Goal: Task Accomplishment & Management: Complete application form

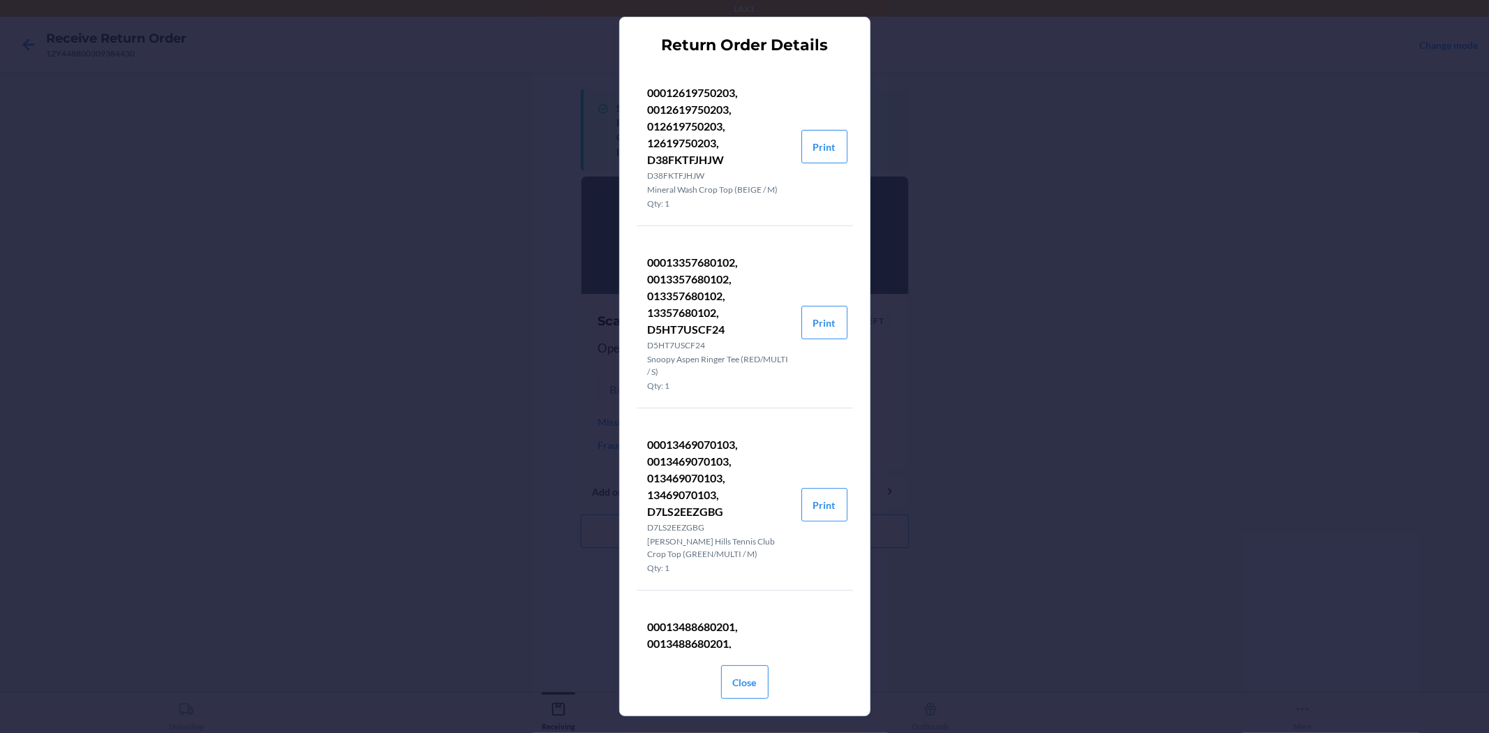
scroll to position [1629, 0]
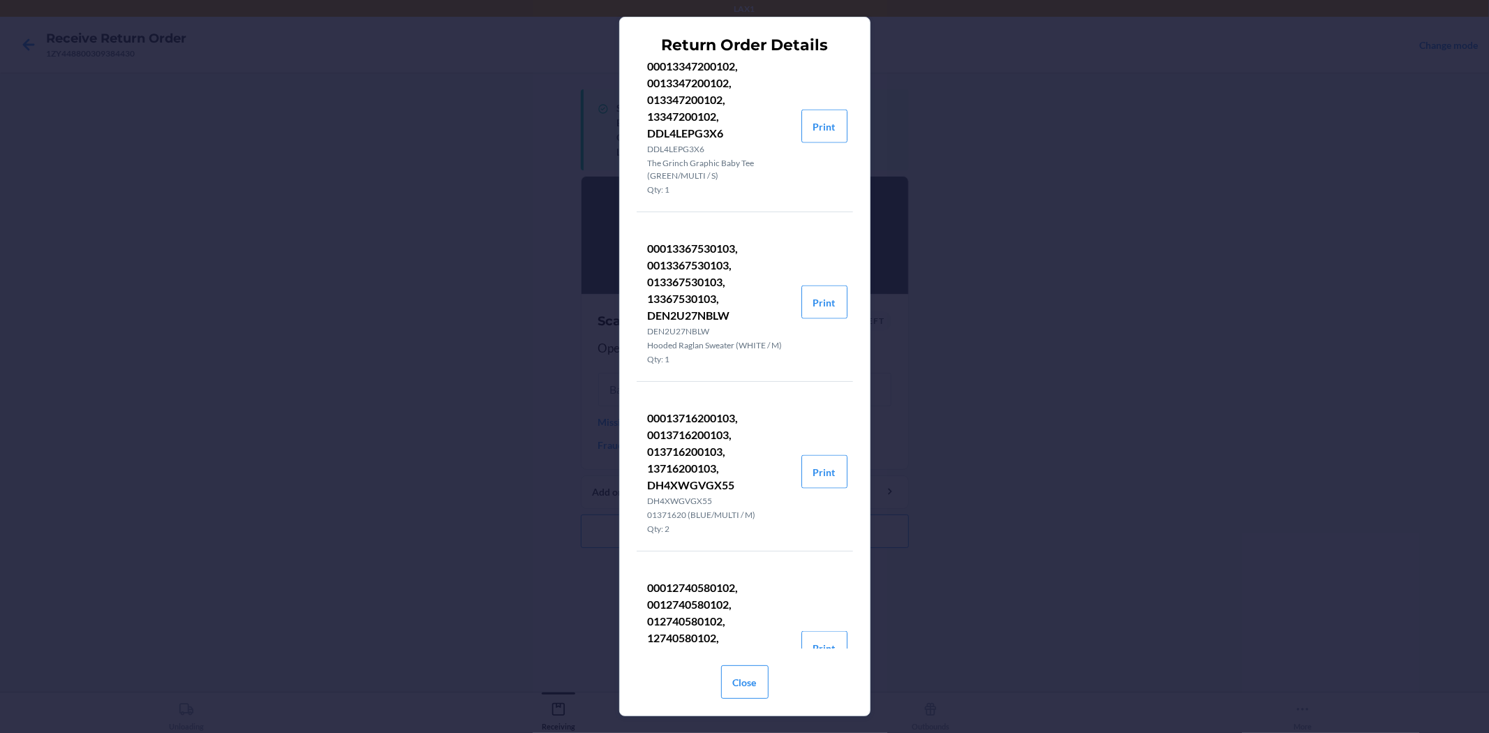
click at [1159, 448] on div "Return Order Details 00012619750203, 0012619750203, 012619750203, 12619750203, …" at bounding box center [744, 366] width 1489 height 733
click at [734, 682] on button "Close" at bounding box center [744, 682] width 47 height 34
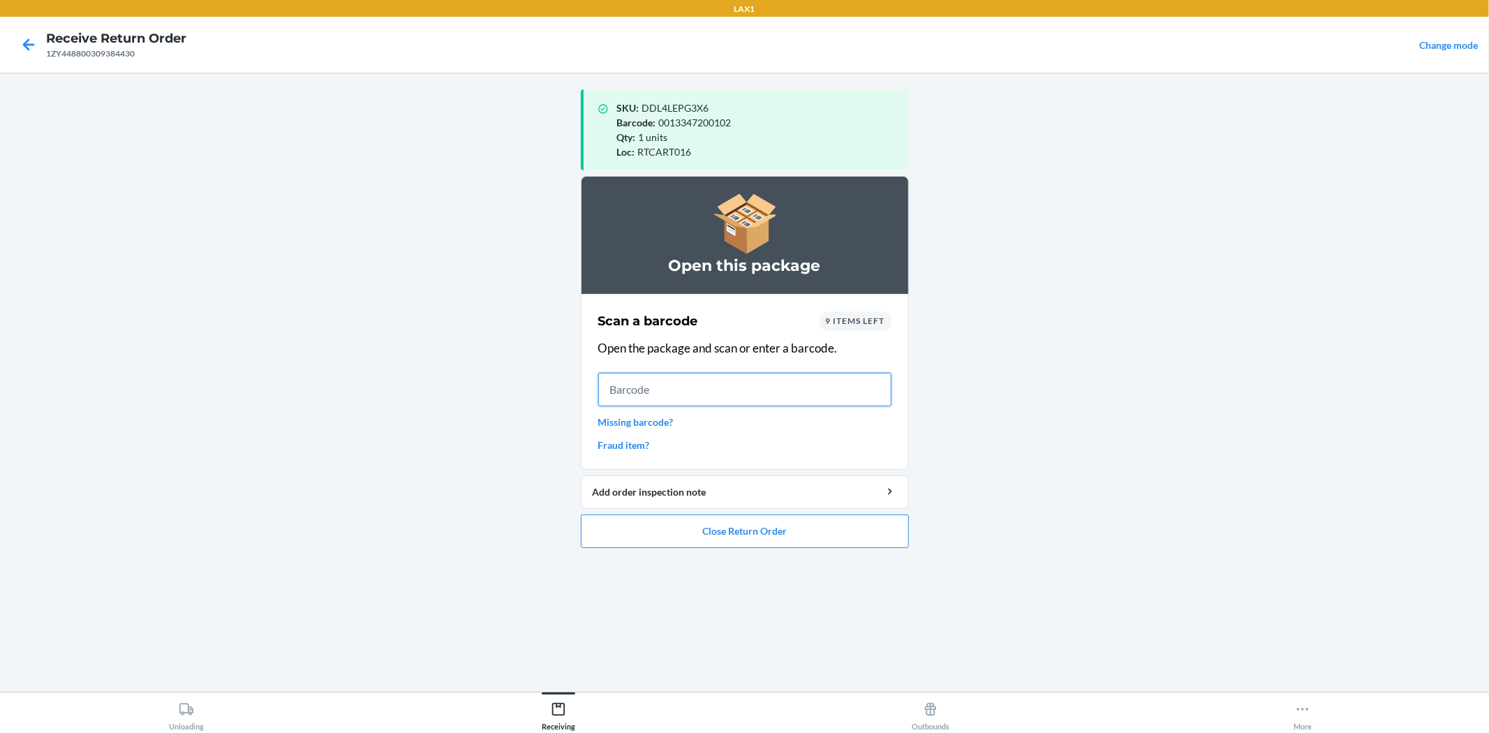
click at [759, 387] on input "text" at bounding box center [744, 390] width 293 height 34
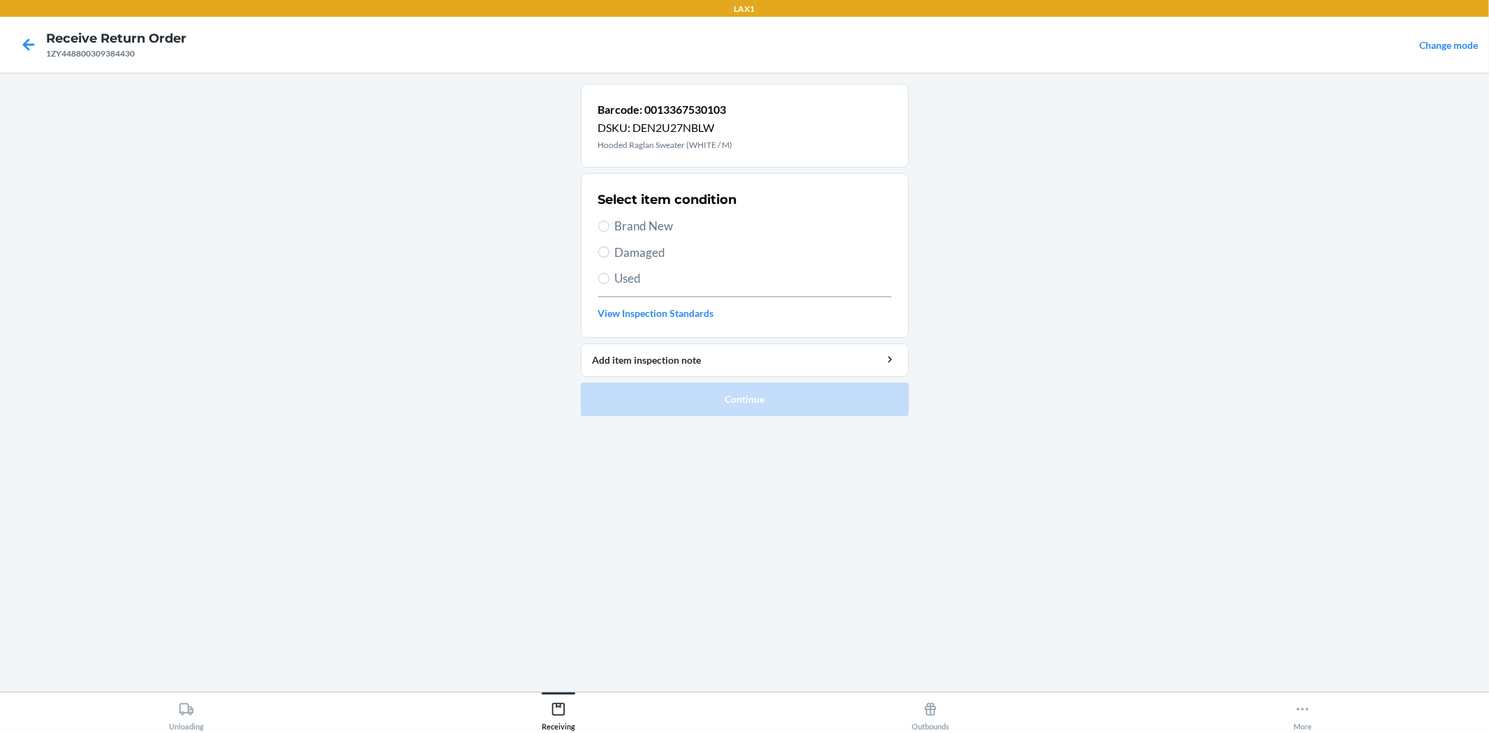
click at [675, 232] on span "Brand New" at bounding box center [753, 226] width 276 height 18
click at [609, 232] on input "Brand New" at bounding box center [603, 226] width 11 height 11
radio input "true"
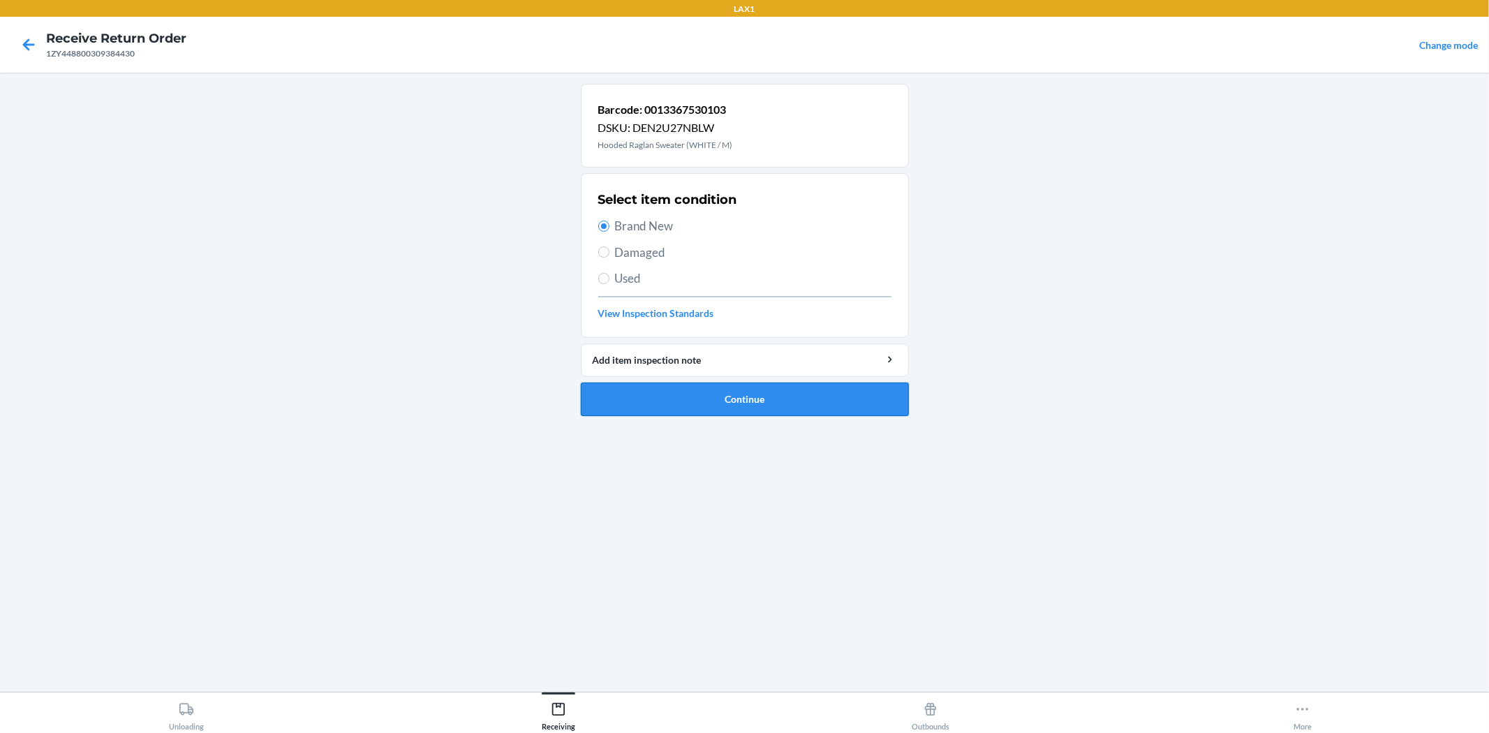
click at [764, 383] on button "Continue" at bounding box center [745, 400] width 328 height 34
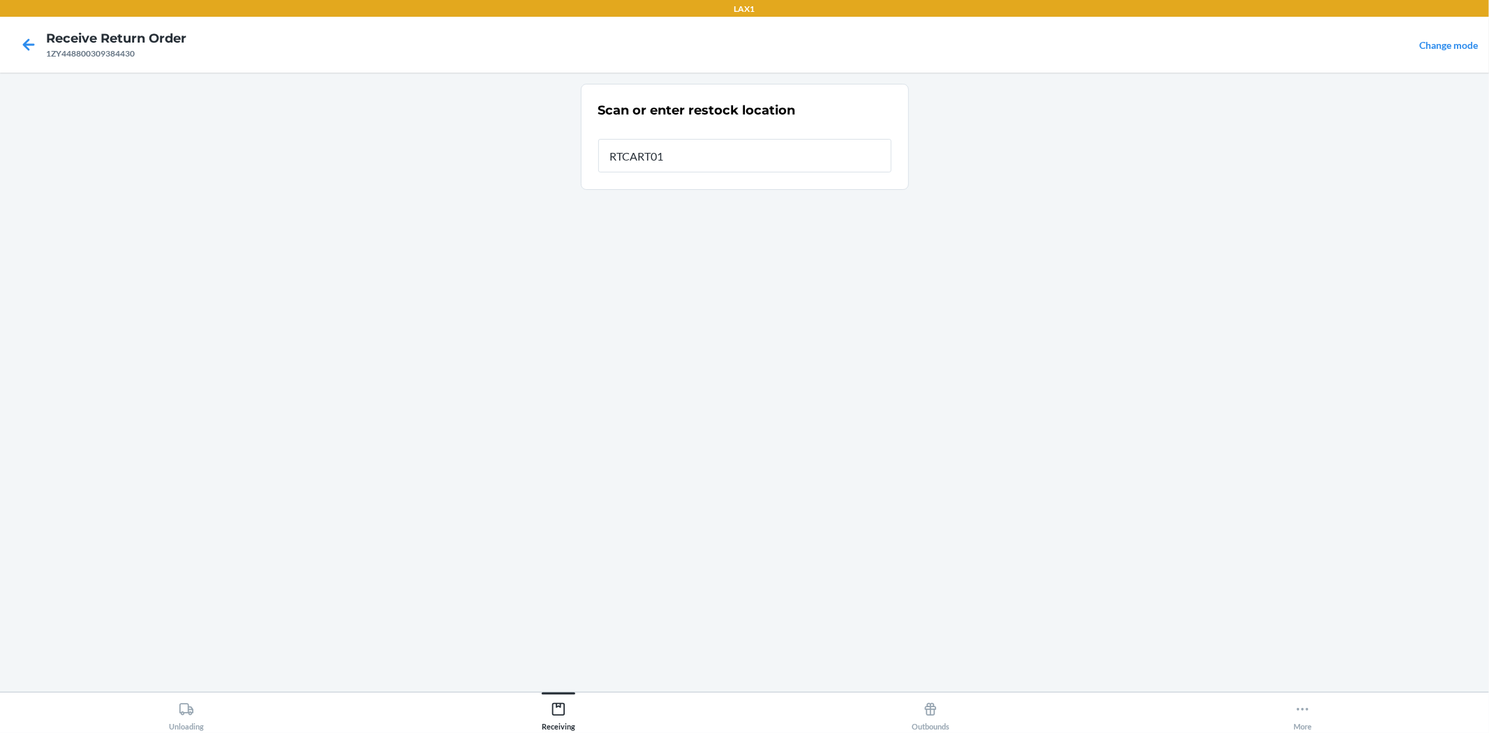
type input "RTCART016"
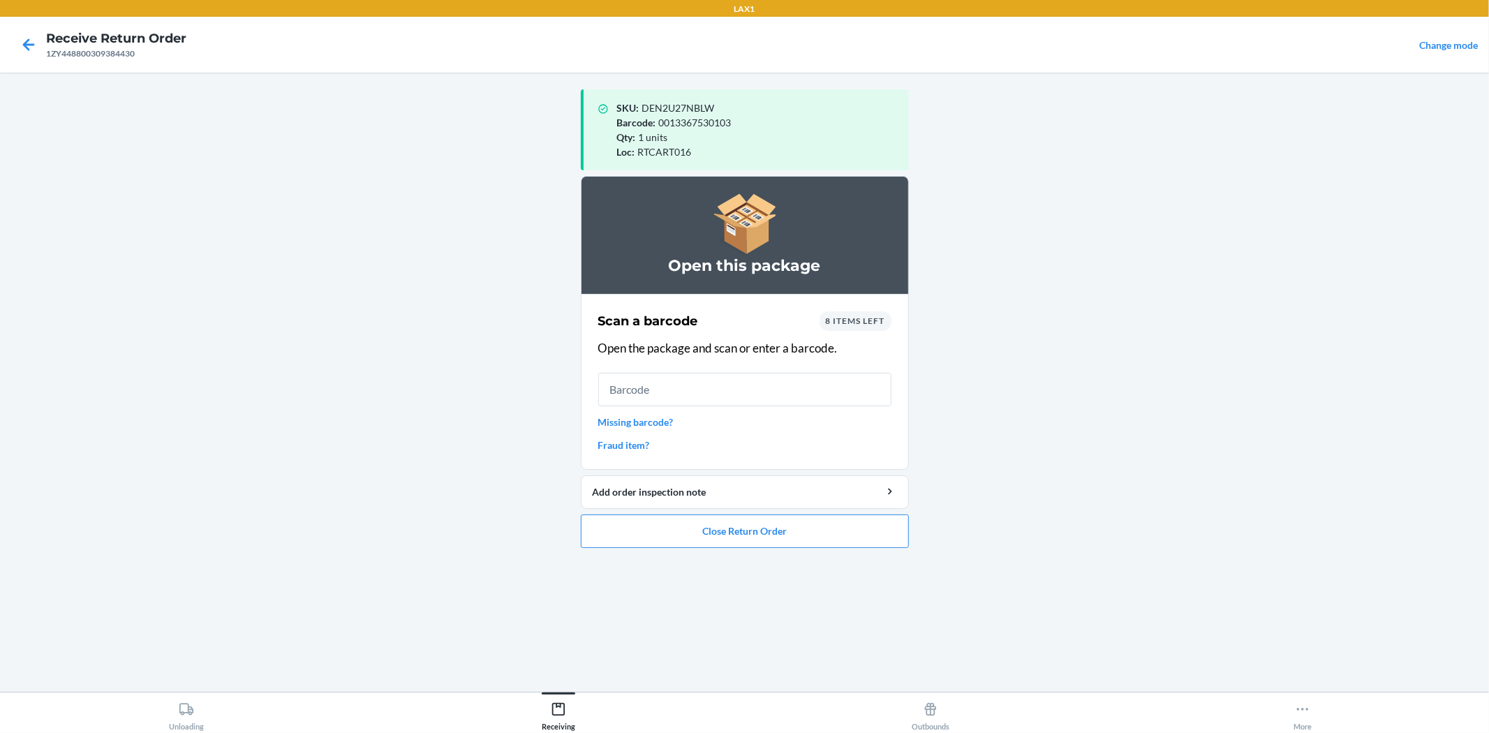
click at [881, 314] on div "8 items left" at bounding box center [856, 321] width 72 height 20
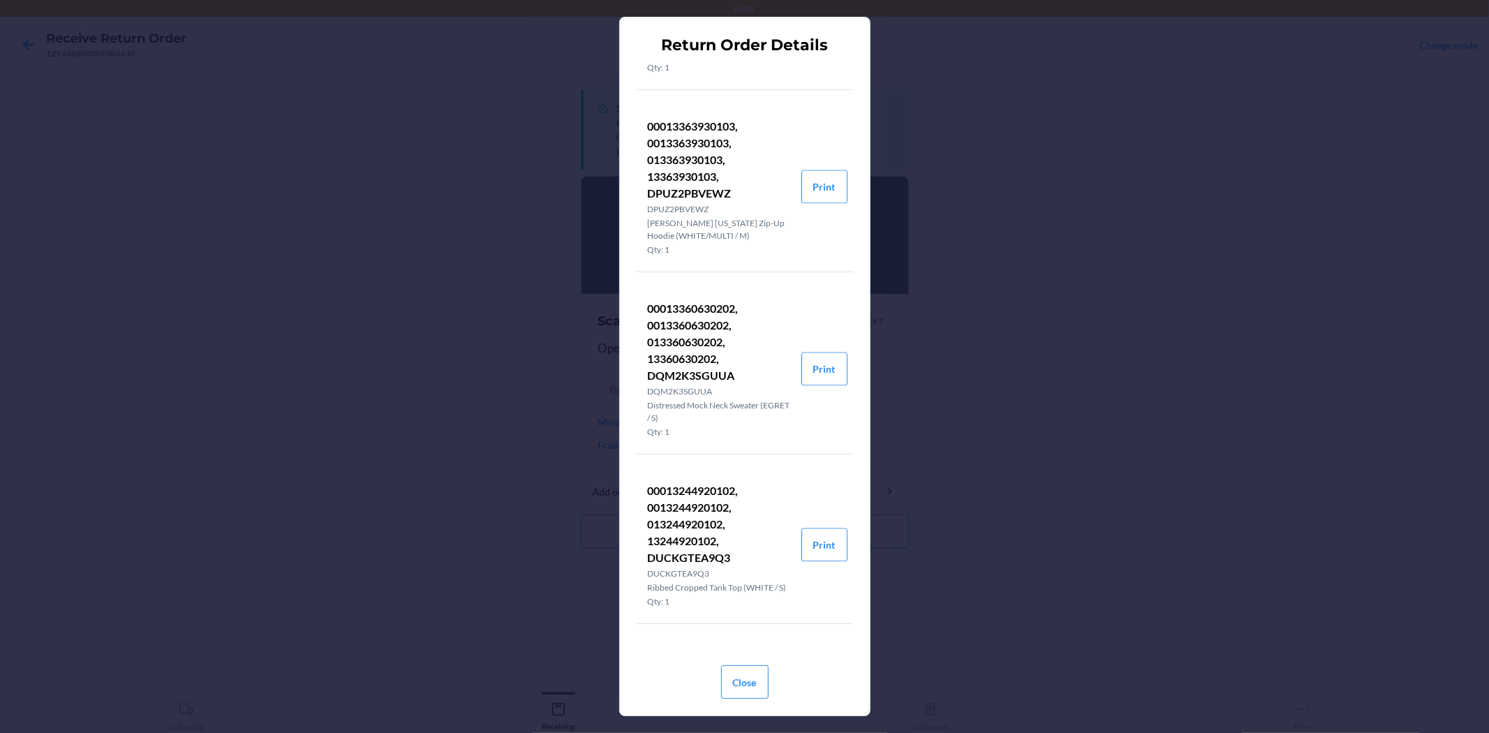
scroll to position [2714, 0]
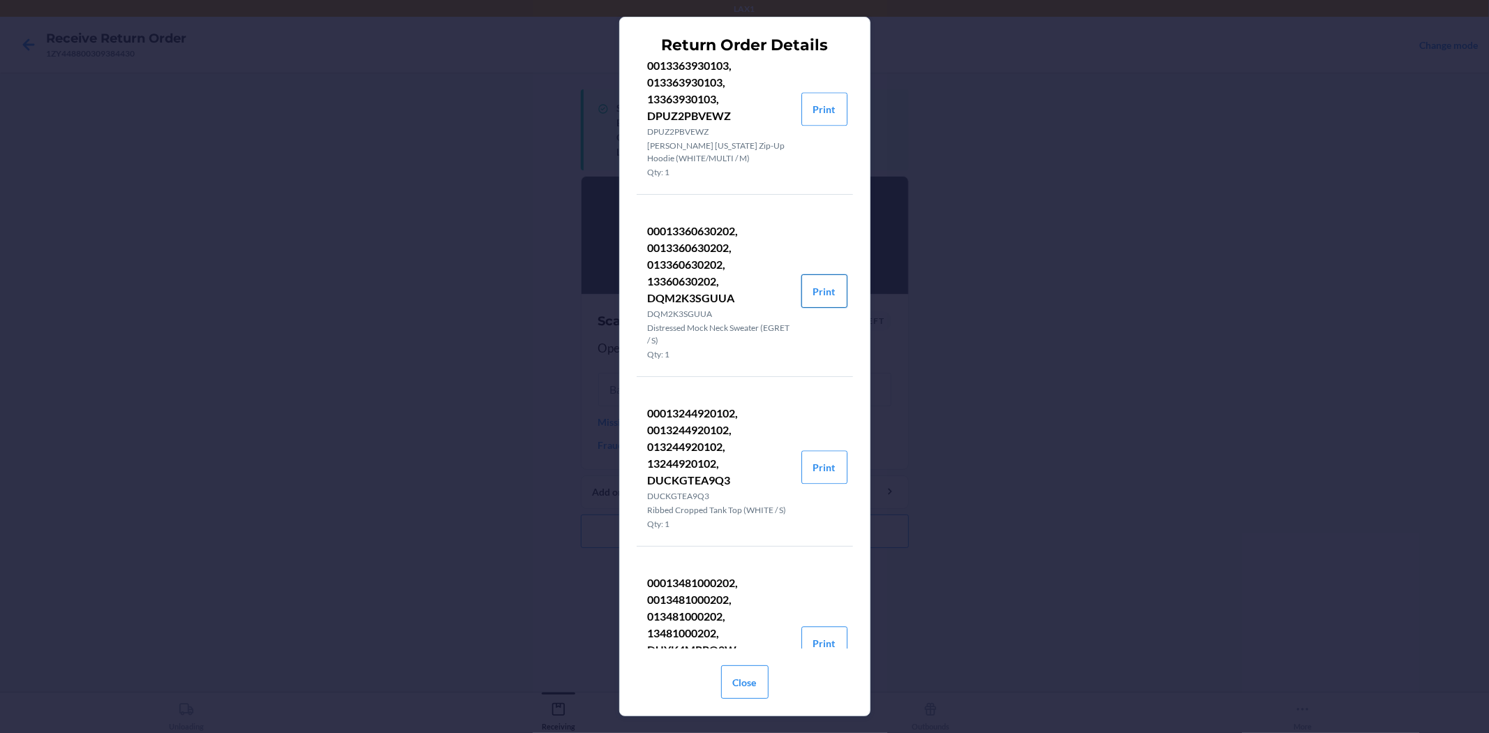
click at [834, 304] on button "Print" at bounding box center [824, 291] width 46 height 34
click at [743, 674] on button "Close" at bounding box center [744, 682] width 47 height 34
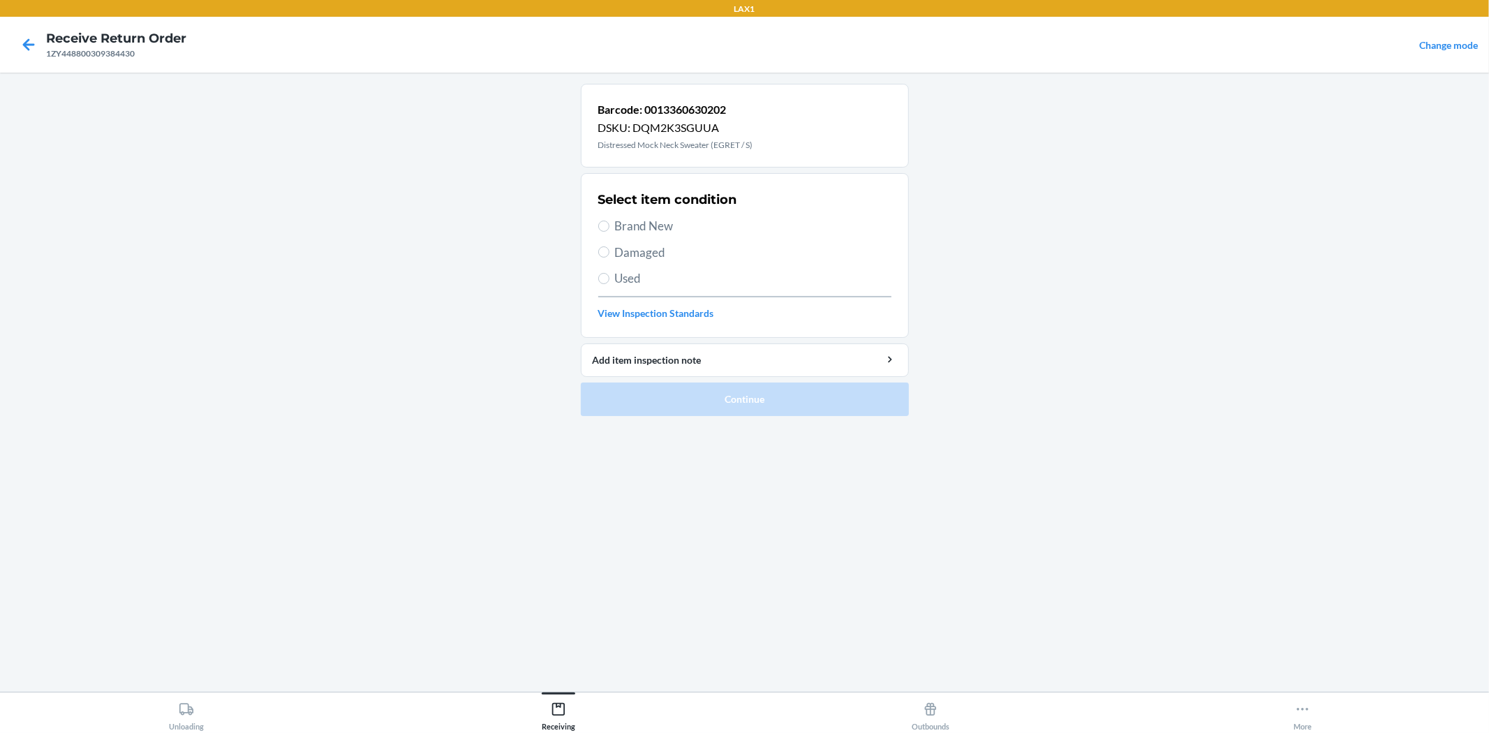
click at [666, 222] on span "Brand New" at bounding box center [753, 226] width 276 height 18
click at [609, 222] on input "Brand New" at bounding box center [603, 226] width 11 height 11
radio input "true"
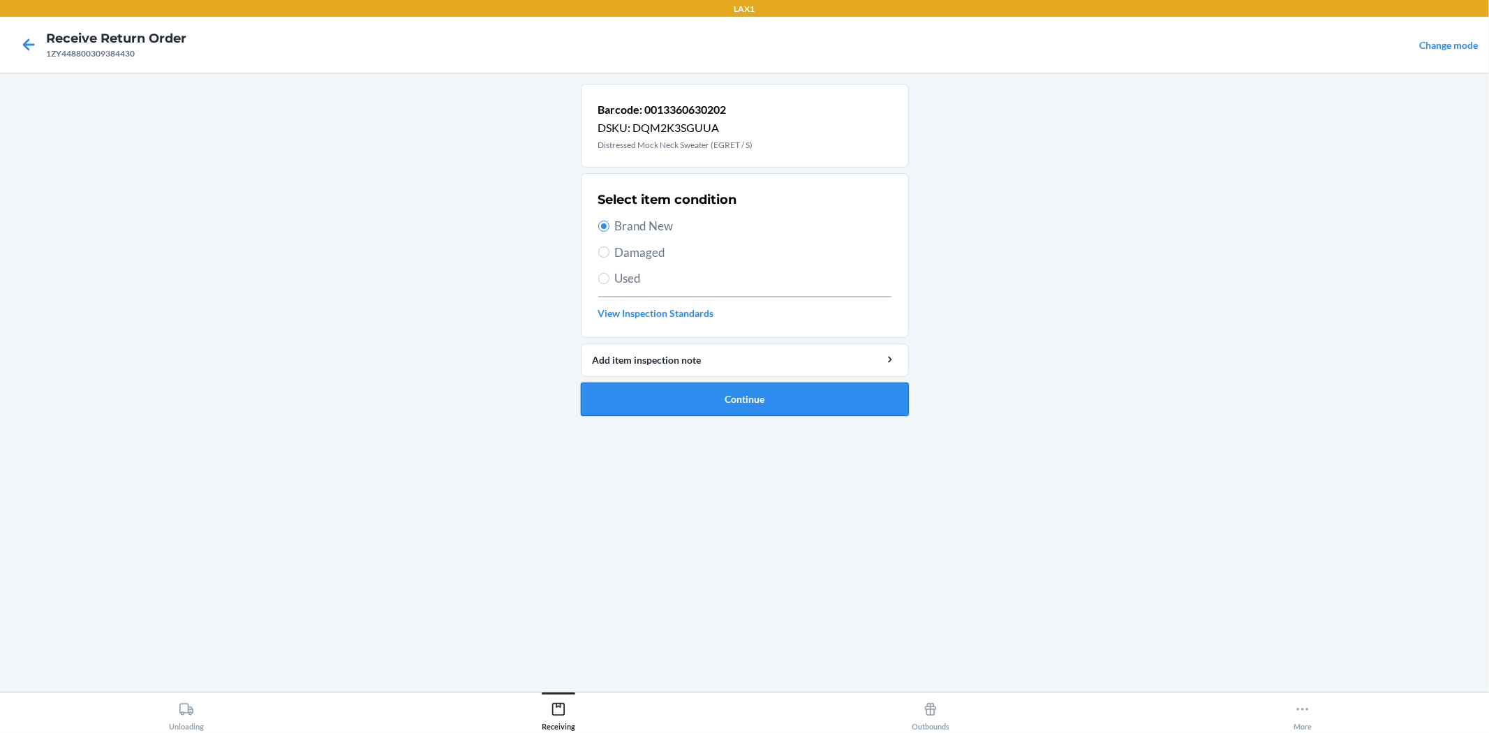
click at [761, 403] on button "Continue" at bounding box center [745, 400] width 328 height 34
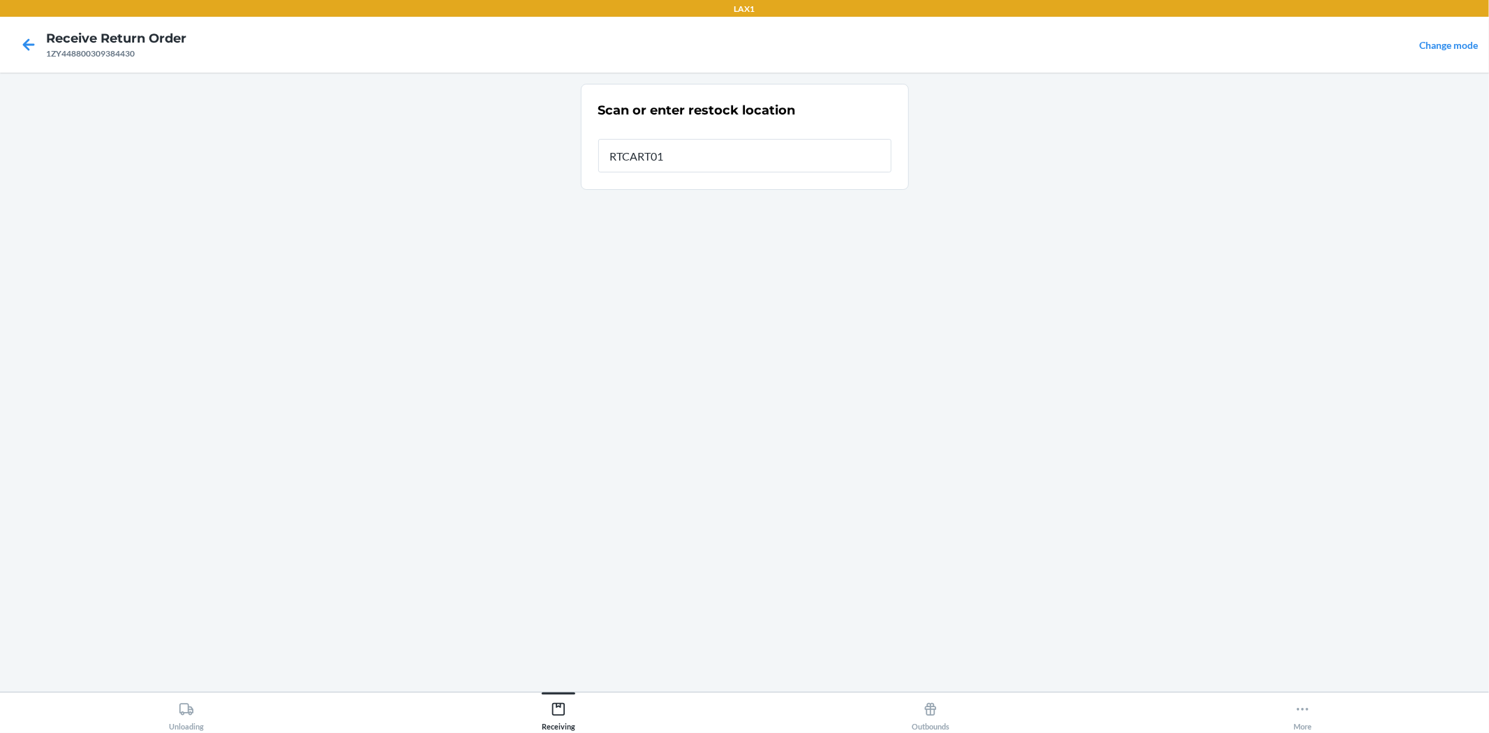
type input "RTCART016"
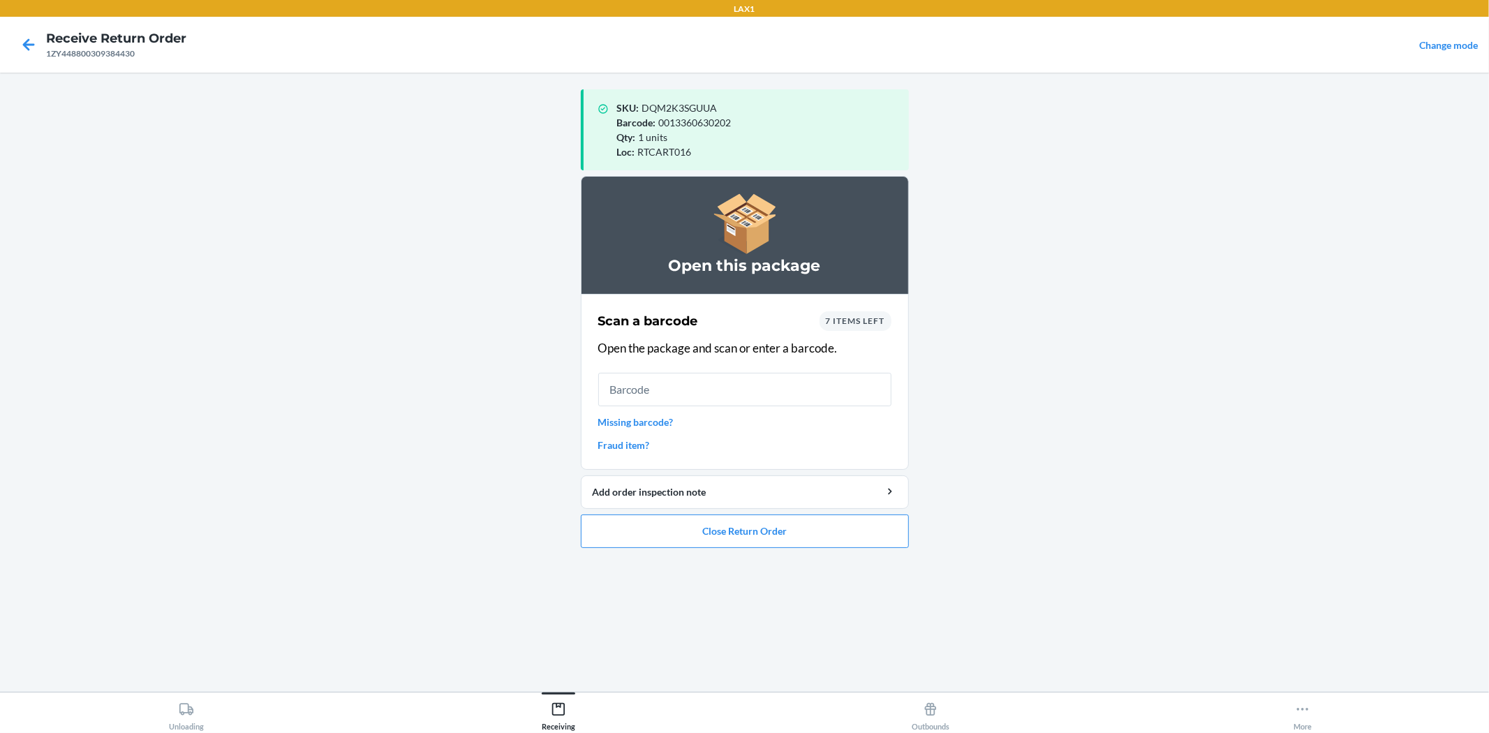
click at [860, 318] on span "7 items left" at bounding box center [855, 321] width 59 height 10
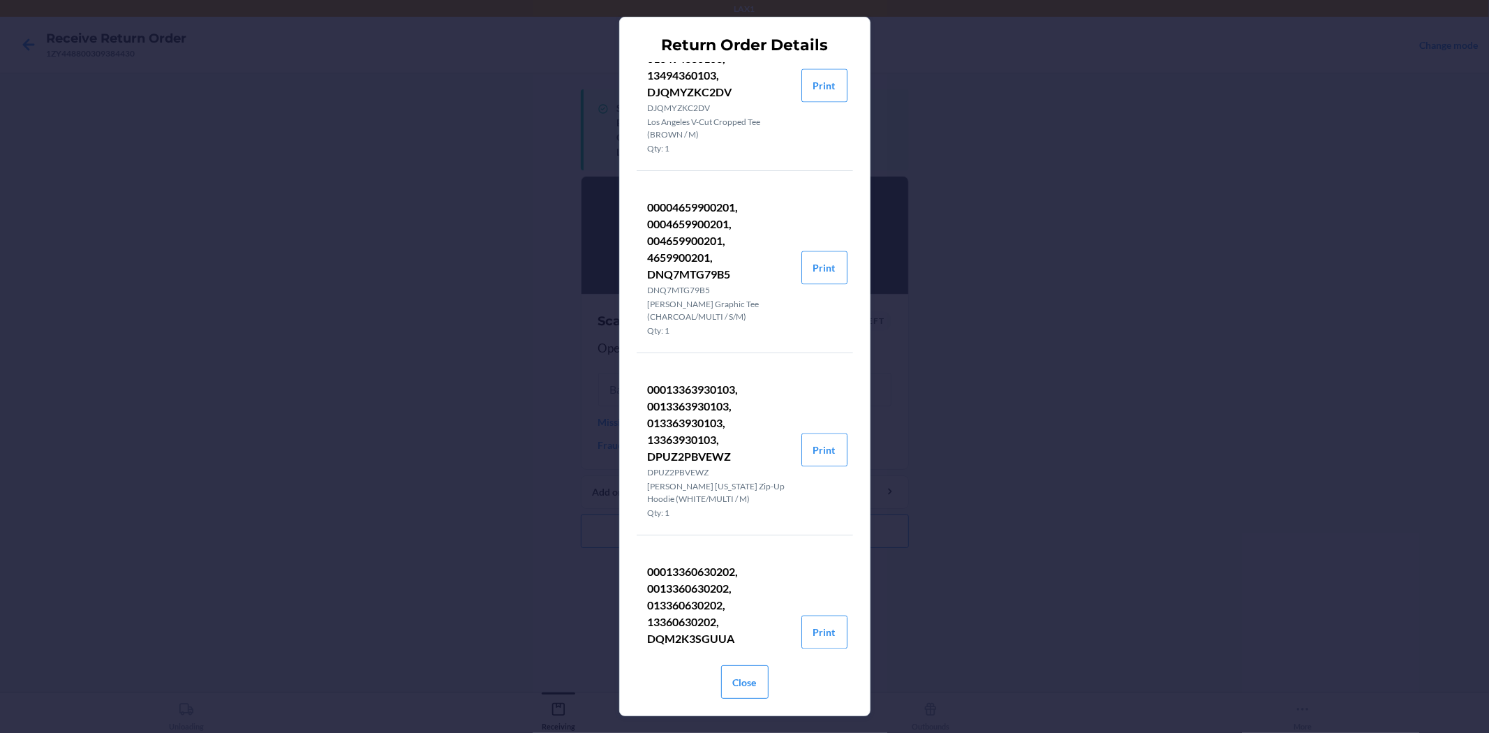
scroll to position [2482, 0]
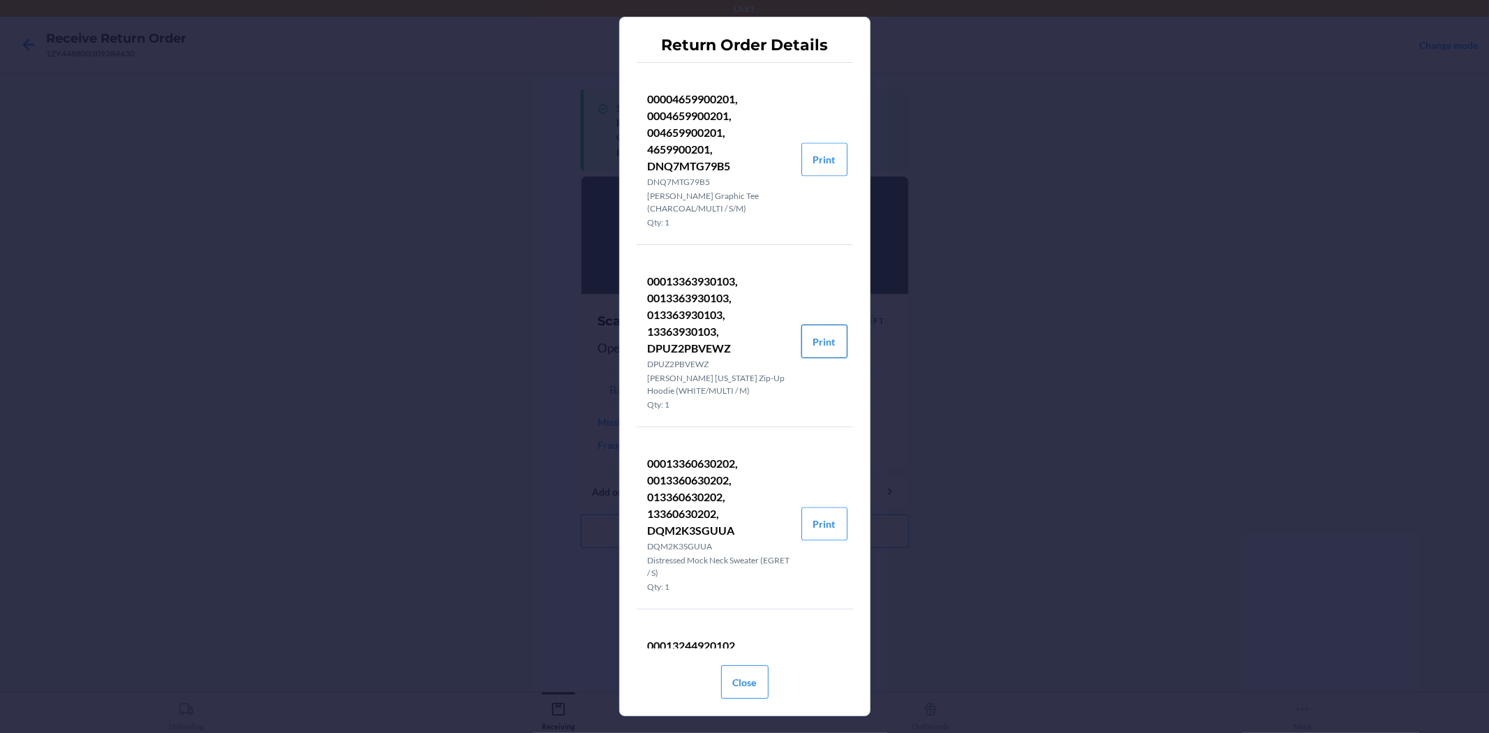
click at [806, 358] on button "Print" at bounding box center [824, 342] width 46 height 34
click at [741, 673] on button "Close" at bounding box center [744, 682] width 47 height 34
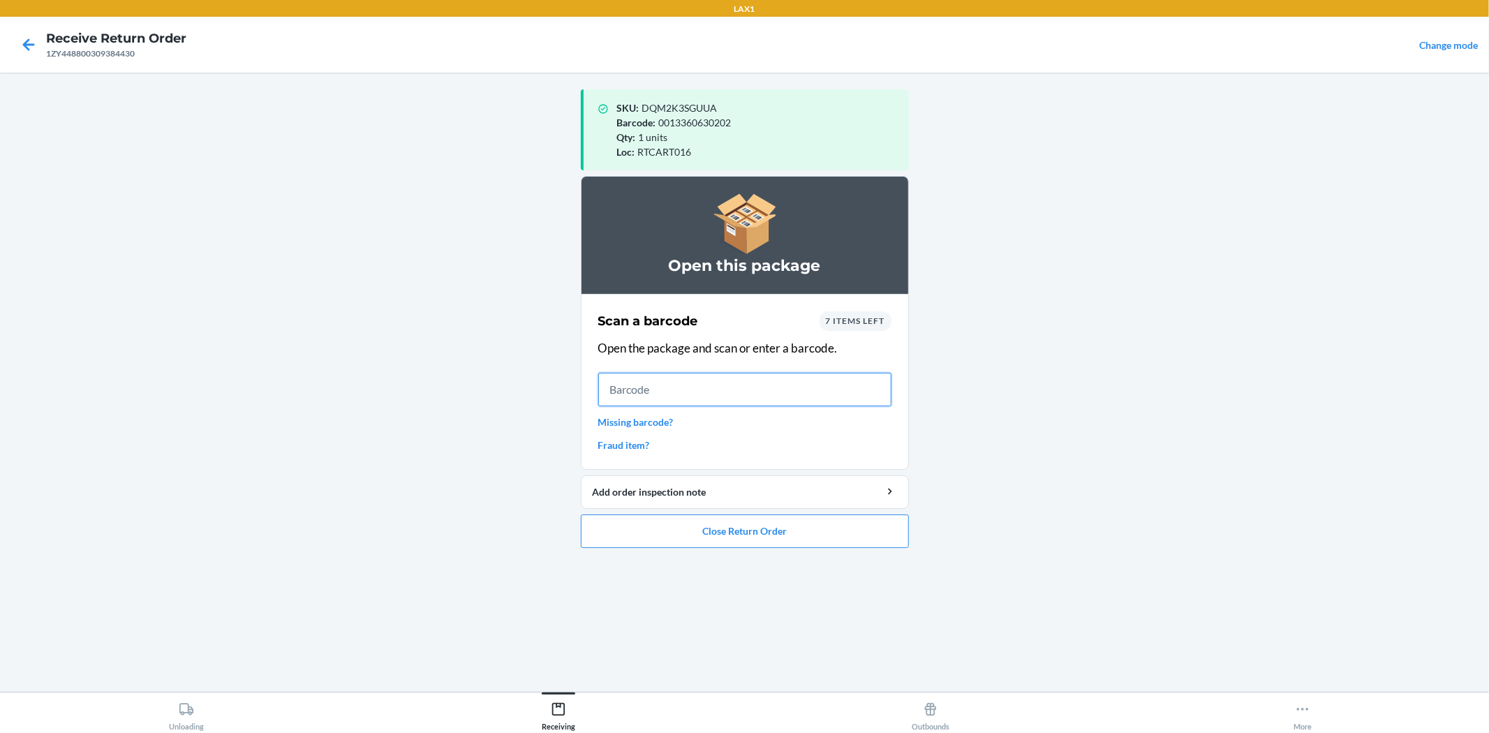
click at [827, 380] on input "text" at bounding box center [744, 390] width 293 height 34
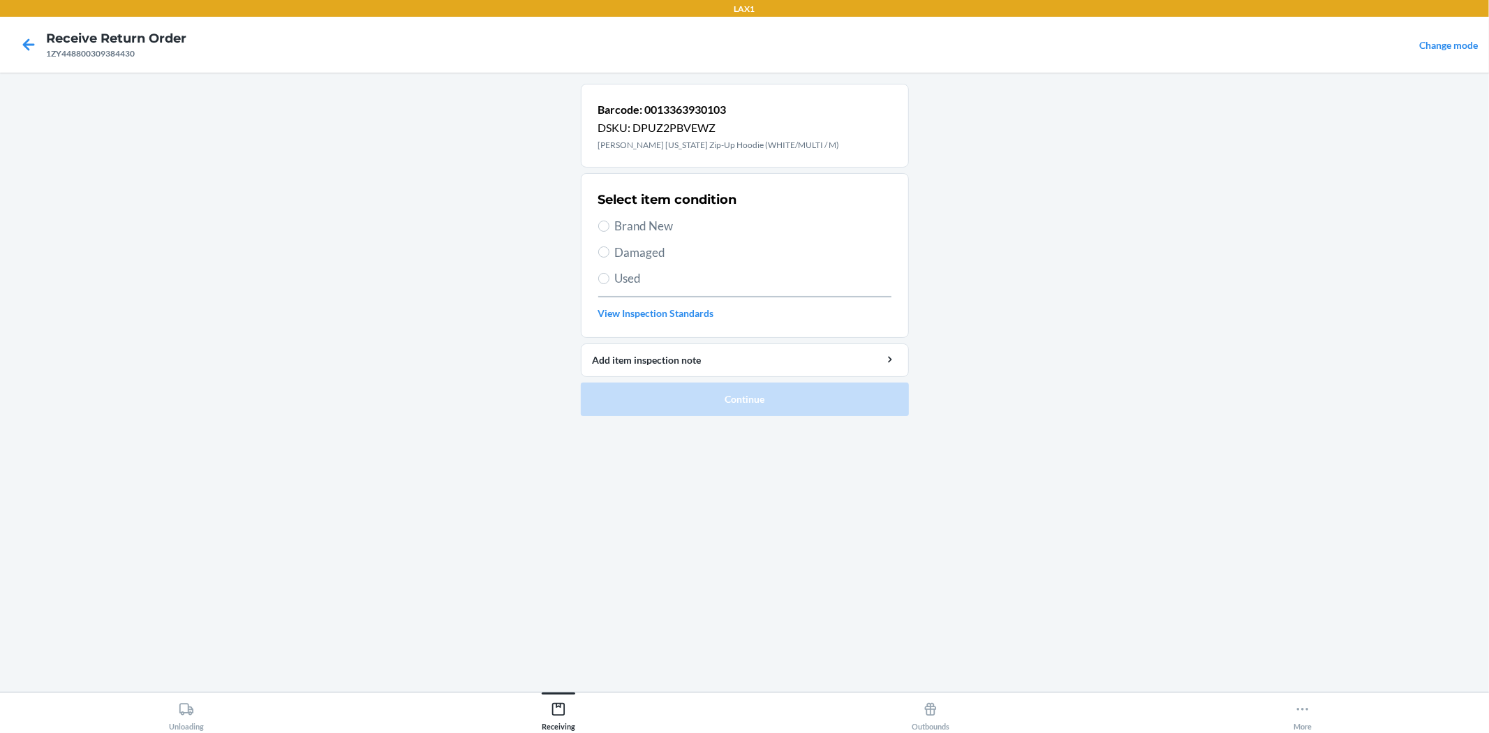
click at [719, 231] on span "Brand New" at bounding box center [753, 226] width 276 height 18
click at [609, 231] on input "Brand New" at bounding box center [603, 226] width 11 height 11
radio input "true"
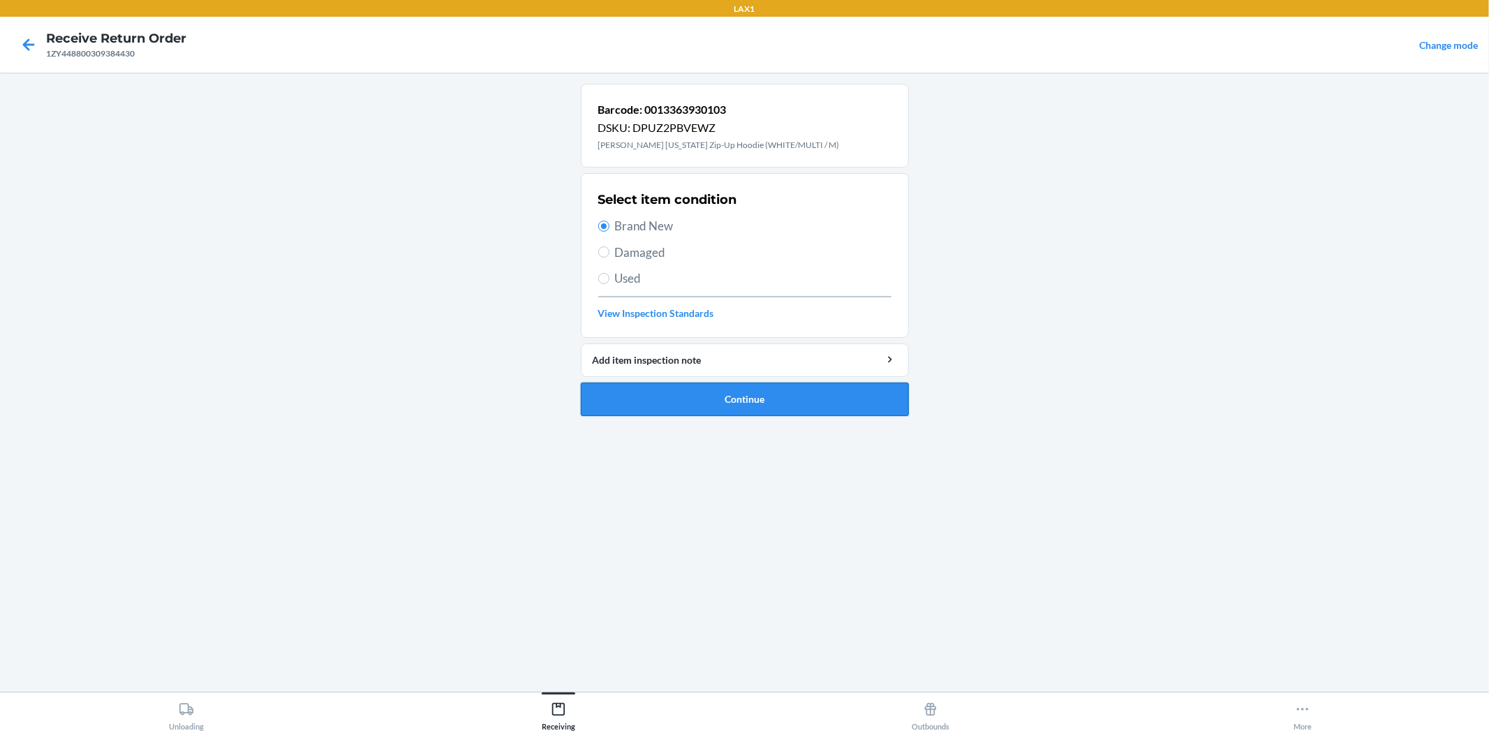
click at [759, 400] on button "Continue" at bounding box center [745, 400] width 328 height 34
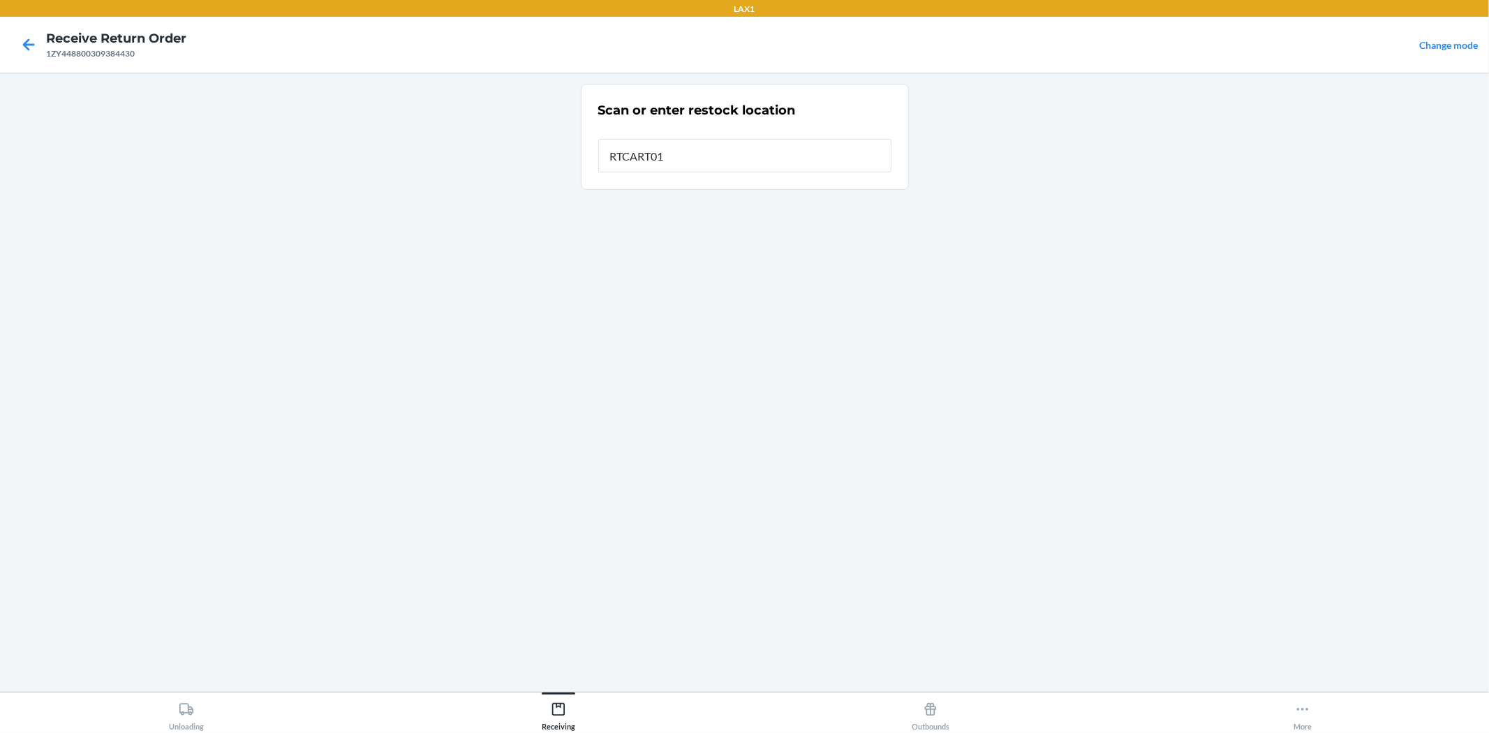
type input "RTCART016"
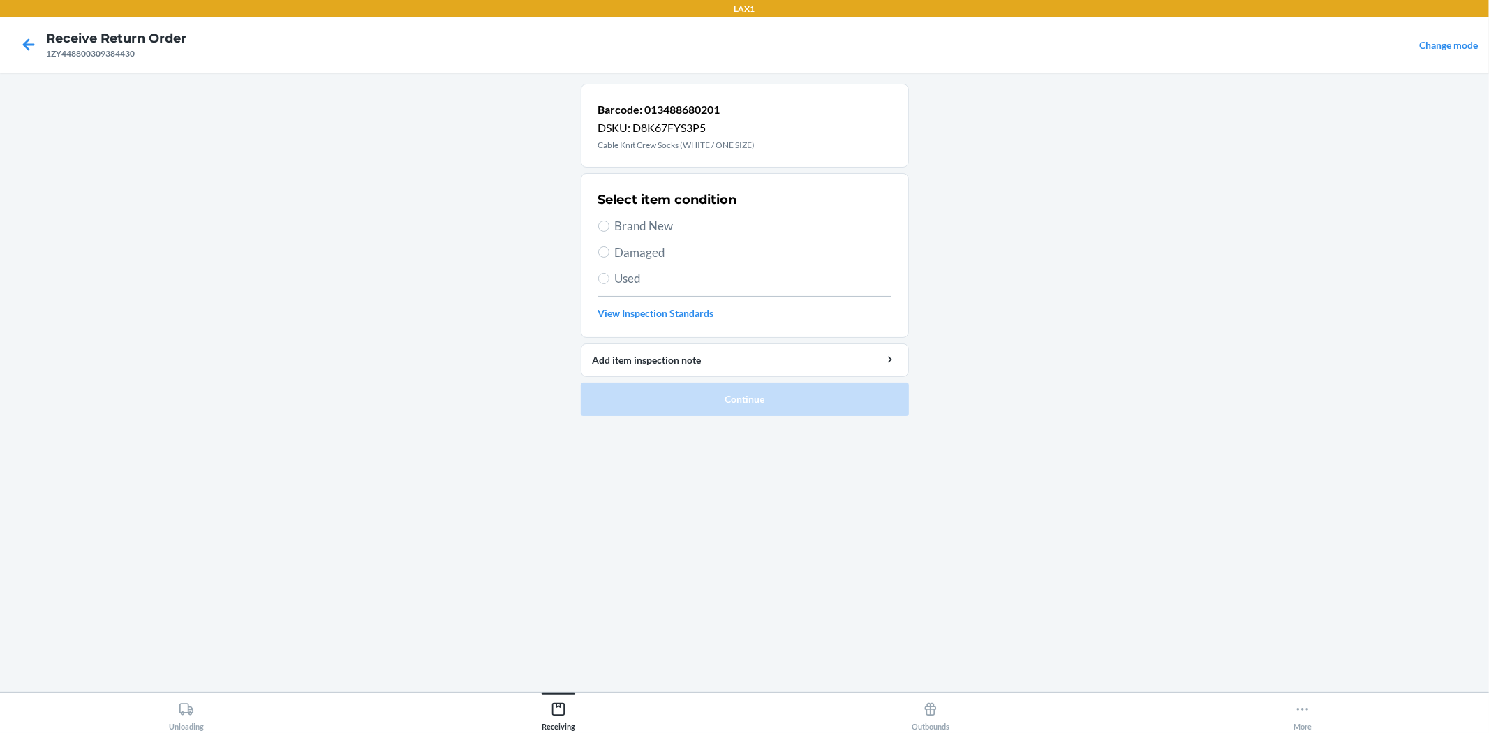
click at [695, 223] on span "Brand New" at bounding box center [753, 226] width 276 height 18
click at [609, 223] on input "Brand New" at bounding box center [603, 226] width 11 height 11
radio input "true"
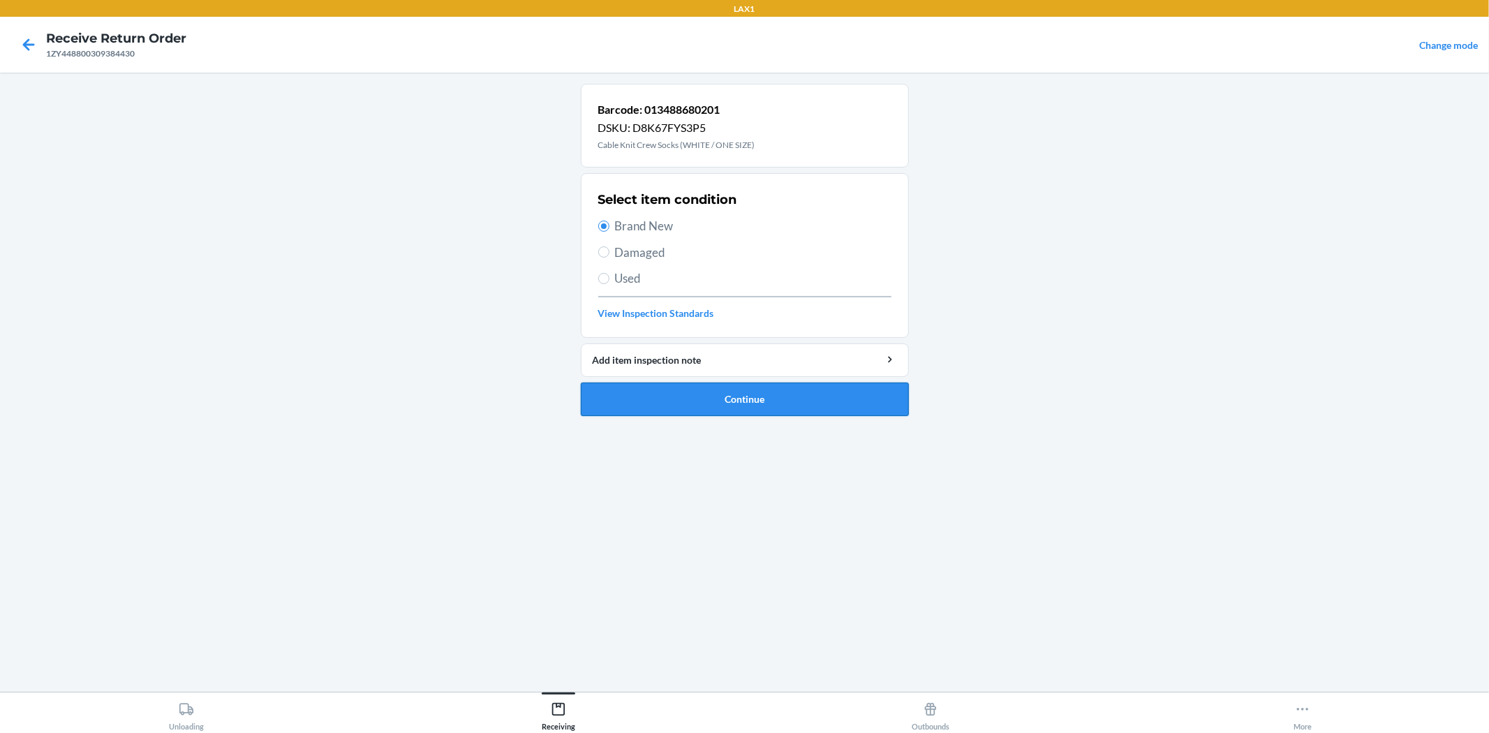
click at [870, 407] on button "Continue" at bounding box center [745, 400] width 328 height 34
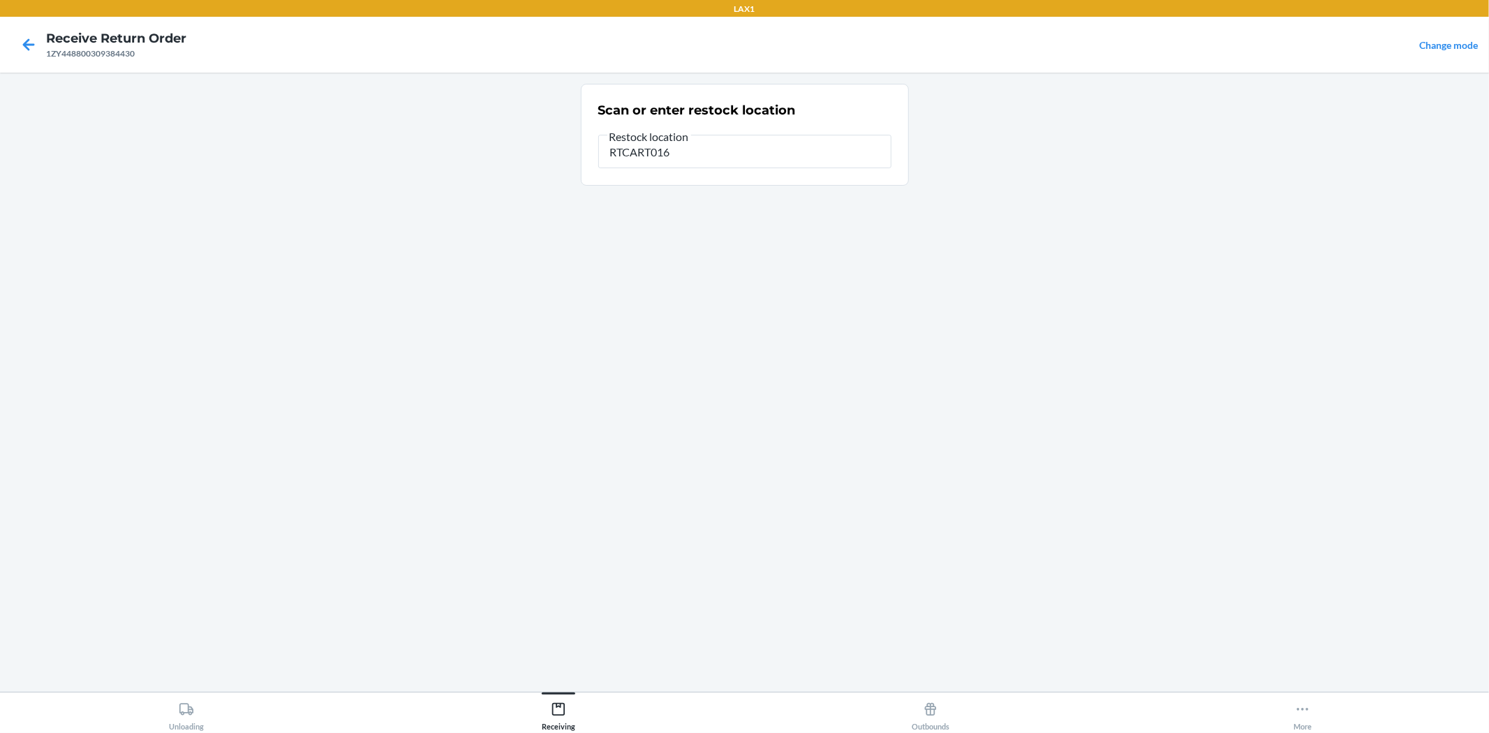
type input "RTCART016"
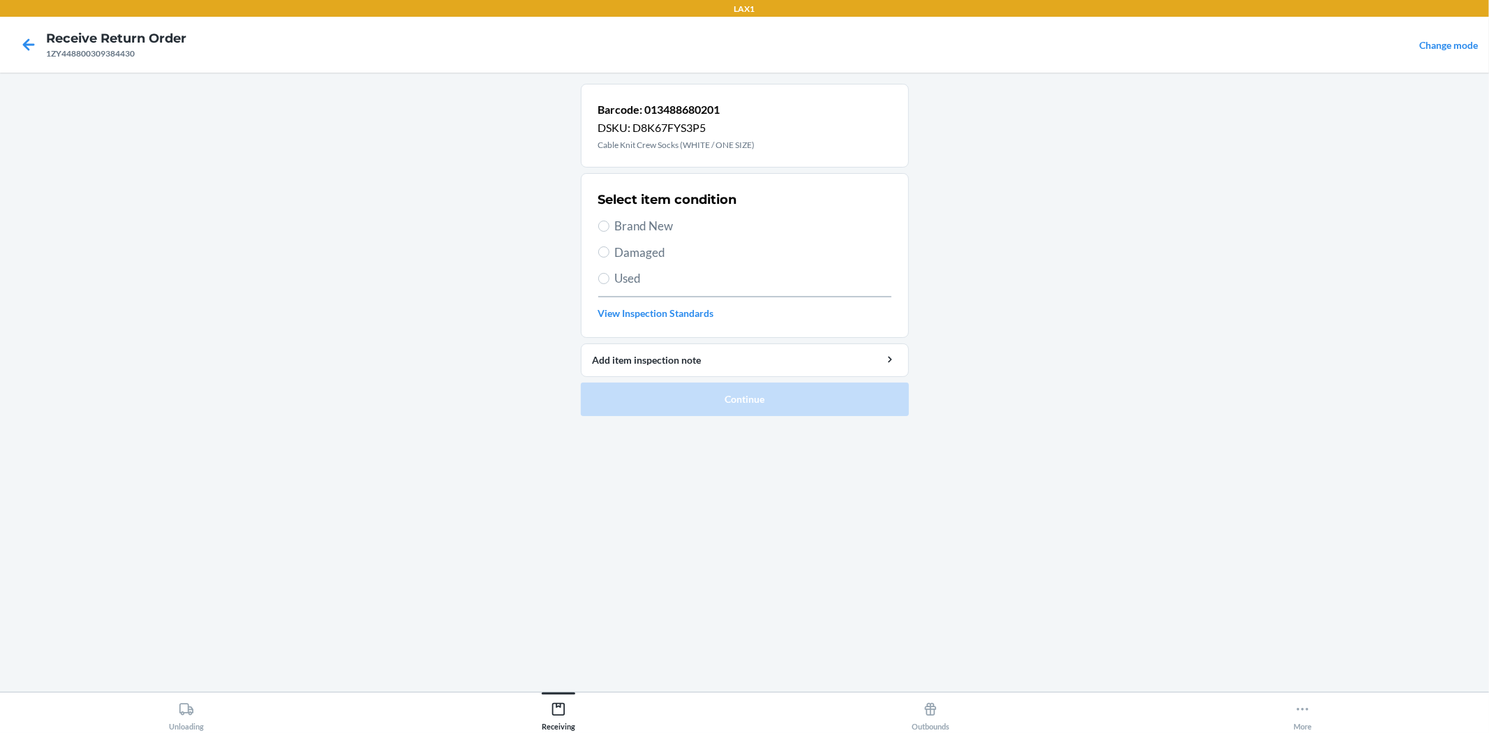
click at [666, 218] on span "Brand New" at bounding box center [753, 226] width 276 height 18
click at [609, 221] on input "Brand New" at bounding box center [603, 226] width 11 height 11
radio input "true"
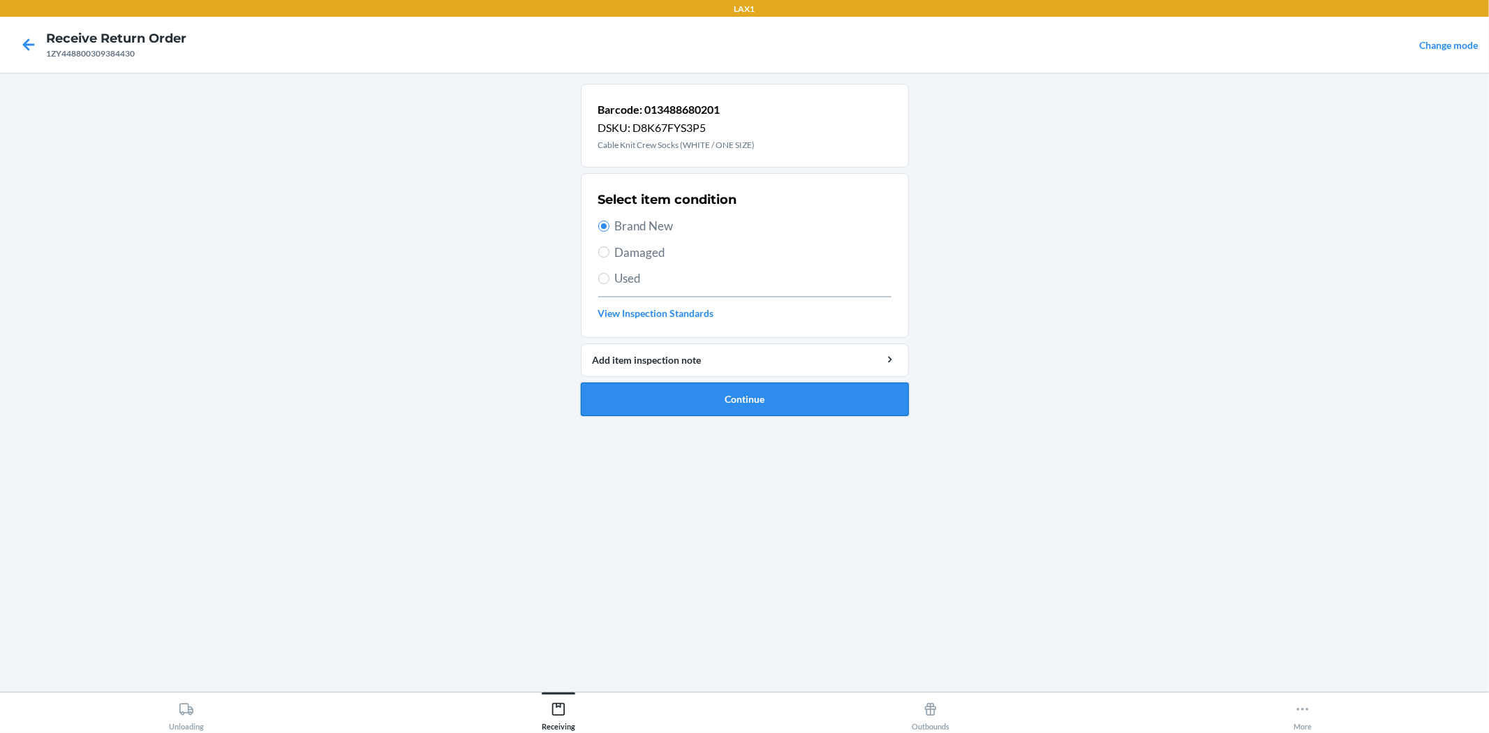
click at [789, 390] on button "Continue" at bounding box center [745, 400] width 328 height 34
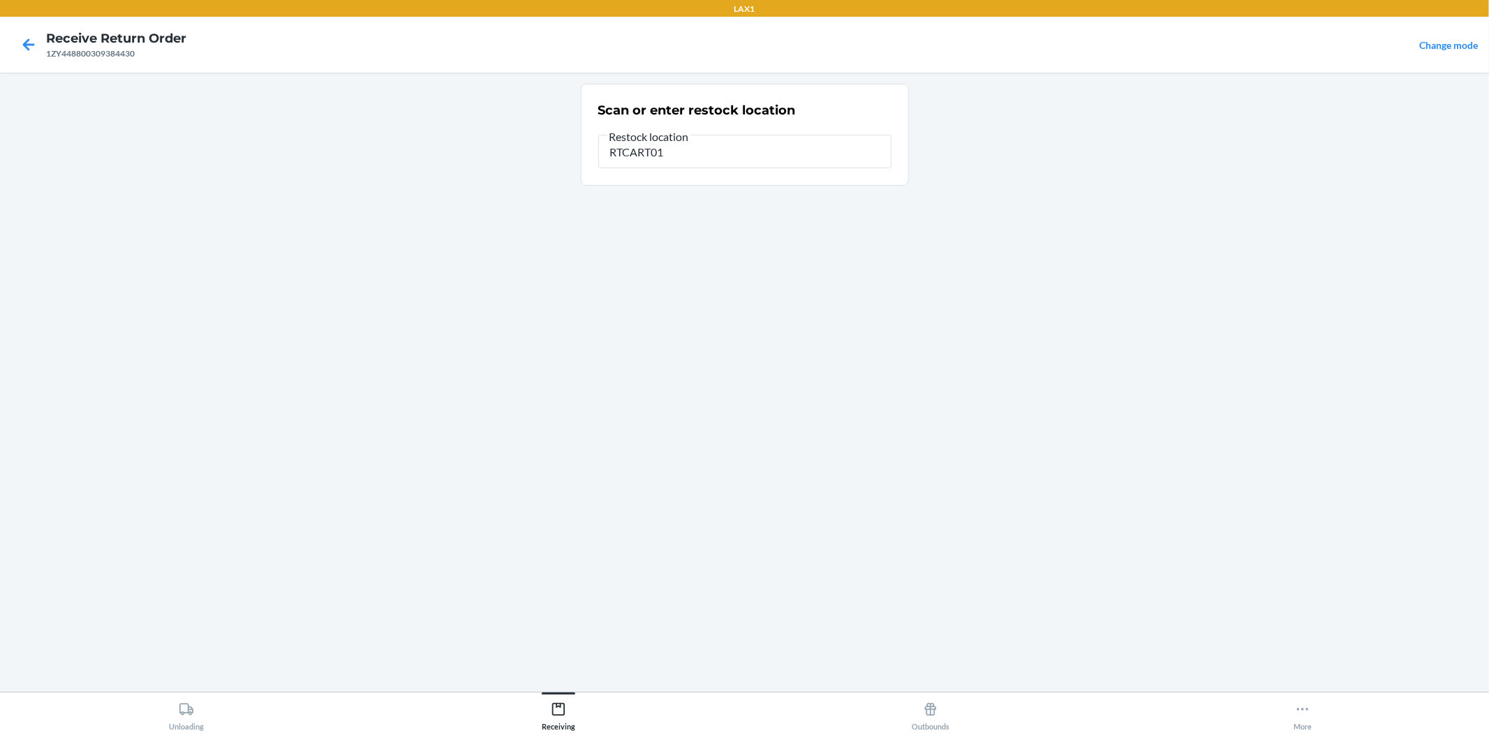
type input "RTCART016"
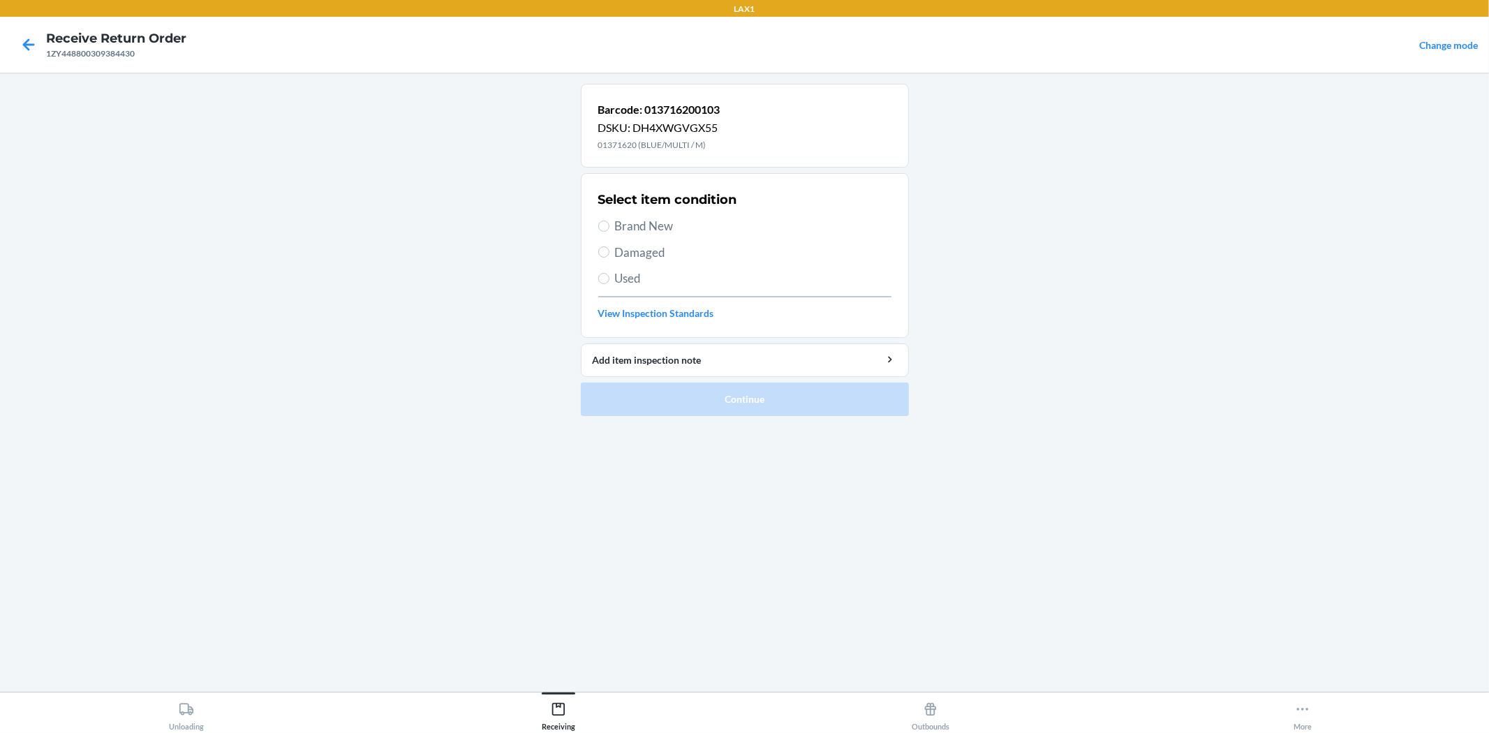
click at [682, 226] on span "Brand New" at bounding box center [753, 226] width 276 height 18
click at [609, 226] on input "Brand New" at bounding box center [603, 226] width 11 height 11
radio input "true"
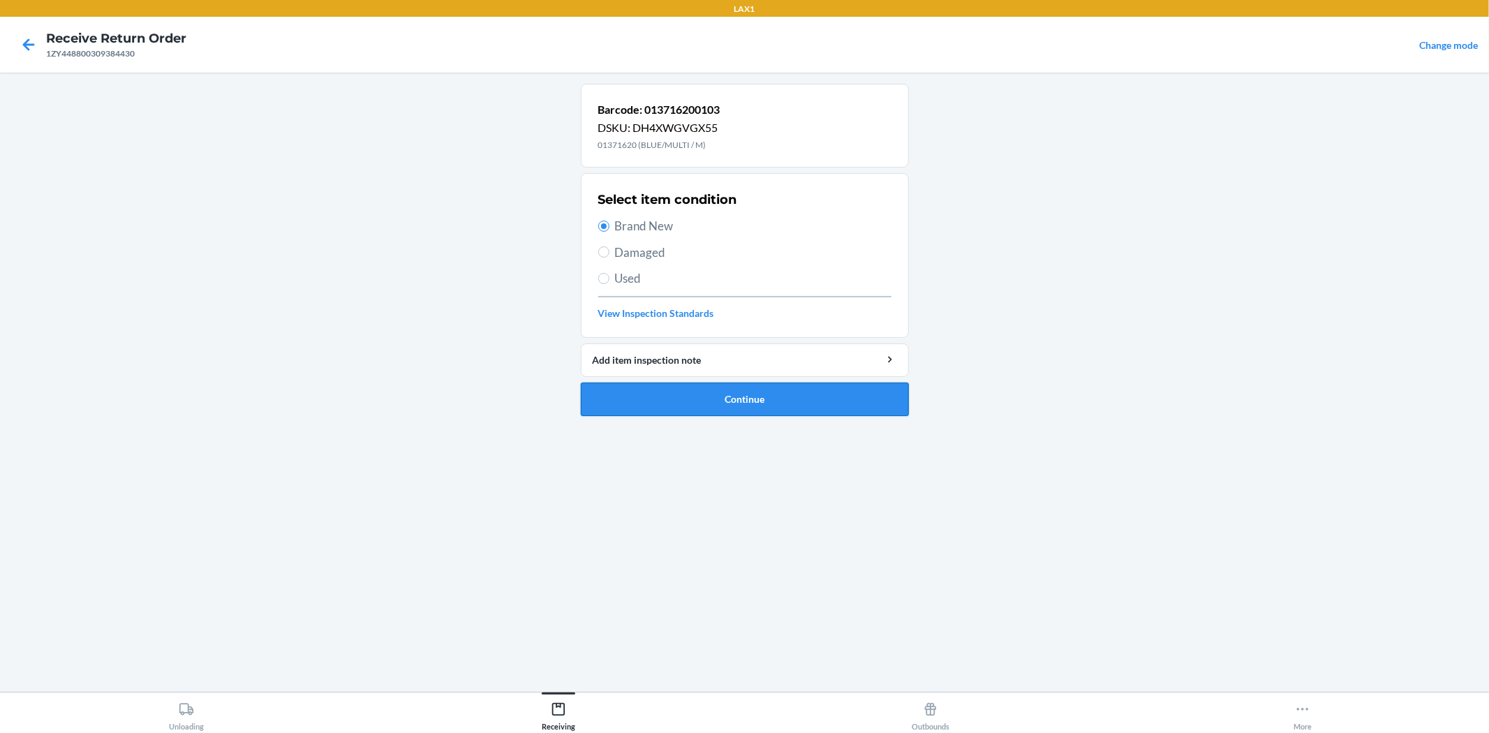
click at [770, 395] on button "Continue" at bounding box center [745, 400] width 328 height 34
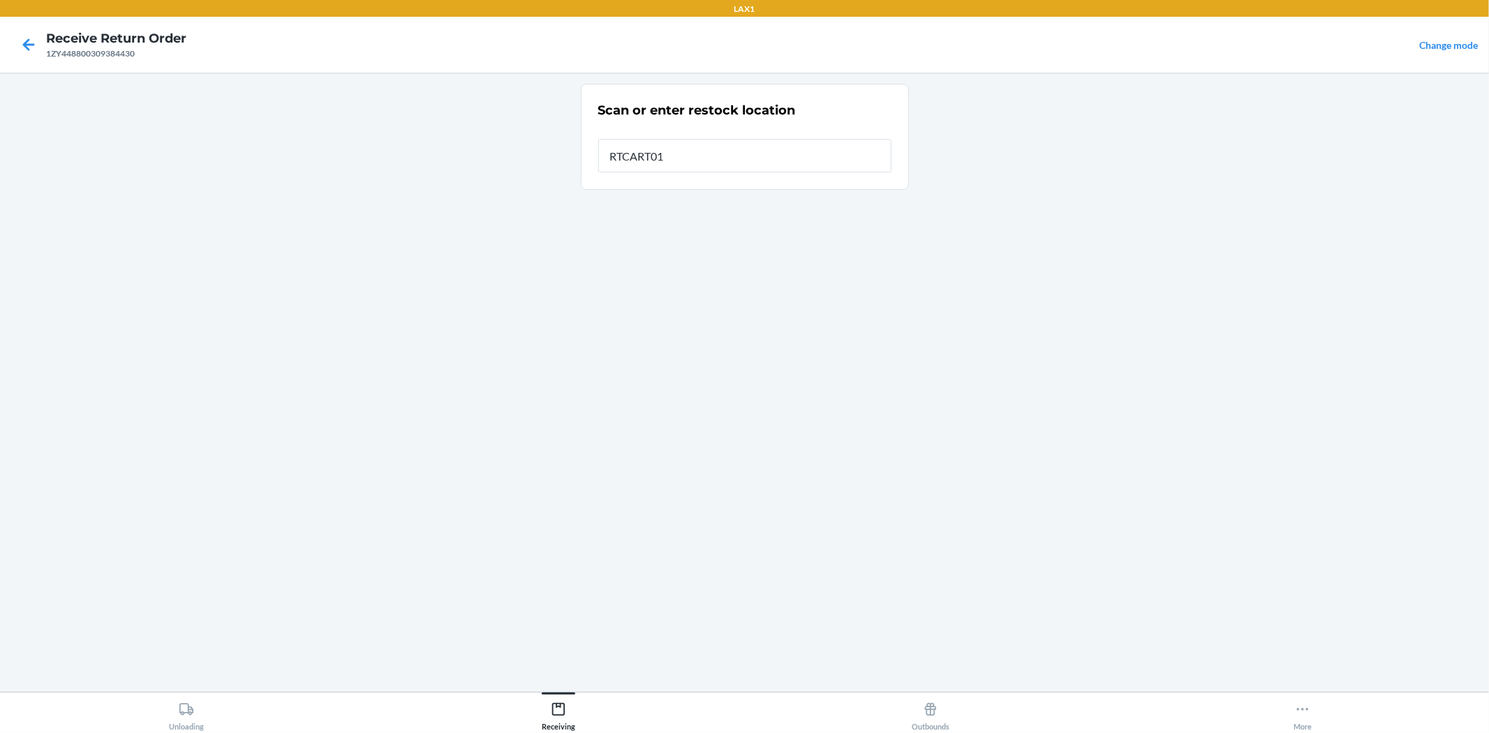
type input "RTCART016"
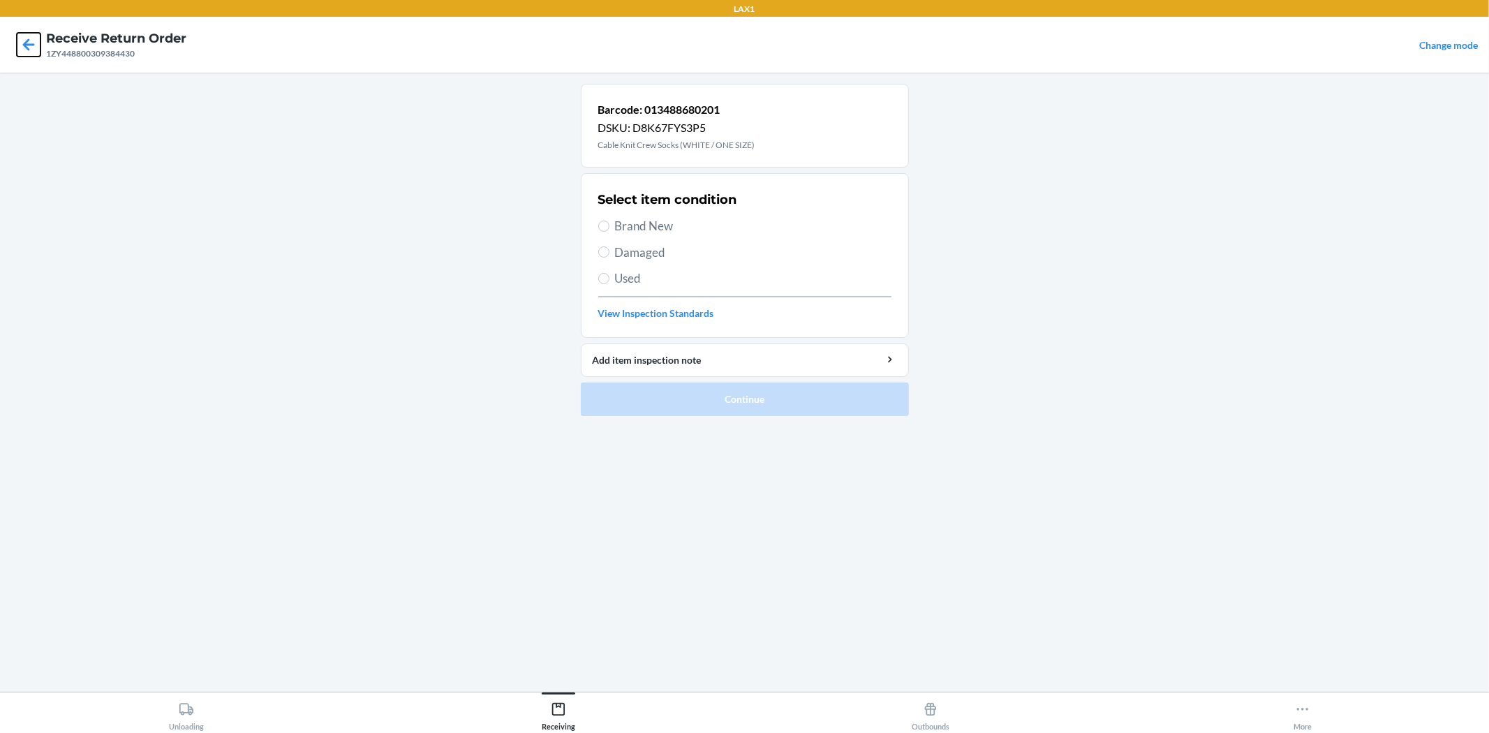
click at [31, 50] on icon at bounding box center [29, 45] width 24 height 24
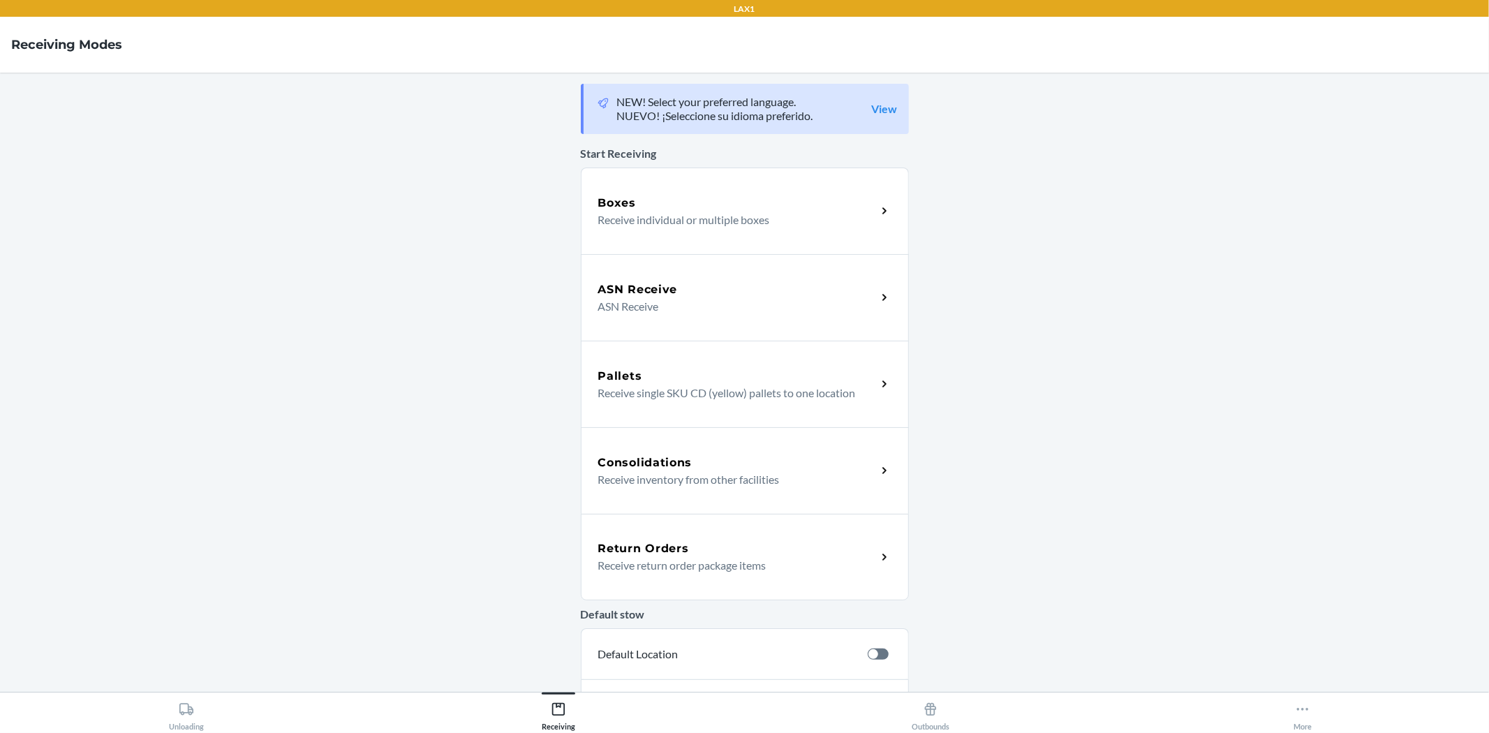
click at [806, 547] on div "Return Orders" at bounding box center [737, 548] width 279 height 17
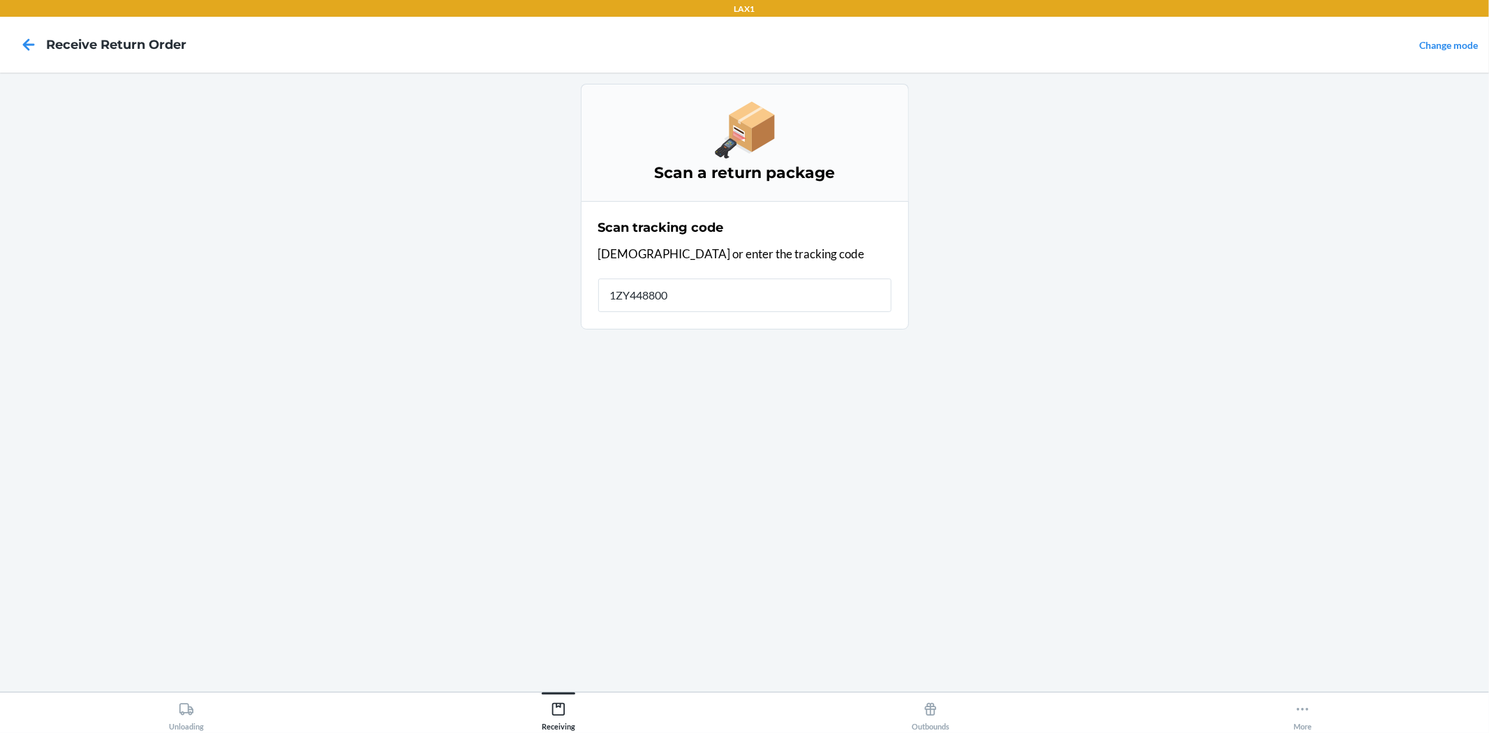
type input "1ZY4488003"
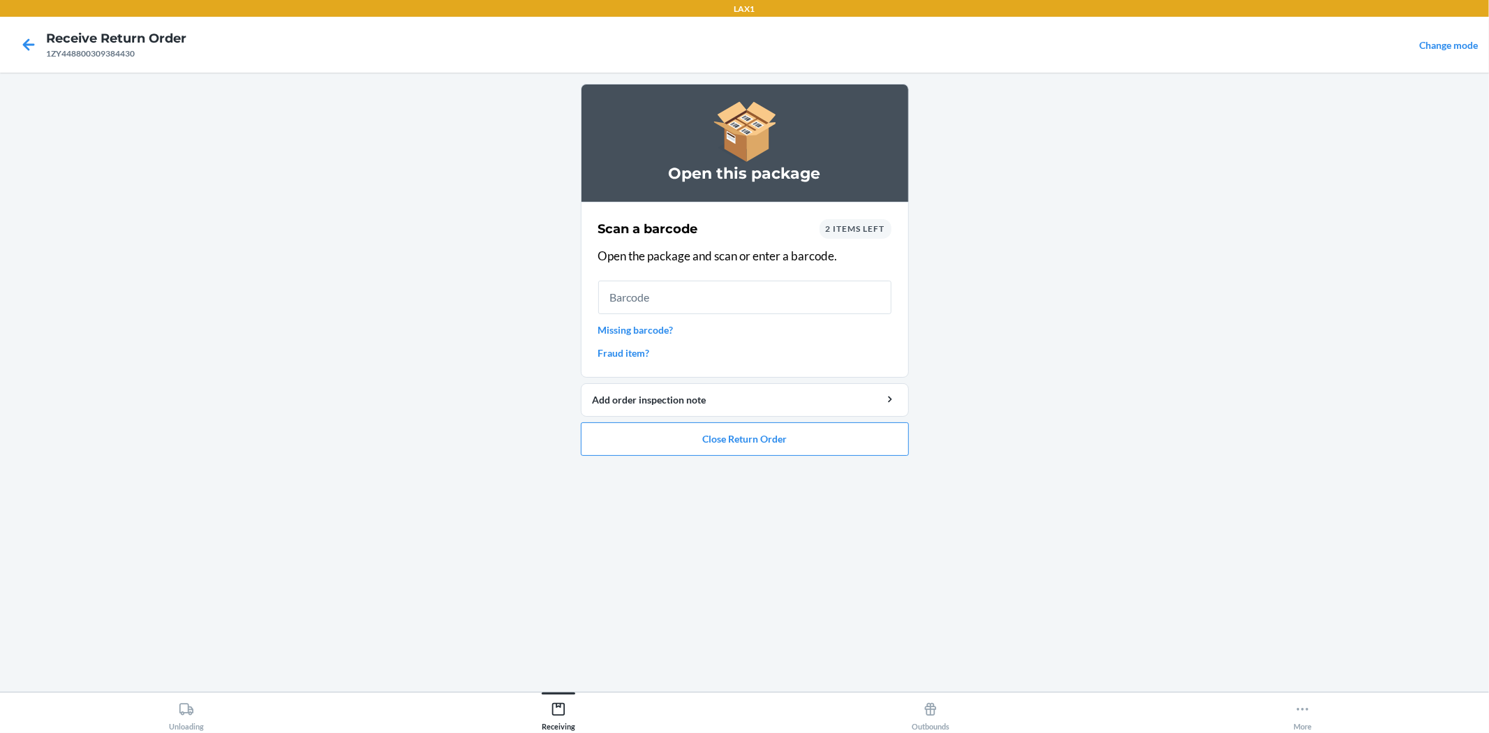
click at [861, 228] on span "2 items left" at bounding box center [855, 228] width 59 height 10
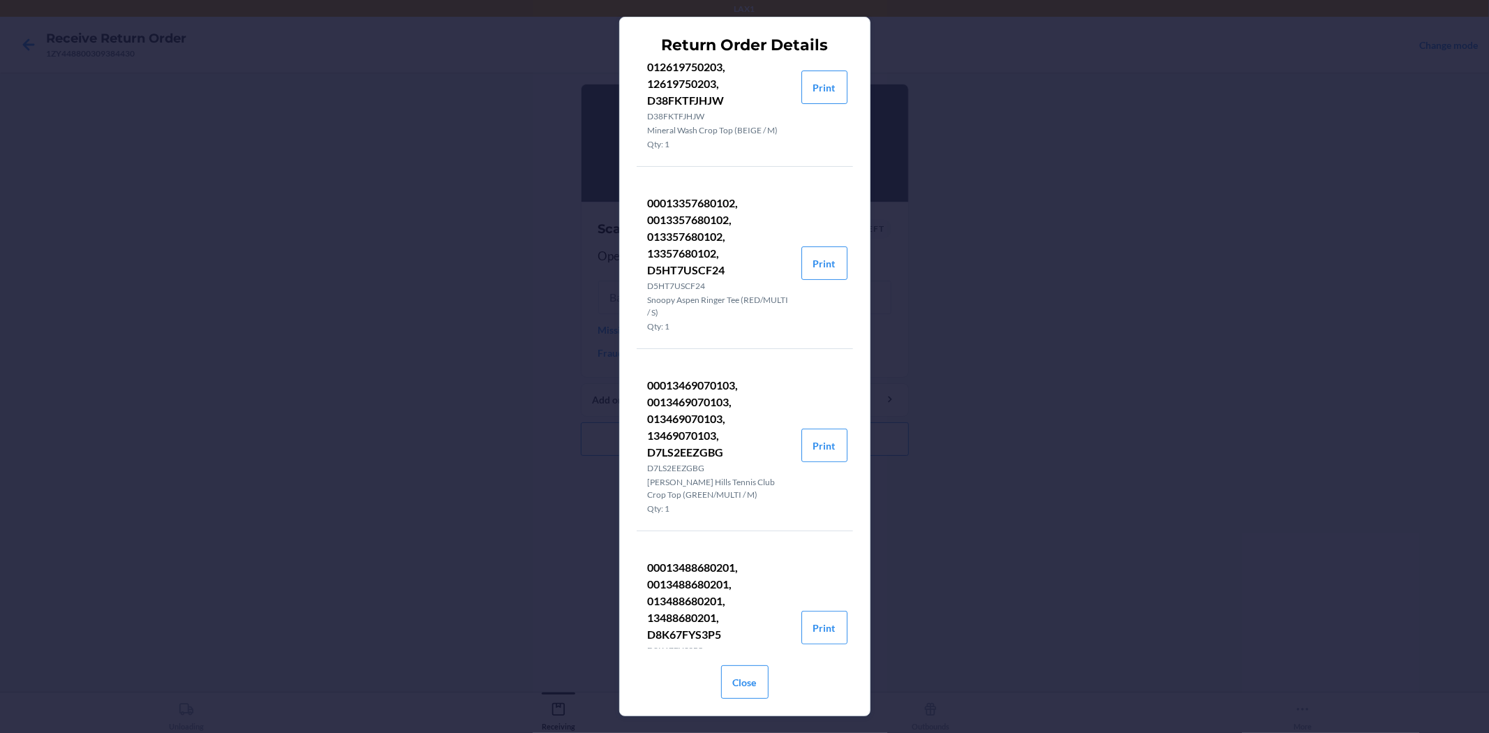
scroll to position [155, 0]
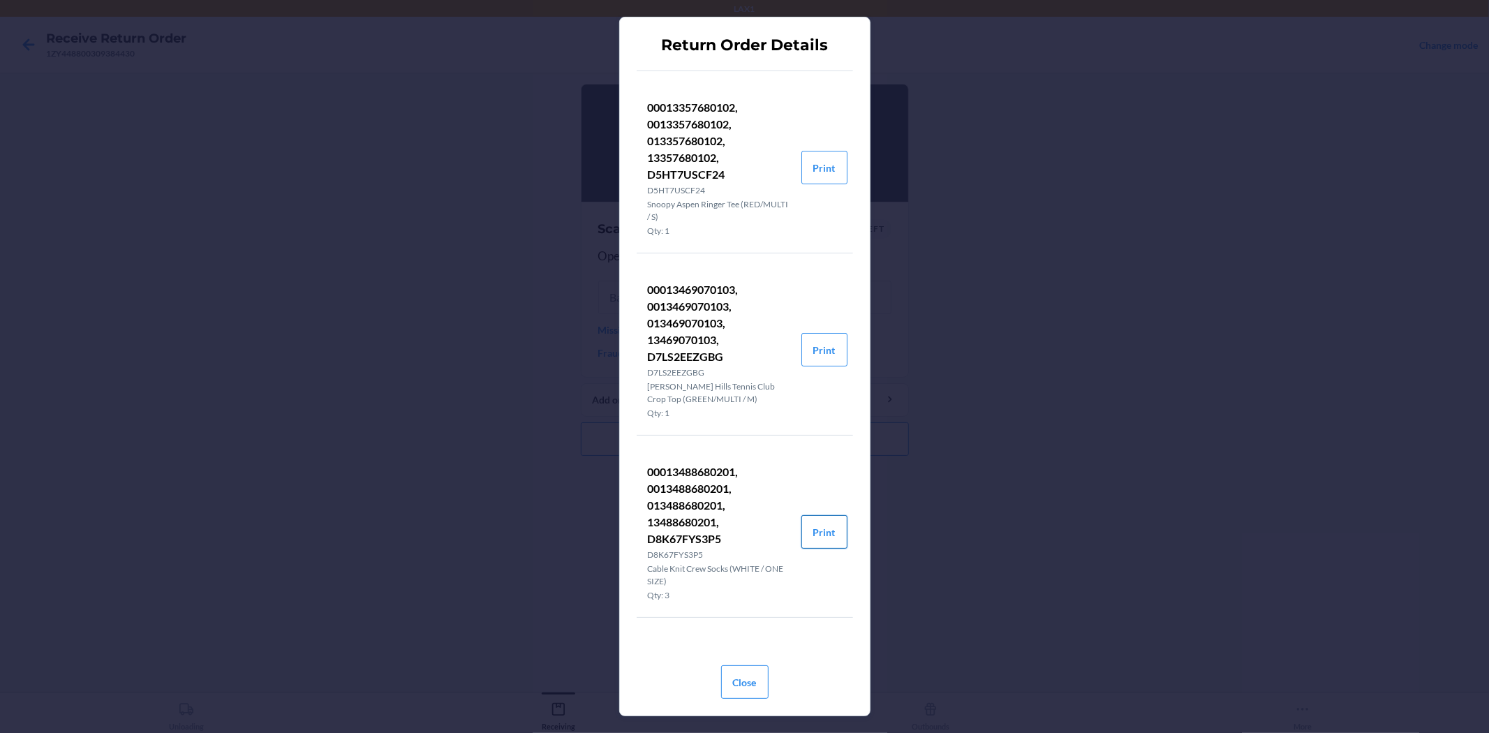
click at [811, 531] on button "Print" at bounding box center [824, 532] width 46 height 34
click at [741, 681] on button "Close" at bounding box center [744, 682] width 47 height 34
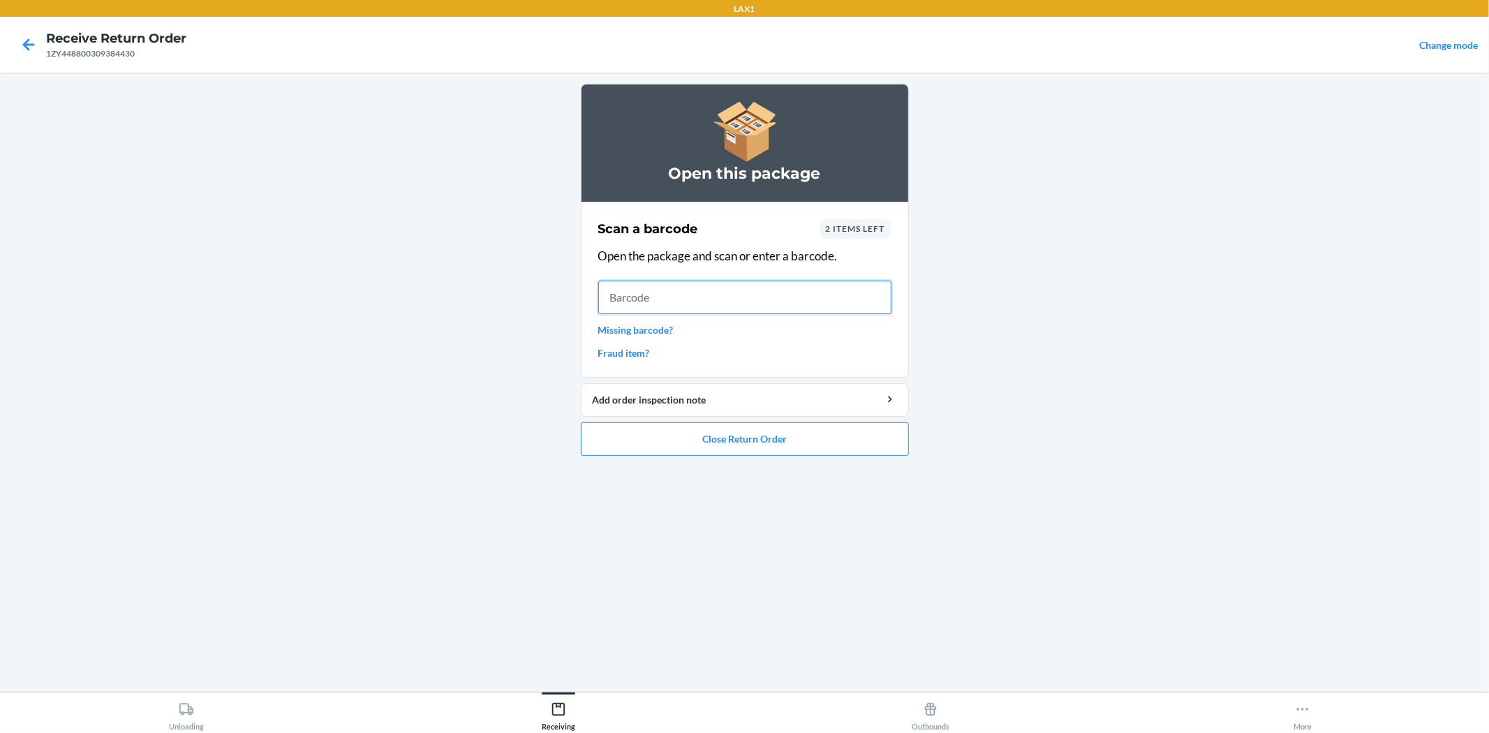
click at [730, 309] on input "text" at bounding box center [744, 298] width 293 height 34
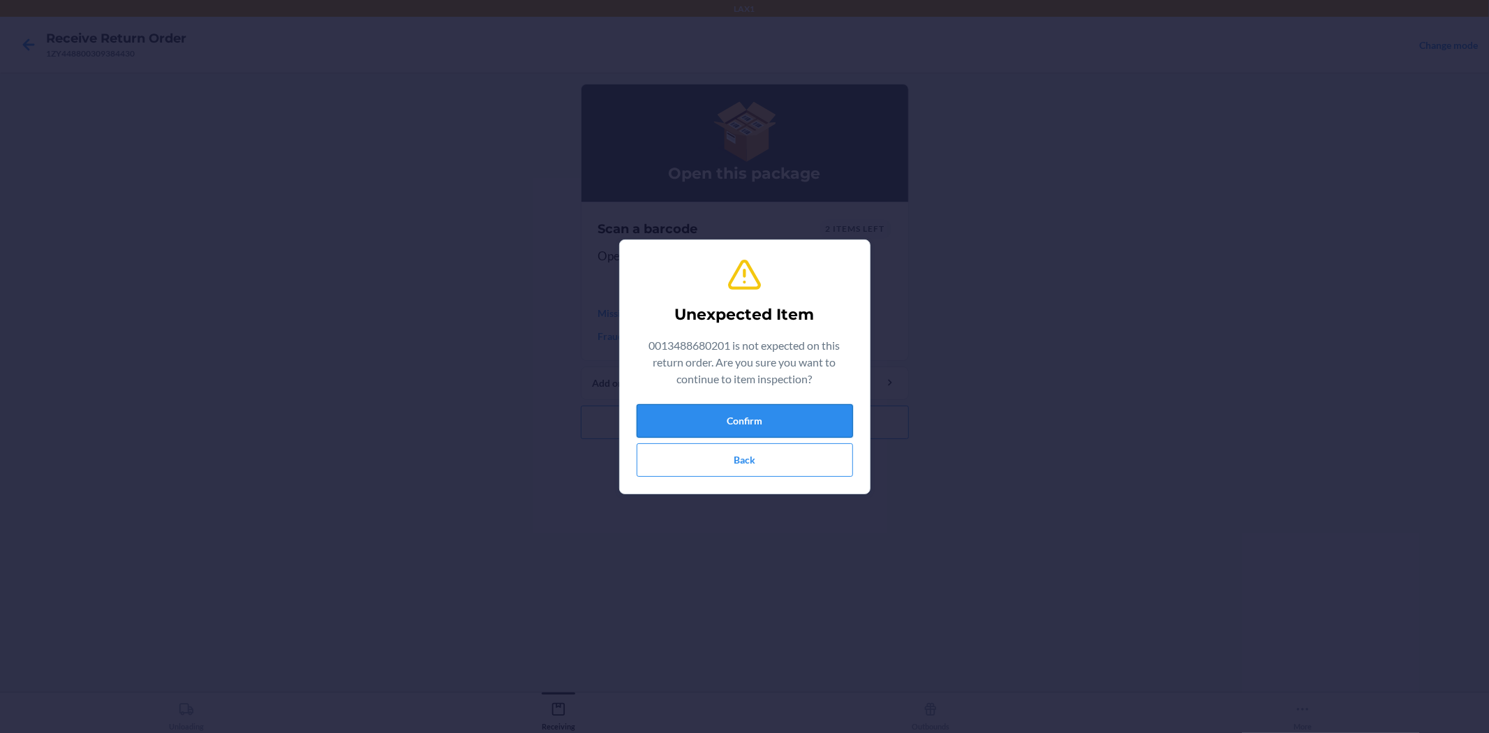
click at [770, 410] on button "Confirm" at bounding box center [745, 421] width 216 height 34
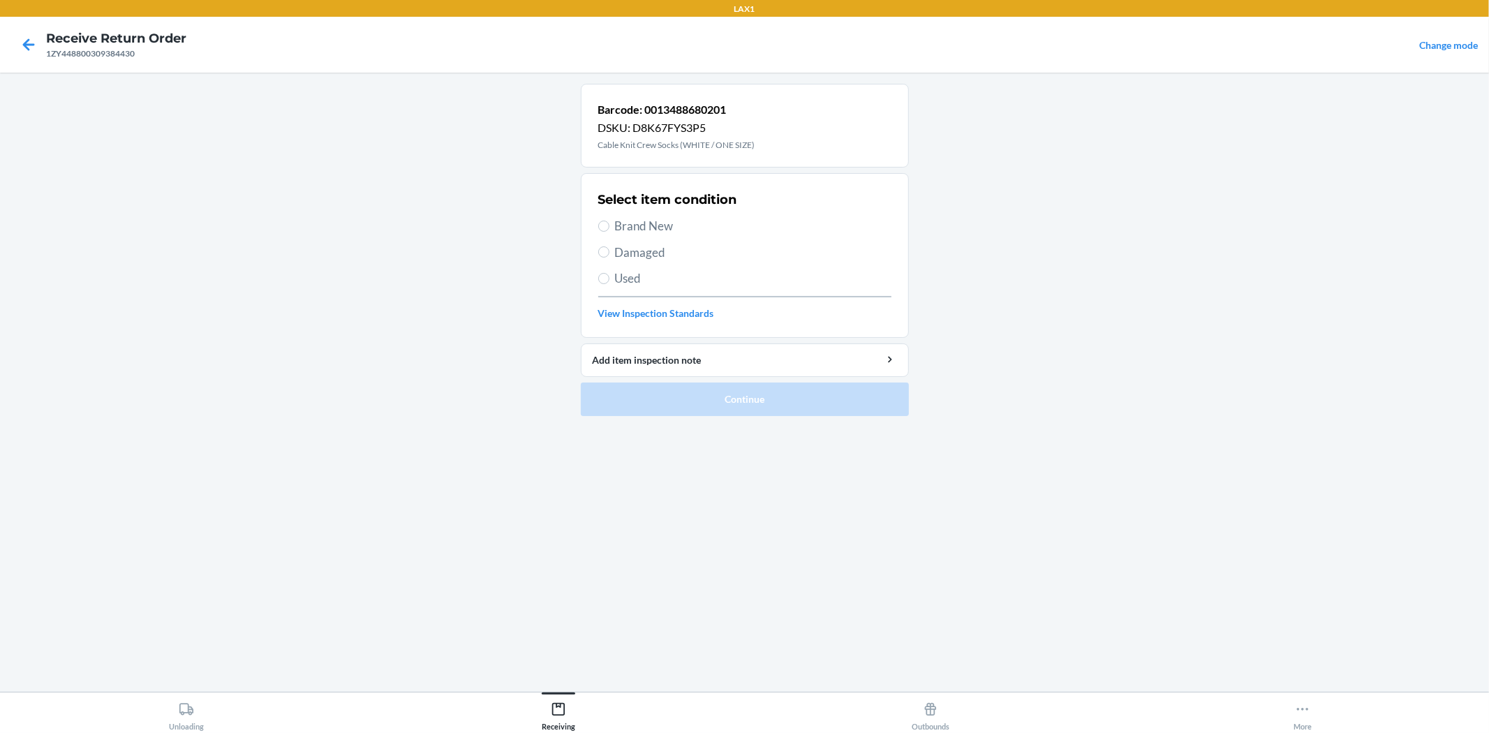
click at [668, 223] on span "Brand New" at bounding box center [753, 226] width 276 height 18
click at [609, 223] on input "Brand New" at bounding box center [603, 226] width 11 height 11
radio input "true"
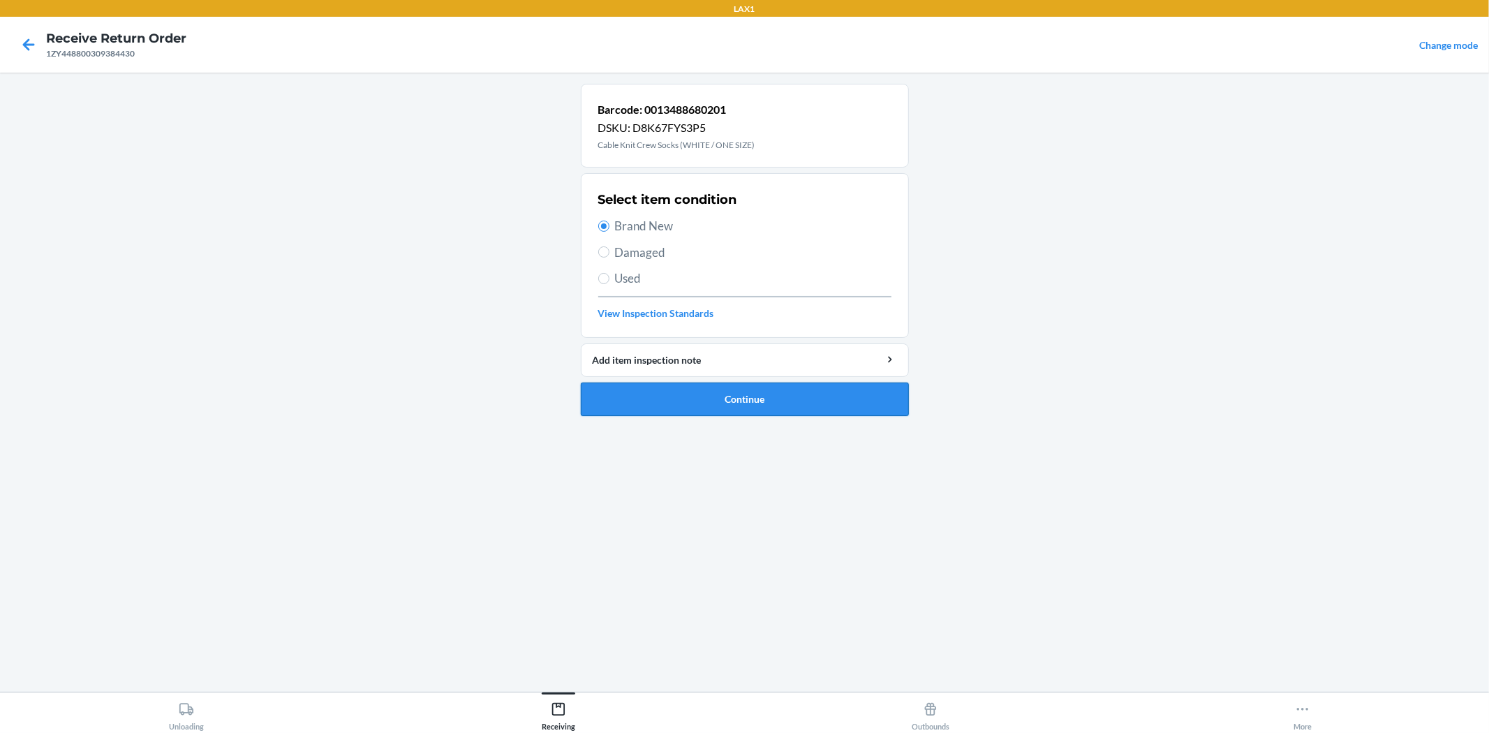
click at [769, 398] on button "Continue" at bounding box center [745, 400] width 328 height 34
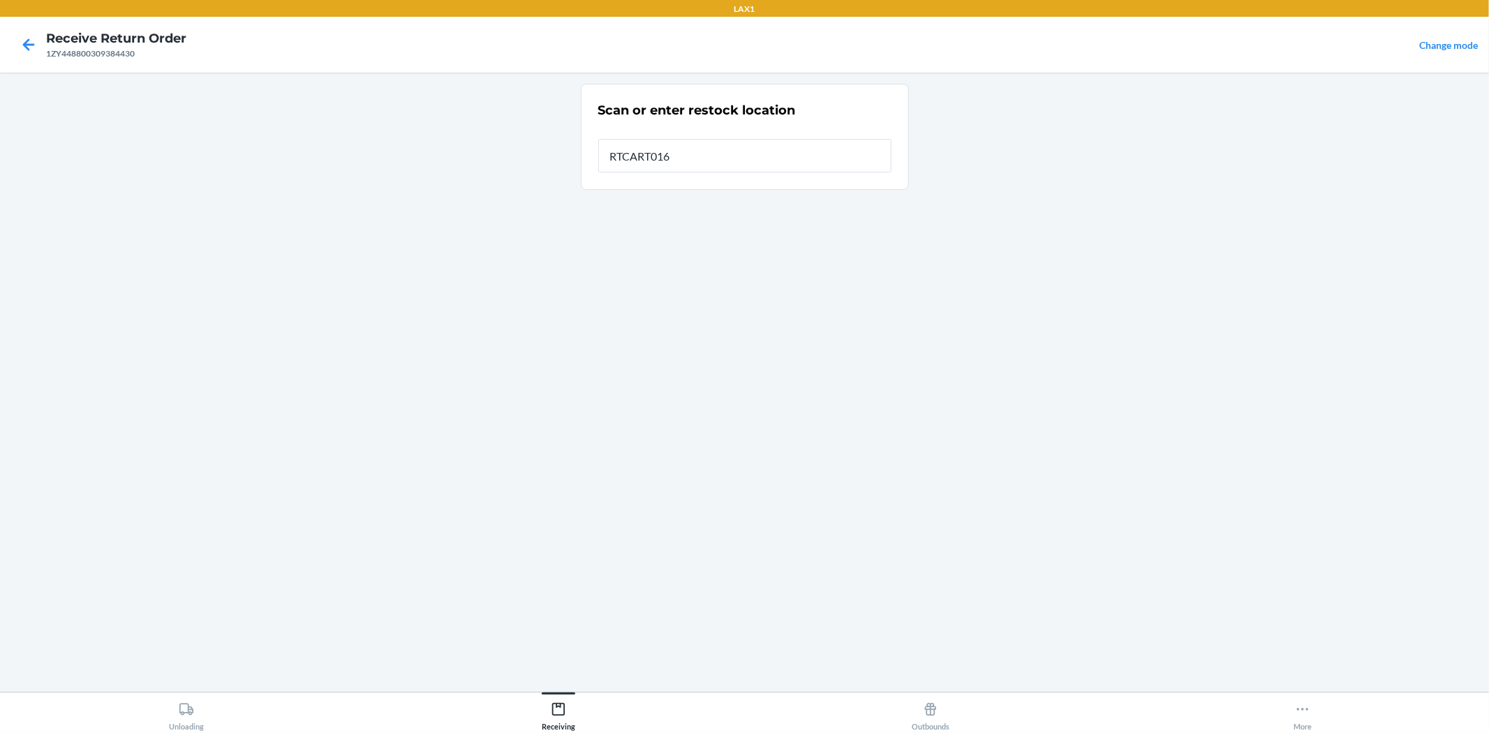
type input "RTCART016"
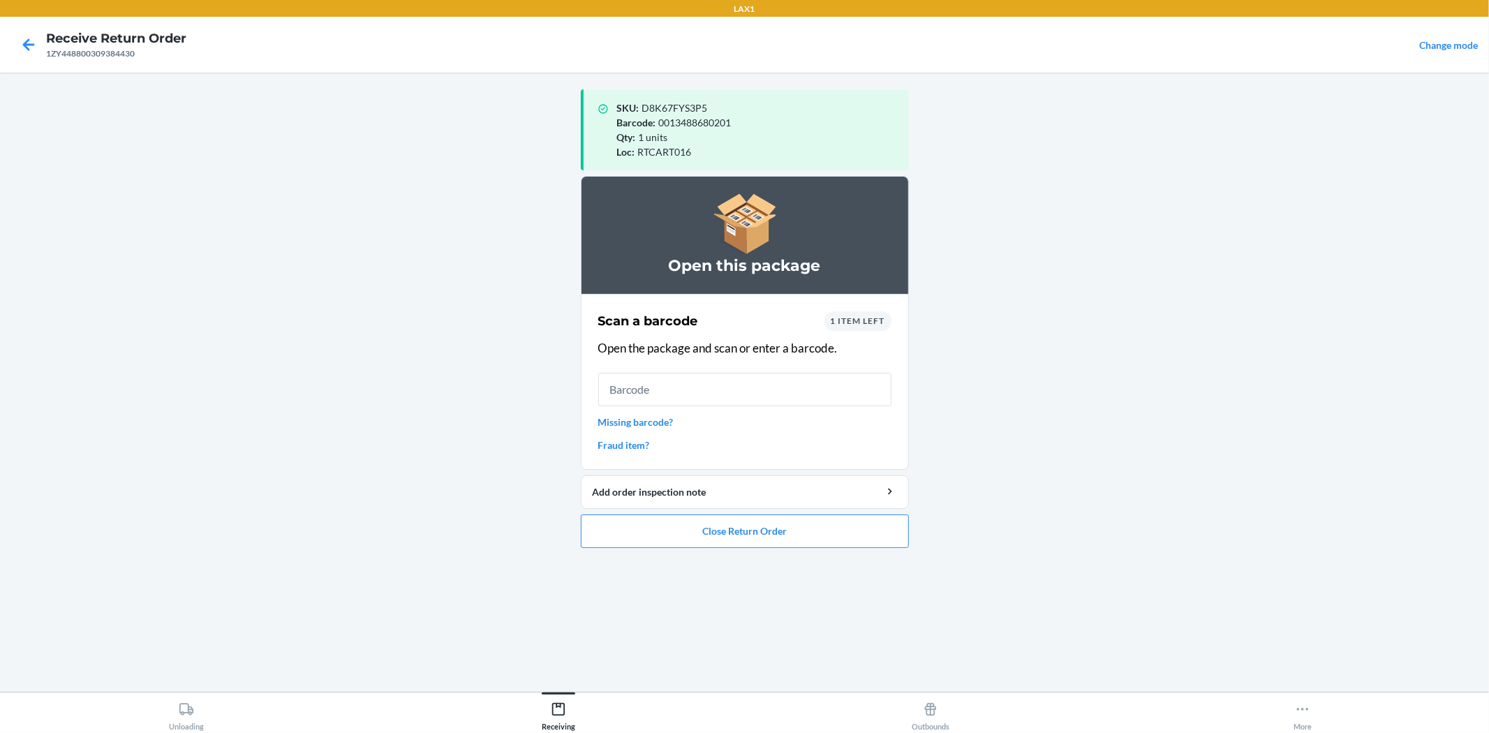
click at [854, 317] on span "1 item left" at bounding box center [858, 321] width 54 height 10
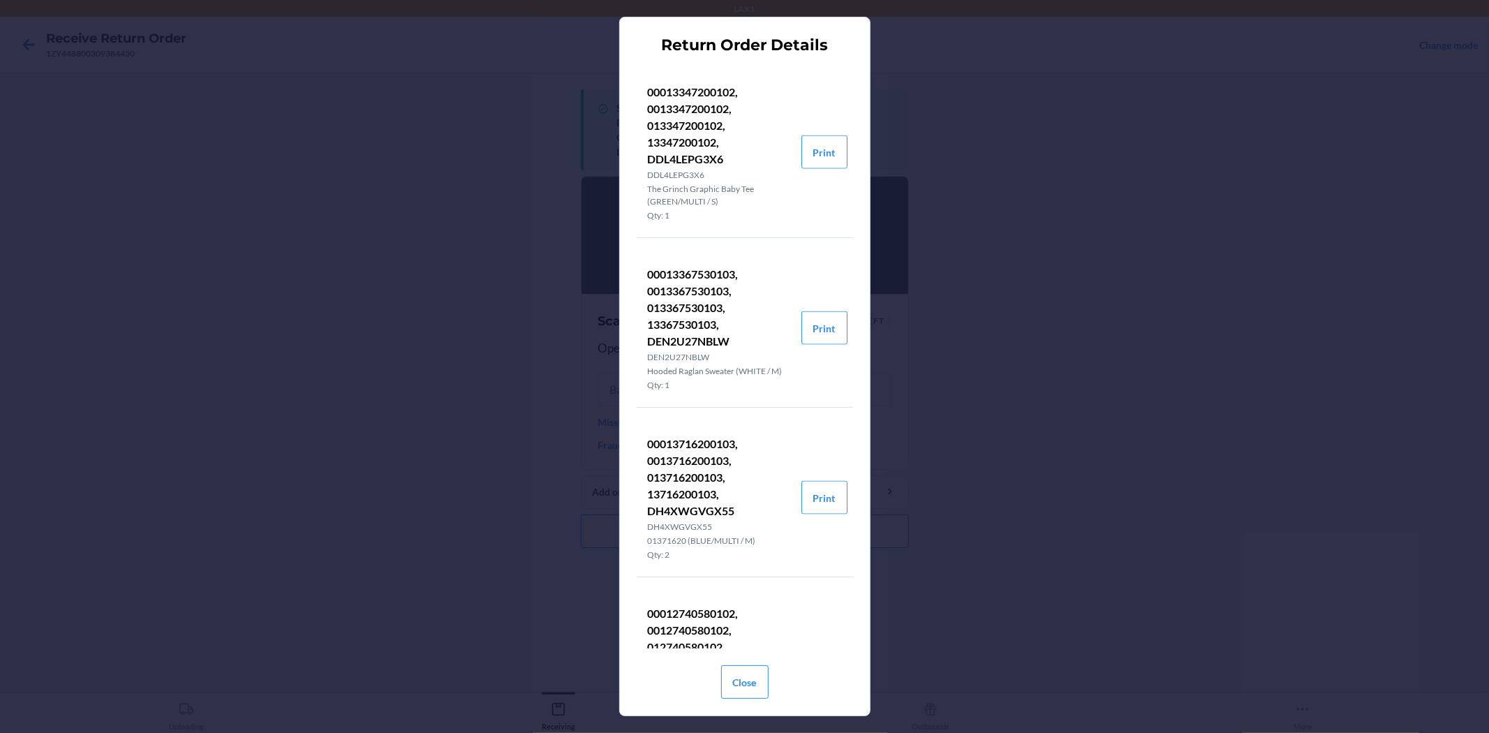
scroll to position [1629, 0]
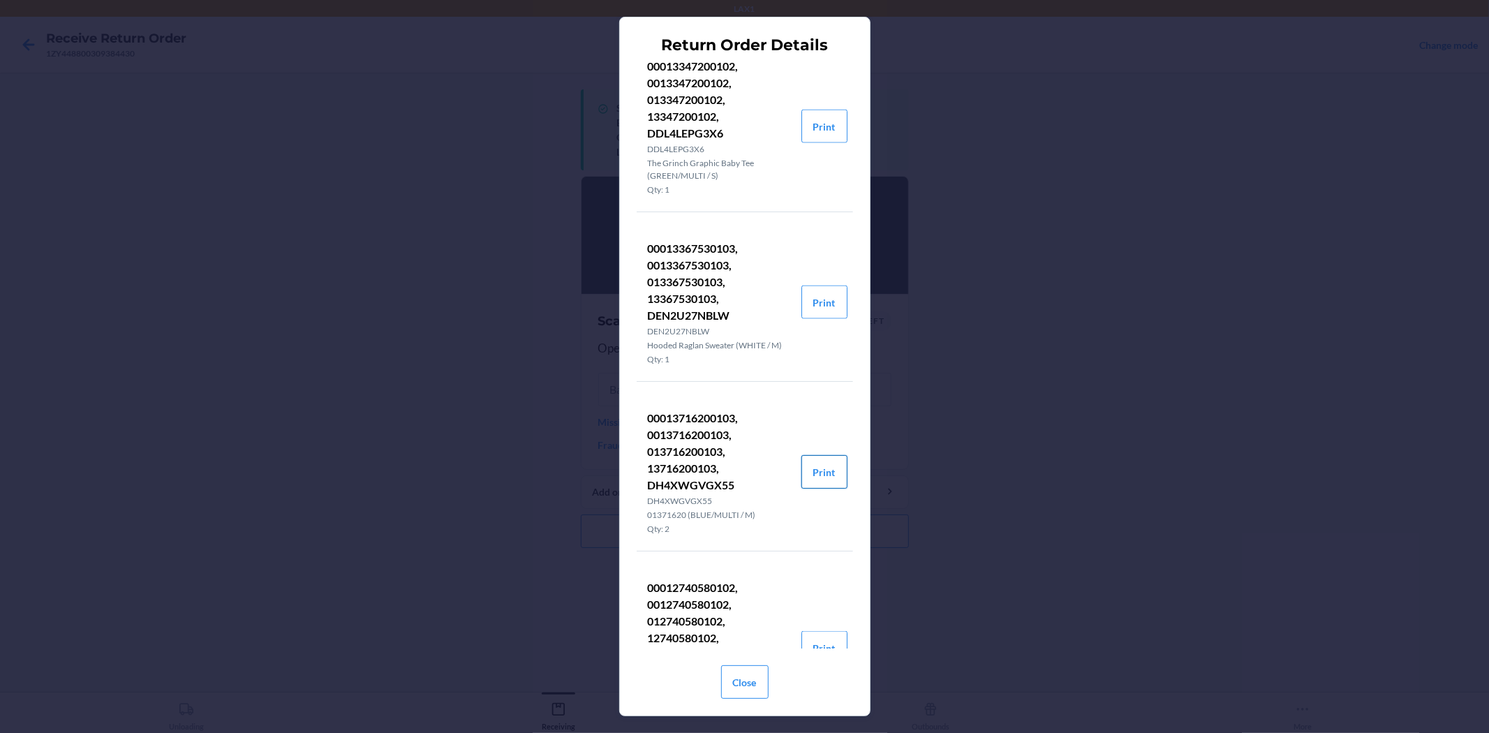
click at [801, 489] on button "Print" at bounding box center [824, 472] width 46 height 34
click at [756, 669] on button "Close" at bounding box center [744, 682] width 47 height 34
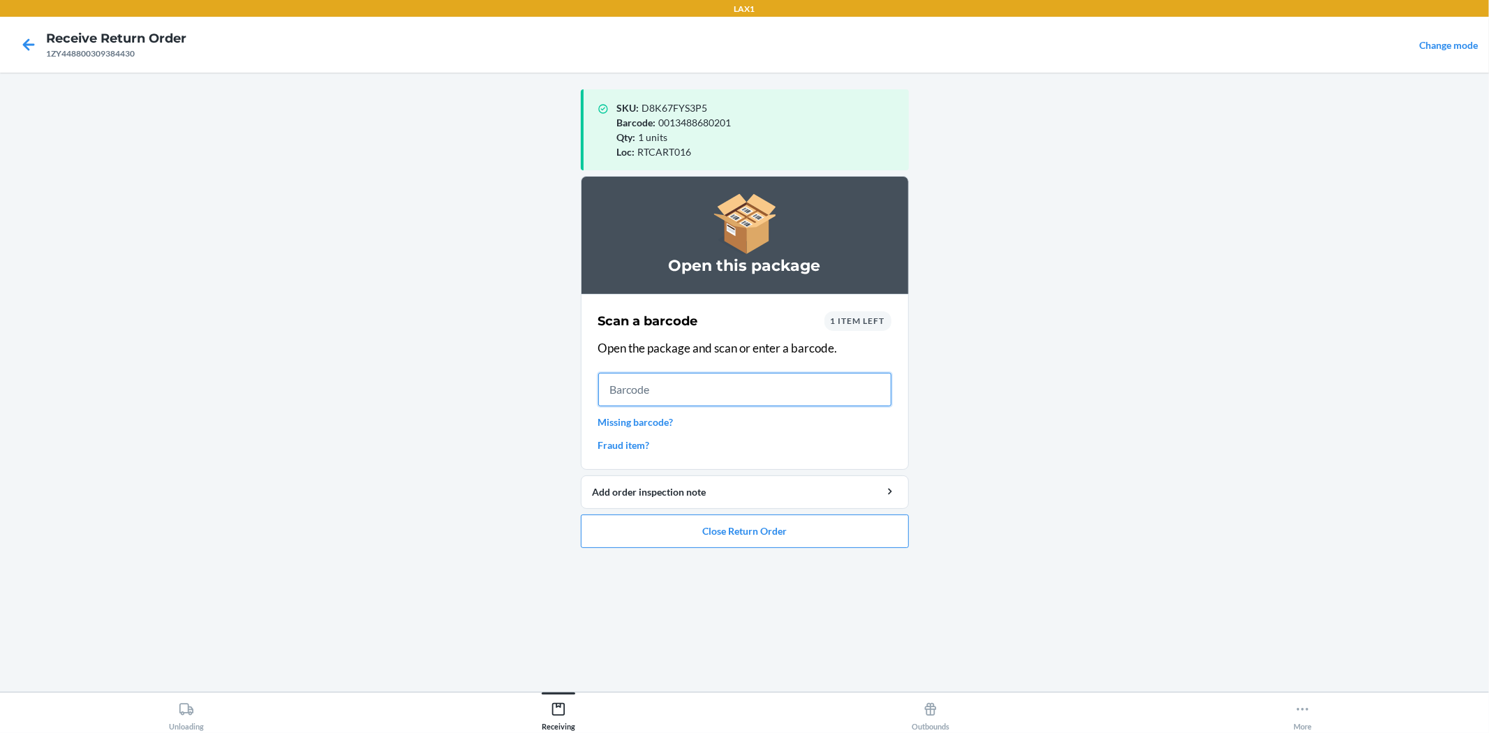
click at [801, 384] on input "text" at bounding box center [744, 390] width 293 height 34
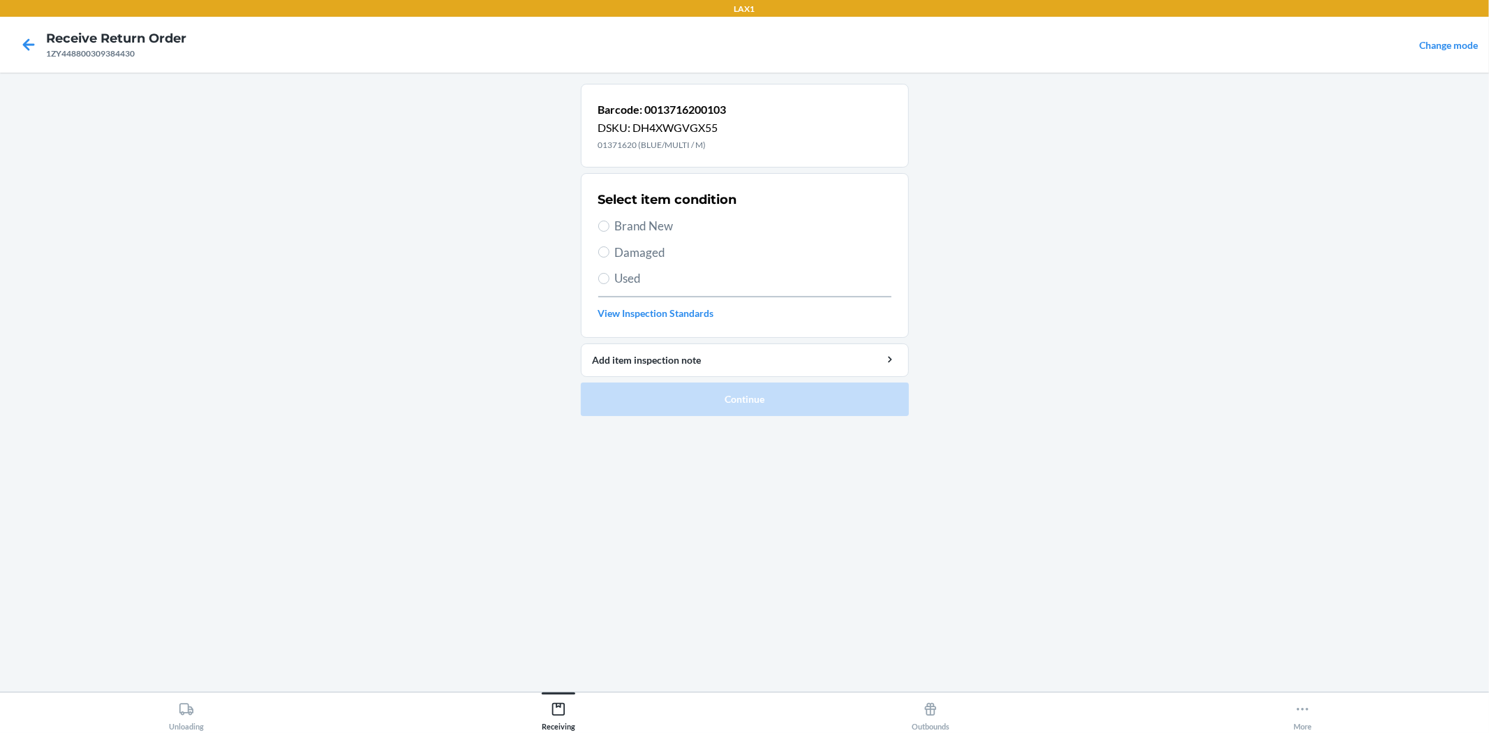
click at [638, 256] on span "Damaged" at bounding box center [753, 253] width 276 height 18
click at [609, 256] on input "Damaged" at bounding box center [603, 251] width 11 height 11
radio input "true"
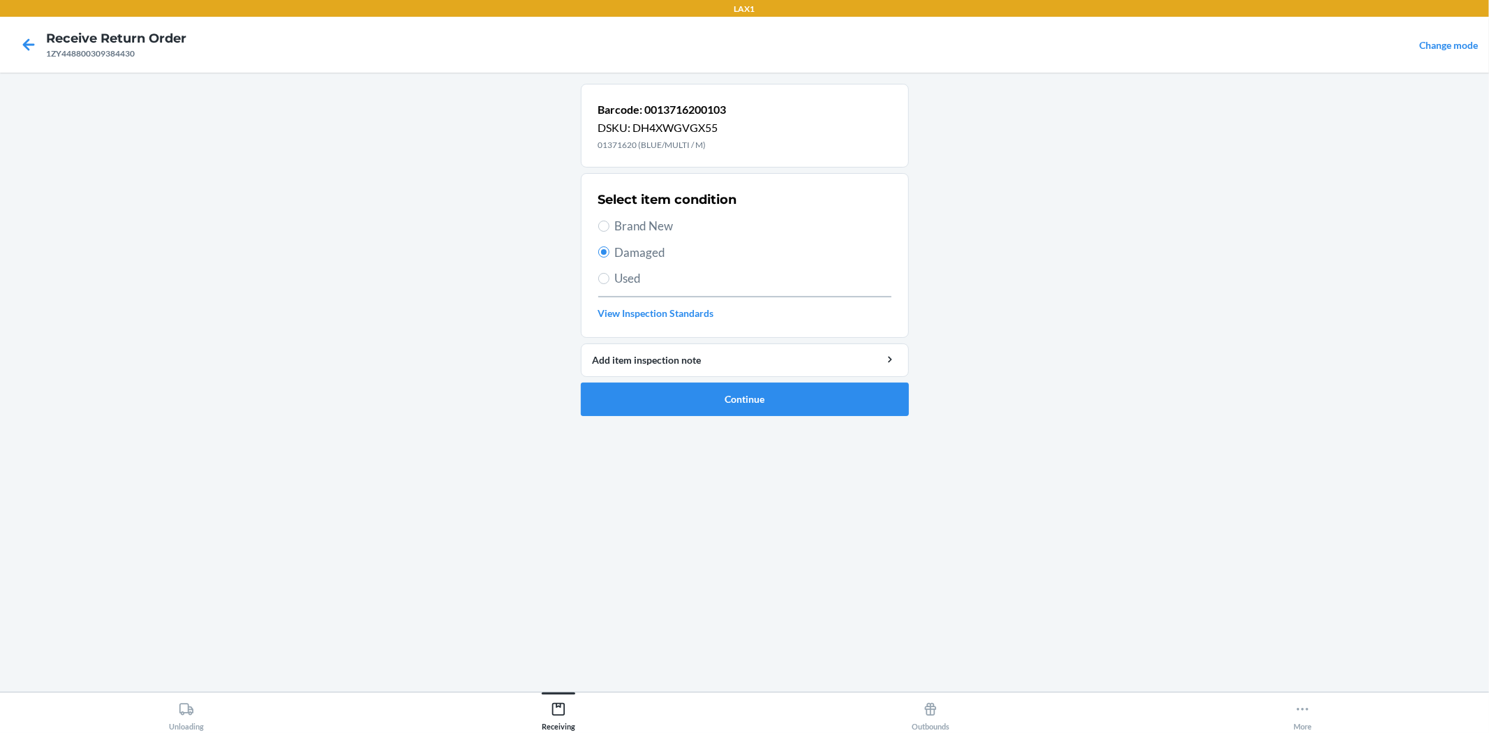
click at [637, 274] on span "Used" at bounding box center [753, 278] width 276 height 18
click at [609, 274] on input "Used" at bounding box center [603, 278] width 11 height 11
radio input "true"
radio input "false"
click at [720, 387] on button "Continue" at bounding box center [745, 400] width 328 height 34
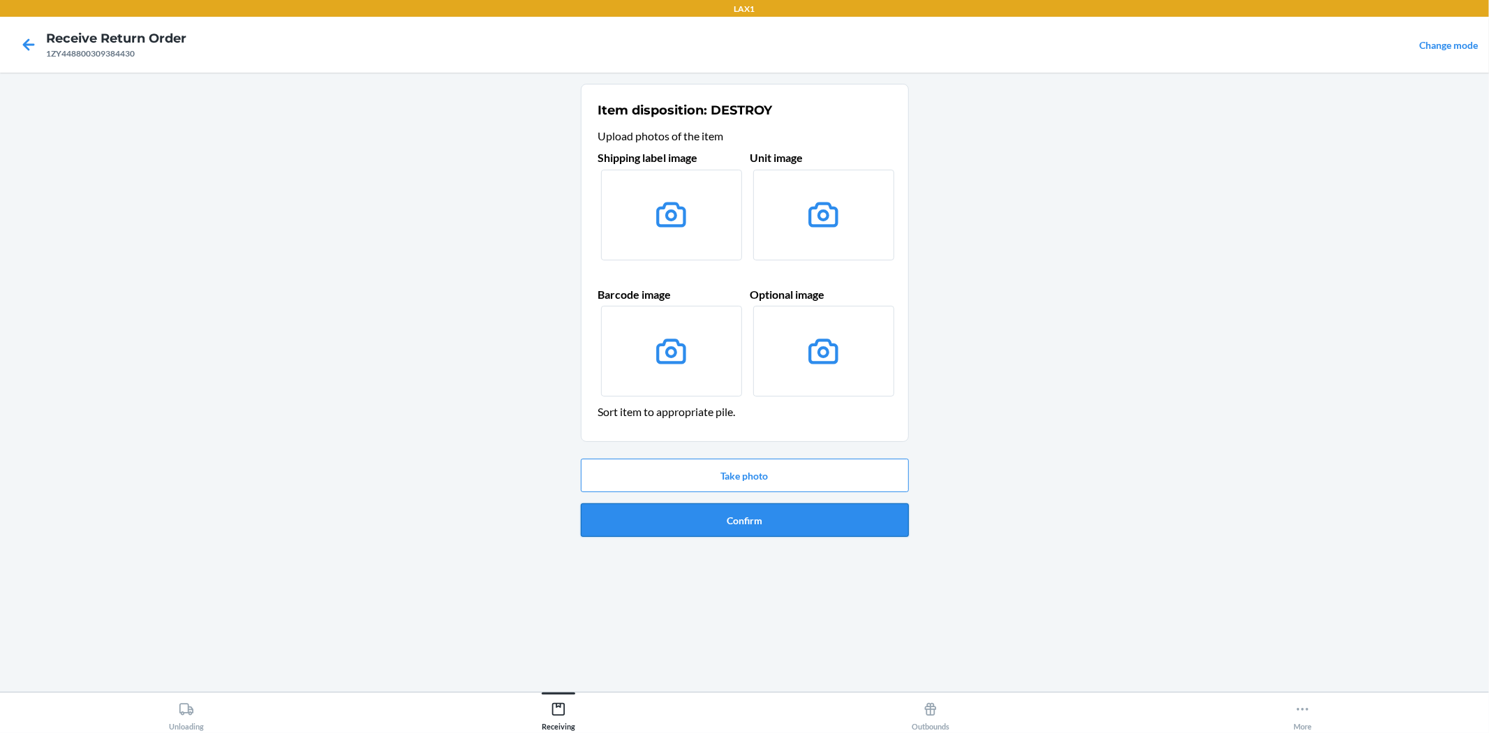
click at [757, 526] on button "Confirm" at bounding box center [745, 520] width 328 height 34
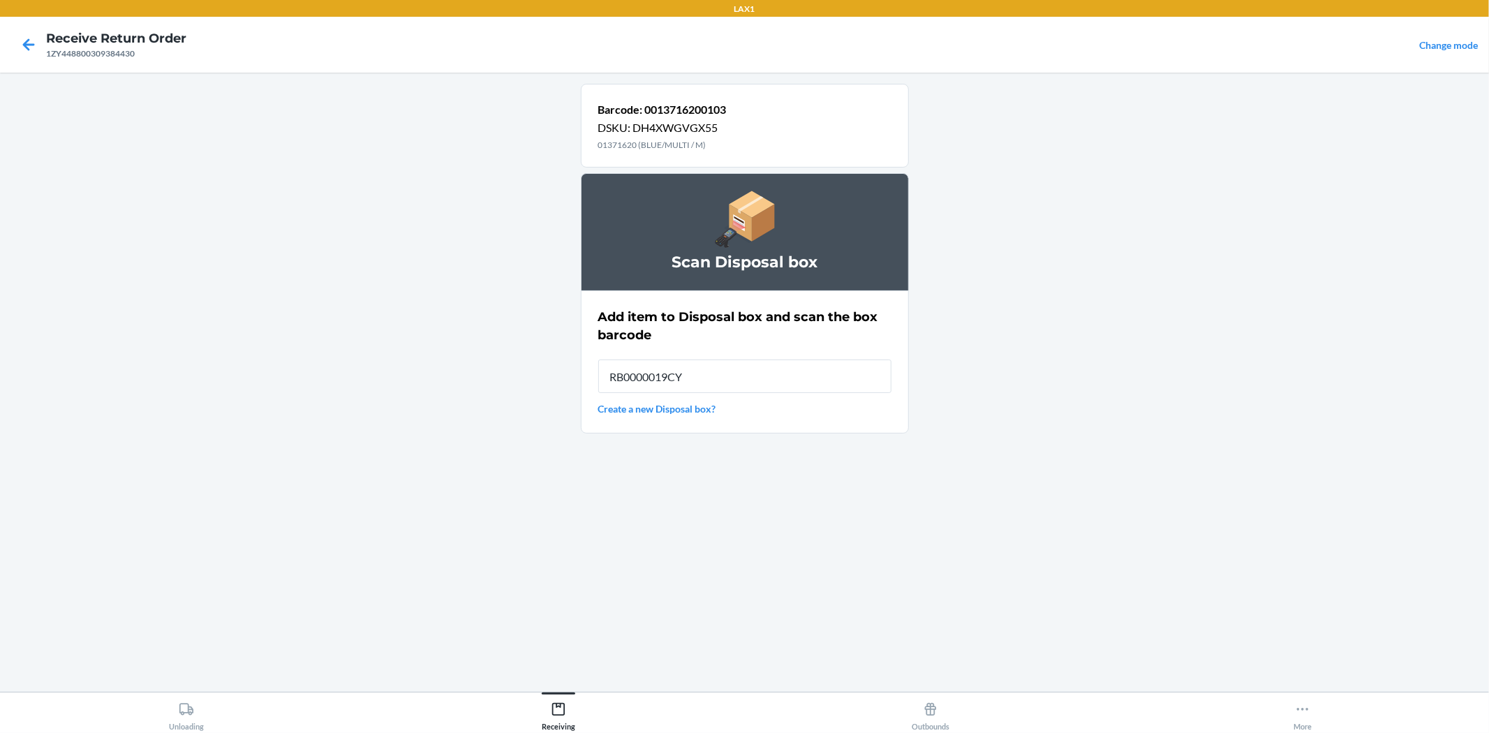
type input "RB0000019CY"
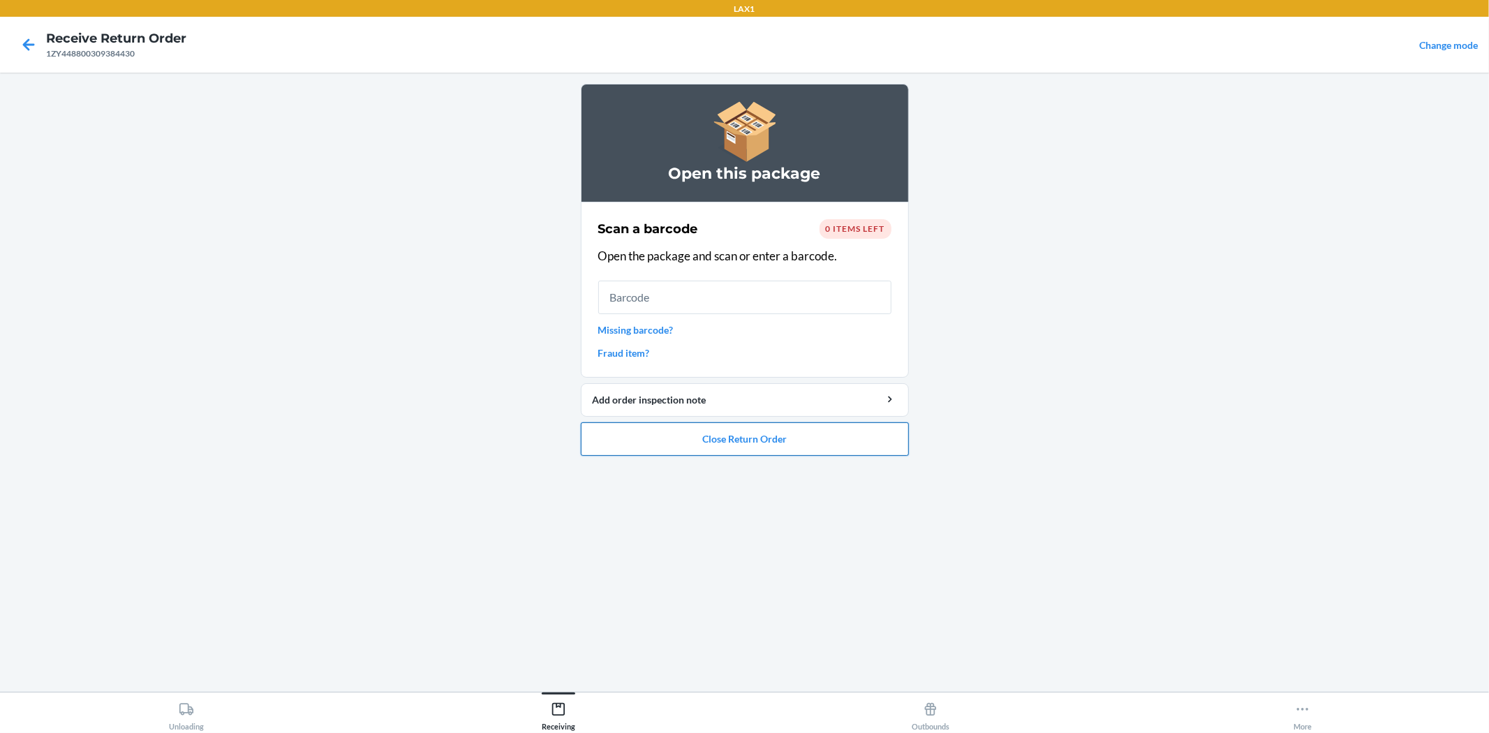
click at [797, 448] on button "Close Return Order" at bounding box center [745, 439] width 328 height 34
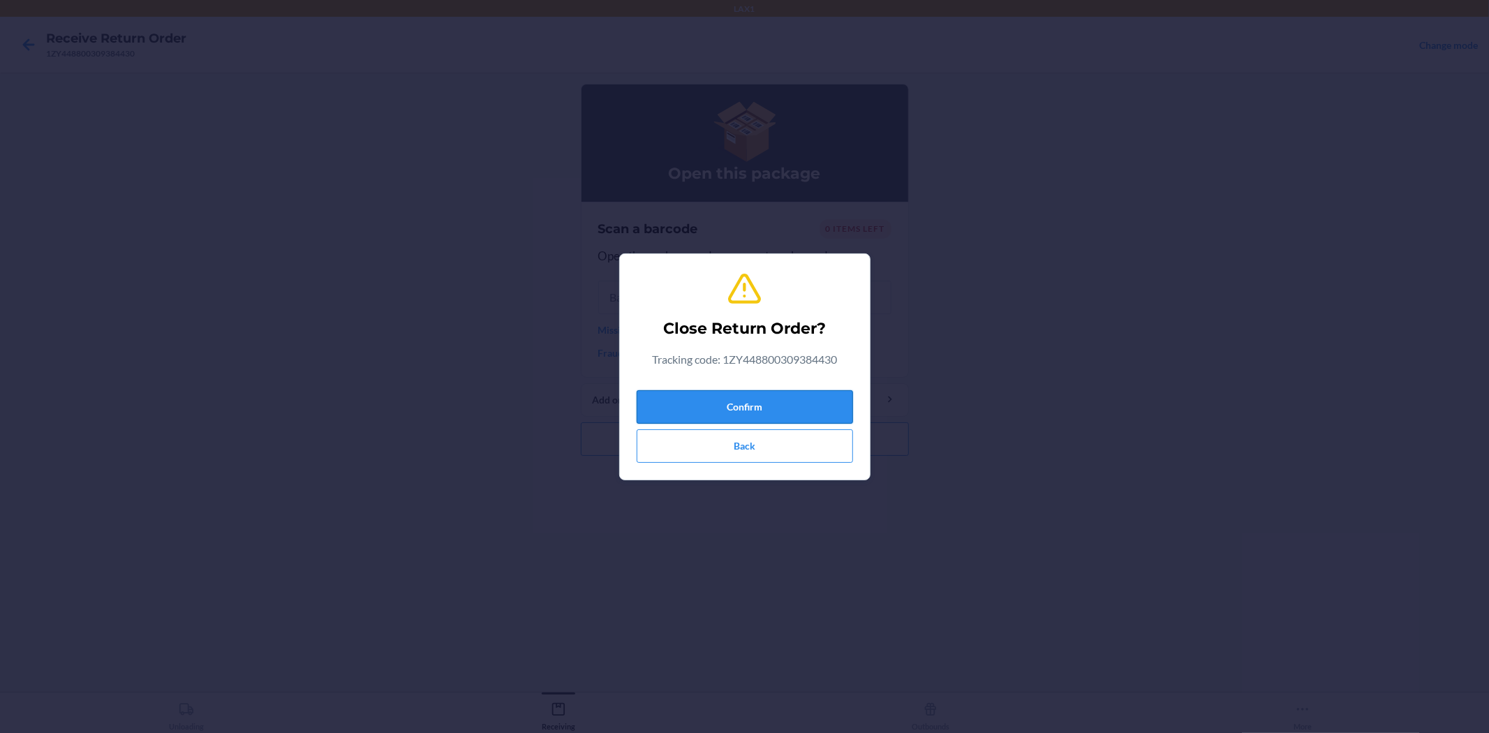
click at [771, 406] on button "Confirm" at bounding box center [745, 407] width 216 height 34
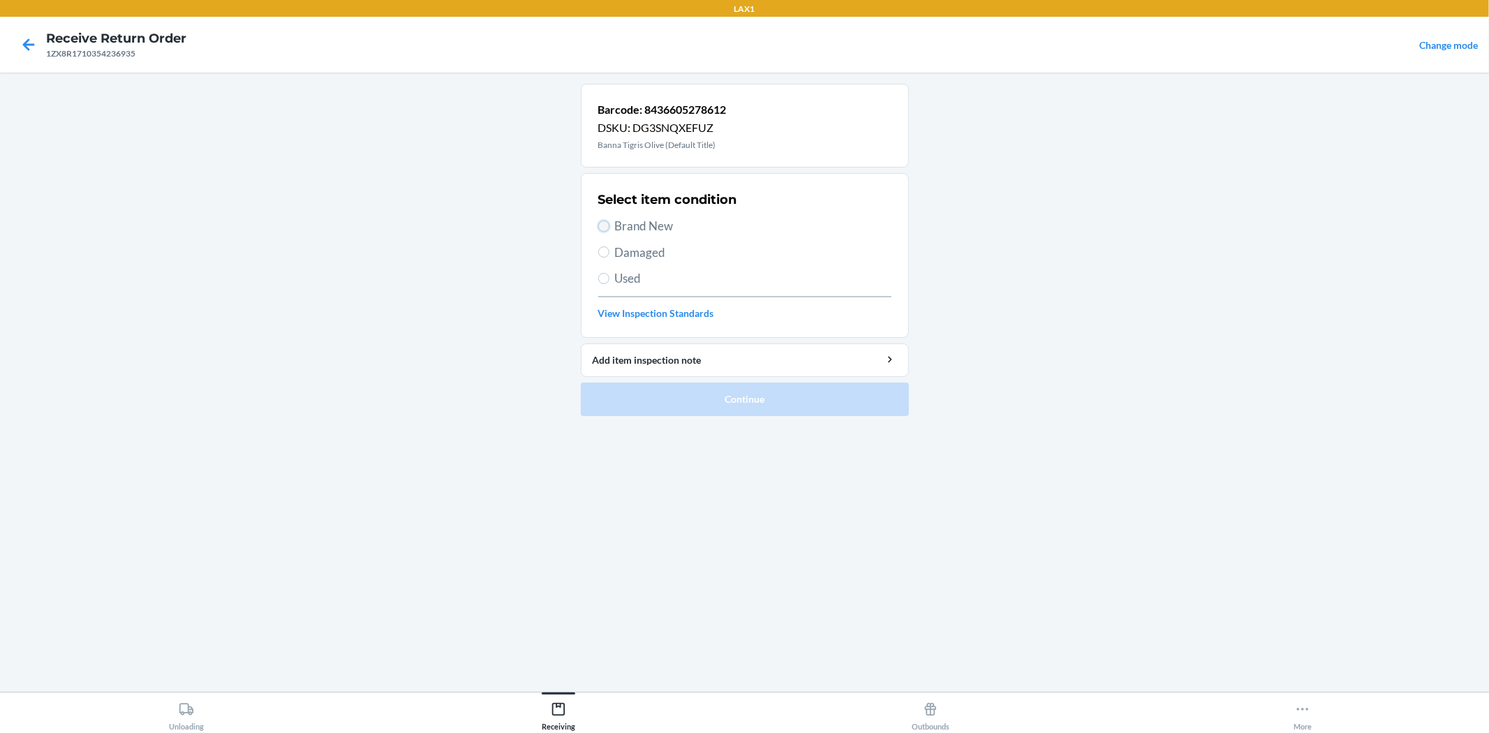
click at [598, 225] on input "Brand New" at bounding box center [603, 226] width 11 height 11
radio input "true"
click at [720, 401] on button "Continue" at bounding box center [745, 400] width 328 height 34
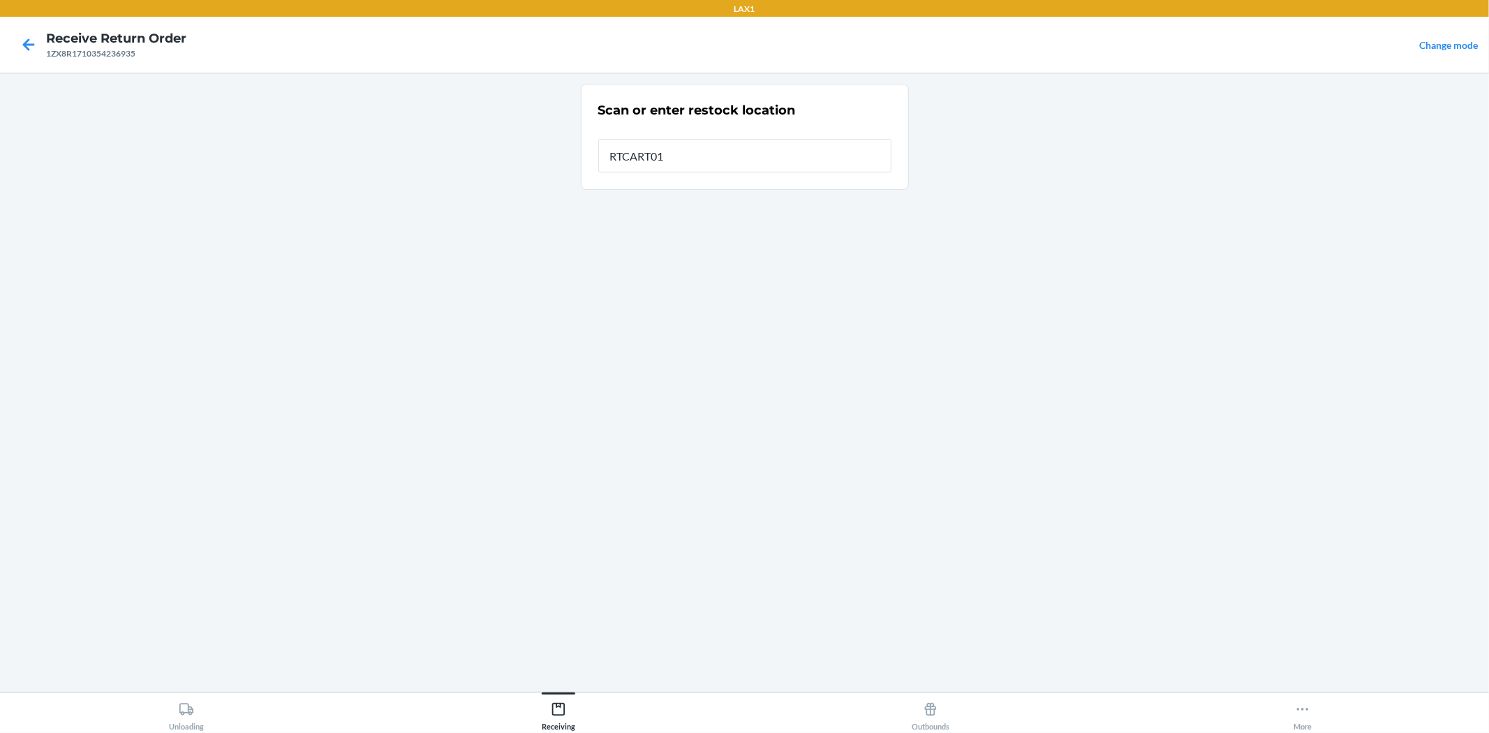
type input "RTCART016"
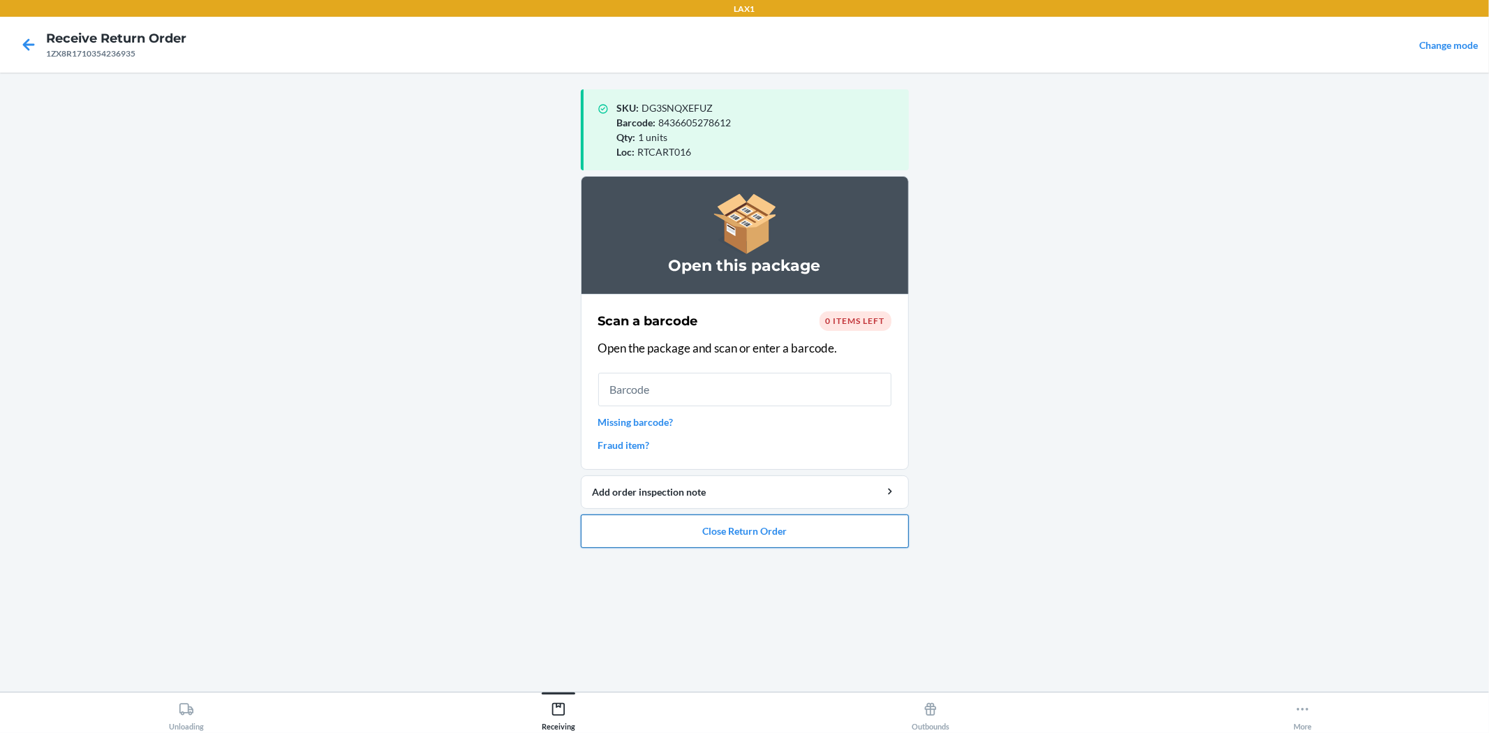
click at [778, 533] on button "Close Return Order" at bounding box center [745, 531] width 328 height 34
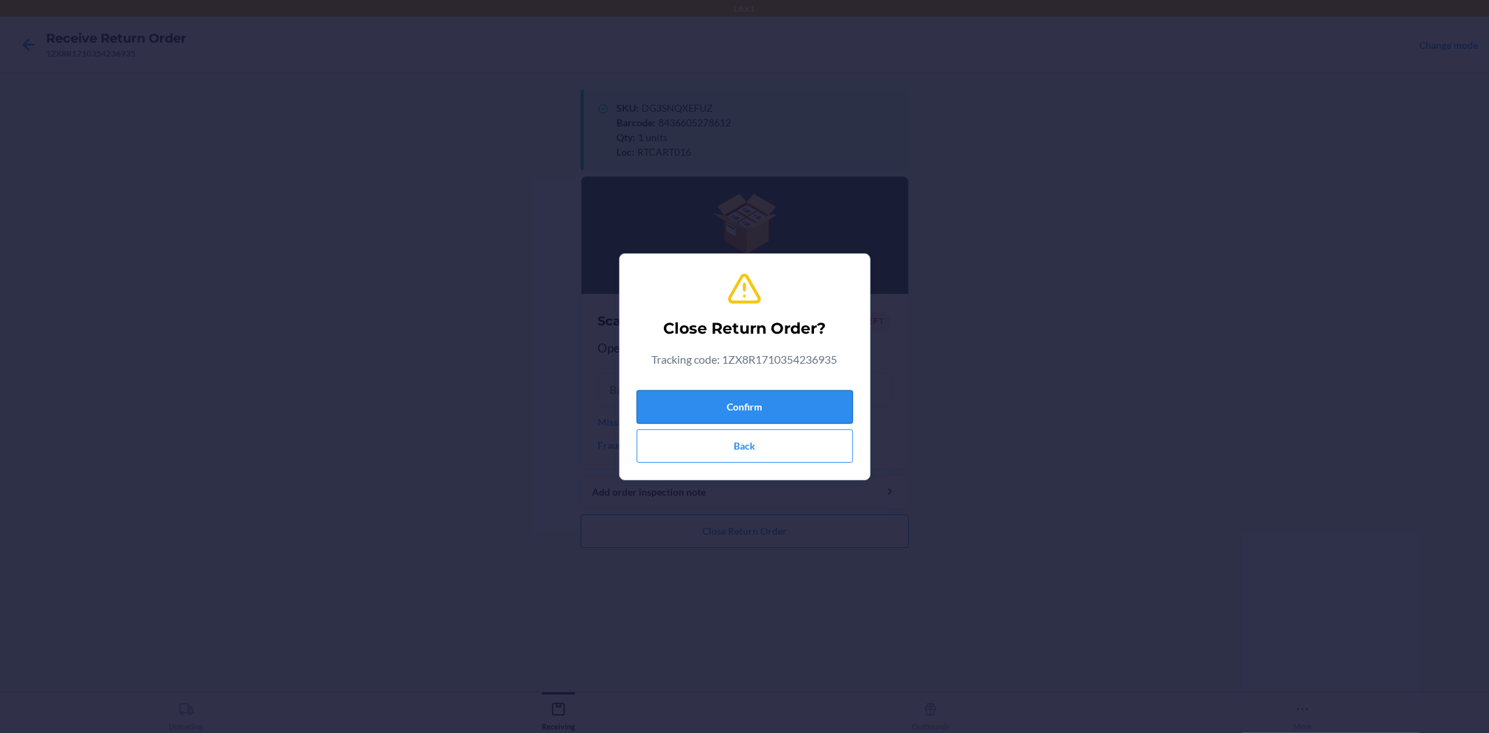
click at [756, 394] on button "Confirm" at bounding box center [745, 407] width 216 height 34
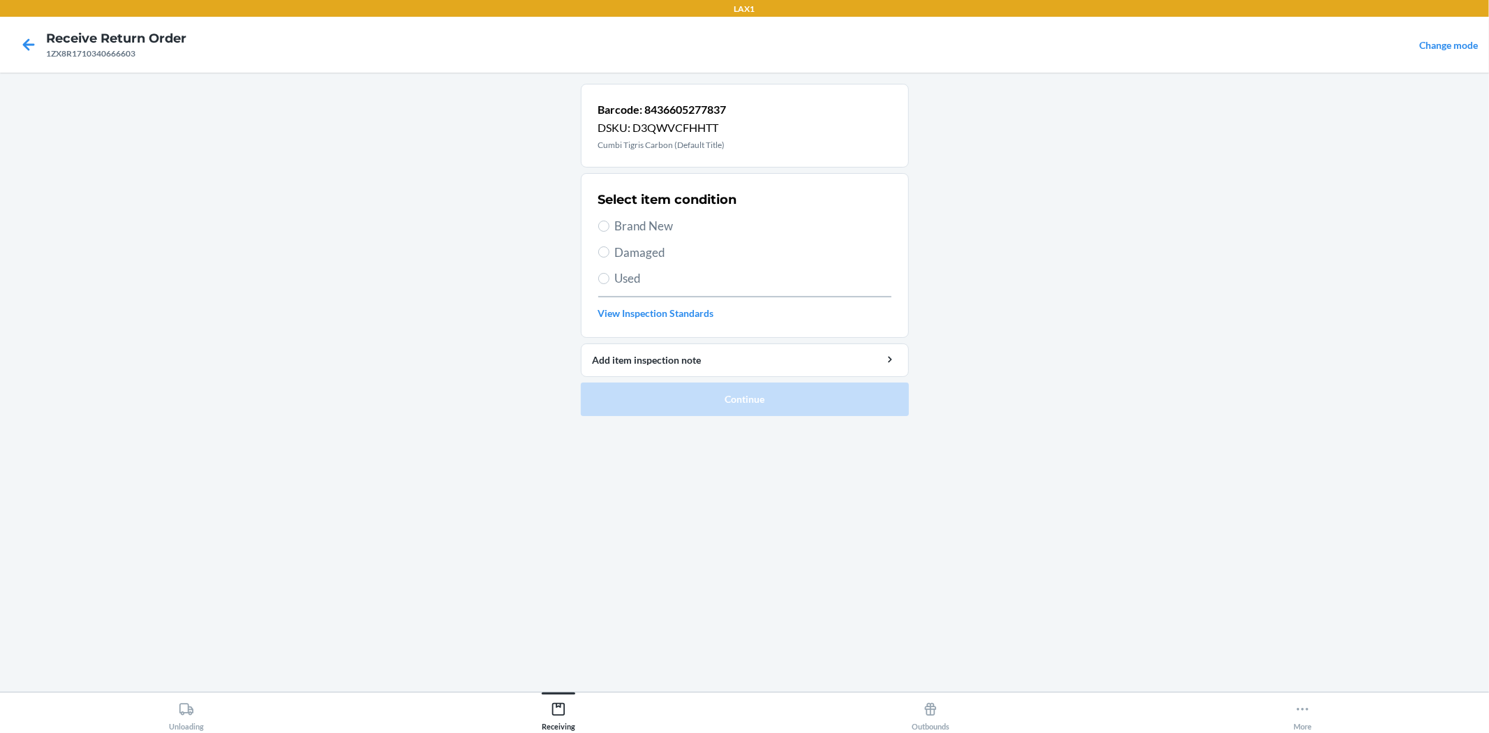
click at [667, 220] on span "Brand New" at bounding box center [753, 226] width 276 height 18
click at [609, 221] on input "Brand New" at bounding box center [603, 226] width 11 height 11
radio input "true"
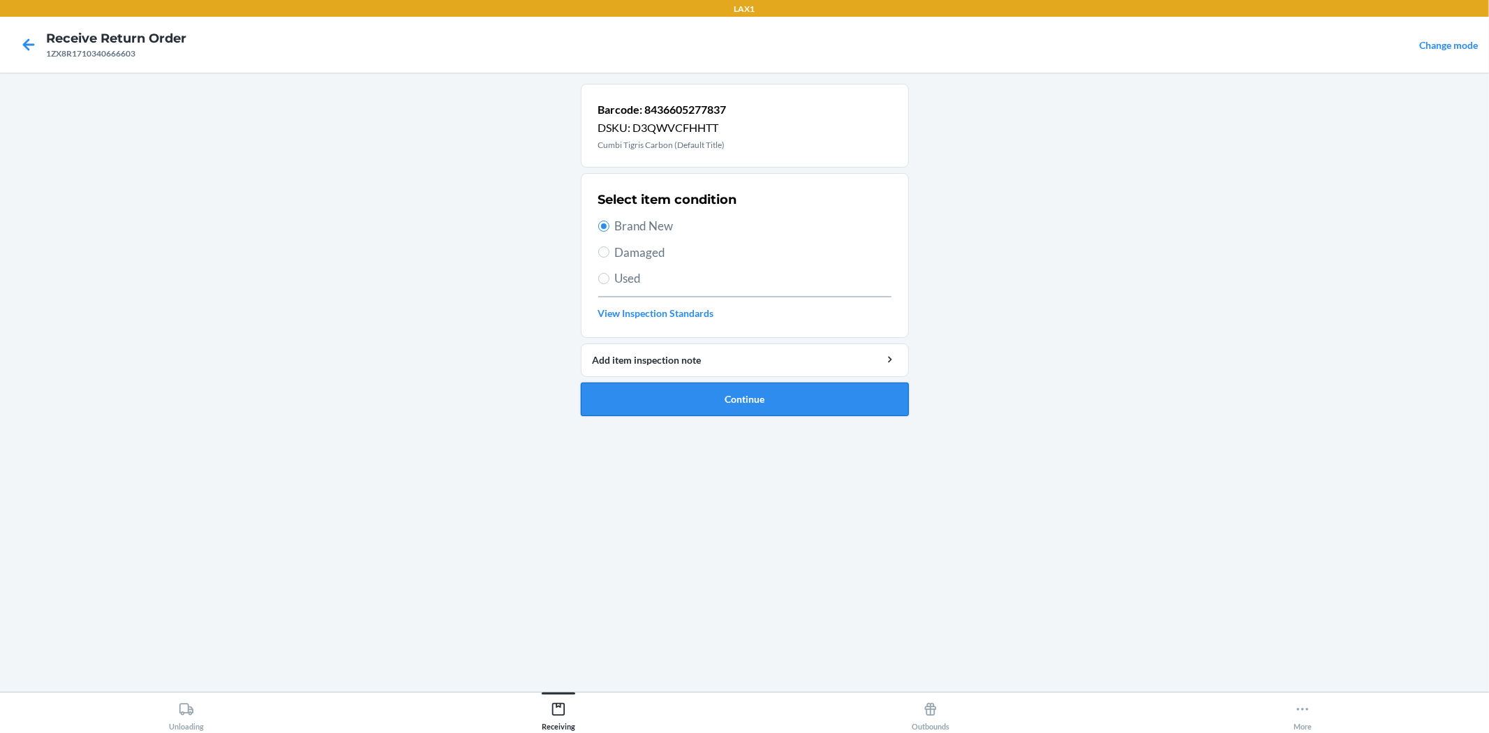
click at [773, 403] on button "Continue" at bounding box center [745, 400] width 328 height 34
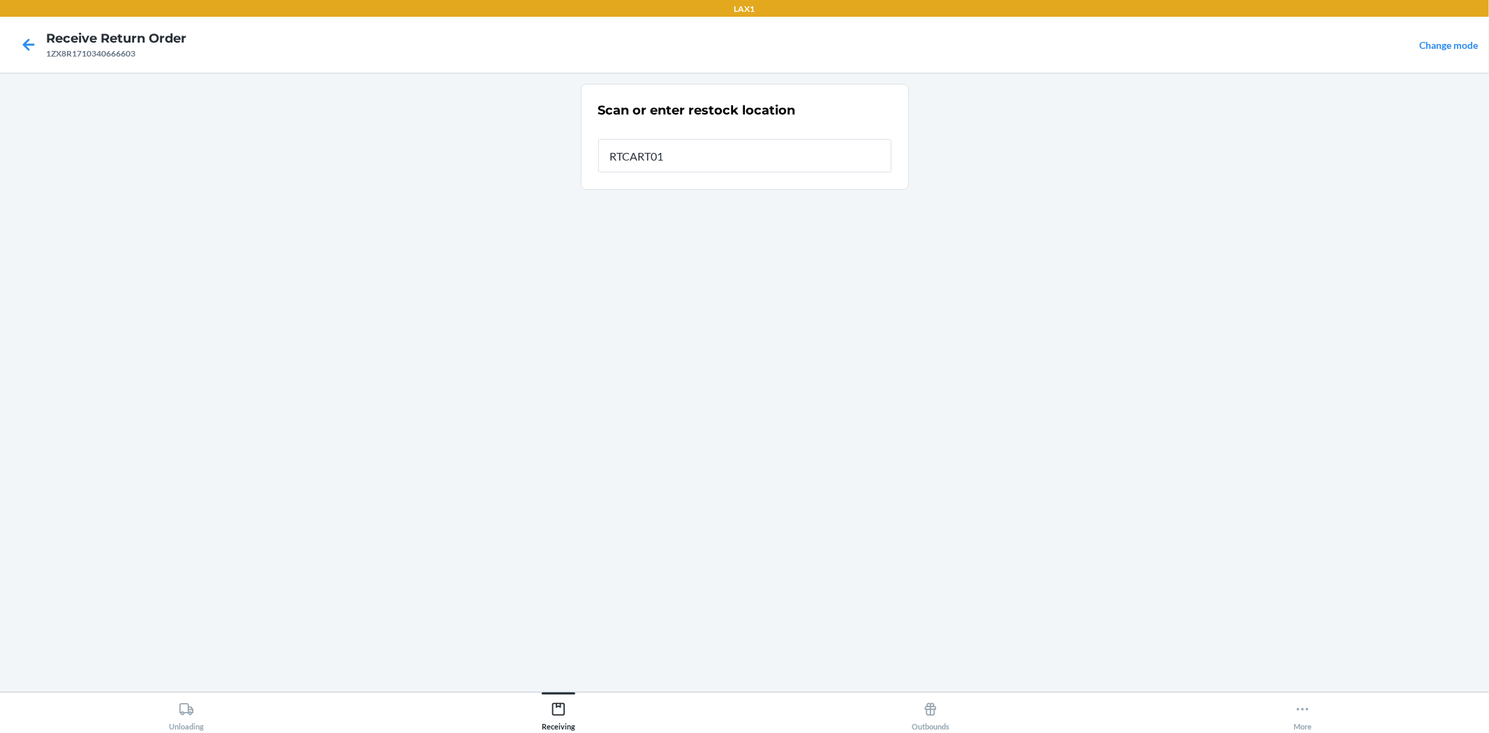
type input "RTCART016"
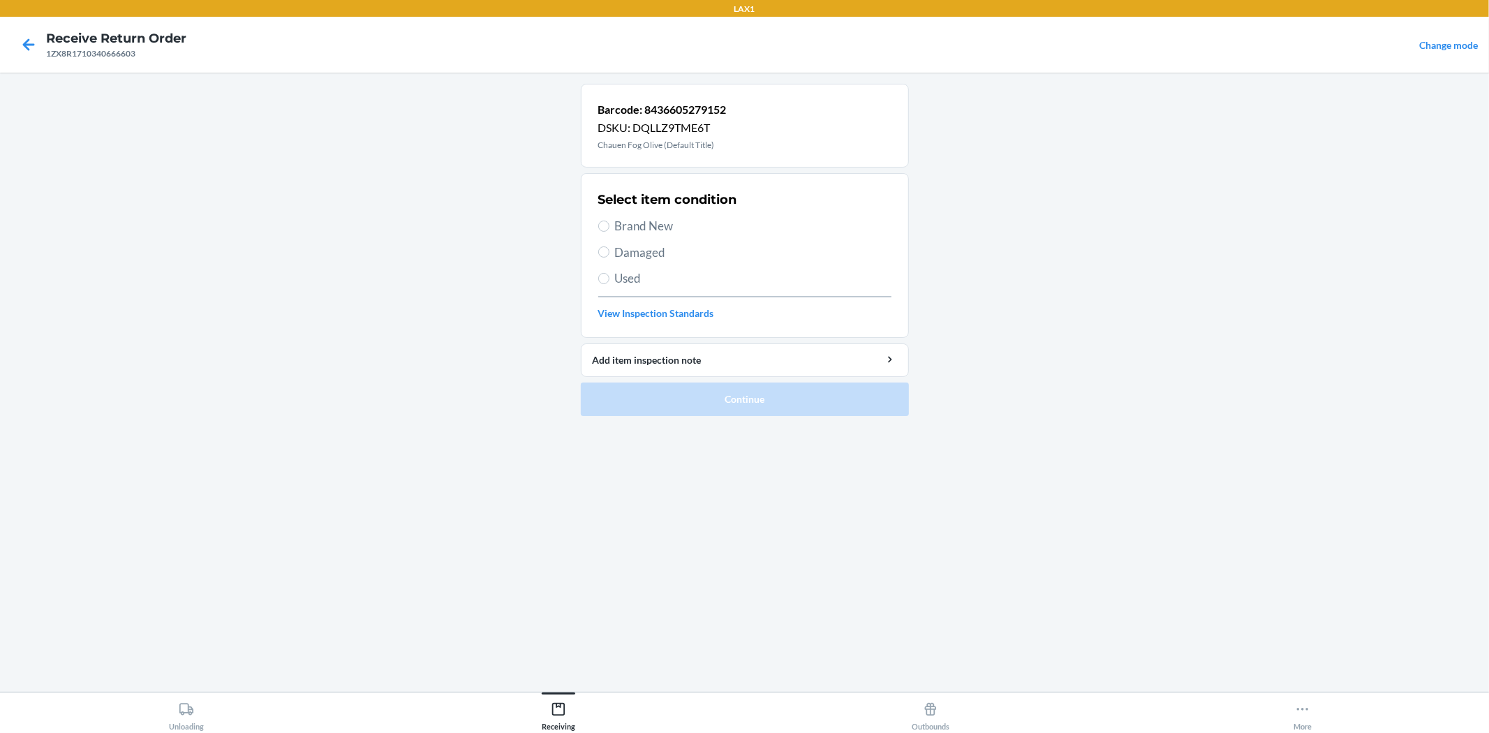
click at [659, 219] on span "Brand New" at bounding box center [753, 226] width 276 height 18
click at [609, 221] on input "Brand New" at bounding box center [603, 226] width 11 height 11
radio input "true"
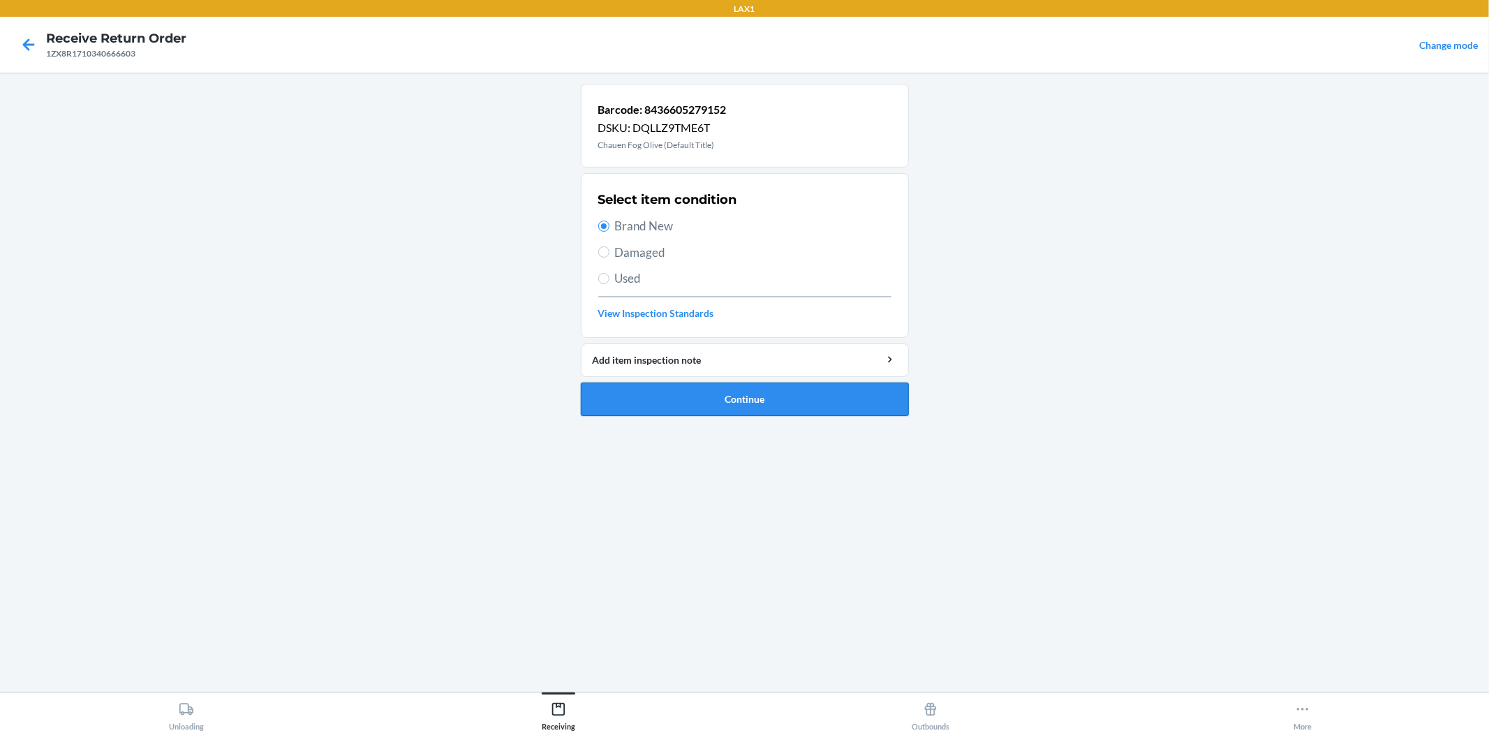
click at [773, 408] on button "Continue" at bounding box center [745, 400] width 328 height 34
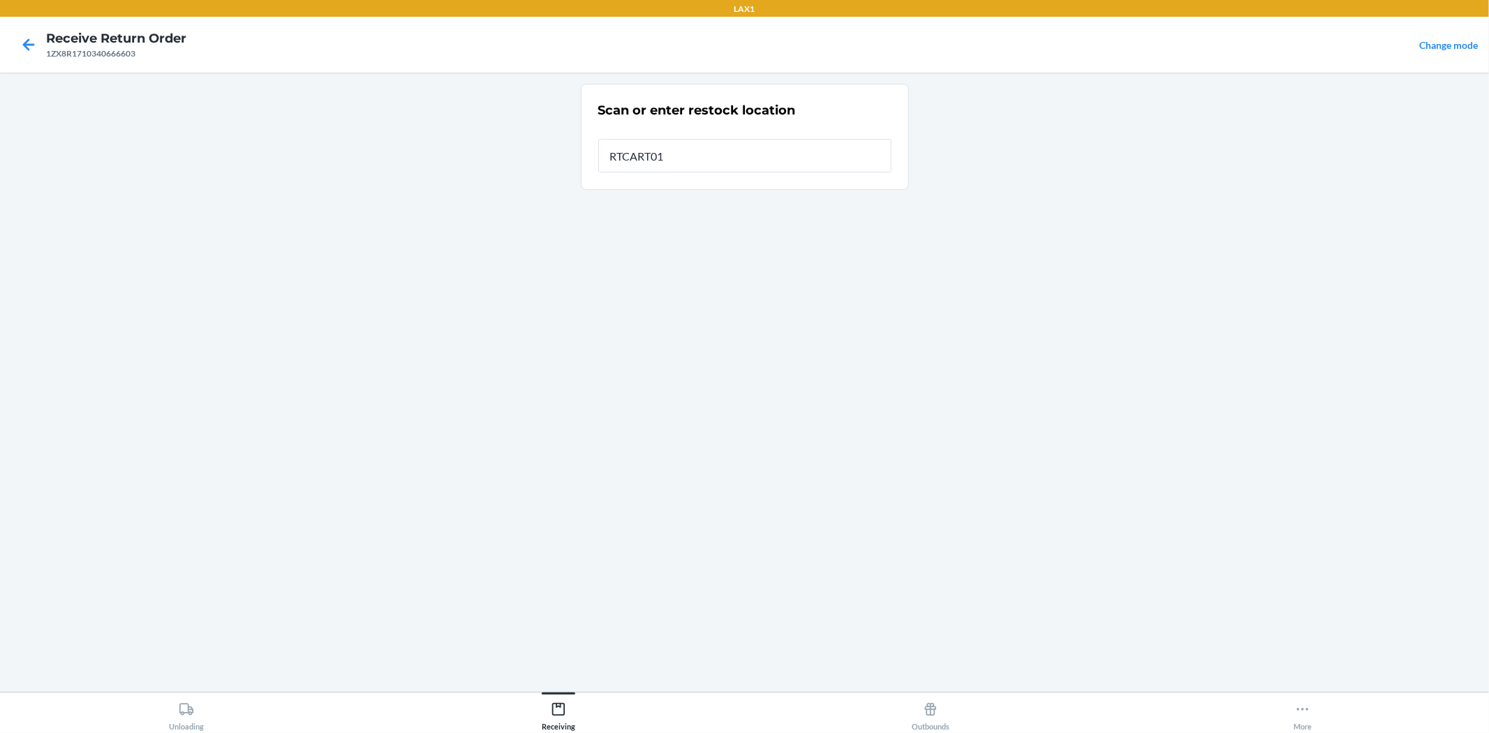
type input "RTCART016"
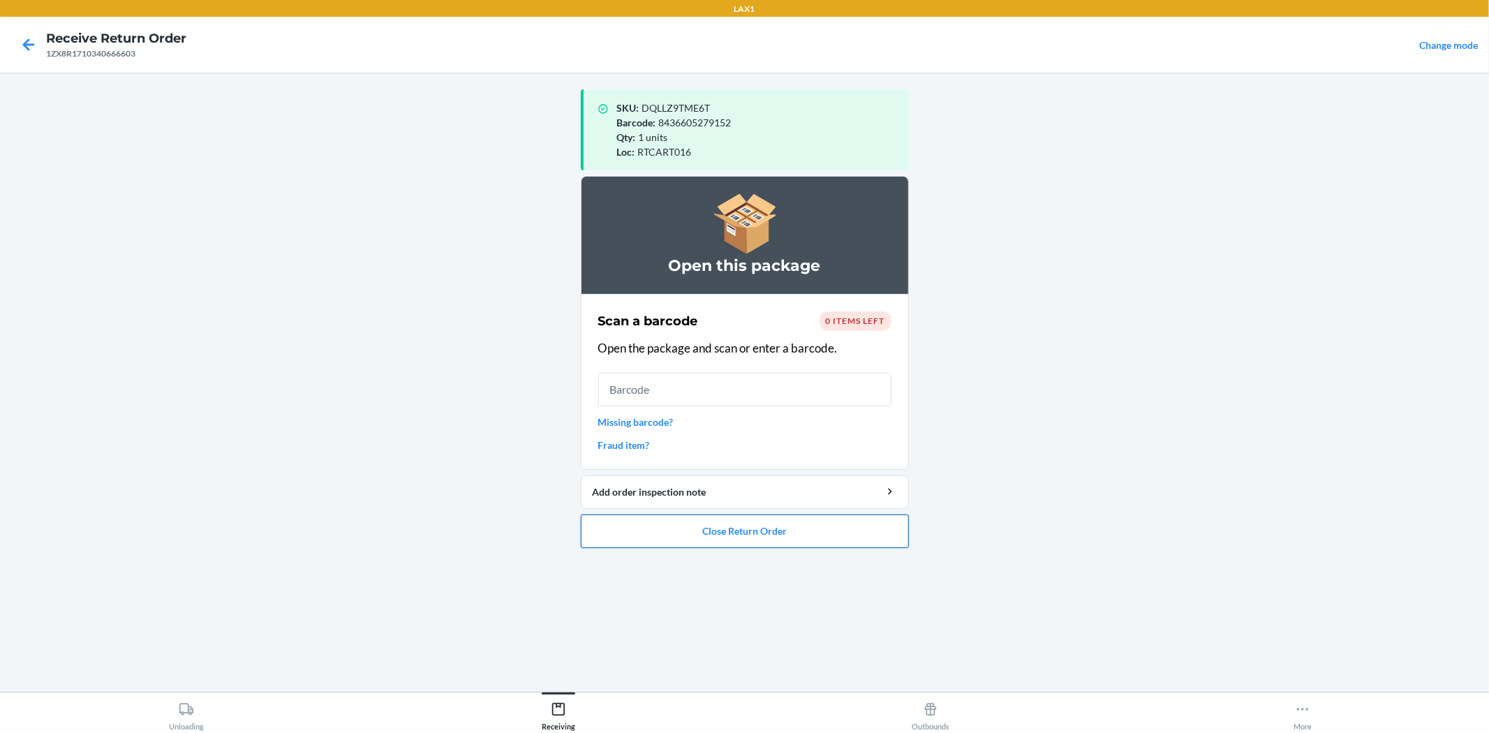
click at [856, 526] on button "Close Return Order" at bounding box center [745, 531] width 328 height 34
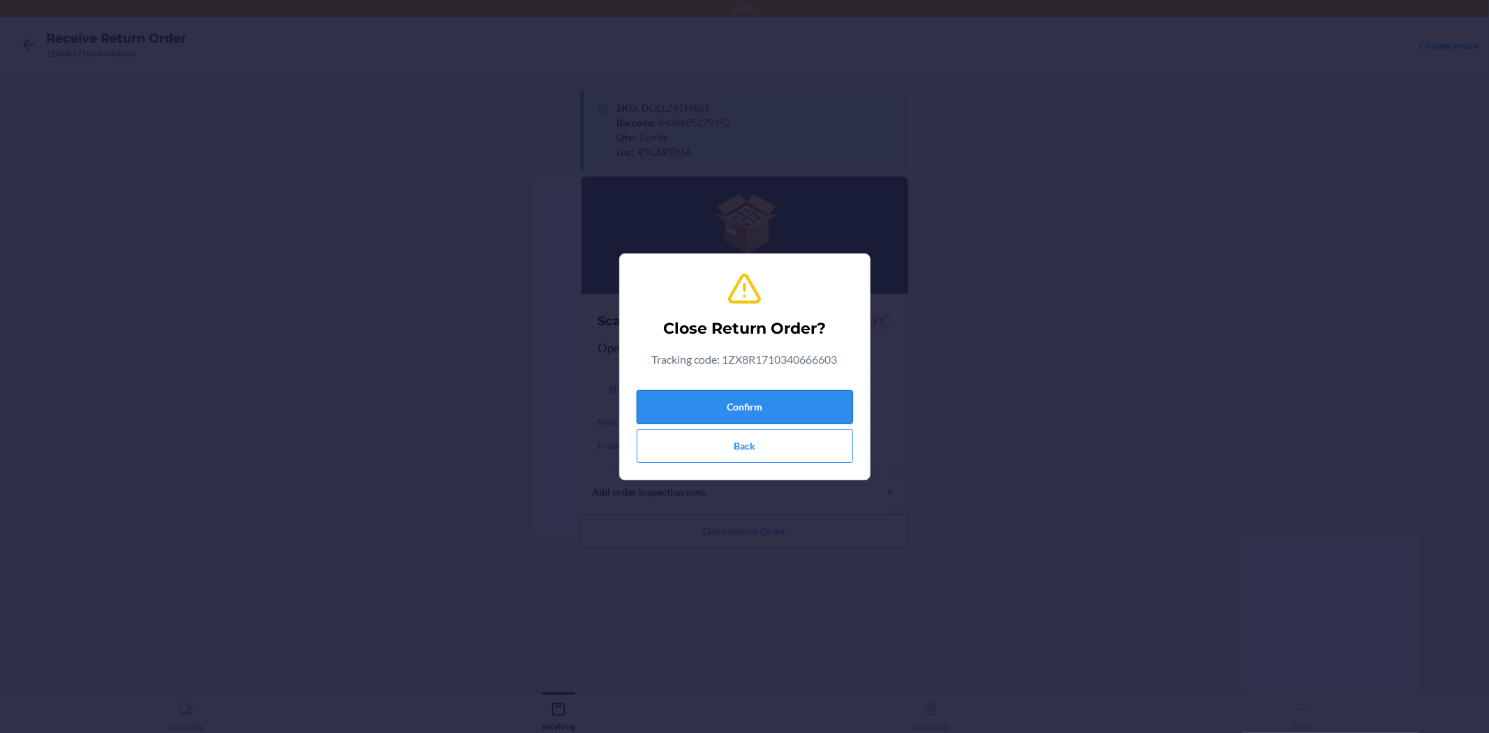
click at [811, 400] on button "Confirm" at bounding box center [745, 407] width 216 height 34
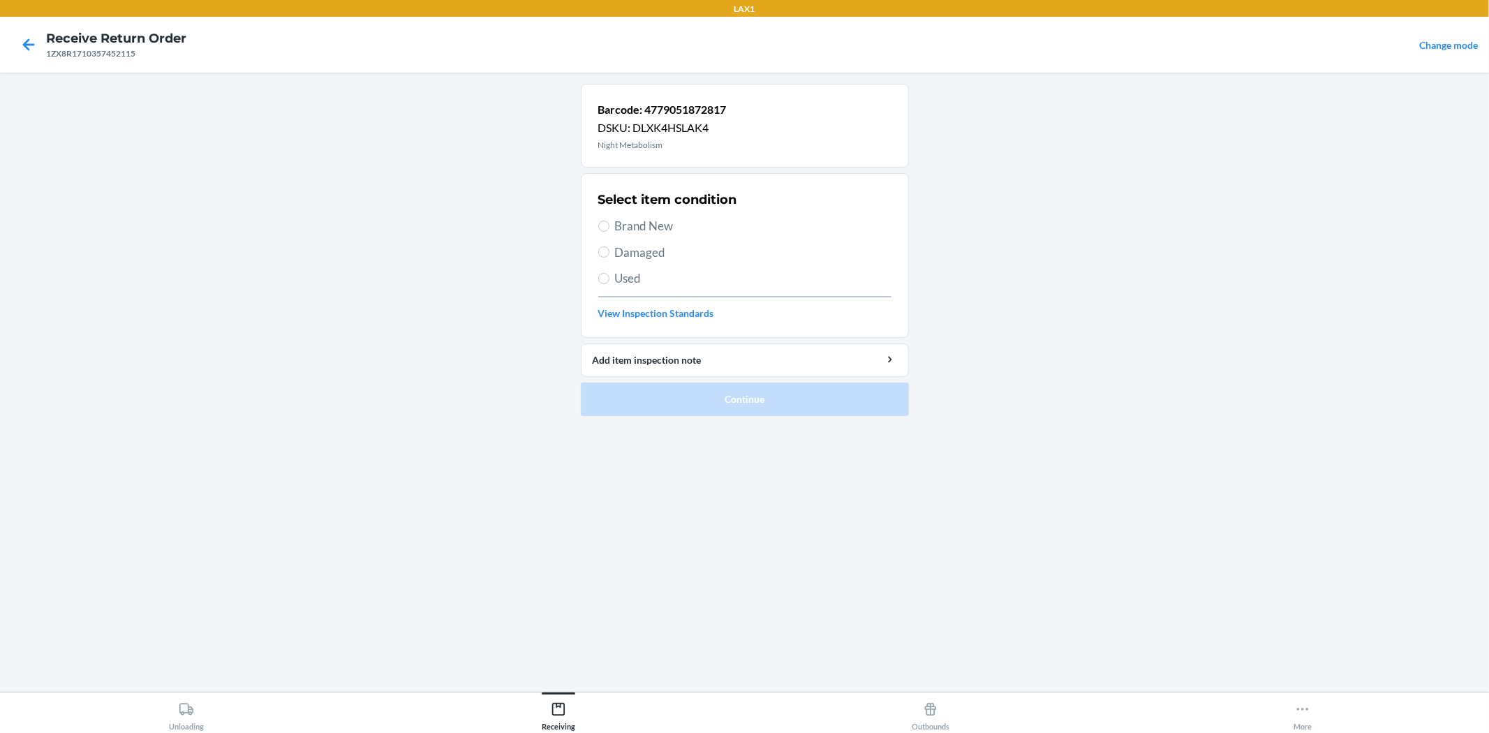
click at [613, 217] on label "Brand New" at bounding box center [744, 226] width 293 height 18
click at [609, 221] on input "Brand New" at bounding box center [603, 226] width 11 height 11
radio input "true"
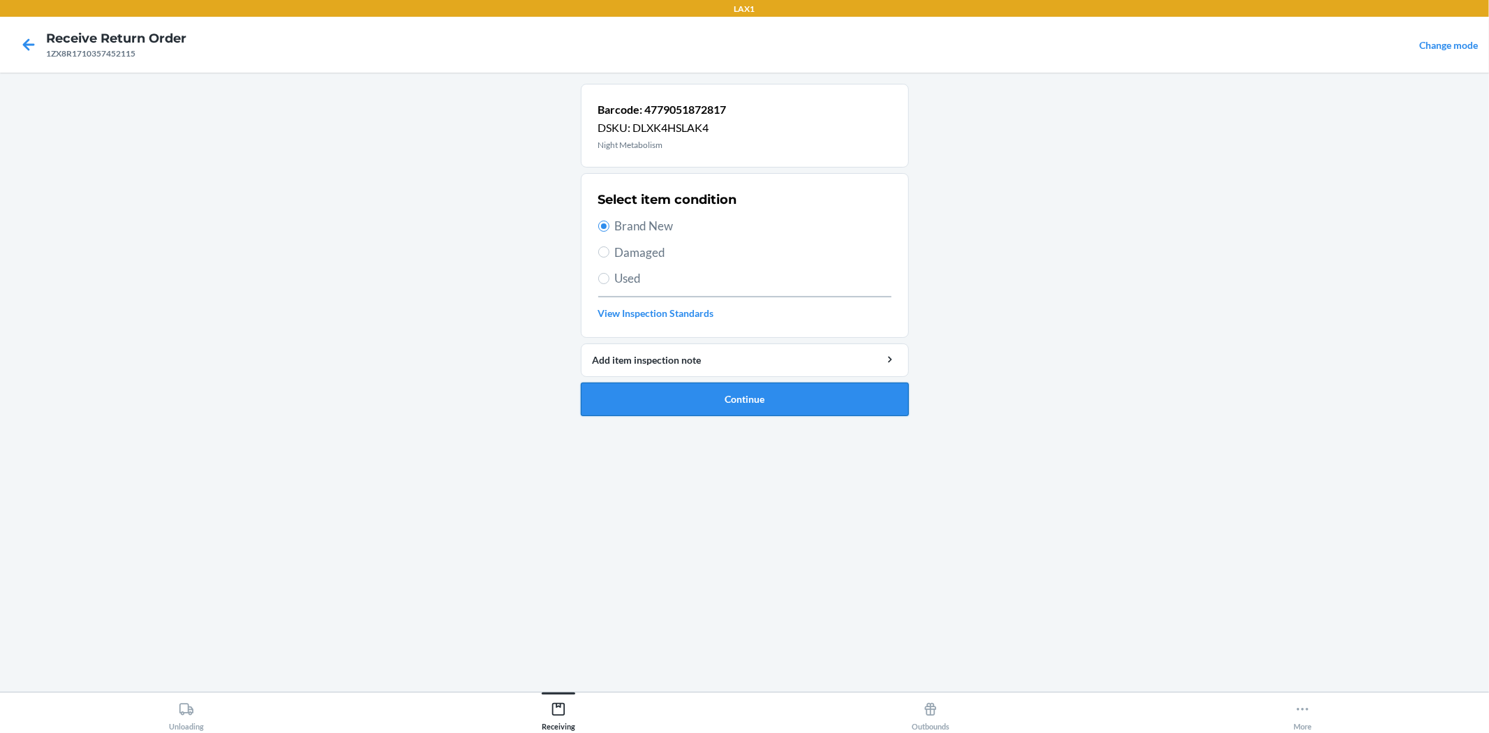
click at [688, 399] on button "Continue" at bounding box center [745, 400] width 328 height 34
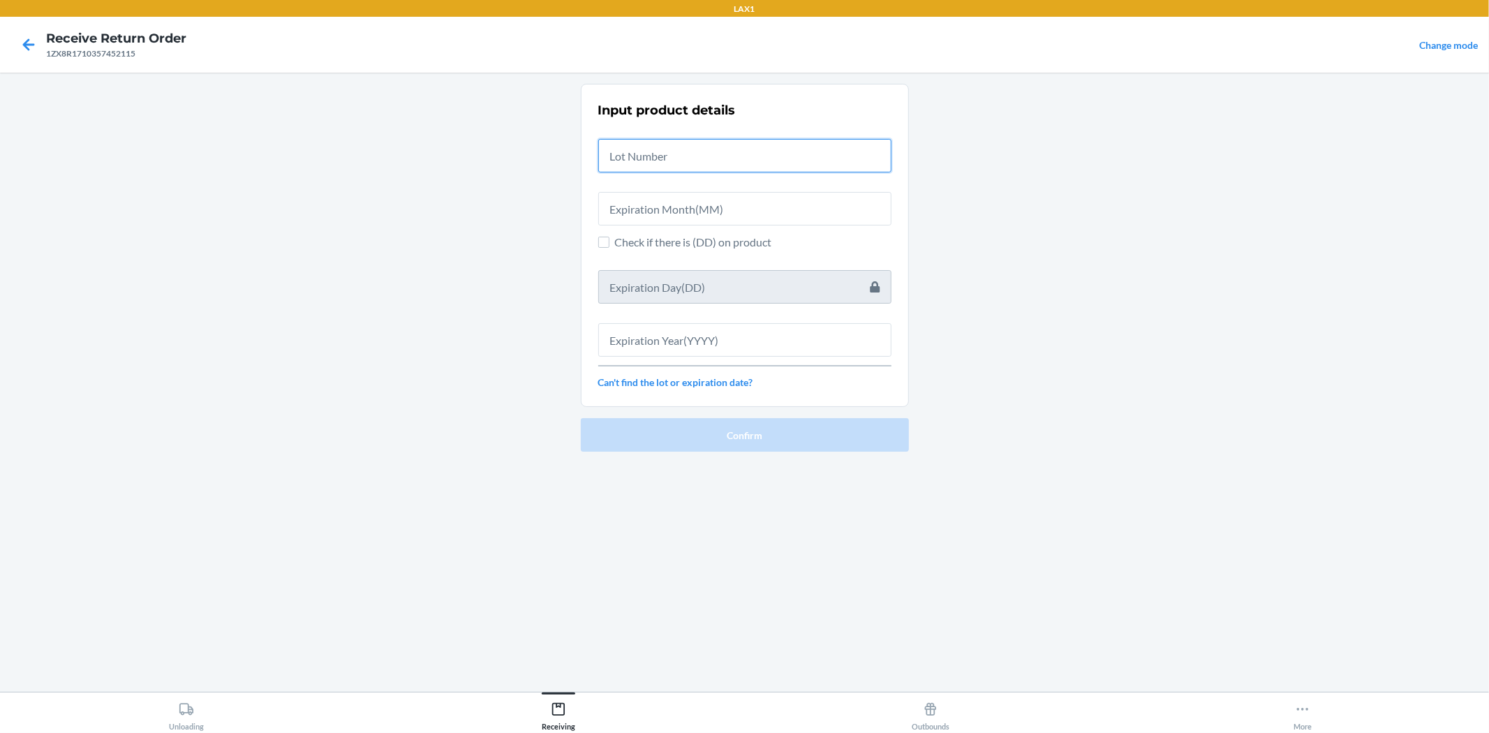
click at [692, 161] on input "text" at bounding box center [744, 156] width 293 height 34
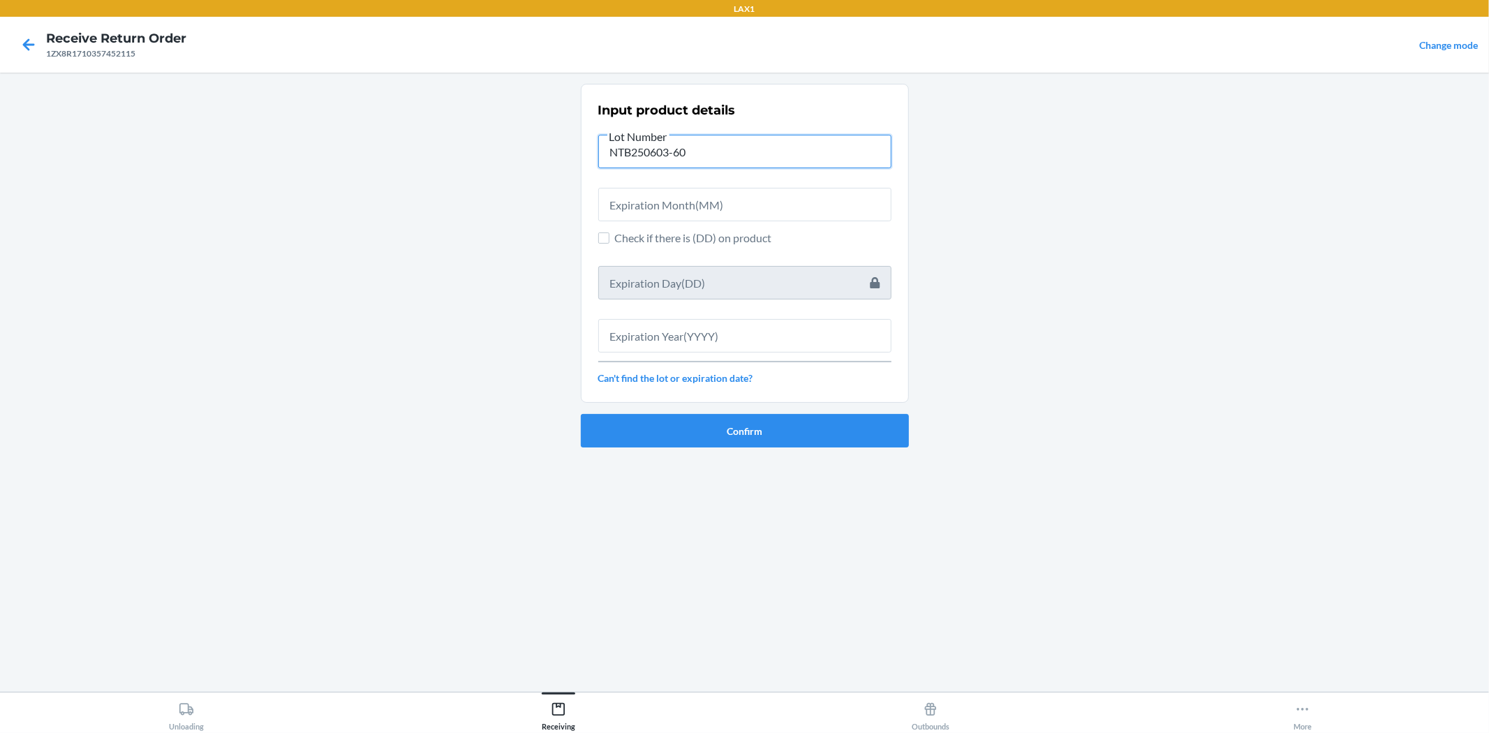
type input "NTB250603-60"
click at [787, 207] on input "text" at bounding box center [744, 205] width 293 height 34
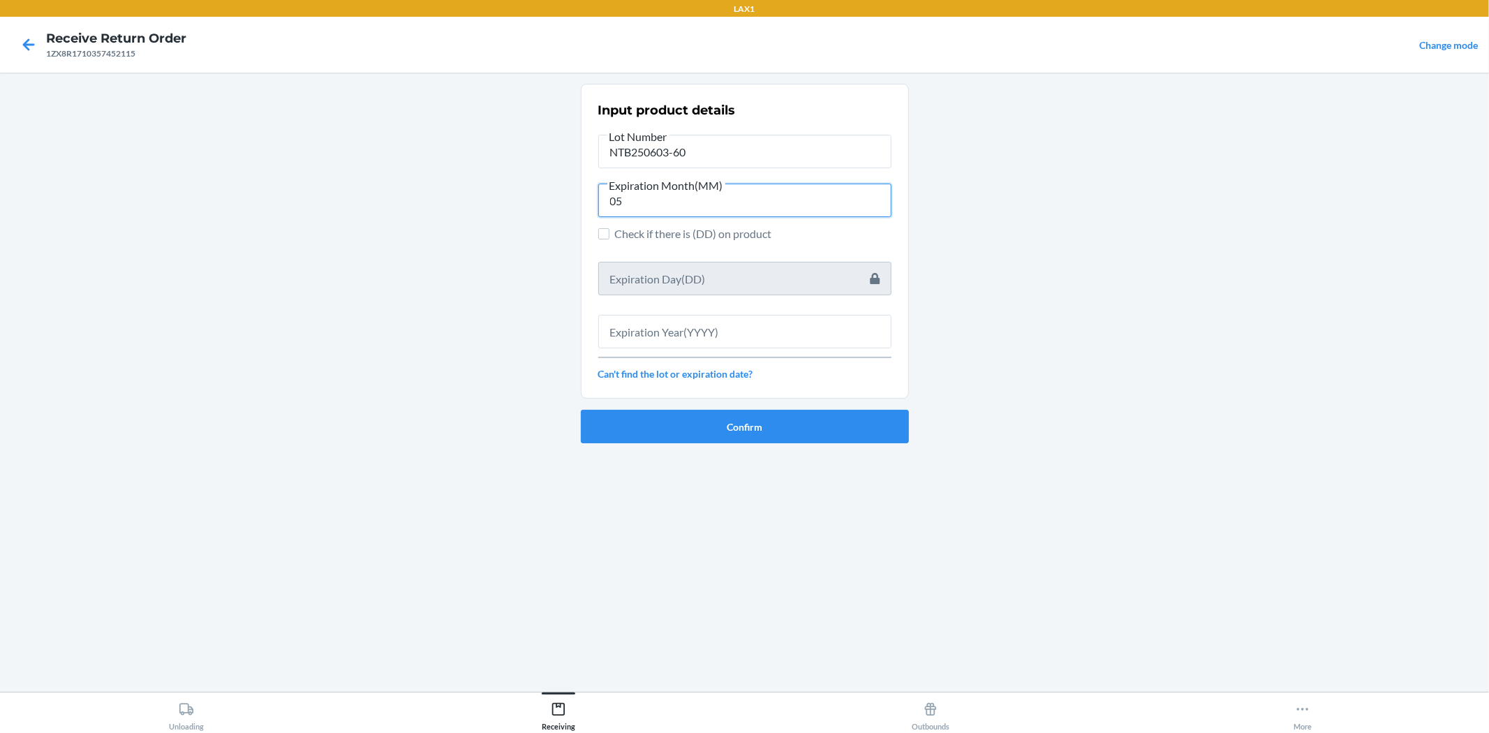
type input "05"
click at [806, 329] on input "text" at bounding box center [744, 332] width 293 height 34
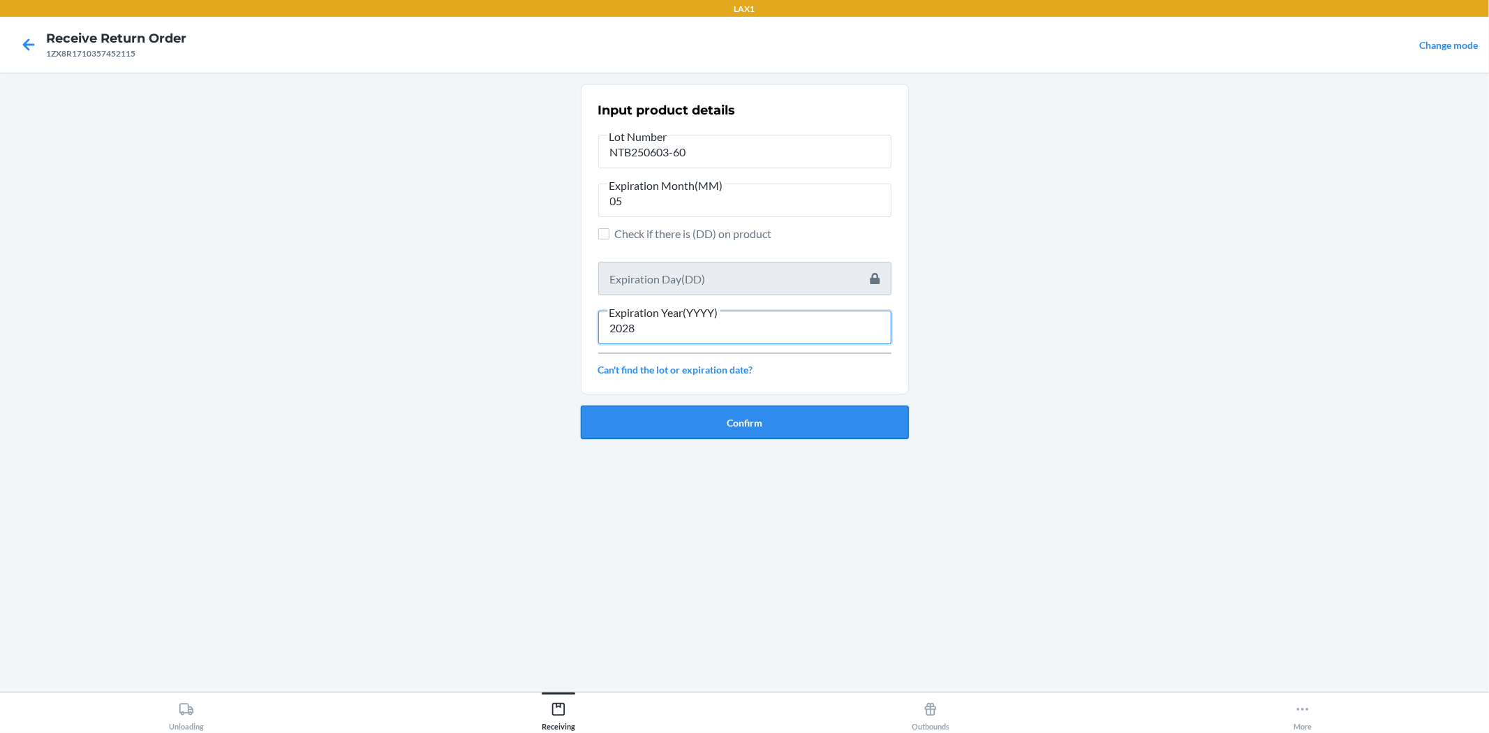
type input "2028"
click at [804, 430] on button "Confirm" at bounding box center [745, 423] width 328 height 34
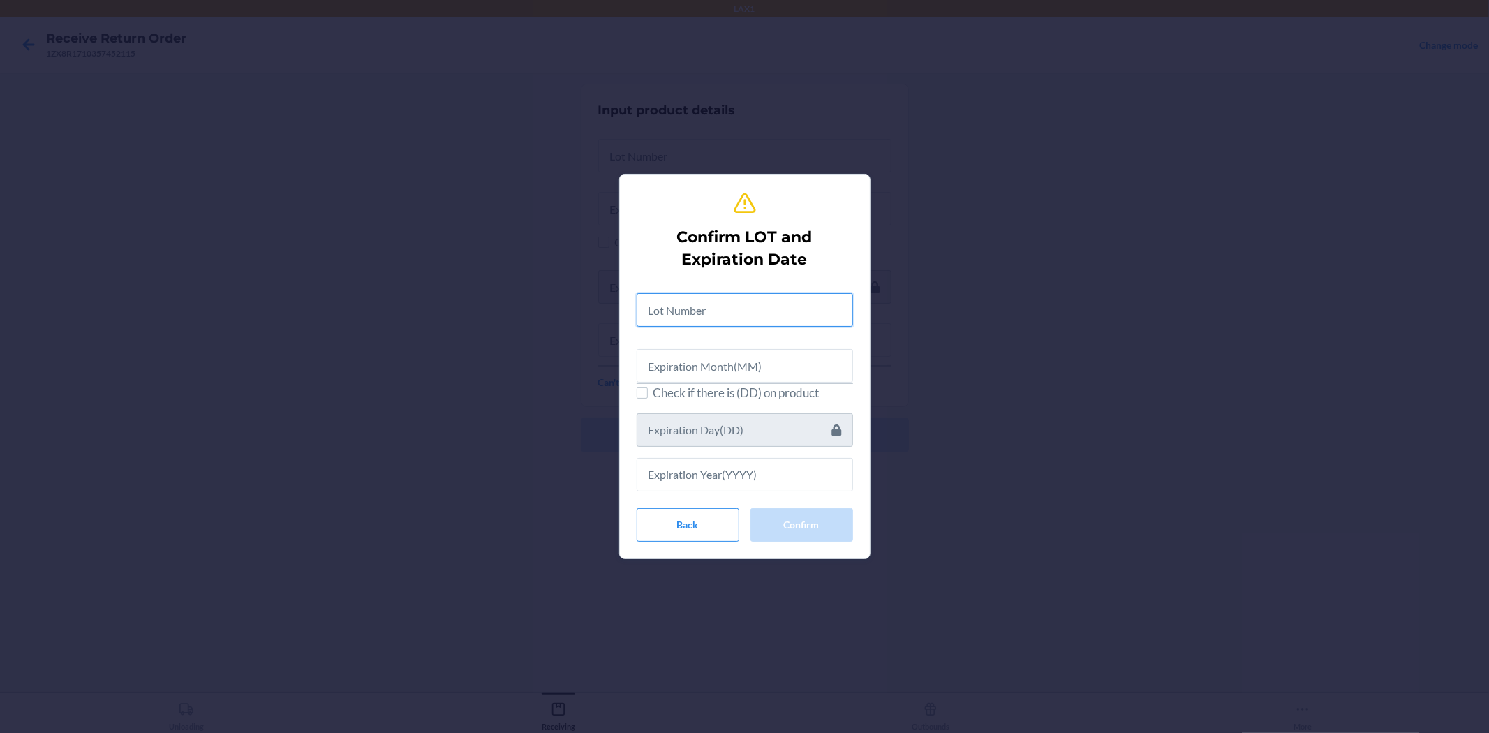
click at [736, 303] on input "text" at bounding box center [745, 310] width 216 height 34
type input "NTB250603-60"
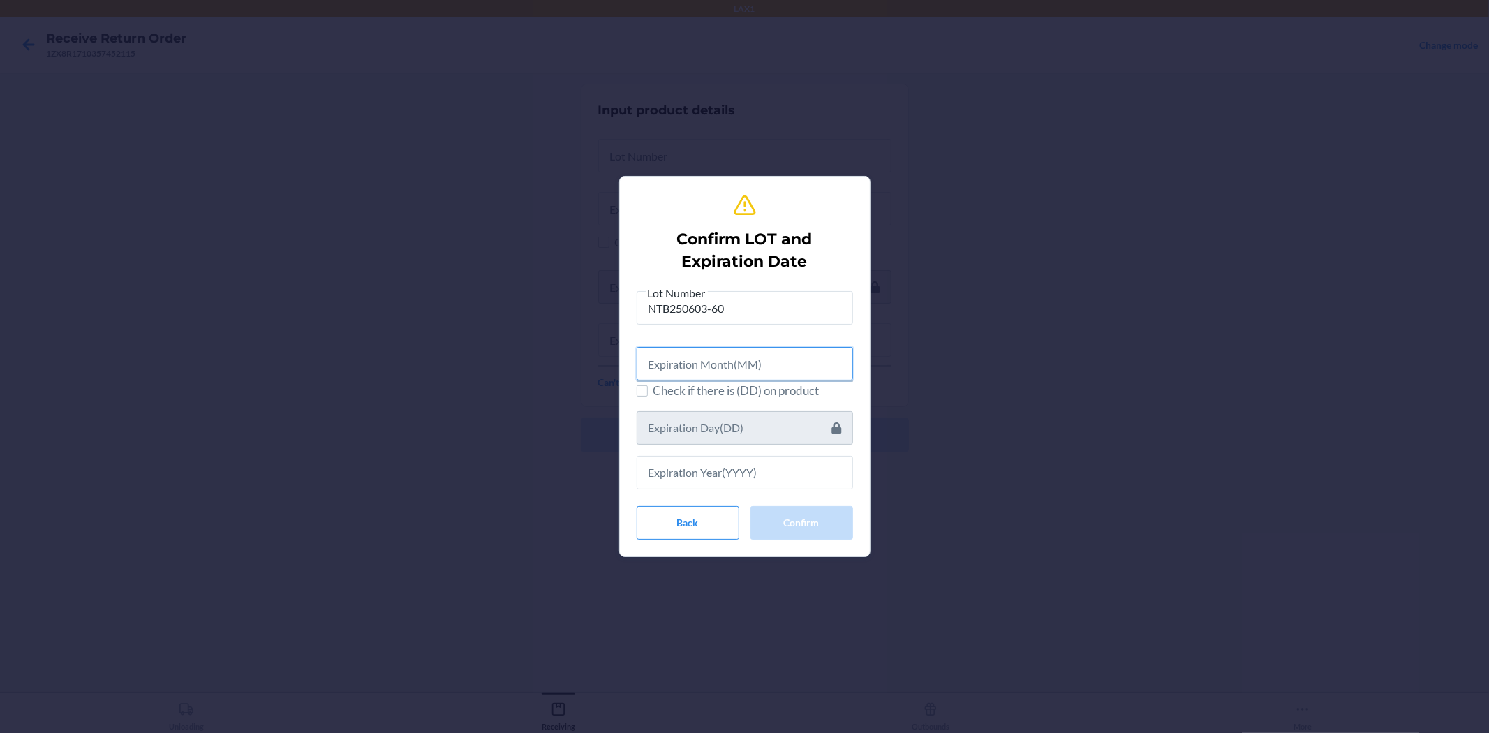
click at [783, 366] on input "text" at bounding box center [745, 364] width 216 height 34
type input "05"
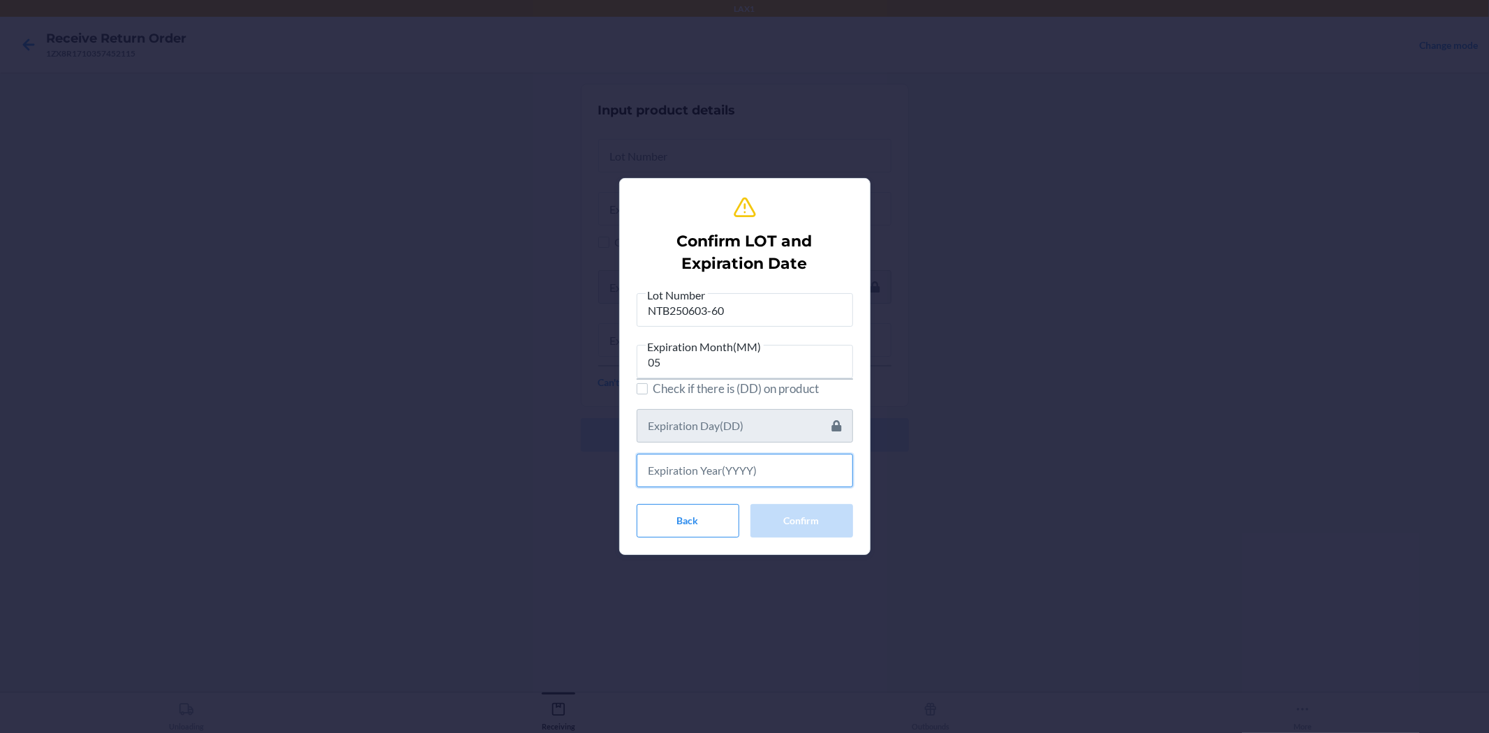
click at [738, 471] on input "text" at bounding box center [745, 471] width 216 height 34
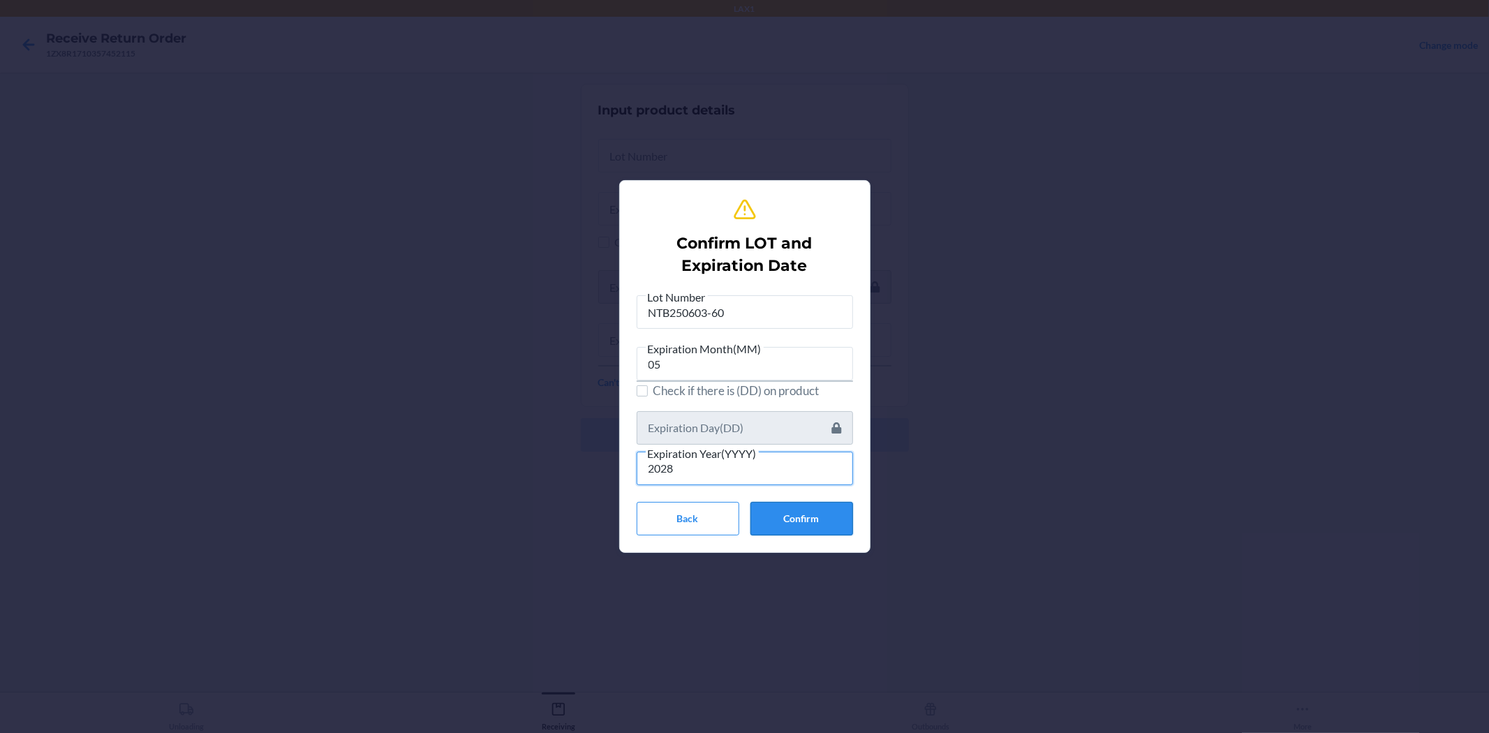
type input "2028"
click at [787, 517] on button "Confirm" at bounding box center [801, 519] width 103 height 34
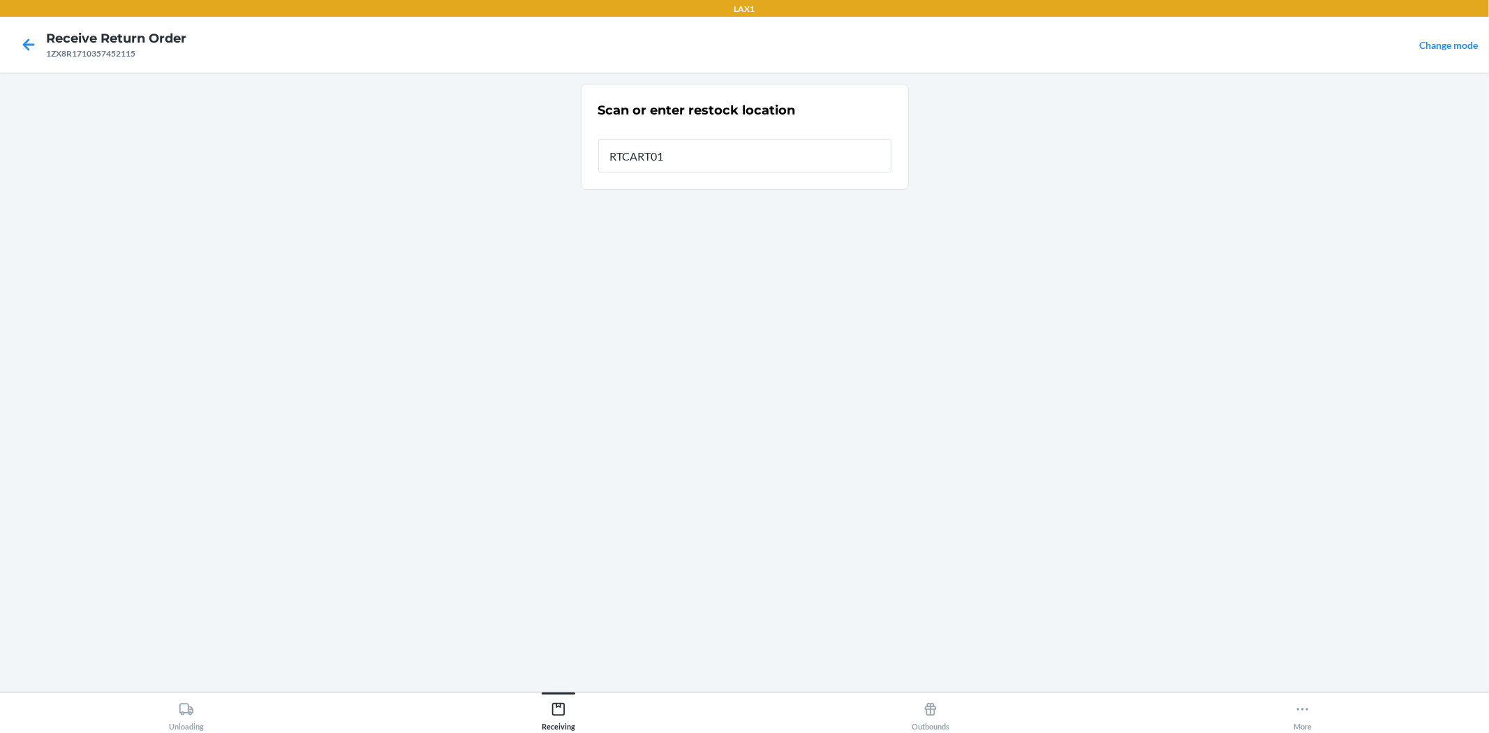
type input "RTCART016"
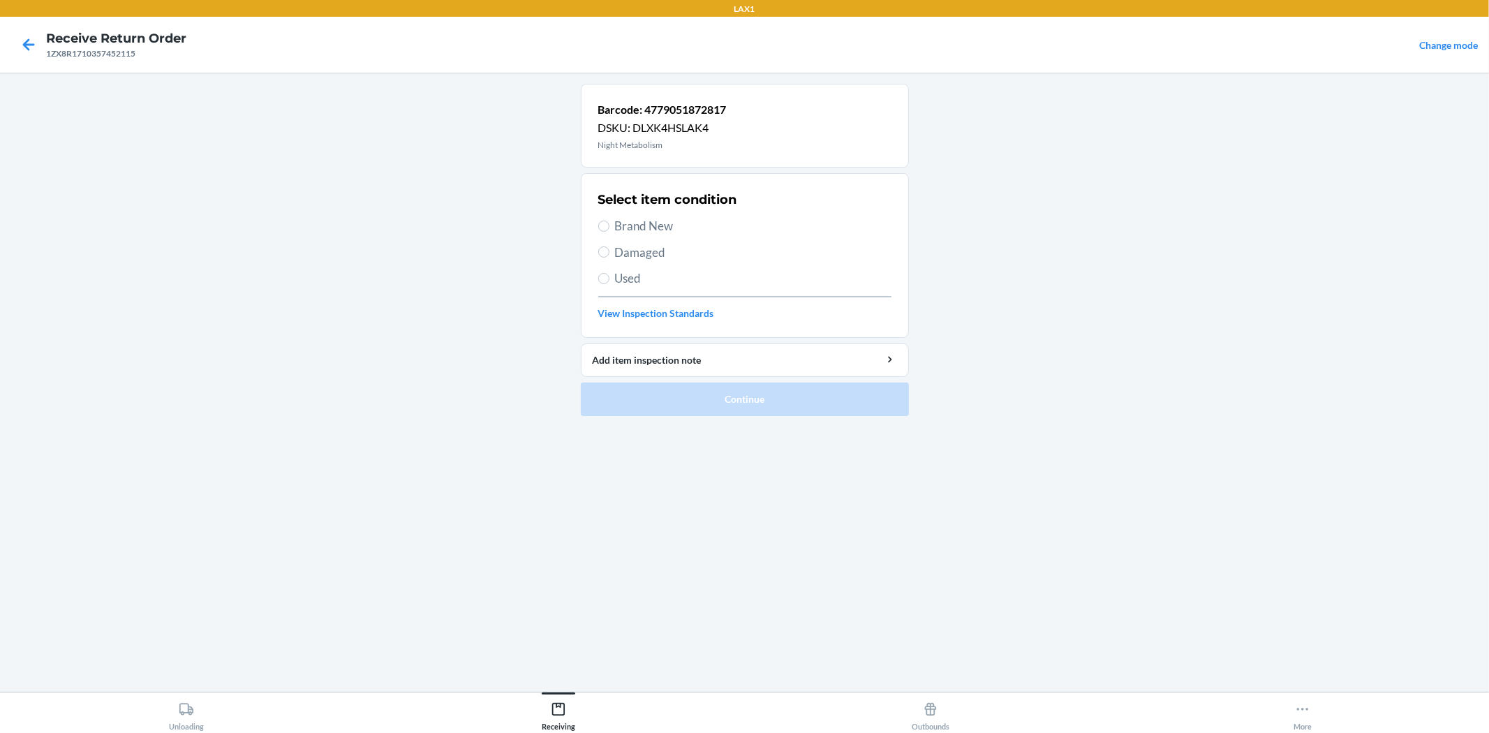
click at [625, 216] on div "Select item condition Brand New Damaged Used View Inspection Standards" at bounding box center [744, 255] width 293 height 138
click at [624, 220] on span "Brand New" at bounding box center [753, 226] width 276 height 18
click at [609, 221] on input "Brand New" at bounding box center [603, 226] width 11 height 11
radio input "true"
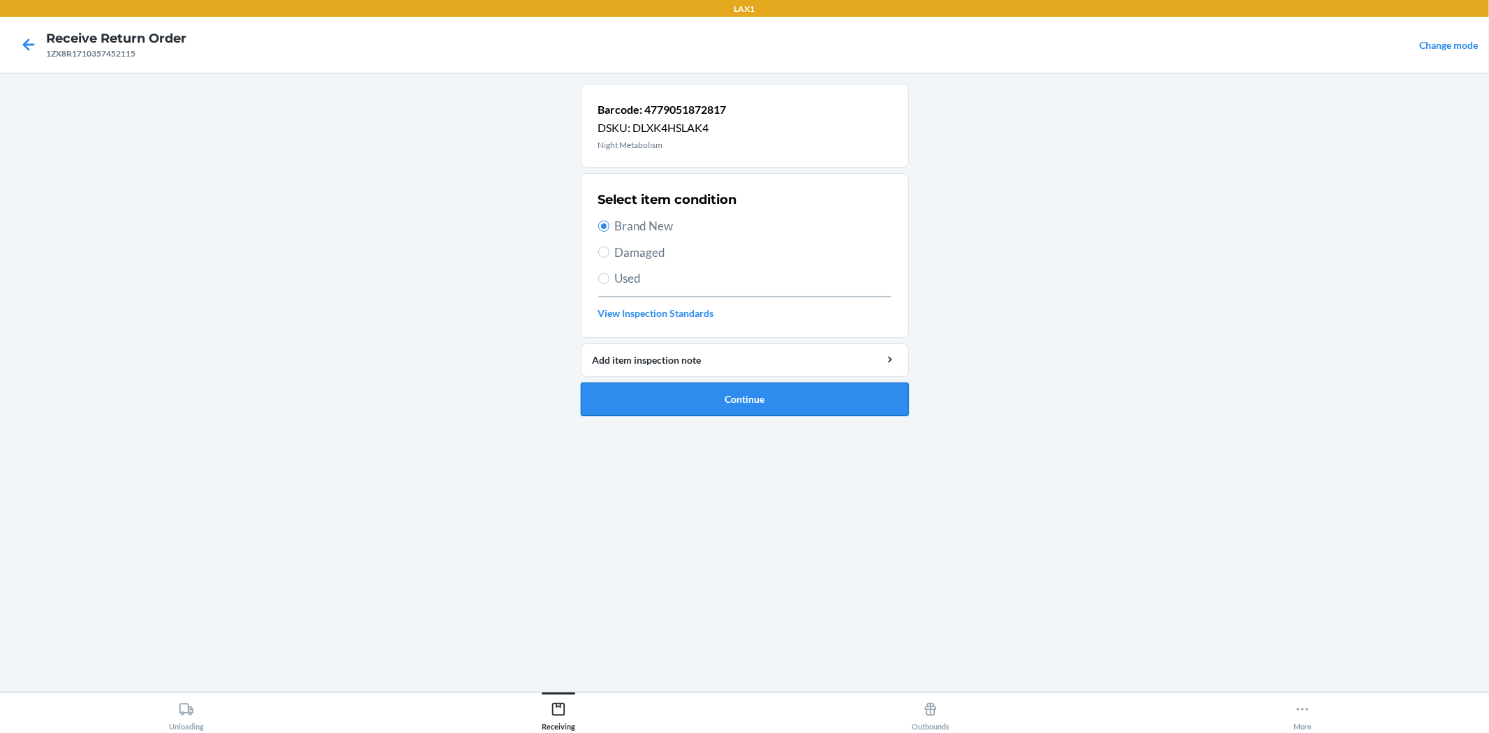
click at [755, 394] on button "Continue" at bounding box center [745, 400] width 328 height 34
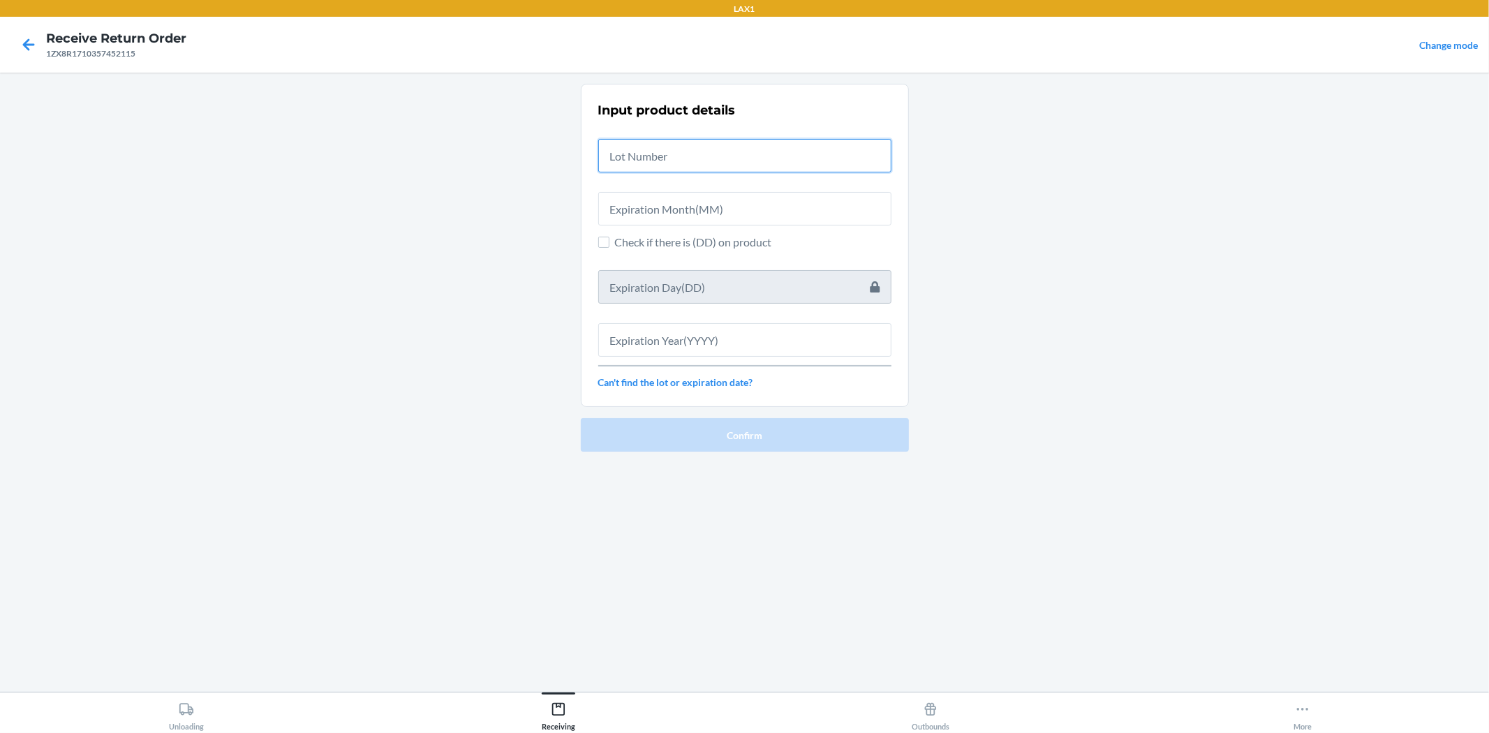
click at [741, 161] on input "text" at bounding box center [744, 156] width 293 height 34
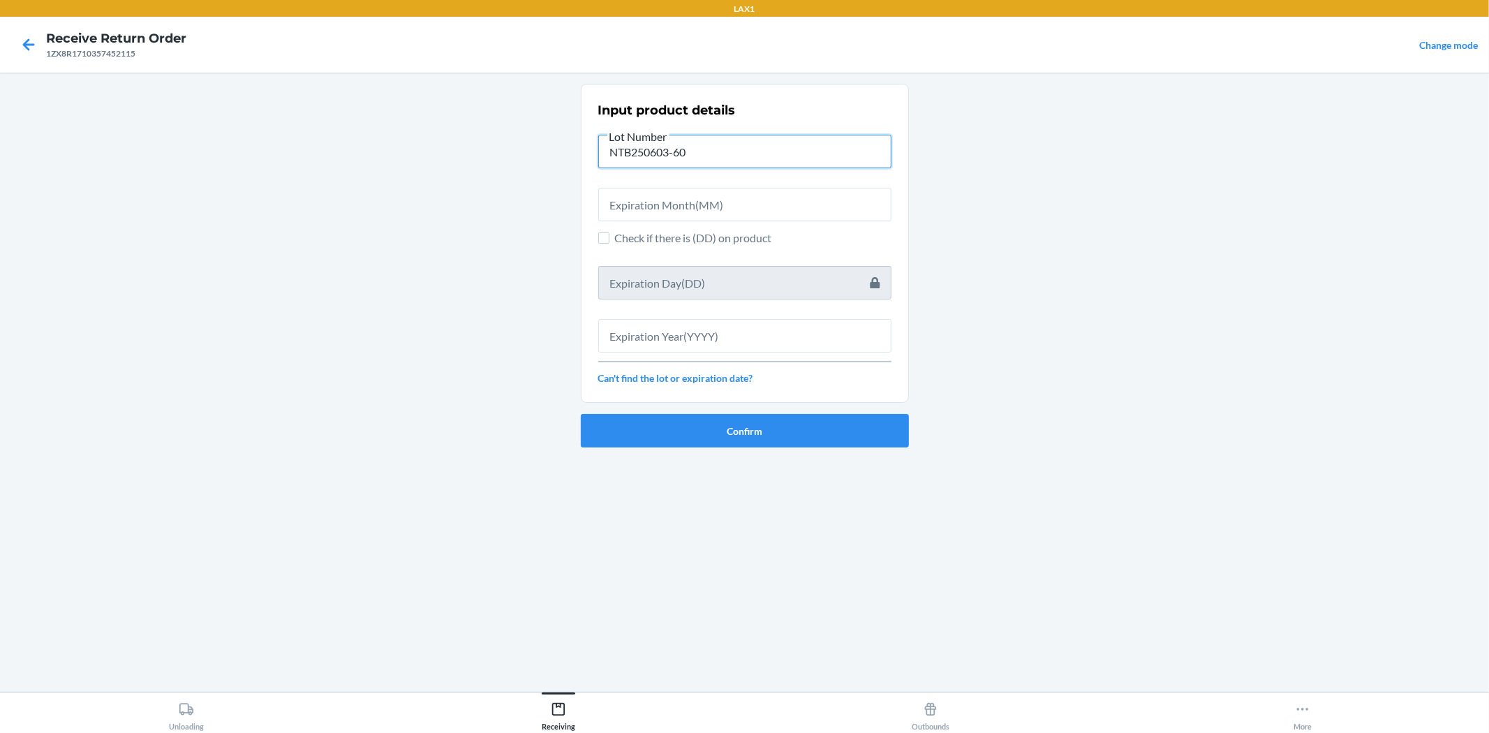
type input "NTB250603-60"
click at [720, 212] on input "text" at bounding box center [744, 205] width 293 height 34
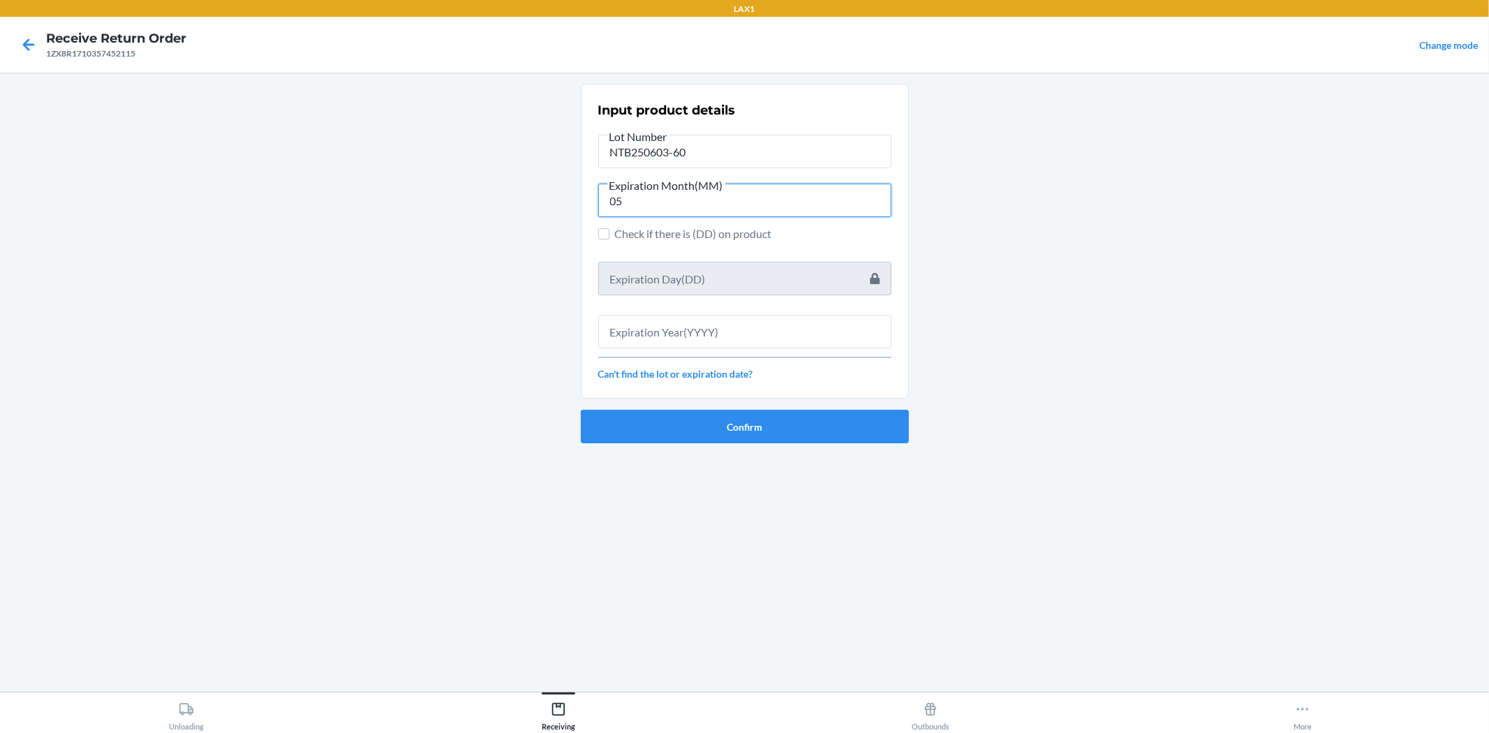
type input "05"
click at [778, 328] on input "text" at bounding box center [744, 332] width 293 height 34
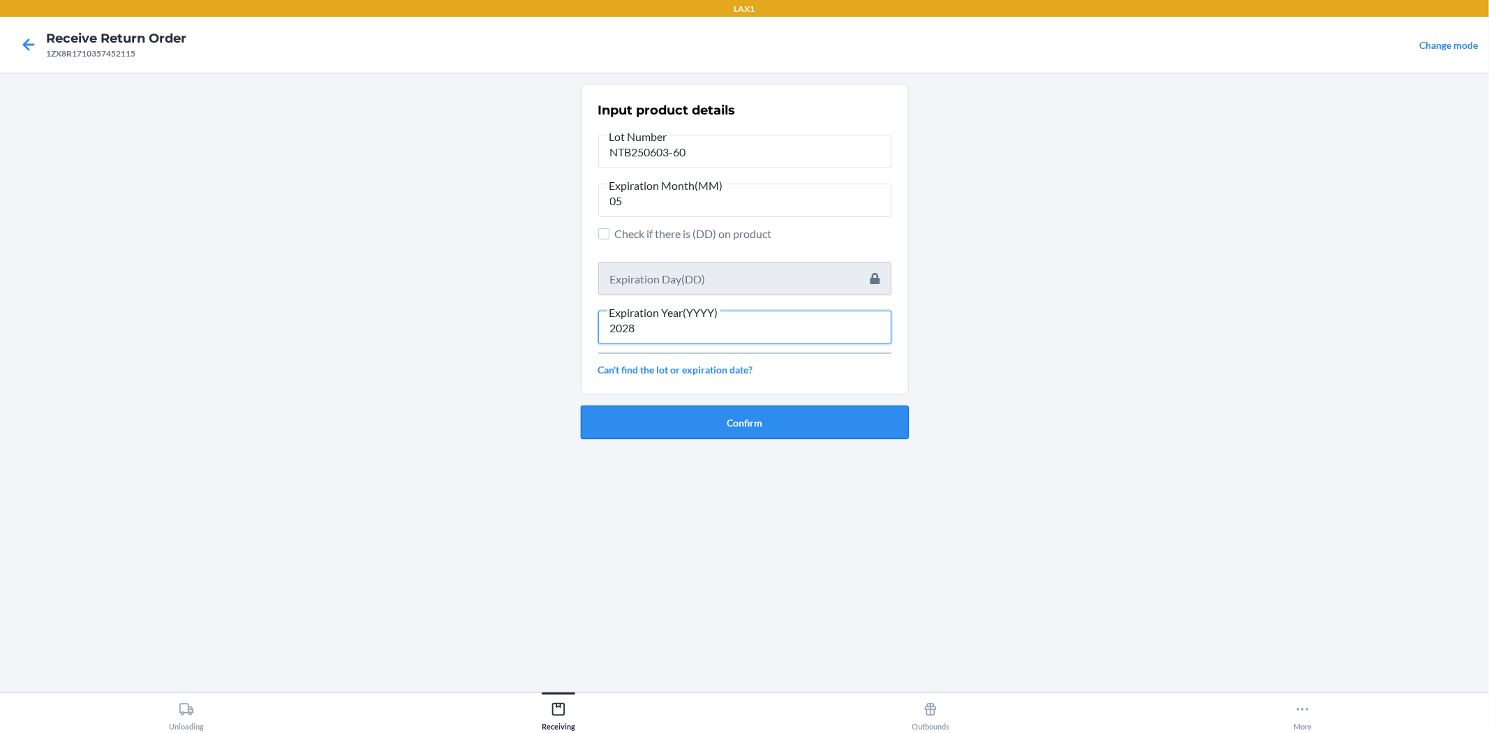
type input "2028"
click at [845, 429] on button "Confirm" at bounding box center [745, 423] width 328 height 34
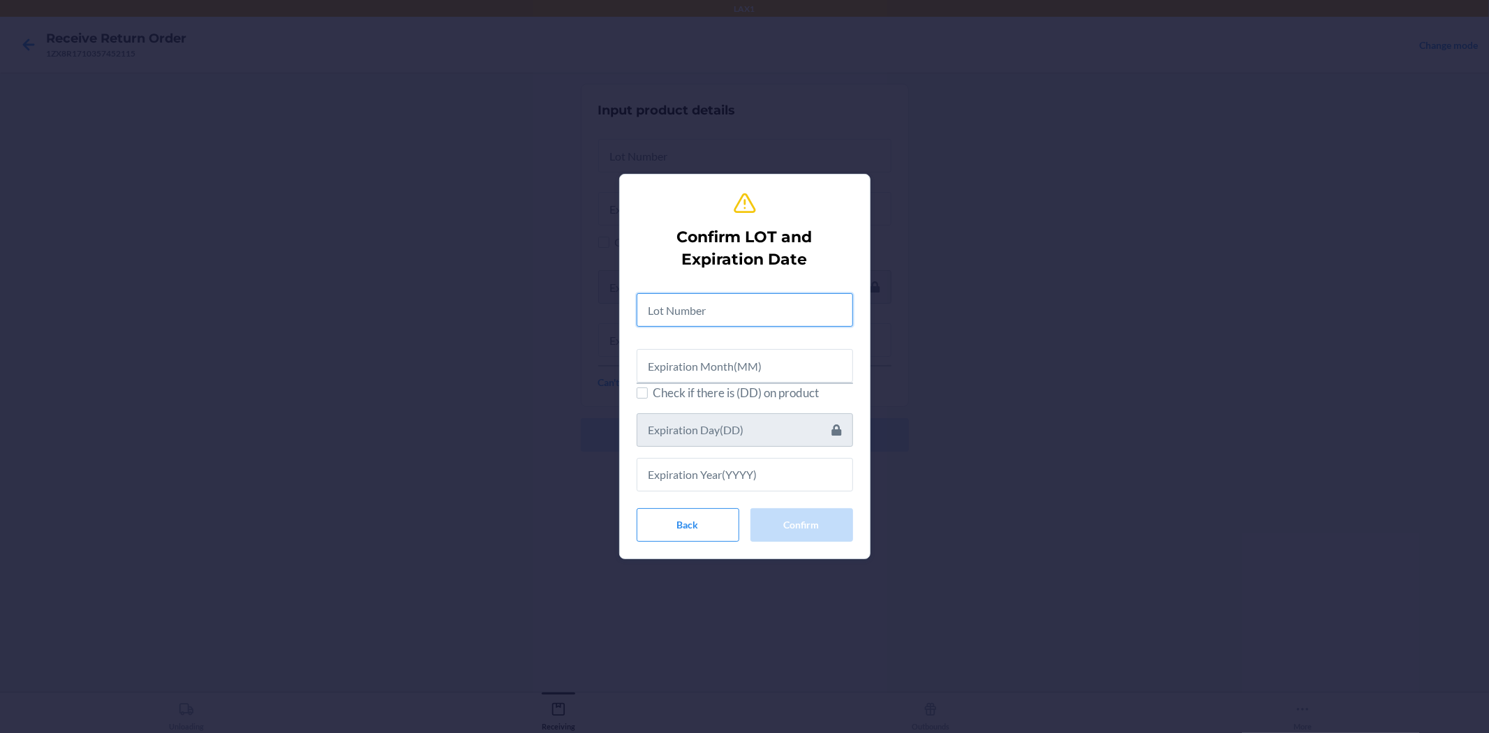
click at [794, 317] on input "text" at bounding box center [745, 310] width 216 height 34
type input "n"
type input "NTB250603-60"
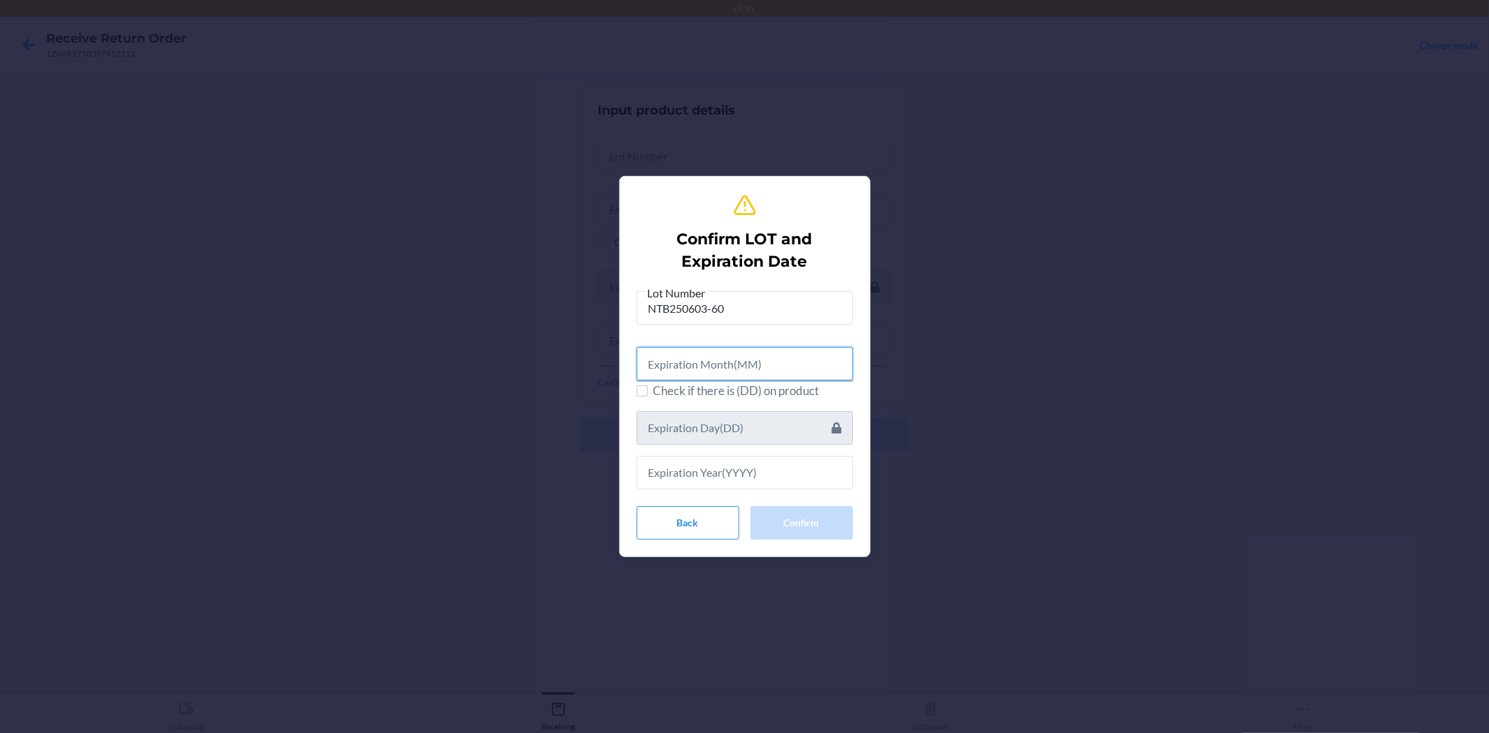
click at [794, 364] on input "text" at bounding box center [745, 364] width 216 height 34
type input "5"
type input "05"
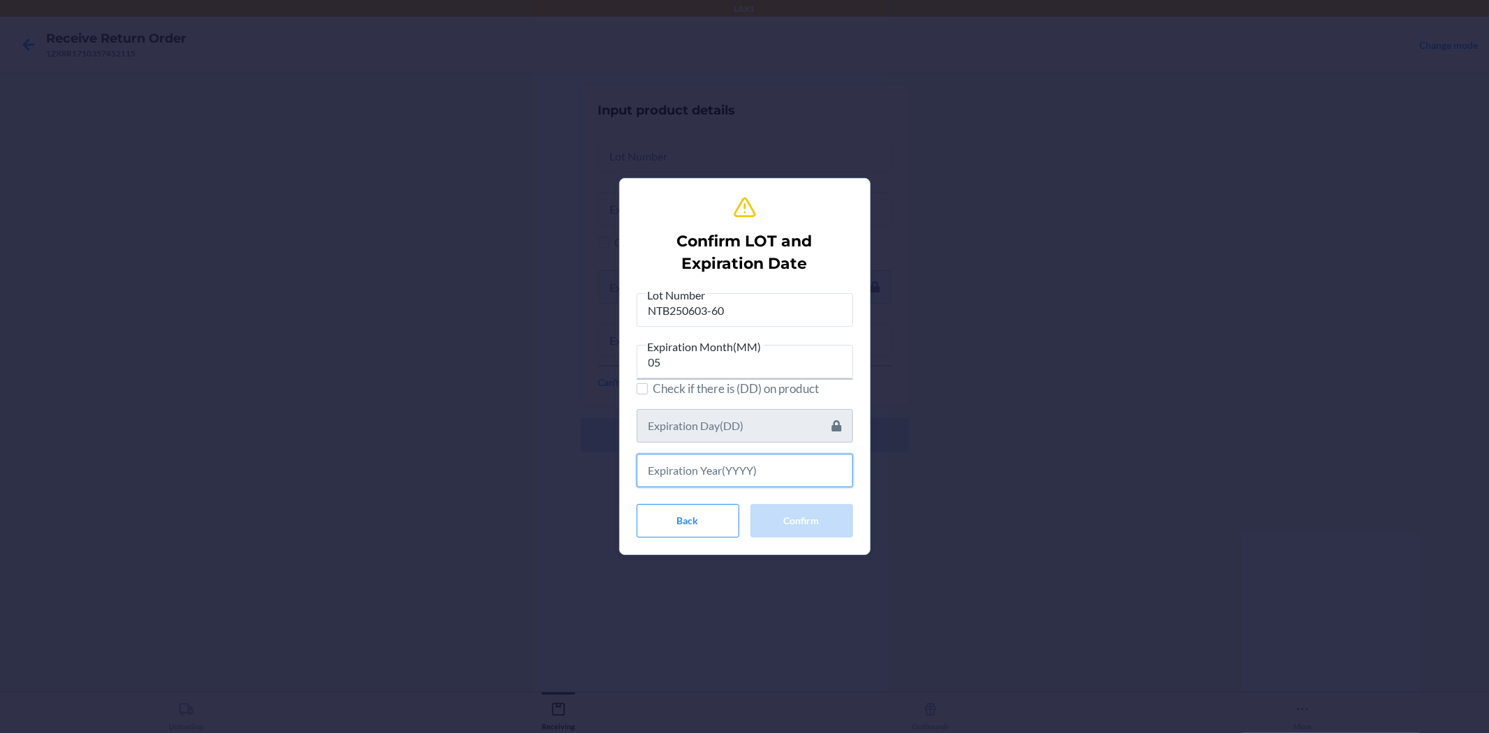
click at [693, 479] on input "text" at bounding box center [745, 471] width 216 height 34
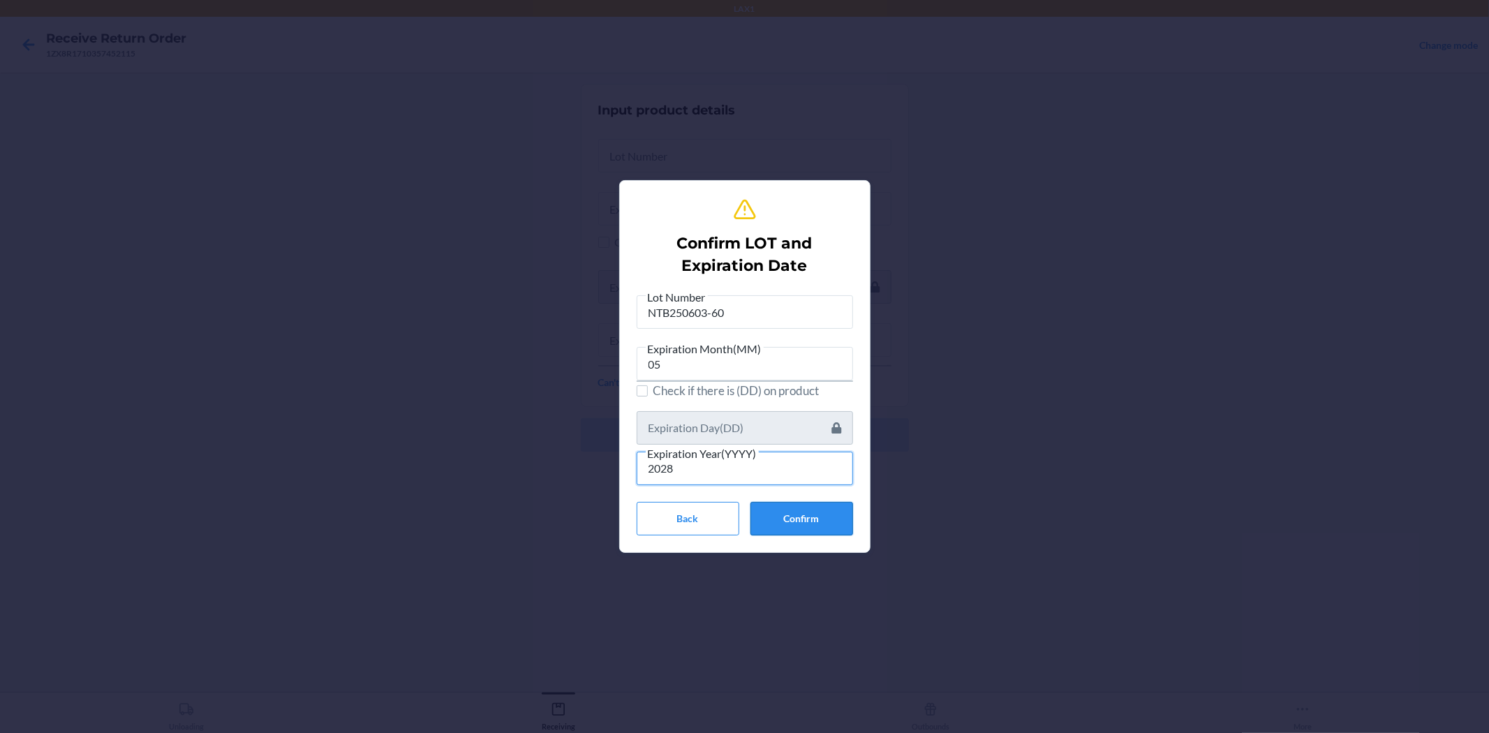
type input "2028"
click at [805, 521] on button "Confirm" at bounding box center [801, 519] width 103 height 34
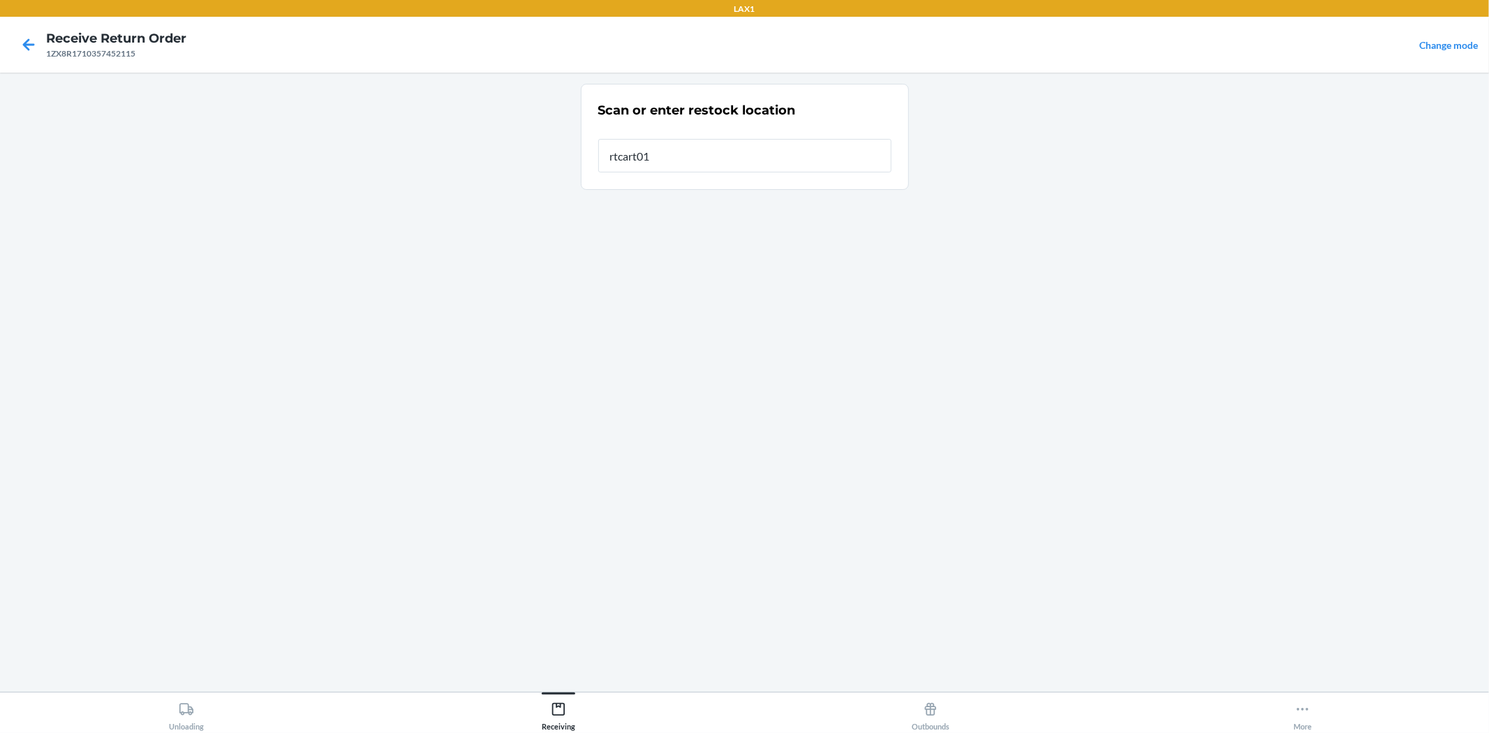
type input "rtcart016"
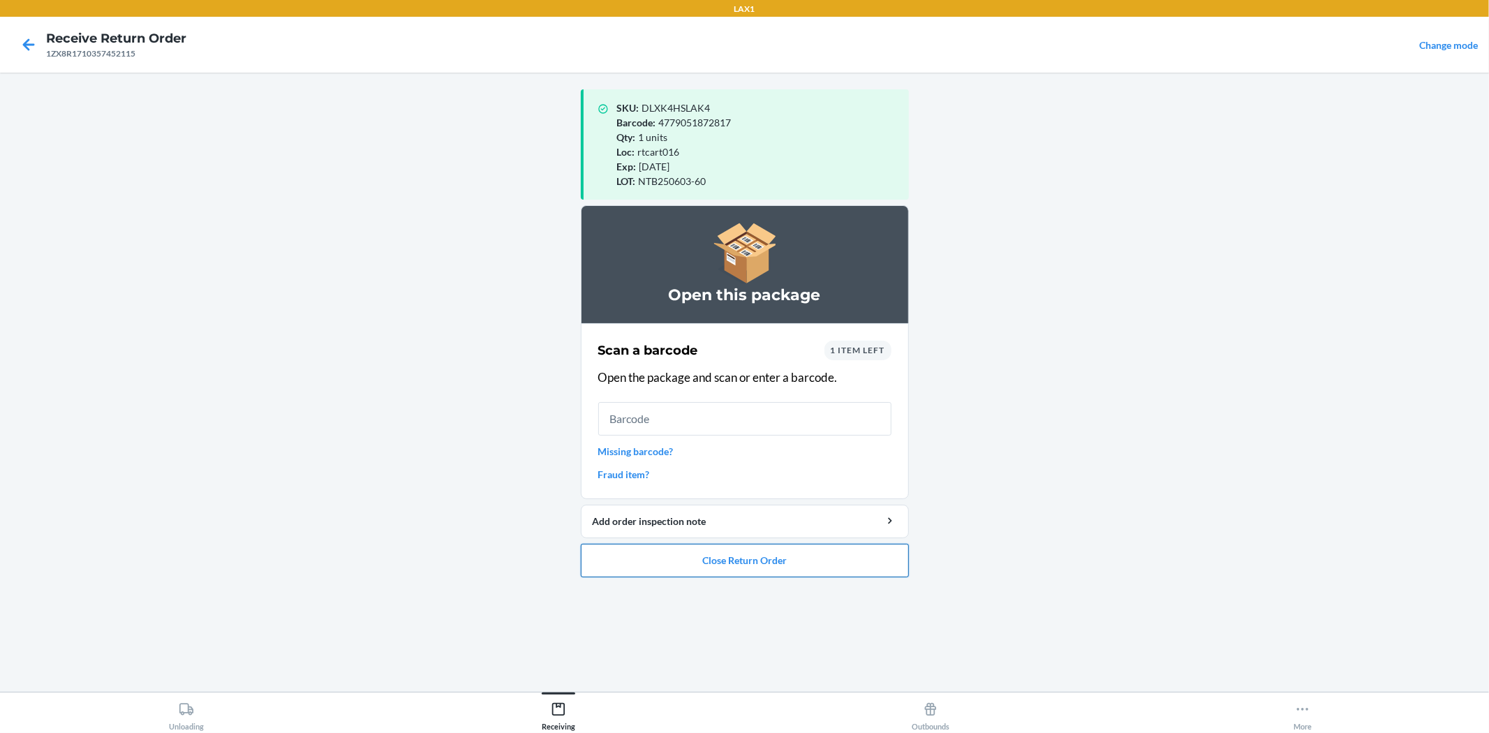
click at [873, 556] on button "Close Return Order" at bounding box center [745, 561] width 328 height 34
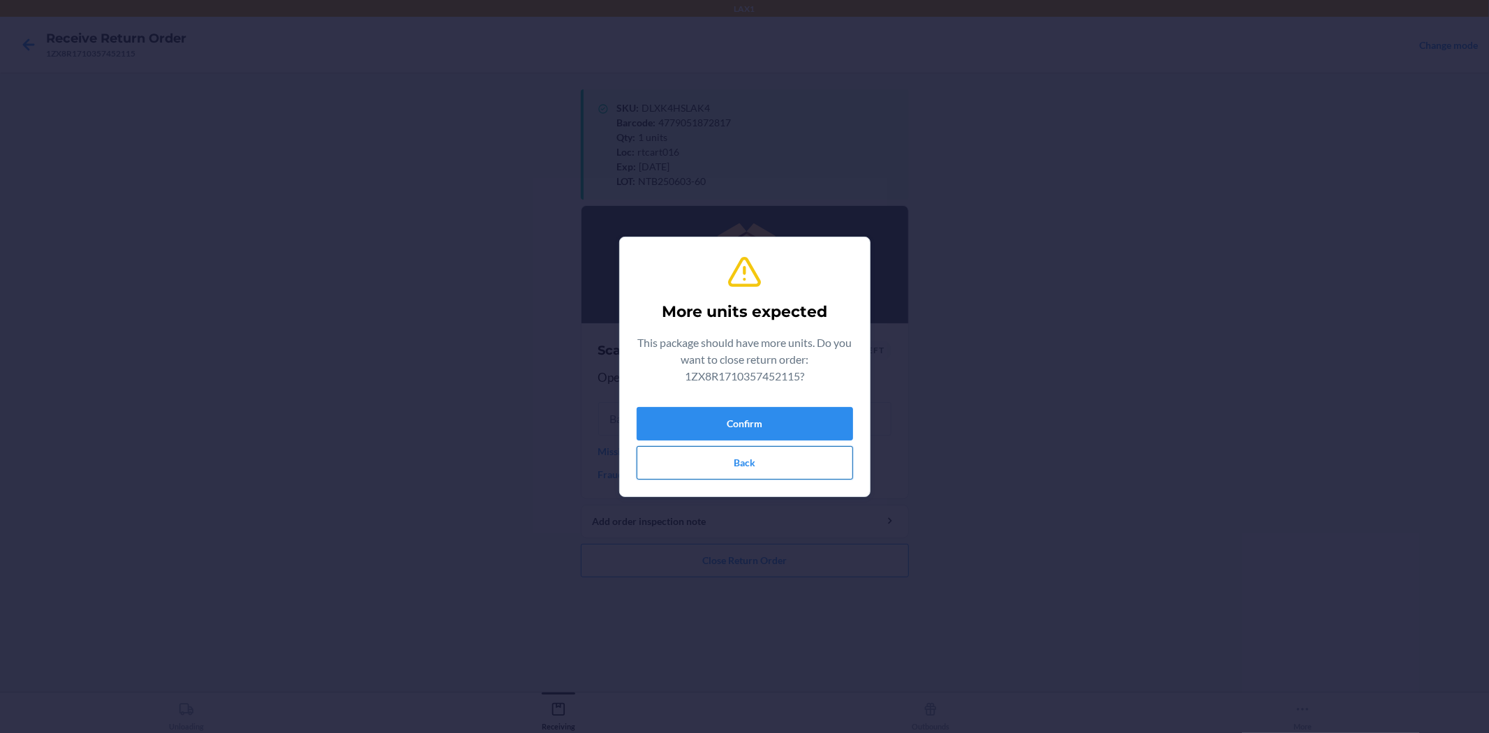
click at [773, 457] on button "Back" at bounding box center [745, 463] width 216 height 34
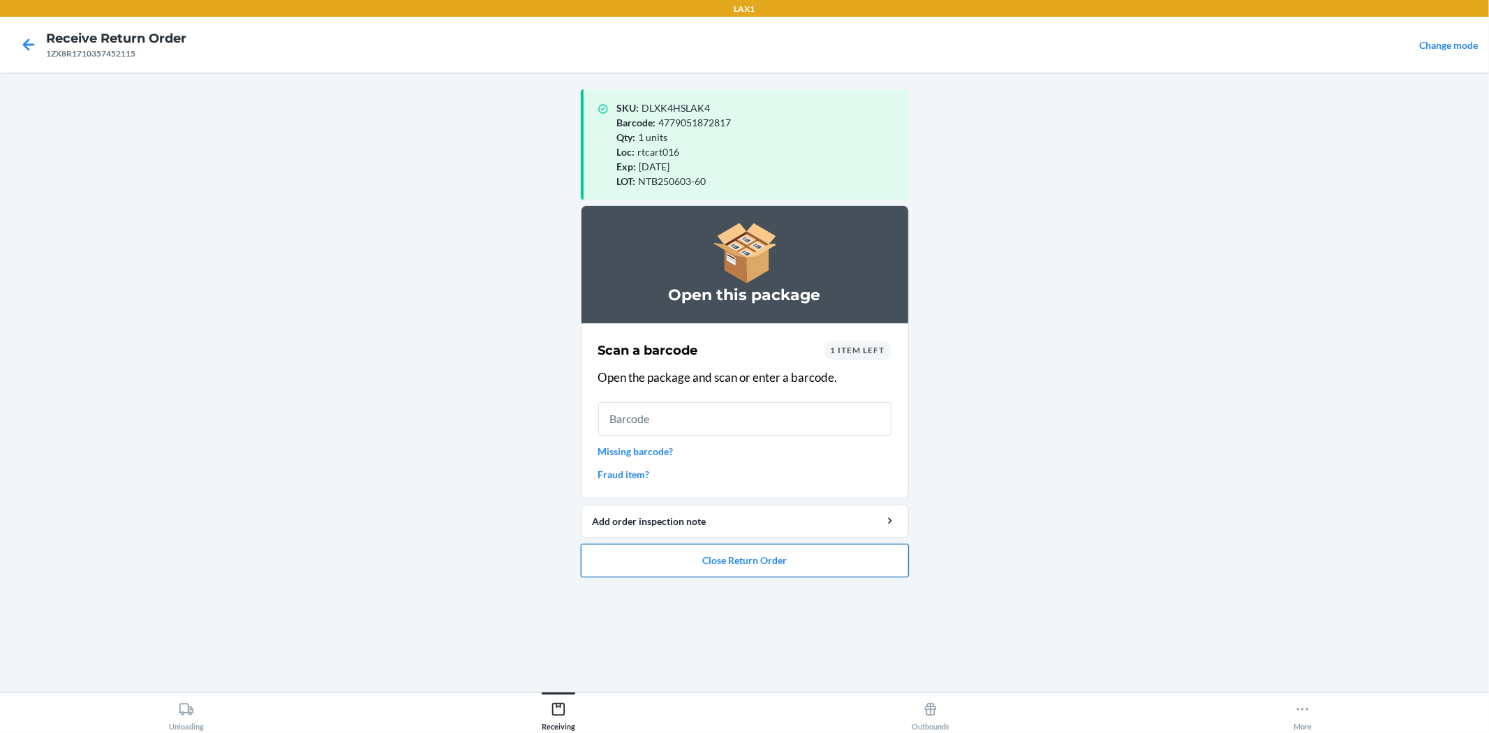
click at [784, 559] on button "Close Return Order" at bounding box center [745, 561] width 328 height 34
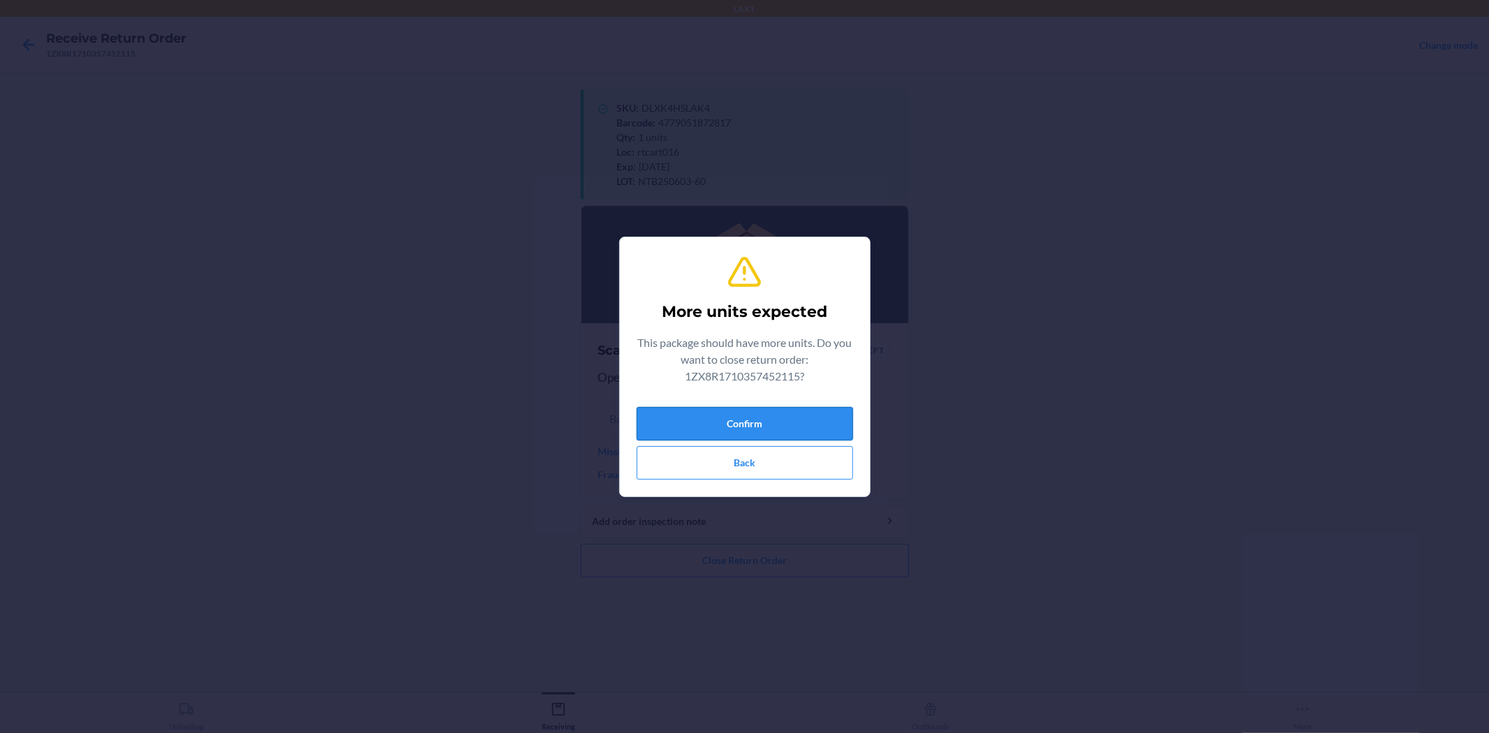
click at [793, 429] on button "Confirm" at bounding box center [745, 424] width 216 height 34
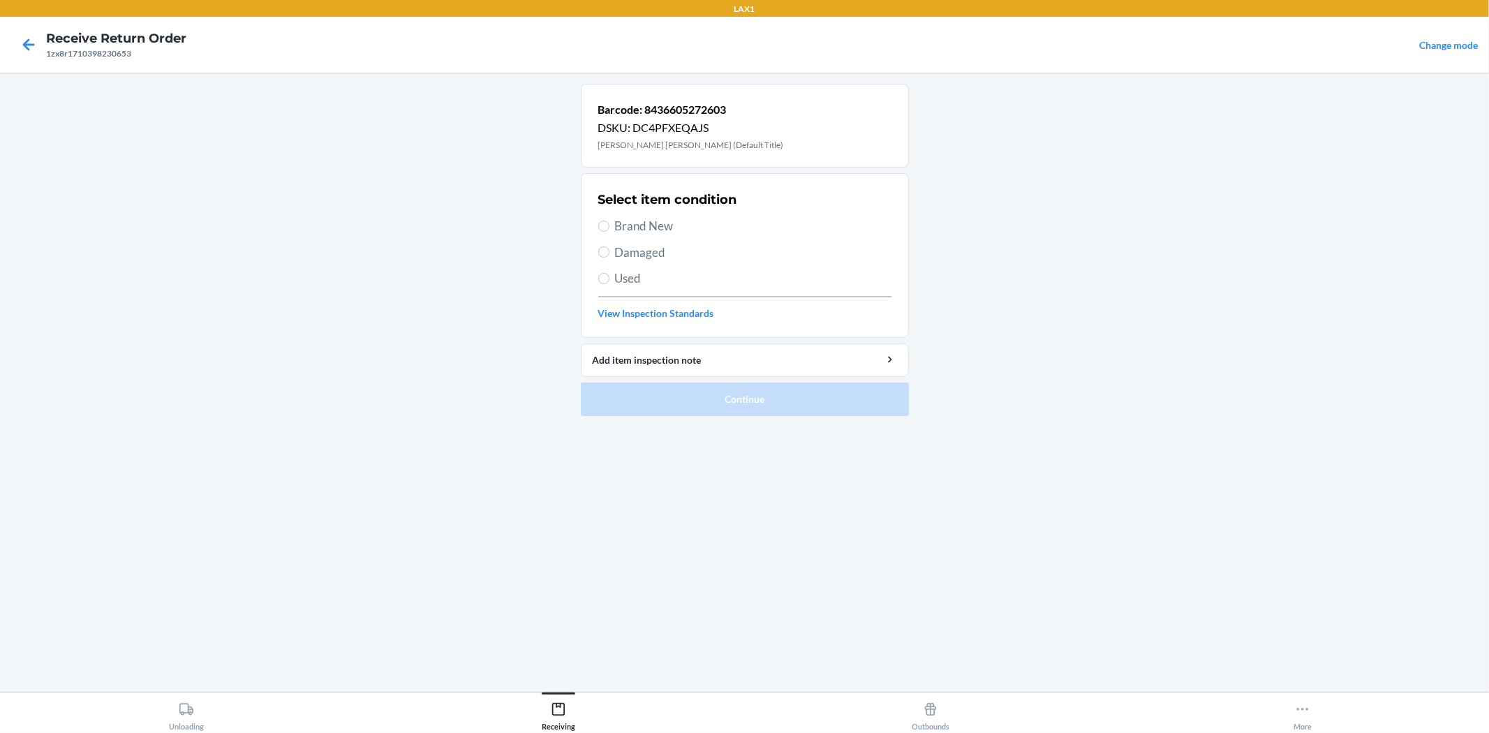
click at [659, 218] on span "Brand New" at bounding box center [753, 226] width 276 height 18
click at [609, 221] on input "Brand New" at bounding box center [603, 226] width 11 height 11
radio input "true"
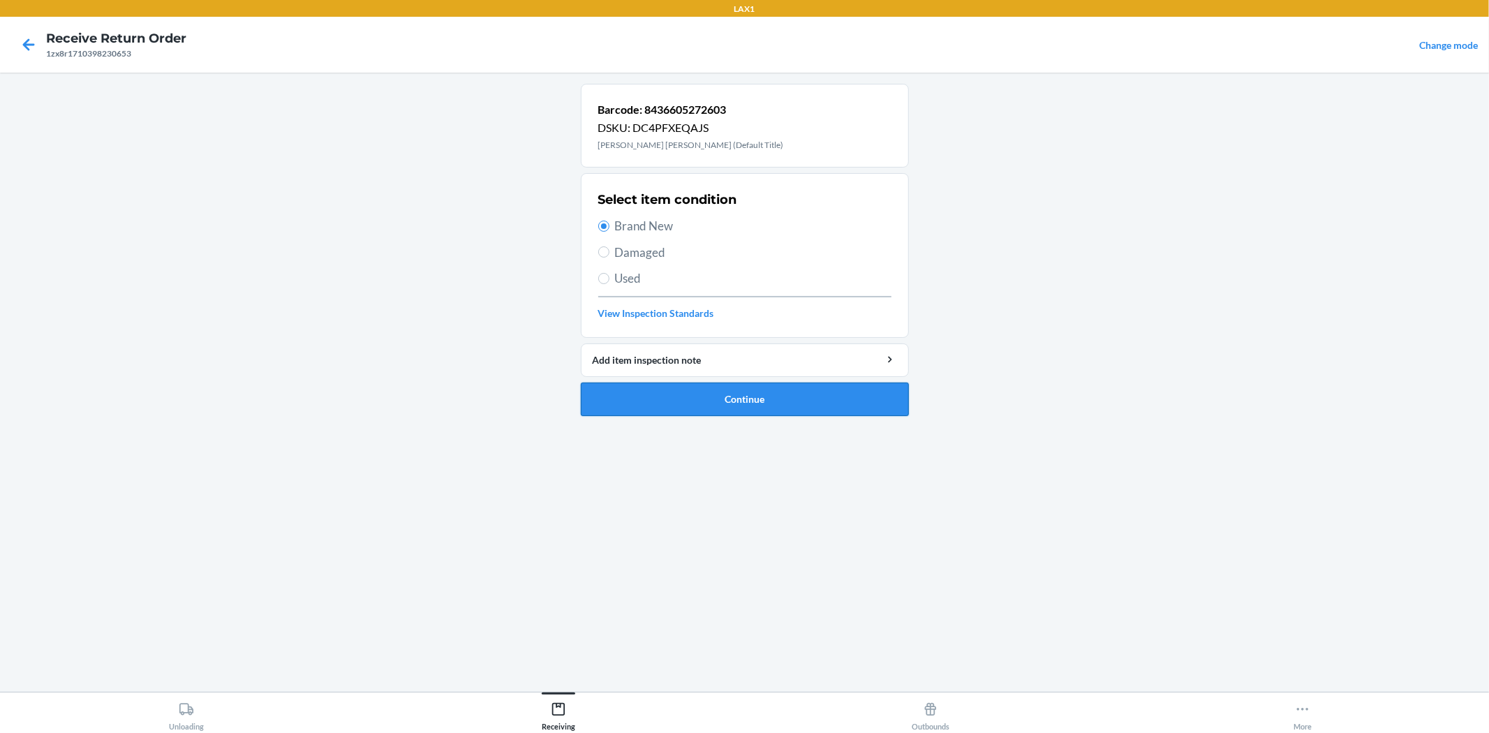
click at [700, 398] on button "Continue" at bounding box center [745, 400] width 328 height 34
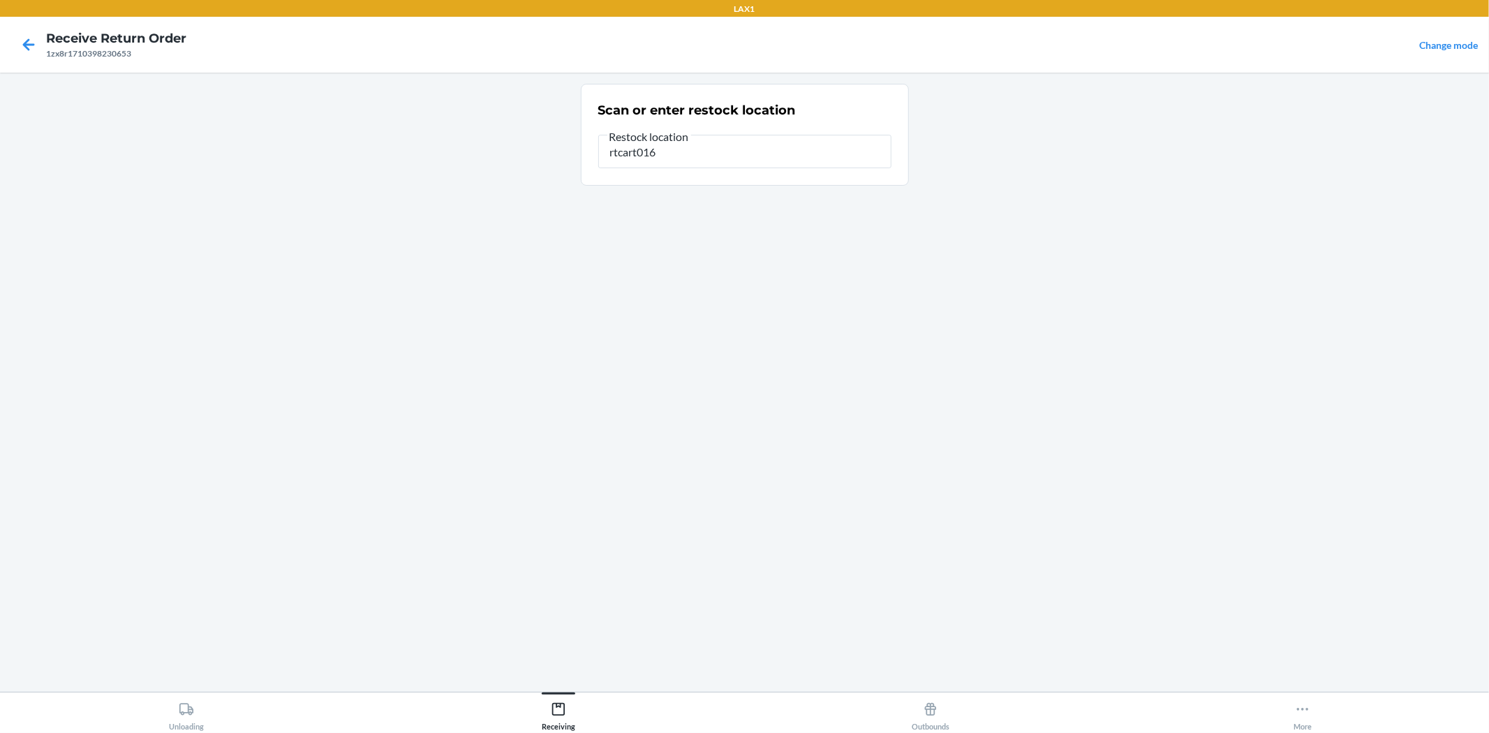
type input "rtcart016"
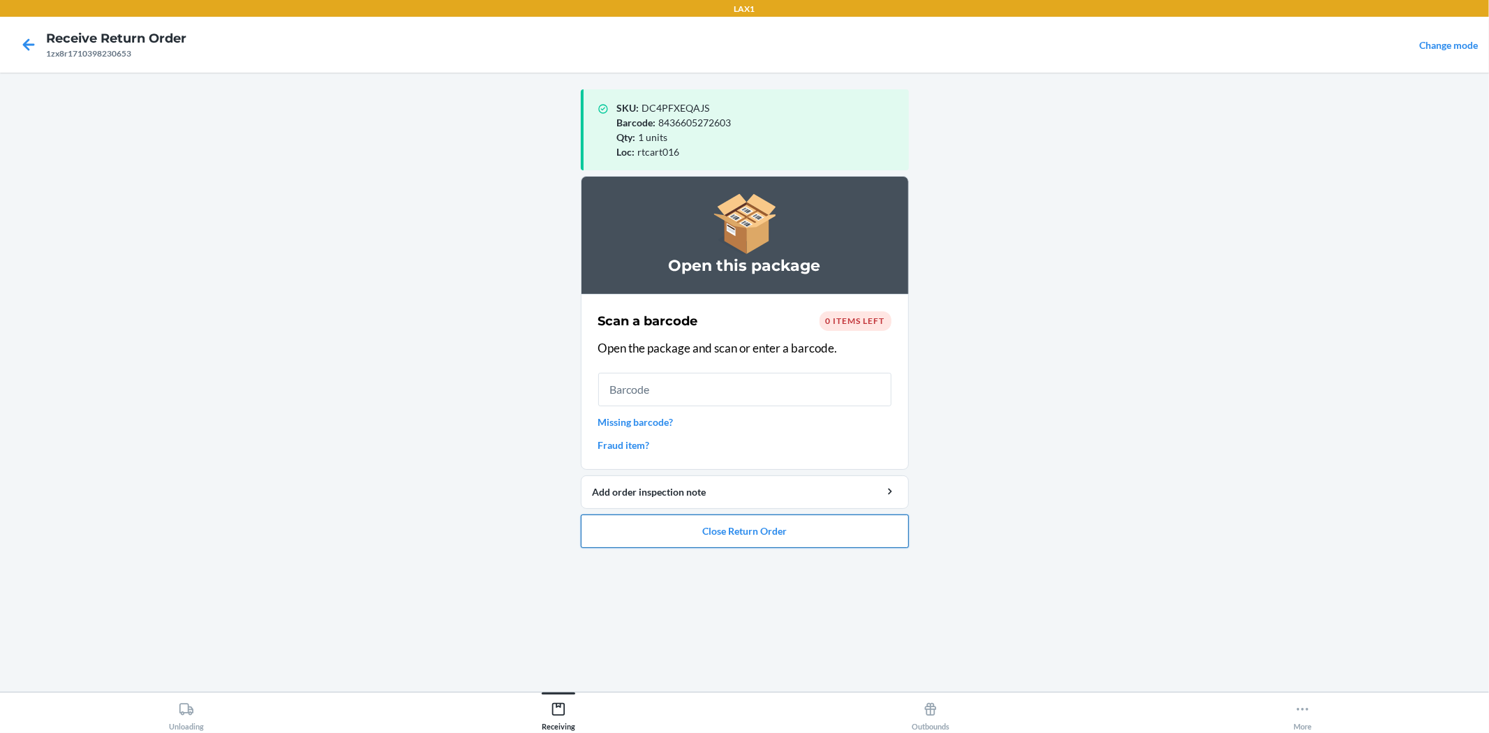
click at [835, 519] on button "Close Return Order" at bounding box center [745, 531] width 328 height 34
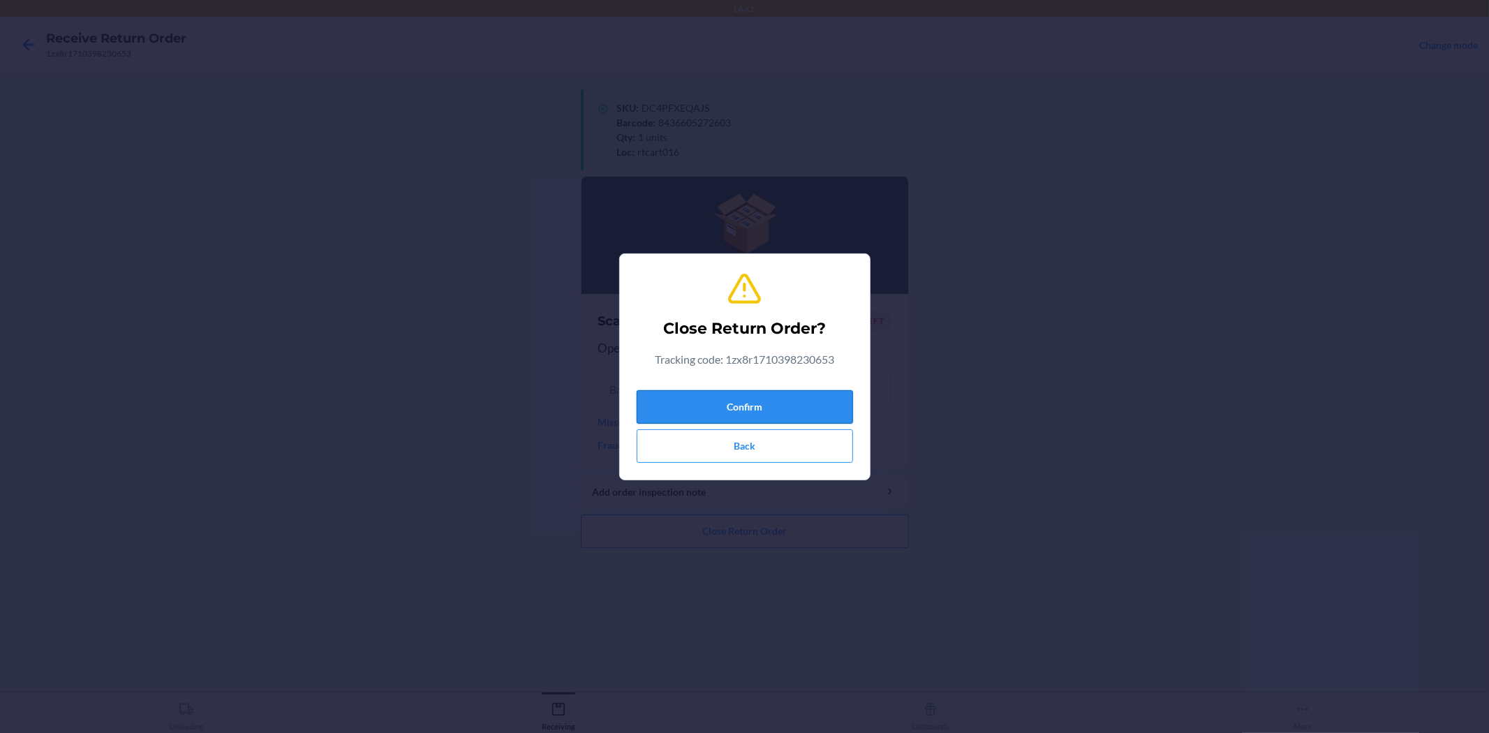
click at [827, 413] on button "Confirm" at bounding box center [745, 407] width 216 height 34
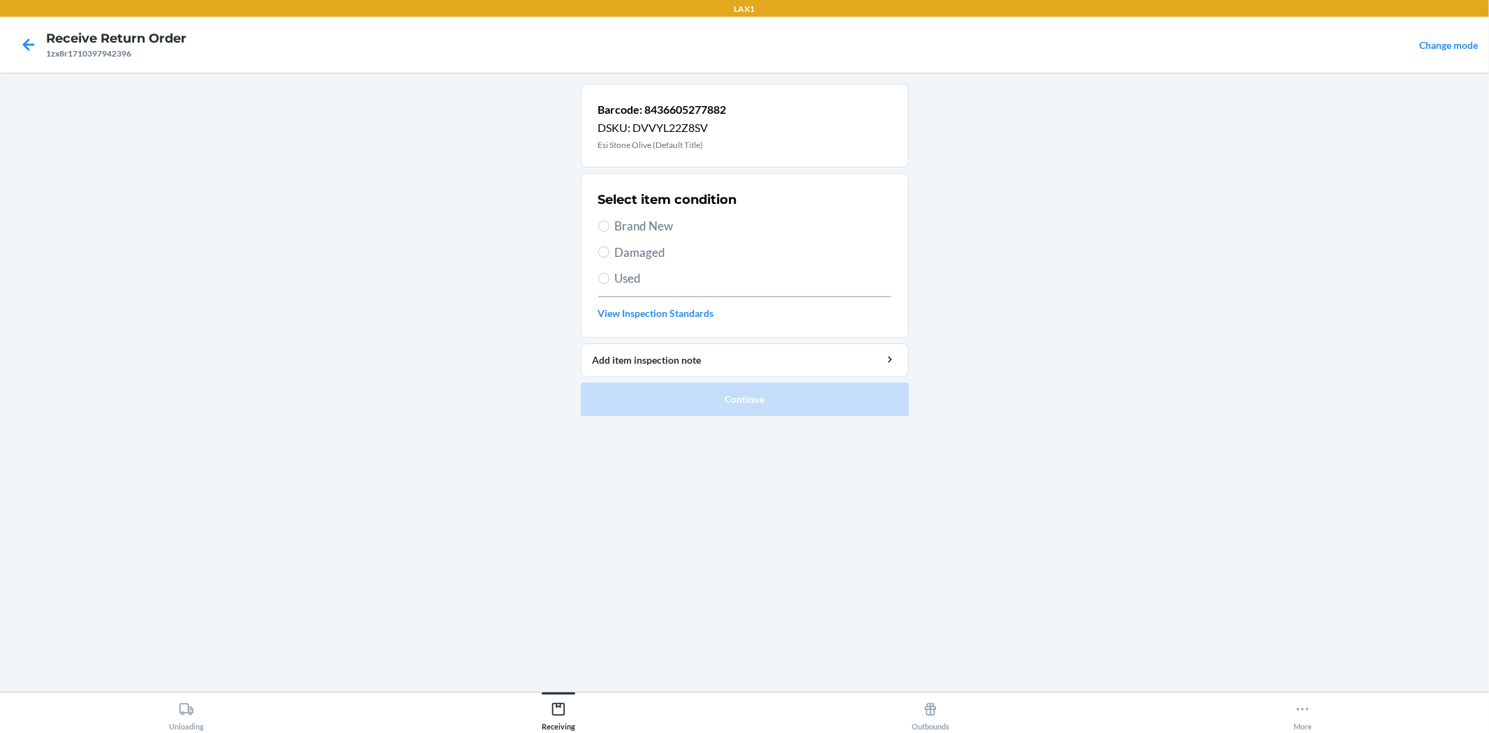
click at [661, 226] on span "Brand New" at bounding box center [753, 226] width 276 height 18
click at [609, 226] on input "Brand New" at bounding box center [603, 226] width 11 height 11
radio input "true"
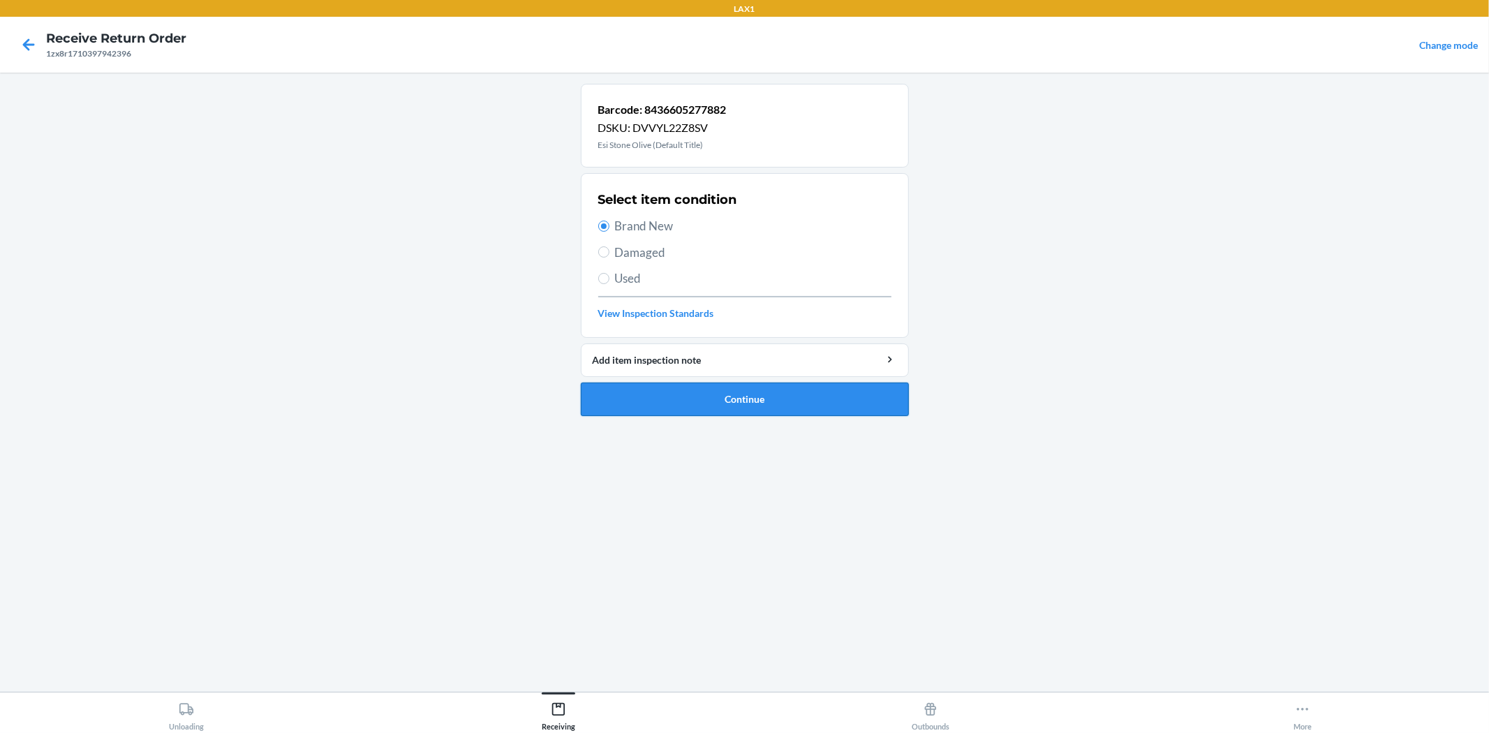
click at [789, 393] on button "Continue" at bounding box center [745, 400] width 328 height 34
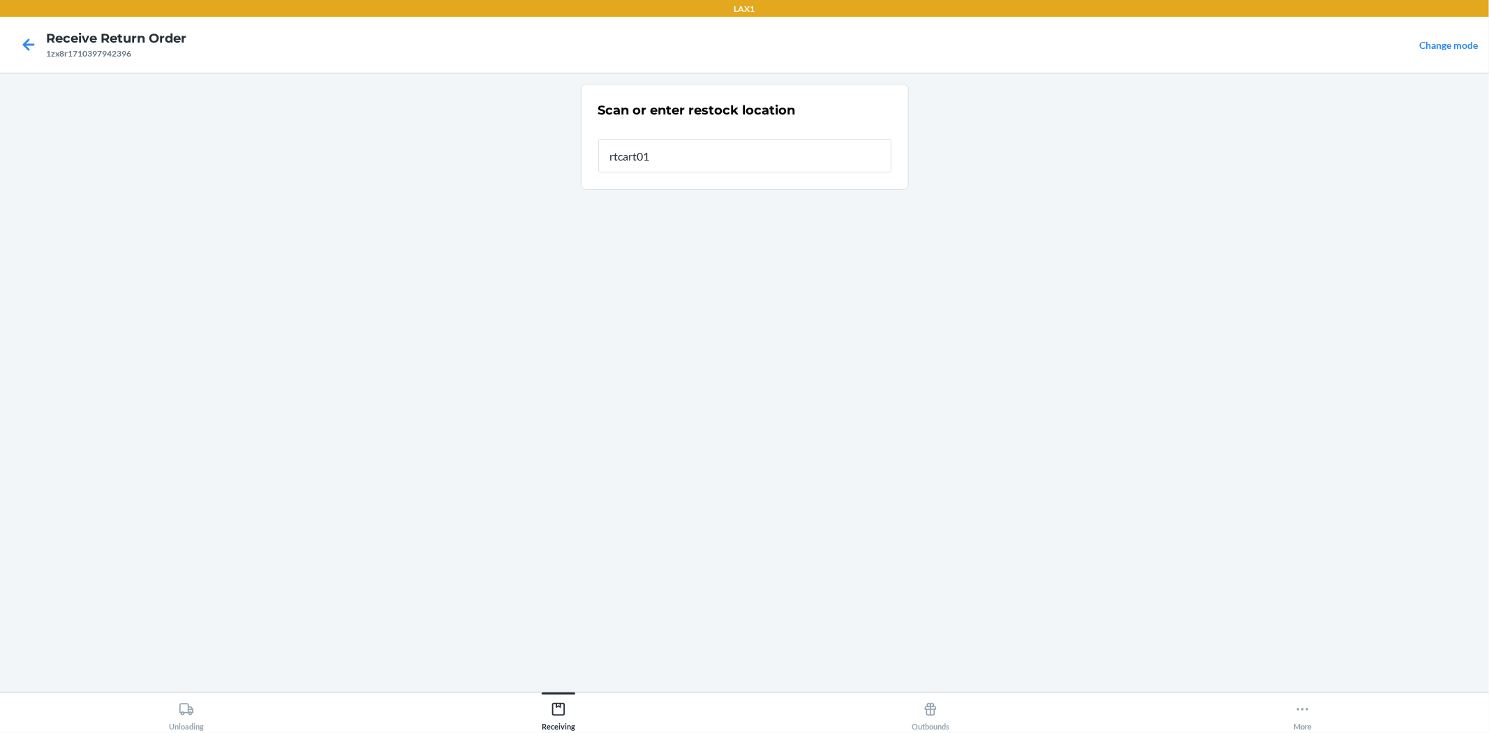
type input "rtcart016"
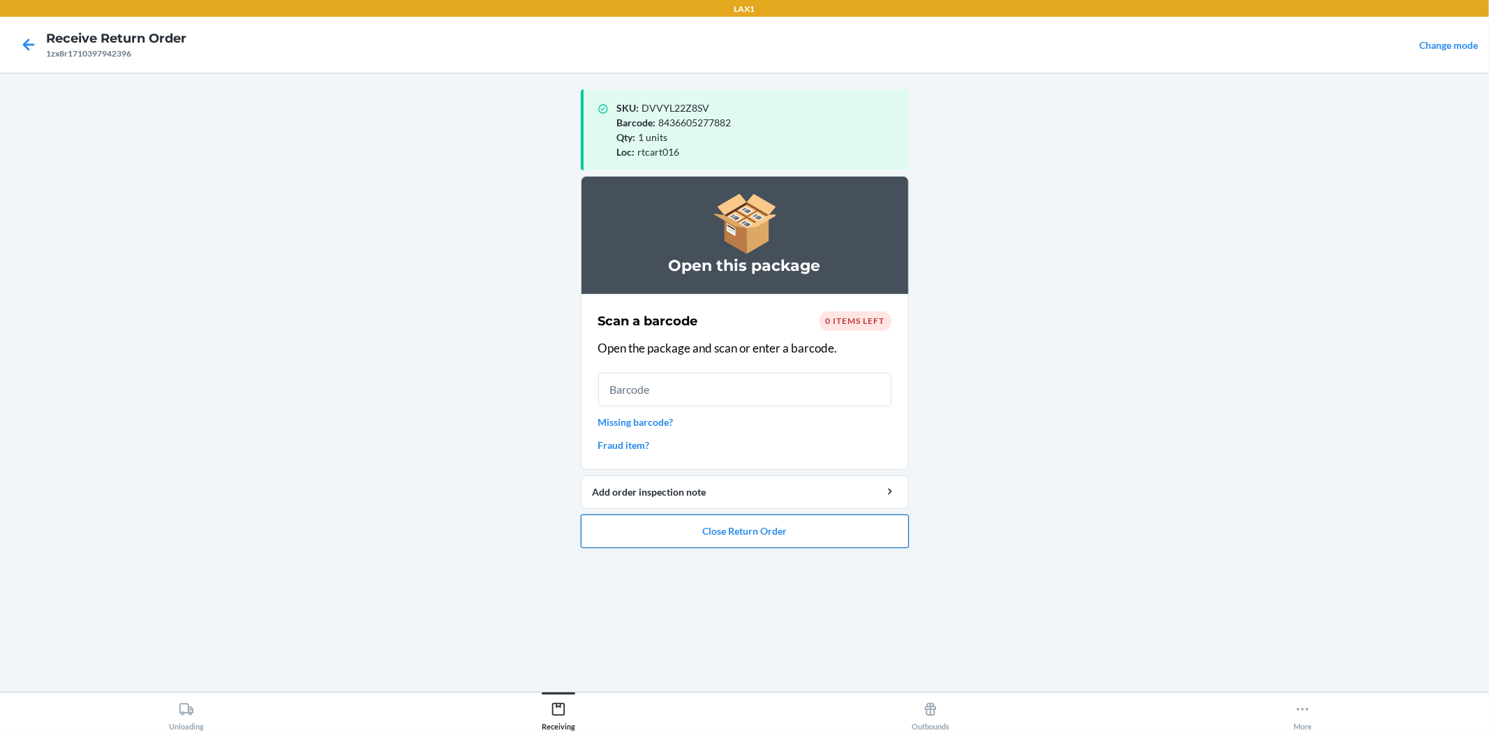
click at [727, 543] on button "Close Return Order" at bounding box center [745, 531] width 328 height 34
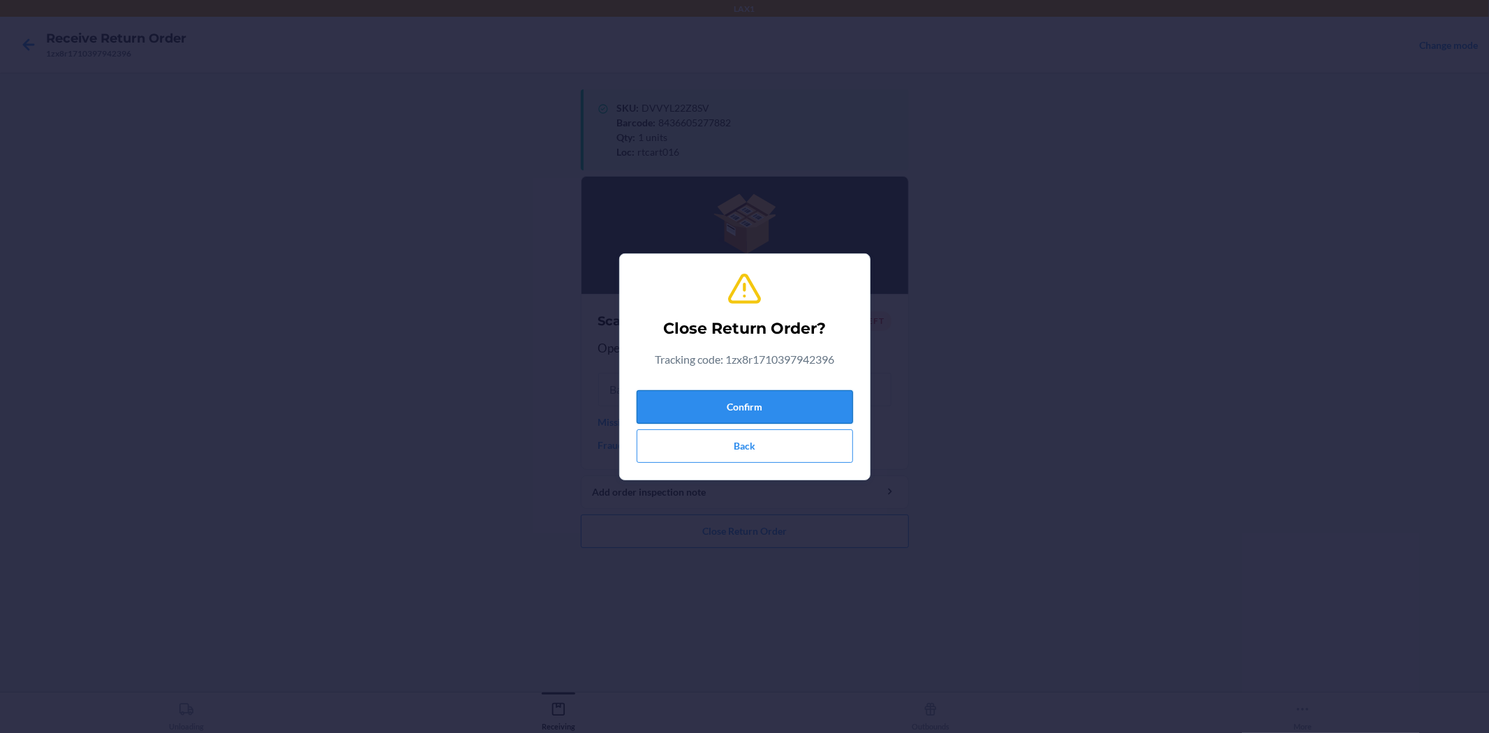
click at [796, 408] on button "Confirm" at bounding box center [745, 407] width 216 height 34
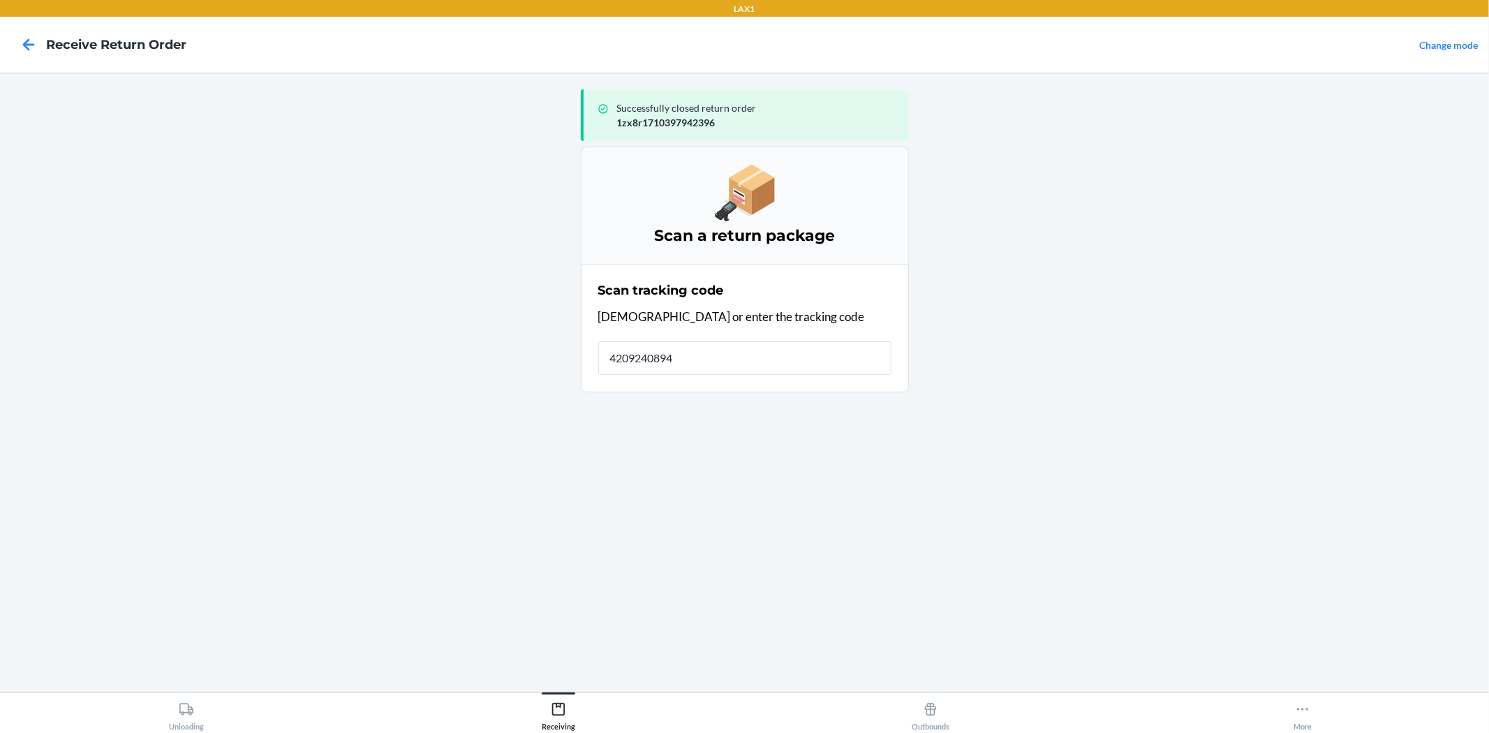
type input "42092408943"
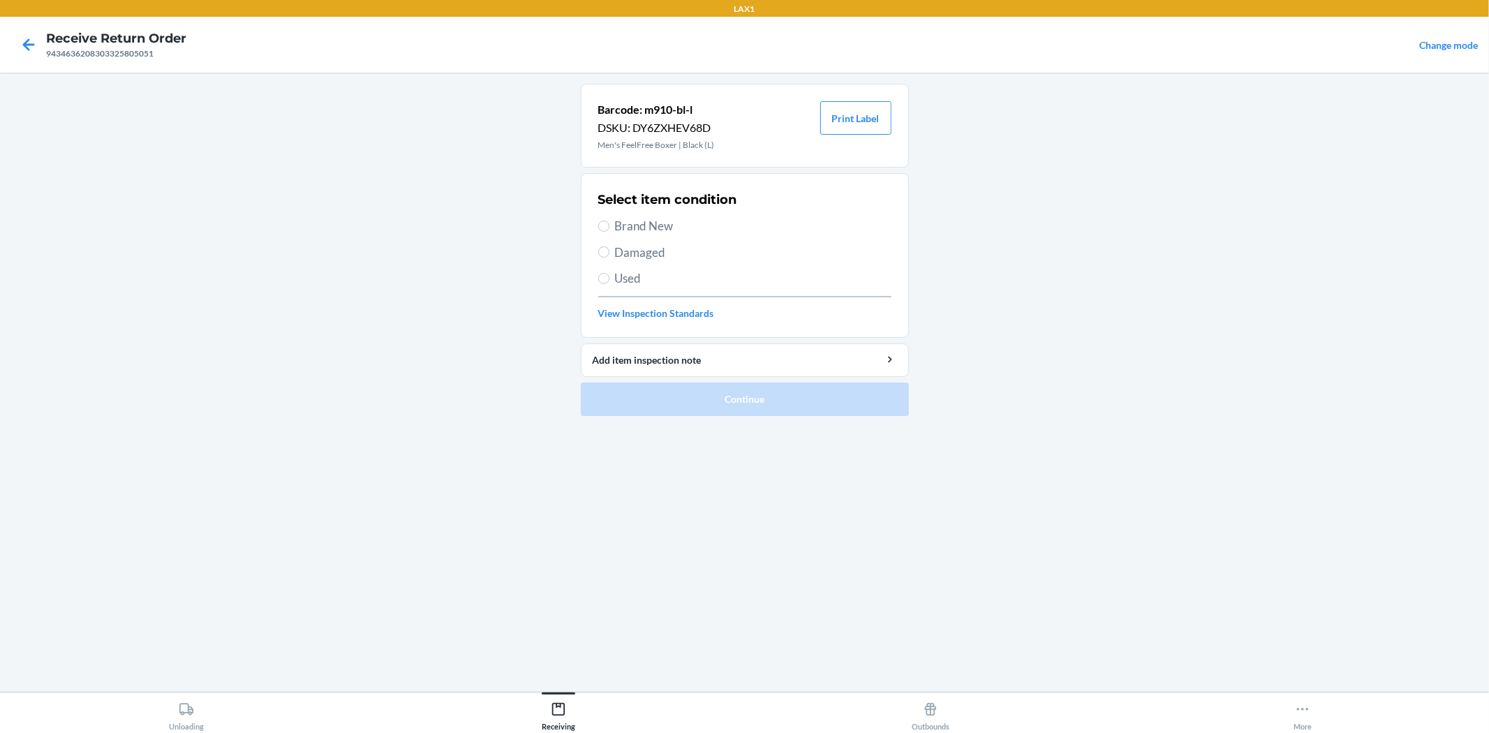
click at [670, 223] on span "Brand New" at bounding box center [753, 226] width 276 height 18
click at [609, 223] on input "Brand New" at bounding box center [603, 226] width 11 height 11
radio input "true"
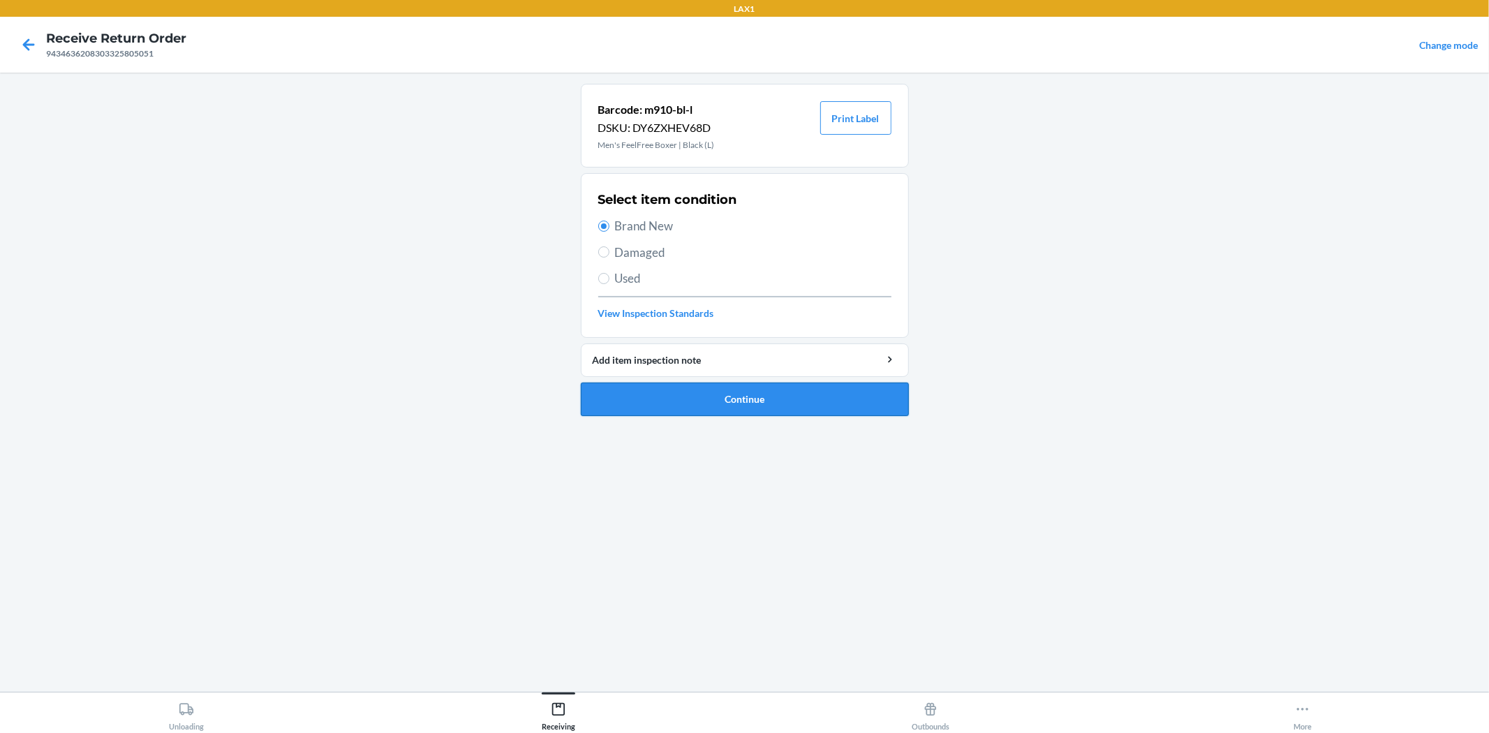
click at [819, 389] on button "Continue" at bounding box center [745, 400] width 328 height 34
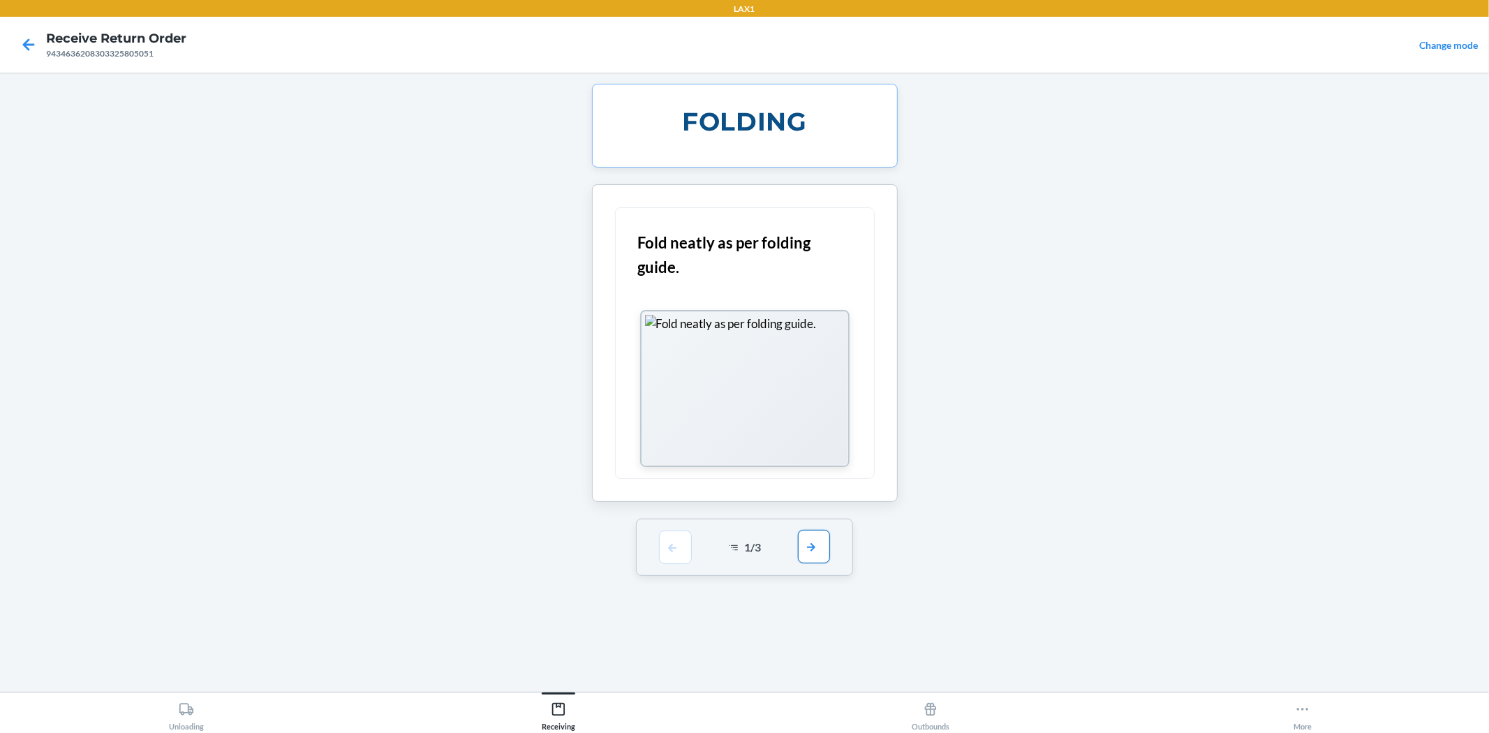
click at [826, 546] on button "button" at bounding box center [814, 547] width 32 height 34
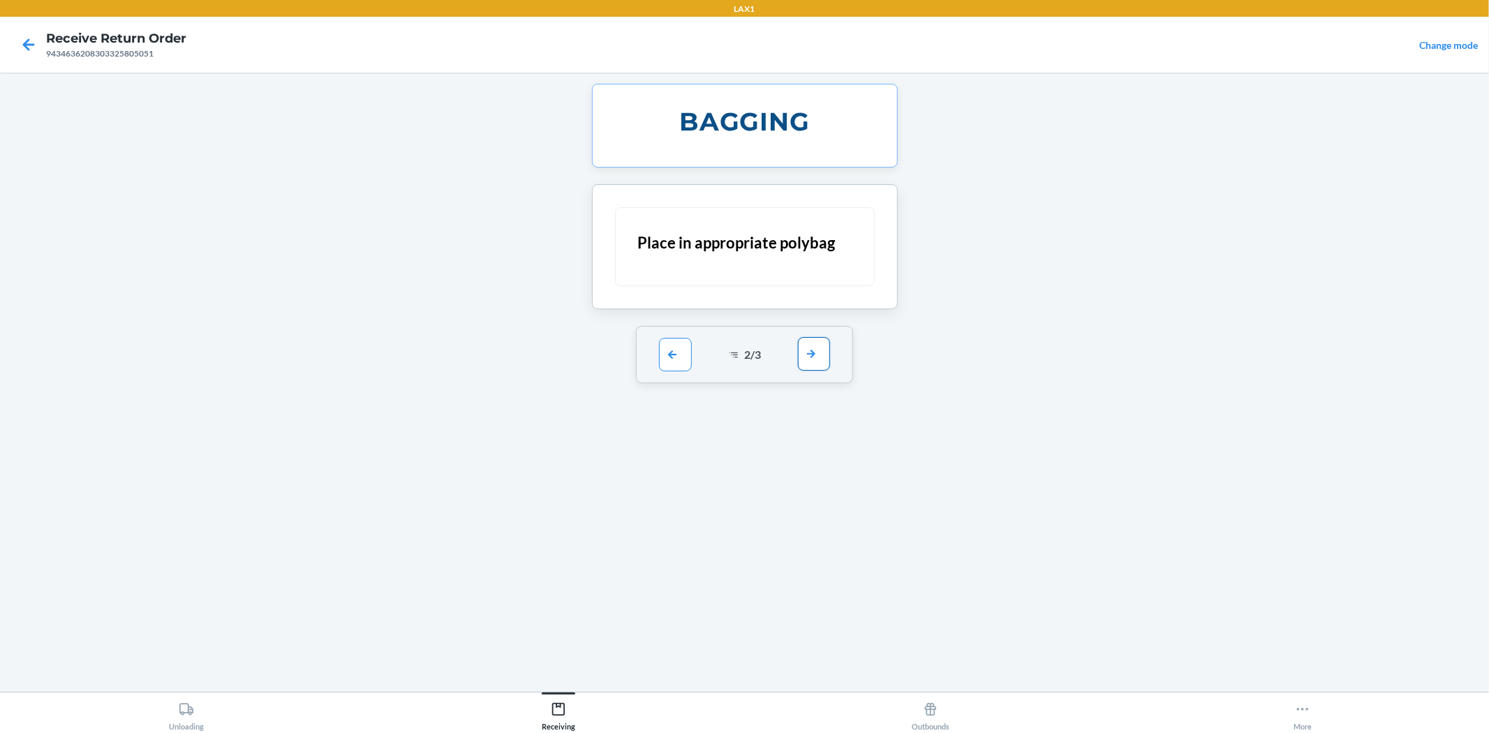
click at [808, 357] on button "button" at bounding box center [814, 354] width 32 height 34
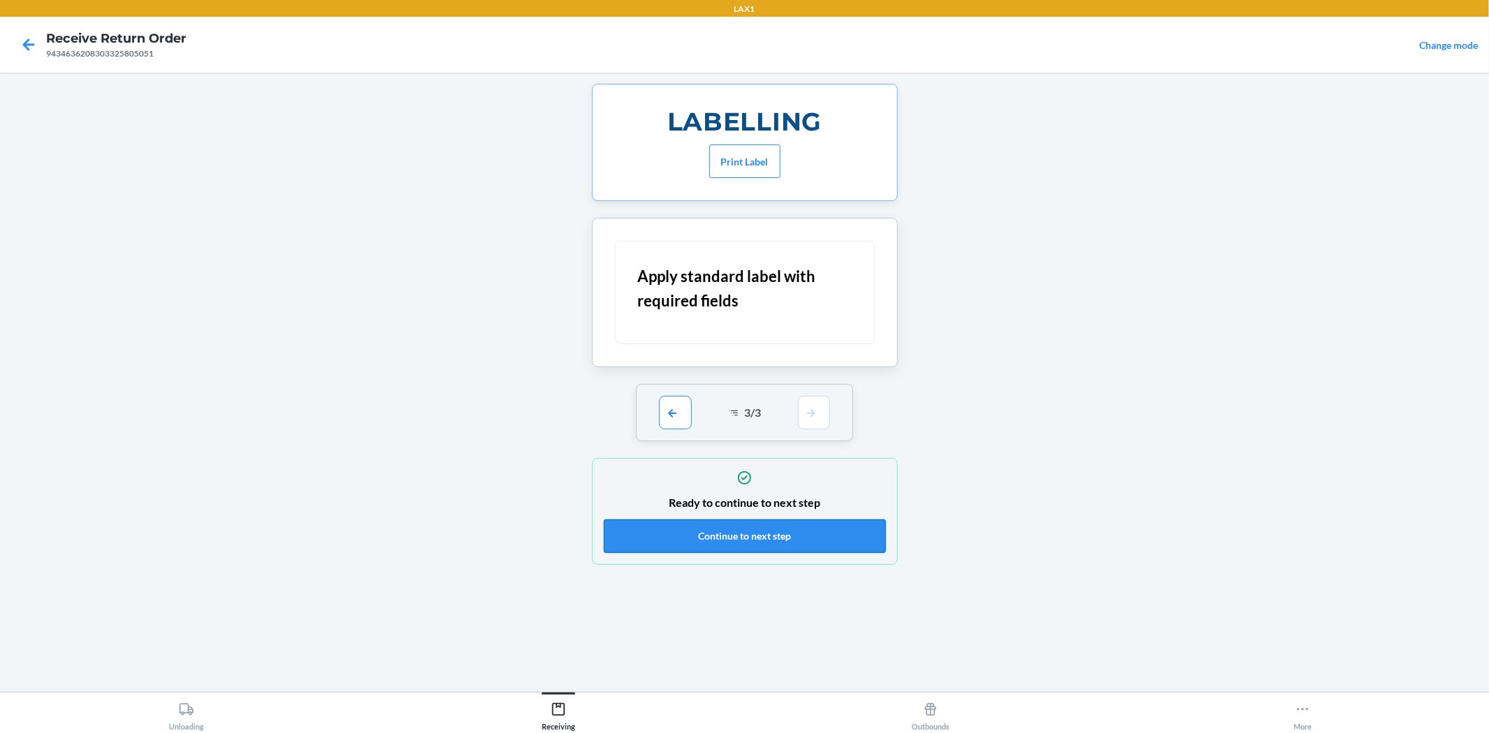
click at [828, 531] on button "Continue to next step" at bounding box center [745, 536] width 282 height 34
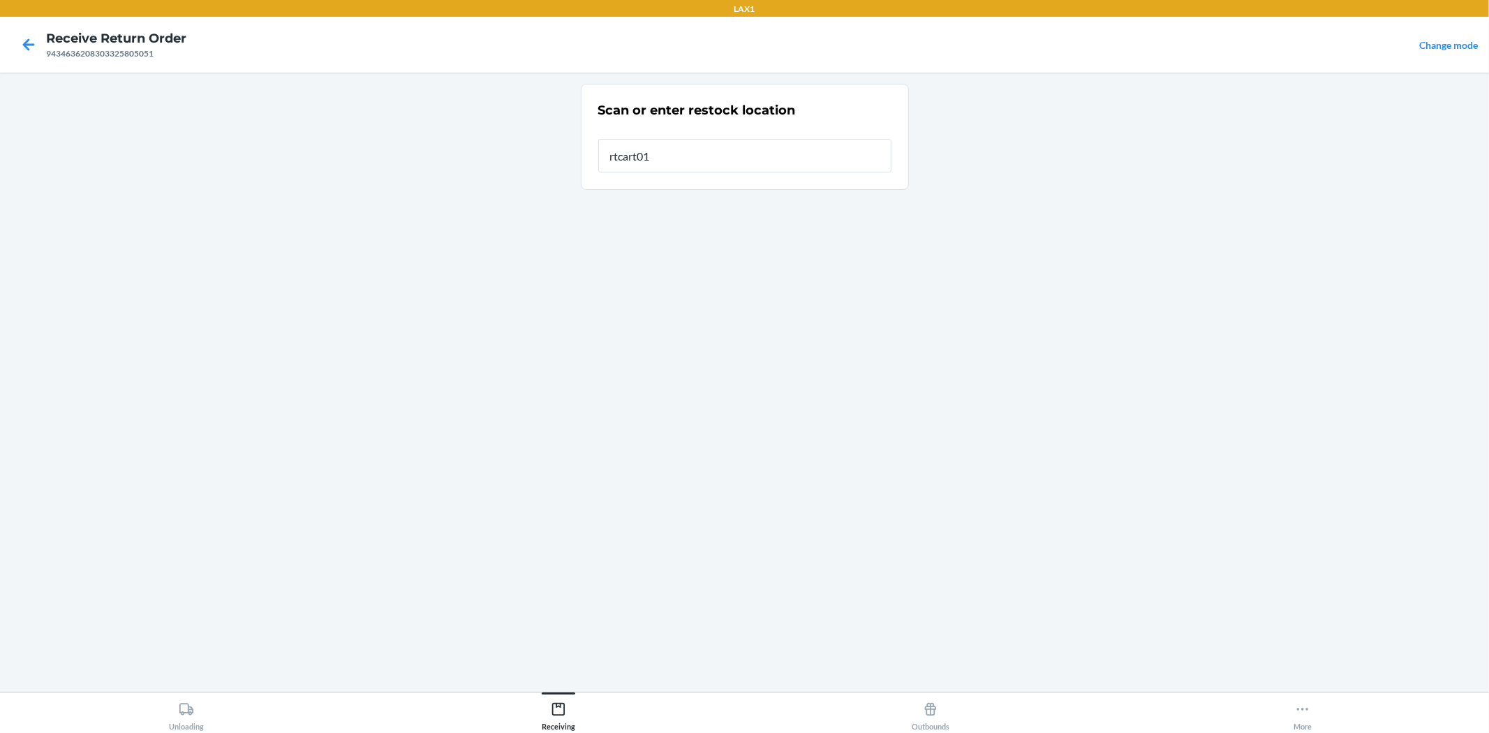
type input "rtcart016"
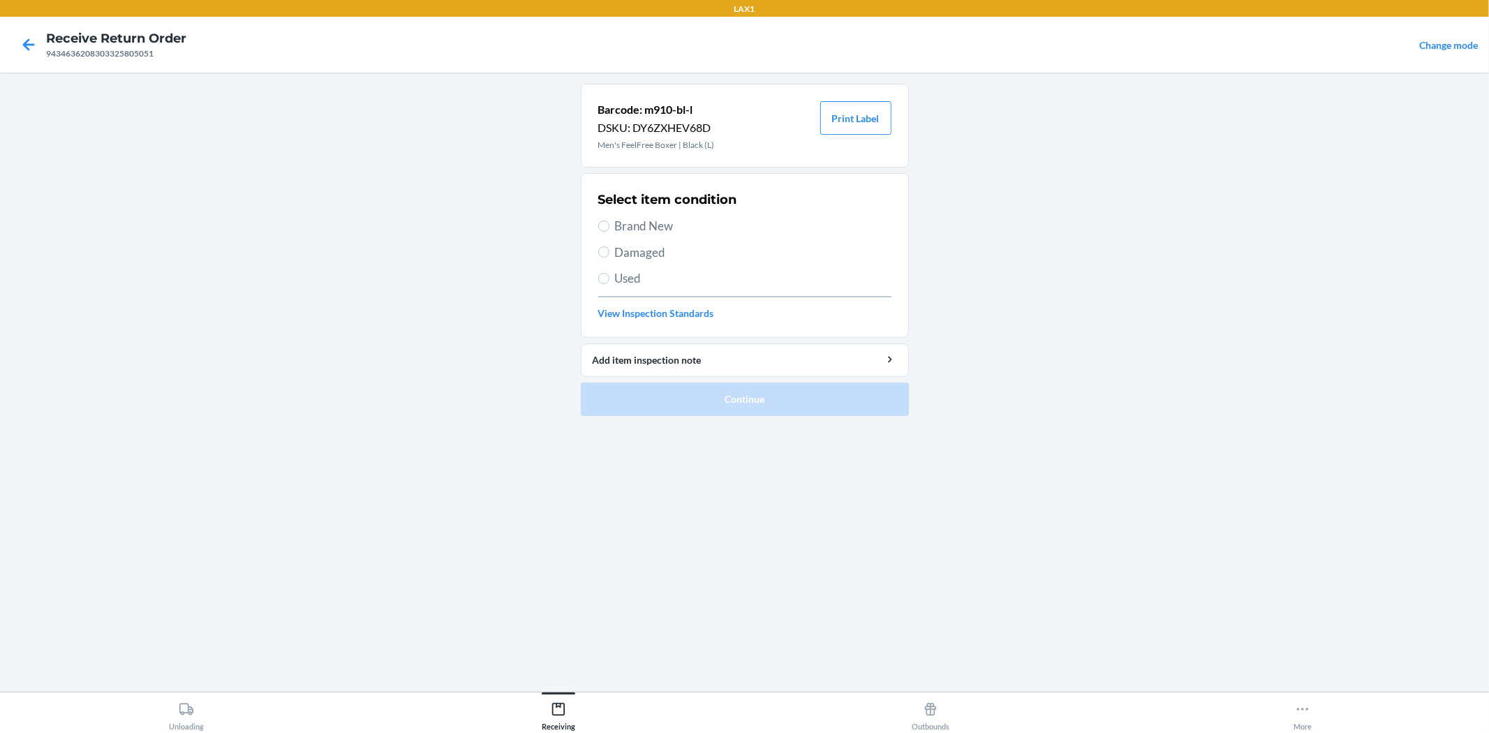
click at [647, 214] on div "Select item condition Brand New Damaged Used View Inspection Standards" at bounding box center [744, 255] width 293 height 138
click at [646, 218] on span "Brand New" at bounding box center [753, 226] width 276 height 18
click at [609, 221] on input "Brand New" at bounding box center [603, 226] width 11 height 11
radio input "true"
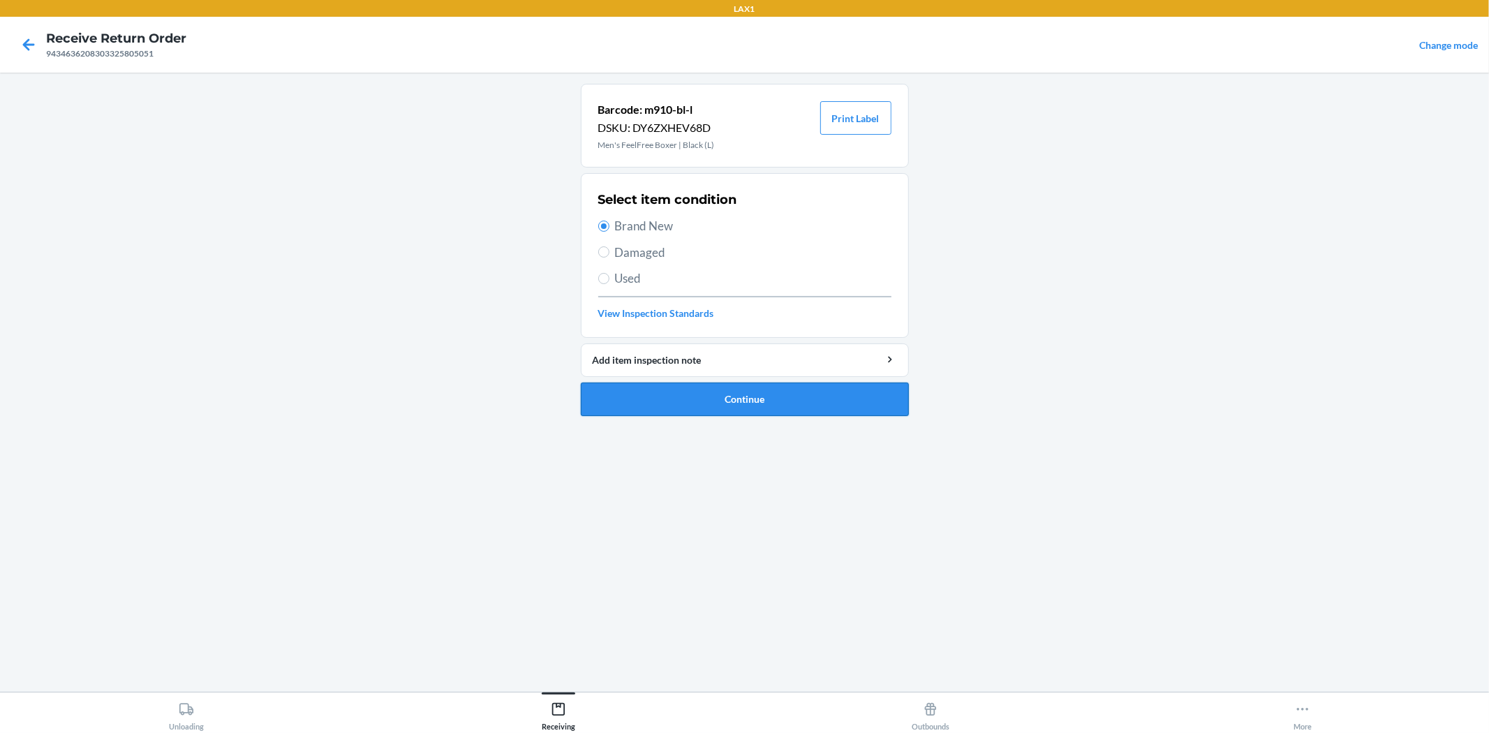
click at [759, 391] on button "Continue" at bounding box center [745, 400] width 328 height 34
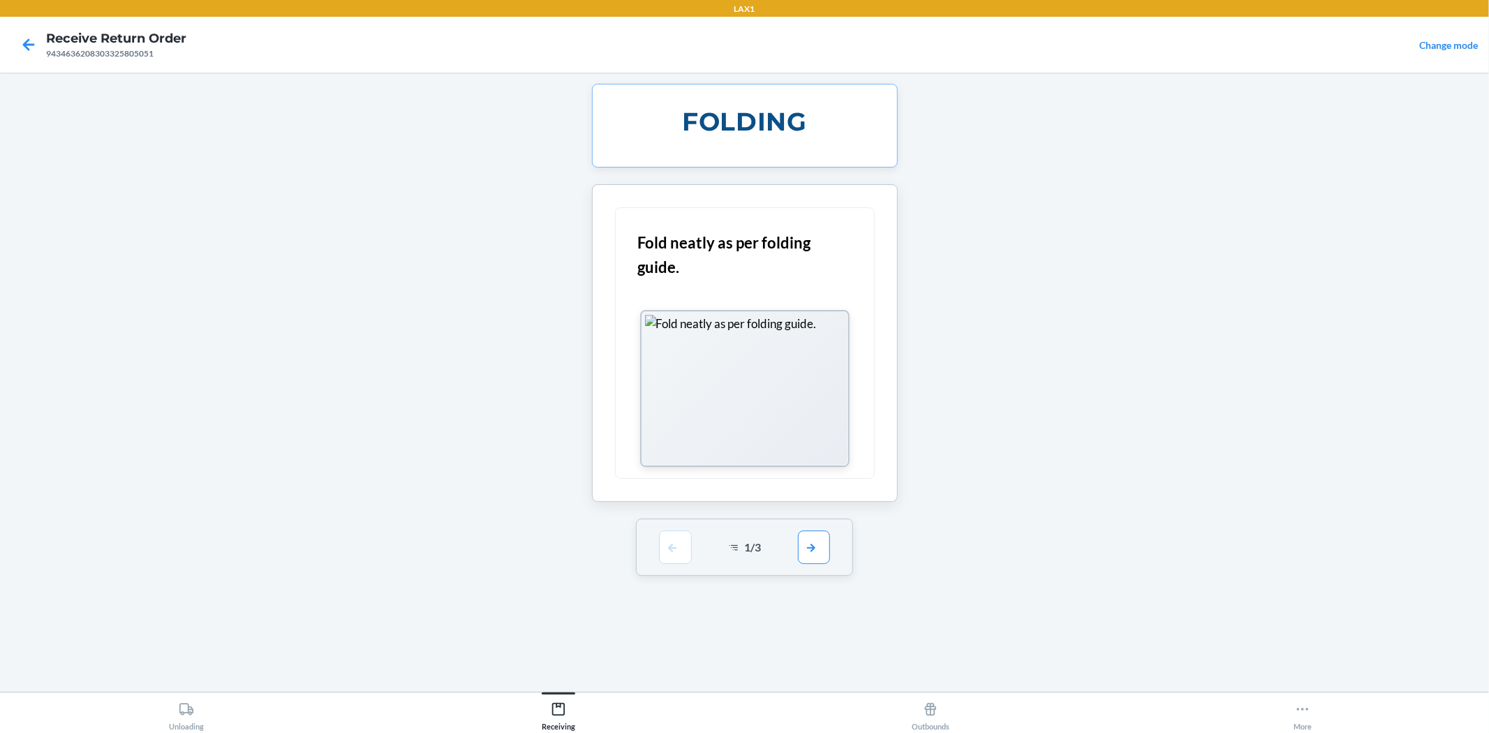
click at [806, 528] on div "1 / 3" at bounding box center [744, 547] width 217 height 57
click at [806, 539] on button "button" at bounding box center [814, 547] width 32 height 34
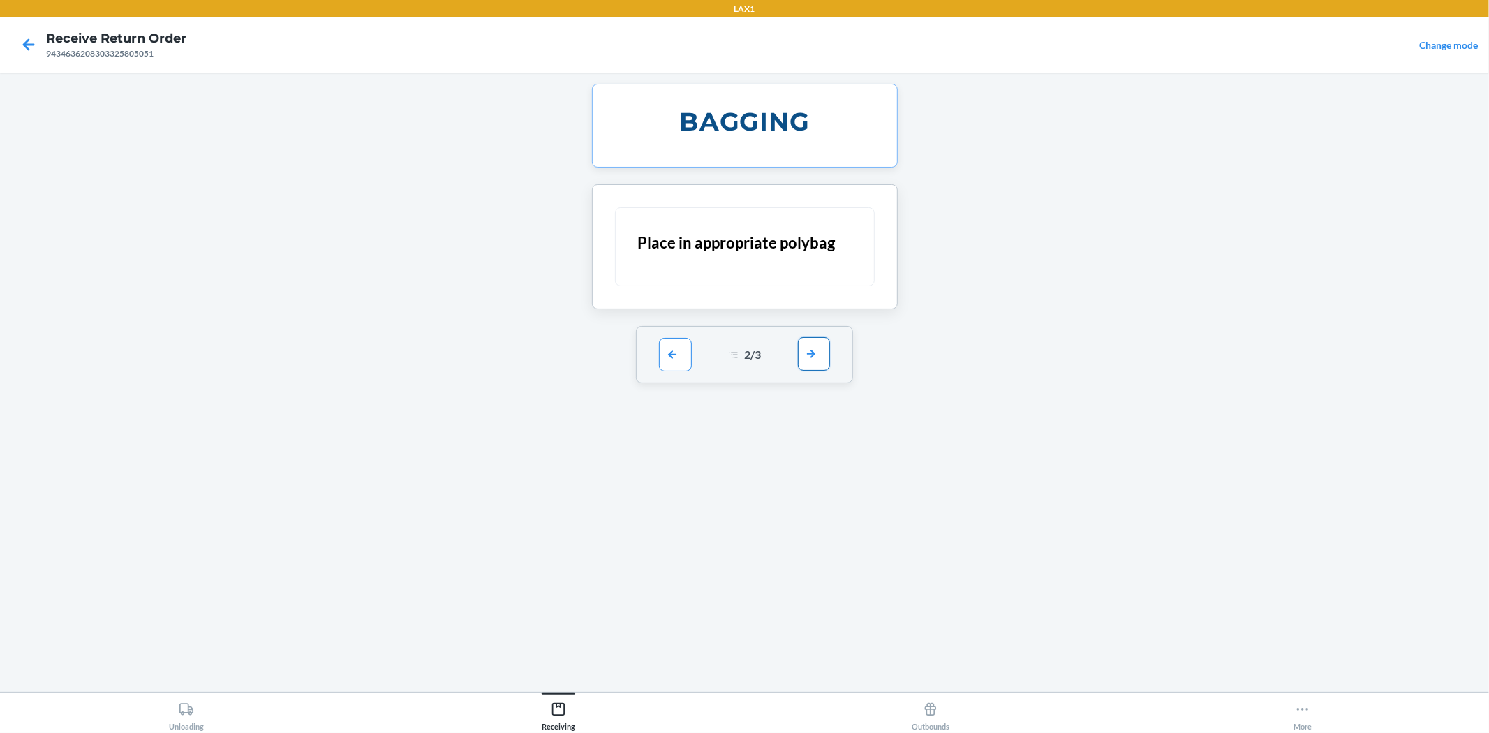
click at [826, 357] on button "button" at bounding box center [814, 354] width 32 height 34
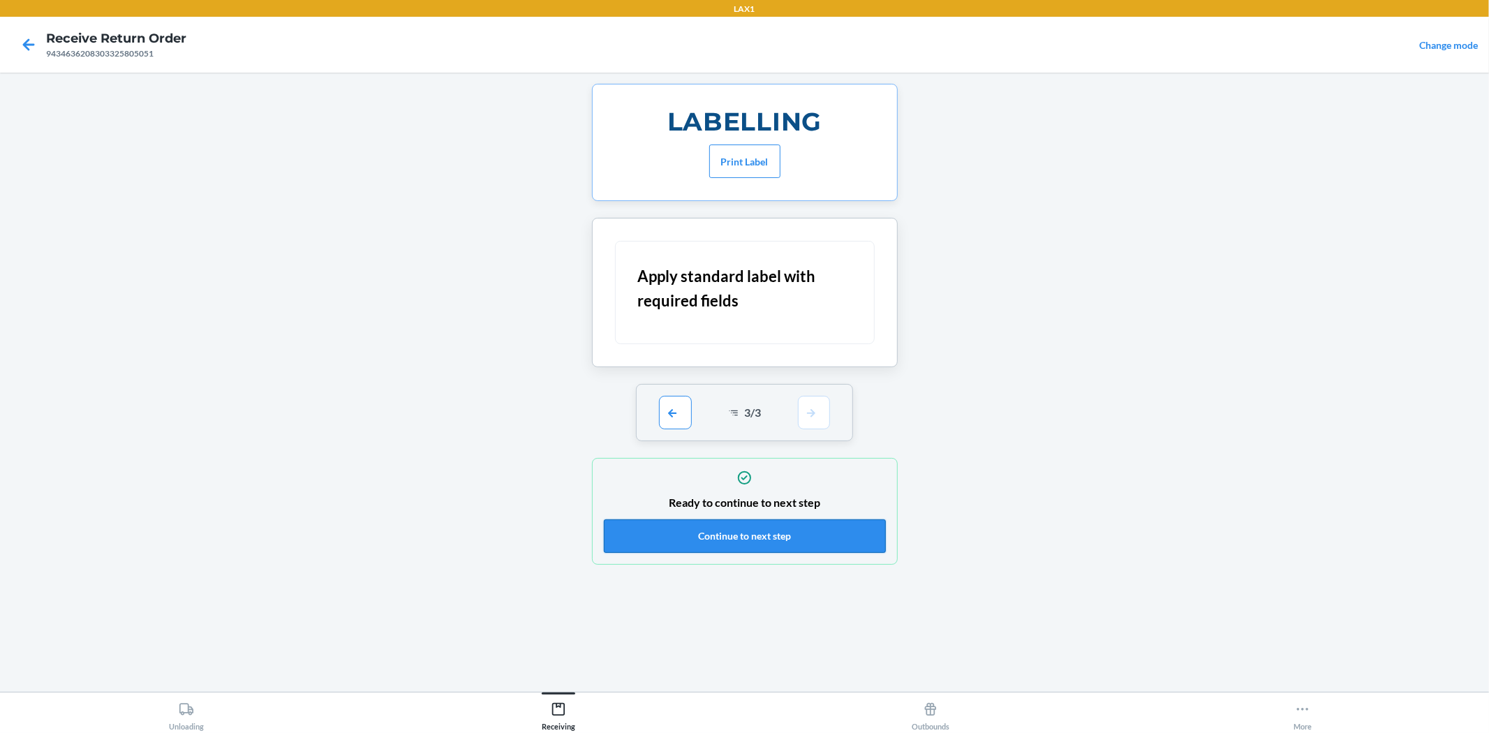
click at [850, 535] on button "Continue to next step" at bounding box center [745, 536] width 282 height 34
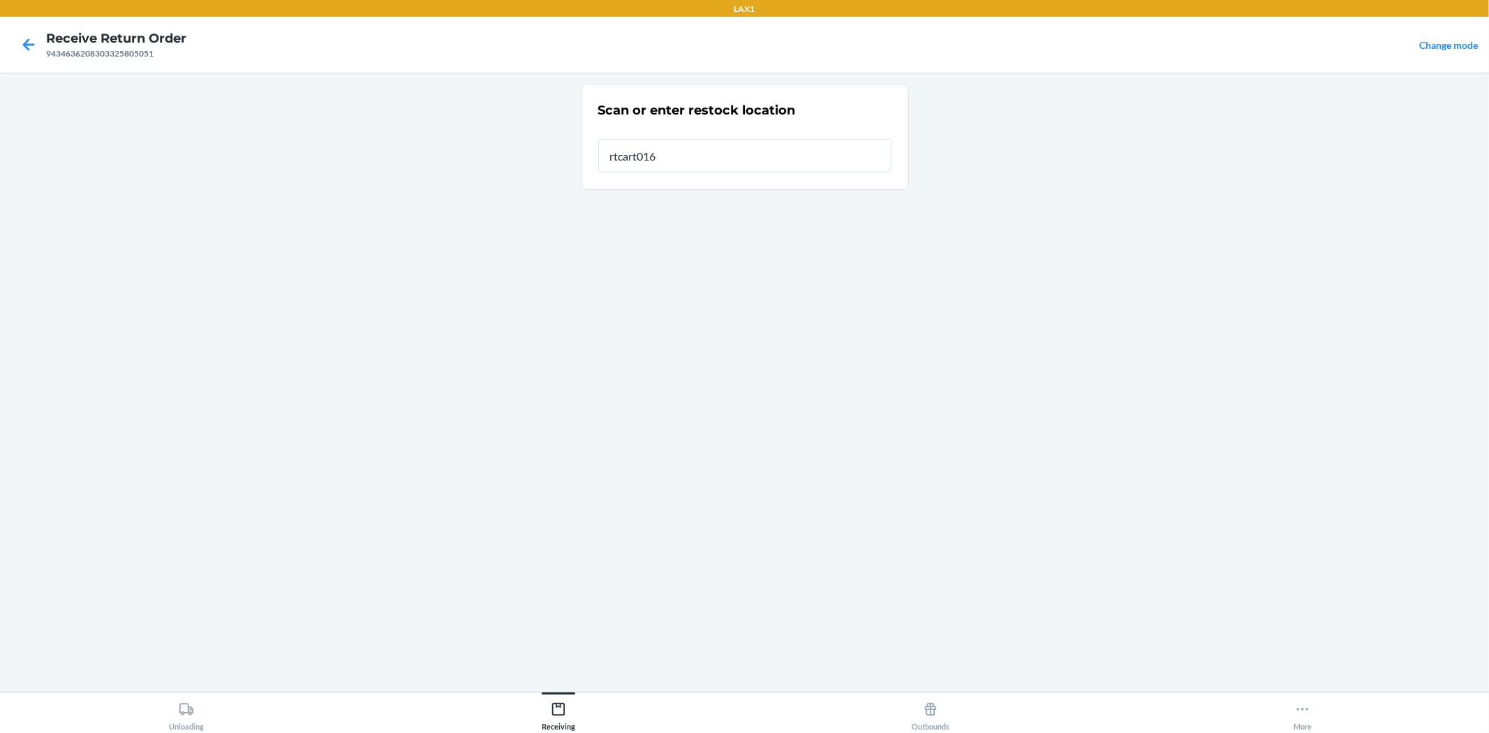
type input "rtcart016"
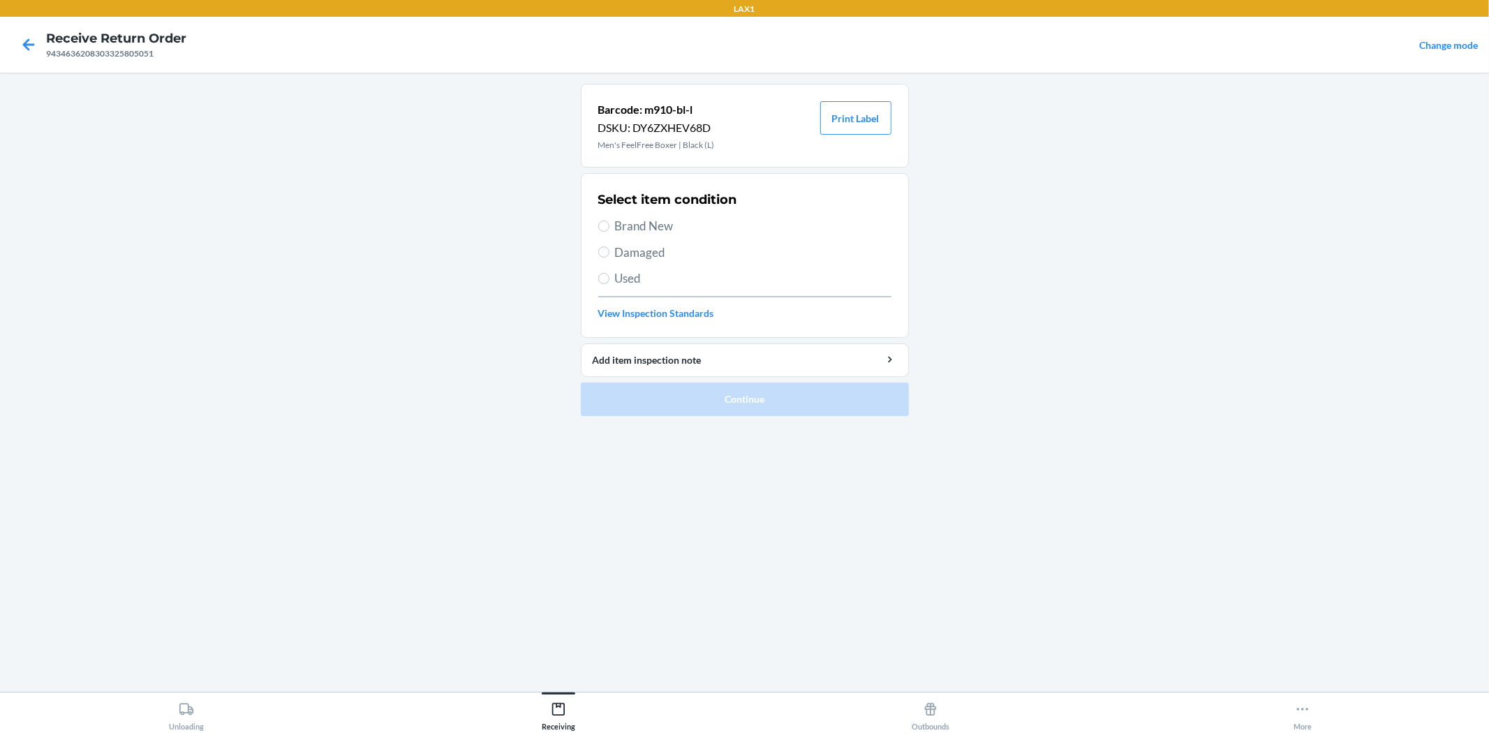
click at [665, 232] on span "Brand New" at bounding box center [753, 226] width 276 height 18
click at [609, 232] on input "Brand New" at bounding box center [603, 226] width 11 height 11
radio input "true"
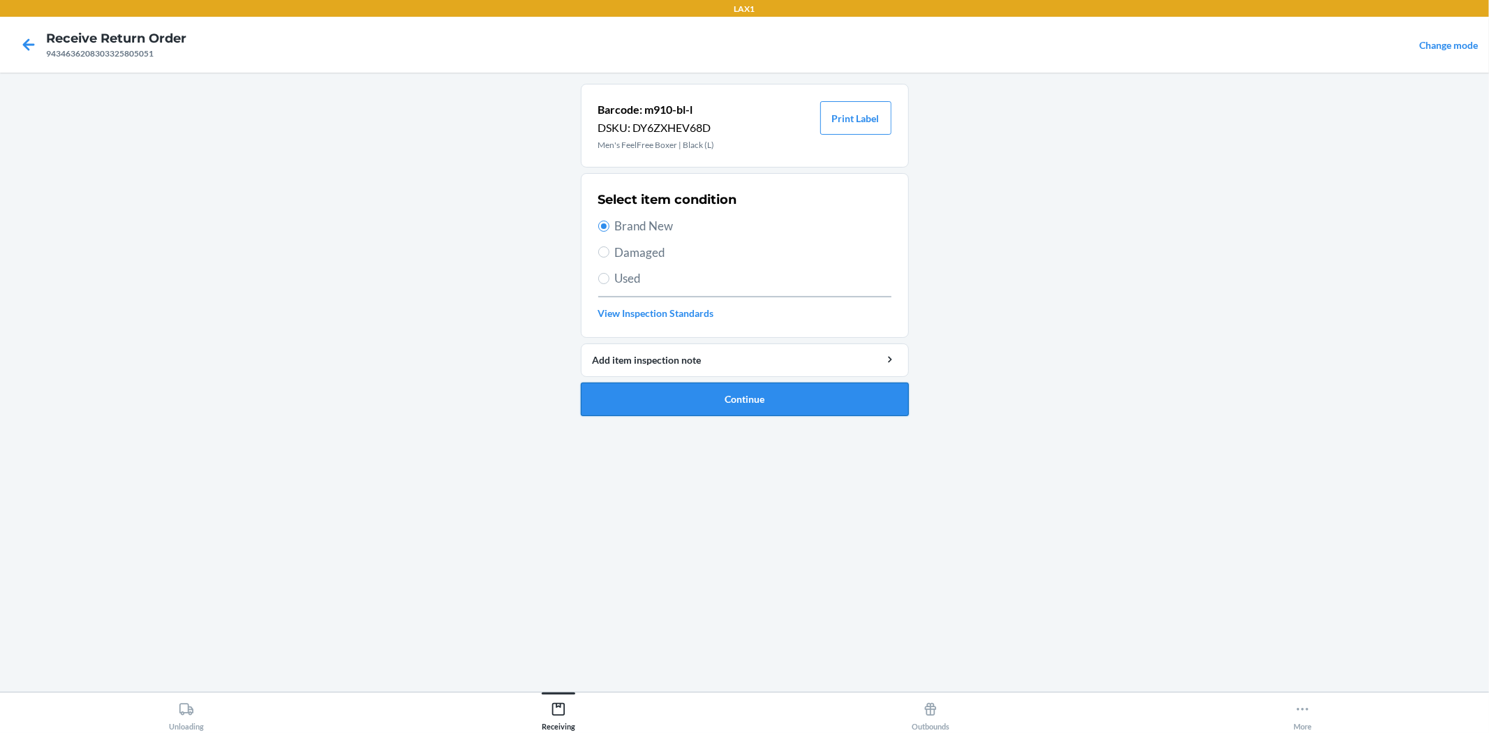
click at [748, 407] on button "Continue" at bounding box center [745, 400] width 328 height 34
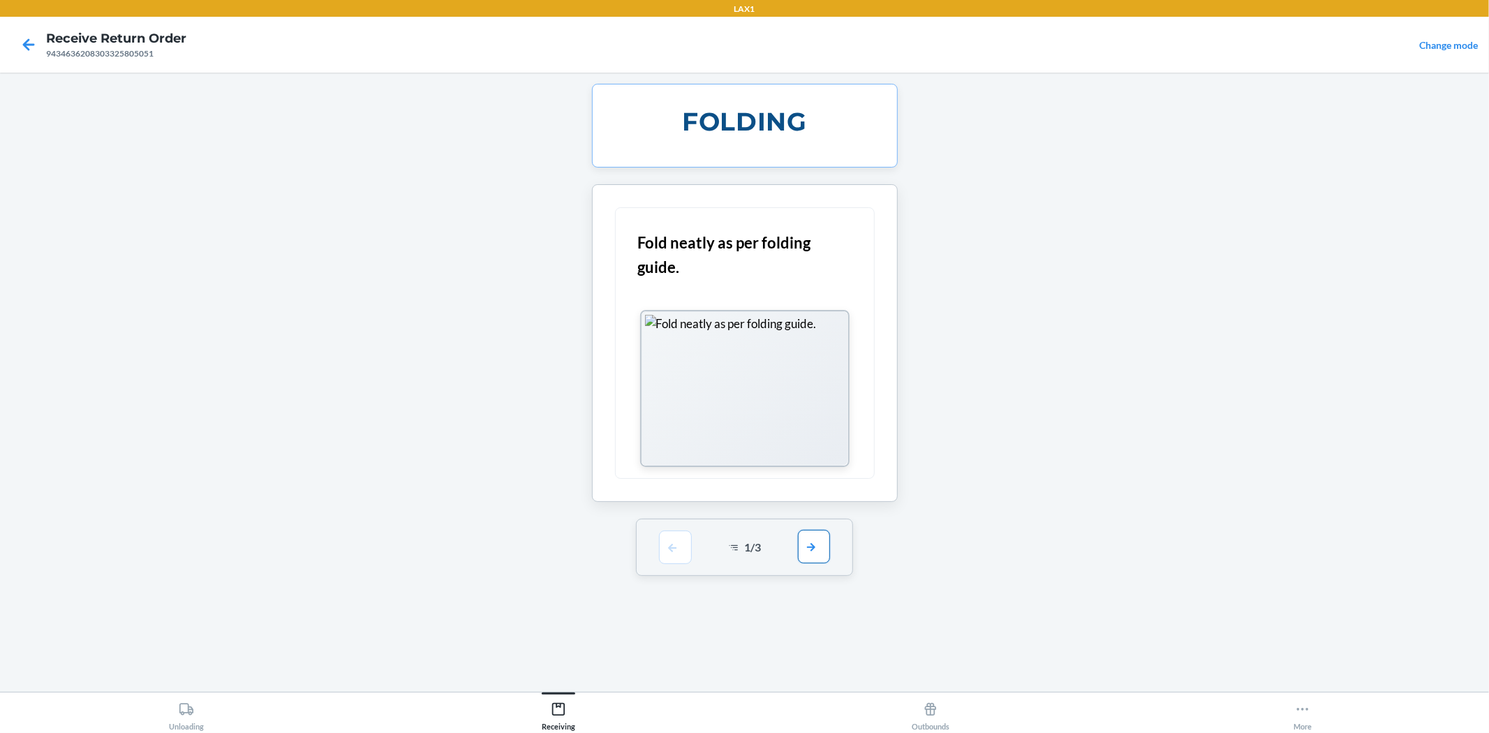
click at [824, 550] on button "button" at bounding box center [814, 547] width 32 height 34
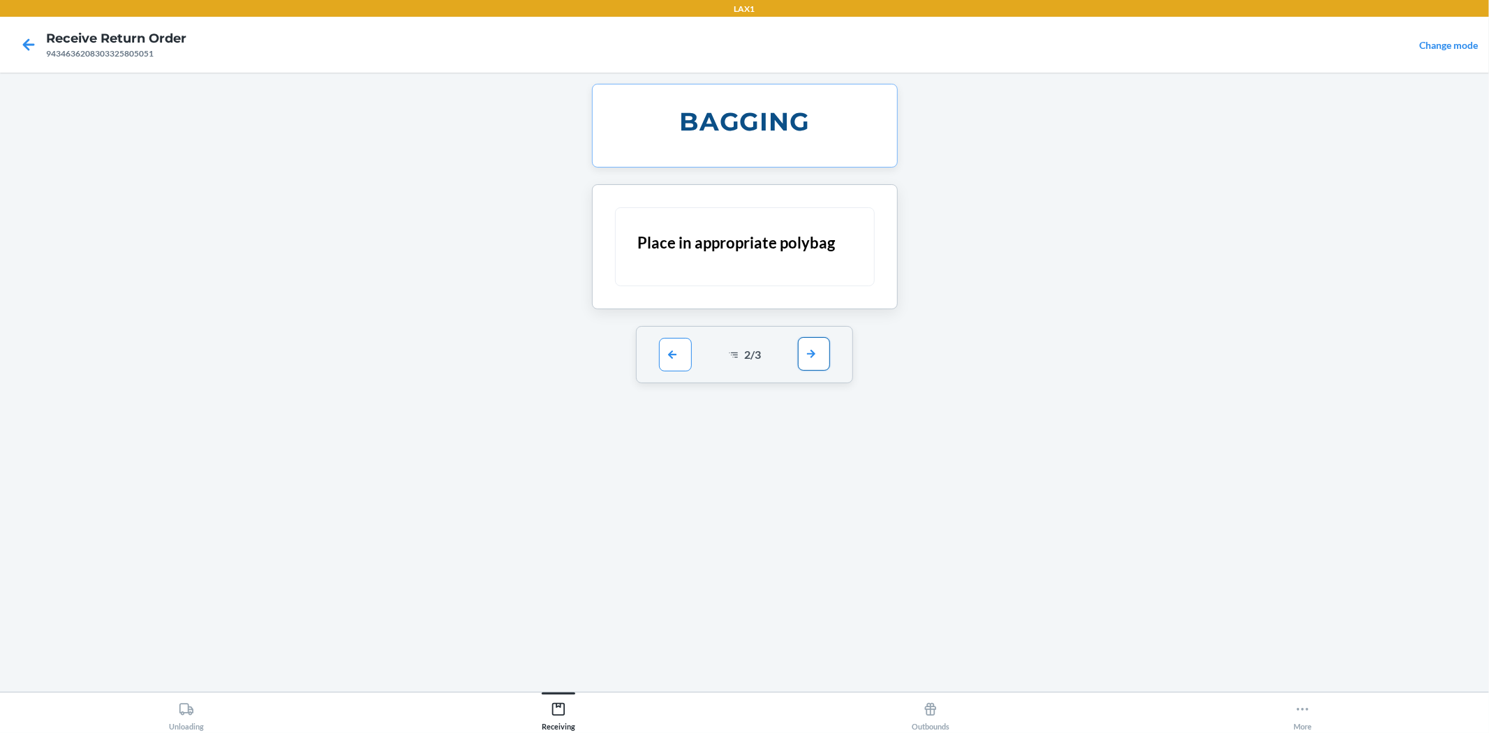
click at [810, 343] on button "button" at bounding box center [814, 354] width 32 height 34
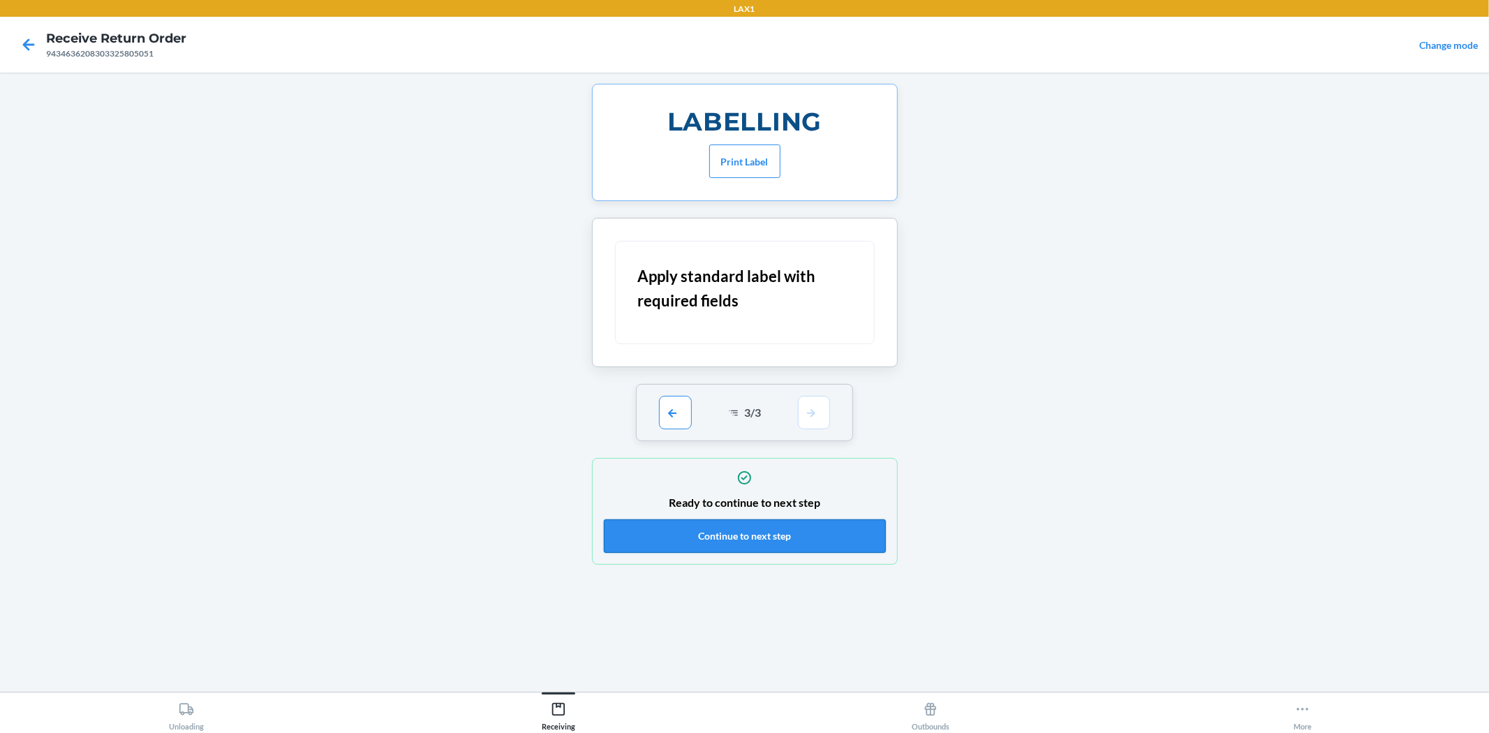
click at [838, 538] on button "Continue to next step" at bounding box center [745, 536] width 282 height 34
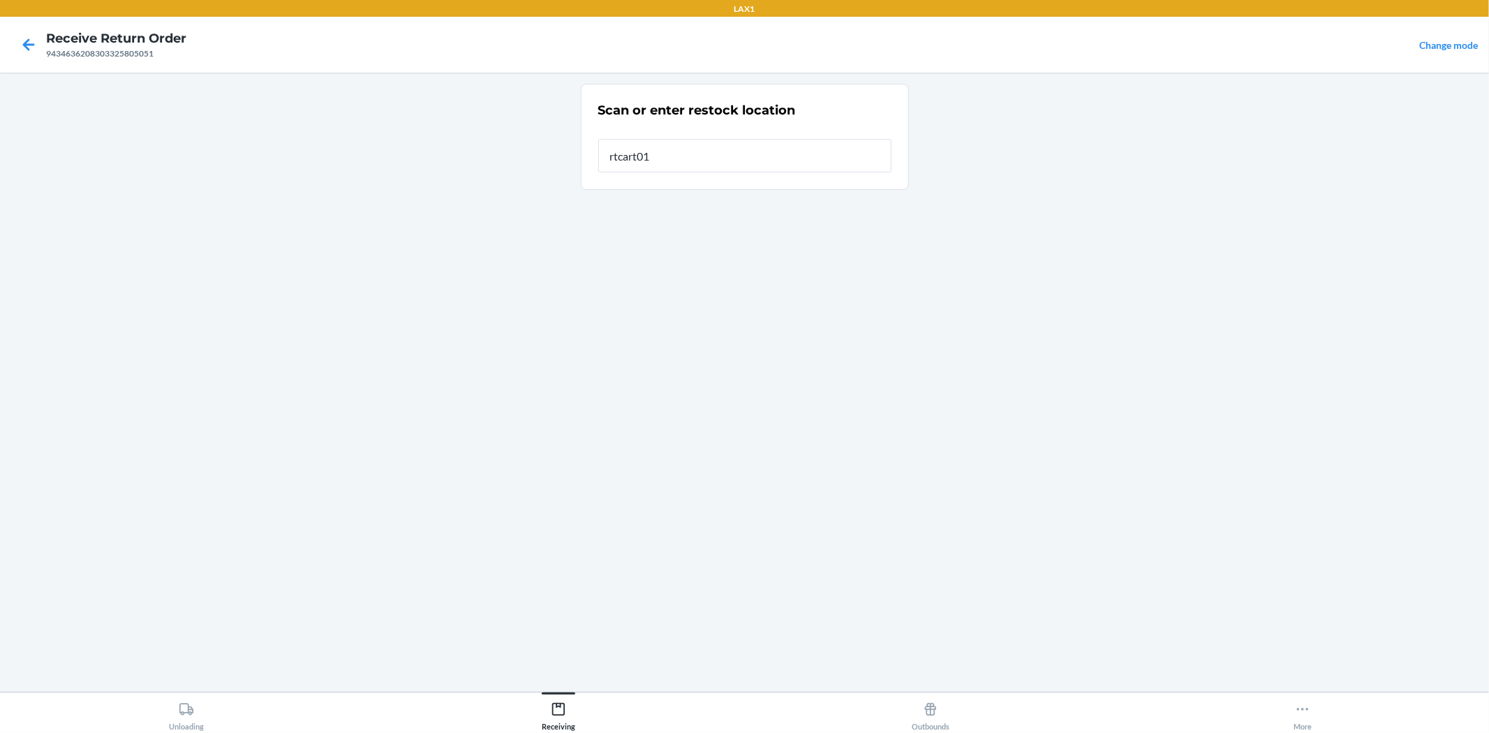
type input "rtcart016"
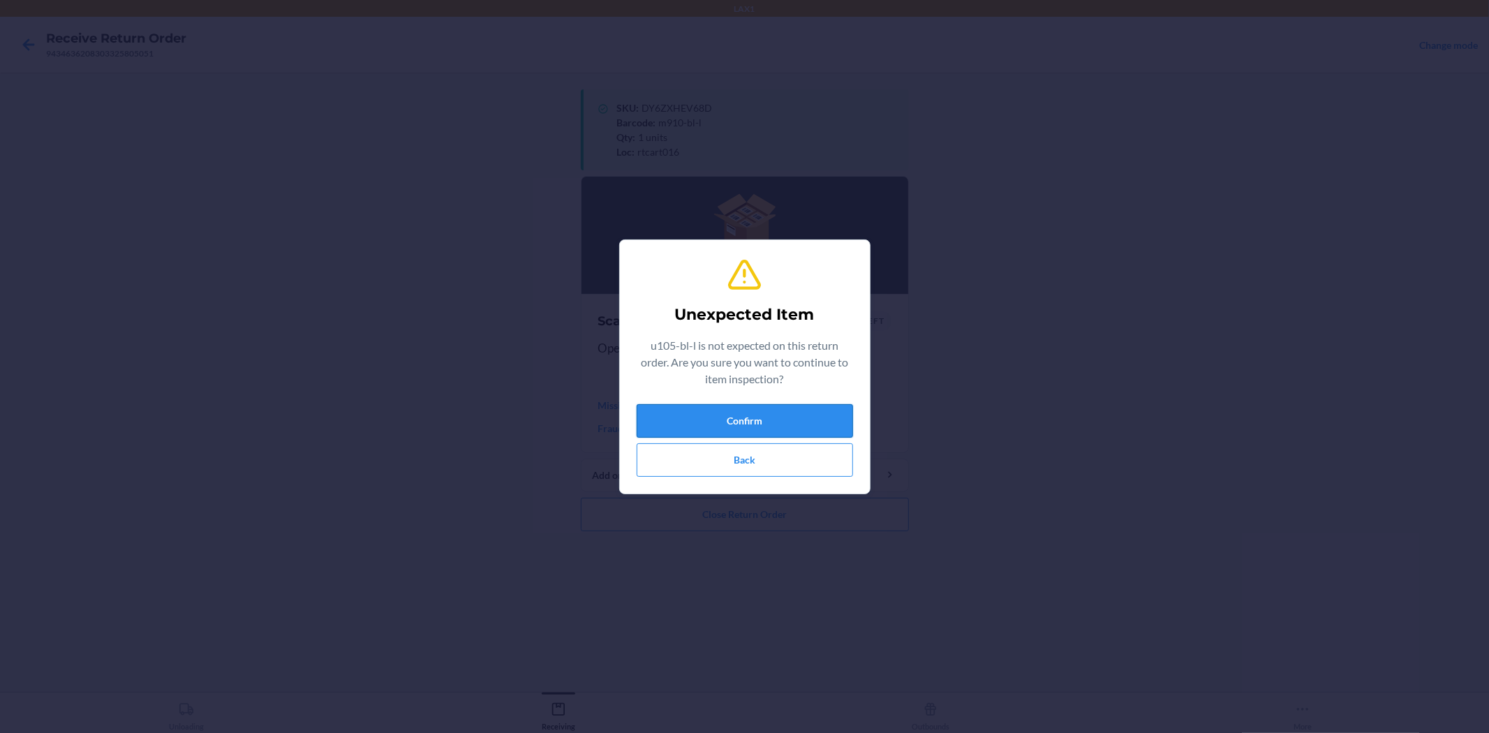
click at [831, 410] on button "Confirm" at bounding box center [745, 421] width 216 height 34
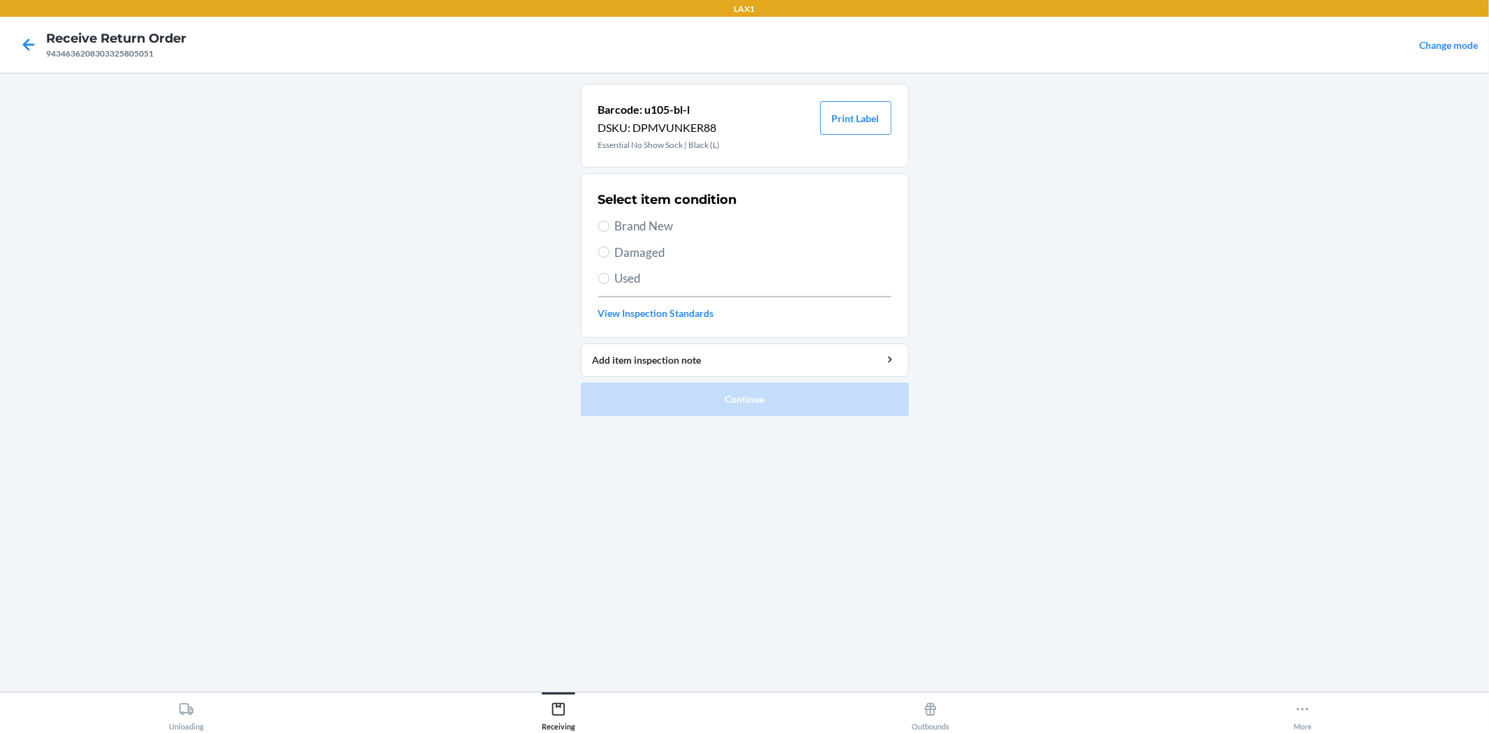
click at [655, 219] on span "Brand New" at bounding box center [753, 226] width 276 height 18
click at [609, 221] on input "Brand New" at bounding box center [603, 226] width 11 height 11
radio input "true"
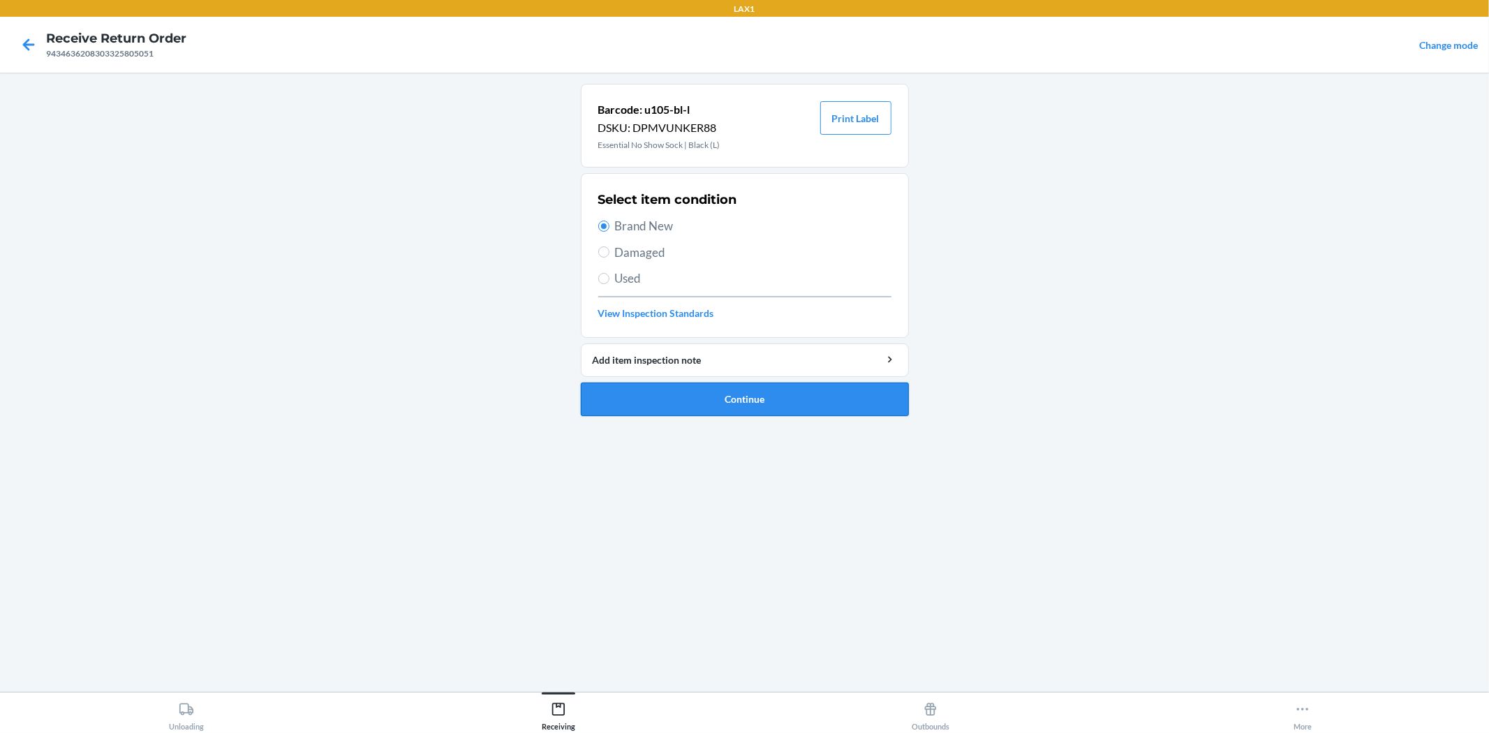
click at [787, 396] on button "Continue" at bounding box center [745, 400] width 328 height 34
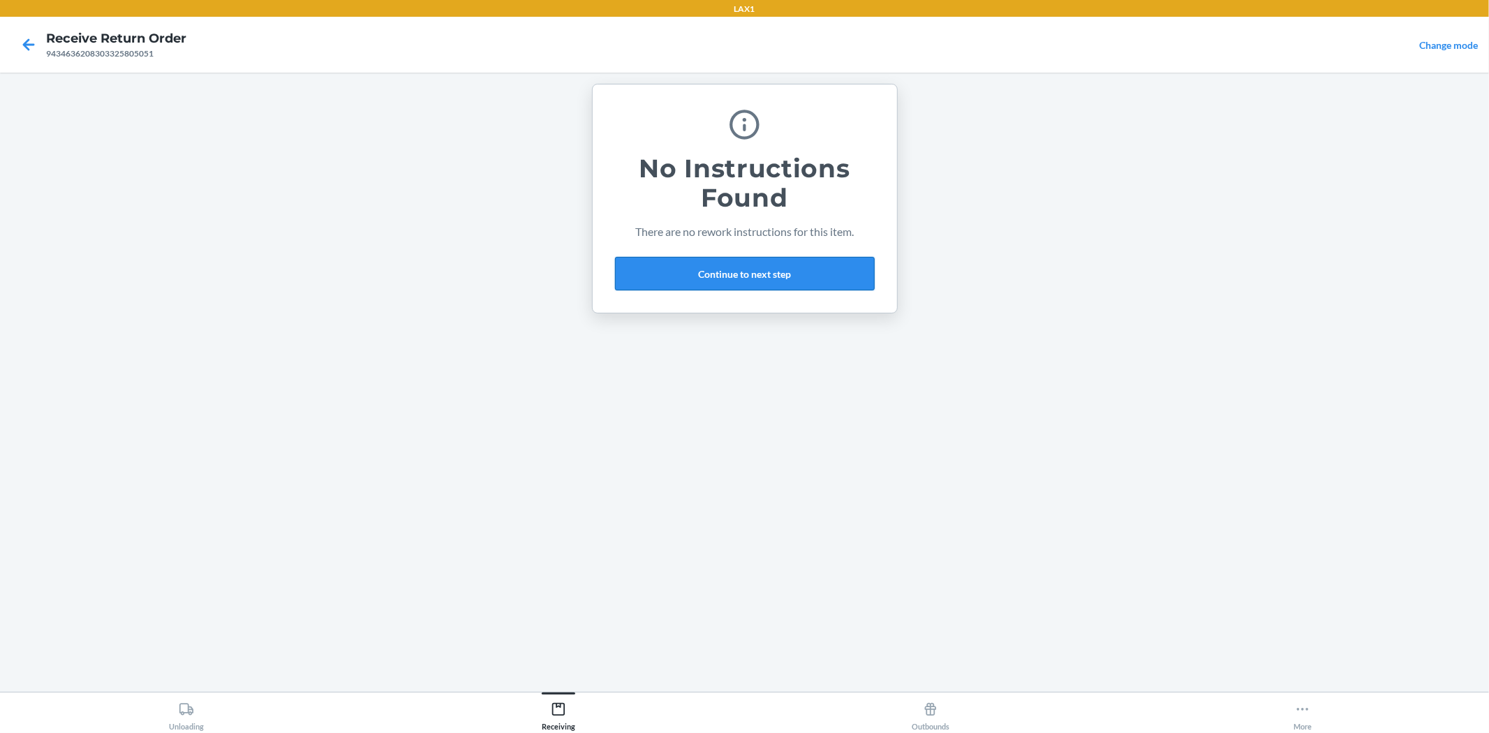
click at [794, 276] on button "Continue to next step" at bounding box center [745, 274] width 260 height 34
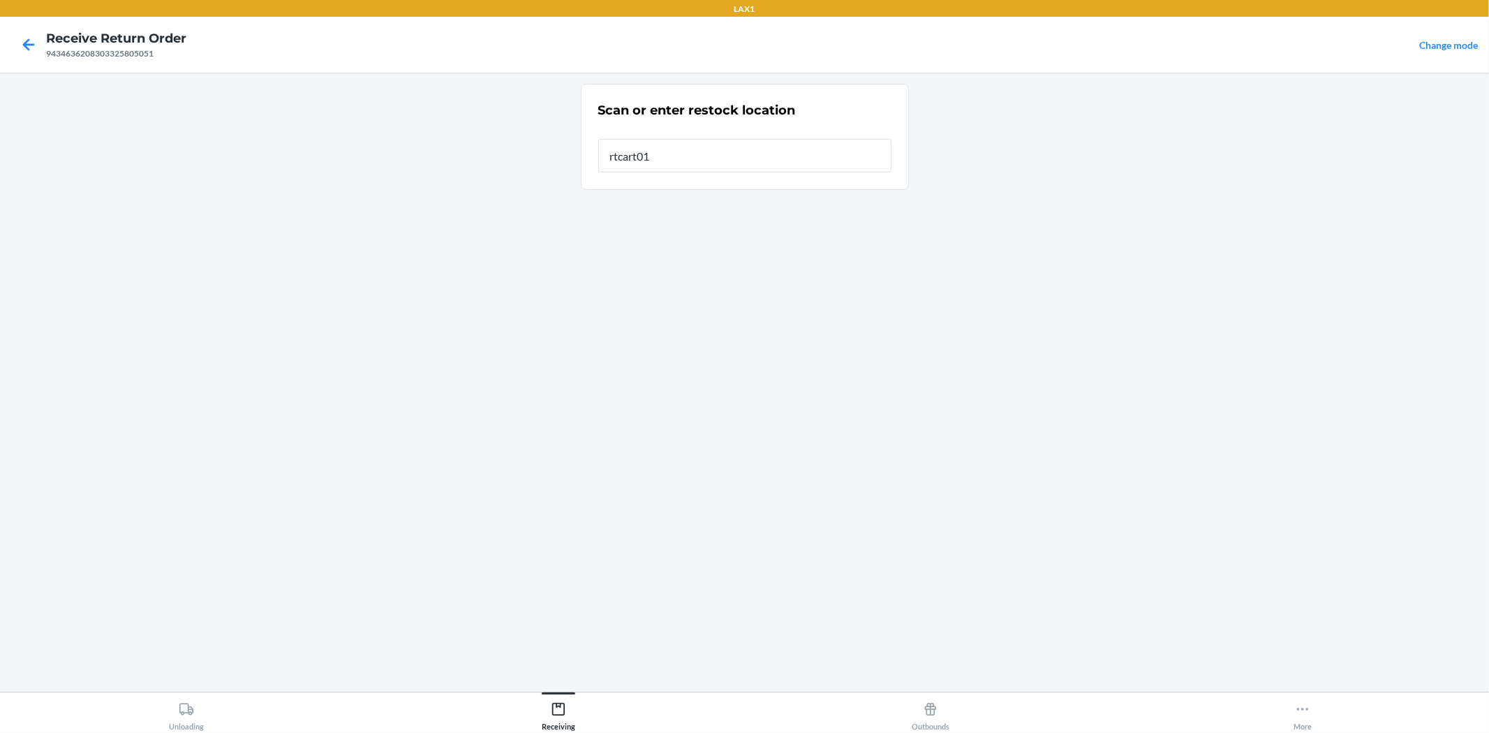
type input "rtcart016"
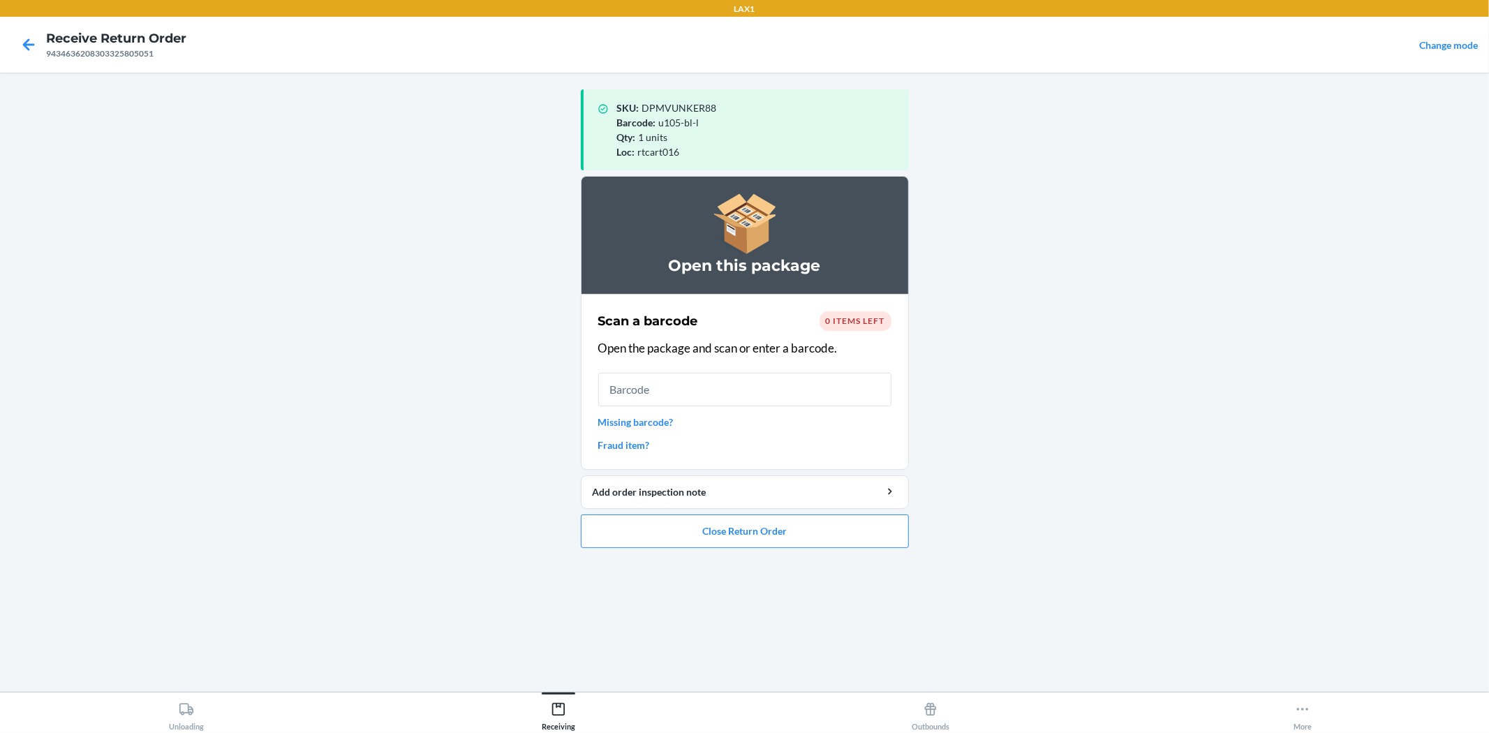
click at [666, 421] on link "Missing barcode?" at bounding box center [744, 422] width 293 height 15
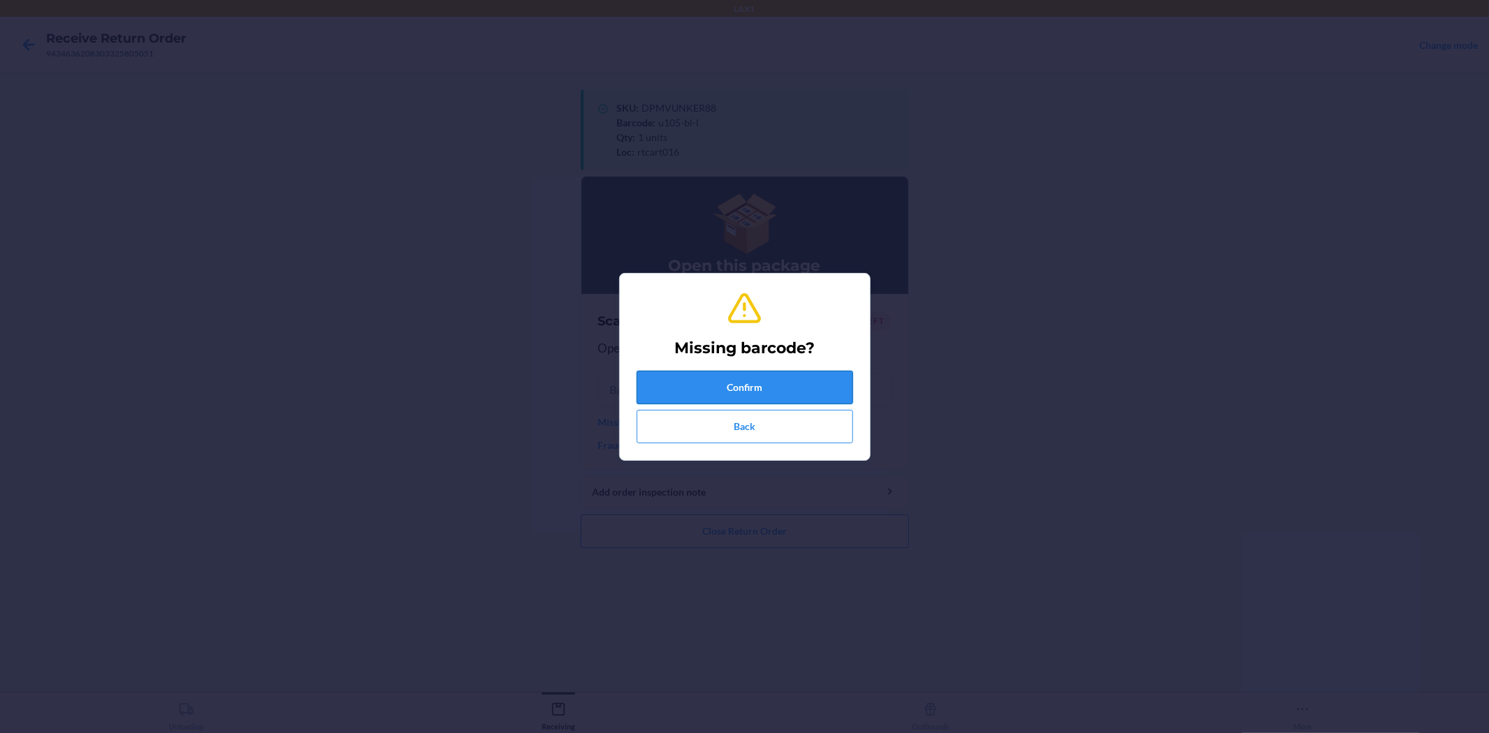
click at [743, 386] on button "Confirm" at bounding box center [745, 388] width 216 height 34
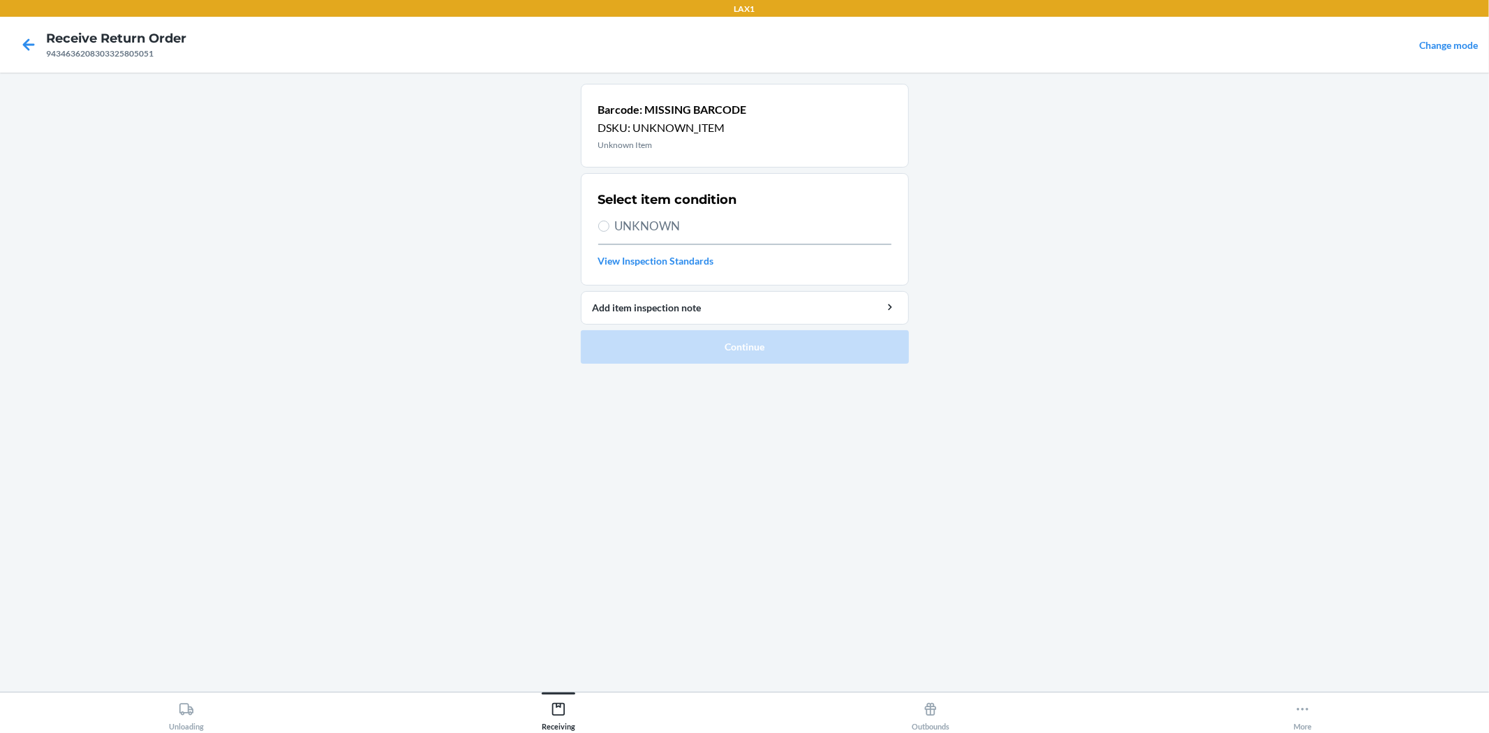
click at [696, 232] on span "UNKNOWN" at bounding box center [753, 226] width 276 height 18
click at [609, 232] on input "UNKNOWN" at bounding box center [603, 226] width 11 height 11
radio input "true"
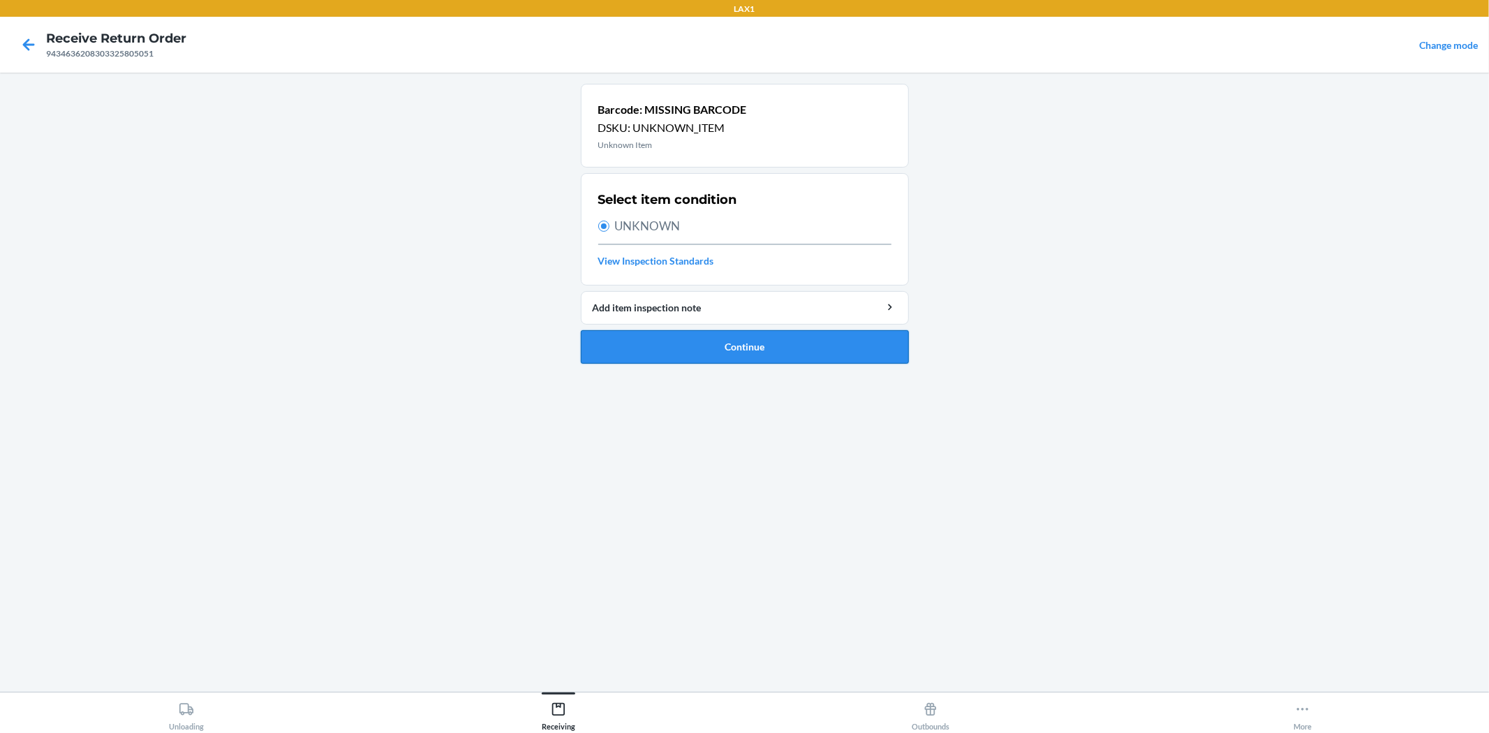
click at [819, 357] on button "Continue" at bounding box center [745, 347] width 328 height 34
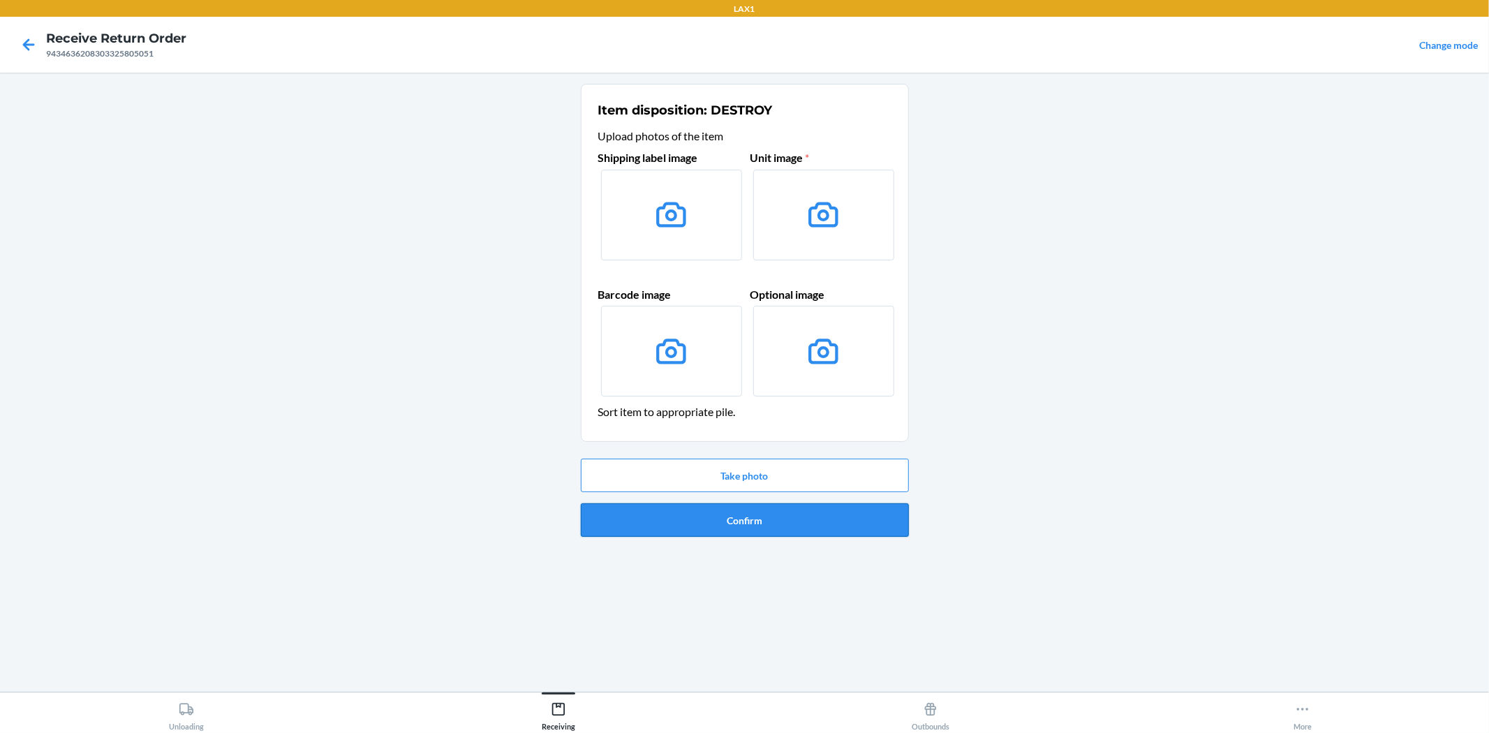
click at [798, 520] on button "Confirm" at bounding box center [745, 520] width 328 height 34
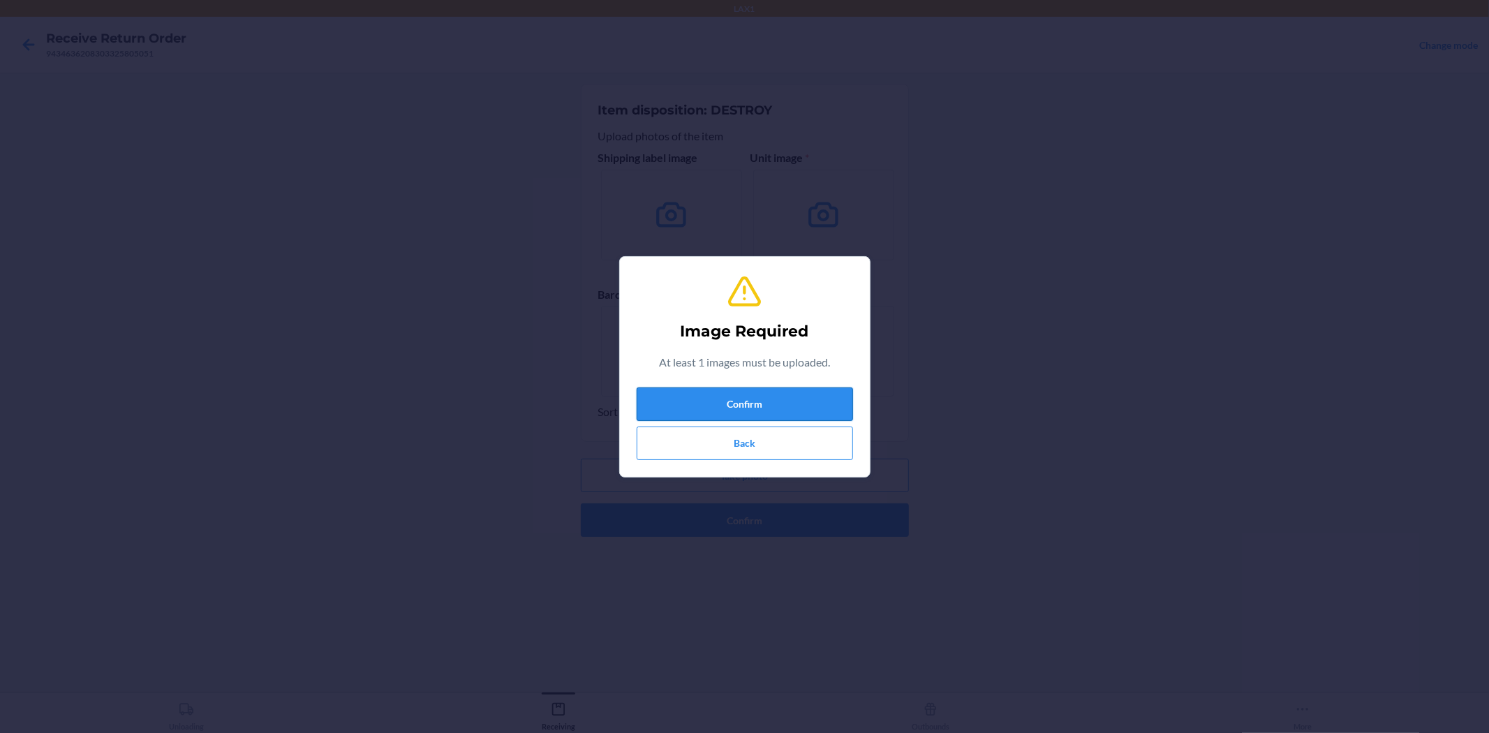
click at [769, 394] on button "Confirm" at bounding box center [745, 404] width 216 height 34
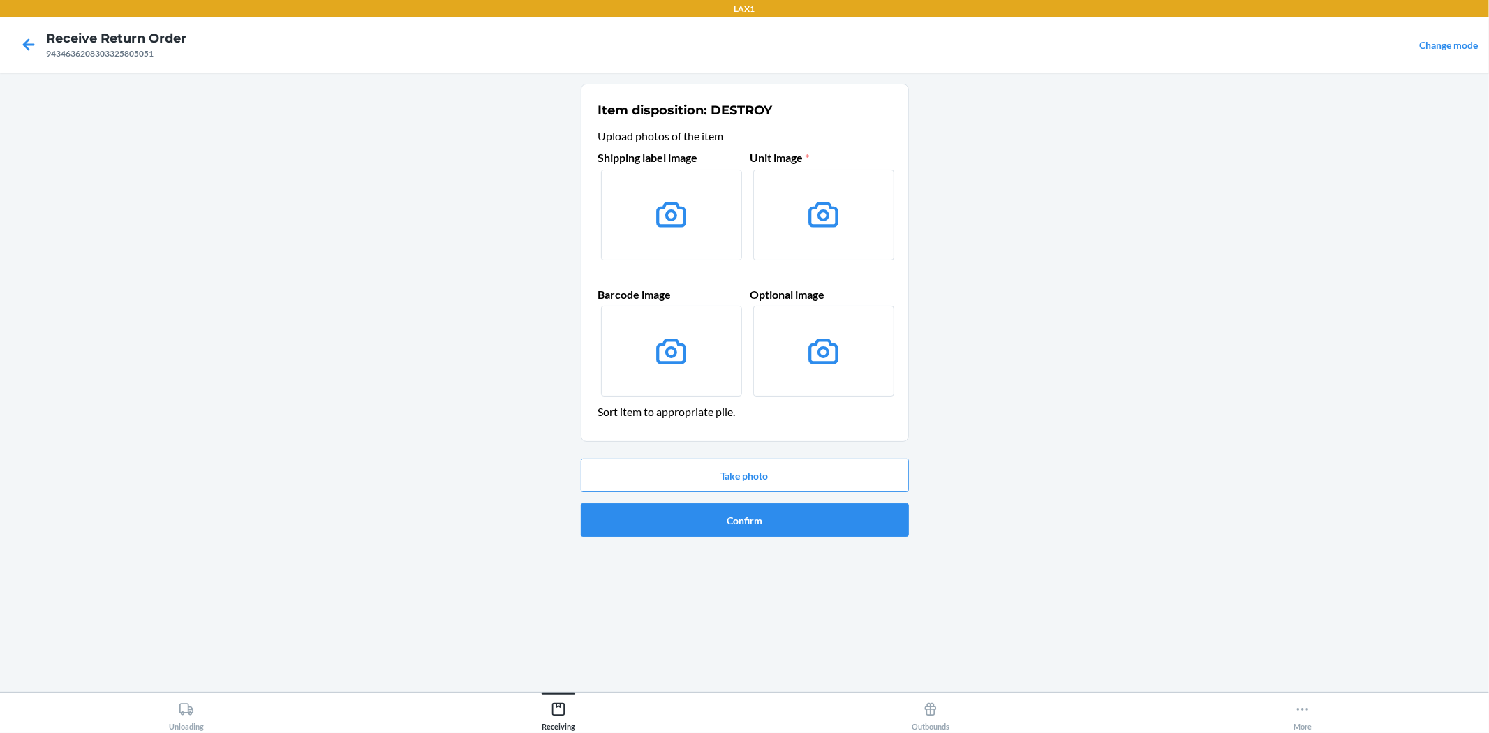
click at [646, 214] on label at bounding box center [671, 215] width 141 height 91
click at [0, 0] on input "file" at bounding box center [0, 0] width 0 height 0
click at [838, 459] on button "Take photo" at bounding box center [745, 476] width 328 height 34
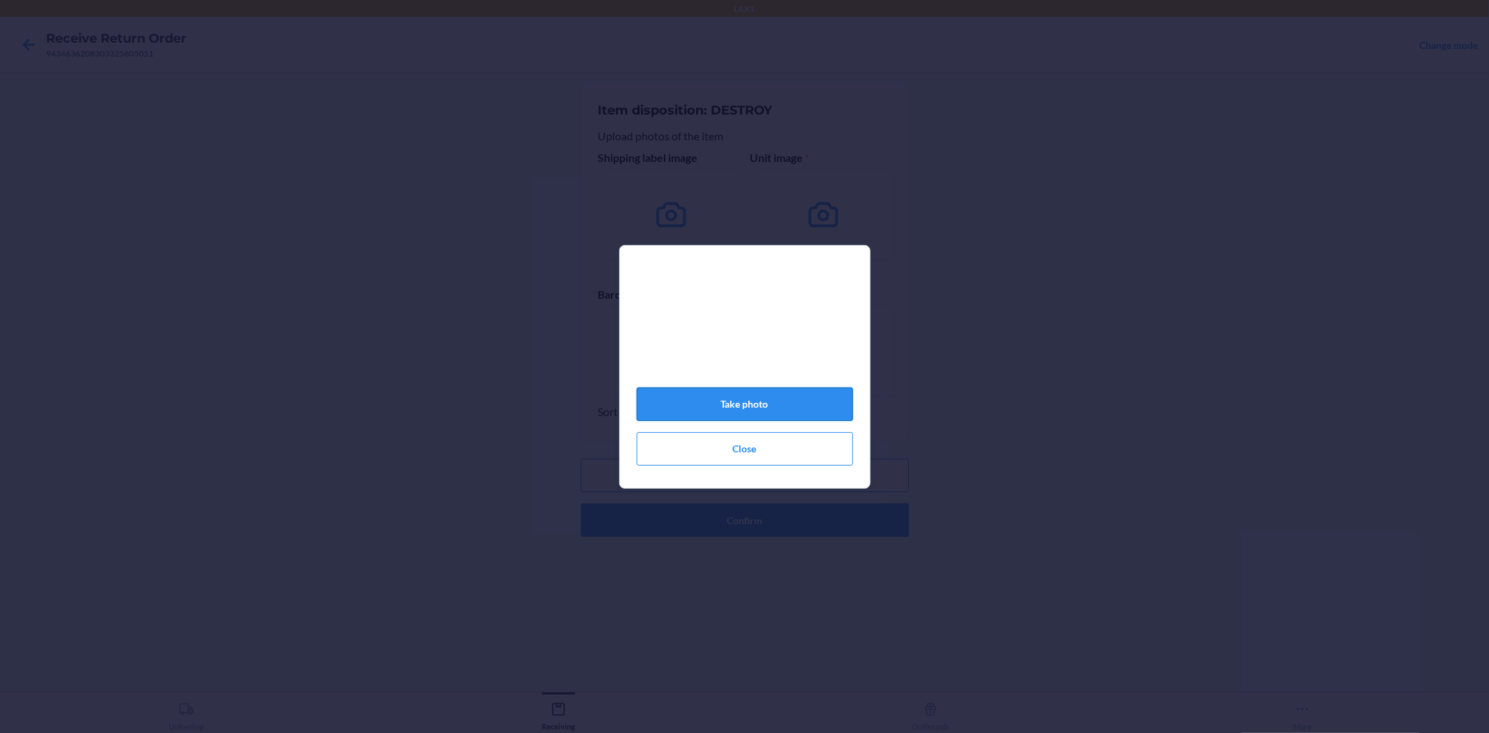
click at [814, 403] on button "Take photo" at bounding box center [745, 404] width 216 height 34
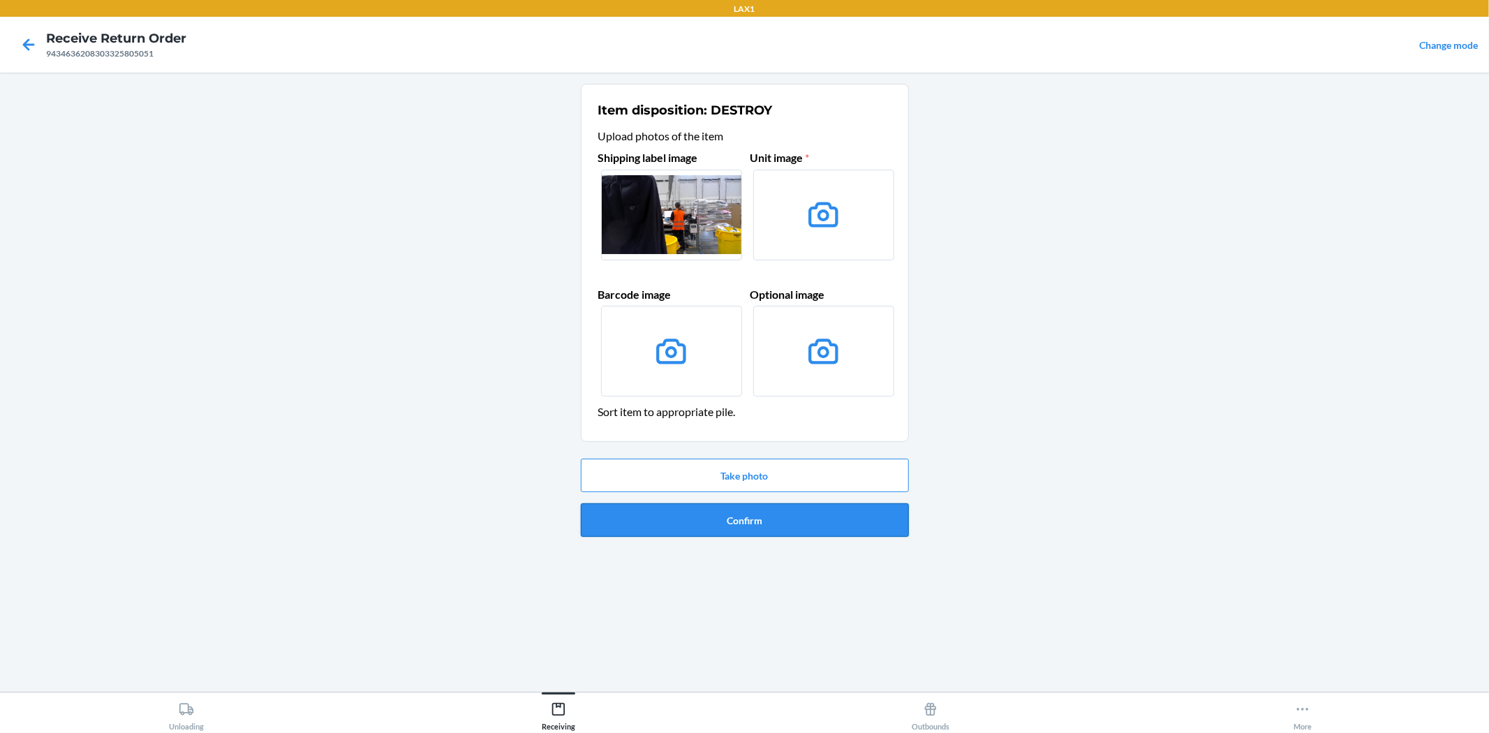
click at [759, 527] on button "Confirm" at bounding box center [745, 520] width 328 height 34
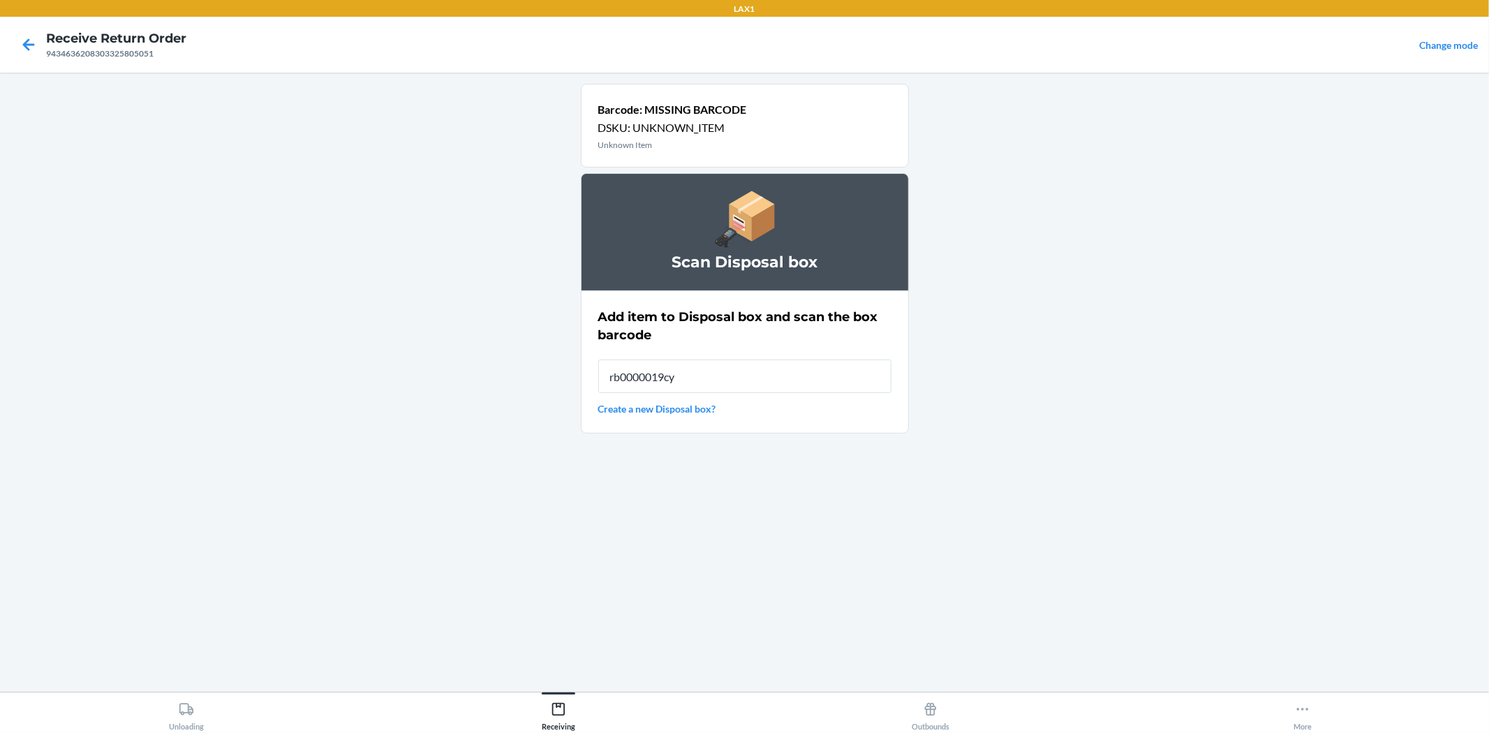
type input "rb0000019cy"
type input "RB0000019CY"
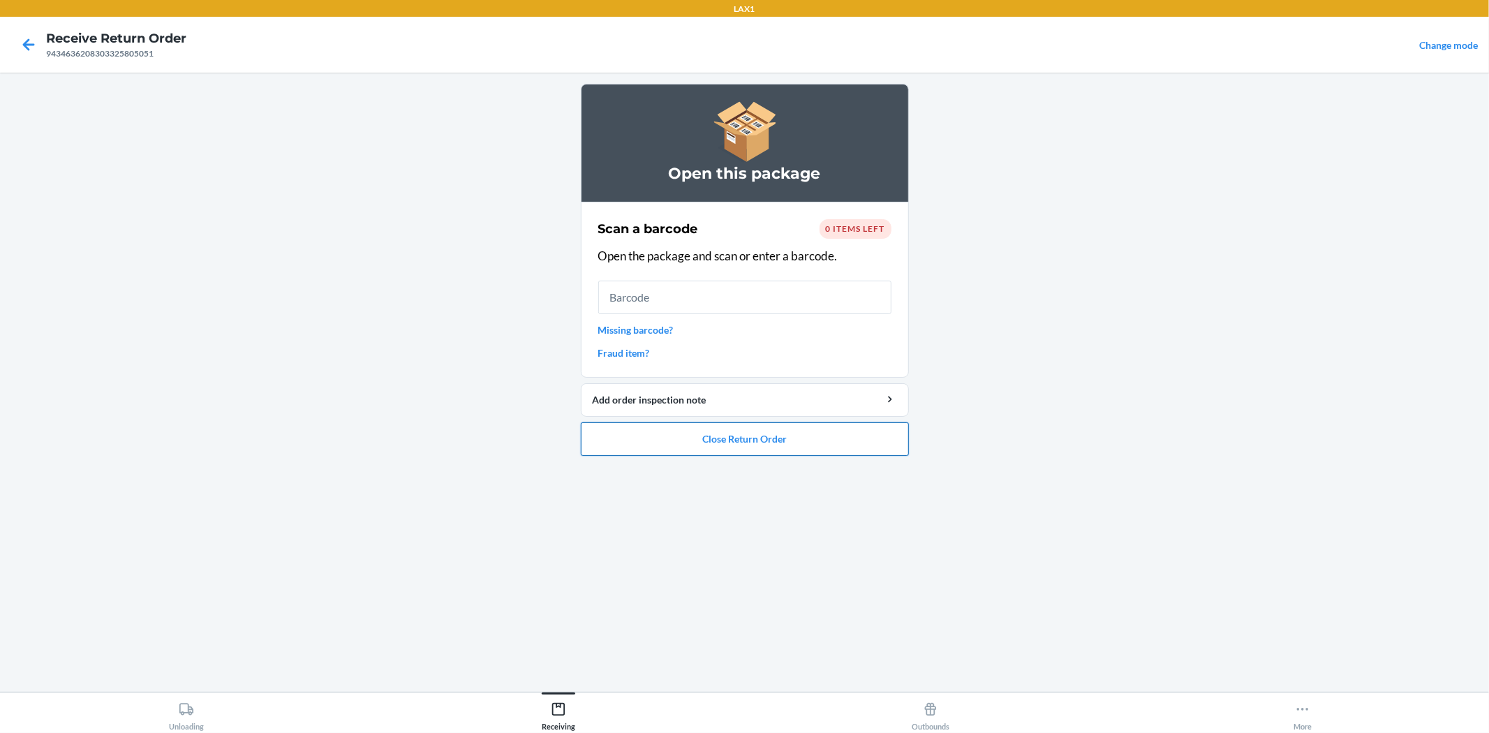
click at [732, 431] on button "Close Return Order" at bounding box center [745, 439] width 328 height 34
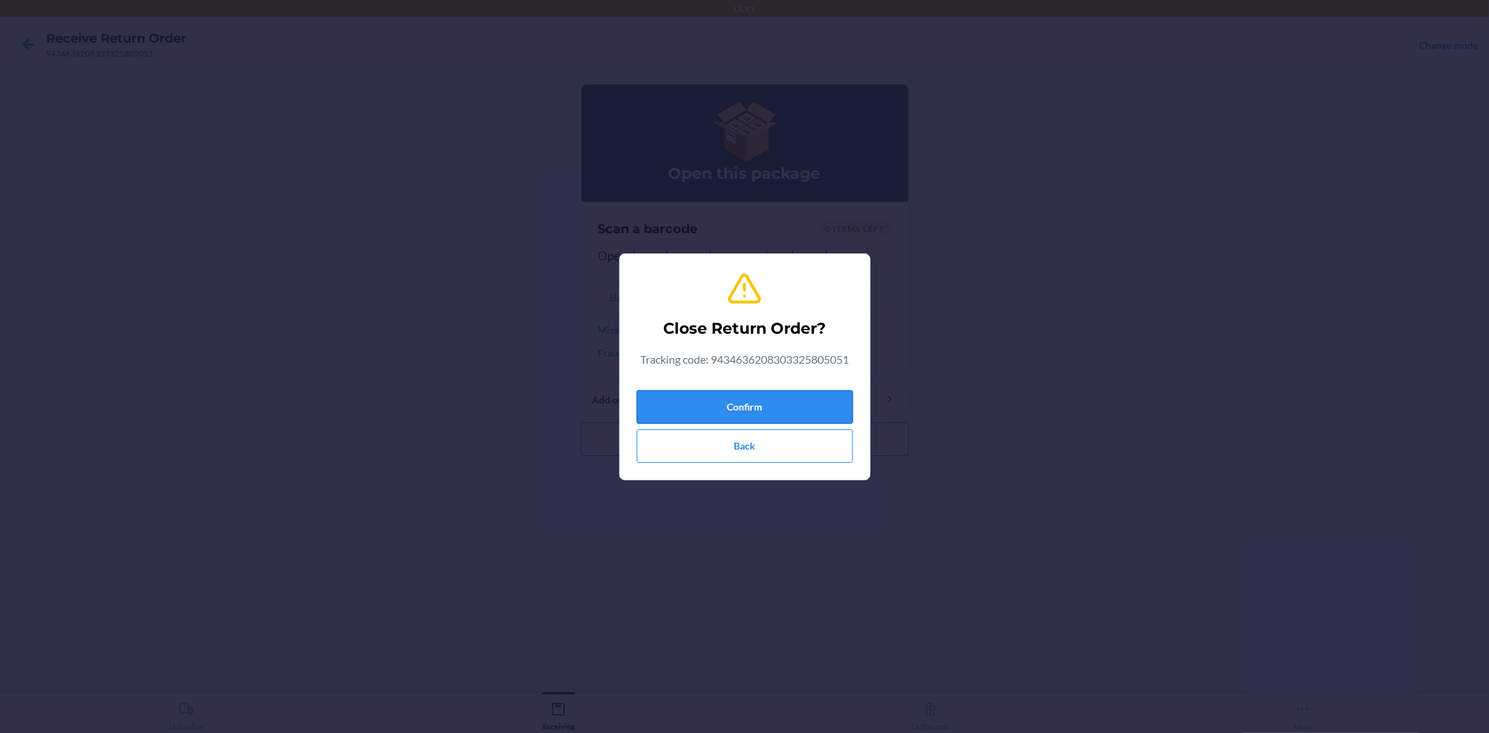
click at [761, 396] on button "Confirm" at bounding box center [745, 407] width 216 height 34
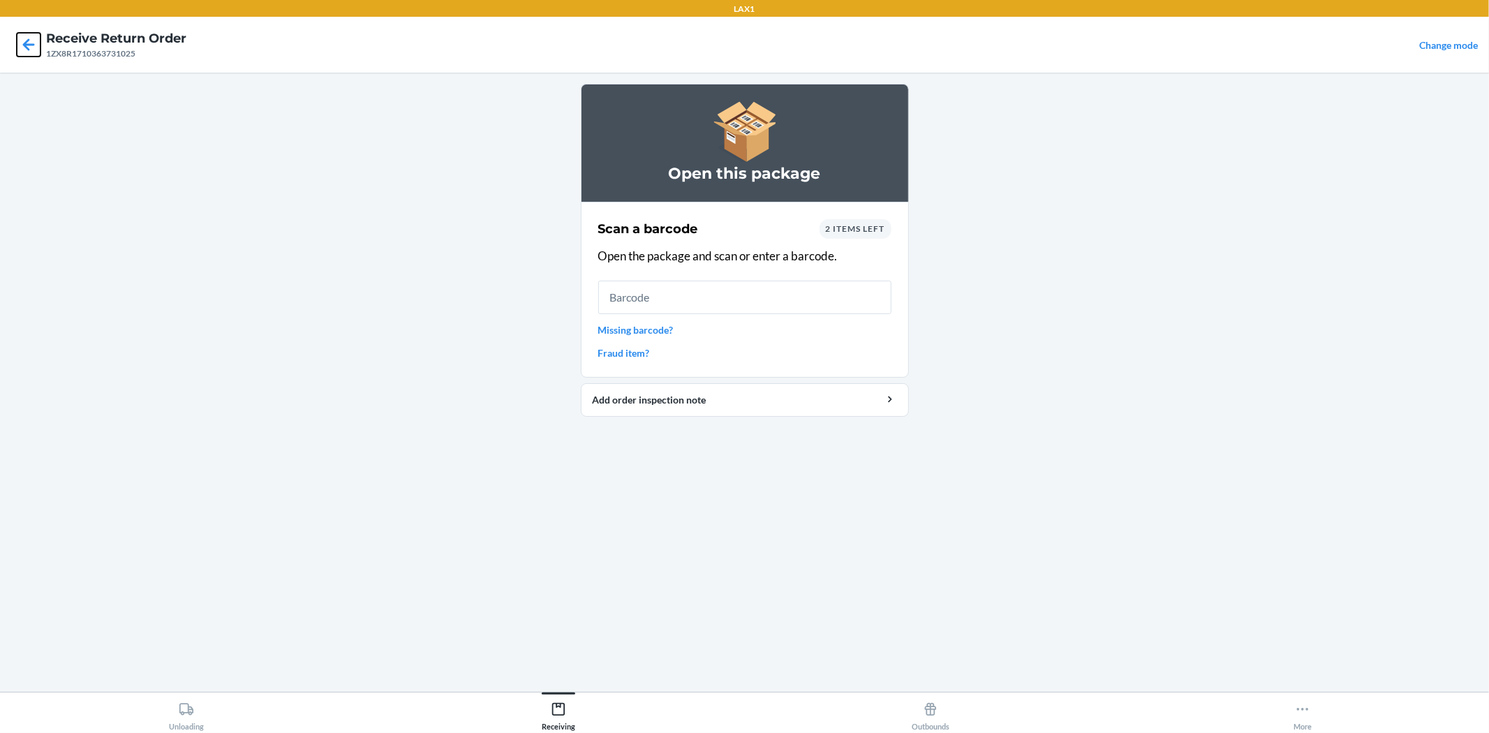
click at [24, 45] on icon at bounding box center [29, 44] width 12 height 12
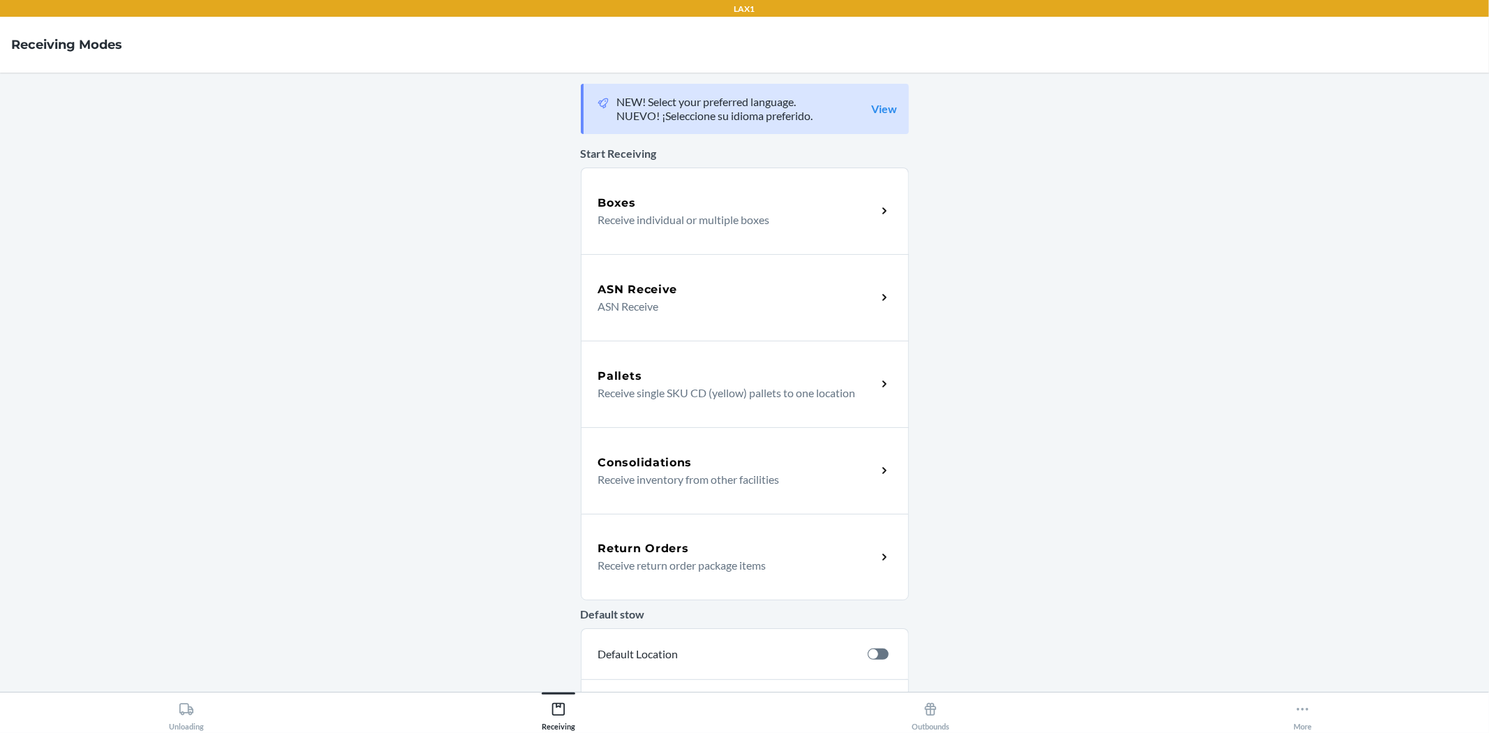
click at [759, 548] on div "Return Orders" at bounding box center [737, 548] width 279 height 17
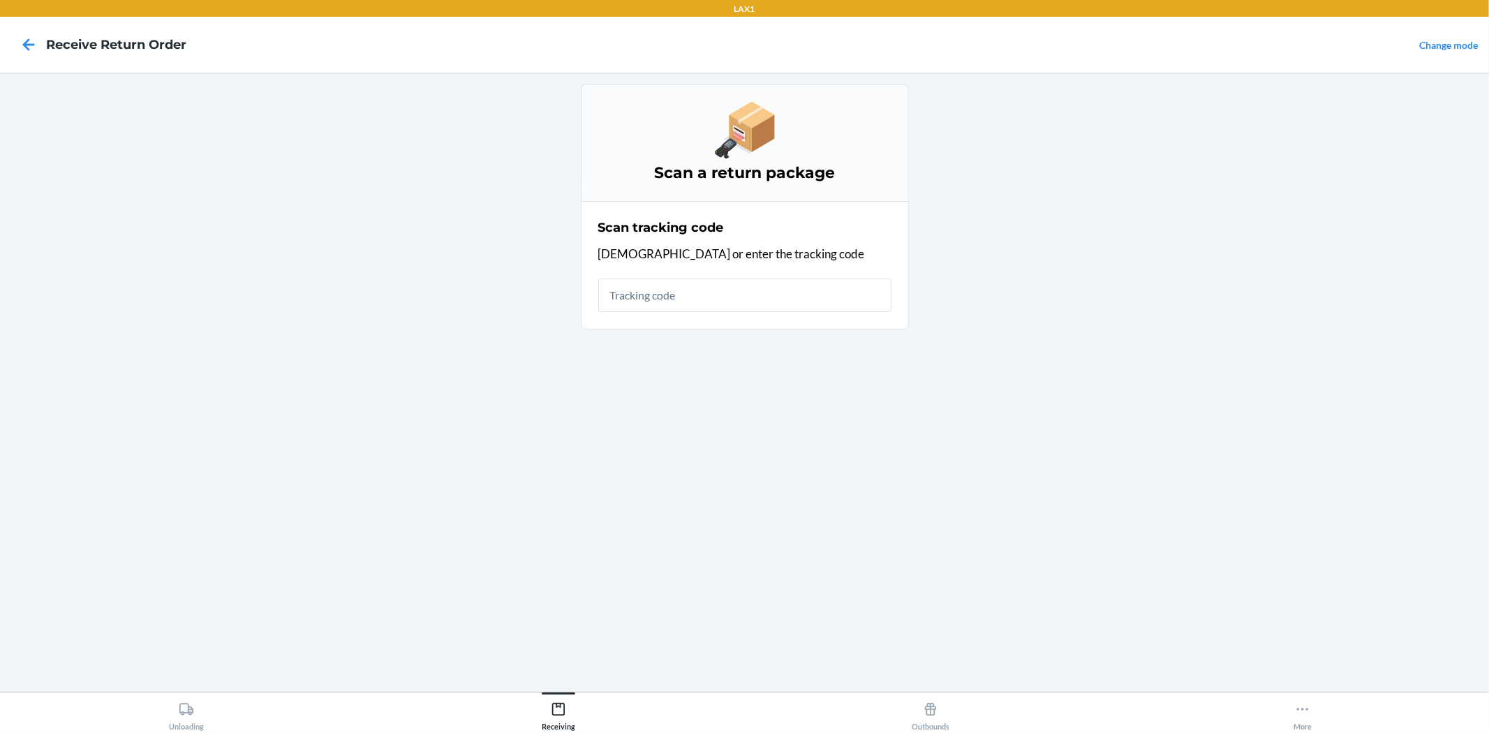
click at [674, 290] on input "text" at bounding box center [744, 296] width 293 height 34
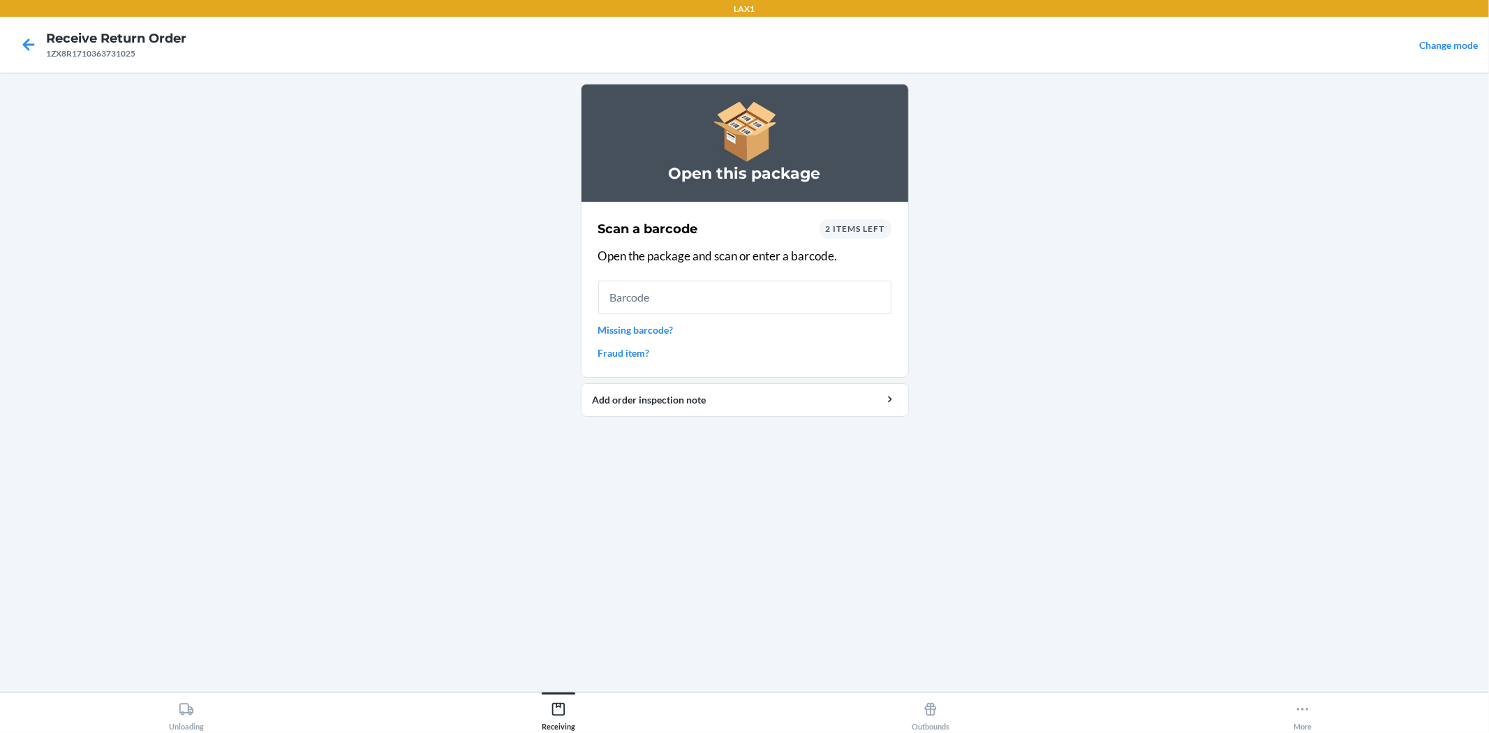
click at [842, 221] on div "2 items left" at bounding box center [856, 229] width 72 height 20
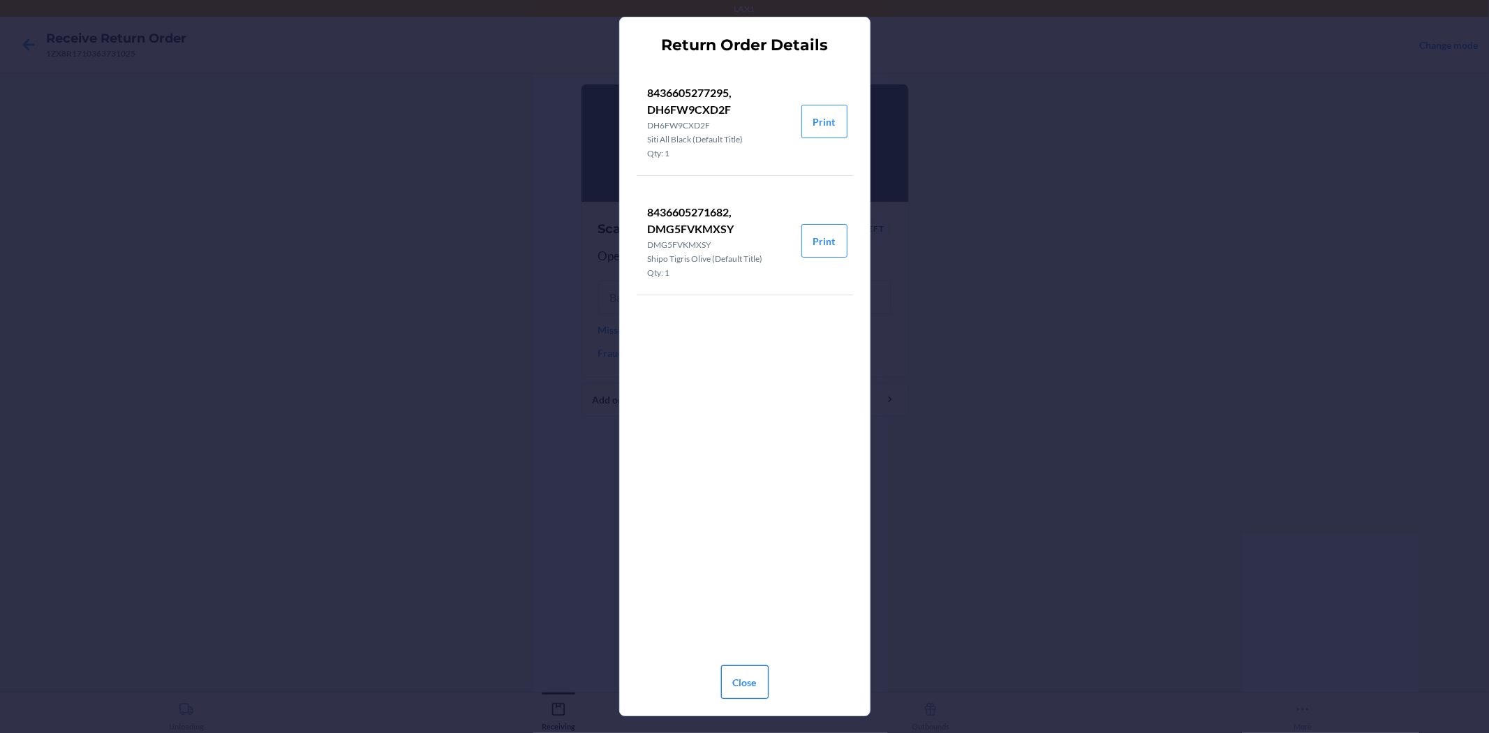
click at [758, 692] on button "Close" at bounding box center [744, 682] width 47 height 34
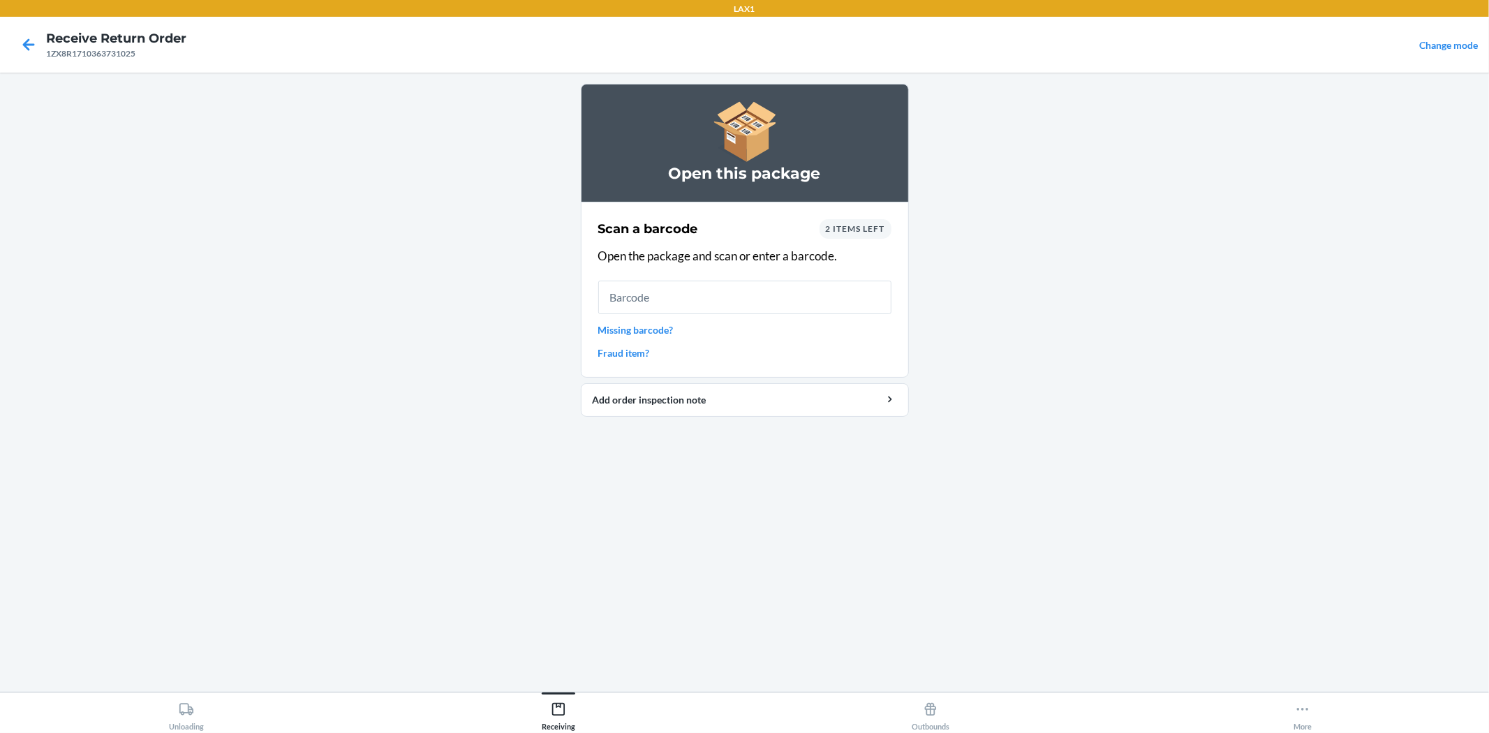
click at [868, 231] on span "2 items left" at bounding box center [855, 228] width 59 height 10
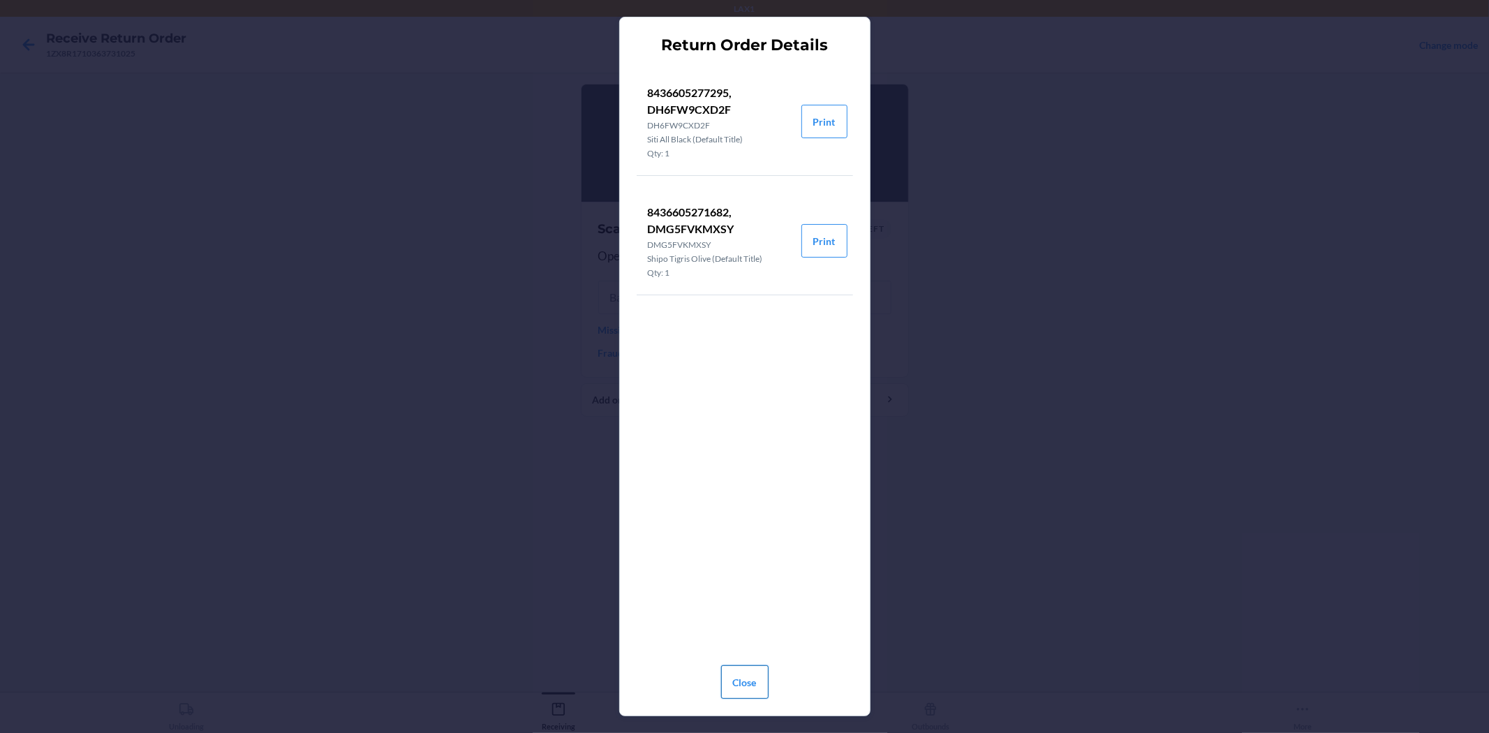
click at [733, 676] on button "Close" at bounding box center [744, 682] width 47 height 34
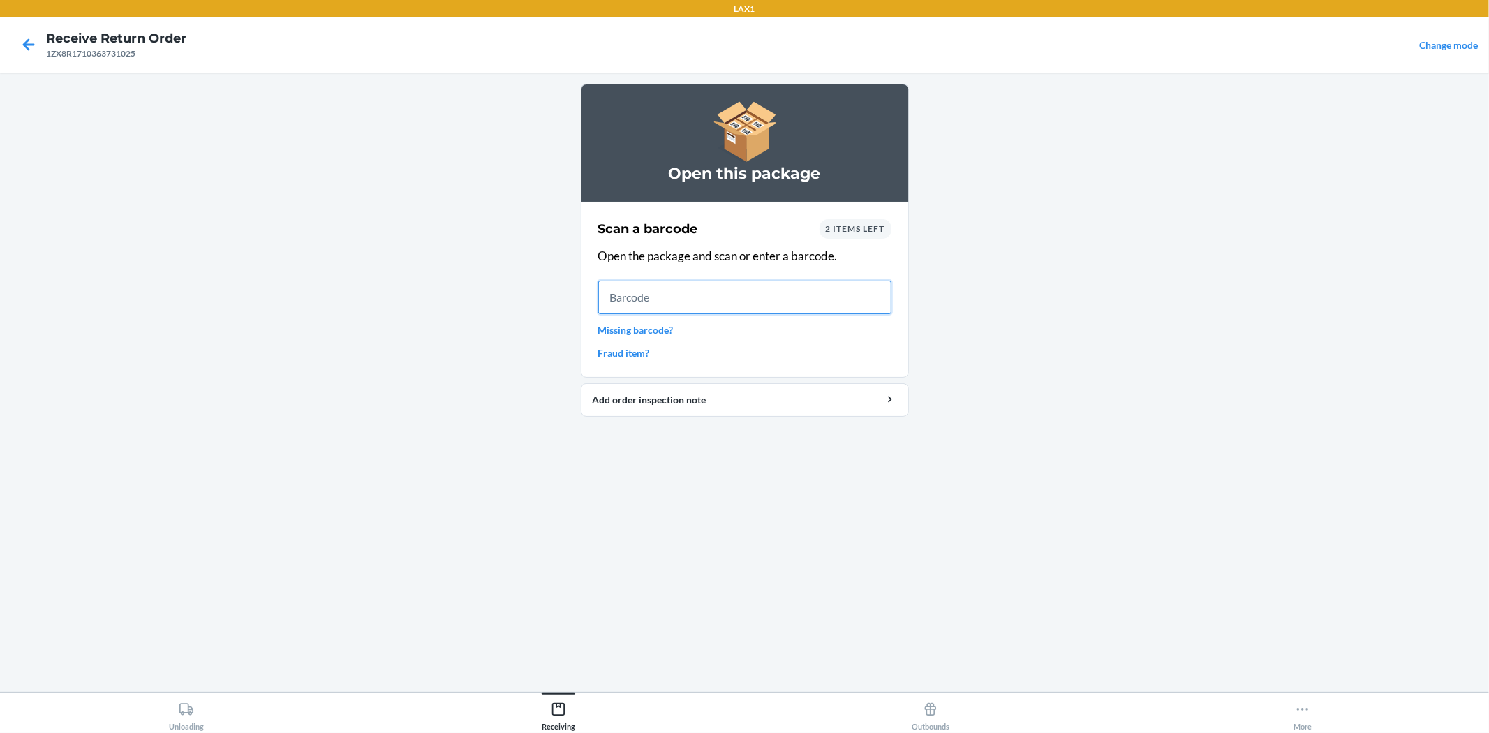
click at [746, 290] on input "text" at bounding box center [744, 298] width 293 height 34
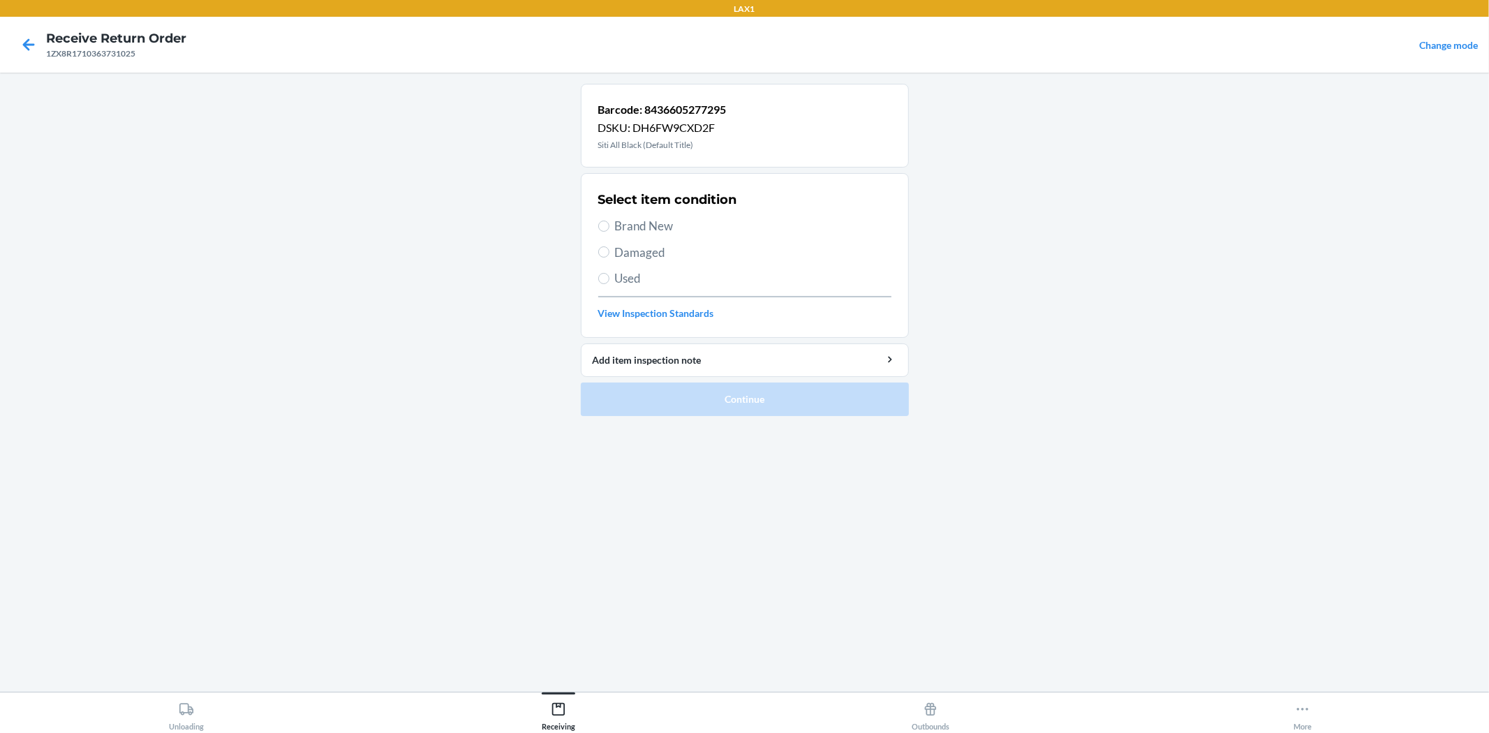
click at [674, 225] on span "Brand New" at bounding box center [753, 226] width 276 height 18
click at [609, 225] on input "Brand New" at bounding box center [603, 226] width 11 height 11
radio input "true"
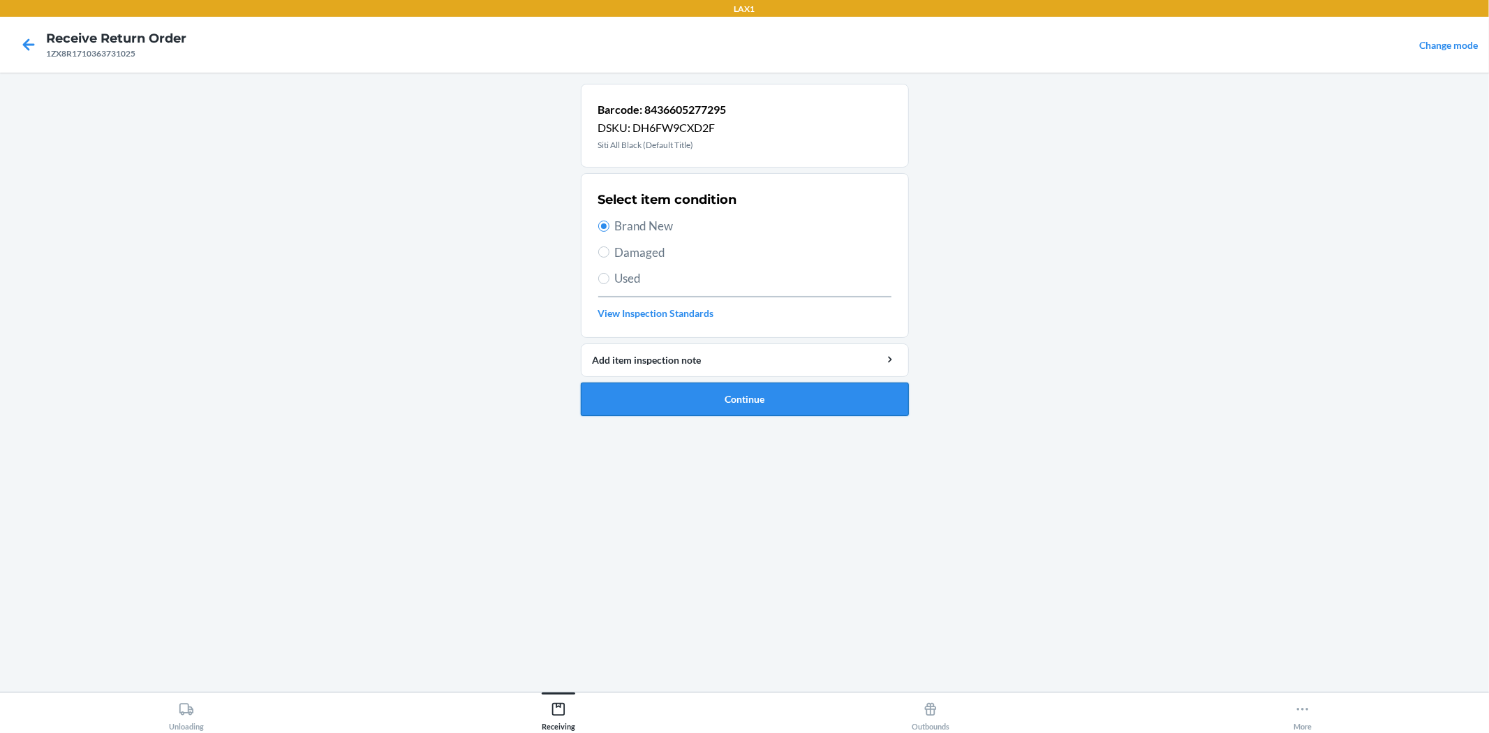
click at [789, 394] on button "Continue" at bounding box center [745, 400] width 328 height 34
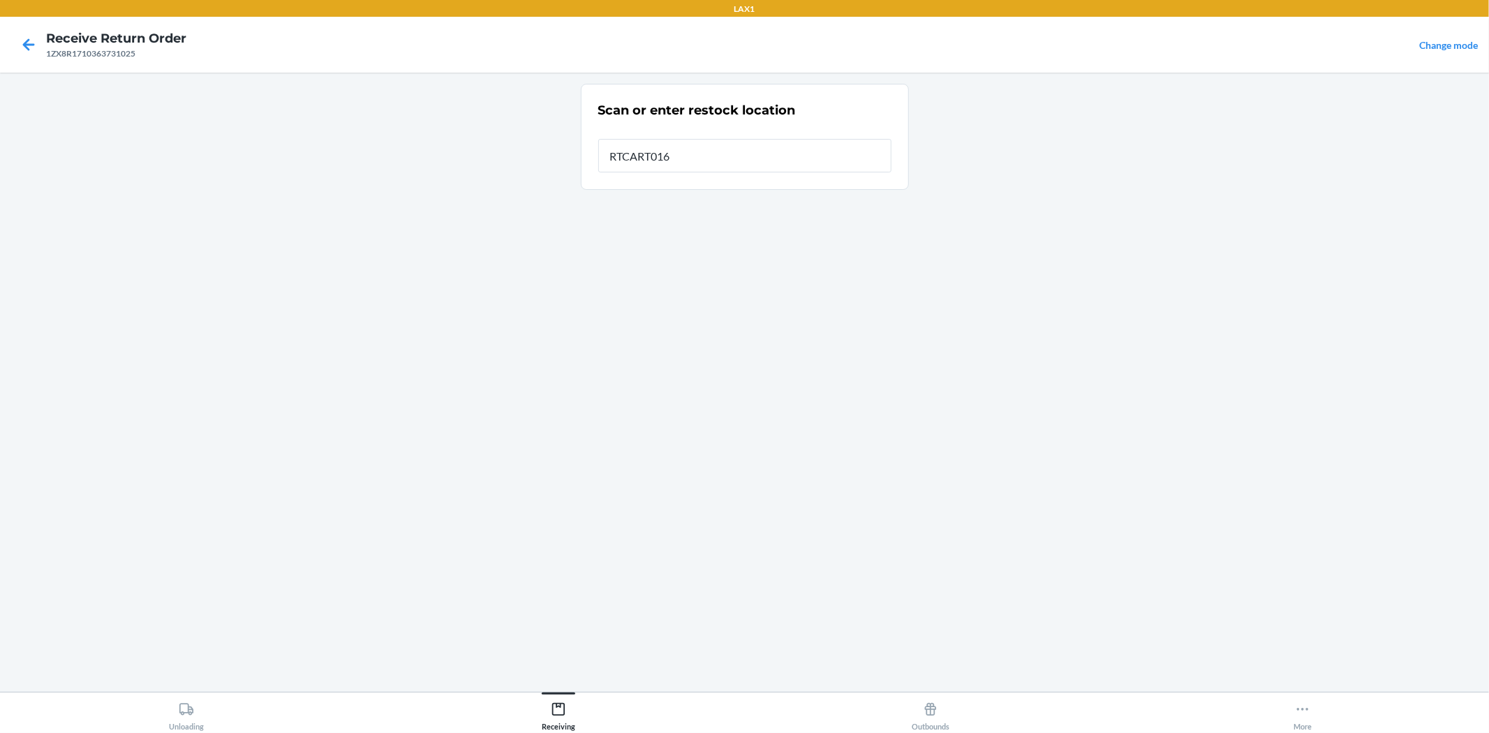
type input "RTCART016"
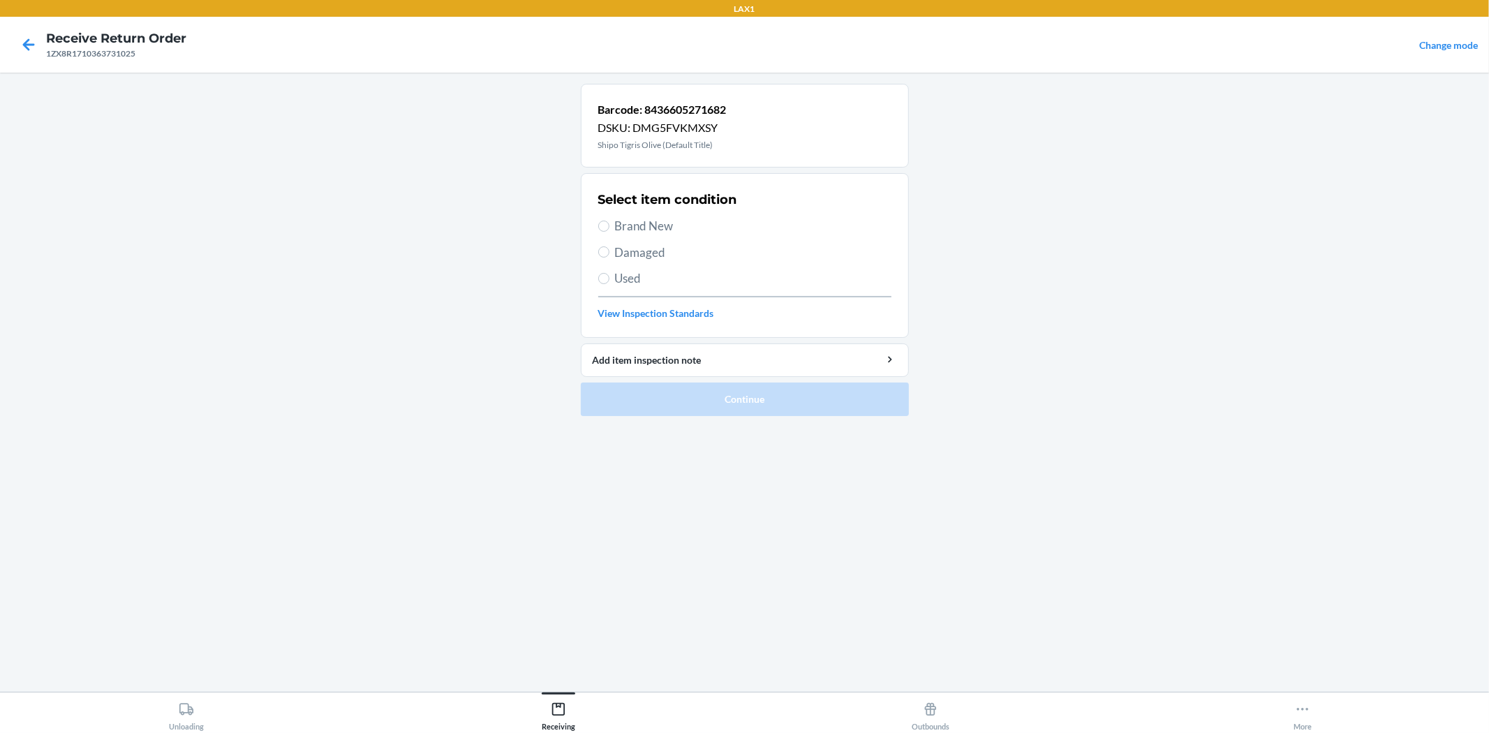
click at [643, 230] on span "Brand New" at bounding box center [753, 226] width 276 height 18
click at [609, 230] on input "Brand New" at bounding box center [603, 226] width 11 height 11
radio input "true"
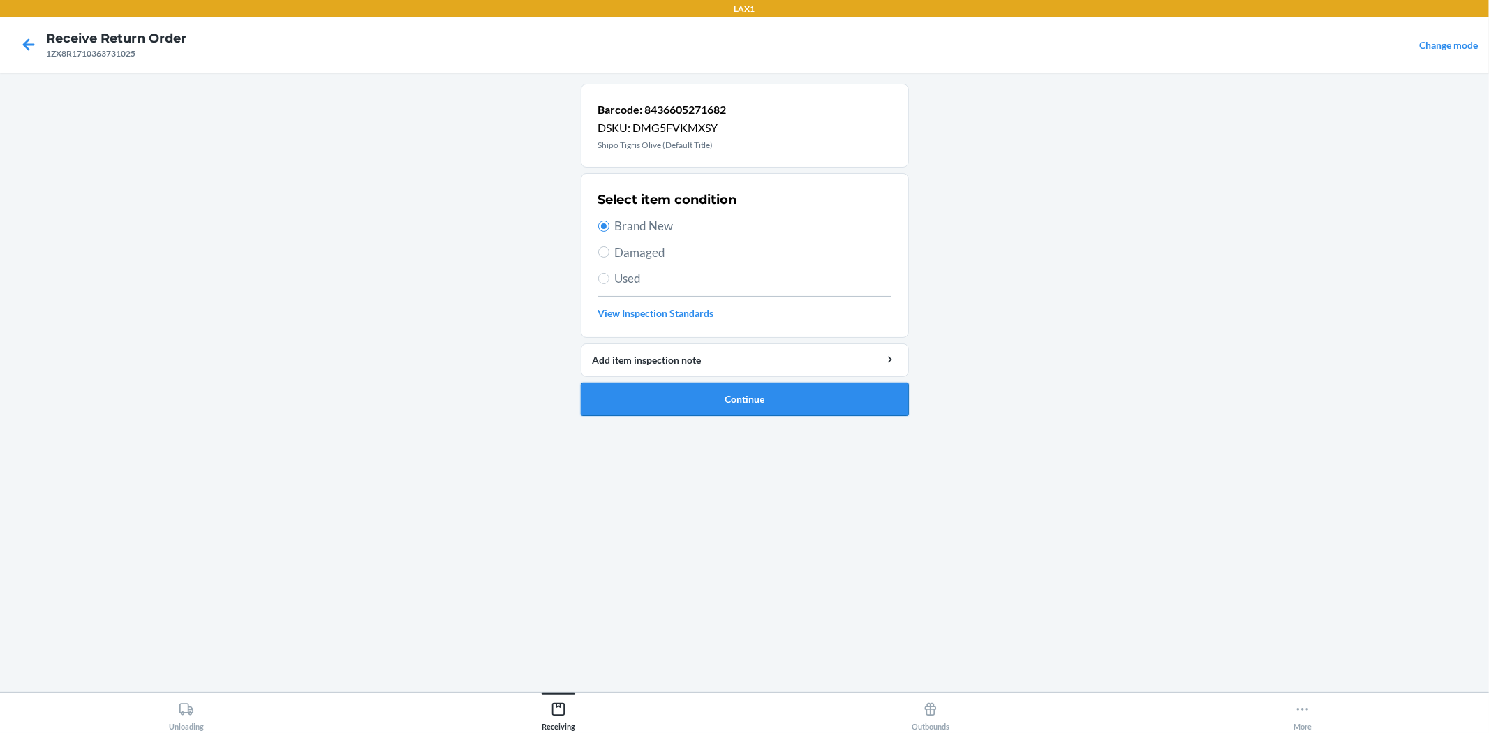
click at [713, 394] on button "Continue" at bounding box center [745, 400] width 328 height 34
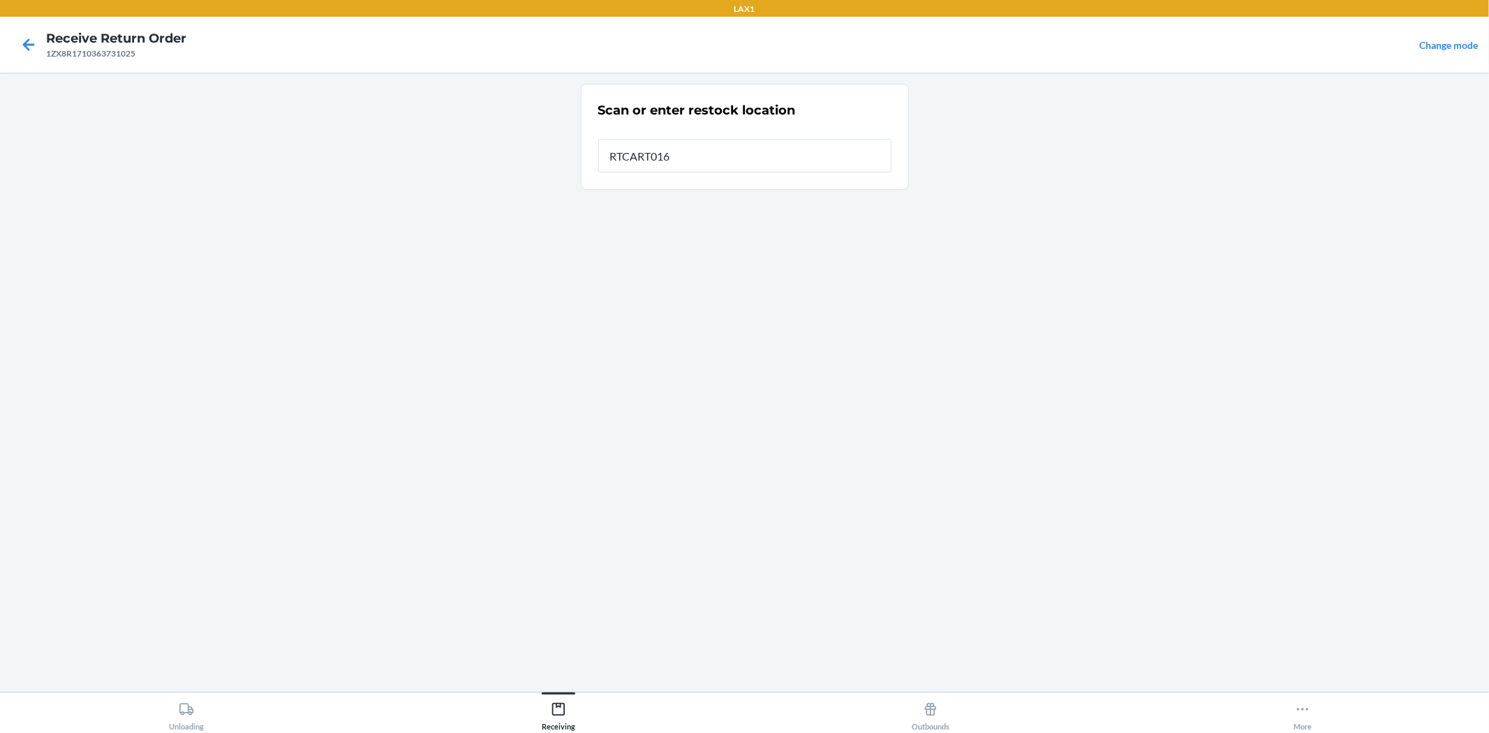
type input "RTCART016"
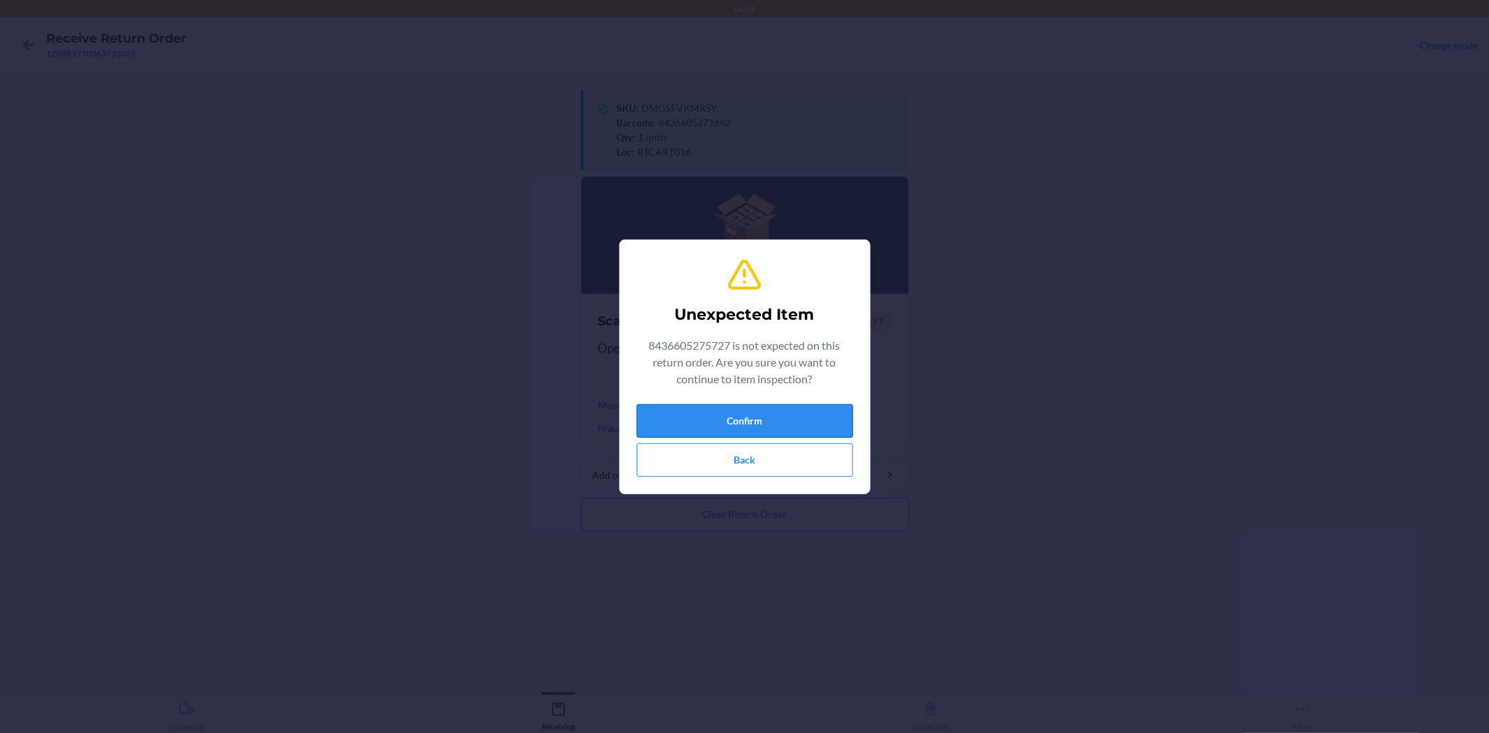
click at [822, 420] on button "Confirm" at bounding box center [745, 421] width 216 height 34
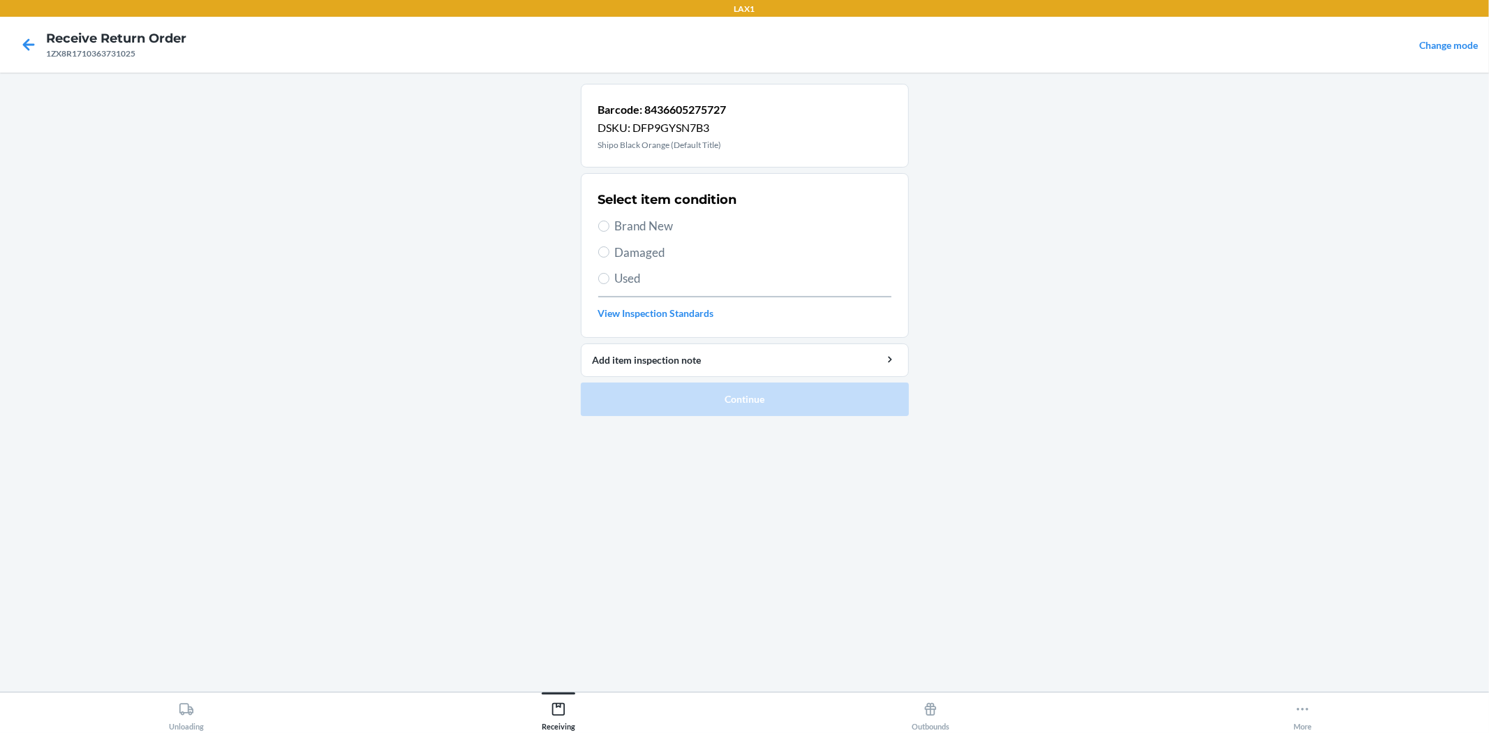
click at [678, 228] on span "Brand New" at bounding box center [753, 226] width 276 height 18
click at [609, 228] on input "Brand New" at bounding box center [603, 226] width 11 height 11
radio input "true"
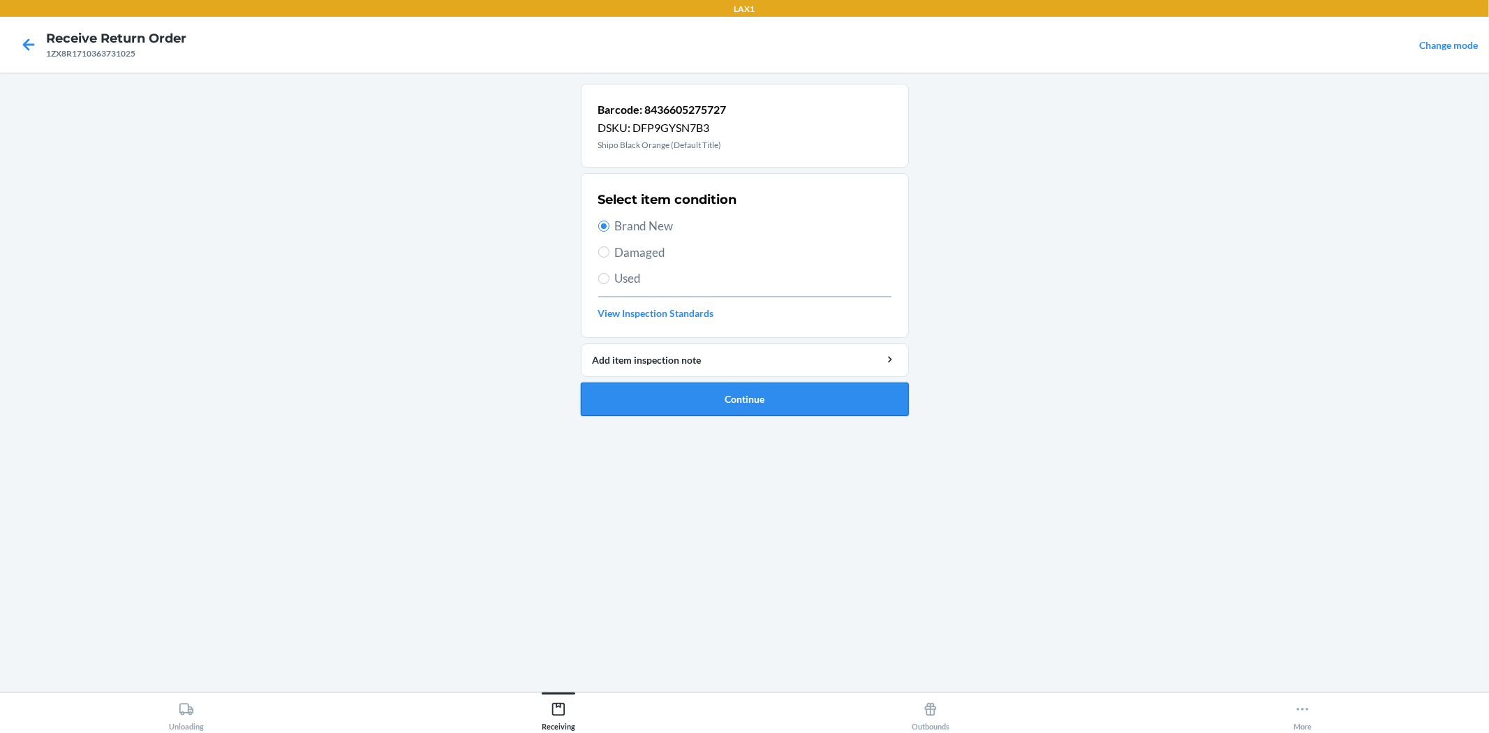
click at [771, 401] on button "Continue" at bounding box center [745, 400] width 328 height 34
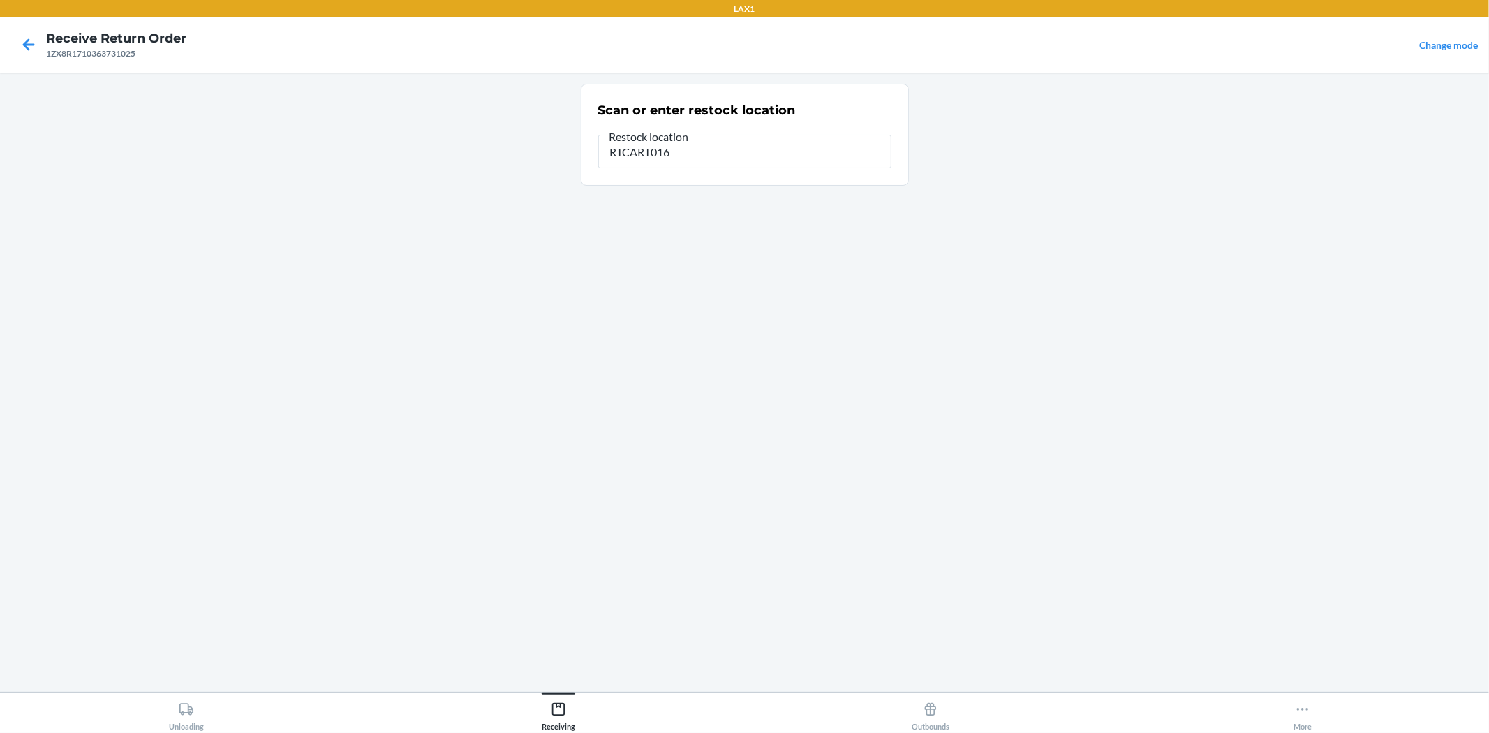
type input "RTCART016"
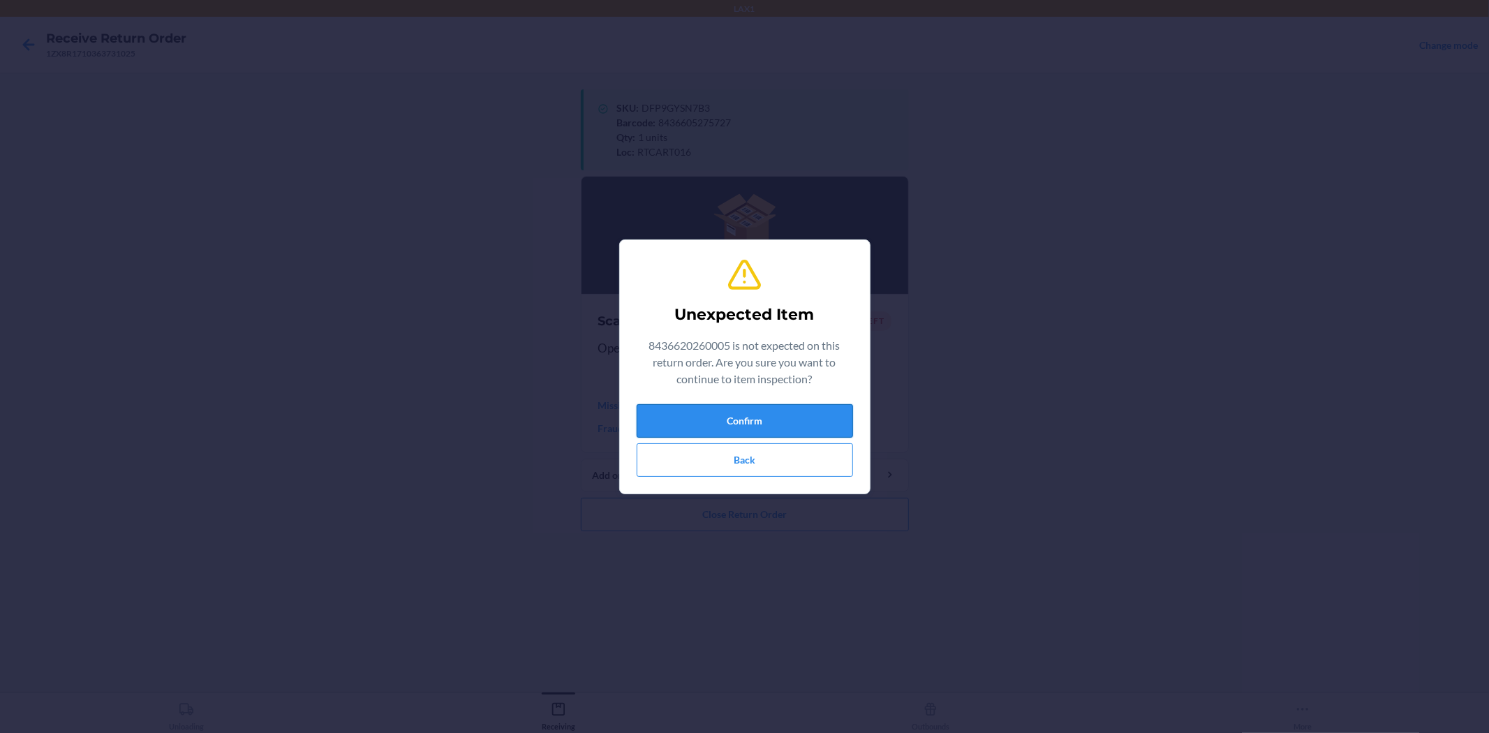
click at [840, 415] on button "Confirm" at bounding box center [745, 421] width 216 height 34
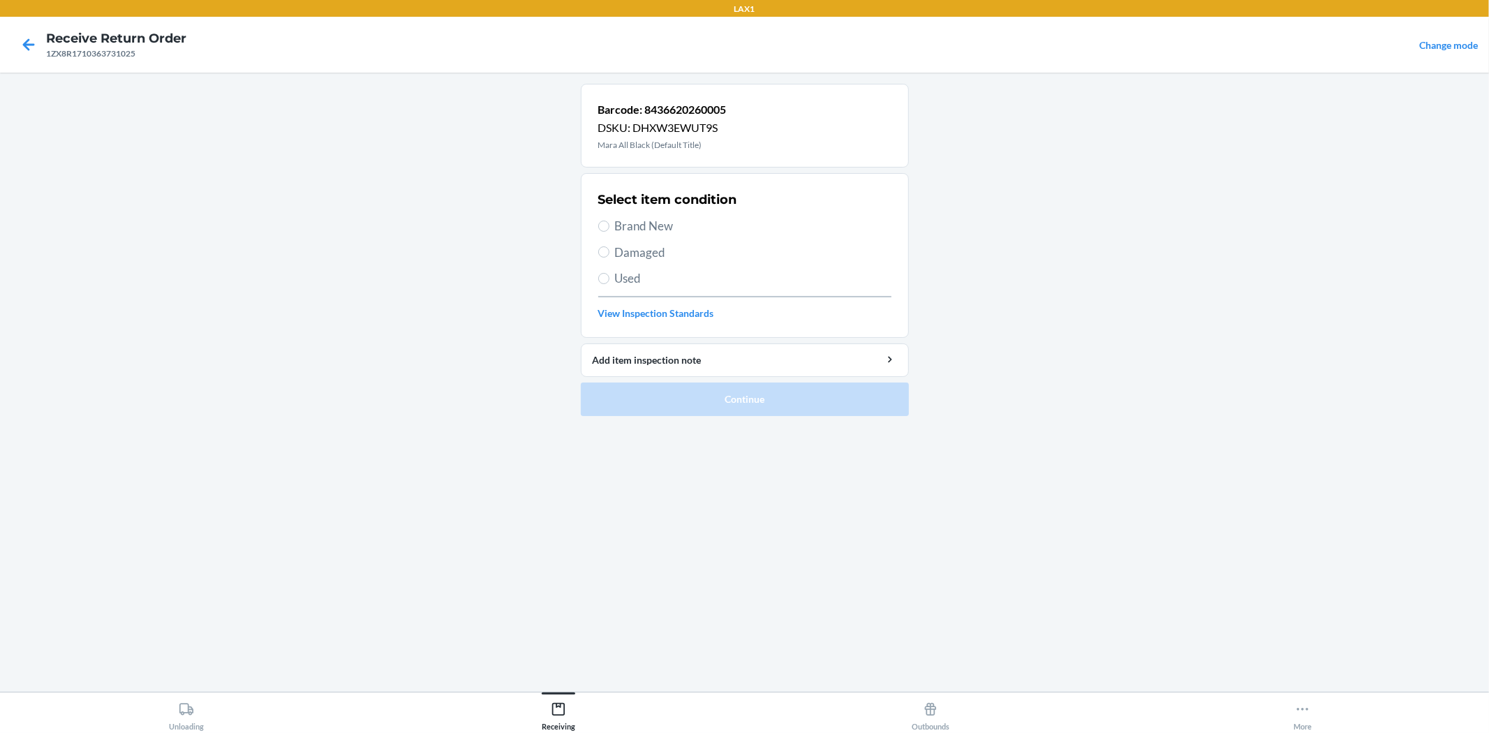
click at [656, 225] on span "Brand New" at bounding box center [753, 226] width 276 height 18
click at [609, 225] on input "Brand New" at bounding box center [603, 226] width 11 height 11
radio input "true"
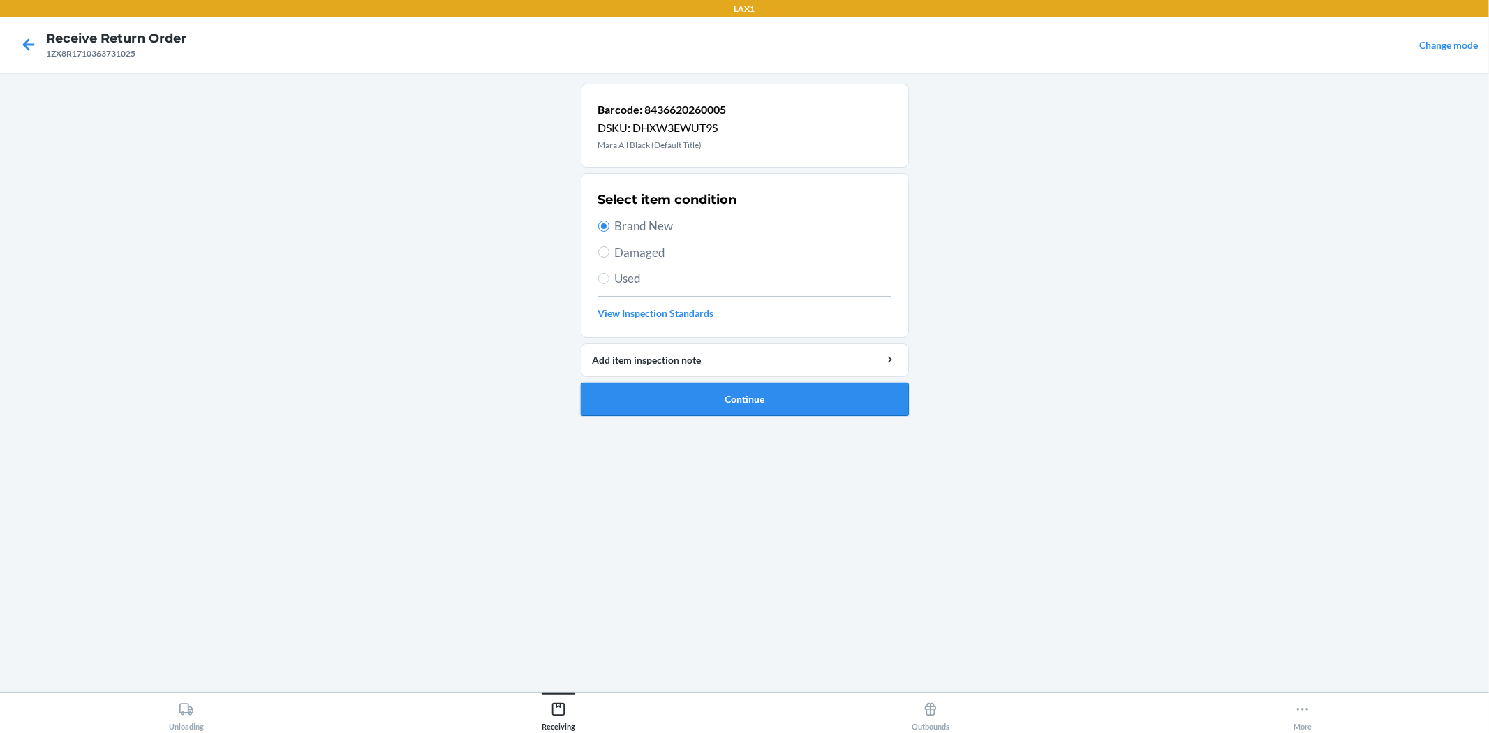
click at [866, 383] on button "Continue" at bounding box center [745, 400] width 328 height 34
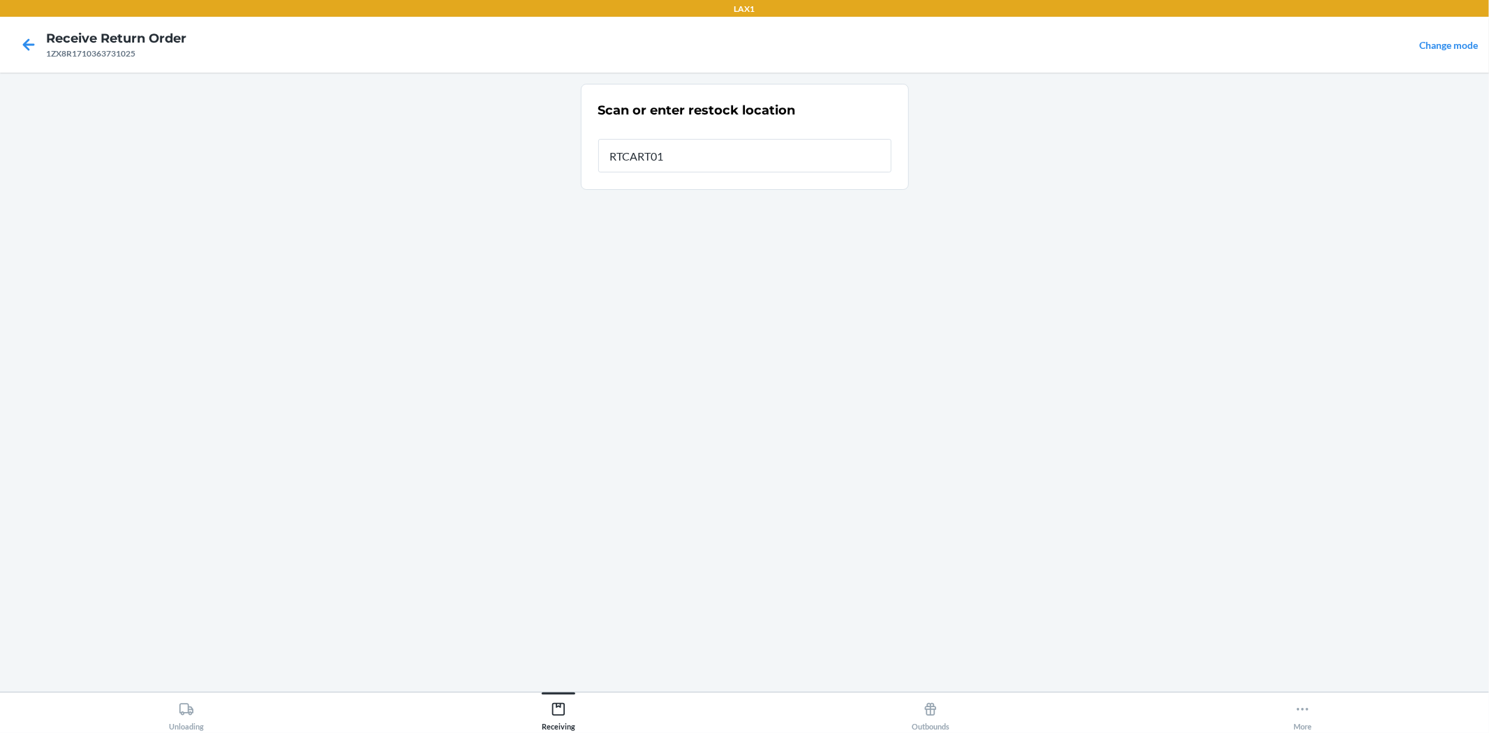
type input "RTCART016"
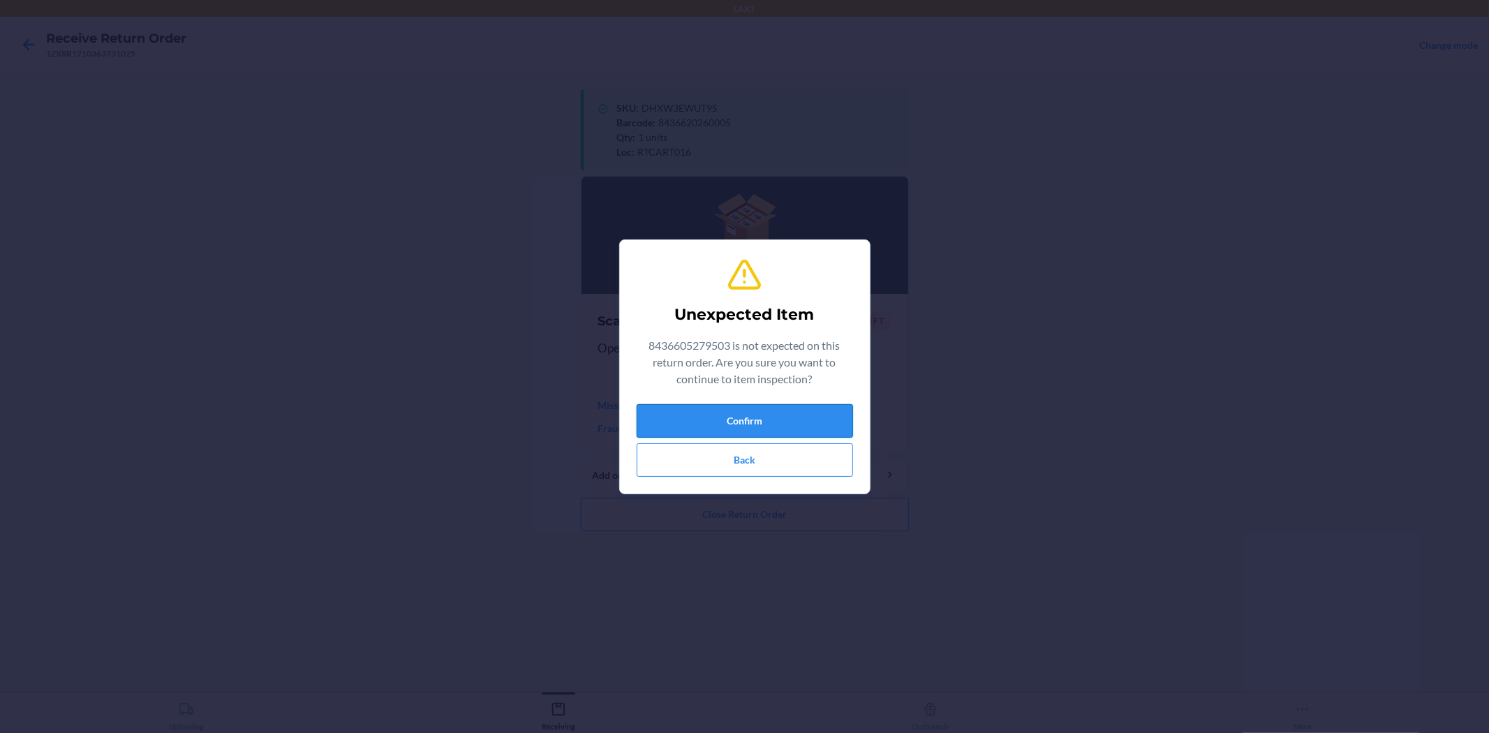
click at [817, 422] on button "Confirm" at bounding box center [745, 421] width 216 height 34
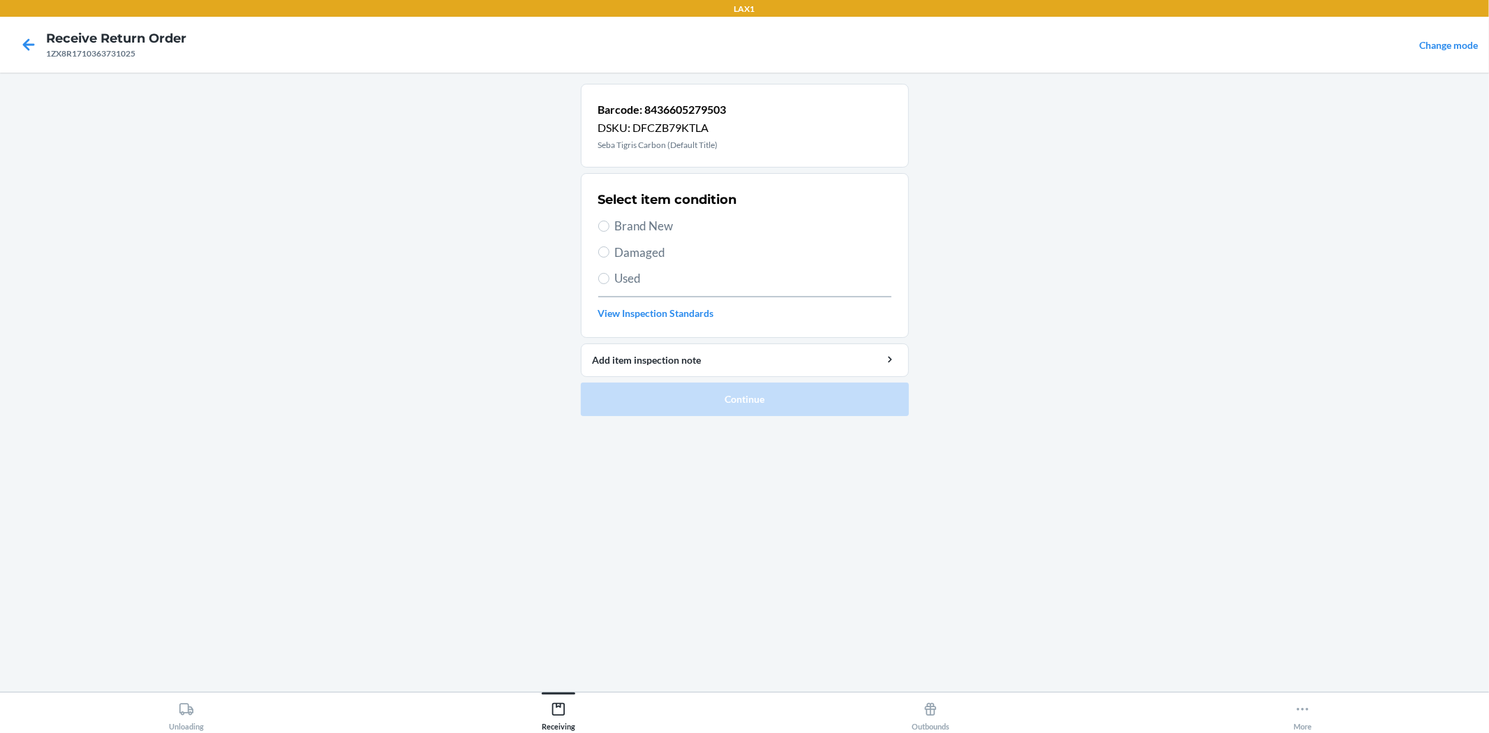
click at [667, 221] on span "Brand New" at bounding box center [753, 226] width 276 height 18
click at [609, 221] on input "Brand New" at bounding box center [603, 226] width 11 height 11
radio input "true"
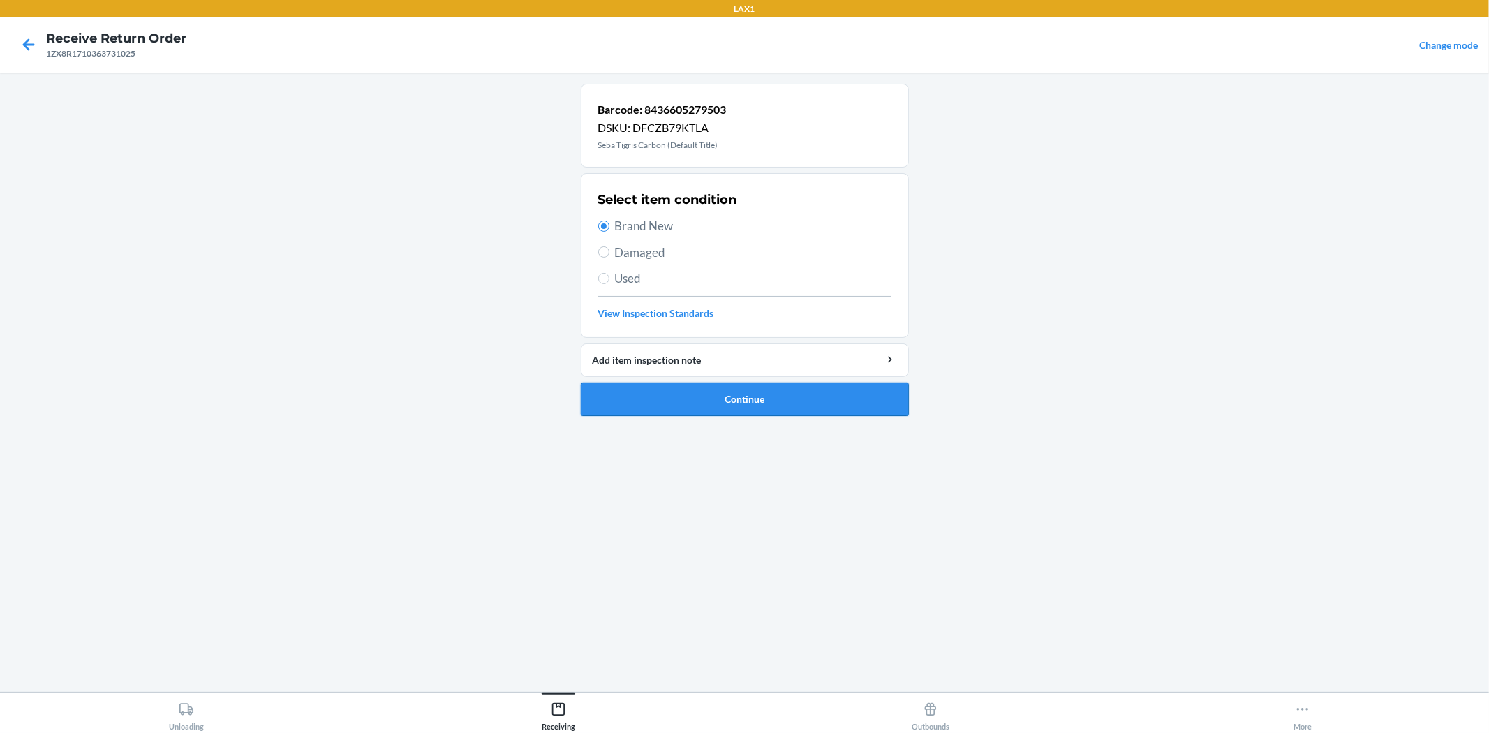
click at [779, 403] on button "Continue" at bounding box center [745, 400] width 328 height 34
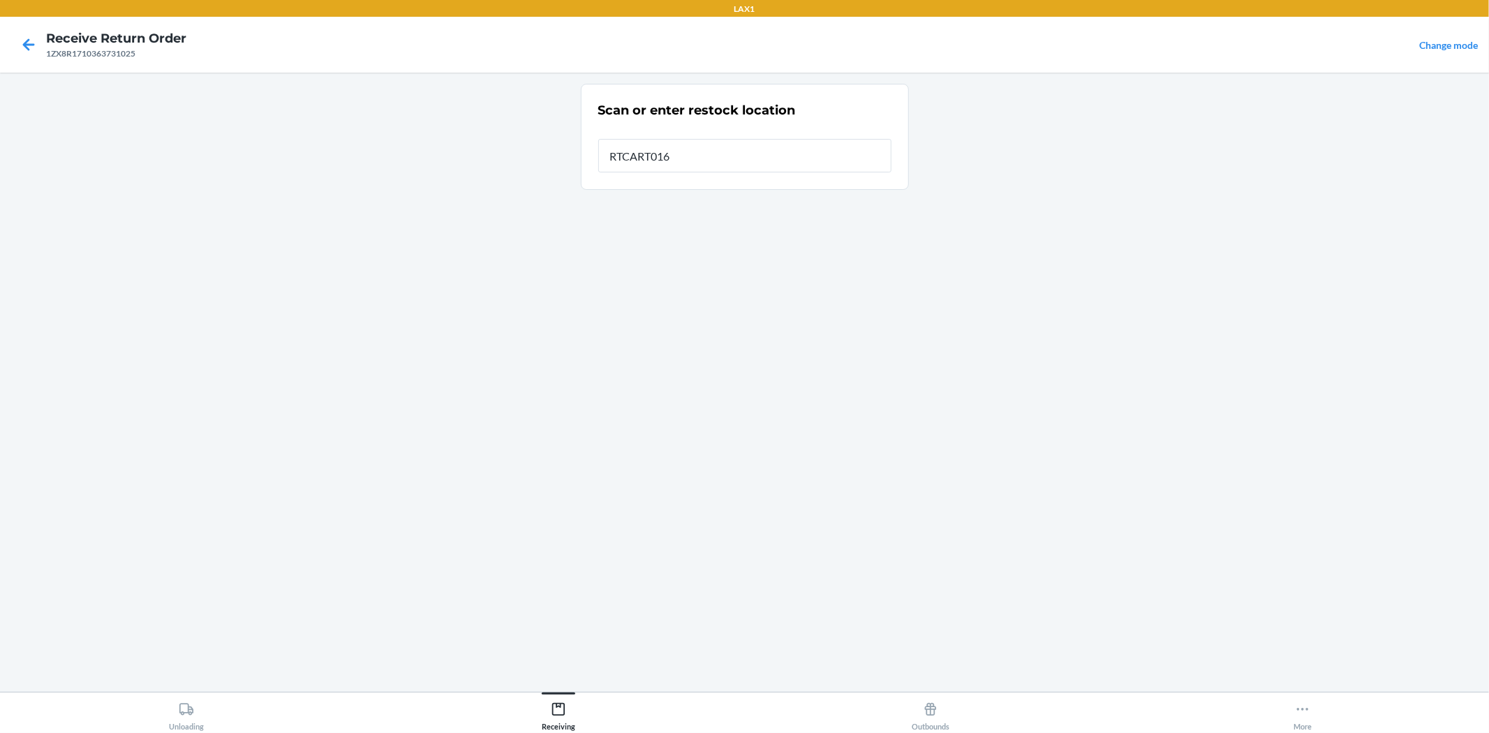
type input "RTCART016"
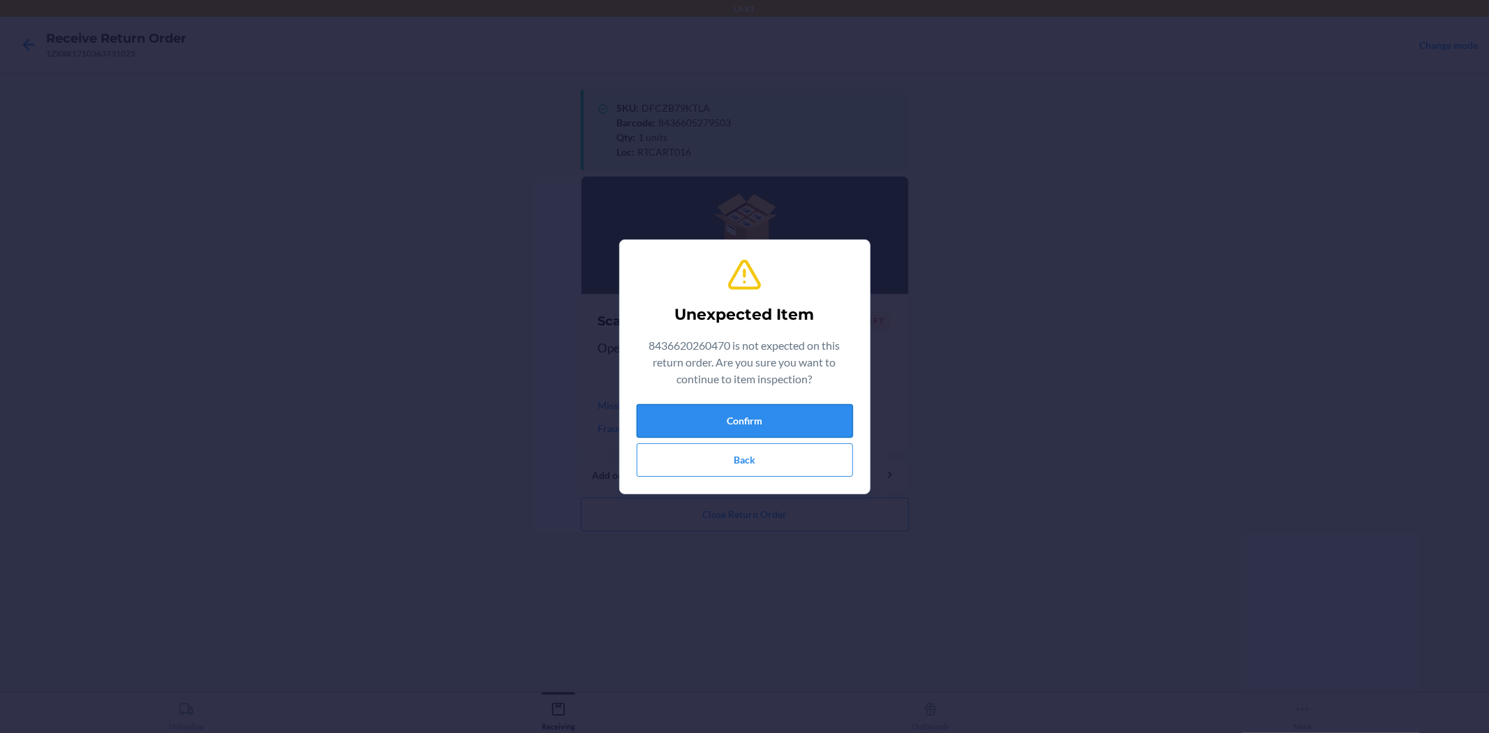
click at [686, 405] on button "Confirm" at bounding box center [745, 421] width 216 height 34
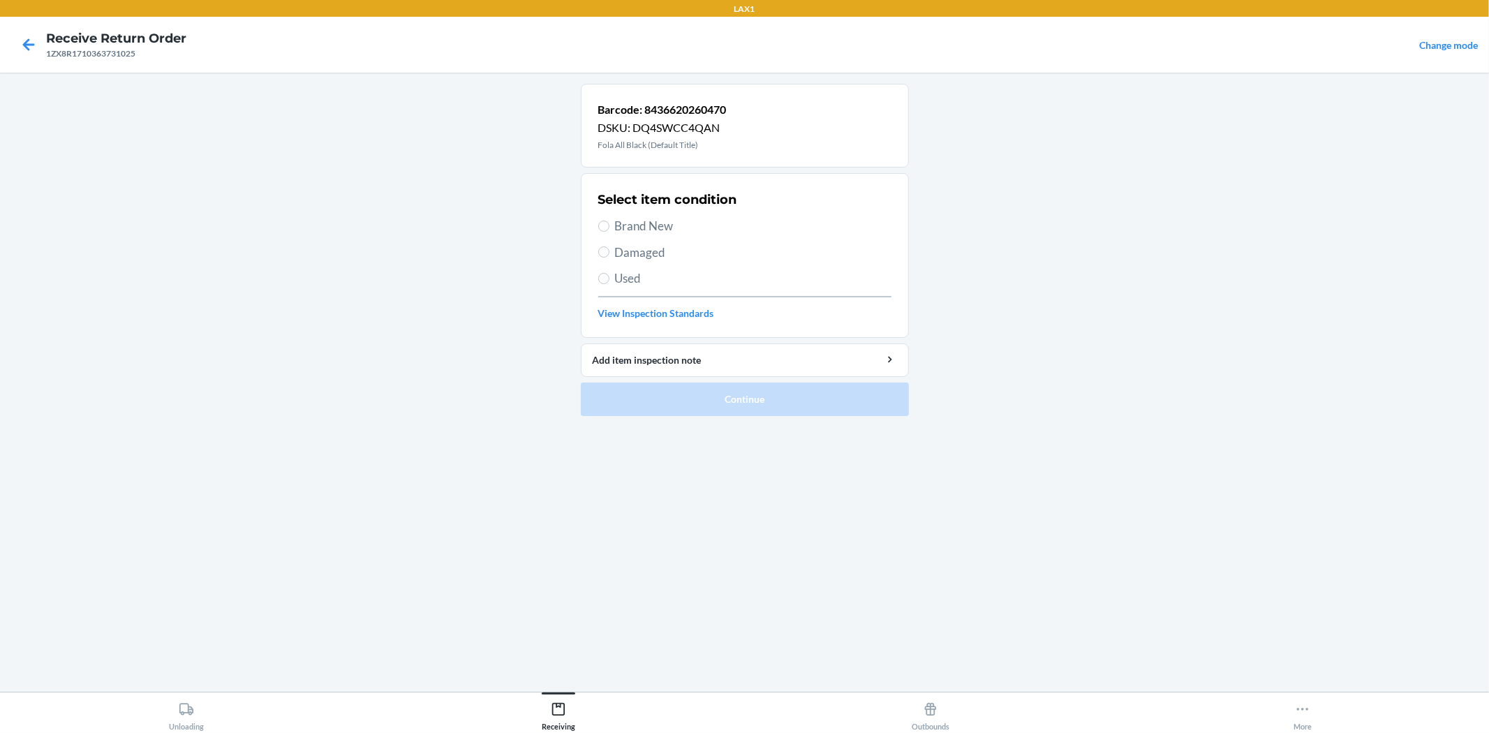
click at [740, 227] on span "Brand New" at bounding box center [753, 226] width 276 height 18
click at [609, 227] on input "Brand New" at bounding box center [603, 226] width 11 height 11
radio input "true"
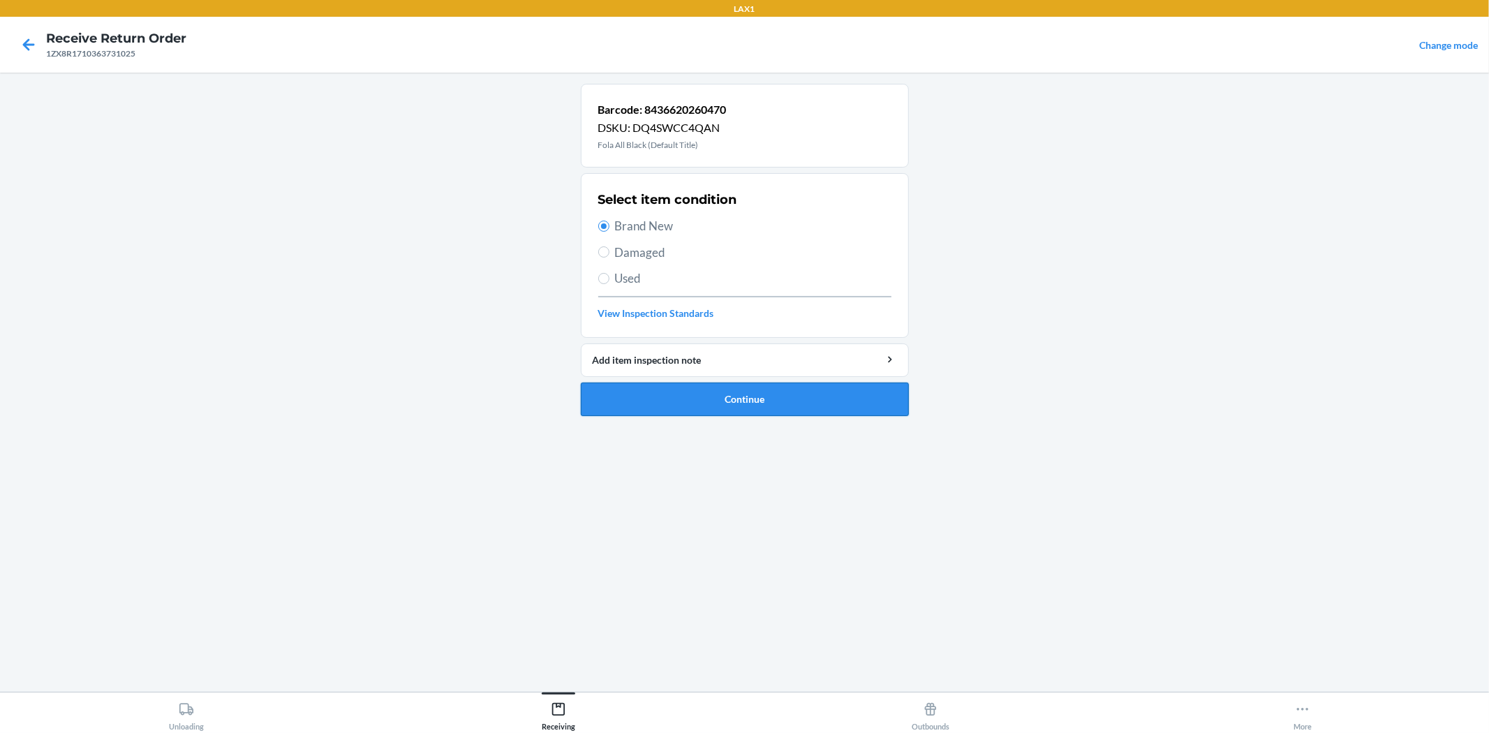
click at [794, 387] on button "Continue" at bounding box center [745, 400] width 328 height 34
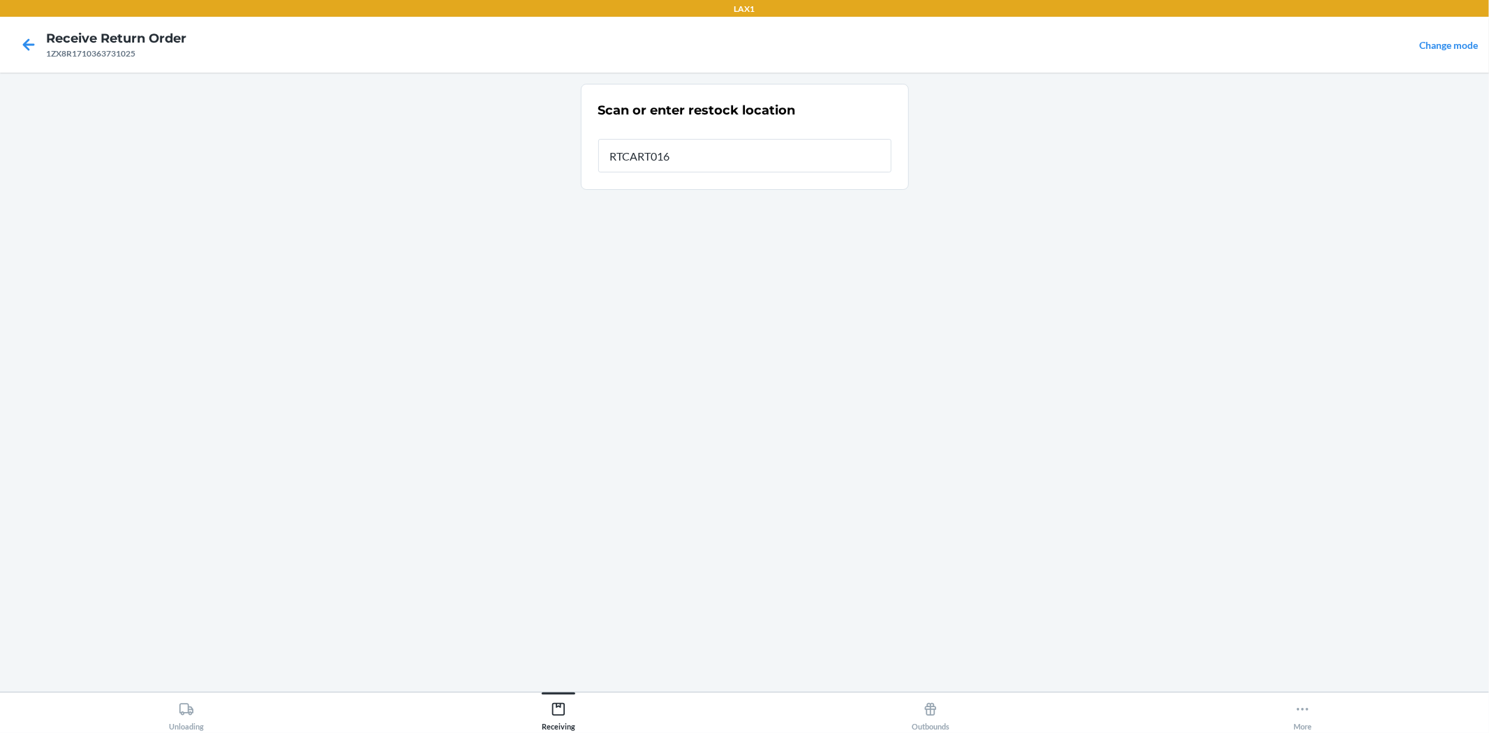
type input "RTCART016"
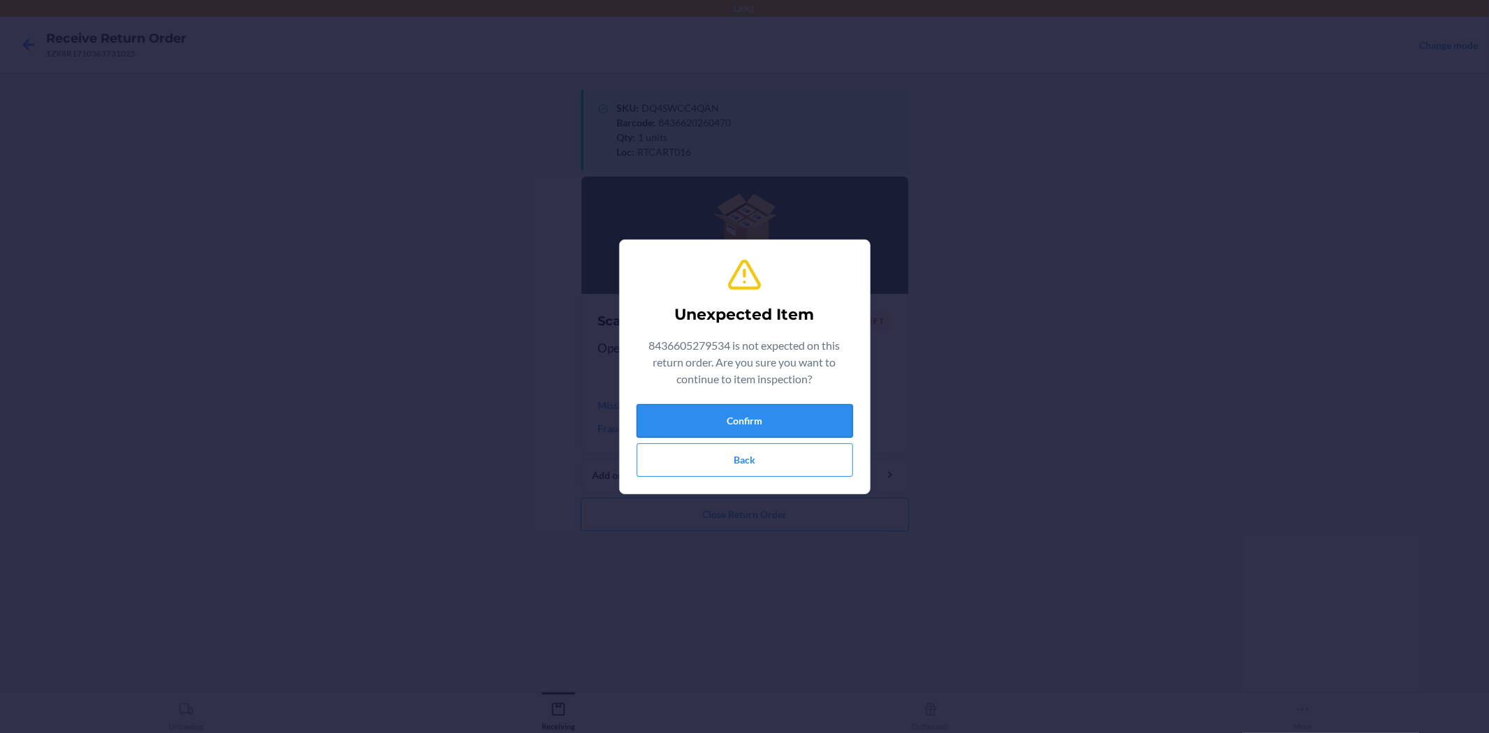
click at [734, 419] on button "Confirm" at bounding box center [745, 421] width 216 height 34
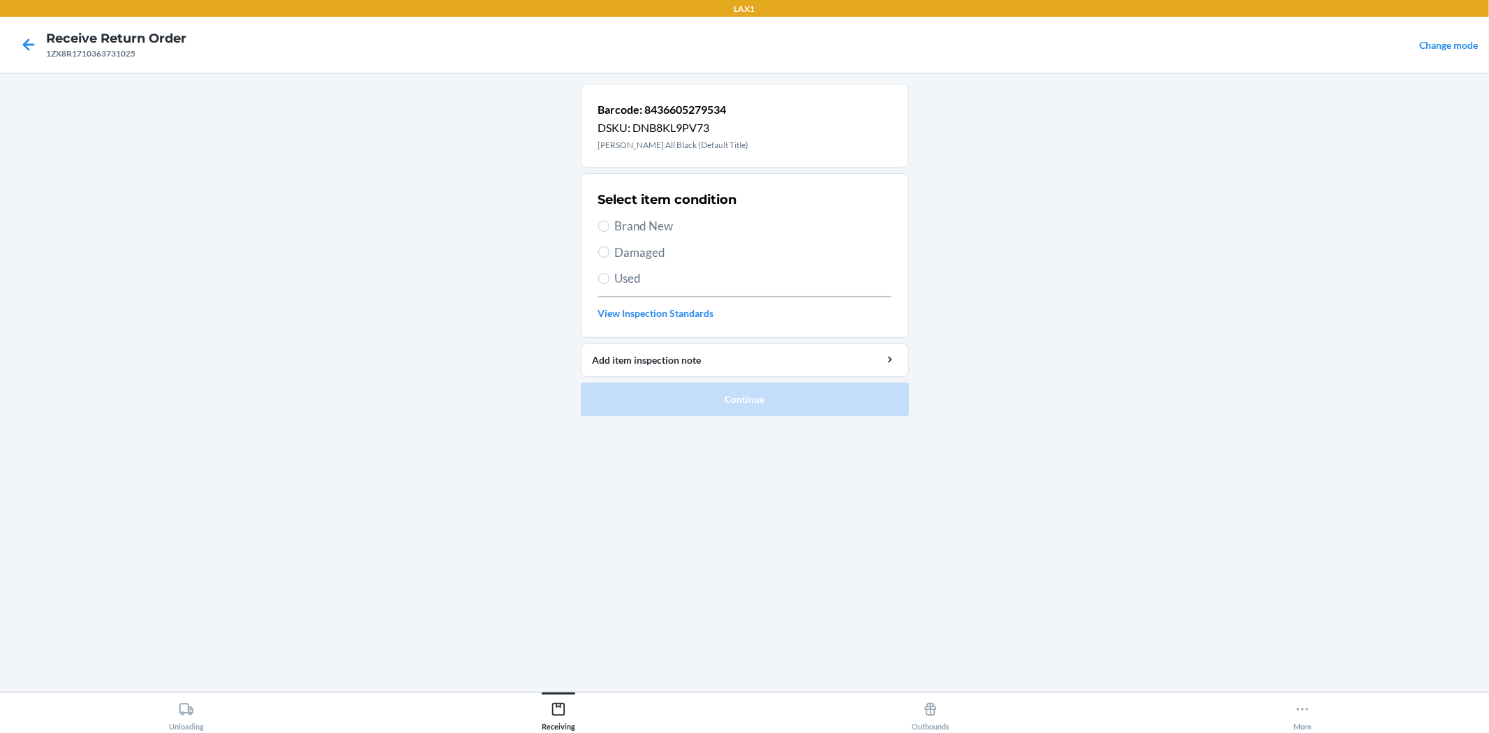
click at [670, 221] on span "Brand New" at bounding box center [753, 226] width 276 height 18
click at [609, 221] on input "Brand New" at bounding box center [603, 226] width 11 height 11
radio input "true"
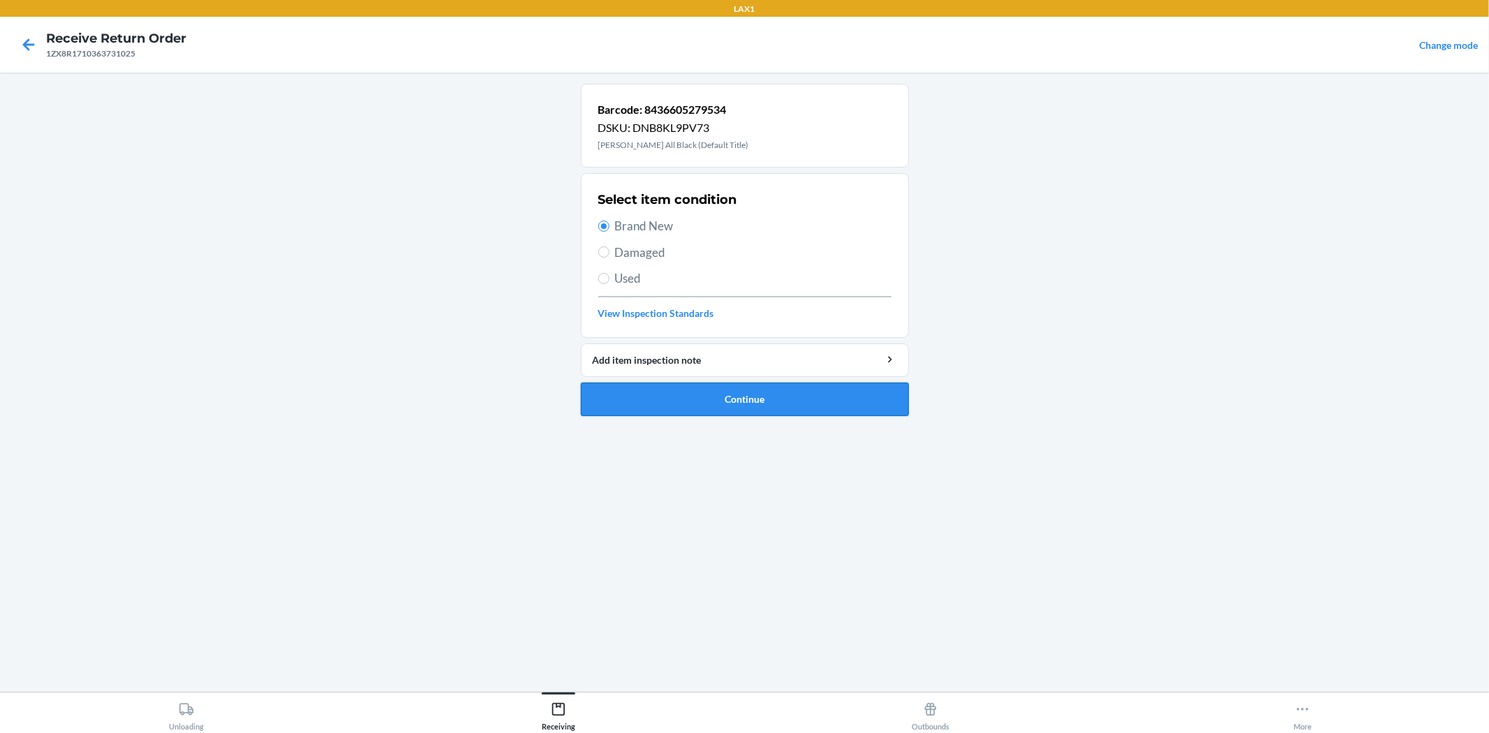
click at [775, 402] on button "Continue" at bounding box center [745, 400] width 328 height 34
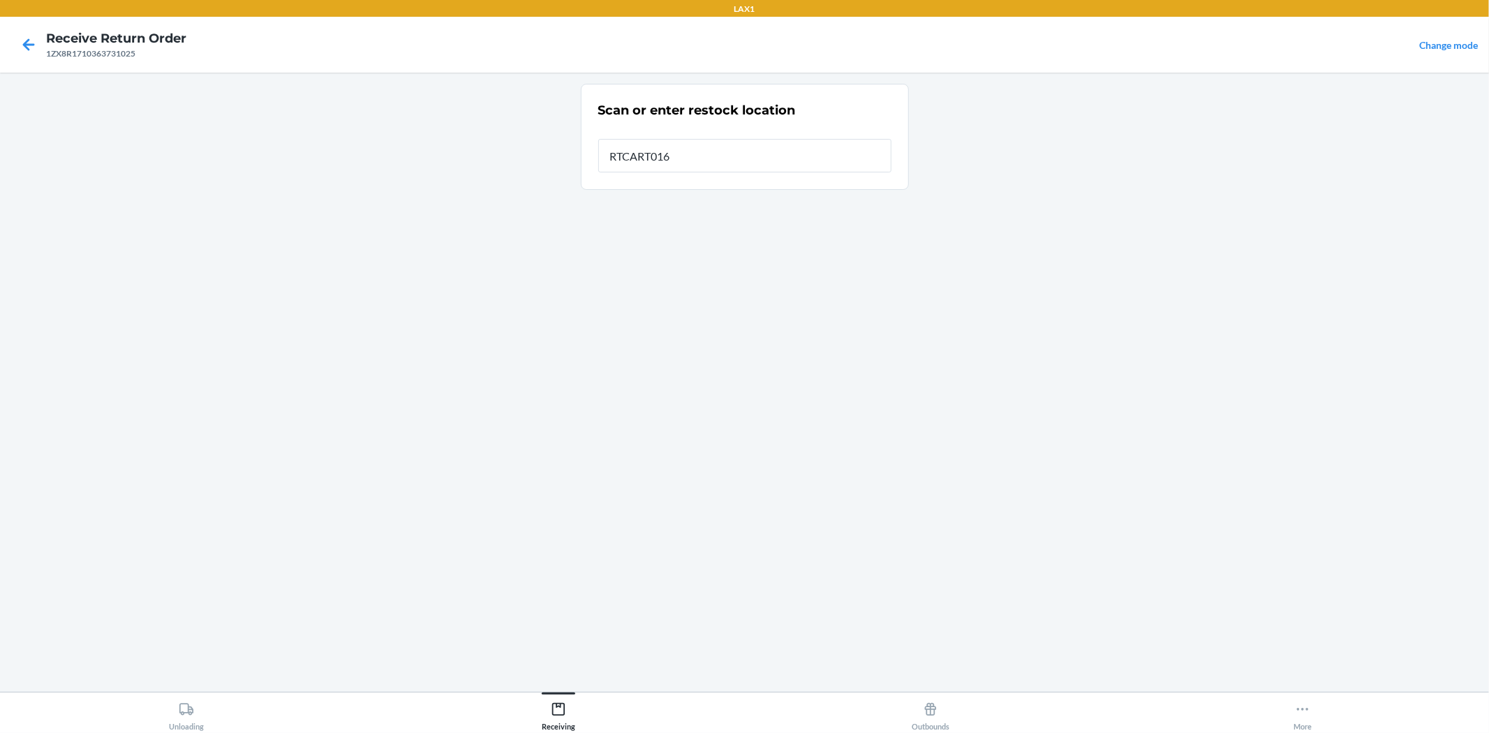
type input "RTCART016"
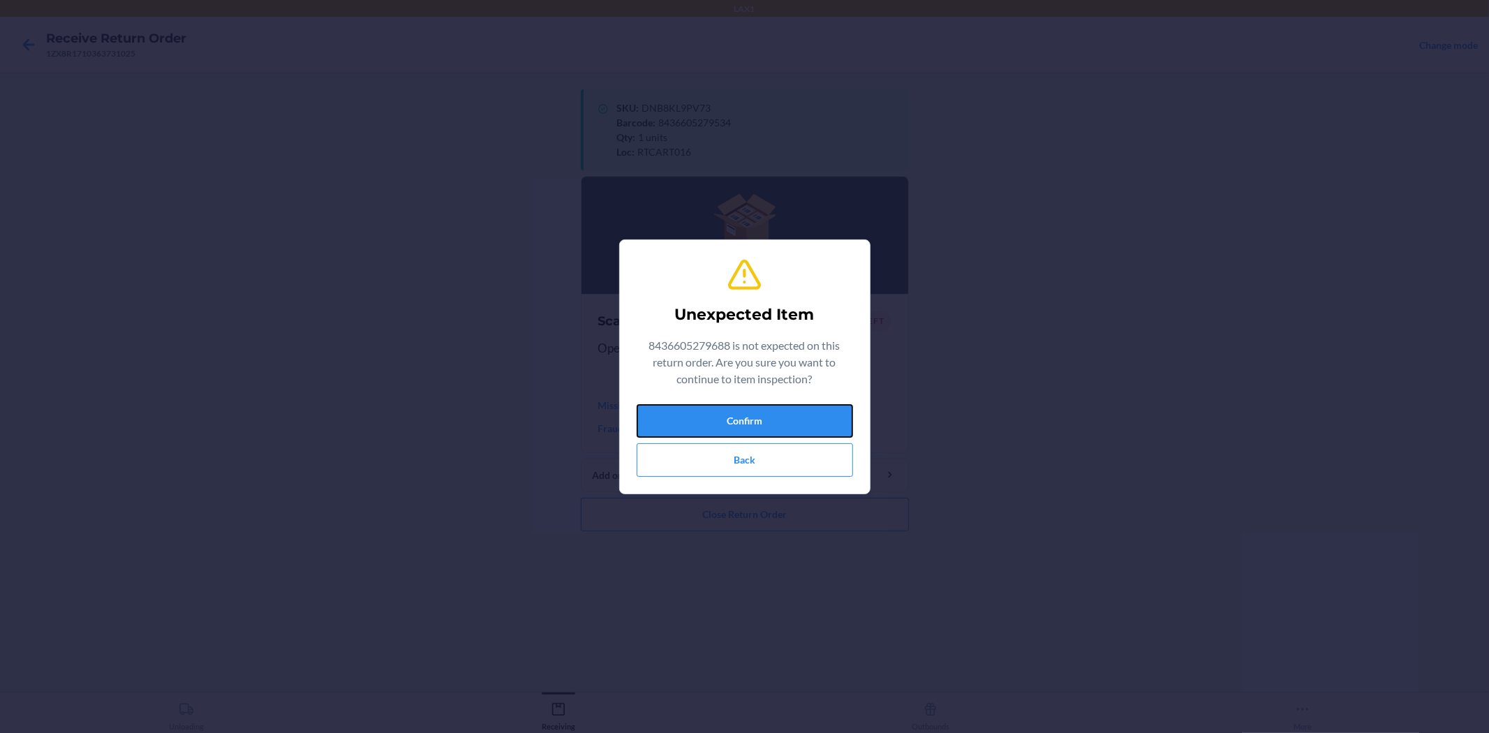
click at [705, 422] on button "Confirm" at bounding box center [745, 421] width 216 height 34
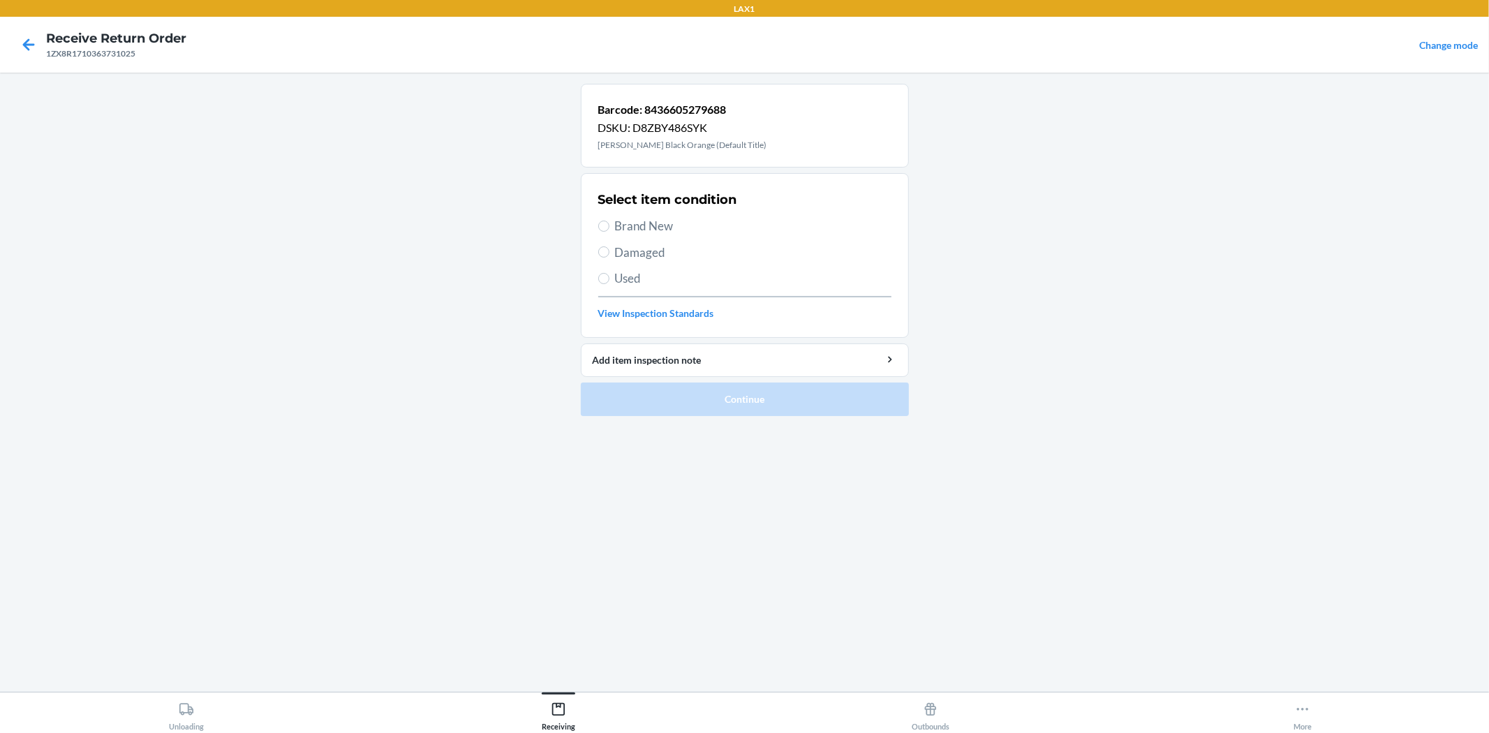
click at [652, 232] on span "Brand New" at bounding box center [753, 226] width 276 height 18
click at [609, 232] on input "Brand New" at bounding box center [603, 226] width 11 height 11
radio input "true"
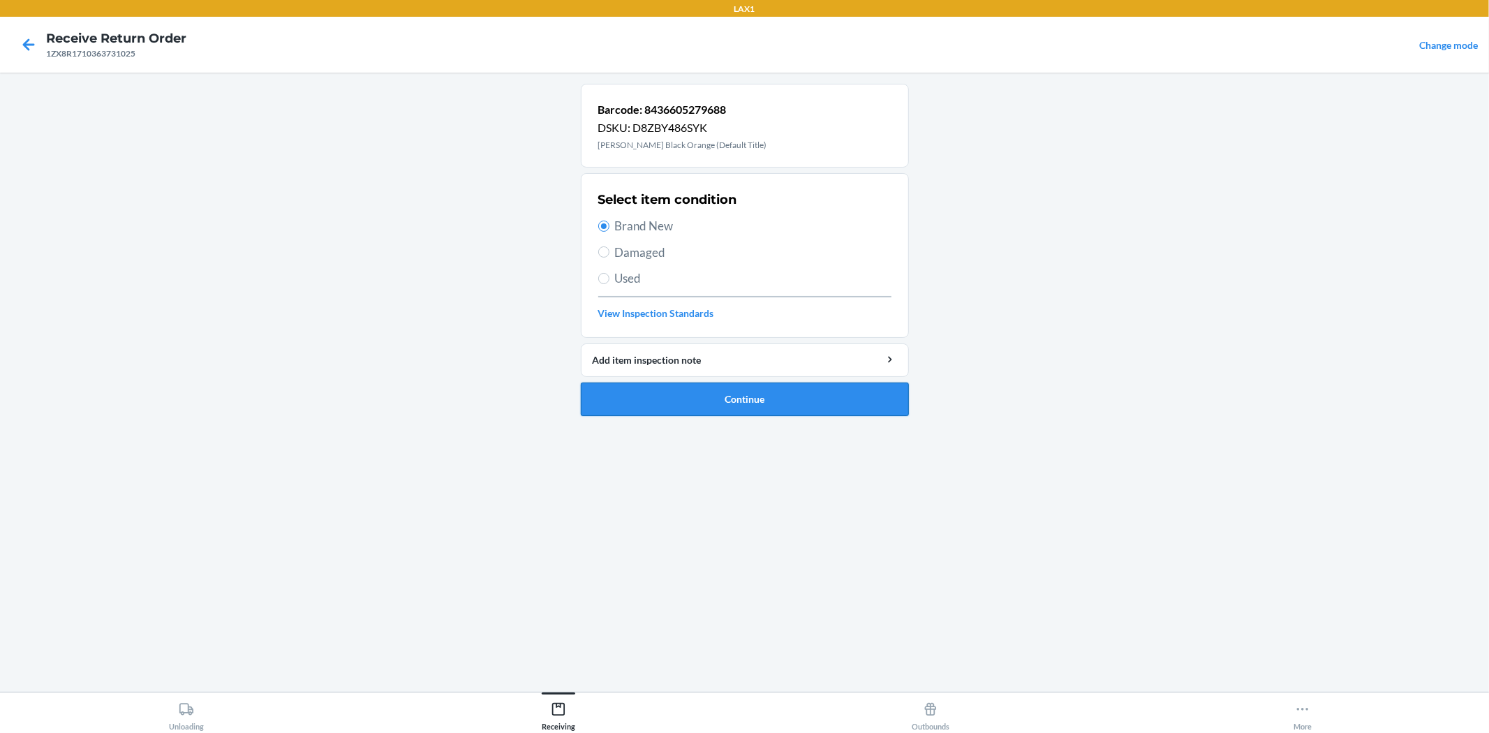
click at [715, 392] on button "Continue" at bounding box center [745, 400] width 328 height 34
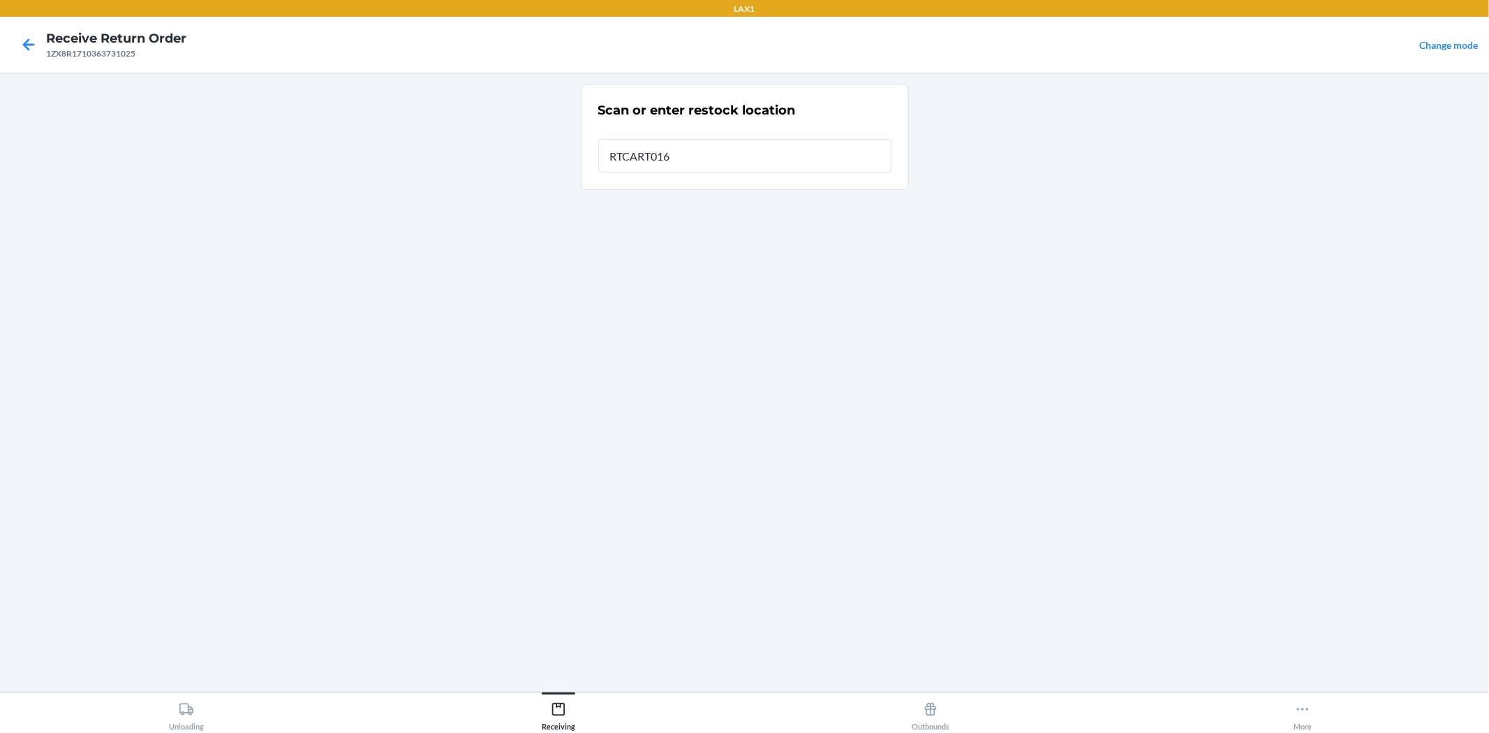
type input "RTCART016"
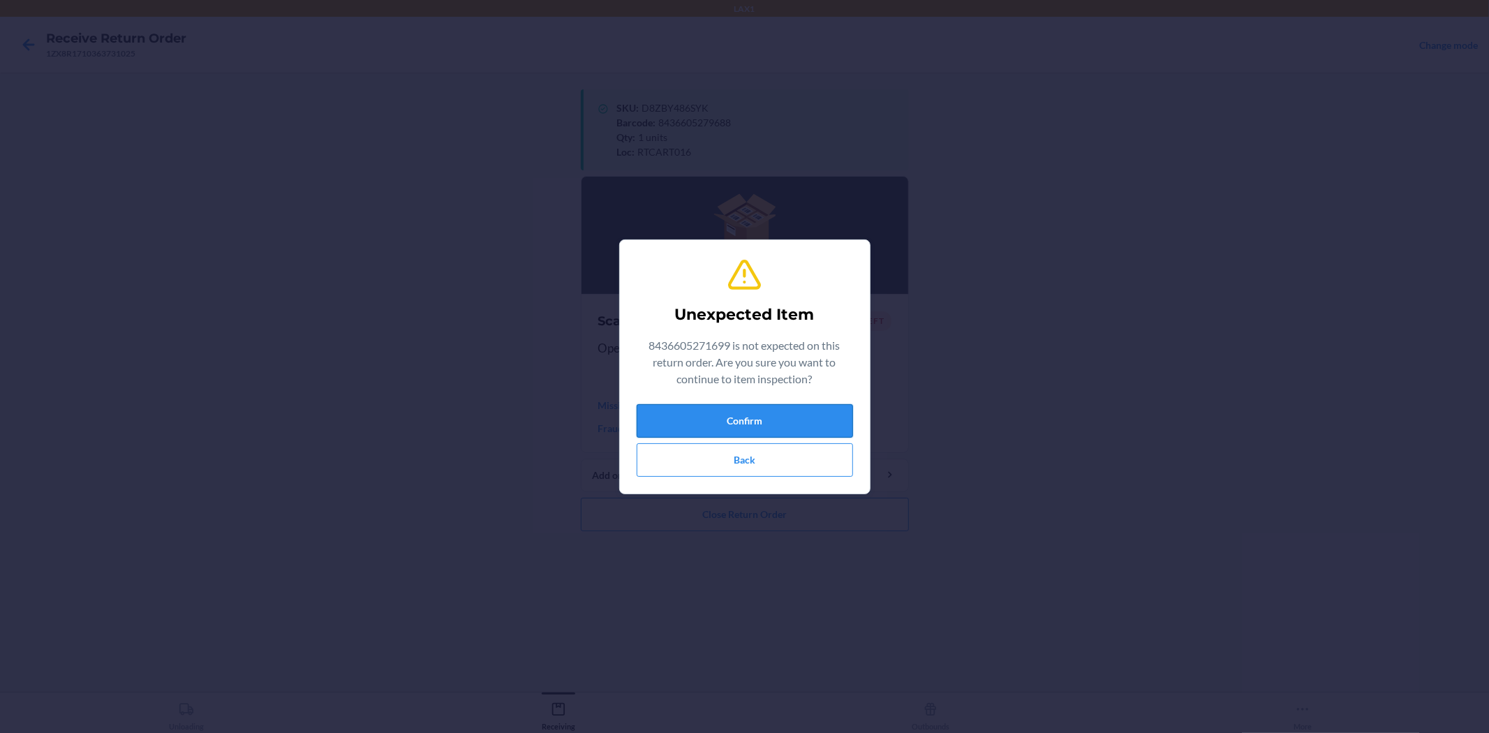
click at [807, 409] on button "Confirm" at bounding box center [745, 421] width 216 height 34
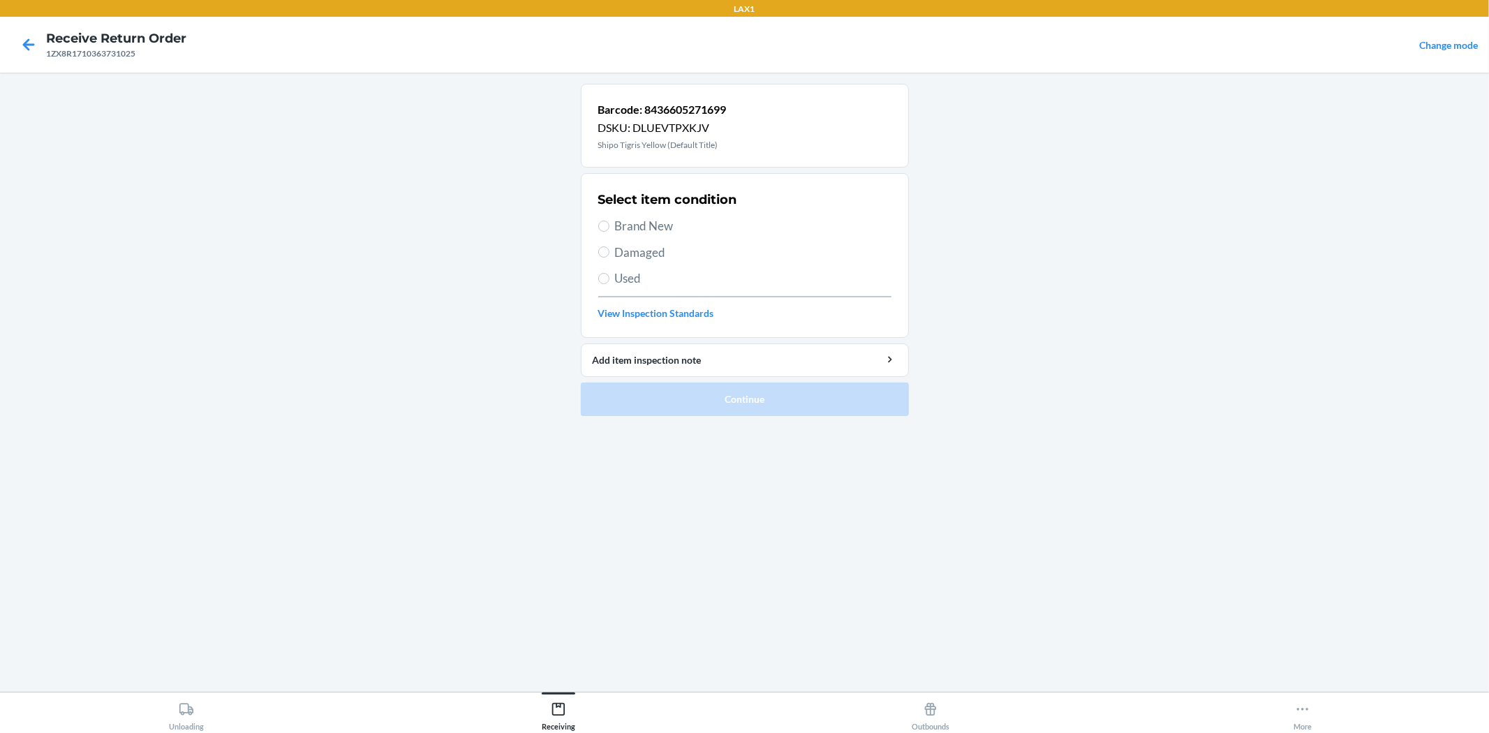
click at [652, 229] on span "Brand New" at bounding box center [753, 226] width 276 height 18
click at [609, 229] on input "Brand New" at bounding box center [603, 226] width 11 height 11
radio input "true"
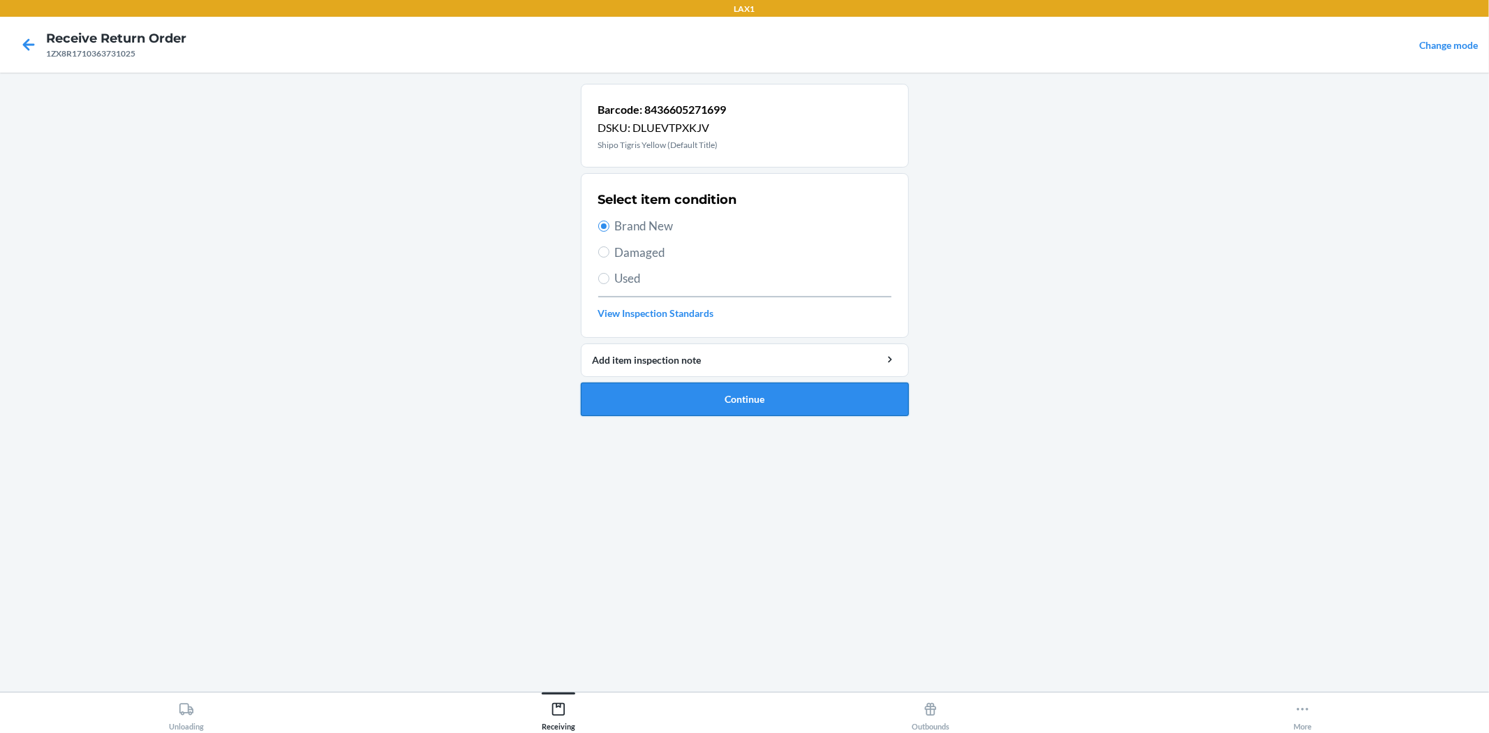
click at [713, 390] on button "Continue" at bounding box center [745, 400] width 328 height 34
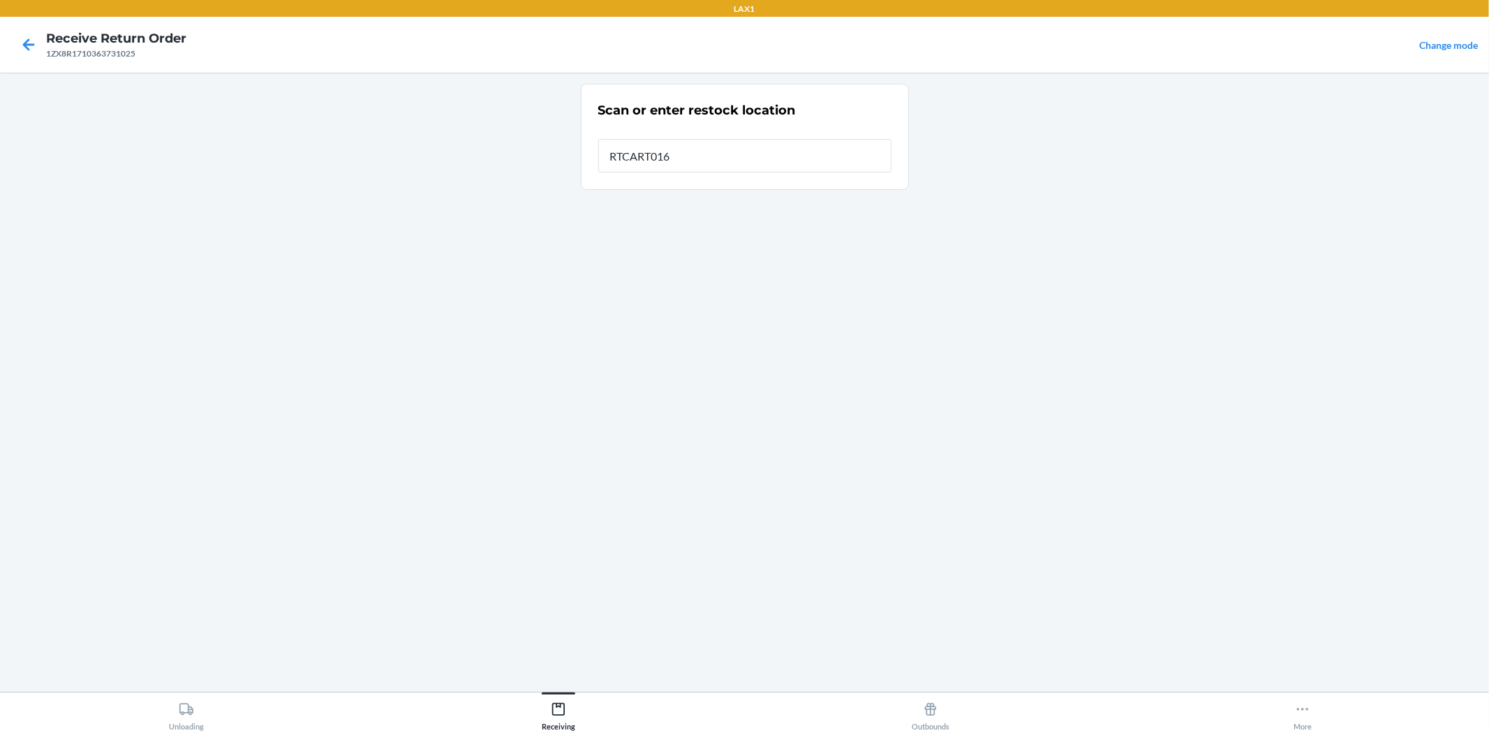
type input "RTCART016"
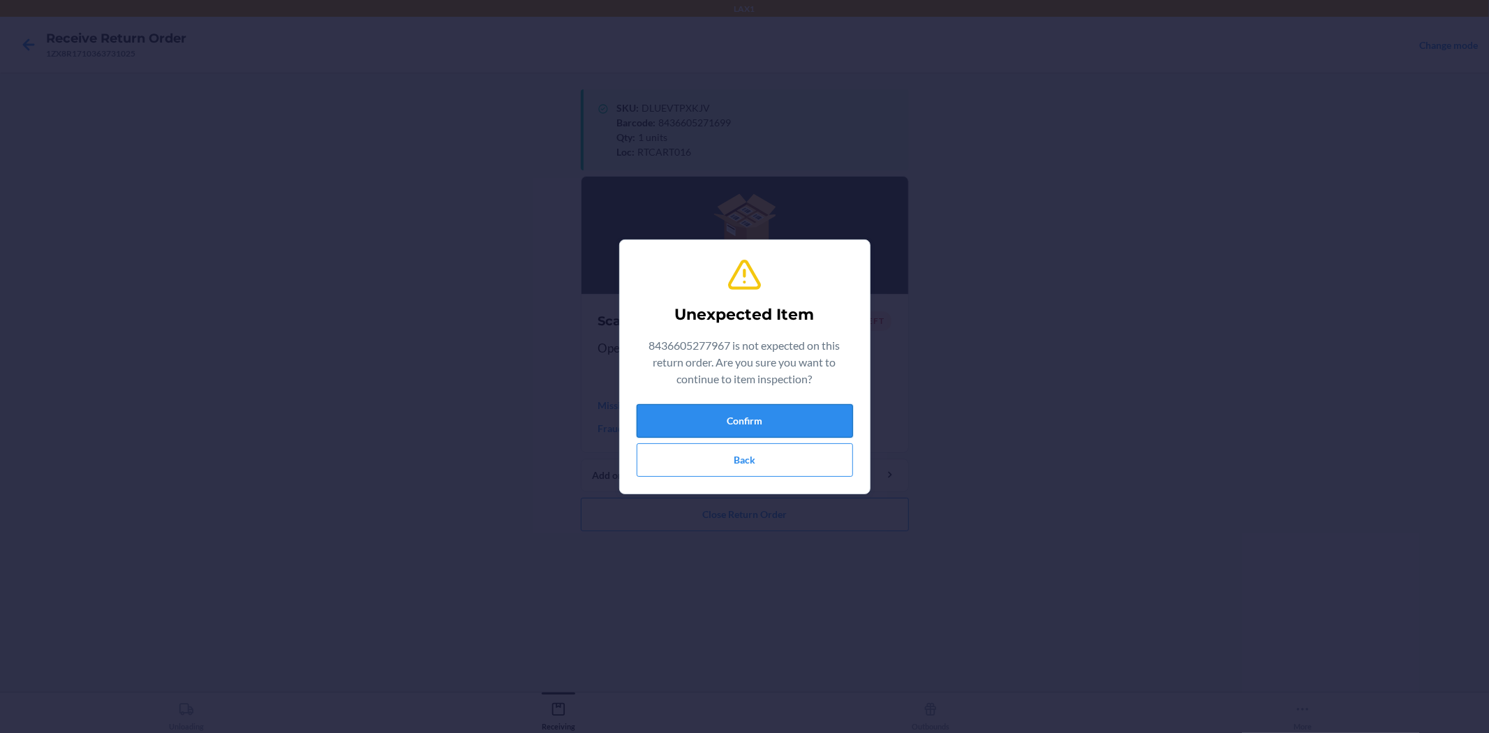
click at [784, 416] on button "Confirm" at bounding box center [745, 421] width 216 height 34
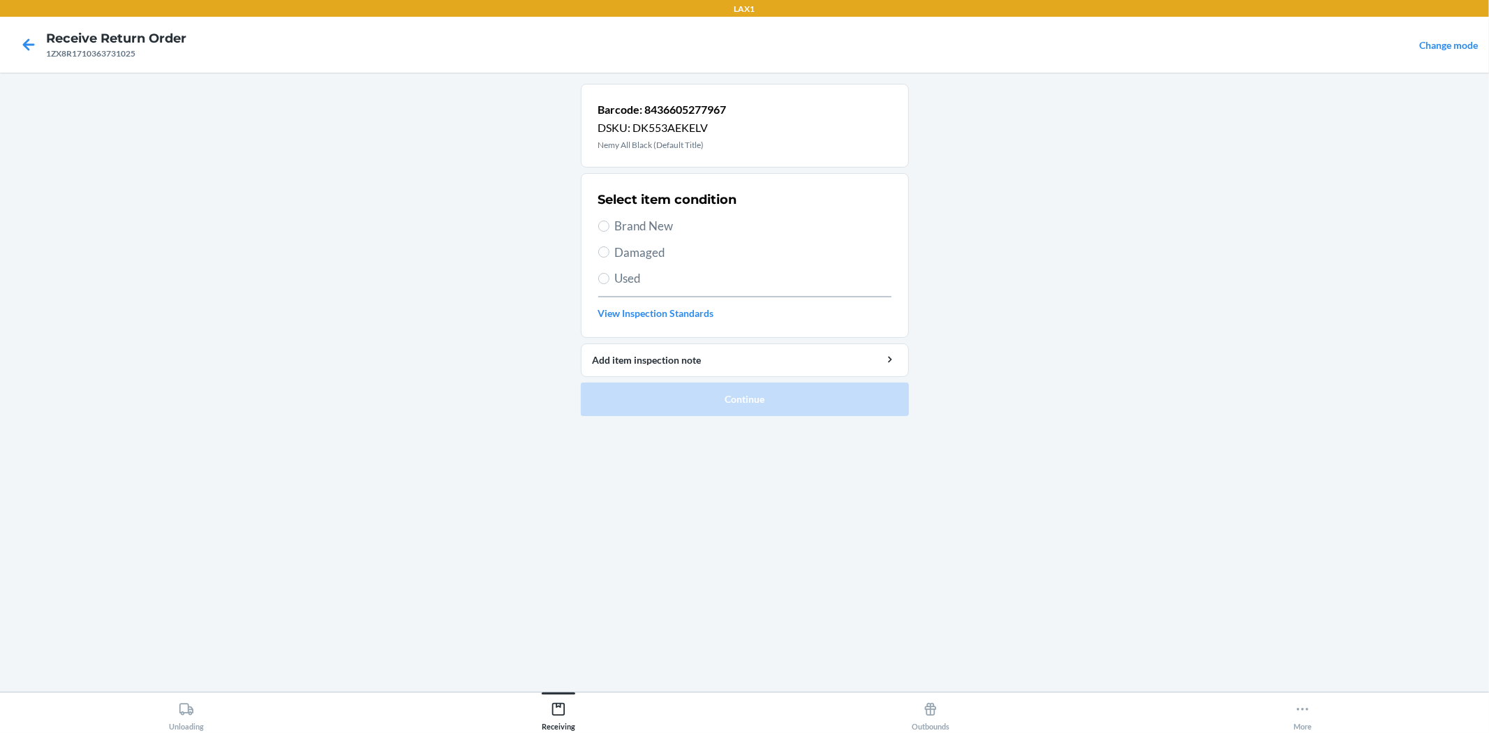
click at [689, 229] on span "Brand New" at bounding box center [753, 226] width 276 height 18
click at [609, 229] on input "Brand New" at bounding box center [603, 226] width 11 height 11
radio input "true"
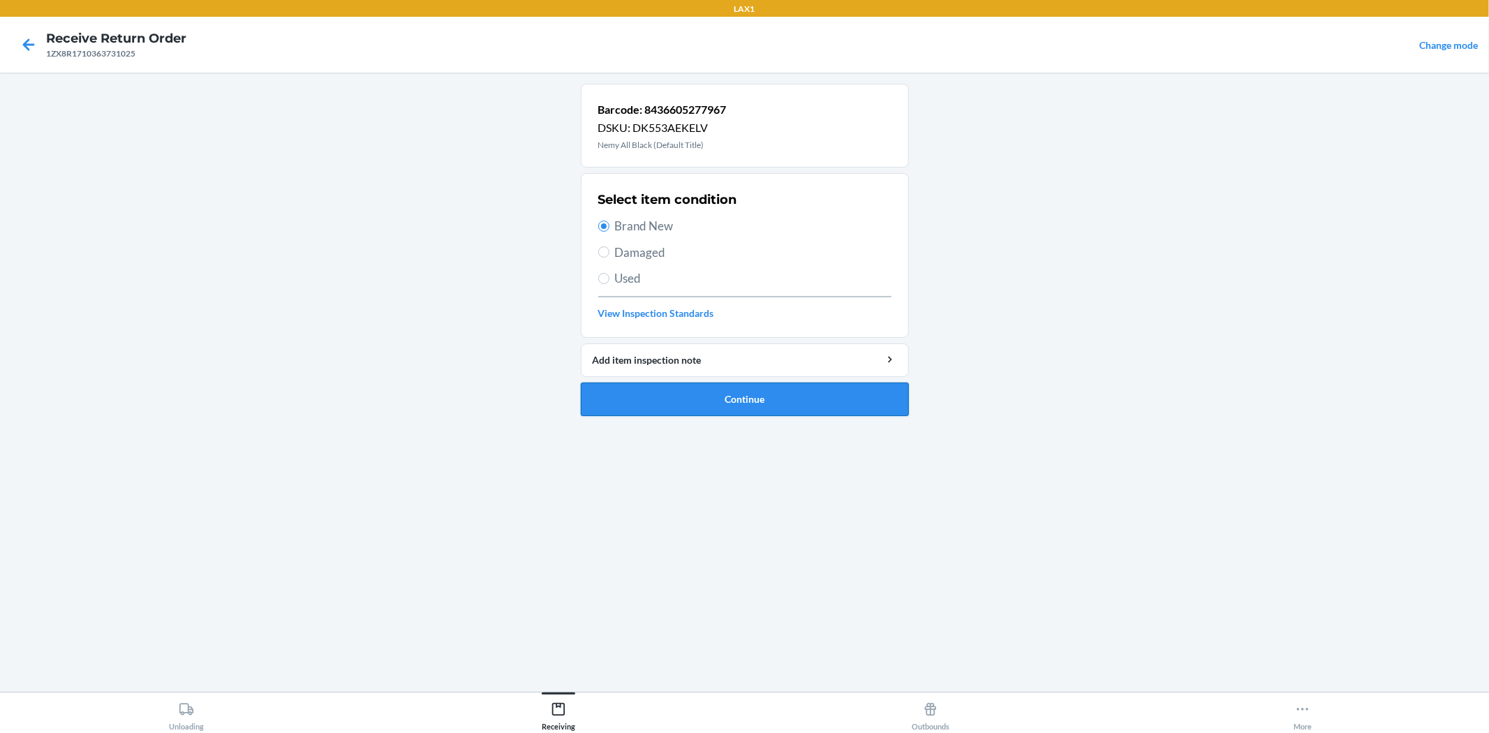
click at [778, 399] on button "Continue" at bounding box center [745, 400] width 328 height 34
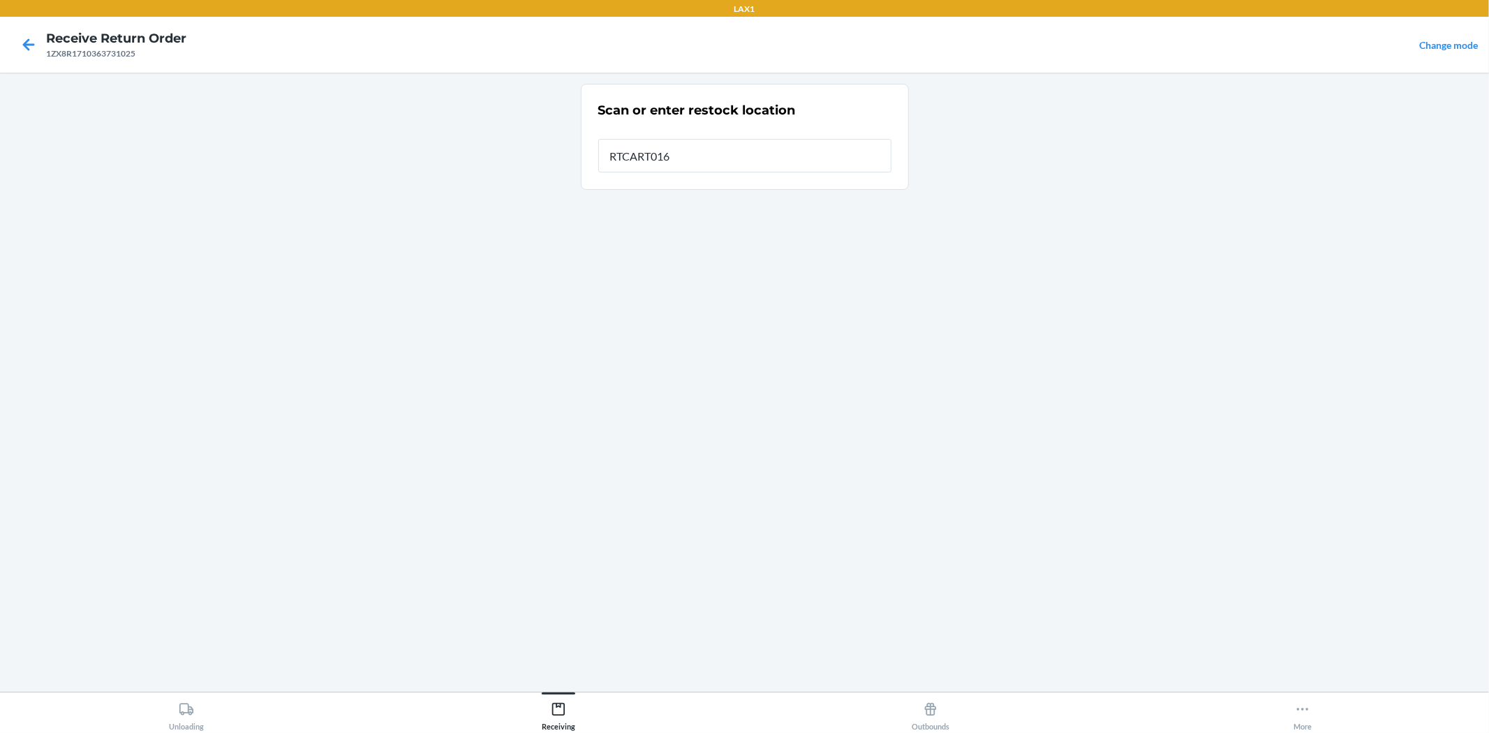
type input "RTCART016"
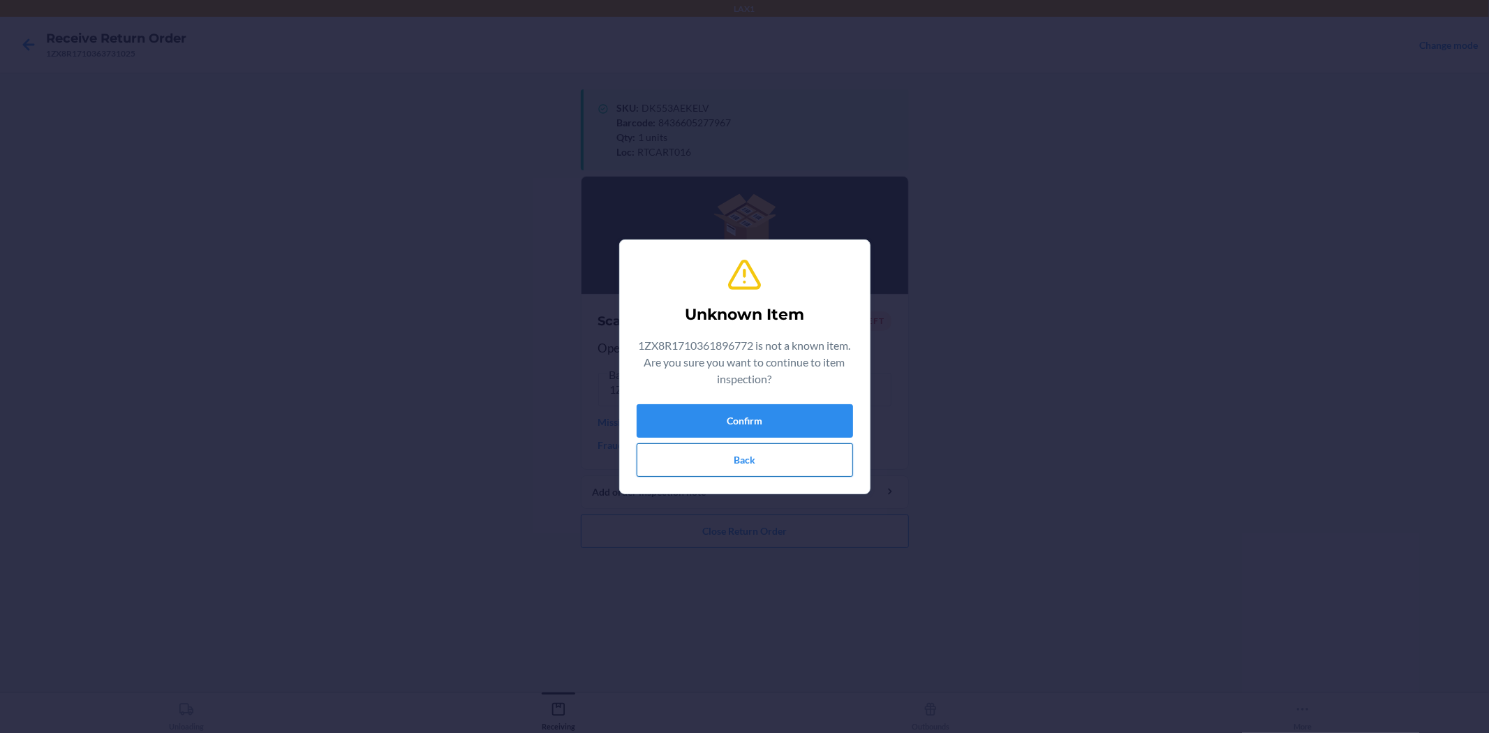
click at [762, 458] on button "Back" at bounding box center [745, 460] width 216 height 34
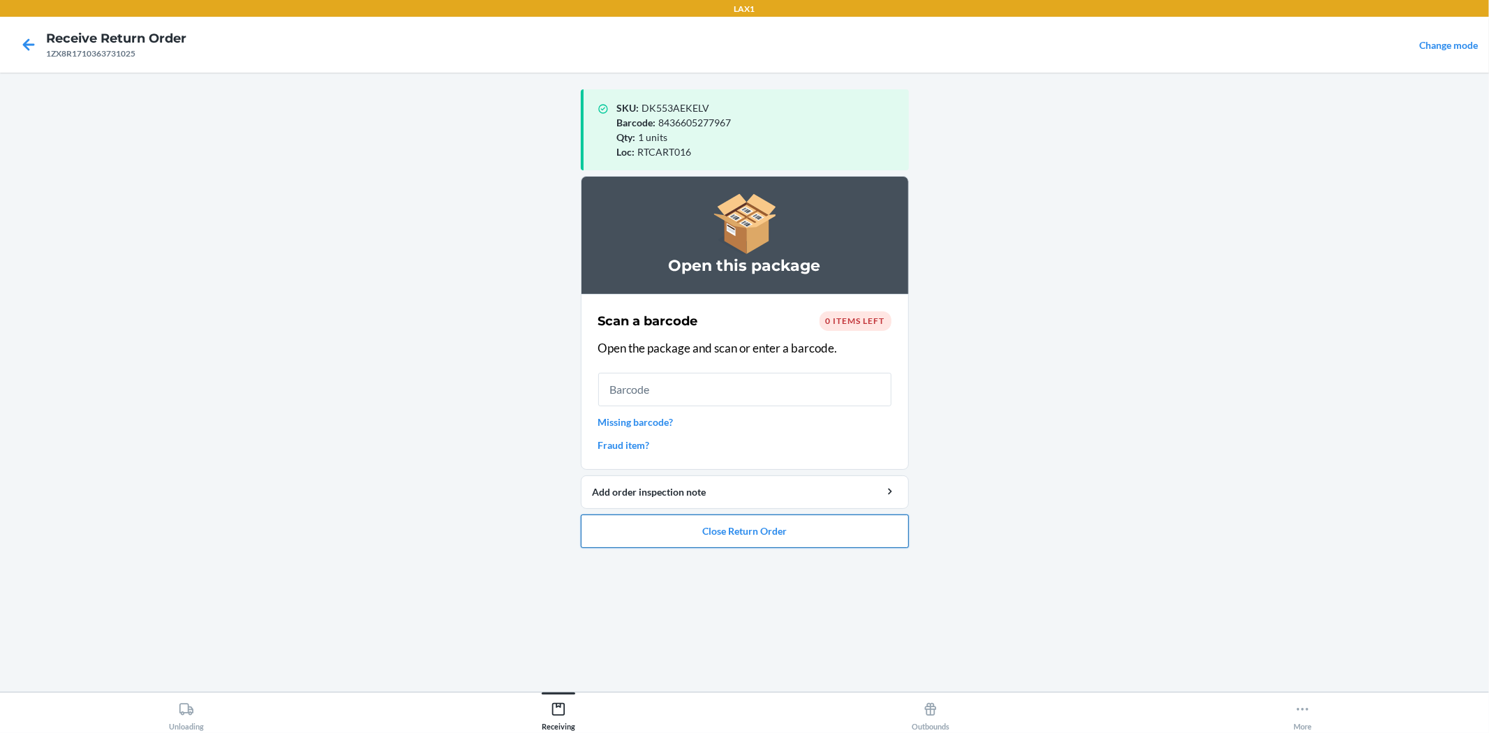
click at [813, 540] on button "Close Return Order" at bounding box center [745, 531] width 328 height 34
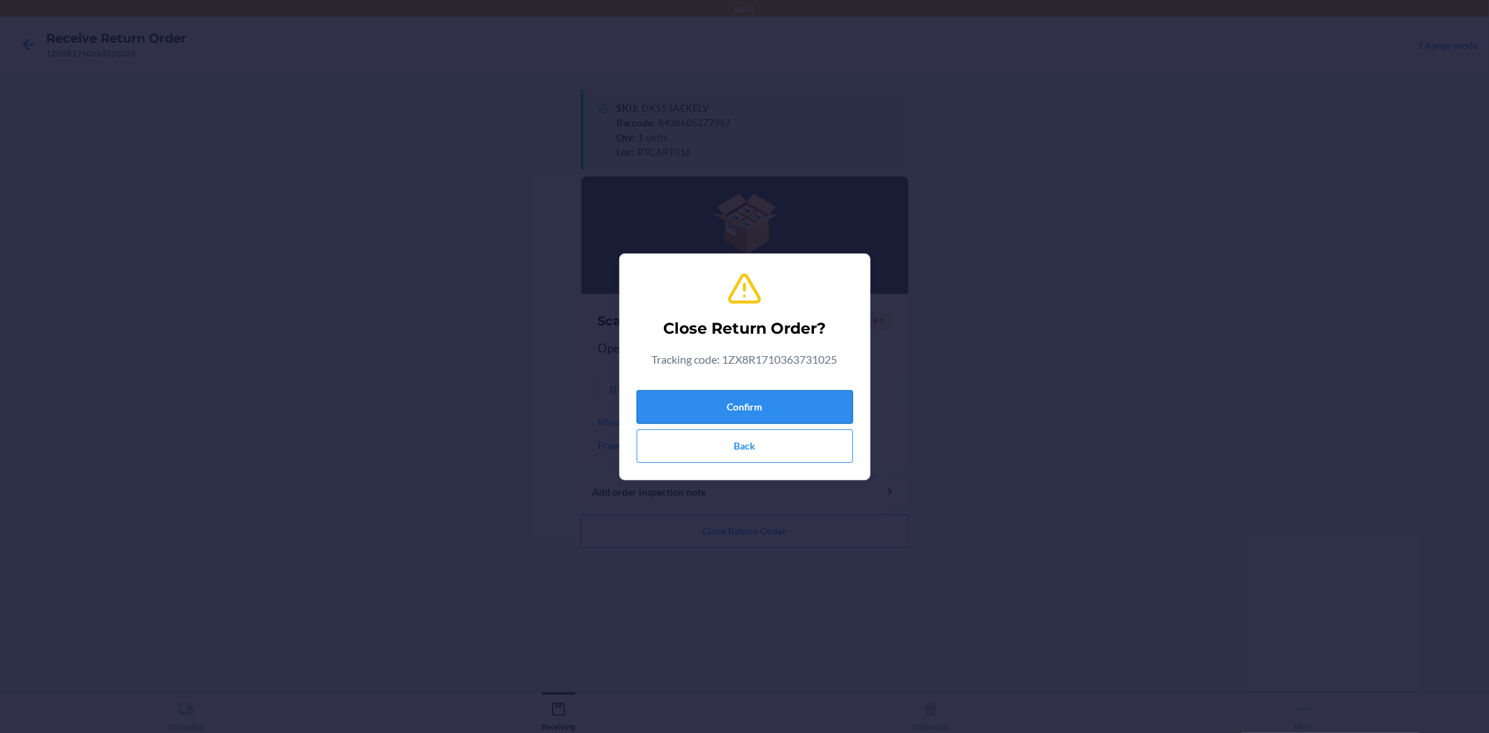
click at [743, 406] on button "Confirm" at bounding box center [745, 407] width 216 height 34
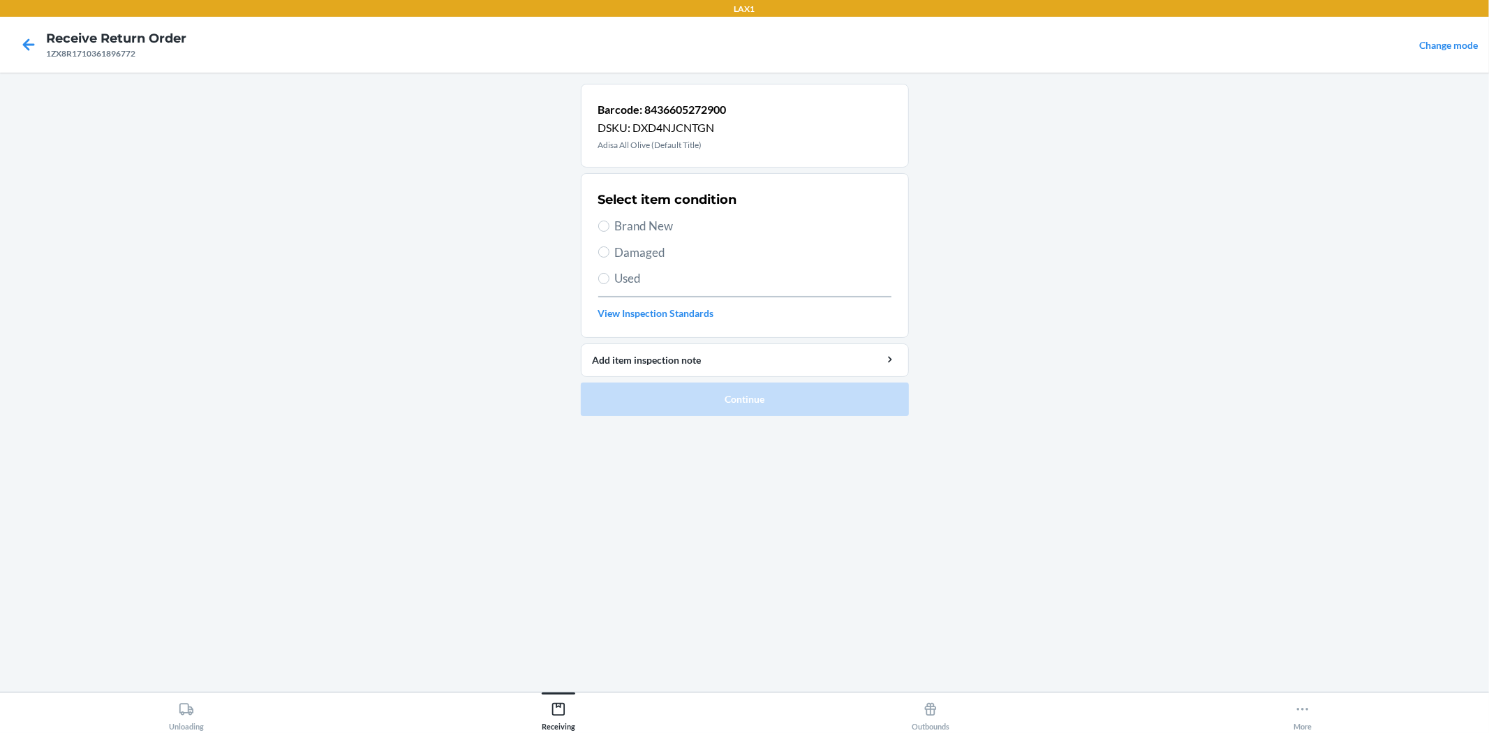
click at [711, 223] on span "Brand New" at bounding box center [753, 226] width 276 height 18
click at [609, 223] on input "Brand New" at bounding box center [603, 226] width 11 height 11
radio input "true"
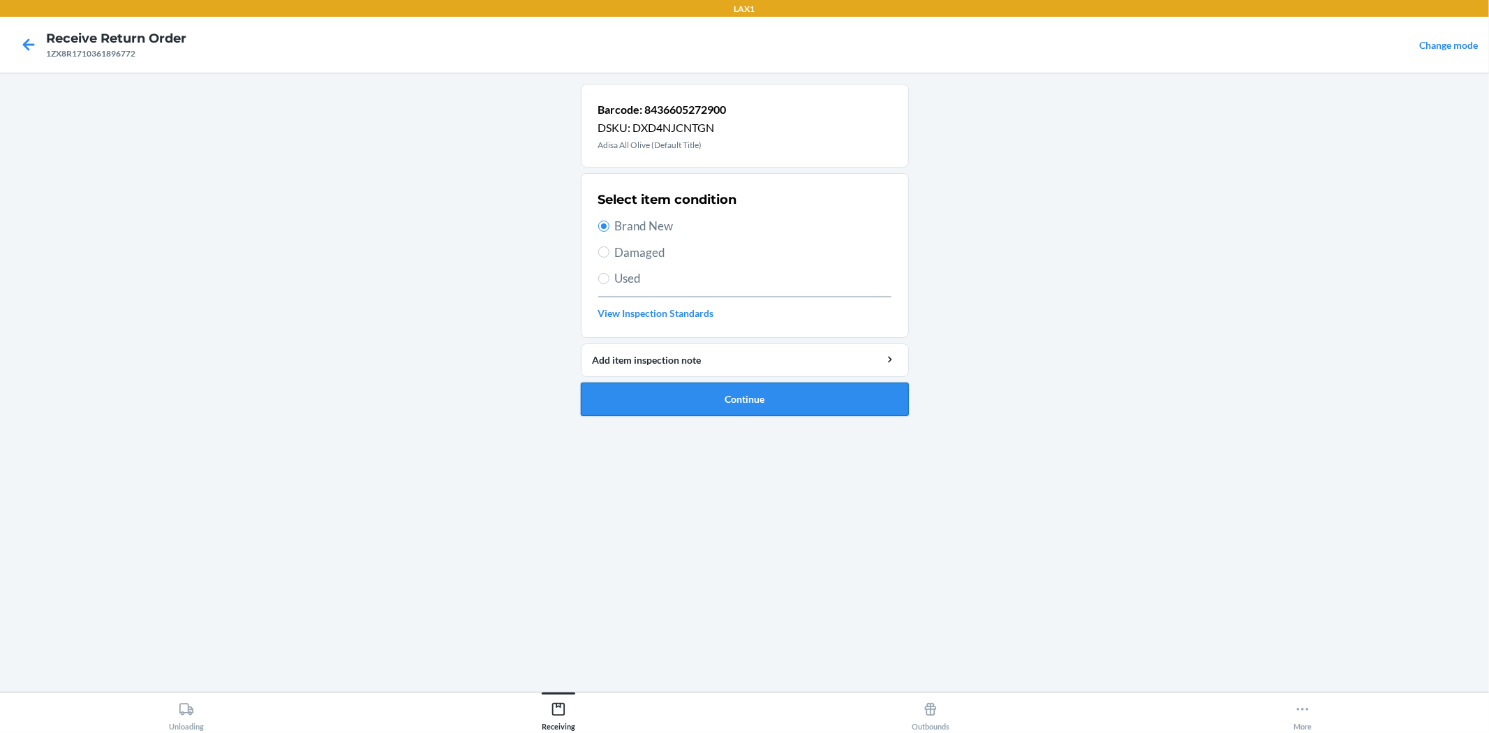
click at [799, 401] on button "Continue" at bounding box center [745, 400] width 328 height 34
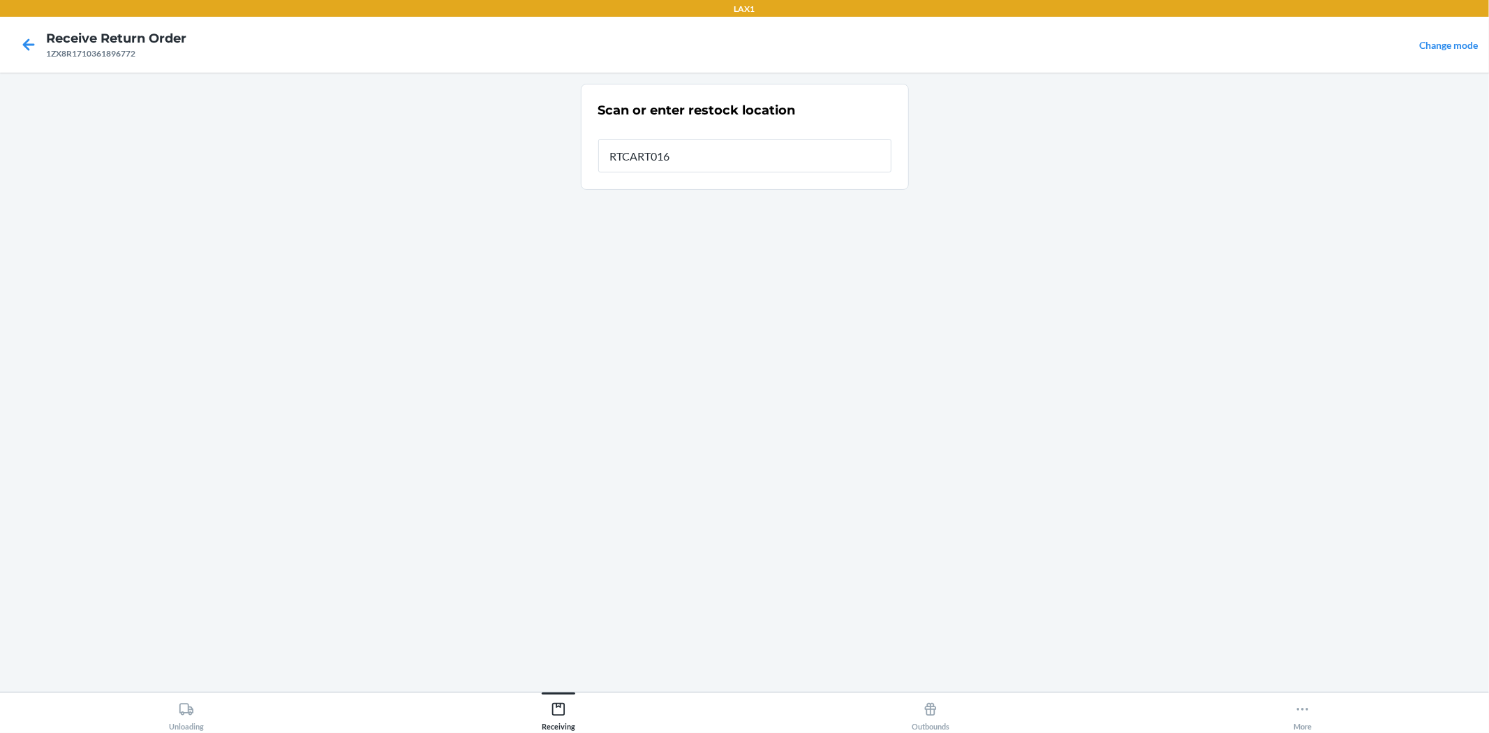
type input "RTCART016"
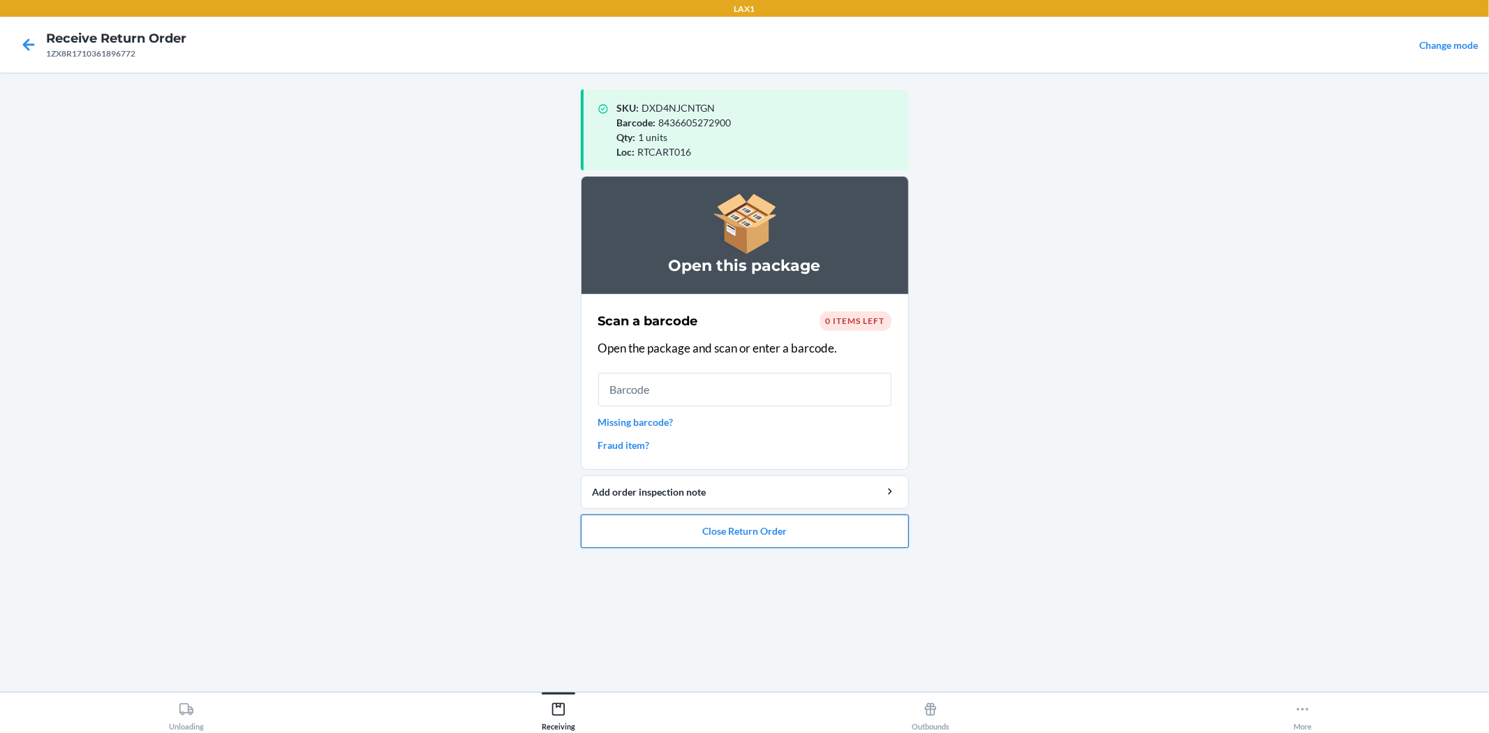
click at [843, 527] on button "Close Return Order" at bounding box center [745, 531] width 328 height 34
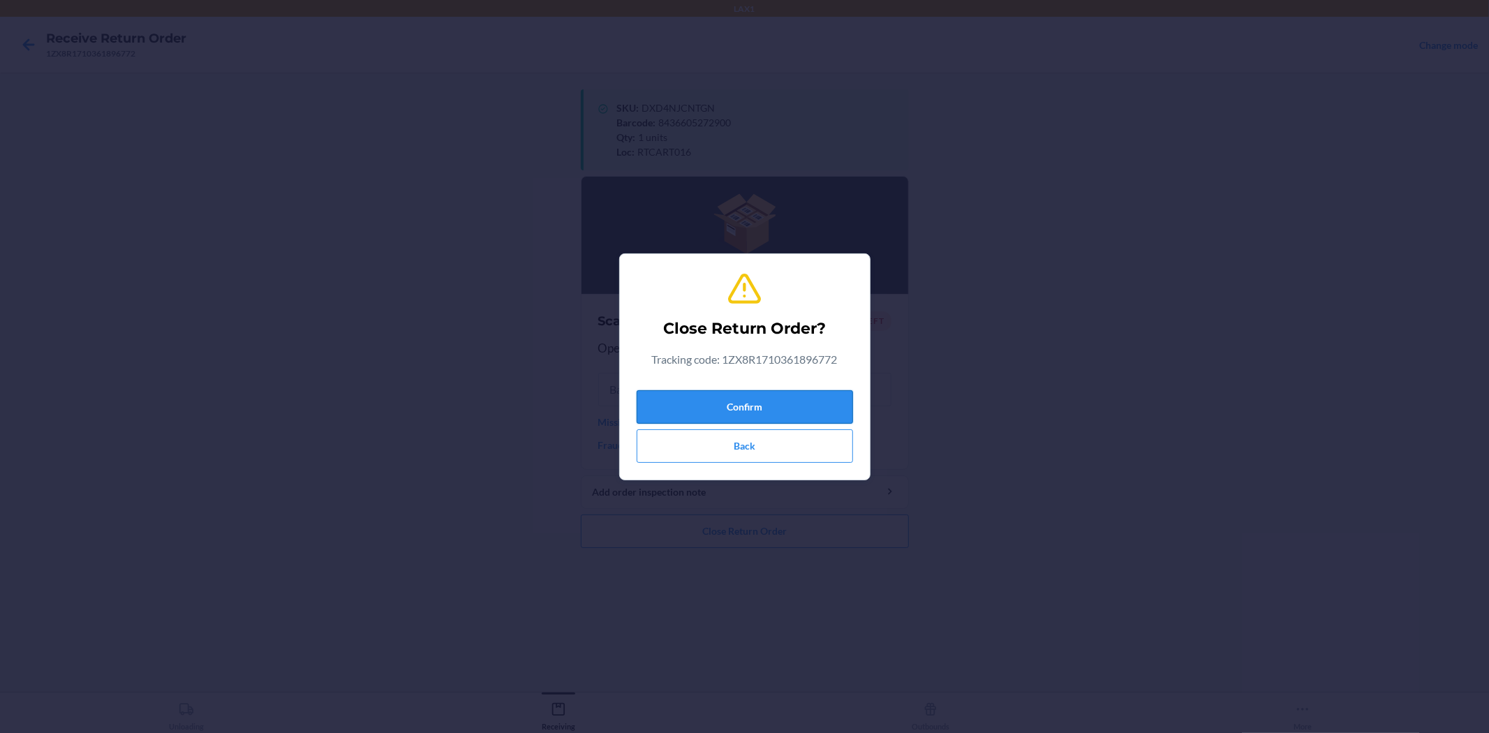
click at [780, 401] on button "Confirm" at bounding box center [745, 407] width 216 height 34
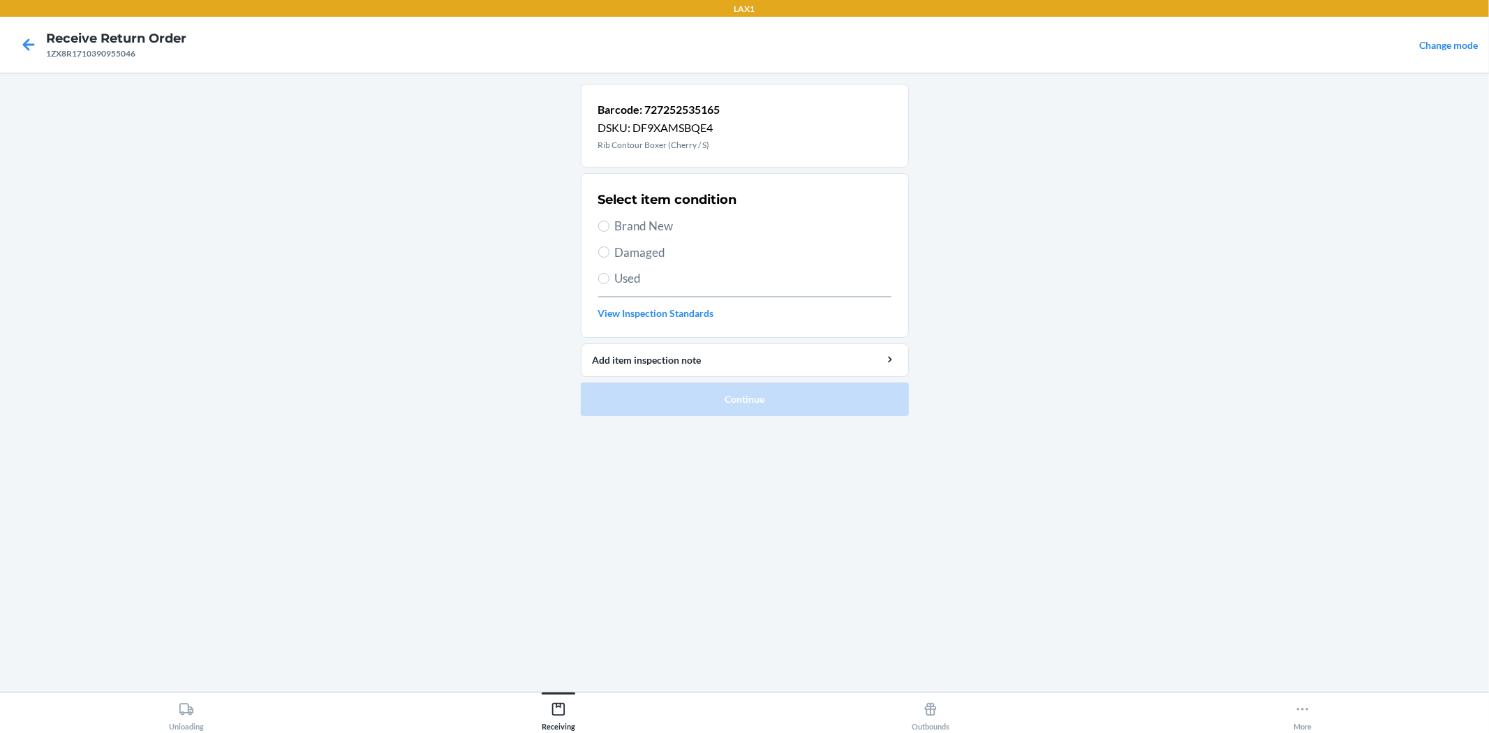
click at [629, 223] on span "Brand New" at bounding box center [753, 226] width 276 height 18
click at [609, 223] on input "Brand New" at bounding box center [603, 226] width 11 height 11
radio input "true"
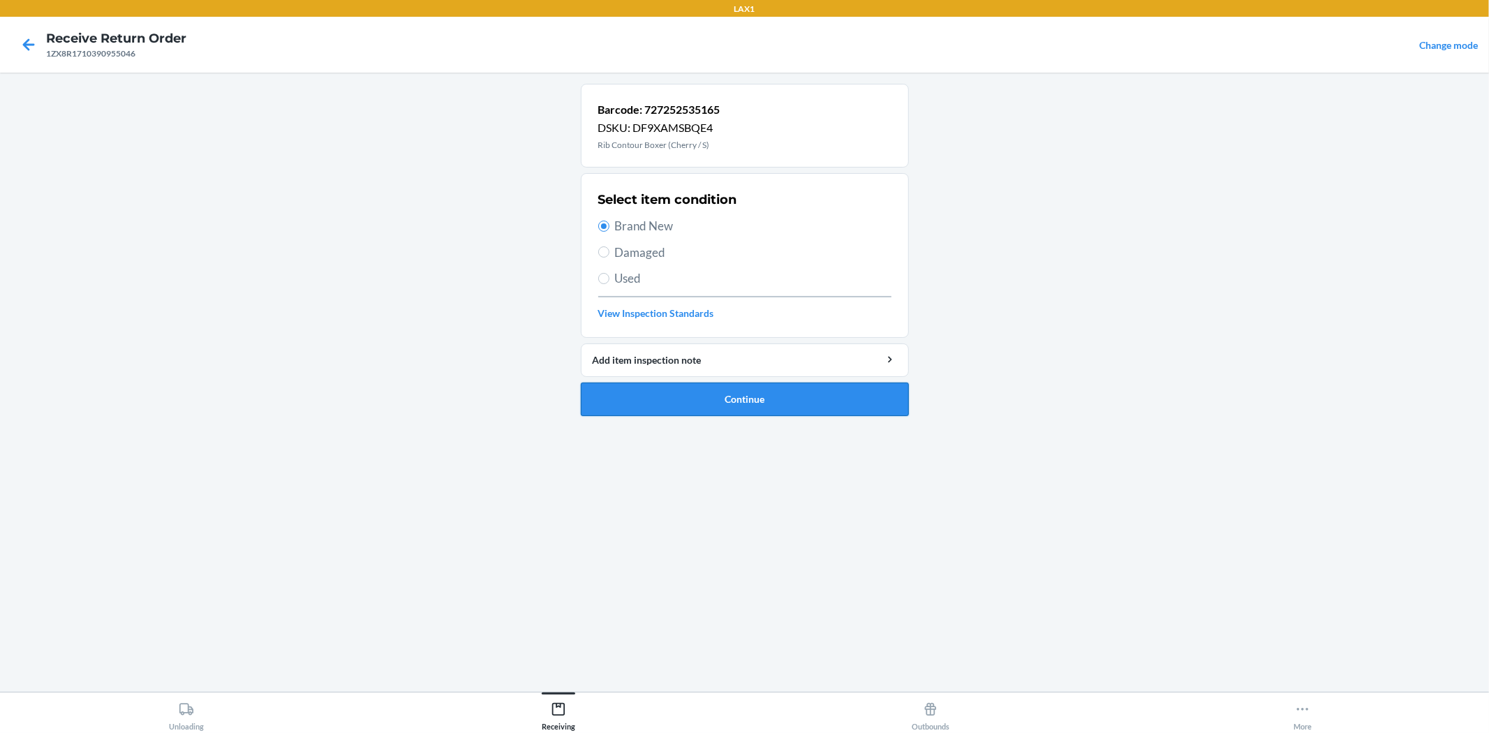
click at [741, 400] on button "Continue" at bounding box center [745, 400] width 328 height 34
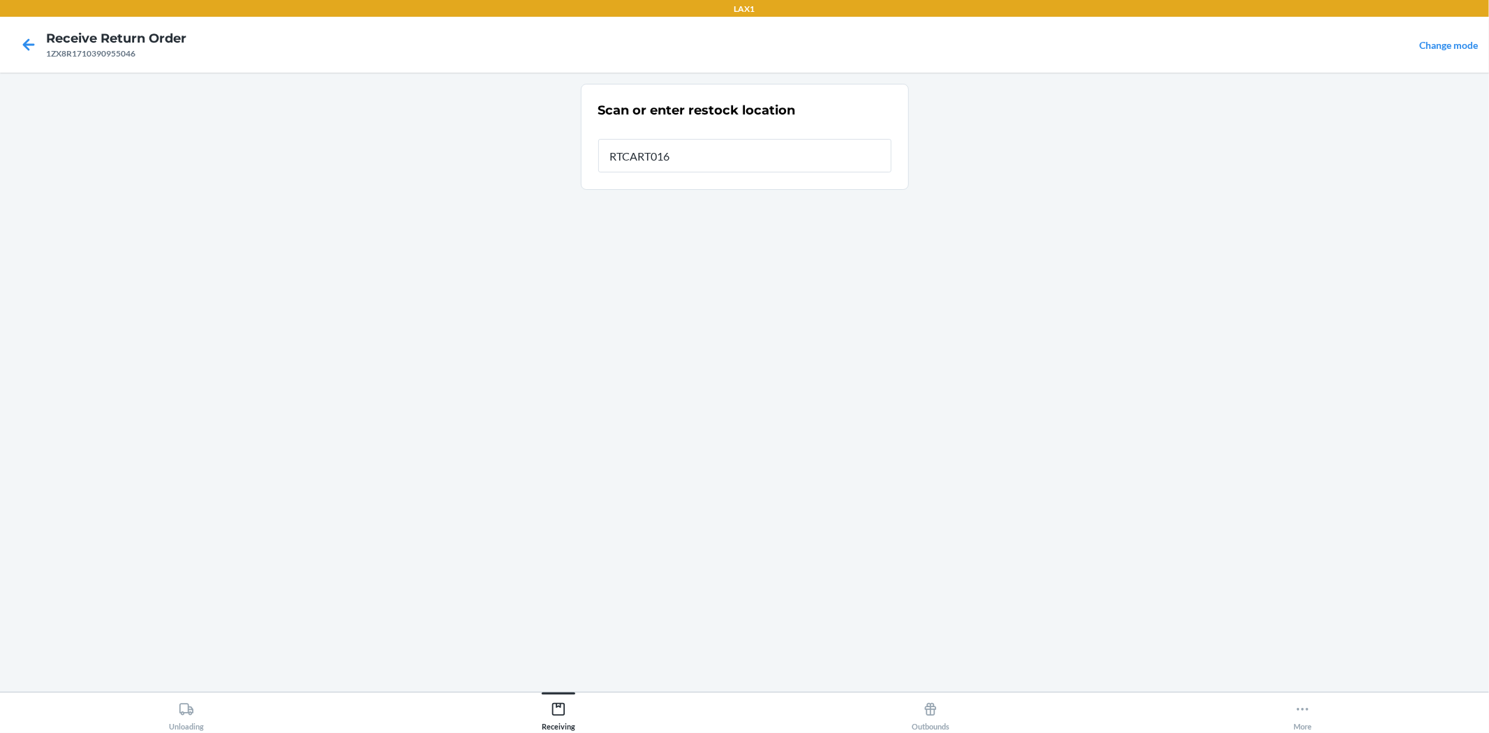
type input "RTCART016"
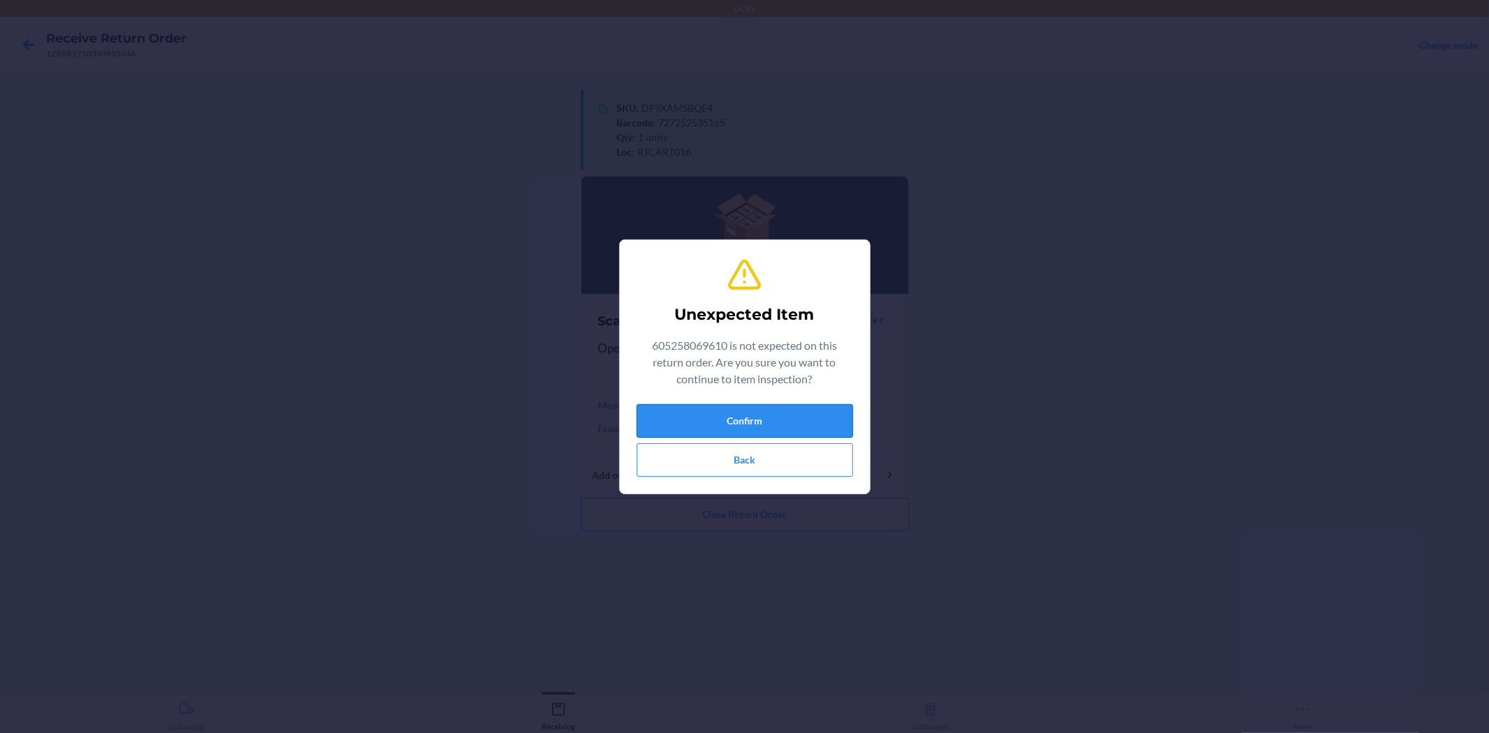
click at [777, 429] on button "Confirm" at bounding box center [745, 421] width 216 height 34
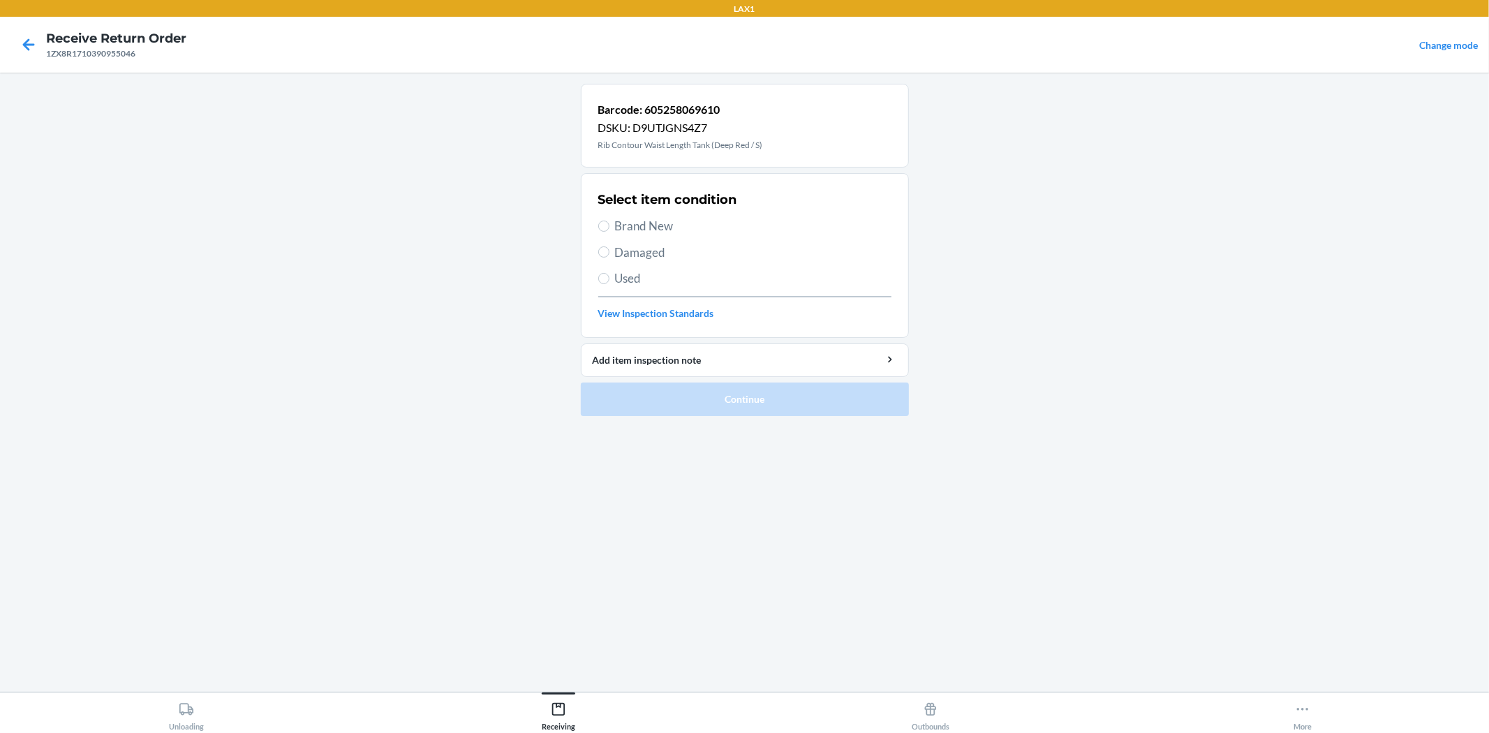
click at [641, 226] on span "Brand New" at bounding box center [753, 226] width 276 height 18
click at [609, 226] on input "Brand New" at bounding box center [603, 226] width 11 height 11
radio input "true"
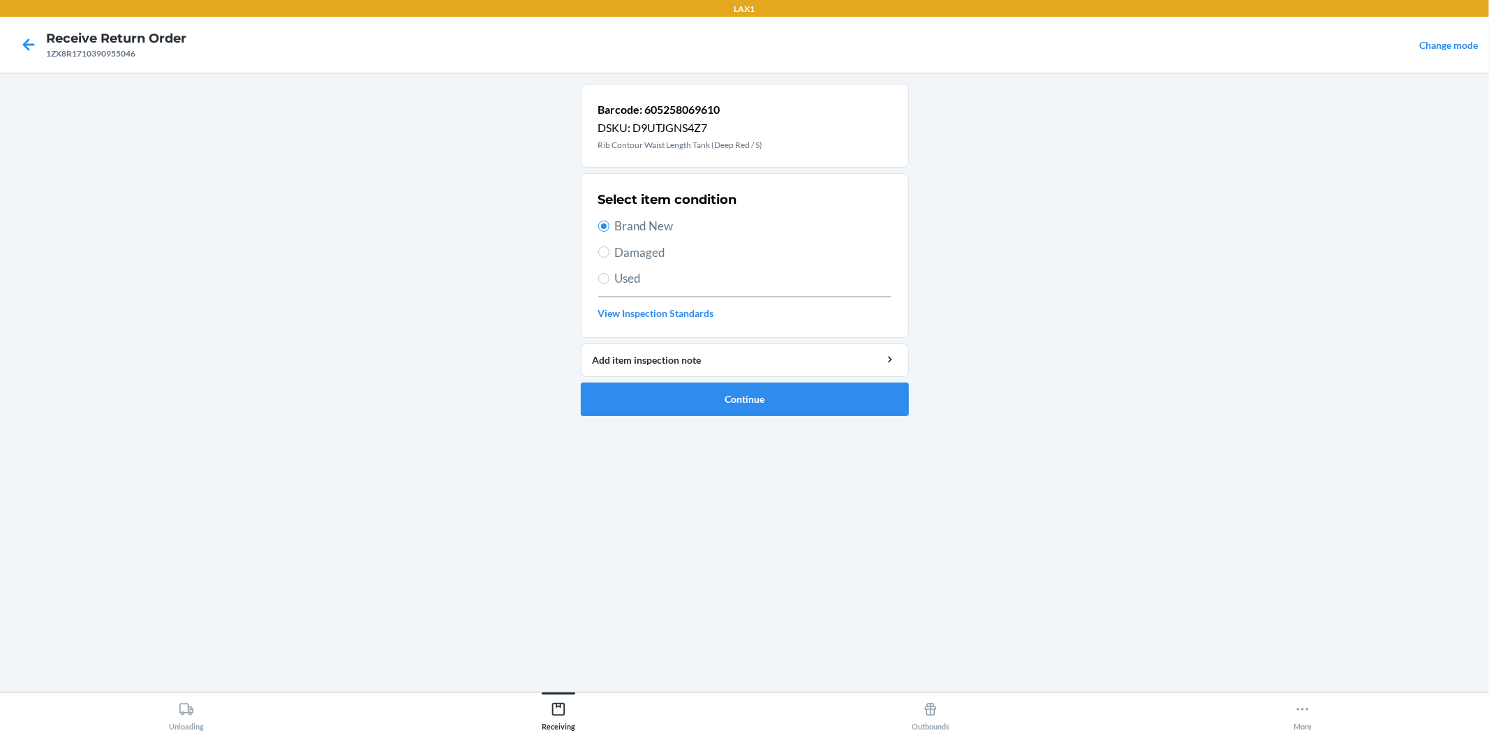
click at [685, 253] on span "Damaged" at bounding box center [753, 253] width 276 height 18
click at [609, 253] on input "Damaged" at bounding box center [603, 251] width 11 height 11
radio input "true"
radio input "false"
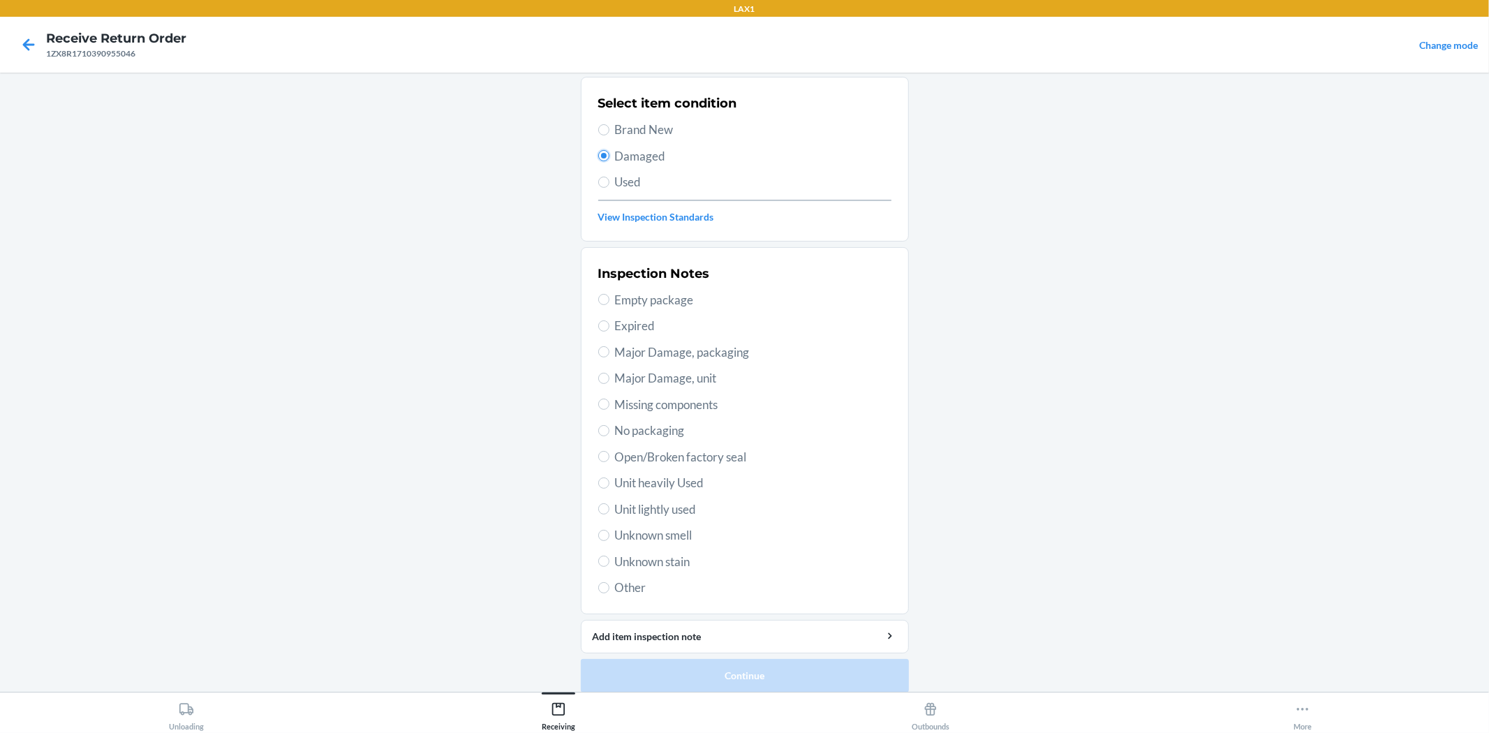
scroll to position [107, 0]
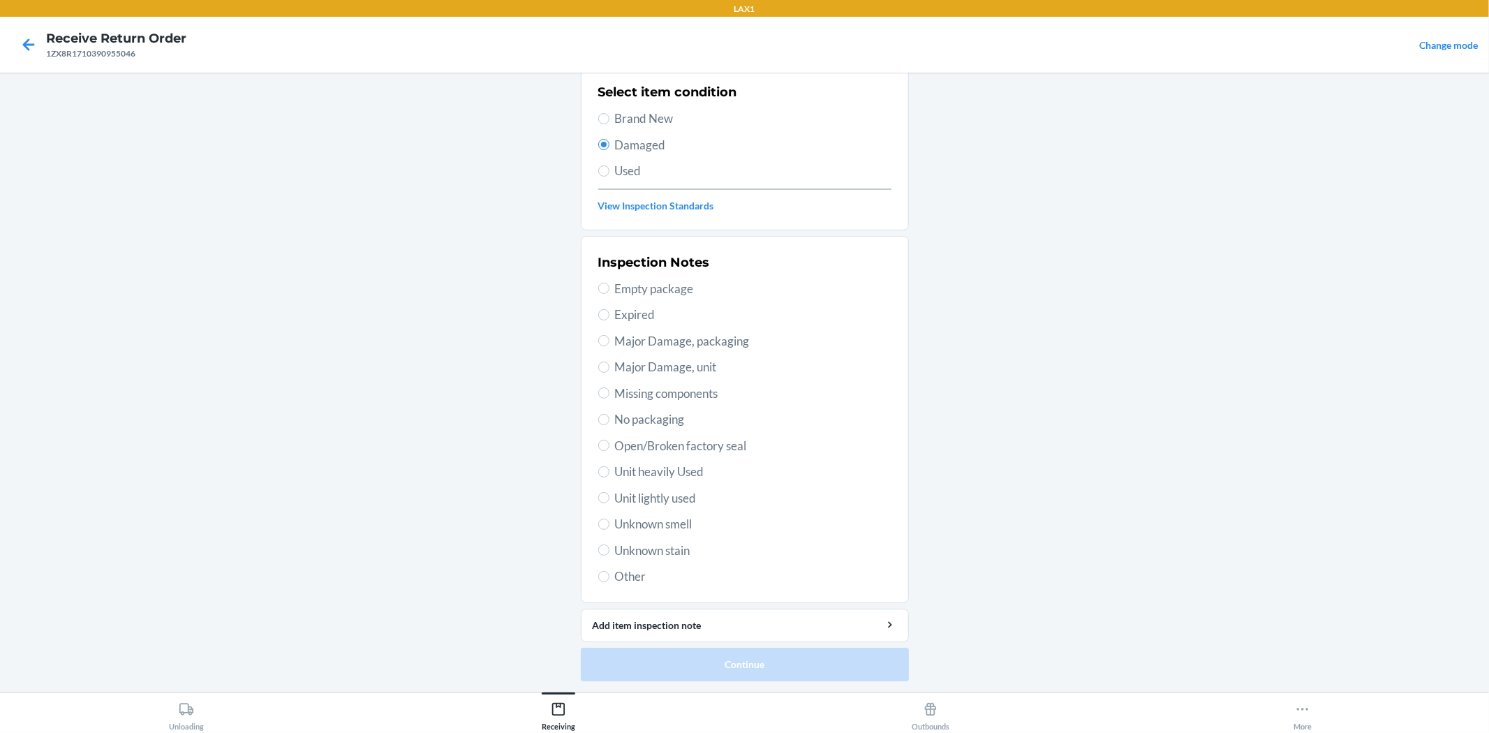
click at [693, 343] on span "Major Damage, packaging" at bounding box center [753, 341] width 276 height 18
click at [609, 343] on input "Major Damage, packaging" at bounding box center [603, 340] width 11 height 11
radio input "true"
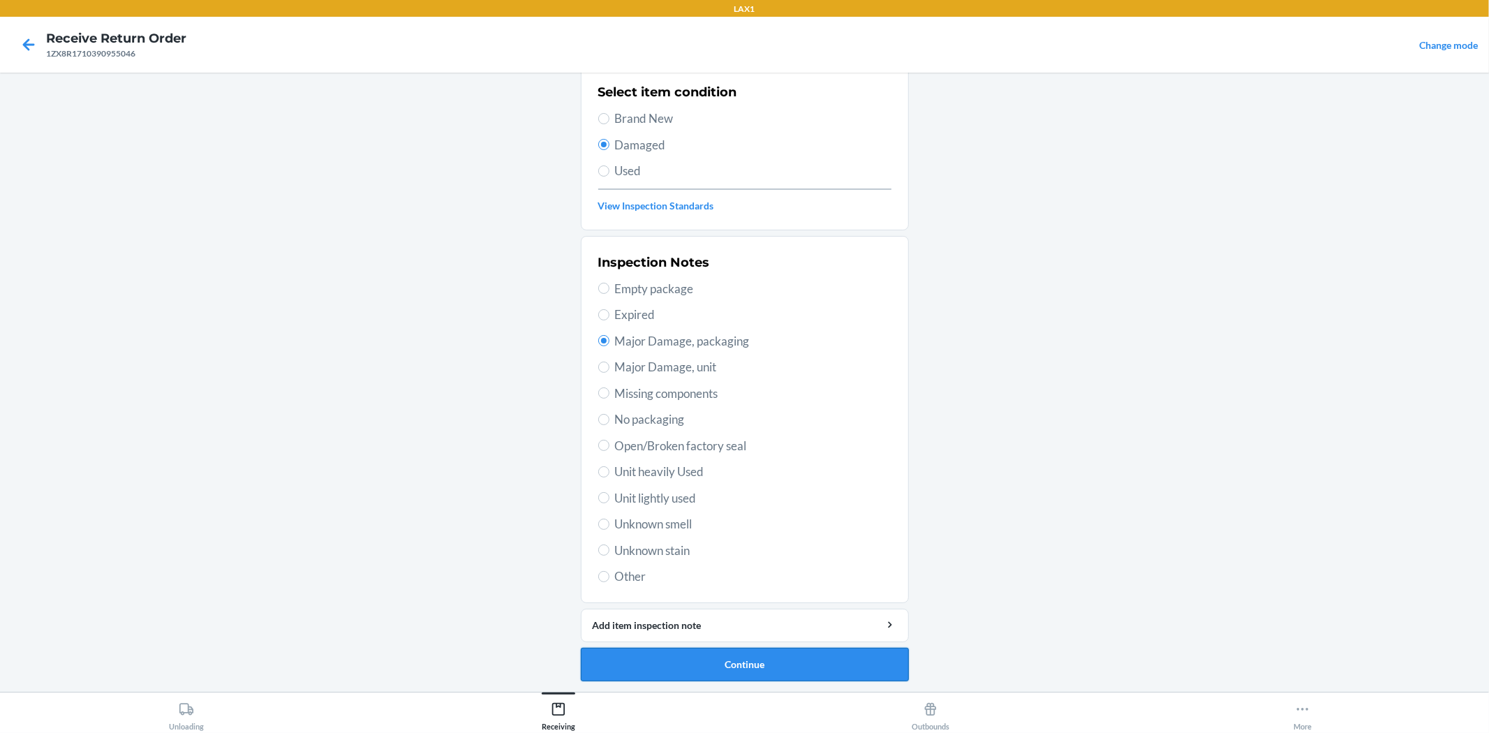
click at [665, 665] on button "Continue" at bounding box center [745, 665] width 328 height 34
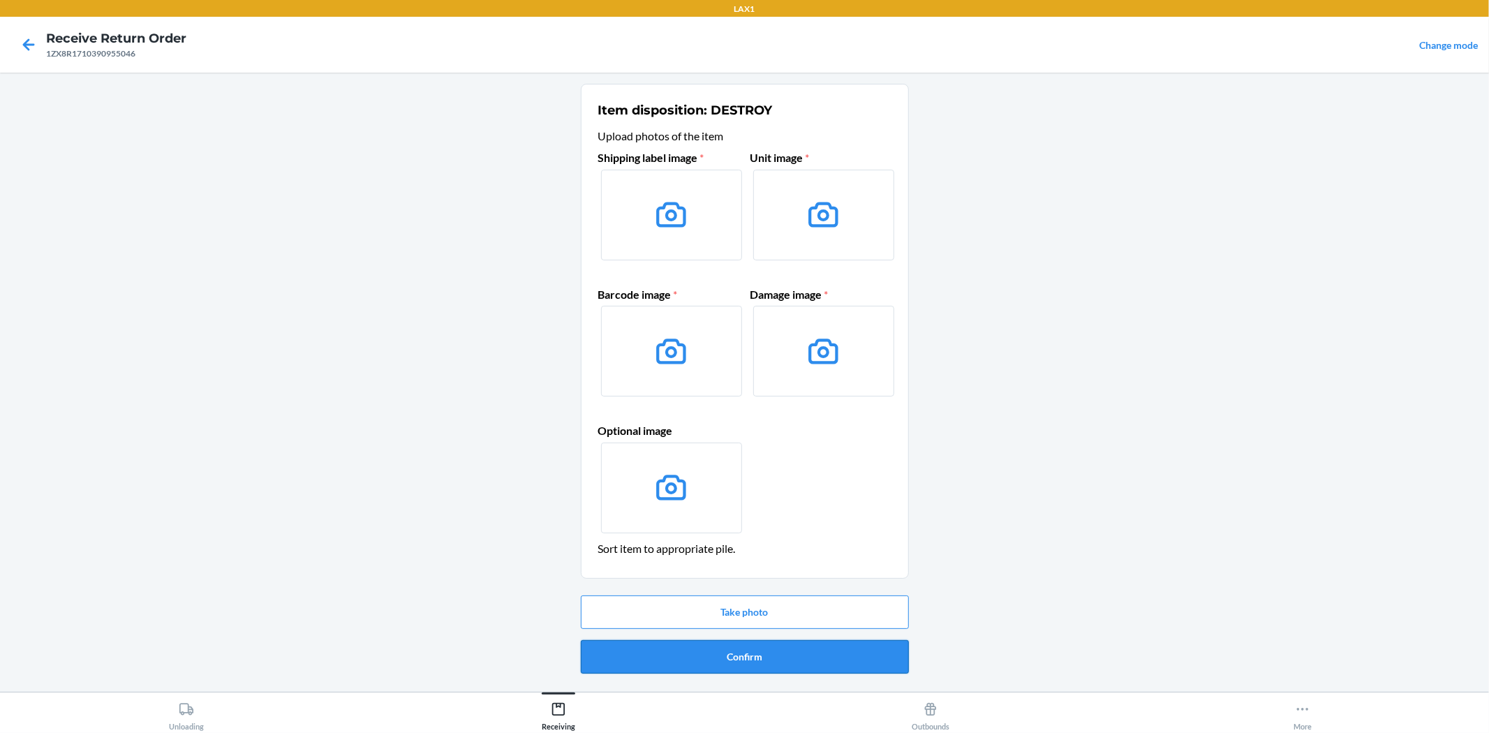
click at [828, 641] on button "Confirm" at bounding box center [745, 657] width 328 height 34
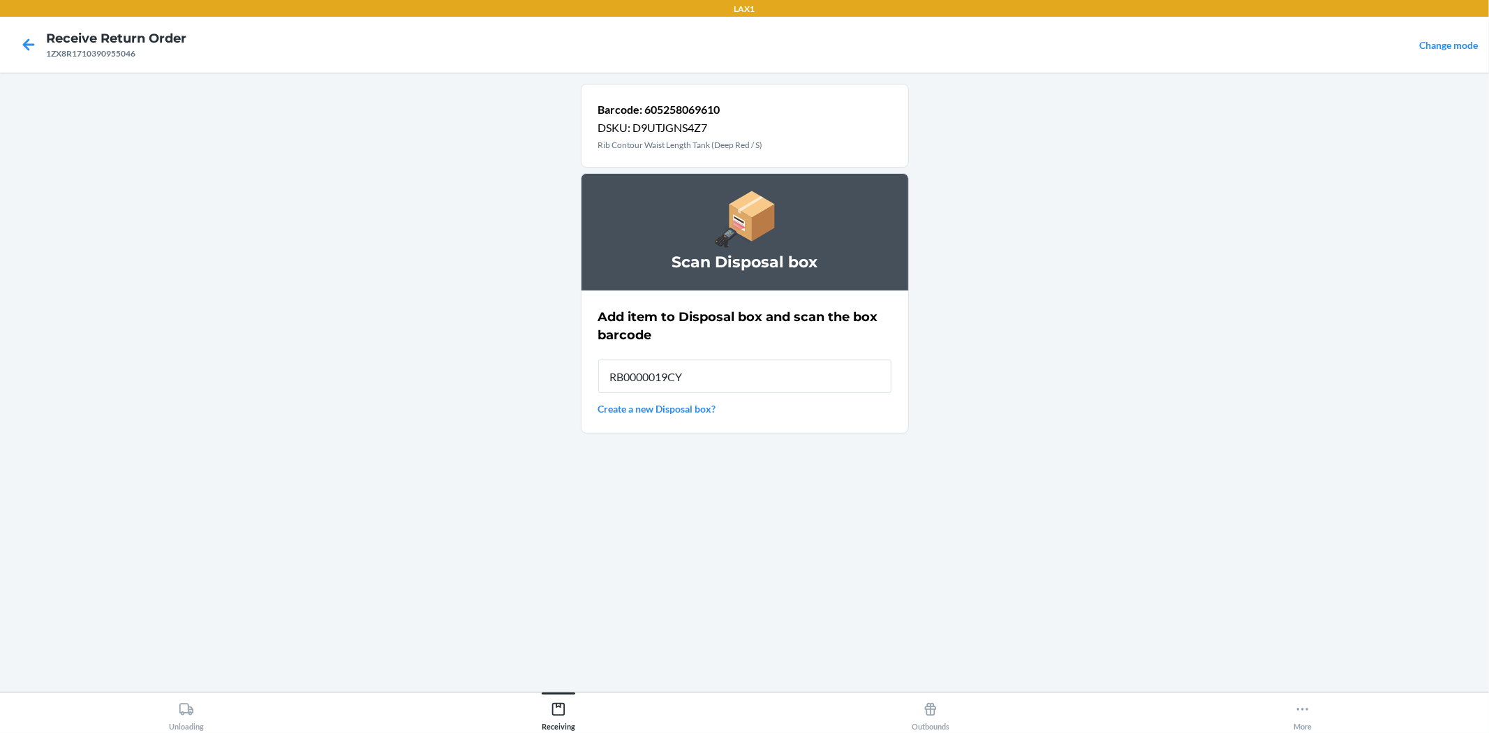
type input "RB0000019CY"
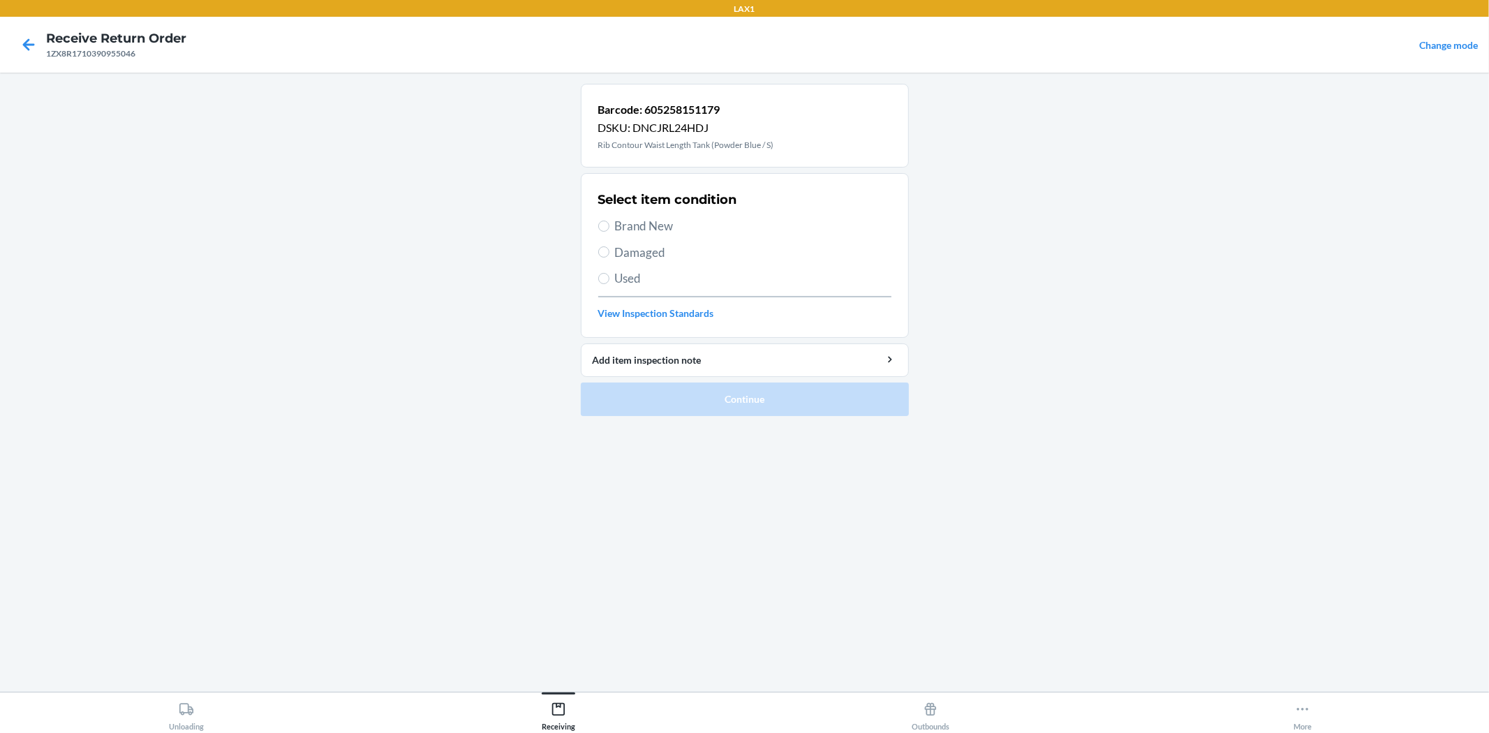
click at [669, 219] on span "Brand New" at bounding box center [753, 226] width 276 height 18
click at [609, 221] on input "Brand New" at bounding box center [603, 226] width 11 height 11
radio input "true"
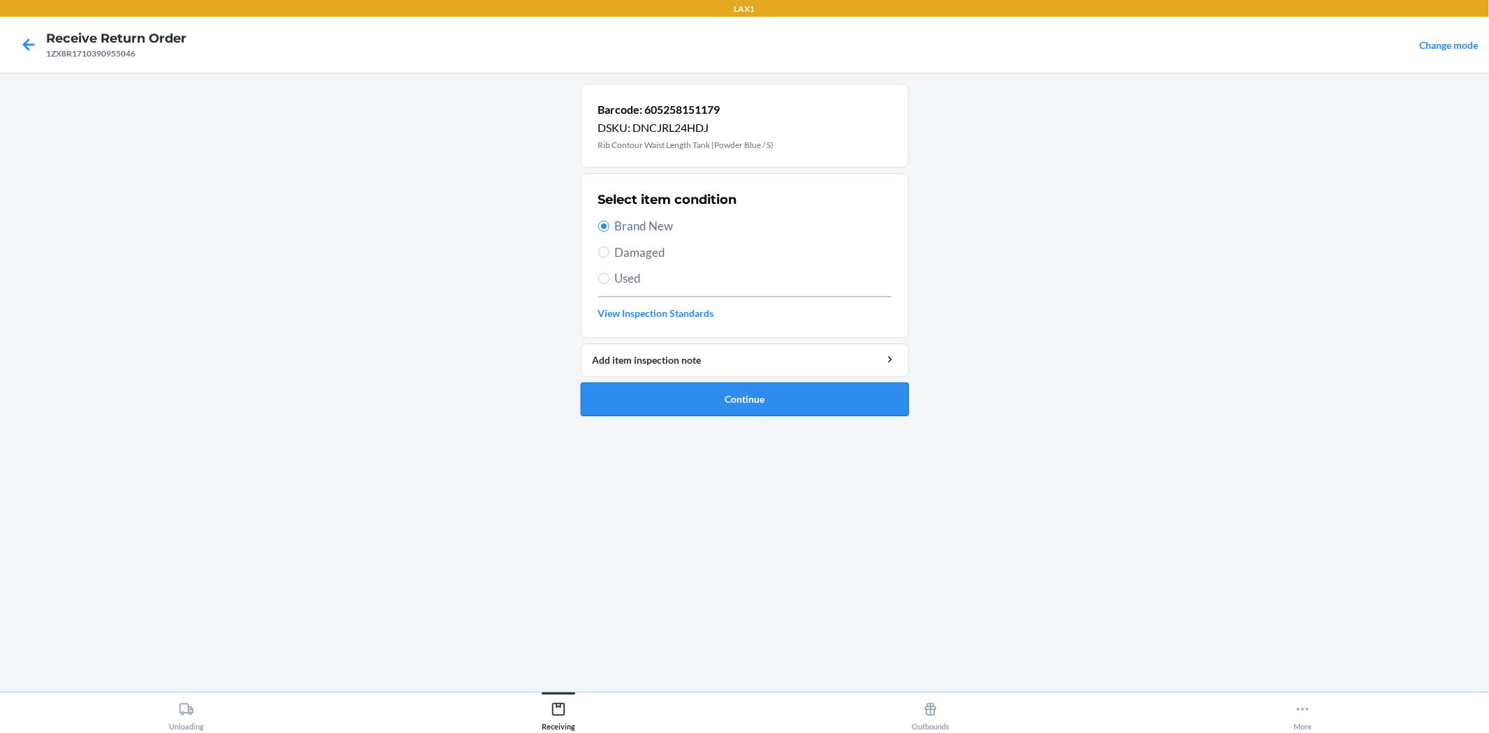
click at [787, 387] on button "Continue" at bounding box center [745, 400] width 328 height 34
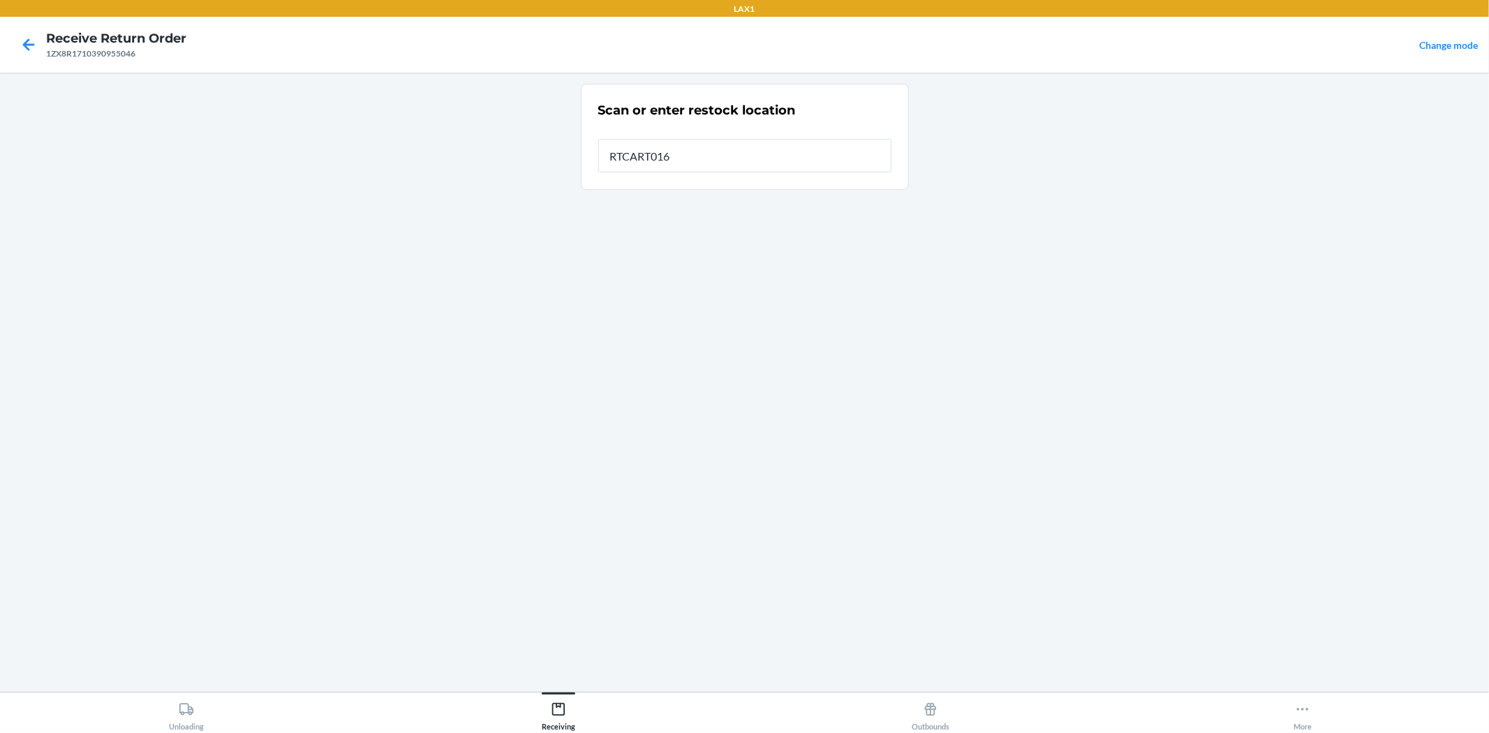
type input "RTCART016"
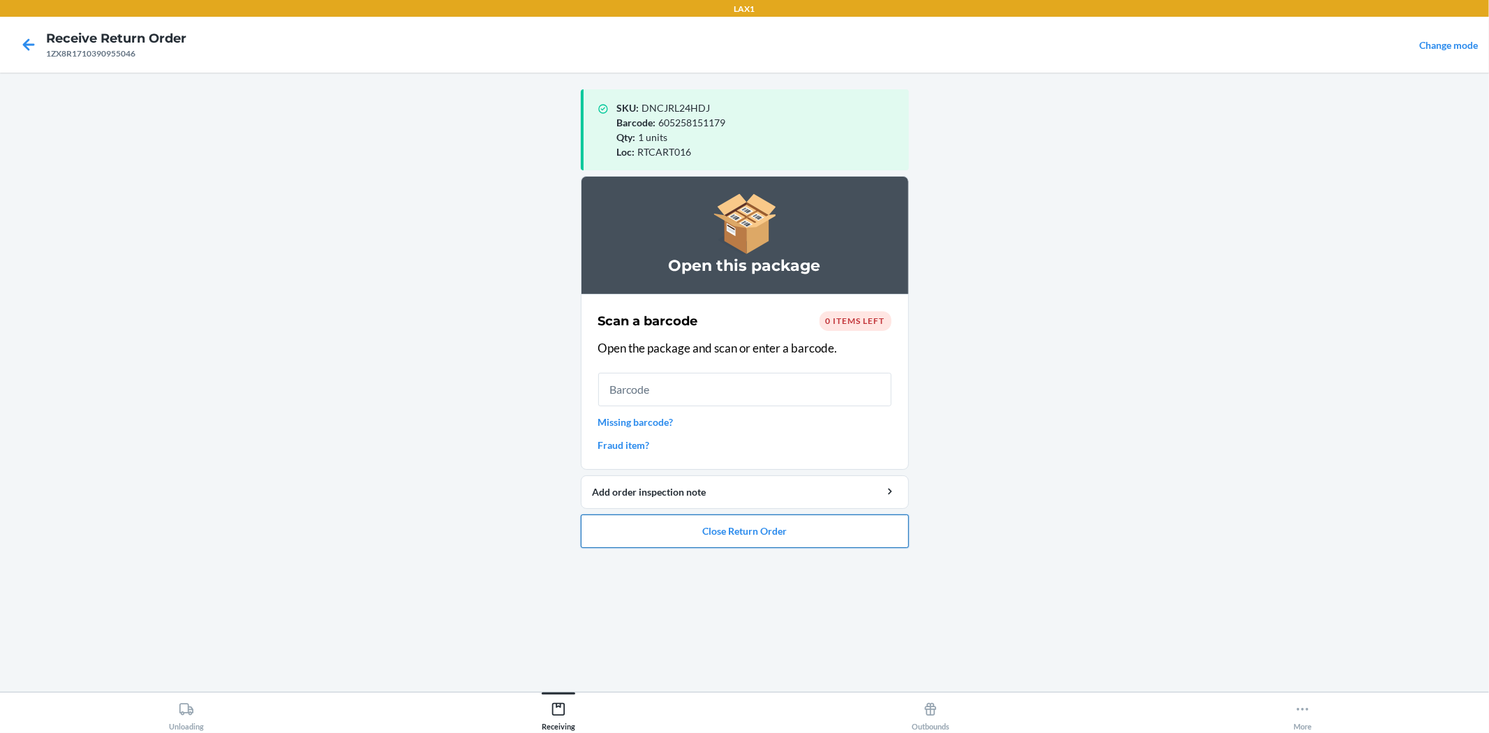
click at [882, 538] on button "Close Return Order" at bounding box center [745, 531] width 328 height 34
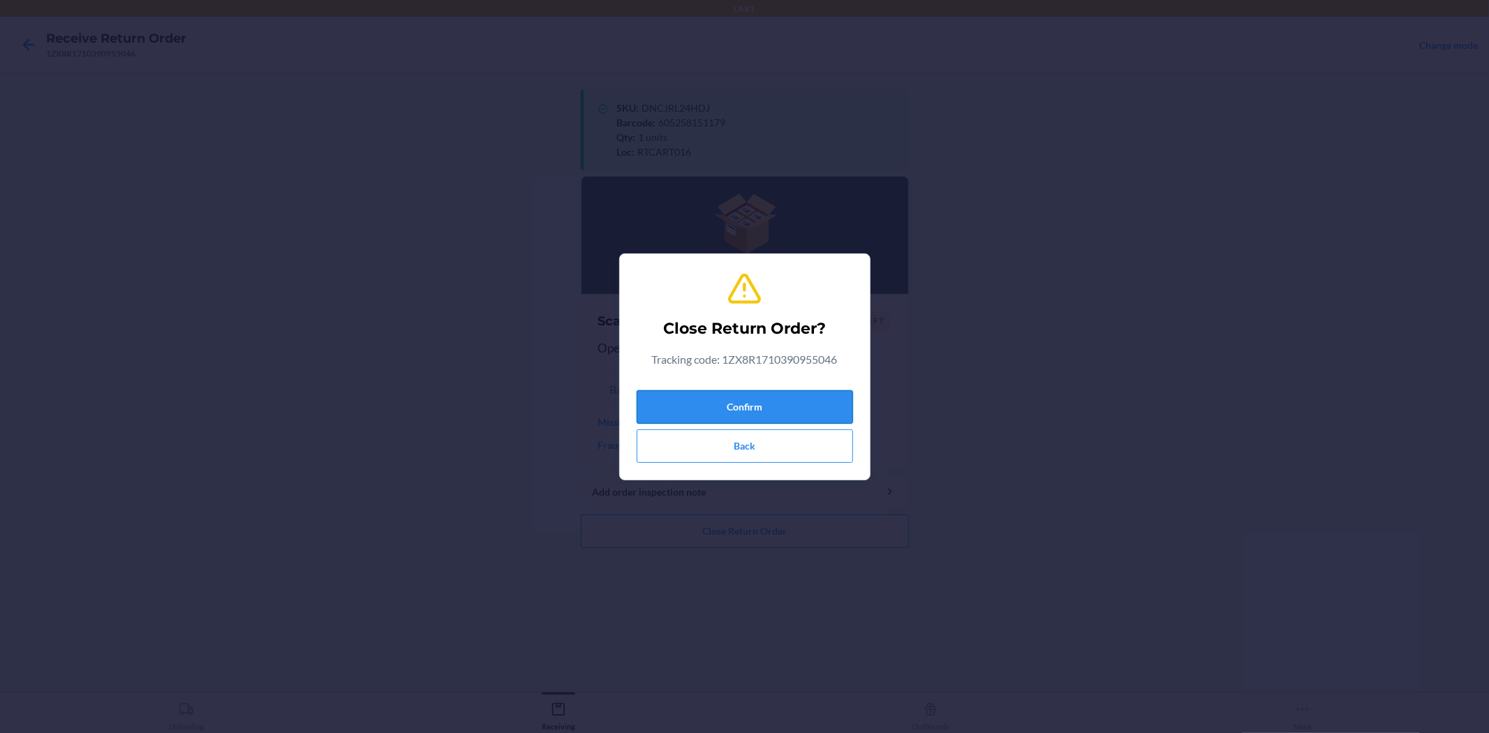
click at [713, 391] on button "Confirm" at bounding box center [745, 407] width 216 height 34
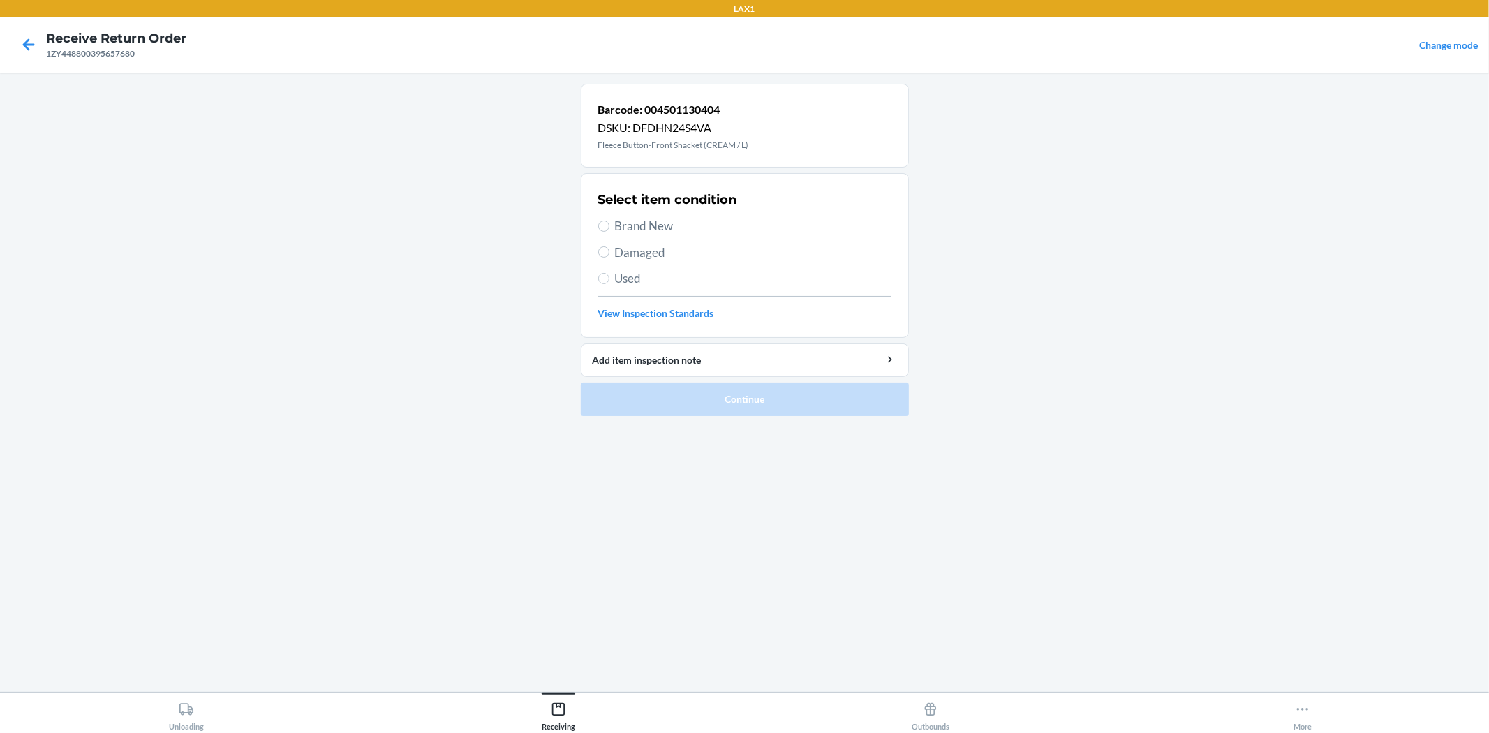
click at [664, 226] on span "Brand New" at bounding box center [753, 226] width 276 height 18
click at [609, 226] on input "Brand New" at bounding box center [603, 226] width 11 height 11
radio input "true"
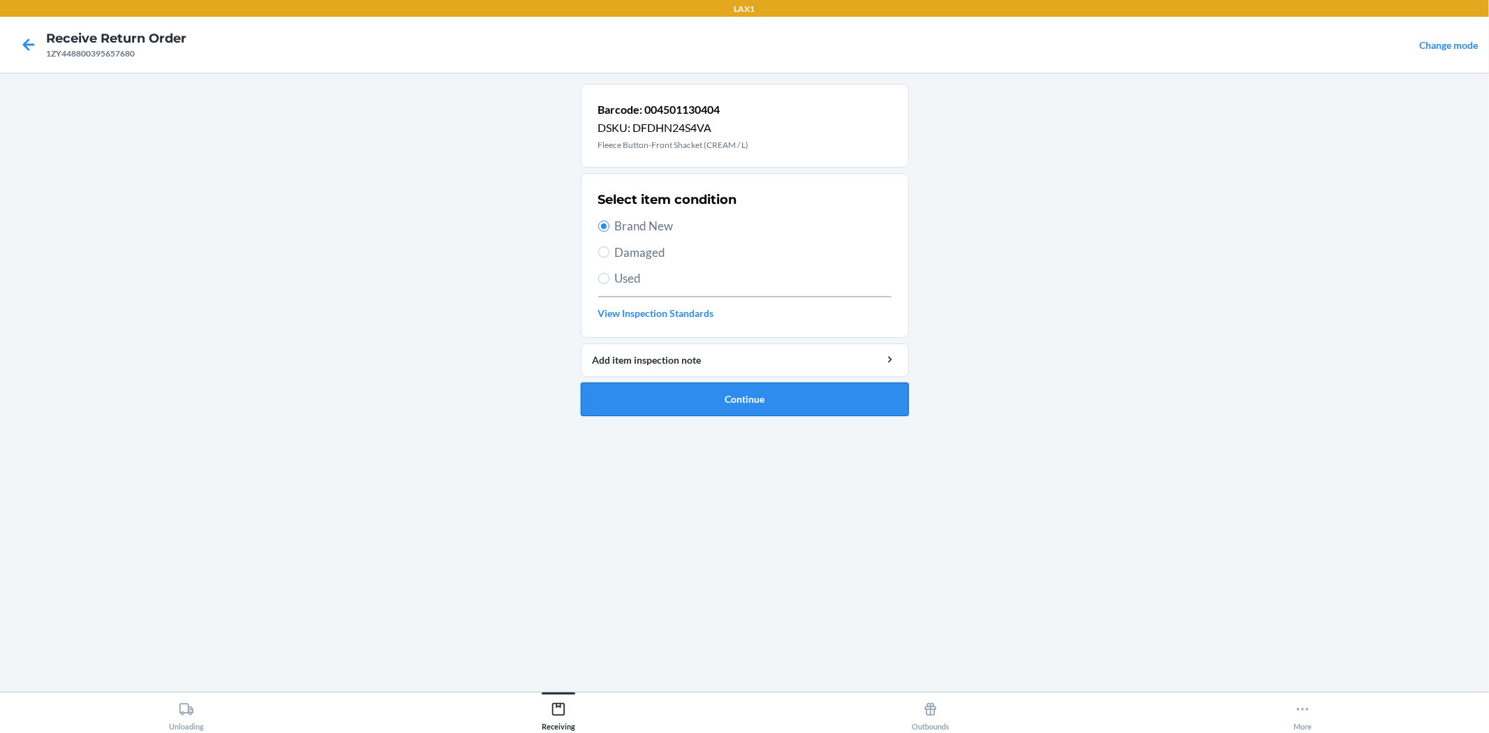
click at [842, 396] on button "Continue" at bounding box center [745, 400] width 328 height 34
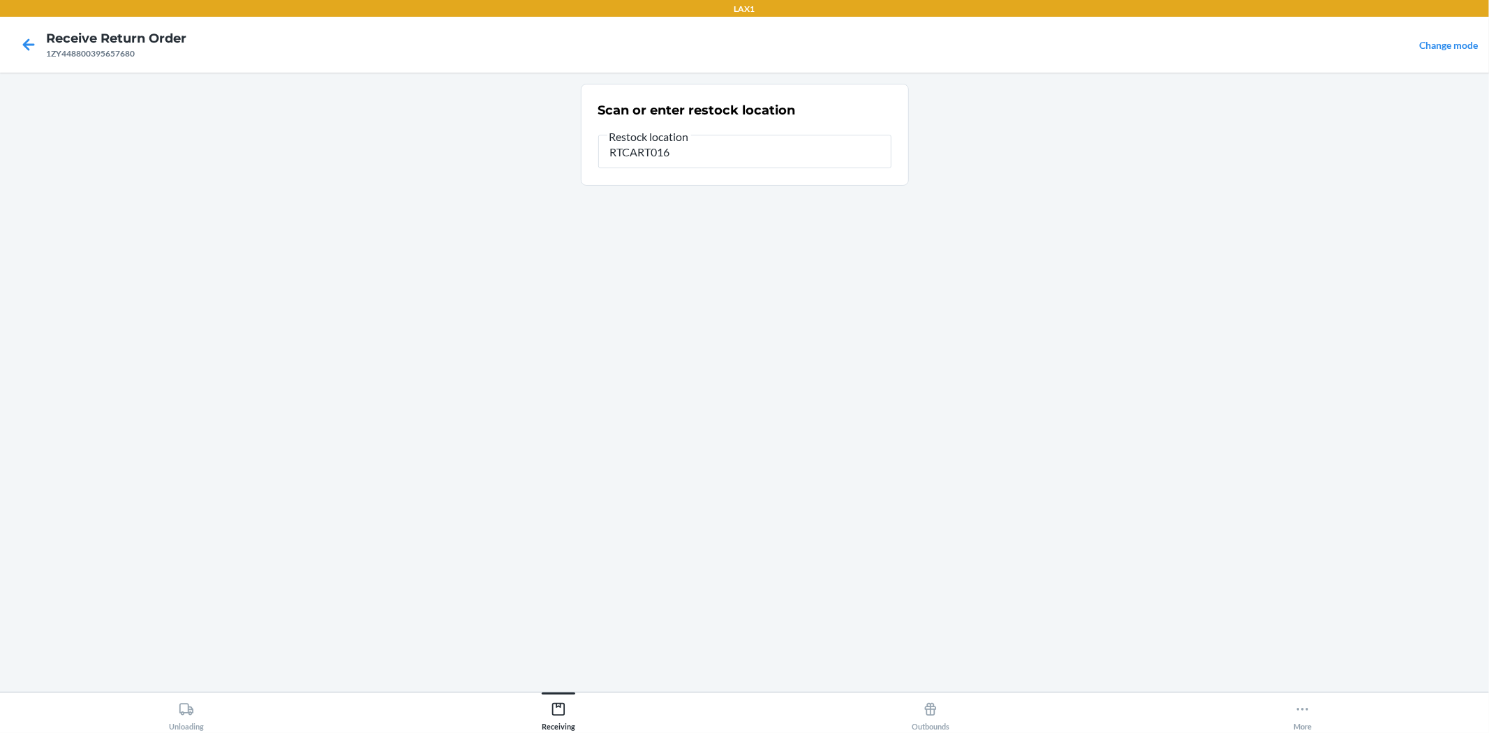
type input "RTCART016"
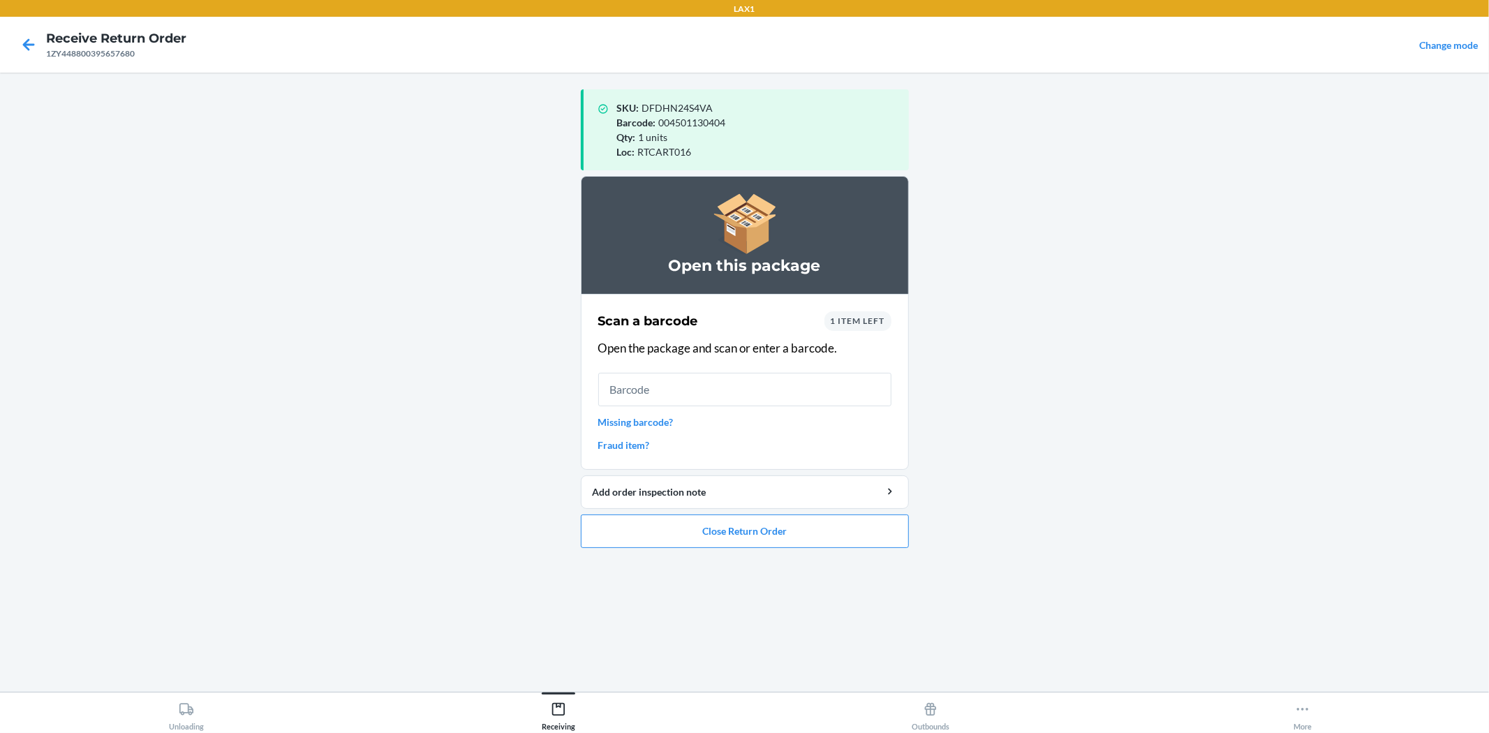
click at [875, 318] on span "1 item left" at bounding box center [858, 321] width 54 height 10
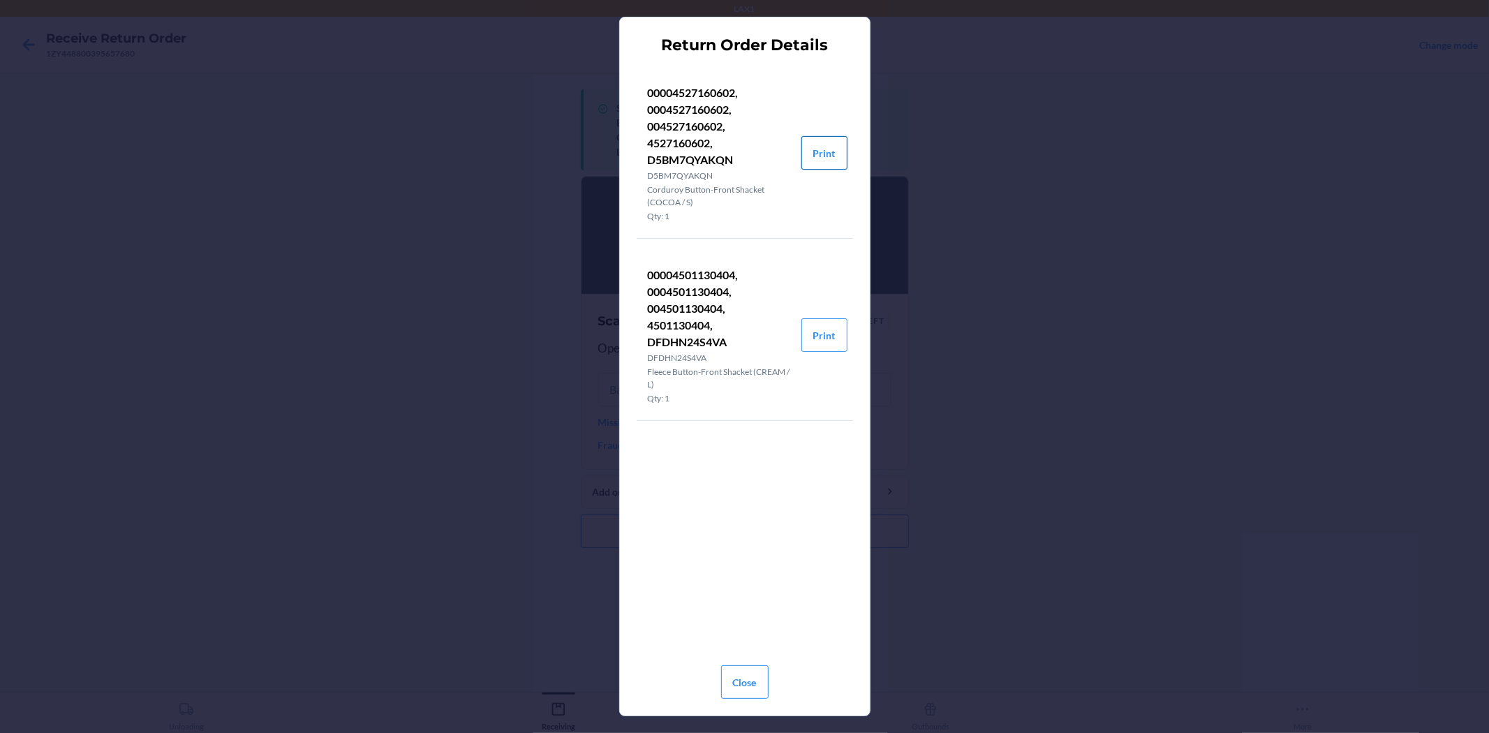
click at [820, 150] on button "Print" at bounding box center [824, 153] width 46 height 34
click at [730, 679] on button "Close" at bounding box center [744, 682] width 47 height 34
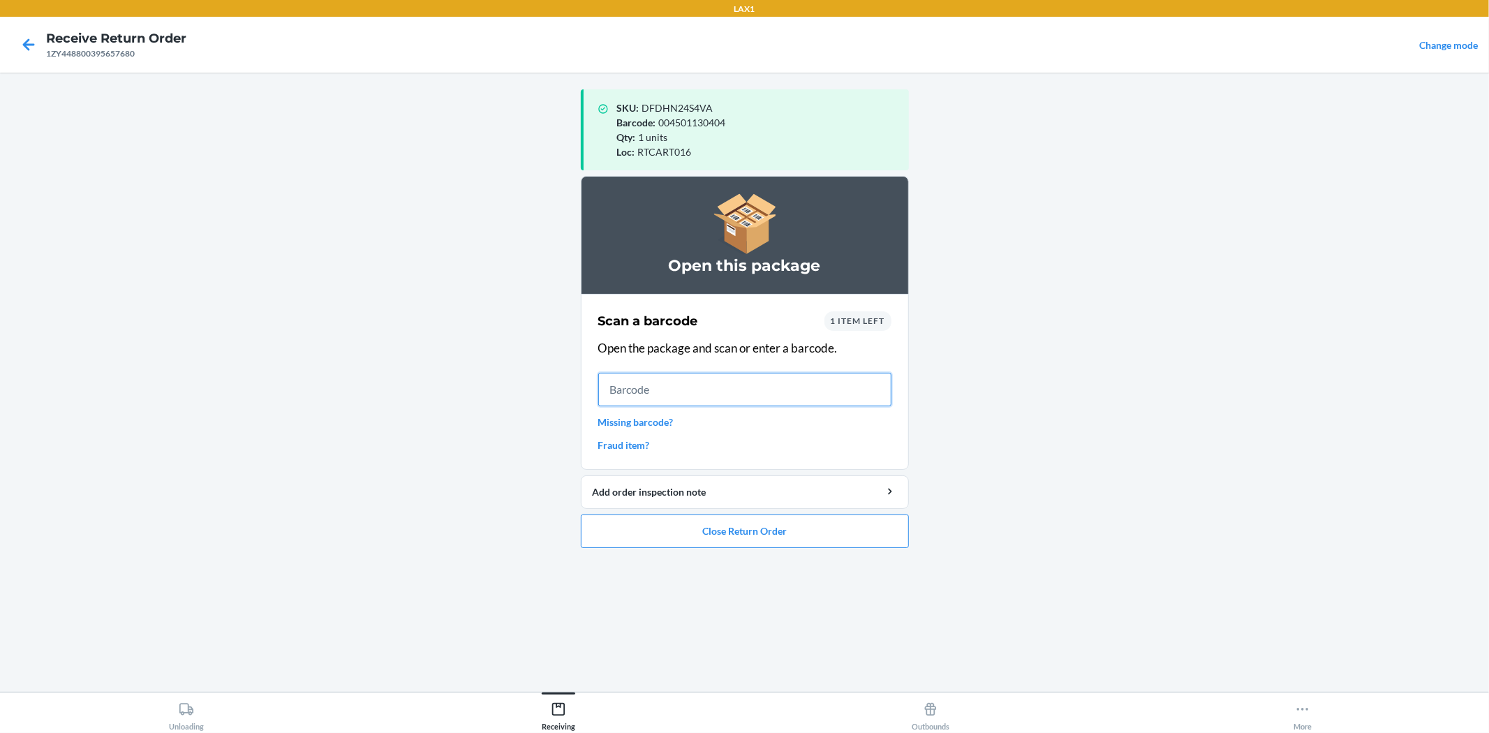
click at [787, 400] on input "text" at bounding box center [744, 390] width 293 height 34
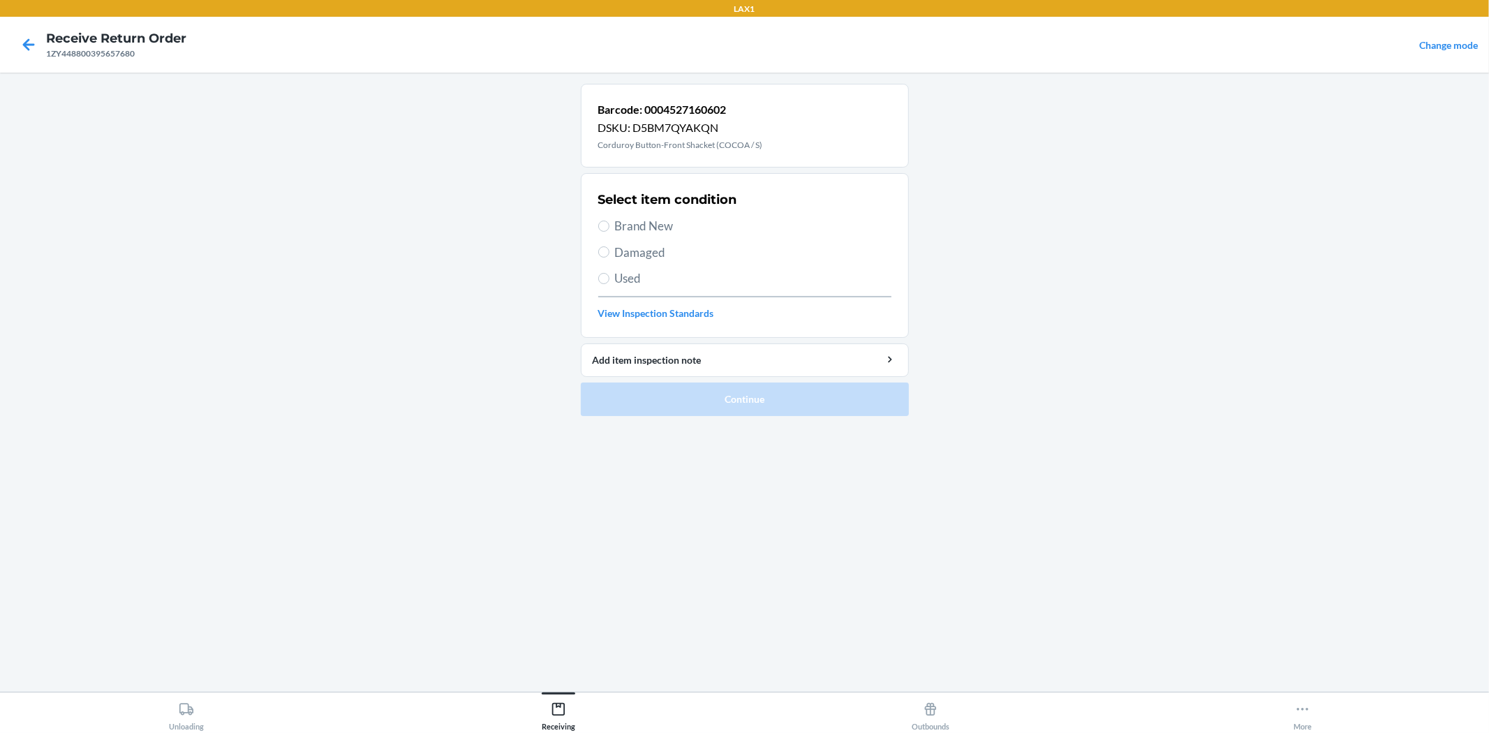
click at [619, 223] on span "Brand New" at bounding box center [753, 226] width 276 height 18
click at [609, 223] on input "Brand New" at bounding box center [603, 226] width 11 height 11
radio input "true"
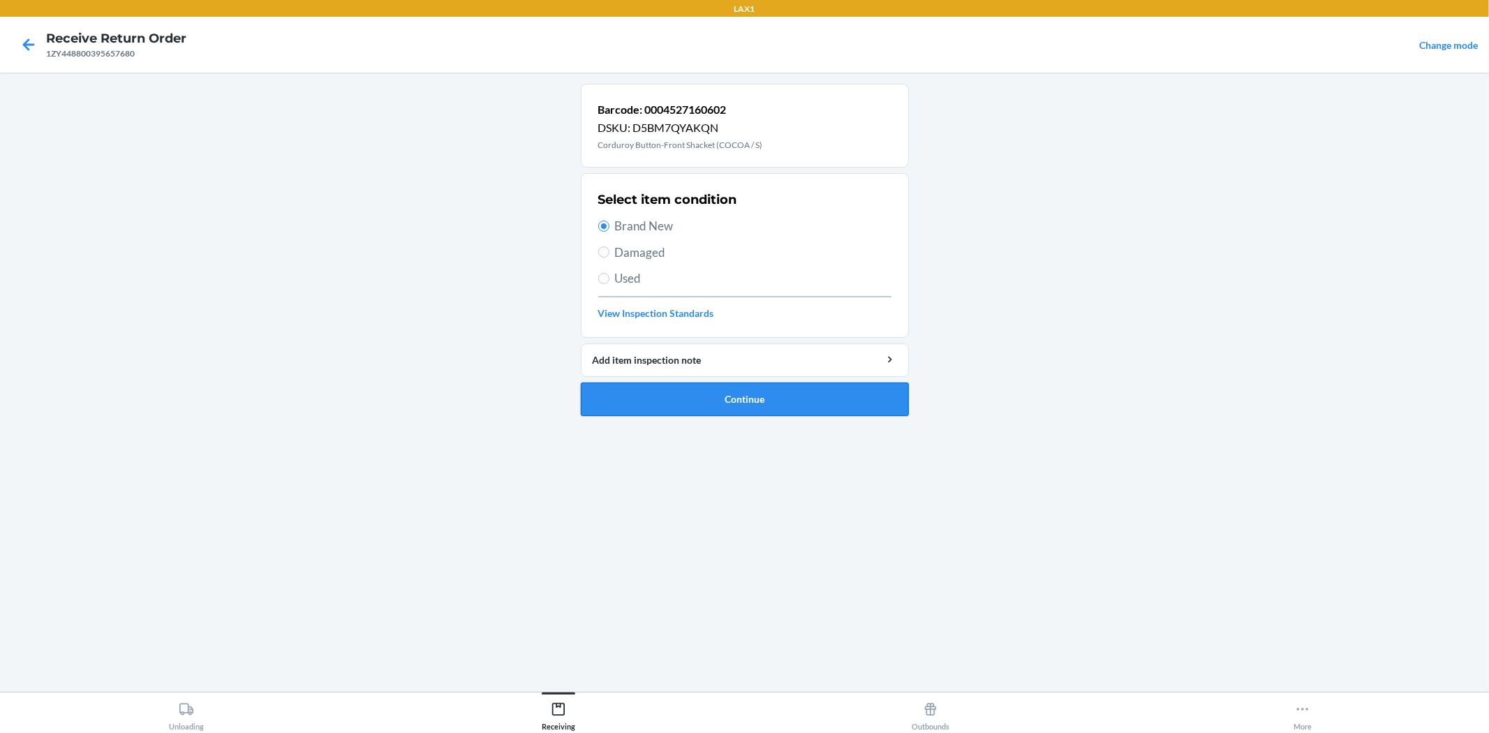
click at [715, 392] on button "Continue" at bounding box center [745, 400] width 328 height 34
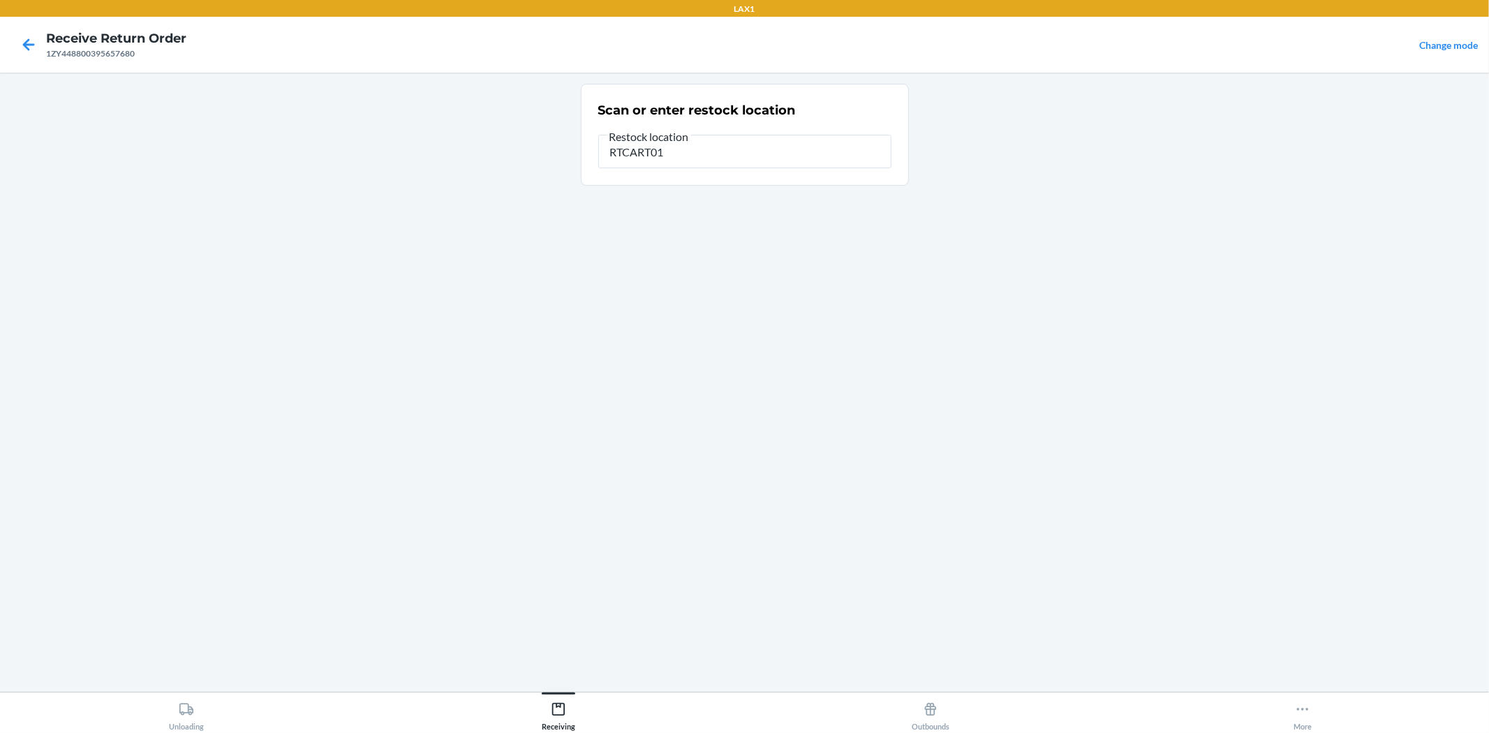
type input "RTCART016"
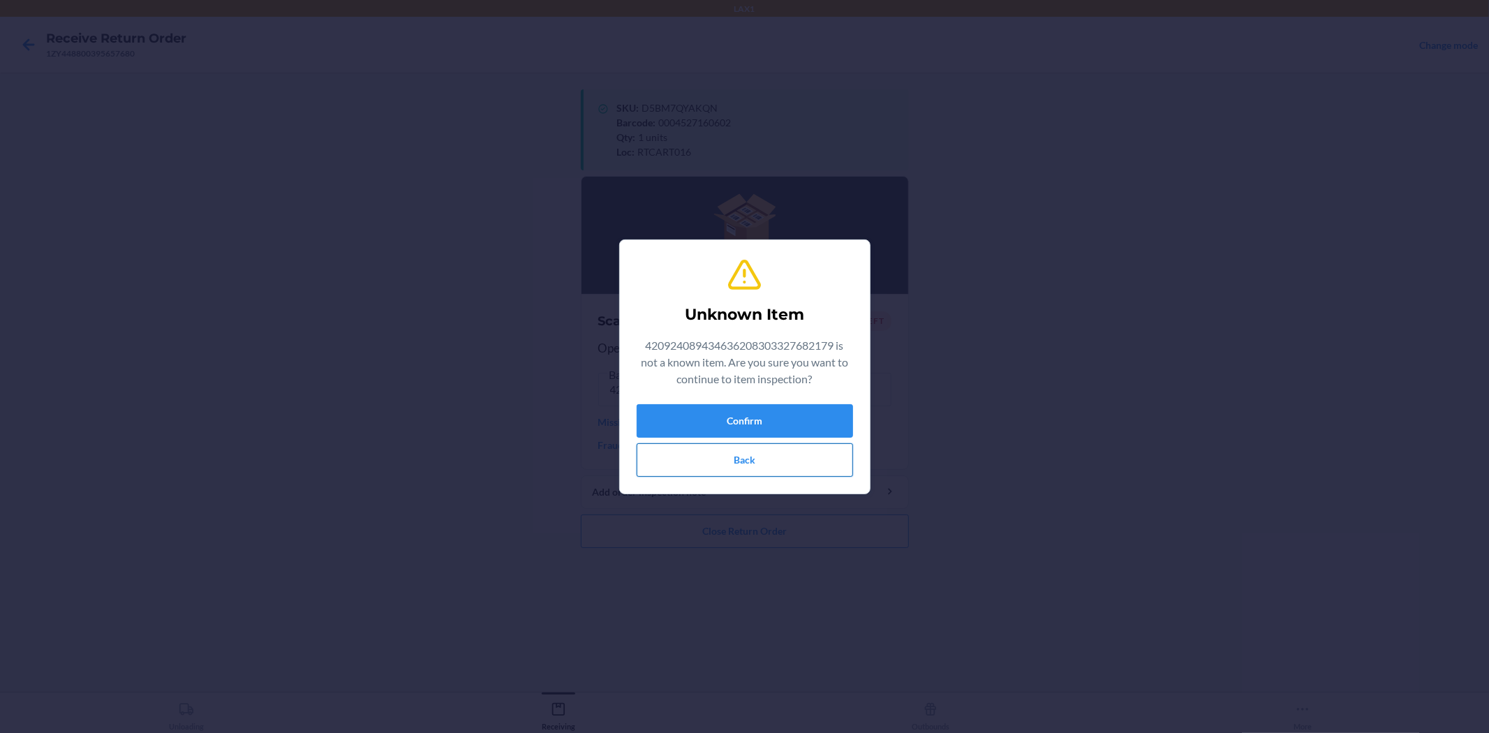
click at [697, 459] on button "Back" at bounding box center [745, 460] width 216 height 34
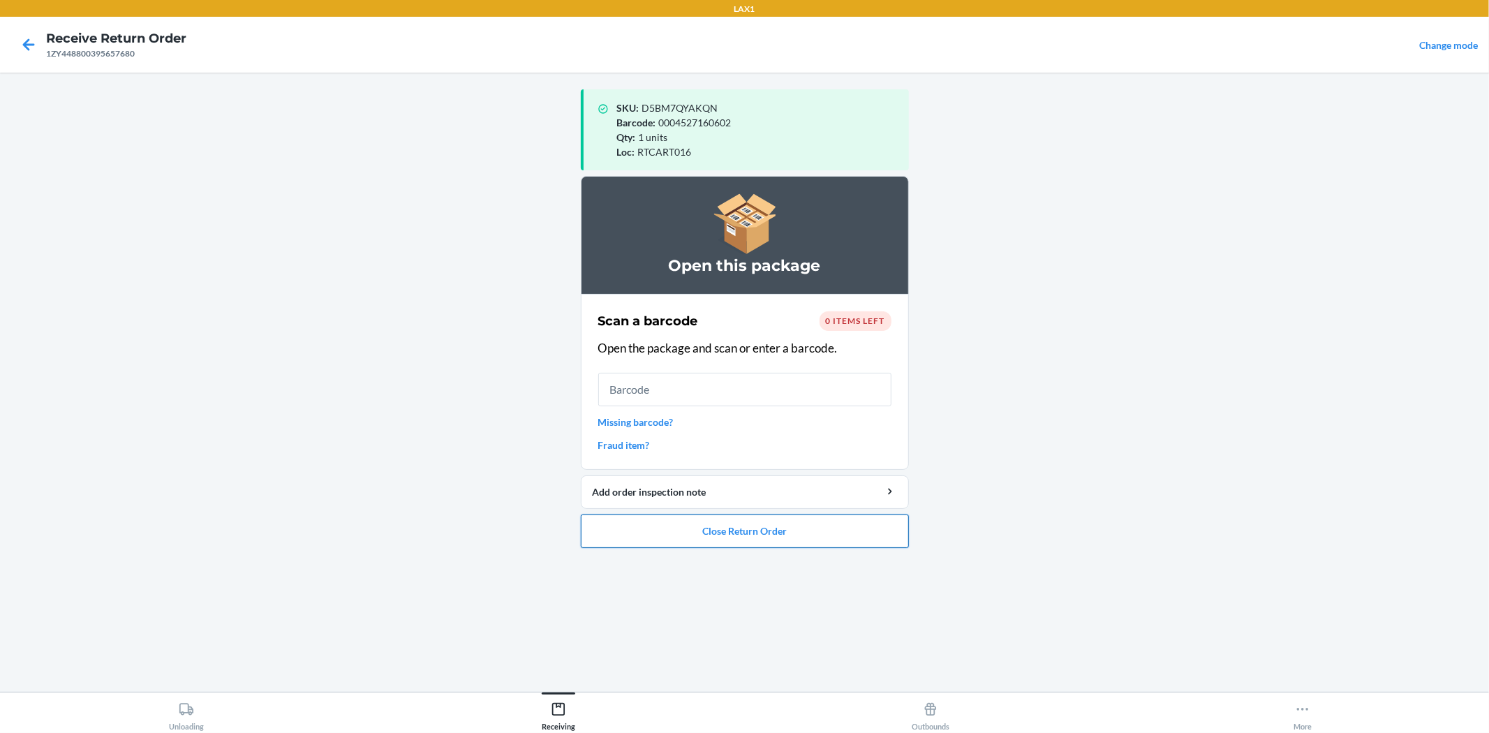
click at [745, 525] on button "Close Return Order" at bounding box center [745, 531] width 328 height 34
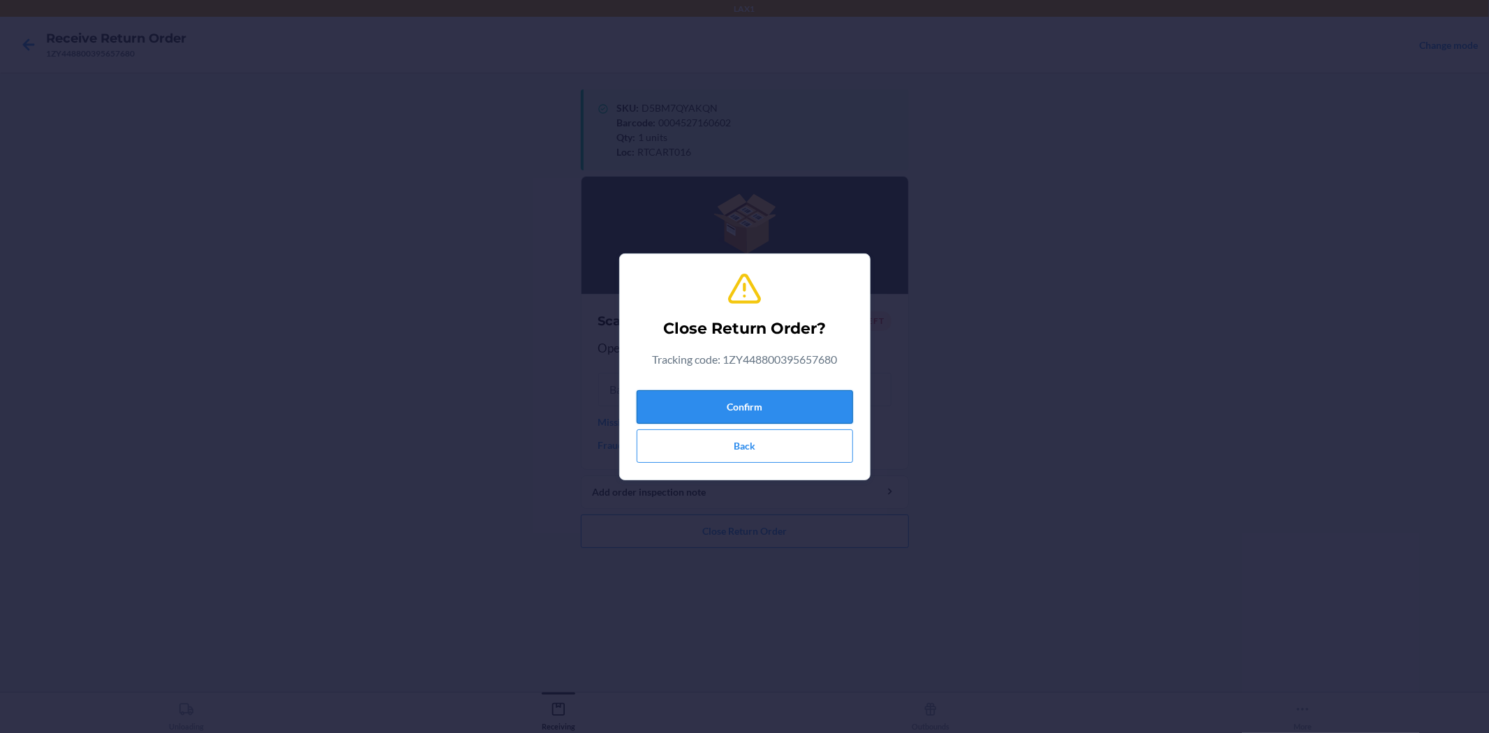
click at [814, 403] on button "Confirm" at bounding box center [745, 407] width 216 height 34
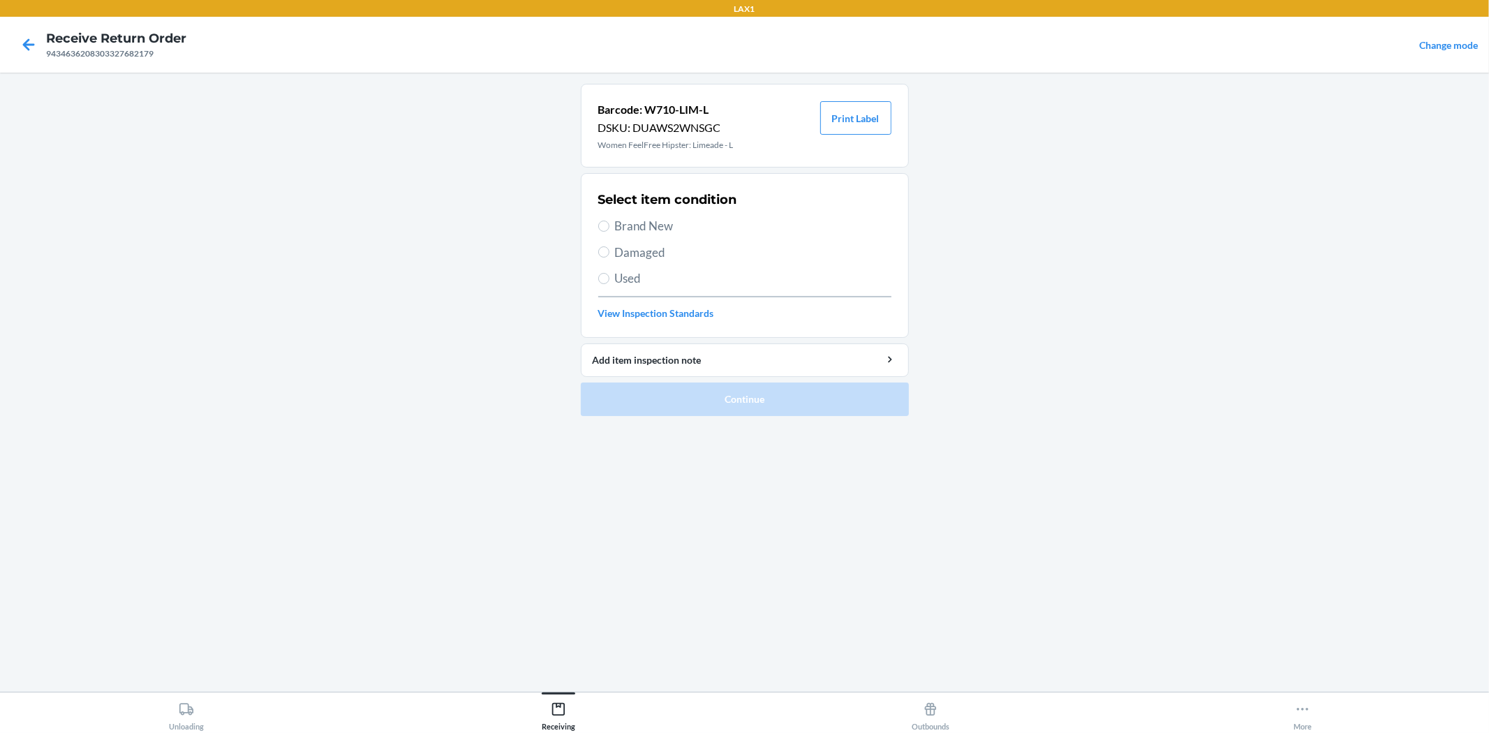
click at [662, 223] on span "Brand New" at bounding box center [753, 226] width 276 height 18
click at [609, 223] on input "Brand New" at bounding box center [603, 226] width 11 height 11
radio input "true"
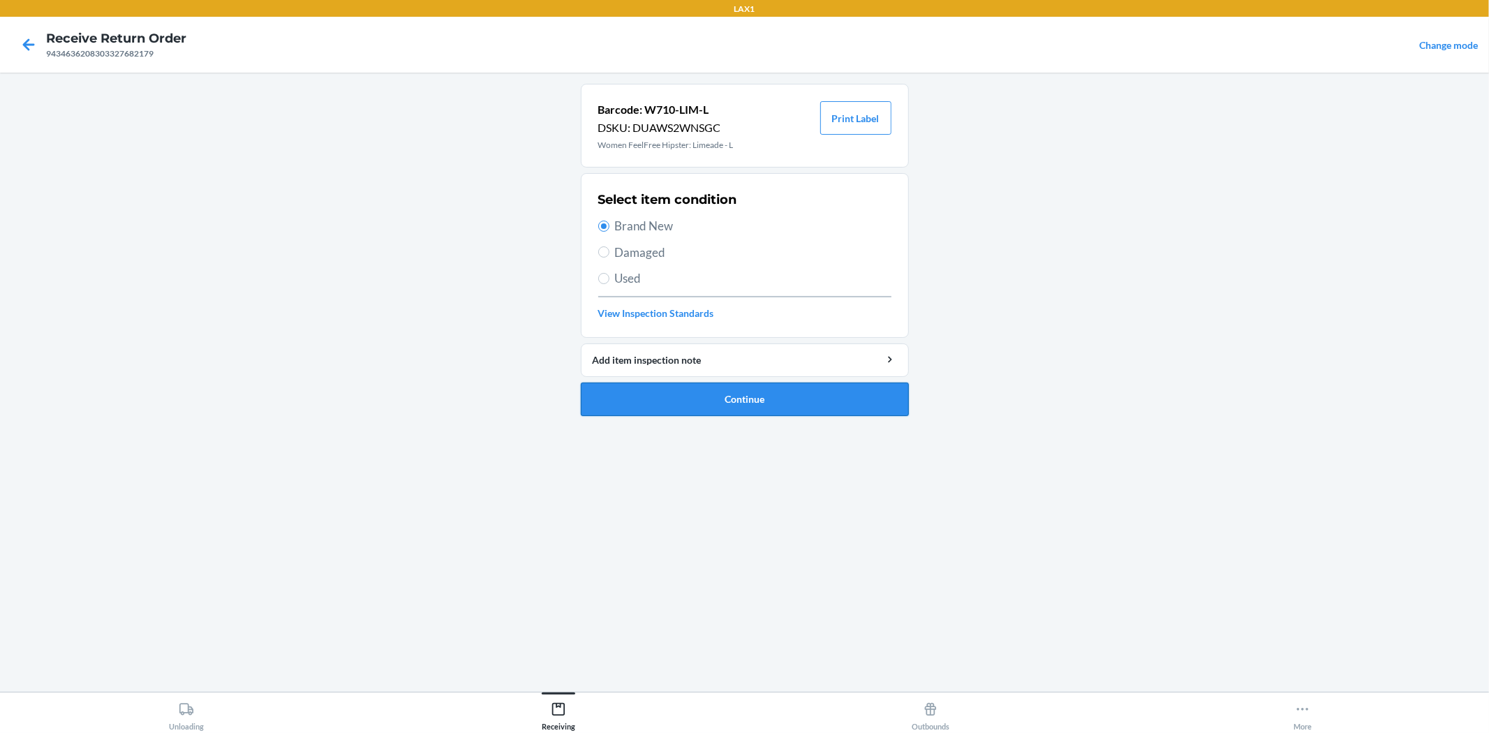
click at [752, 401] on button "Continue" at bounding box center [745, 400] width 328 height 34
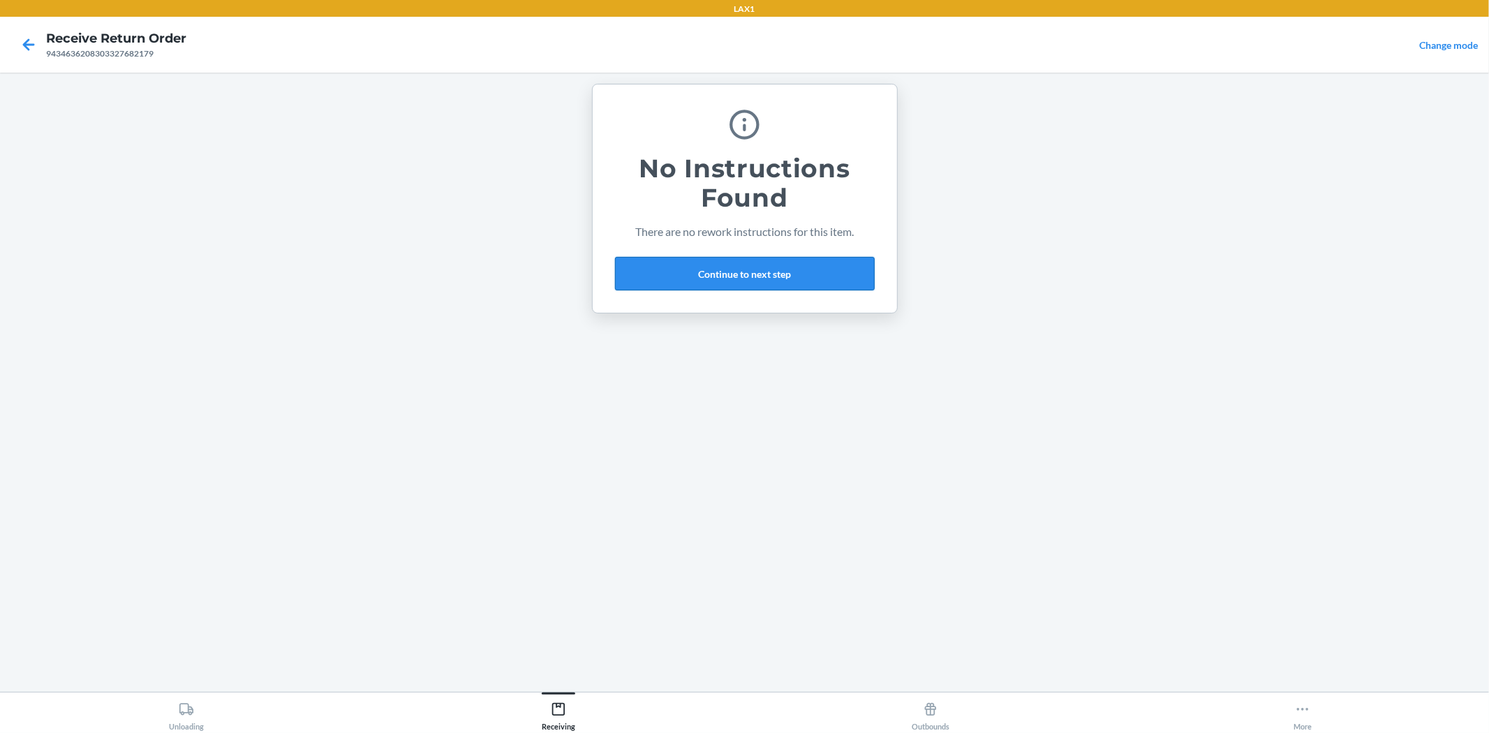
click at [821, 274] on button "Continue to next step" at bounding box center [745, 274] width 260 height 34
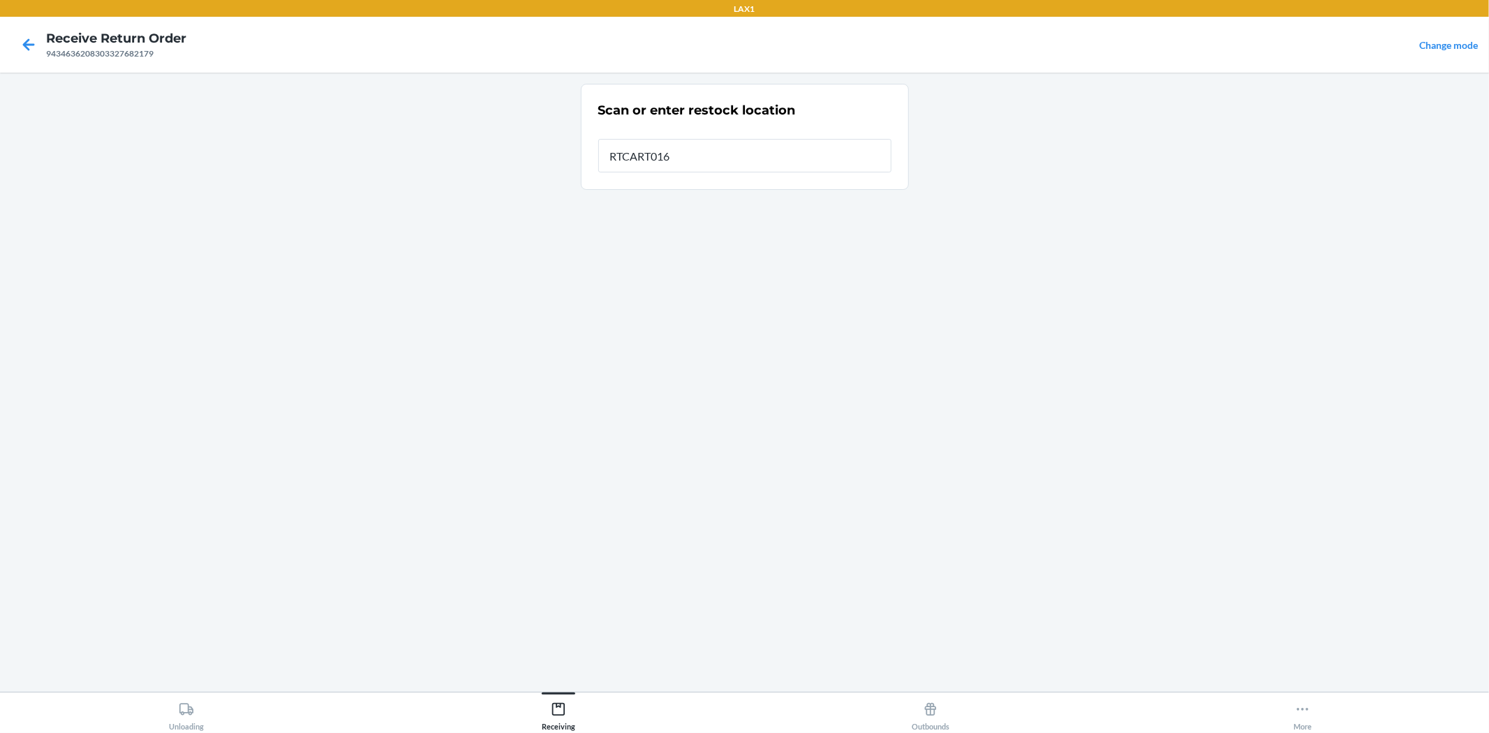
type input "RTCART016"
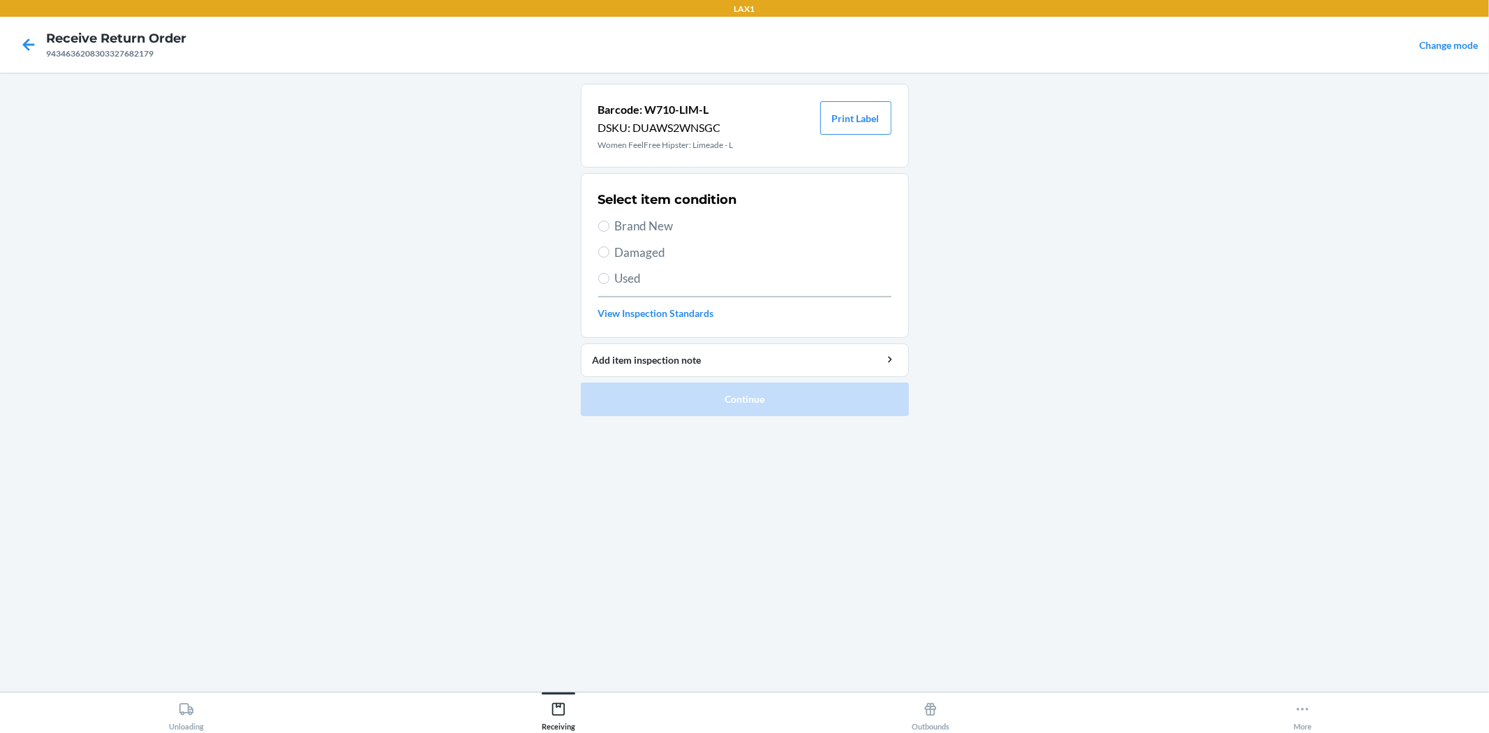
click at [676, 221] on span "Brand New" at bounding box center [753, 226] width 276 height 18
click at [609, 221] on input "Brand New" at bounding box center [603, 226] width 11 height 11
radio input "true"
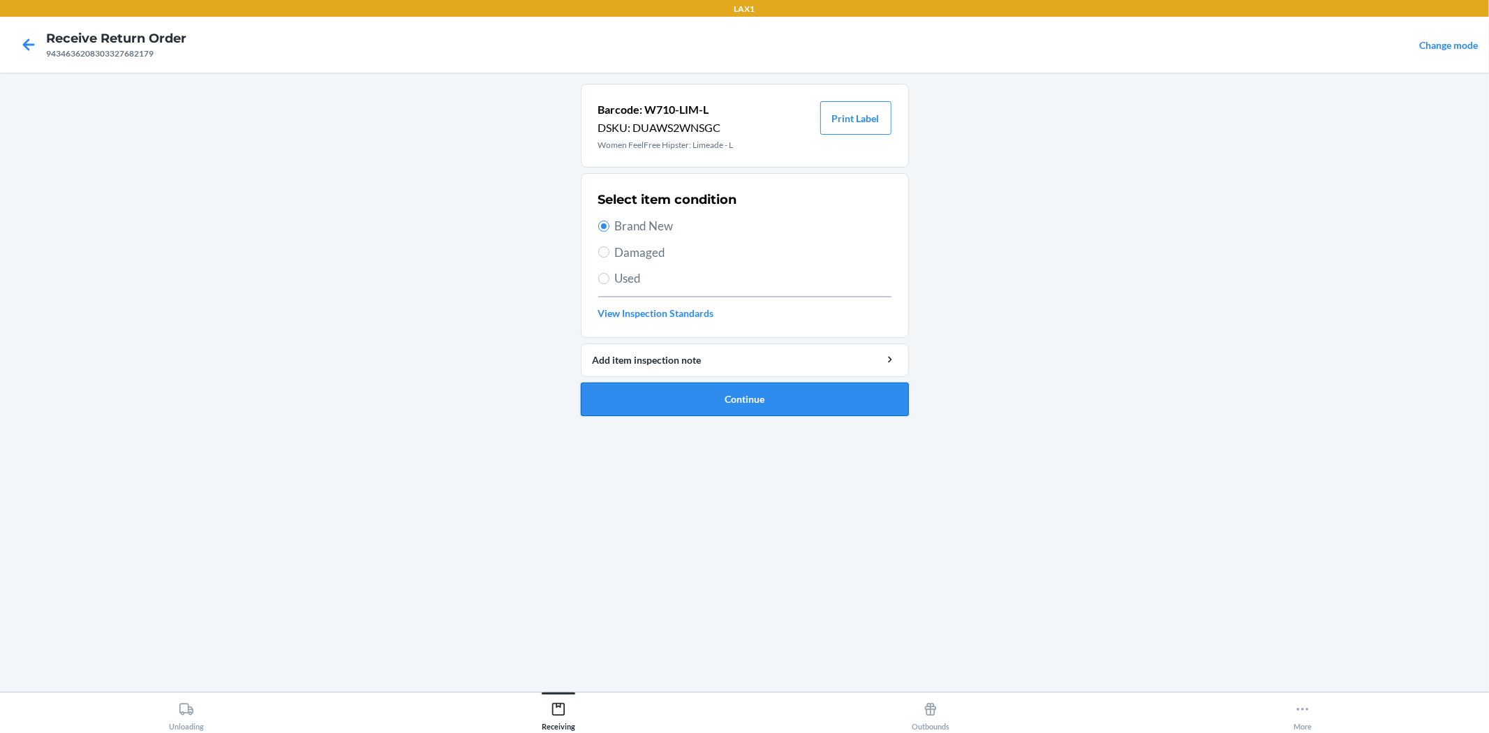
click at [736, 396] on button "Continue" at bounding box center [745, 400] width 328 height 34
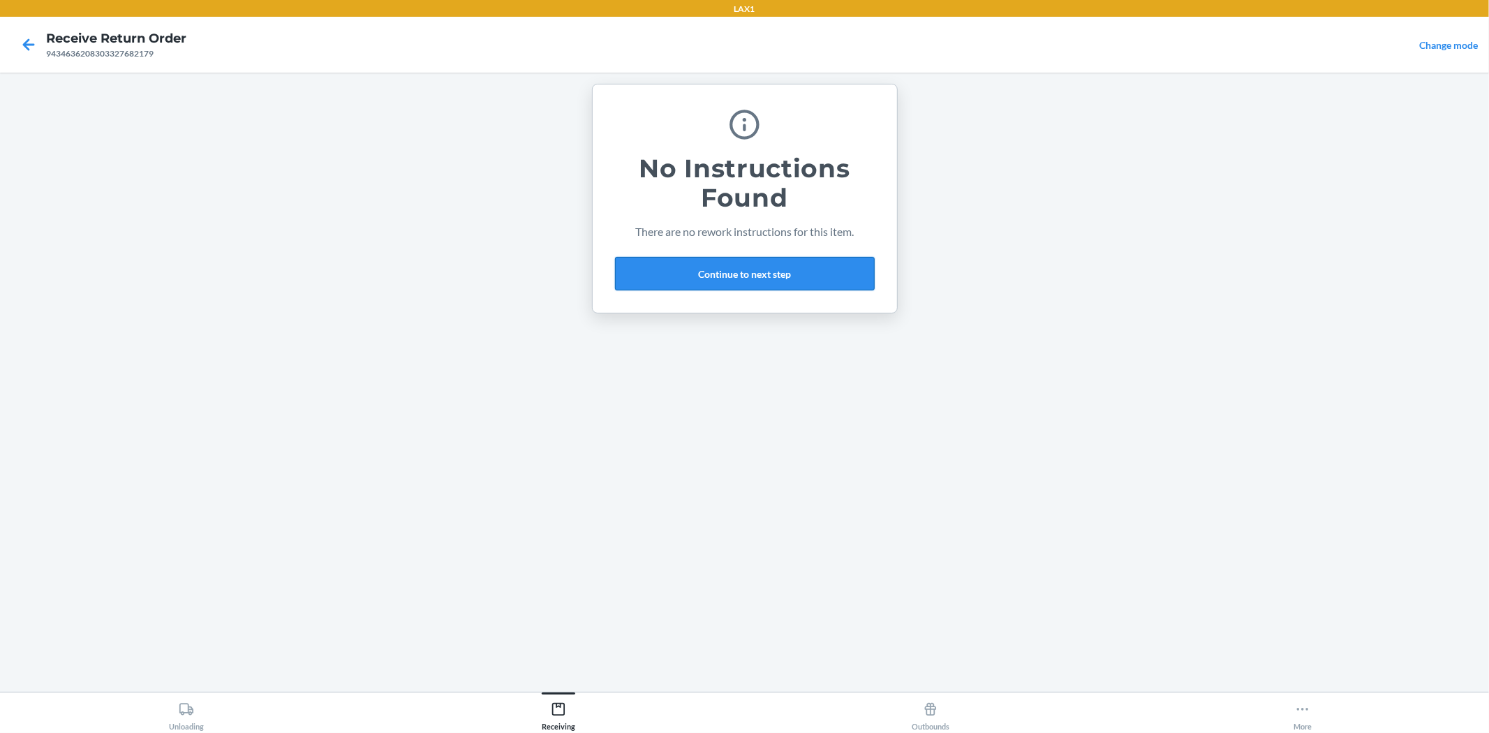
click at [698, 274] on button "Continue to next step" at bounding box center [745, 274] width 260 height 34
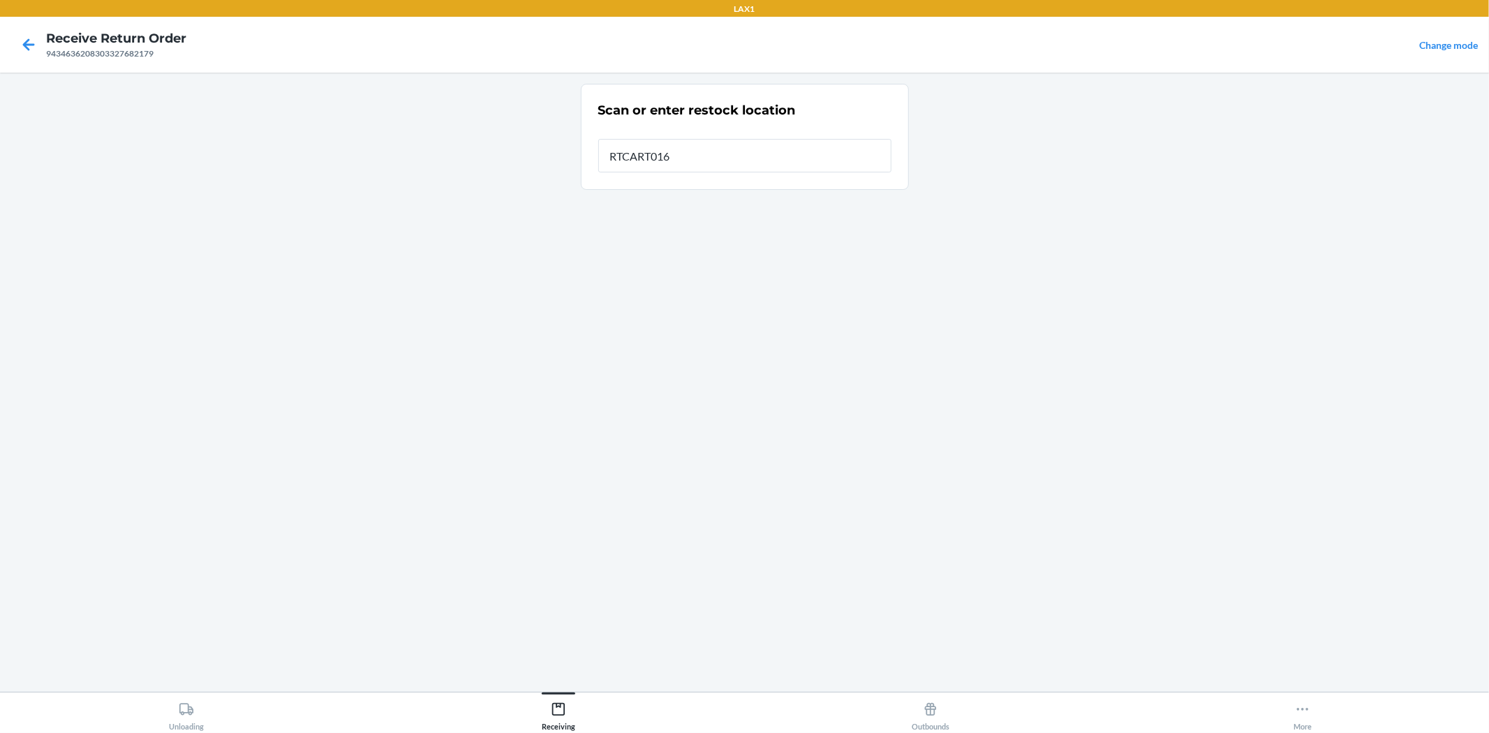
type input "RTCART016"
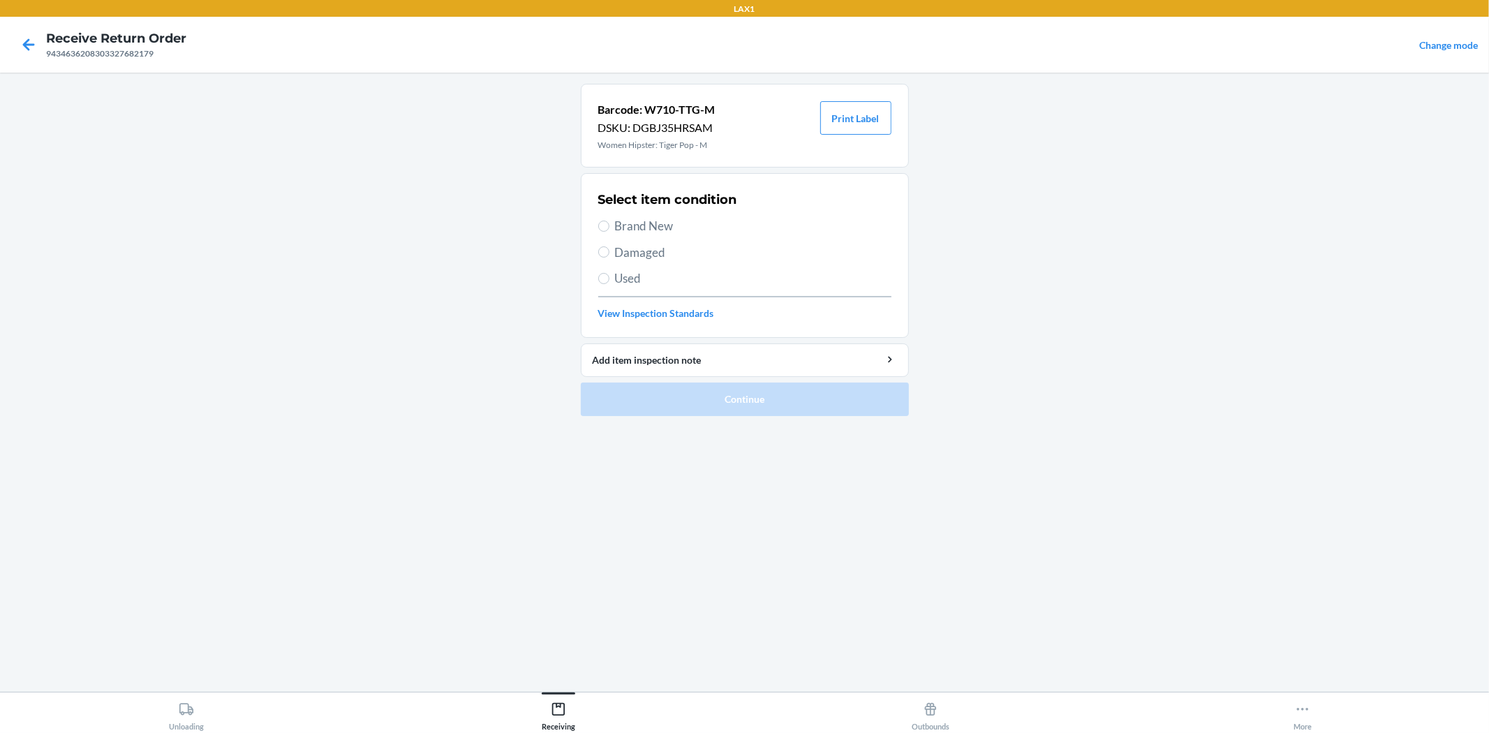
click at [669, 223] on span "Brand New" at bounding box center [753, 226] width 276 height 18
click at [609, 223] on input "Brand New" at bounding box center [603, 226] width 11 height 11
radio input "true"
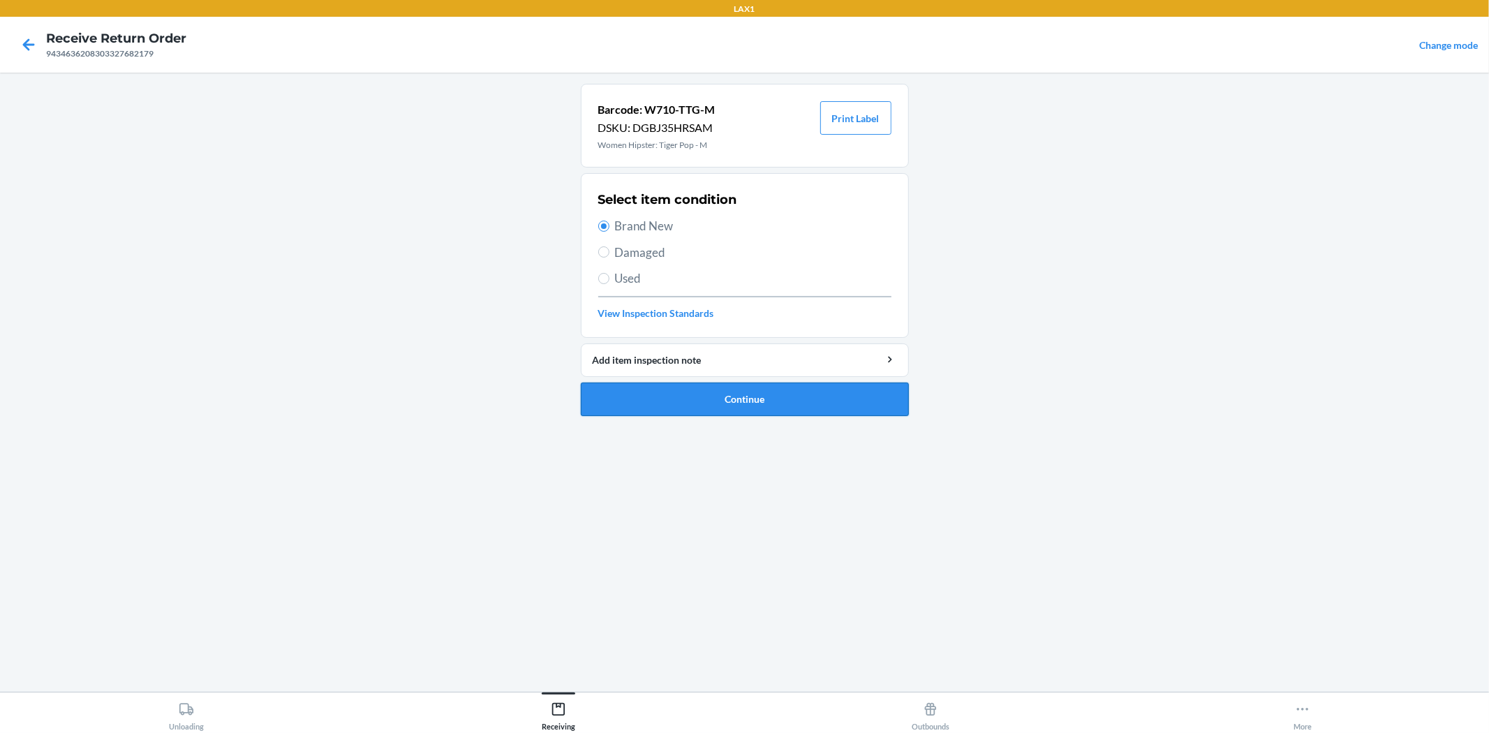
click at [699, 396] on button "Continue" at bounding box center [745, 400] width 328 height 34
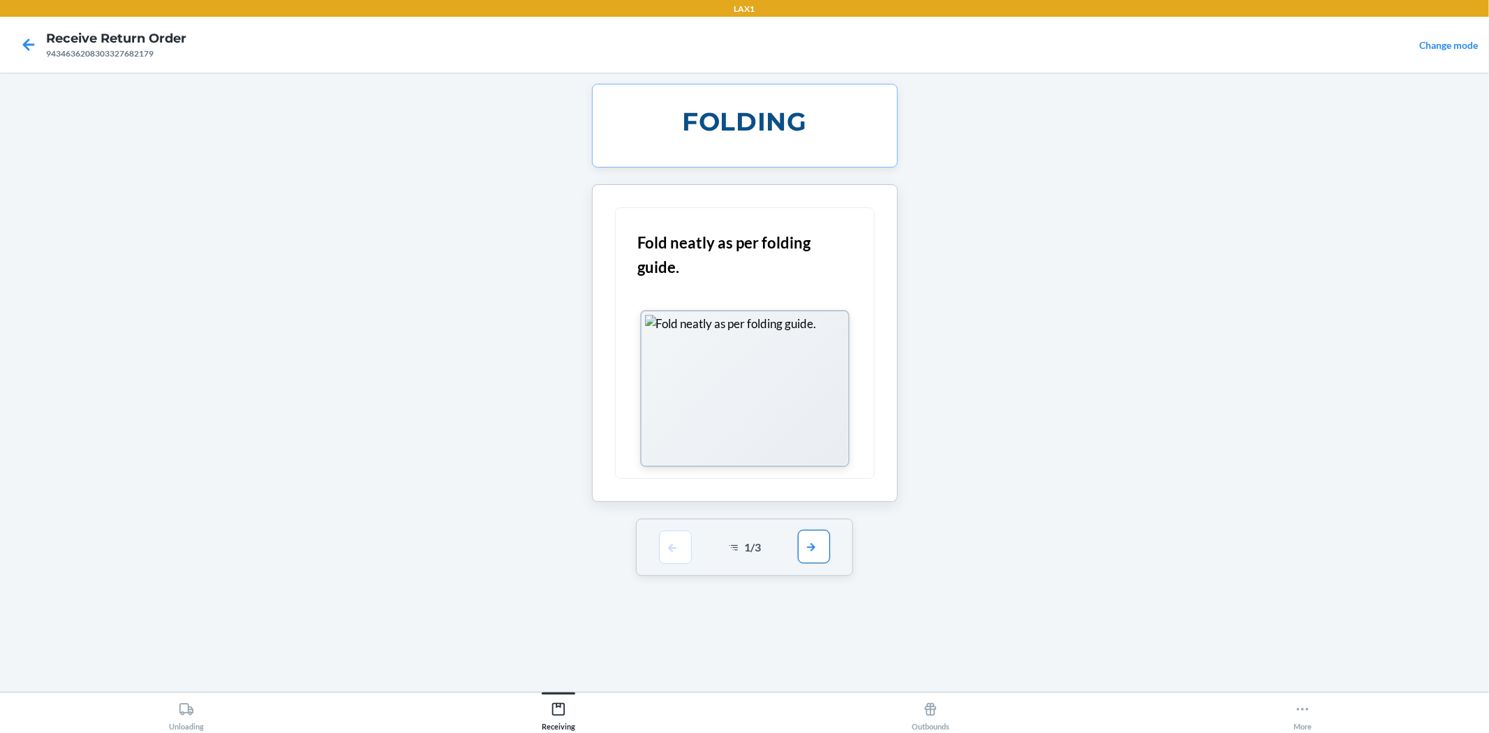
click at [822, 550] on button "button" at bounding box center [814, 547] width 32 height 34
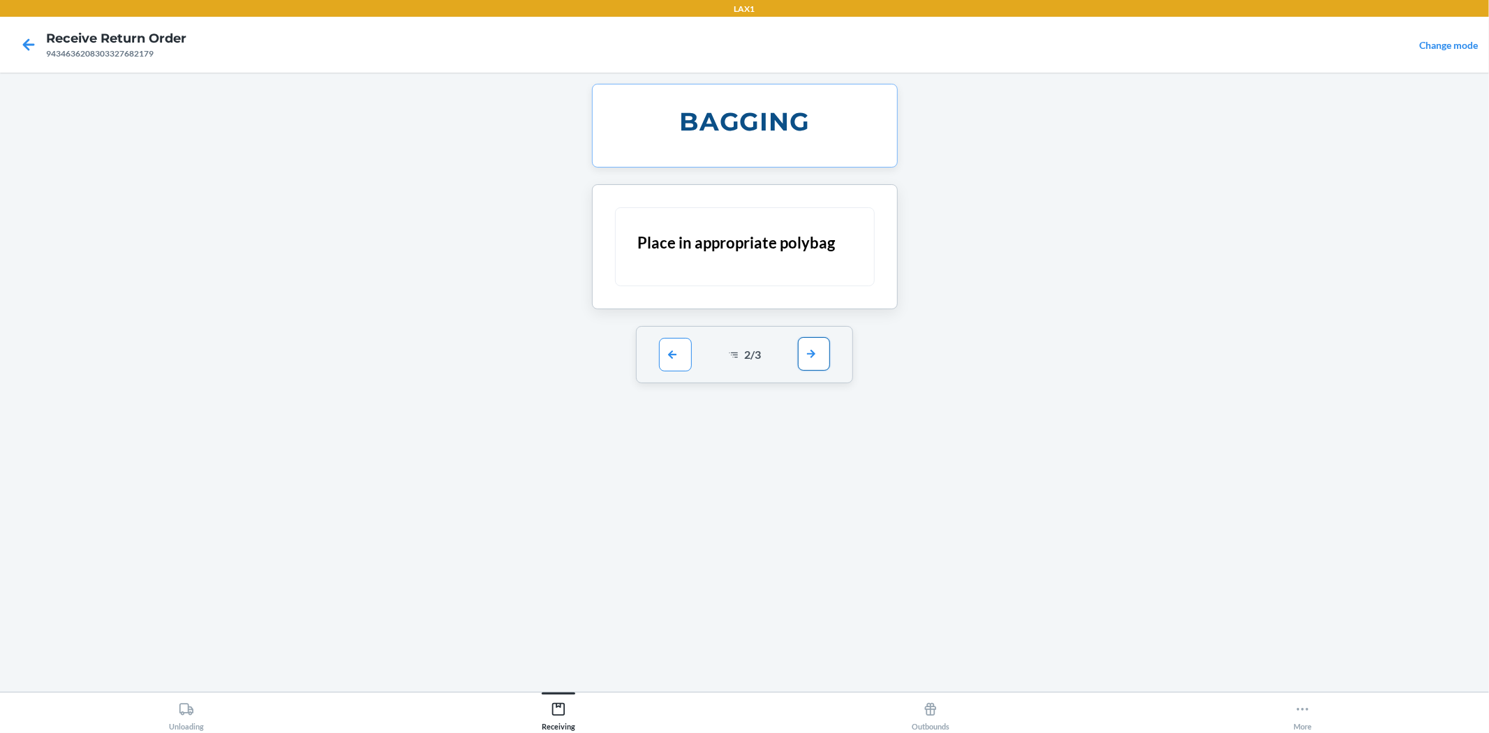
click at [811, 353] on button "button" at bounding box center [814, 354] width 32 height 34
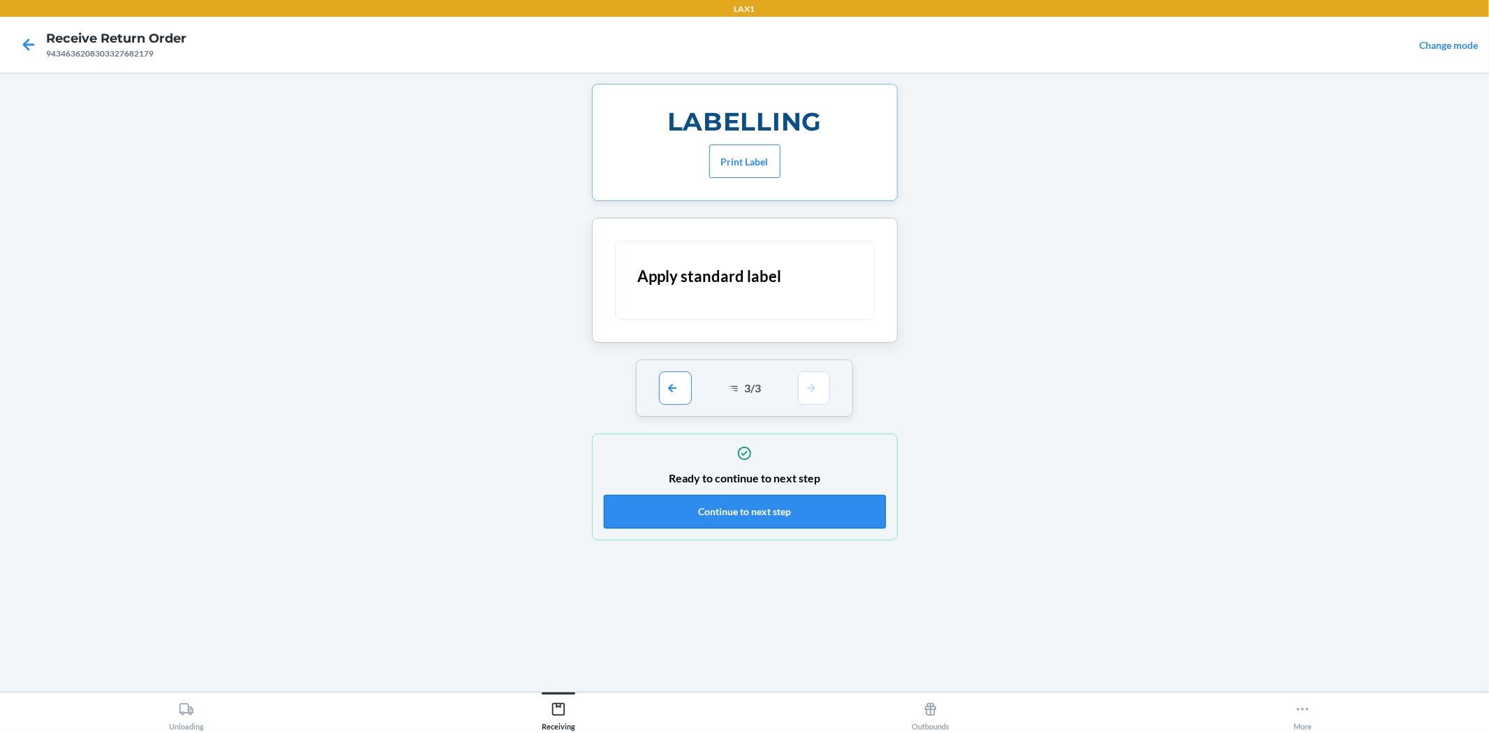
click at [813, 522] on button "Continue to next step" at bounding box center [745, 512] width 282 height 34
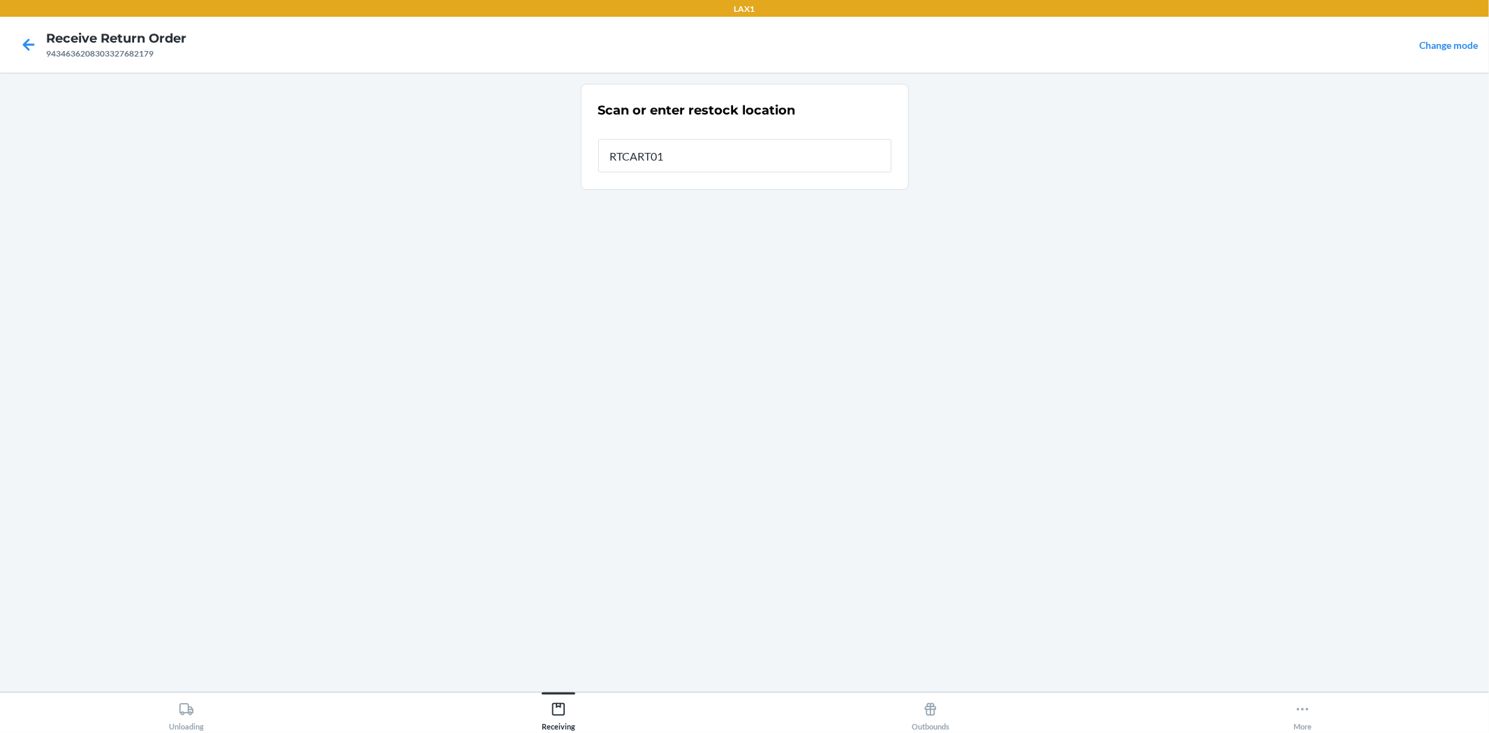
type input "RTCART016"
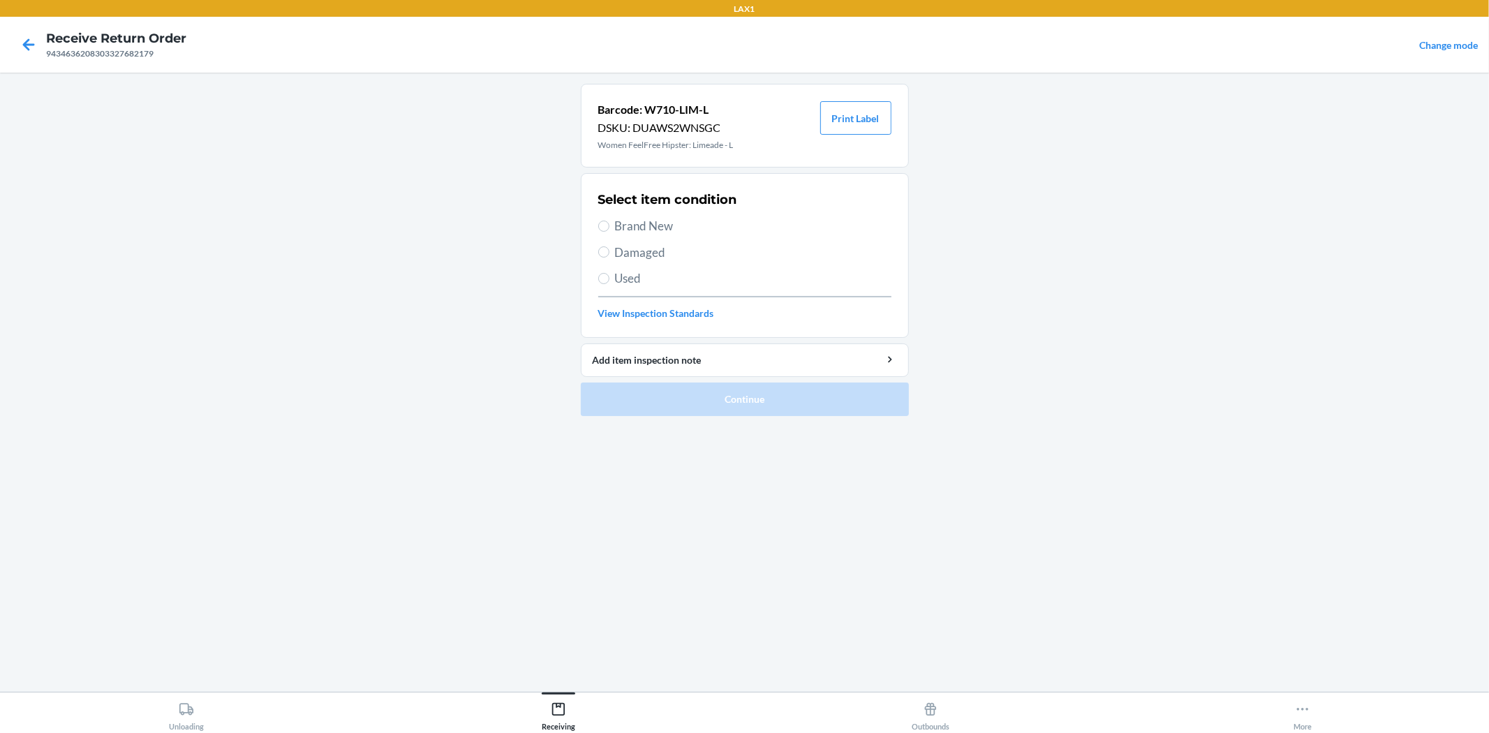
click at [673, 236] on div "Select item condition Brand New Damaged Used View Inspection Standards" at bounding box center [744, 255] width 293 height 138
click at [676, 226] on span "Brand New" at bounding box center [753, 226] width 276 height 18
click at [609, 226] on input "Brand New" at bounding box center [603, 226] width 11 height 11
radio input "true"
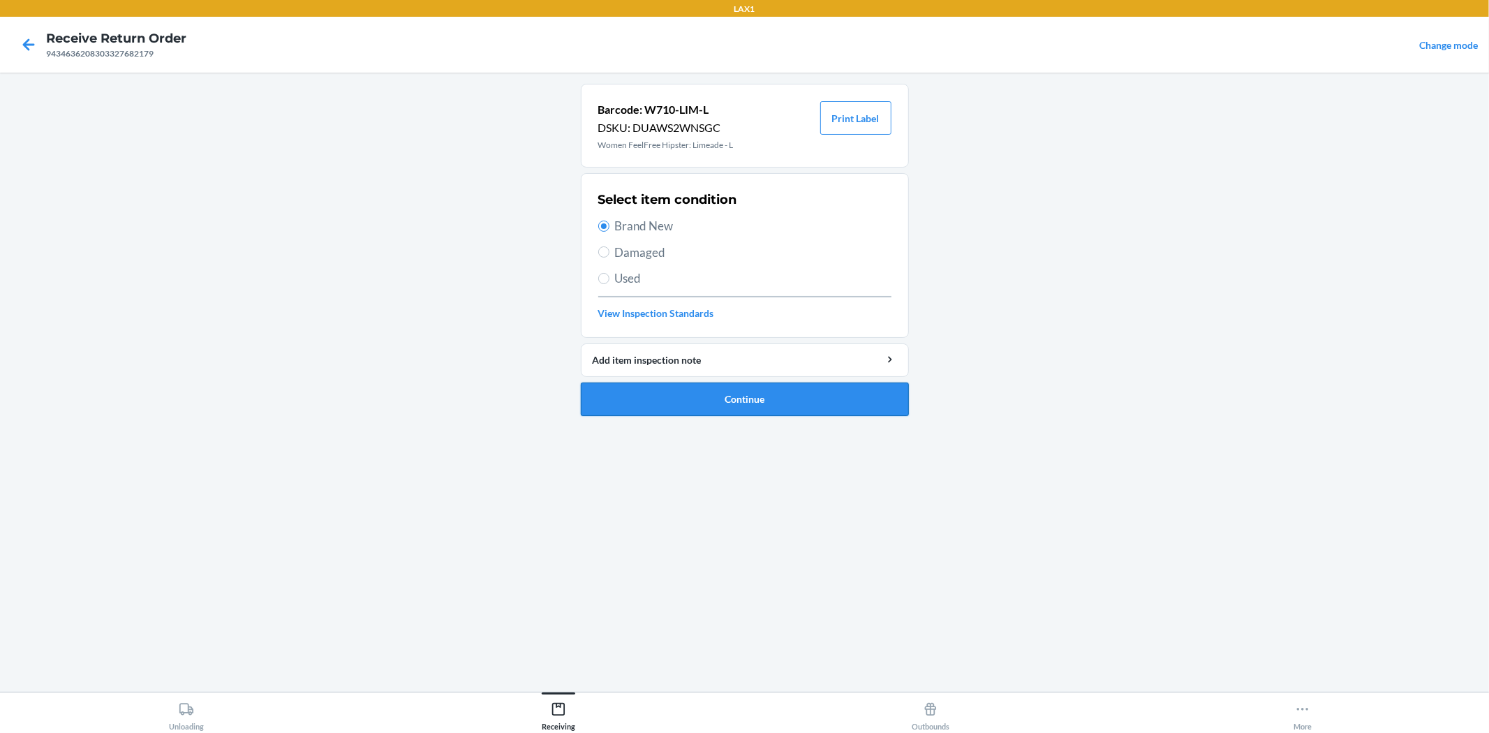
click at [746, 398] on button "Continue" at bounding box center [745, 400] width 328 height 34
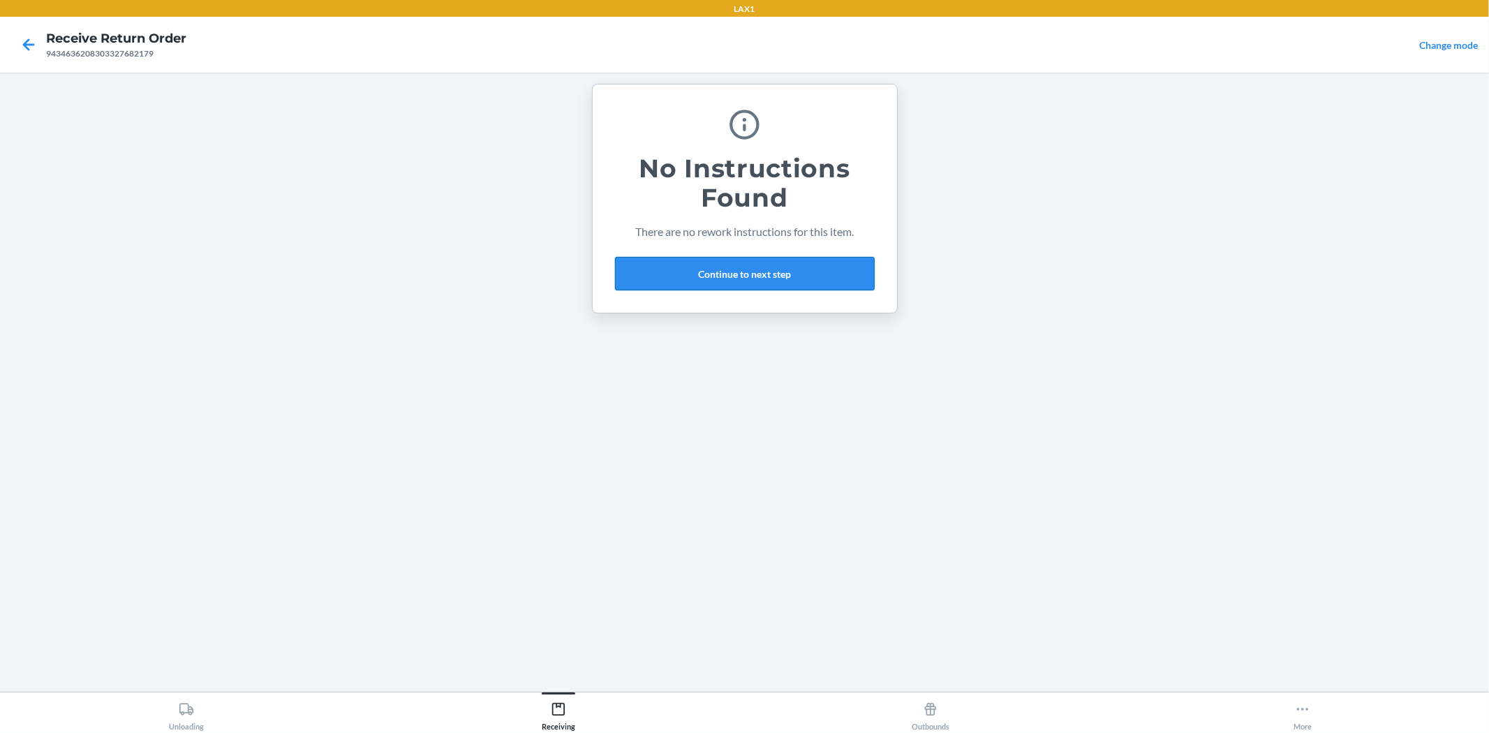
click at [726, 278] on button "Continue to next step" at bounding box center [745, 274] width 260 height 34
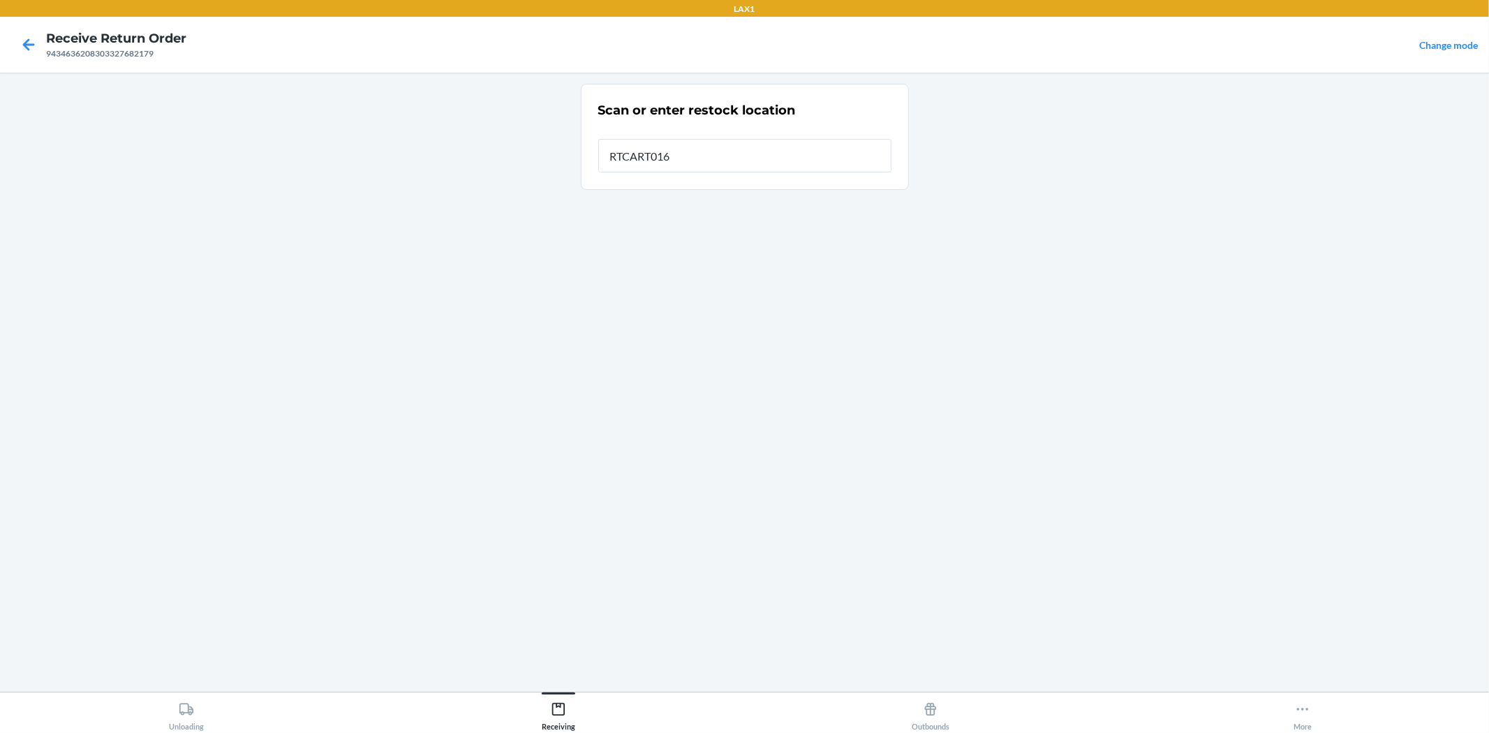
type input "RTCART016"
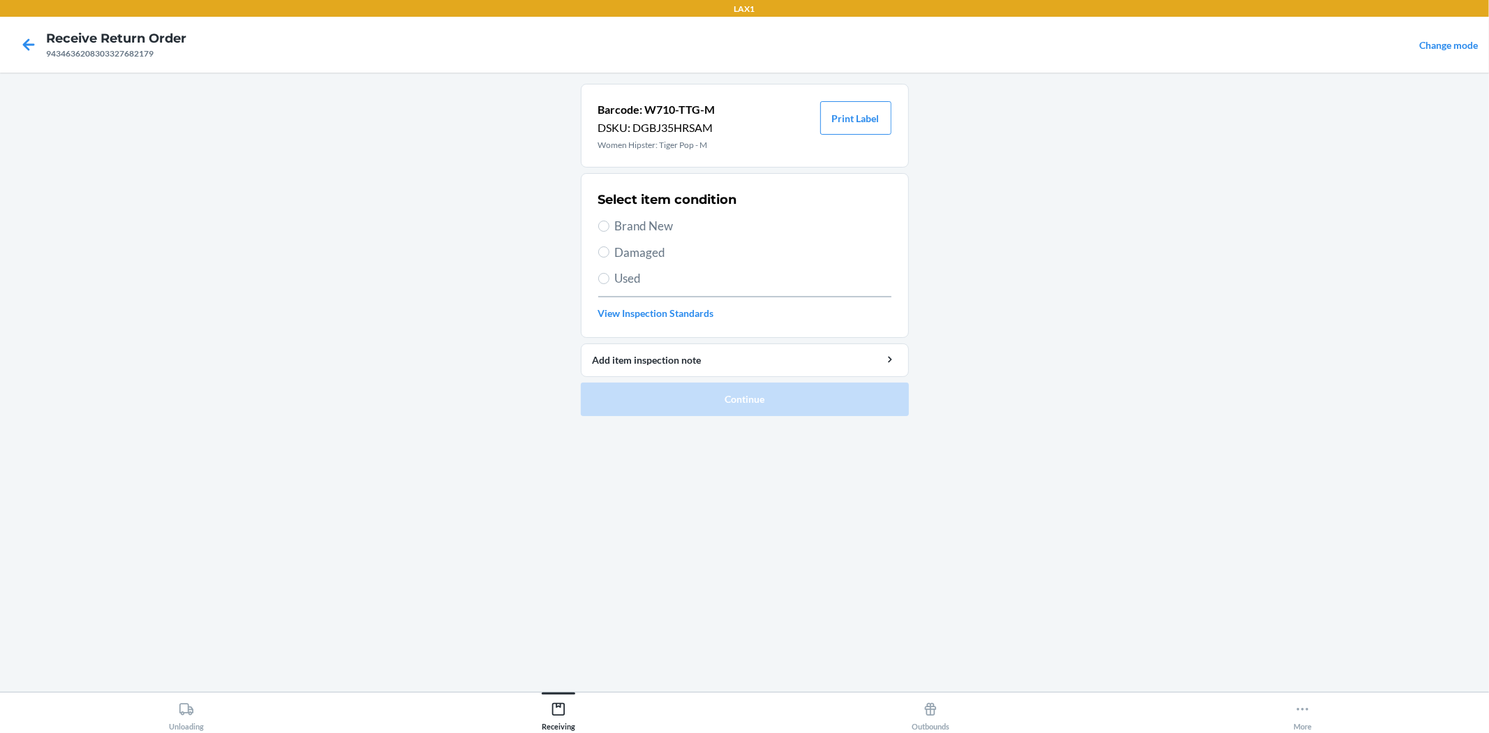
click at [675, 218] on span "Brand New" at bounding box center [753, 226] width 276 height 18
click at [609, 221] on input "Brand New" at bounding box center [603, 226] width 11 height 11
radio input "true"
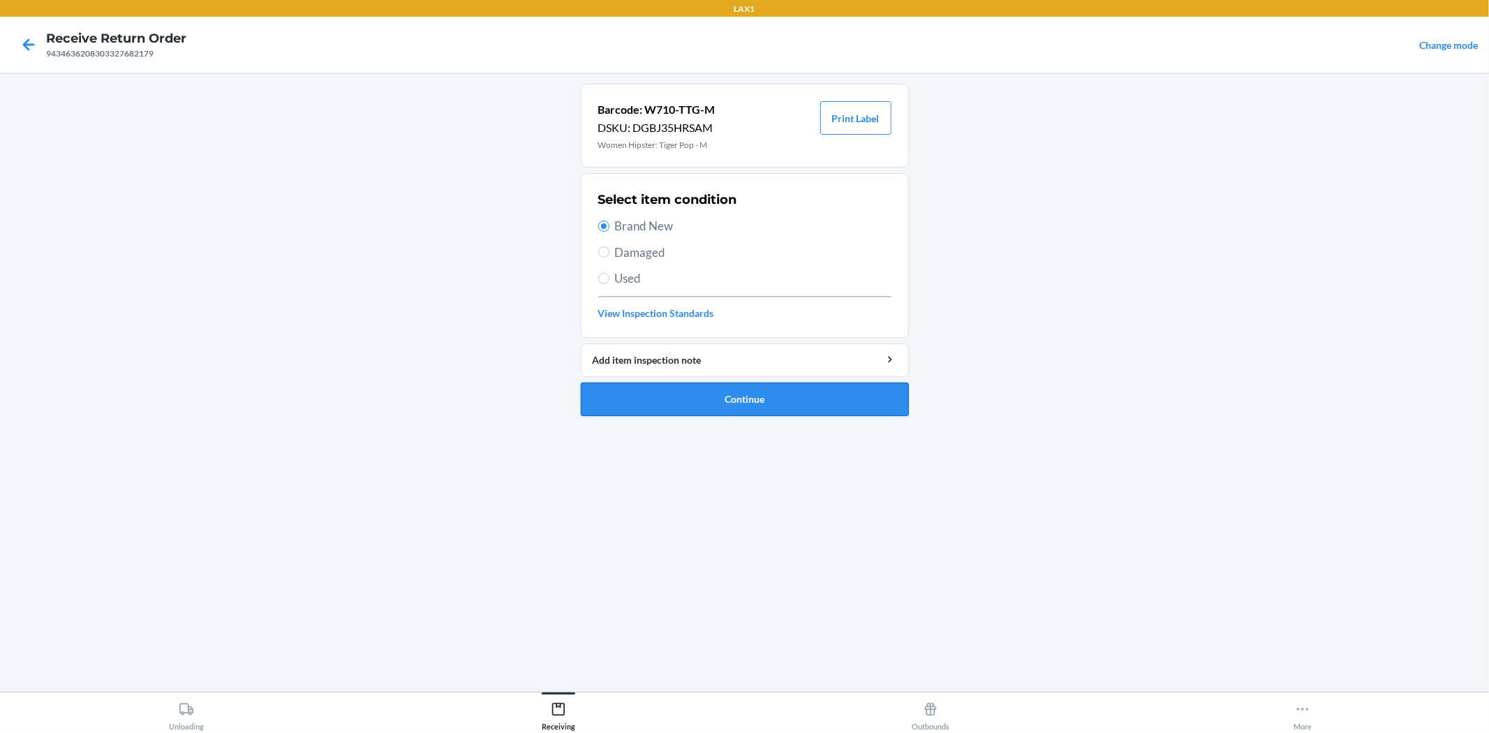
click at [759, 398] on button "Continue" at bounding box center [745, 400] width 328 height 34
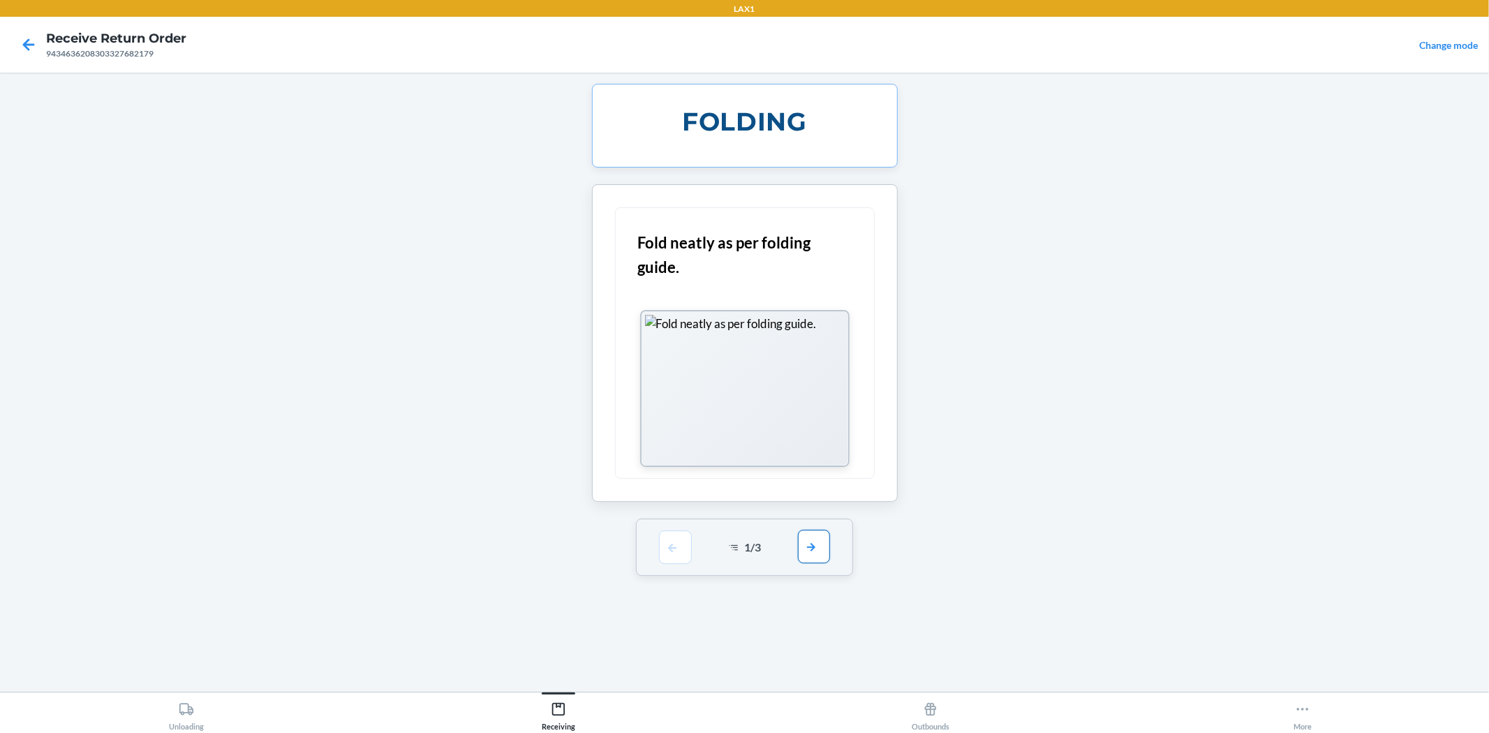
click at [811, 547] on button "button" at bounding box center [814, 547] width 32 height 34
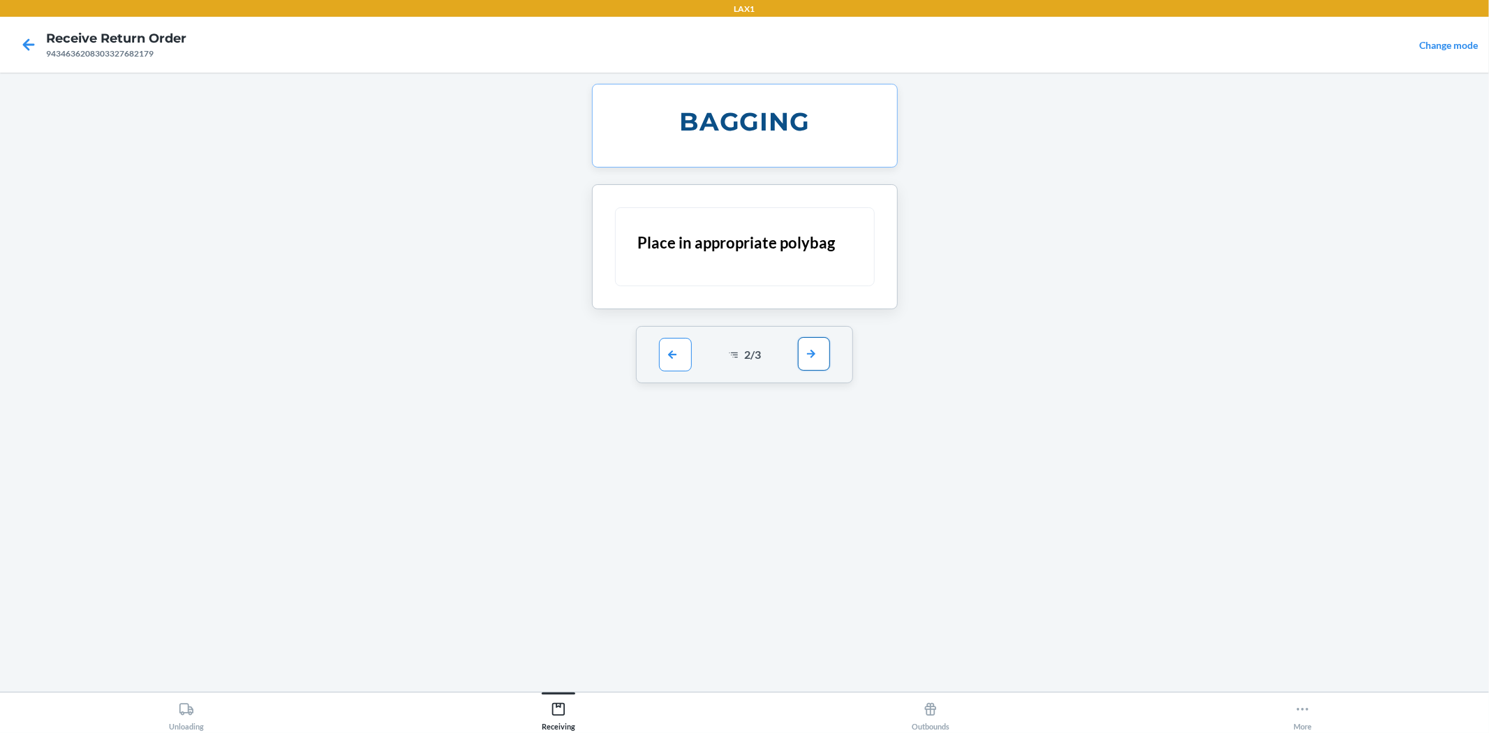
click at [810, 368] on button "button" at bounding box center [814, 354] width 32 height 34
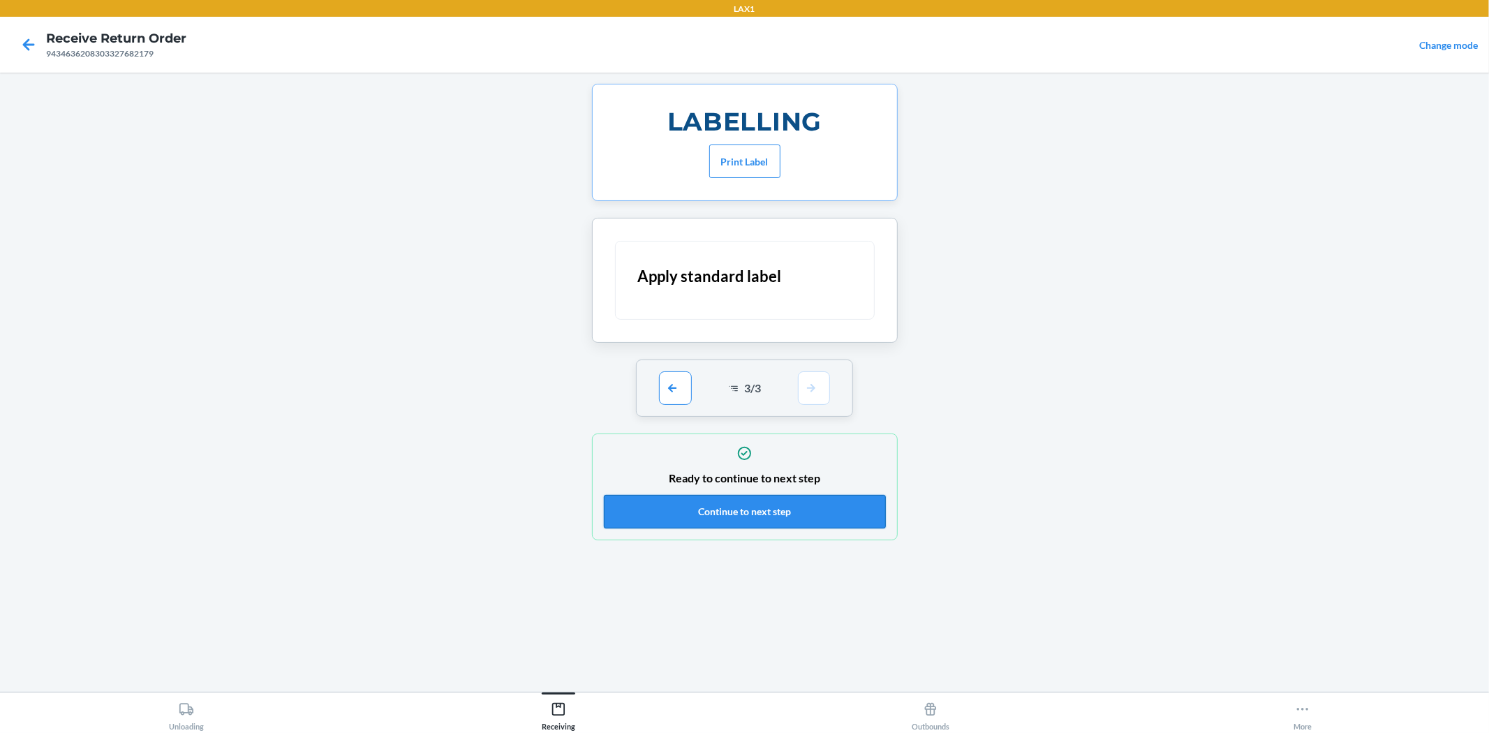
click at [833, 512] on button "Continue to next step" at bounding box center [745, 512] width 282 height 34
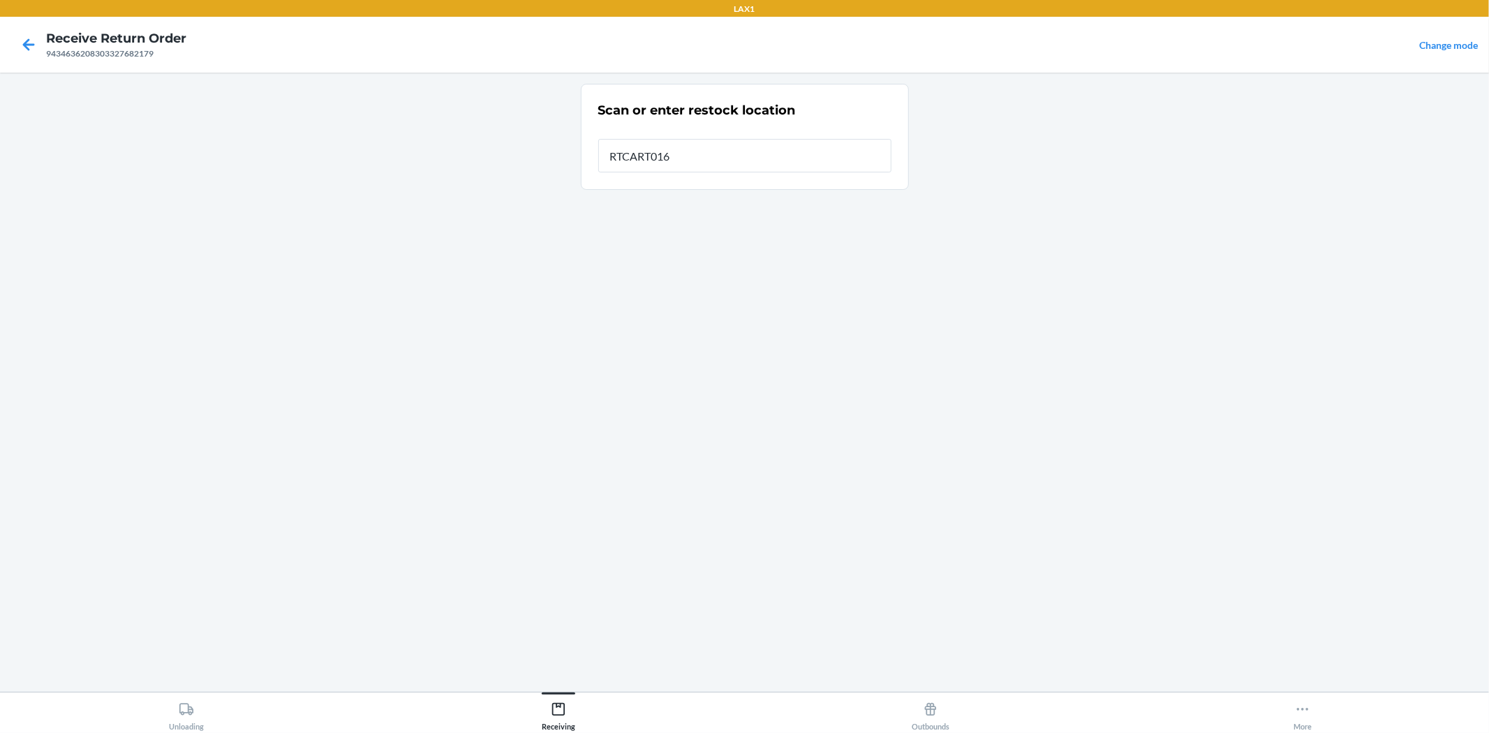
type input "RTCART016"
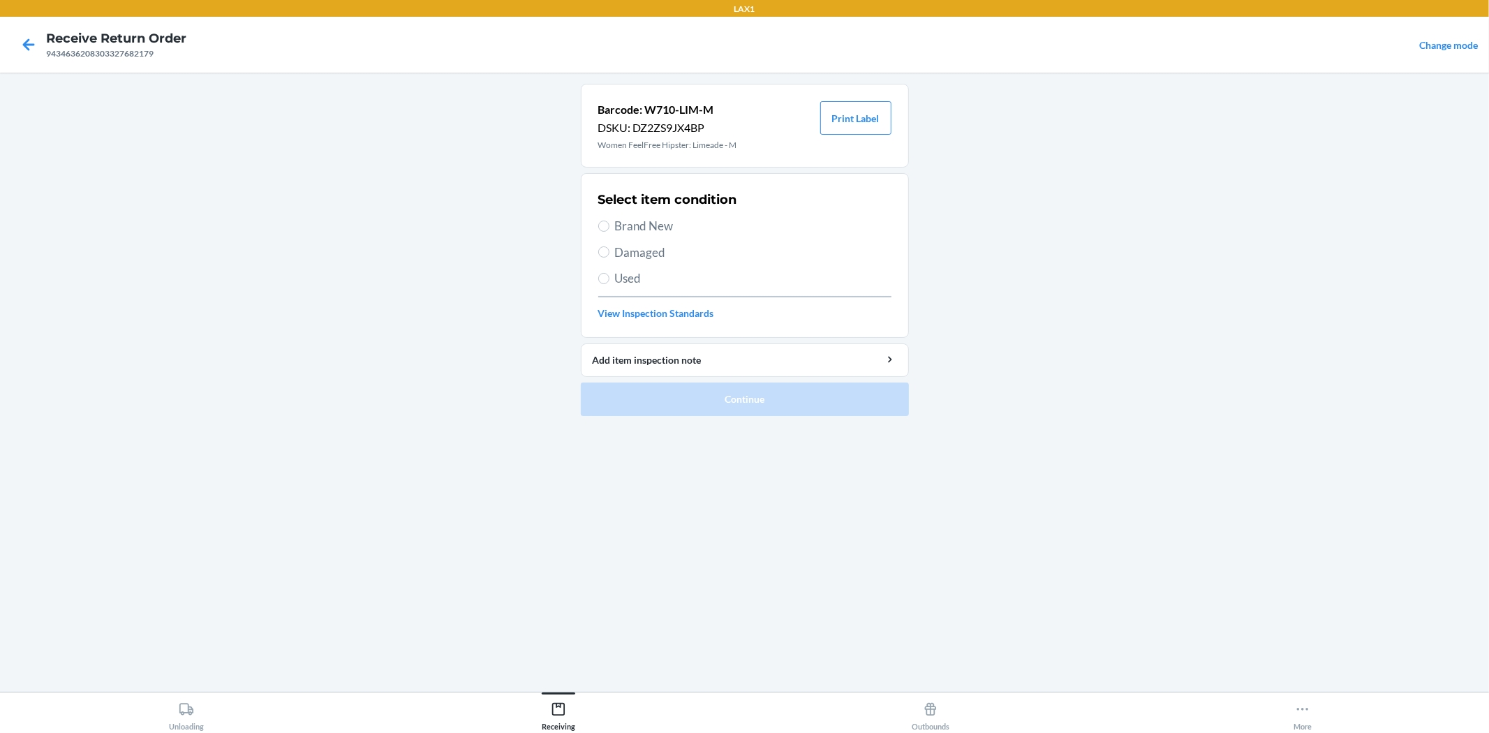
click at [648, 223] on span "Brand New" at bounding box center [753, 226] width 276 height 18
click at [609, 223] on input "Brand New" at bounding box center [603, 226] width 11 height 11
radio input "true"
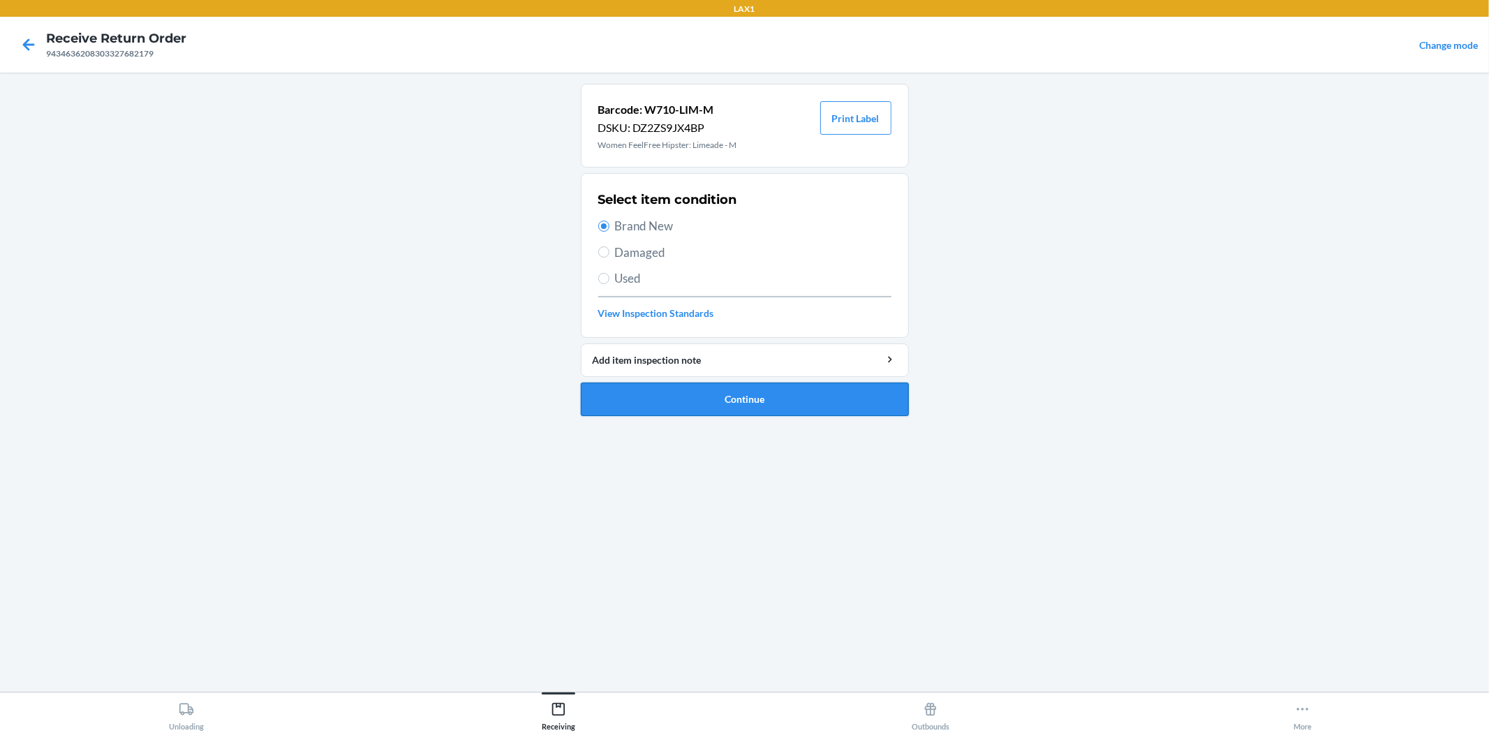
click at [716, 399] on button "Continue" at bounding box center [745, 400] width 328 height 34
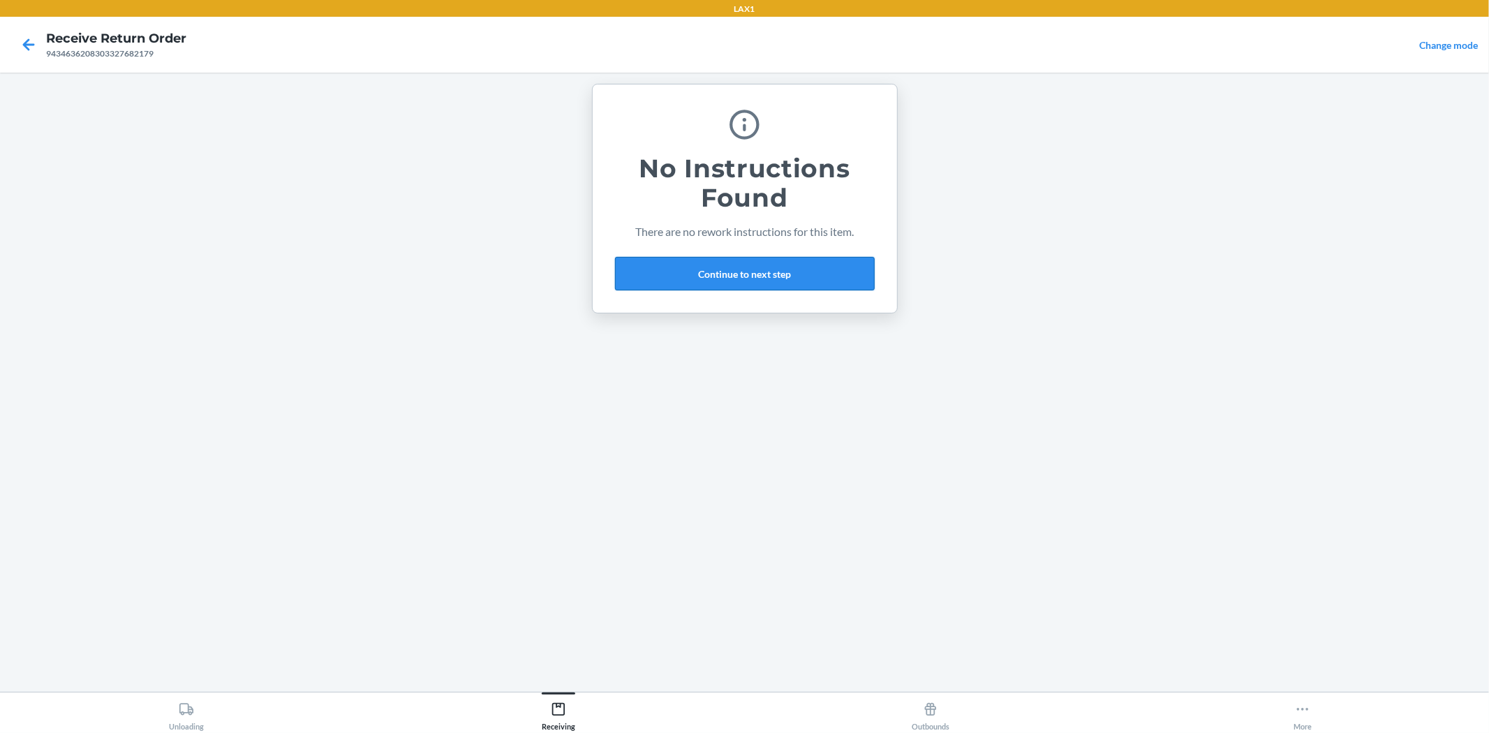
click at [729, 274] on button "Continue to next step" at bounding box center [745, 274] width 260 height 34
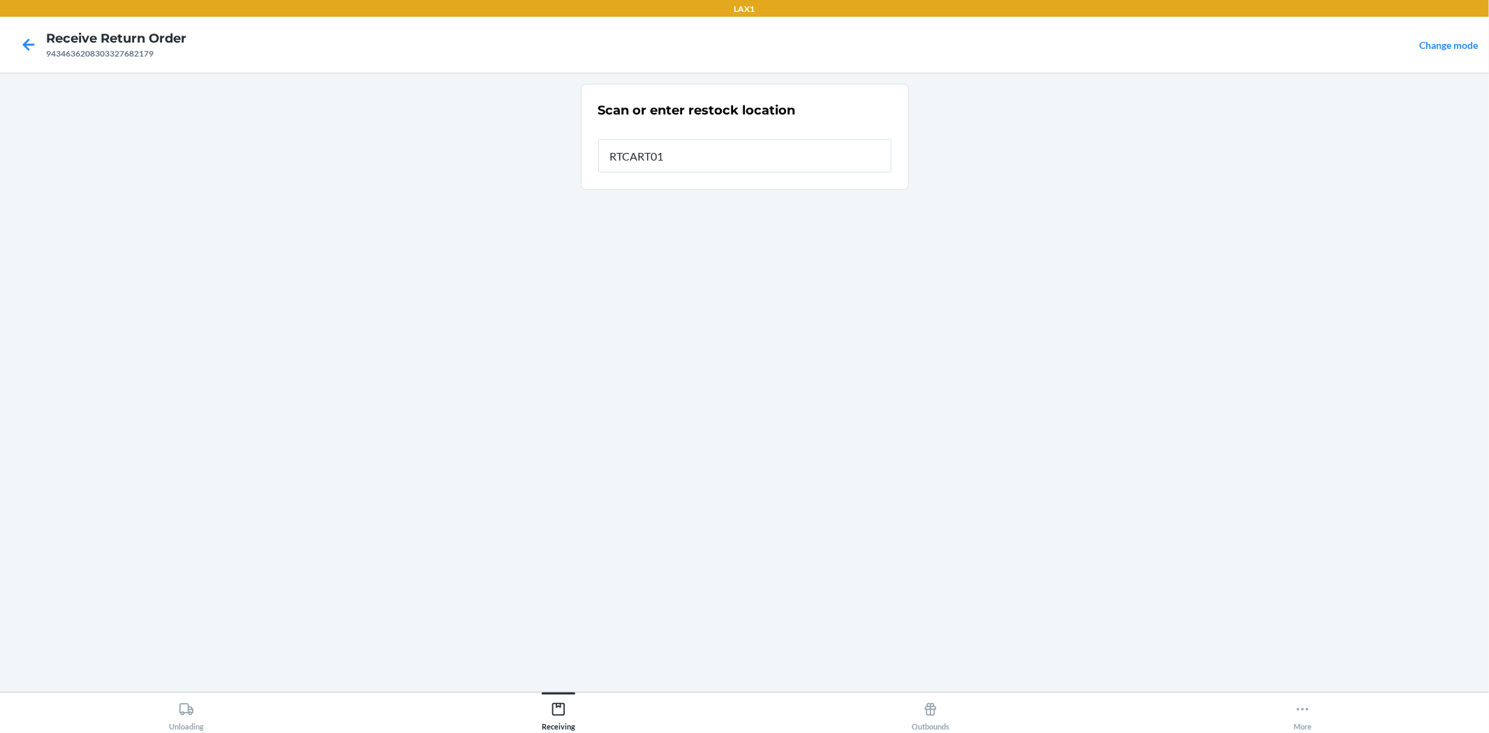
type input "RTCART016"
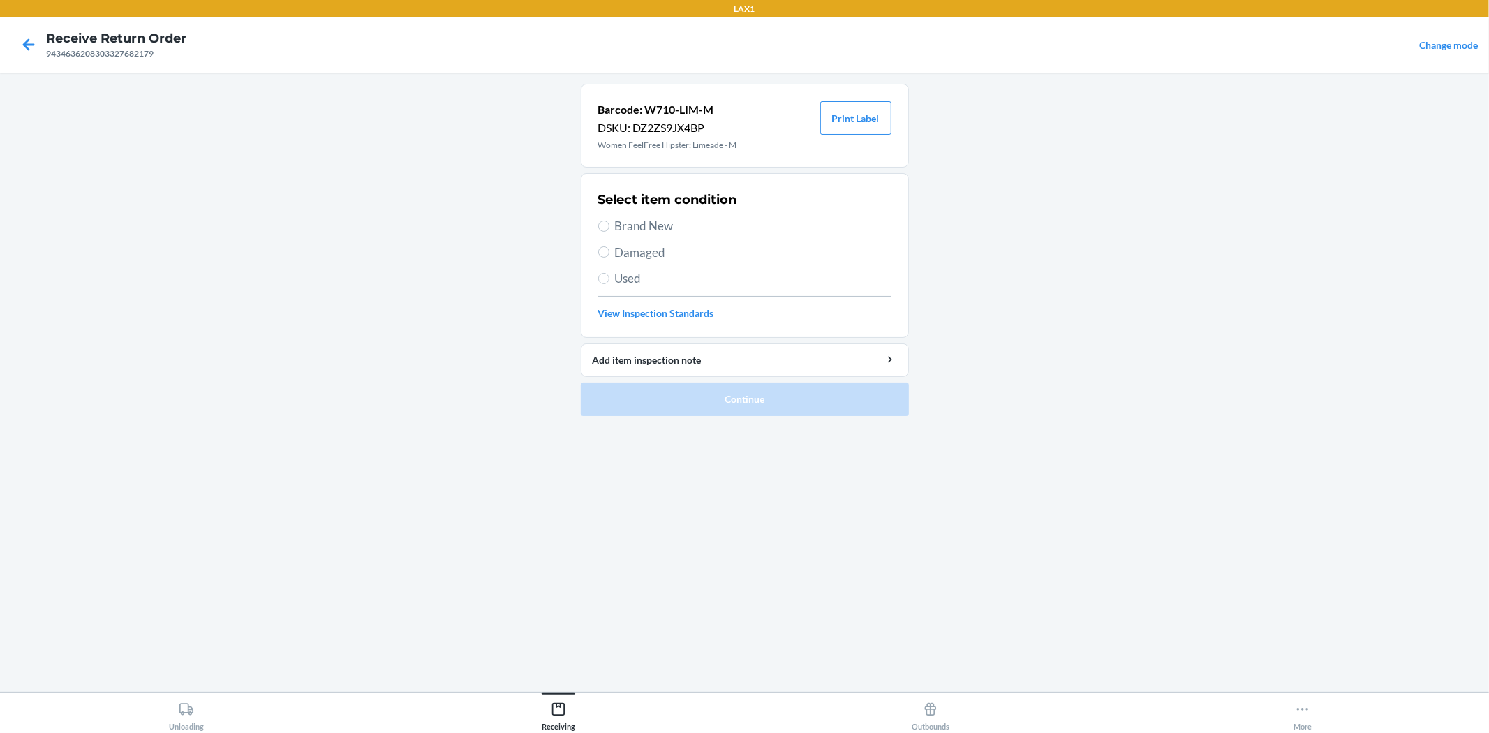
click at [672, 224] on span "Brand New" at bounding box center [753, 226] width 276 height 18
click at [609, 224] on input "Brand New" at bounding box center [603, 226] width 11 height 11
radio input "true"
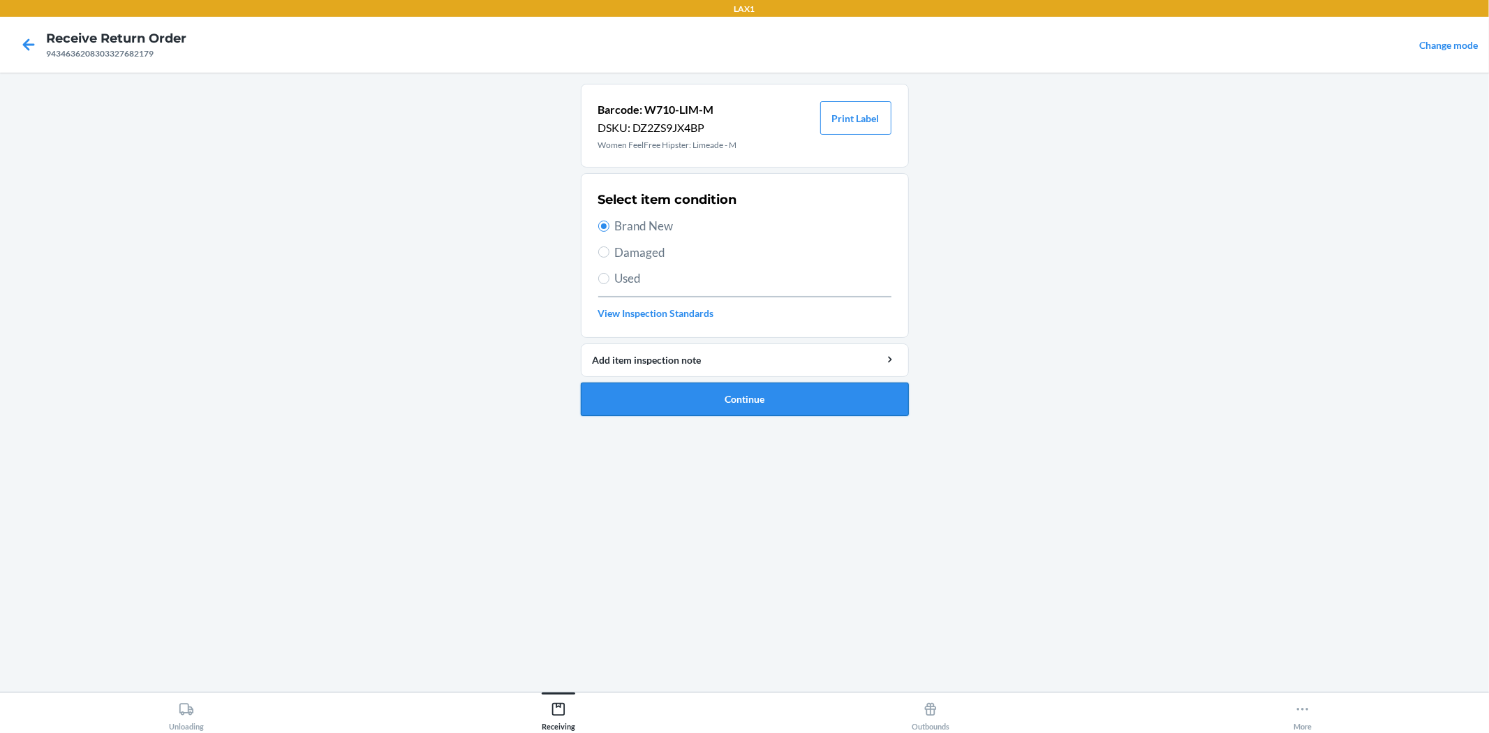
click at [703, 386] on button "Continue" at bounding box center [745, 400] width 328 height 34
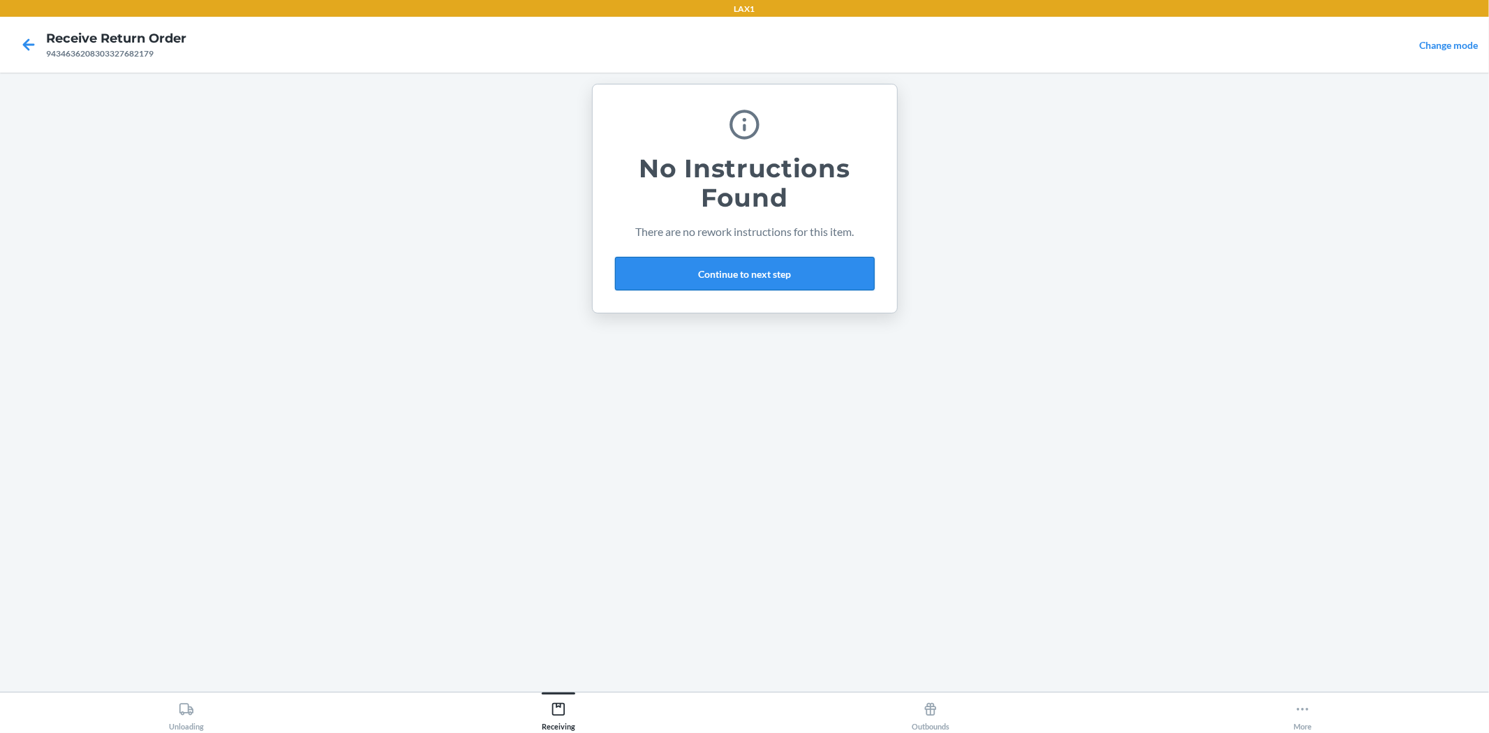
click at [738, 274] on button "Continue to next step" at bounding box center [745, 274] width 260 height 34
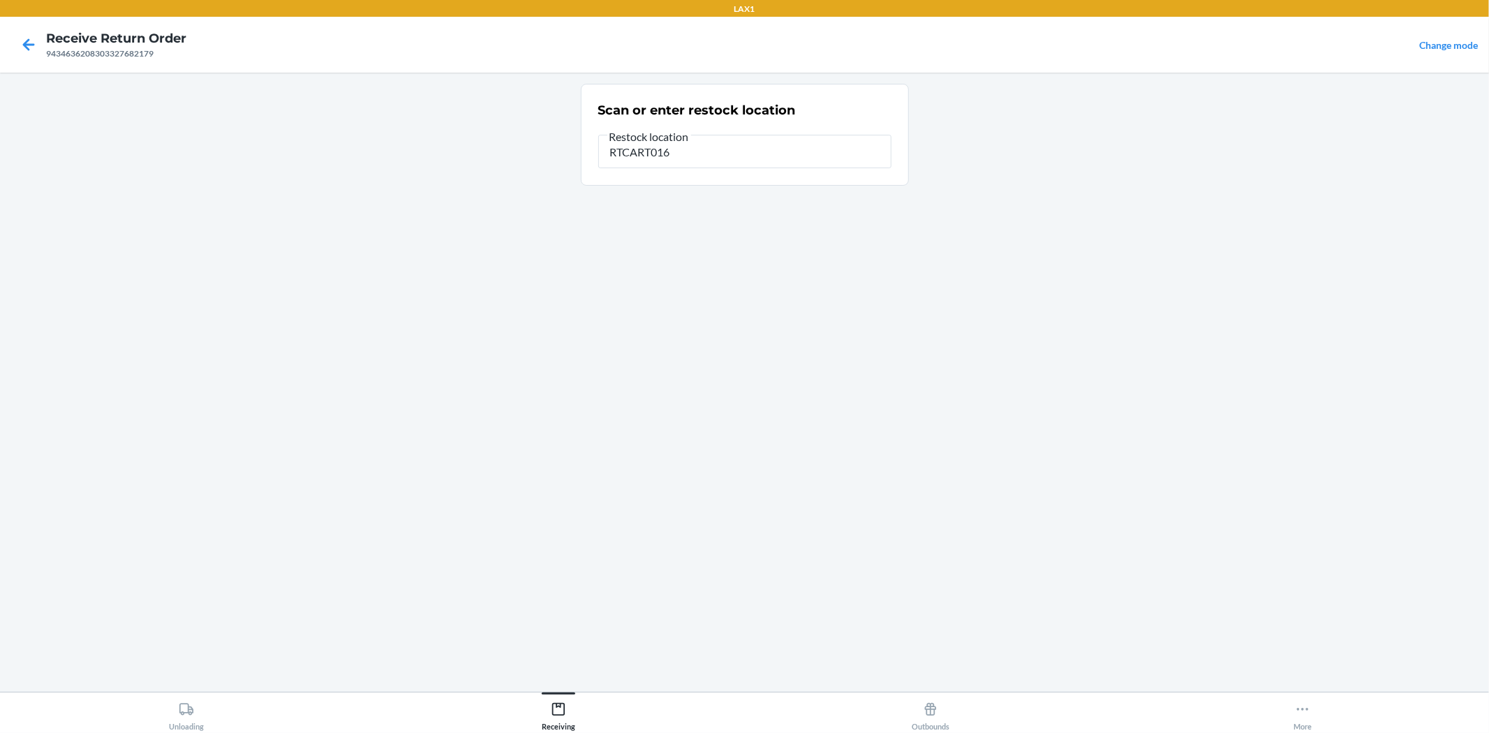
type input "RTCART016"
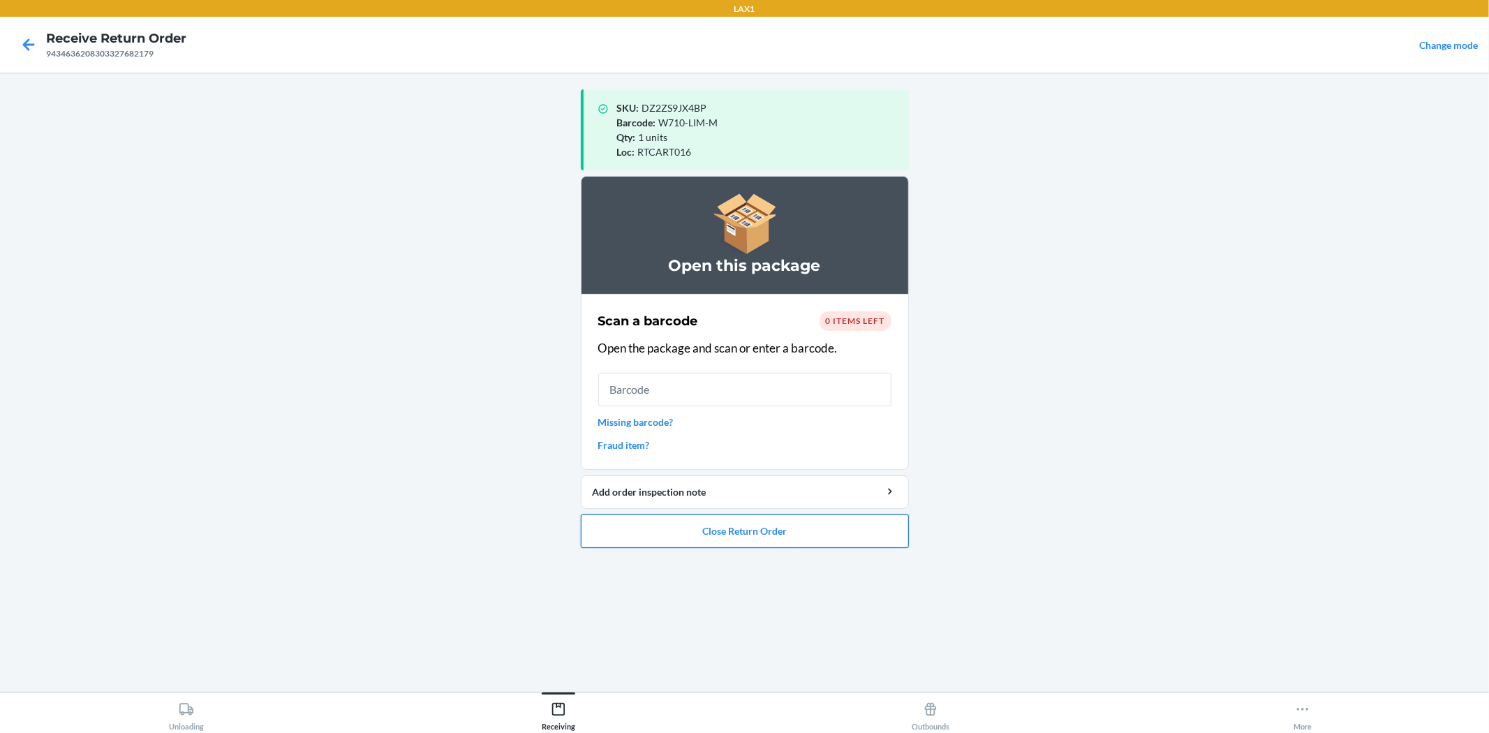
click at [793, 520] on button "Close Return Order" at bounding box center [745, 531] width 328 height 34
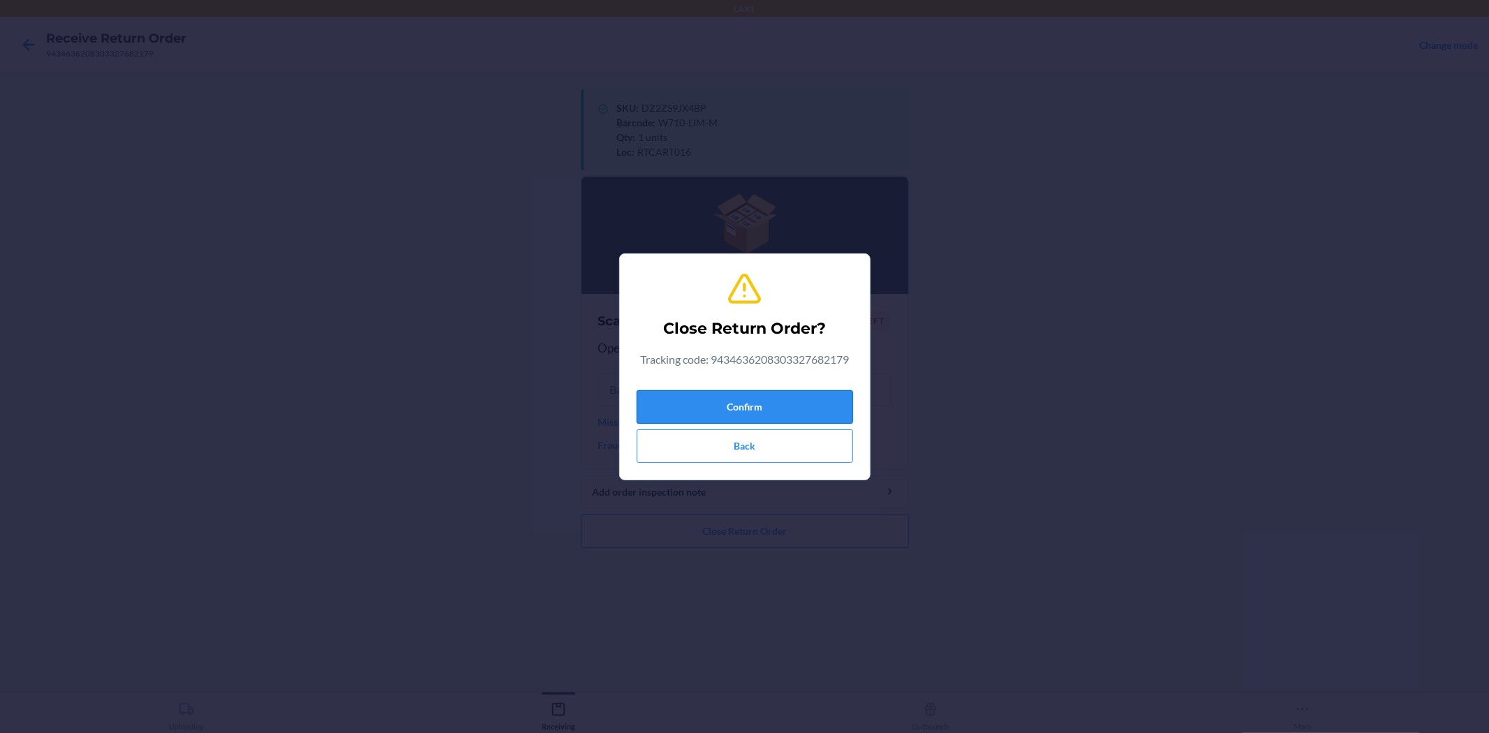
click at [778, 408] on button "Confirm" at bounding box center [745, 407] width 216 height 34
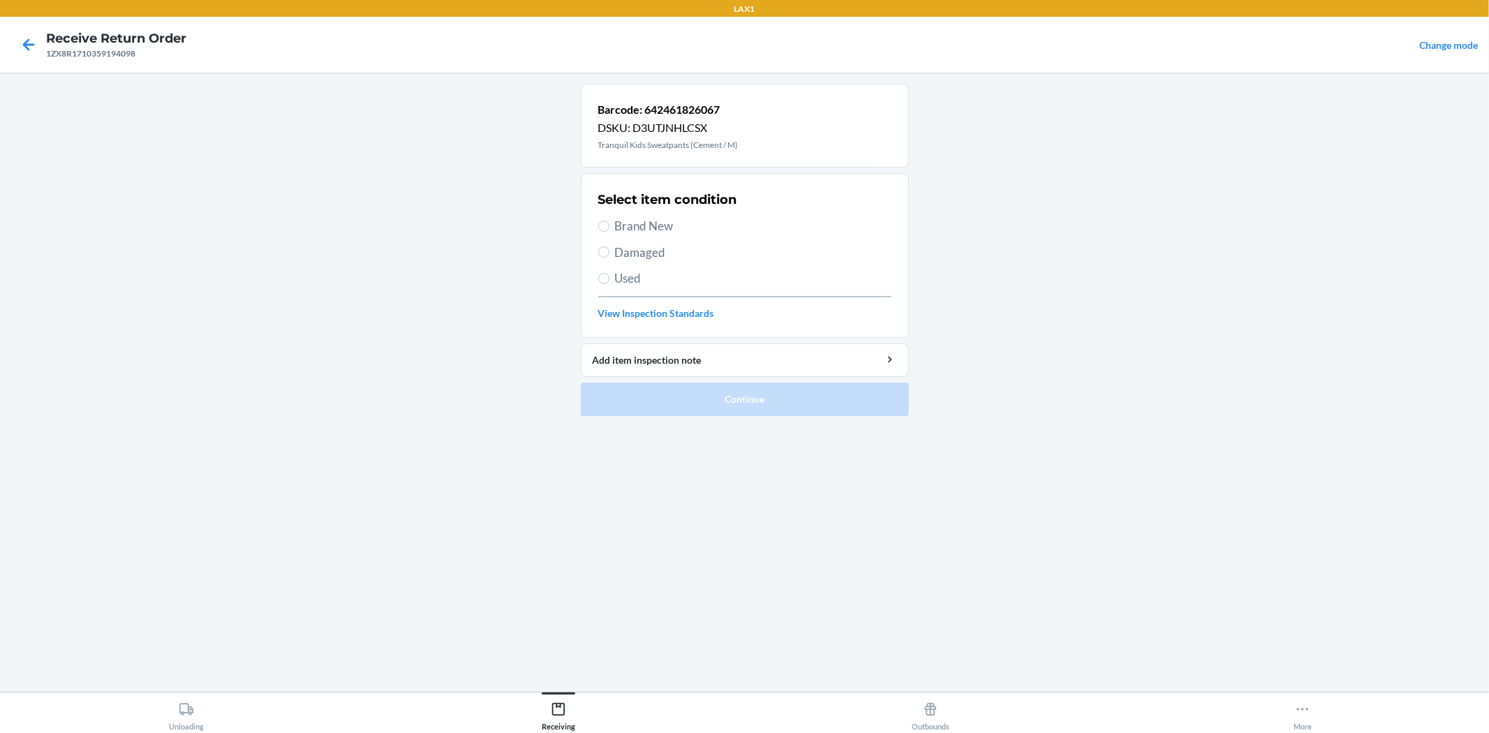
click at [640, 244] on span "Damaged" at bounding box center [753, 253] width 276 height 18
click at [609, 246] on input "Damaged" at bounding box center [603, 251] width 11 height 11
radio input "true"
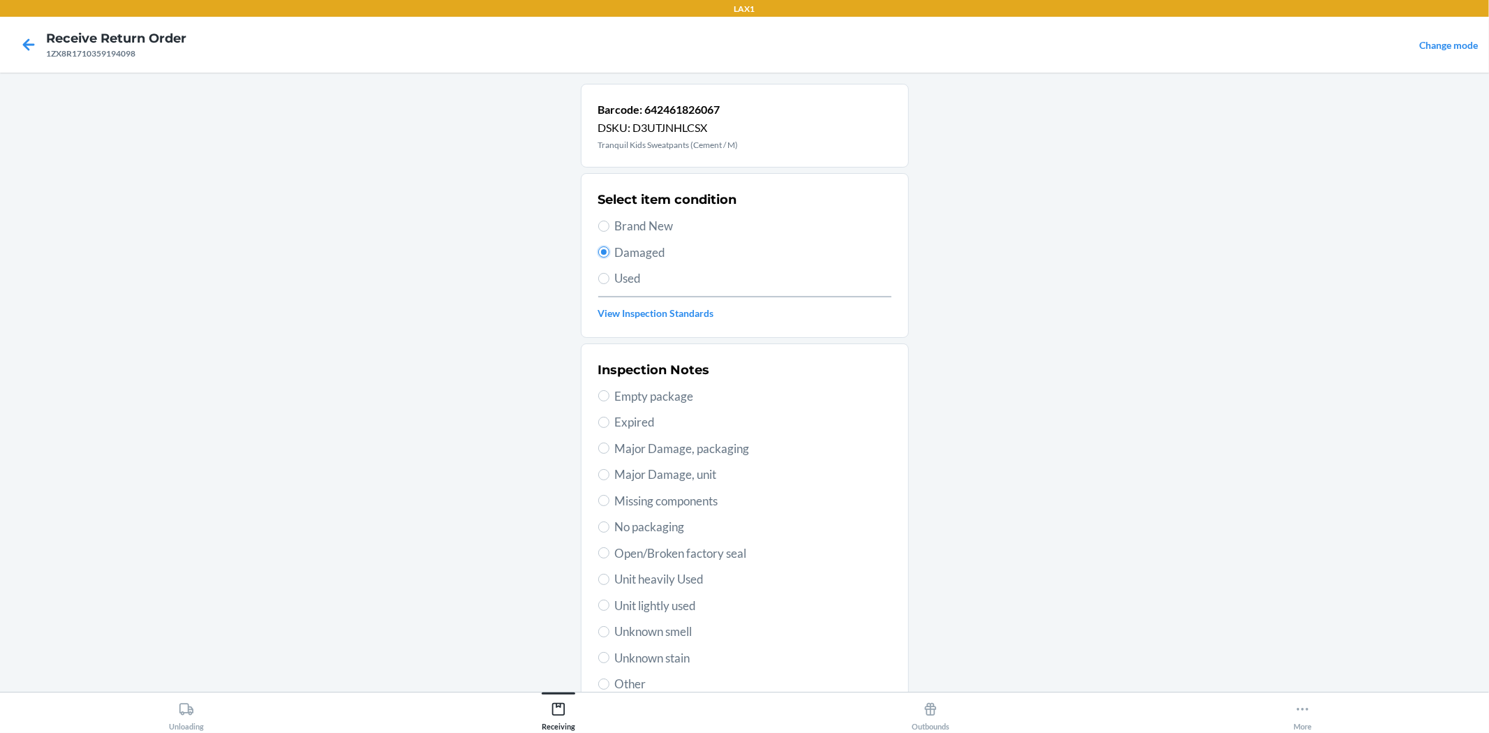
scroll to position [77, 0]
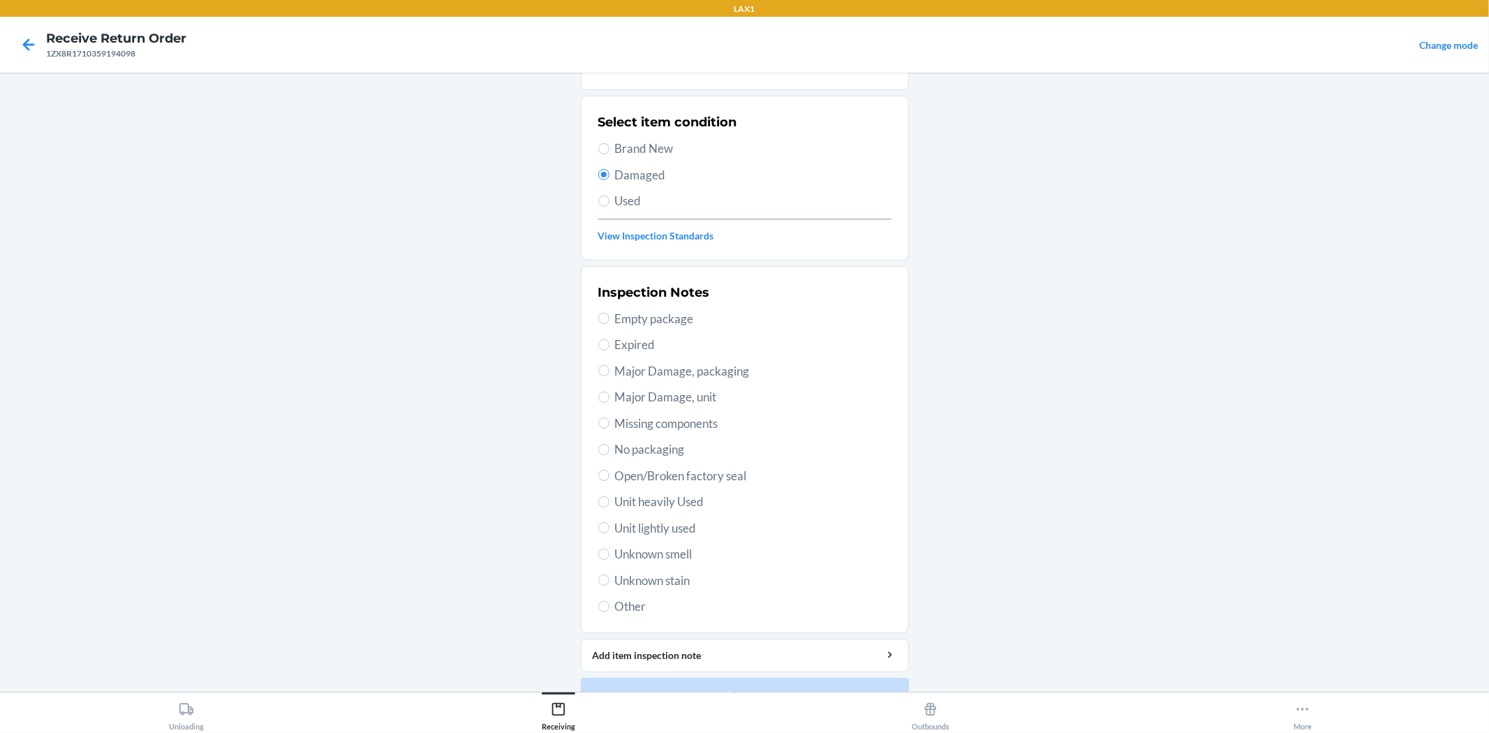
click at [668, 531] on span "Unit lightly used" at bounding box center [753, 528] width 276 height 18
click at [609, 531] on input "Unit lightly used" at bounding box center [603, 527] width 11 height 11
radio input "true"
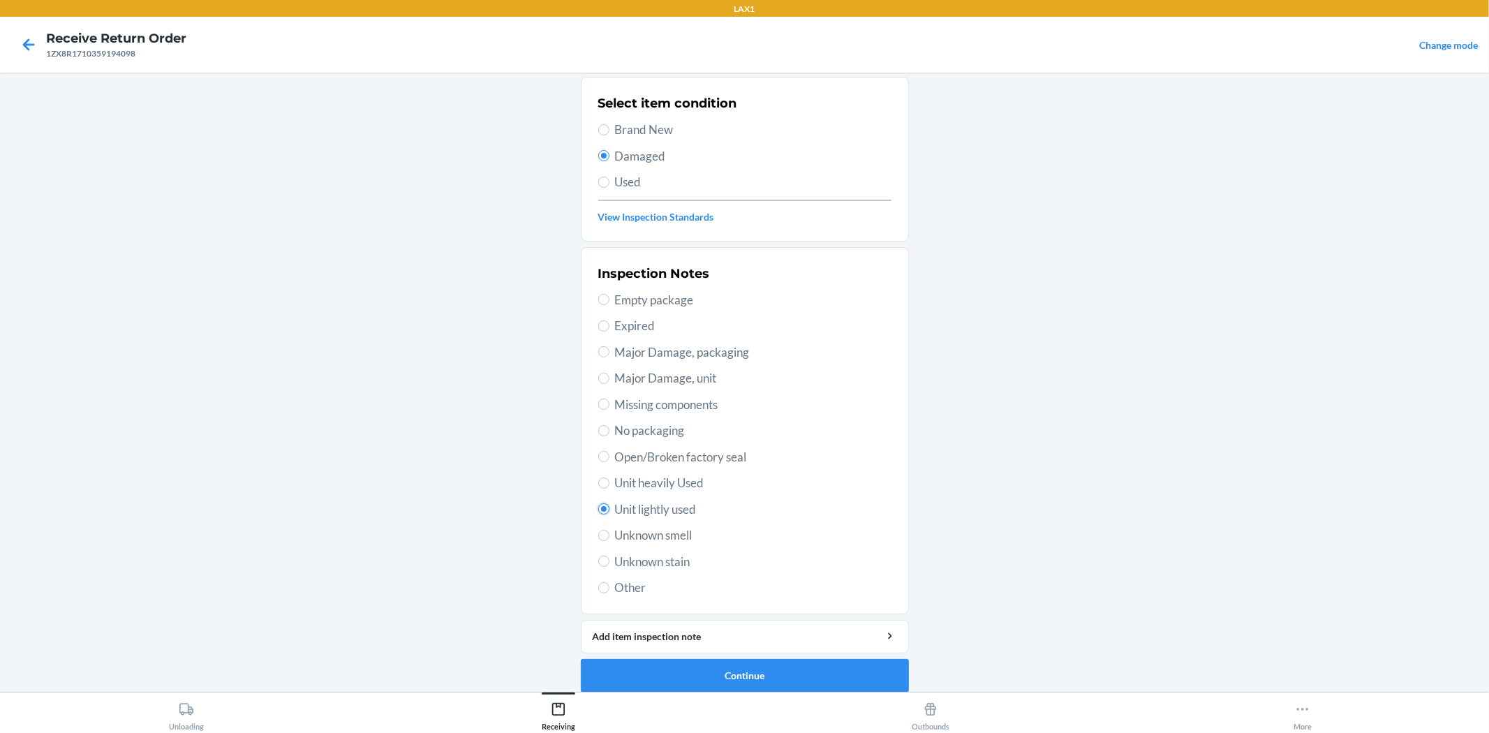
scroll to position [107, 0]
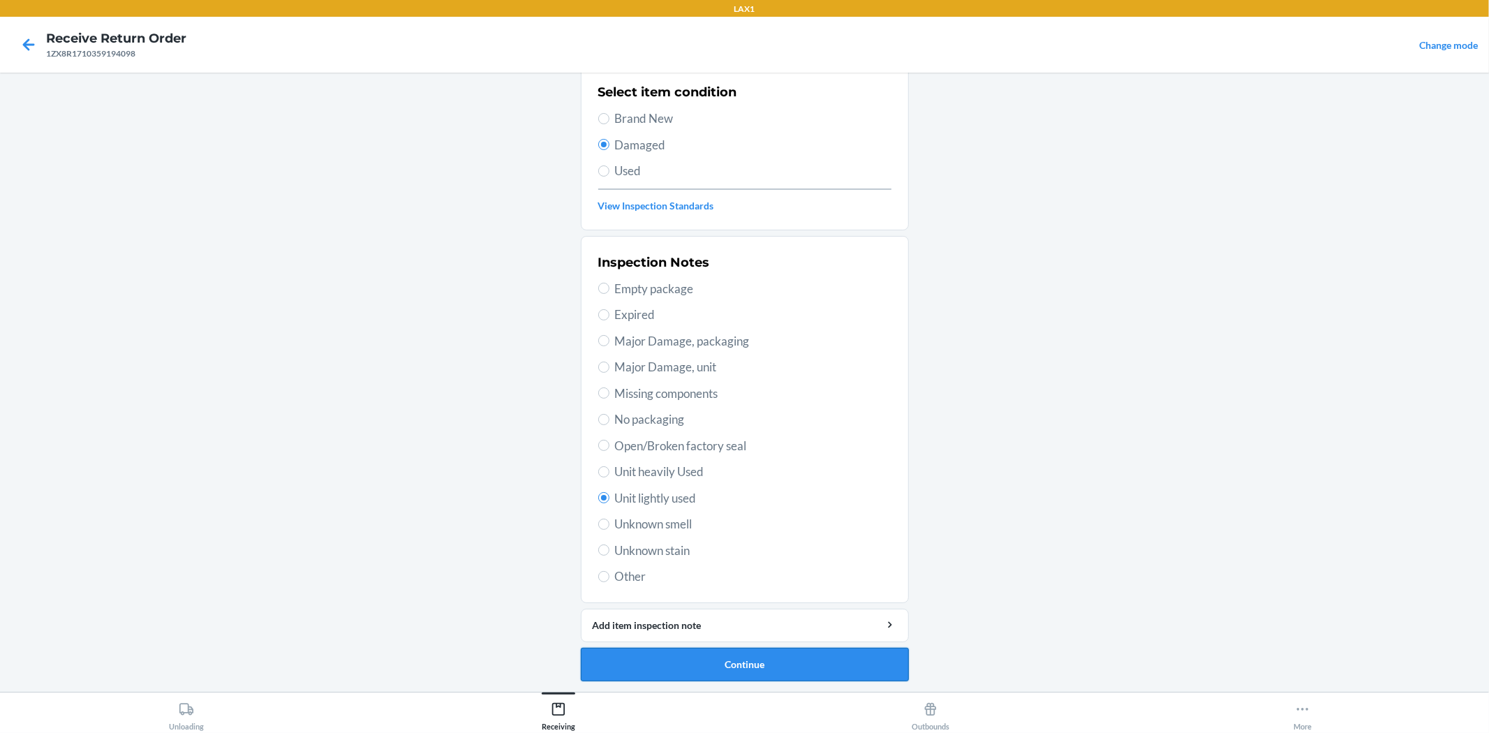
click at [850, 669] on button "Continue" at bounding box center [745, 665] width 328 height 34
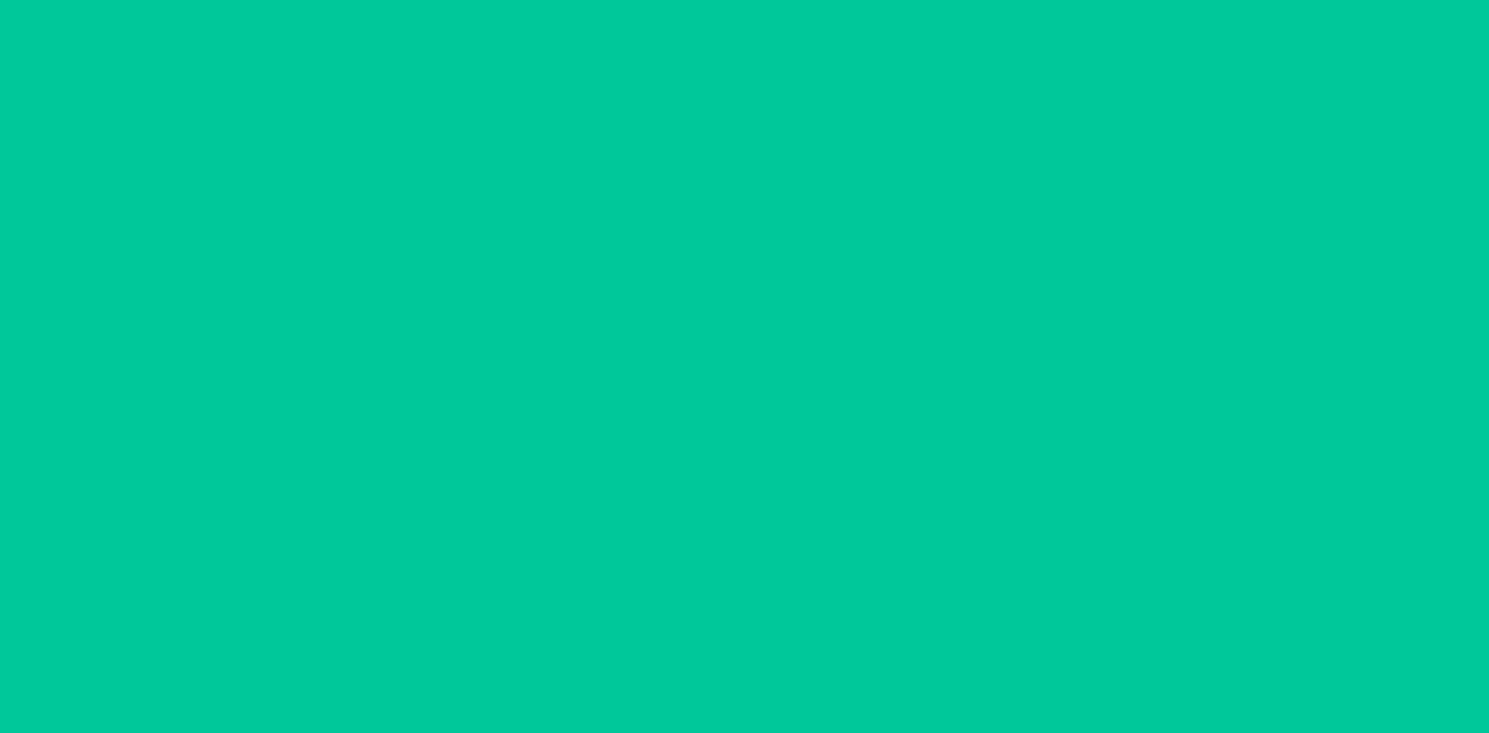
scroll to position [0, 0]
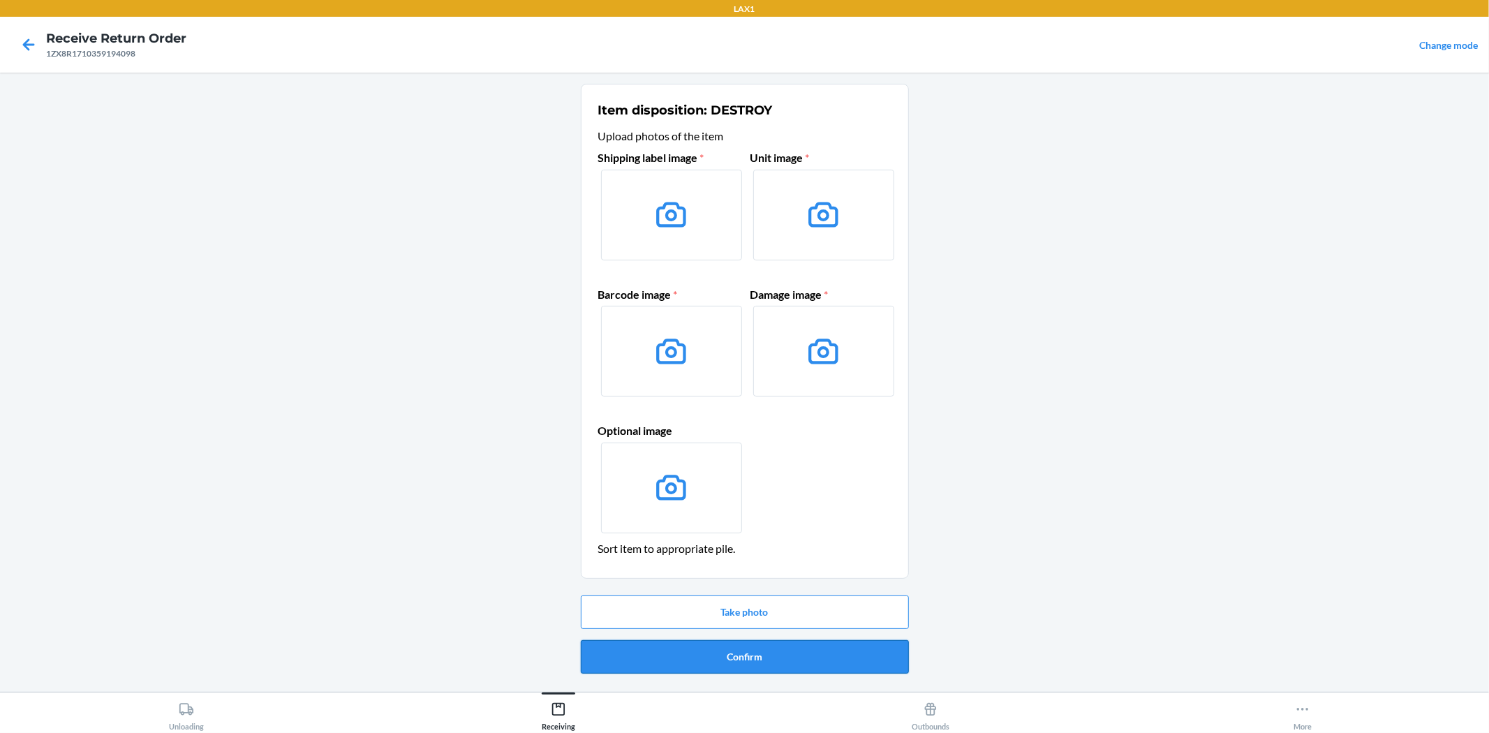
click at [870, 660] on button "Confirm" at bounding box center [745, 657] width 328 height 34
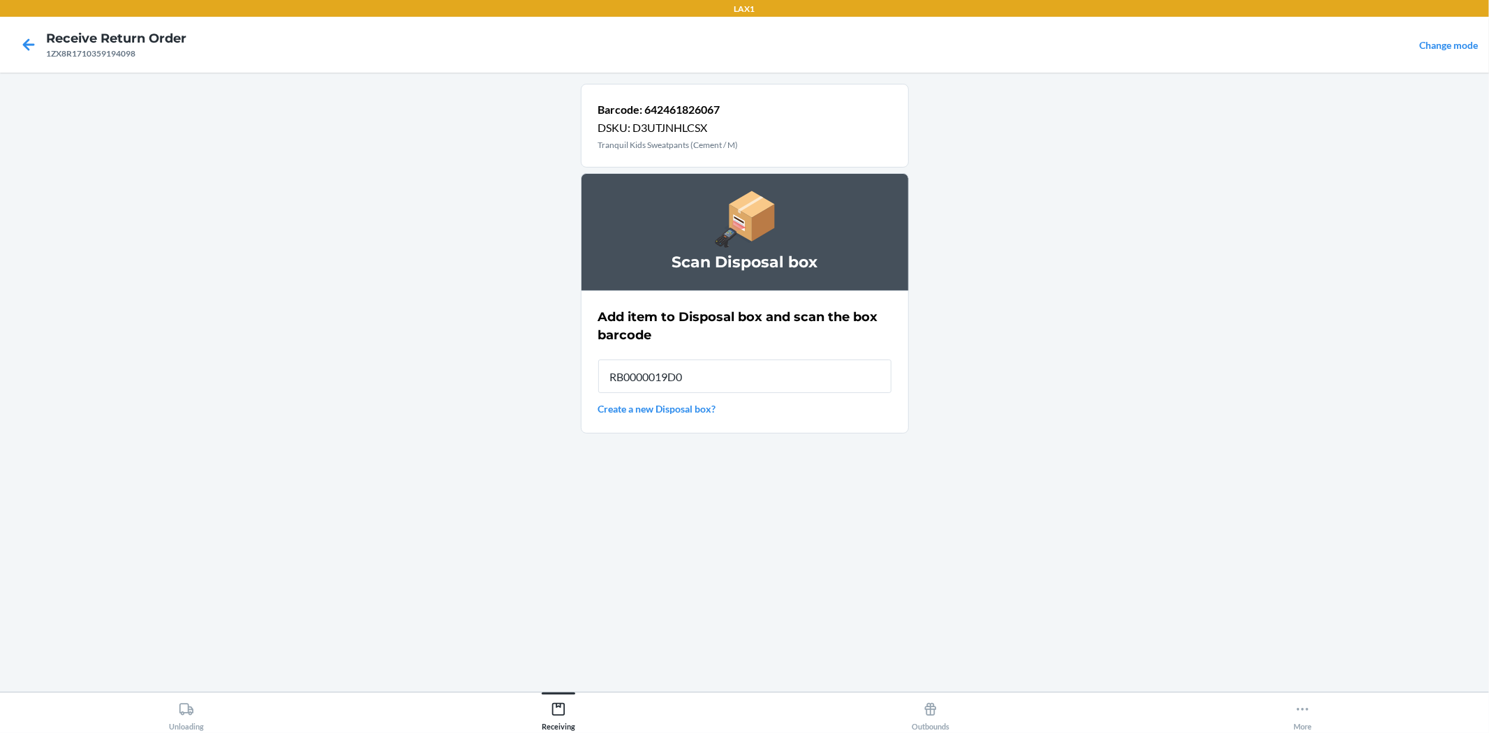
type input "RB0000019D0"
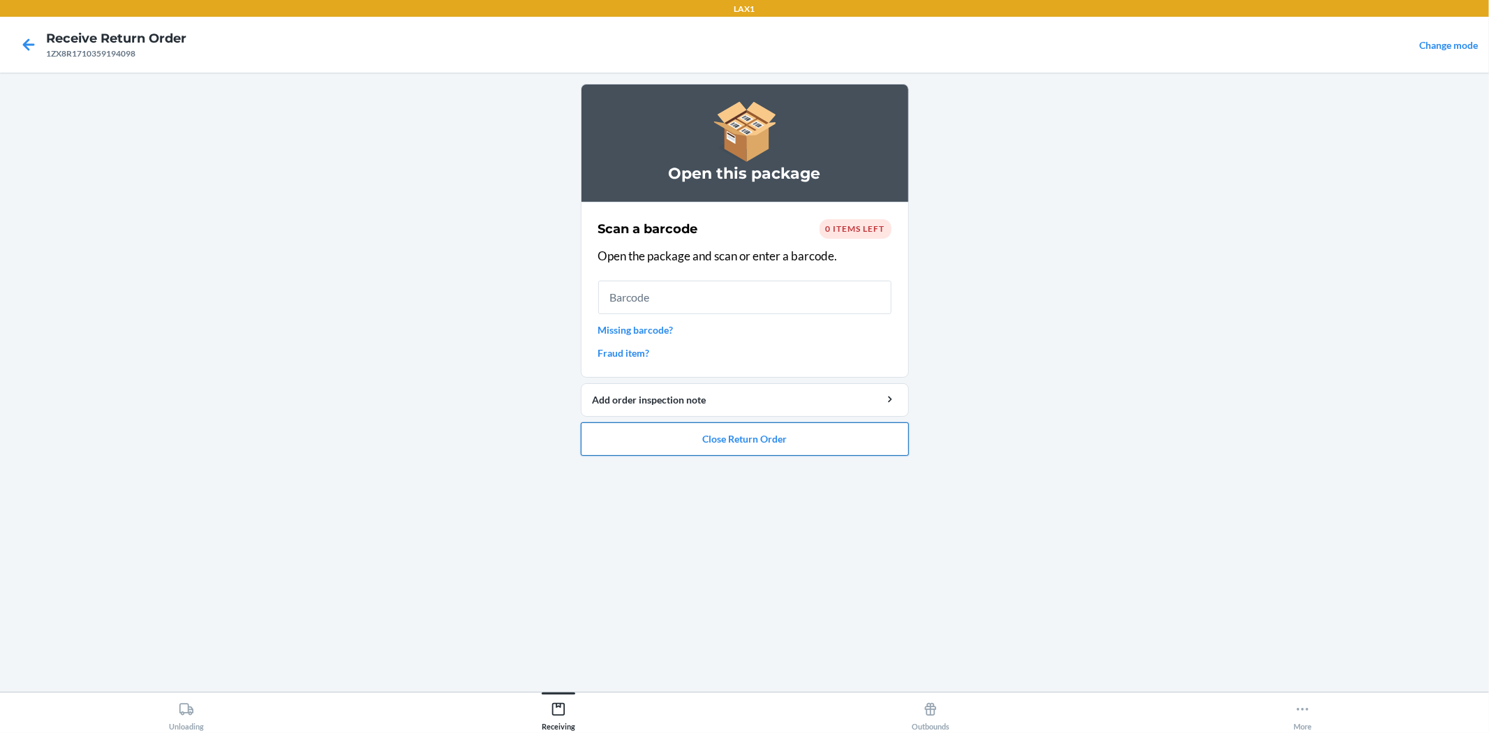
click at [869, 433] on button "Close Return Order" at bounding box center [745, 439] width 328 height 34
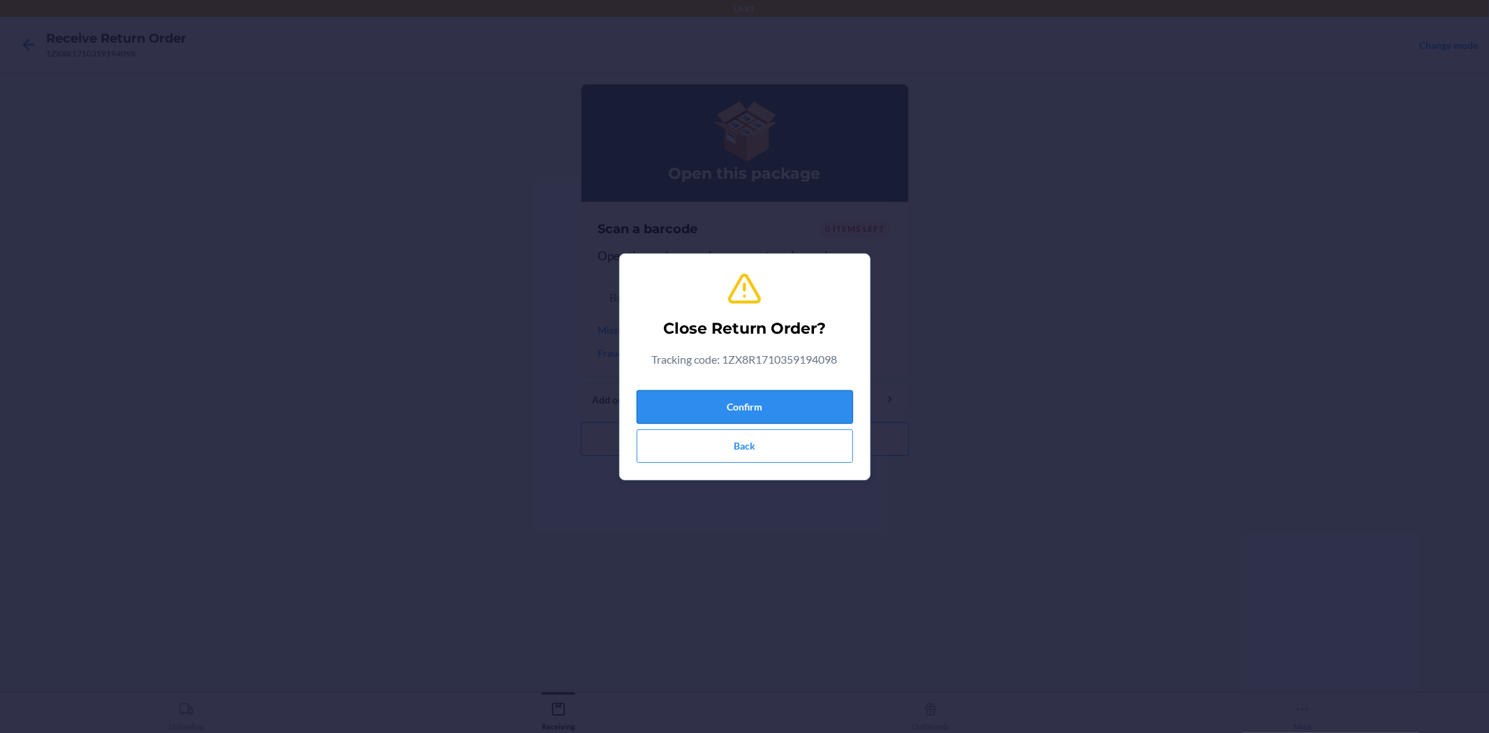
click at [715, 392] on button "Confirm" at bounding box center [745, 407] width 216 height 34
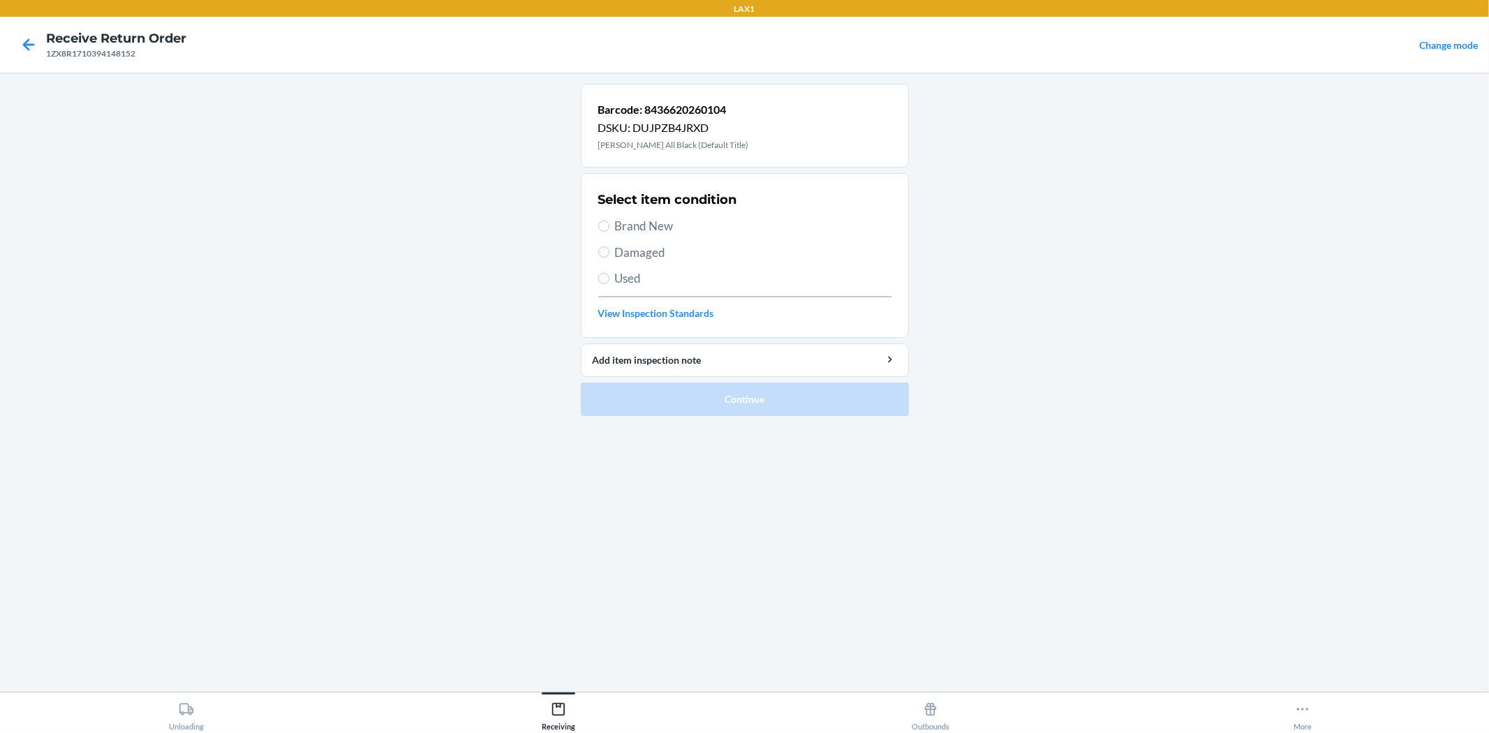
click at [642, 221] on span "Brand New" at bounding box center [753, 226] width 276 height 18
click at [609, 221] on input "Brand New" at bounding box center [603, 226] width 11 height 11
radio input "true"
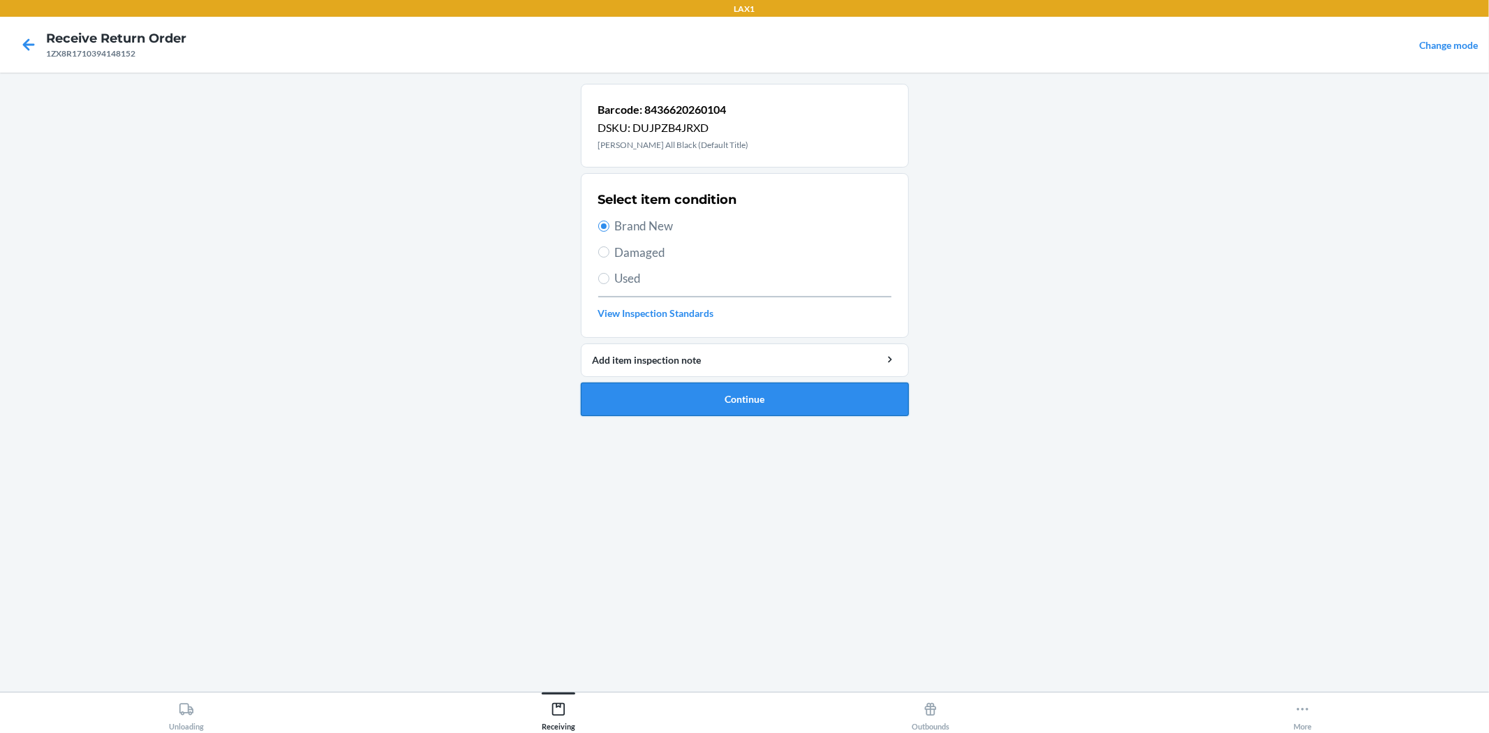
click at [723, 389] on button "Continue" at bounding box center [745, 400] width 328 height 34
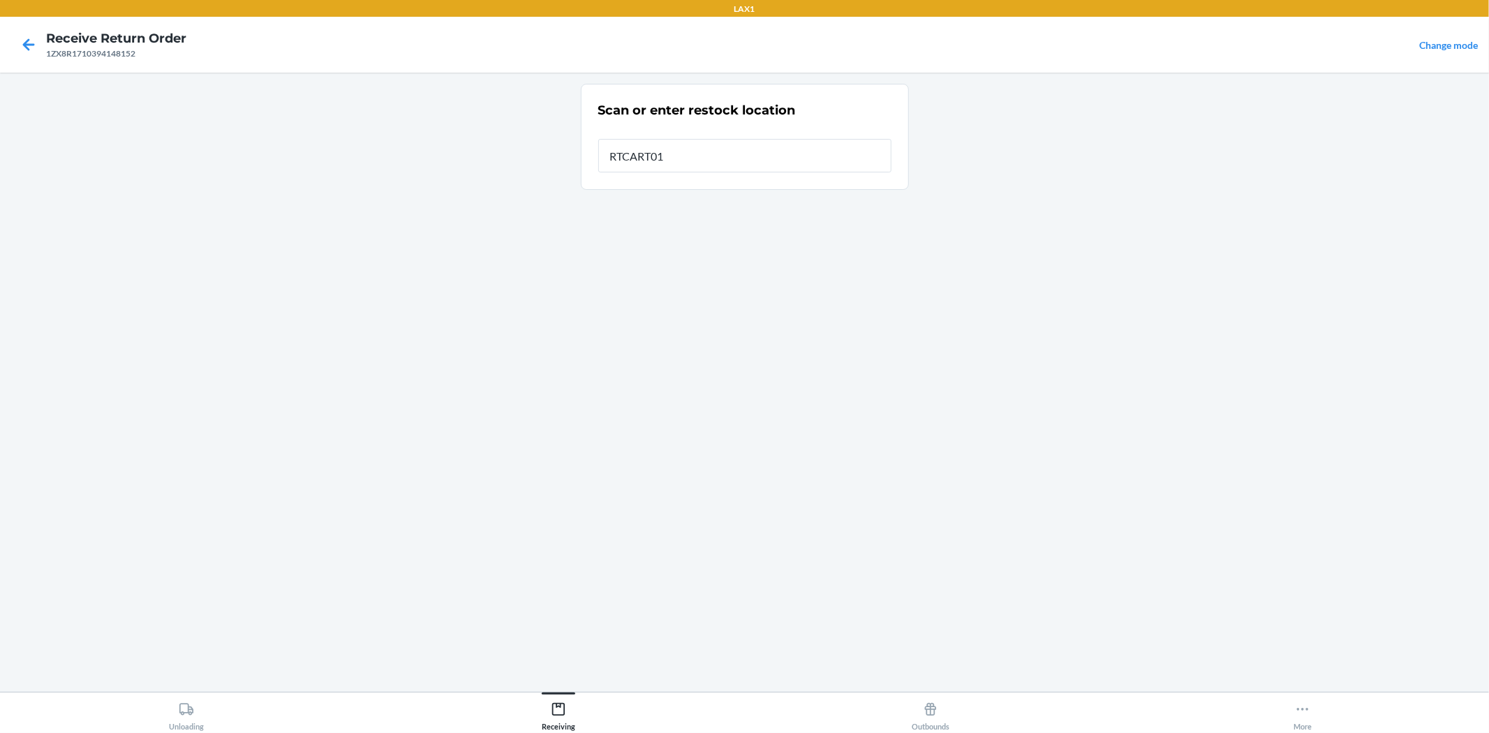
type input "RTCART016"
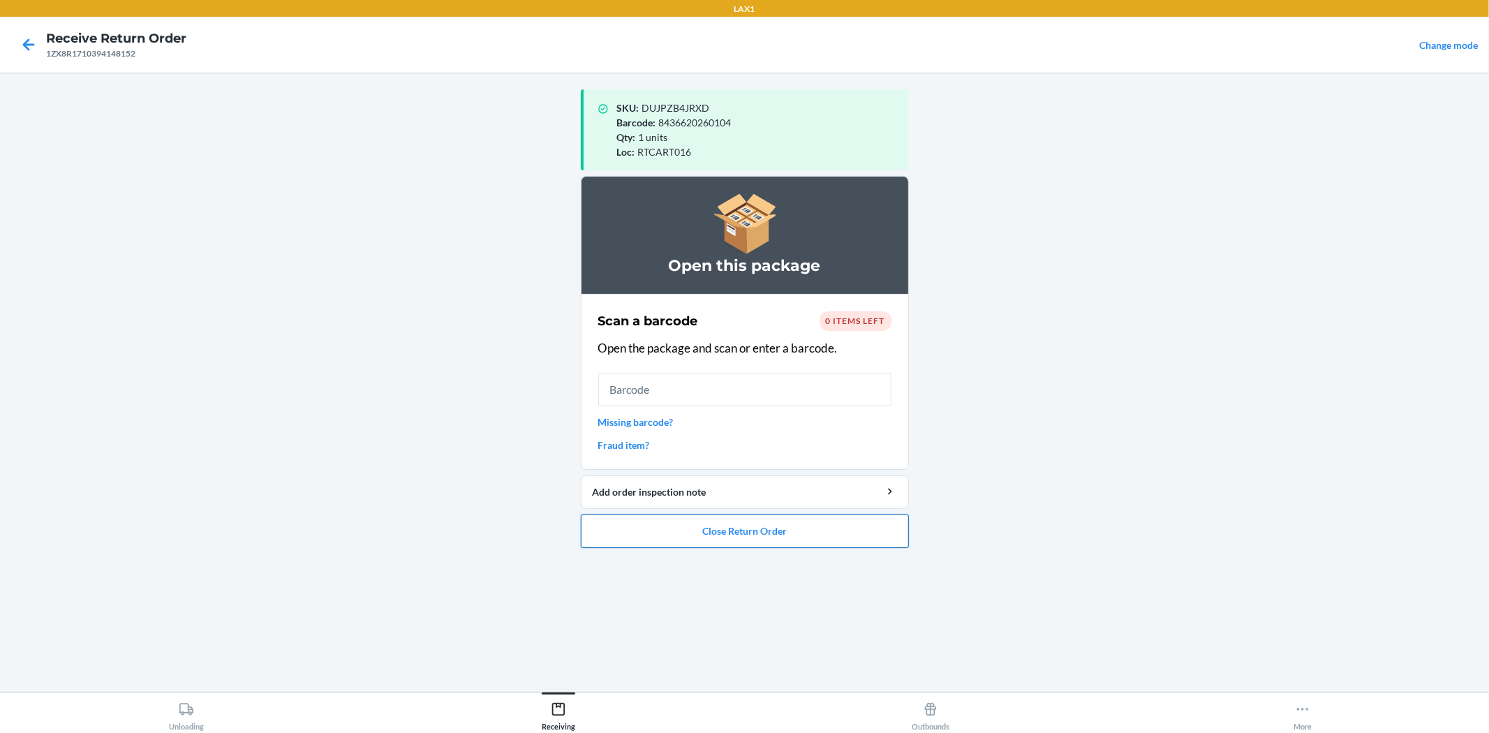
click at [810, 524] on button "Close Return Order" at bounding box center [745, 531] width 328 height 34
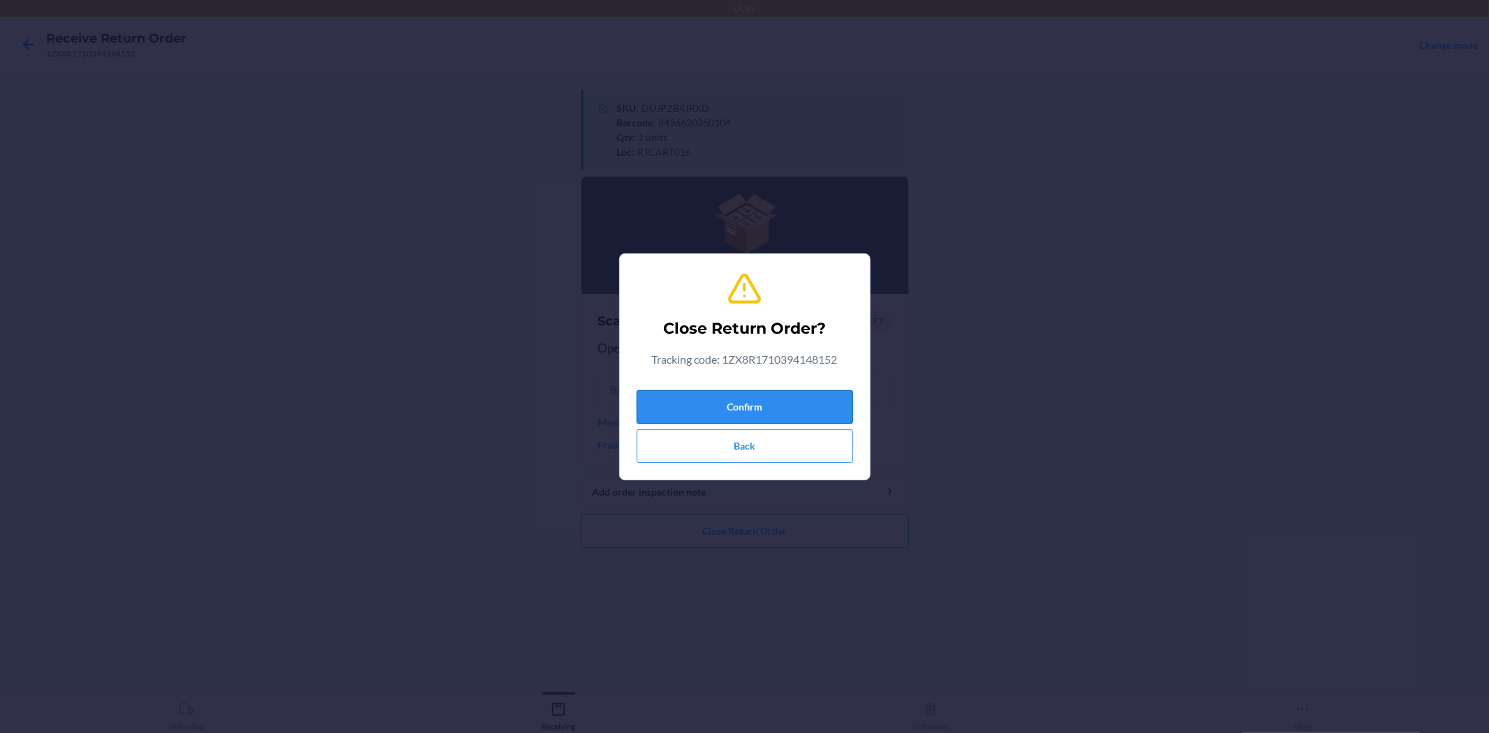
click at [796, 401] on button "Confirm" at bounding box center [745, 407] width 216 height 34
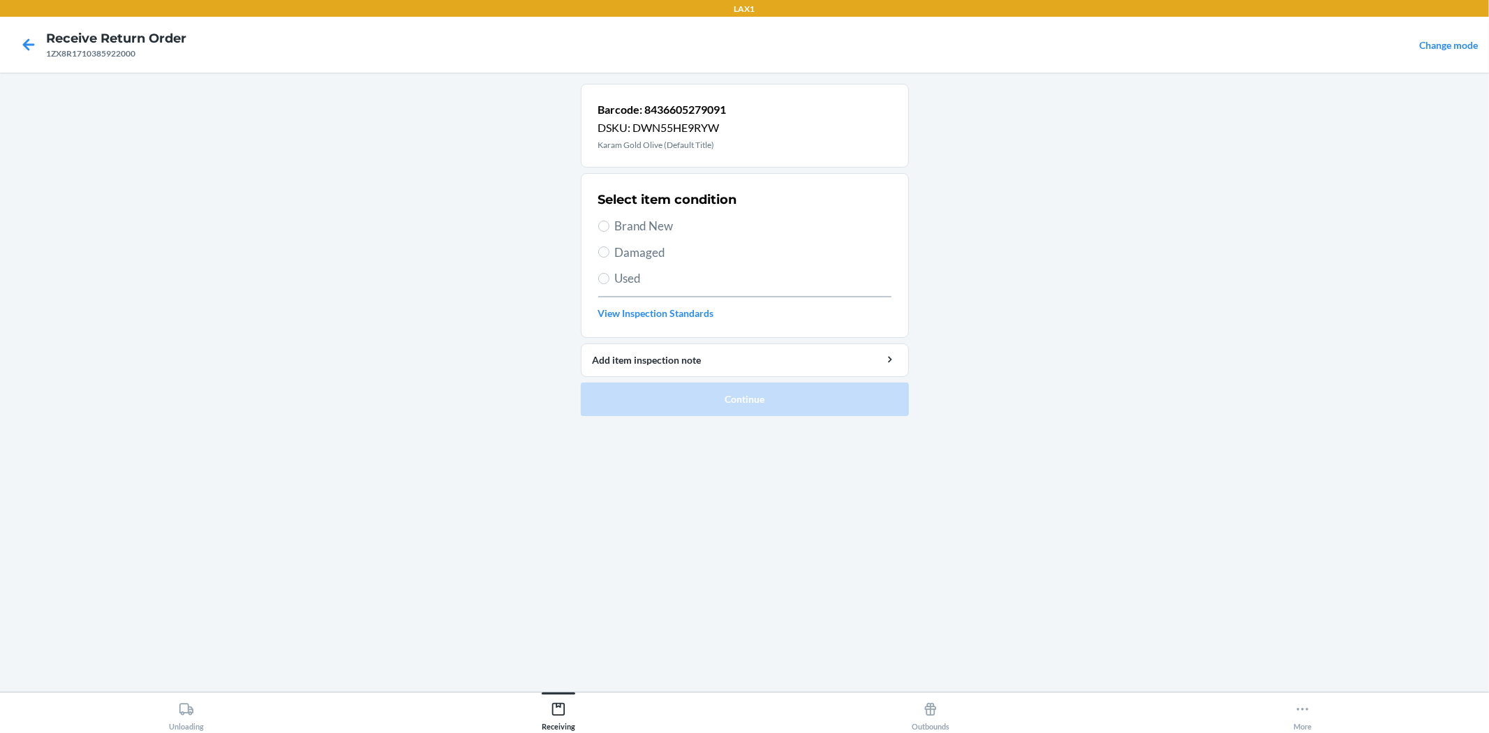
click at [698, 229] on span "Brand New" at bounding box center [753, 226] width 276 height 18
click at [609, 229] on input "Brand New" at bounding box center [603, 226] width 11 height 11
radio input "true"
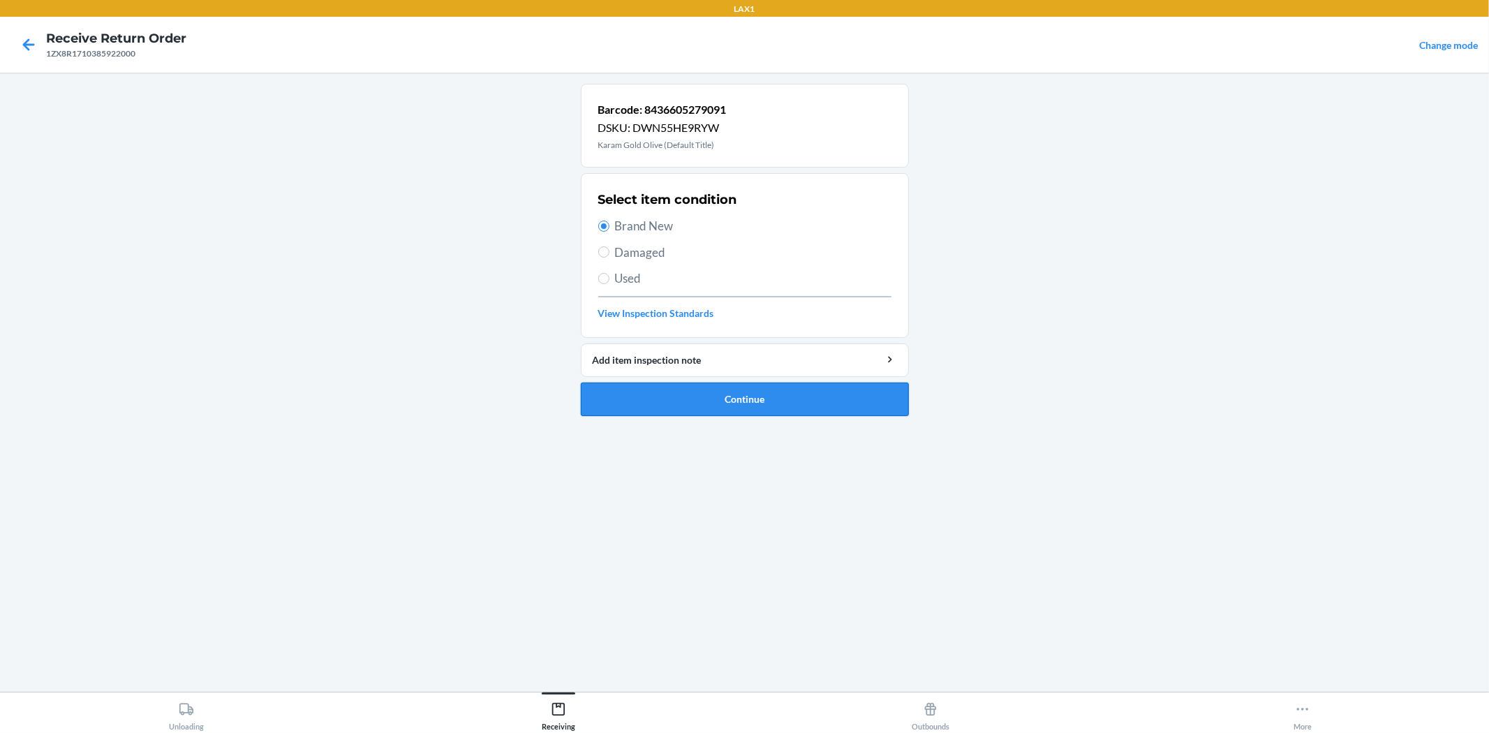
click at [737, 400] on button "Continue" at bounding box center [745, 400] width 328 height 34
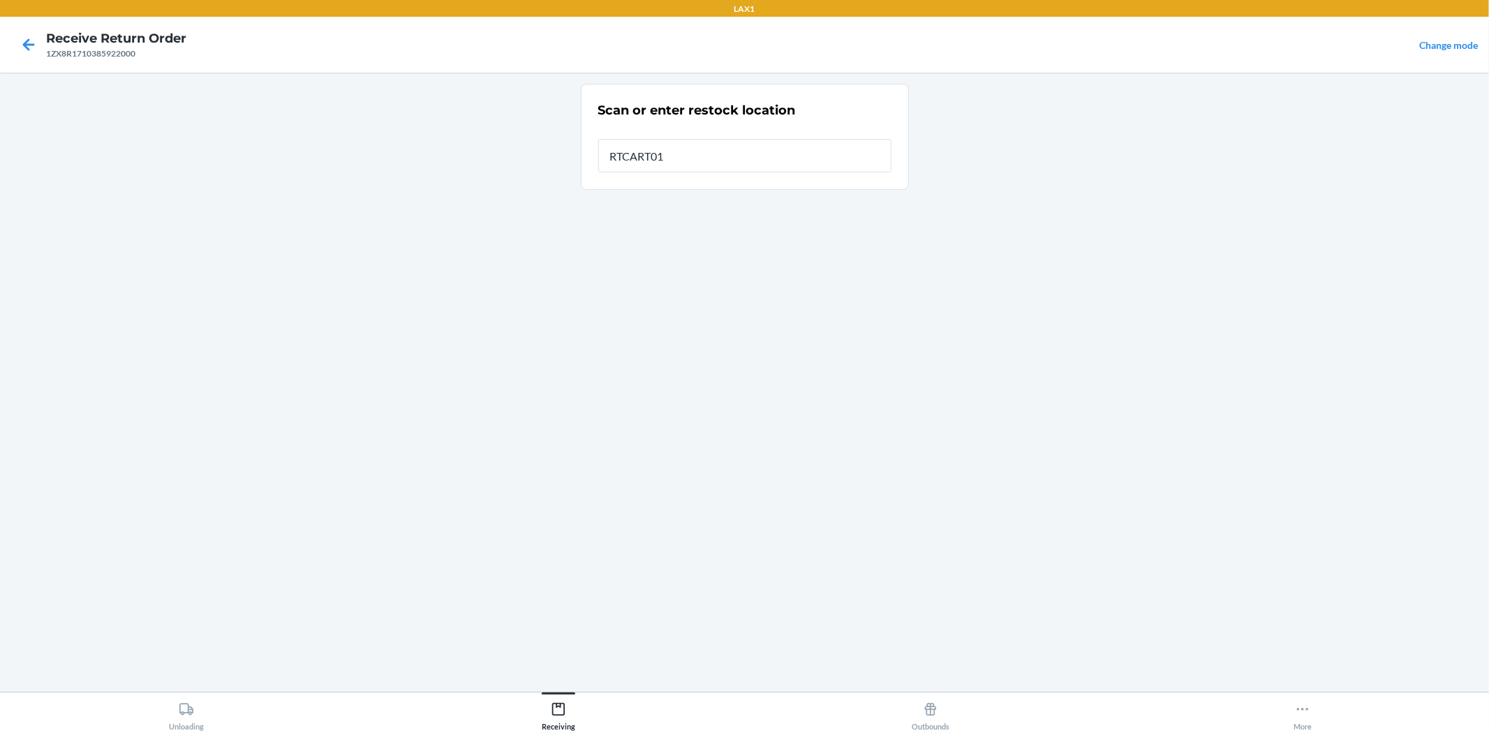
type input "RTCART016"
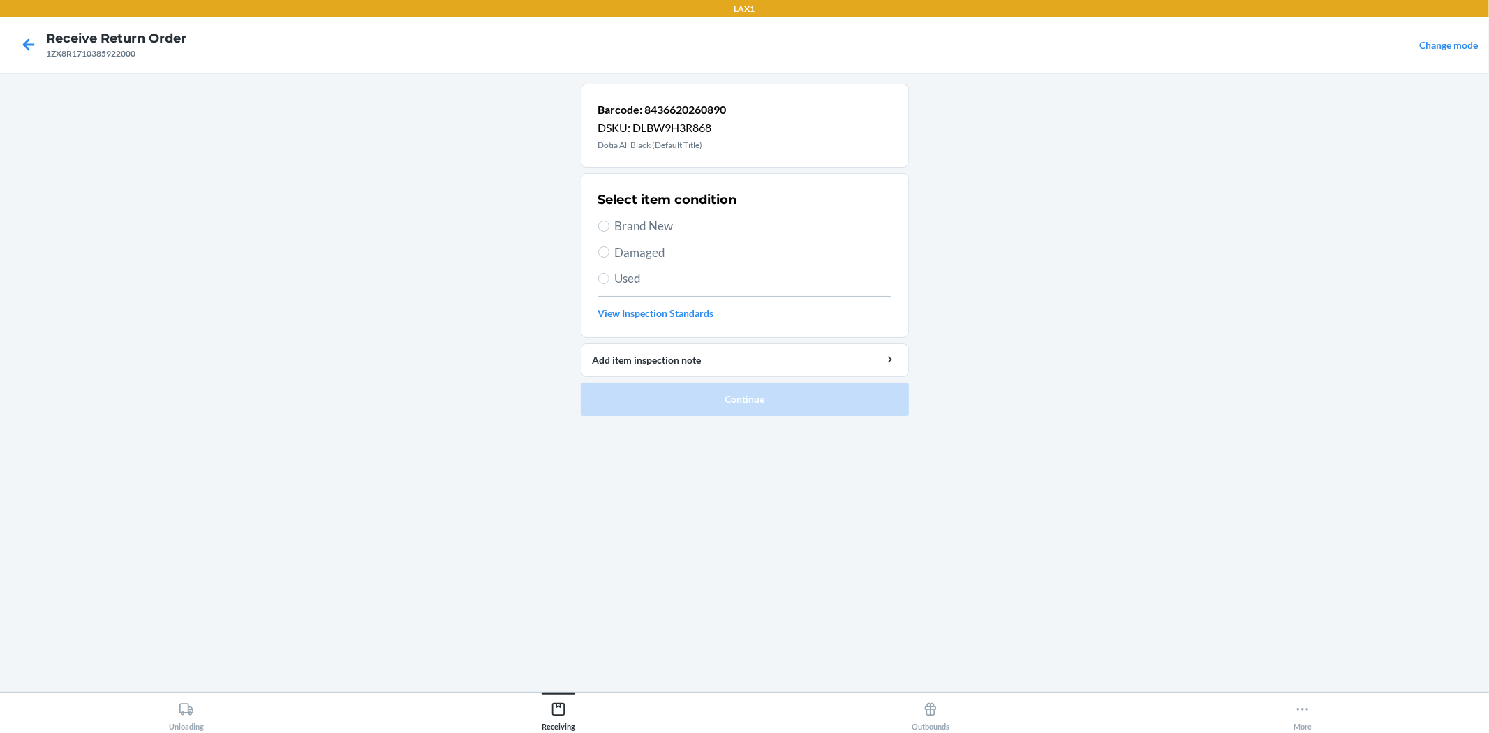
click at [661, 225] on span "Brand New" at bounding box center [753, 226] width 276 height 18
click at [609, 225] on input "Brand New" at bounding box center [603, 226] width 11 height 11
radio input "true"
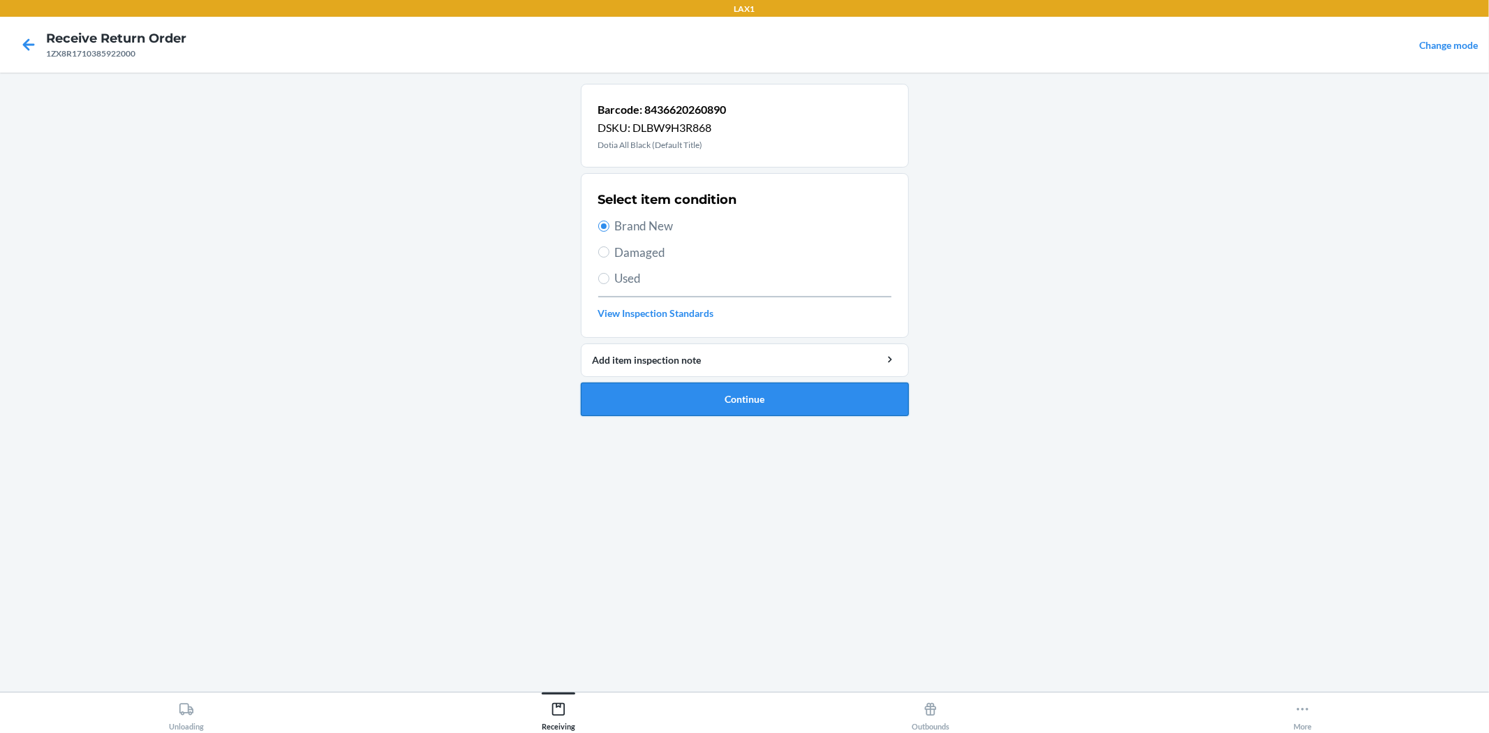
click at [787, 403] on button "Continue" at bounding box center [745, 400] width 328 height 34
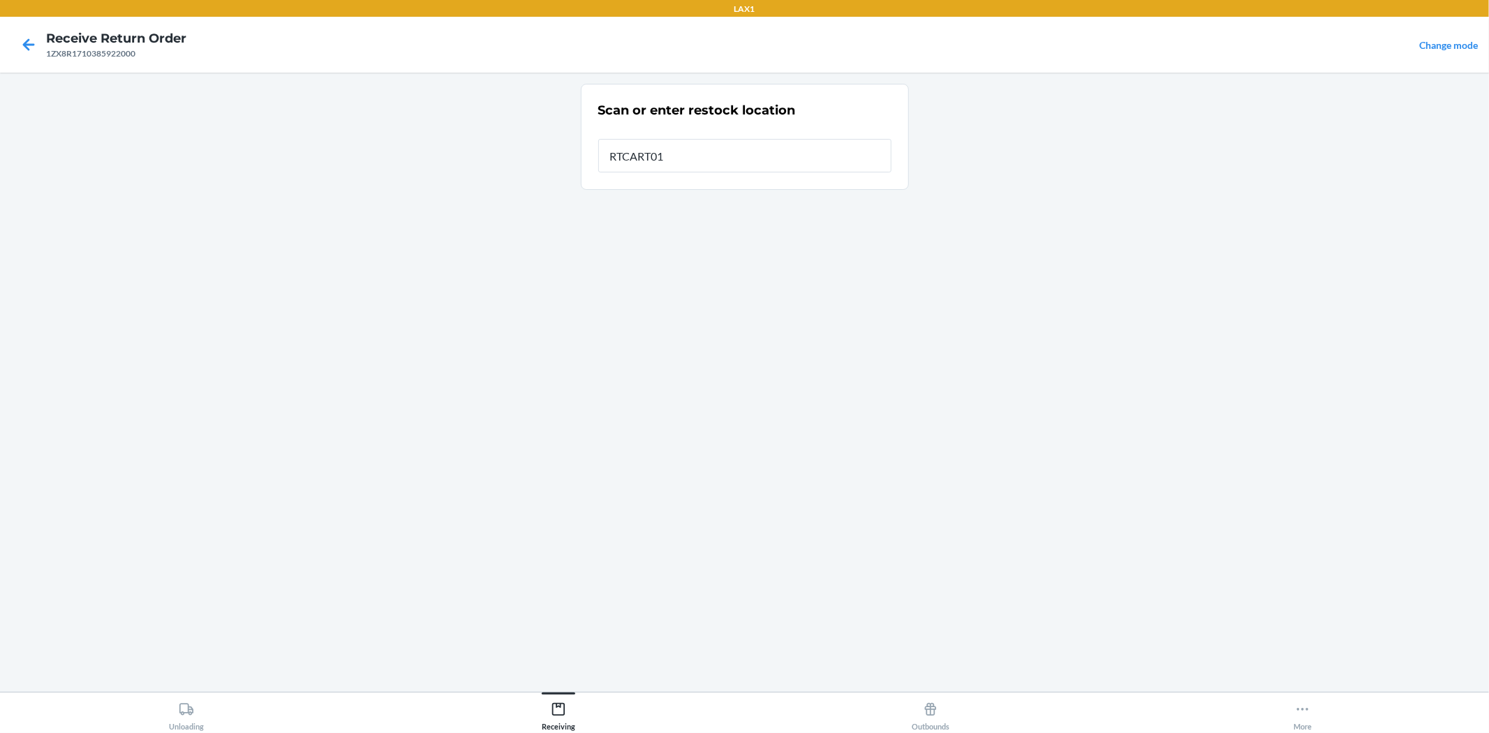
type input "RTCART016"
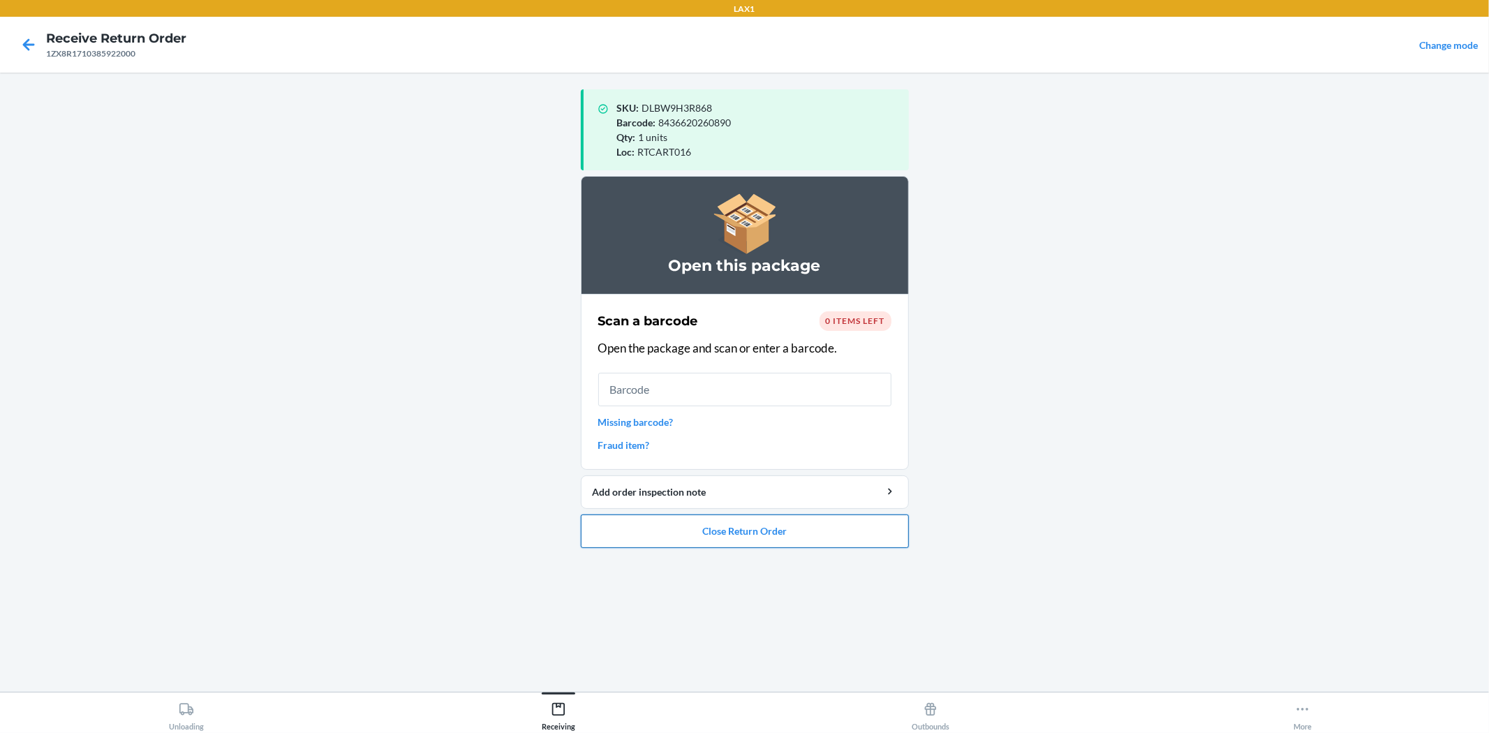
click at [864, 537] on button "Close Return Order" at bounding box center [745, 531] width 328 height 34
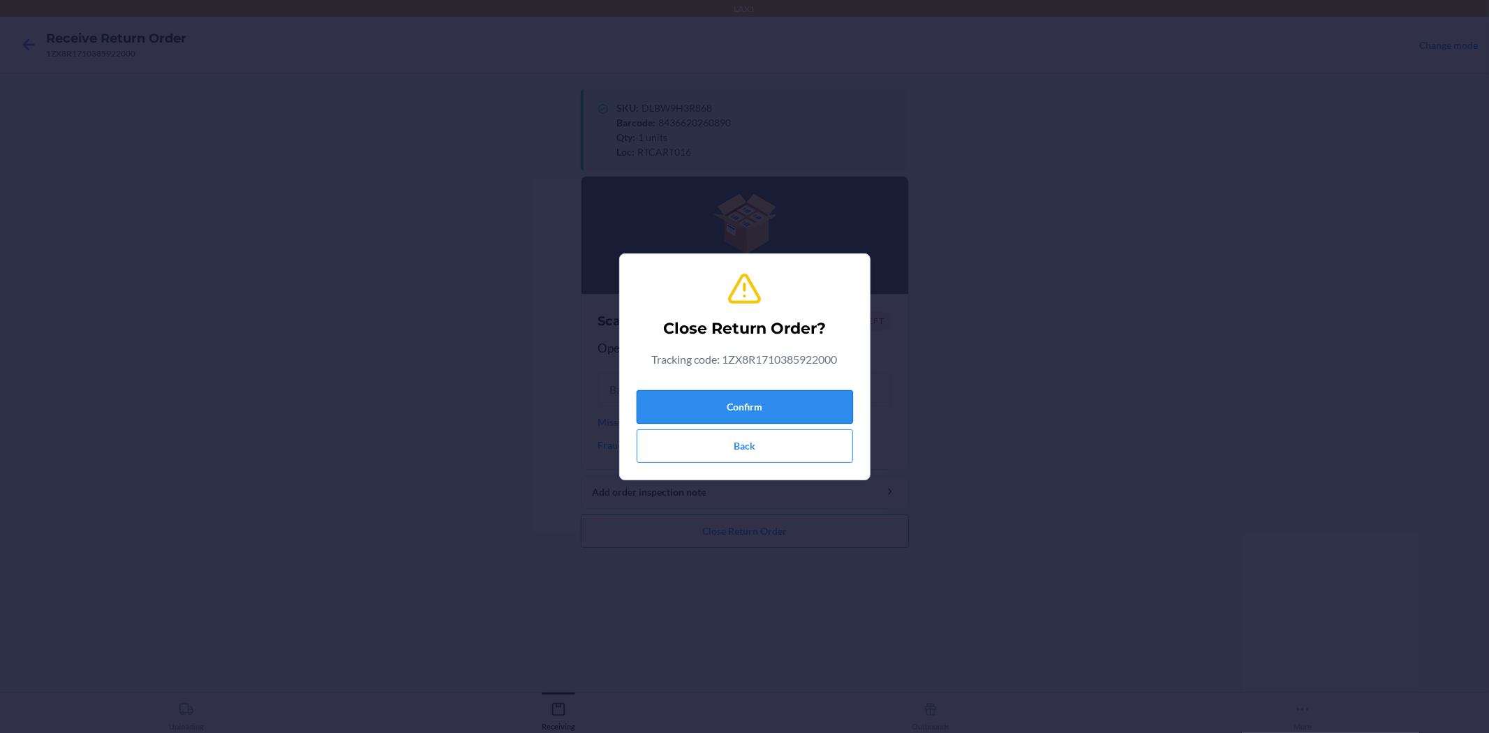
click at [787, 406] on button "Confirm" at bounding box center [745, 407] width 216 height 34
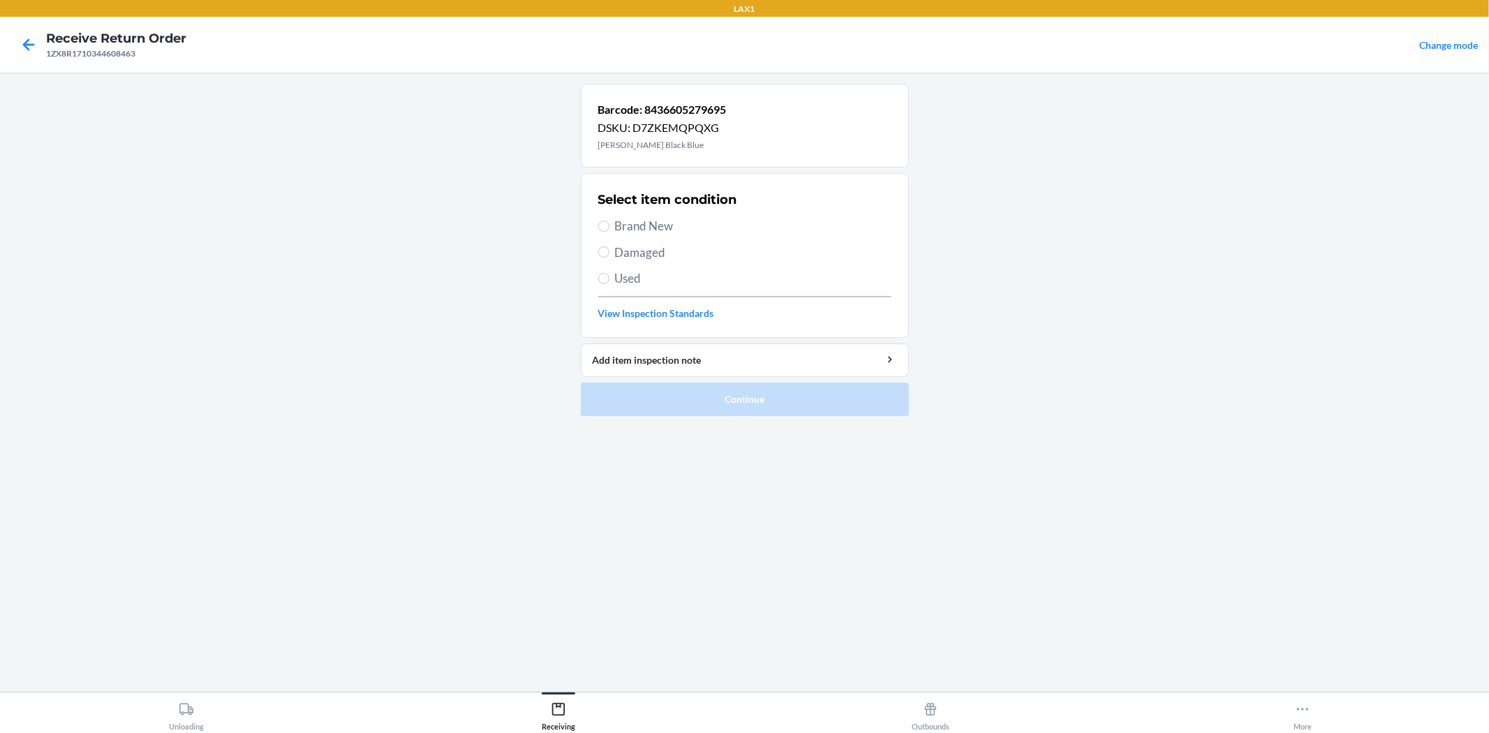
click at [681, 229] on span "Brand New" at bounding box center [753, 226] width 276 height 18
click at [609, 229] on input "Brand New" at bounding box center [603, 226] width 11 height 11
radio input "true"
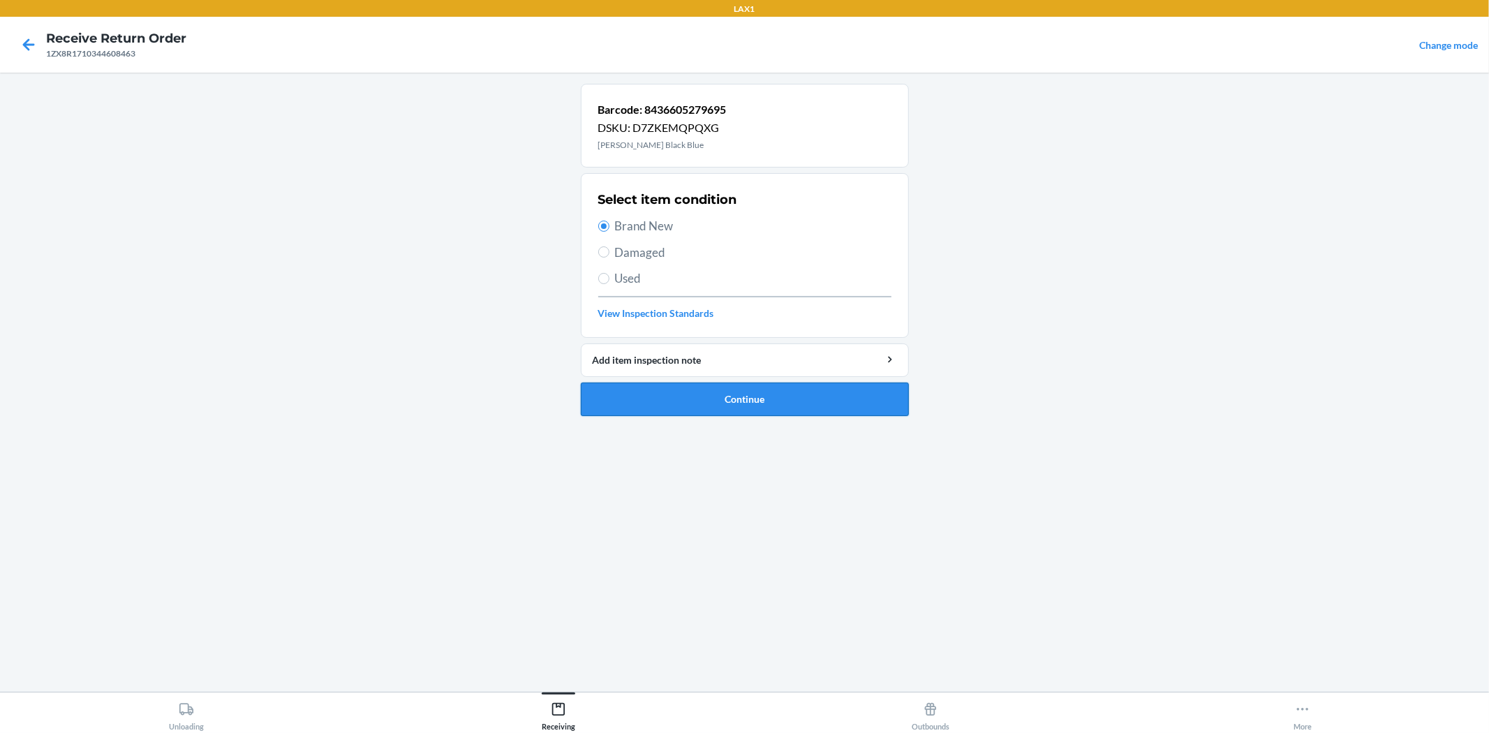
click at [772, 387] on button "Continue" at bounding box center [745, 400] width 328 height 34
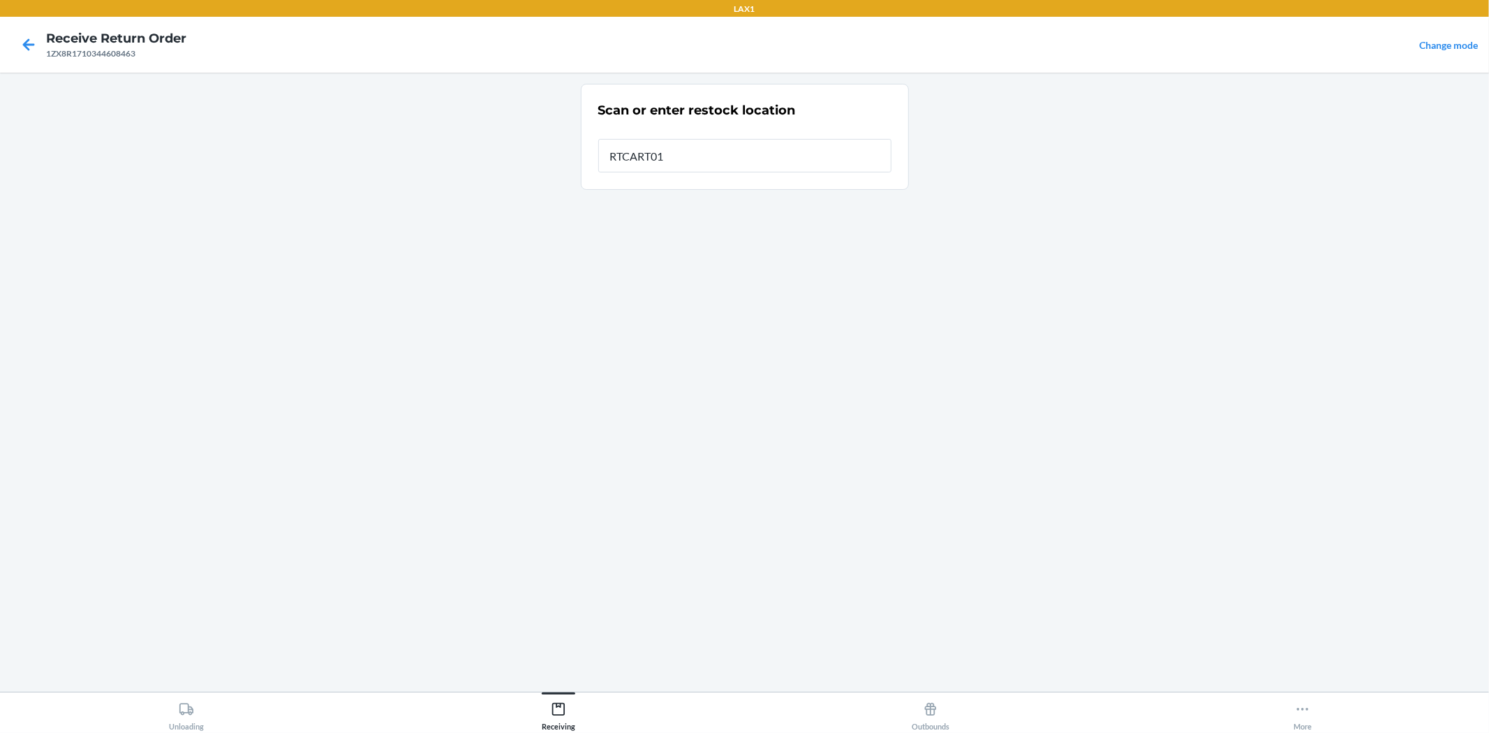
type input "RTCART016"
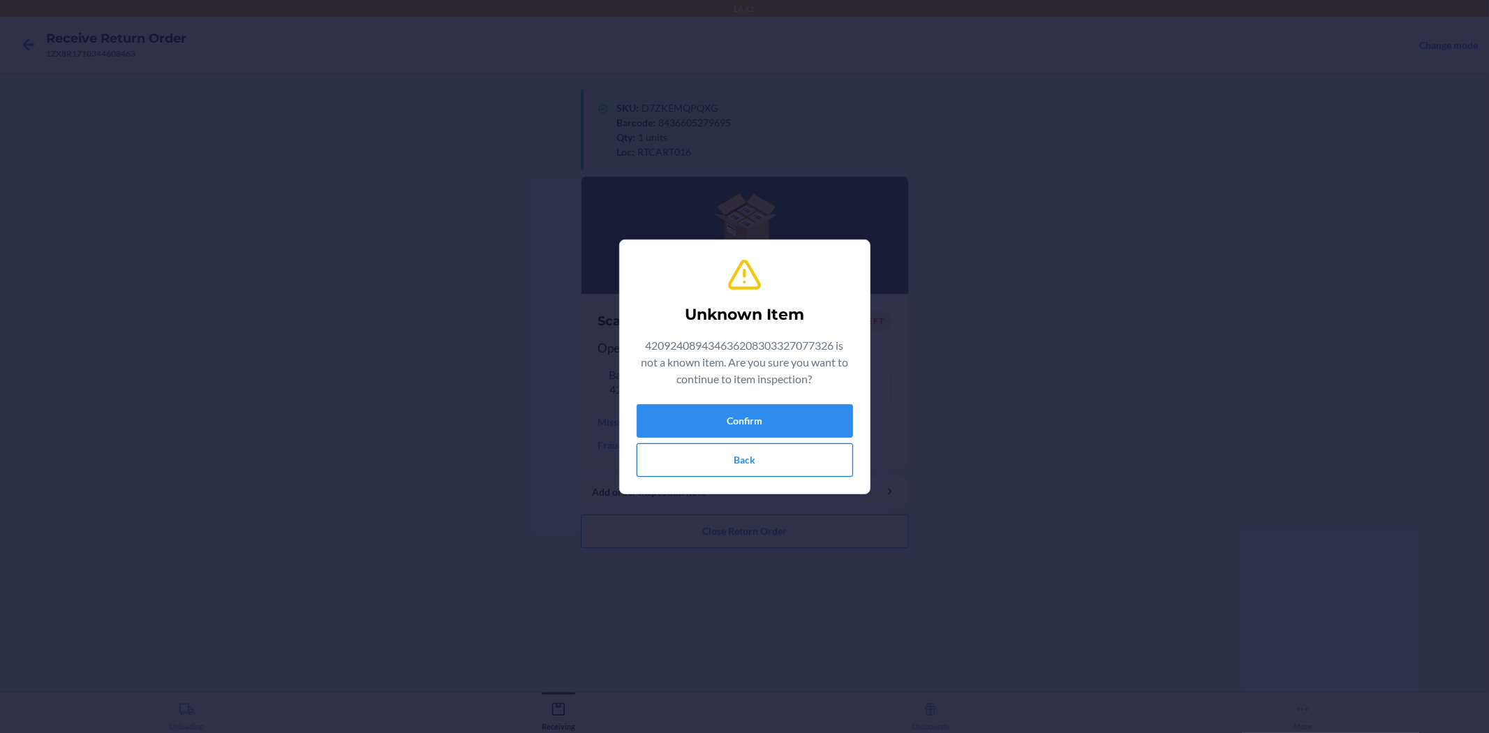
click at [827, 463] on button "Back" at bounding box center [745, 460] width 216 height 34
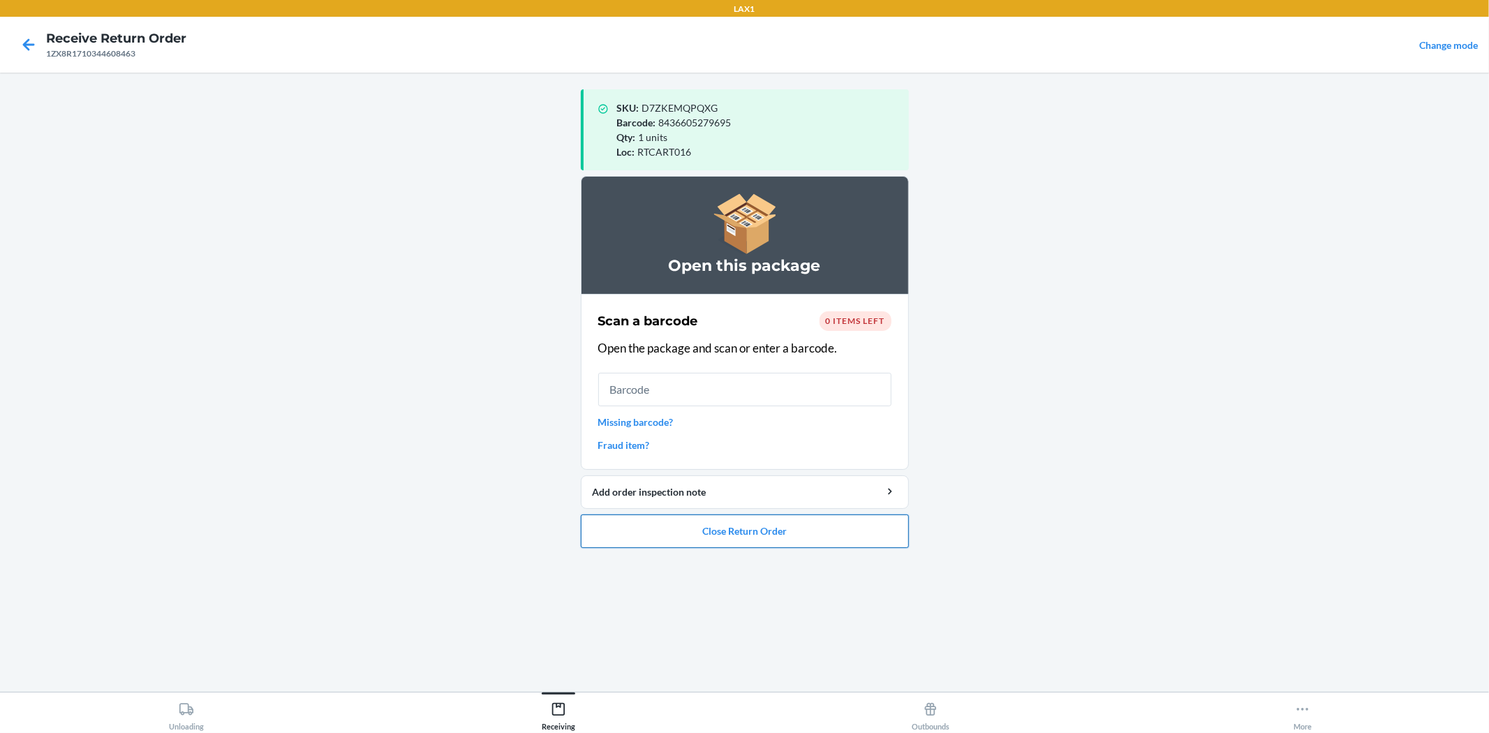
click at [786, 535] on button "Close Return Order" at bounding box center [745, 531] width 328 height 34
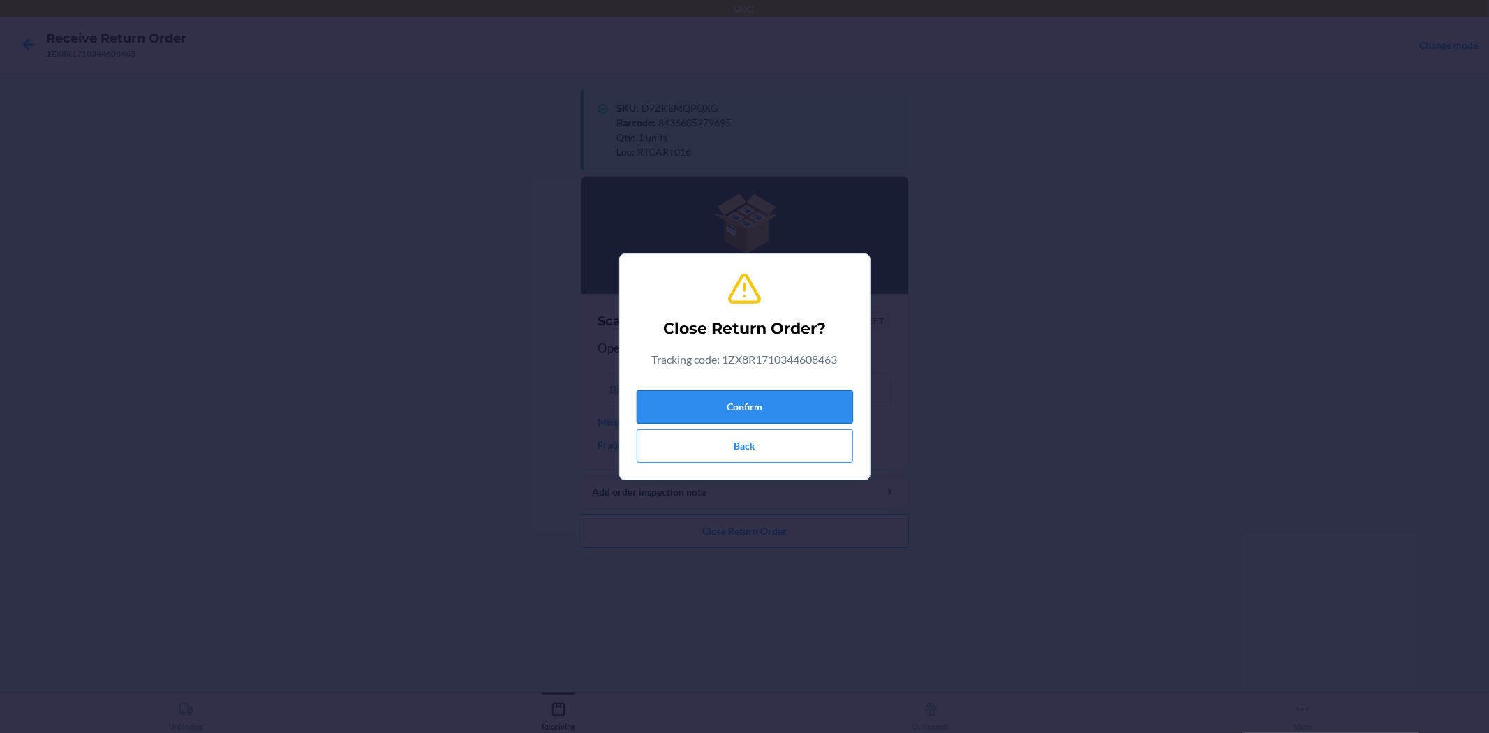
click at [780, 410] on button "Confirm" at bounding box center [745, 407] width 216 height 34
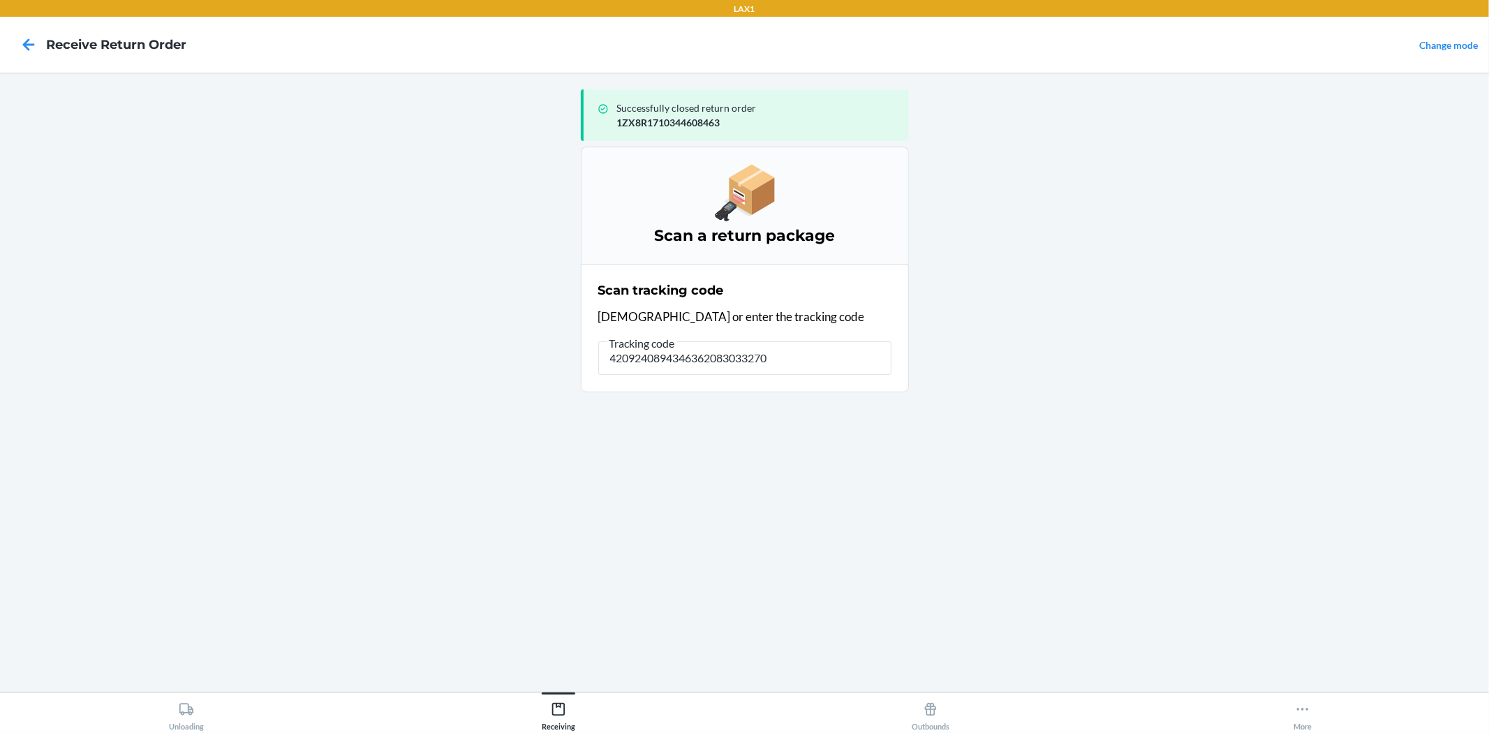
type input "42092408943463620830332707"
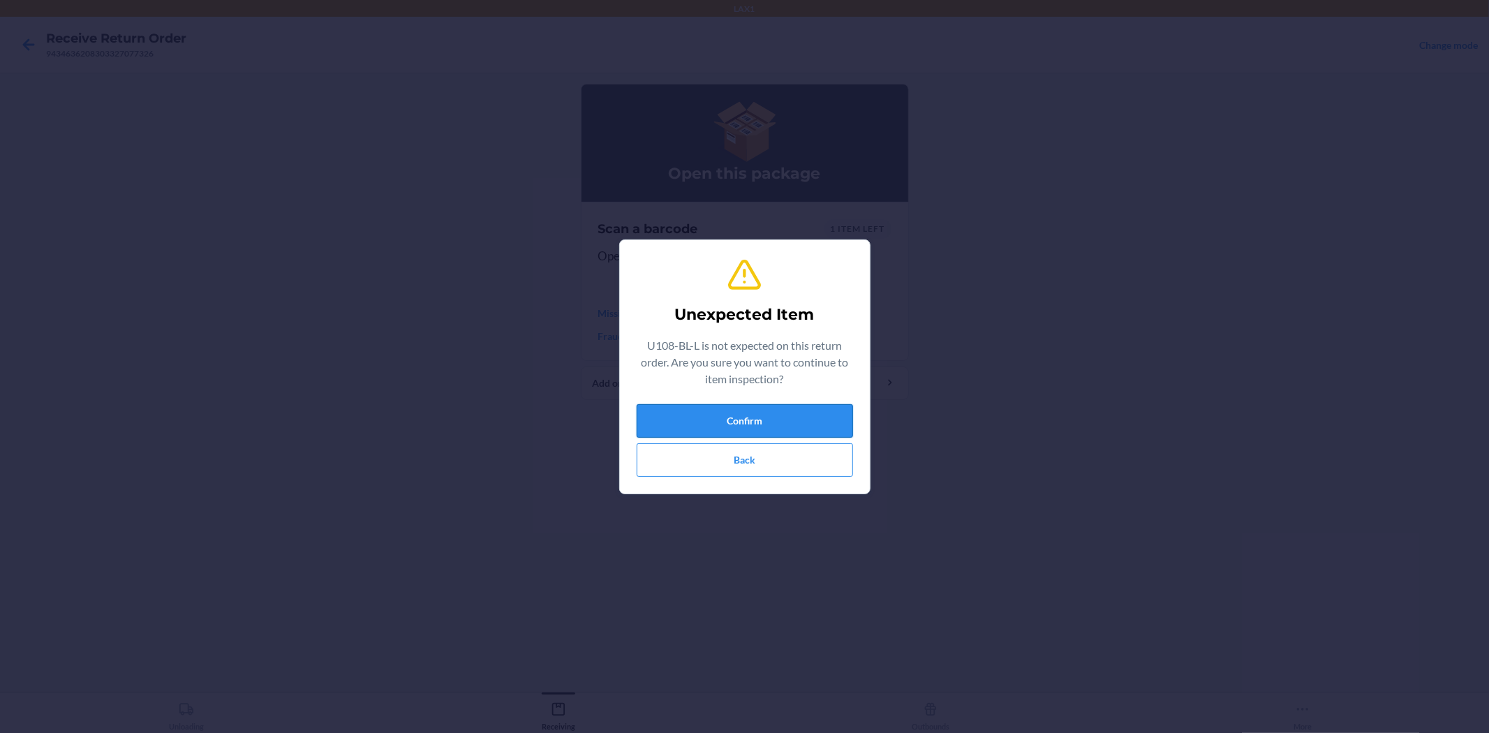
click at [822, 409] on button "Confirm" at bounding box center [745, 421] width 216 height 34
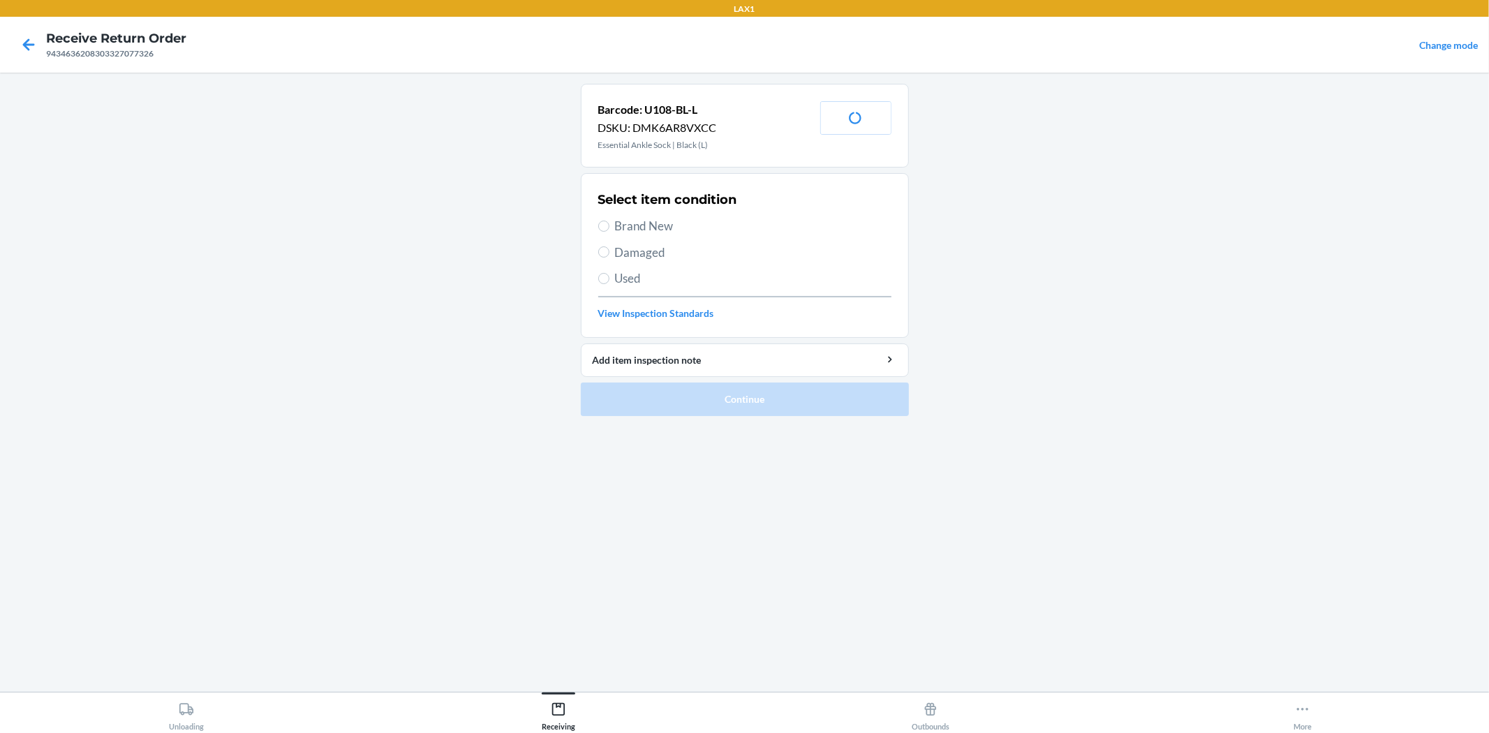
click at [642, 228] on span "Brand New" at bounding box center [753, 226] width 276 height 18
click at [609, 228] on input "Brand New" at bounding box center [603, 226] width 11 height 11
radio input "true"
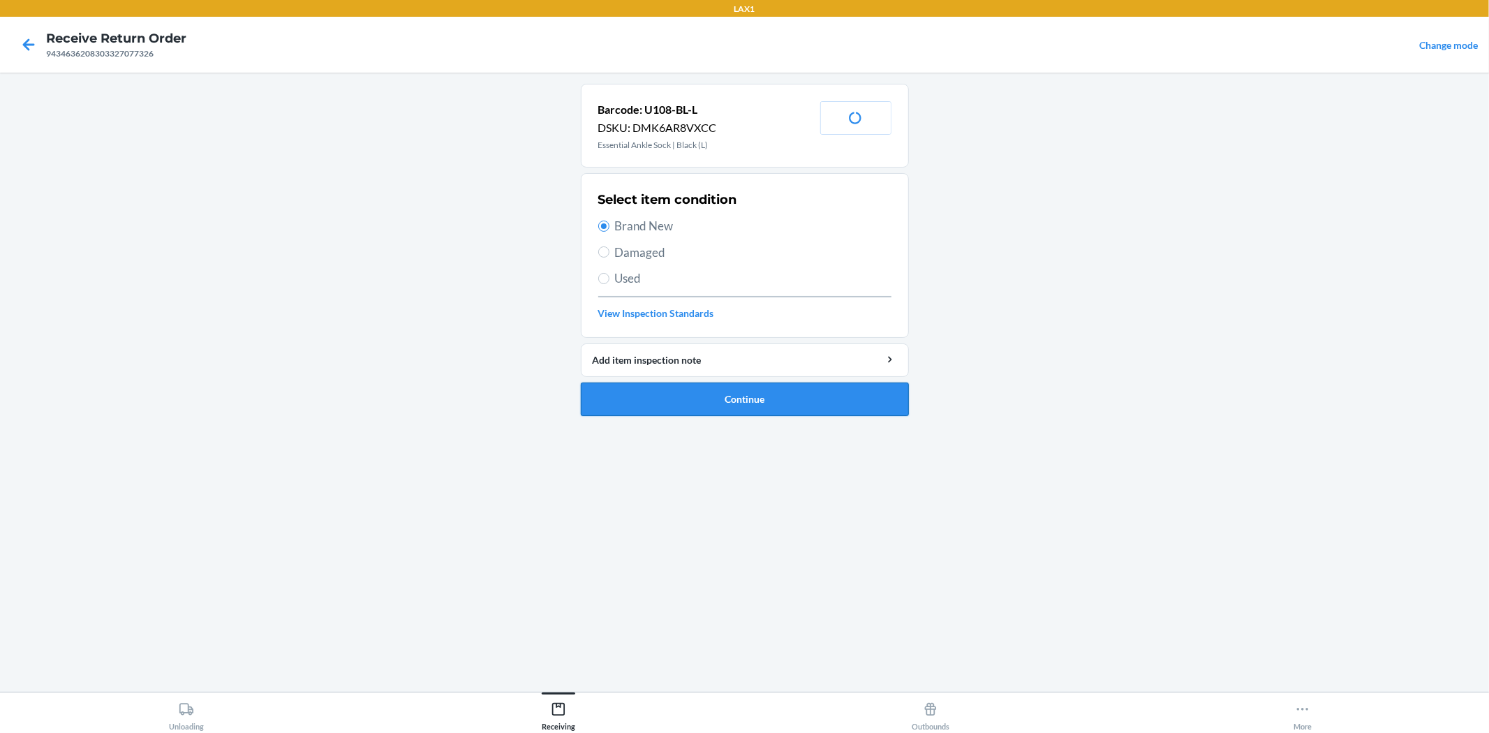
click at [870, 399] on button "Continue" at bounding box center [745, 400] width 328 height 34
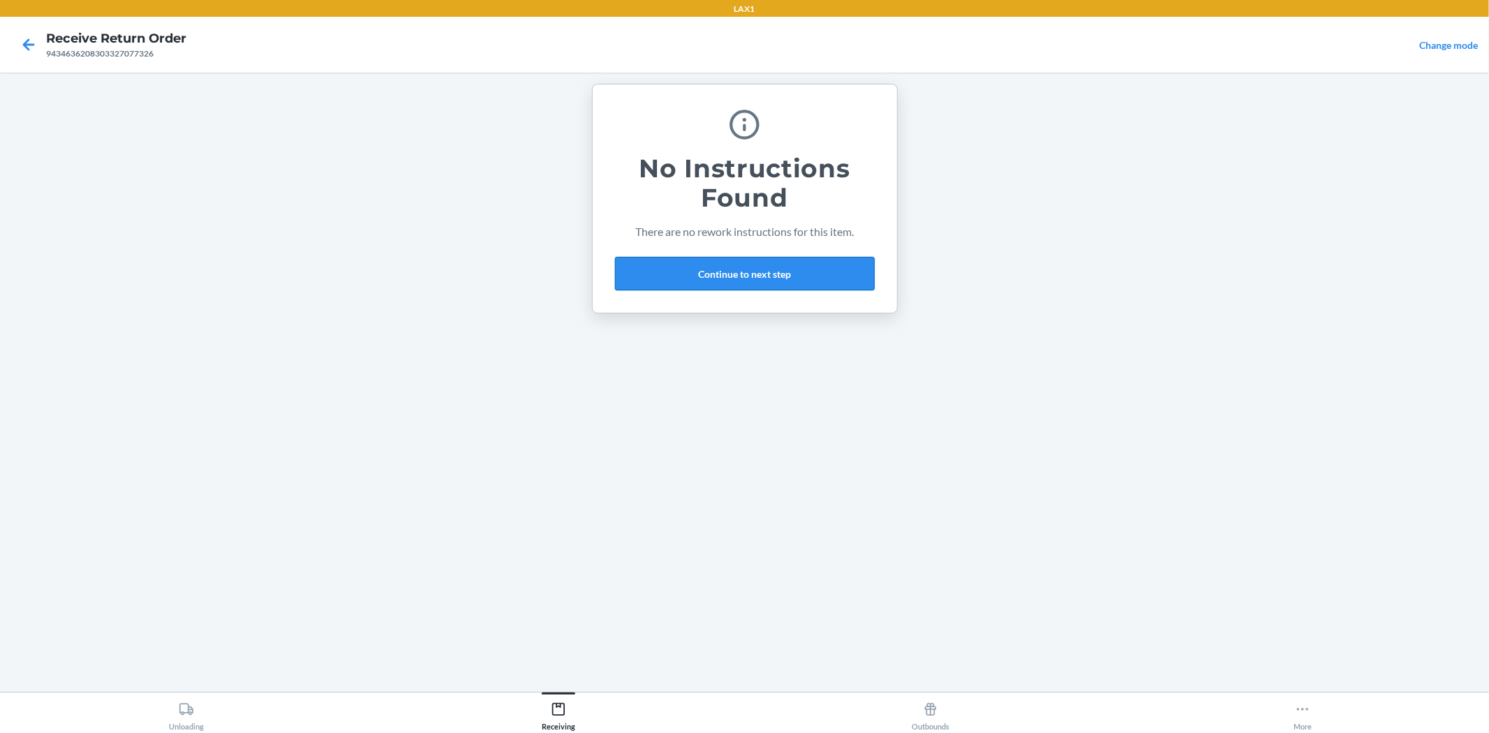
click at [797, 260] on button "Continue to next step" at bounding box center [745, 274] width 260 height 34
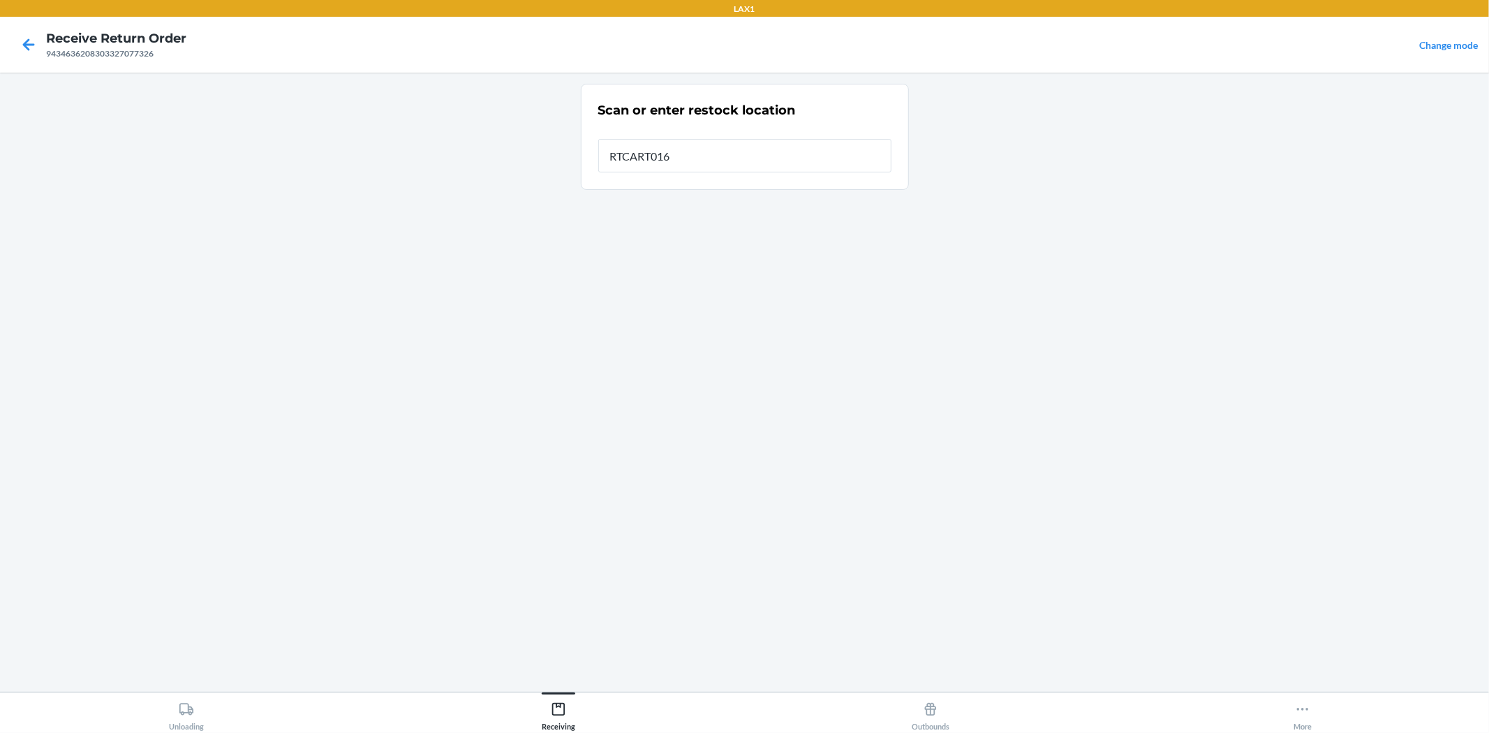
type input "RTCART016"
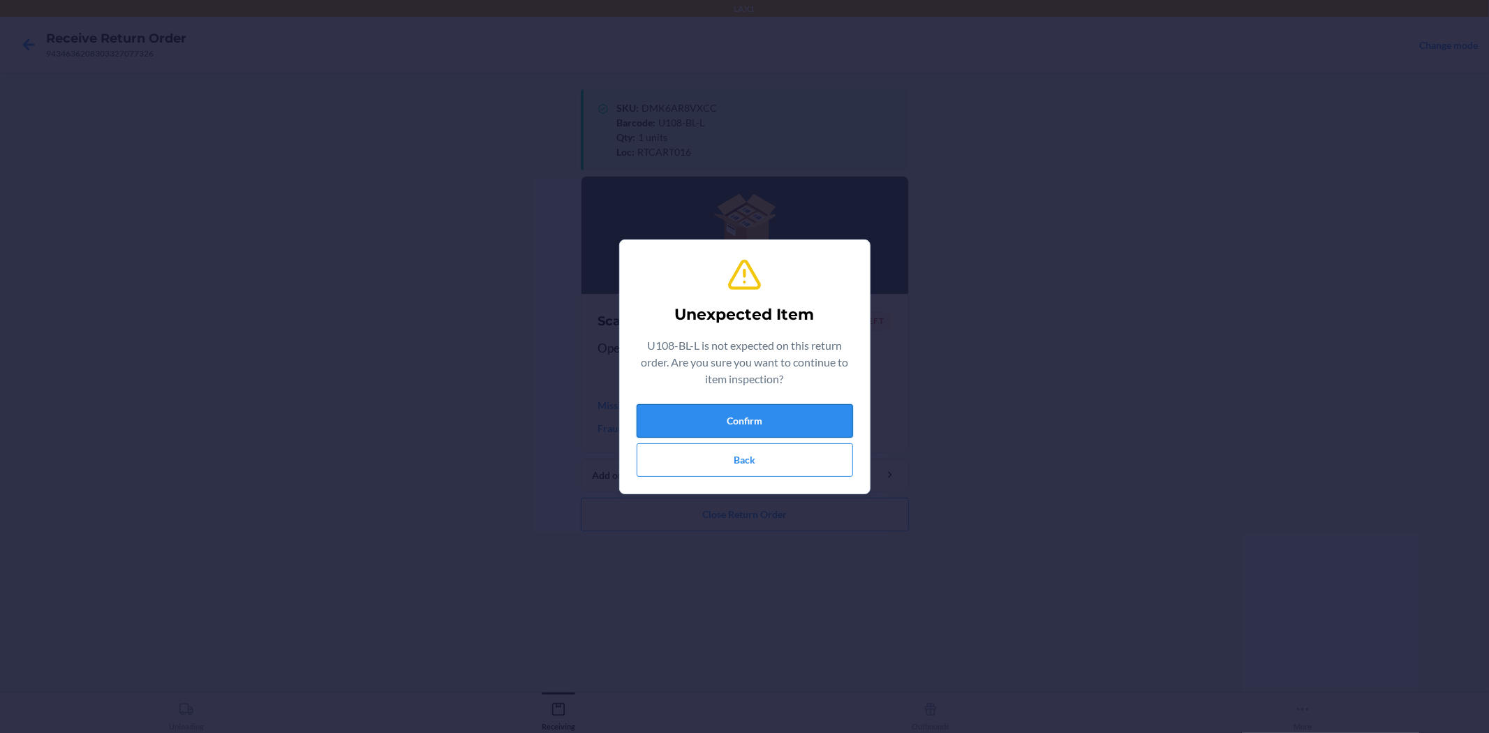
click at [747, 422] on button "Confirm" at bounding box center [745, 421] width 216 height 34
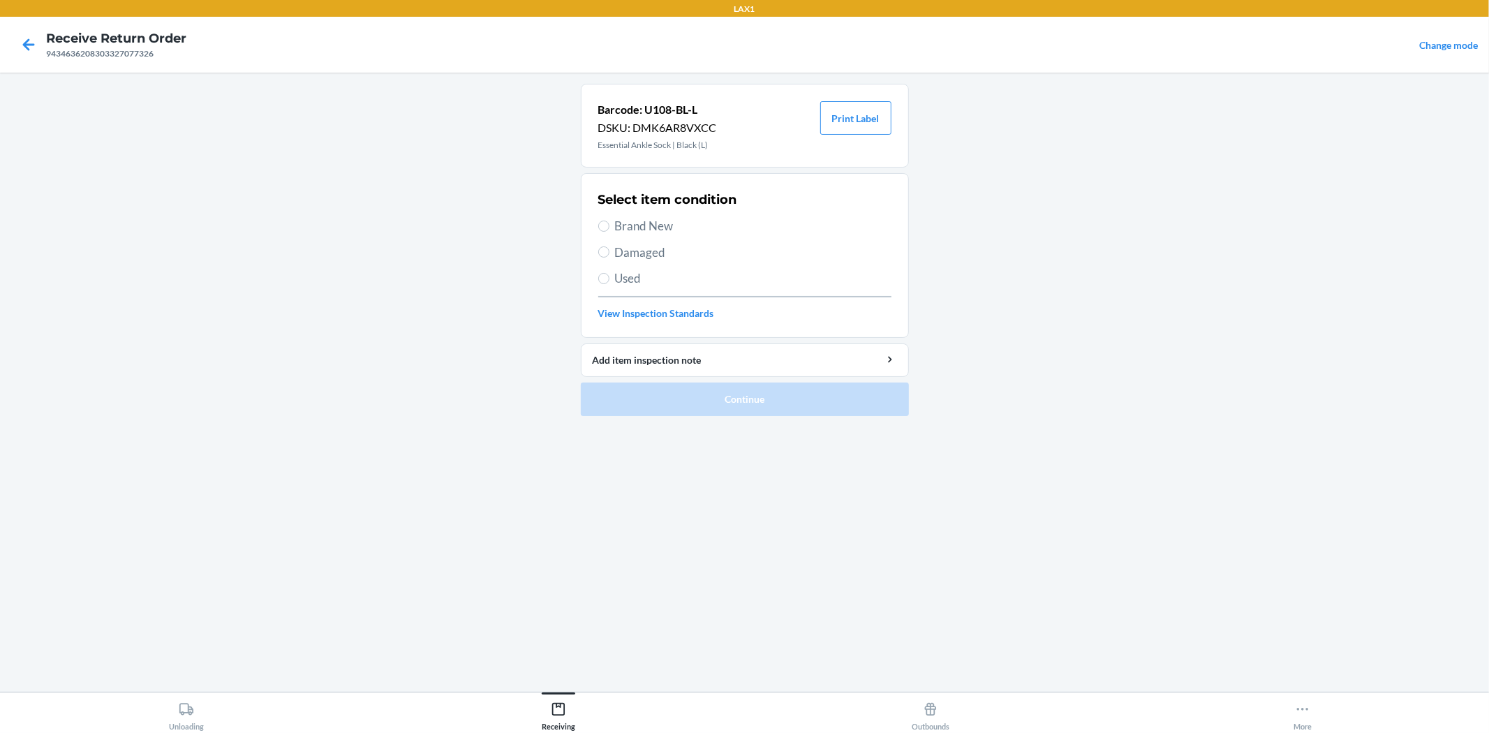
click at [626, 217] on span "Brand New" at bounding box center [753, 226] width 276 height 18
click at [609, 221] on input "Brand New" at bounding box center [603, 226] width 11 height 11
radio input "true"
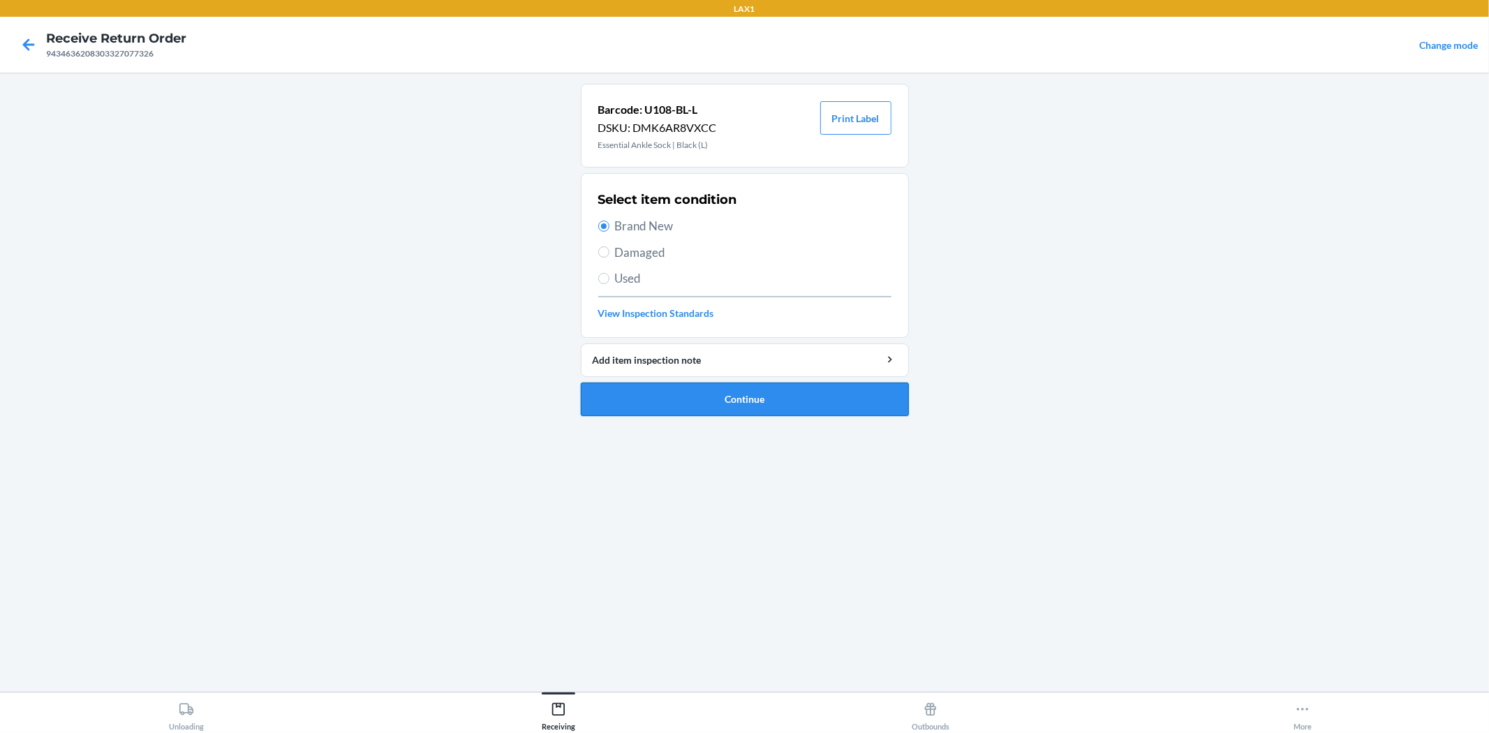
click at [706, 388] on button "Continue" at bounding box center [745, 400] width 328 height 34
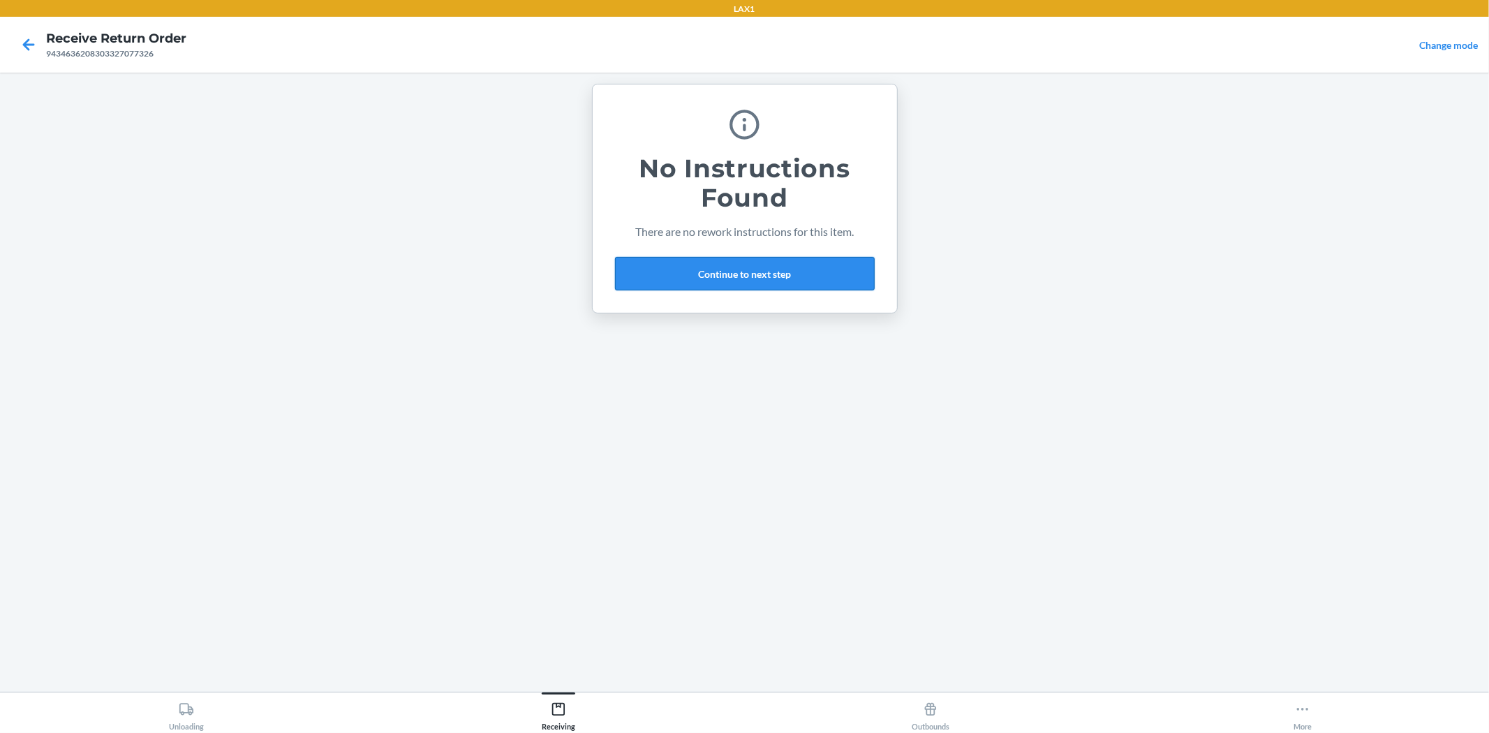
click at [669, 274] on button "Continue to next step" at bounding box center [745, 274] width 260 height 34
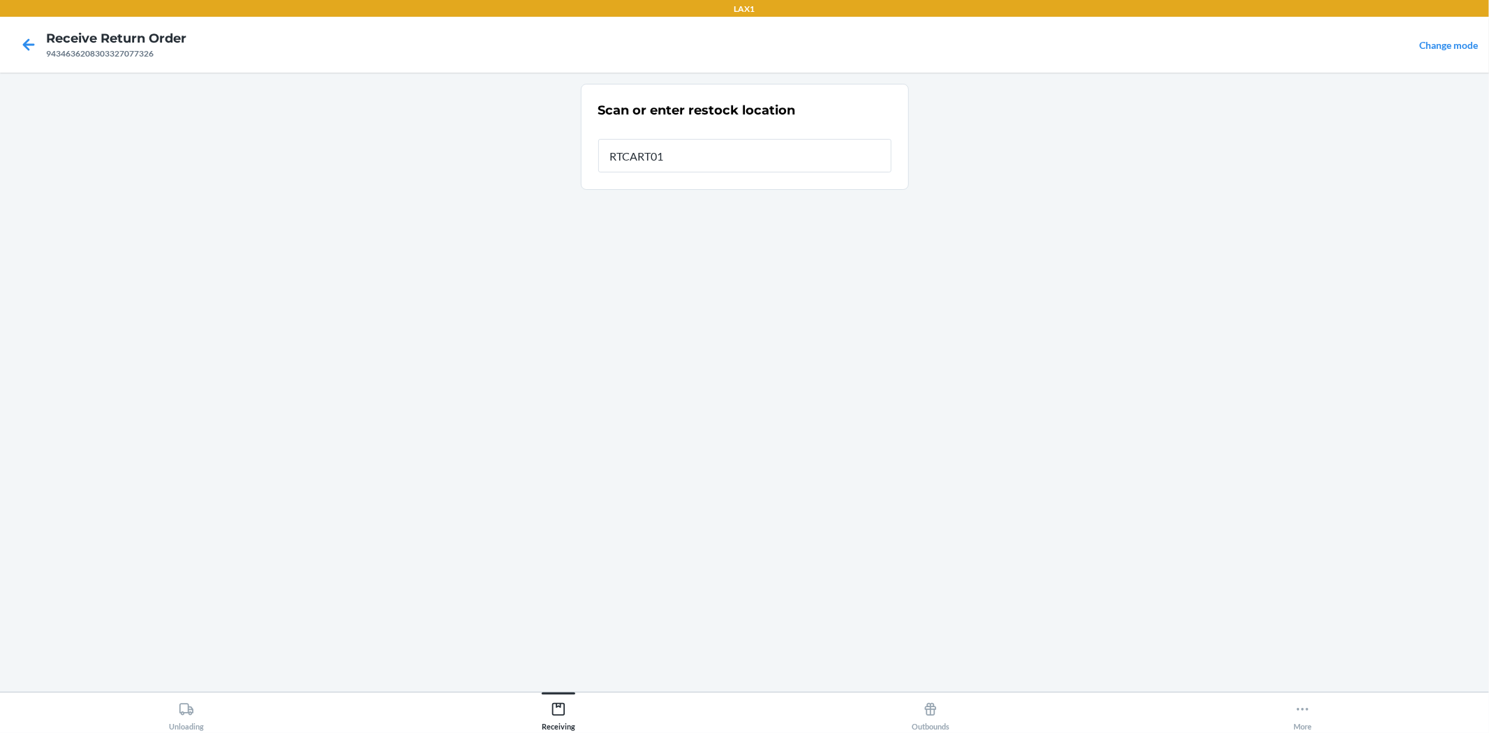
type input "RTCART016"
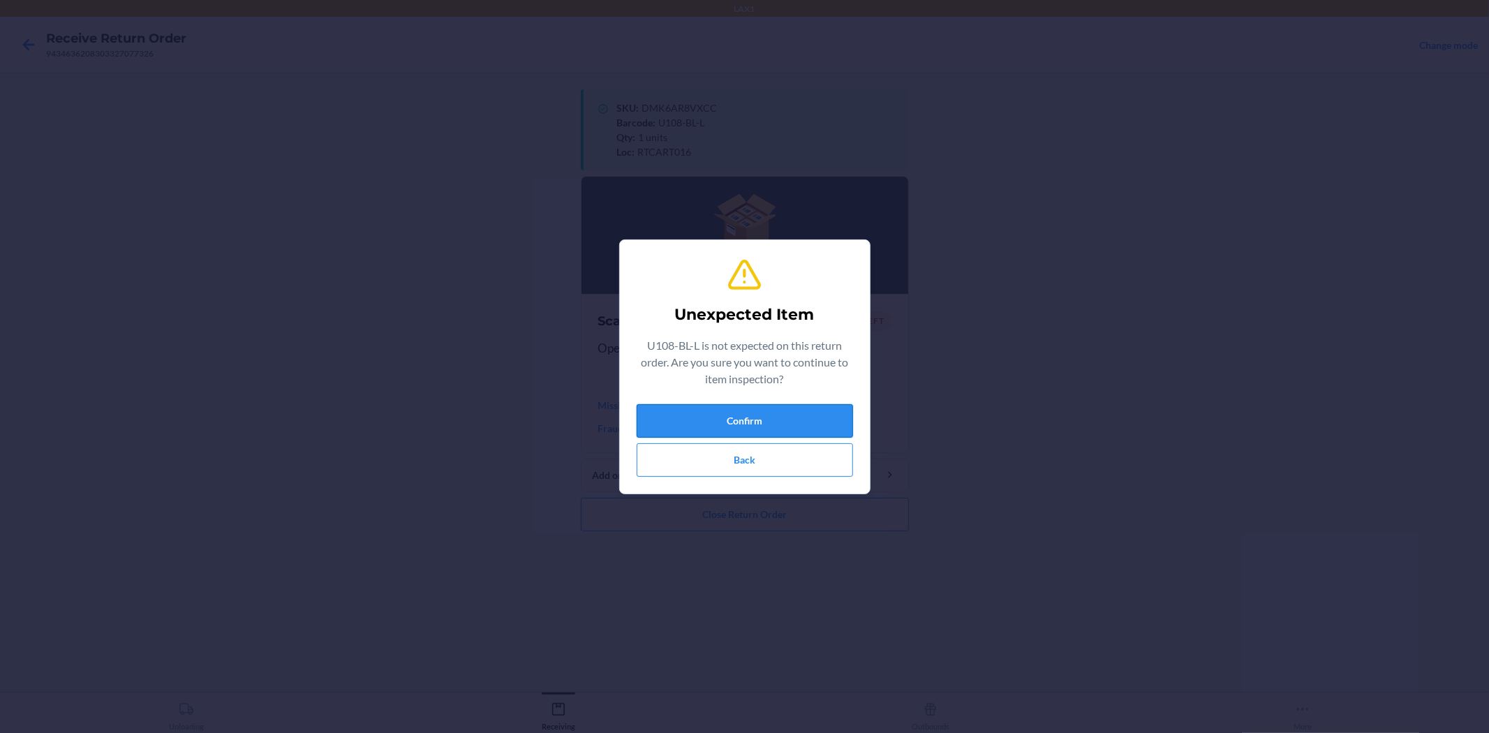
click at [840, 417] on button "Confirm" at bounding box center [745, 421] width 216 height 34
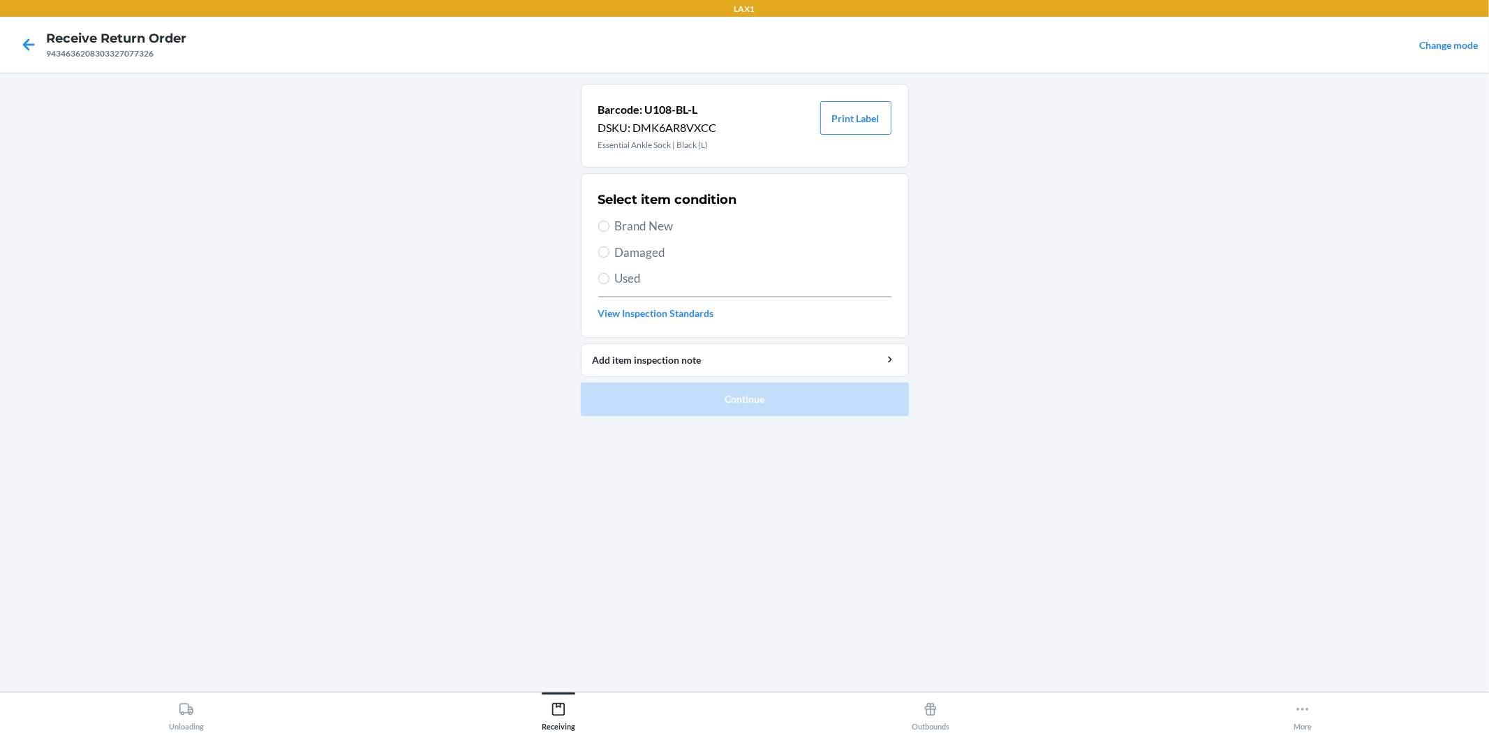
click at [673, 225] on span "Brand New" at bounding box center [753, 226] width 276 height 18
click at [609, 225] on input "Brand New" at bounding box center [603, 226] width 11 height 11
radio input "true"
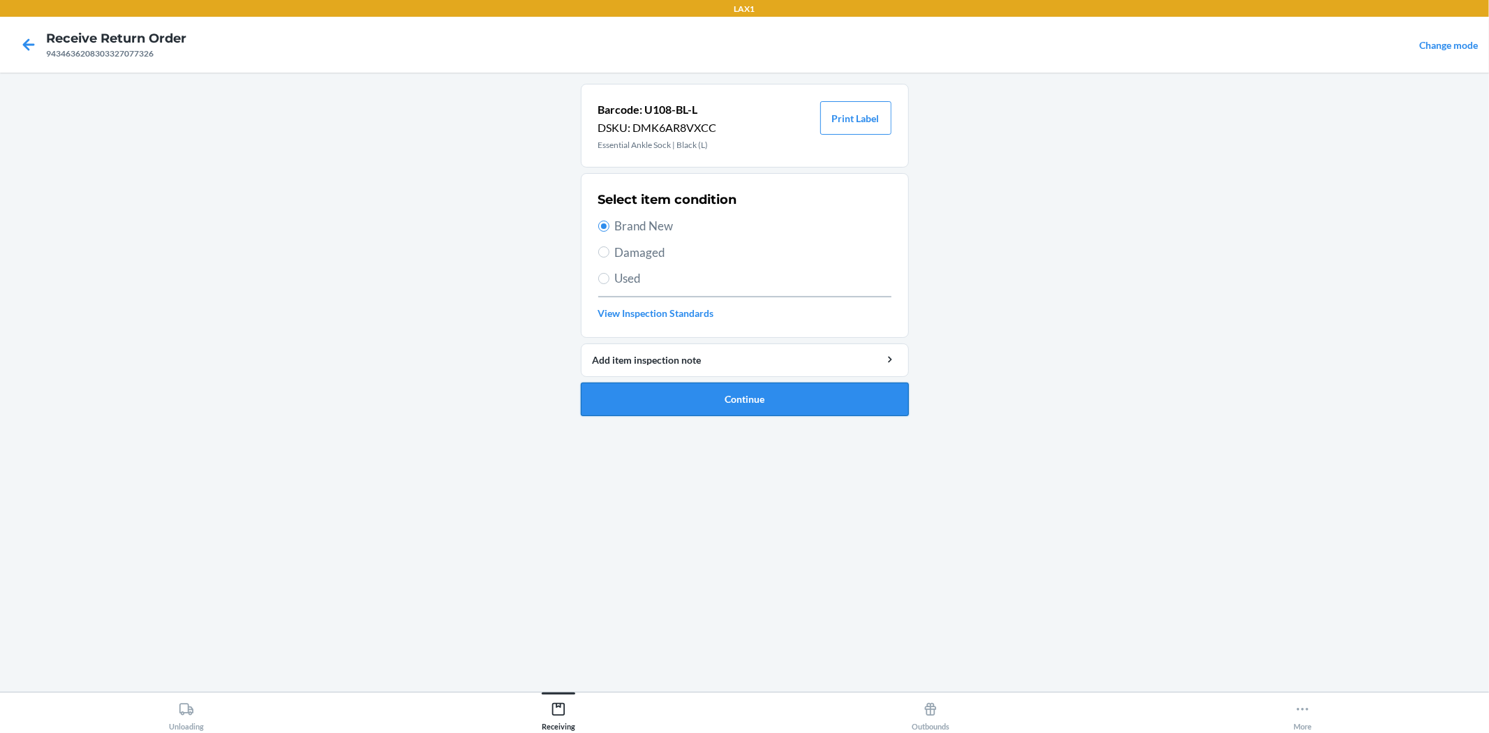
click at [803, 391] on button "Continue" at bounding box center [745, 400] width 328 height 34
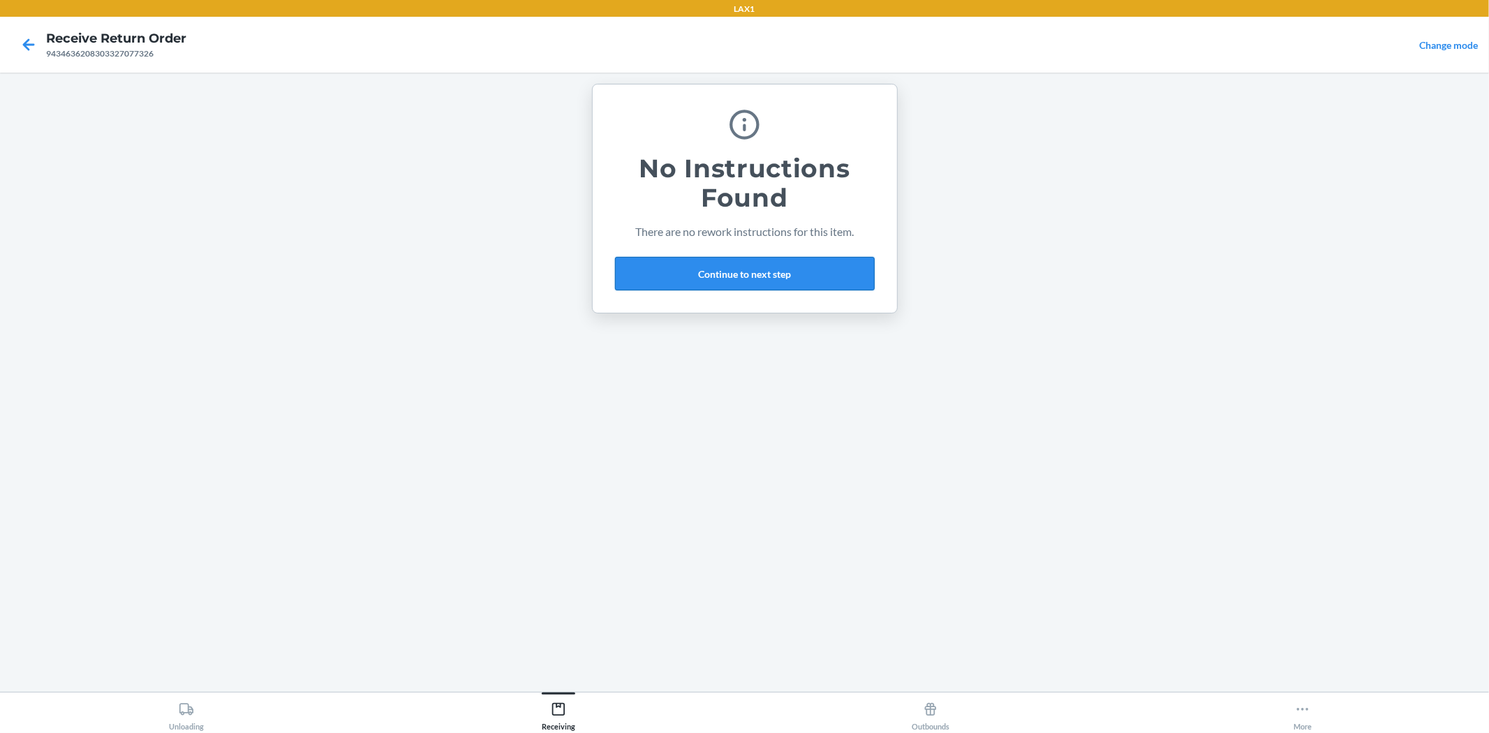
click at [713, 271] on button "Continue to next step" at bounding box center [745, 274] width 260 height 34
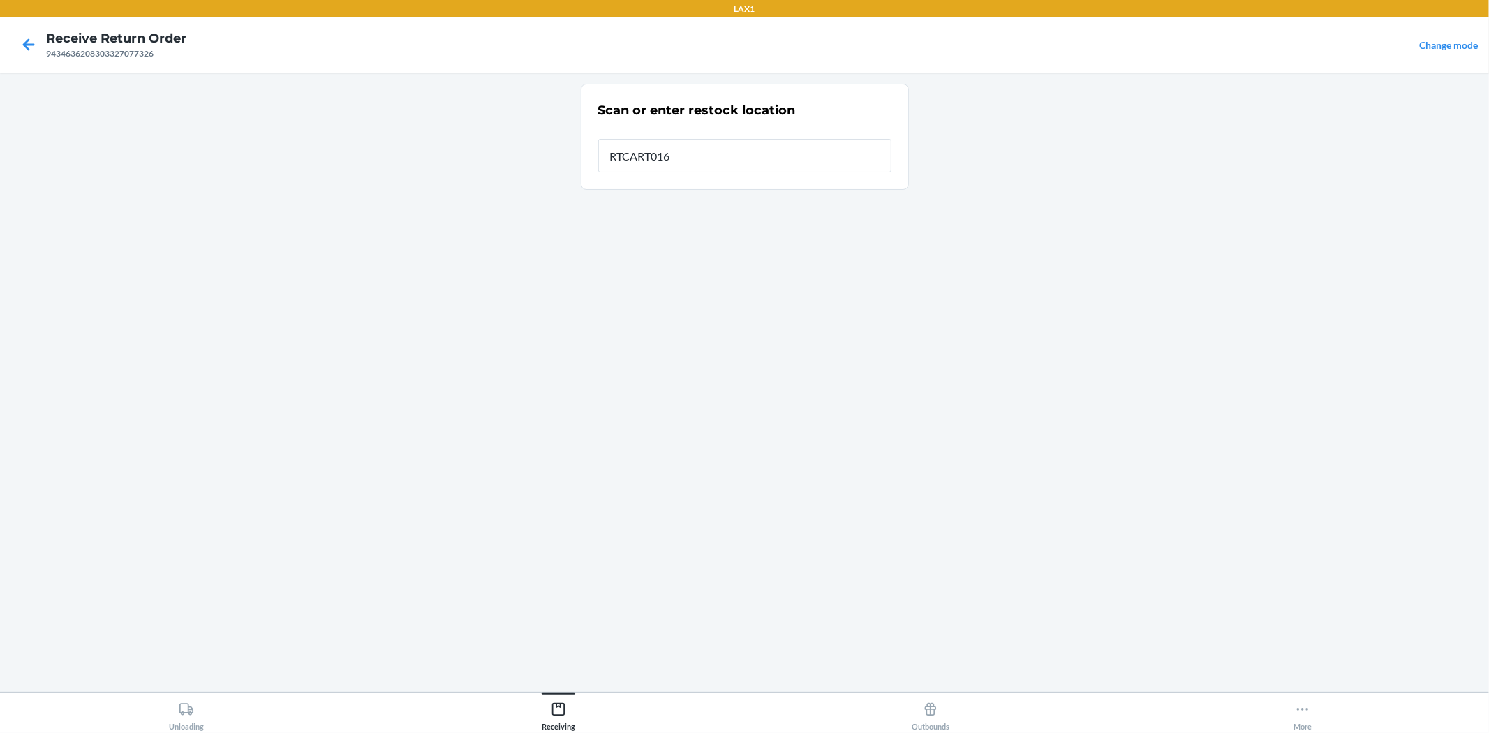
type input "RTCART016"
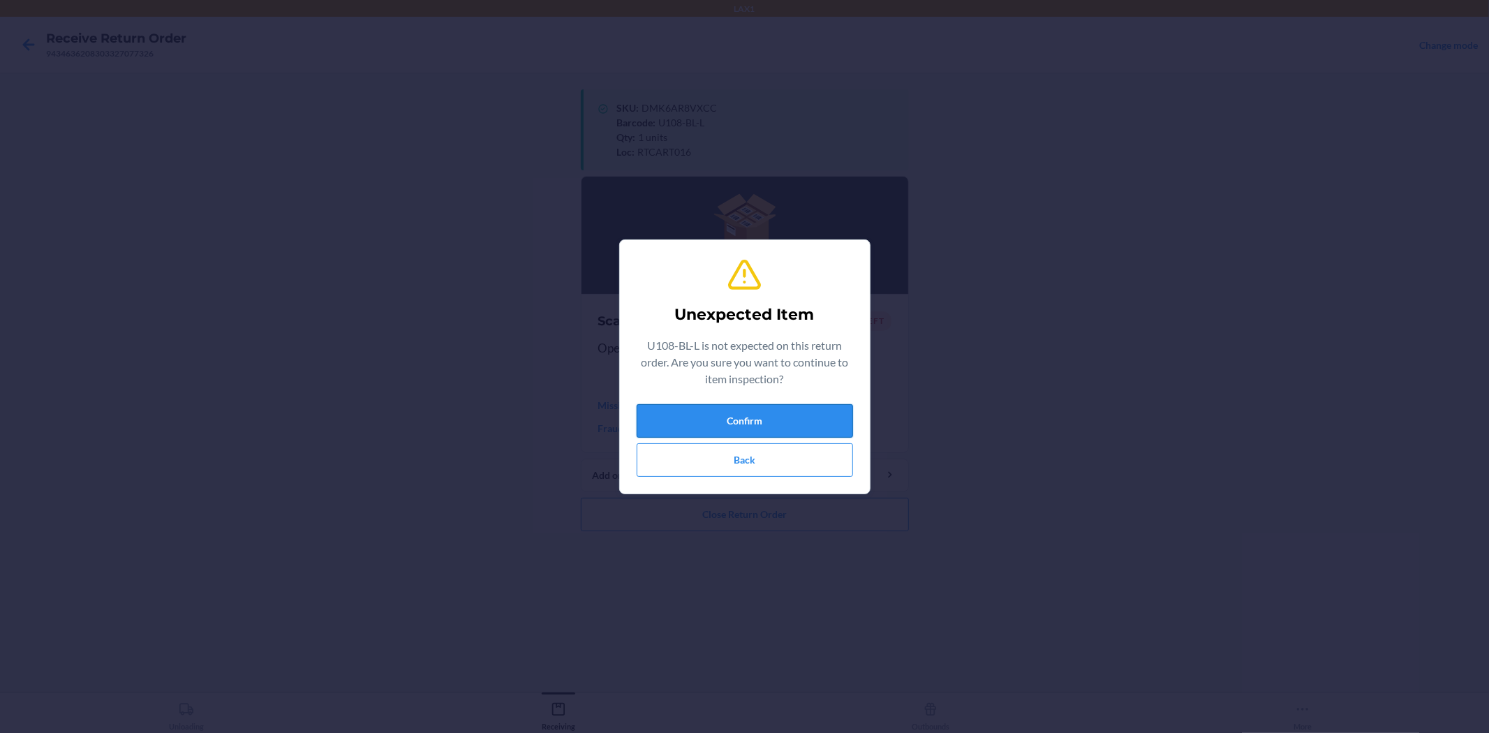
click at [779, 424] on button "Confirm" at bounding box center [745, 421] width 216 height 34
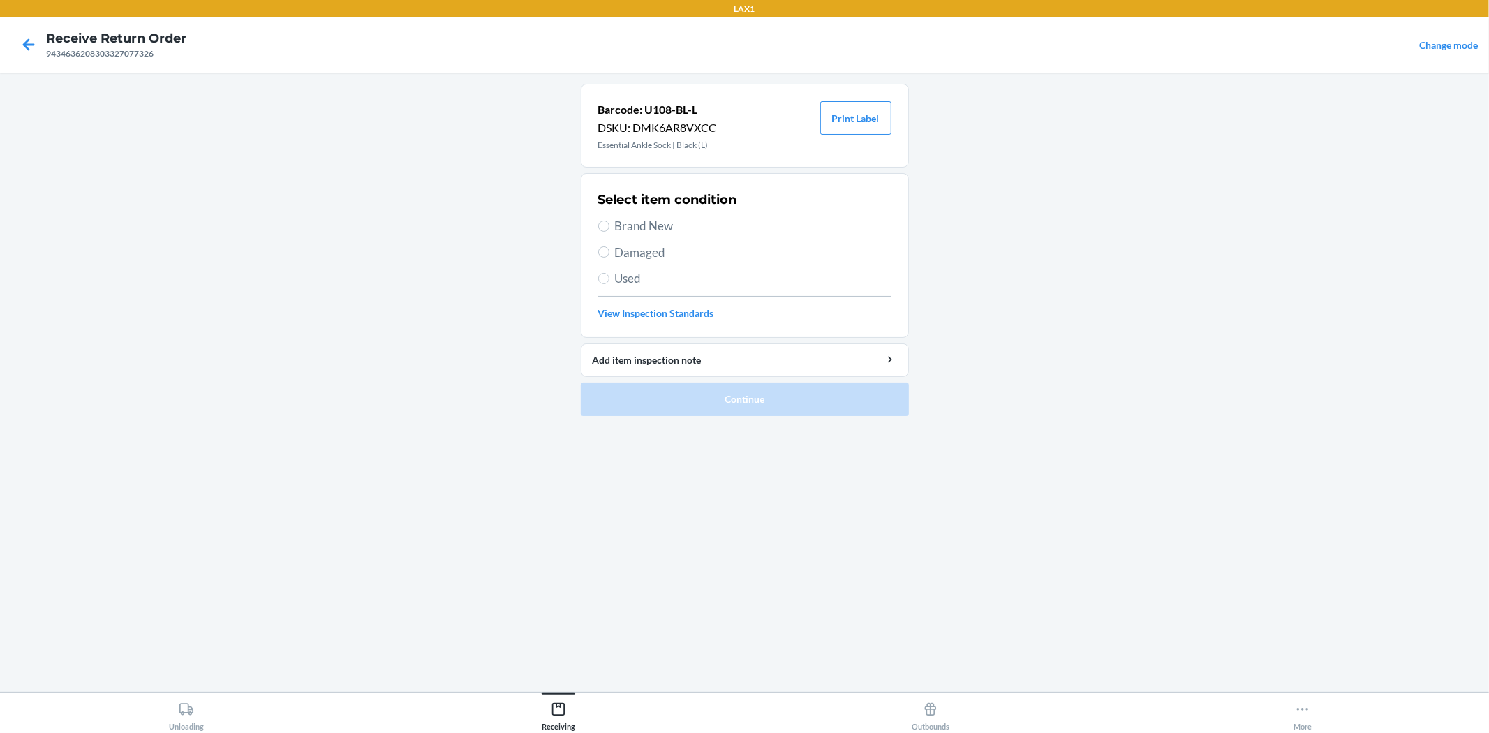
click at [621, 226] on span "Brand New" at bounding box center [753, 226] width 276 height 18
click at [609, 226] on input "Brand New" at bounding box center [603, 226] width 11 height 11
radio input "true"
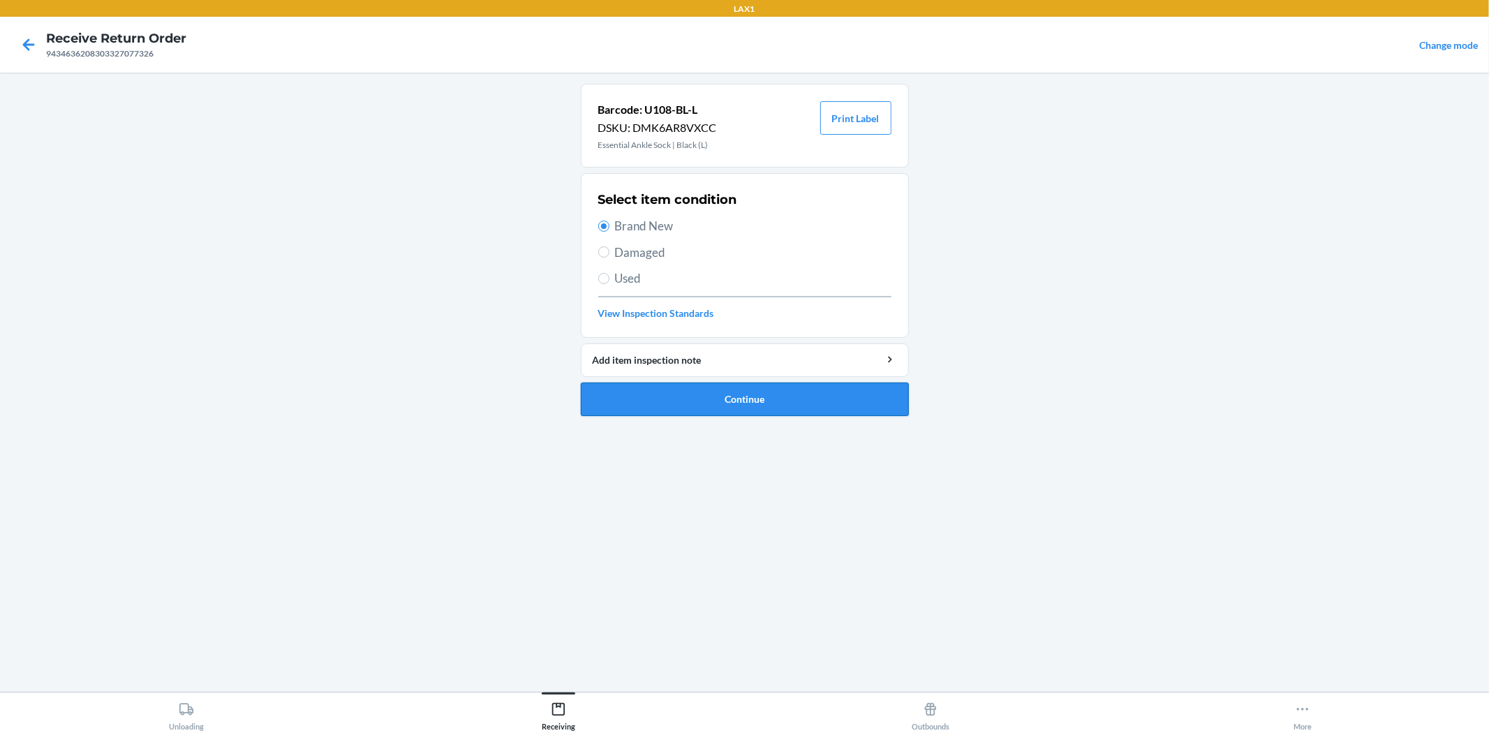
click at [746, 405] on button "Continue" at bounding box center [745, 400] width 328 height 34
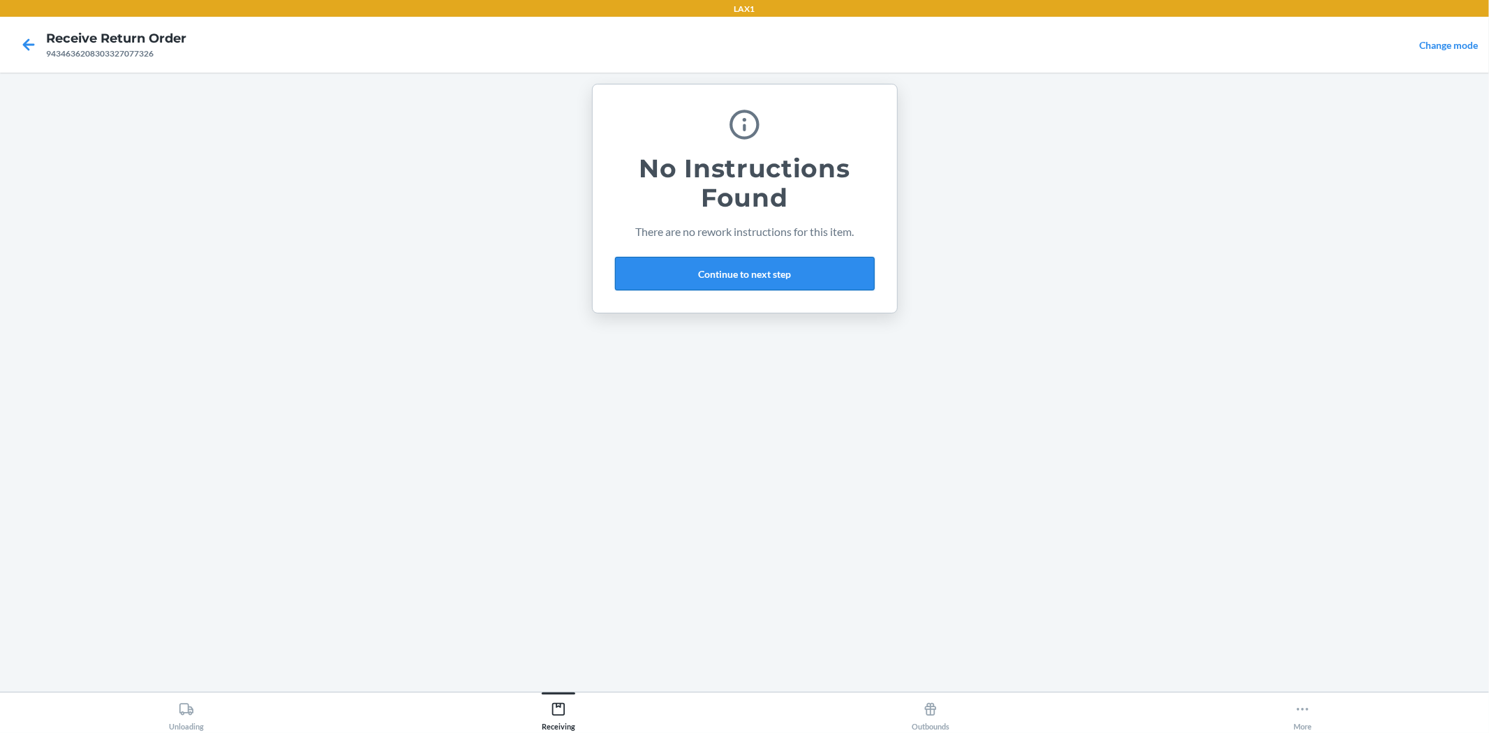
click at [842, 282] on button "Continue to next step" at bounding box center [745, 274] width 260 height 34
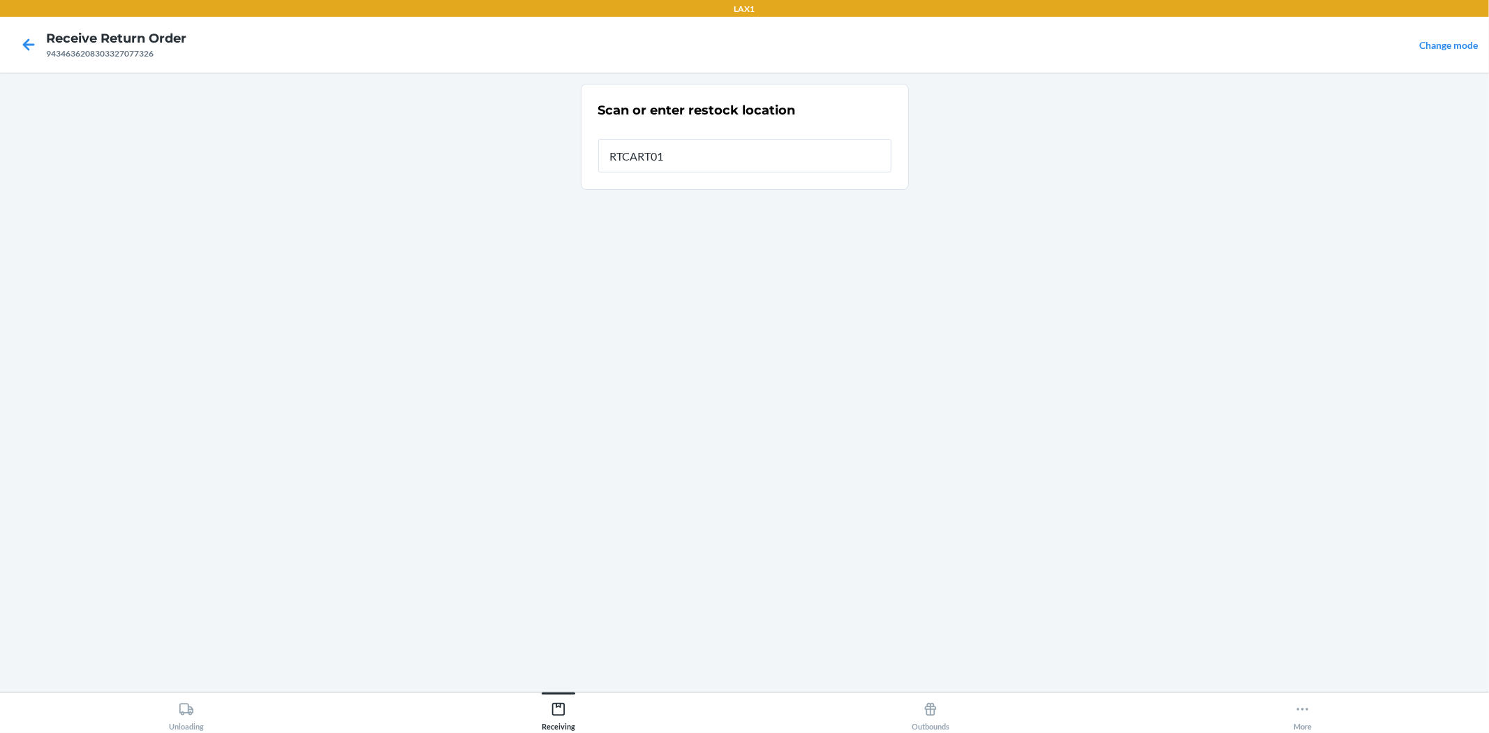
type input "RTCART016"
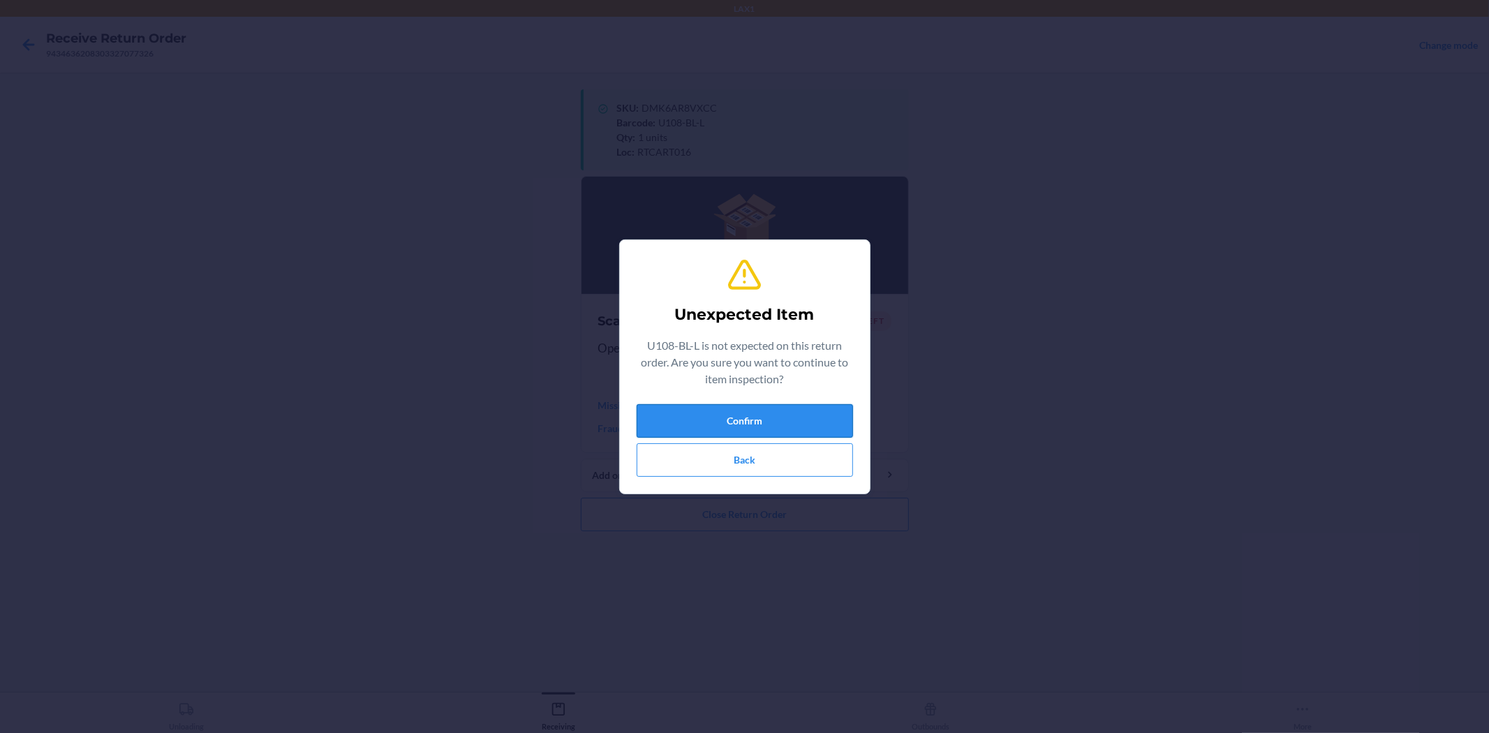
click at [803, 410] on button "Confirm" at bounding box center [745, 421] width 216 height 34
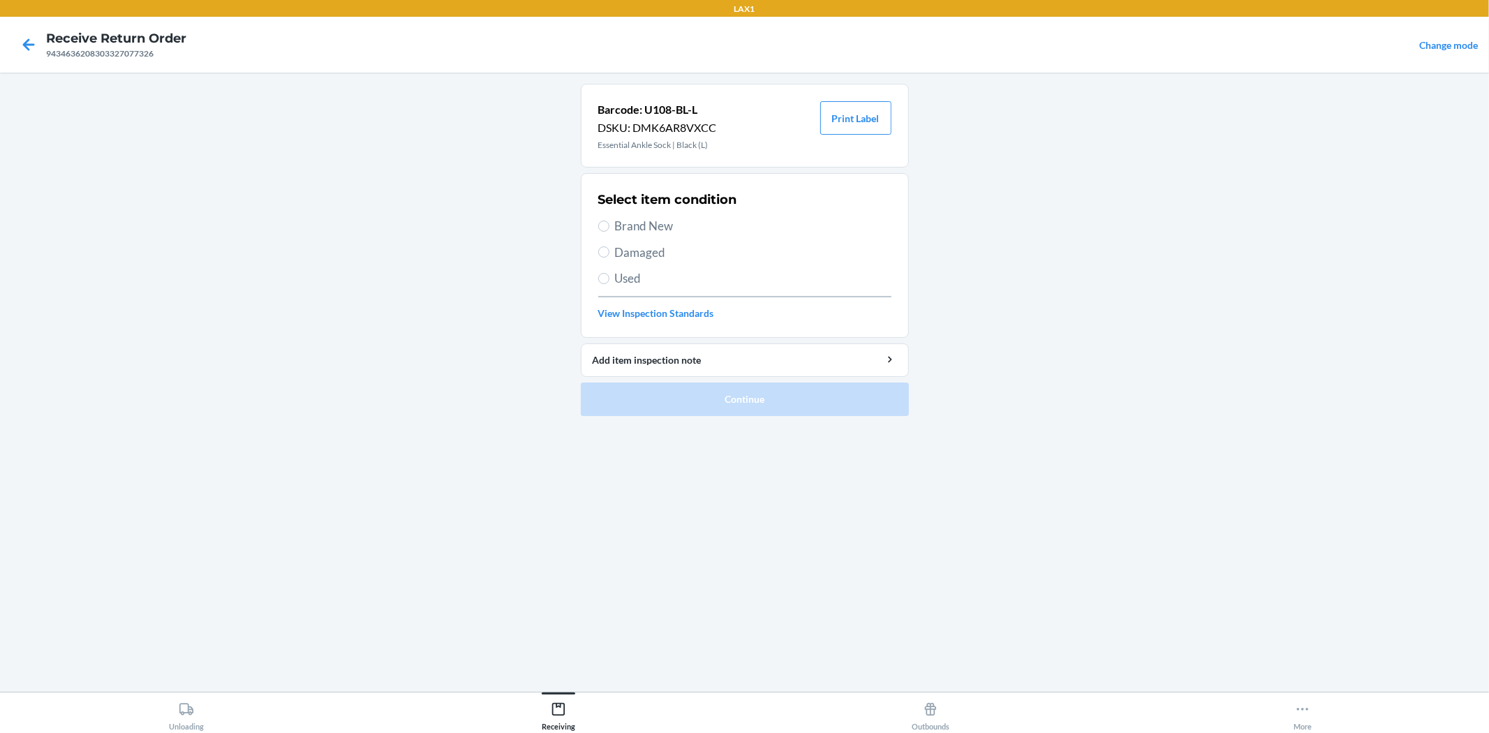
click at [670, 228] on span "Brand New" at bounding box center [753, 226] width 276 height 18
click at [609, 228] on input "Brand New" at bounding box center [603, 226] width 11 height 11
radio input "true"
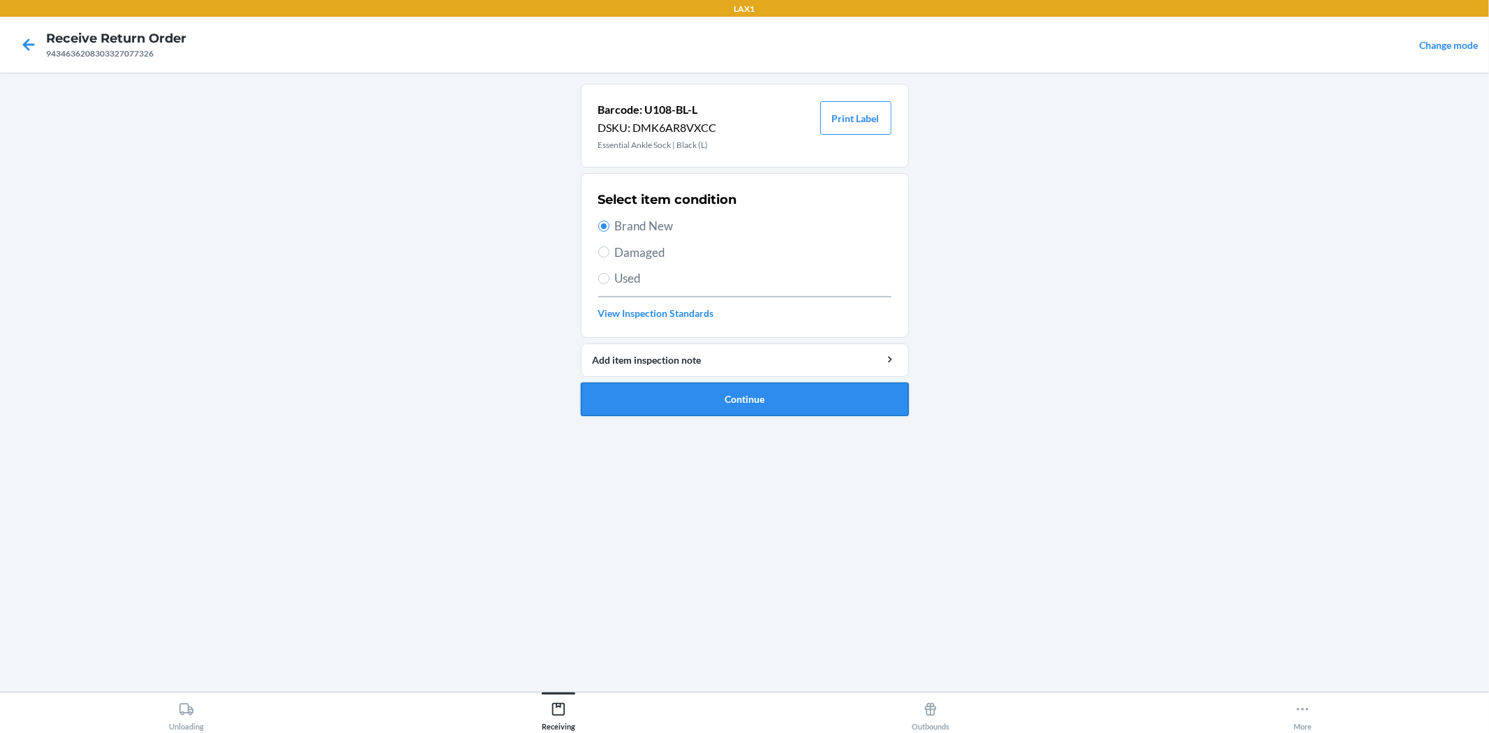
click at [794, 393] on button "Continue" at bounding box center [745, 400] width 328 height 34
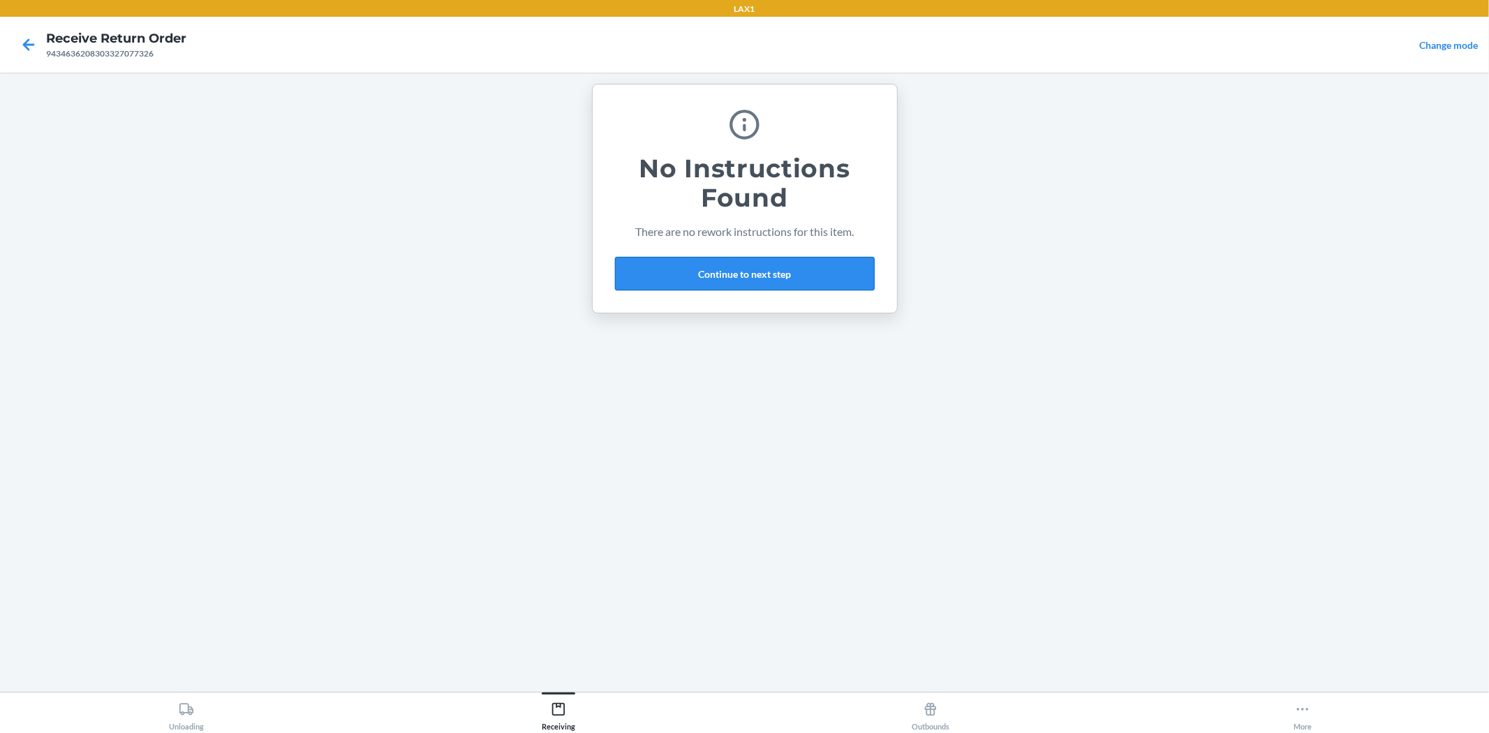
click at [828, 281] on button "Continue to next step" at bounding box center [745, 274] width 260 height 34
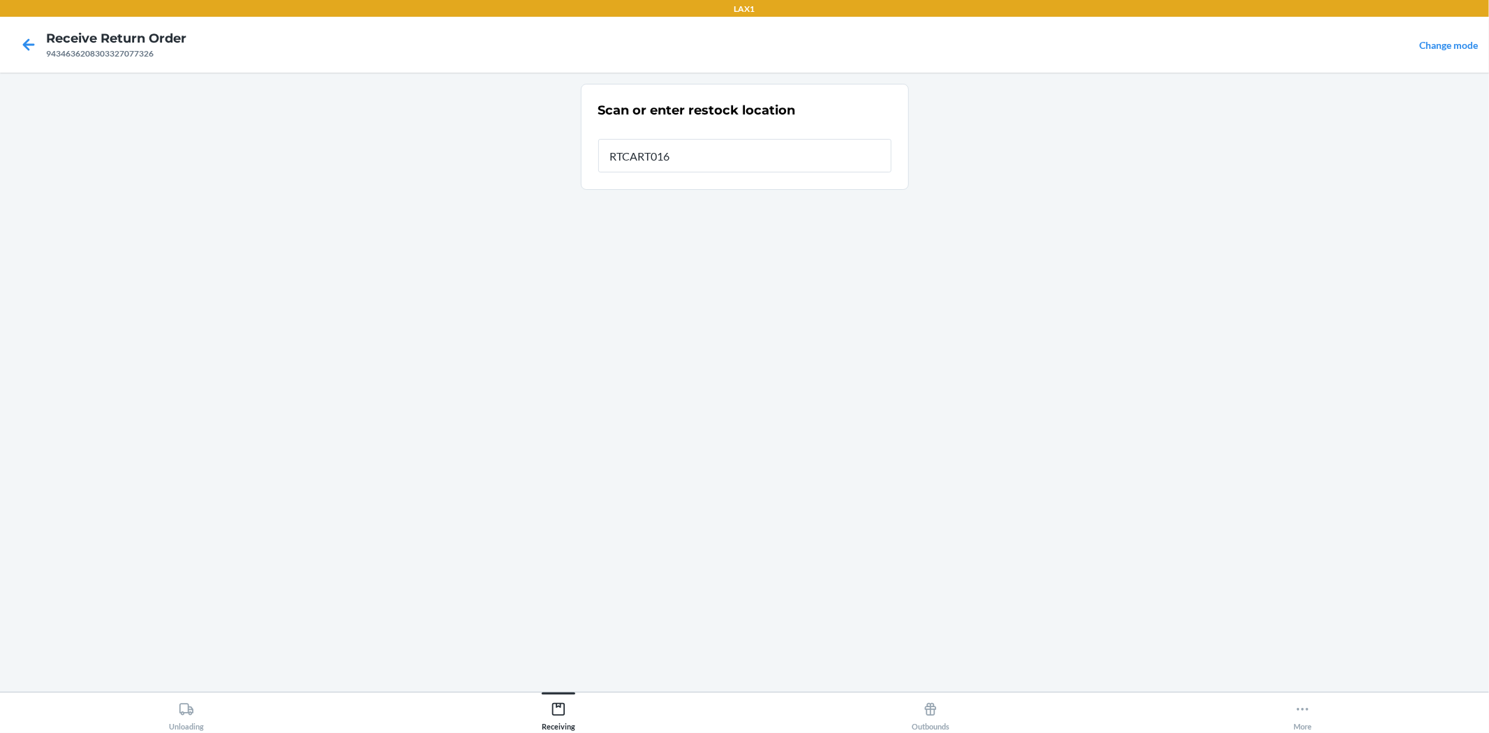
type input "RTCART016"
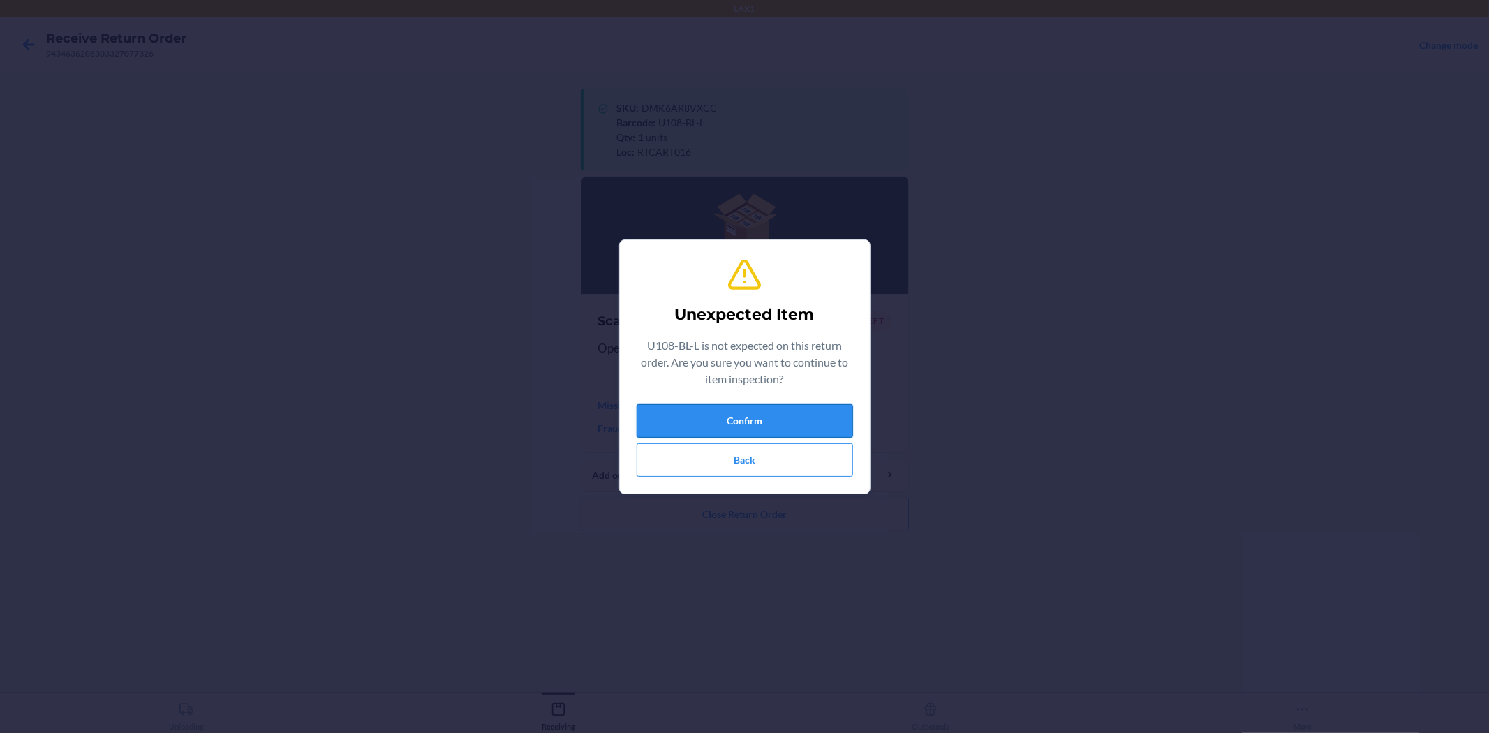
click at [787, 408] on button "Confirm" at bounding box center [745, 421] width 216 height 34
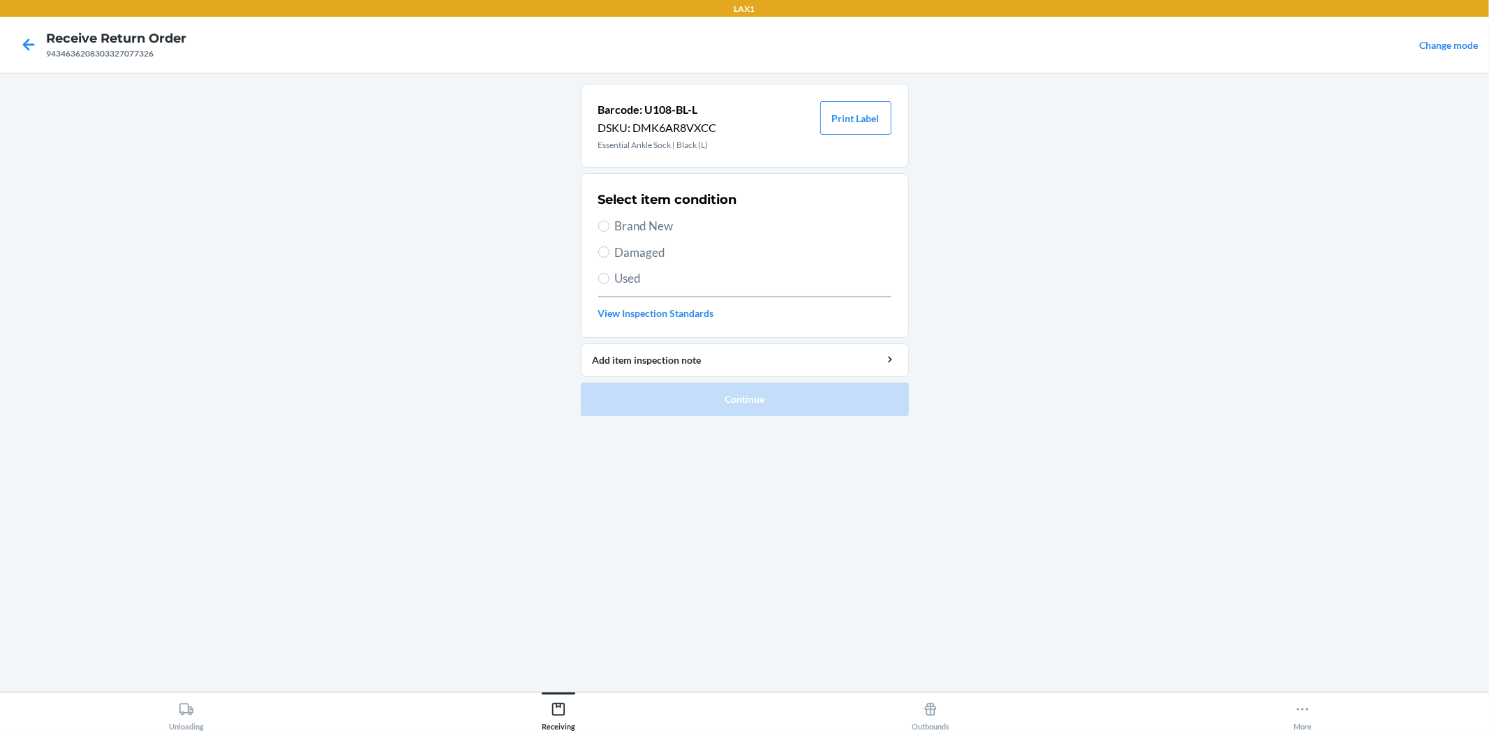
click at [613, 218] on label "Brand New" at bounding box center [744, 226] width 293 height 18
click at [609, 221] on input "Brand New" at bounding box center [603, 226] width 11 height 11
radio input "true"
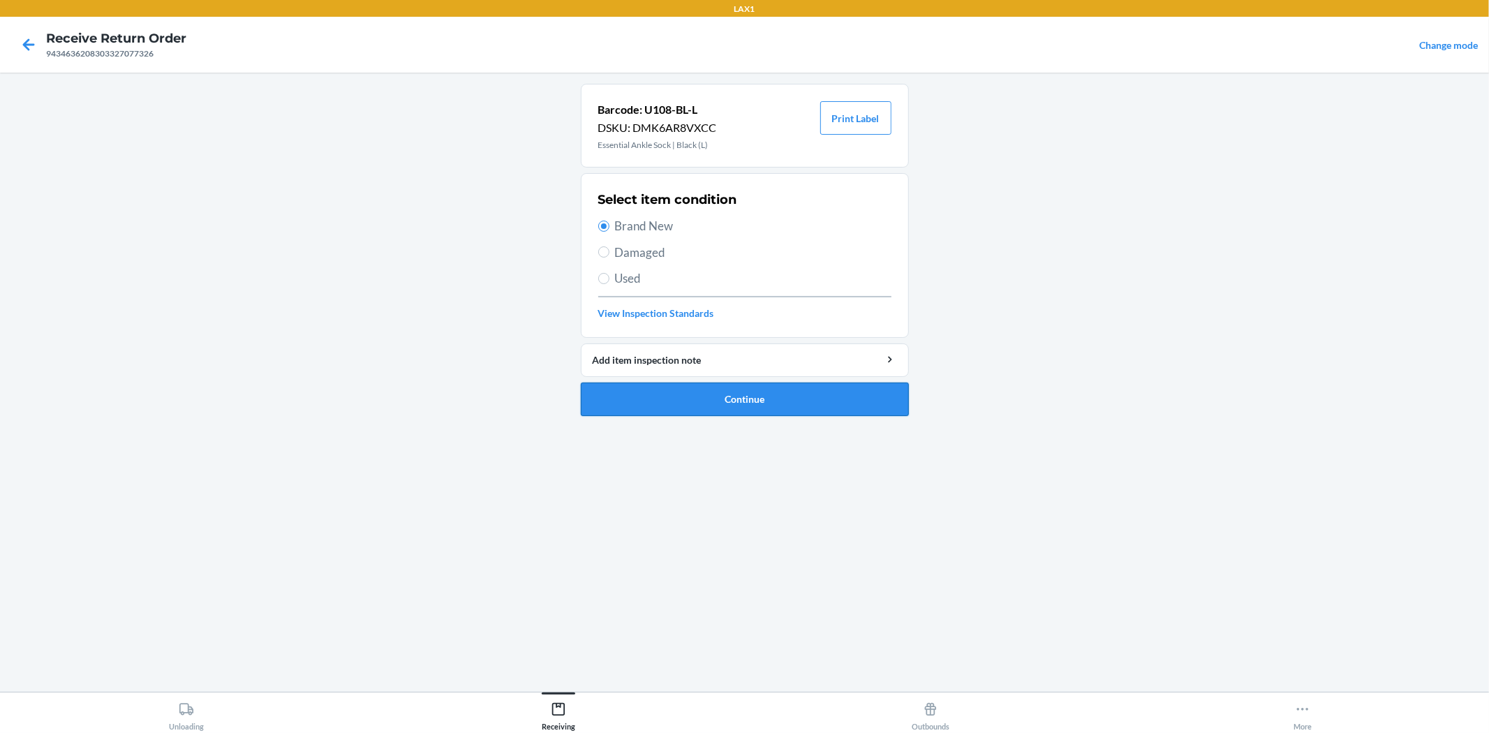
click at [813, 399] on button "Continue" at bounding box center [745, 400] width 328 height 34
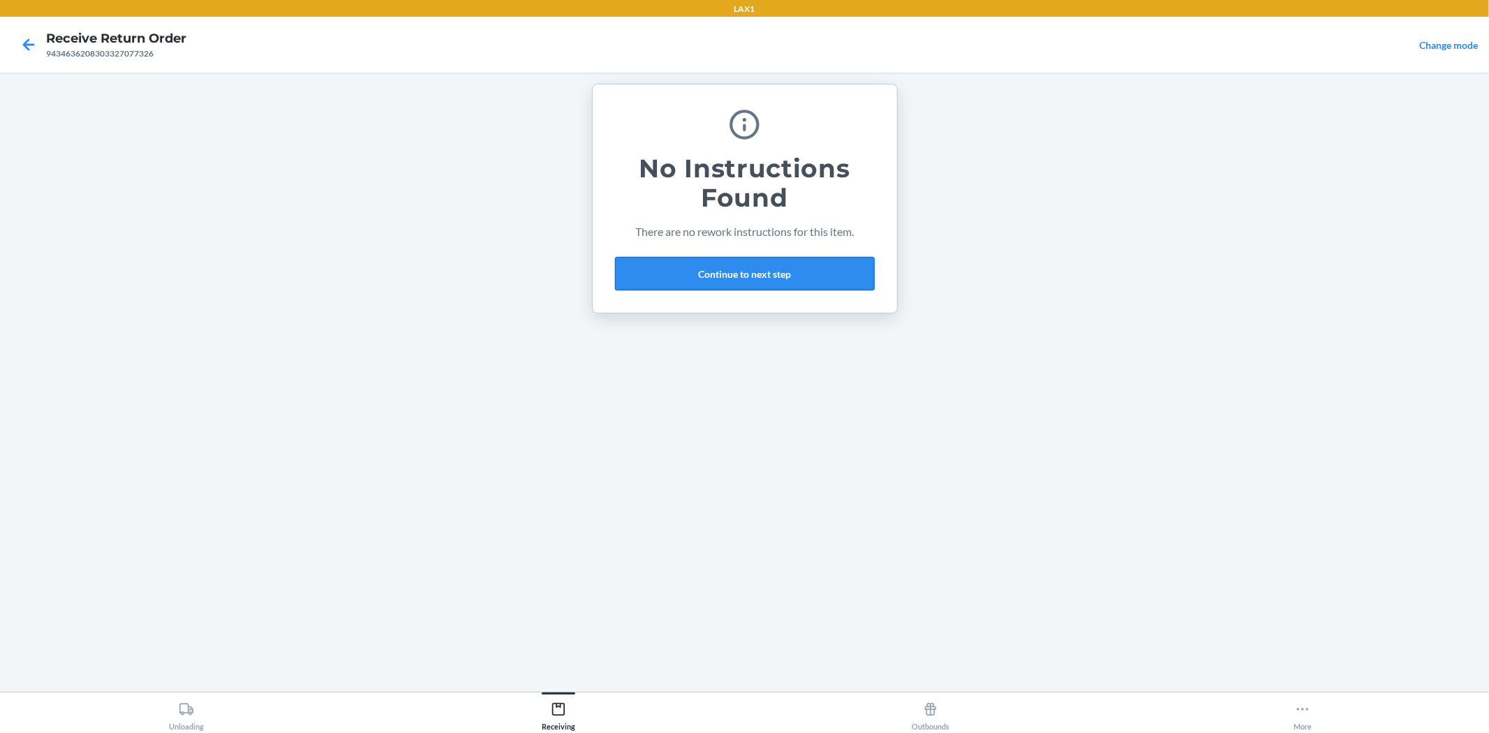
click at [805, 259] on button "Continue to next step" at bounding box center [745, 274] width 260 height 34
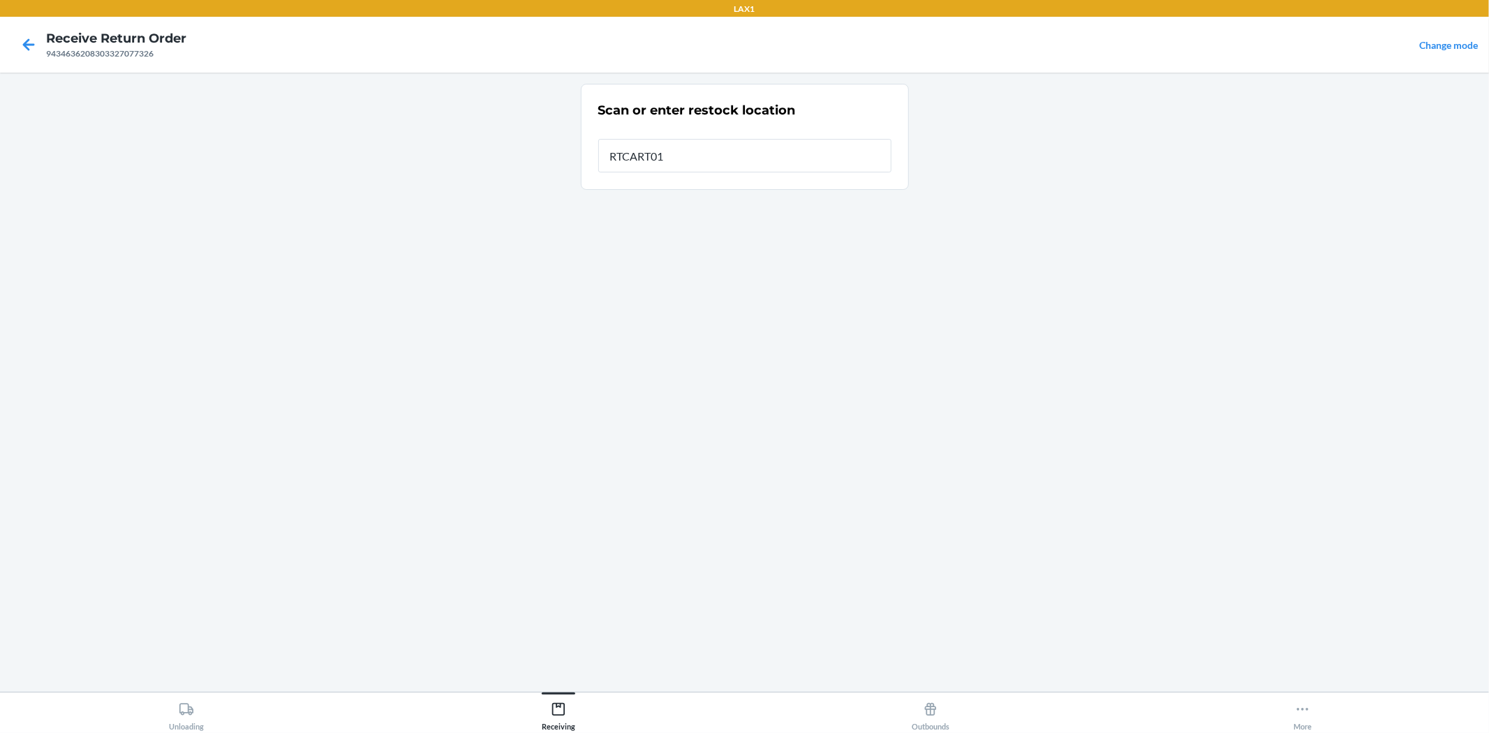
type input "RTCART016"
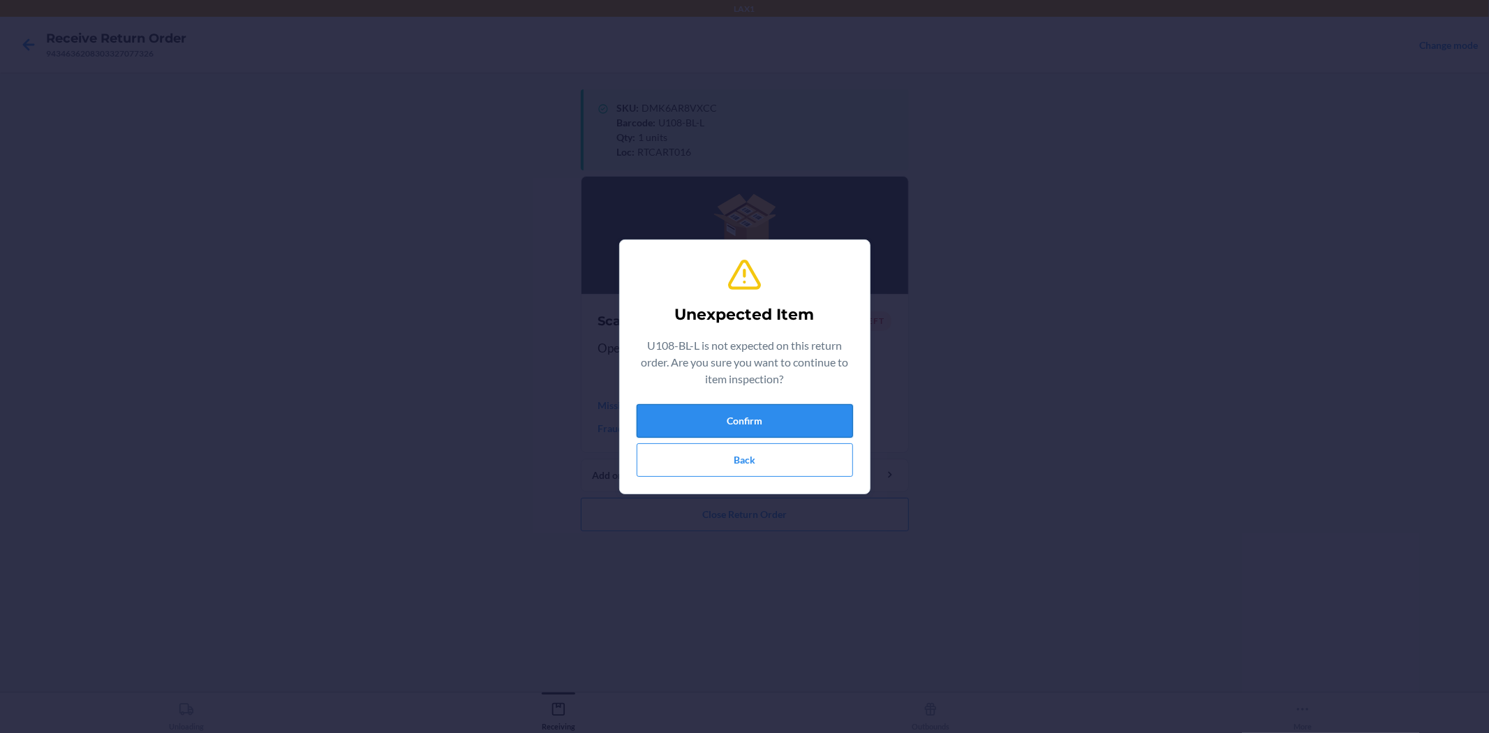
click at [699, 410] on button "Confirm" at bounding box center [745, 421] width 216 height 34
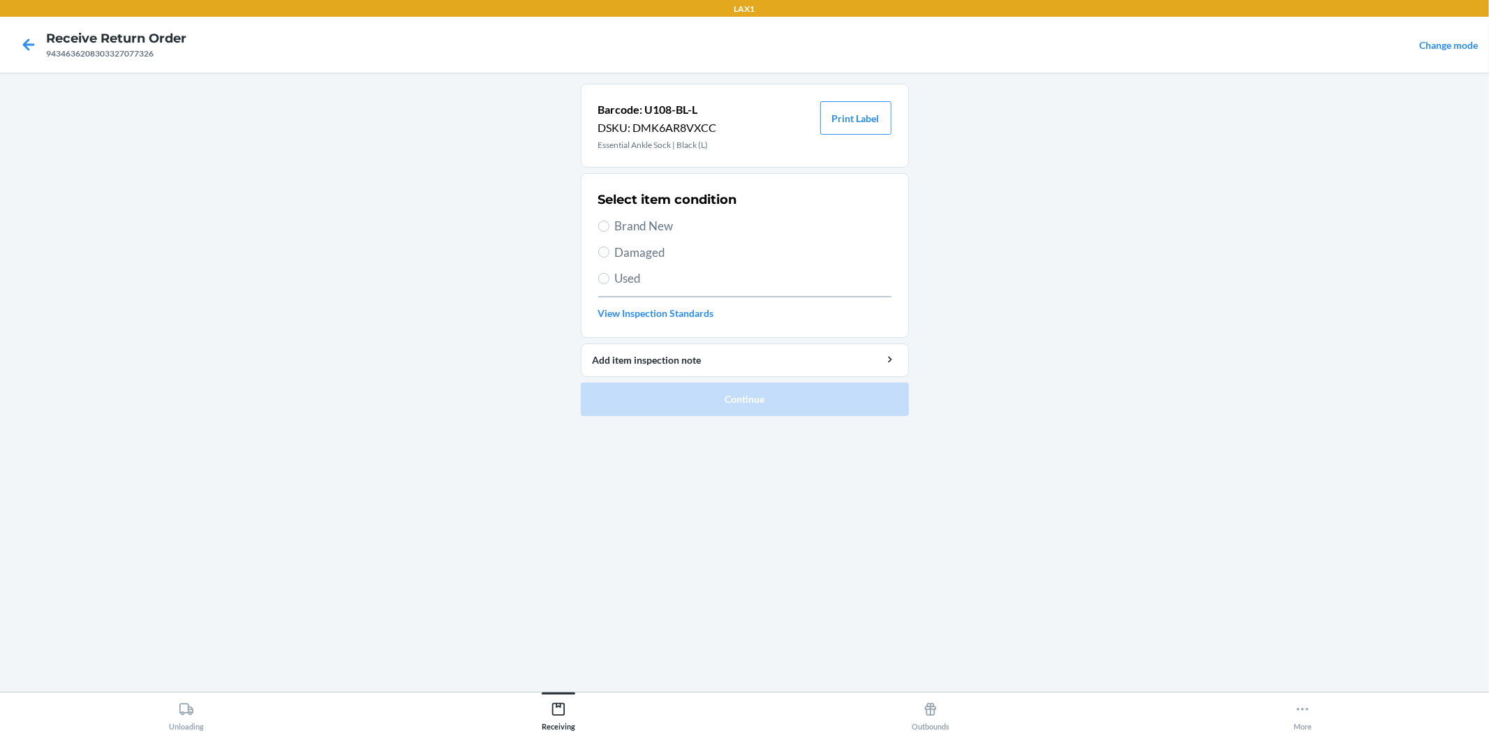
click at [674, 213] on div "Select item condition Brand New Damaged Used View Inspection Standards" at bounding box center [744, 255] width 293 height 138
click at [670, 222] on span "Brand New" at bounding box center [753, 226] width 276 height 18
click at [609, 222] on input "Brand New" at bounding box center [603, 226] width 11 height 11
radio input "true"
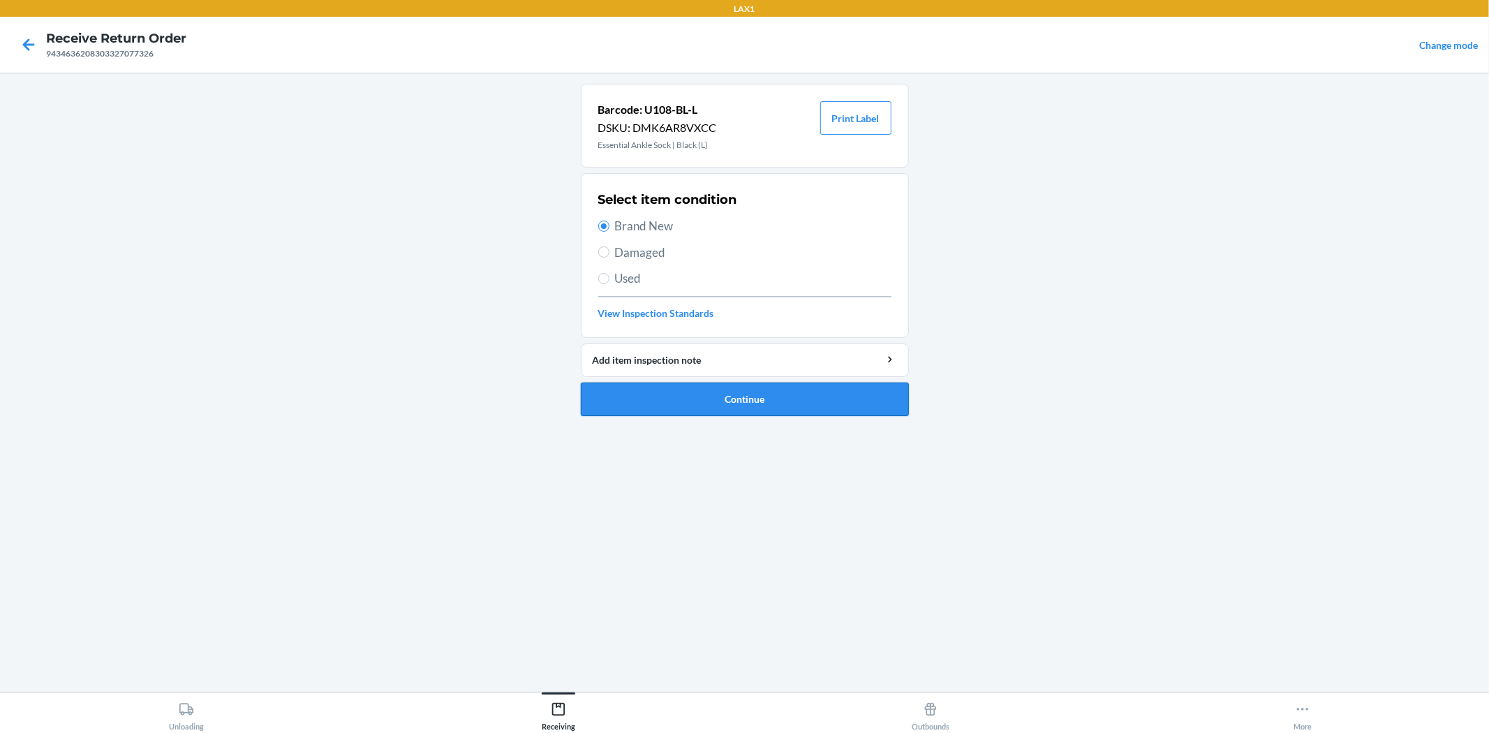
click at [783, 388] on button "Continue" at bounding box center [745, 400] width 328 height 34
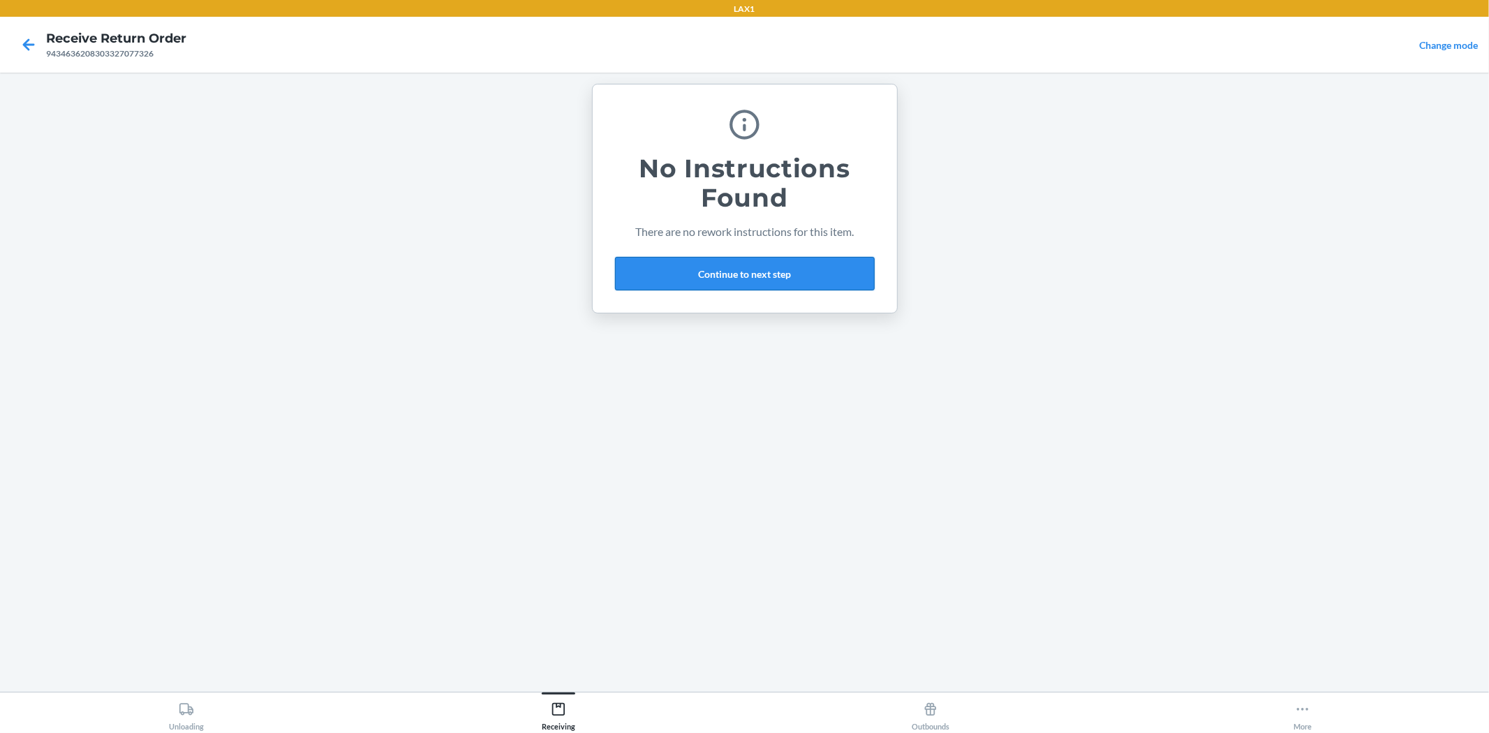
click at [797, 279] on button "Continue to next step" at bounding box center [745, 274] width 260 height 34
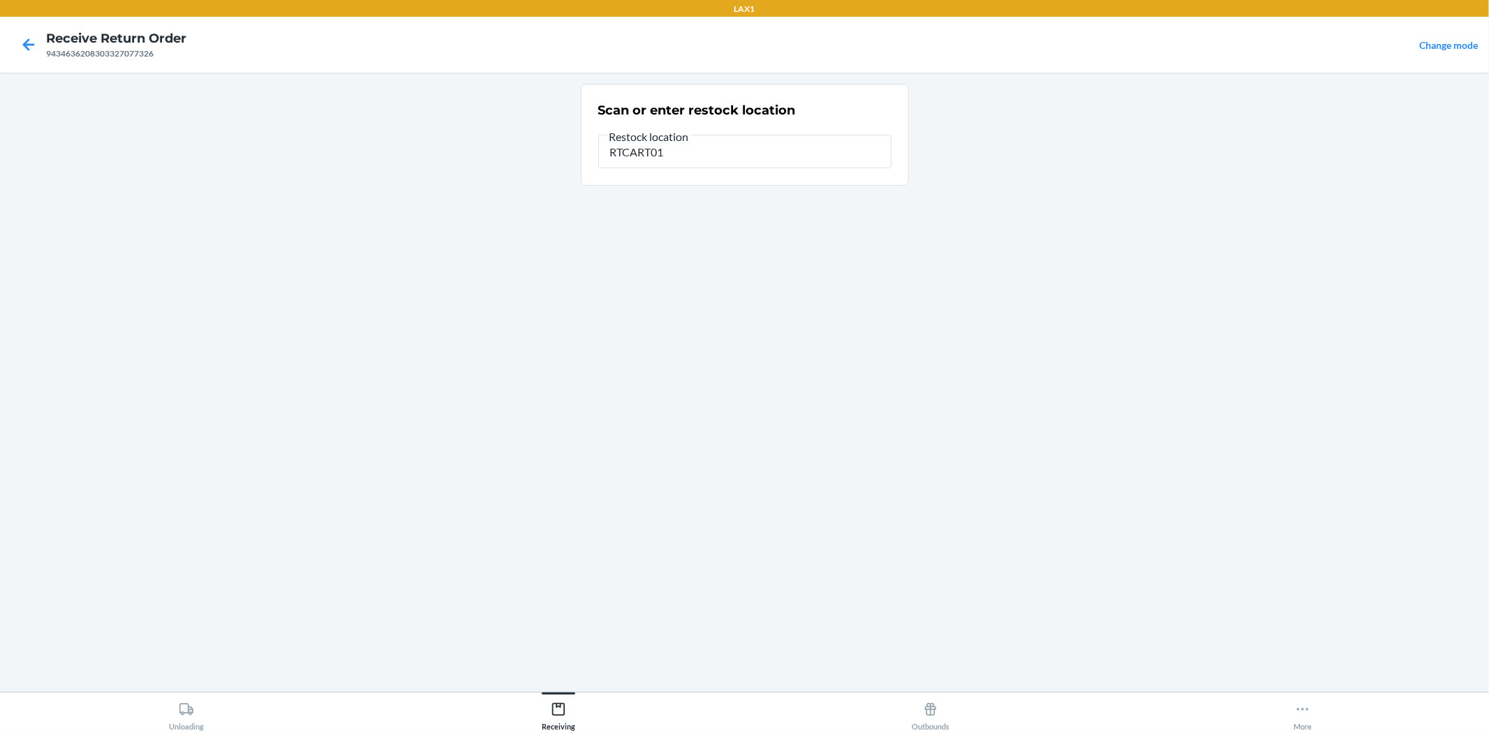
type input "RTCART016"
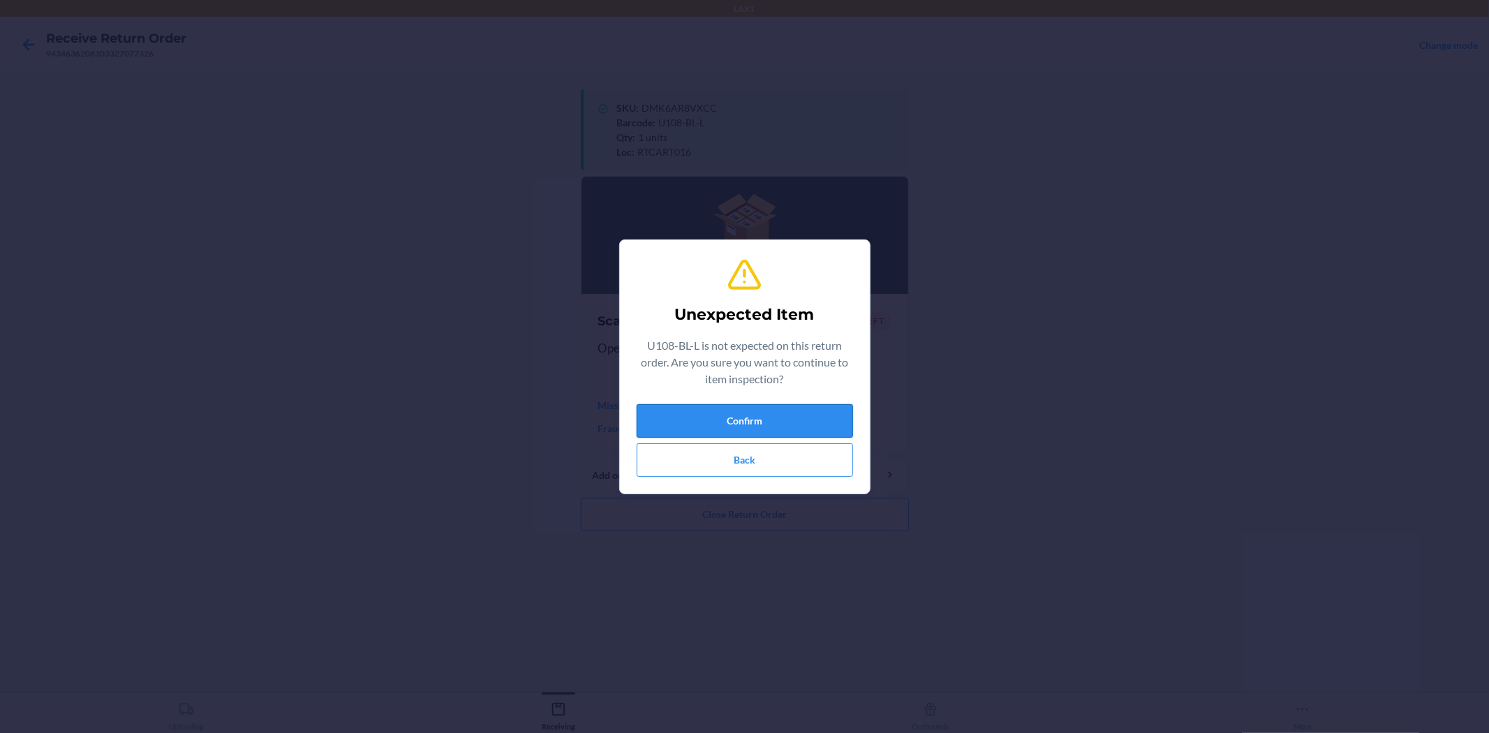
click at [729, 420] on button "Confirm" at bounding box center [745, 421] width 216 height 34
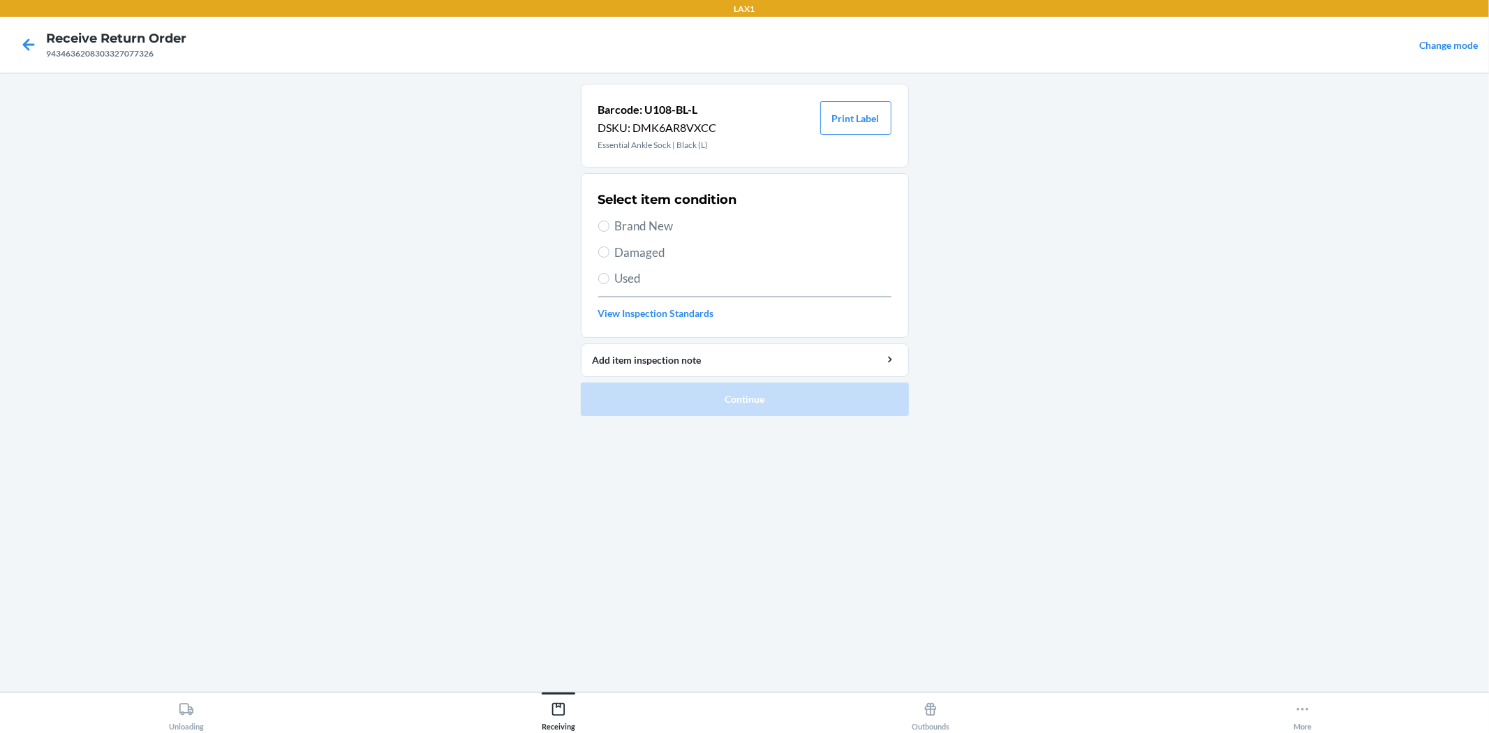
click at [651, 230] on span "Brand New" at bounding box center [753, 226] width 276 height 18
click at [609, 230] on input "Brand New" at bounding box center [603, 226] width 11 height 11
radio input "true"
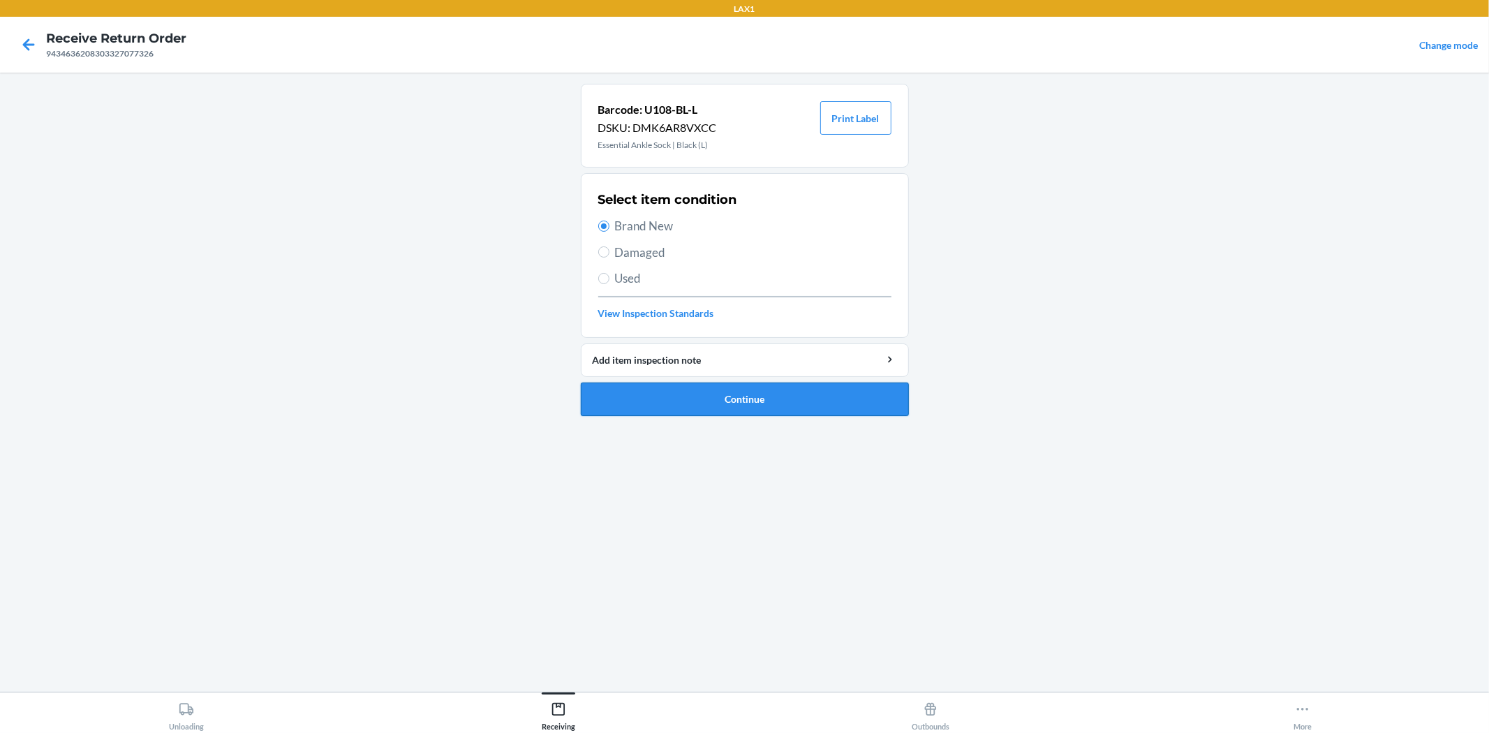
click at [755, 389] on button "Continue" at bounding box center [745, 400] width 328 height 34
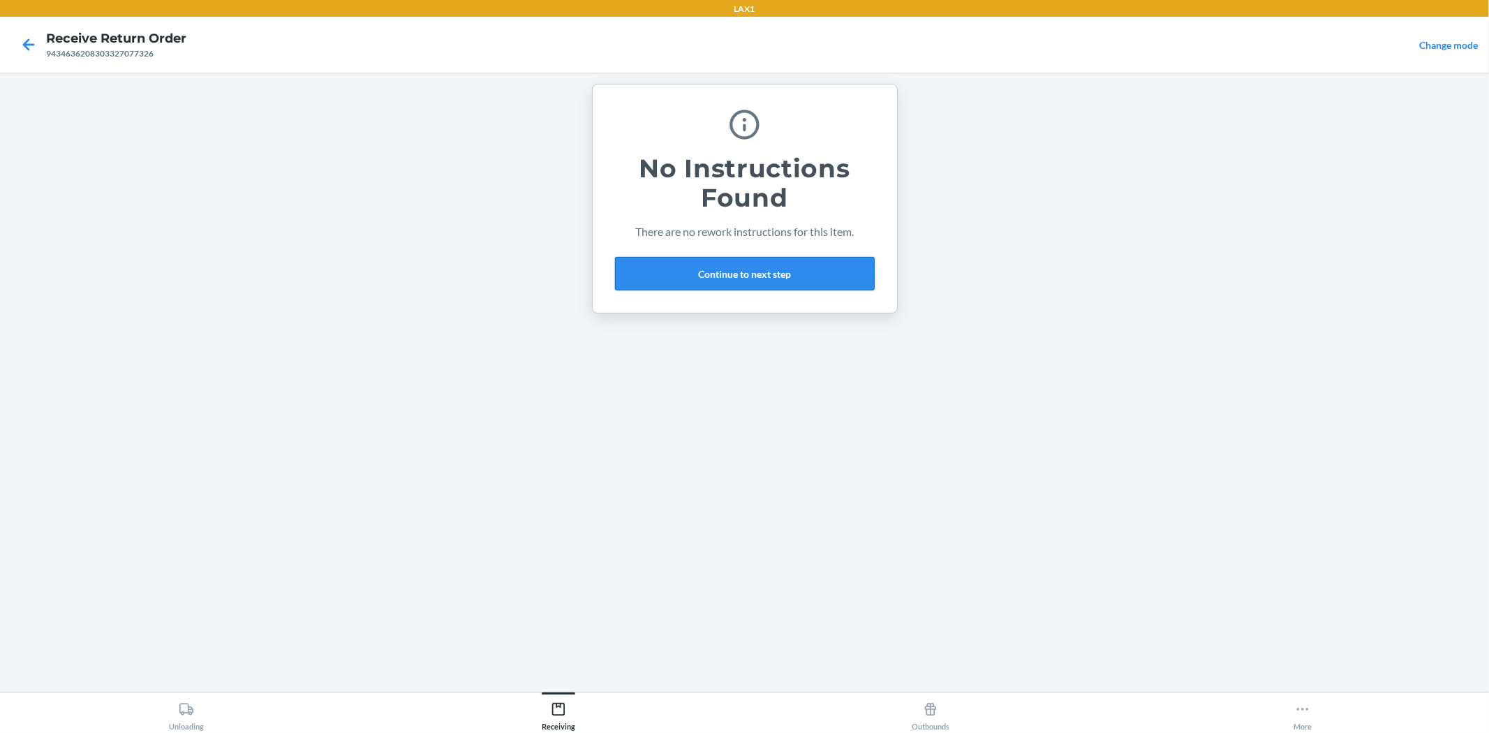
click at [759, 265] on button "Continue to next step" at bounding box center [745, 274] width 260 height 34
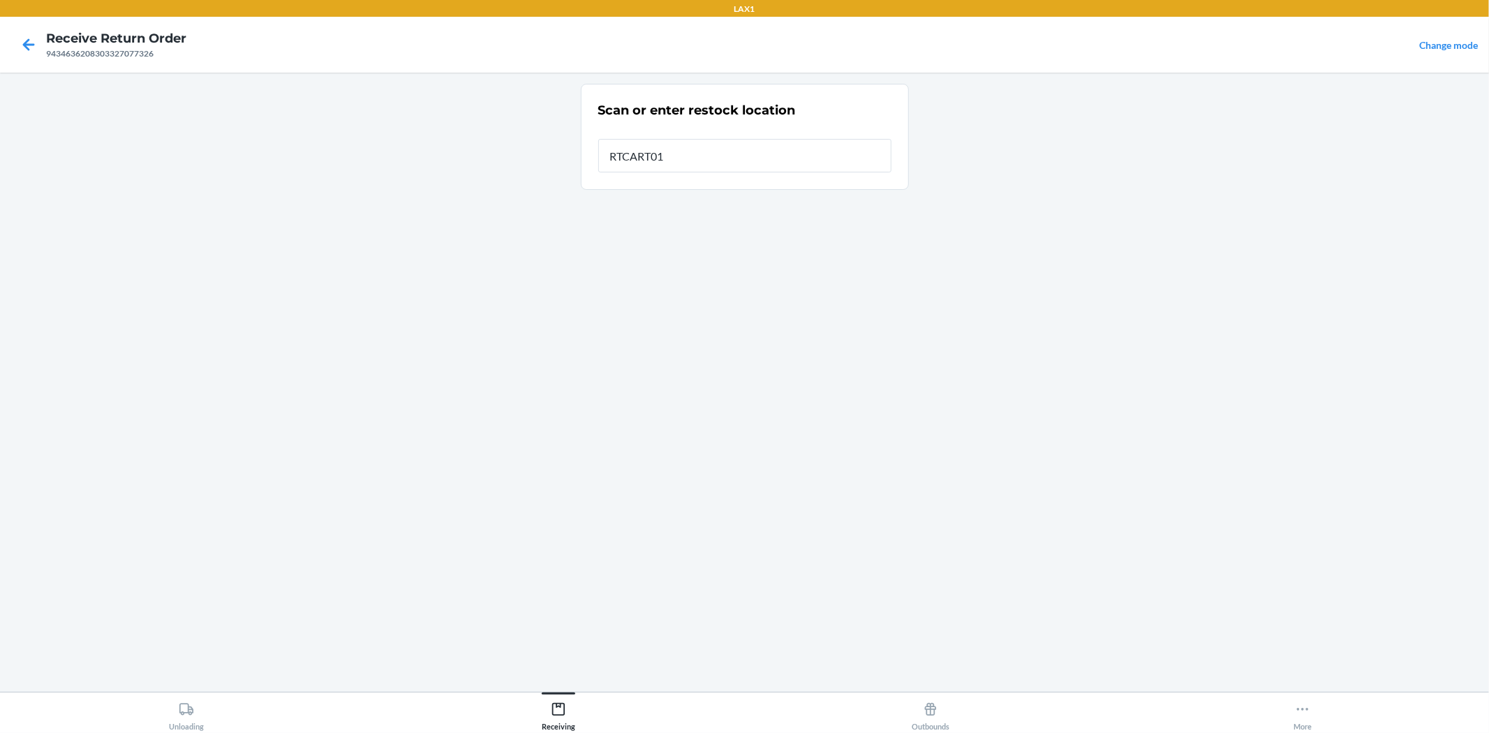
type input "RTCART016"
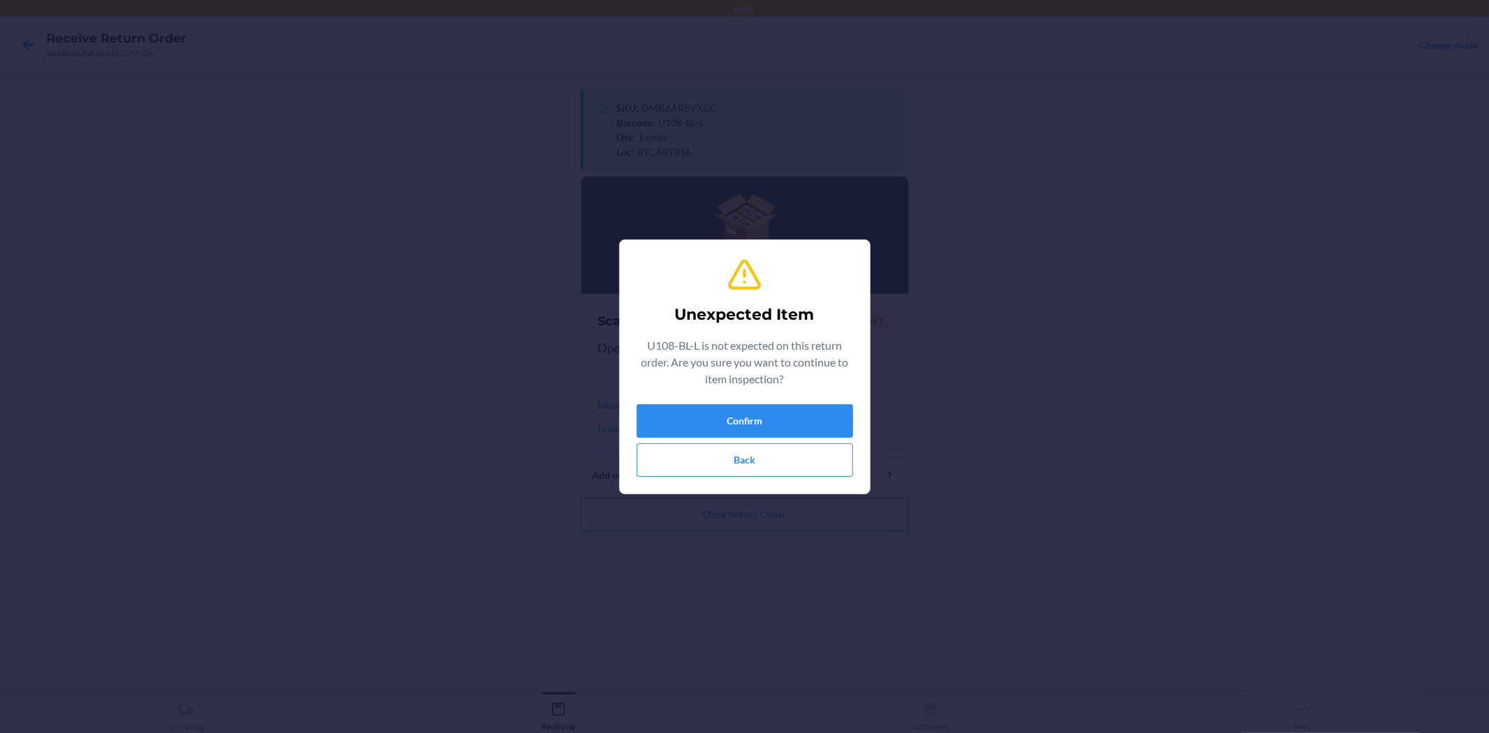
click at [820, 398] on div "Unexpected Item U108-BL-L is not expected on this return order. Are you sure yo…" at bounding box center [745, 366] width 216 height 231
click at [818, 406] on button "Confirm" at bounding box center [745, 421] width 216 height 34
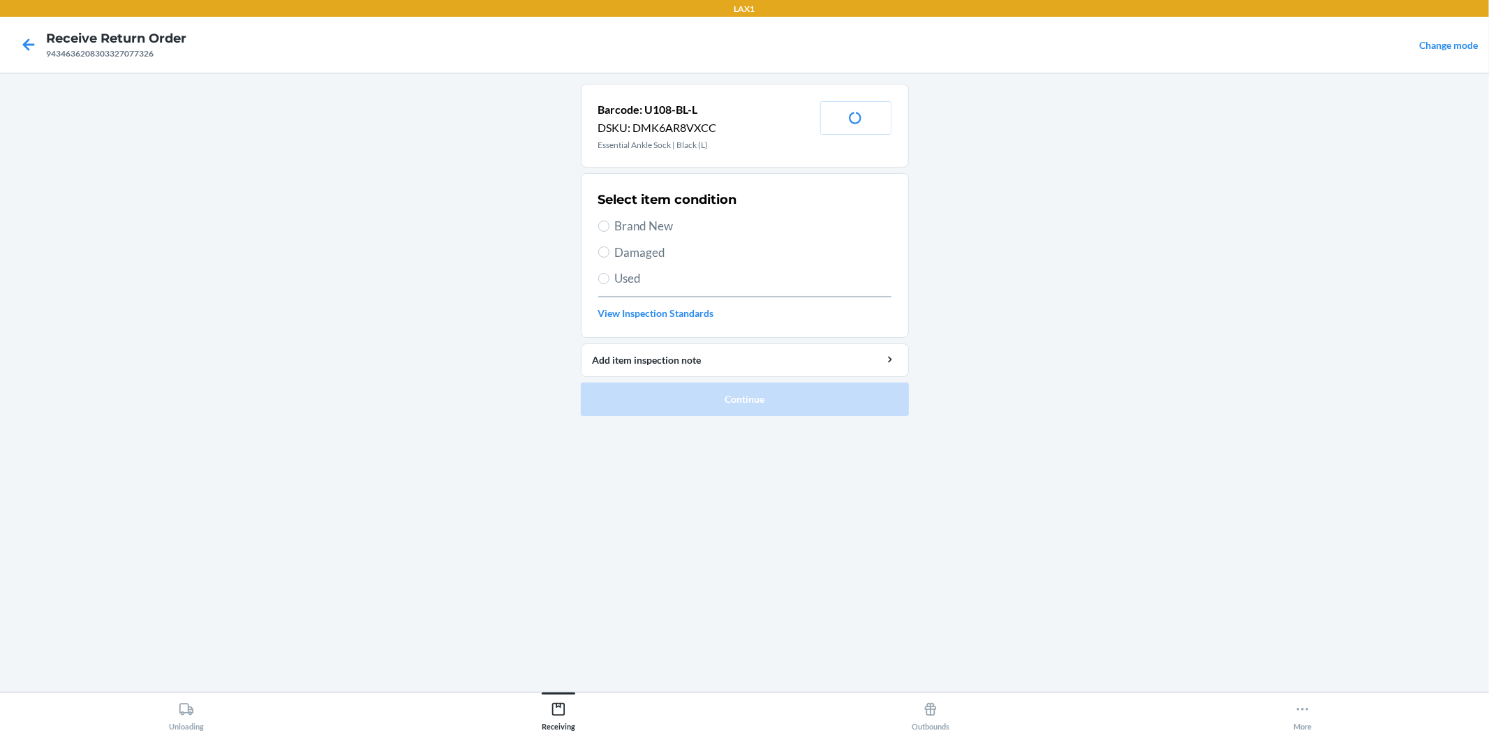
click at [684, 231] on span "Brand New" at bounding box center [753, 226] width 276 height 18
click at [609, 231] on input "Brand New" at bounding box center [603, 226] width 11 height 11
radio input "true"
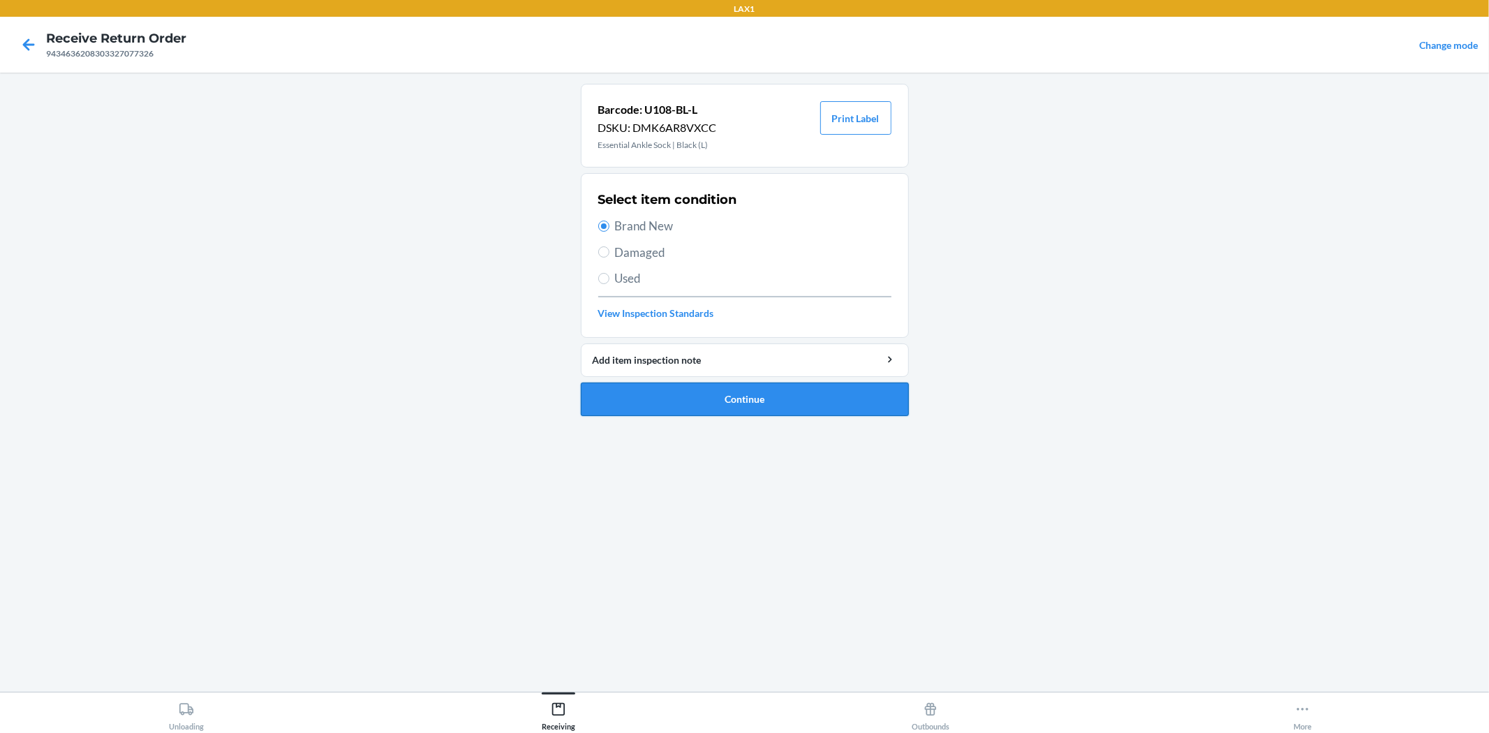
click at [790, 383] on button "Continue" at bounding box center [745, 400] width 328 height 34
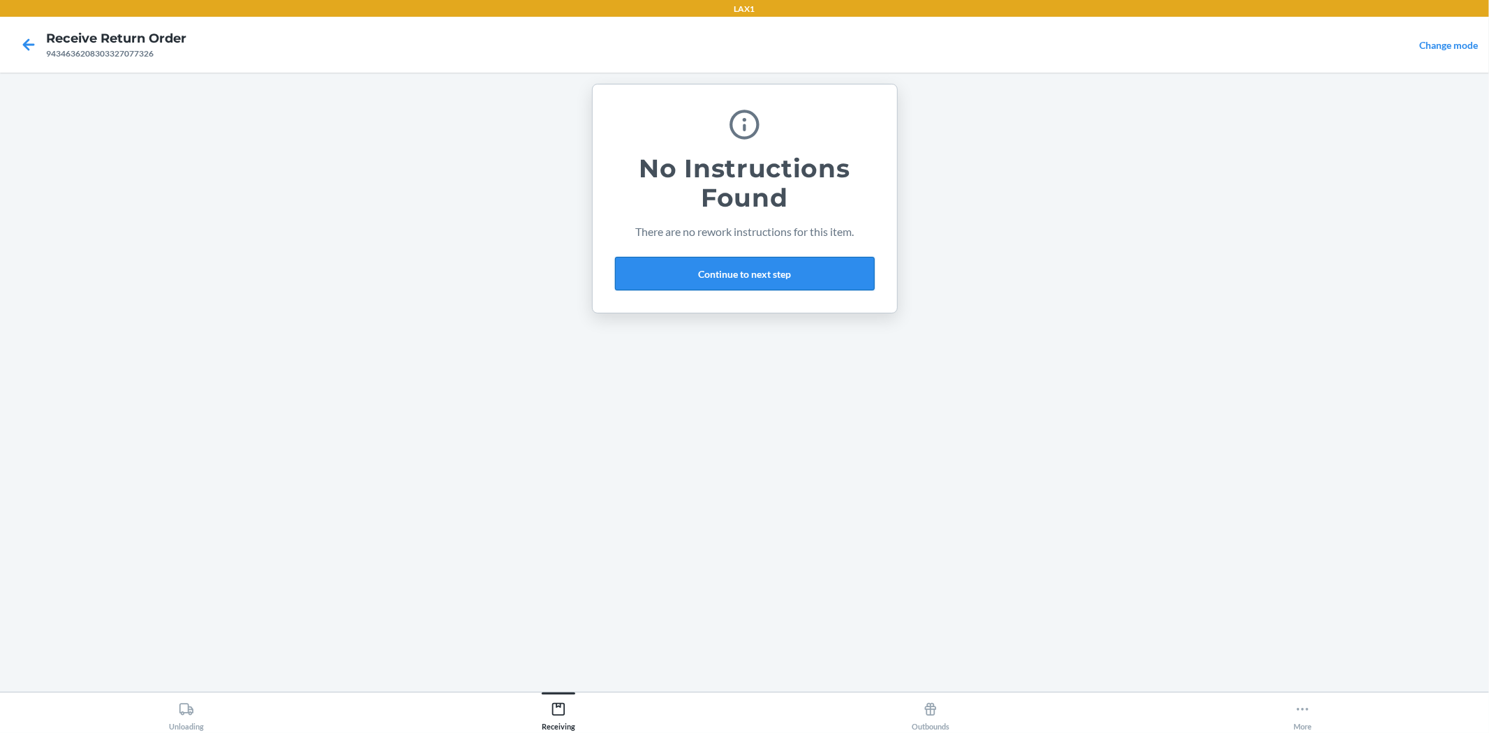
click at [715, 272] on button "Continue to next step" at bounding box center [745, 274] width 260 height 34
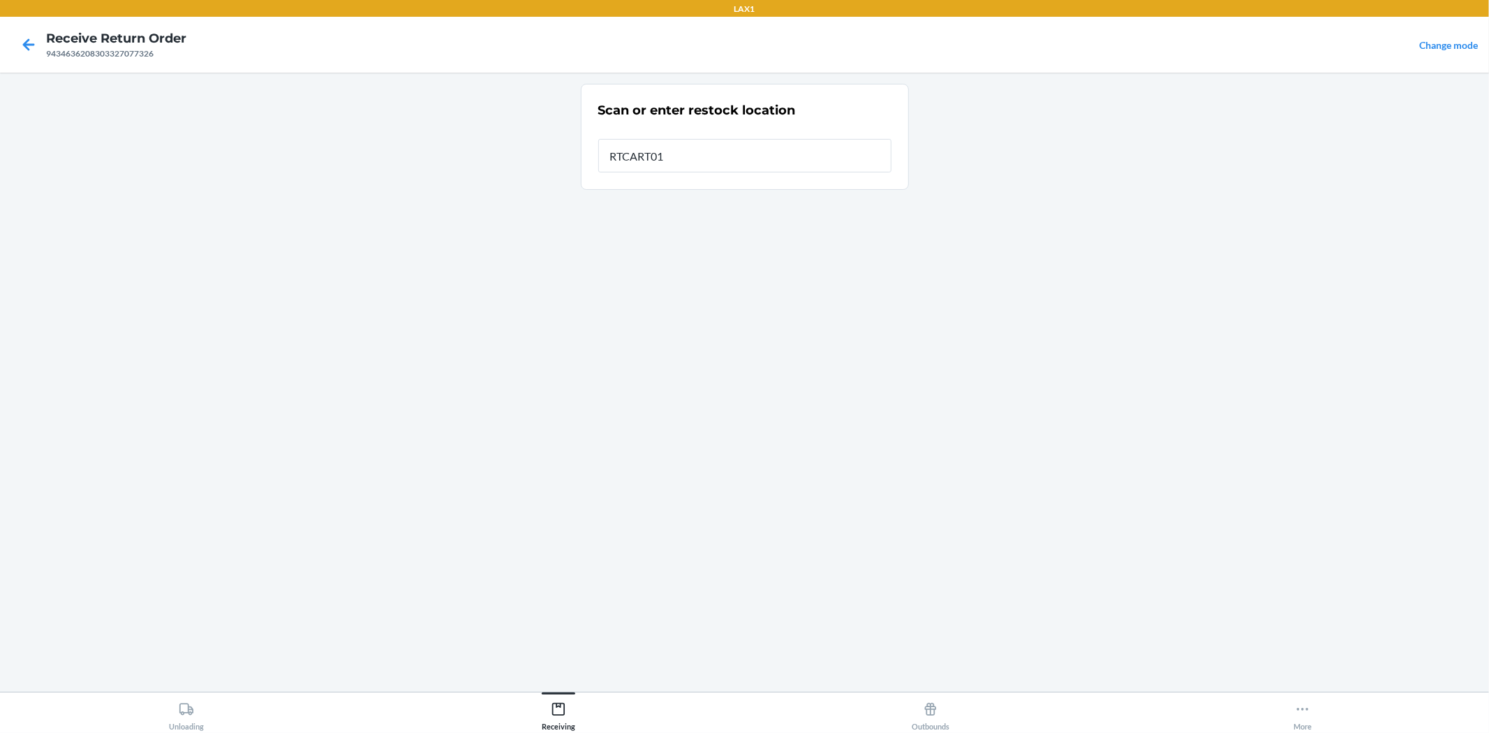
type input "RTCART016"
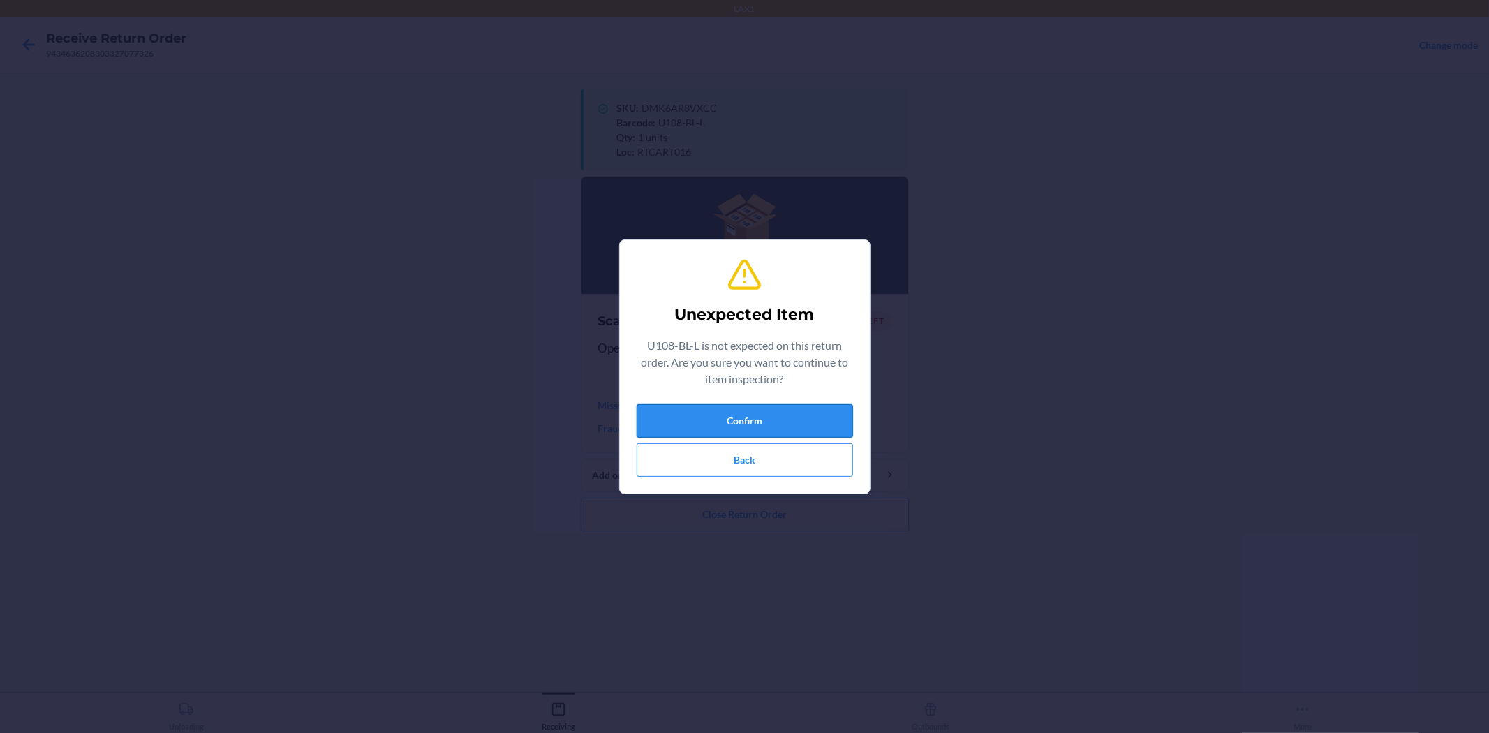
click at [810, 427] on button "Confirm" at bounding box center [745, 421] width 216 height 34
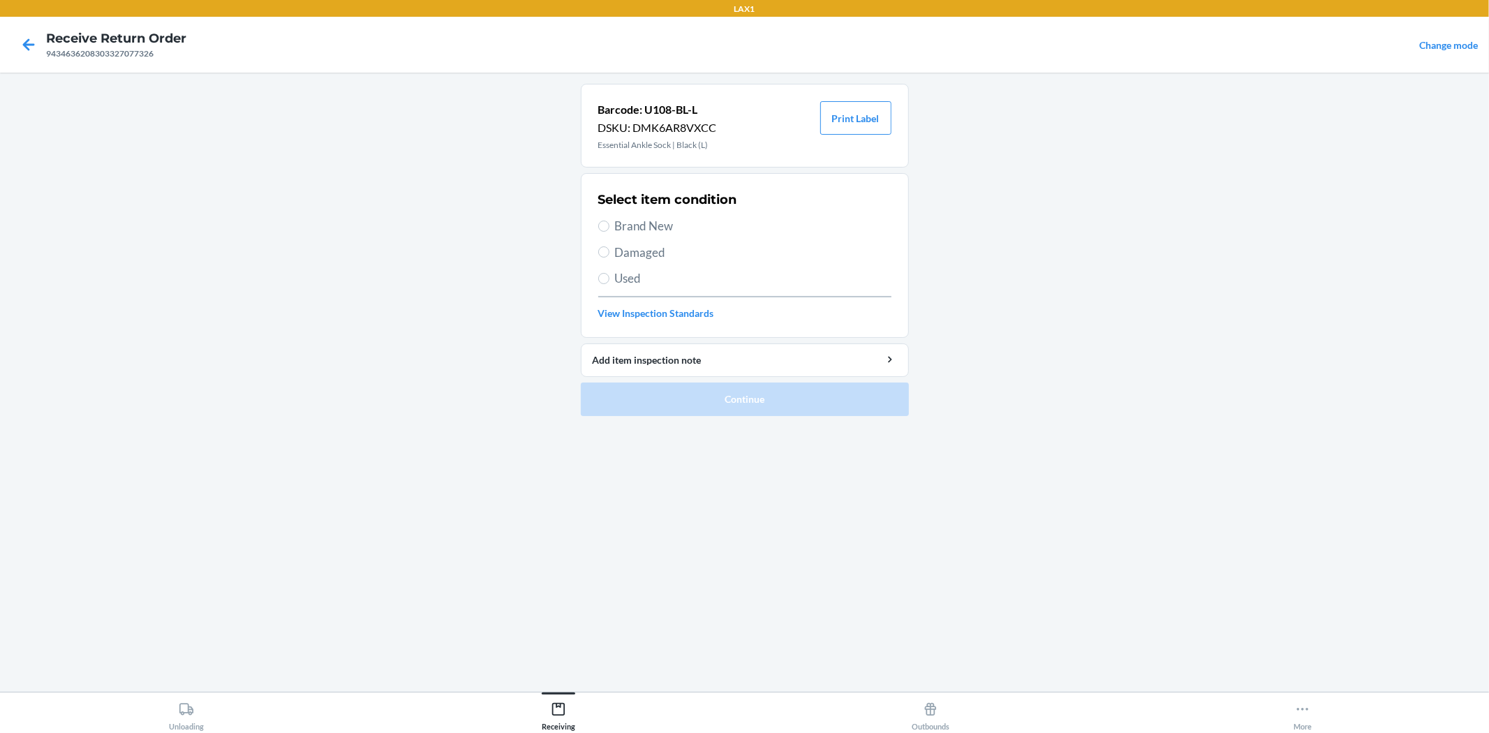
click at [672, 254] on span "Damaged" at bounding box center [753, 253] width 276 height 18
click at [609, 254] on input "Damaged" at bounding box center [603, 251] width 11 height 11
radio input "true"
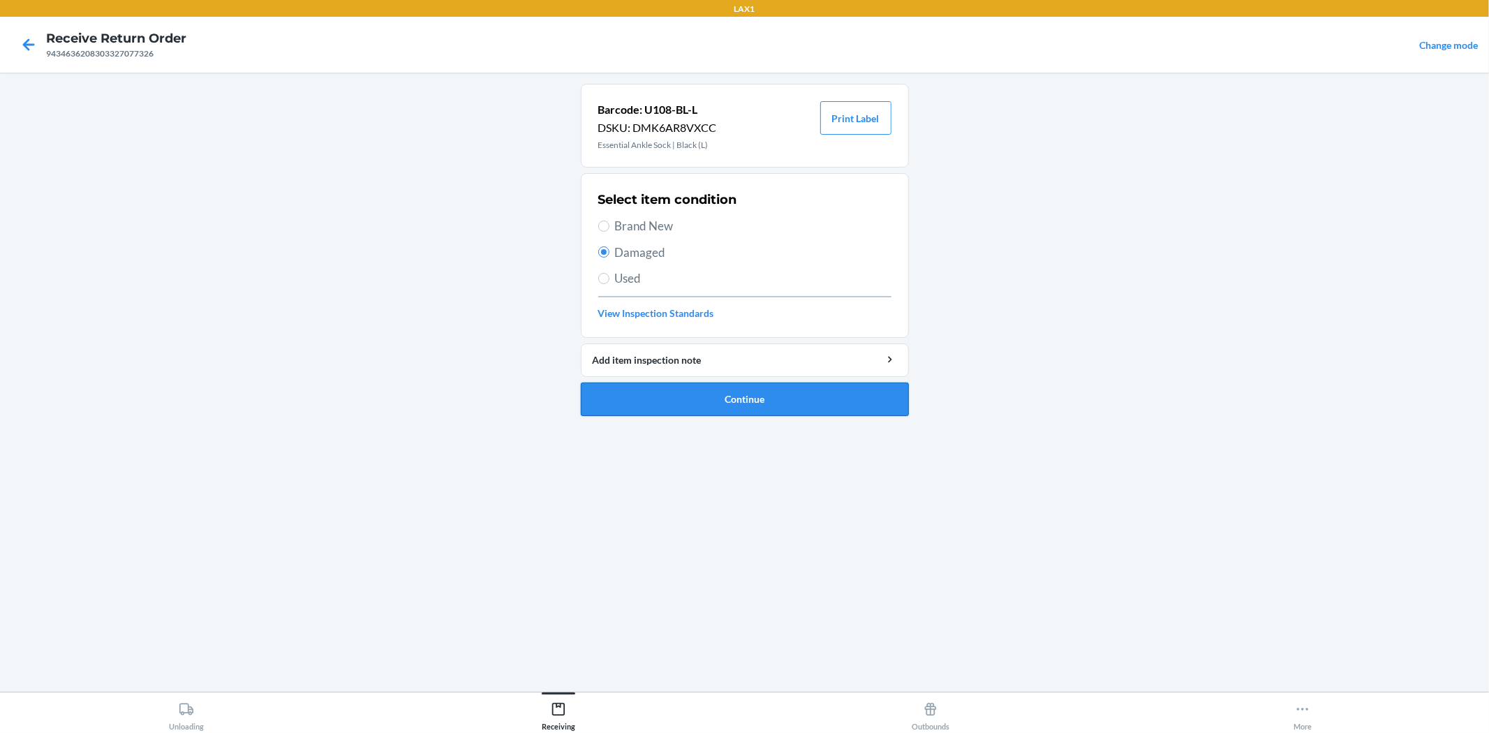
click at [741, 400] on button "Continue" at bounding box center [745, 400] width 328 height 34
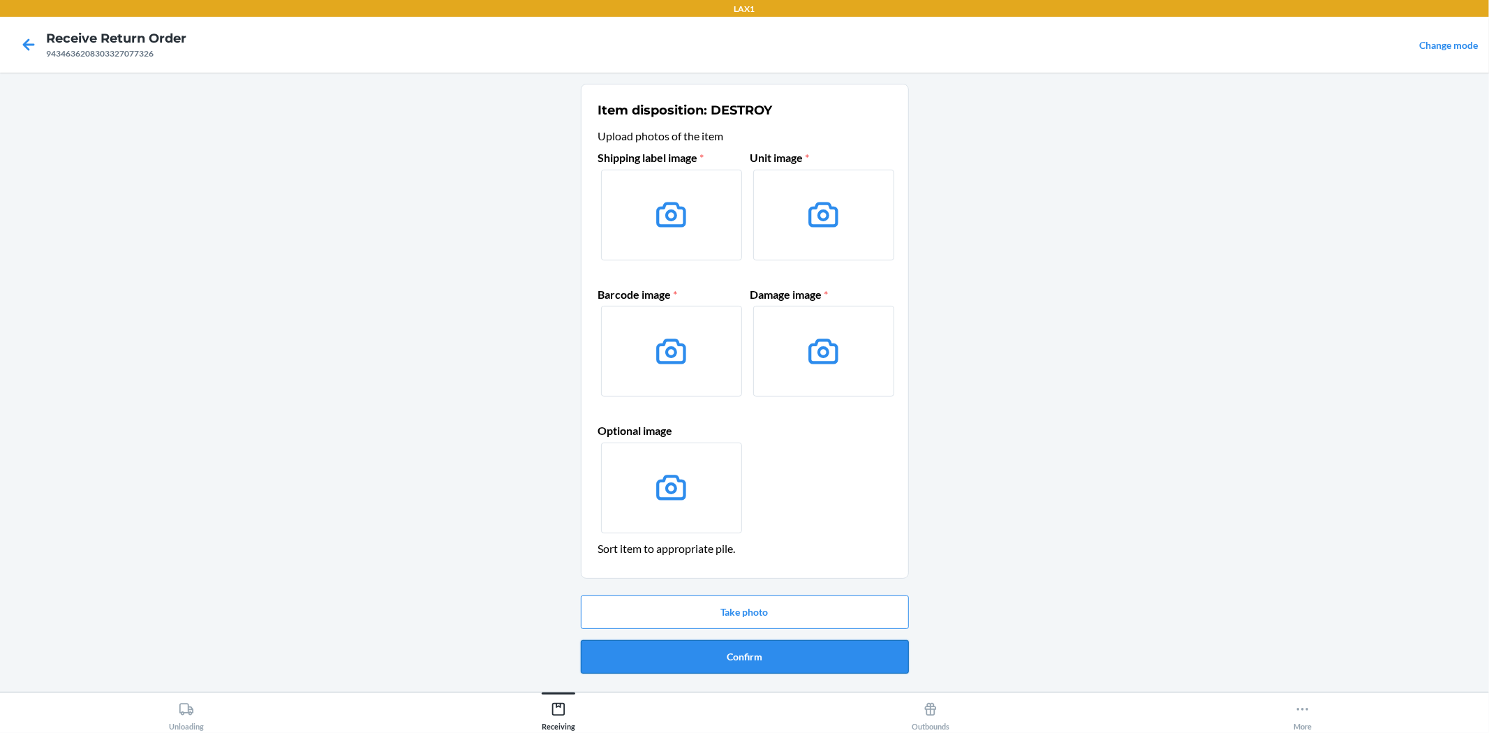
click at [706, 652] on button "Confirm" at bounding box center [745, 657] width 328 height 34
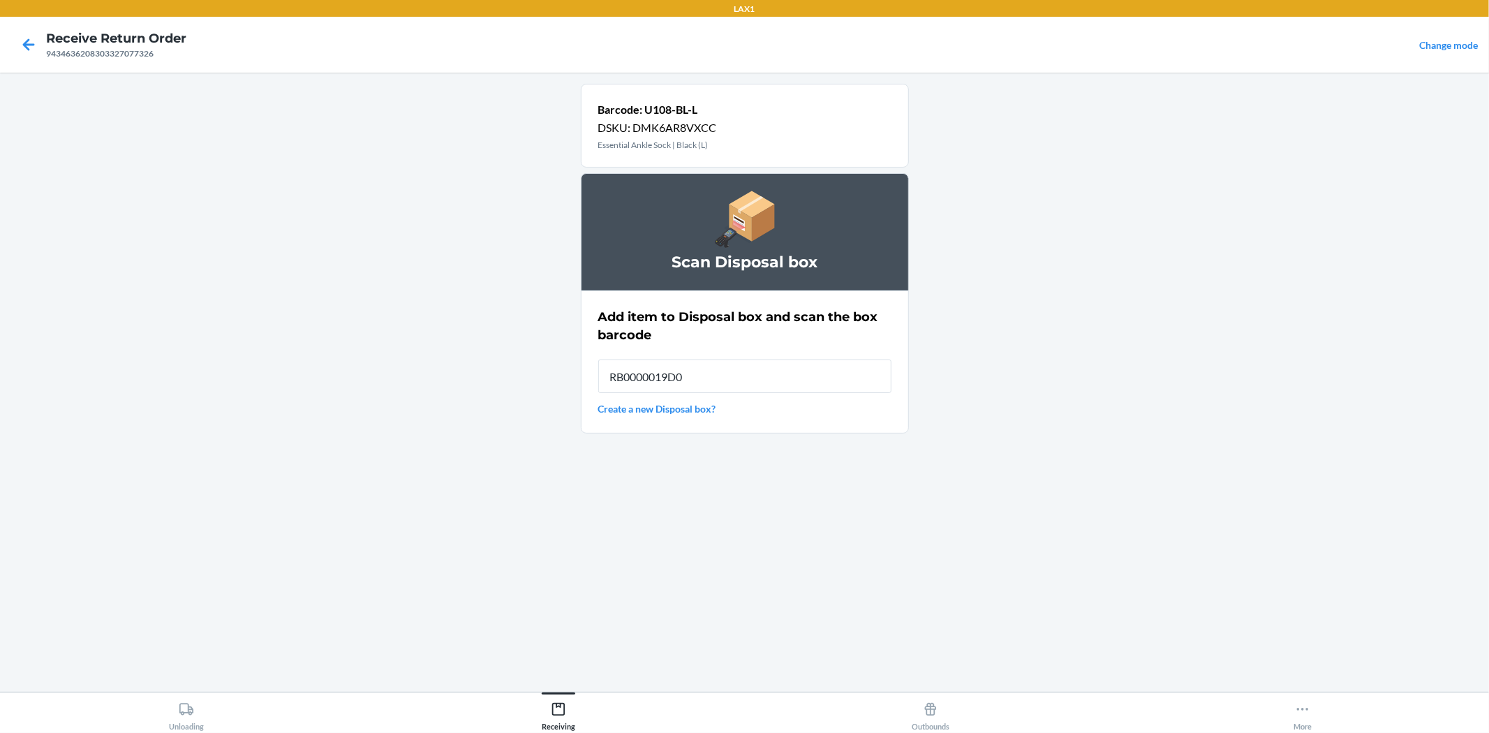
type input "RB0000019D0"
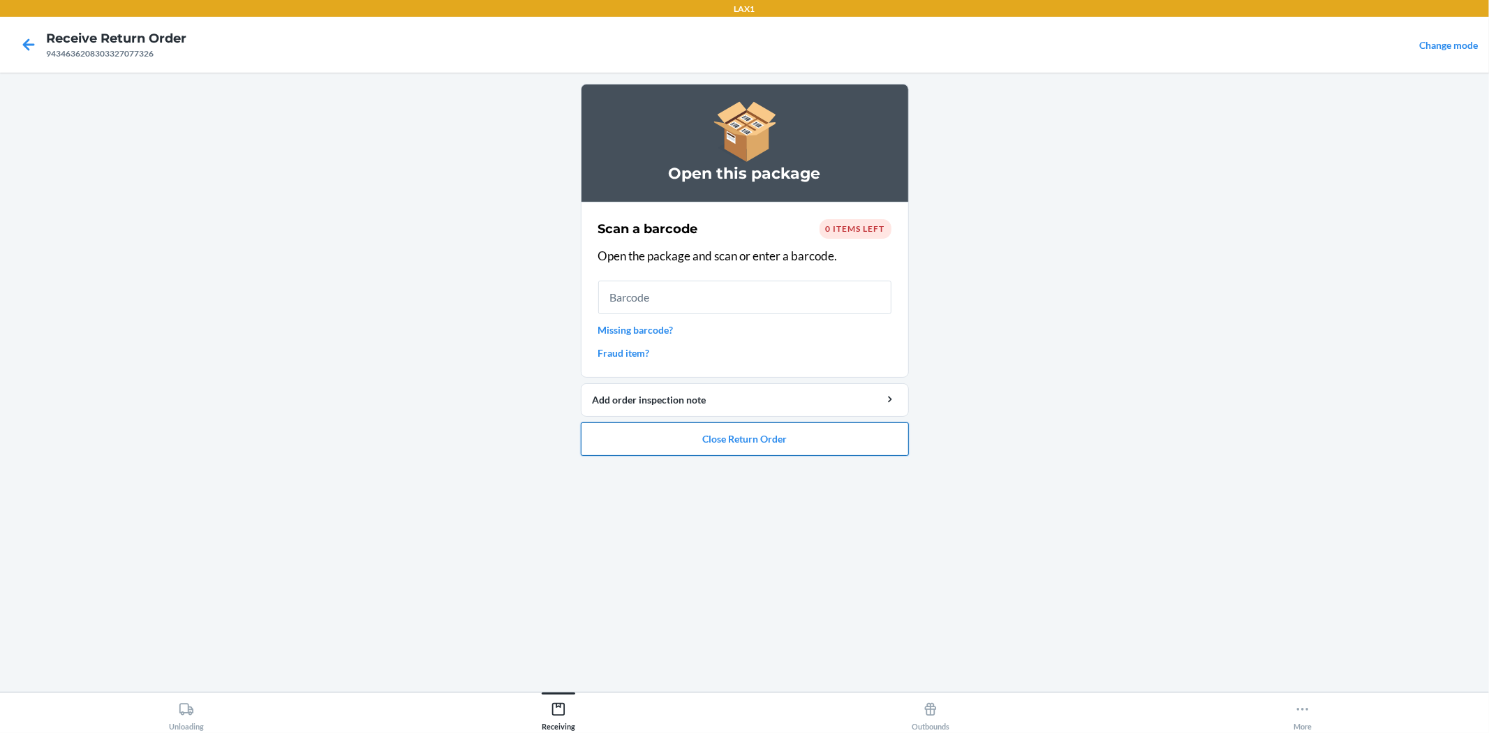
click at [831, 436] on button "Close Return Order" at bounding box center [745, 439] width 328 height 34
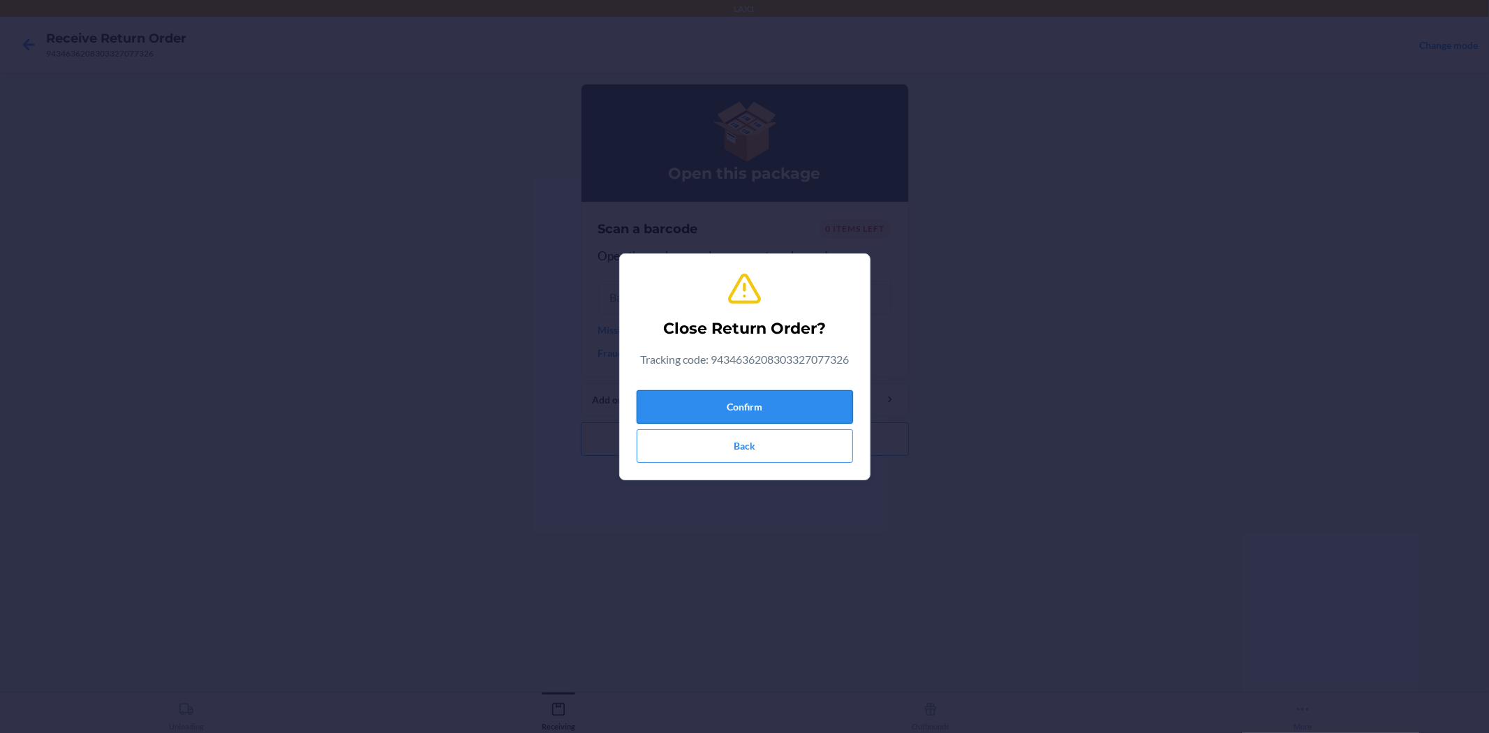
click at [825, 402] on button "Confirm" at bounding box center [745, 407] width 216 height 34
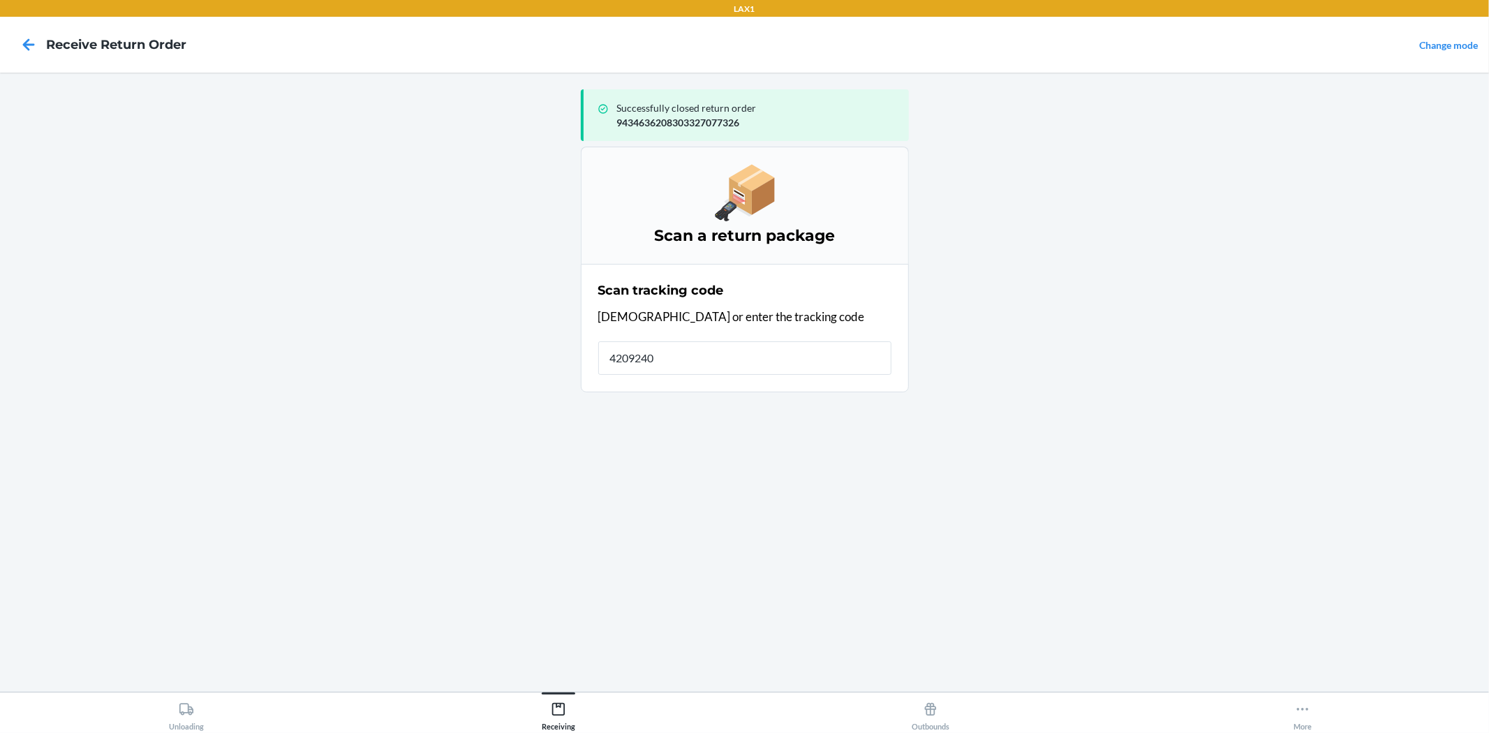
type input "42092408"
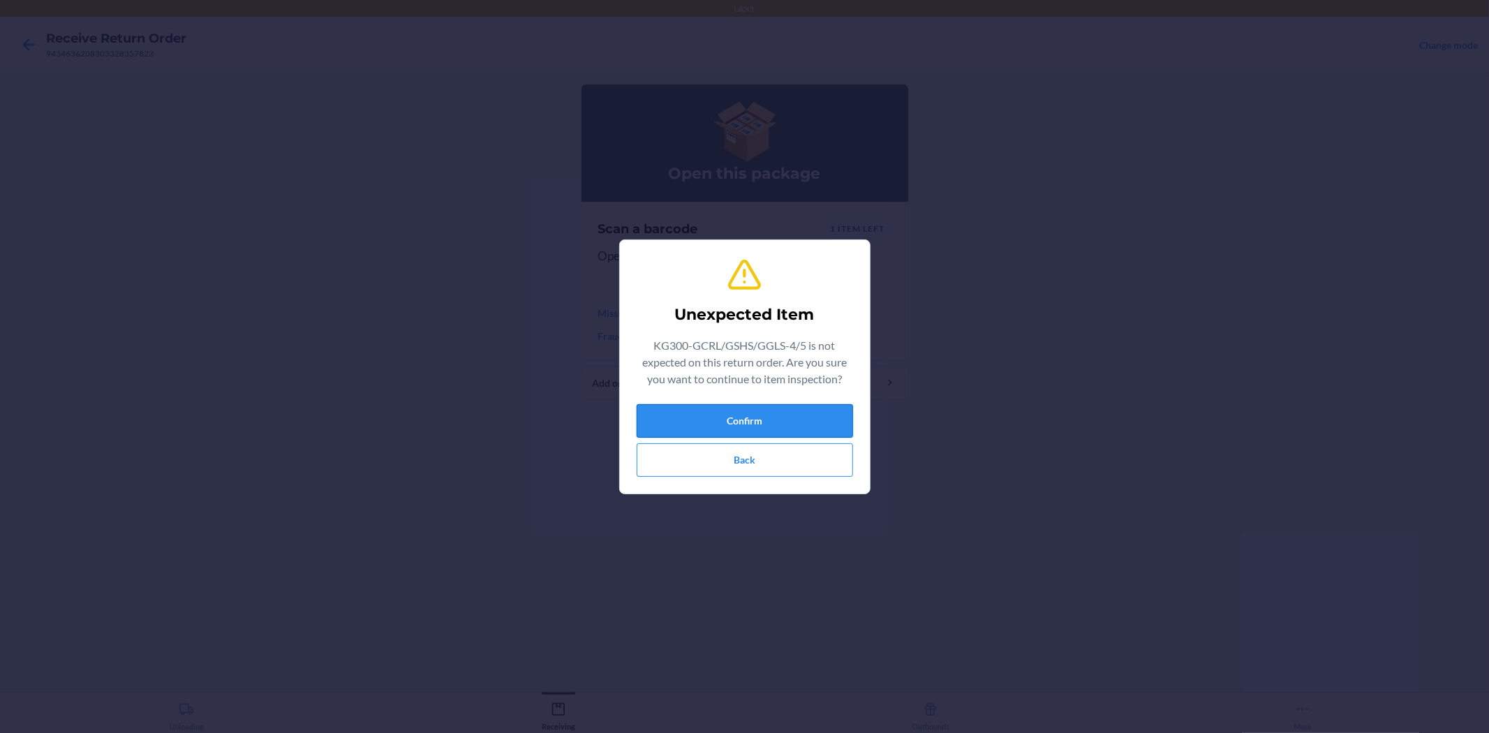
click at [796, 410] on button "Confirm" at bounding box center [745, 421] width 216 height 34
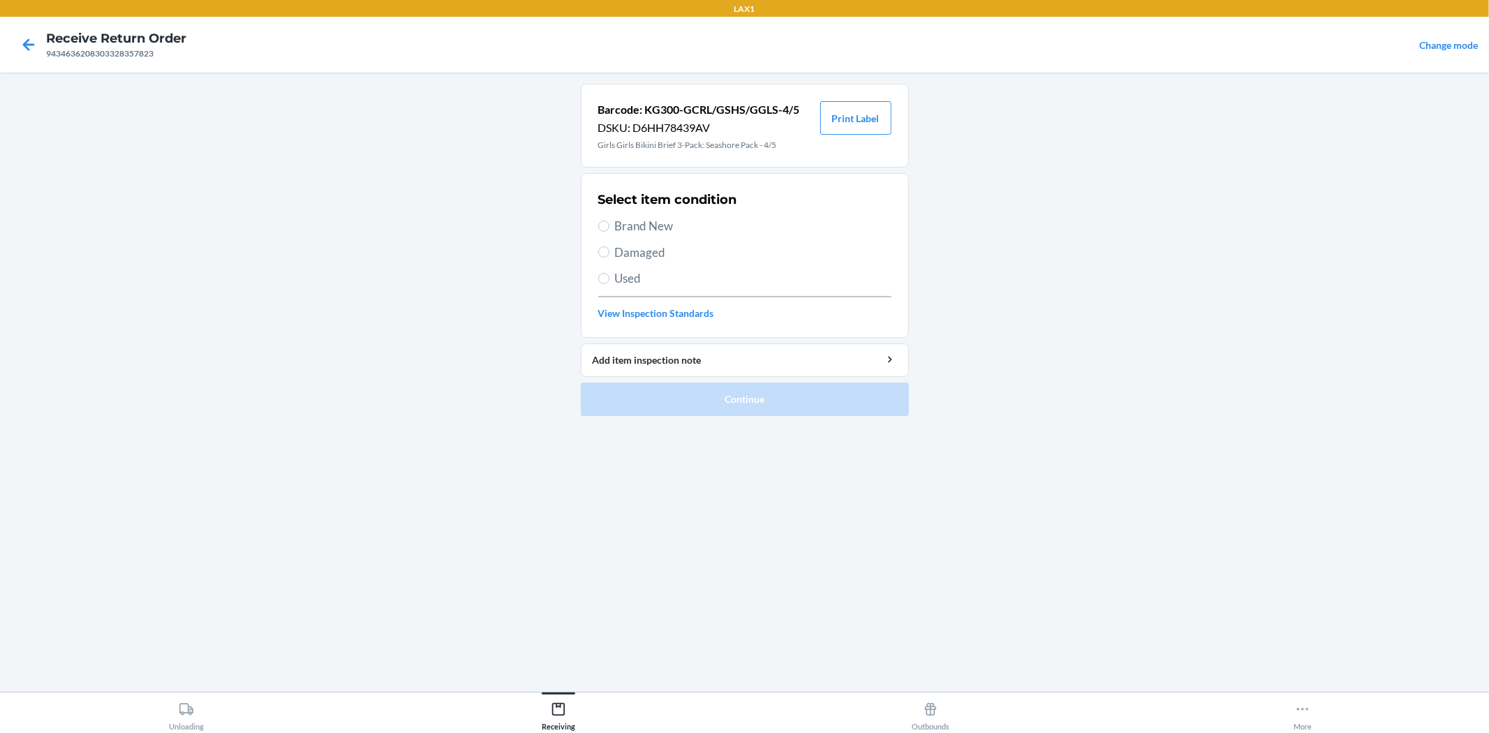
click at [640, 221] on span "Brand New" at bounding box center [753, 226] width 276 height 18
click at [609, 221] on input "Brand New" at bounding box center [603, 226] width 11 height 11
radio input "true"
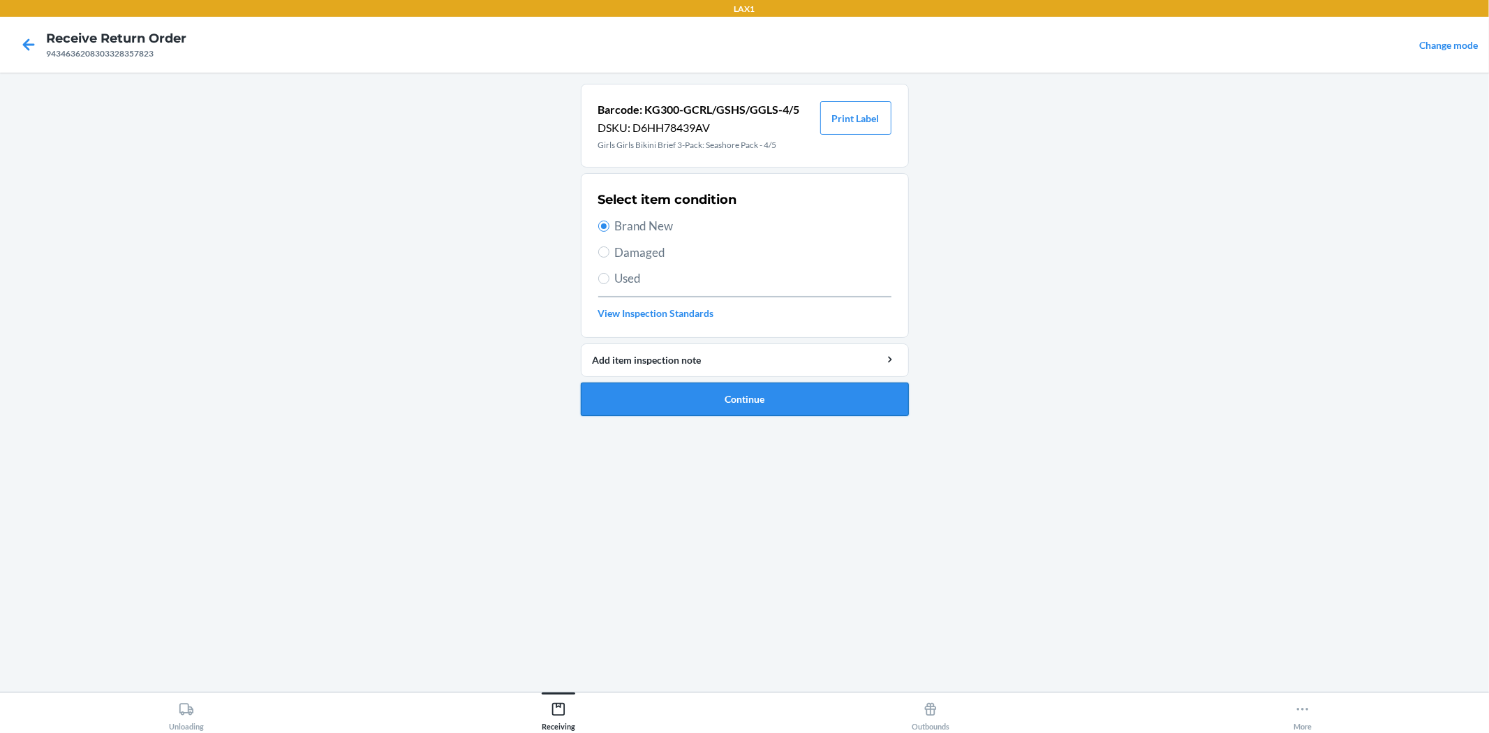
click at [768, 392] on button "Continue" at bounding box center [745, 400] width 328 height 34
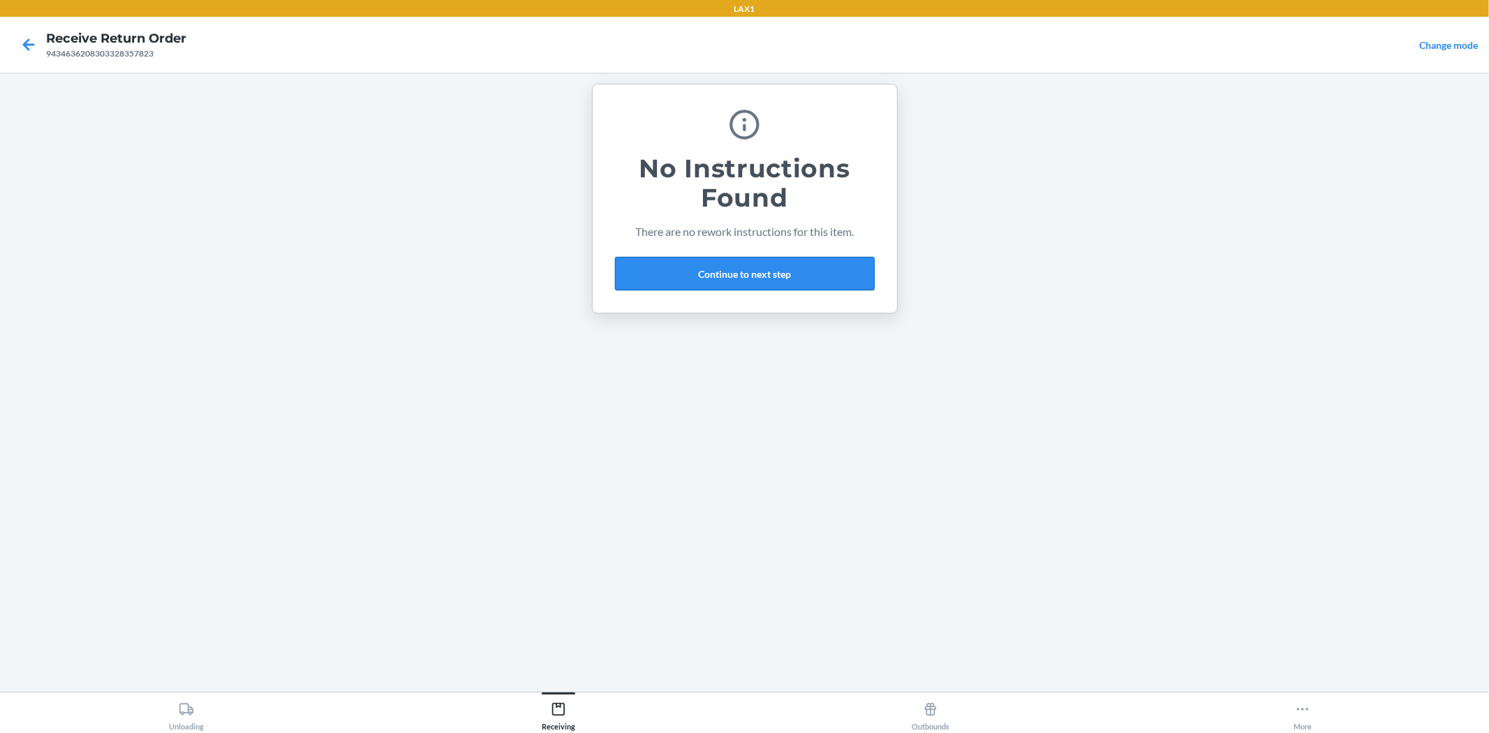
click at [775, 257] on button "Continue to next step" at bounding box center [745, 274] width 260 height 34
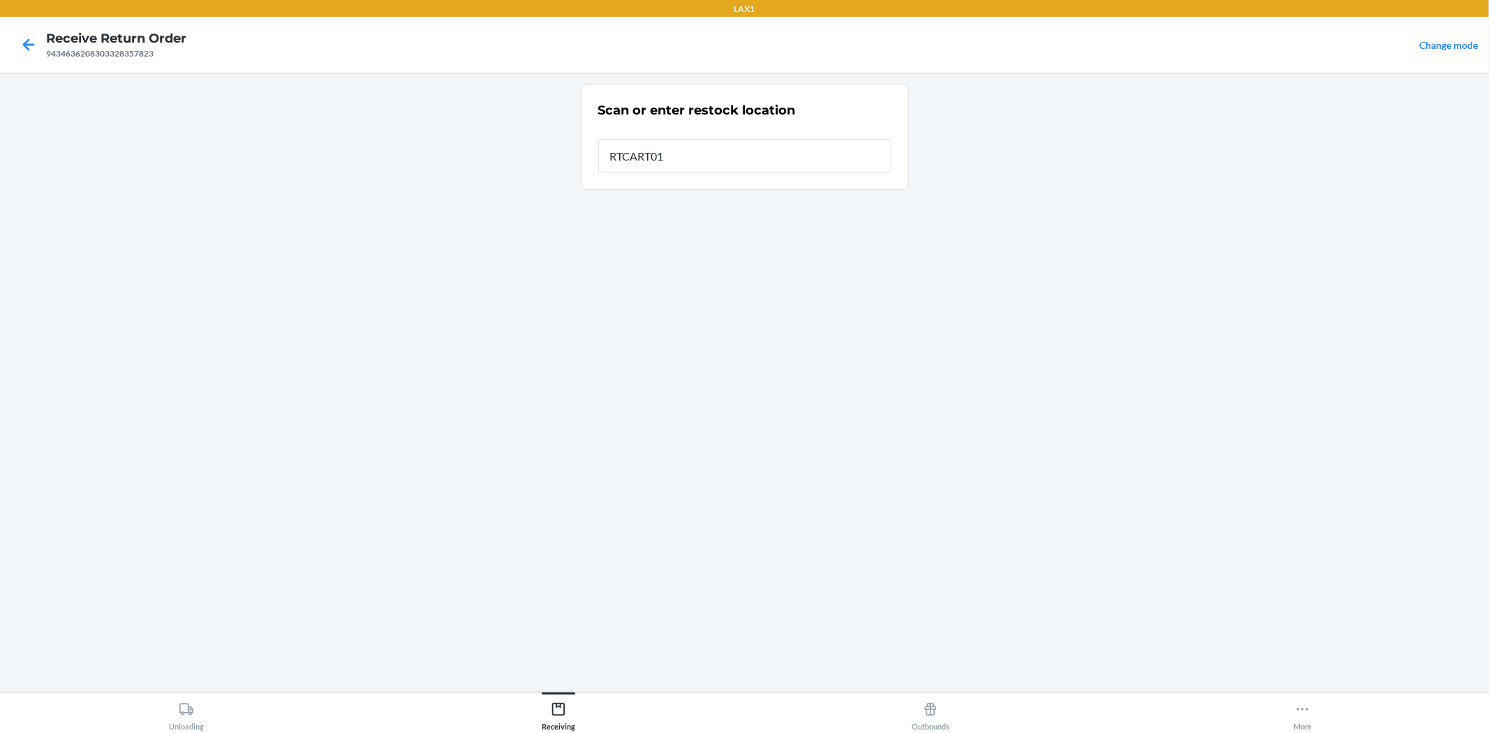
type input "RTCART016"
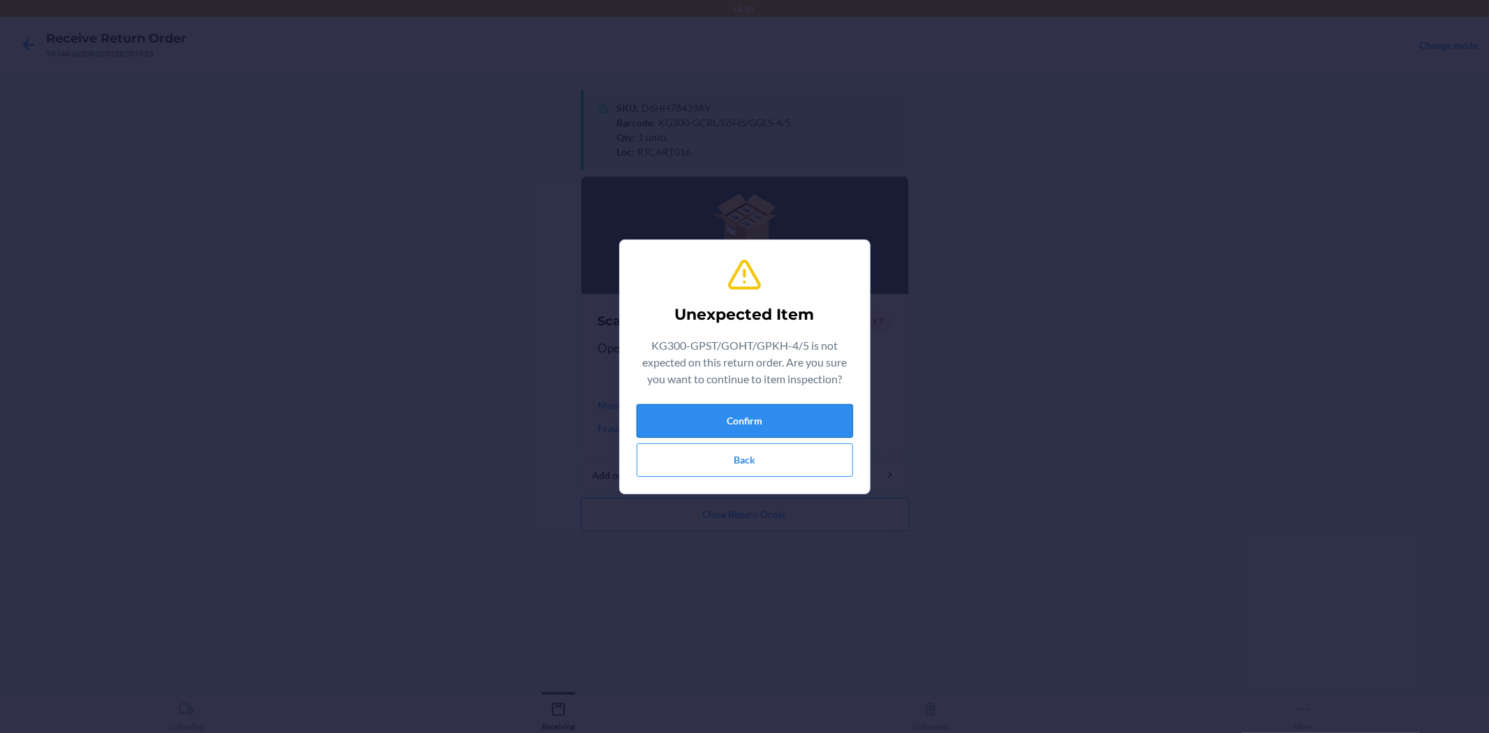
click at [840, 419] on button "Confirm" at bounding box center [745, 421] width 216 height 34
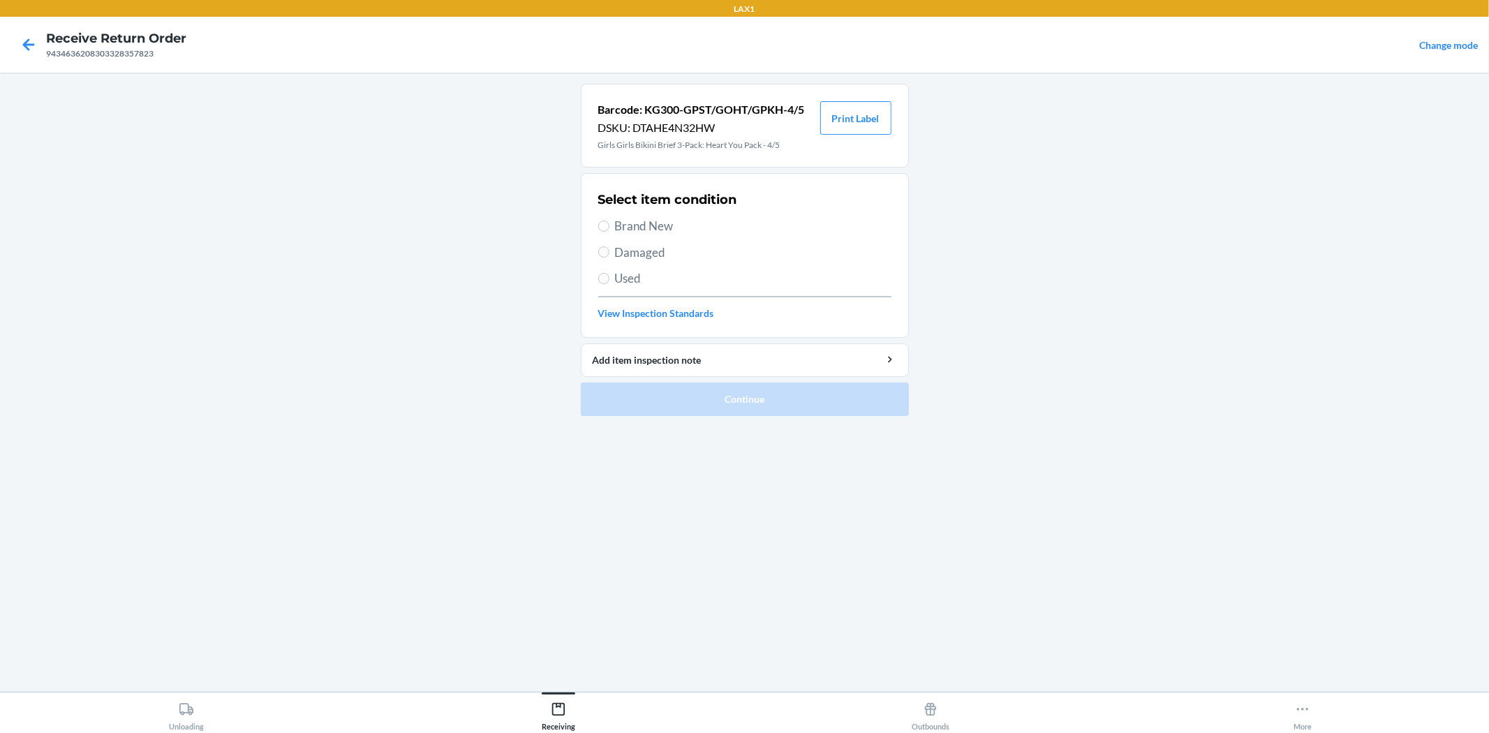
click at [659, 228] on span "Brand New" at bounding box center [753, 226] width 276 height 18
click at [609, 228] on input "Brand New" at bounding box center [603, 226] width 11 height 11
radio input "true"
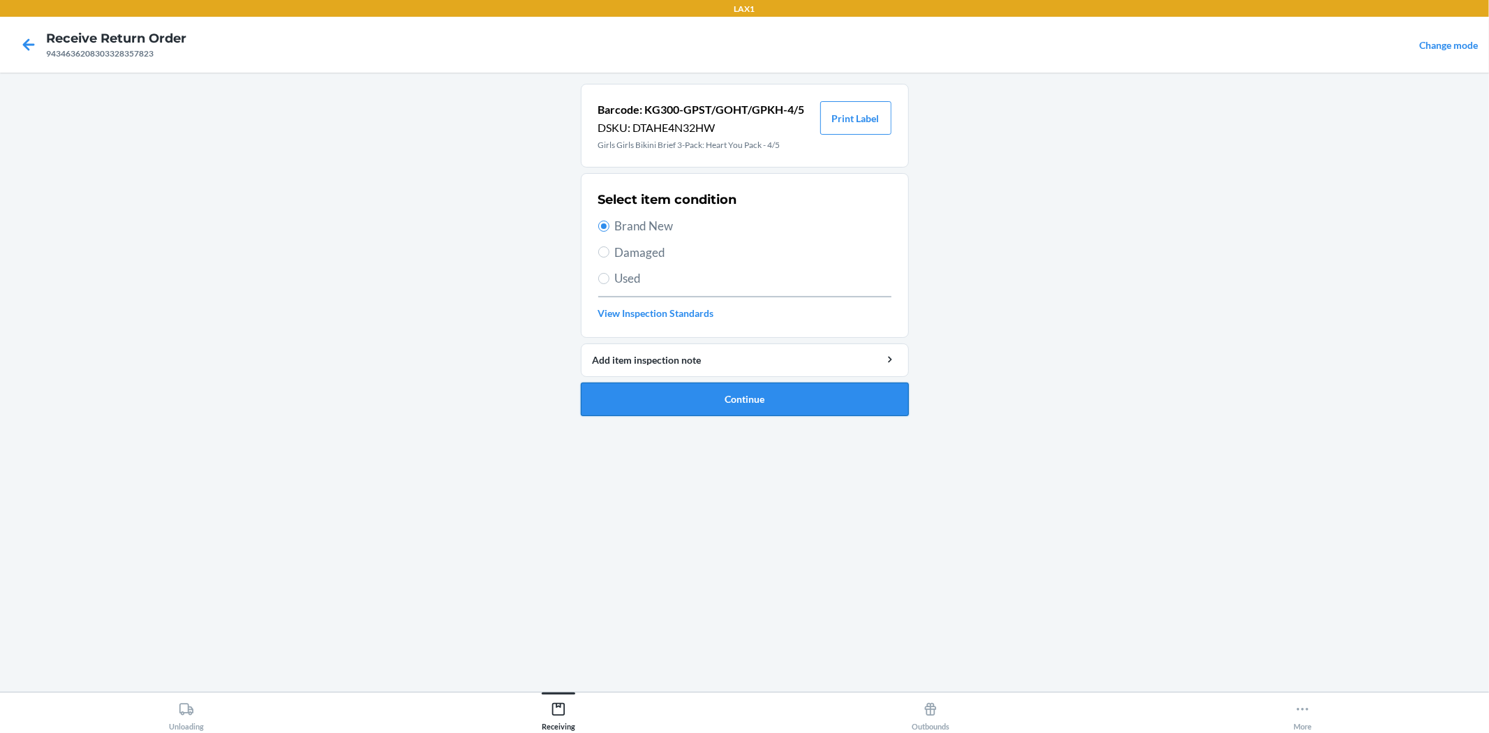
click at [786, 410] on button "Continue" at bounding box center [745, 400] width 328 height 34
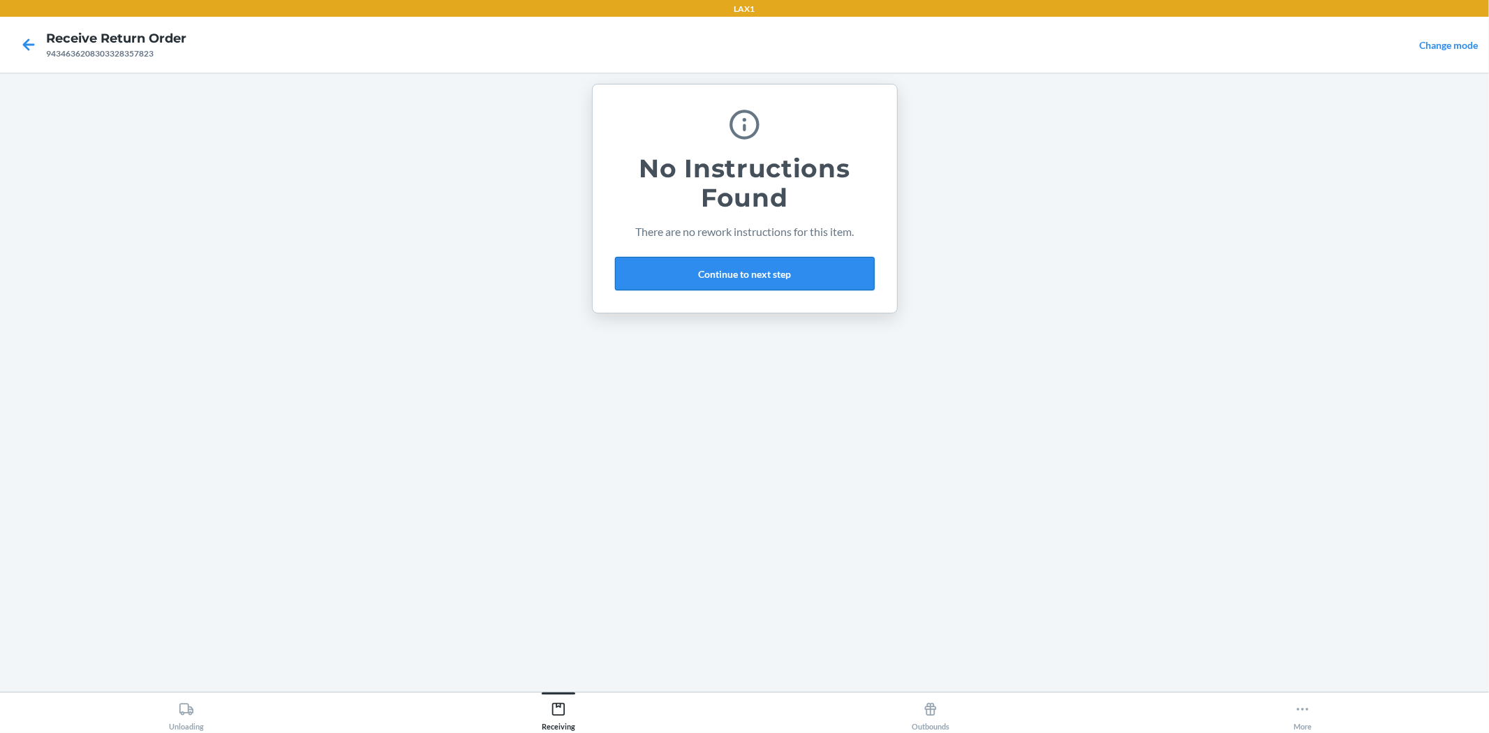
click at [741, 277] on button "Continue to next step" at bounding box center [745, 274] width 260 height 34
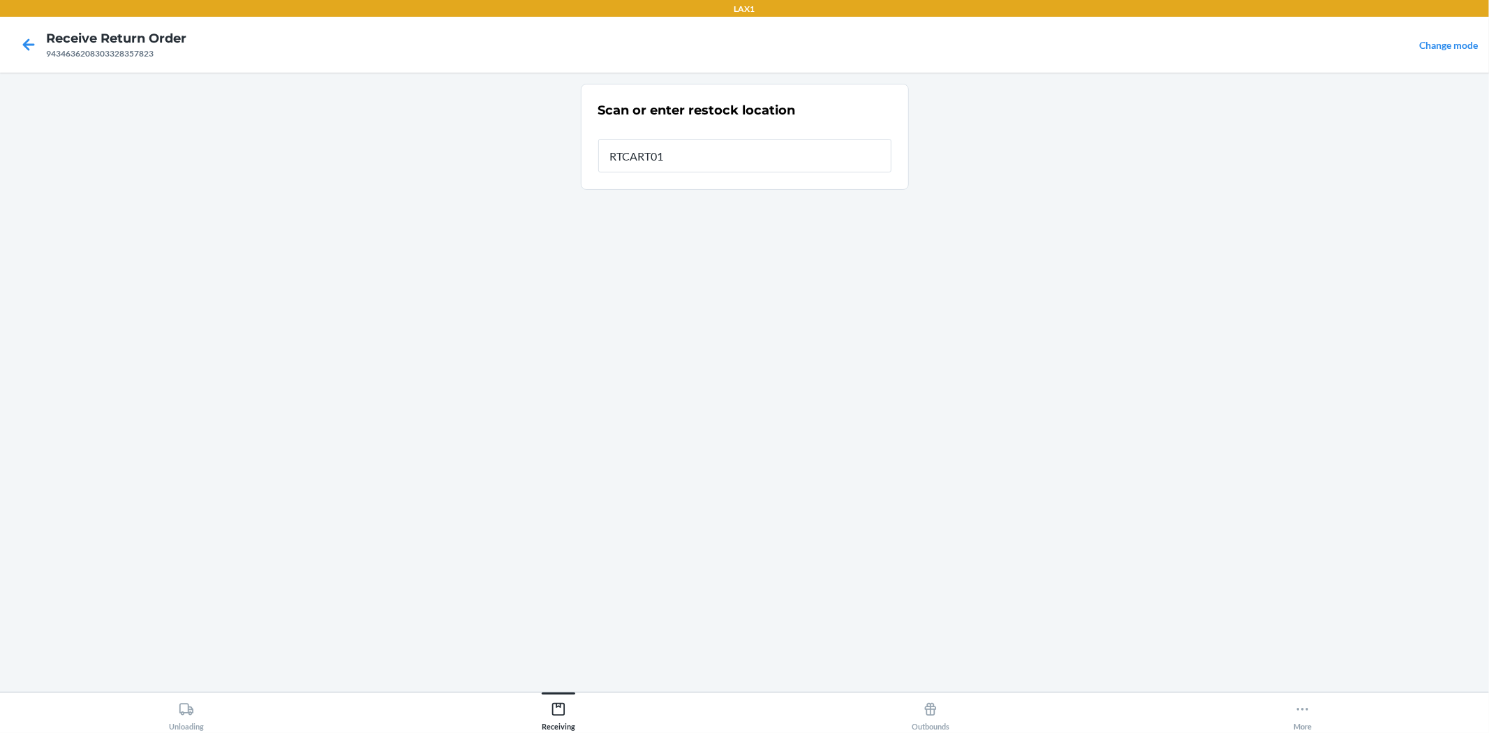
type input "RTCART016"
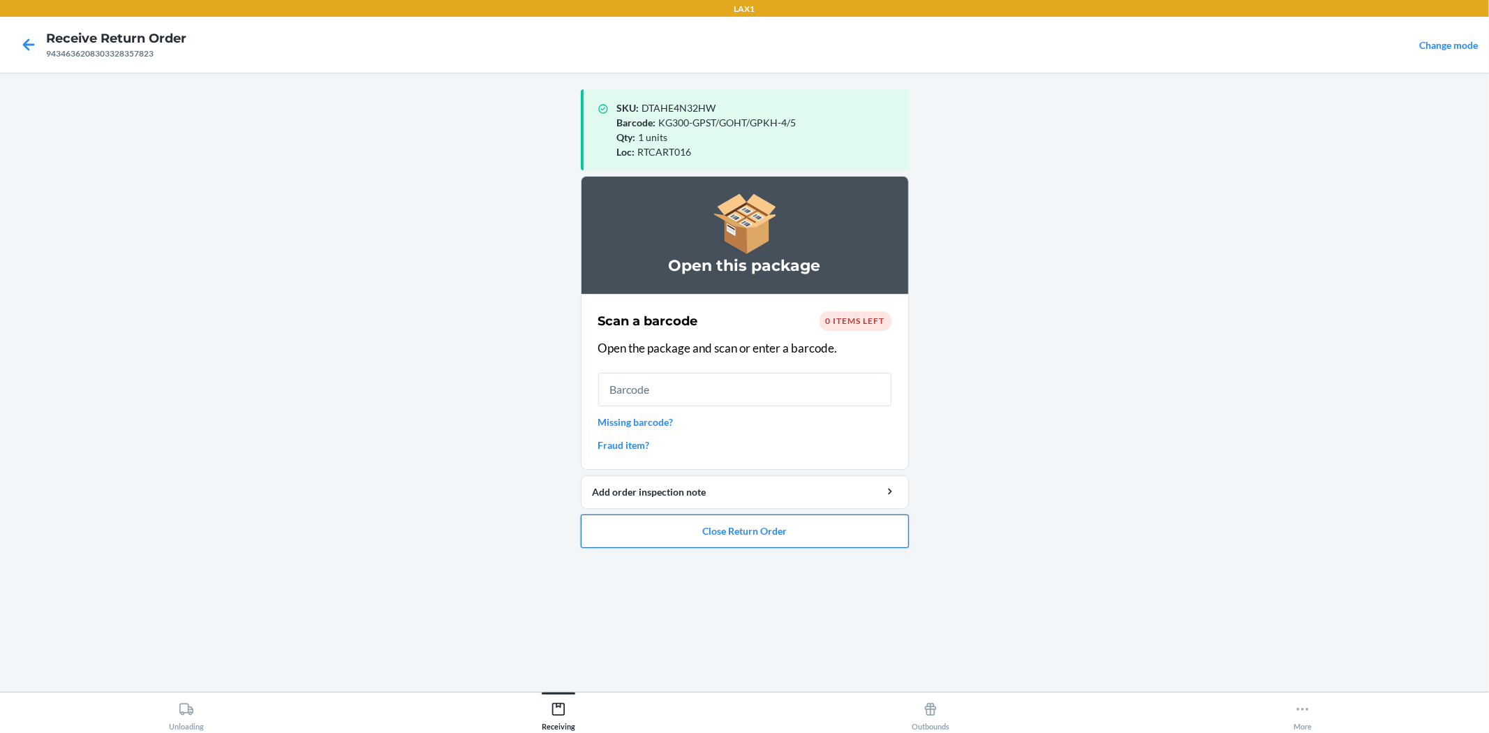
click at [834, 520] on button "Close Return Order" at bounding box center [745, 531] width 328 height 34
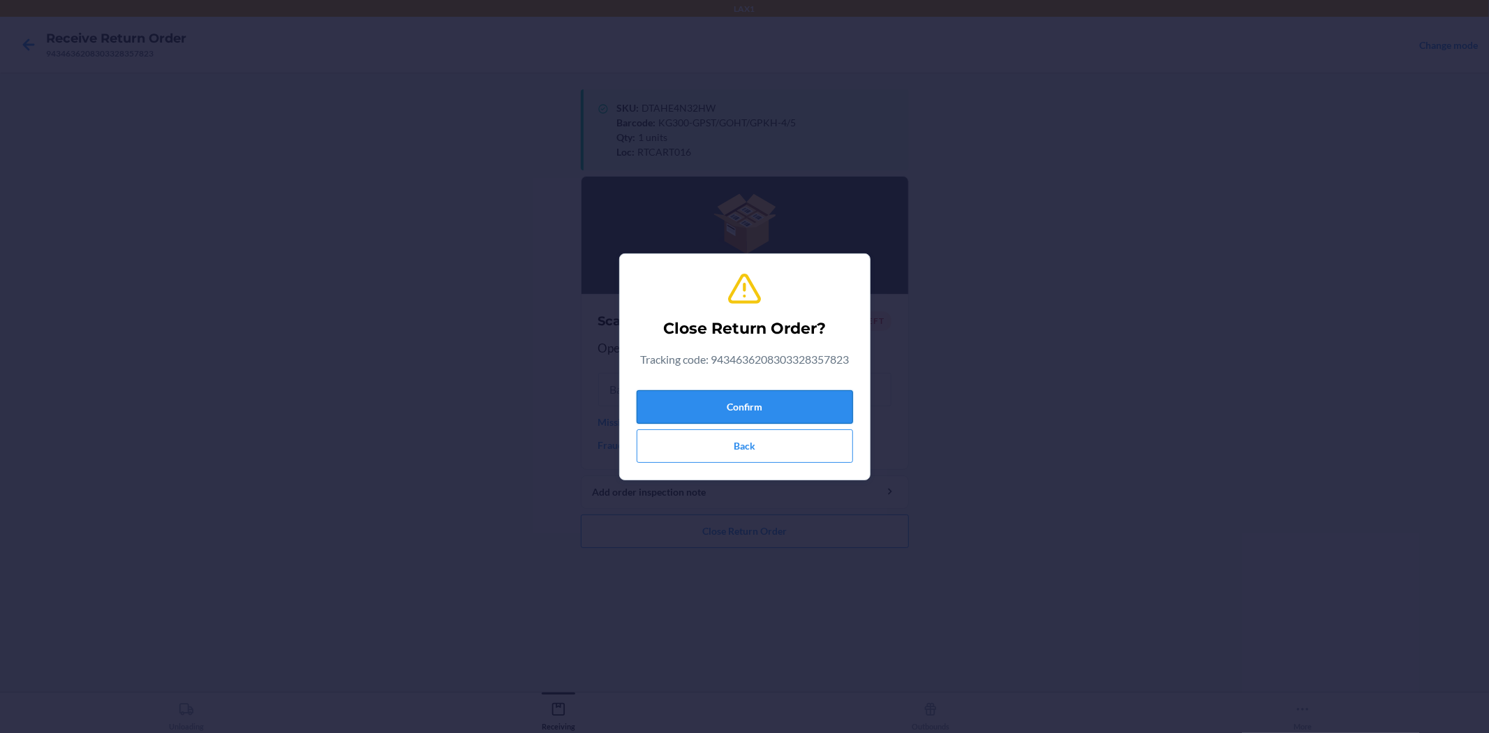
click at [797, 409] on button "Confirm" at bounding box center [745, 407] width 216 height 34
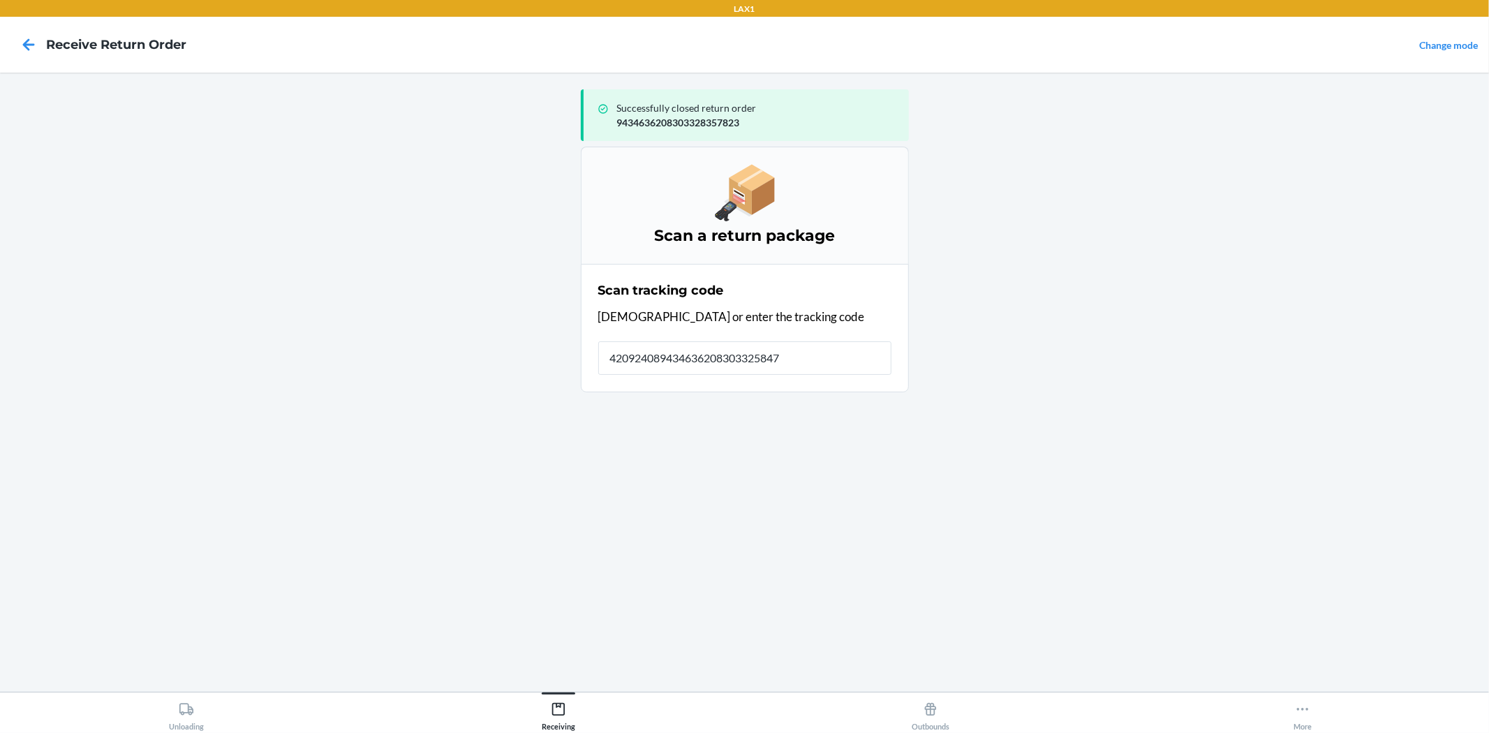
type input "4209240894346362083033258476"
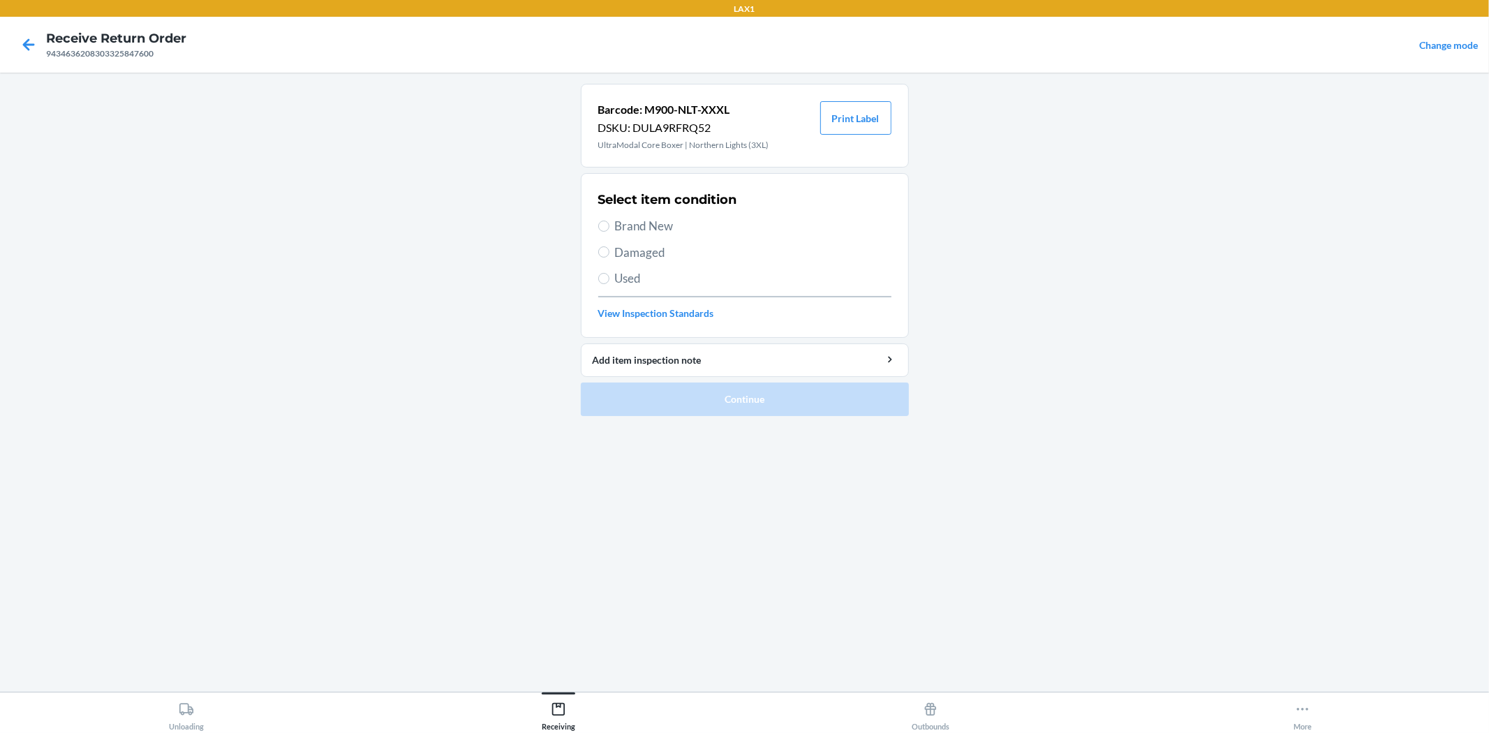
click at [660, 225] on span "Brand New" at bounding box center [753, 226] width 276 height 18
click at [609, 225] on input "Brand New" at bounding box center [603, 226] width 11 height 11
radio input "true"
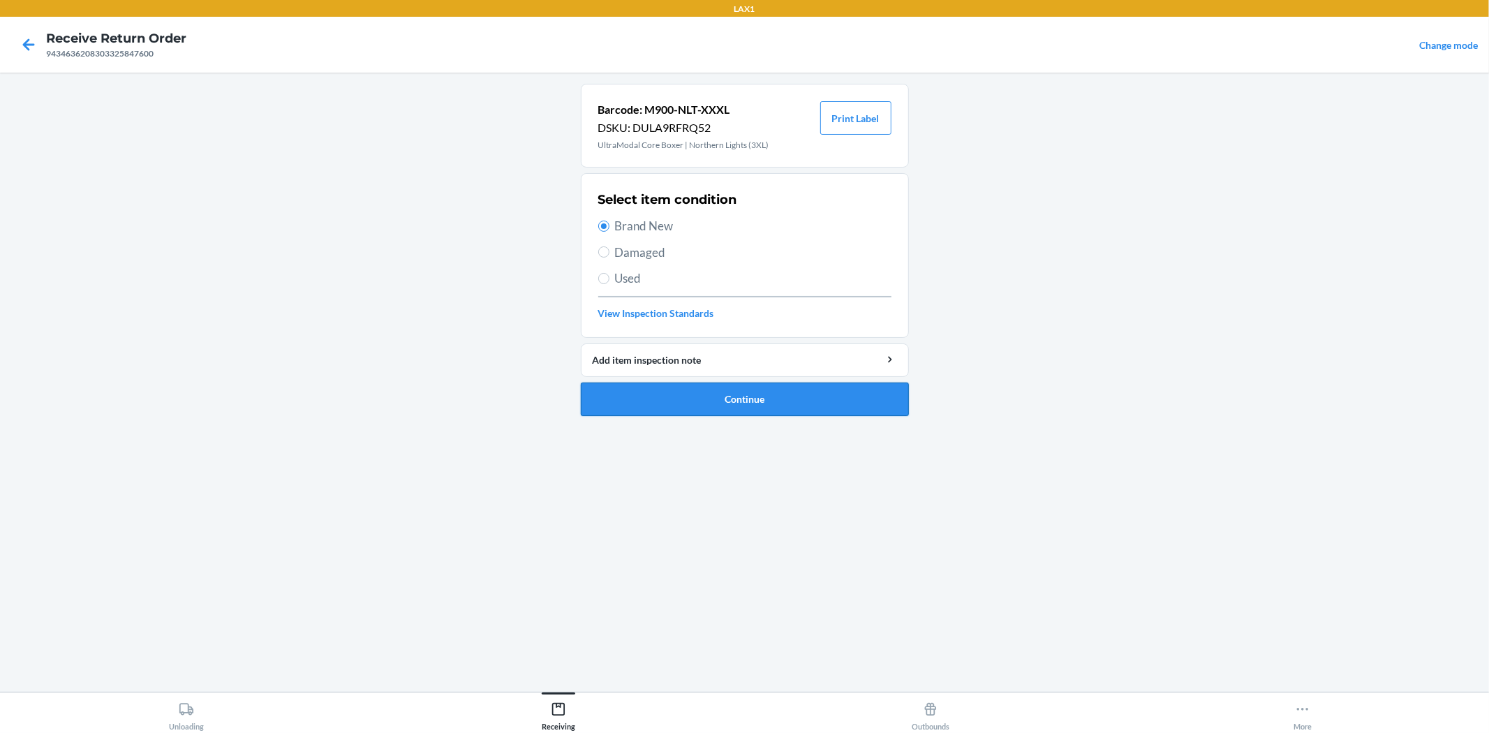
click at [769, 403] on button "Continue" at bounding box center [745, 400] width 328 height 34
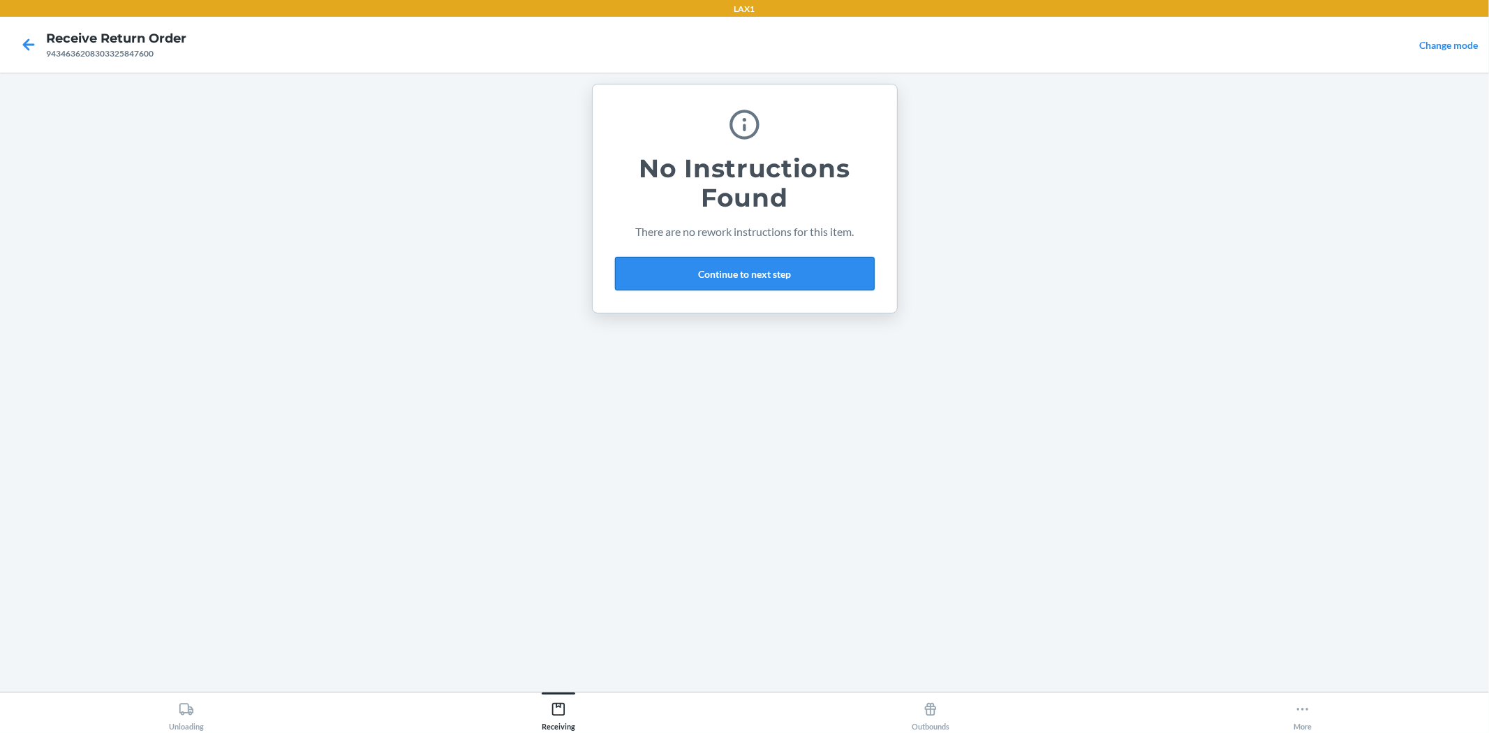
click at [715, 274] on button "Continue to next step" at bounding box center [745, 274] width 260 height 34
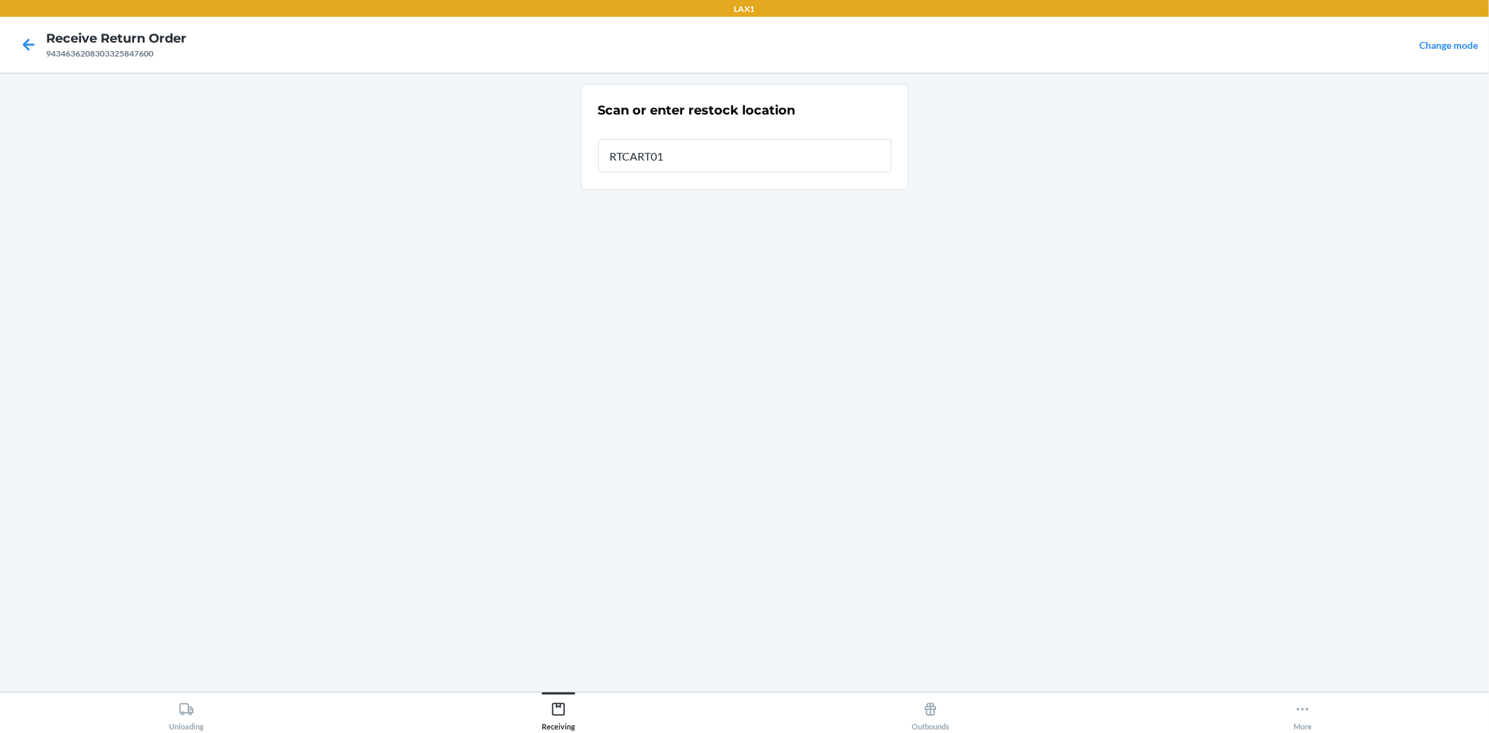
type input "RTCART016"
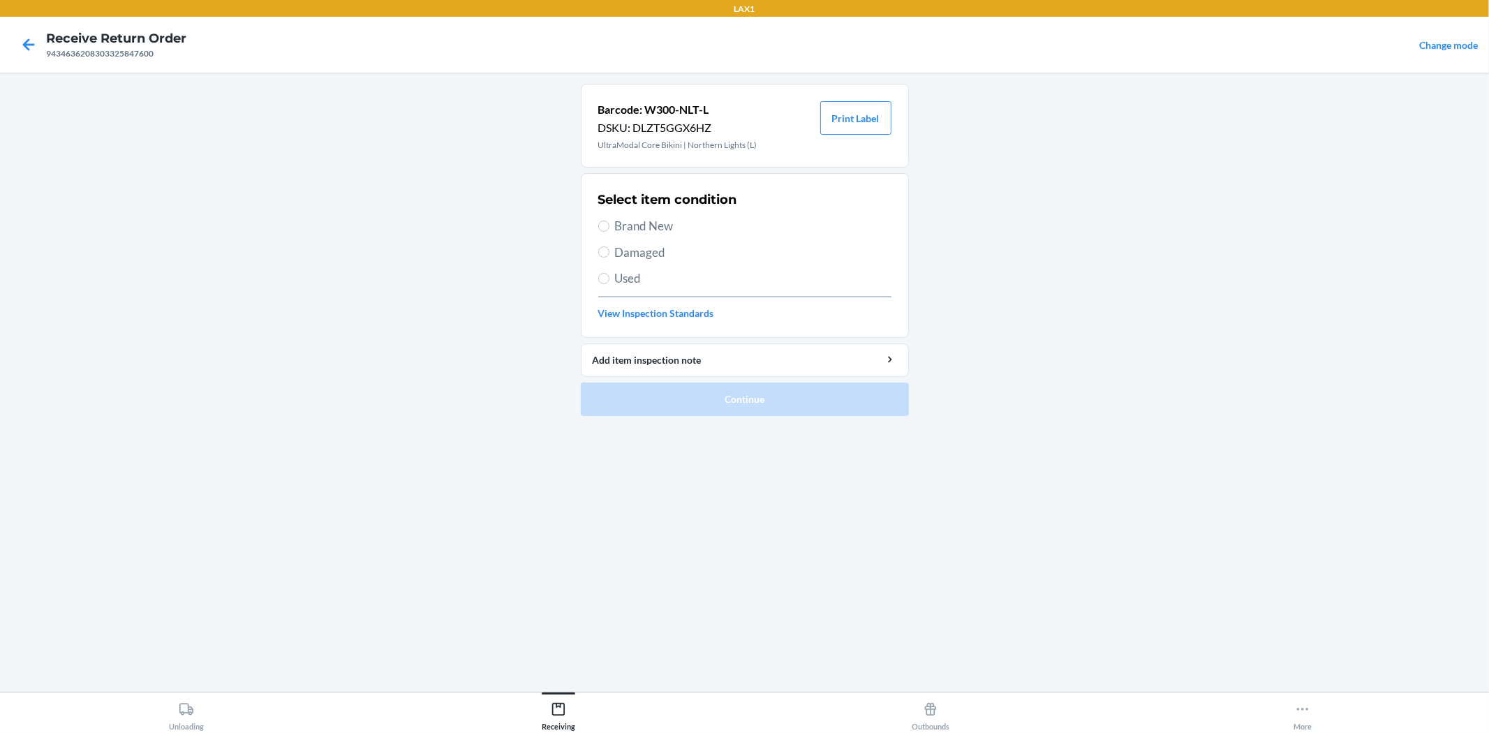
click at [643, 219] on span "Brand New" at bounding box center [753, 226] width 276 height 18
click at [609, 221] on input "Brand New" at bounding box center [603, 226] width 11 height 11
radio input "true"
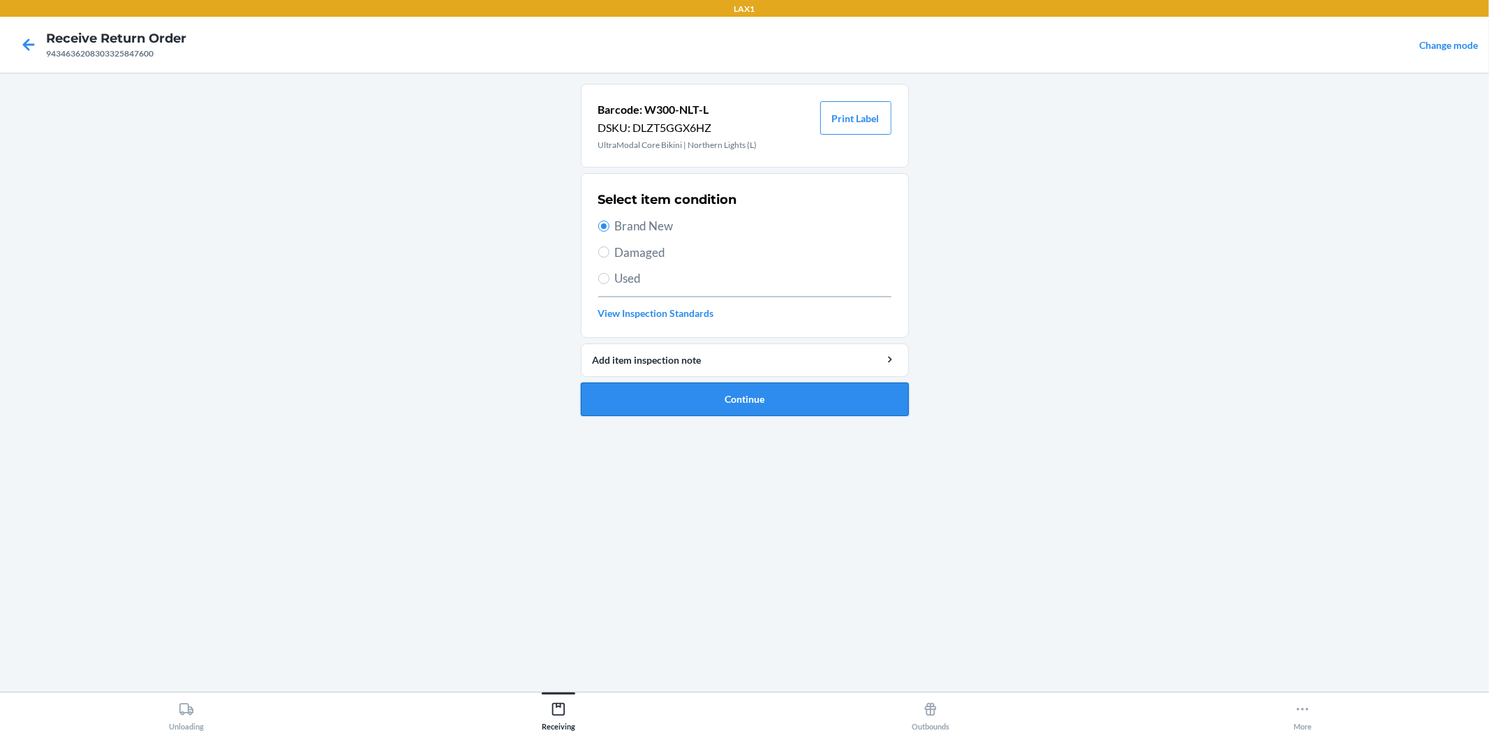
click at [818, 403] on button "Continue" at bounding box center [745, 400] width 328 height 34
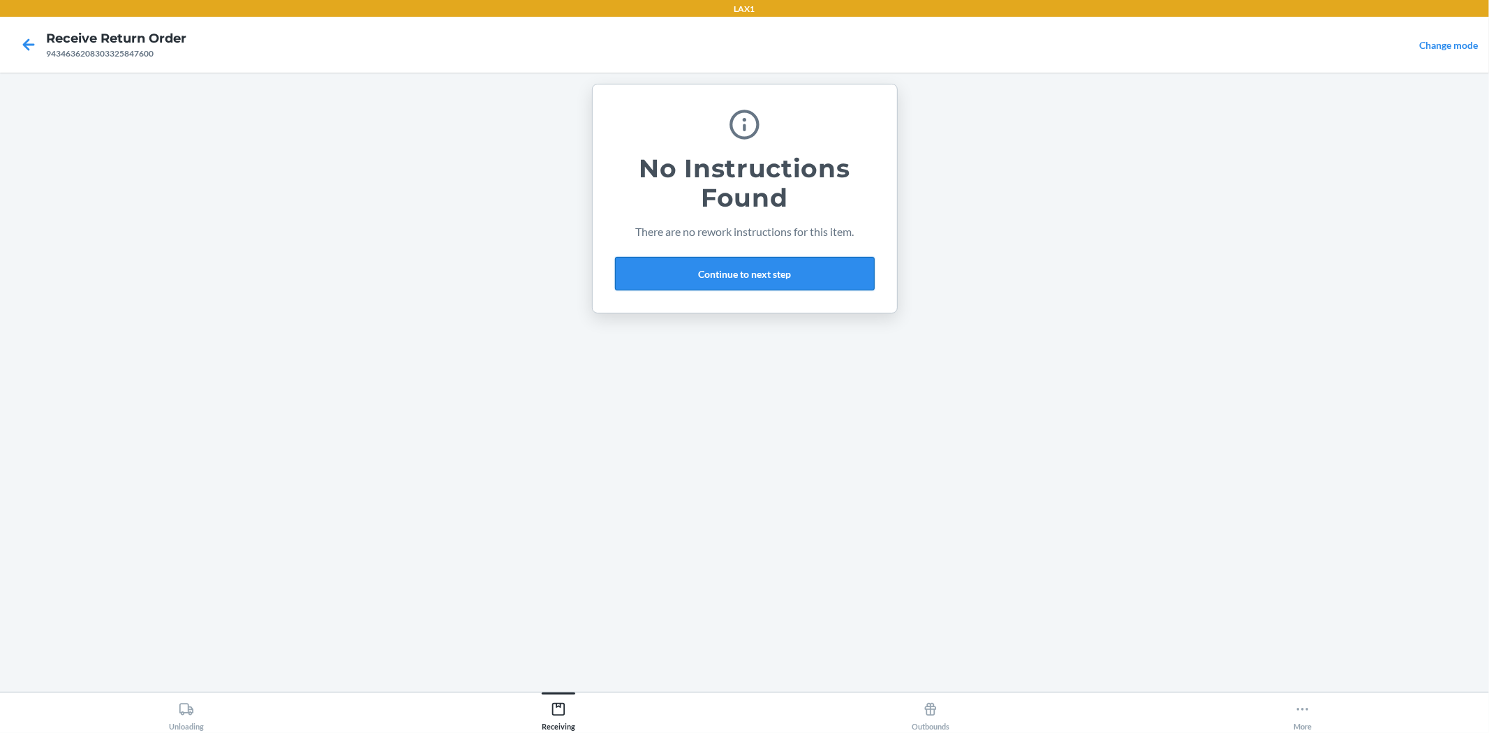
click at [750, 276] on button "Continue to next step" at bounding box center [745, 274] width 260 height 34
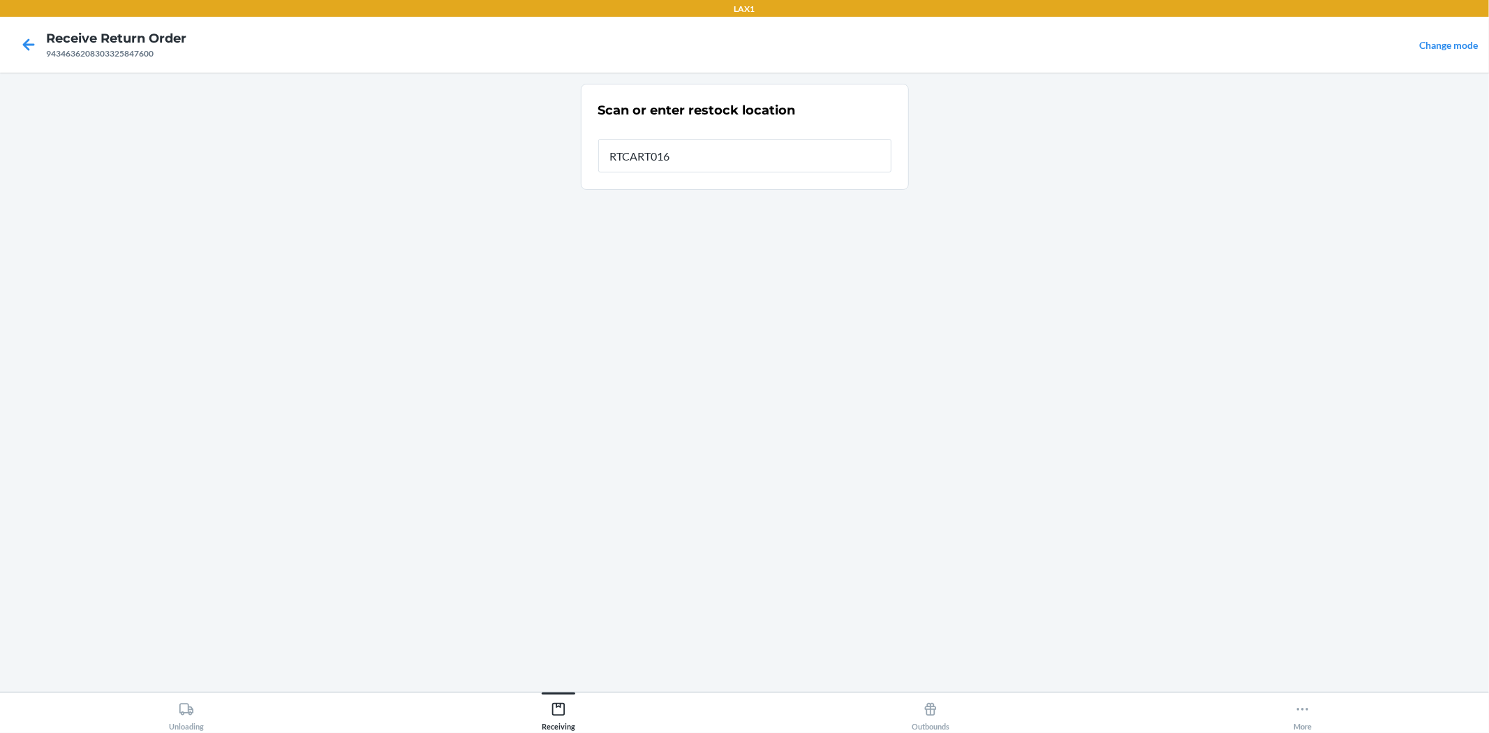
type input "RTCART016"
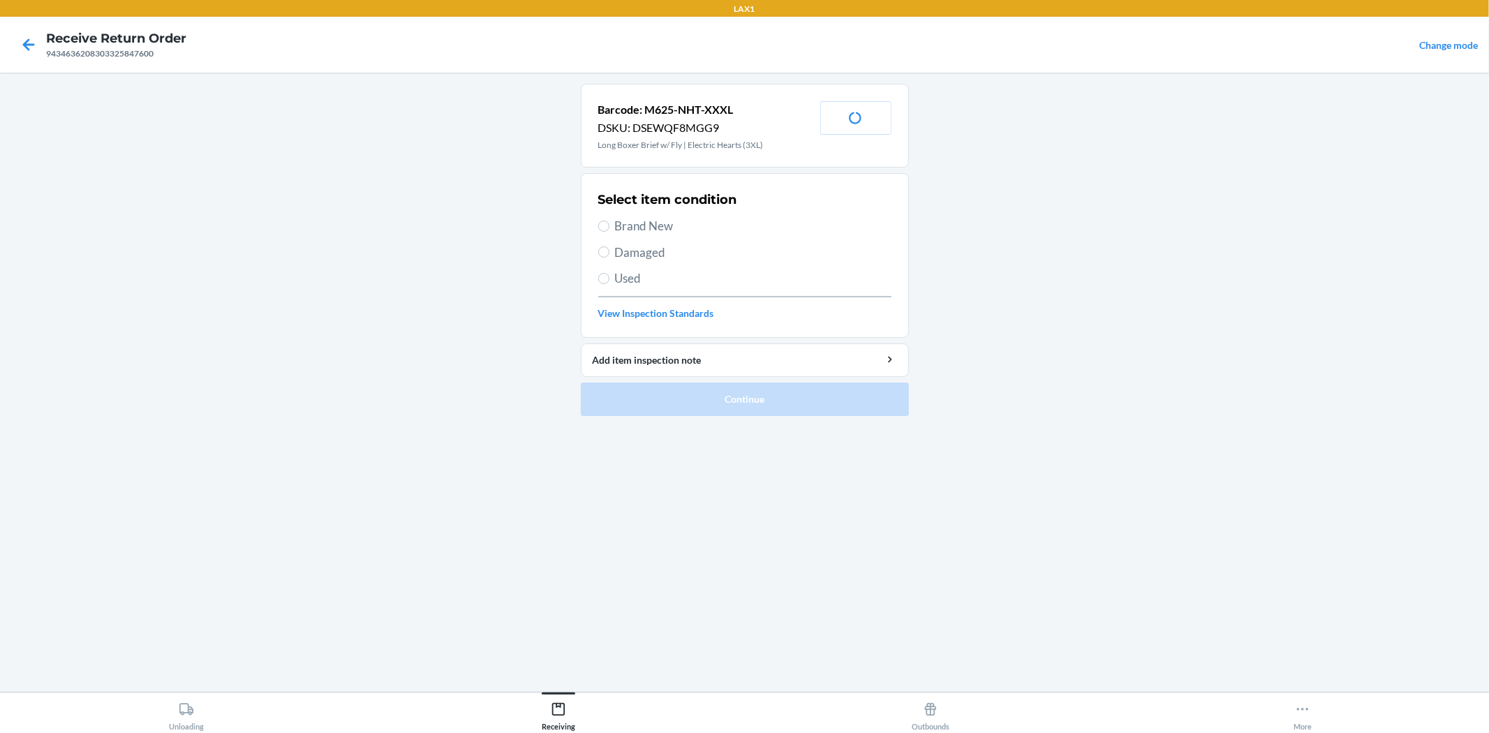
click at [658, 218] on span "Brand New" at bounding box center [753, 226] width 276 height 18
click at [609, 221] on input "Brand New" at bounding box center [603, 226] width 11 height 11
radio input "true"
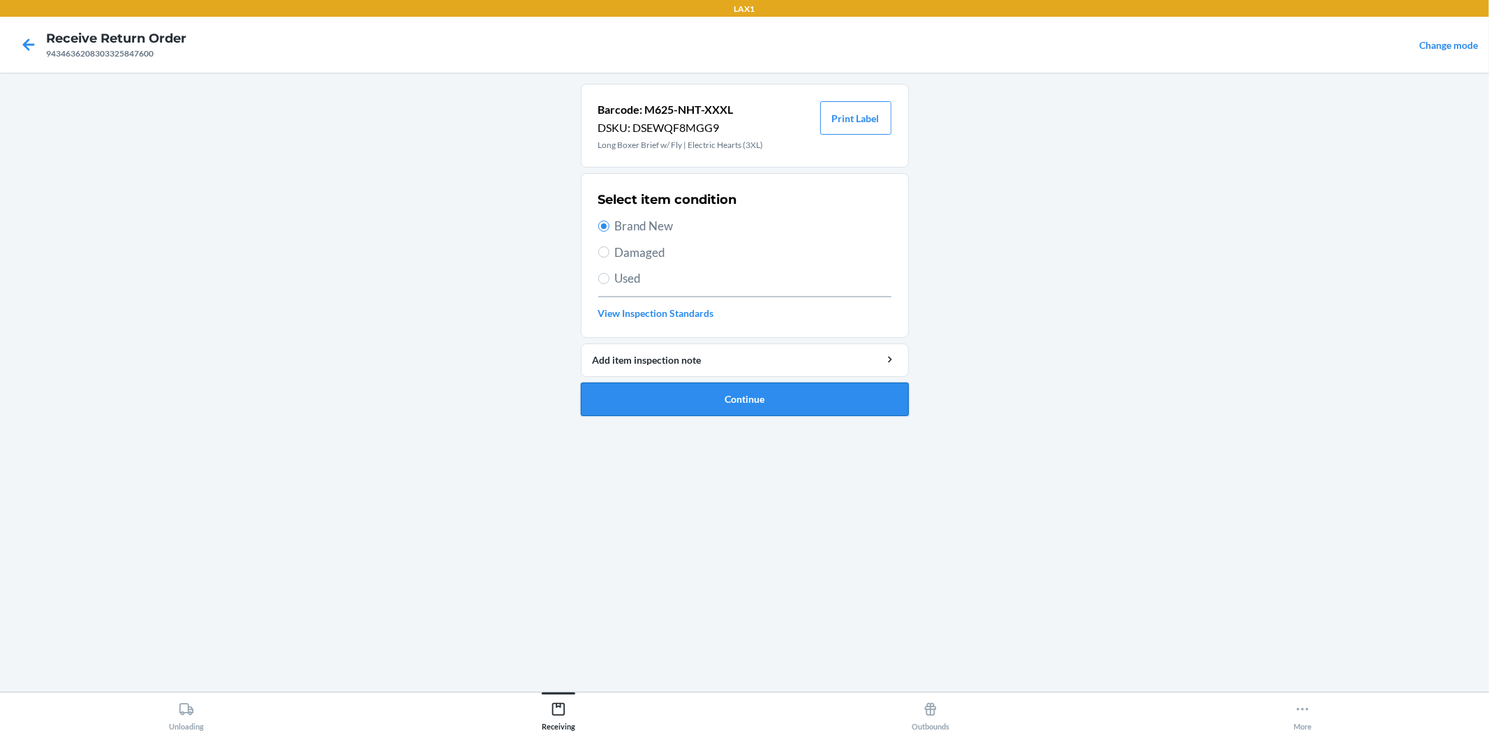
click at [729, 388] on button "Continue" at bounding box center [745, 400] width 328 height 34
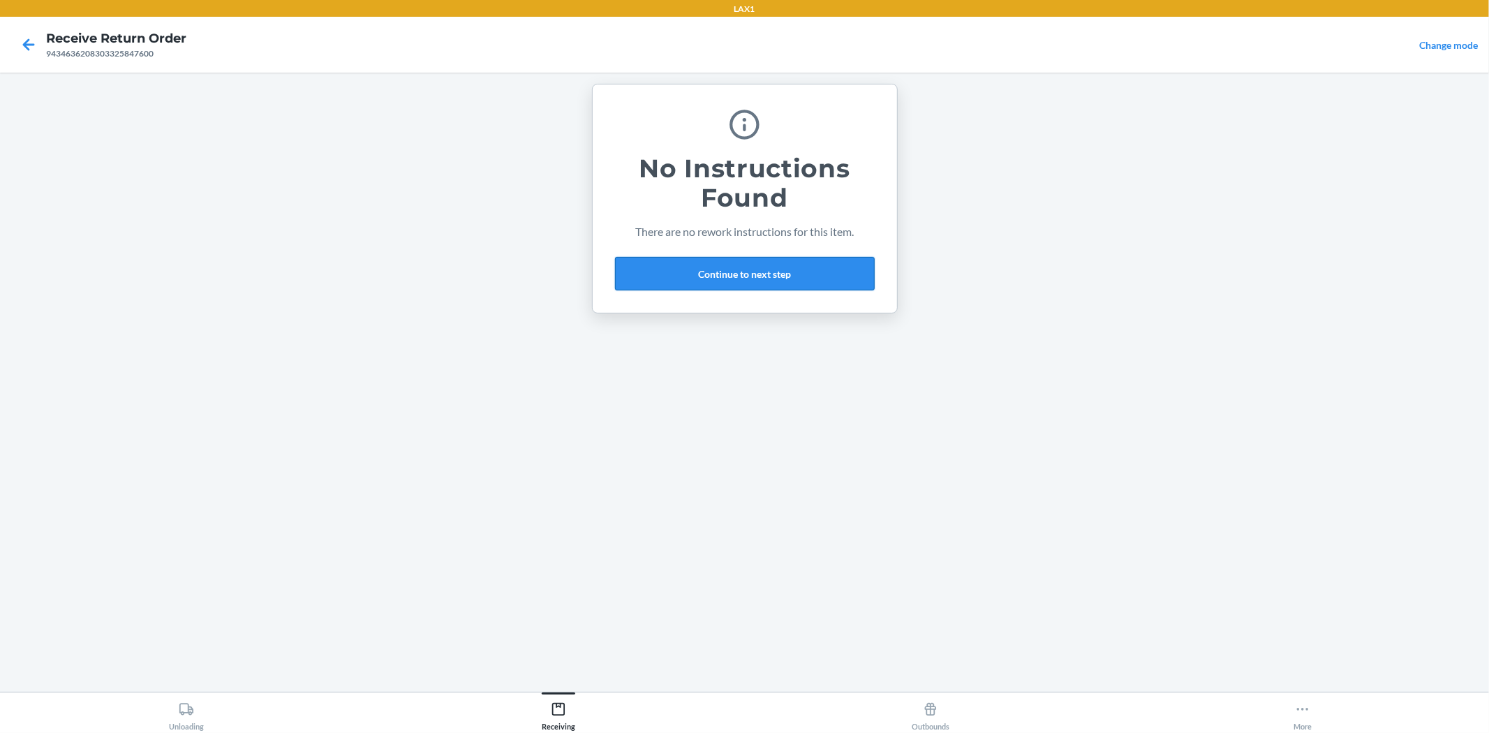
click at [672, 285] on button "Continue to next step" at bounding box center [745, 274] width 260 height 34
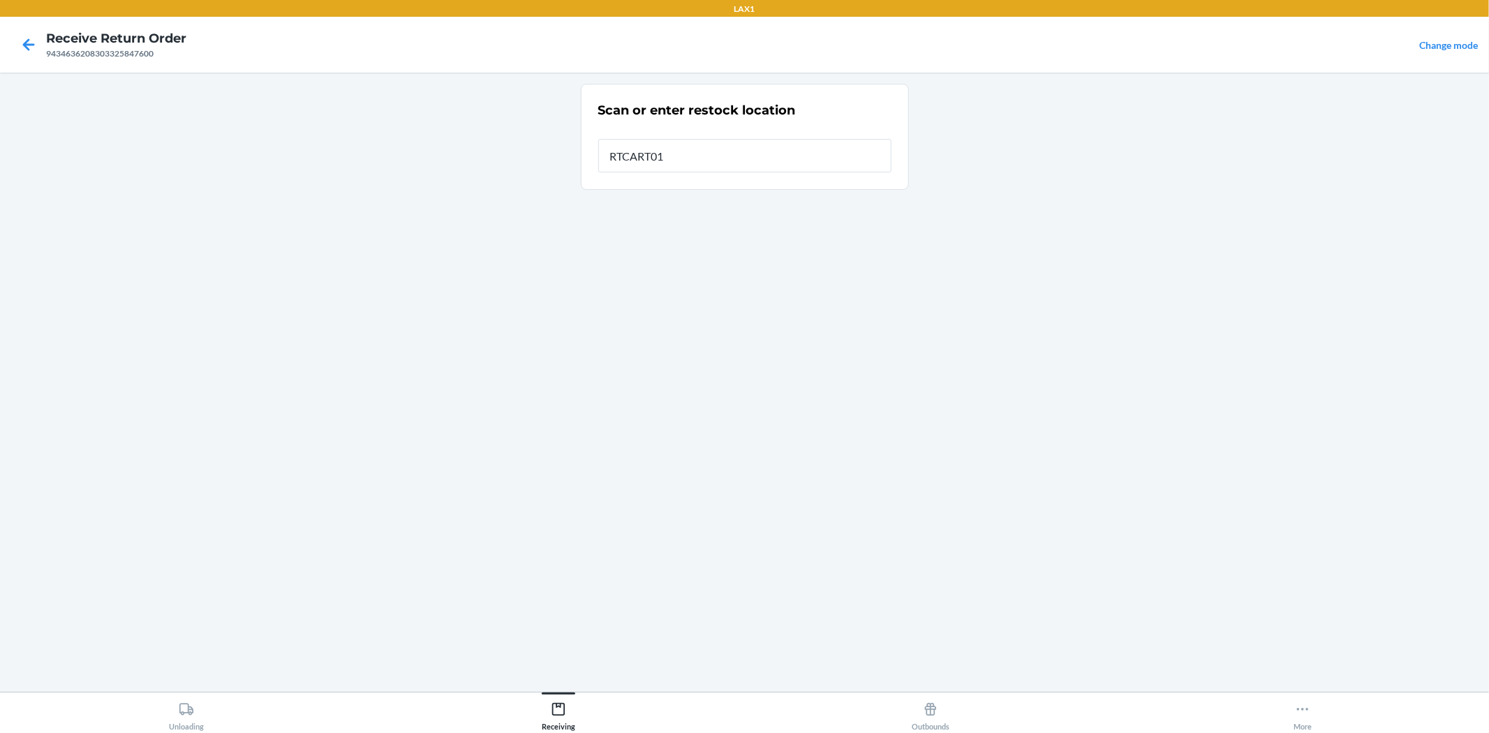
type input "RTCART016"
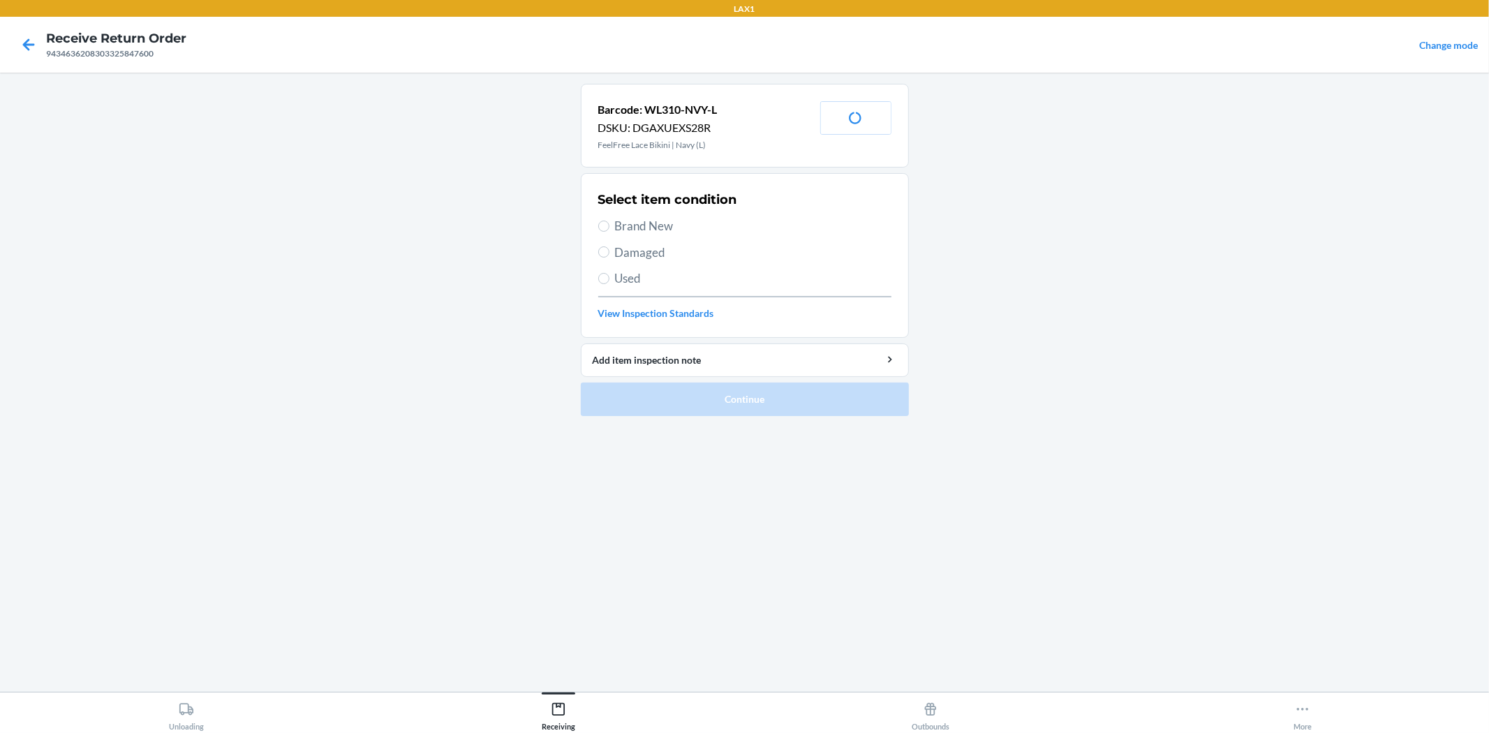
click at [662, 221] on span "Brand New" at bounding box center [753, 226] width 276 height 18
click at [609, 221] on input "Brand New" at bounding box center [603, 226] width 11 height 11
radio input "true"
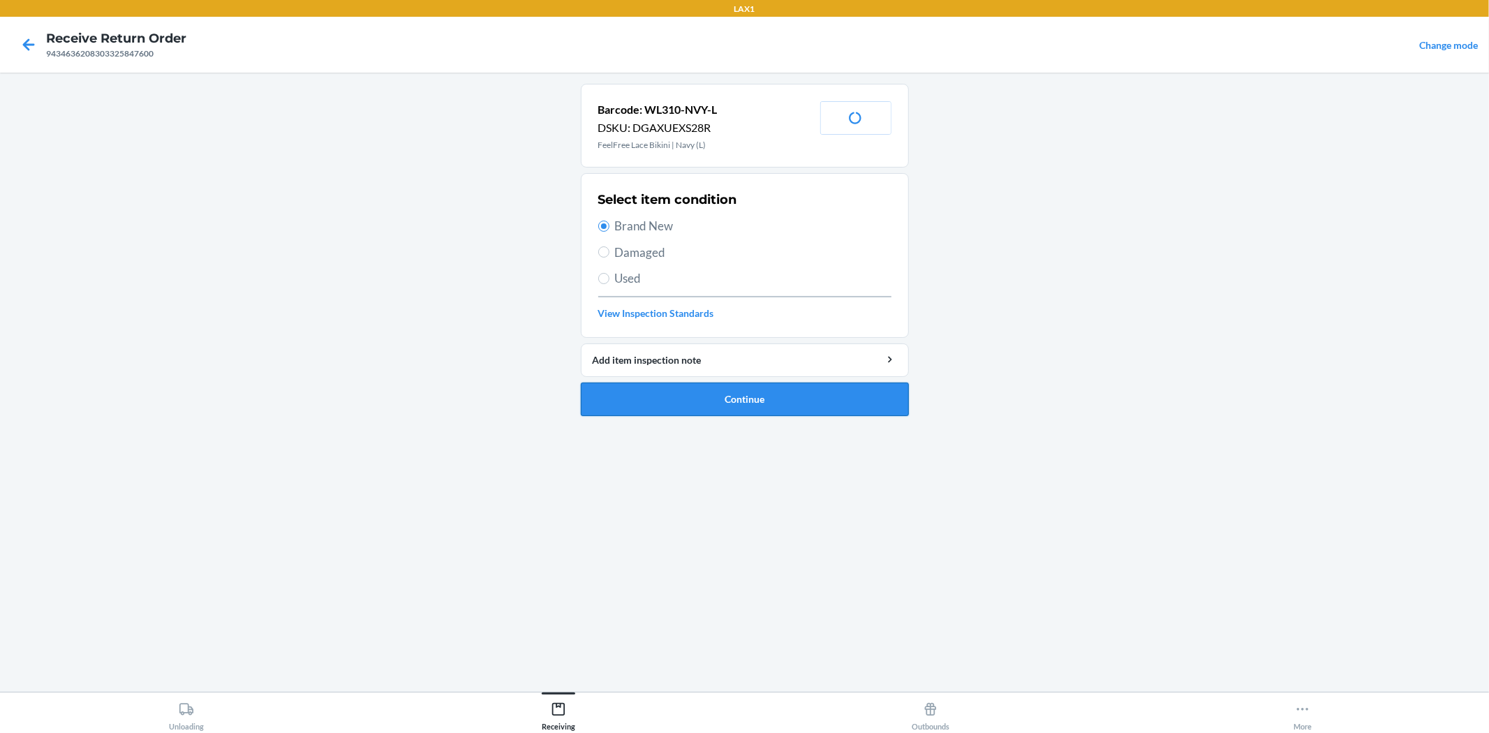
click at [721, 392] on button "Continue" at bounding box center [745, 400] width 328 height 34
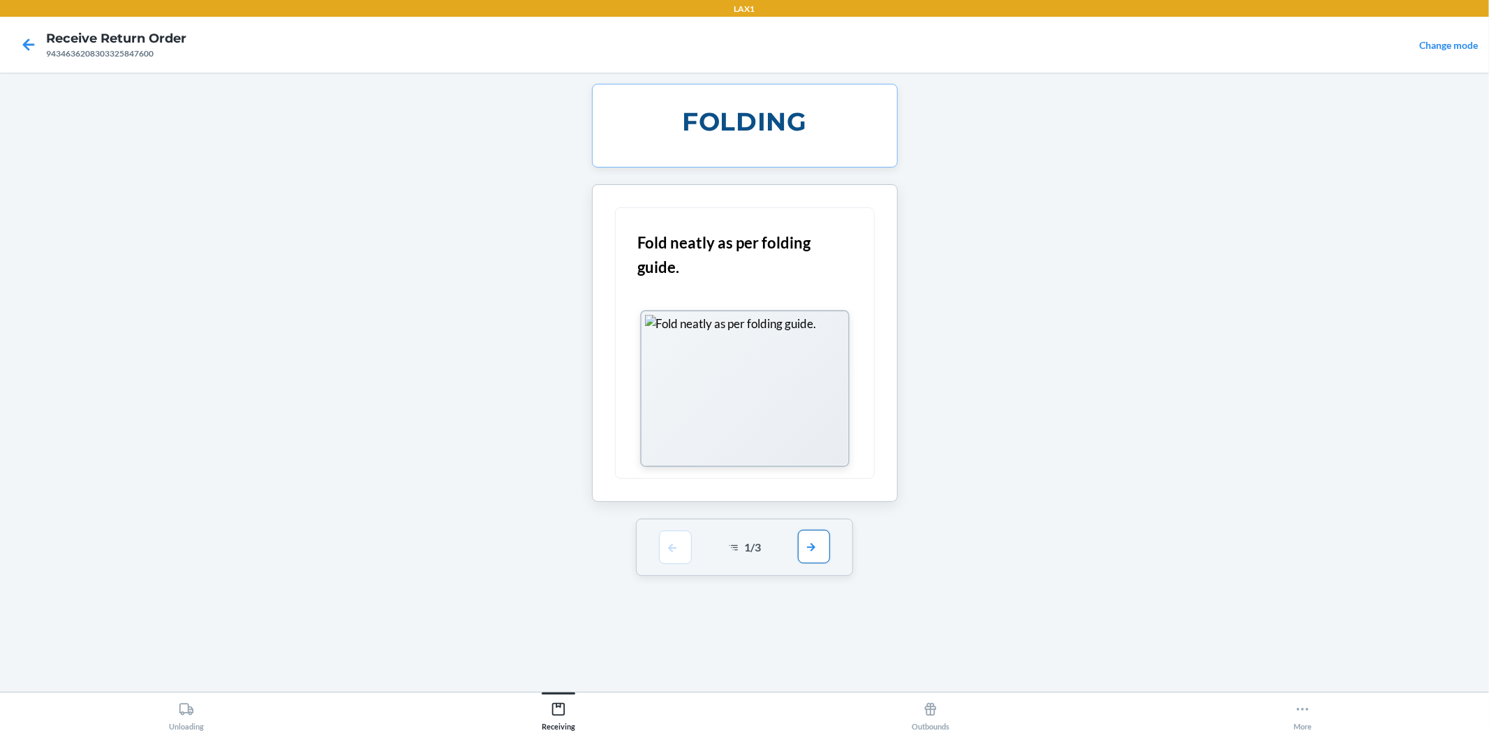
click at [807, 542] on button "button" at bounding box center [814, 547] width 32 height 34
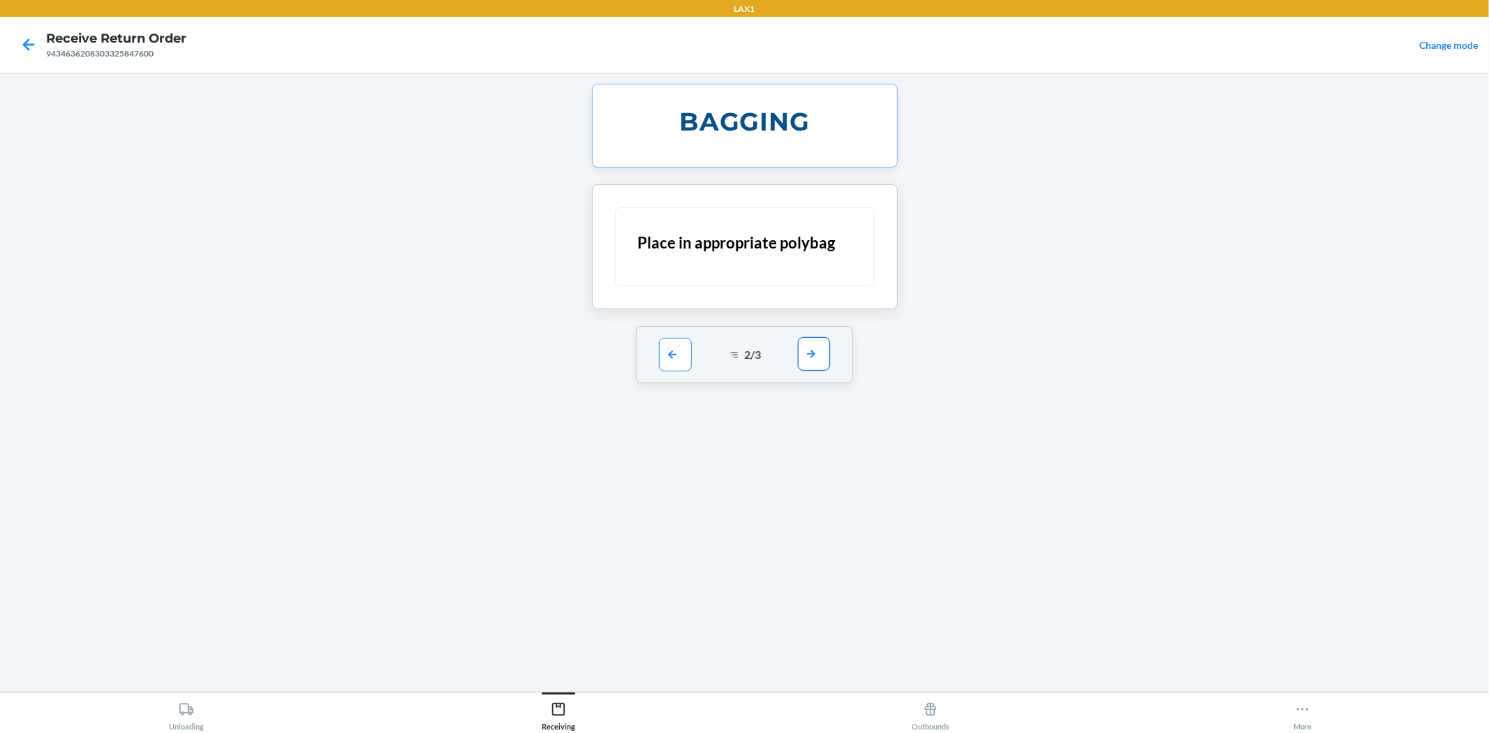
click at [803, 357] on button "button" at bounding box center [814, 354] width 32 height 34
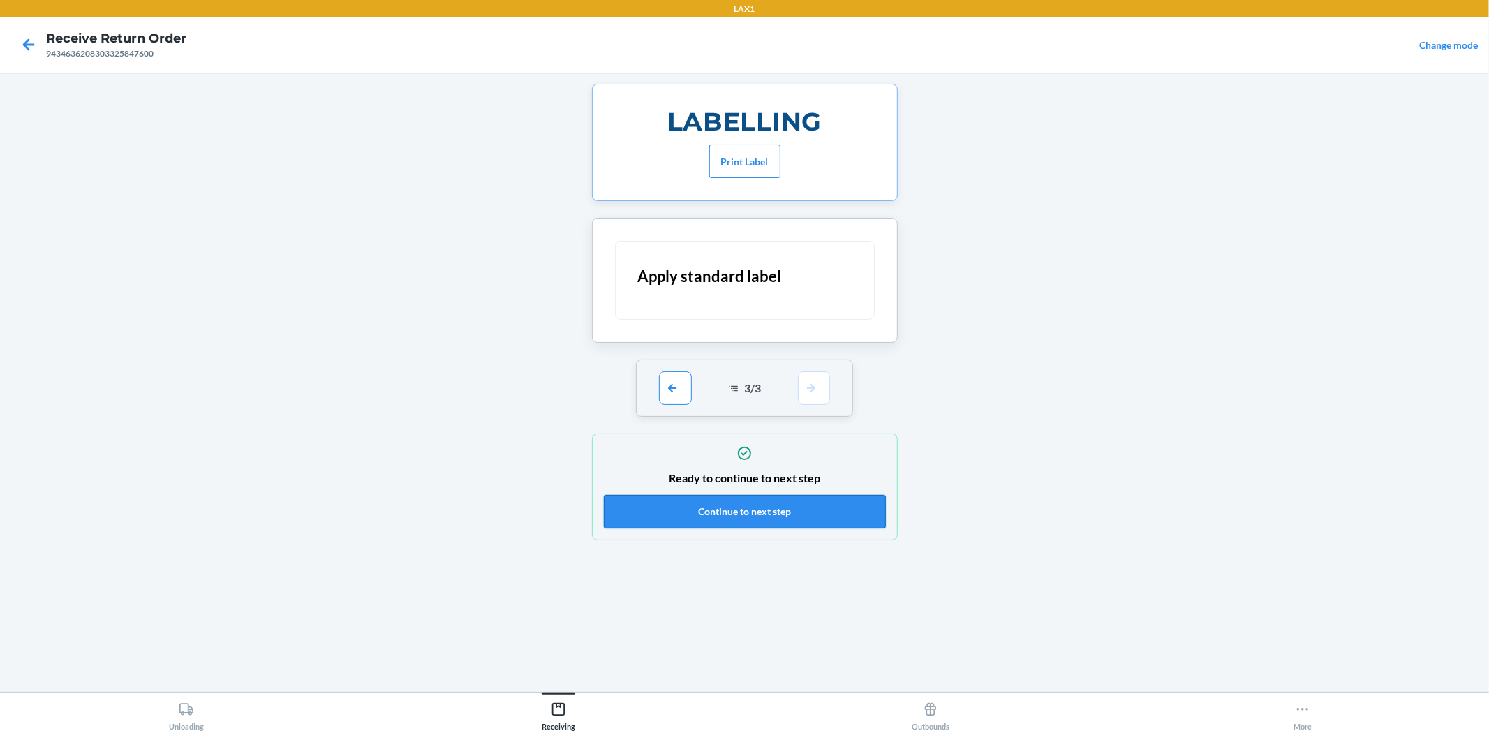
click at [829, 514] on button "Continue to next step" at bounding box center [745, 512] width 282 height 34
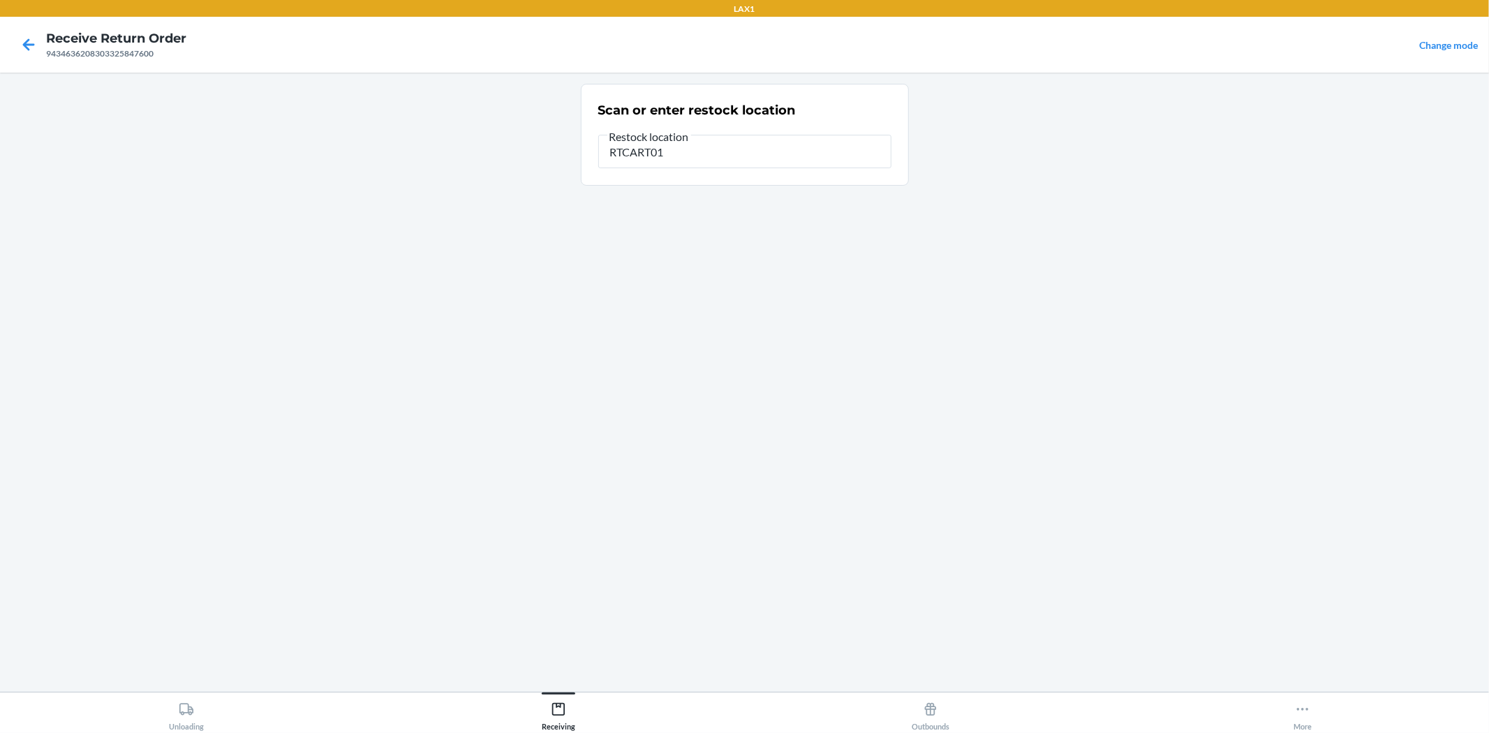
type input "RTCART016"
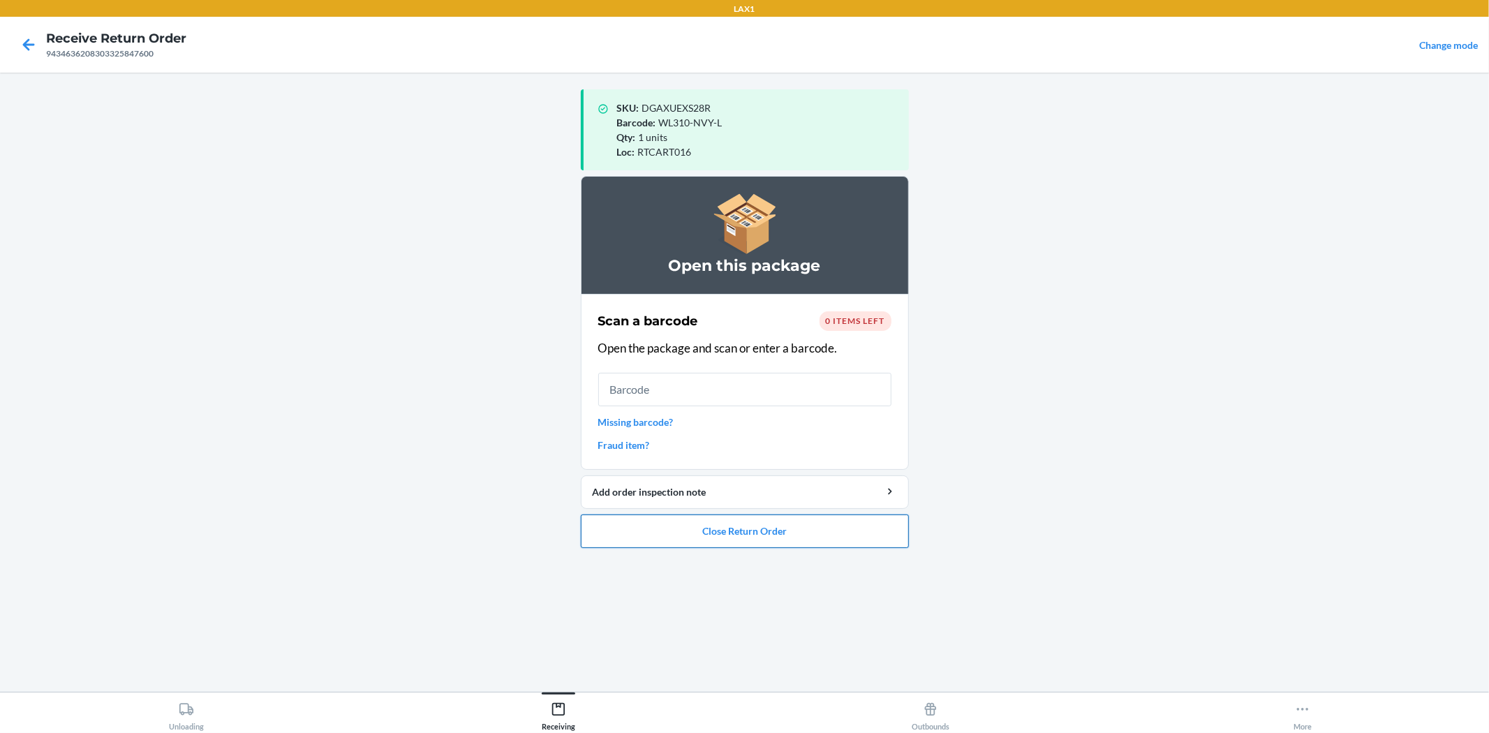
click at [702, 518] on button "Close Return Order" at bounding box center [745, 531] width 328 height 34
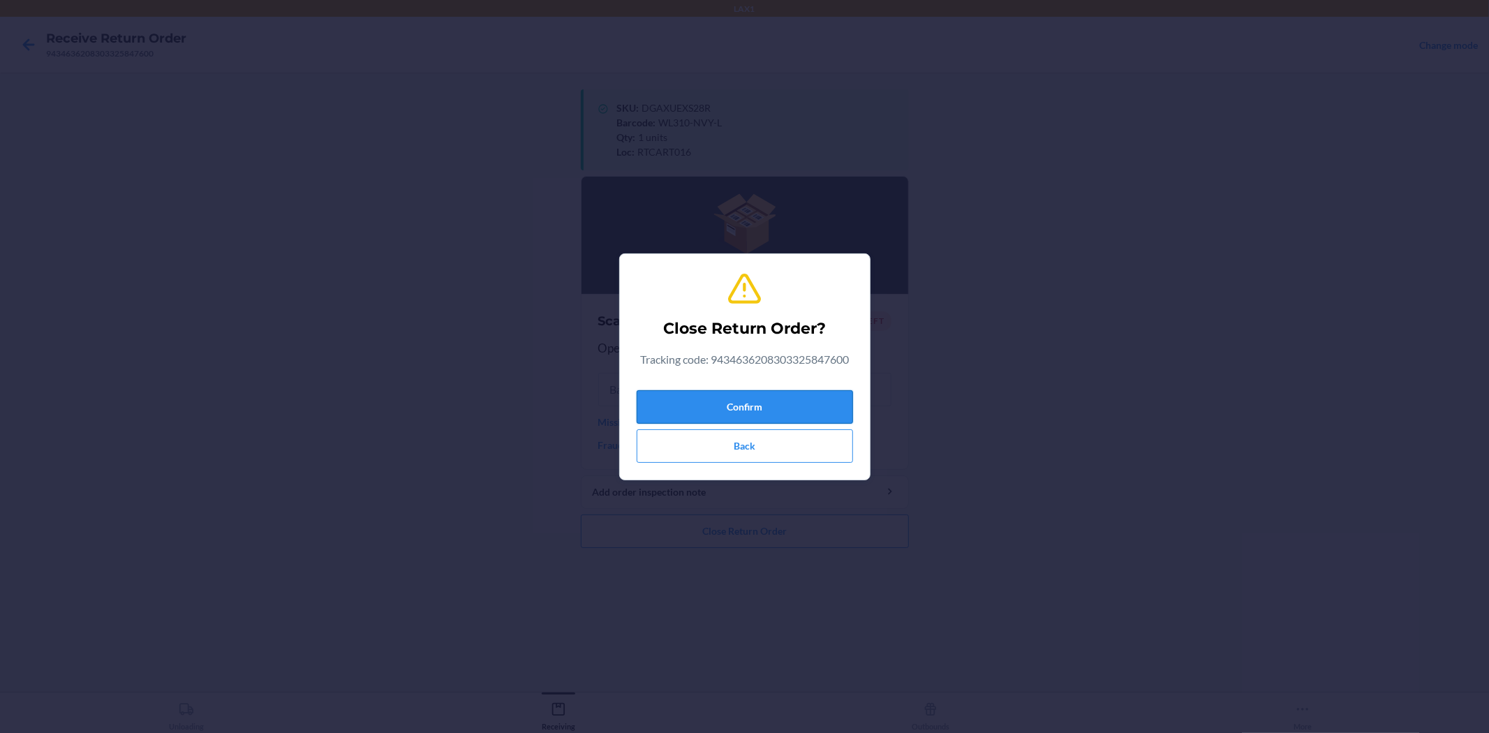
click at [768, 402] on button "Confirm" at bounding box center [745, 407] width 216 height 34
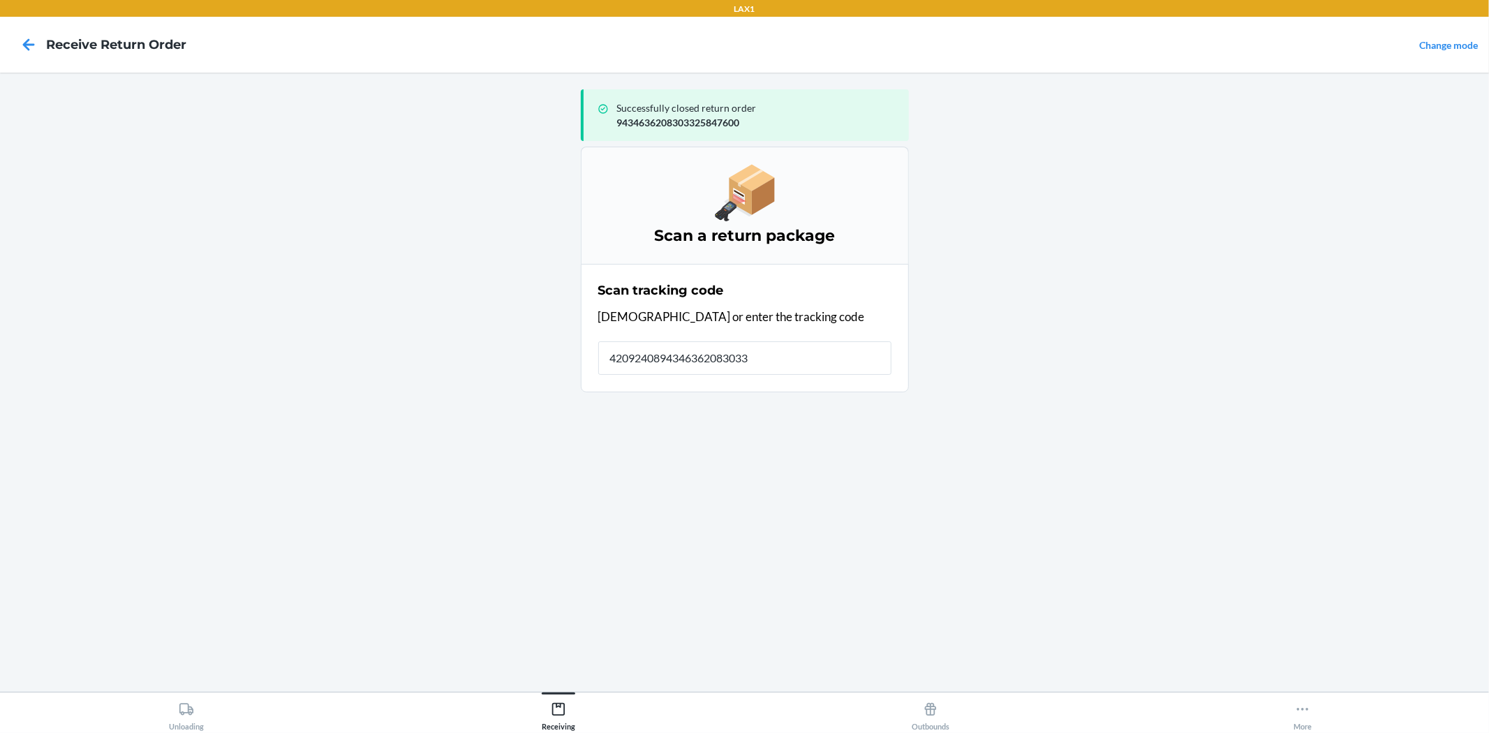
type input "42092408943463620830332"
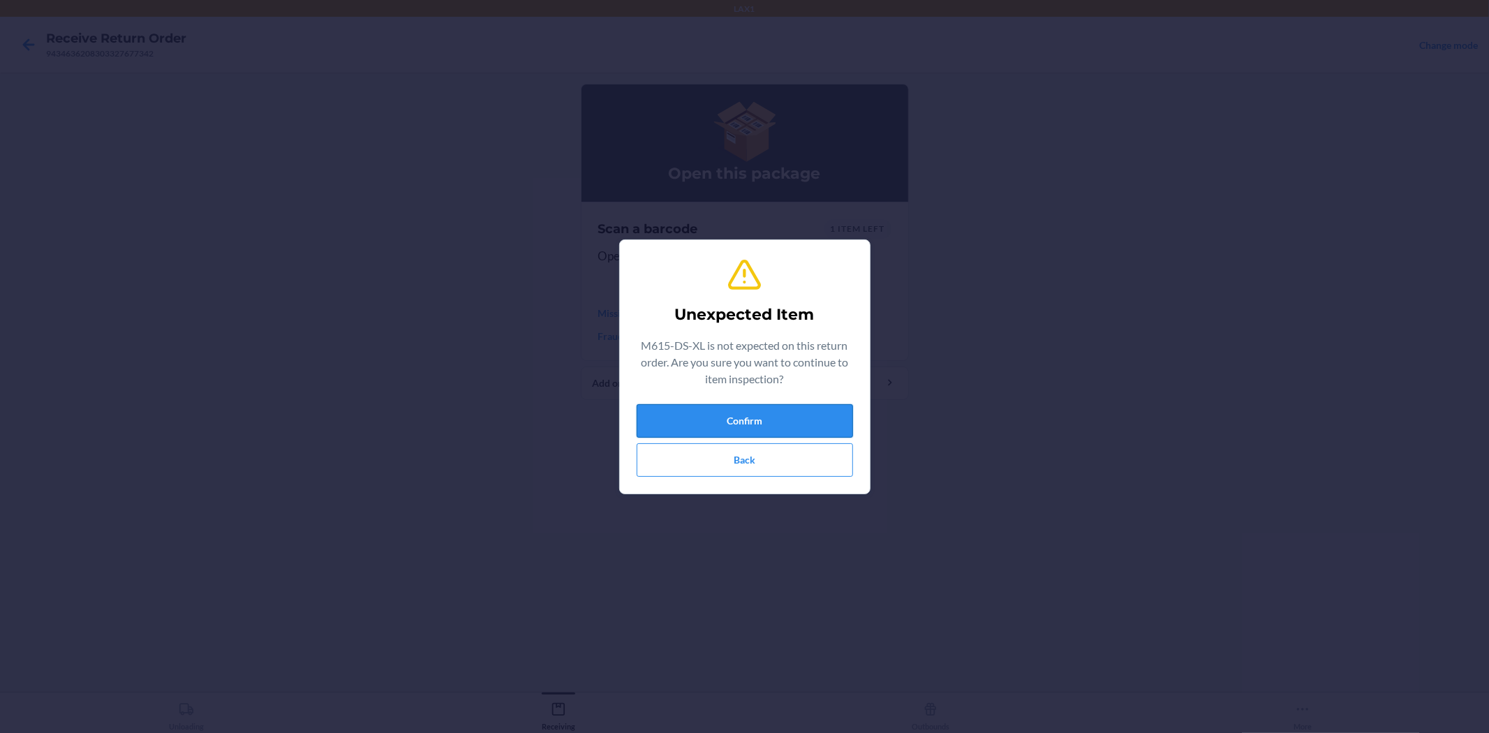
click at [811, 408] on button "Confirm" at bounding box center [745, 421] width 216 height 34
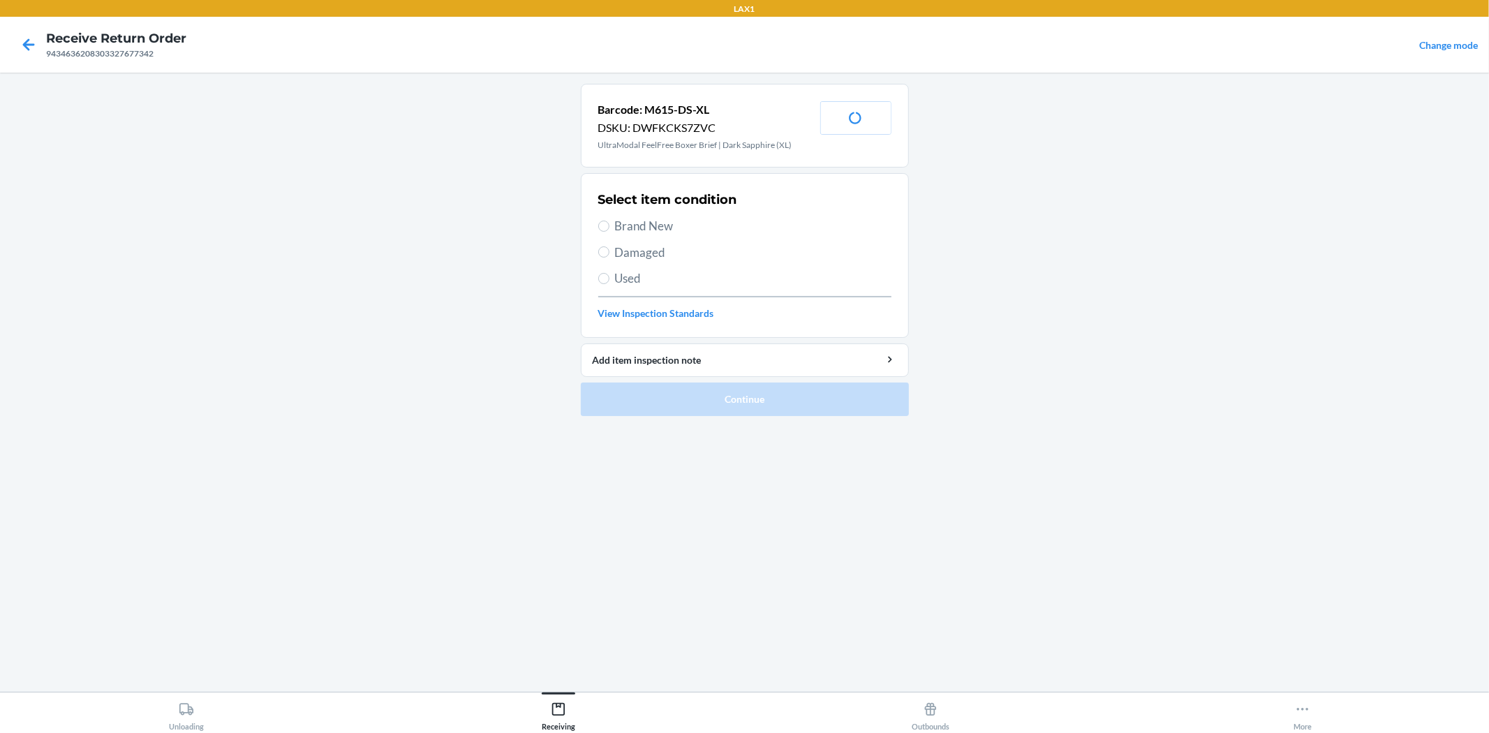
click at [672, 223] on span "Brand New" at bounding box center [753, 226] width 276 height 18
click at [609, 223] on input "Brand New" at bounding box center [603, 226] width 11 height 11
radio input "true"
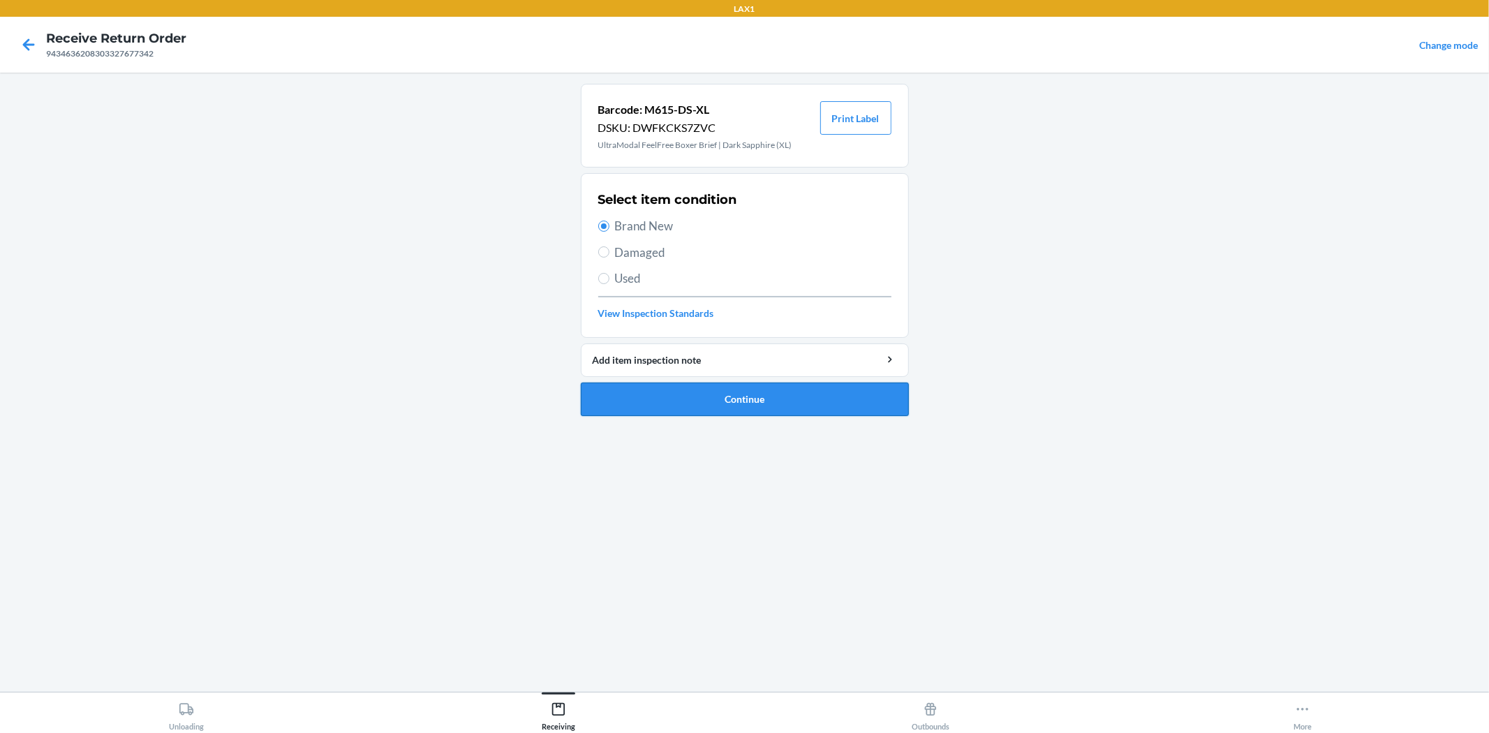
click at [740, 390] on button "Continue" at bounding box center [745, 400] width 328 height 34
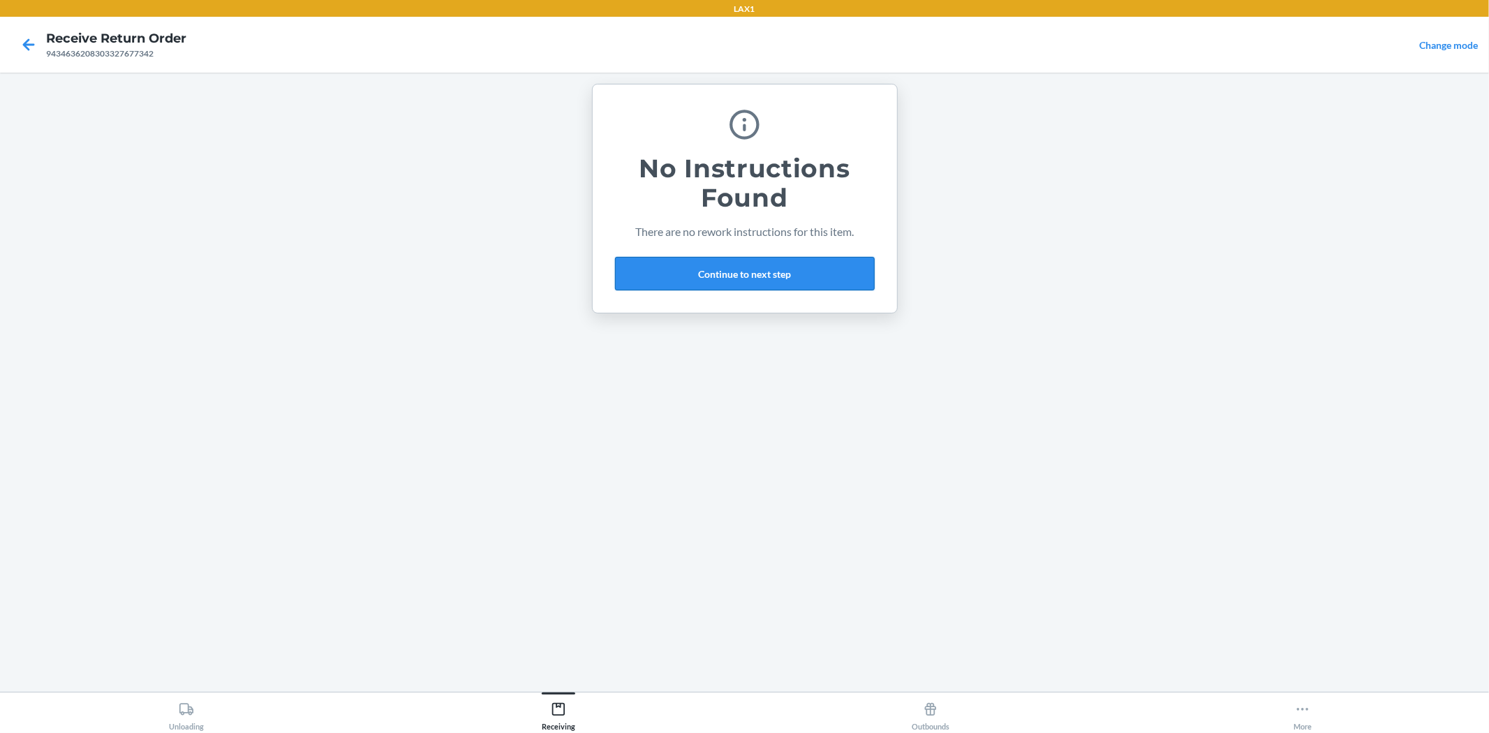
click at [815, 268] on button "Continue to next step" at bounding box center [745, 274] width 260 height 34
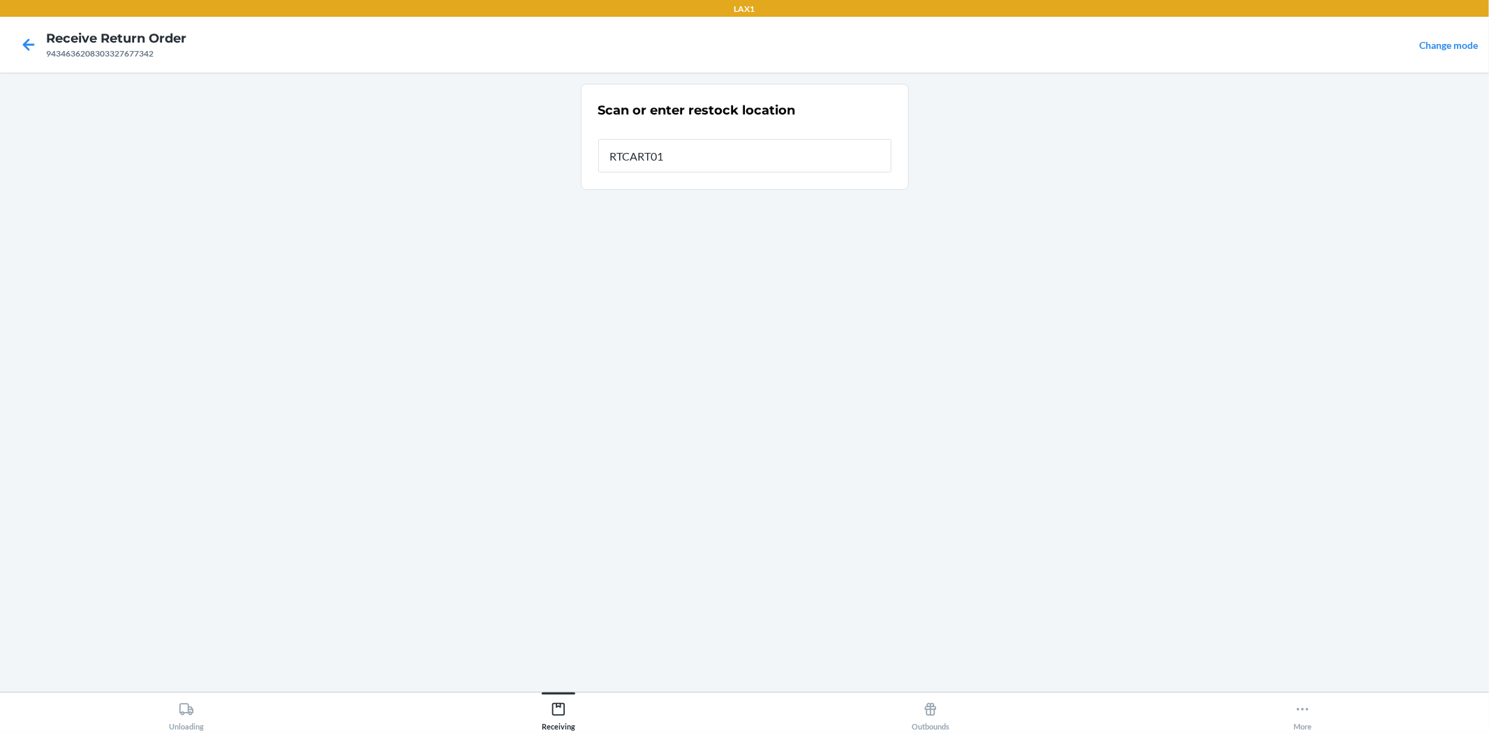
type input "RTCART016"
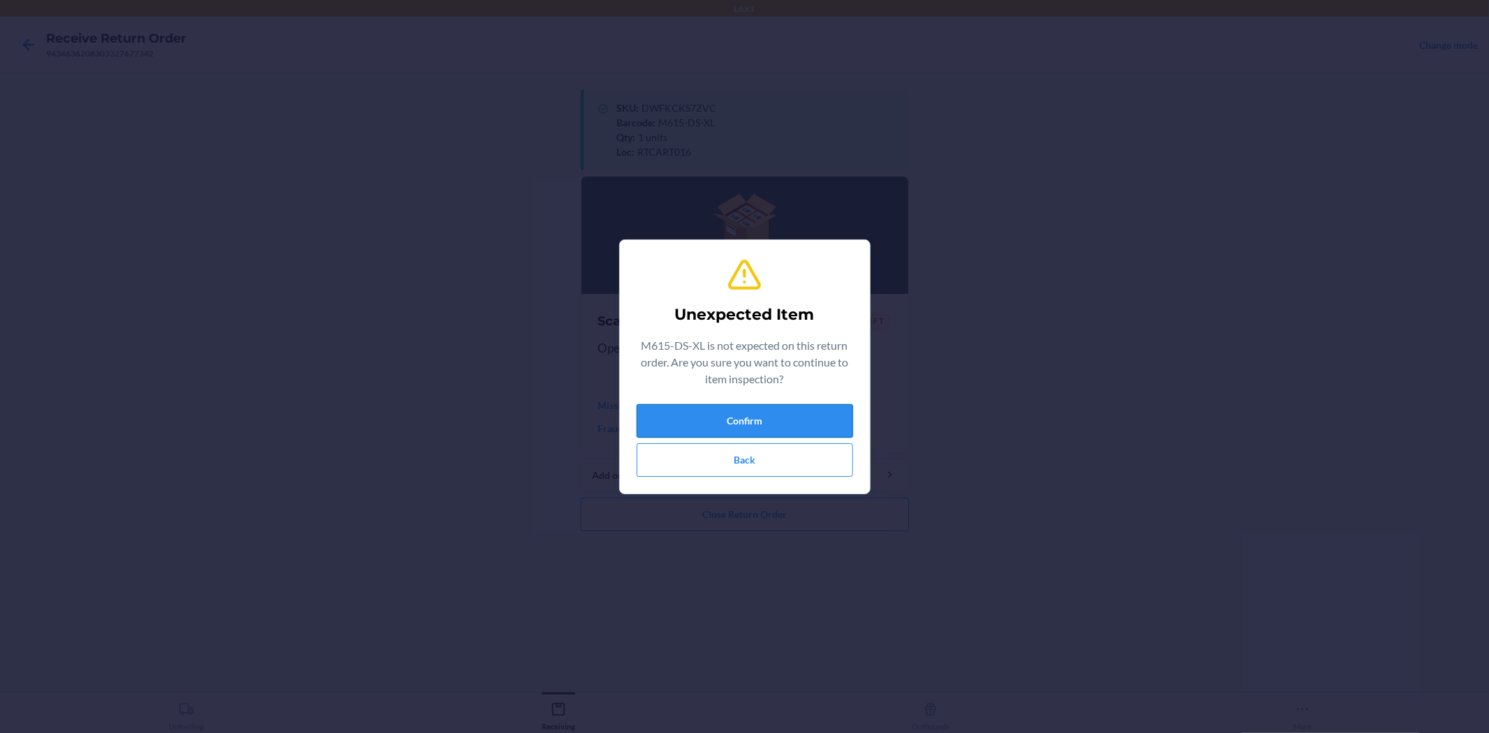
click at [758, 420] on button "Confirm" at bounding box center [745, 421] width 216 height 34
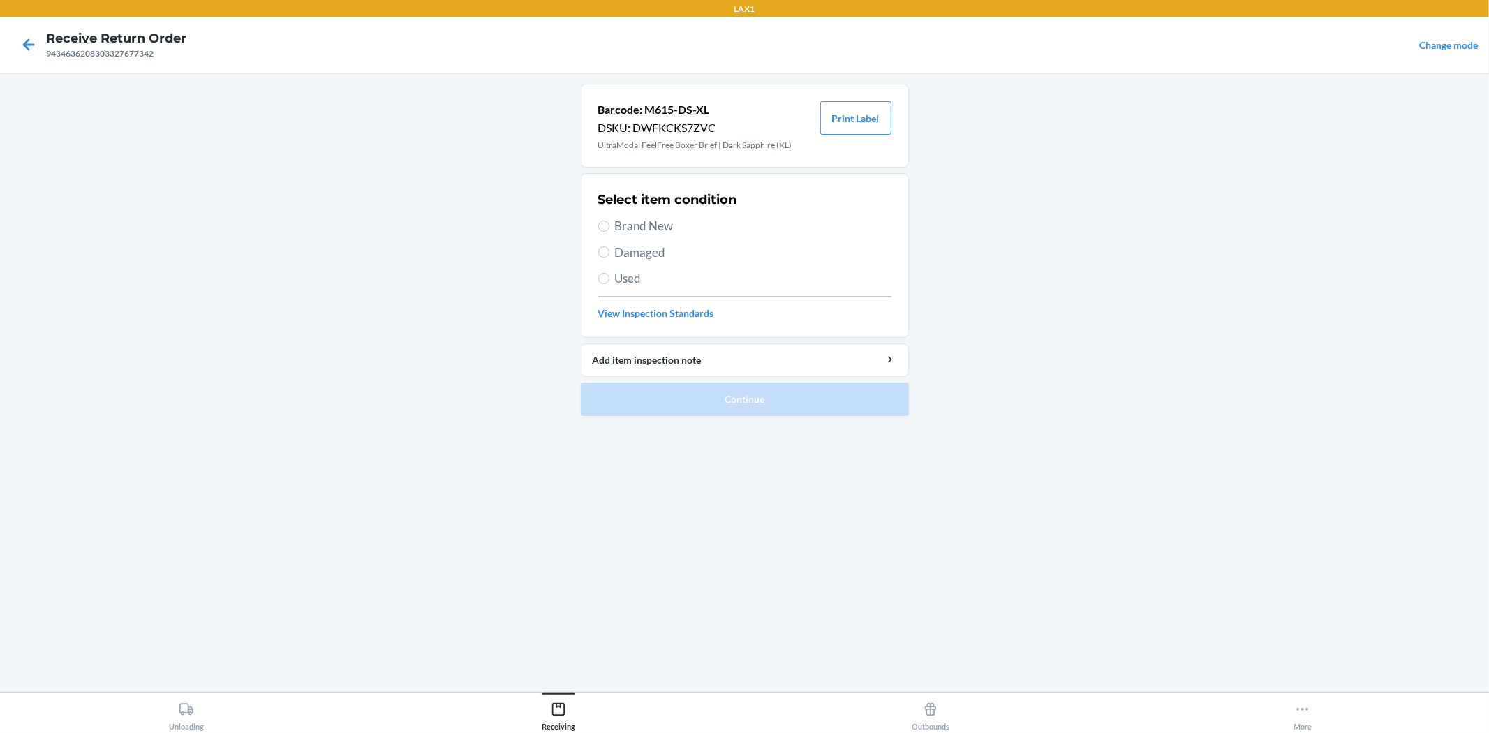
click at [700, 217] on span "Brand New" at bounding box center [753, 226] width 276 height 18
click at [609, 221] on input "Brand New" at bounding box center [603, 226] width 11 height 11
radio input "true"
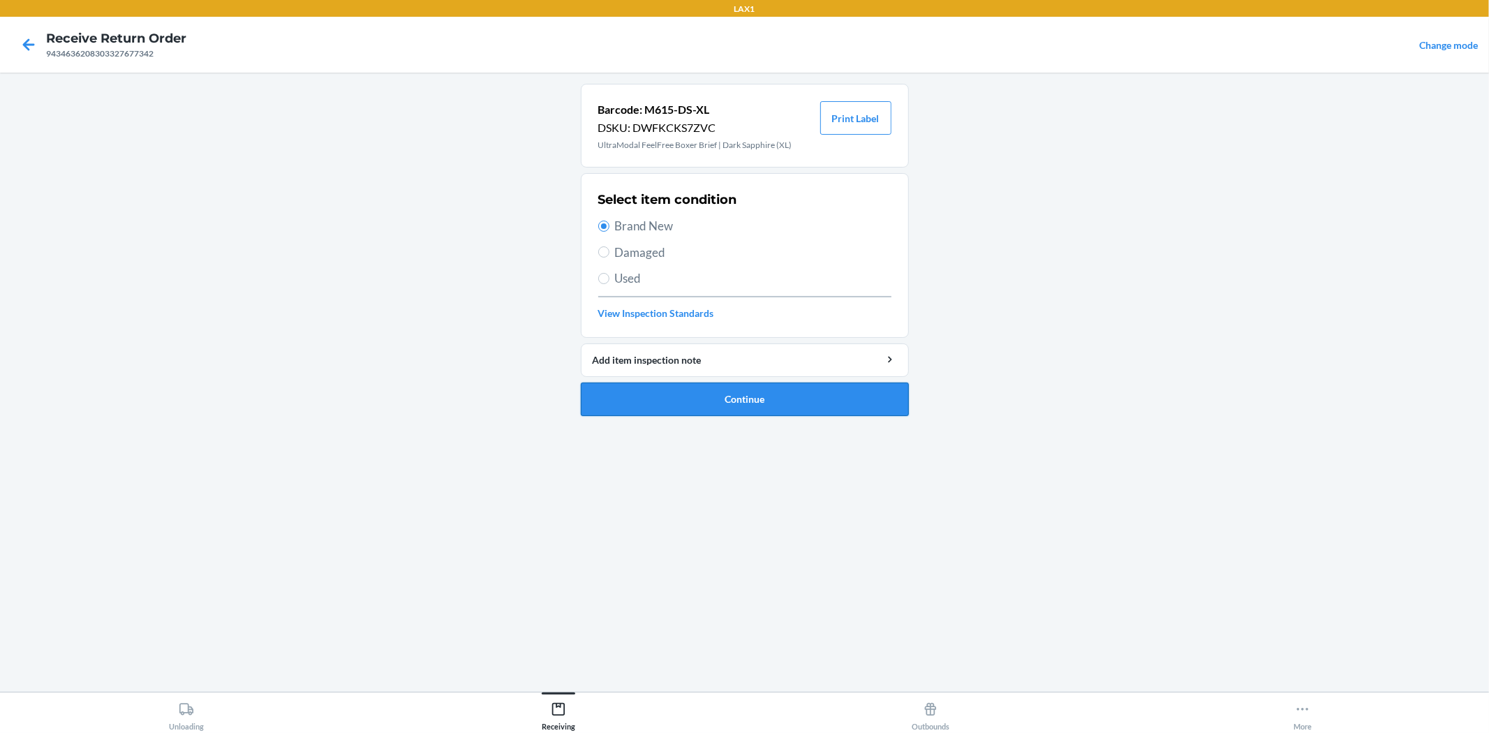
click at [769, 395] on button "Continue" at bounding box center [745, 400] width 328 height 34
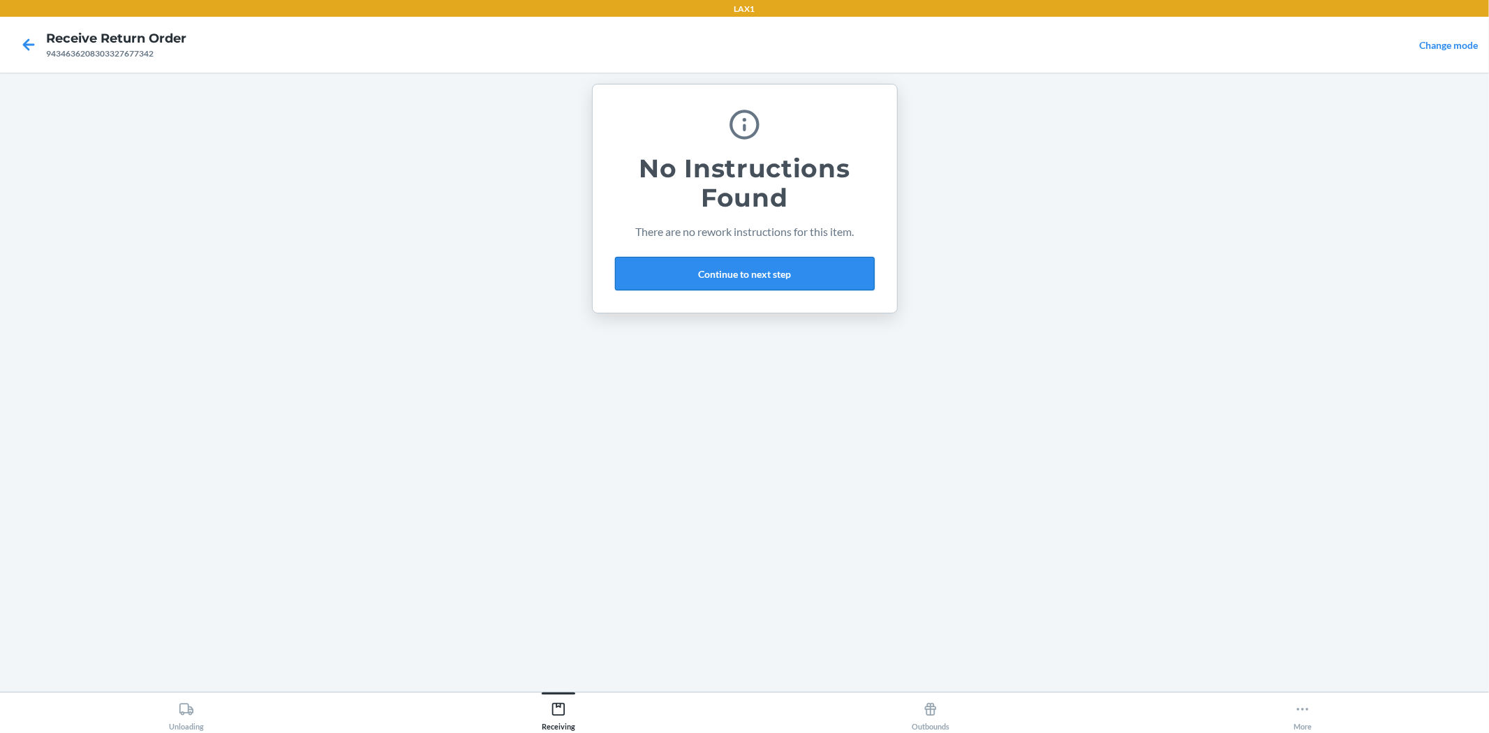
click at [841, 268] on button "Continue to next step" at bounding box center [745, 274] width 260 height 34
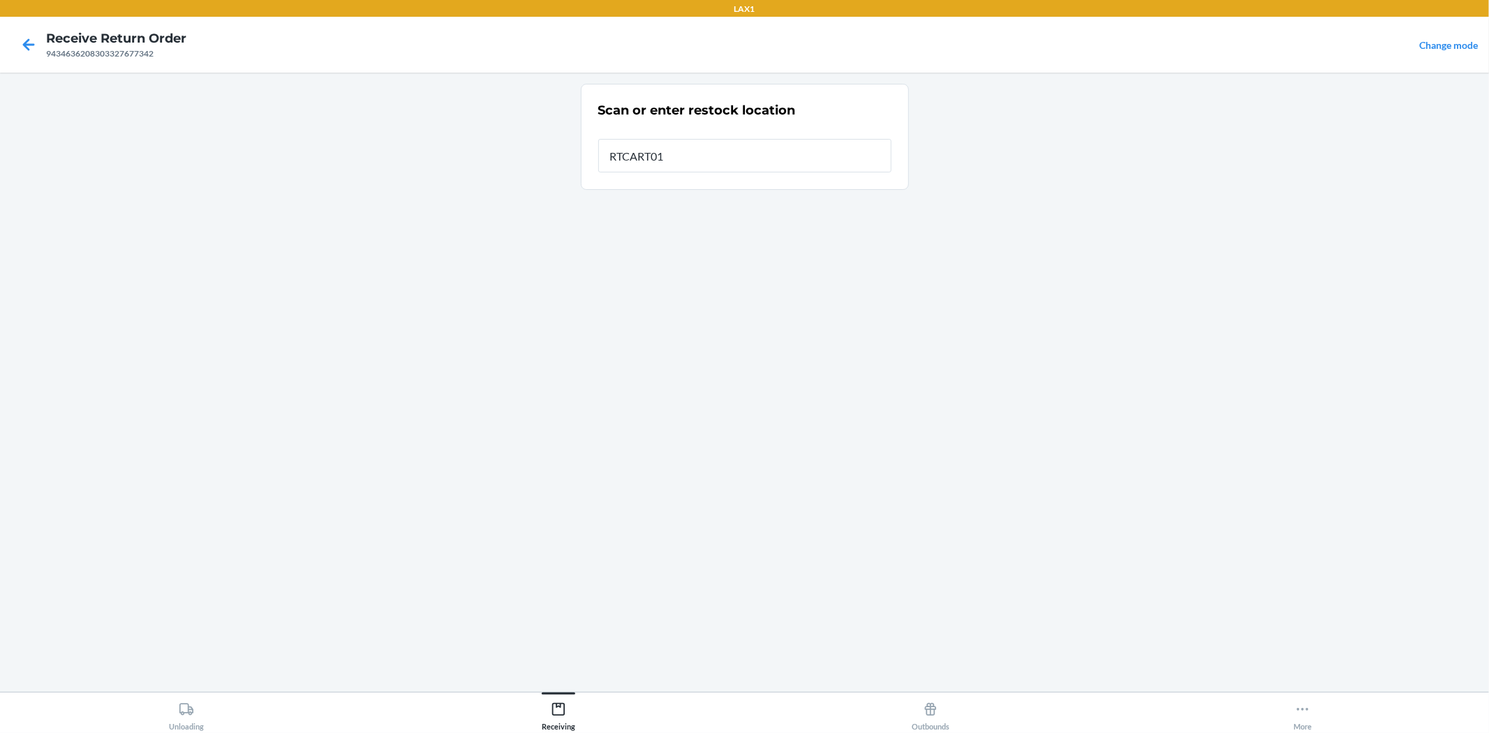
type input "RTCART016"
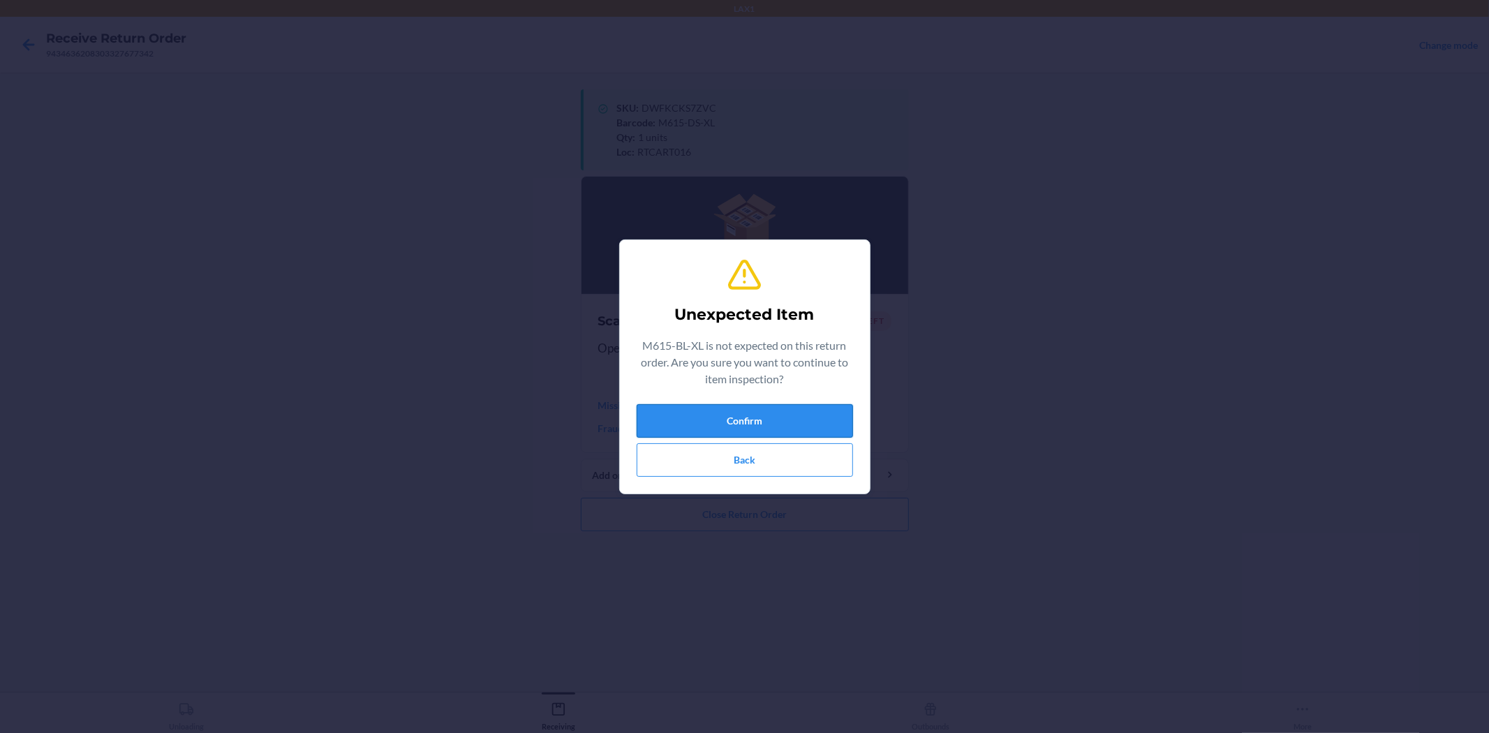
click at [787, 415] on button "Confirm" at bounding box center [745, 421] width 216 height 34
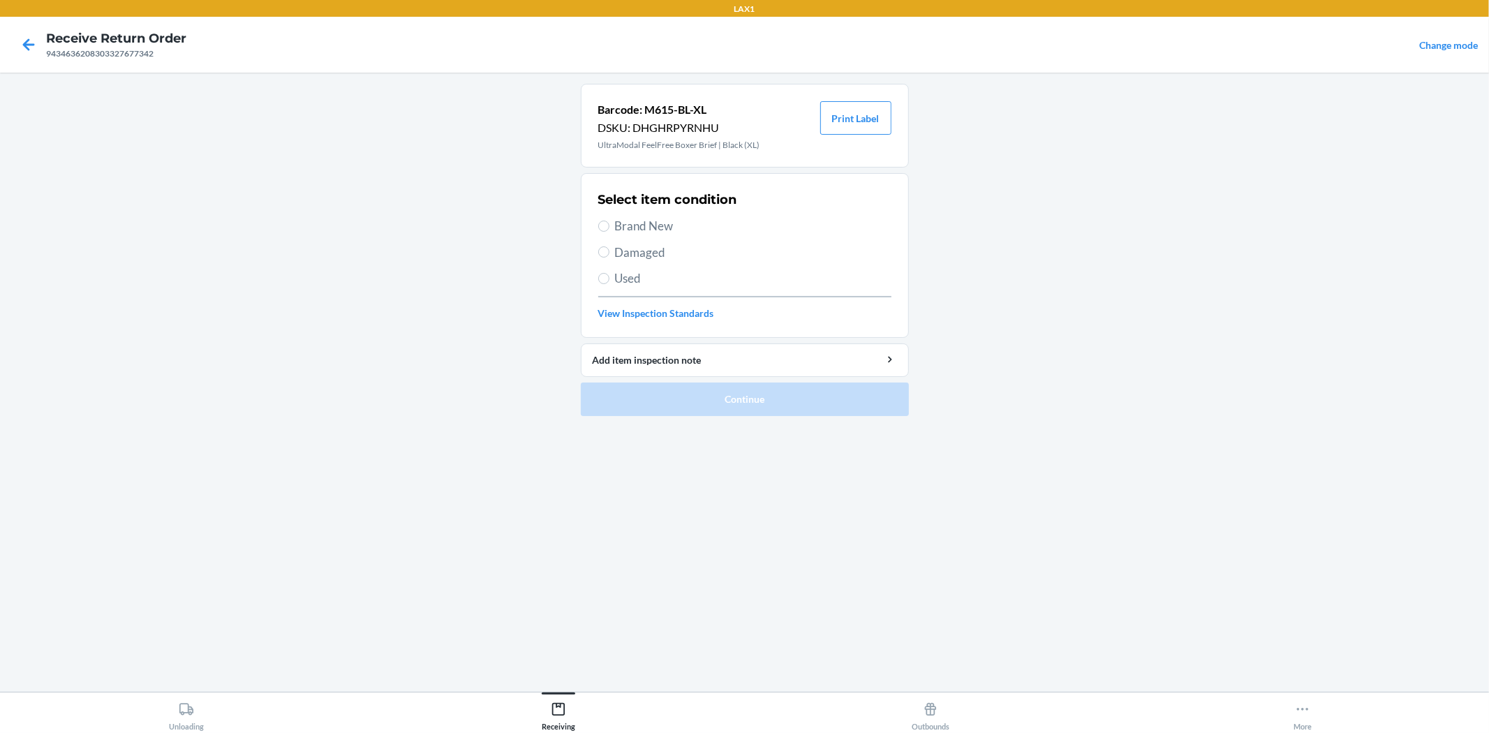
click at [658, 222] on span "Brand New" at bounding box center [753, 226] width 276 height 18
click at [609, 222] on input "Brand New" at bounding box center [603, 226] width 11 height 11
radio input "true"
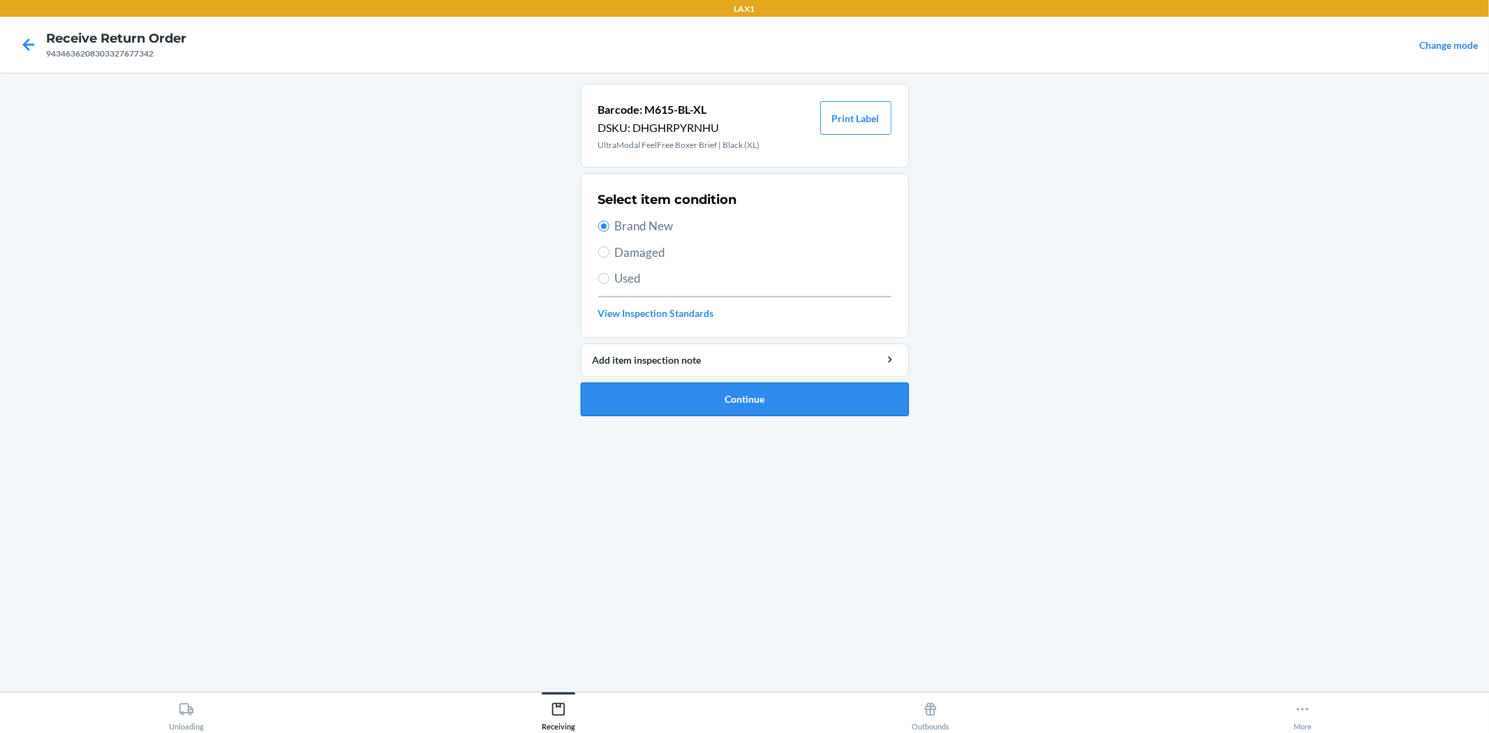
click at [769, 406] on button "Continue" at bounding box center [745, 400] width 328 height 34
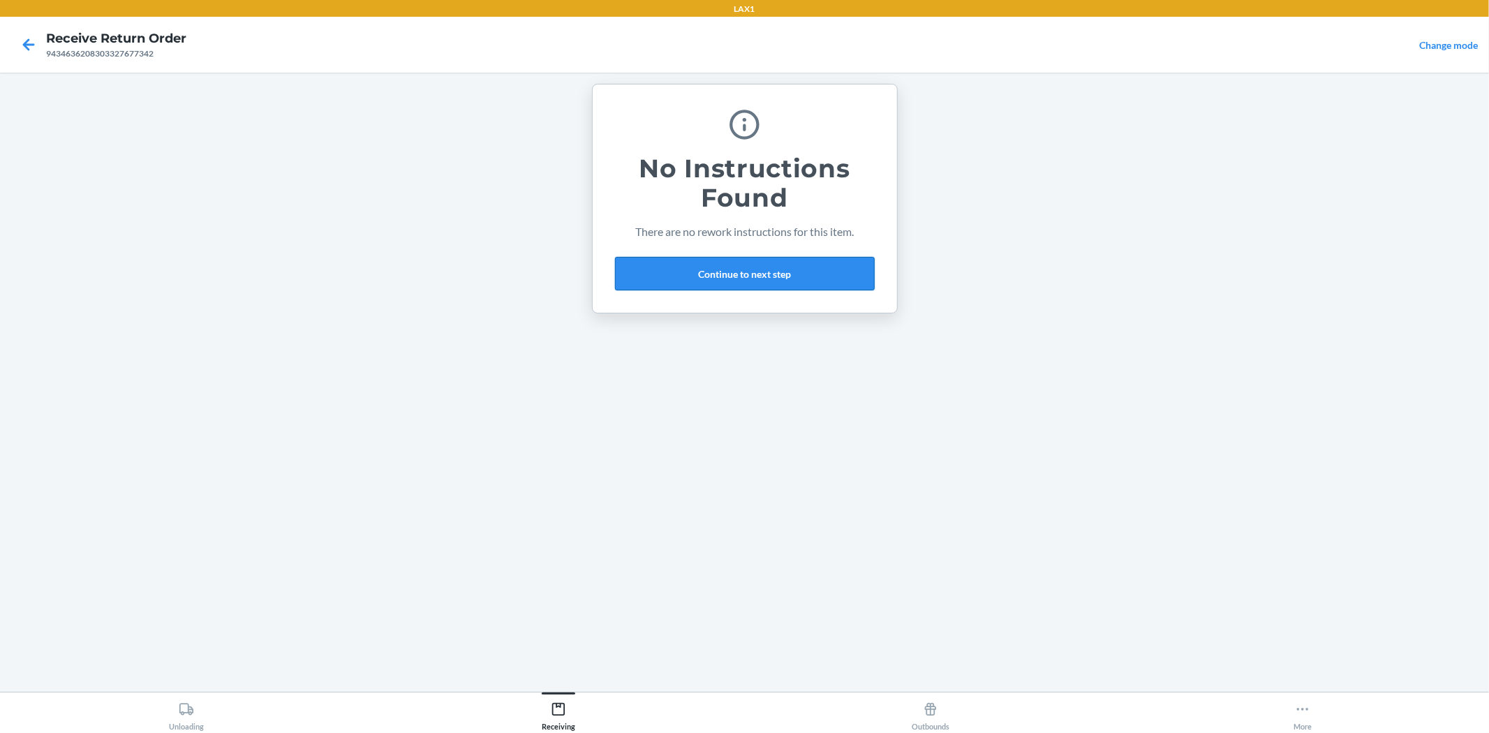
click at [713, 271] on button "Continue to next step" at bounding box center [745, 274] width 260 height 34
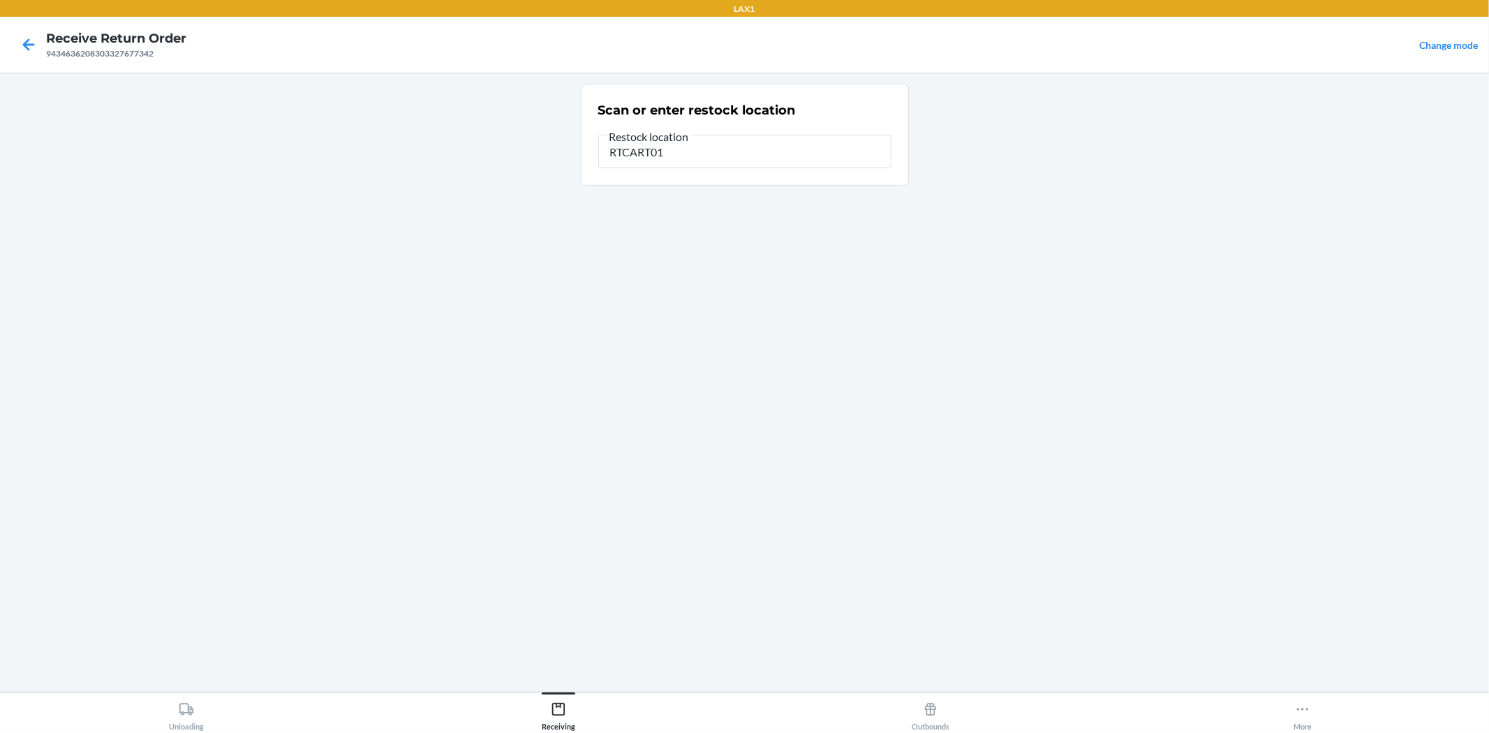
type input "RTCART016"
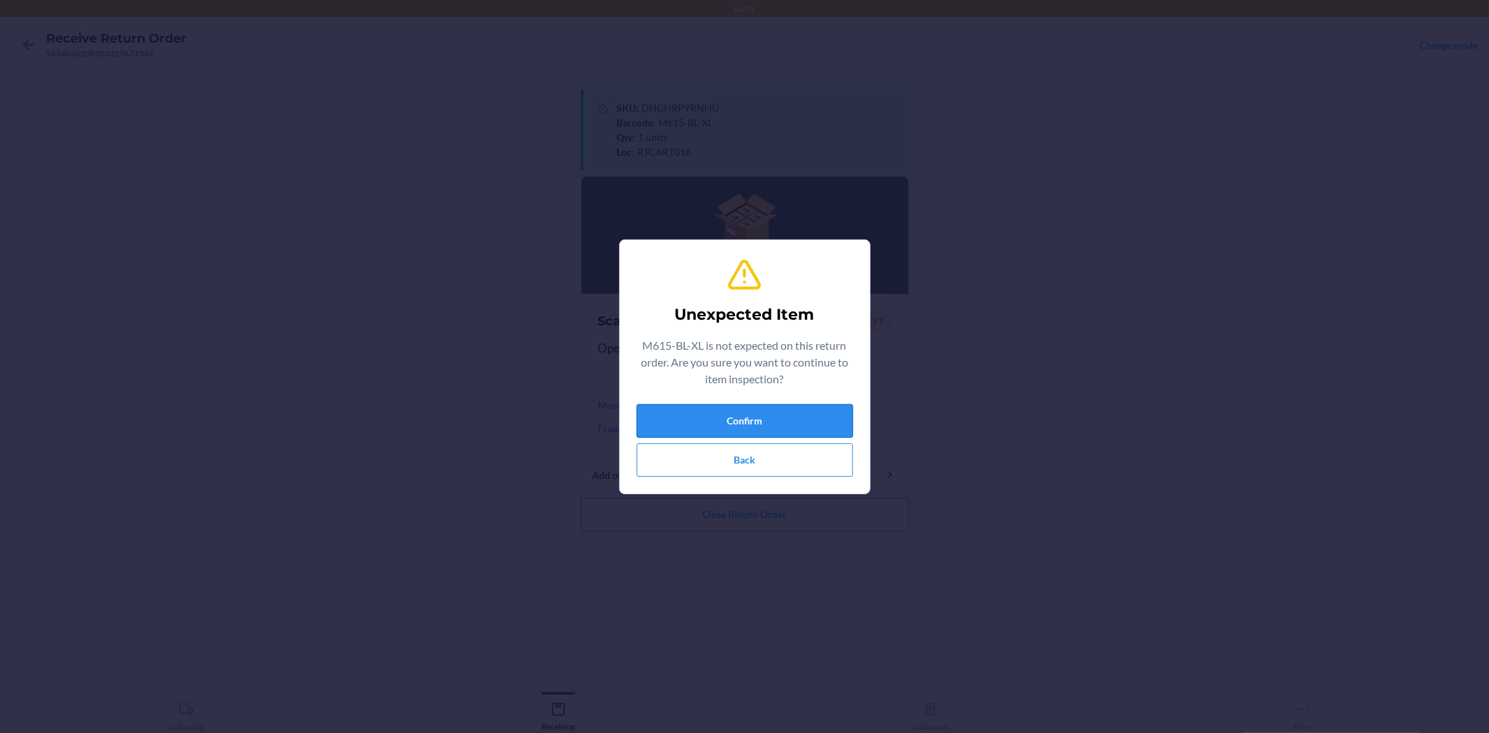
click at [808, 426] on button "Confirm" at bounding box center [745, 421] width 216 height 34
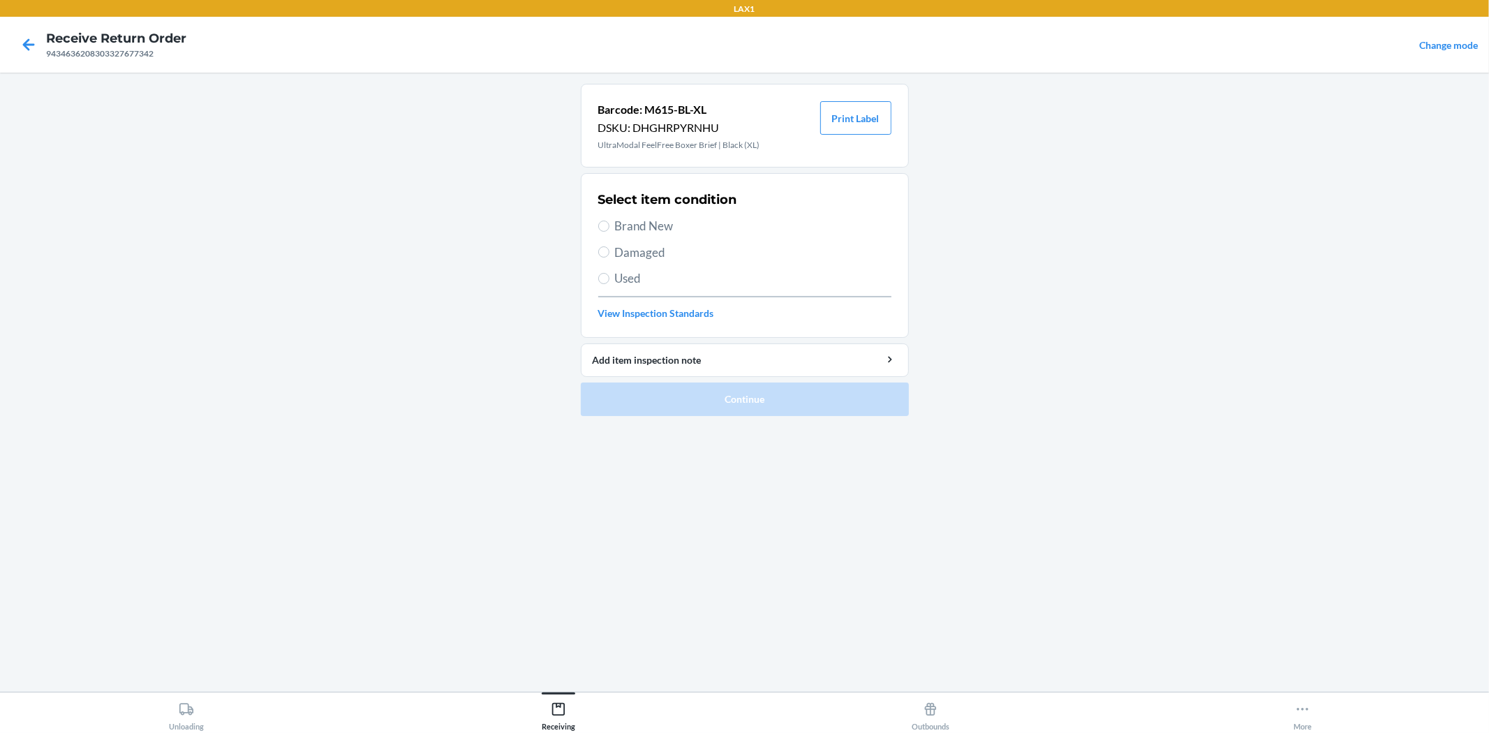
click at [677, 219] on span "Brand New" at bounding box center [753, 226] width 276 height 18
click at [609, 221] on input "Brand New" at bounding box center [603, 226] width 11 height 11
radio input "true"
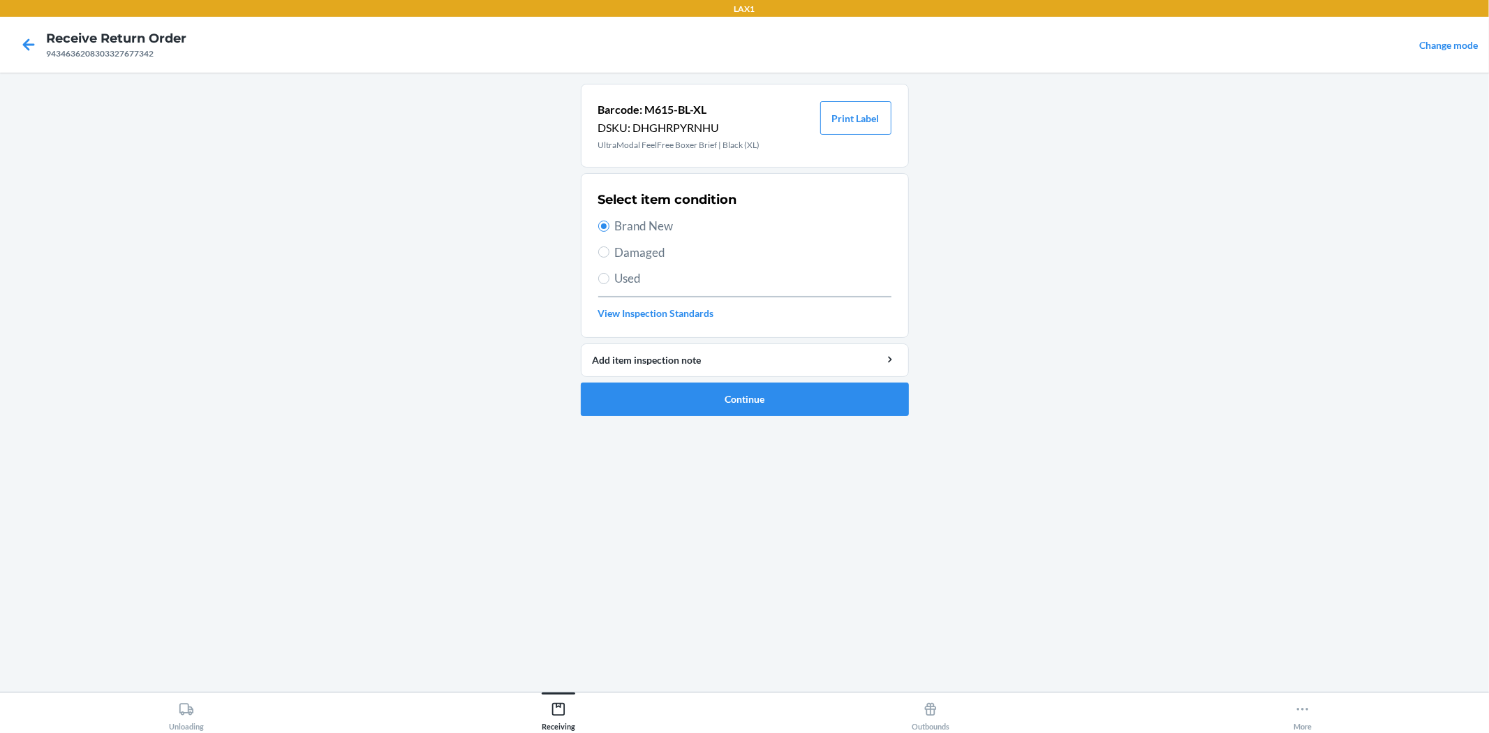
click at [766, 417] on ol "Barcode: M615-BL-XL DSKU: DHGHRPYRNHU UltraModal FeelFree Boxer Brief | Black (…" at bounding box center [745, 255] width 328 height 343
click at [766, 396] on button "Continue" at bounding box center [745, 400] width 328 height 34
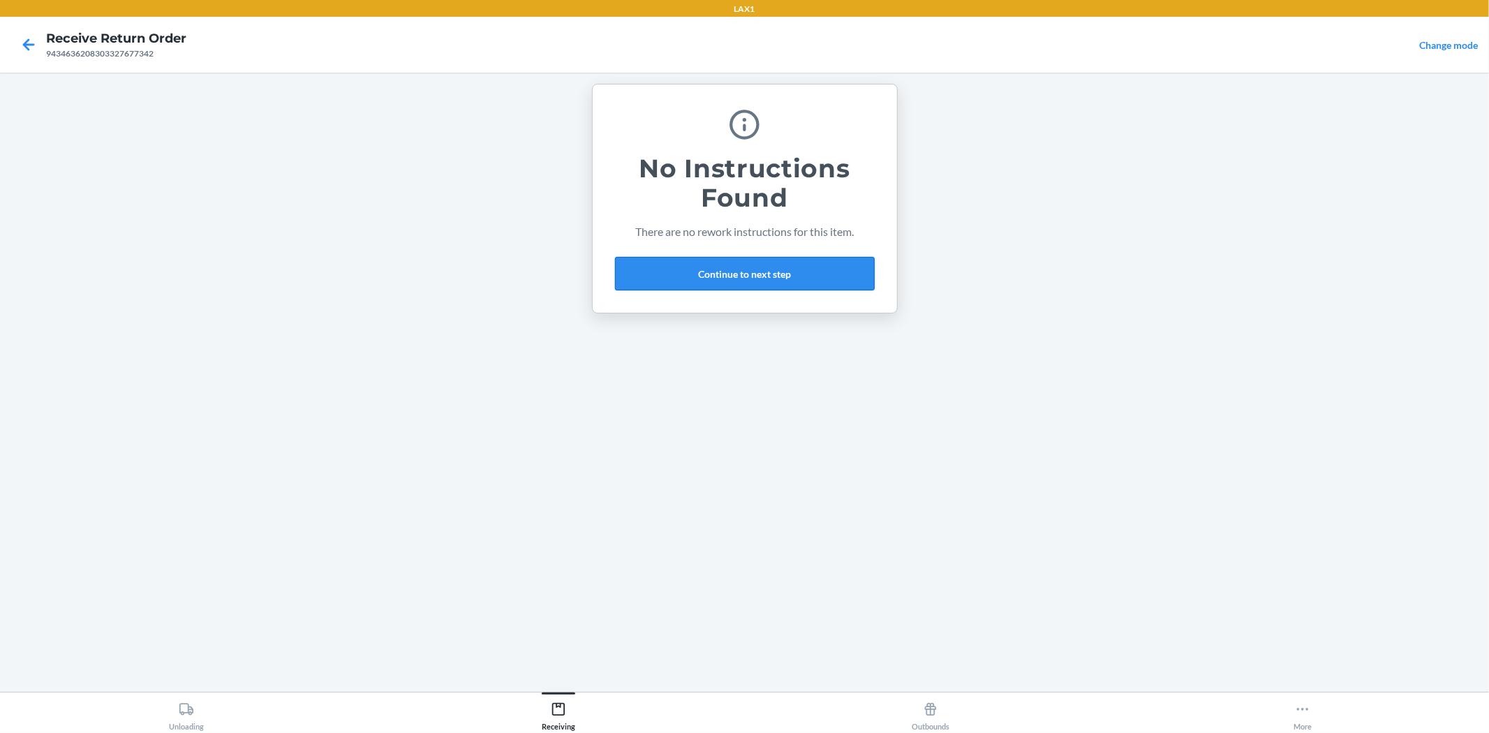
click at [764, 286] on button "Continue to next step" at bounding box center [745, 274] width 260 height 34
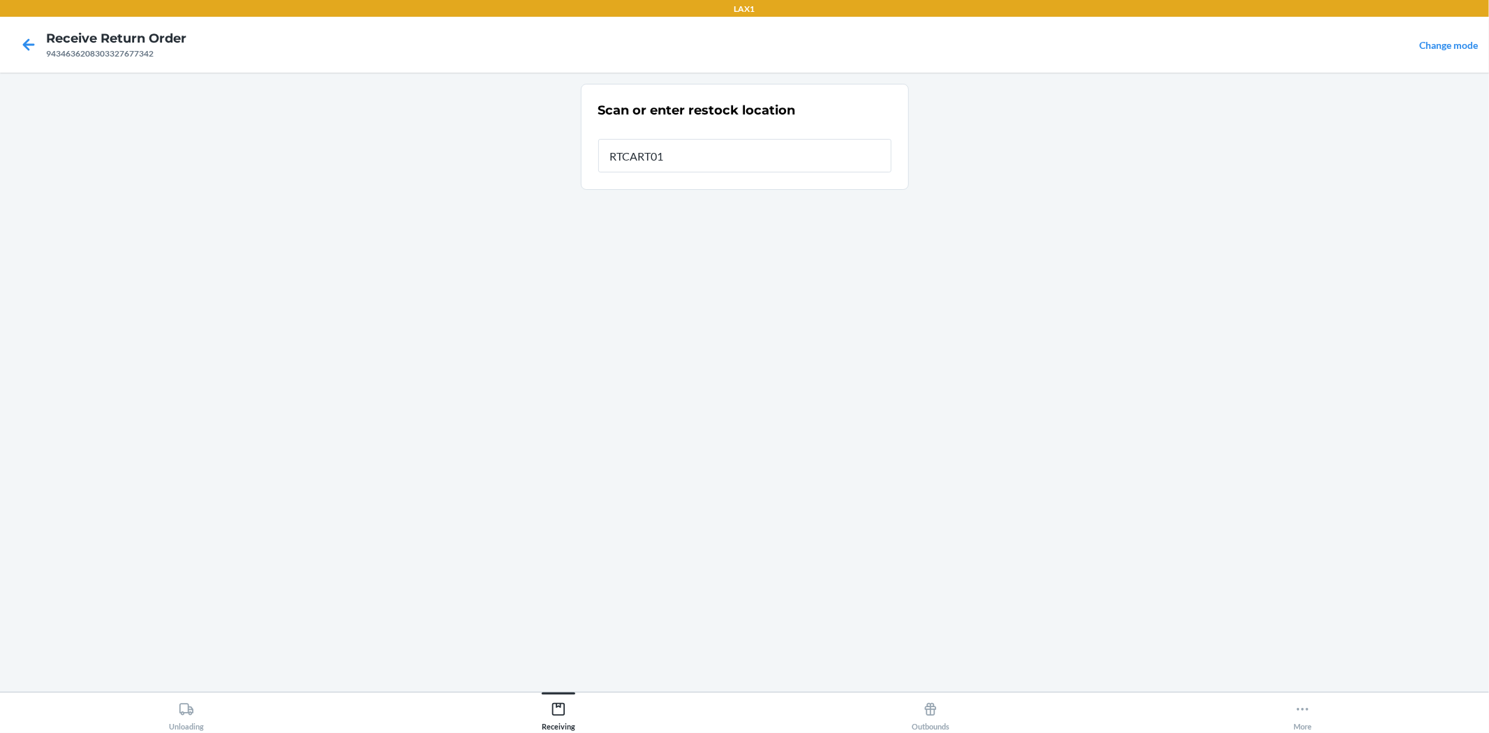
type input "RTCART016"
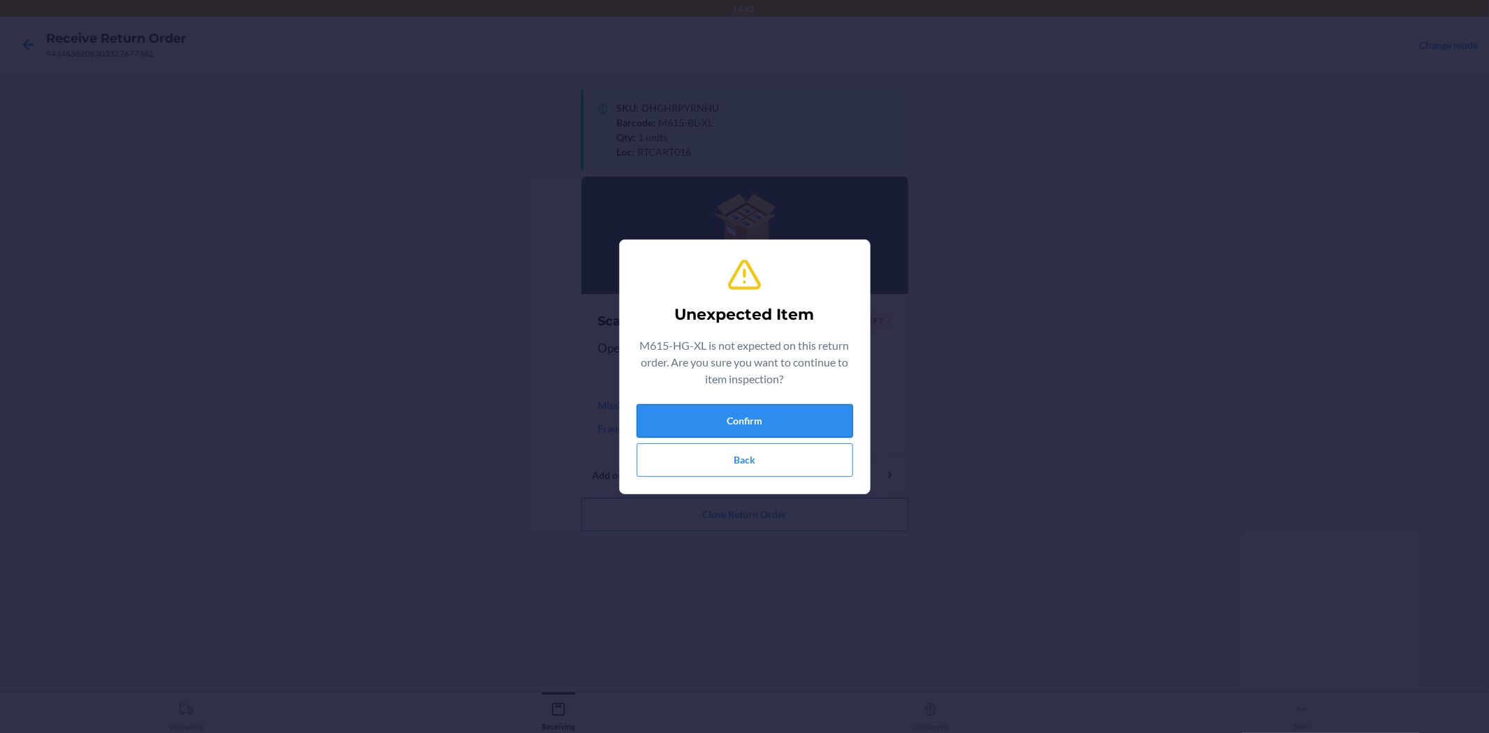
click at [715, 413] on button "Confirm" at bounding box center [745, 421] width 216 height 34
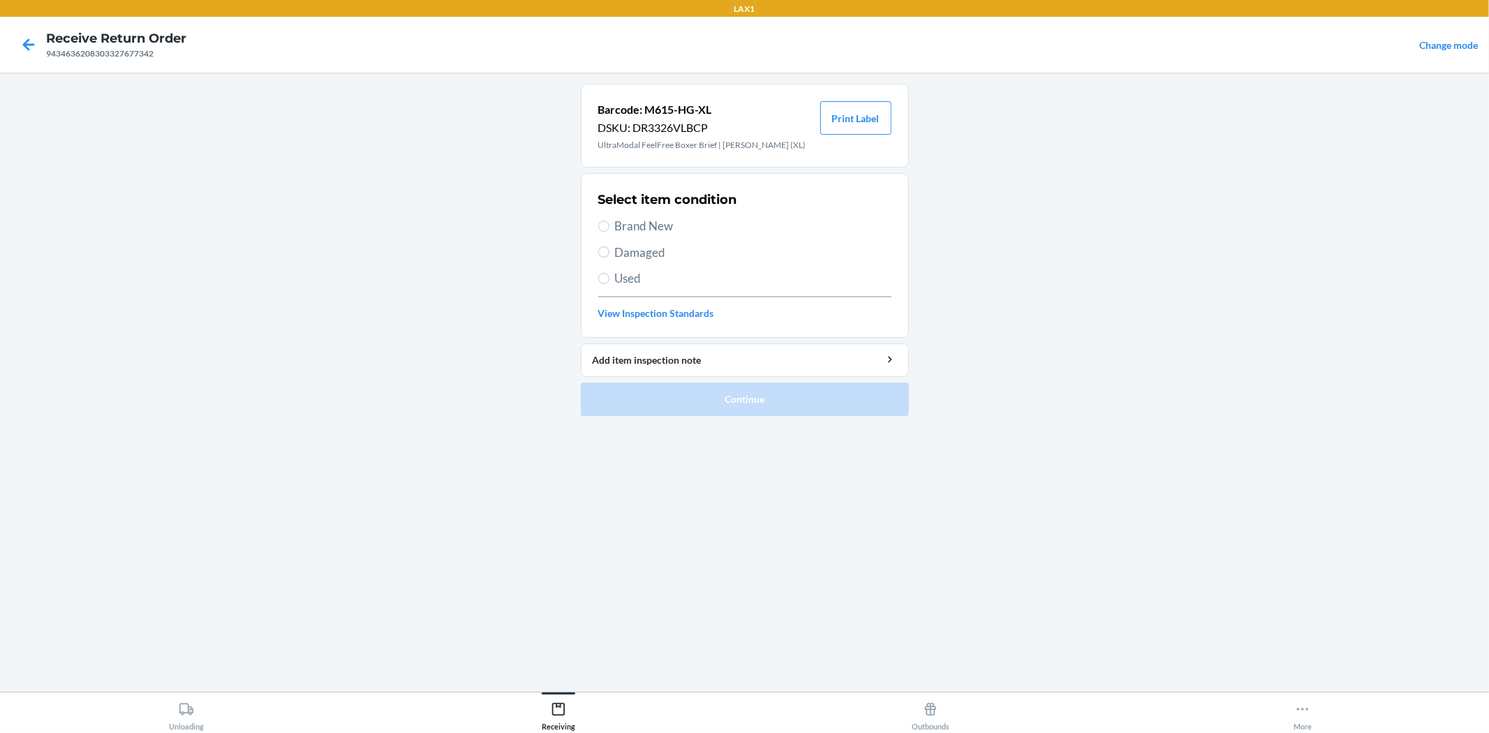
click at [616, 224] on span "Brand New" at bounding box center [753, 226] width 276 height 18
click at [609, 224] on input "Brand New" at bounding box center [603, 226] width 11 height 11
radio input "true"
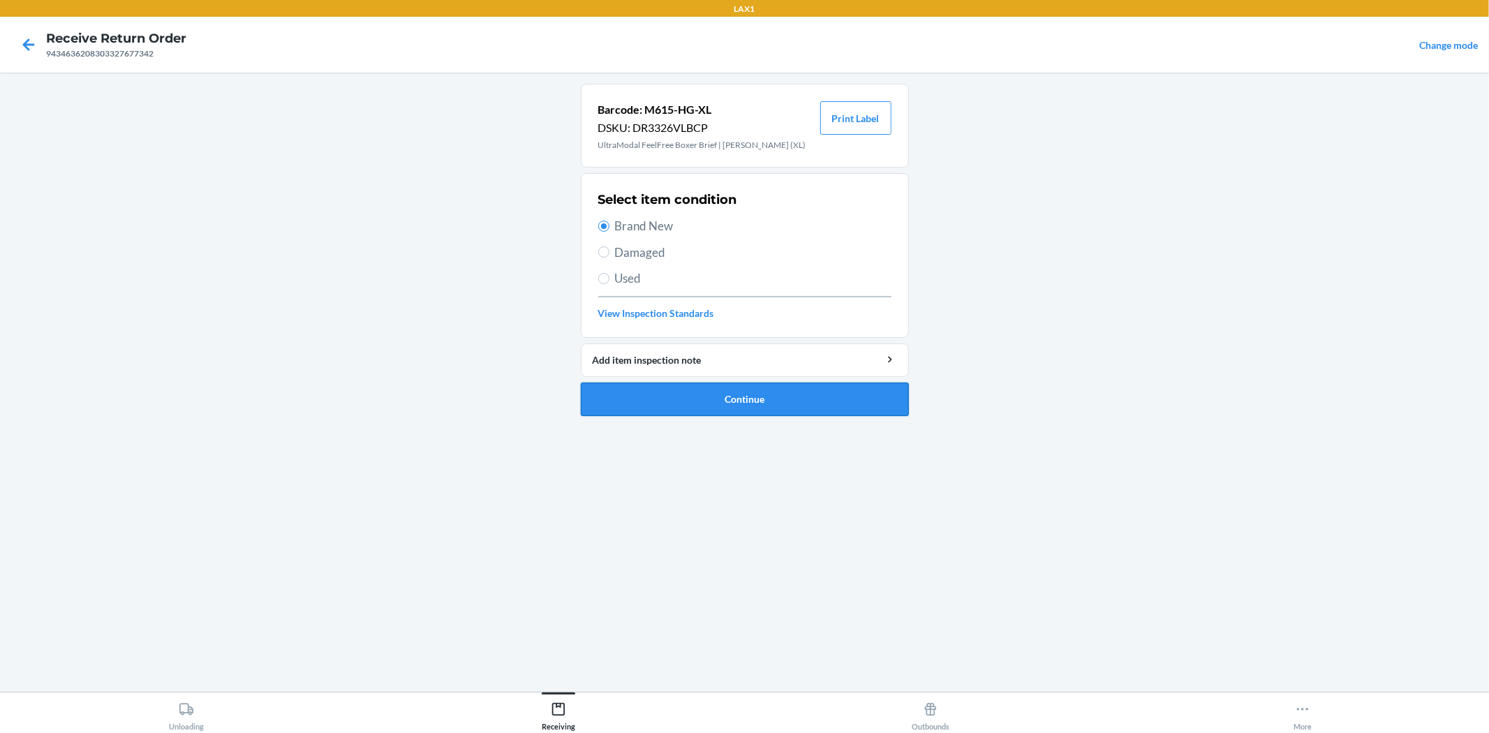
click at [700, 391] on button "Continue" at bounding box center [745, 400] width 328 height 34
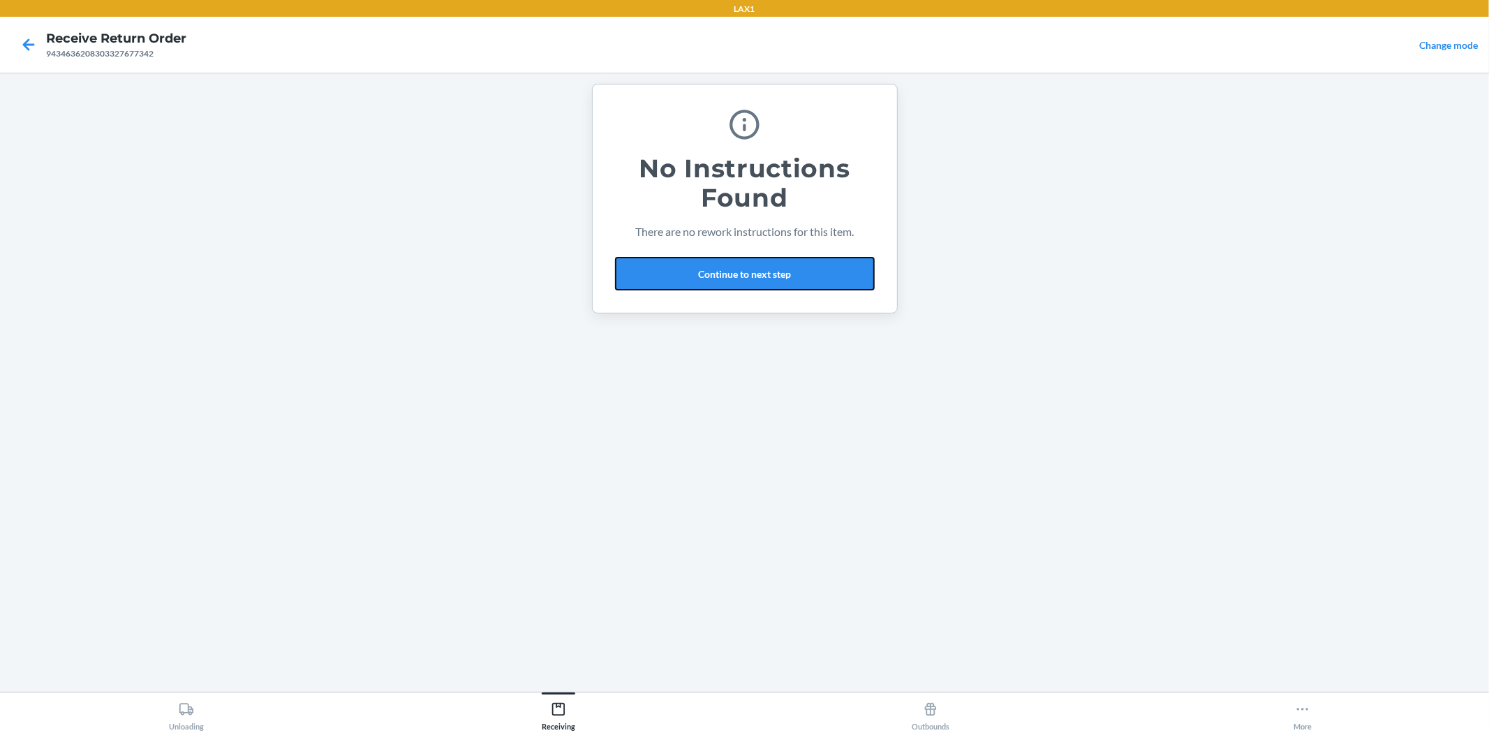
click at [665, 260] on button "Continue to next step" at bounding box center [745, 274] width 260 height 34
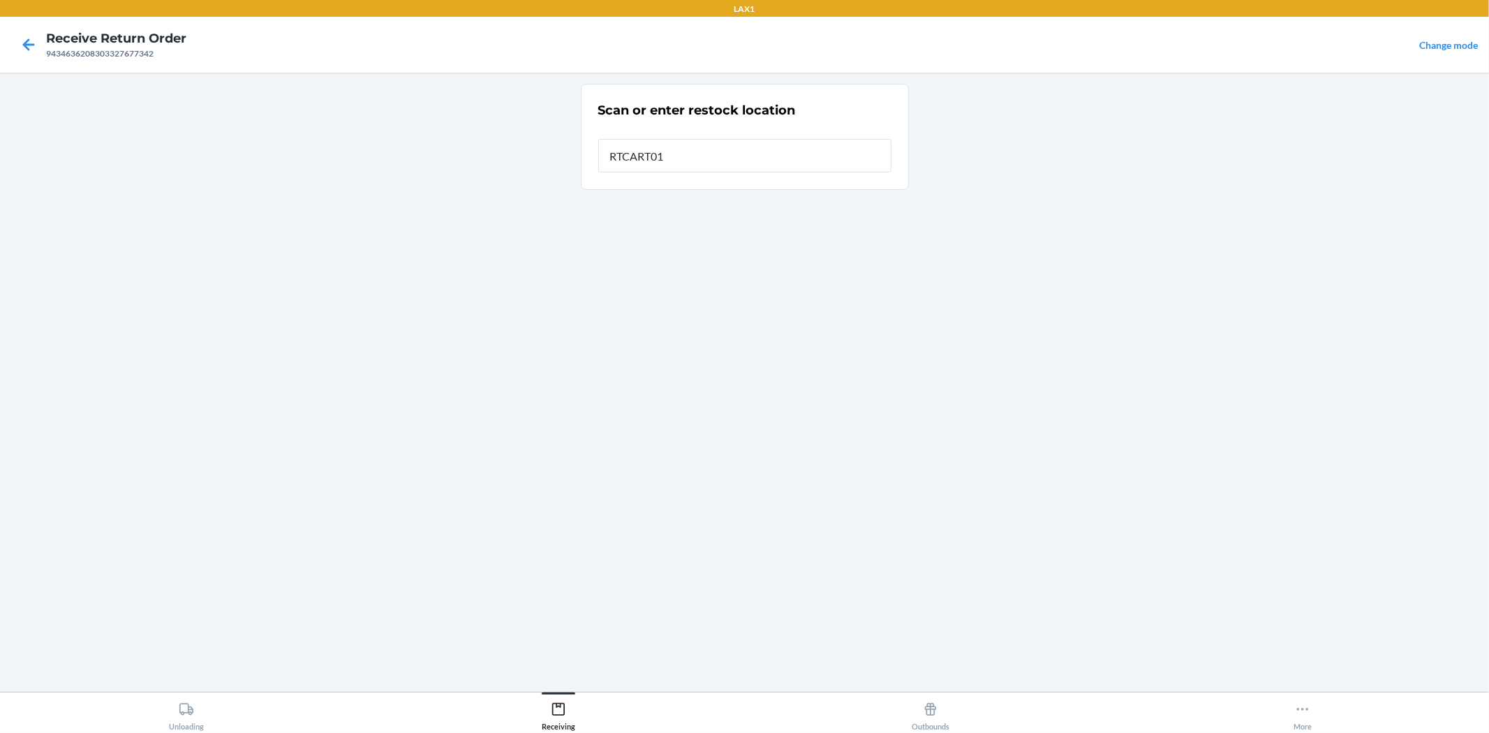
type input "RTCART016"
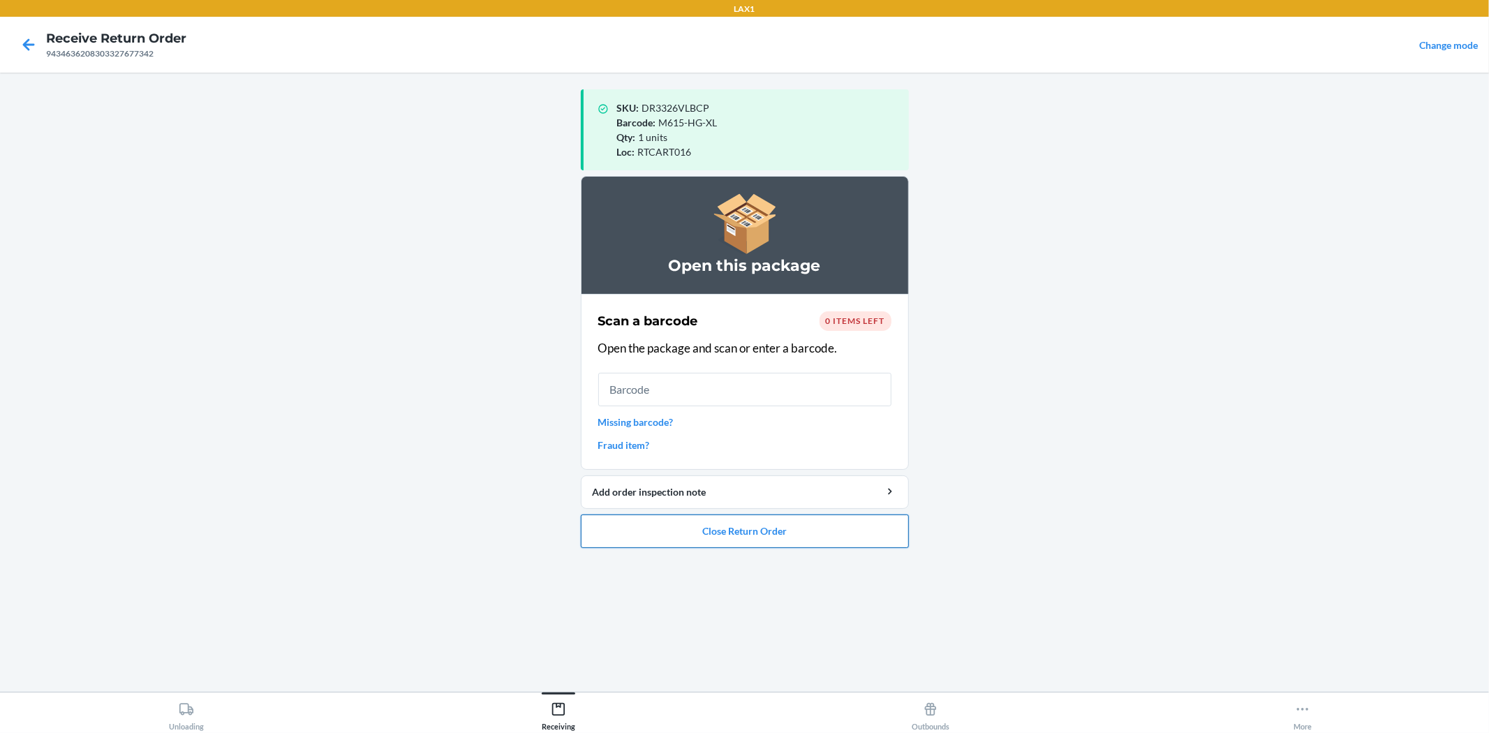
click at [727, 540] on button "Close Return Order" at bounding box center [745, 531] width 328 height 34
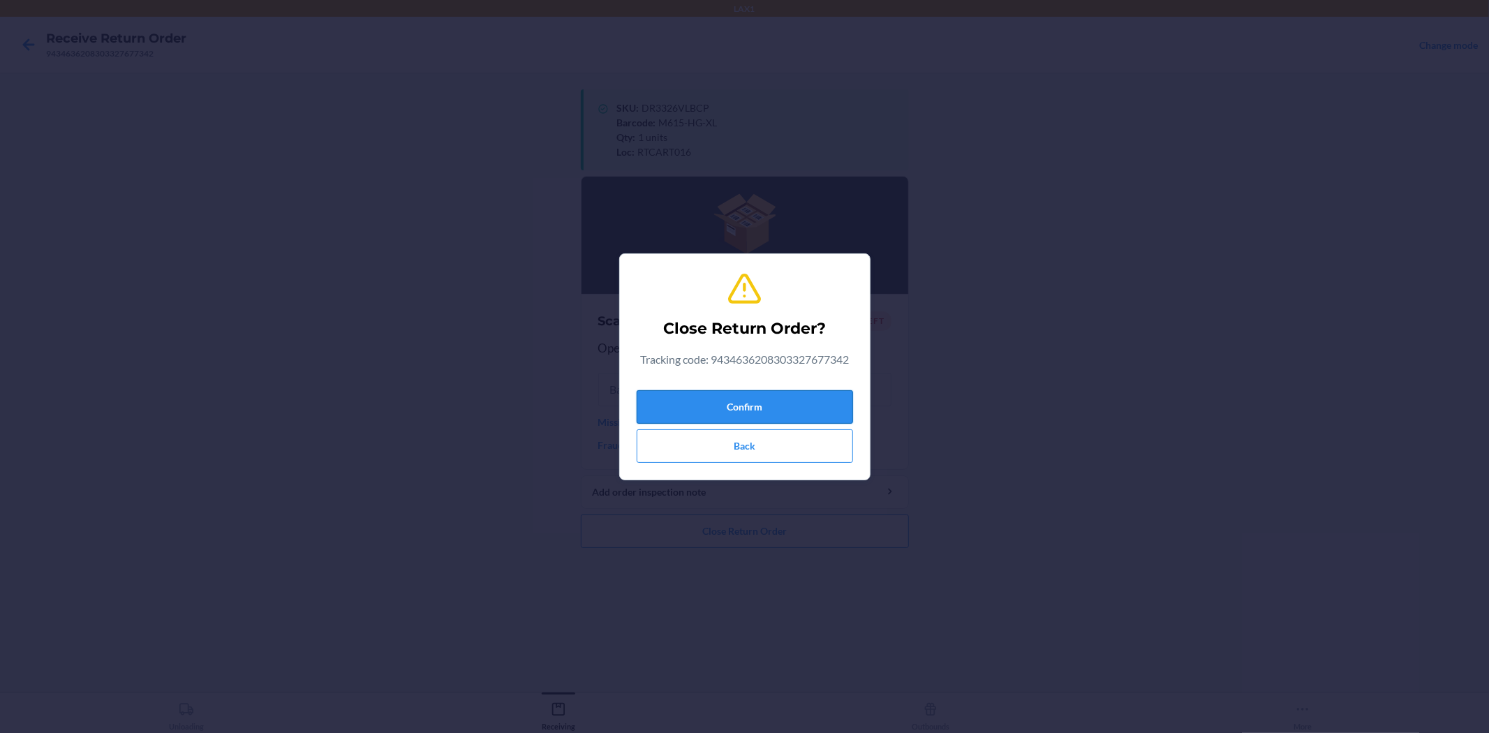
click at [787, 396] on button "Confirm" at bounding box center [745, 407] width 216 height 34
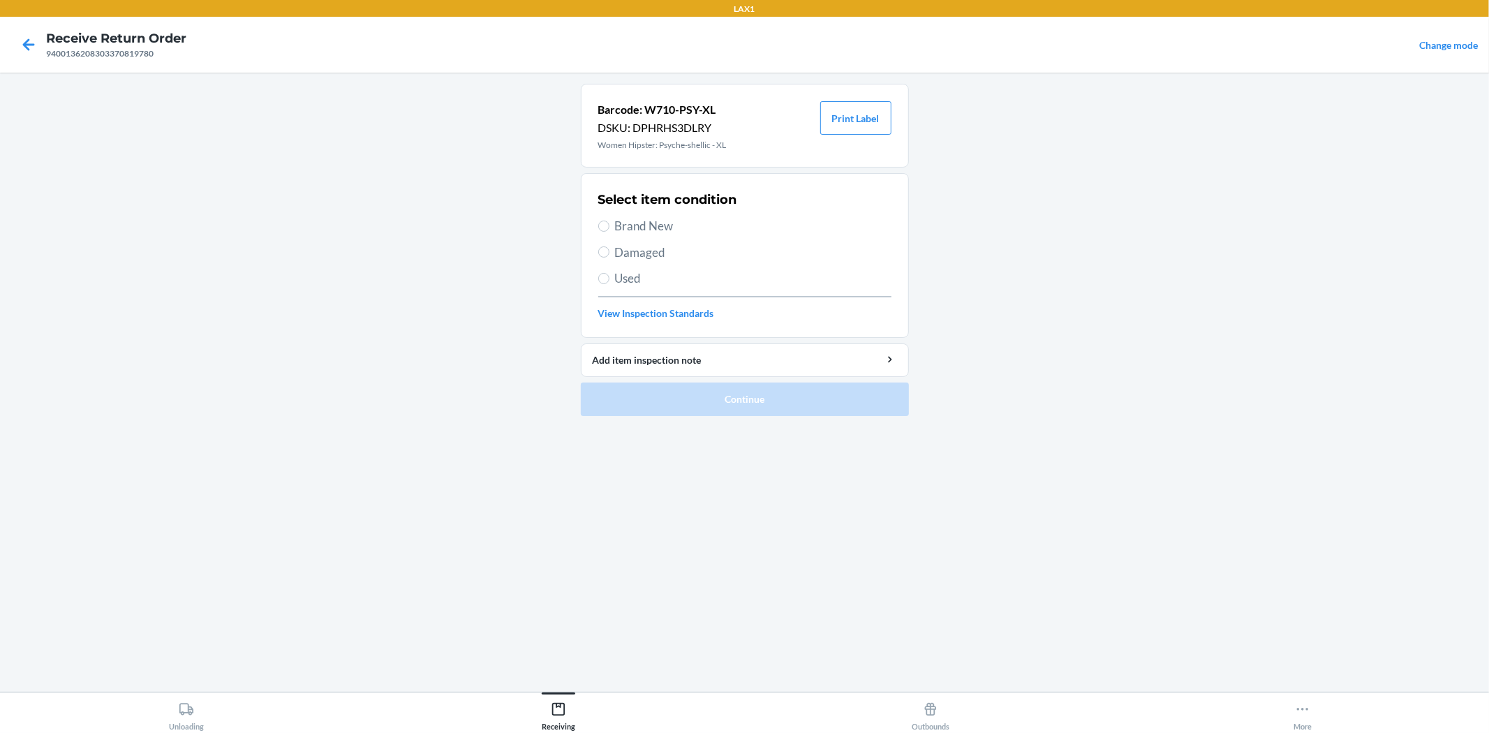
click at [641, 249] on span "Damaged" at bounding box center [753, 253] width 276 height 18
click at [609, 249] on input "Damaged" at bounding box center [603, 251] width 11 height 11
radio input "true"
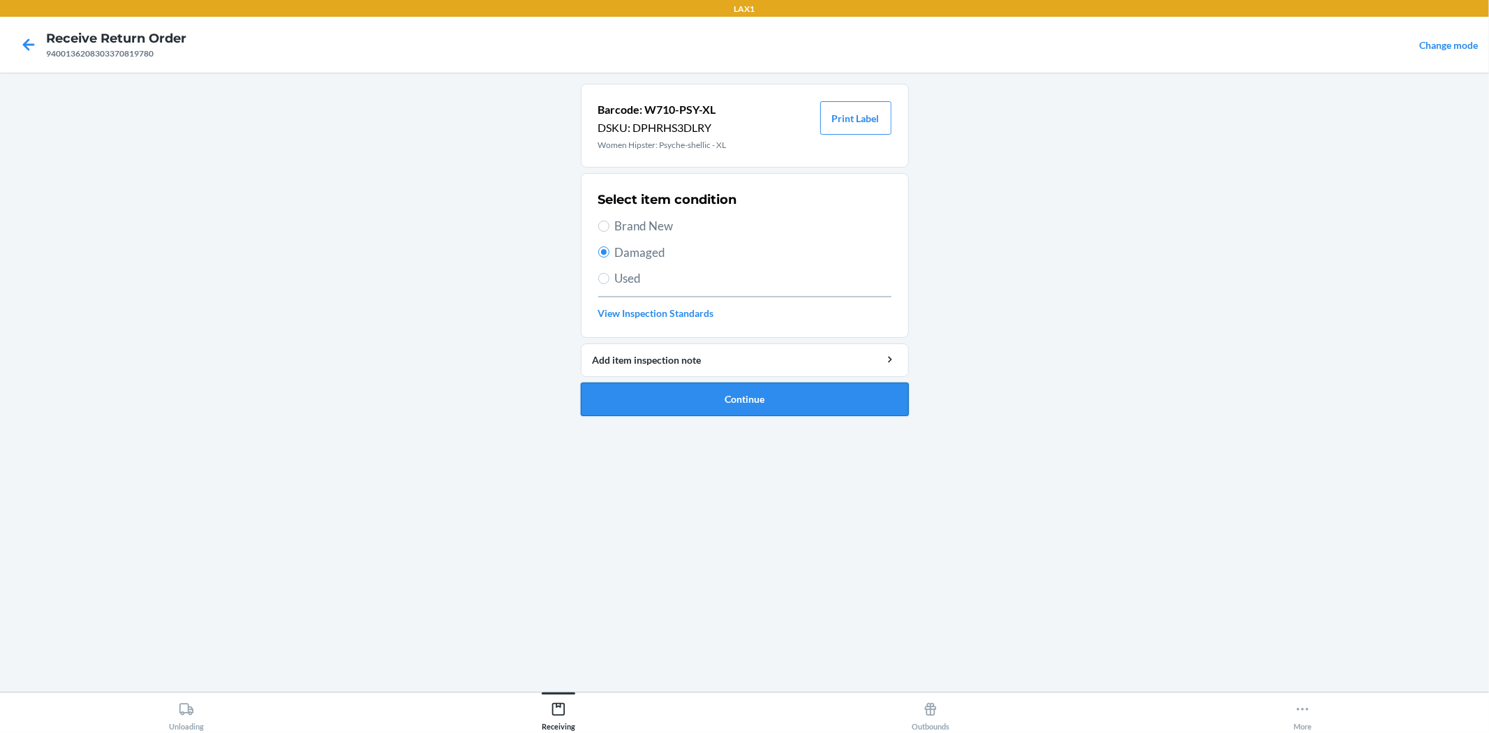
click at [739, 390] on button "Continue" at bounding box center [745, 400] width 328 height 34
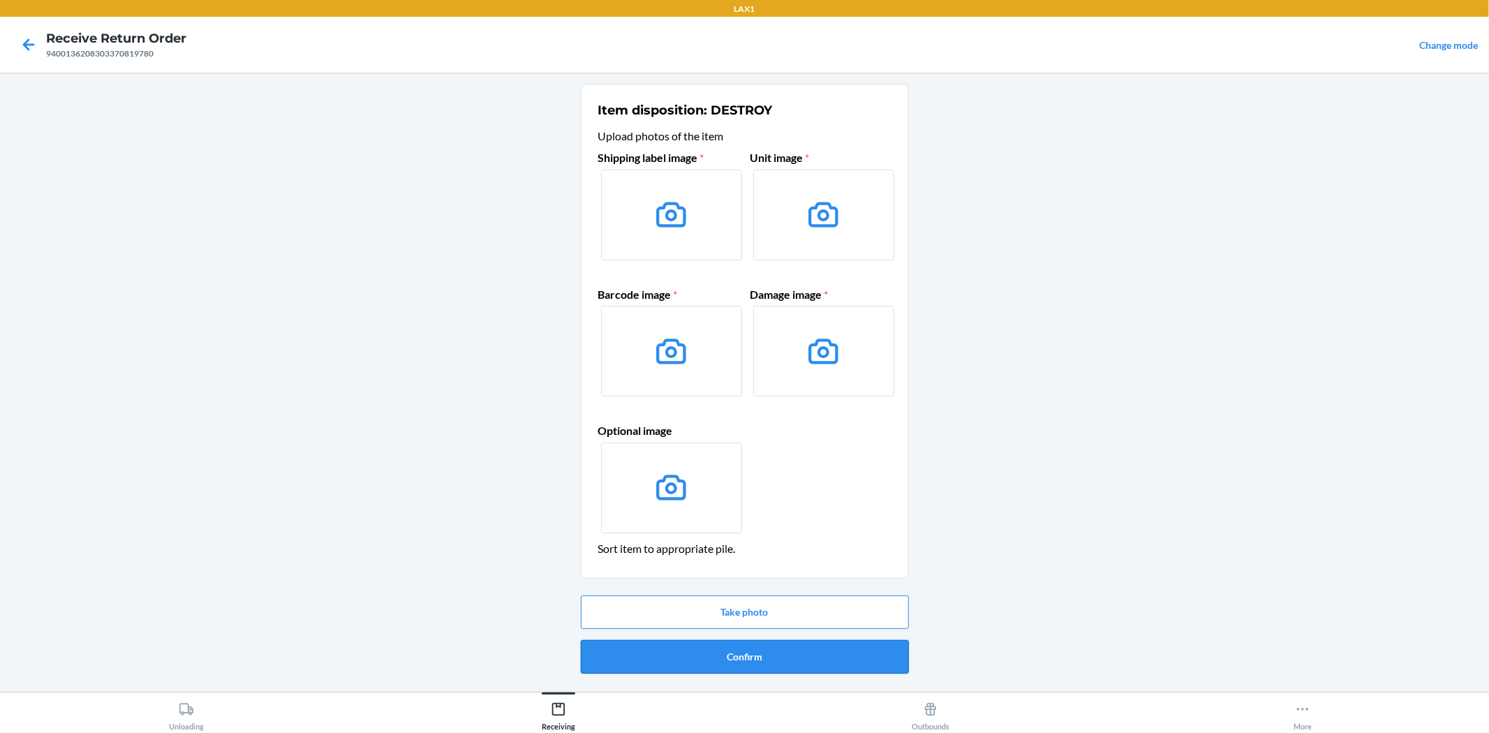
click at [785, 653] on button "Confirm" at bounding box center [745, 657] width 328 height 34
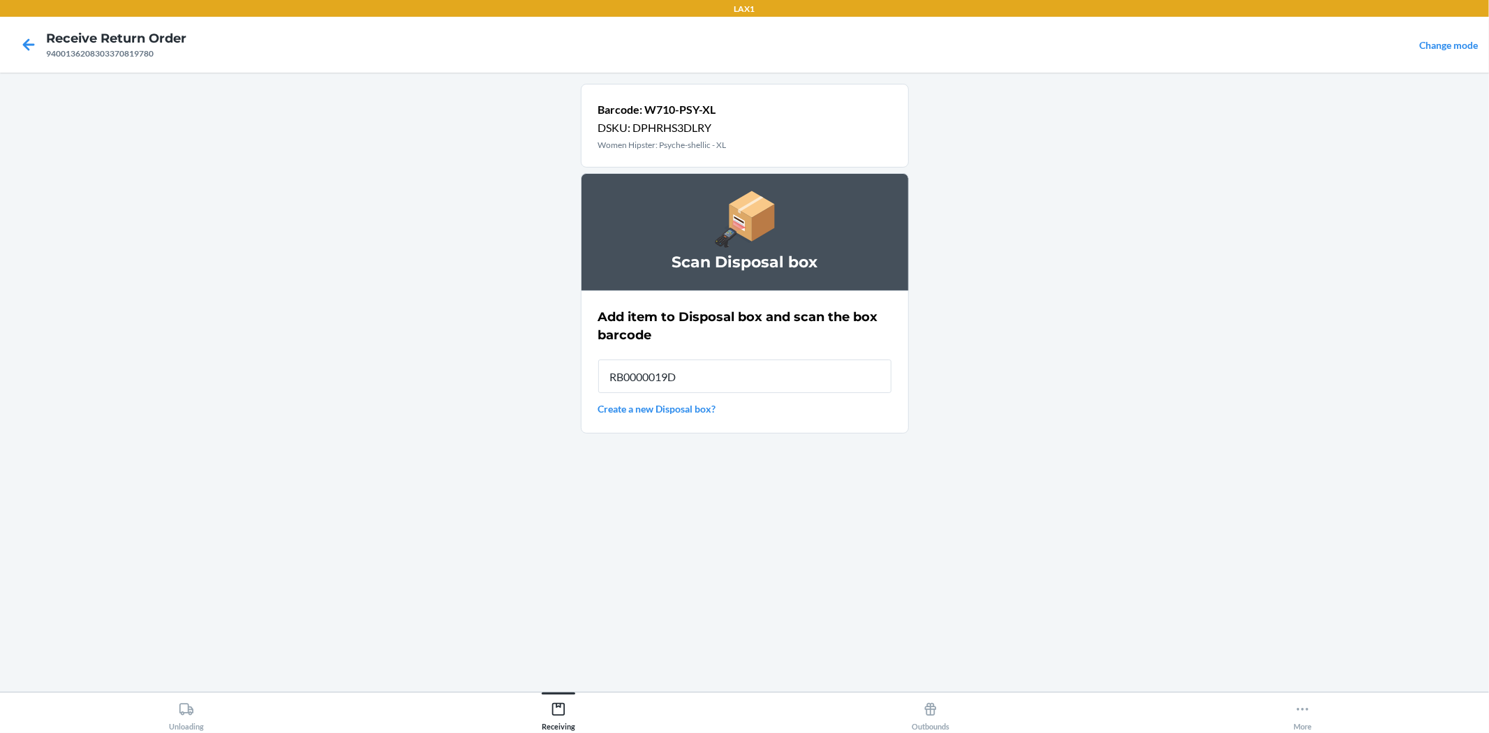
type input "RB0000019D0"
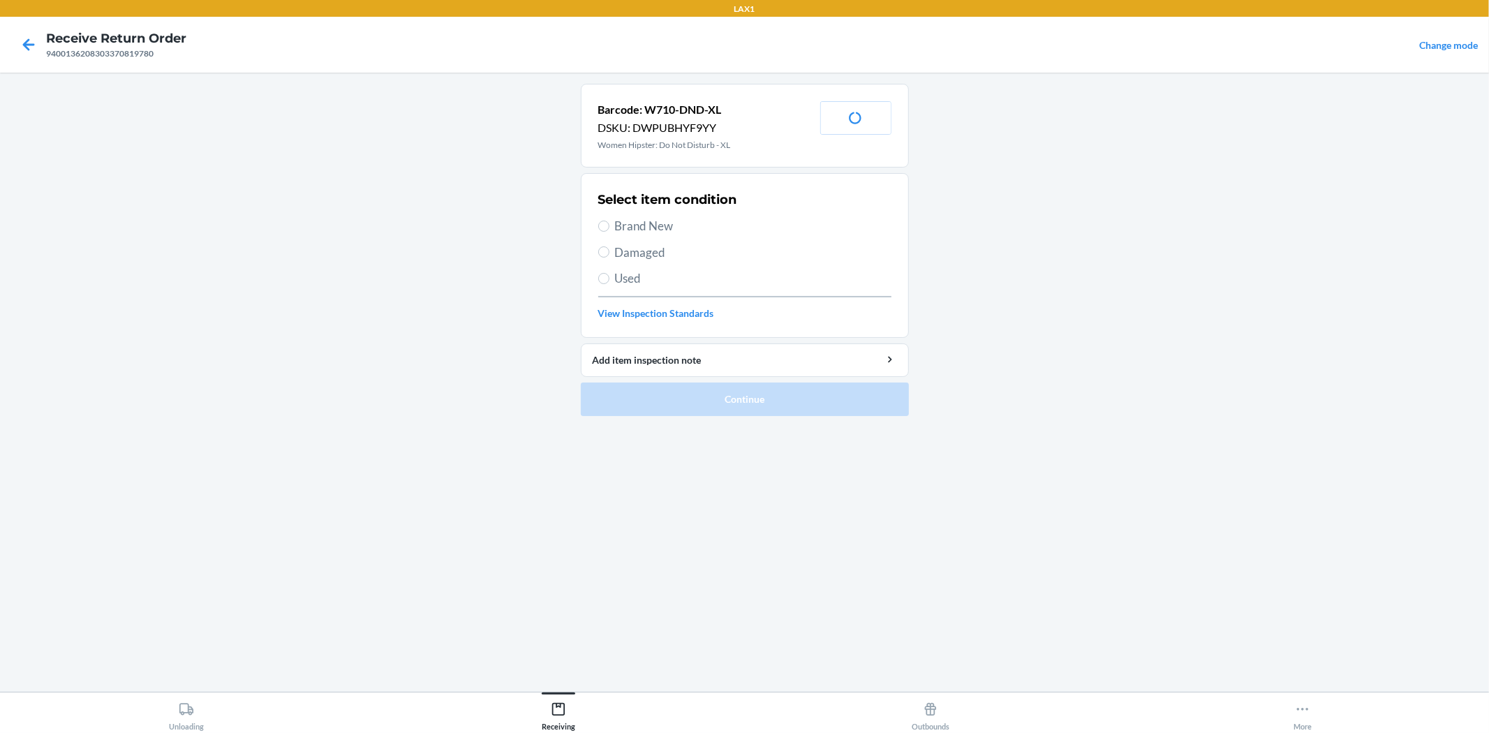
click at [676, 225] on span "Brand New" at bounding box center [753, 226] width 276 height 18
click at [609, 225] on input "Brand New" at bounding box center [603, 226] width 11 height 11
radio input "true"
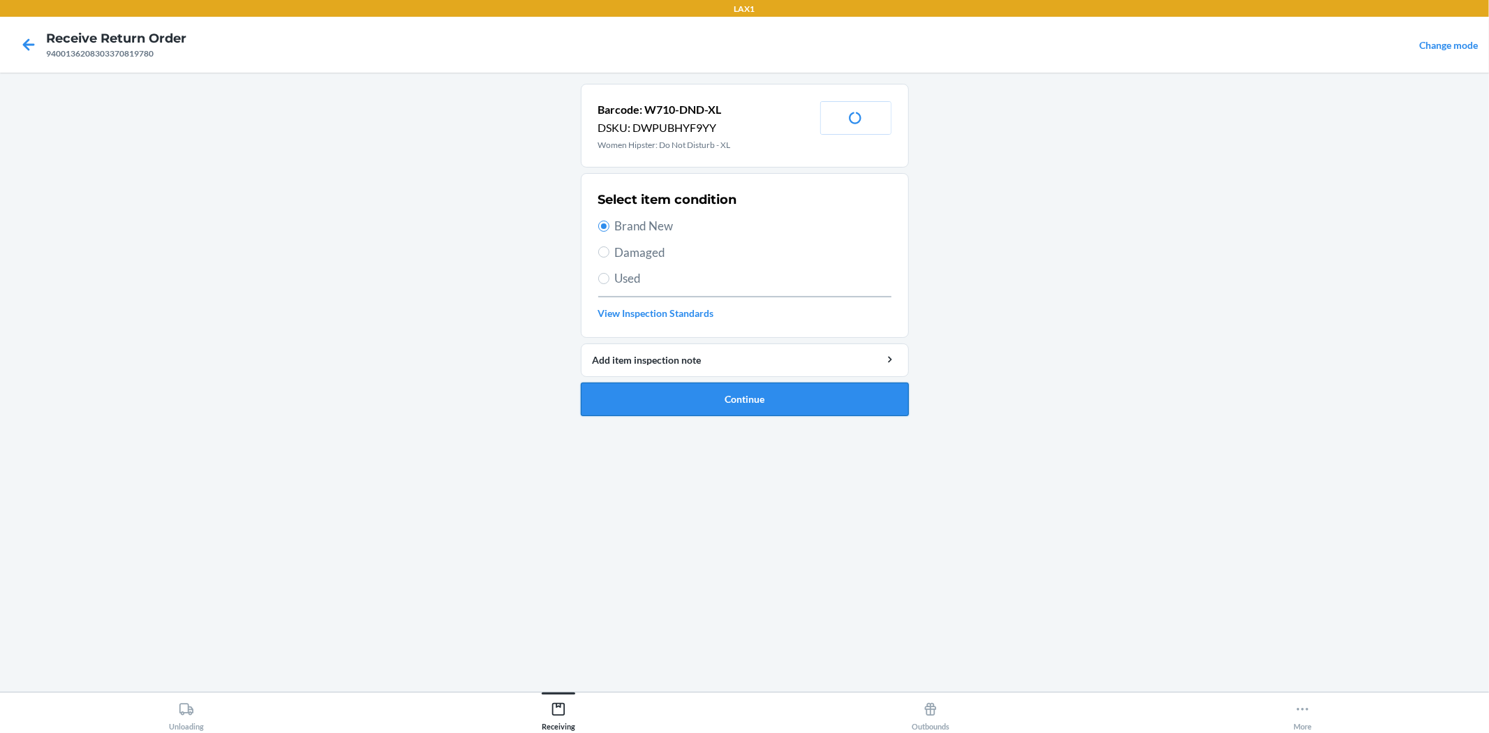
click at [691, 400] on button "Continue" at bounding box center [745, 400] width 328 height 34
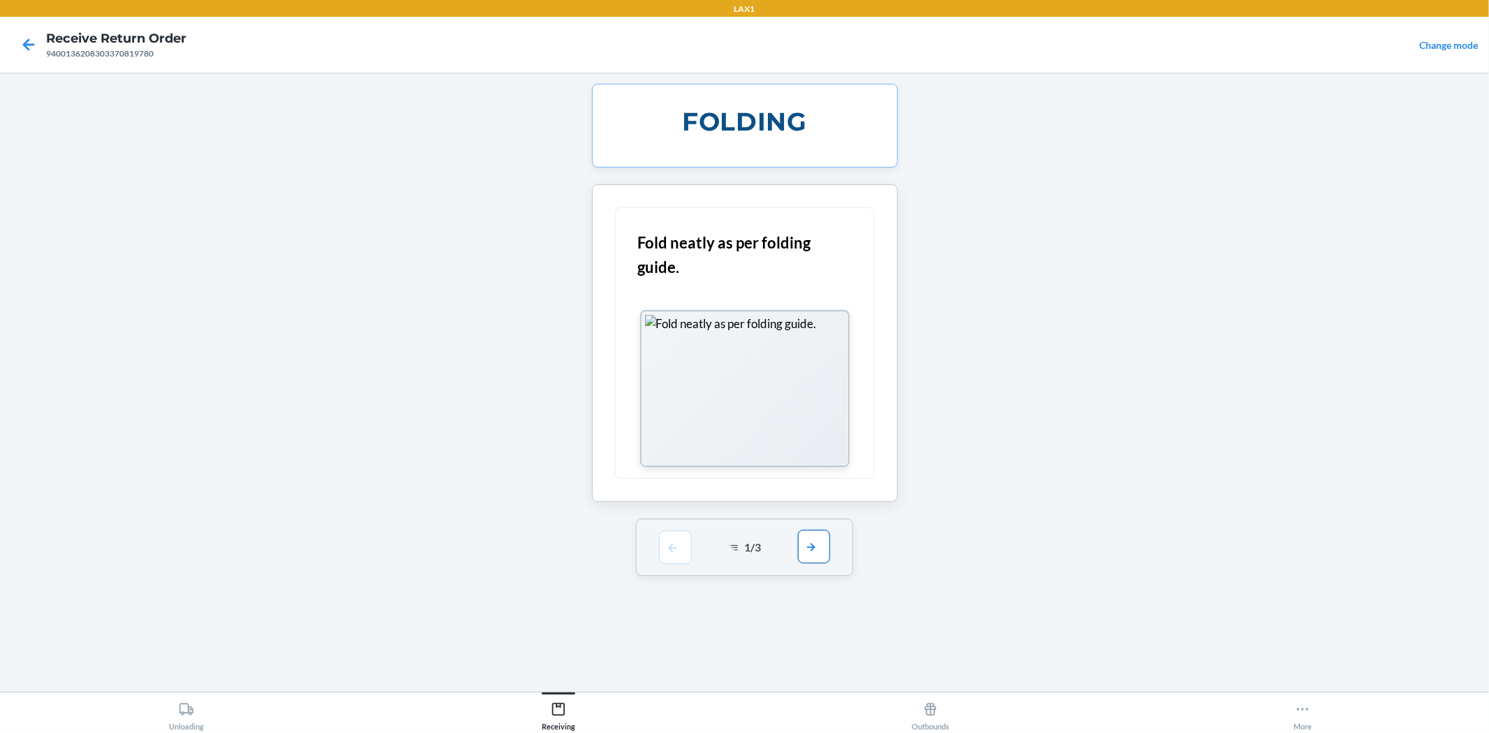
click at [808, 549] on button "button" at bounding box center [814, 547] width 32 height 34
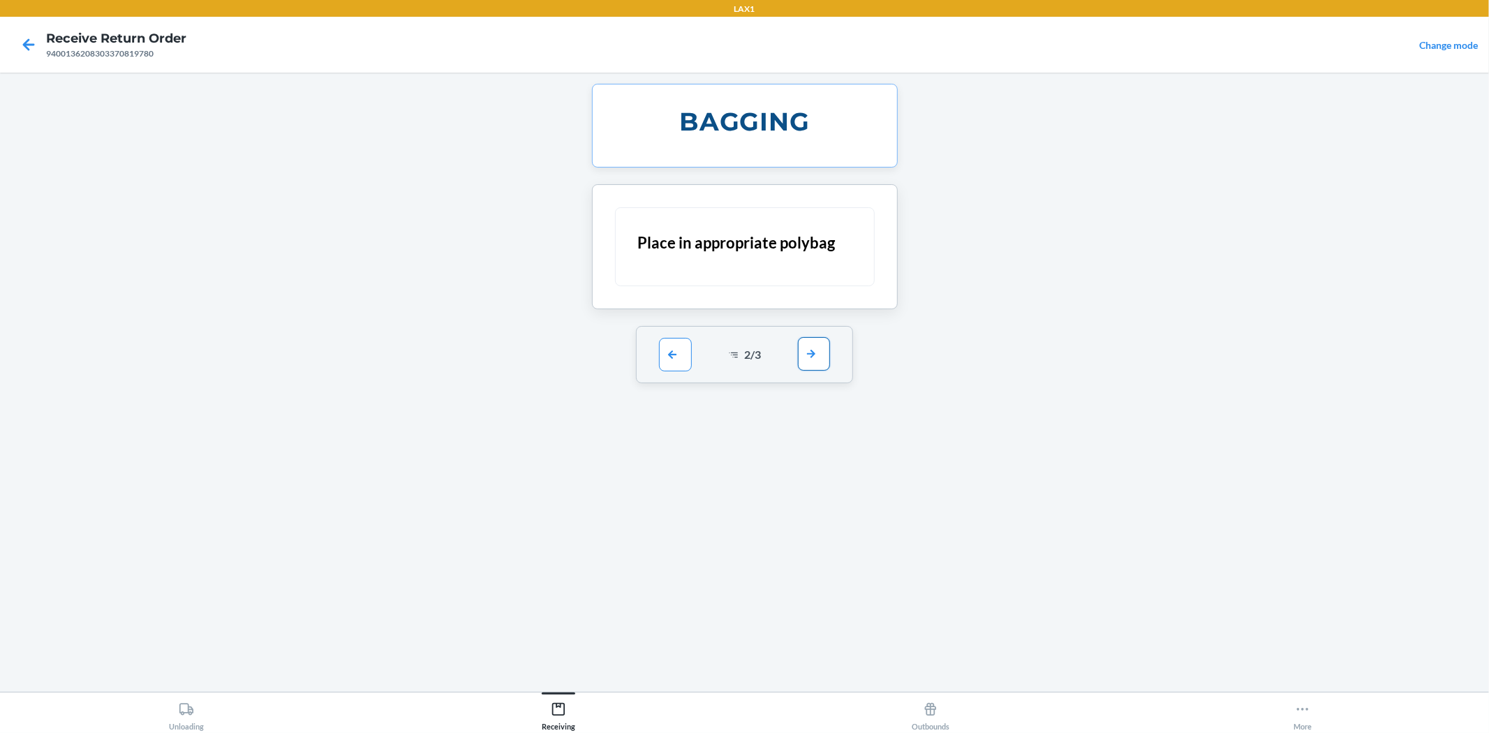
click at [813, 351] on button "button" at bounding box center [814, 354] width 32 height 34
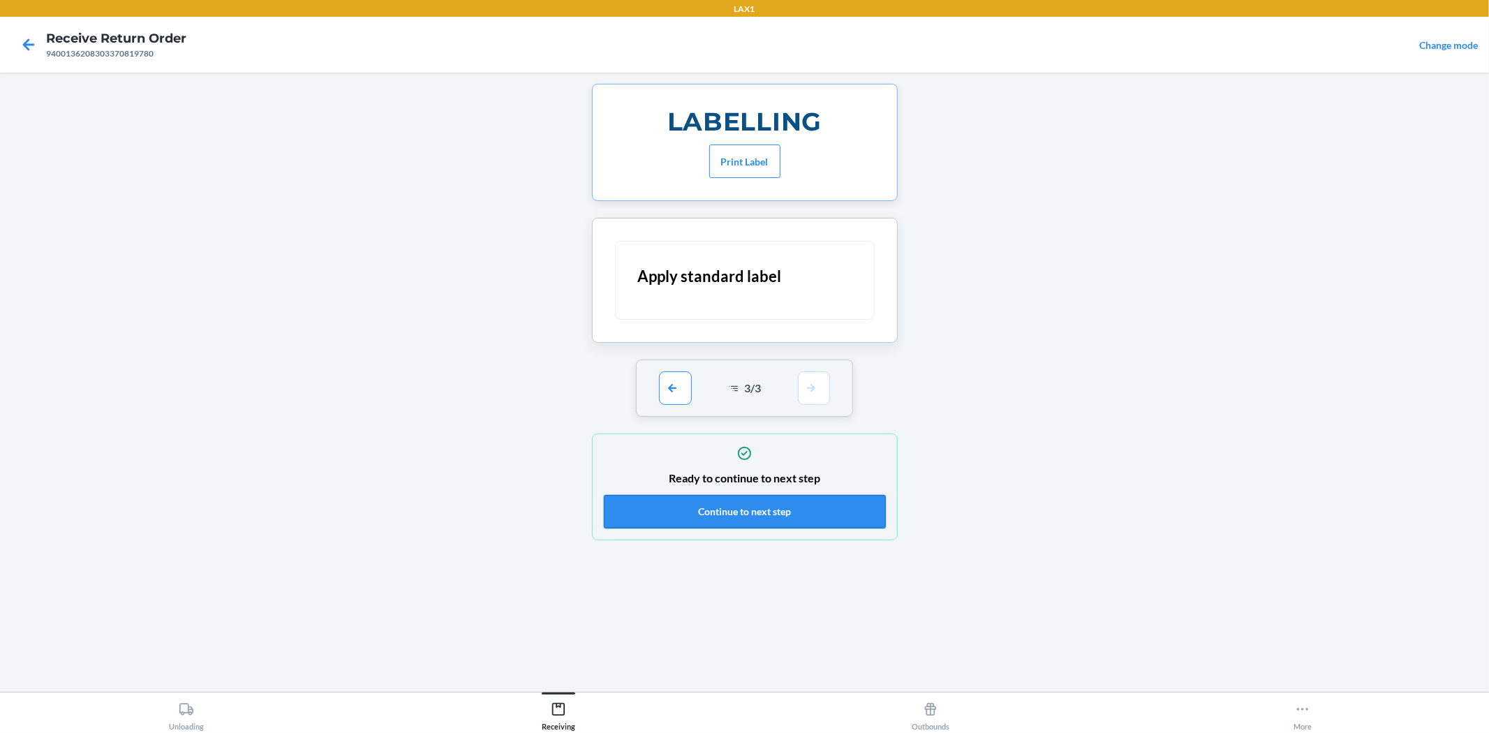
click at [835, 512] on button "Continue to next step" at bounding box center [745, 512] width 282 height 34
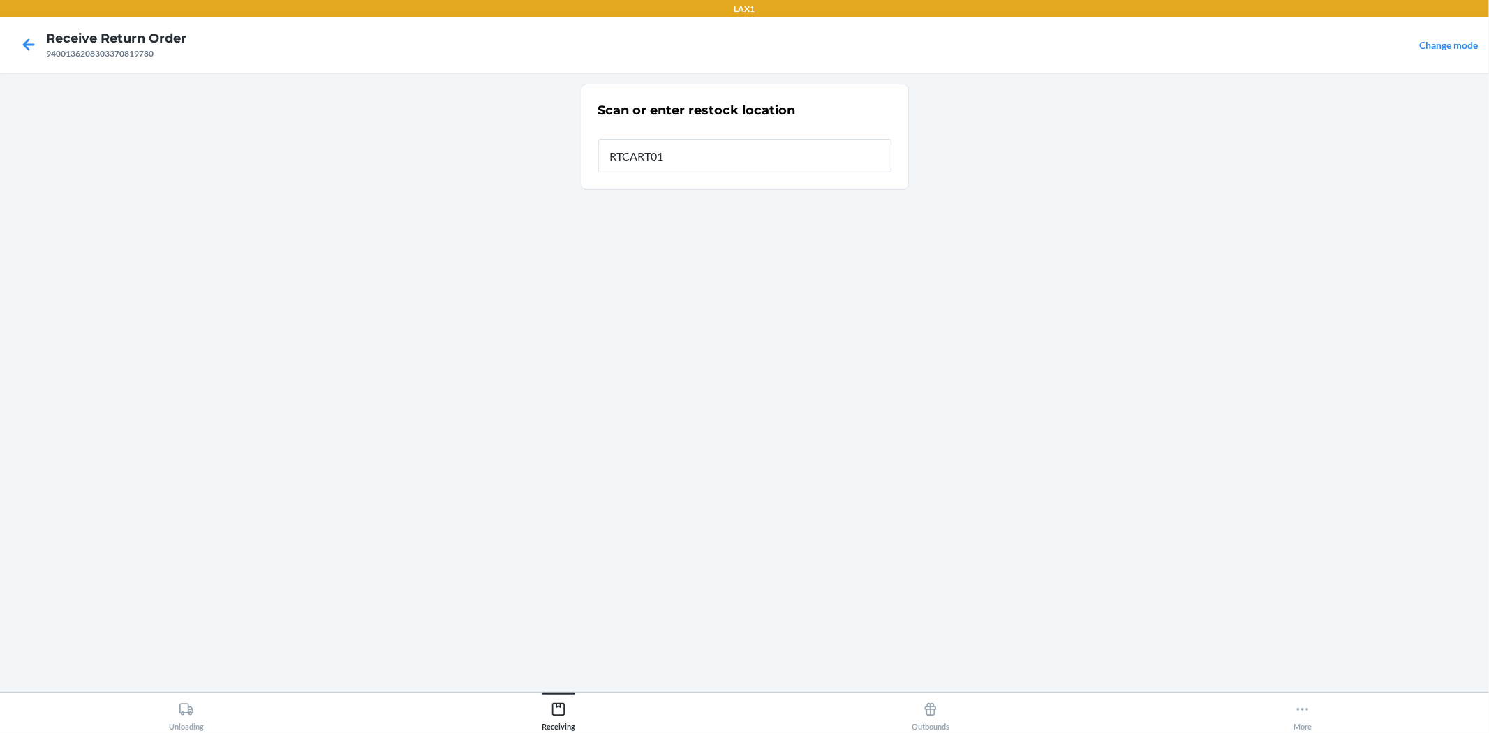
type input "RTCART016"
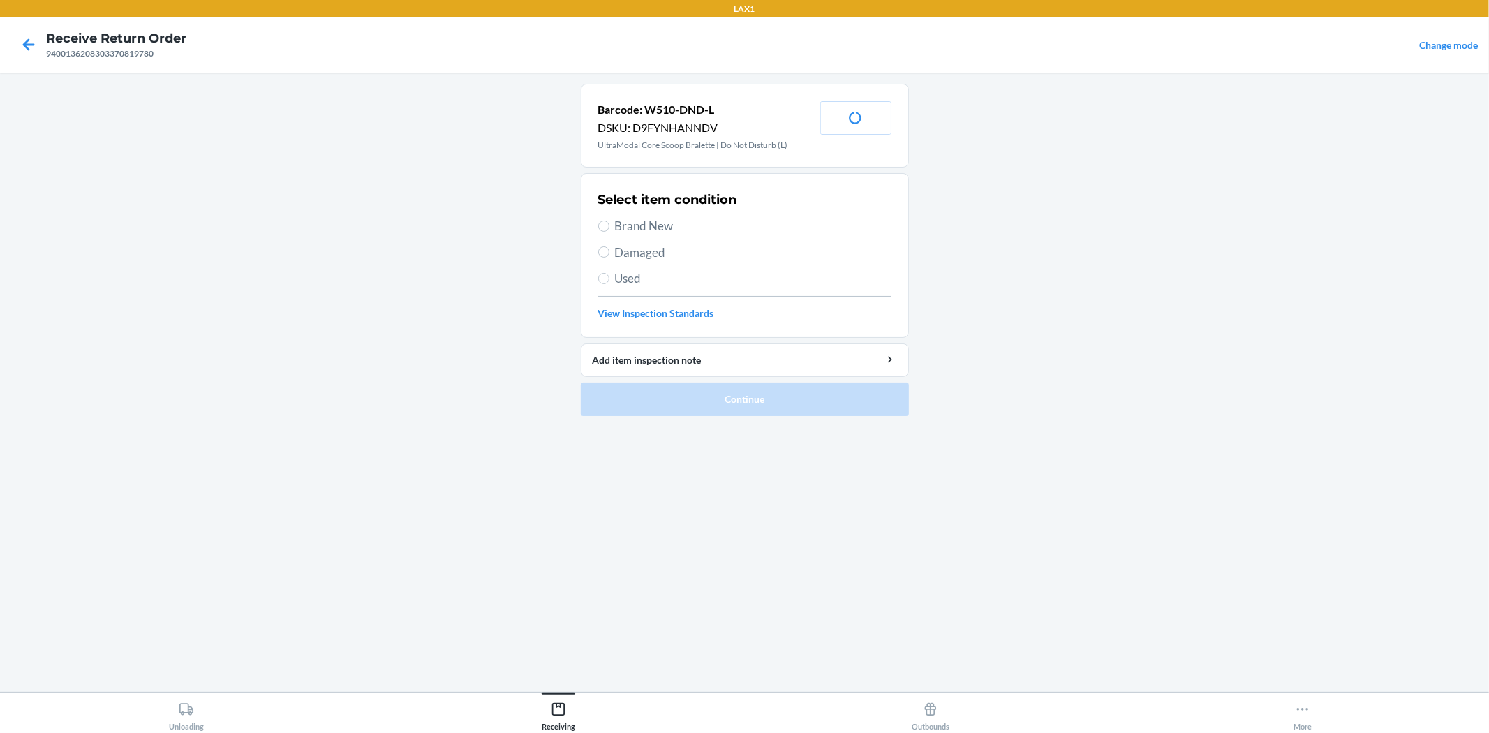
click at [666, 225] on span "Brand New" at bounding box center [753, 226] width 276 height 18
click at [609, 225] on input "Brand New" at bounding box center [603, 226] width 11 height 11
radio input "true"
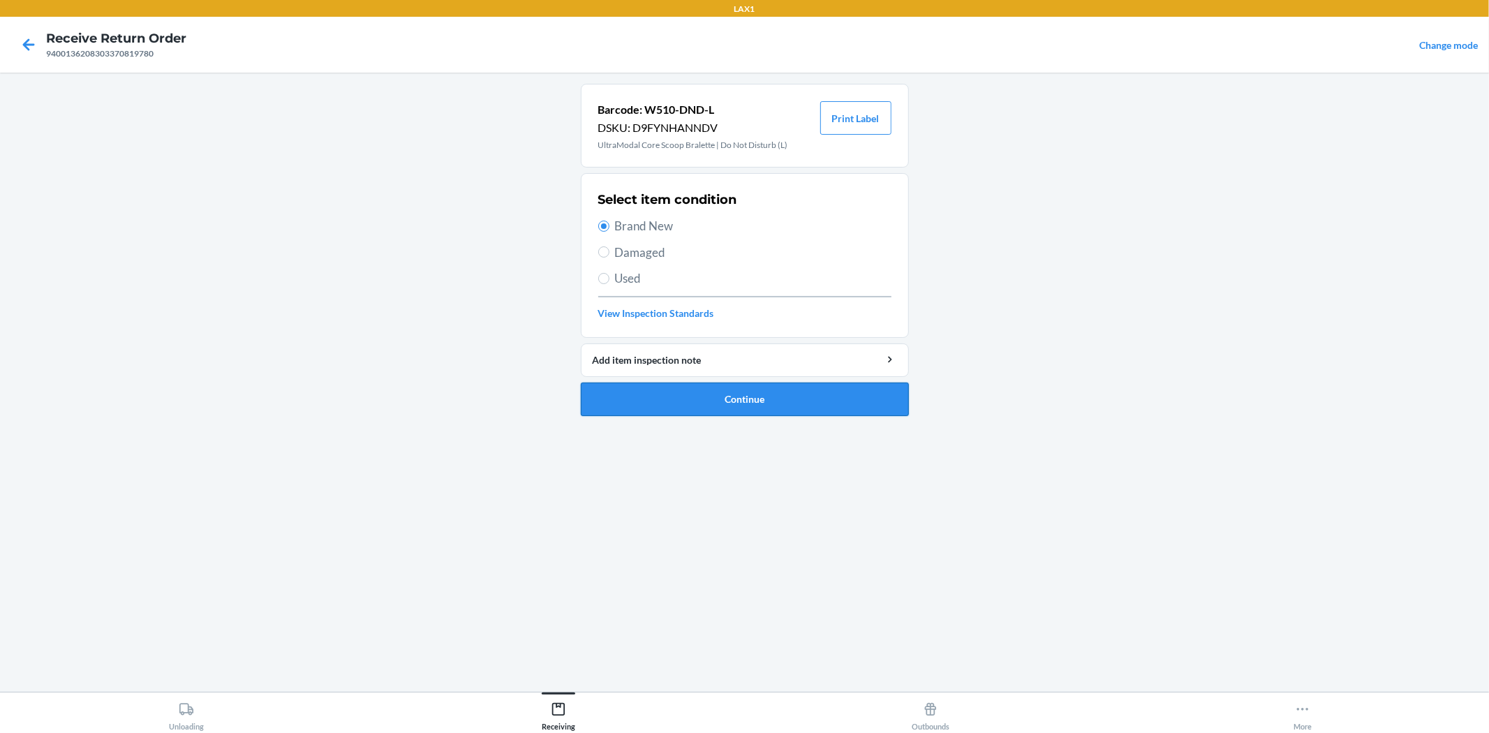
click at [776, 389] on button "Continue" at bounding box center [745, 400] width 328 height 34
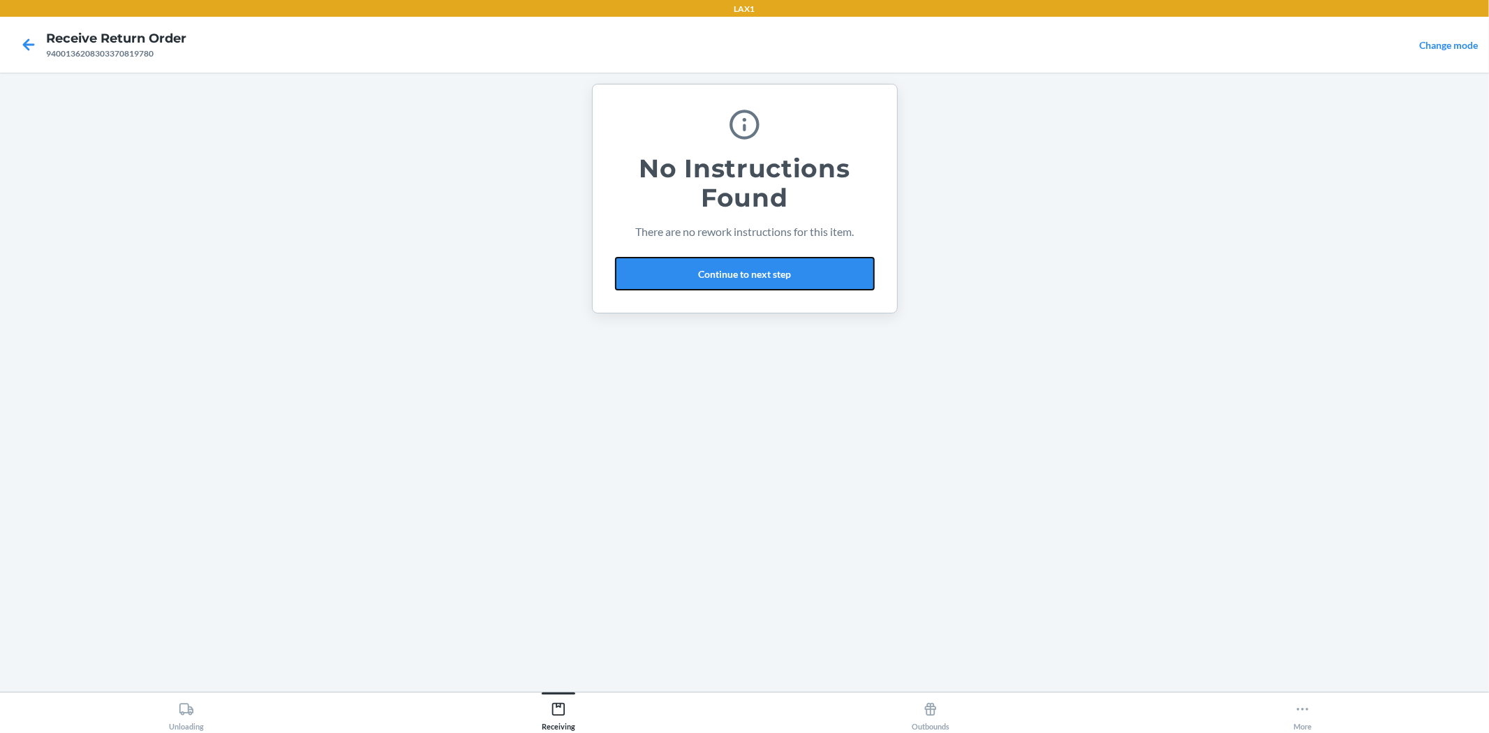
click at [776, 271] on button "Continue to next step" at bounding box center [745, 274] width 260 height 34
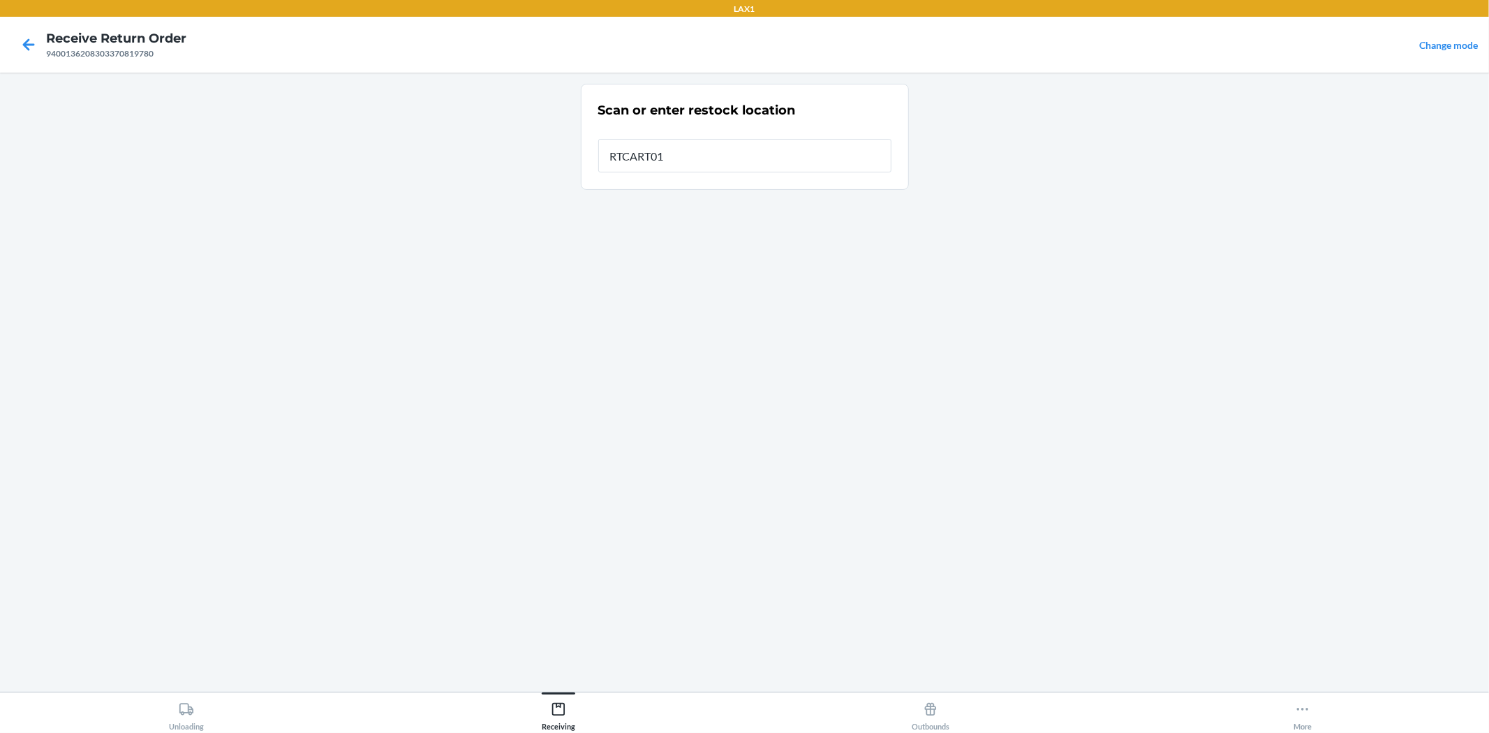
type input "RTCART016"
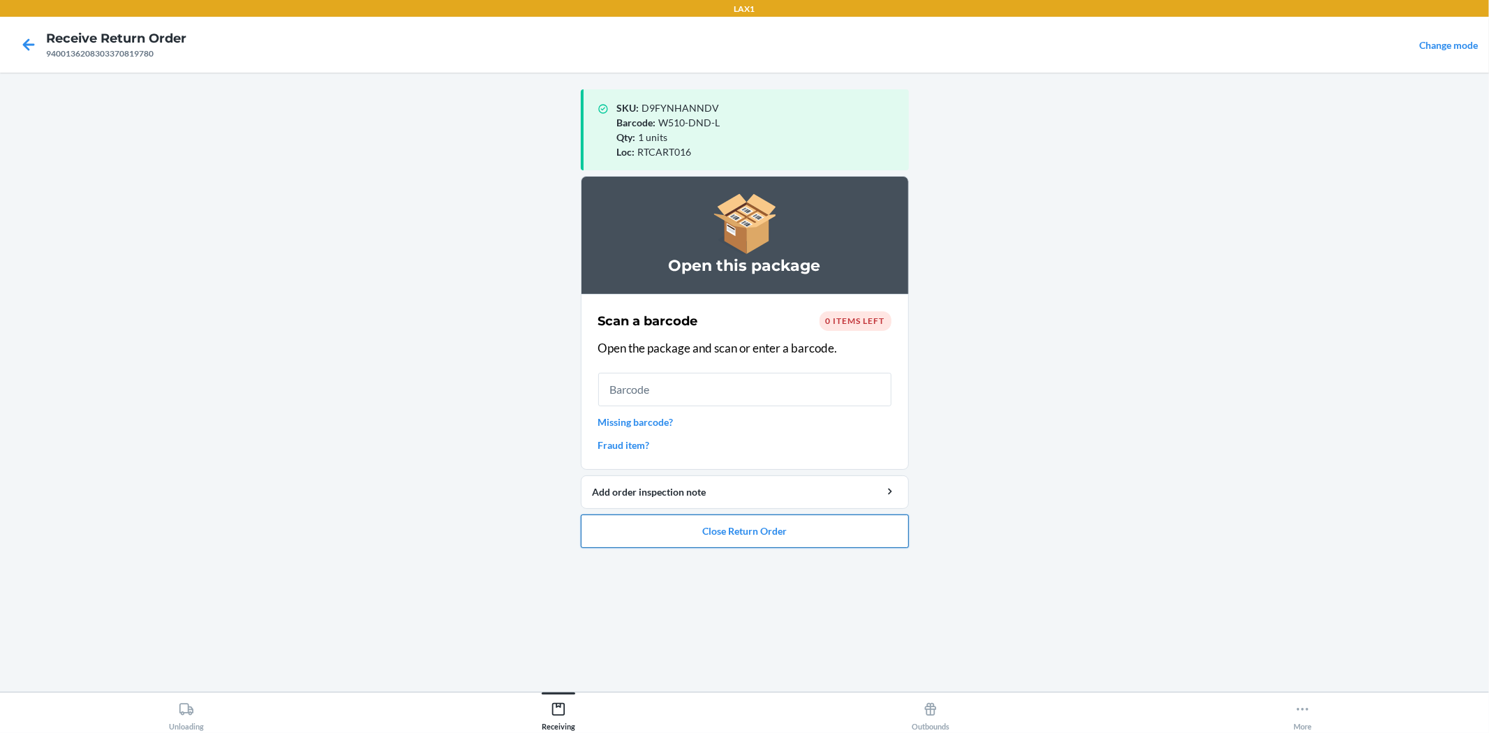
click at [786, 538] on button "Close Return Order" at bounding box center [745, 531] width 328 height 34
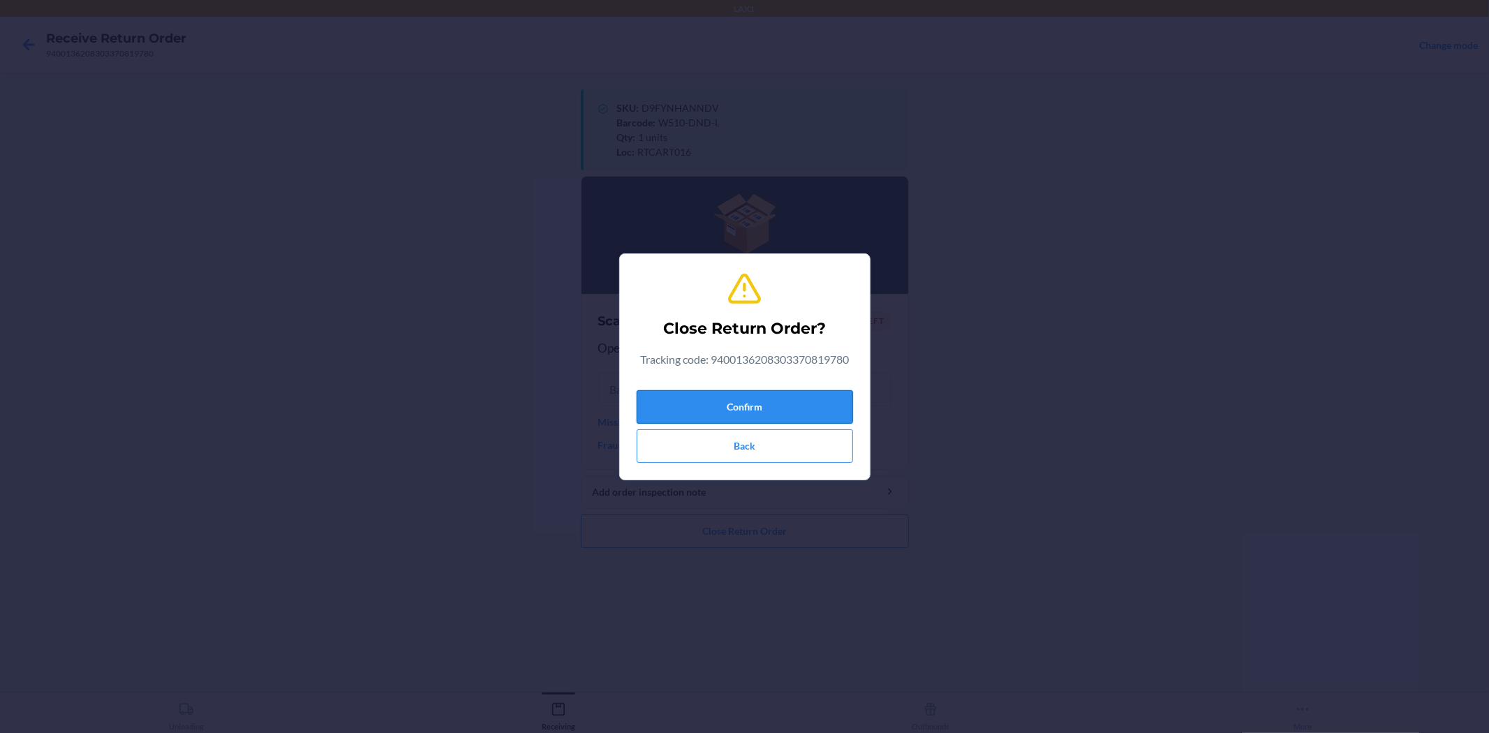
click at [822, 400] on button "Confirm" at bounding box center [745, 407] width 216 height 34
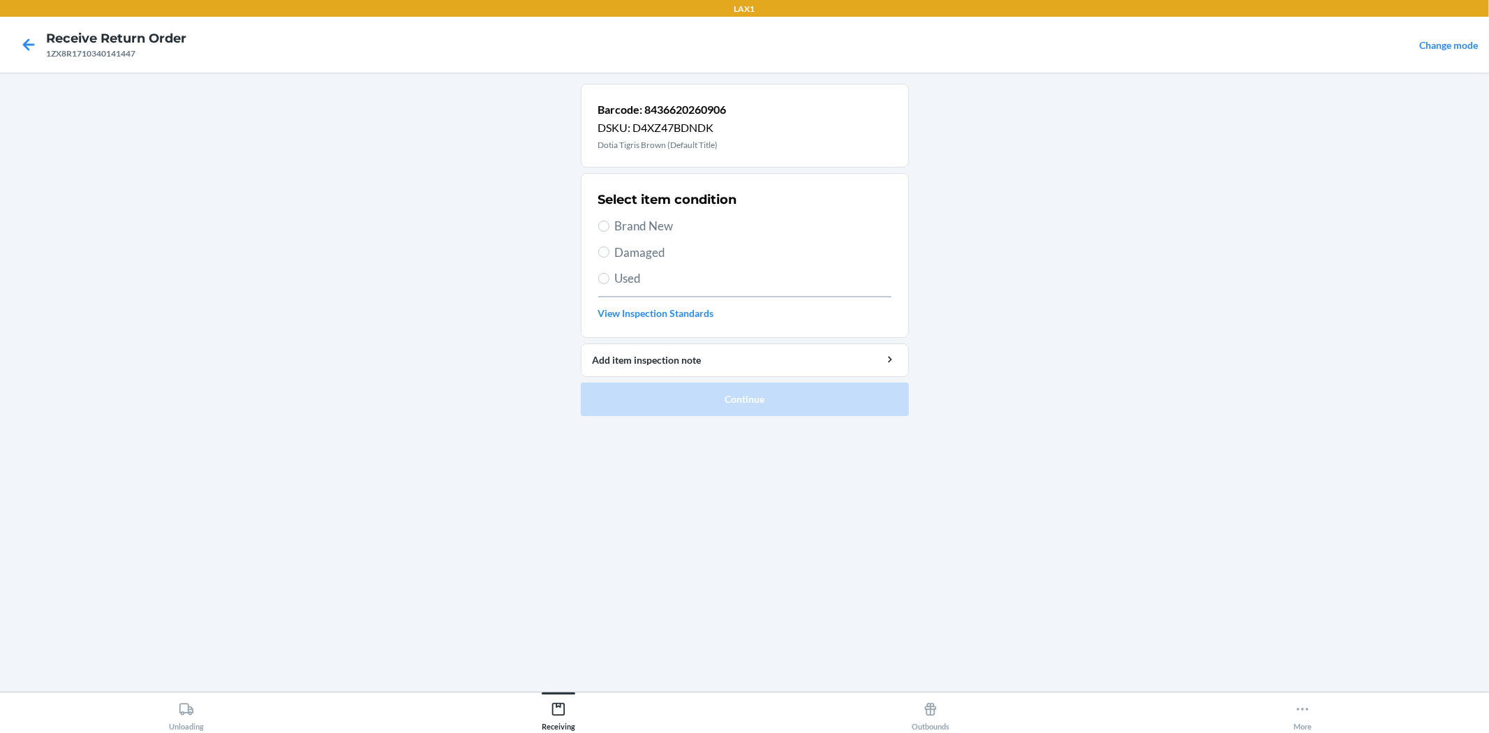
click at [671, 232] on span "Brand New" at bounding box center [753, 226] width 276 height 18
click at [609, 232] on input "Brand New" at bounding box center [603, 226] width 11 height 11
radio input "true"
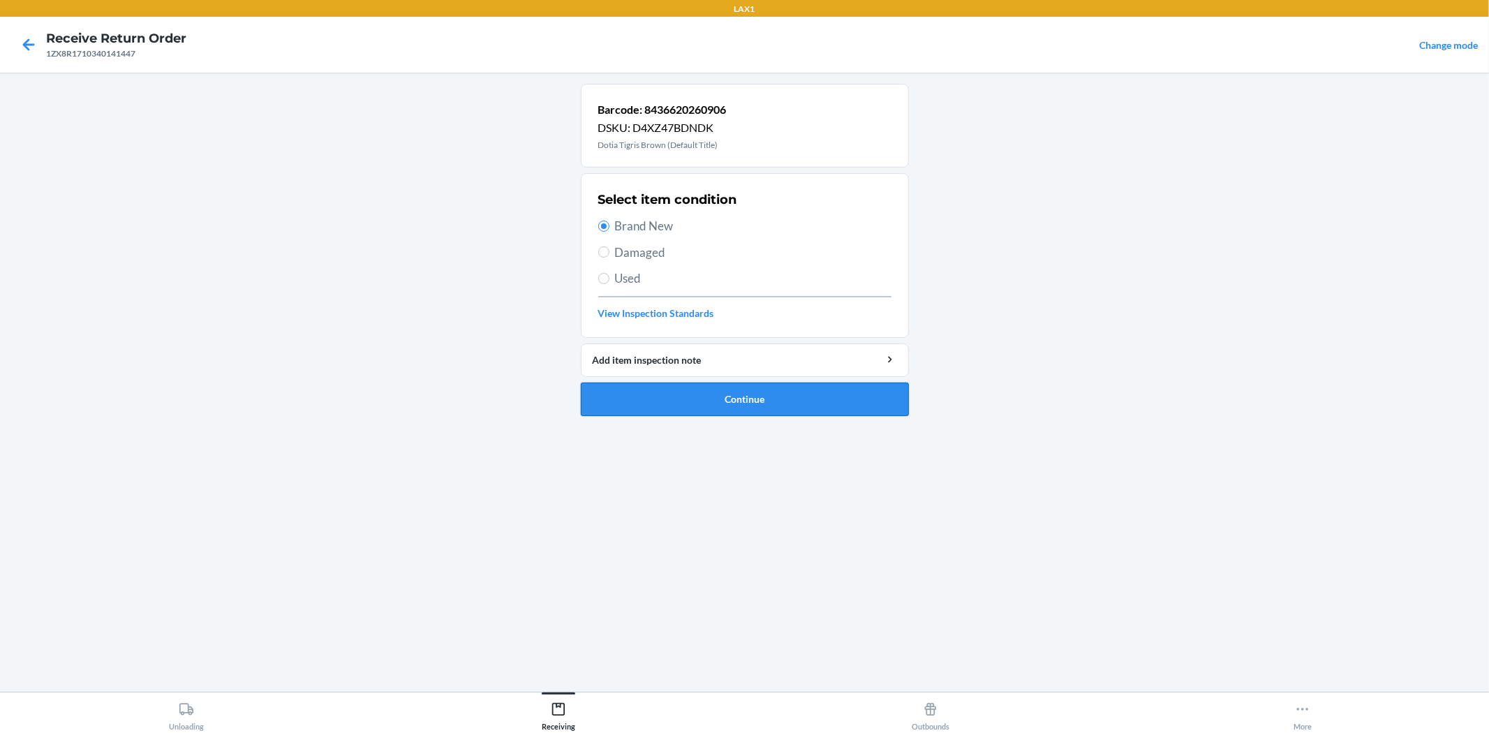
click at [732, 394] on button "Continue" at bounding box center [745, 400] width 328 height 34
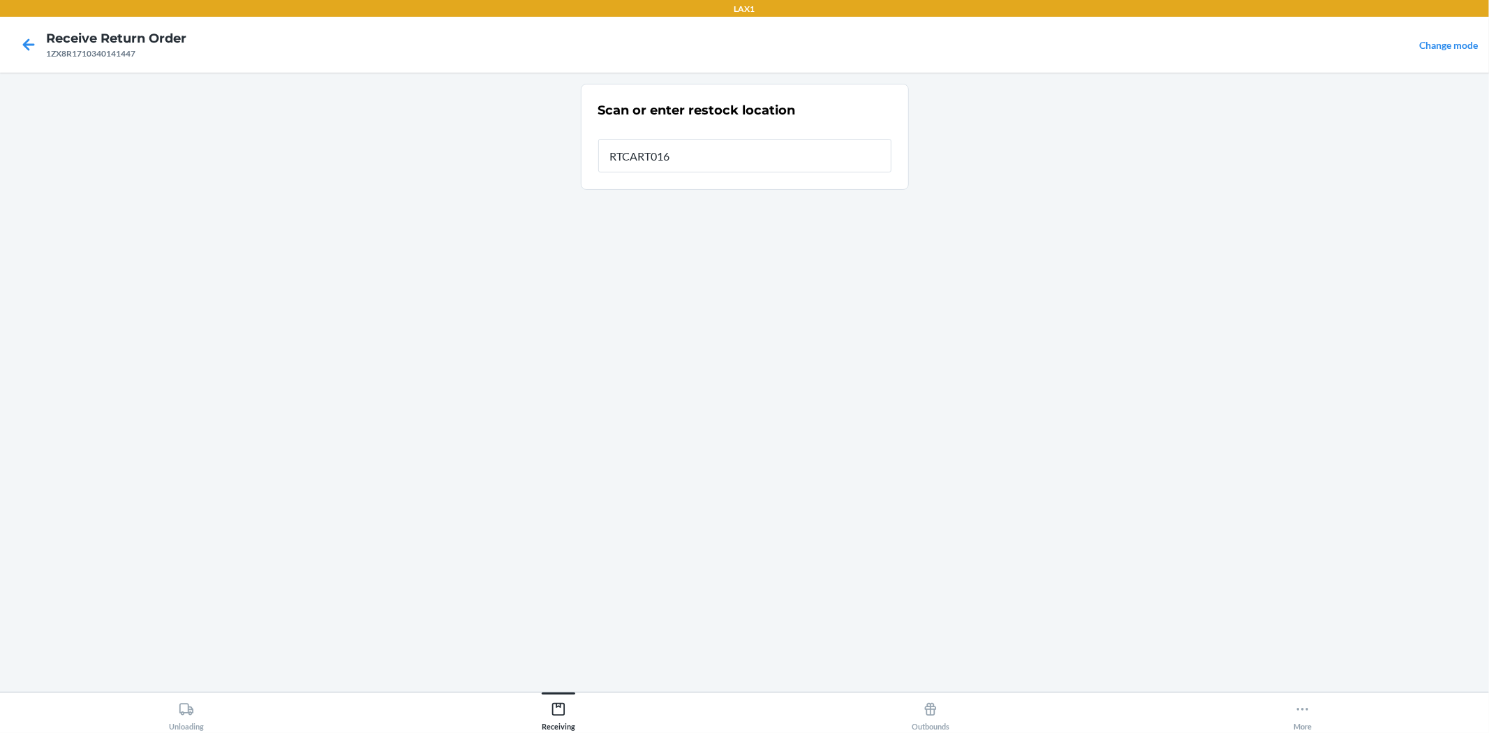
type input "RTCART016"
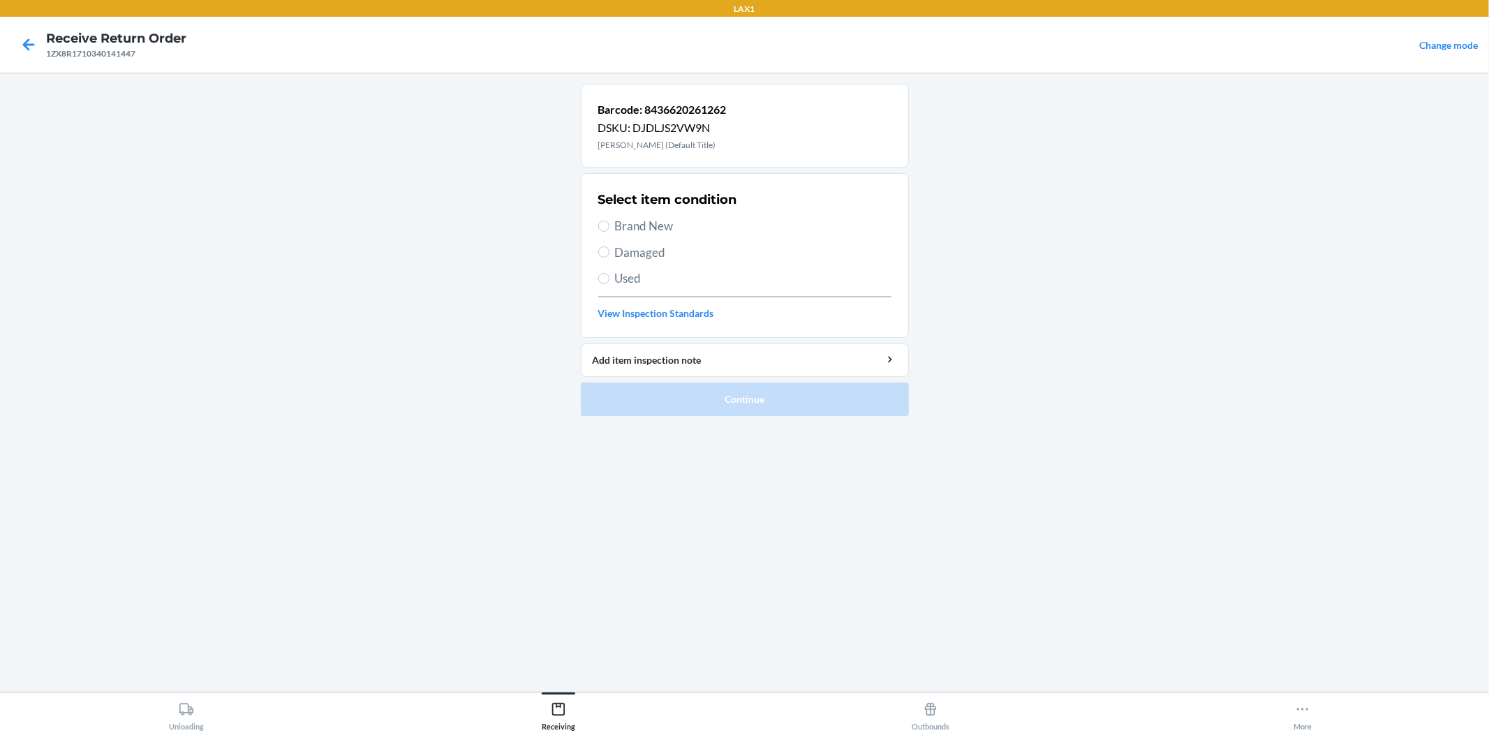
click at [630, 219] on span "Brand New" at bounding box center [753, 226] width 276 height 18
click at [609, 221] on input "Brand New" at bounding box center [603, 226] width 11 height 11
radio input "true"
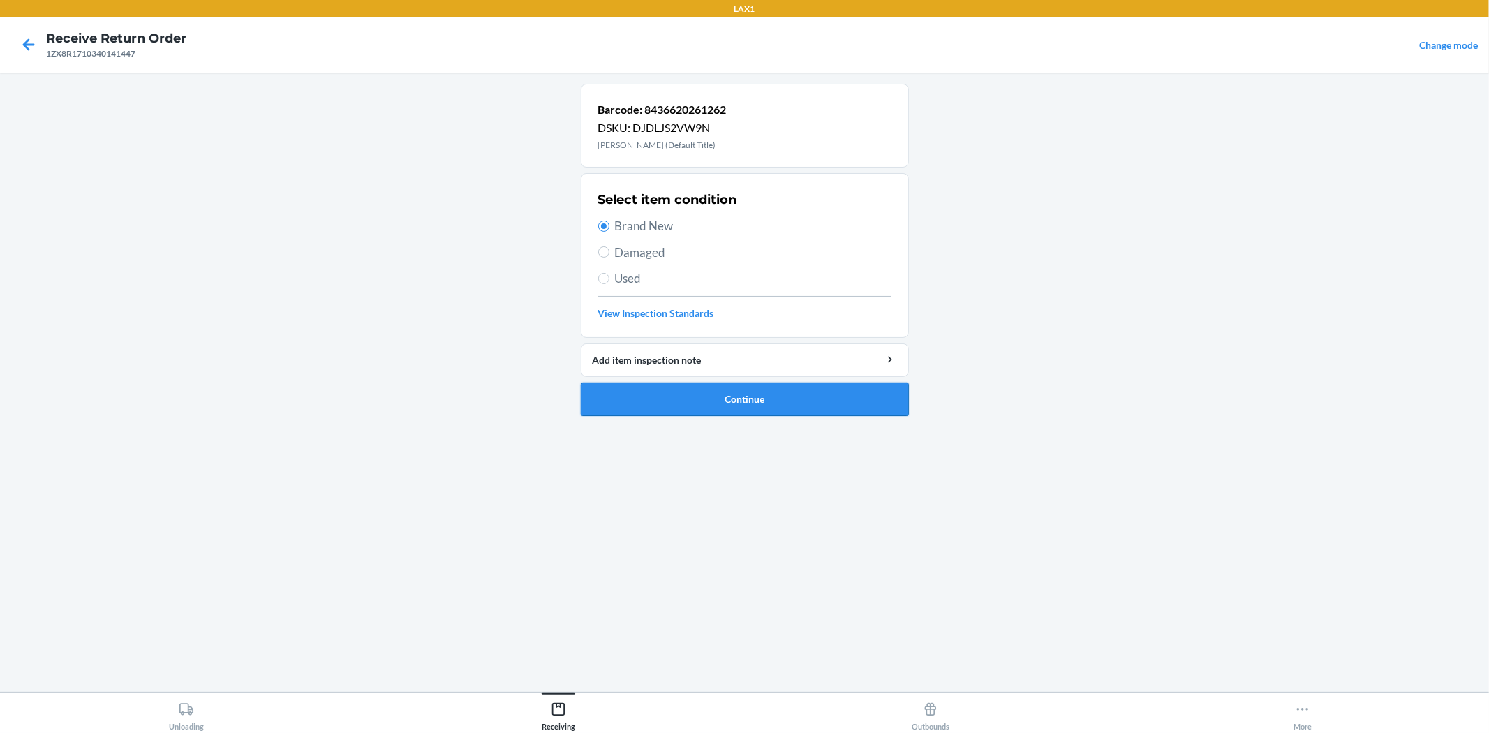
click at [693, 393] on button "Continue" at bounding box center [745, 400] width 328 height 34
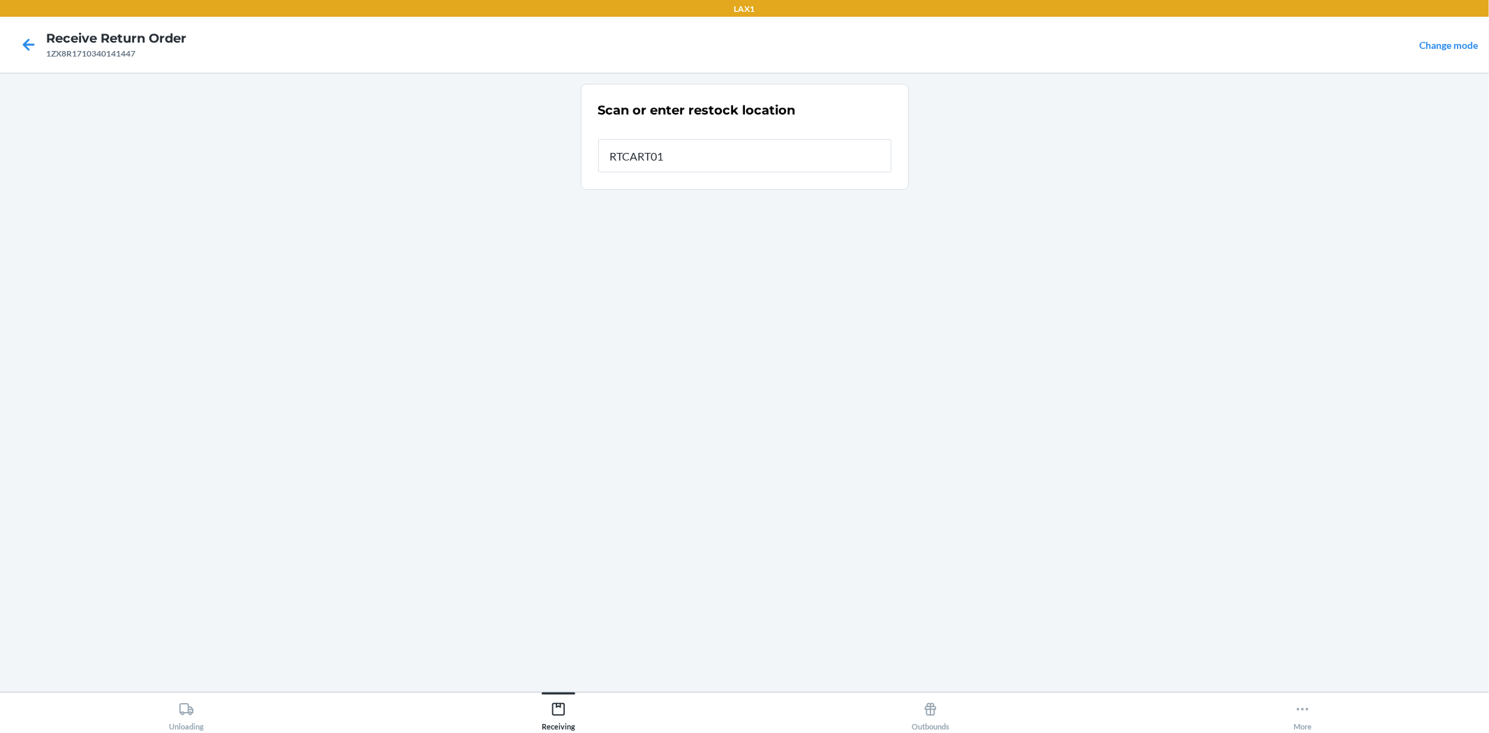
type input "RTCART016"
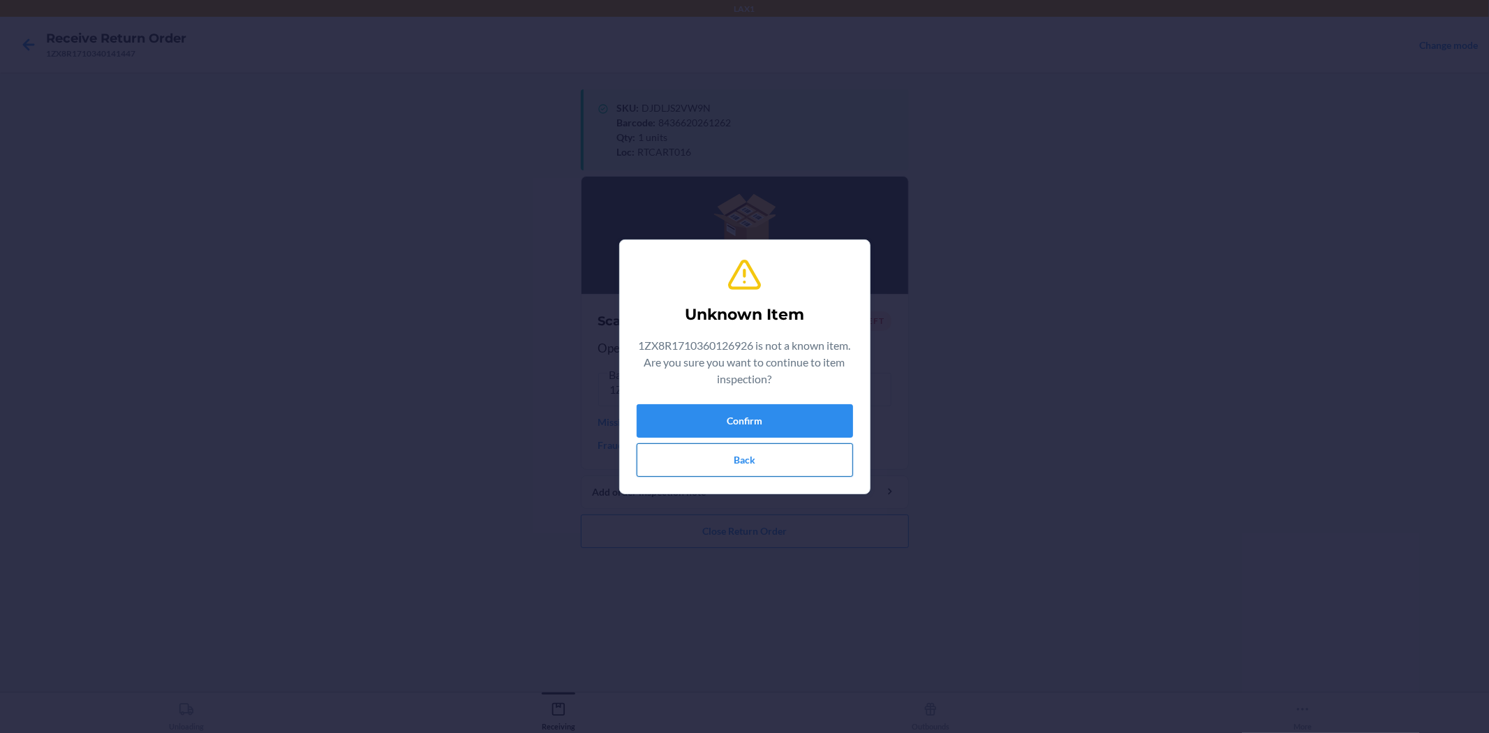
click at [792, 458] on button "Back" at bounding box center [745, 460] width 216 height 34
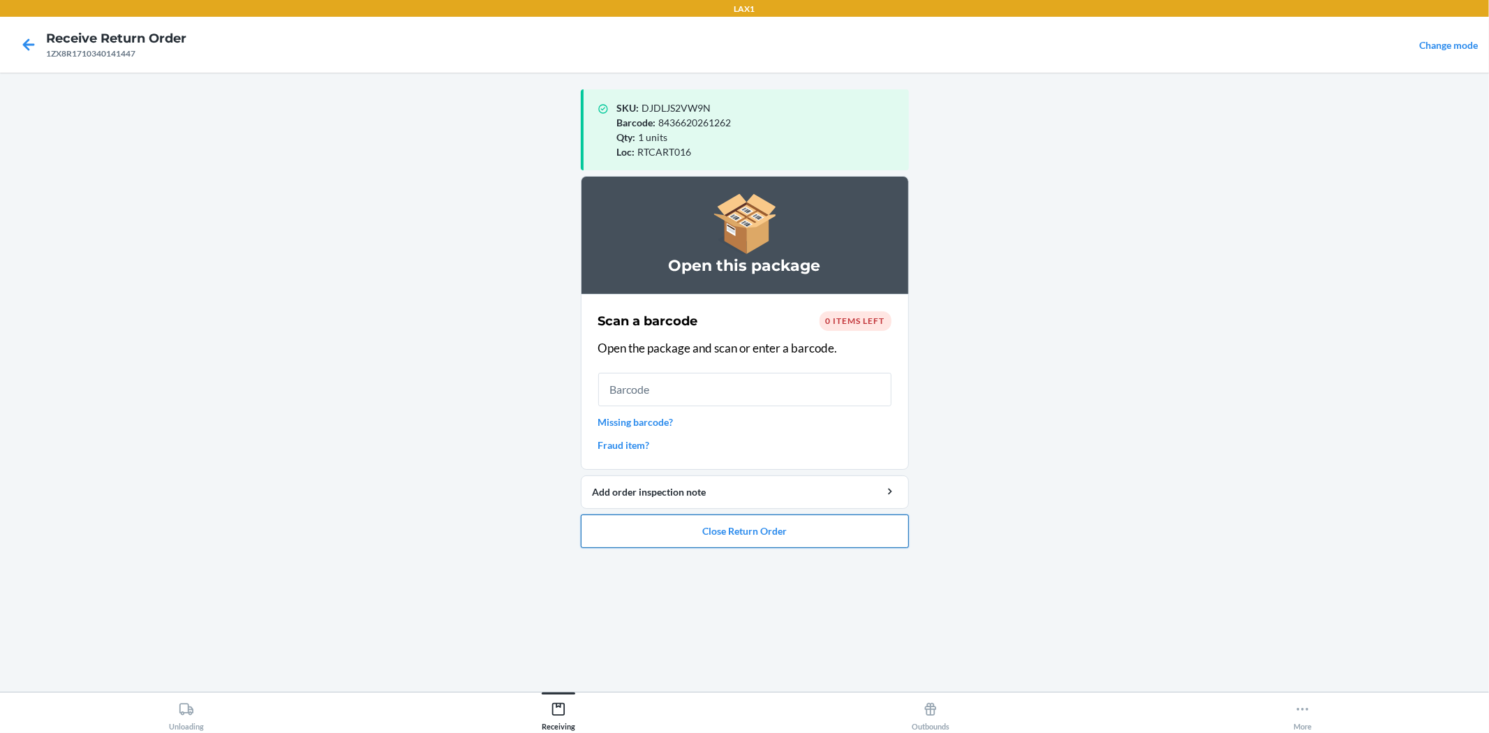
click at [754, 524] on button "Close Return Order" at bounding box center [745, 531] width 328 height 34
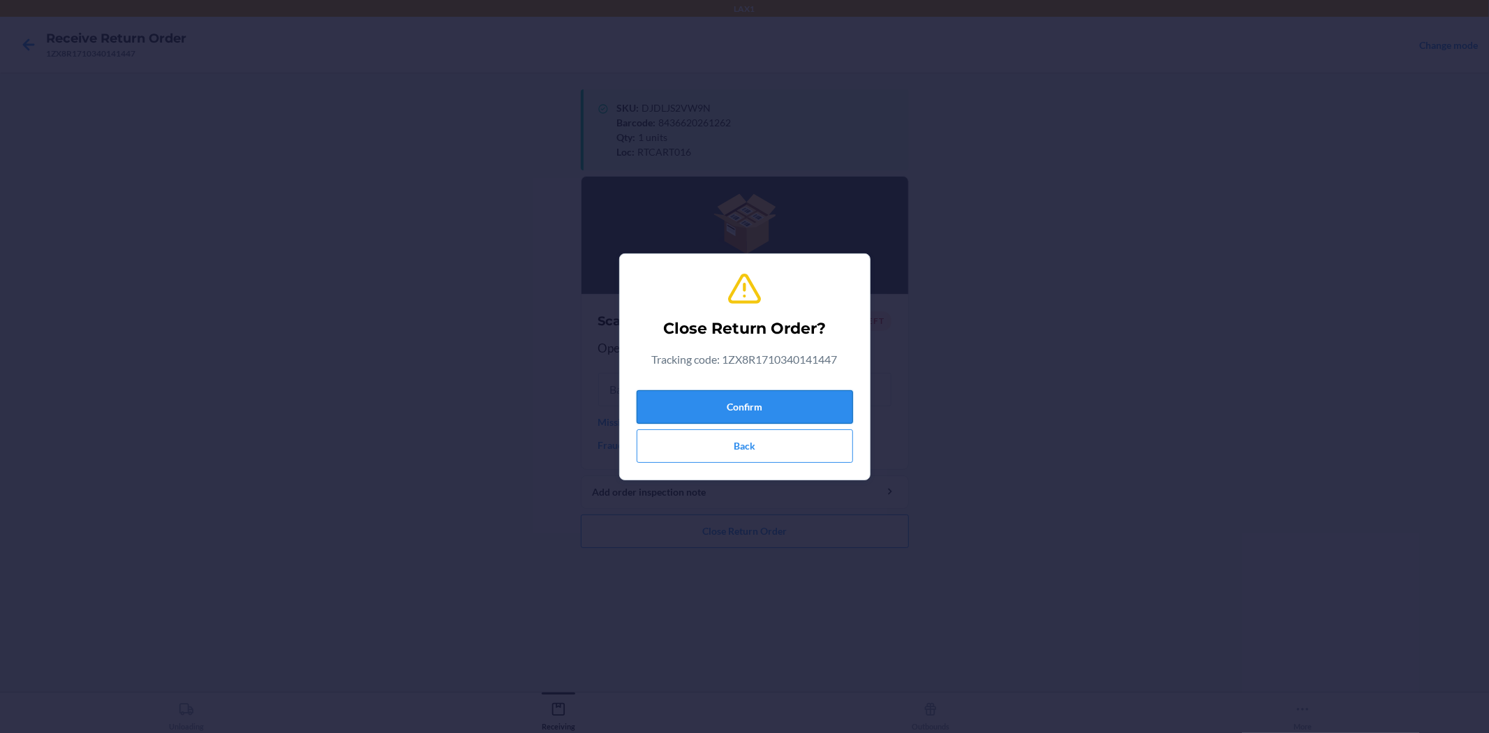
click at [708, 394] on button "Confirm" at bounding box center [745, 407] width 216 height 34
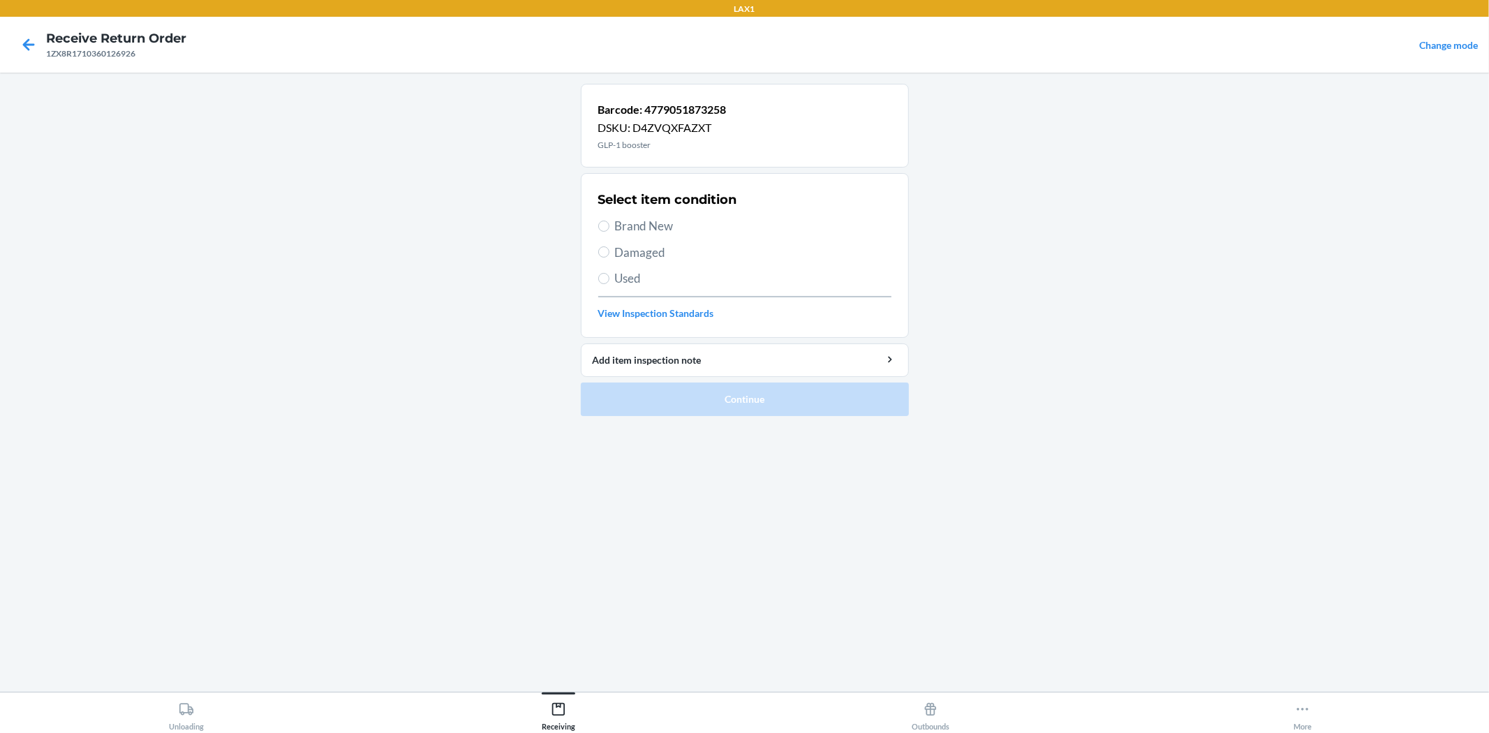
click at [655, 250] on span "Damaged" at bounding box center [753, 253] width 276 height 18
click at [609, 250] on input "Damaged" at bounding box center [603, 251] width 11 height 11
radio input "true"
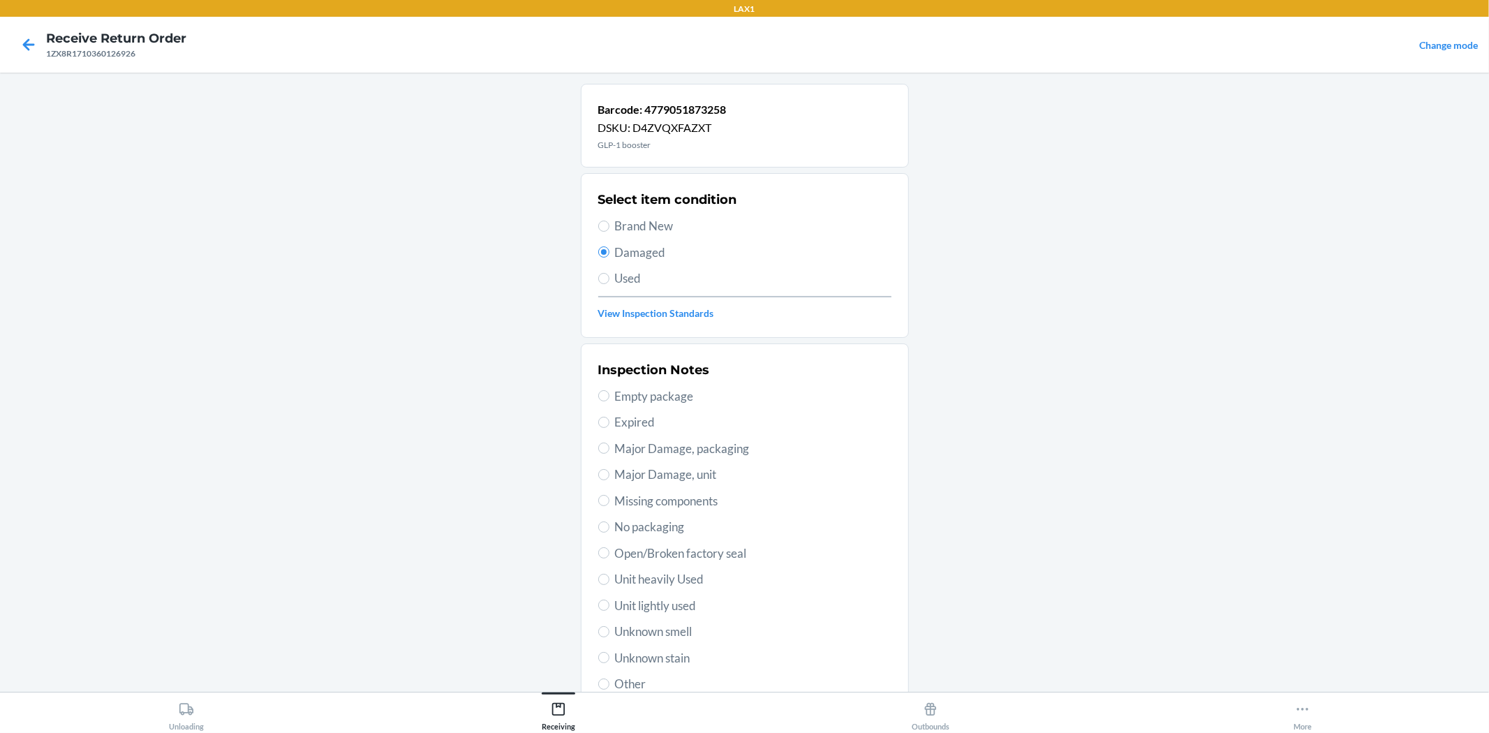
click at [615, 273] on span "Used" at bounding box center [753, 278] width 276 height 18
click at [609, 273] on input "Used" at bounding box center [603, 278] width 11 height 11
radio input "true"
radio input "false"
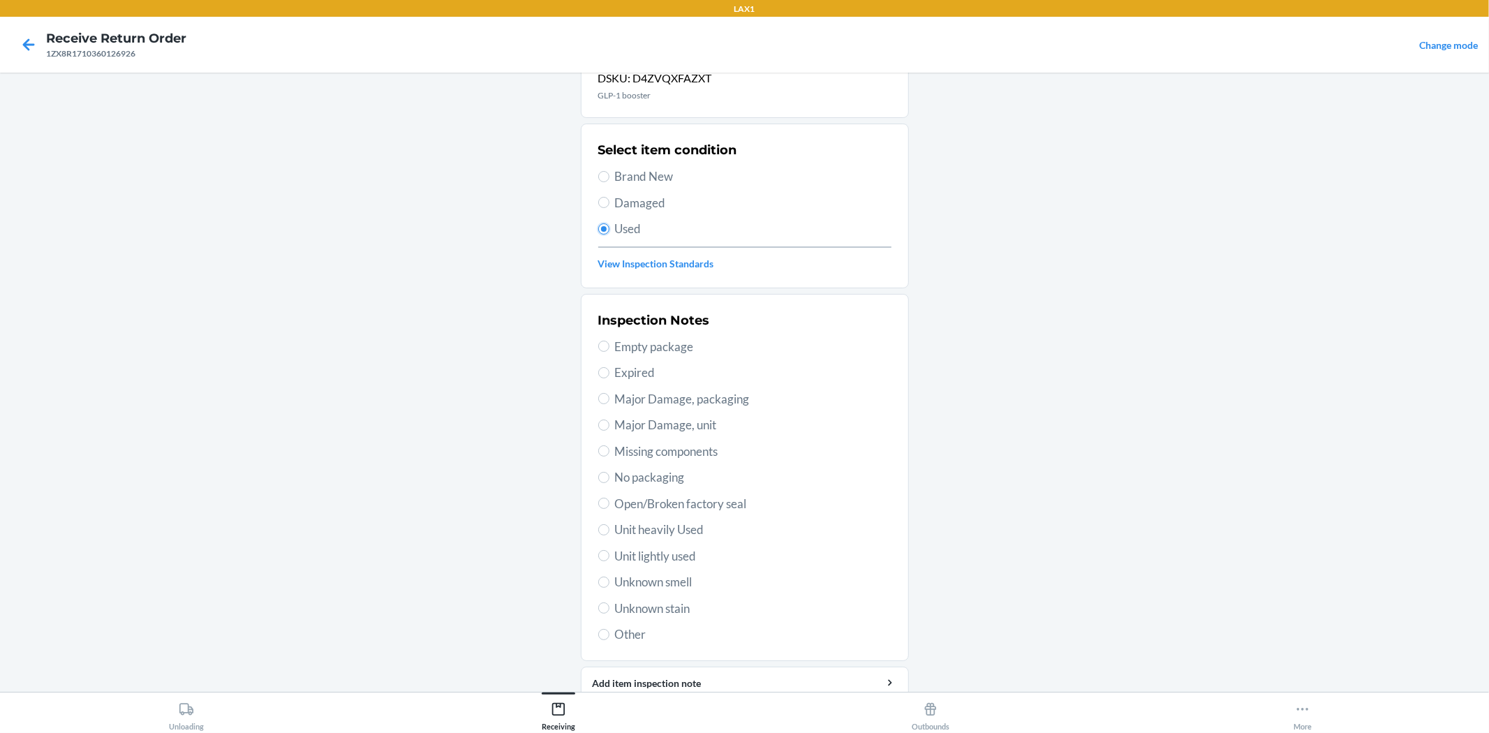
scroll to position [77, 0]
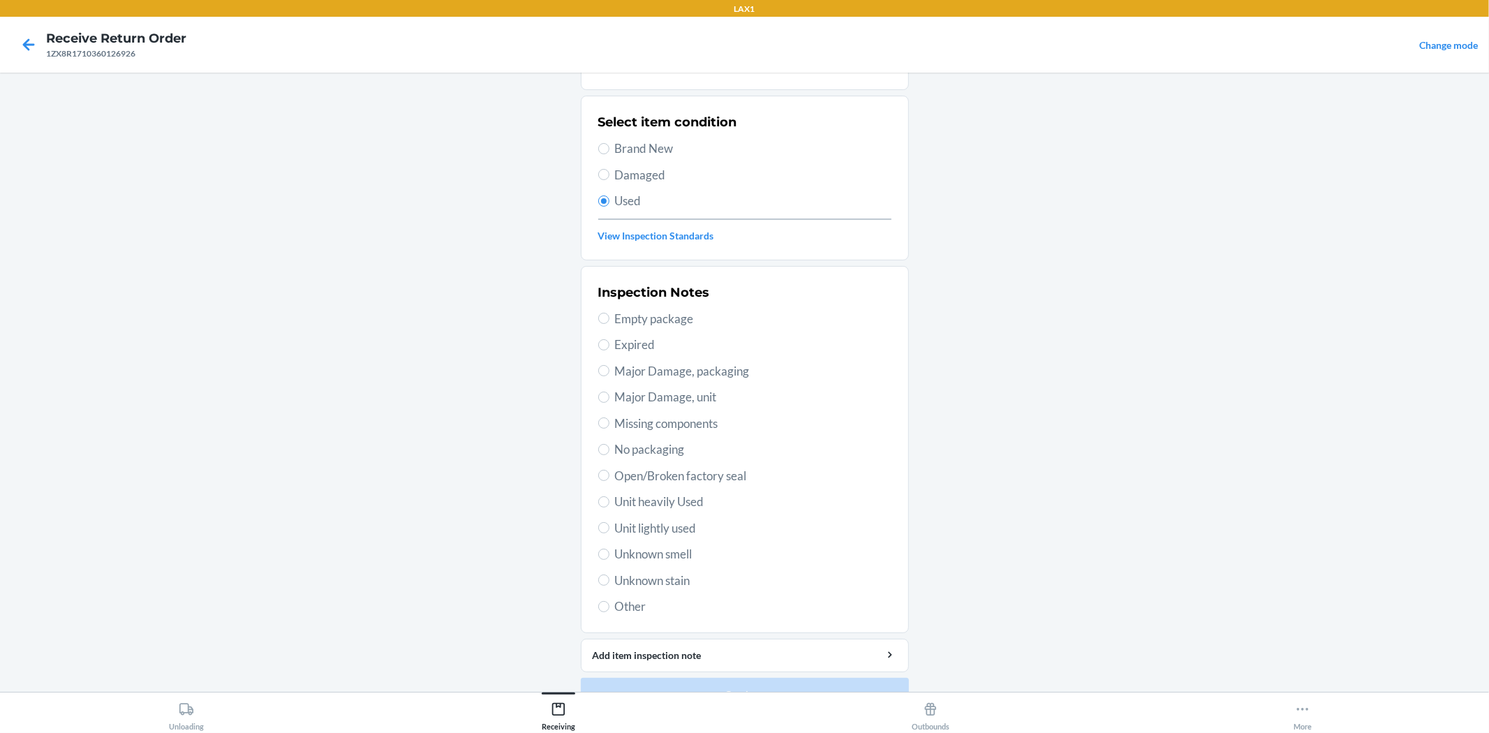
click at [681, 526] on span "Unit lightly used" at bounding box center [753, 528] width 276 height 18
click at [609, 526] on input "Unit lightly used" at bounding box center [603, 527] width 11 height 11
radio input "true"
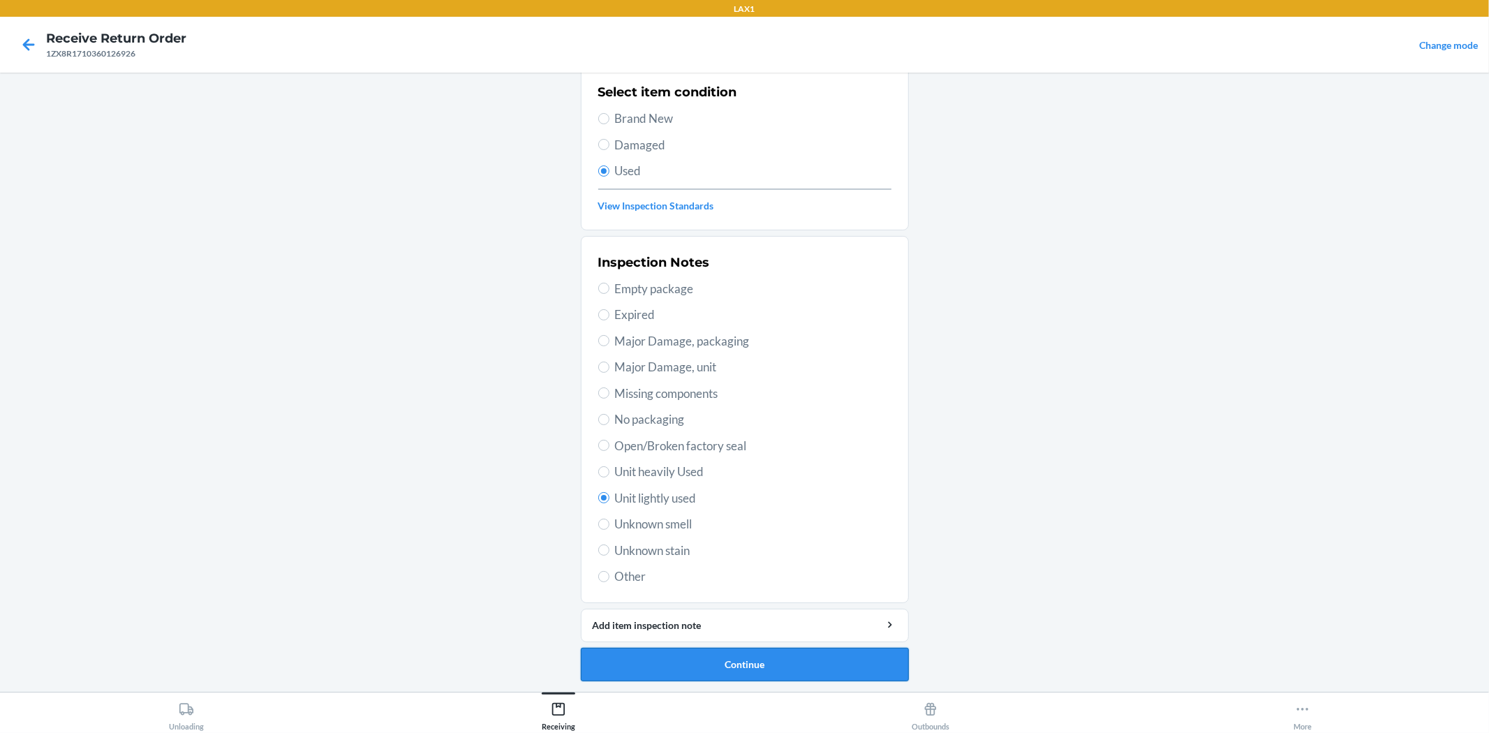
click at [757, 658] on button "Continue" at bounding box center [745, 665] width 328 height 34
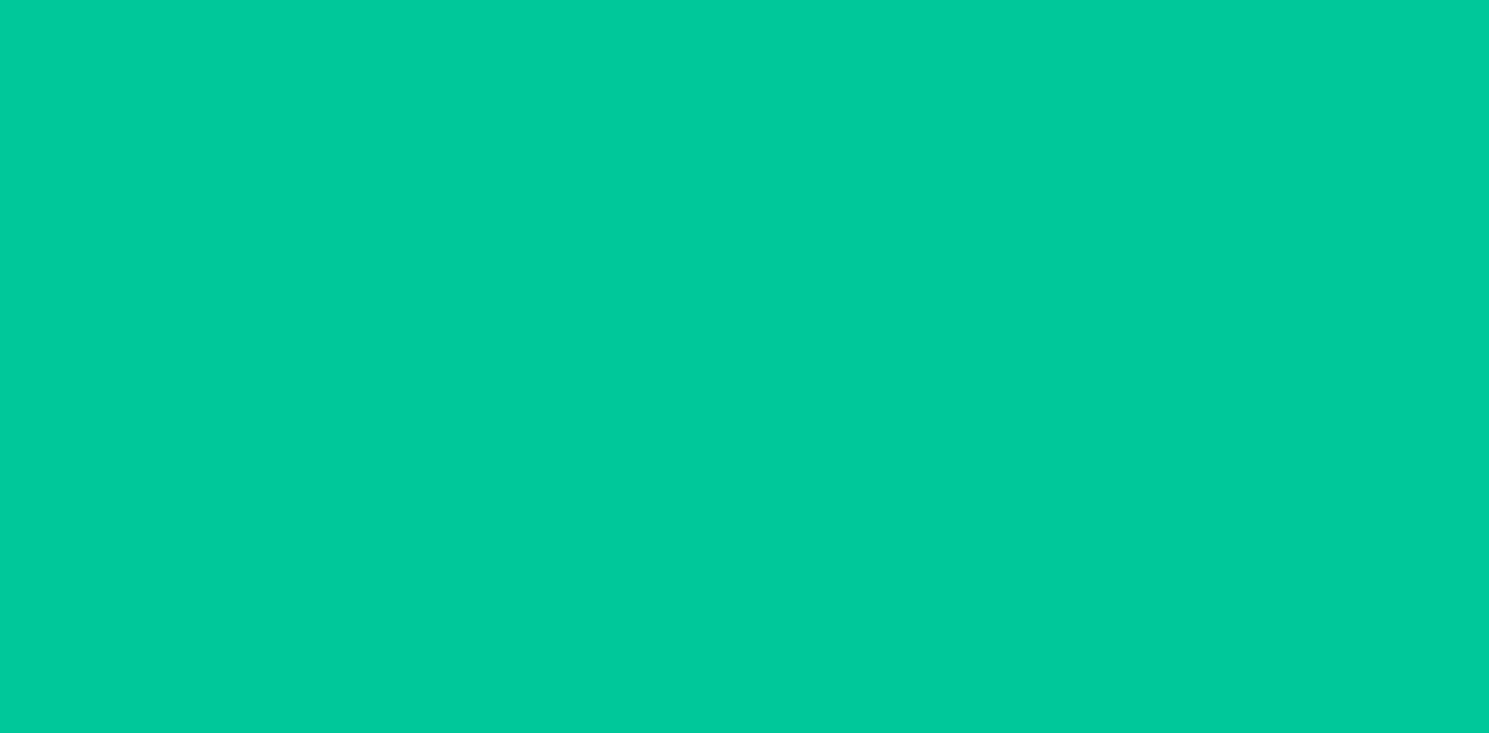
scroll to position [0, 0]
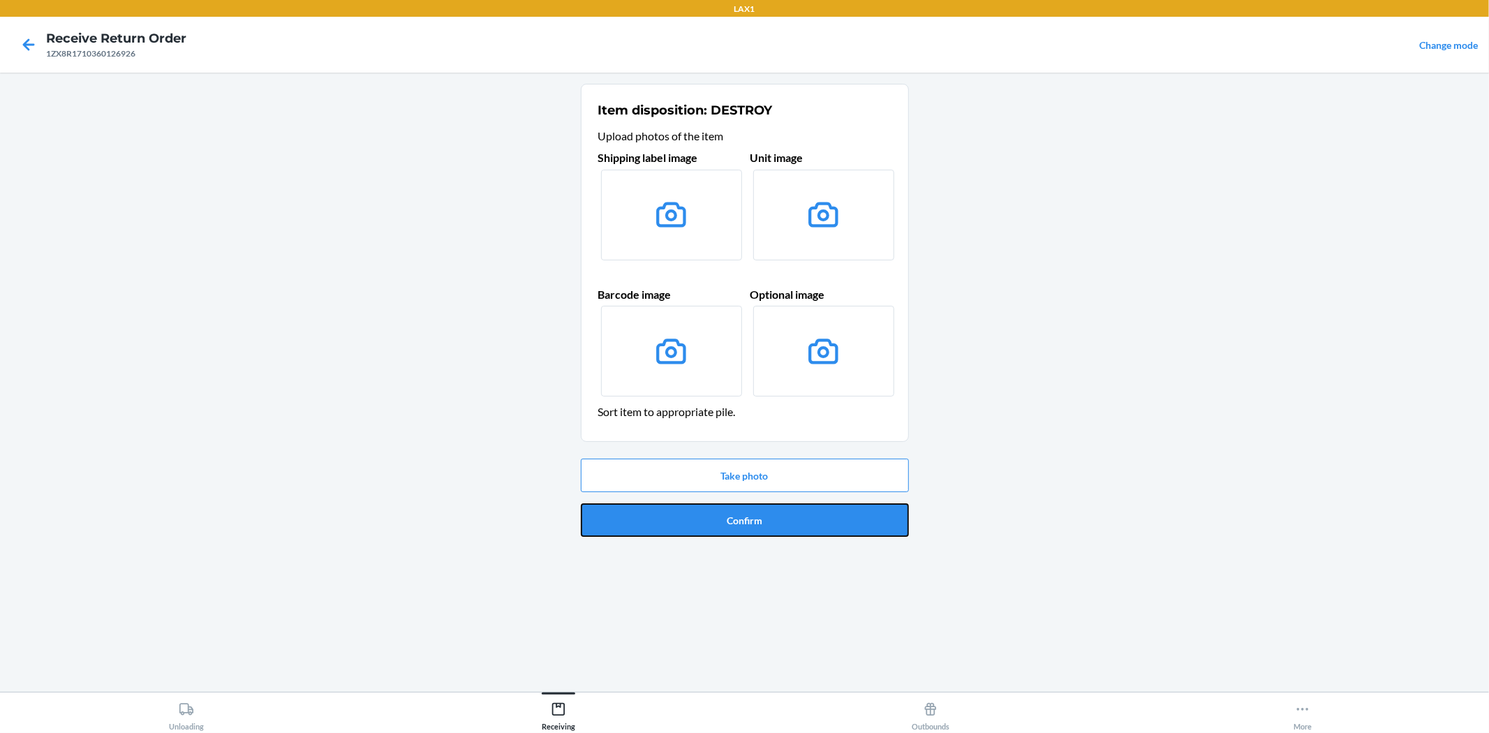
drag, startPoint x: 778, startPoint y: 519, endPoint x: 780, endPoint y: 526, distance: 8.0
click at [780, 526] on button "Confirm" at bounding box center [745, 520] width 328 height 34
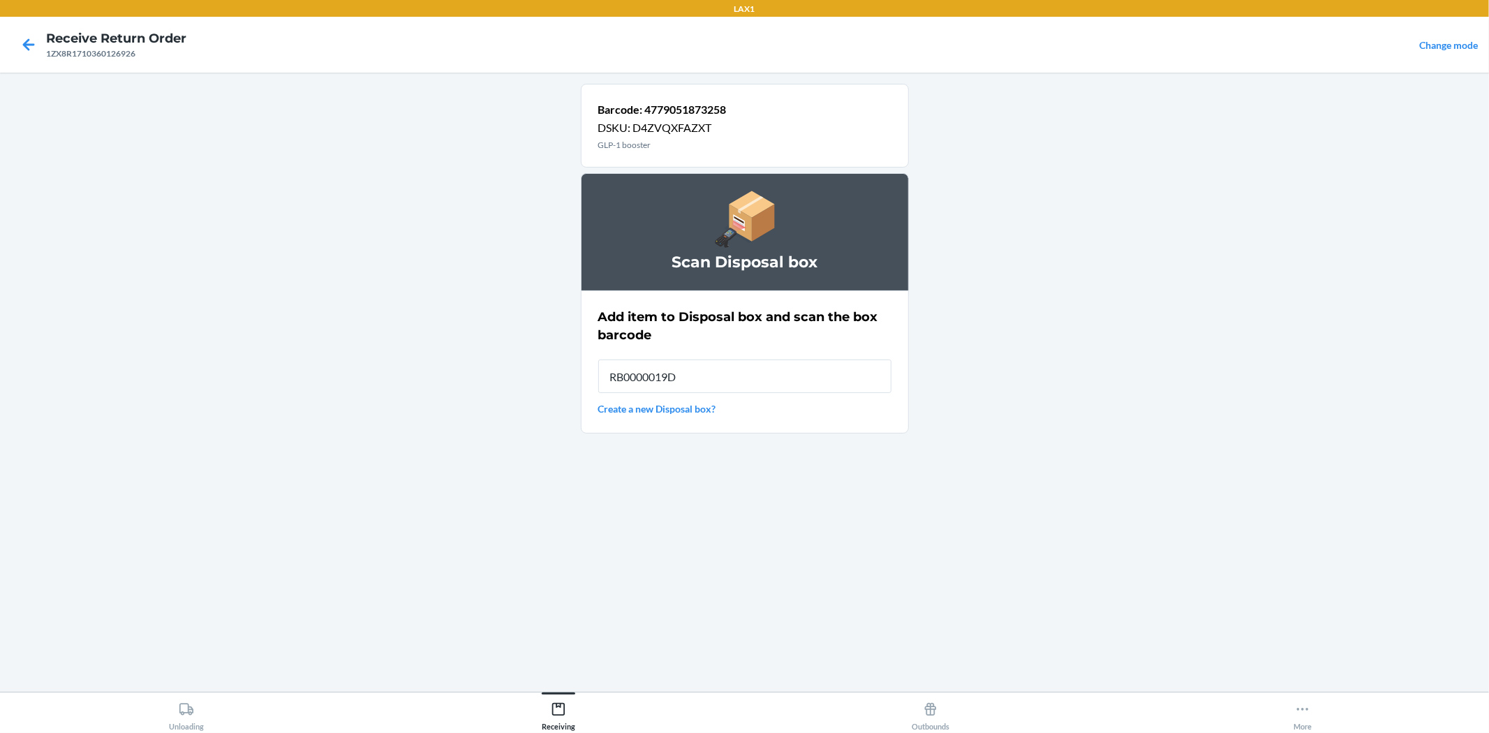
type input "RB0000019D0"
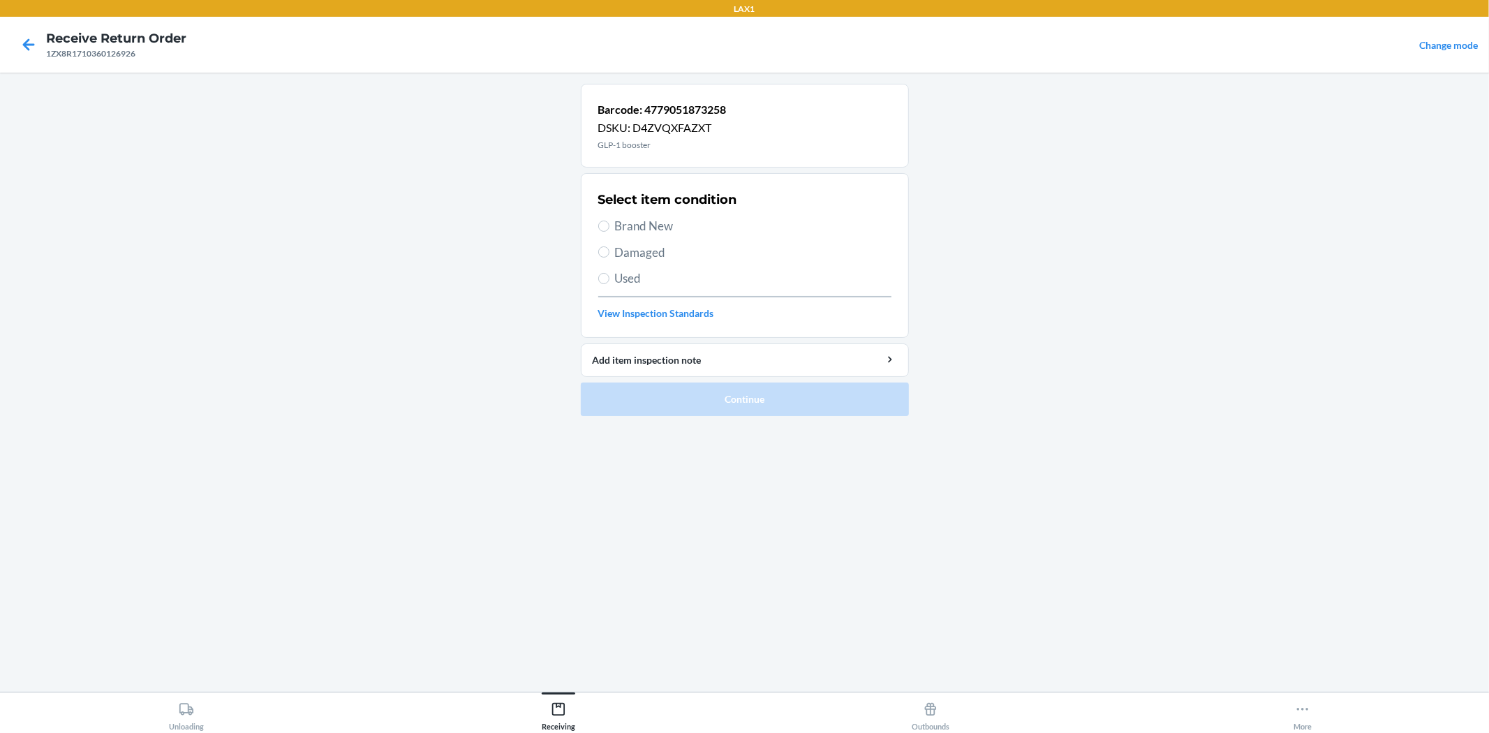
click at [646, 221] on span "Brand New" at bounding box center [753, 226] width 276 height 18
click at [609, 221] on input "Brand New" at bounding box center [603, 226] width 11 height 11
radio input "true"
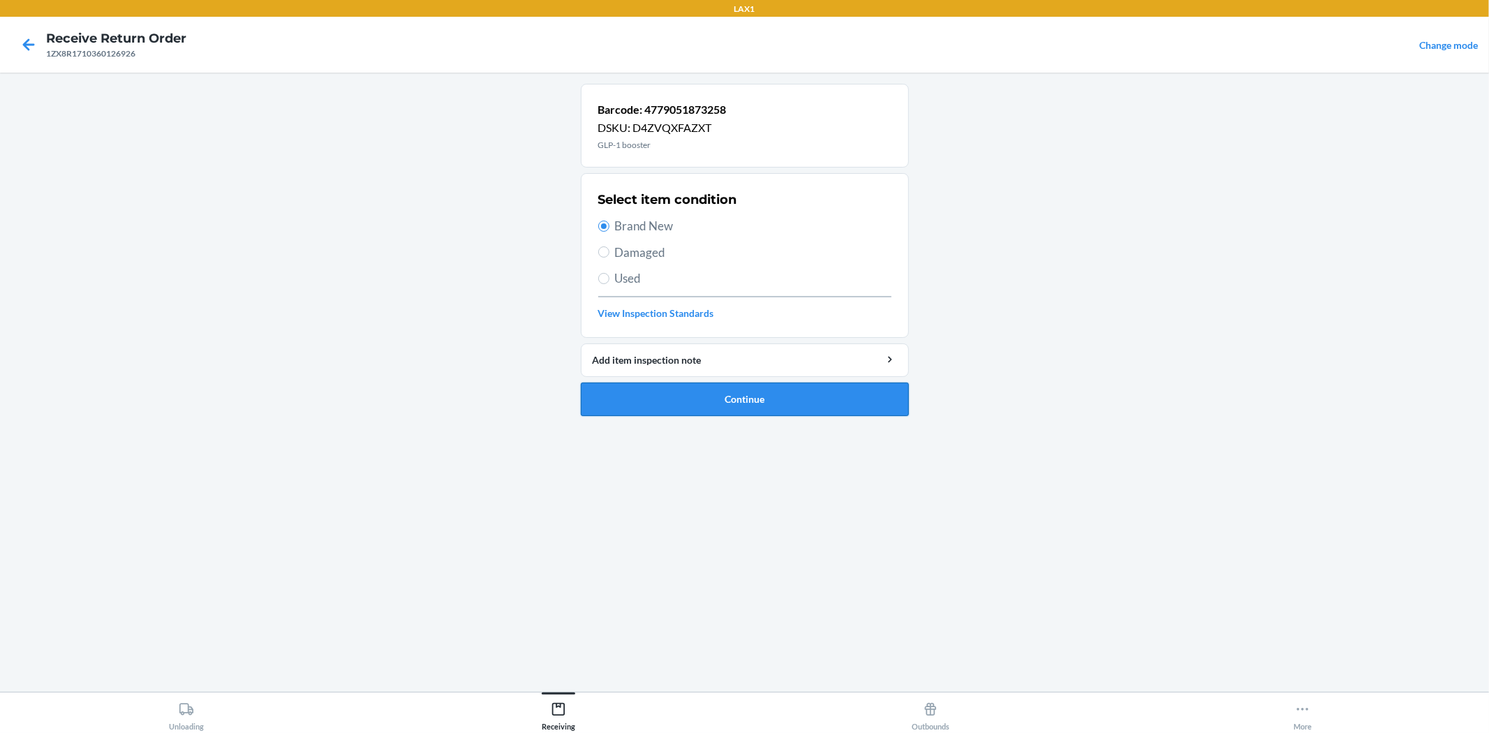
click at [743, 399] on button "Continue" at bounding box center [745, 400] width 328 height 34
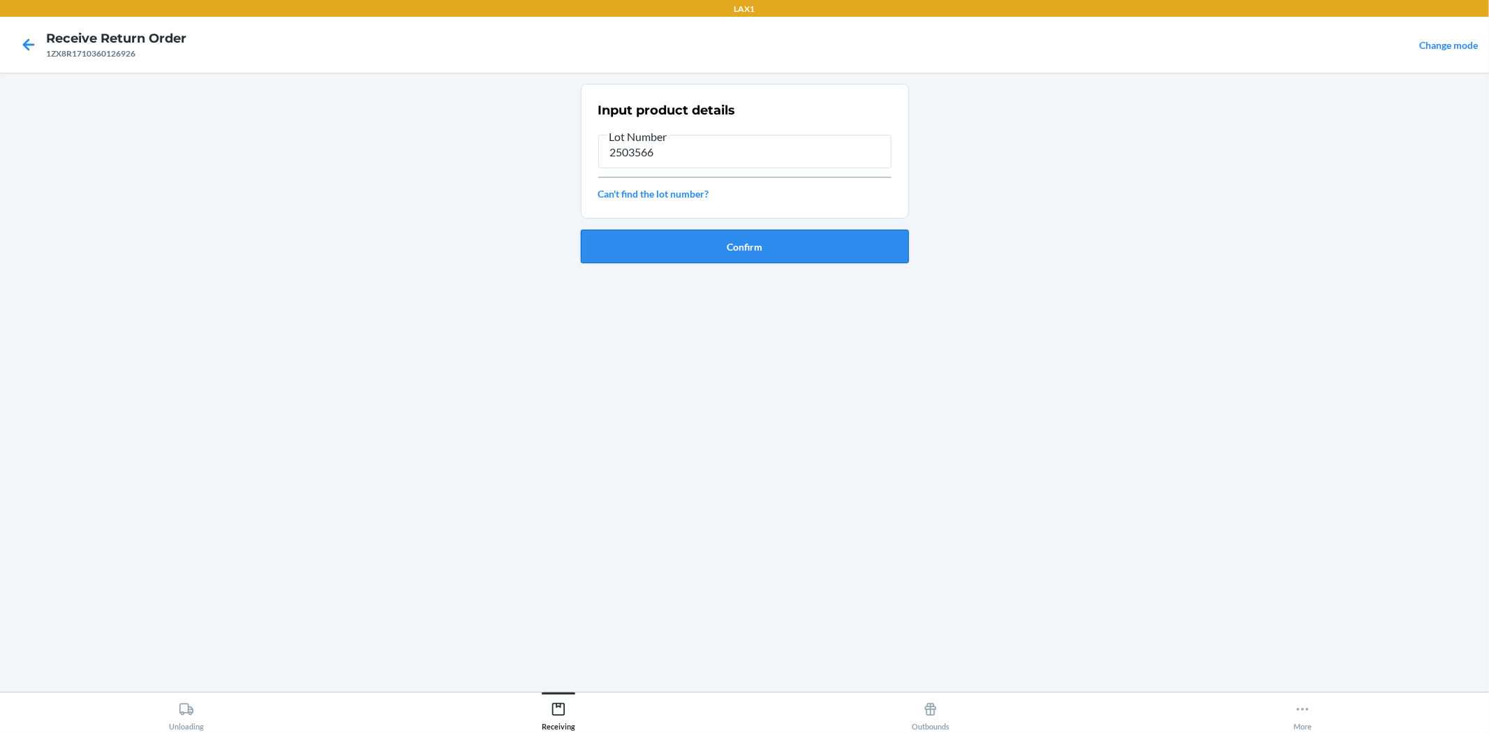
type input "2503566"
click at [736, 243] on button "Confirm" at bounding box center [745, 247] width 328 height 34
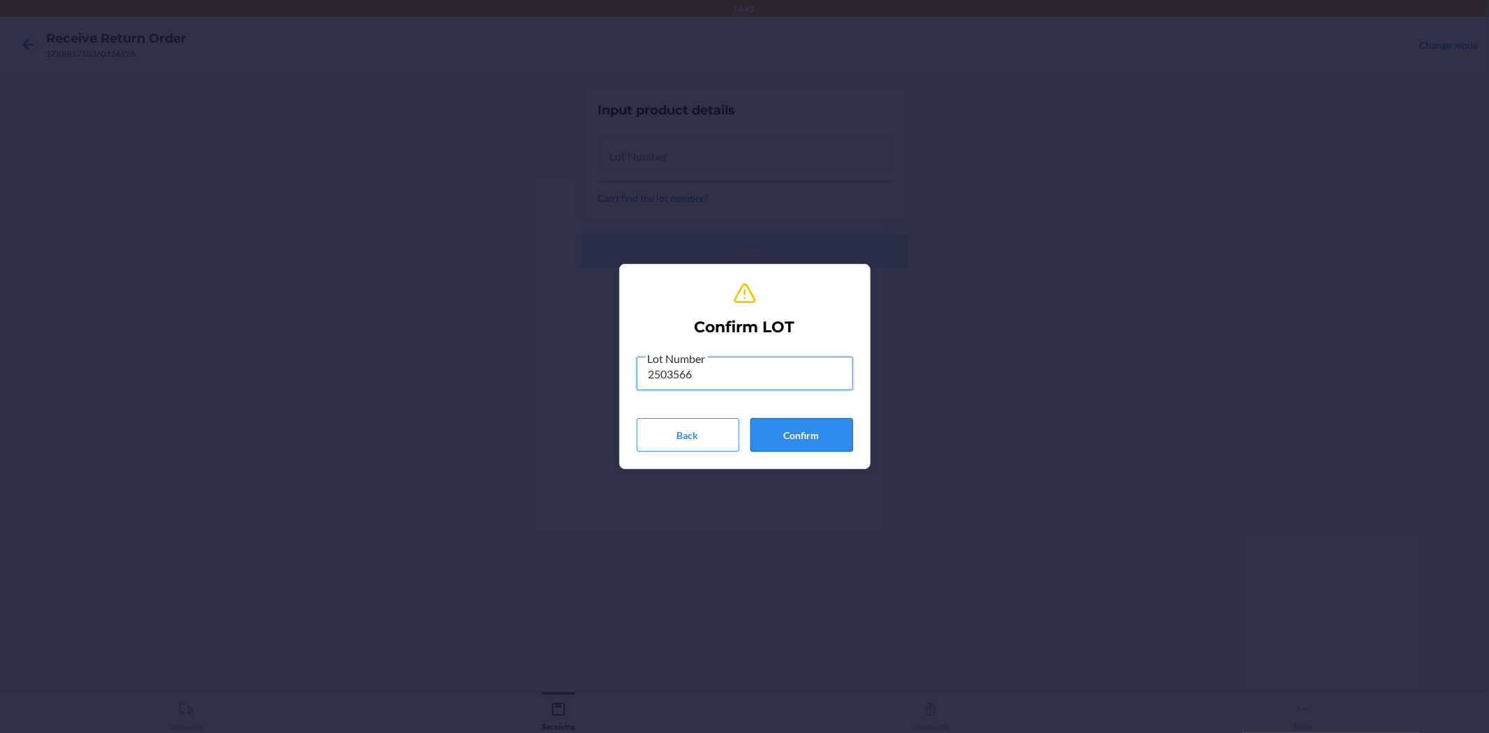
type input "2503566"
click at [831, 442] on button "Confirm" at bounding box center [801, 435] width 103 height 34
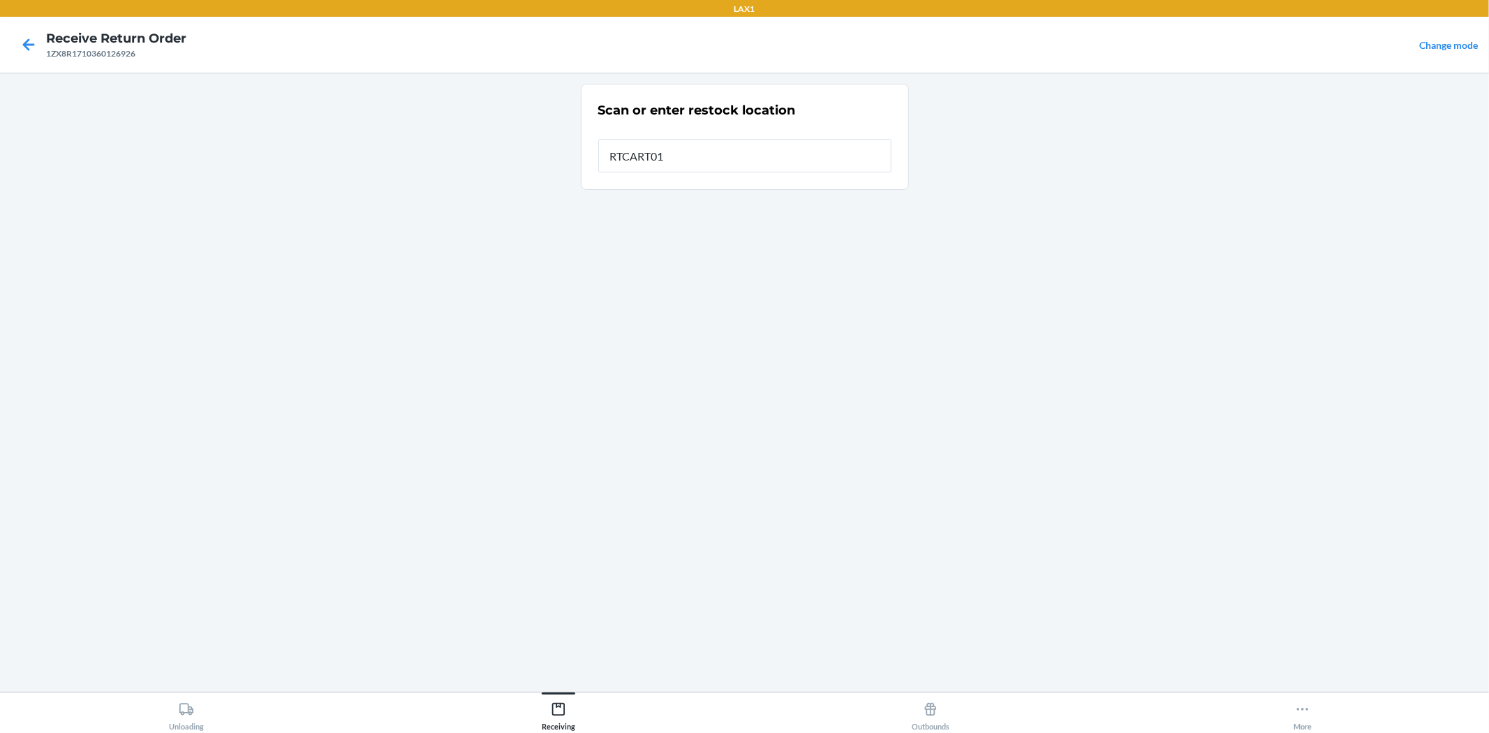
type input "RTCART016"
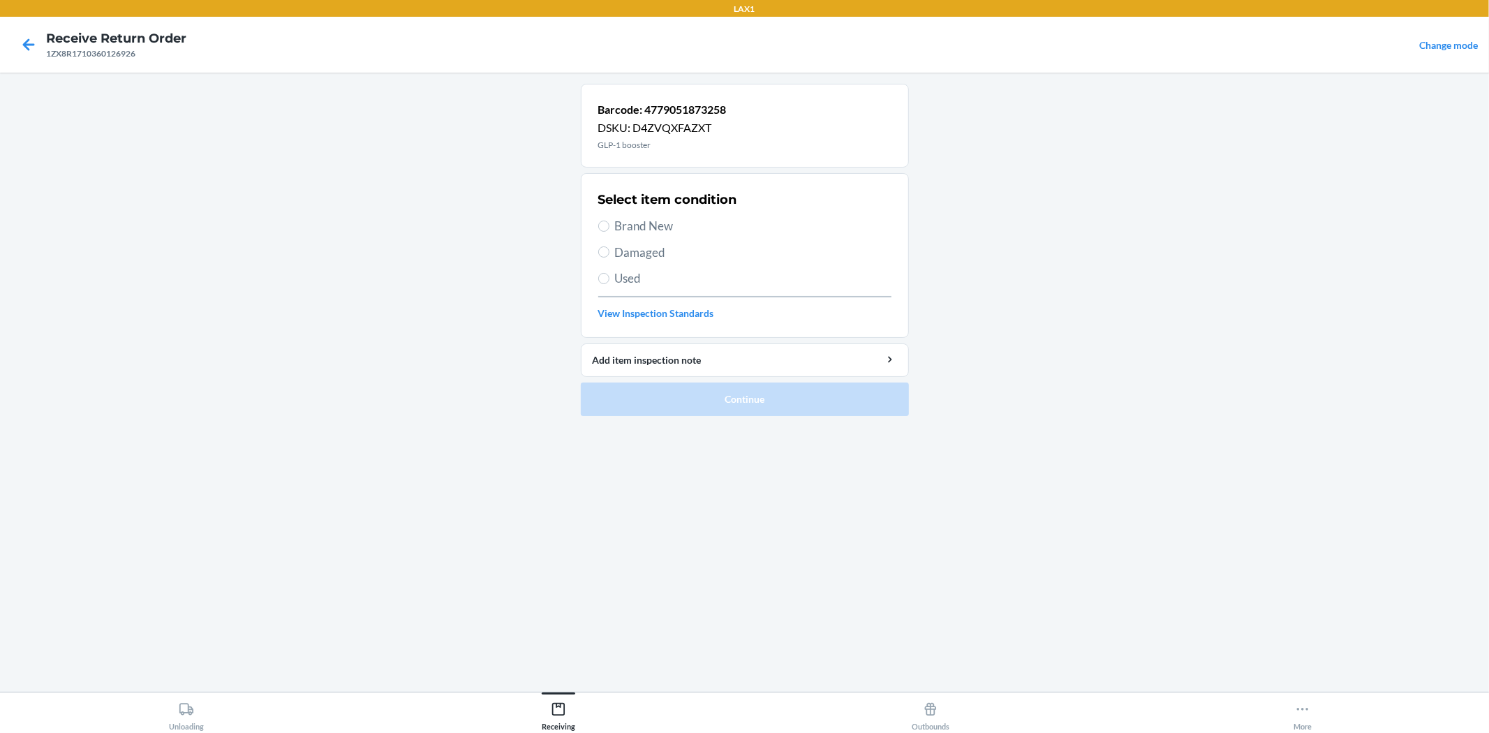
click at [676, 229] on span "Brand New" at bounding box center [753, 226] width 276 height 18
click at [609, 229] on input "Brand New" at bounding box center [603, 226] width 11 height 11
radio input "true"
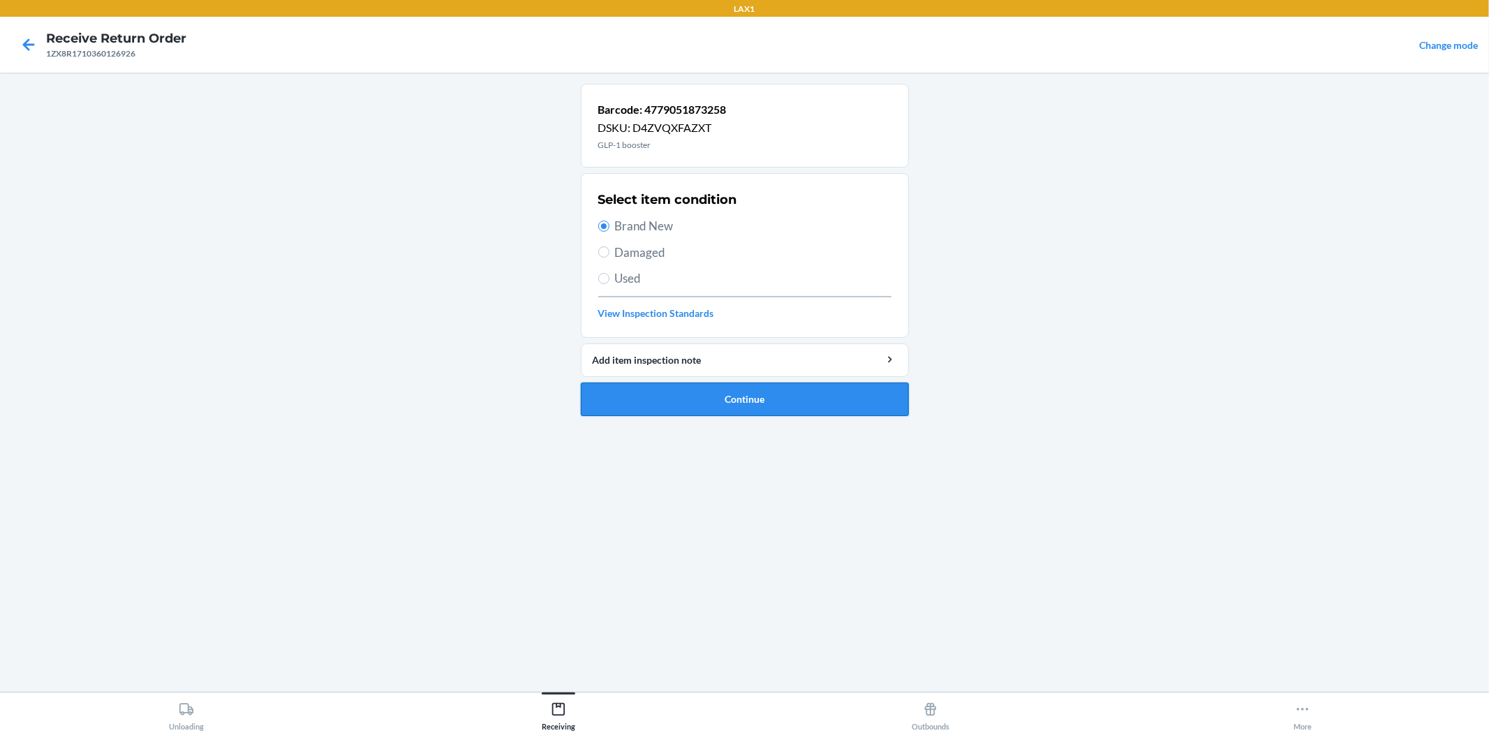
click at [836, 408] on button "Continue" at bounding box center [745, 400] width 328 height 34
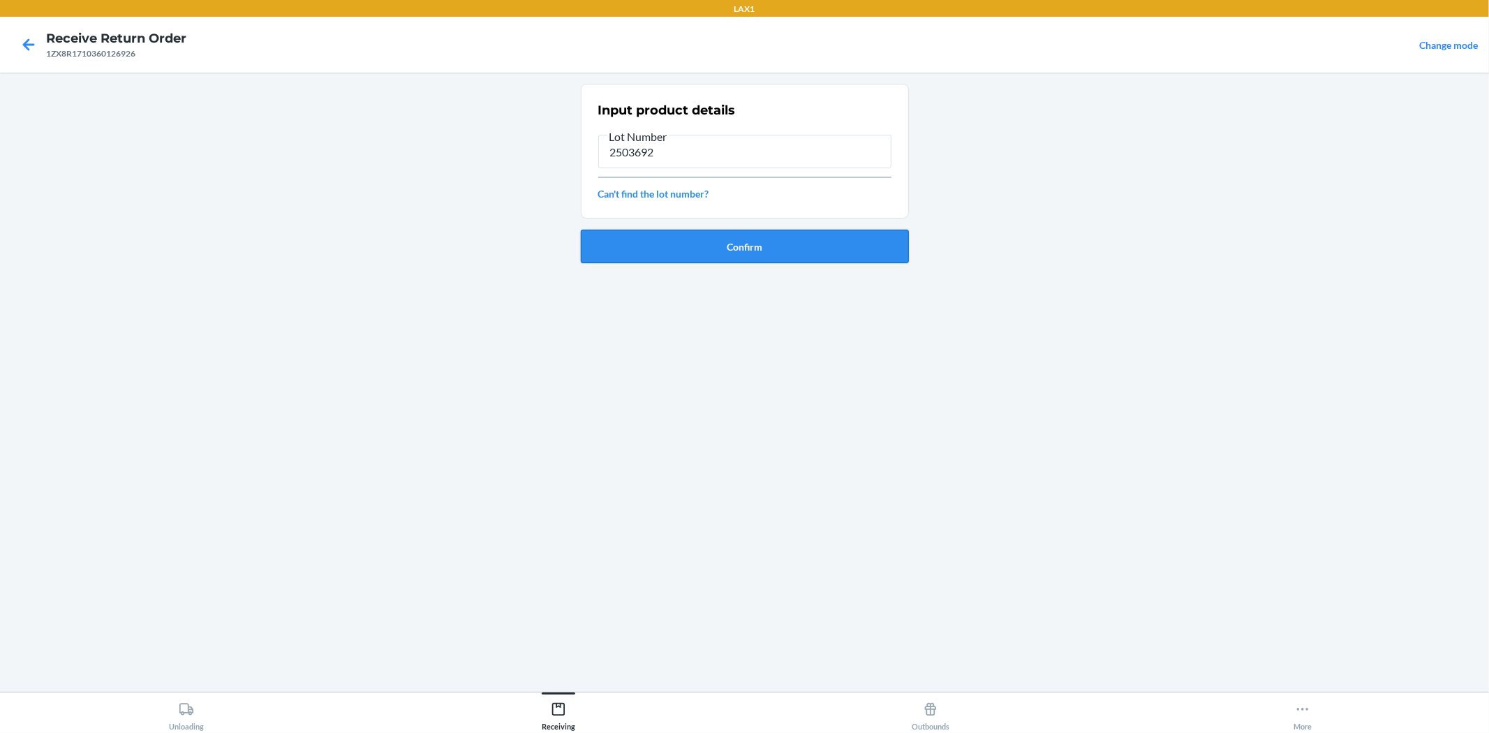
type input "2503692"
click at [873, 249] on button "Confirm" at bounding box center [745, 247] width 328 height 34
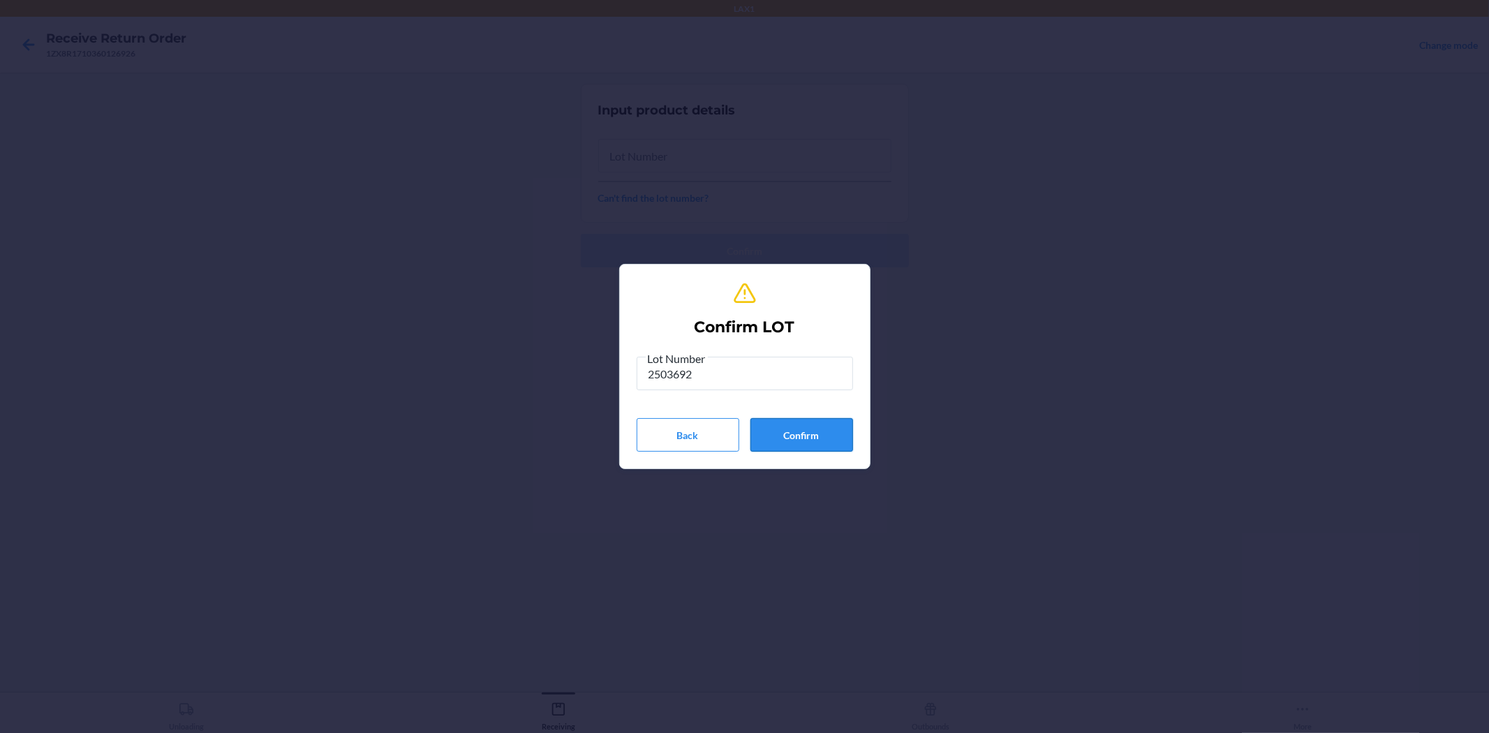
click at [800, 436] on button "Confirm" at bounding box center [801, 435] width 103 height 34
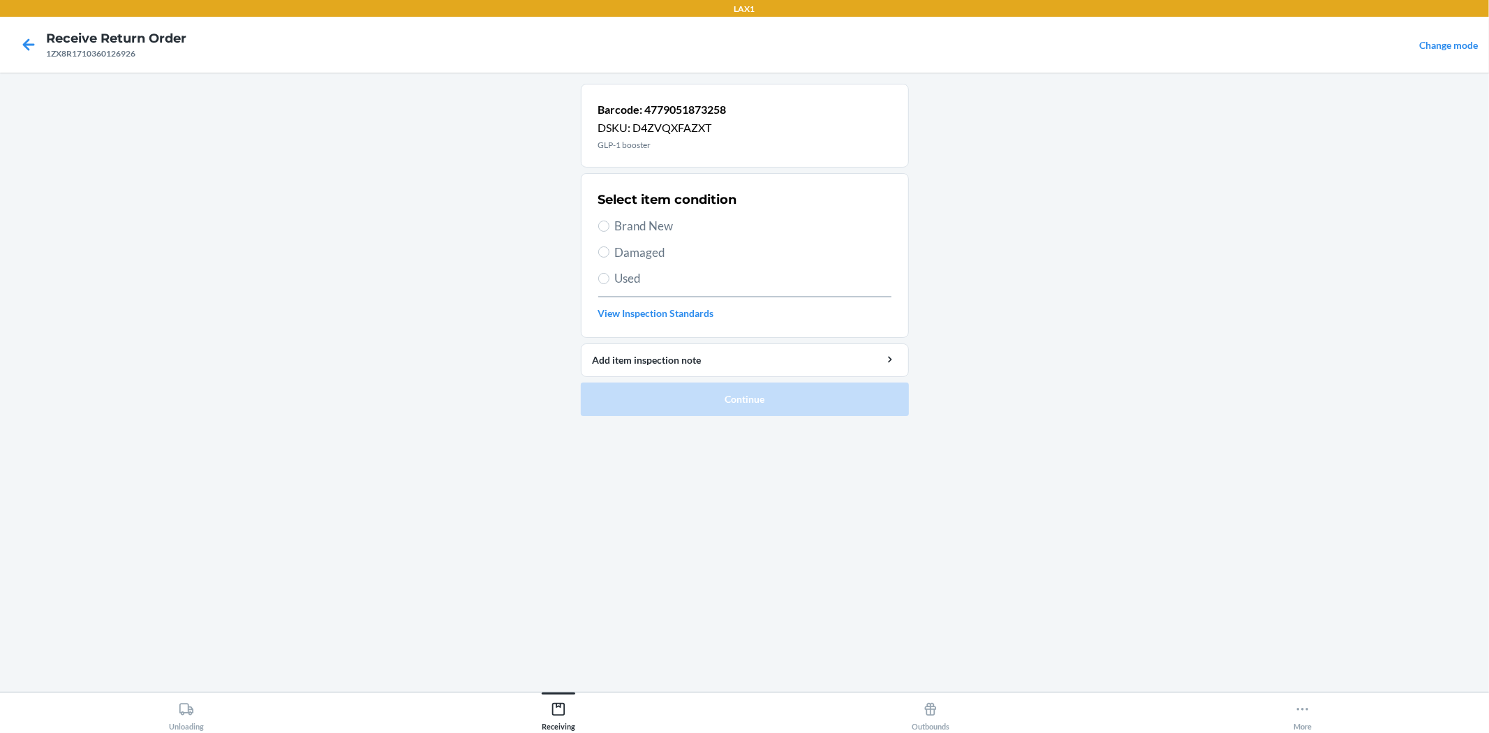
click at [667, 223] on span "Brand New" at bounding box center [753, 226] width 276 height 18
click at [609, 223] on input "Brand New" at bounding box center [603, 226] width 11 height 11
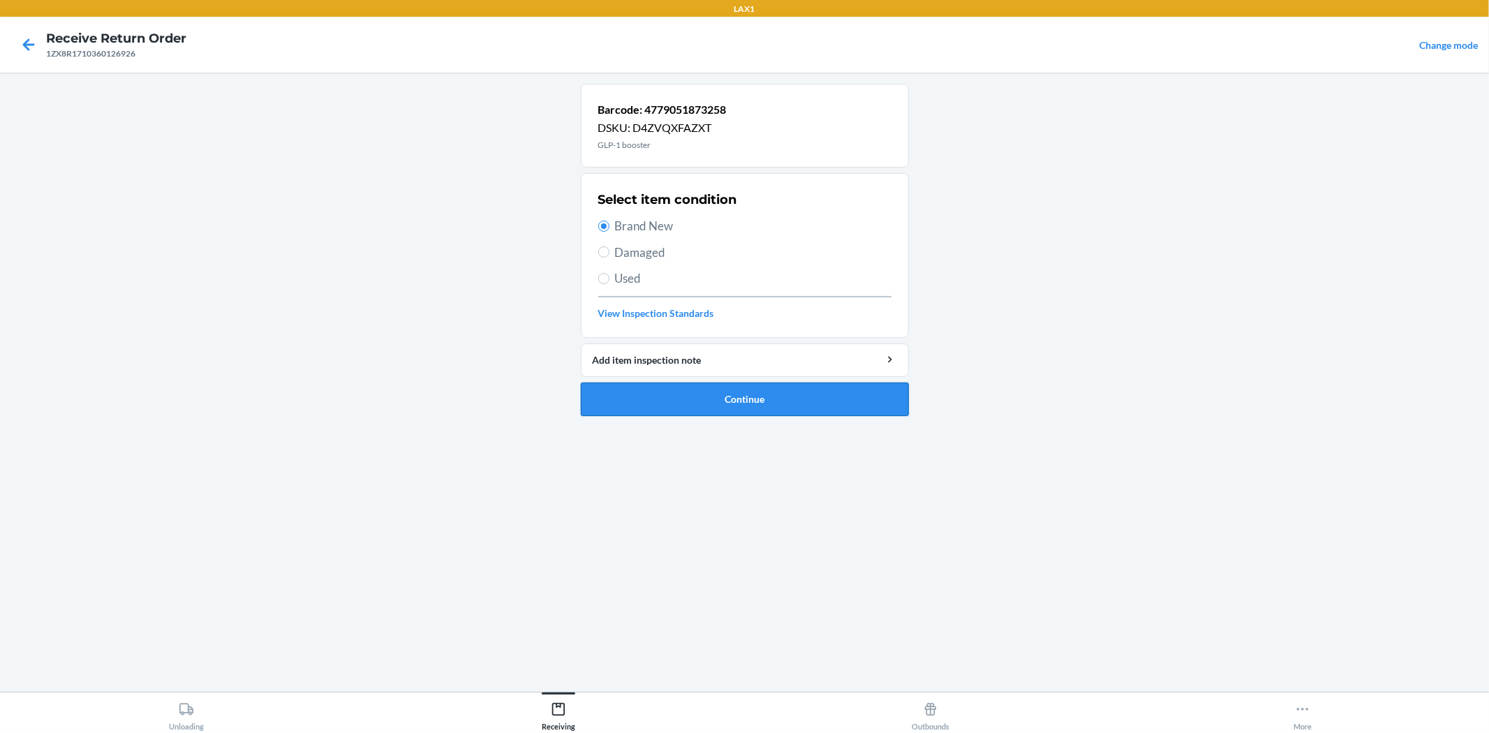
click at [783, 403] on button "Continue" at bounding box center [745, 400] width 328 height 34
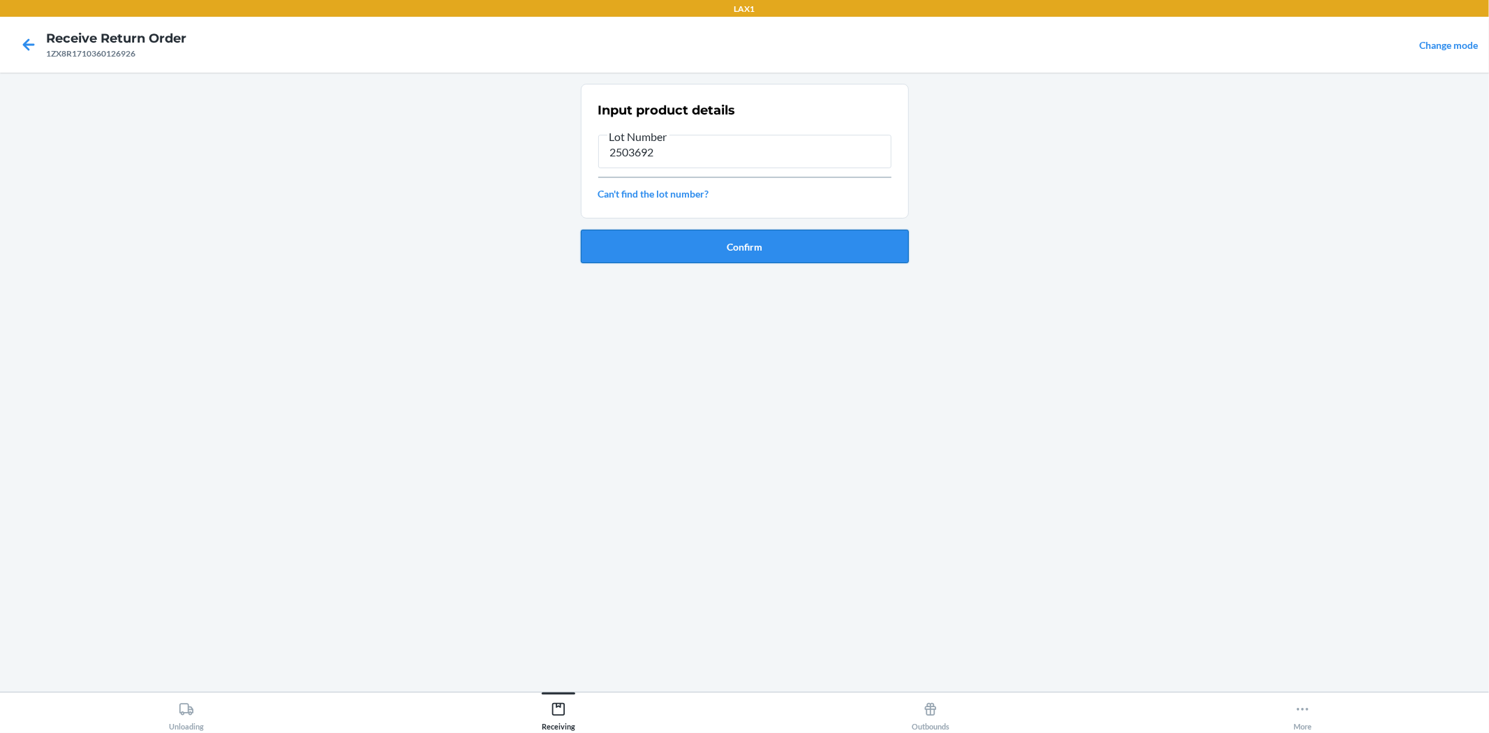
click at [829, 239] on button "Confirm" at bounding box center [745, 247] width 328 height 34
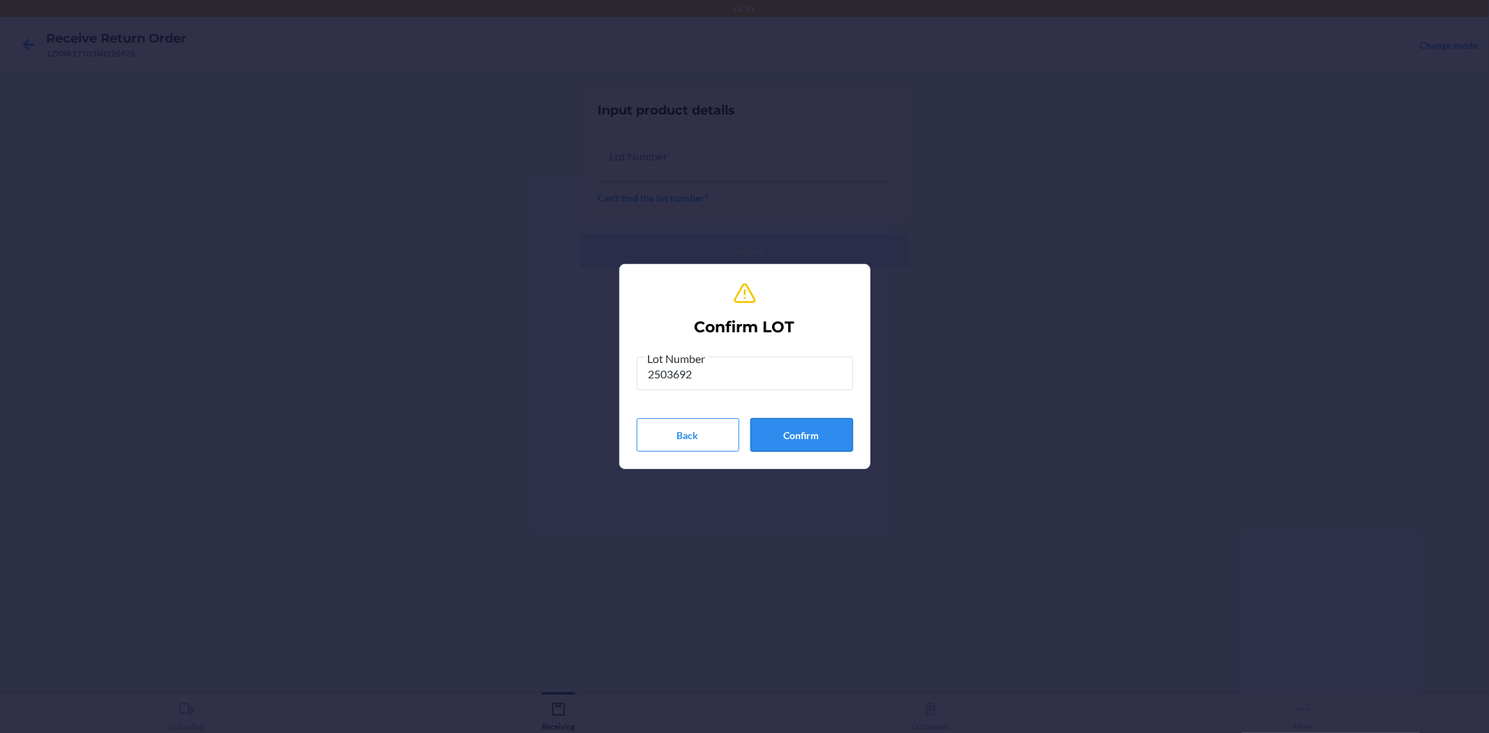
click at [817, 440] on button "Confirm" at bounding box center [801, 435] width 103 height 34
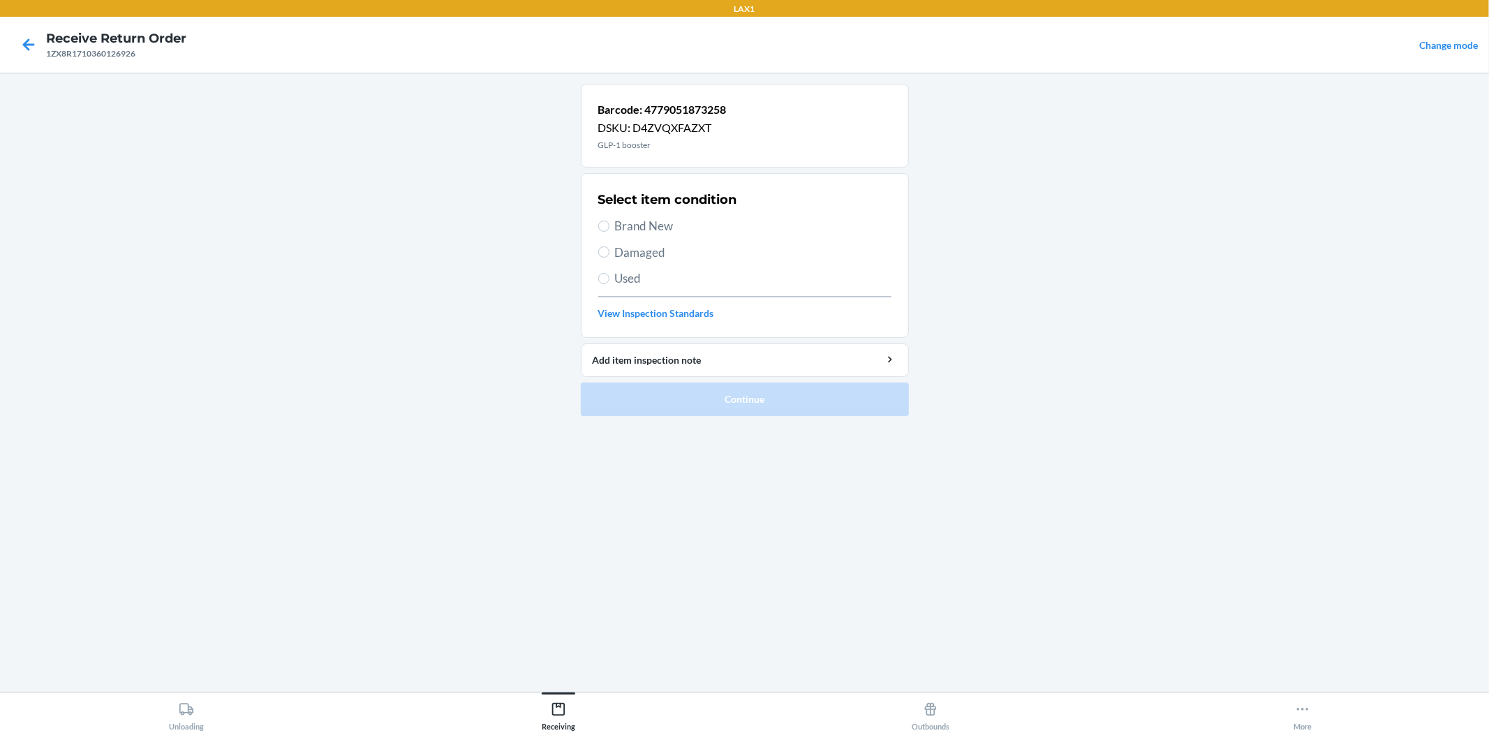
click at [653, 227] on span "Brand New" at bounding box center [753, 226] width 276 height 18
click at [609, 227] on input "Brand New" at bounding box center [603, 226] width 11 height 11
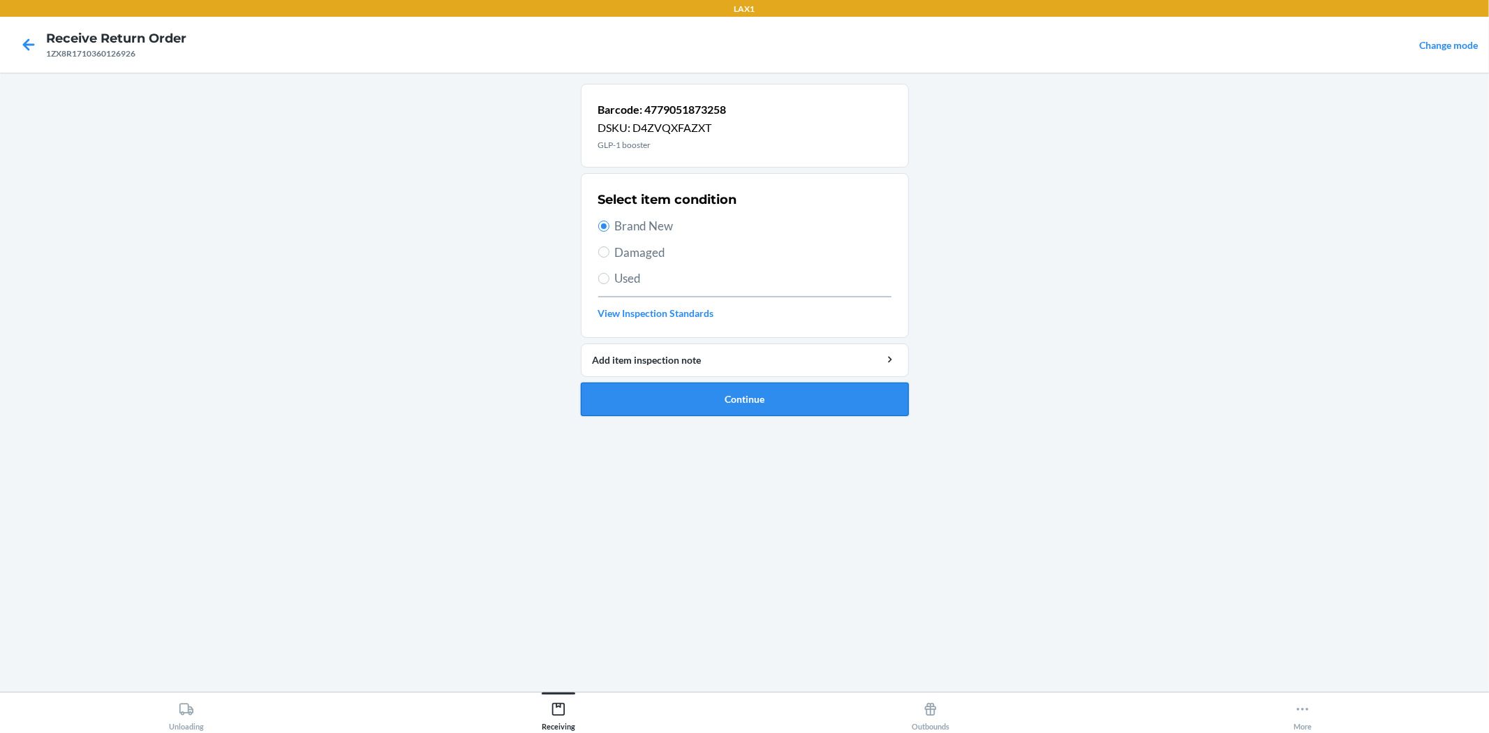
click at [847, 401] on button "Continue" at bounding box center [745, 400] width 328 height 34
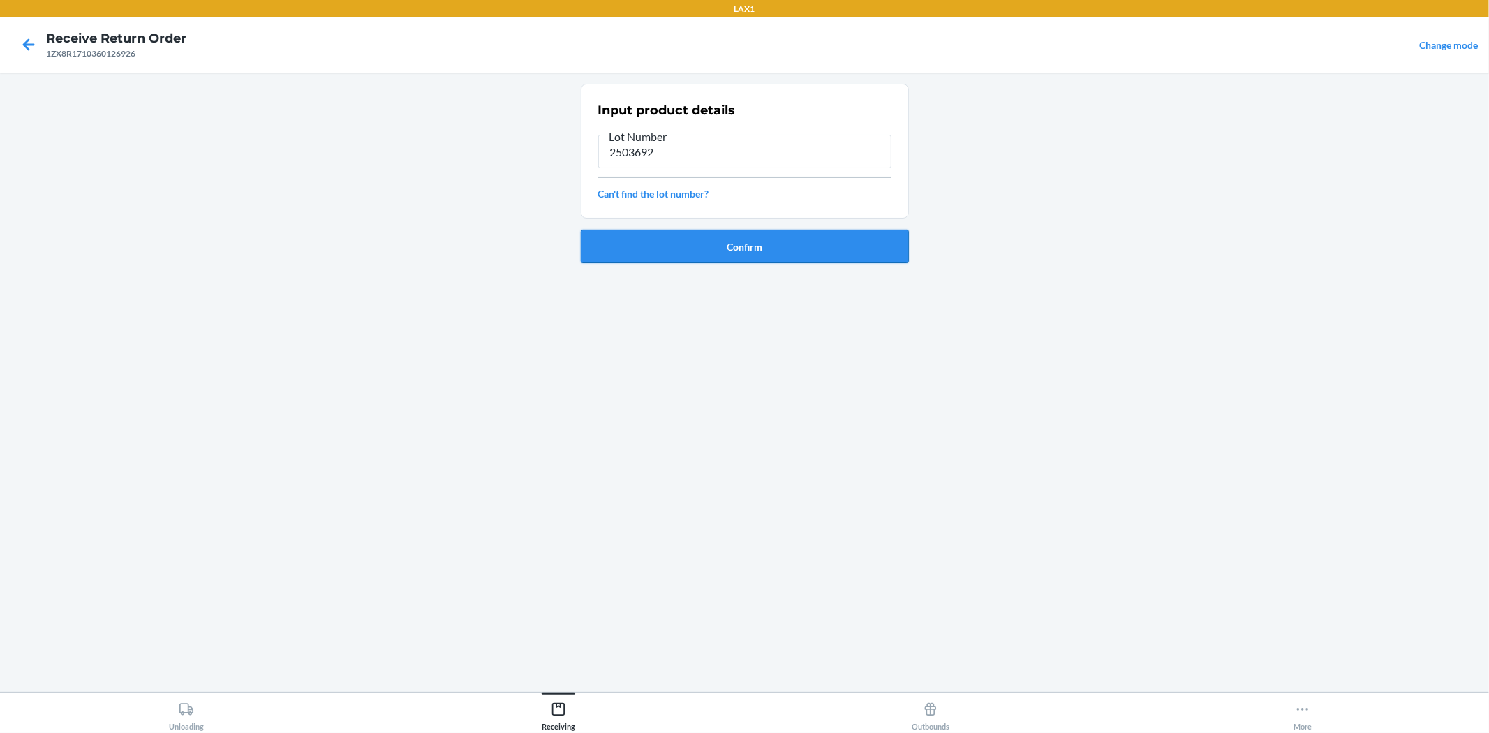
click at [833, 248] on button "Confirm" at bounding box center [745, 247] width 328 height 34
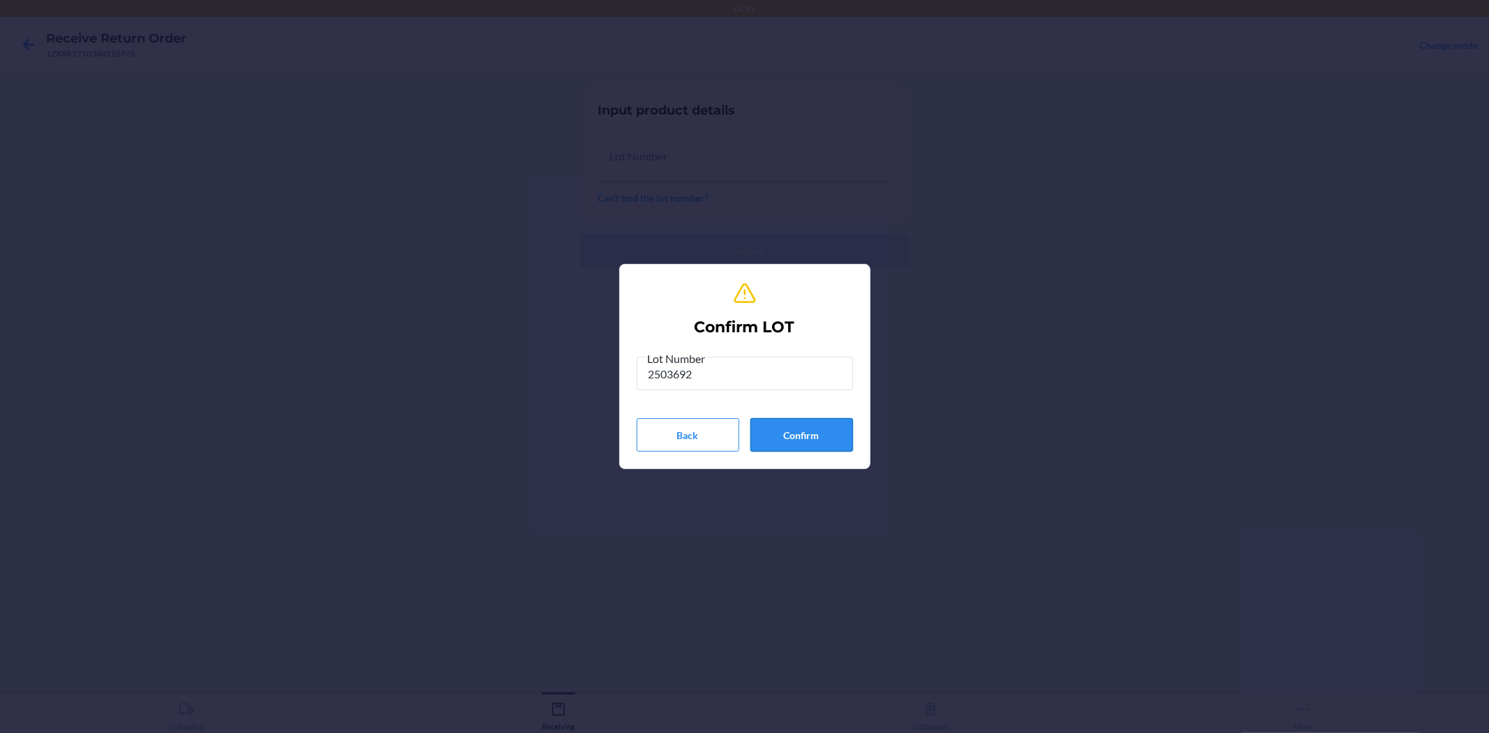
click at [811, 436] on button "Confirm" at bounding box center [801, 435] width 103 height 34
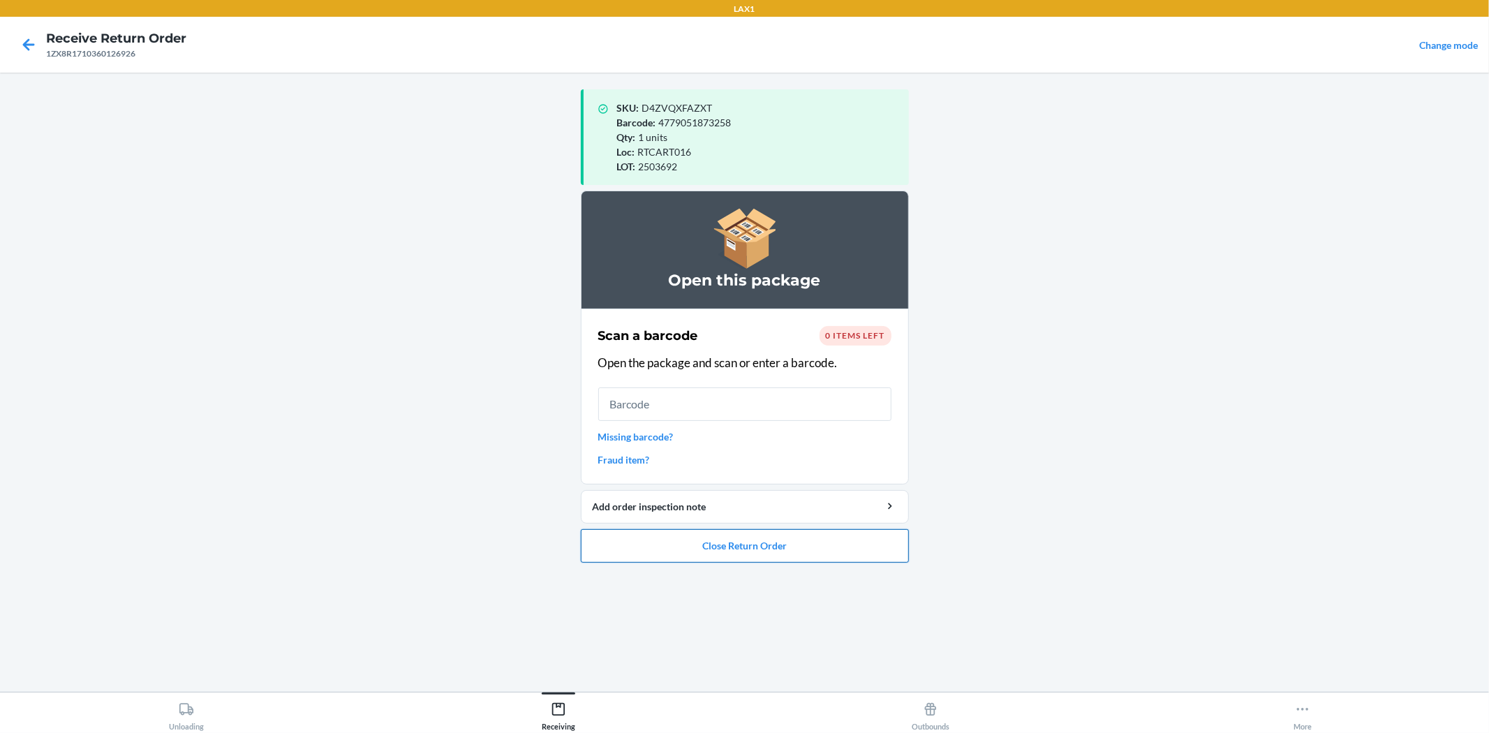
click at [839, 549] on button "Close Return Order" at bounding box center [745, 546] width 328 height 34
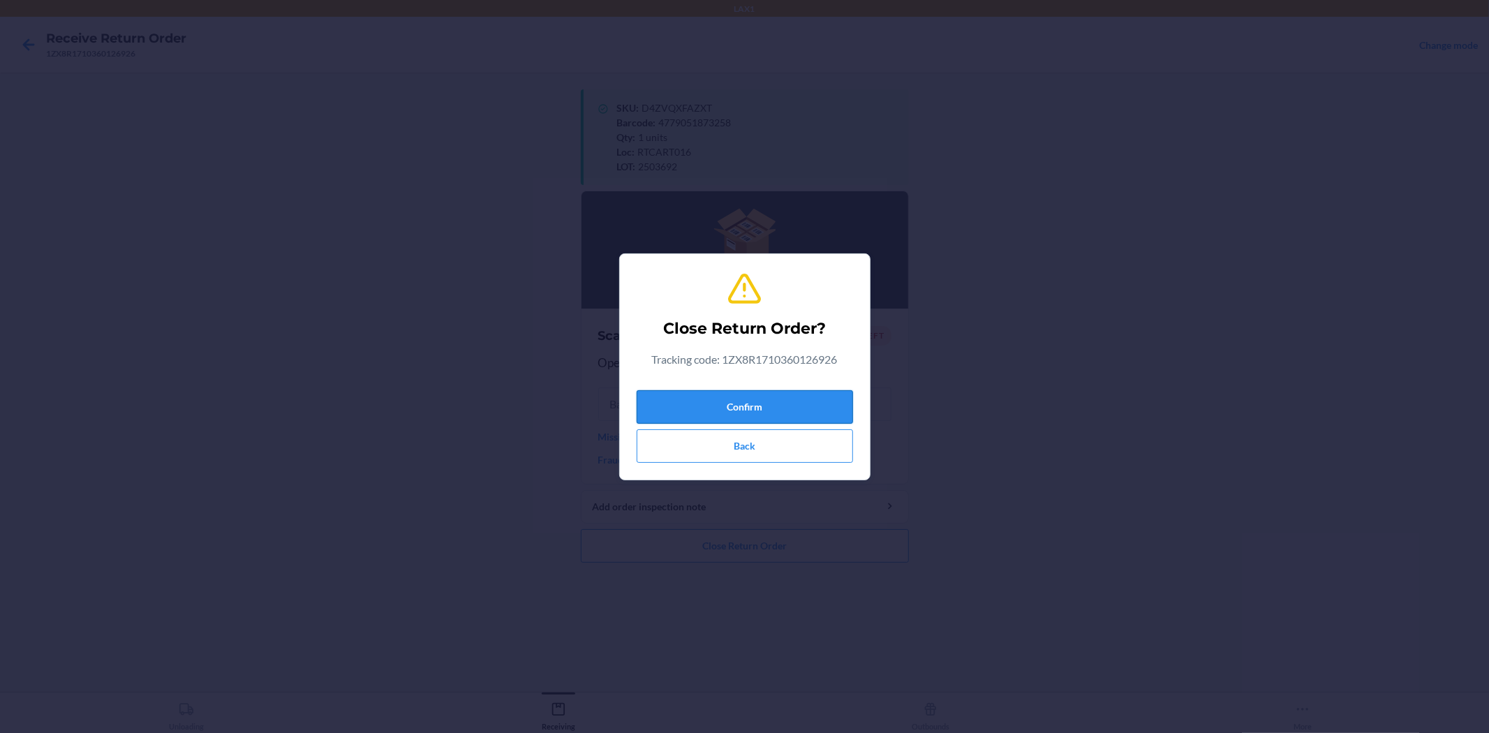
click at [810, 394] on button "Confirm" at bounding box center [745, 407] width 216 height 34
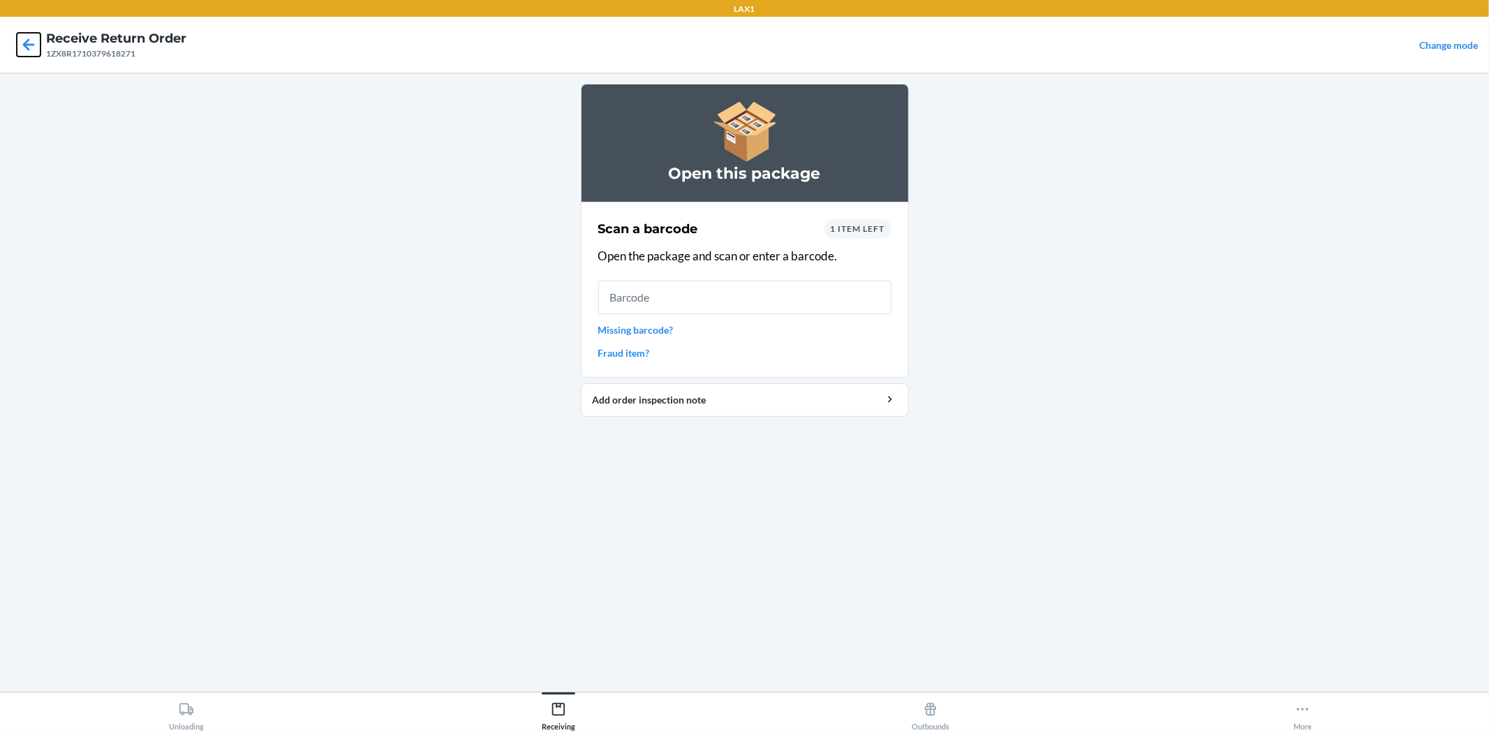
click at [31, 40] on icon at bounding box center [29, 45] width 24 height 24
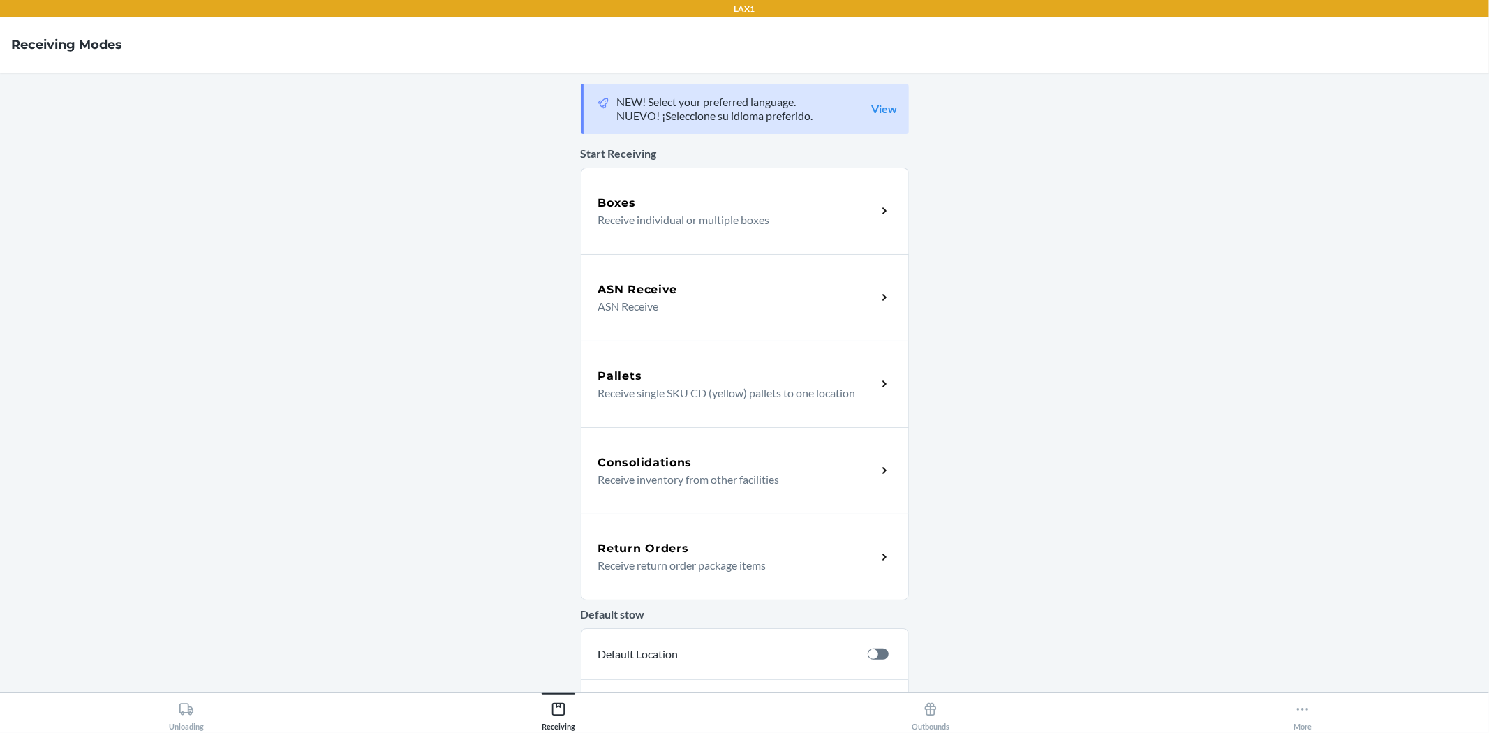
click at [729, 540] on div "Return Orders" at bounding box center [737, 548] width 279 height 17
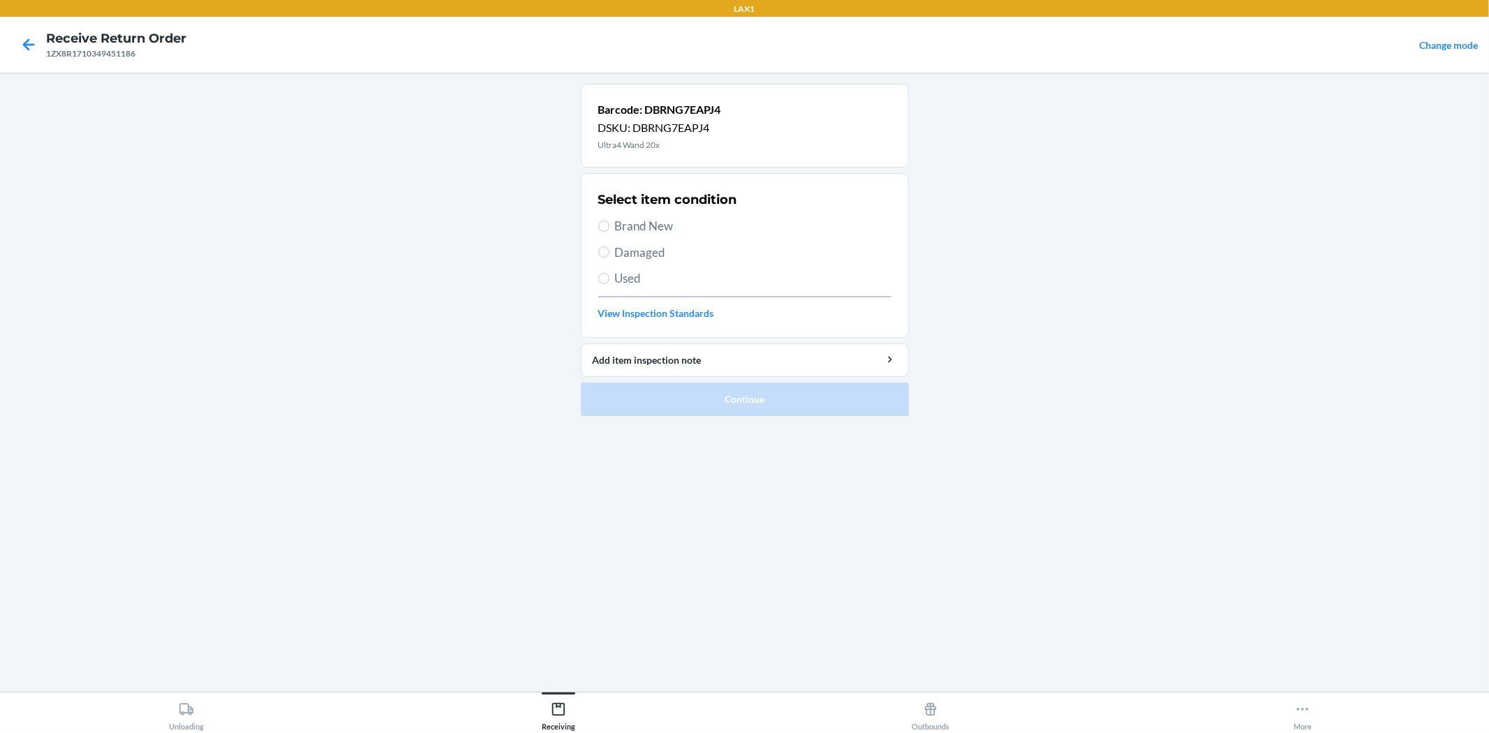
click at [618, 221] on span "Brand New" at bounding box center [753, 226] width 276 height 18
click at [609, 221] on input "Brand New" at bounding box center [603, 226] width 11 height 11
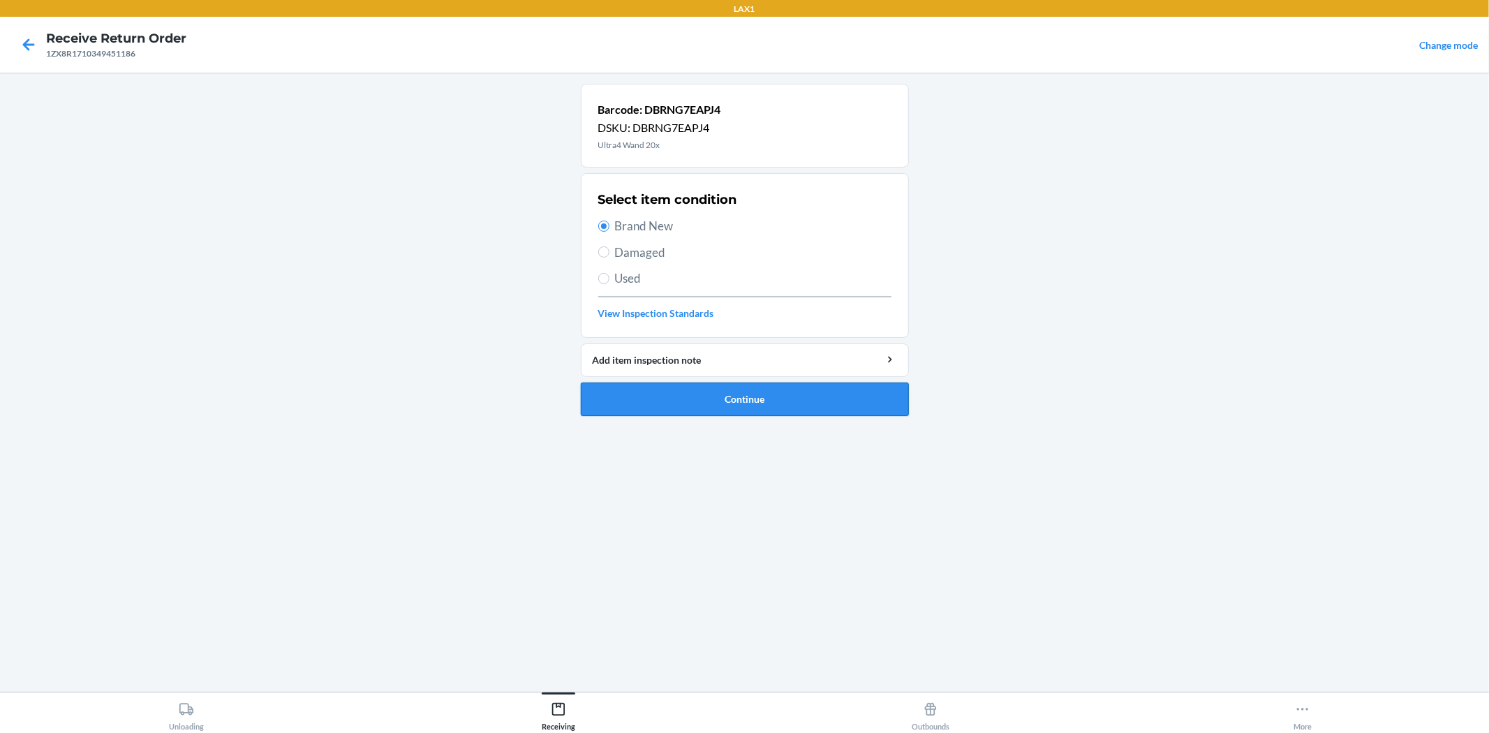
click at [773, 409] on button "Continue" at bounding box center [745, 400] width 328 height 34
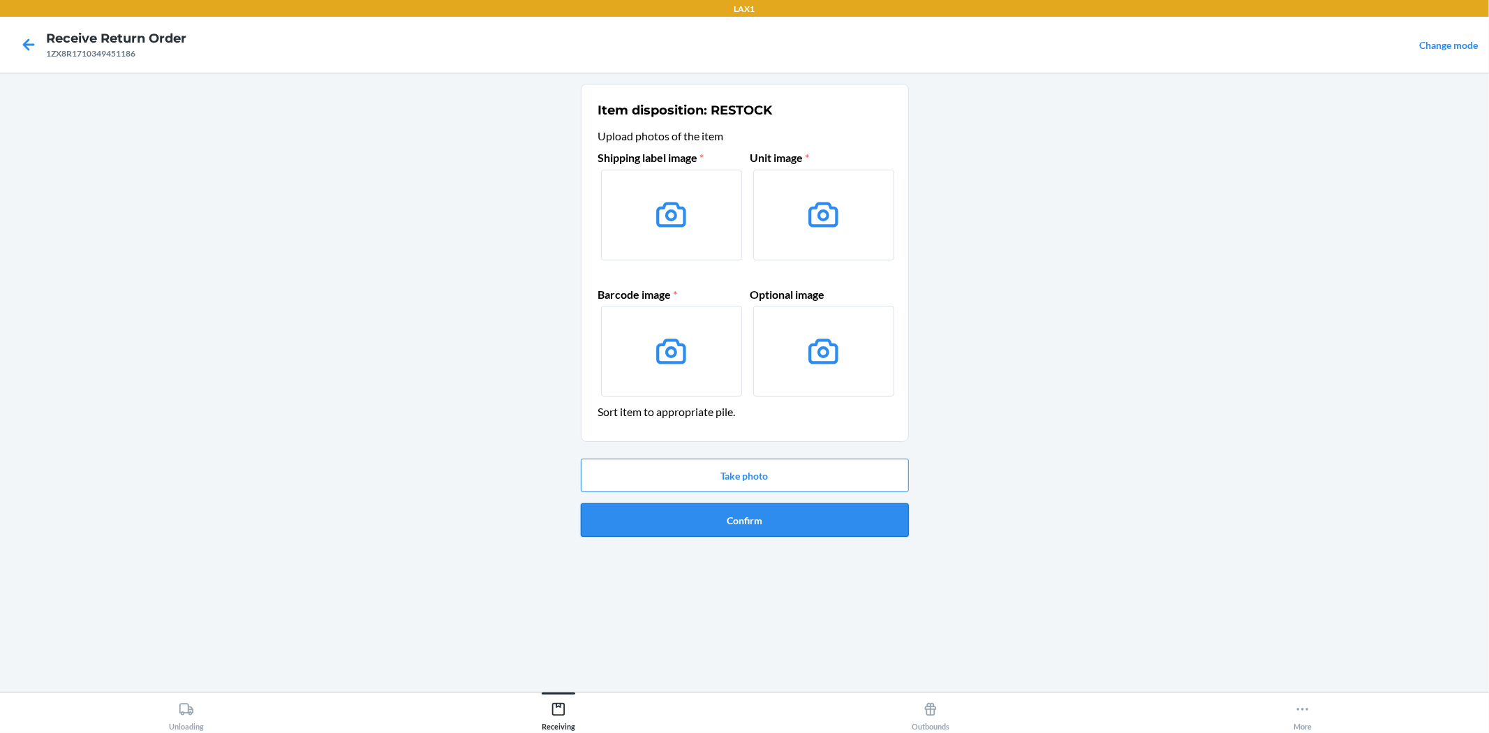
click at [721, 519] on button "Confirm" at bounding box center [745, 520] width 328 height 34
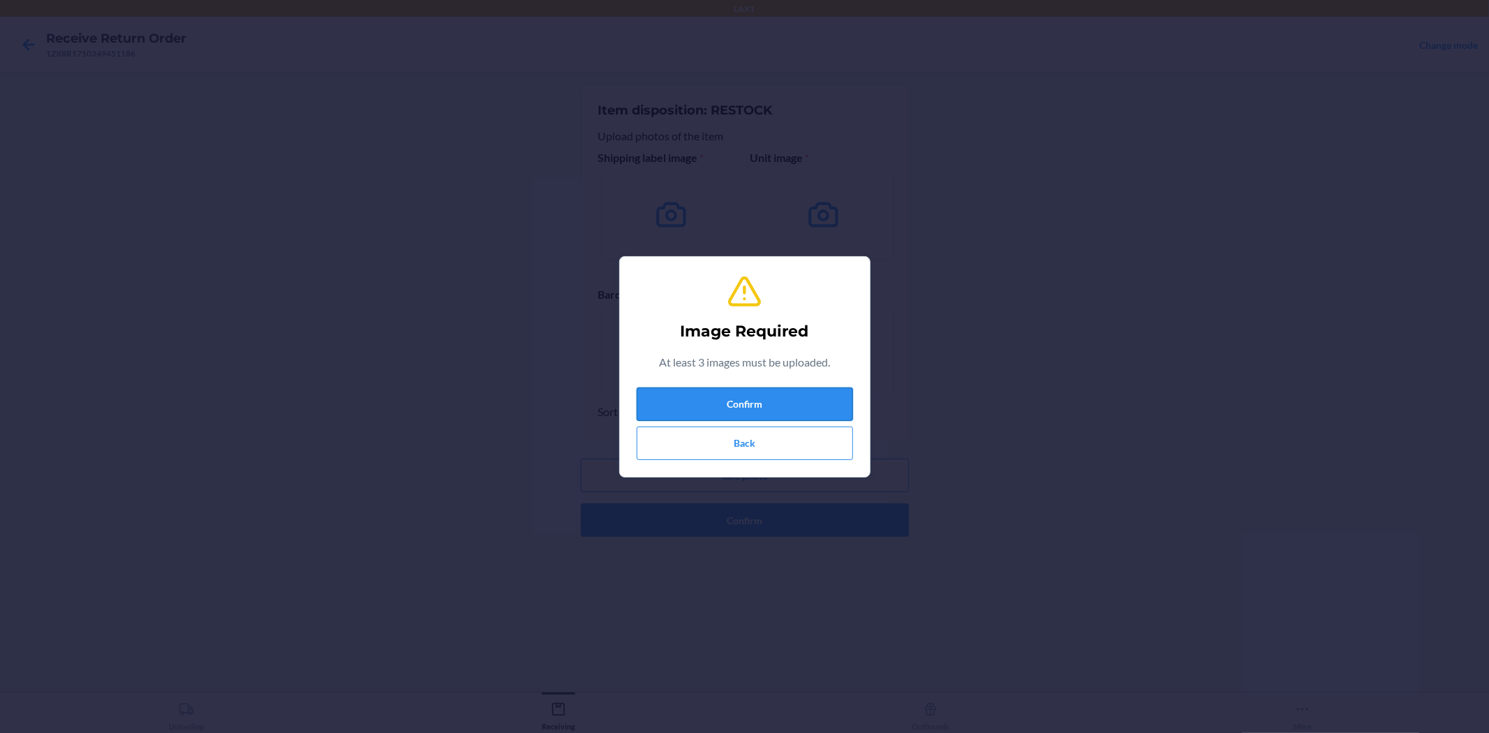
click at [720, 396] on button "Confirm" at bounding box center [745, 404] width 216 height 34
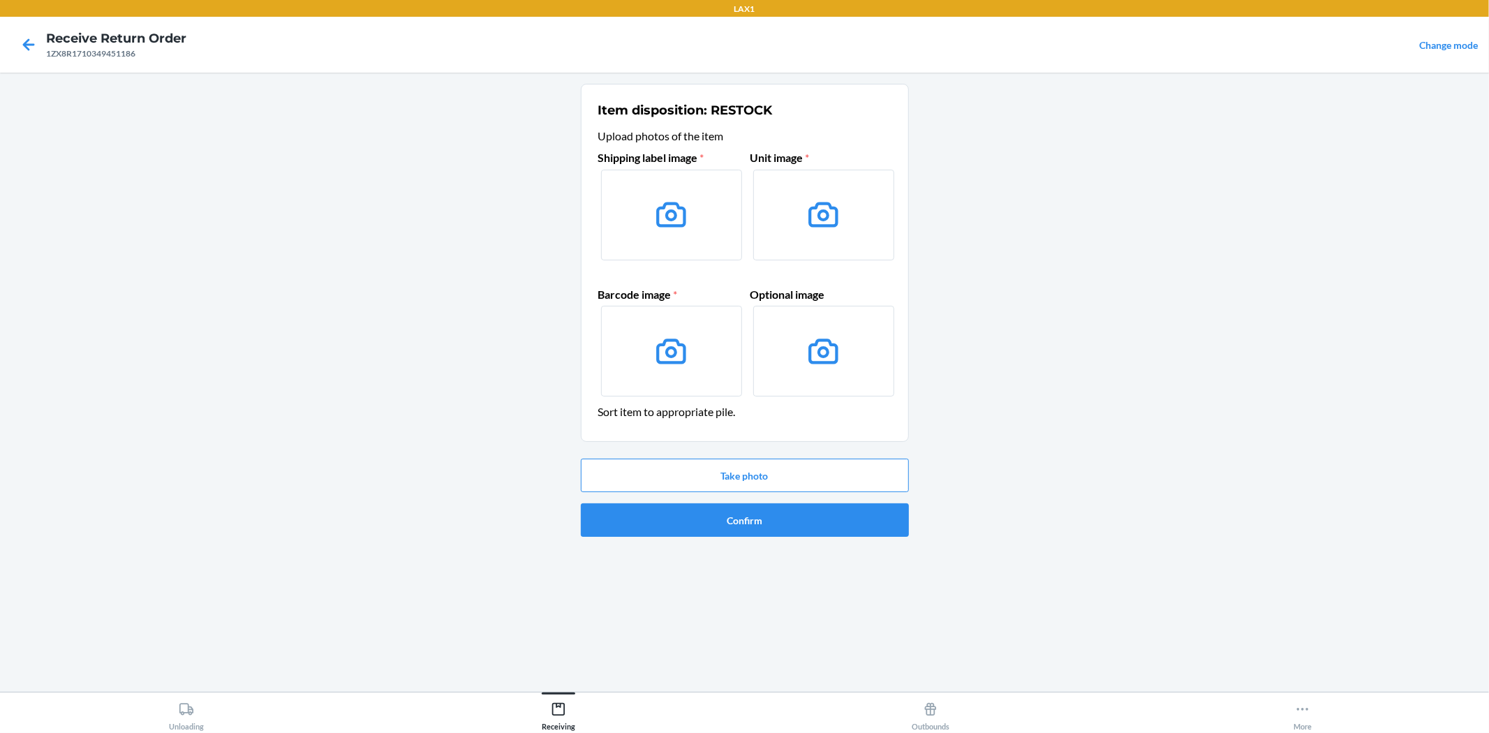
click at [651, 225] on label at bounding box center [671, 215] width 141 height 91
click at [0, 0] on input "file" at bounding box center [0, 0] width 0 height 0
click at [787, 471] on button "Take photo" at bounding box center [745, 476] width 328 height 34
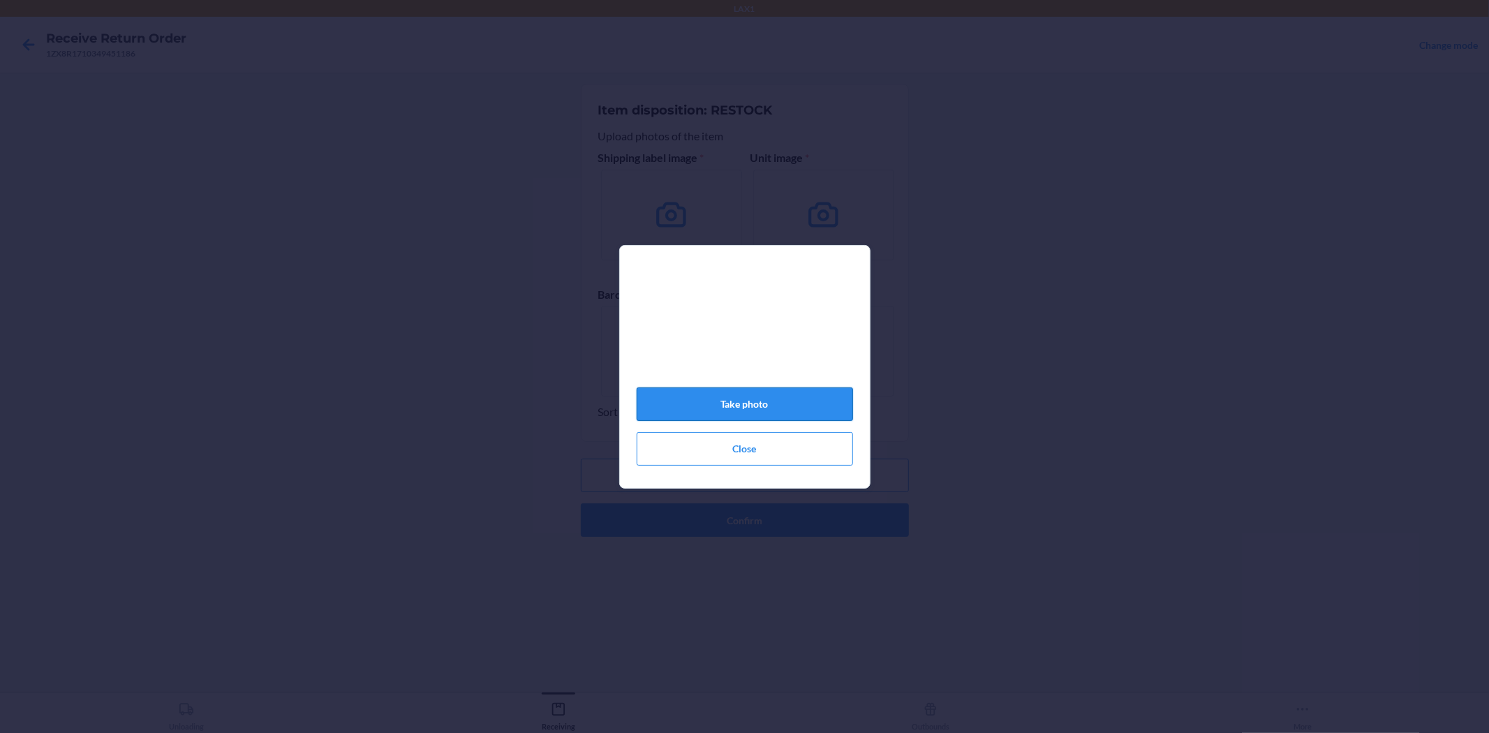
click at [783, 421] on button "Take photo" at bounding box center [745, 404] width 216 height 34
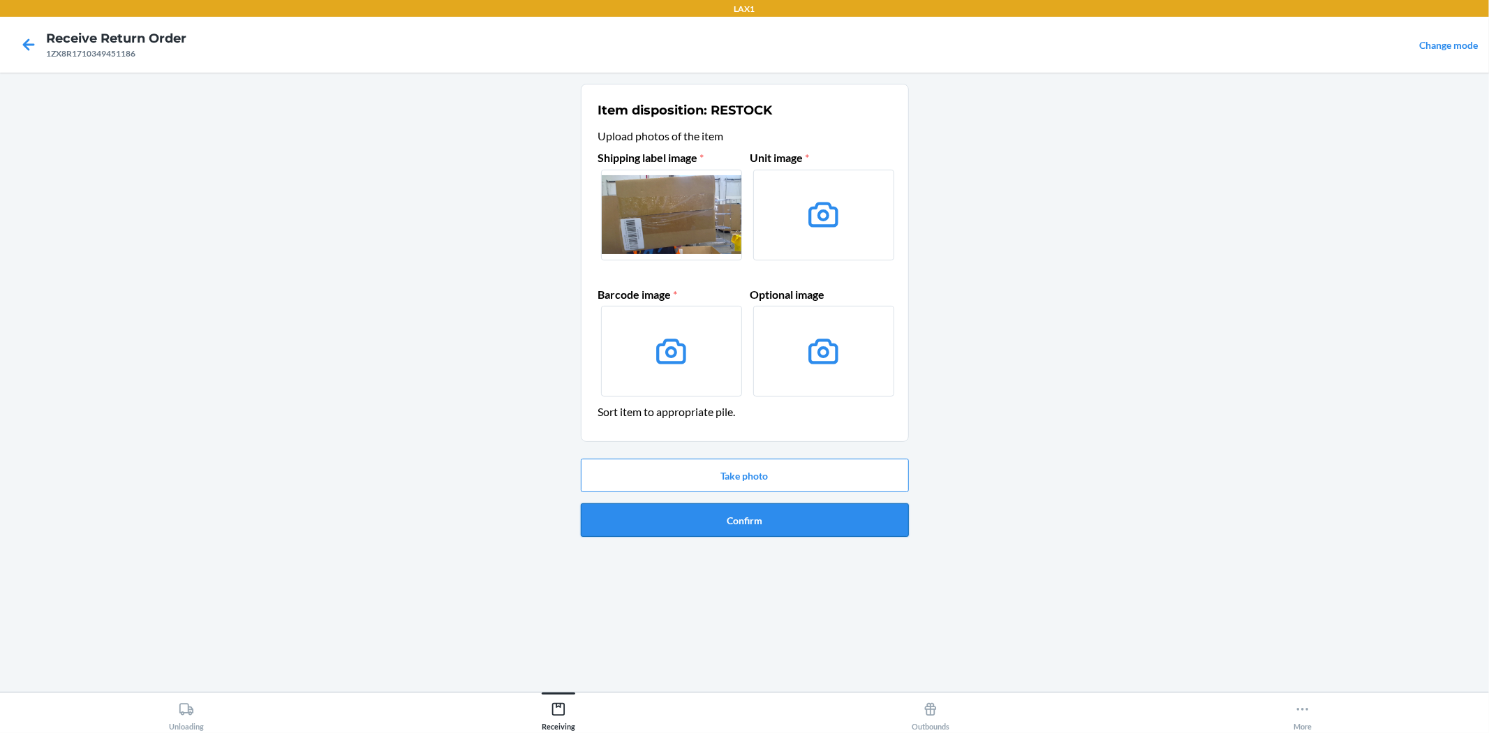
click at [818, 514] on button "Confirm" at bounding box center [745, 520] width 328 height 34
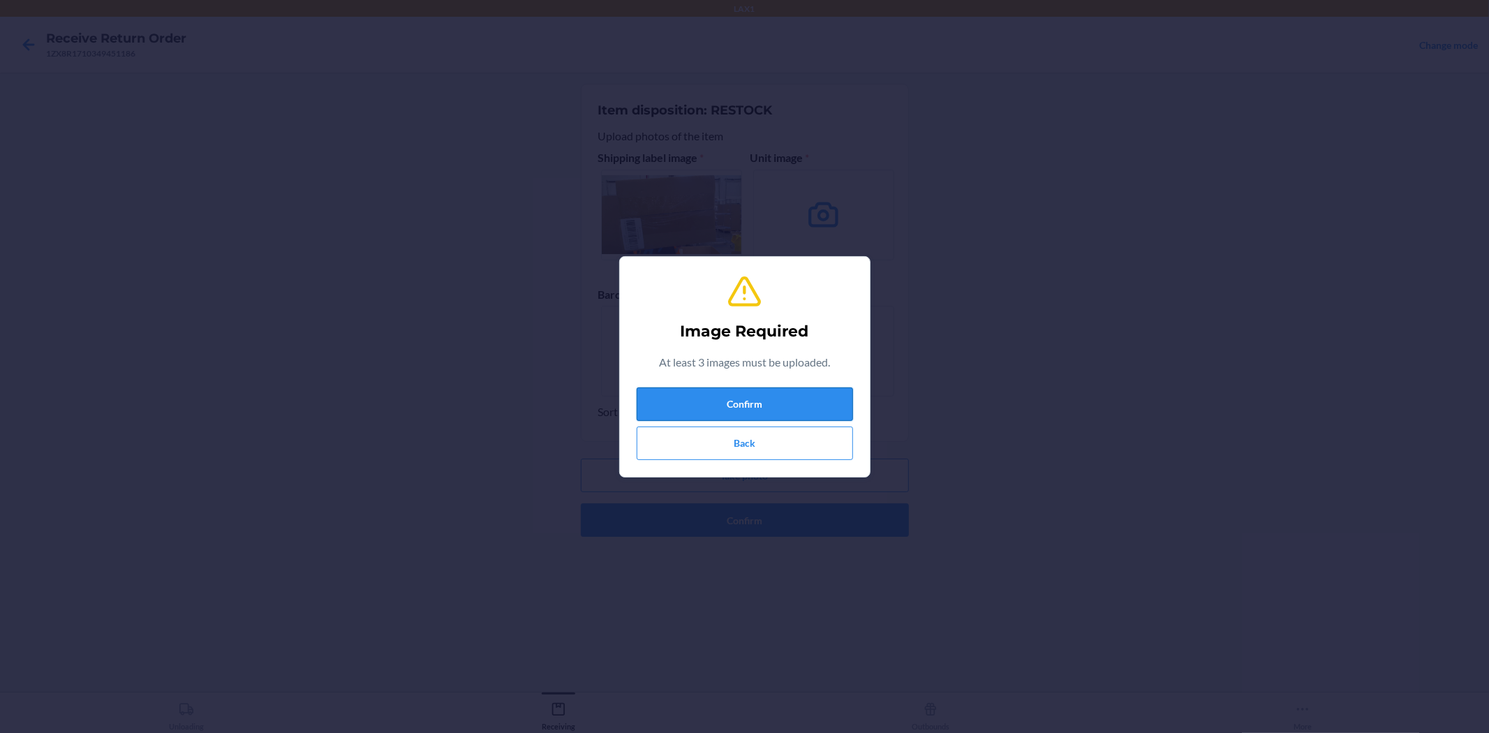
click at [727, 394] on button "Confirm" at bounding box center [745, 404] width 216 height 34
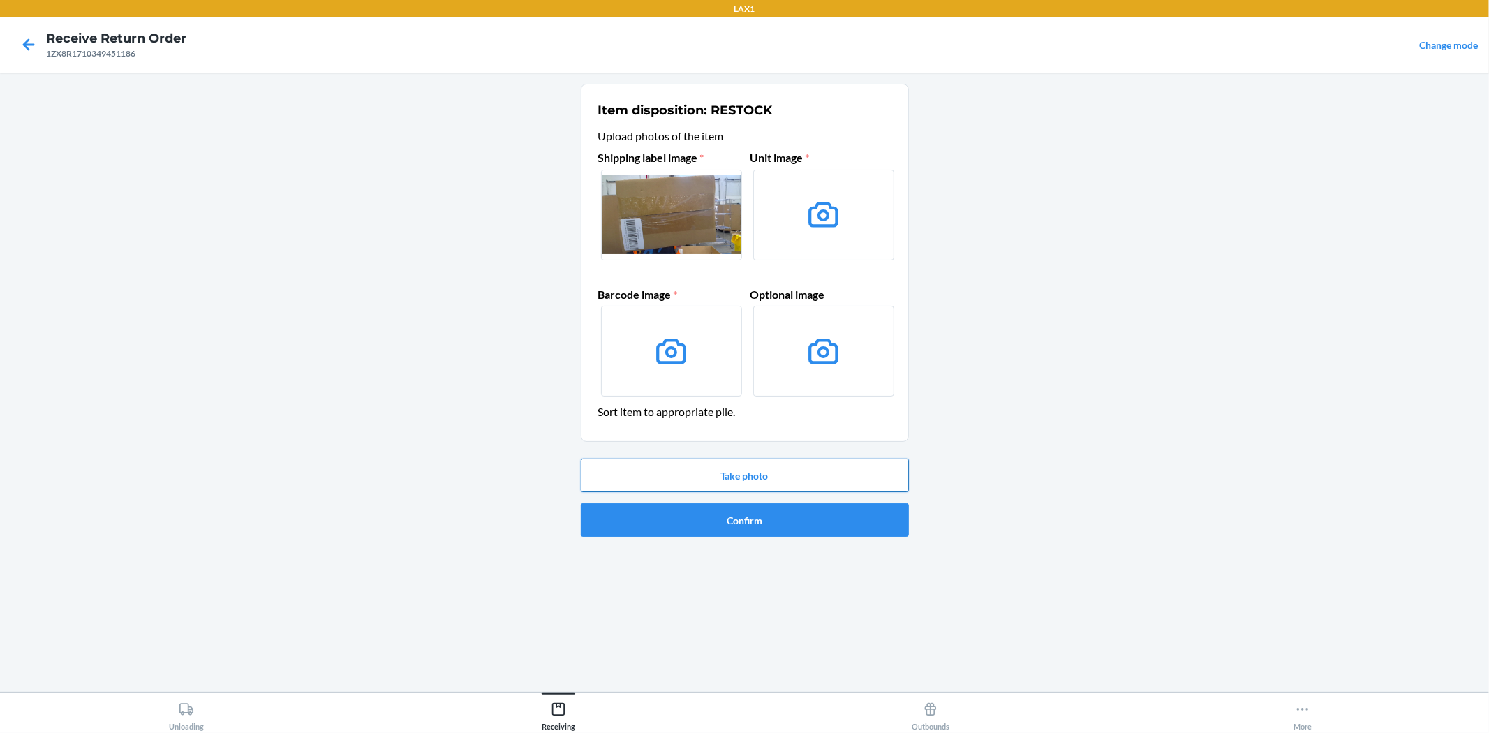
click at [806, 484] on button "Take photo" at bounding box center [745, 476] width 328 height 34
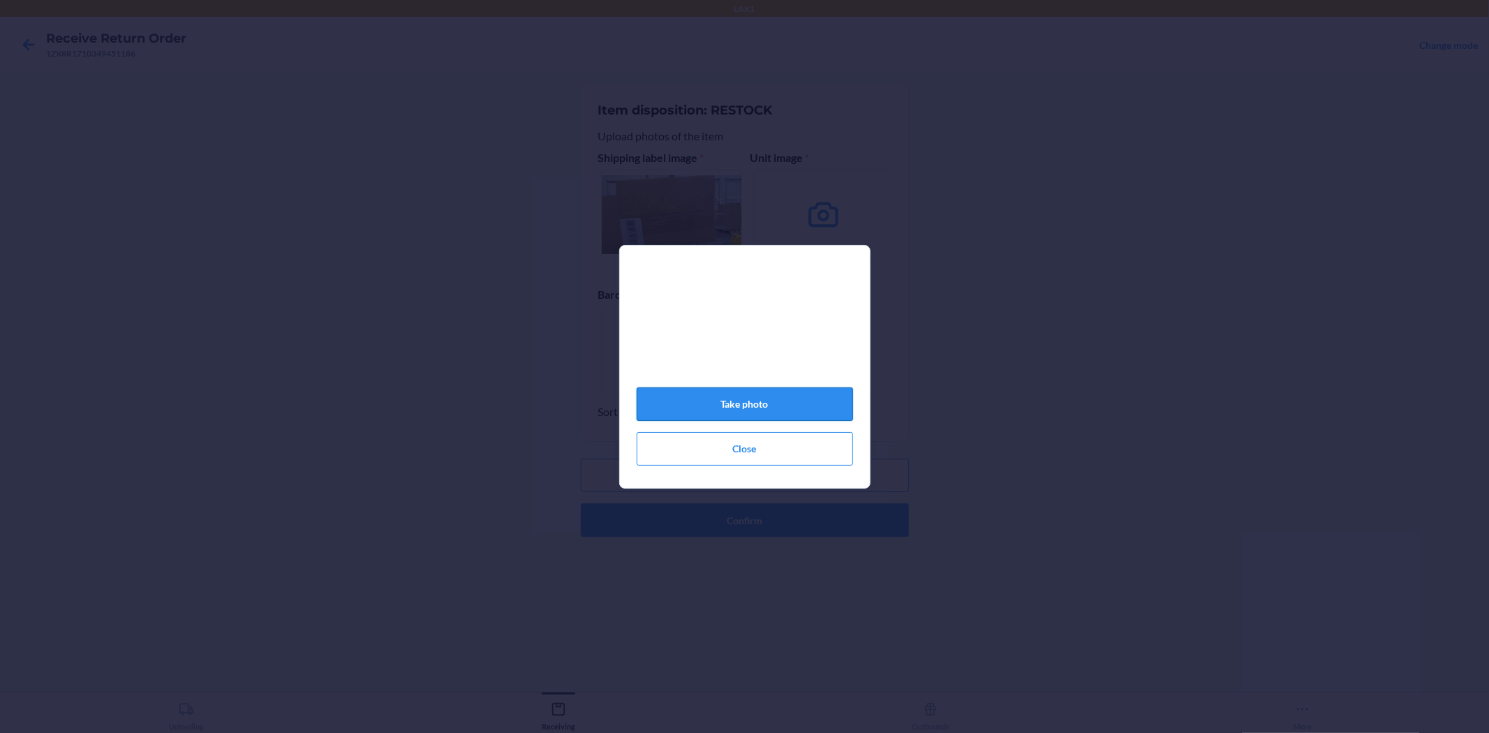
click at [804, 420] on button "Take photo" at bounding box center [745, 404] width 216 height 34
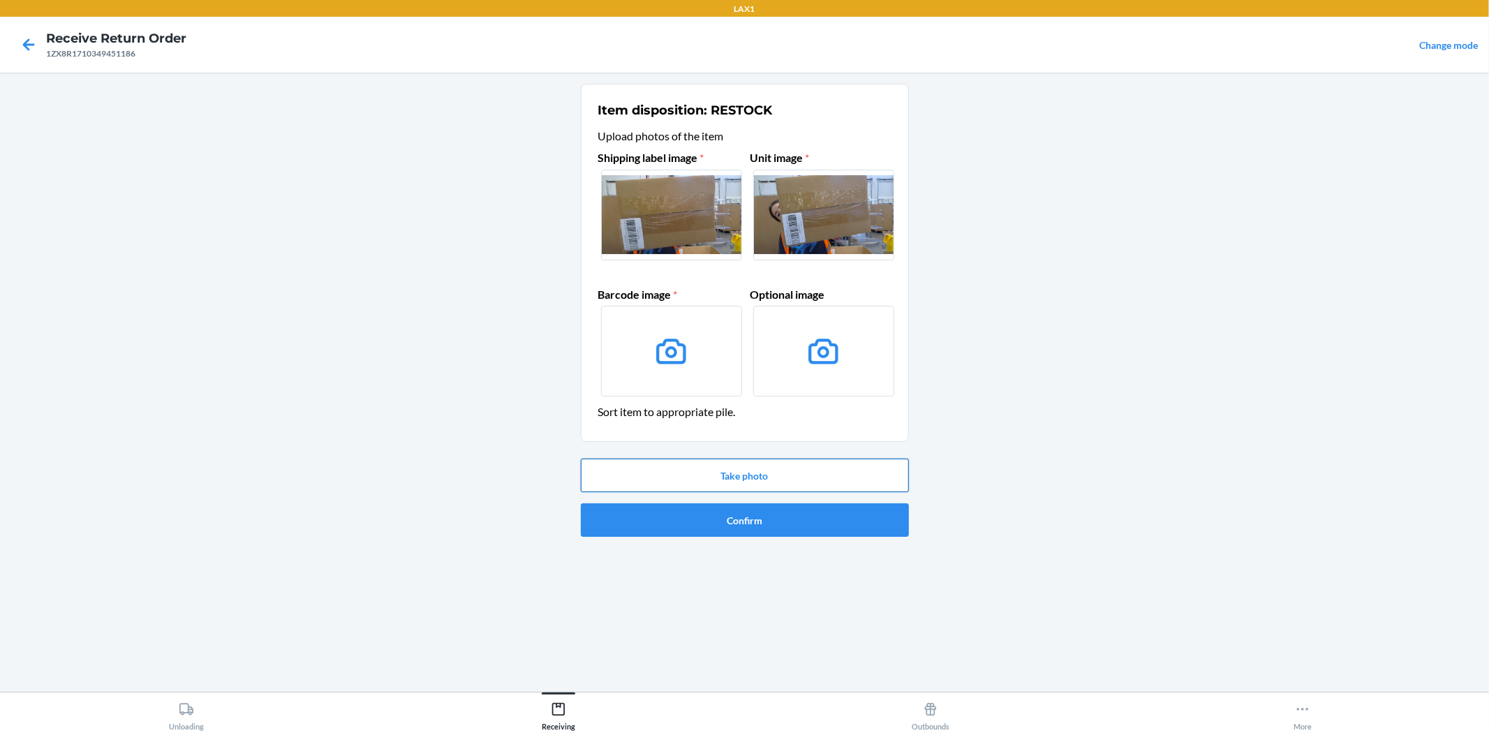
click at [786, 473] on button "Take photo" at bounding box center [745, 476] width 328 height 34
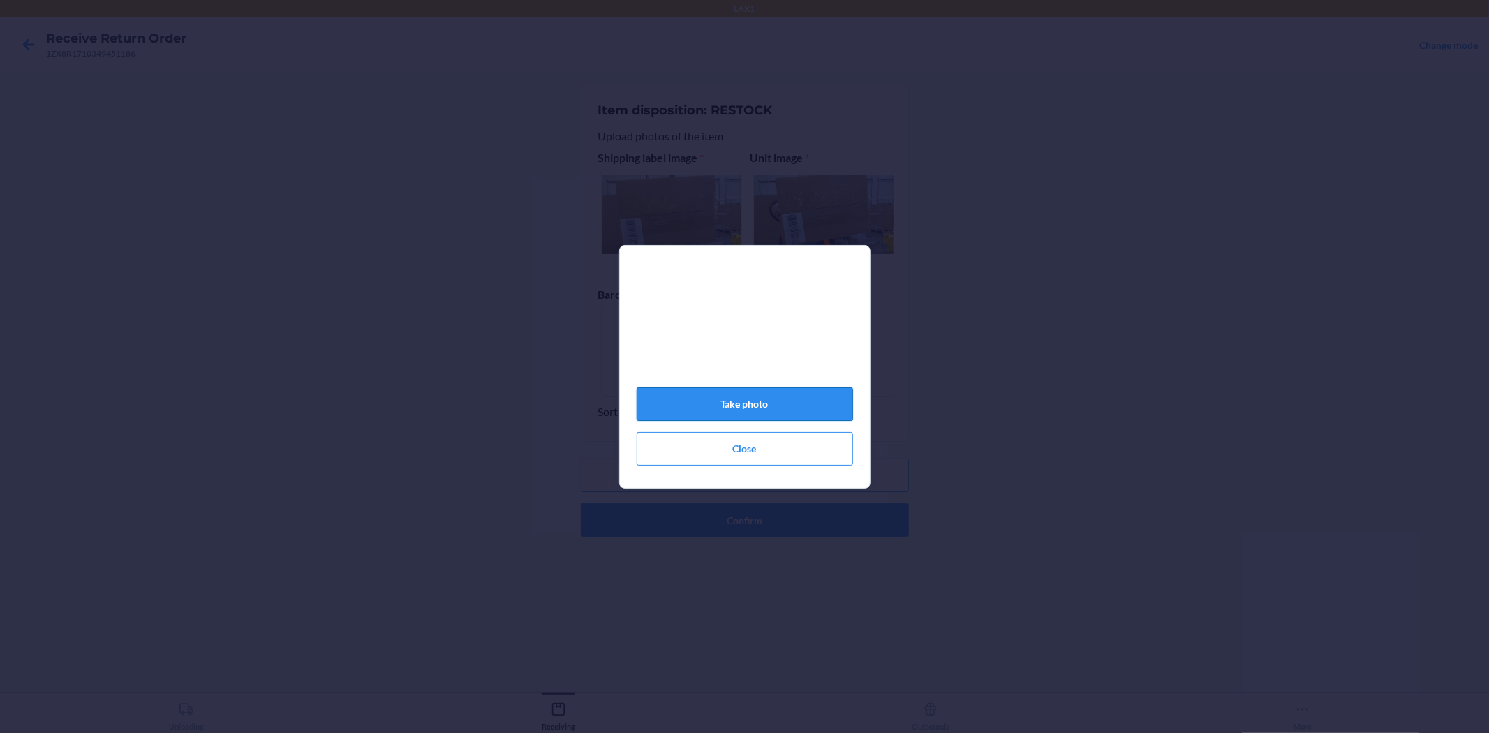
click at [787, 409] on button "Take photo" at bounding box center [745, 404] width 216 height 34
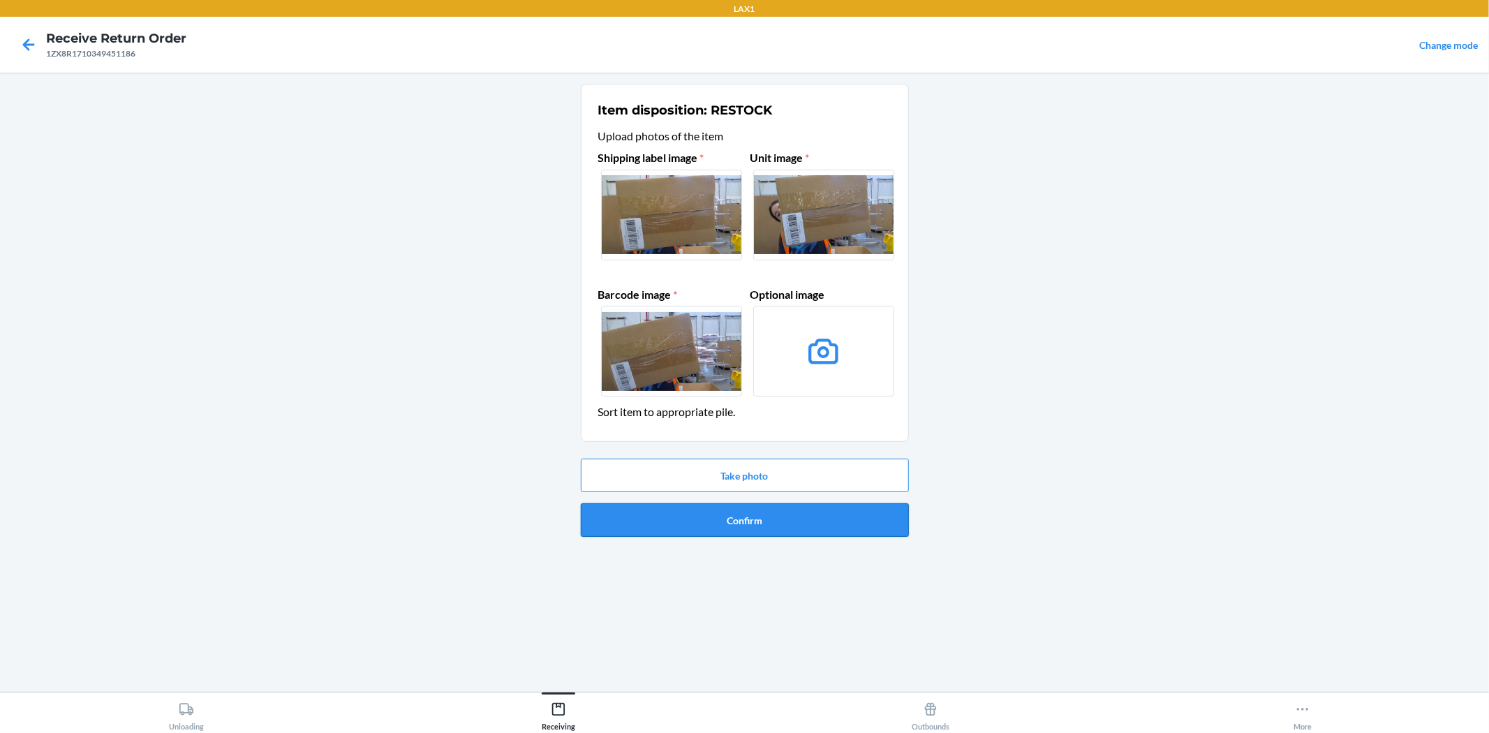
click at [747, 524] on button "Confirm" at bounding box center [745, 520] width 328 height 34
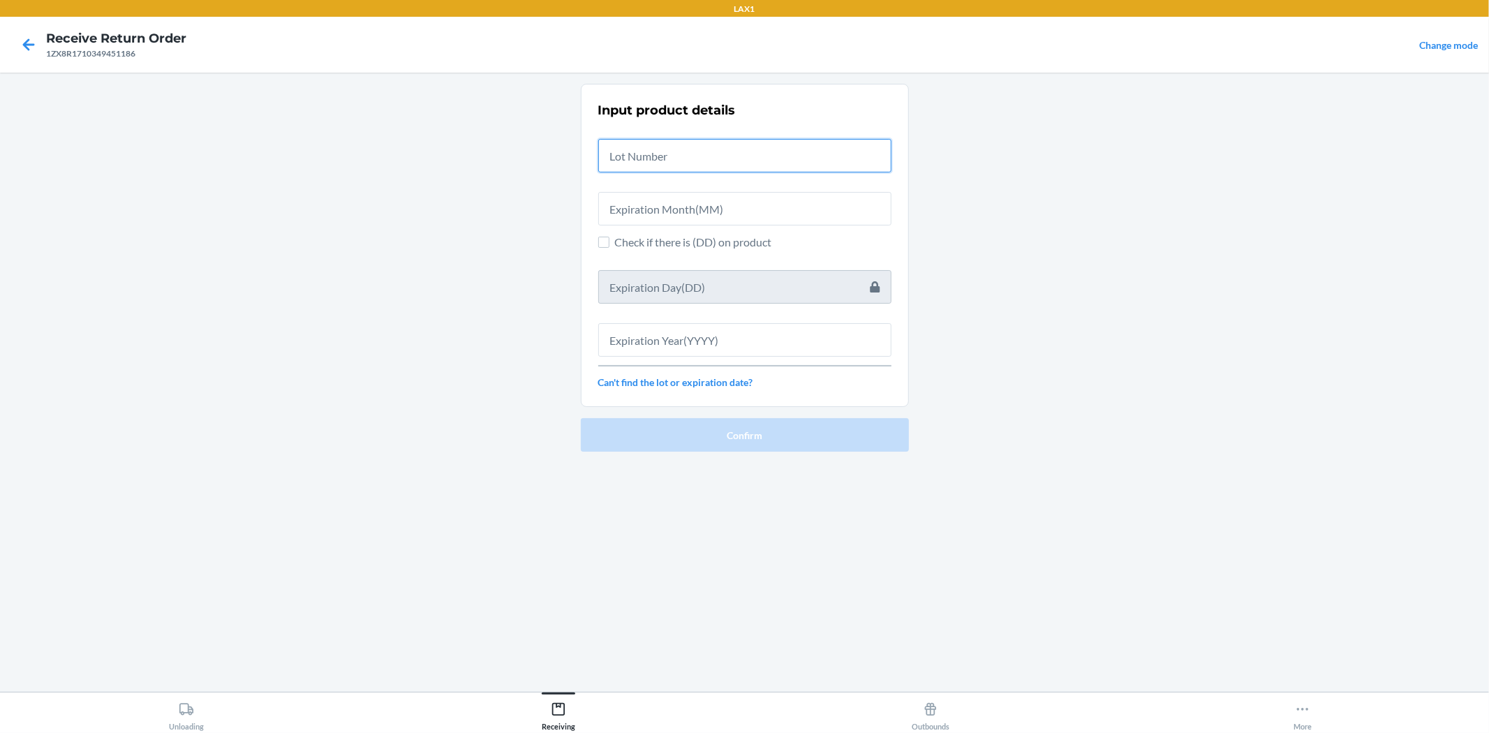
click at [720, 158] on input "text" at bounding box center [744, 156] width 293 height 34
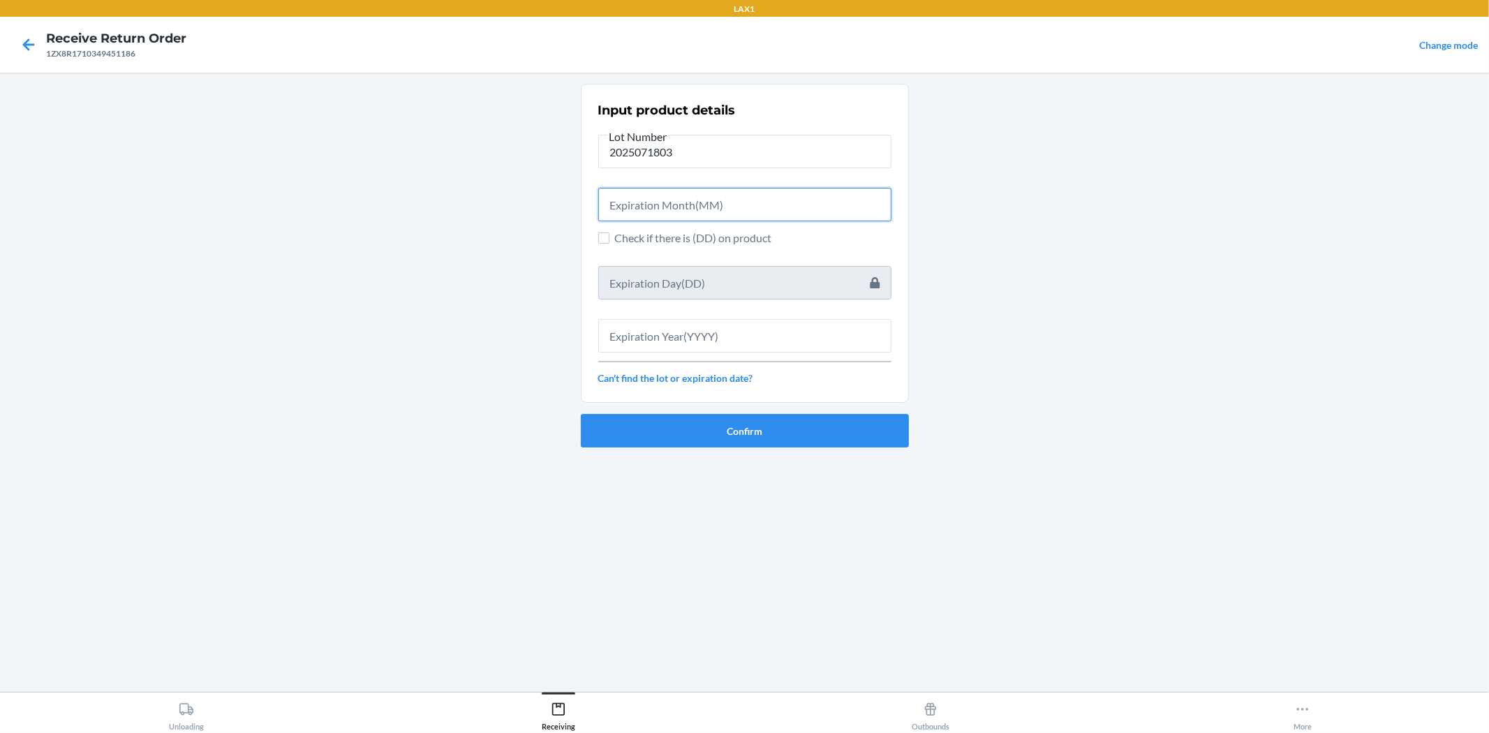
click at [725, 195] on input "text" at bounding box center [744, 205] width 293 height 34
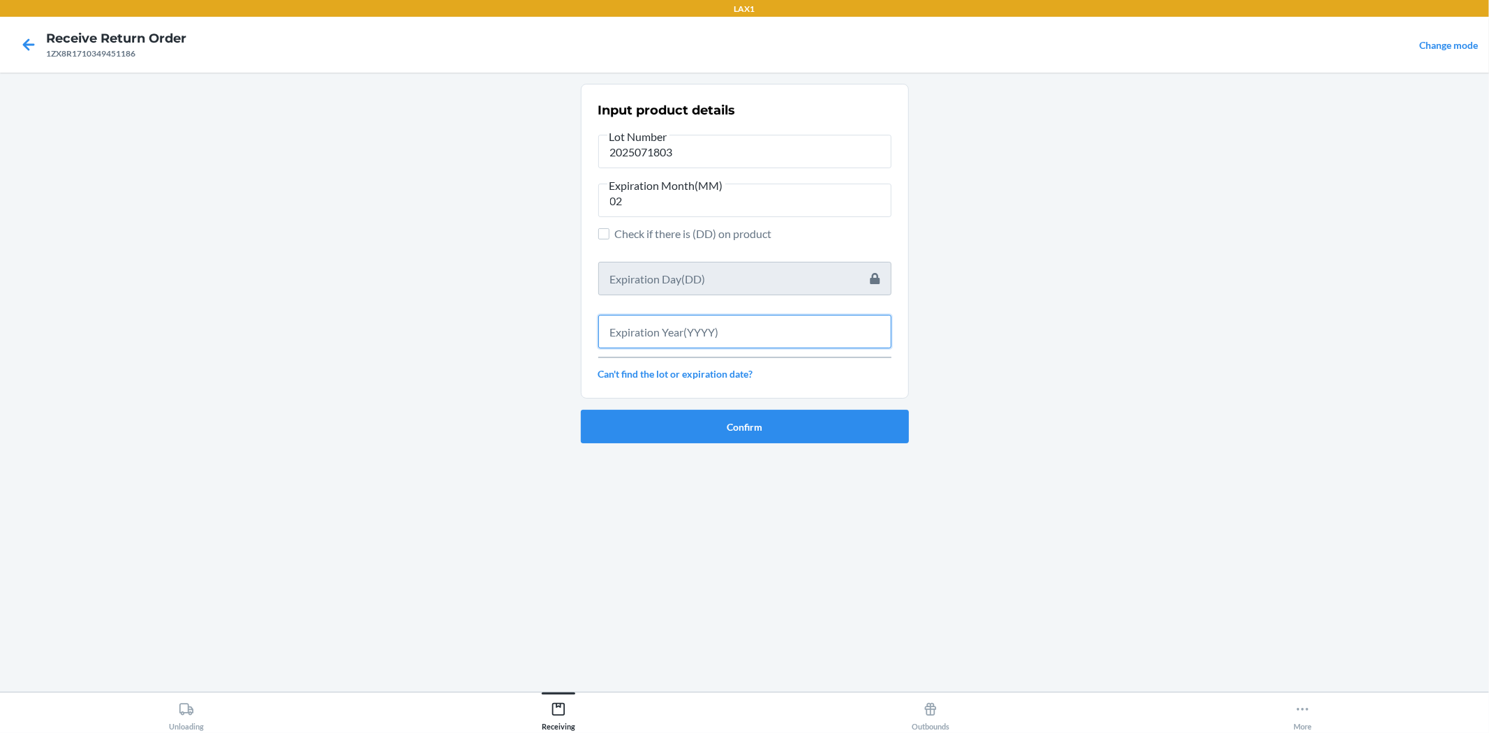
click at [820, 323] on input "text" at bounding box center [744, 332] width 293 height 34
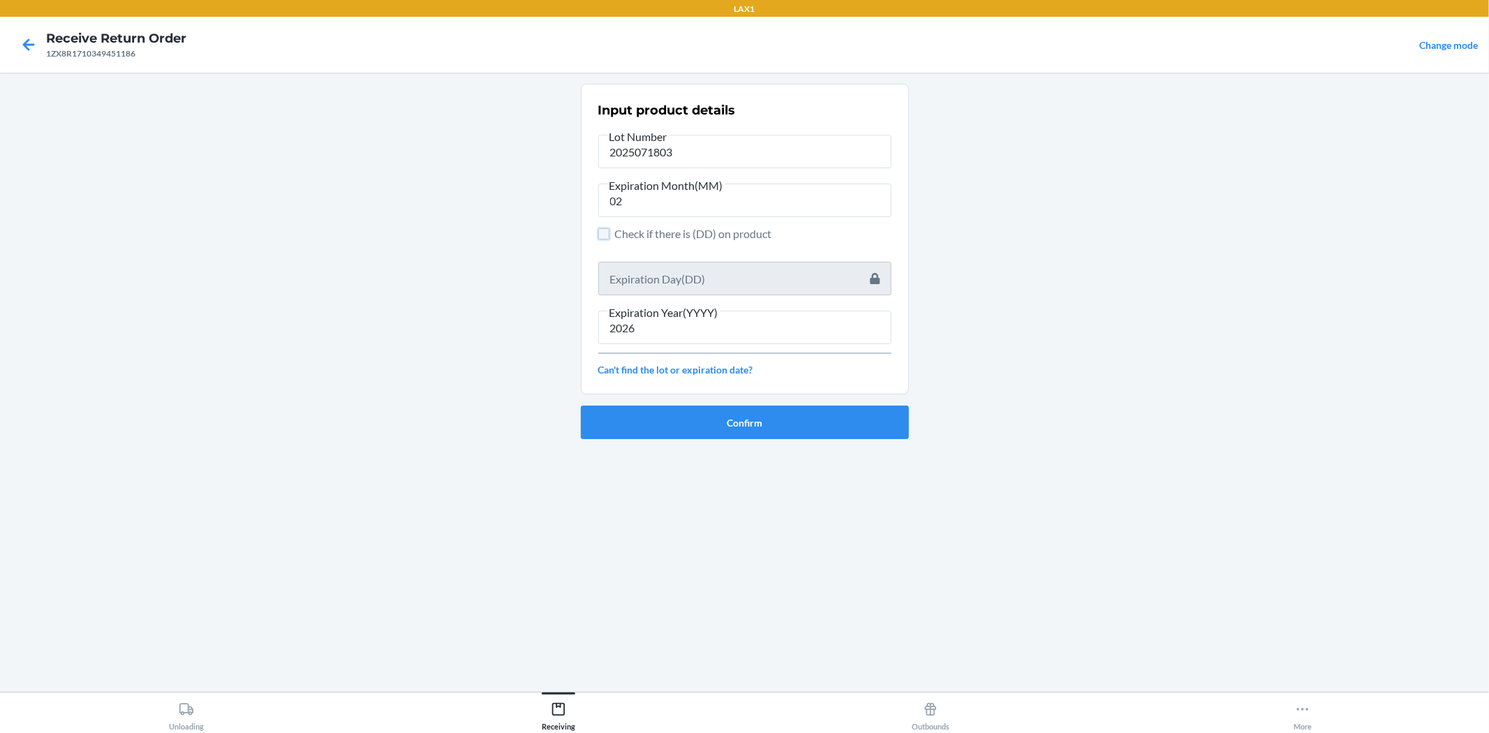
click at [608, 231] on input "Check if there is (DD) on product" at bounding box center [603, 233] width 11 height 11
click at [661, 284] on input "text" at bounding box center [744, 279] width 293 height 34
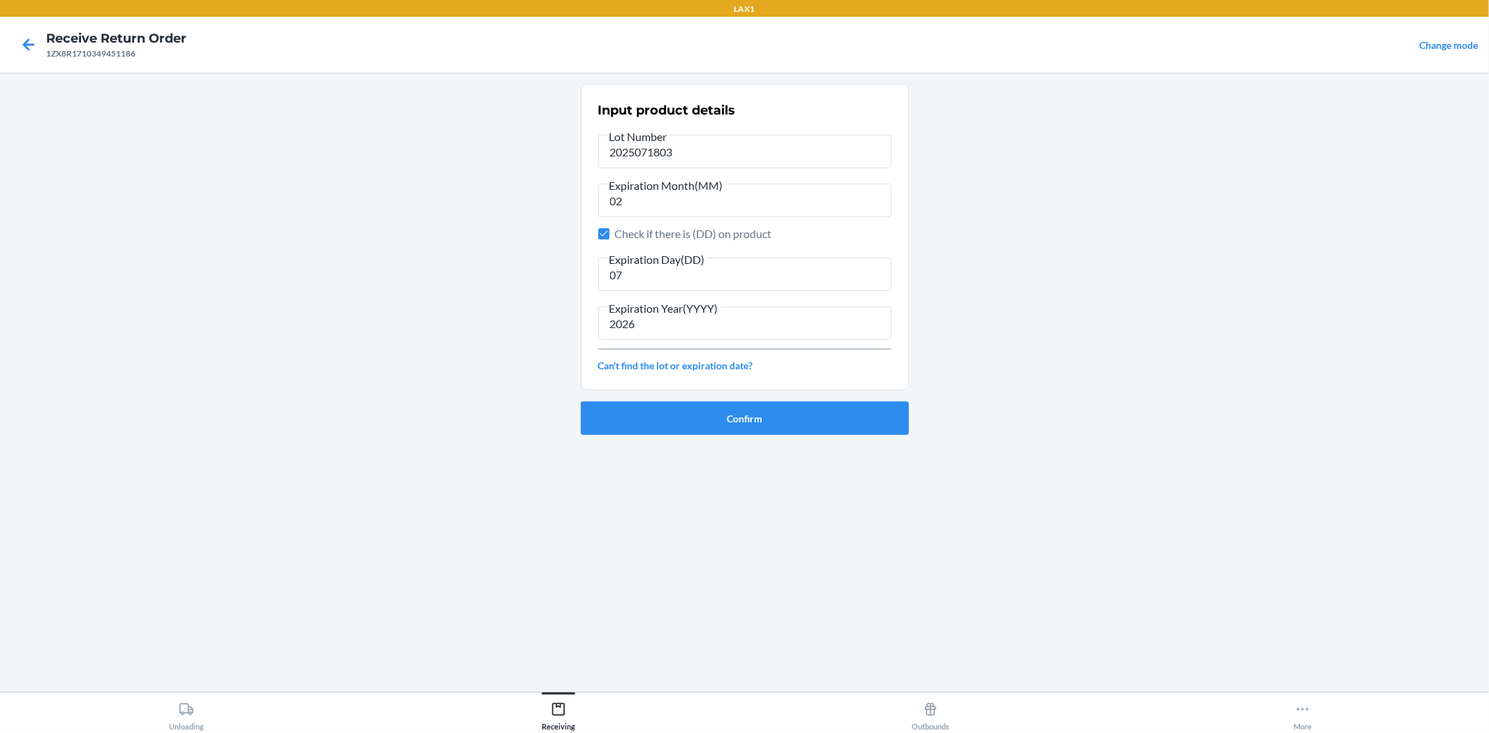
click at [628, 186] on span "Expiration Month(MM)" at bounding box center [666, 186] width 118 height 14
click at [628, 186] on input "02" at bounding box center [744, 201] width 293 height 34
click at [663, 281] on input "07" at bounding box center [744, 275] width 293 height 34
click at [792, 410] on button "Confirm" at bounding box center [745, 418] width 328 height 34
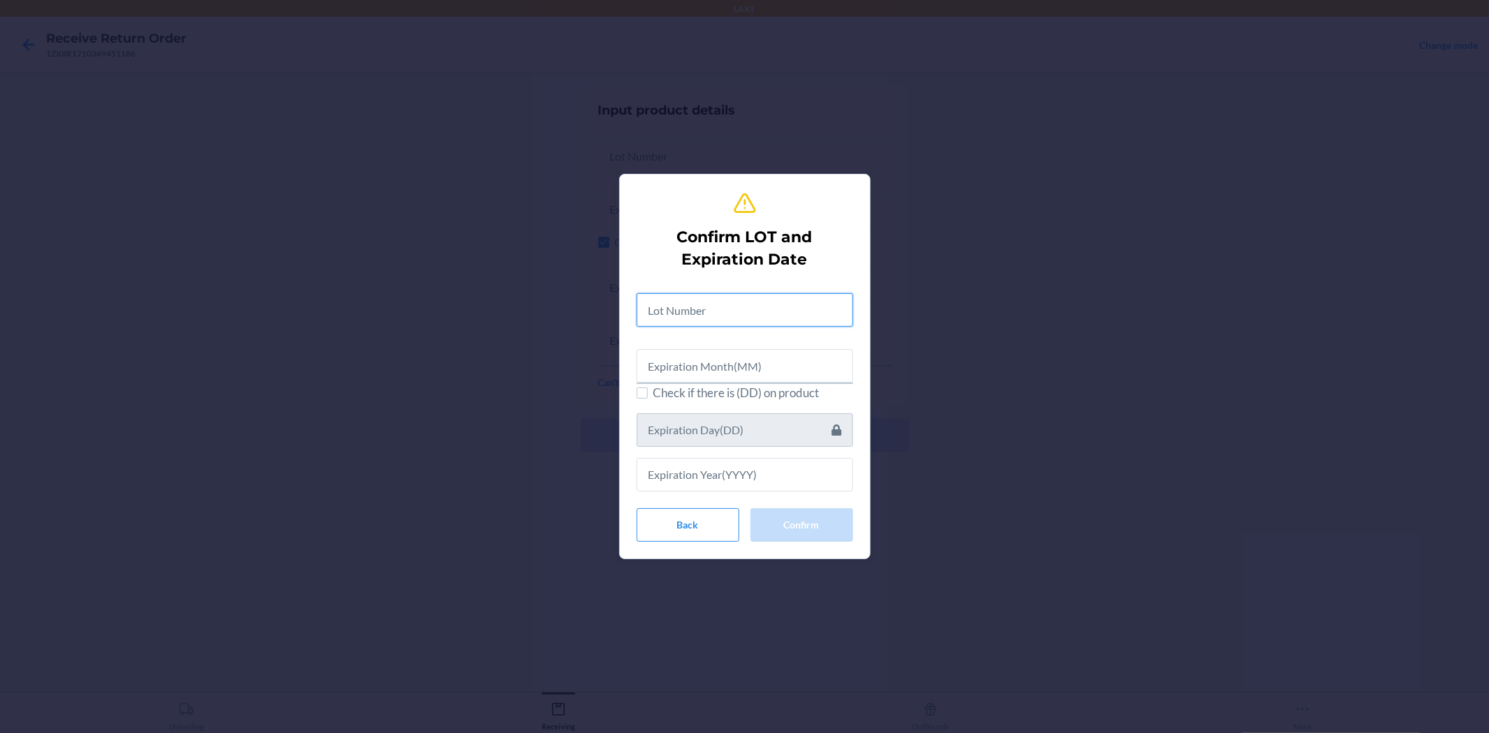
click at [727, 306] on input "text" at bounding box center [745, 310] width 216 height 34
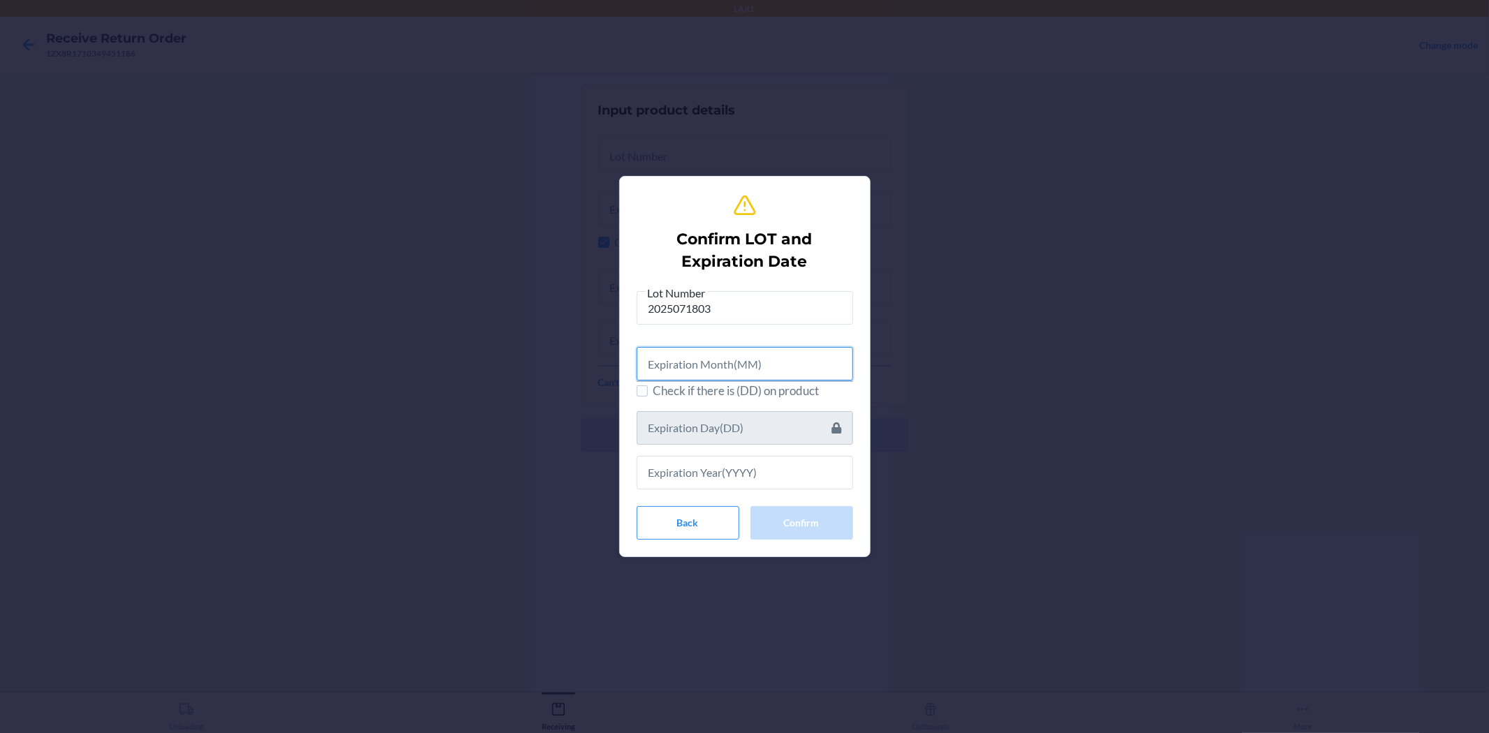
click at [817, 368] on input "text" at bounding box center [745, 364] width 216 height 34
click at [637, 393] on input "Check if there is (DD) on product" at bounding box center [642, 388] width 11 height 11
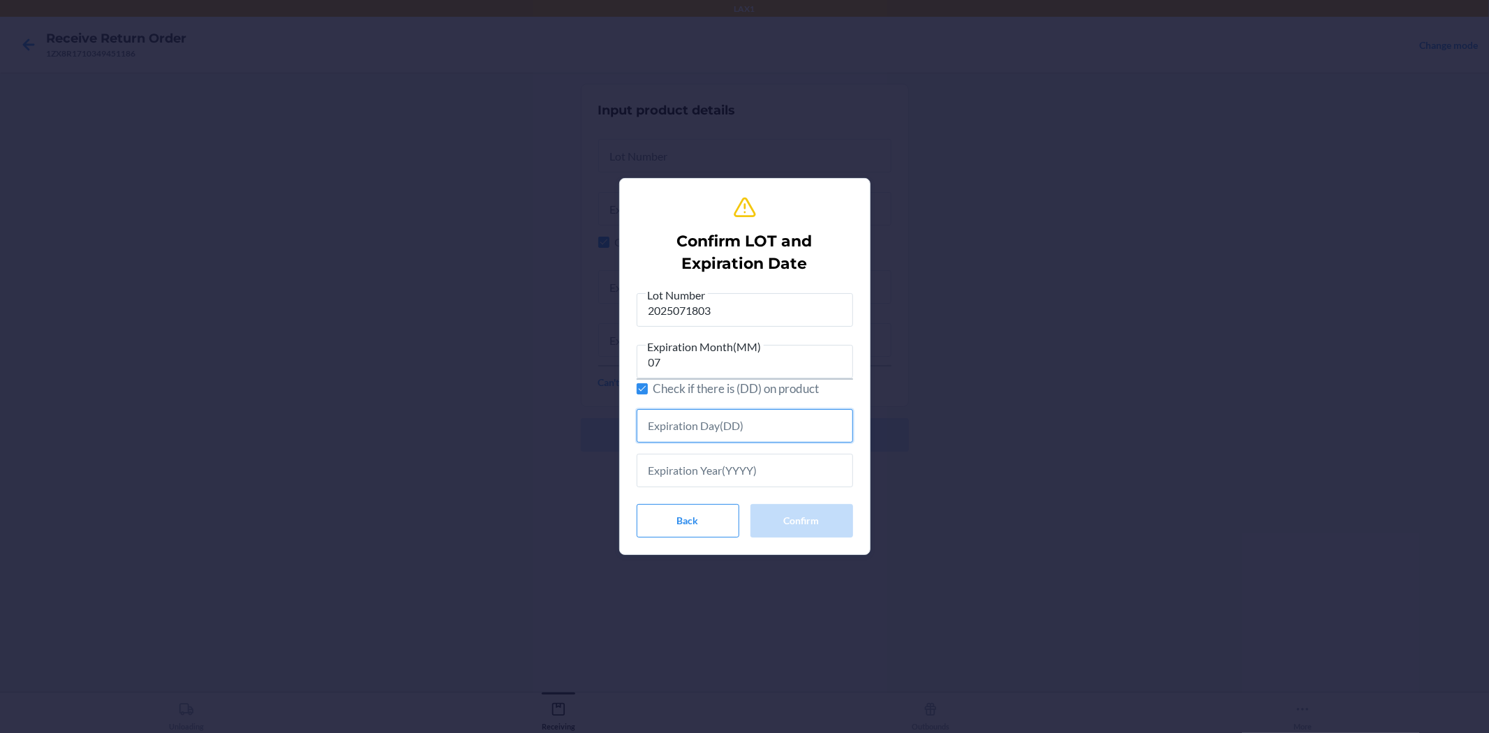
click at [803, 421] on input "text" at bounding box center [745, 426] width 216 height 34
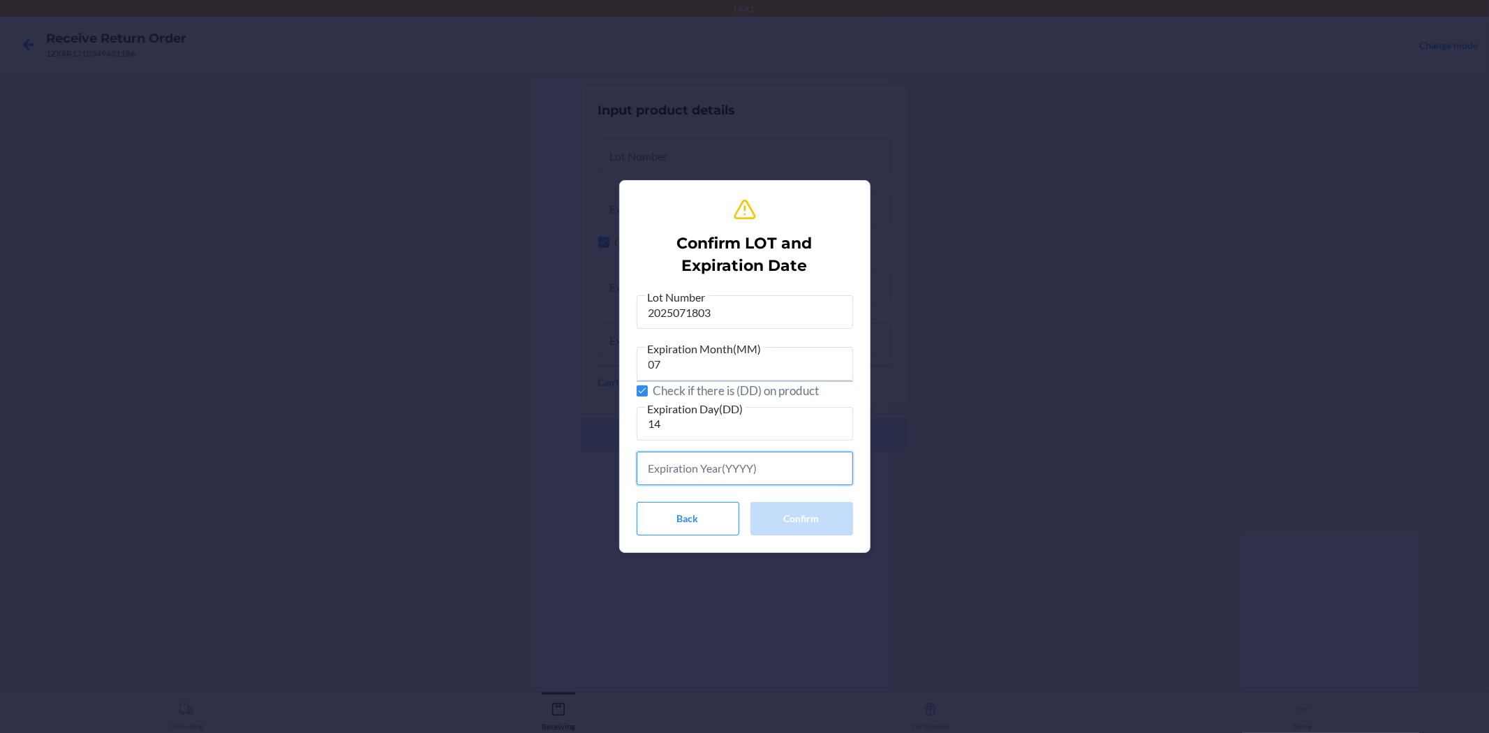
click at [832, 466] on input "text" at bounding box center [745, 469] width 216 height 34
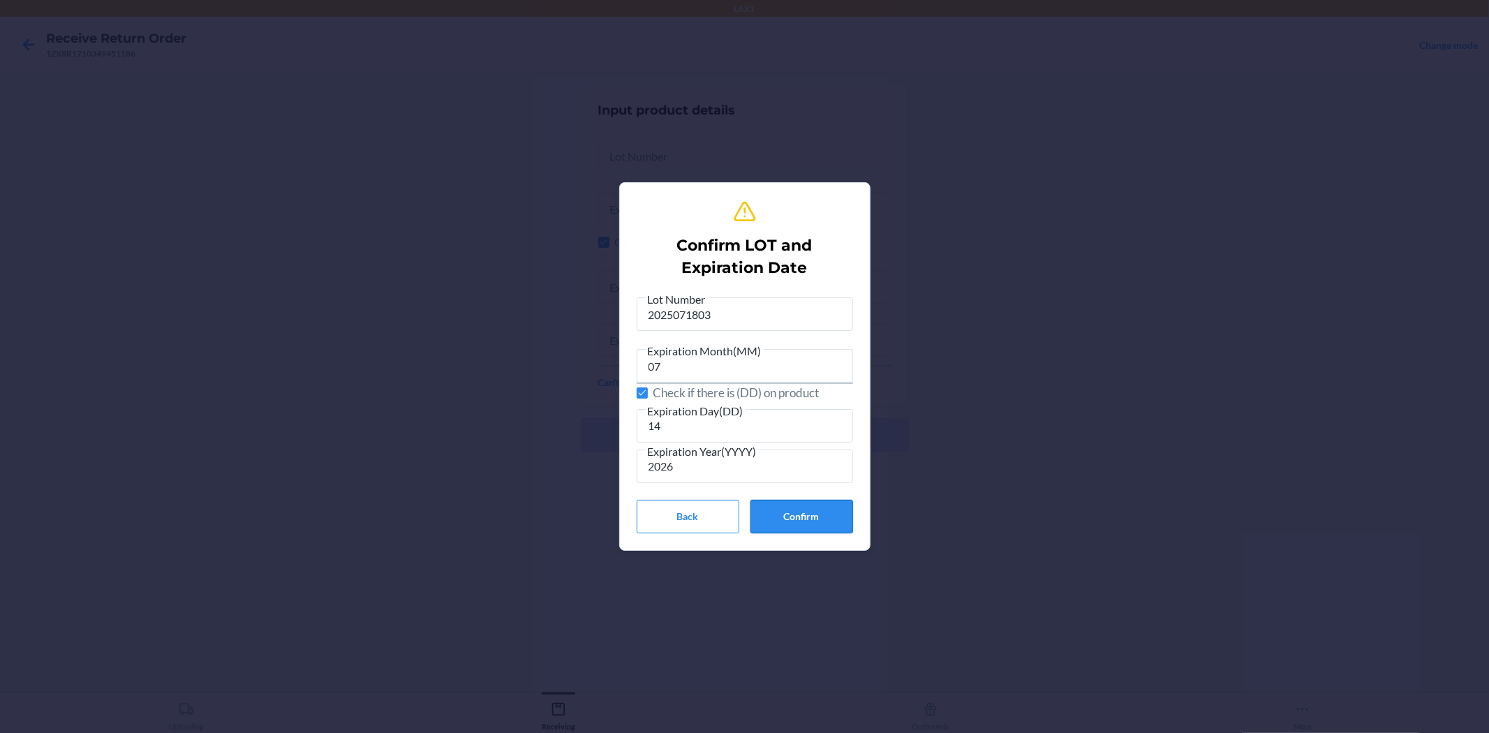
click at [794, 528] on button "Confirm" at bounding box center [801, 517] width 103 height 34
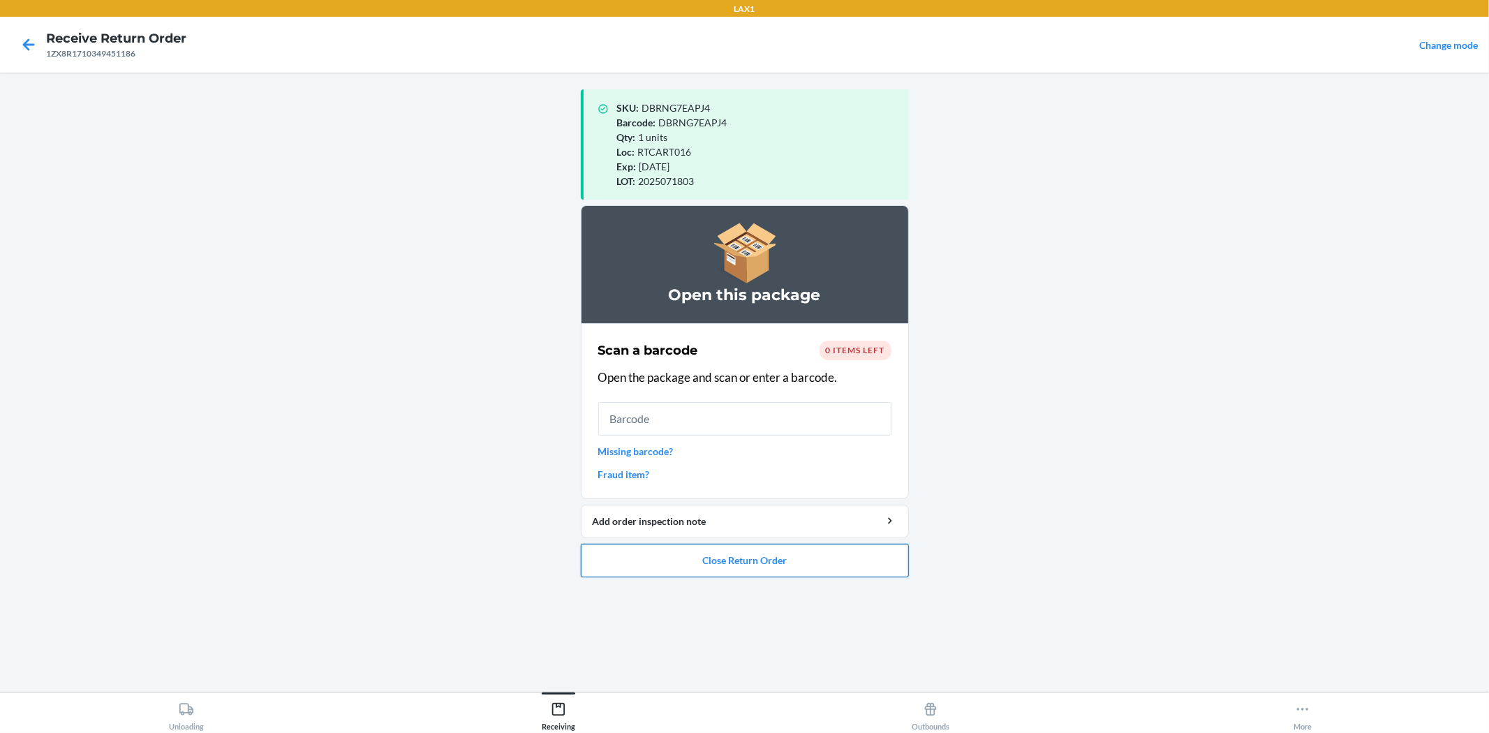
click at [777, 552] on button "Close Return Order" at bounding box center [745, 561] width 328 height 34
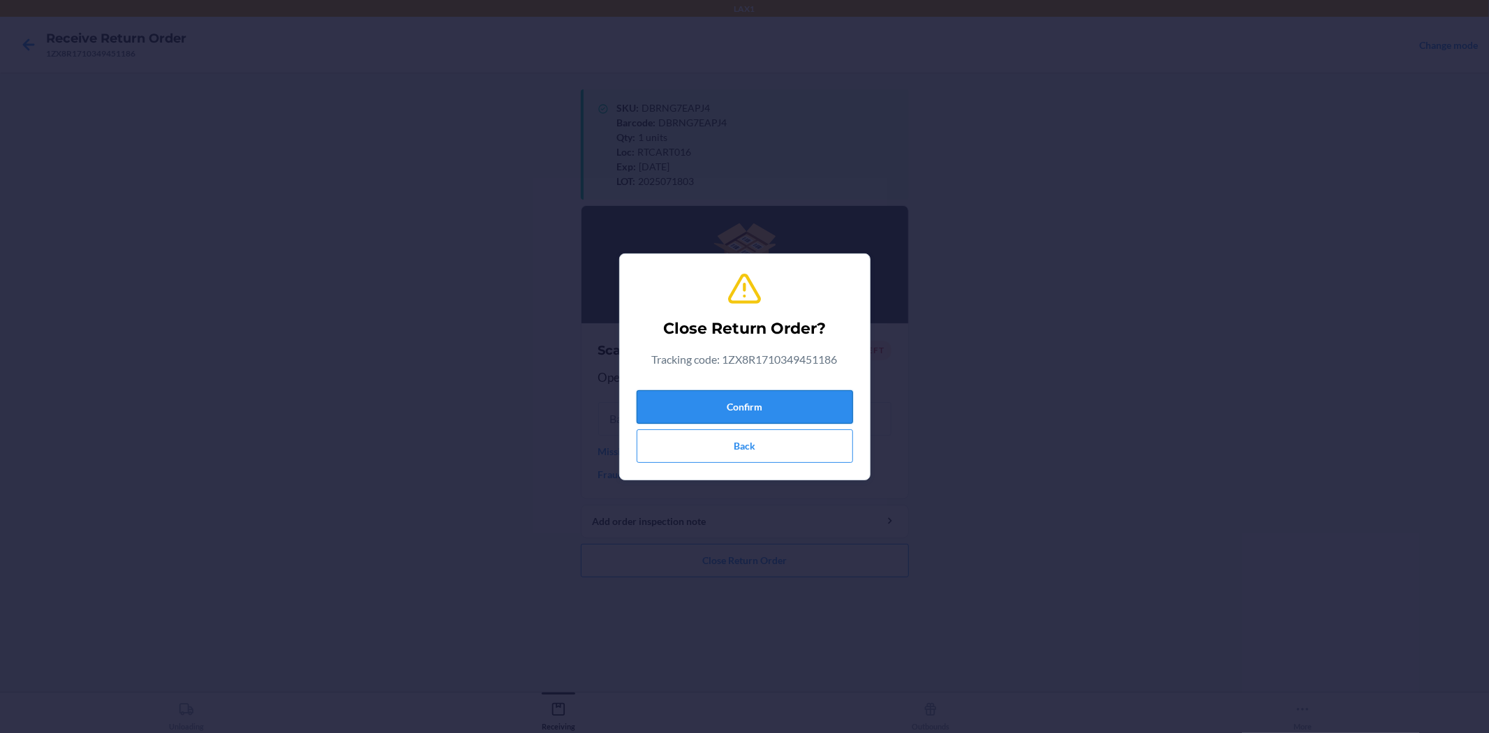
click at [831, 405] on button "Confirm" at bounding box center [745, 407] width 216 height 34
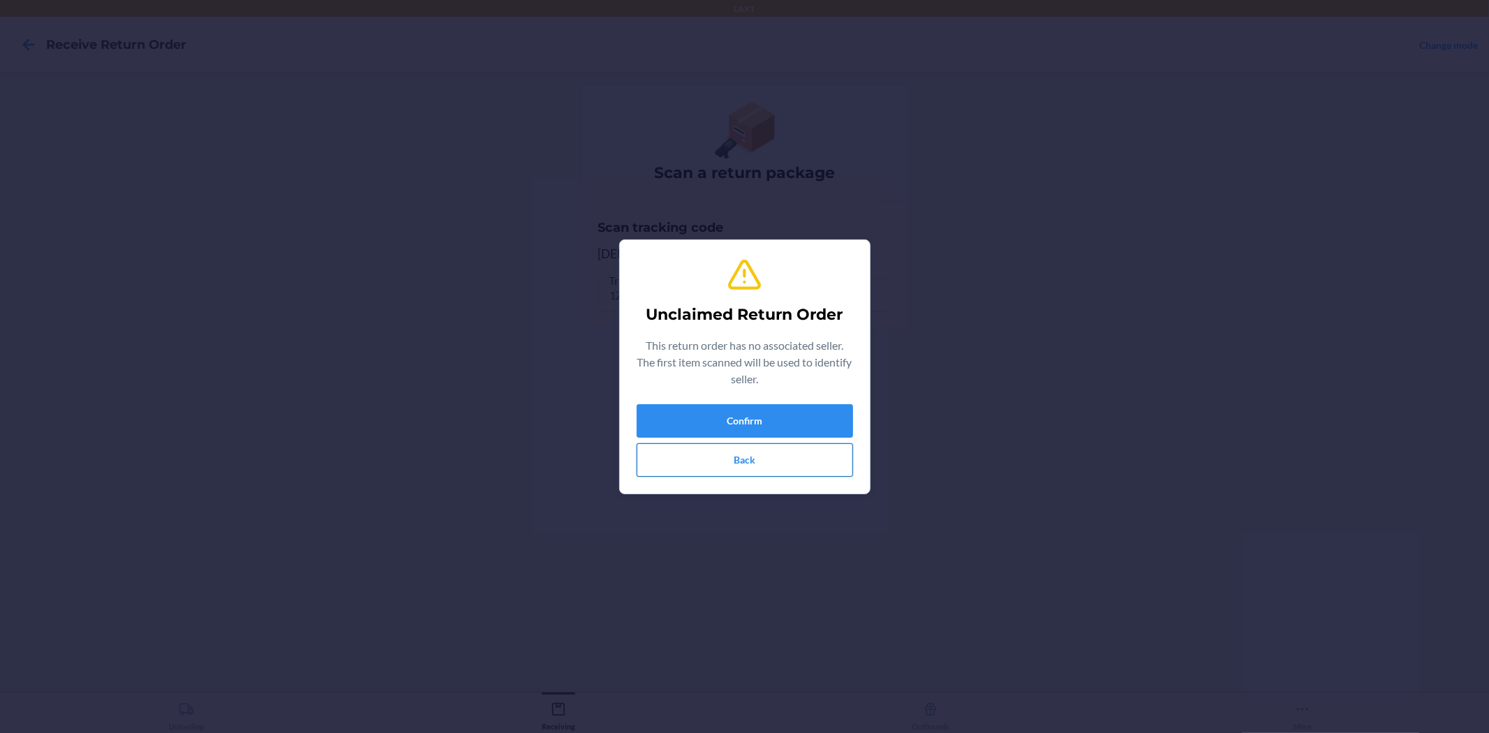
click at [770, 462] on button "Back" at bounding box center [745, 460] width 216 height 34
click at [682, 457] on button "Back" at bounding box center [745, 460] width 216 height 34
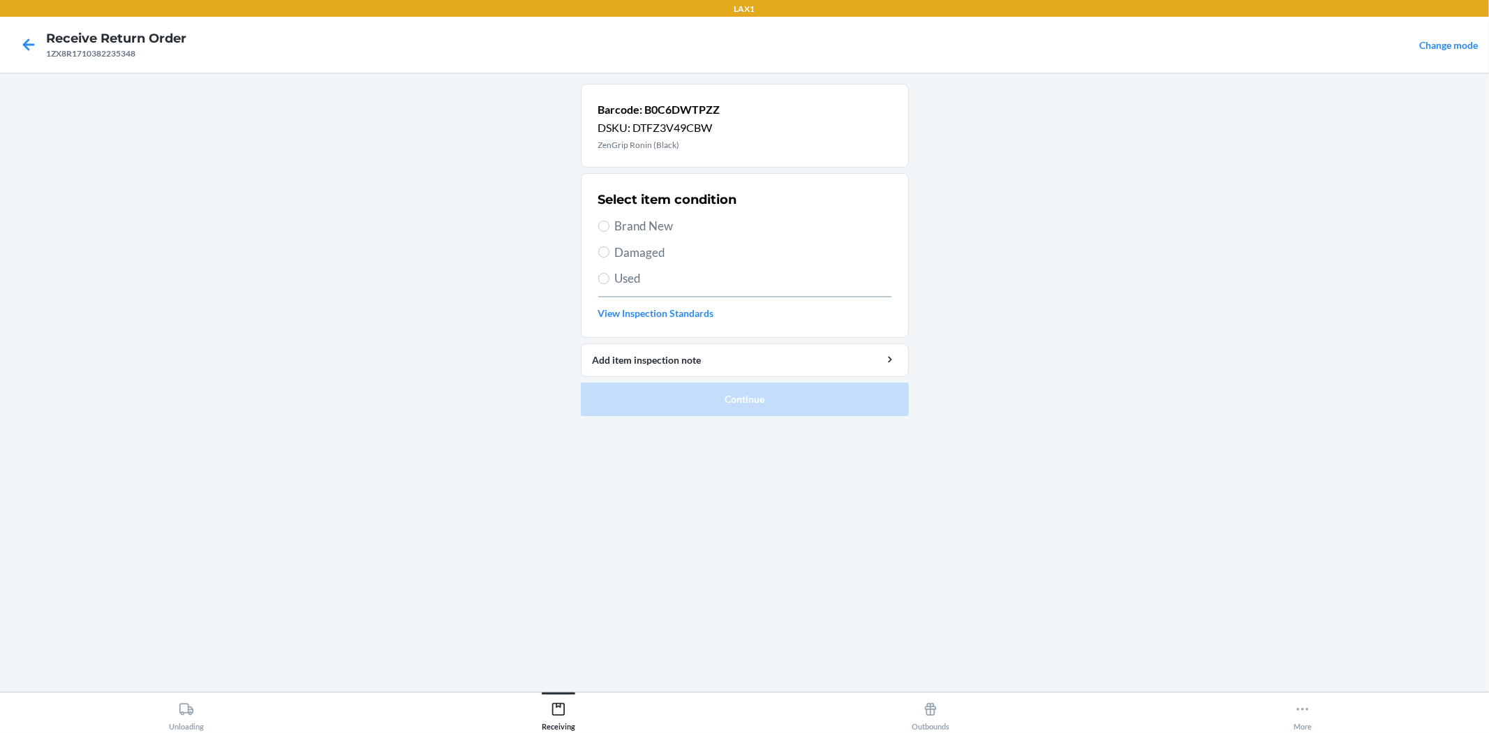
click at [673, 225] on span "Brand New" at bounding box center [753, 226] width 276 height 18
click at [609, 225] on input "Brand New" at bounding box center [603, 226] width 11 height 11
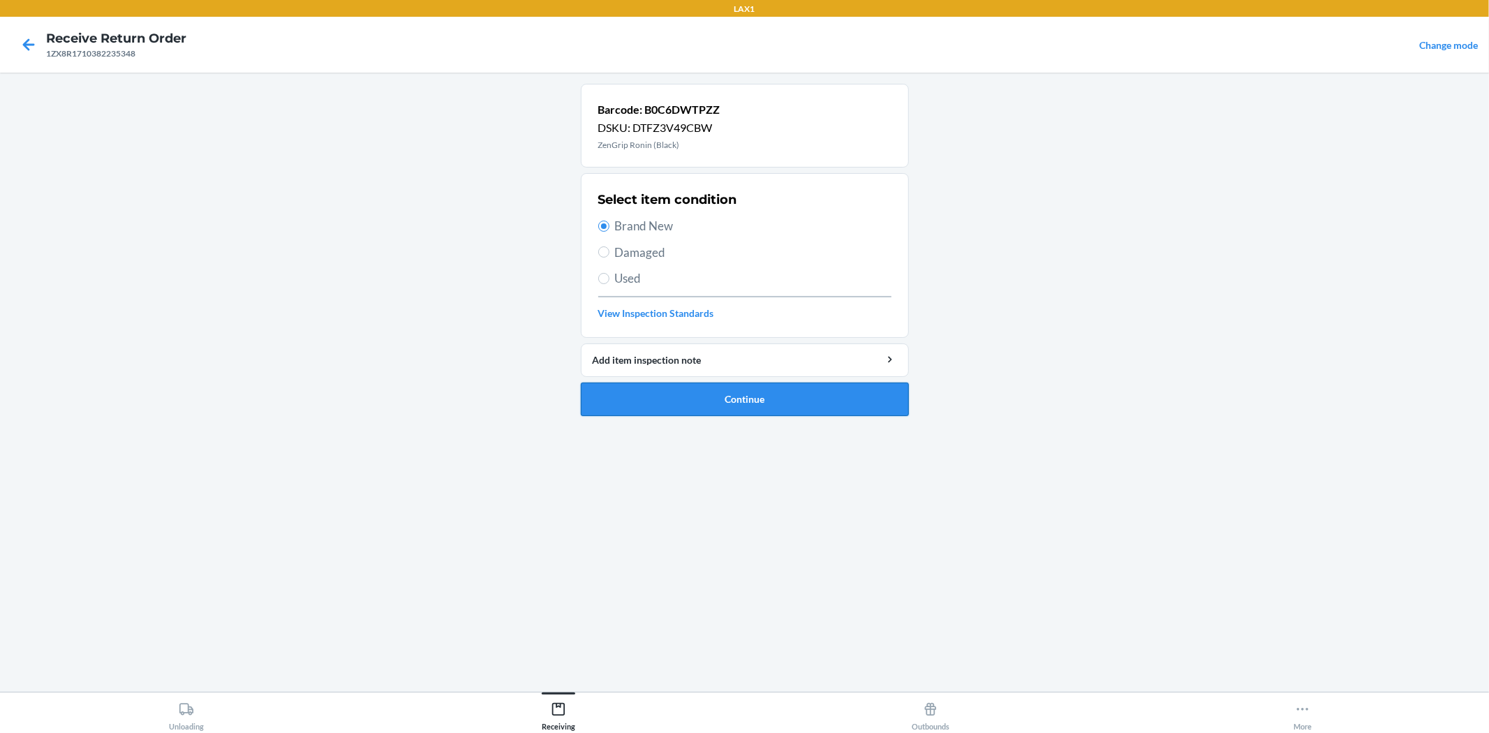
click at [876, 403] on button "Continue" at bounding box center [745, 400] width 328 height 34
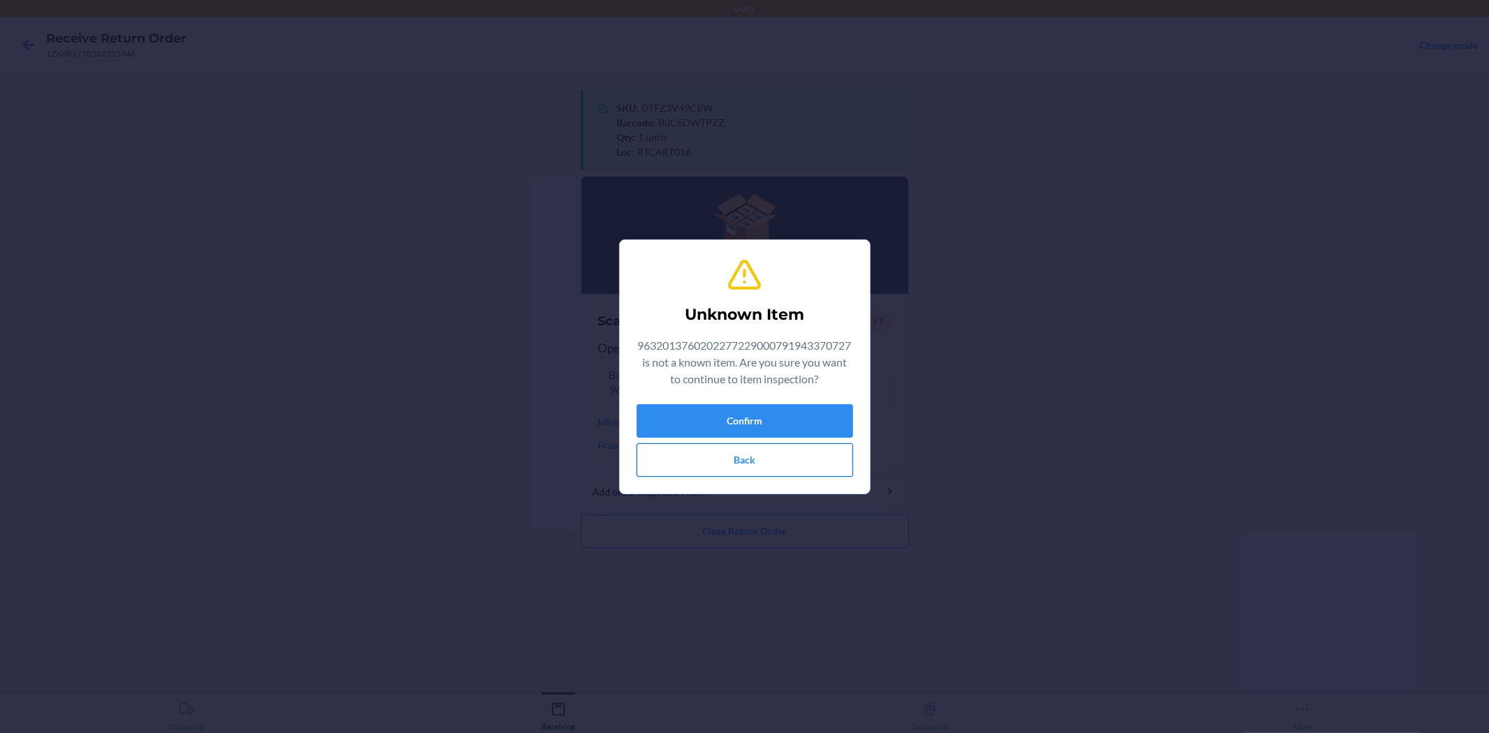
click at [810, 455] on button "Back" at bounding box center [745, 460] width 216 height 34
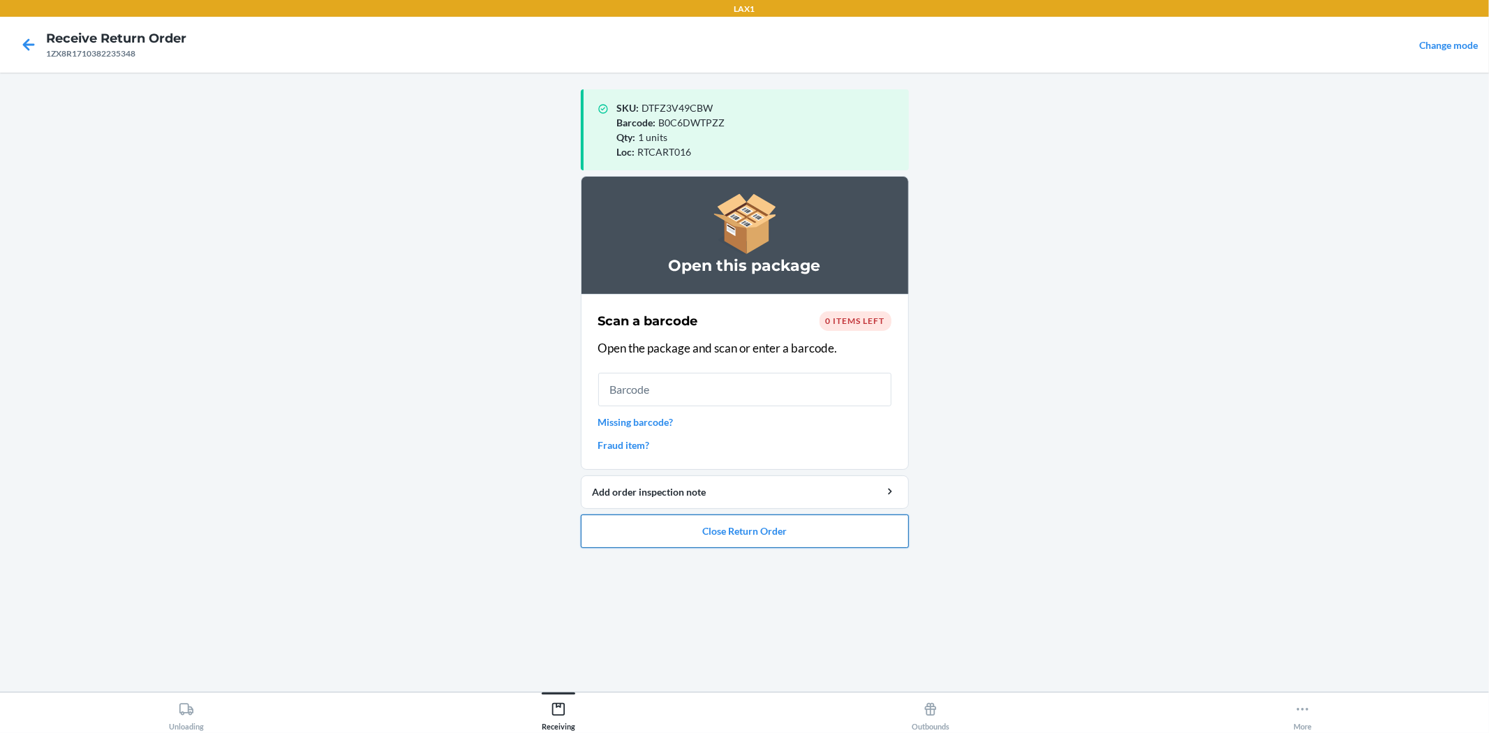
click at [811, 517] on button "Close Return Order" at bounding box center [745, 531] width 328 height 34
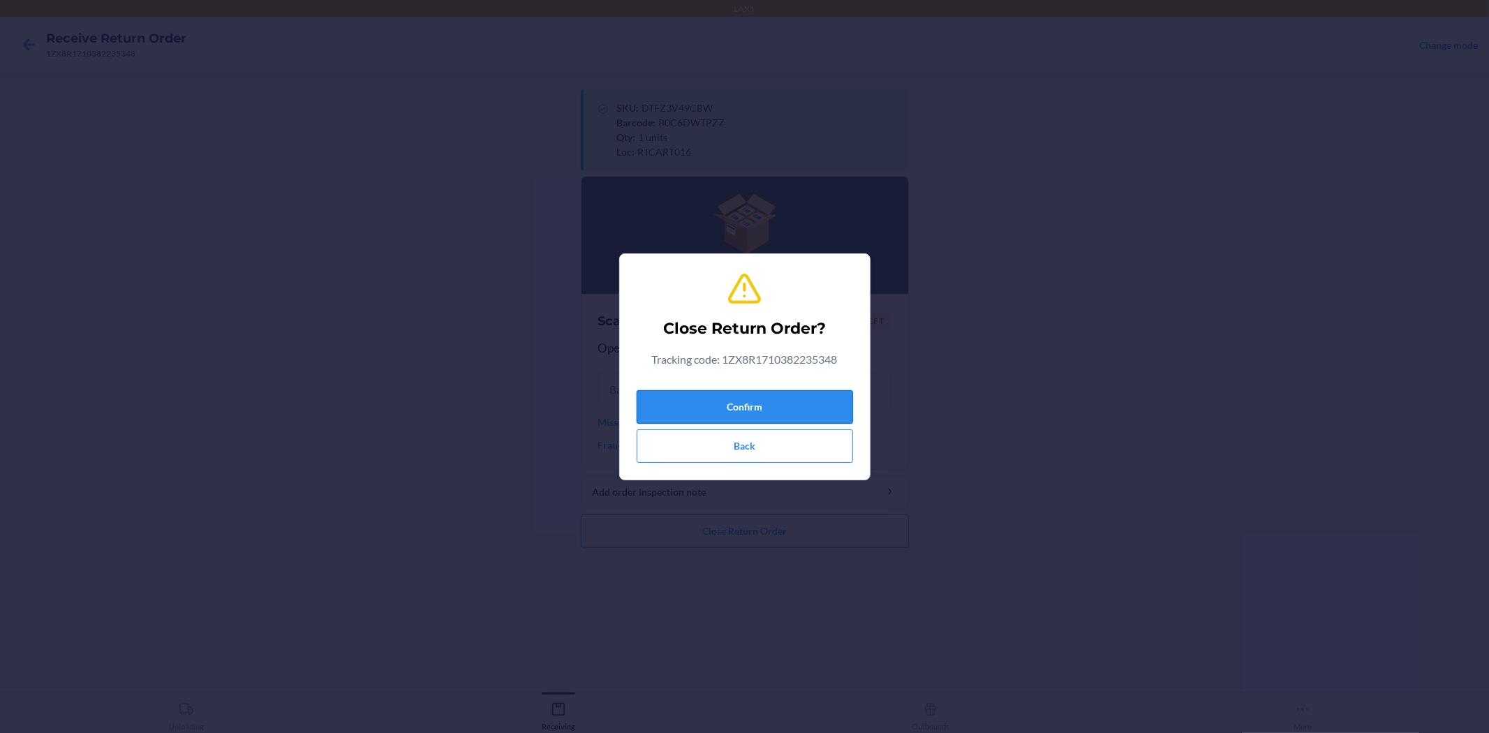
click at [810, 403] on button "Confirm" at bounding box center [745, 407] width 216 height 34
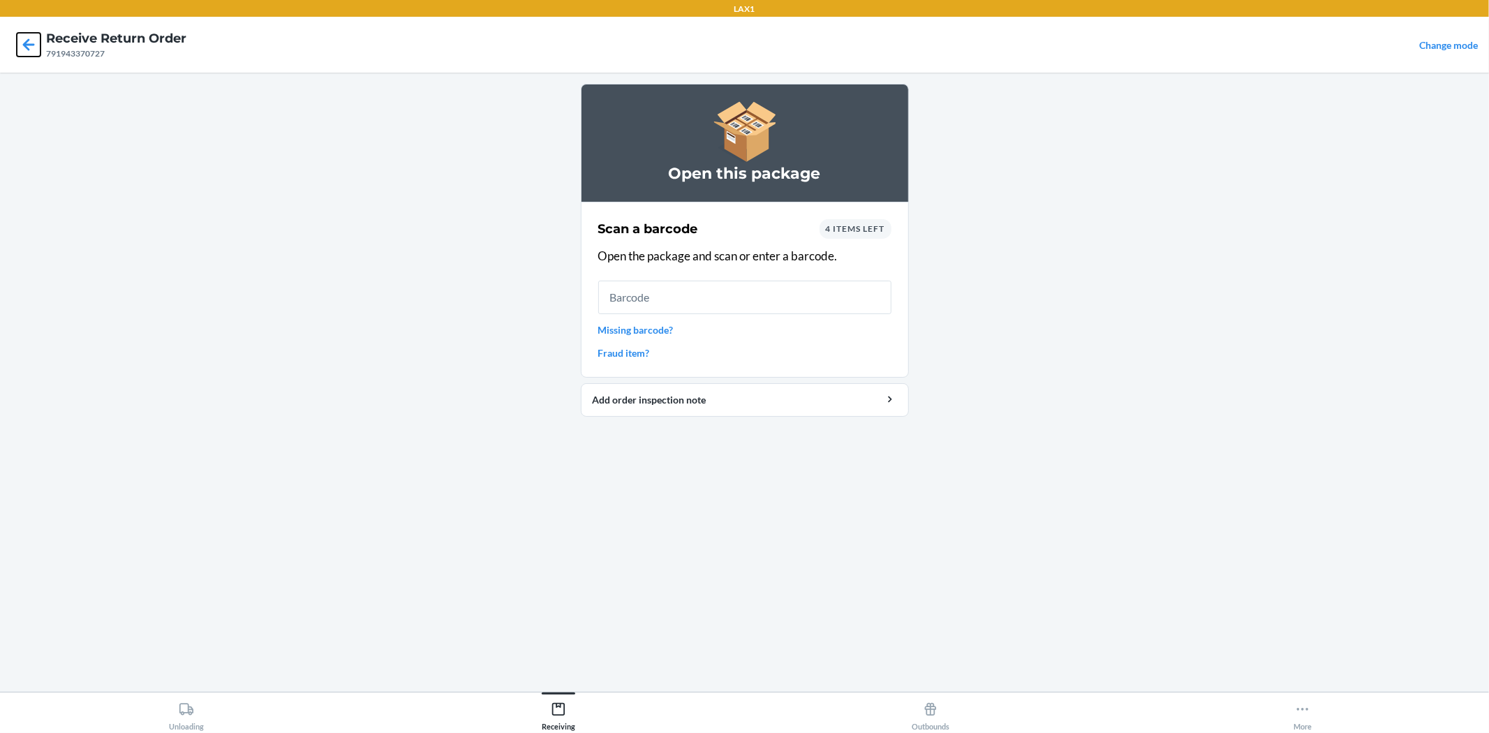
click at [36, 50] on icon at bounding box center [29, 45] width 24 height 24
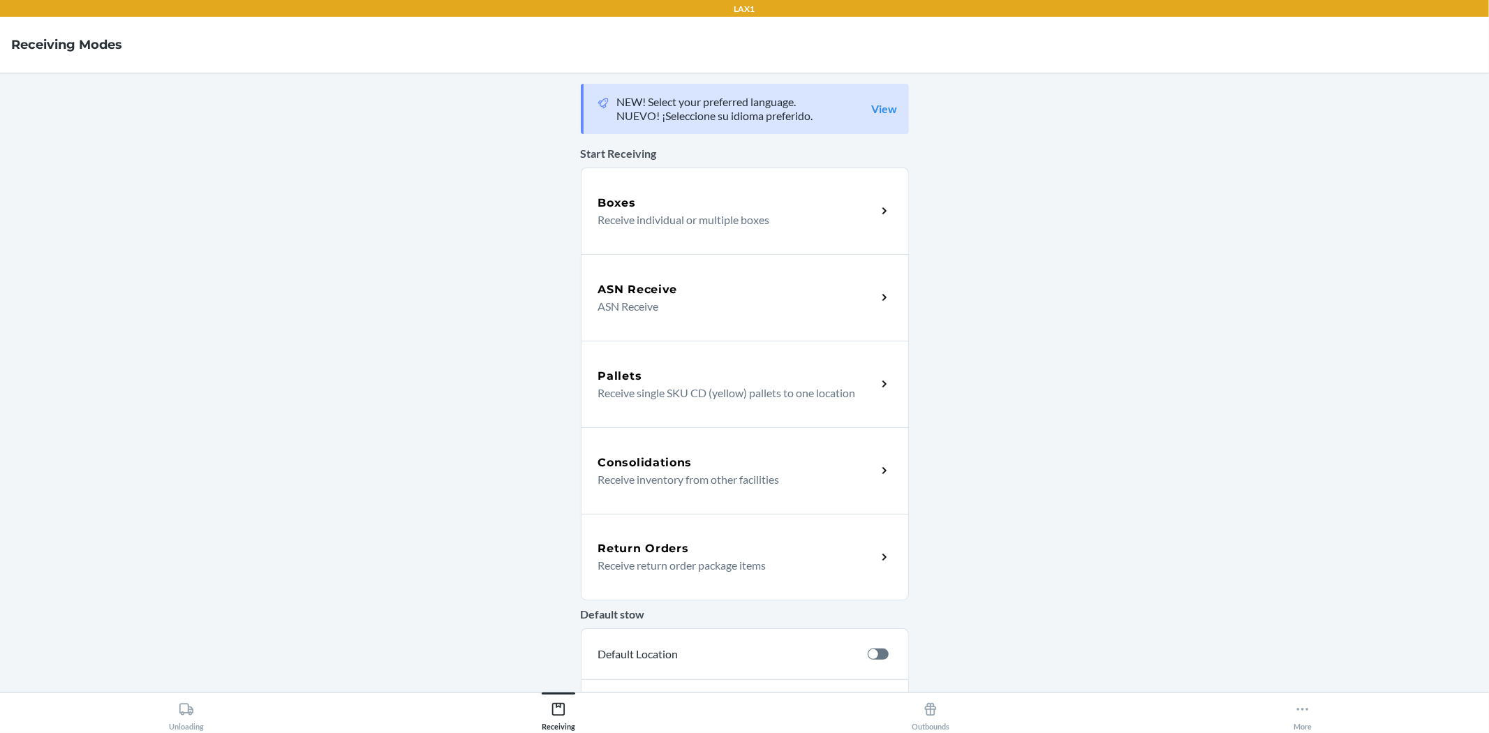
click at [709, 540] on div "Return Orders" at bounding box center [737, 548] width 279 height 17
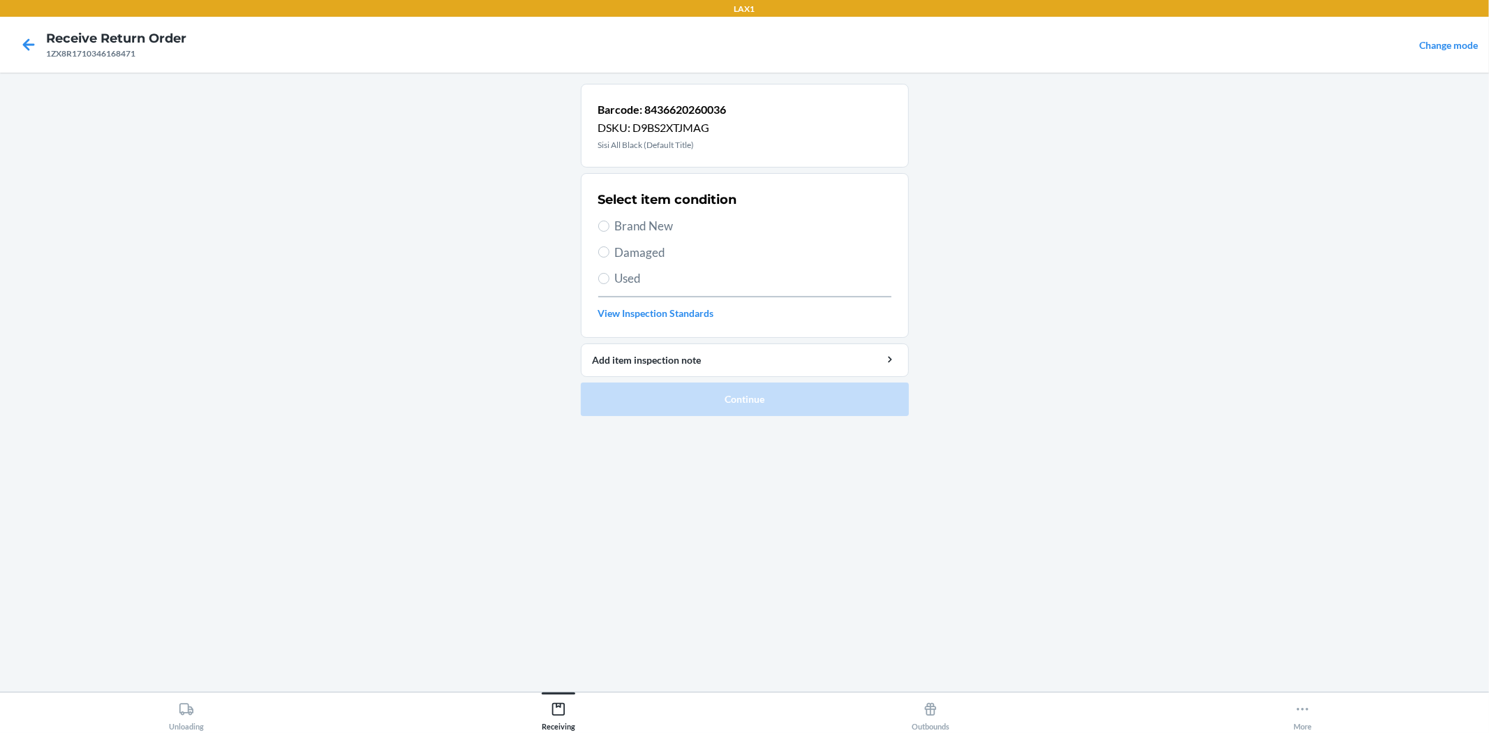
click at [659, 225] on span "Brand New" at bounding box center [753, 226] width 276 height 18
click at [609, 225] on input "Brand New" at bounding box center [603, 226] width 11 height 11
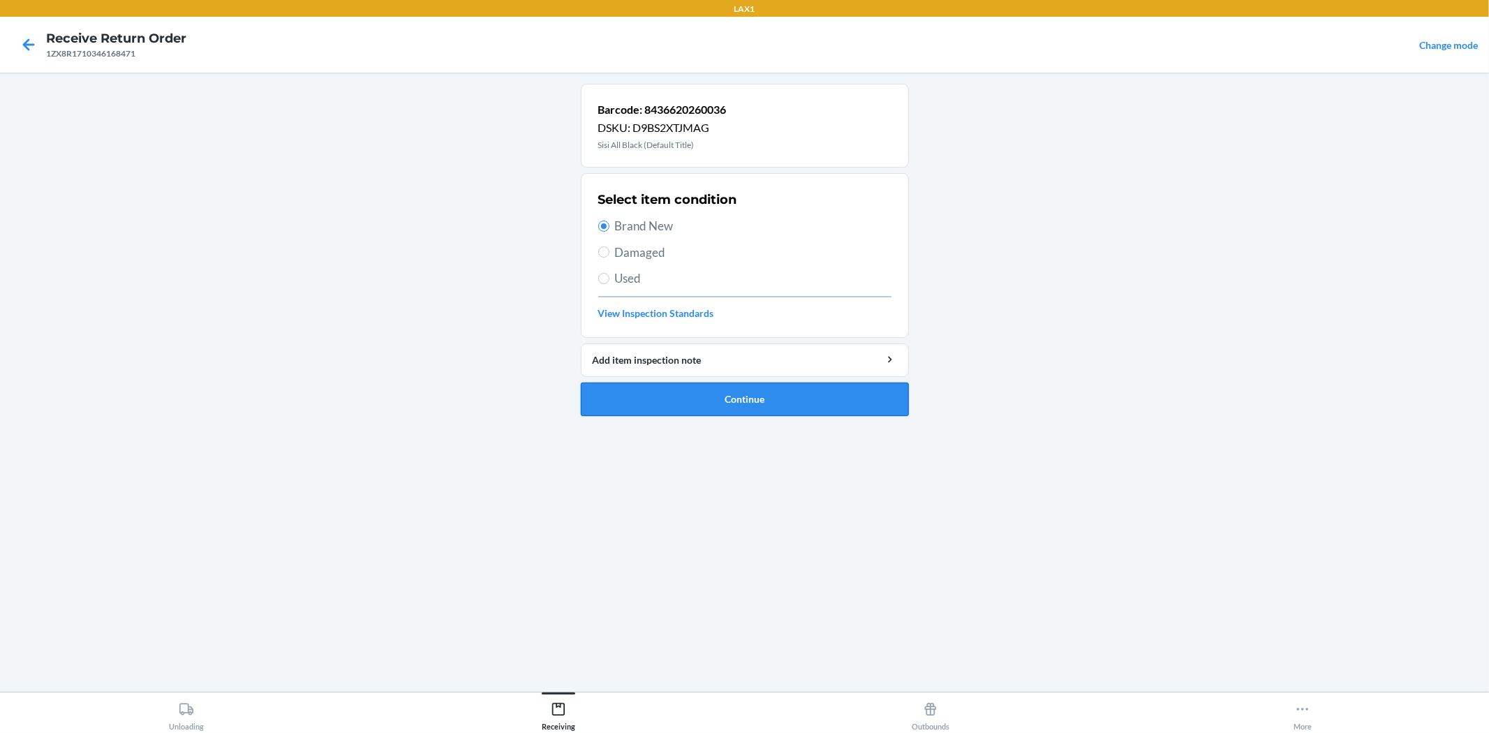
click at [722, 389] on button "Continue" at bounding box center [745, 400] width 328 height 34
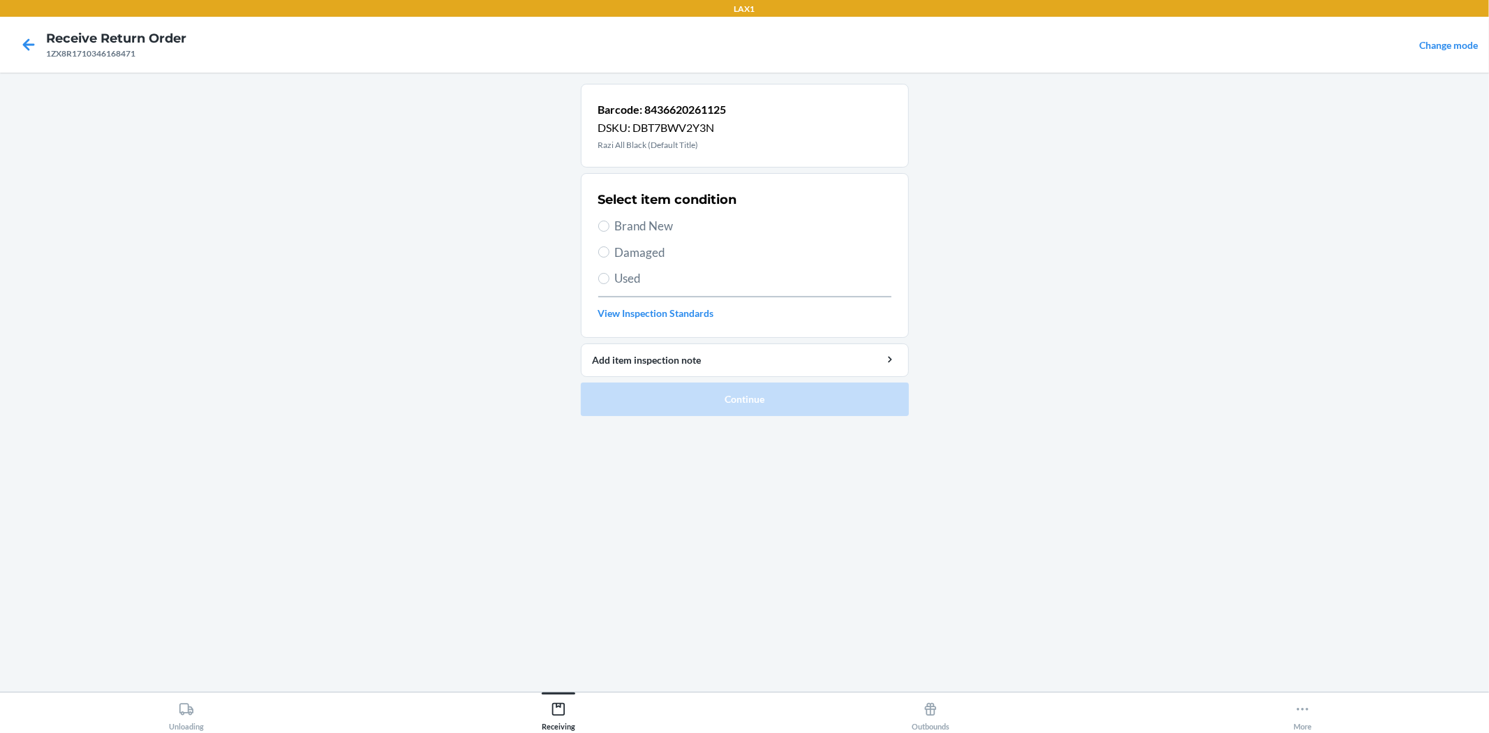
click at [646, 230] on span "Brand New" at bounding box center [753, 226] width 276 height 18
click at [609, 230] on input "Brand New" at bounding box center [603, 226] width 11 height 11
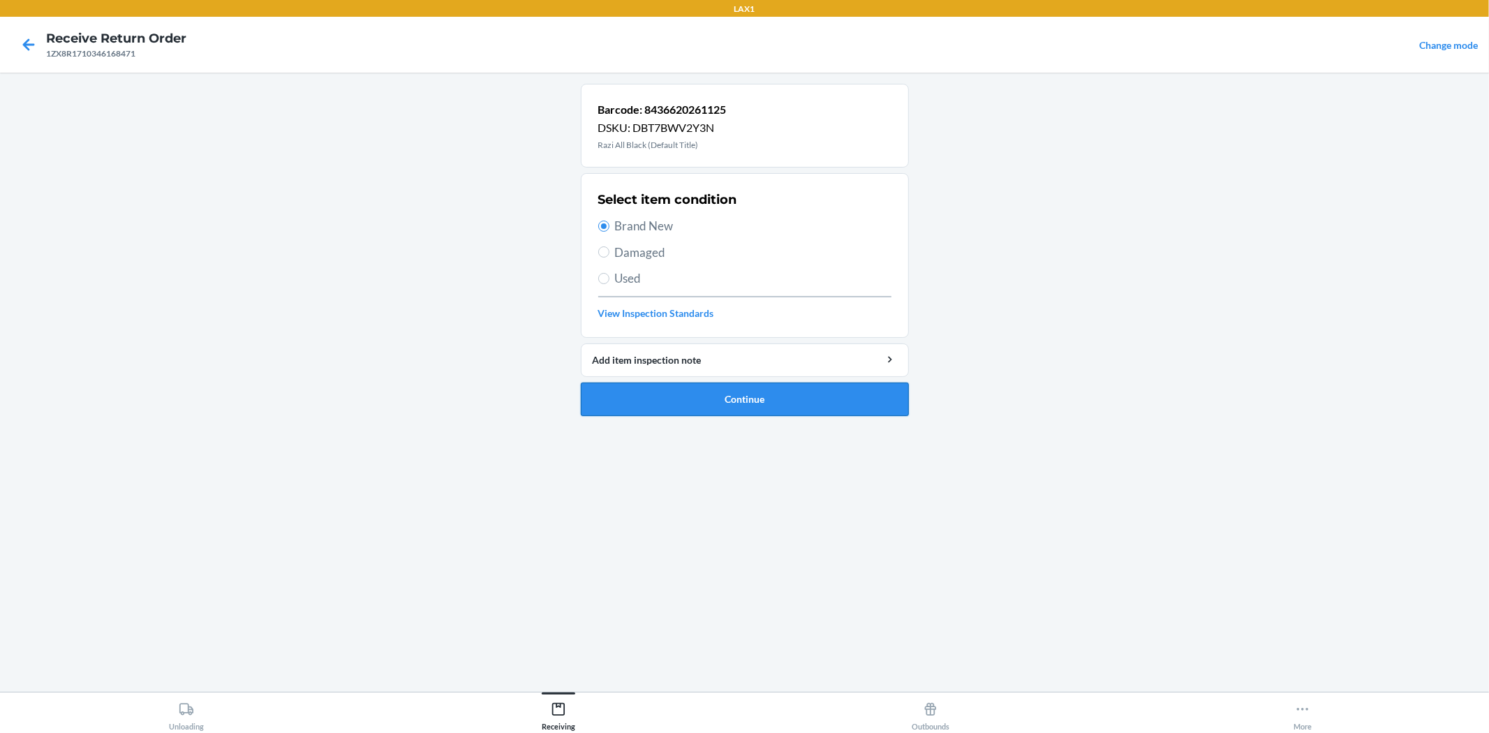
click at [751, 402] on button "Continue" at bounding box center [745, 400] width 328 height 34
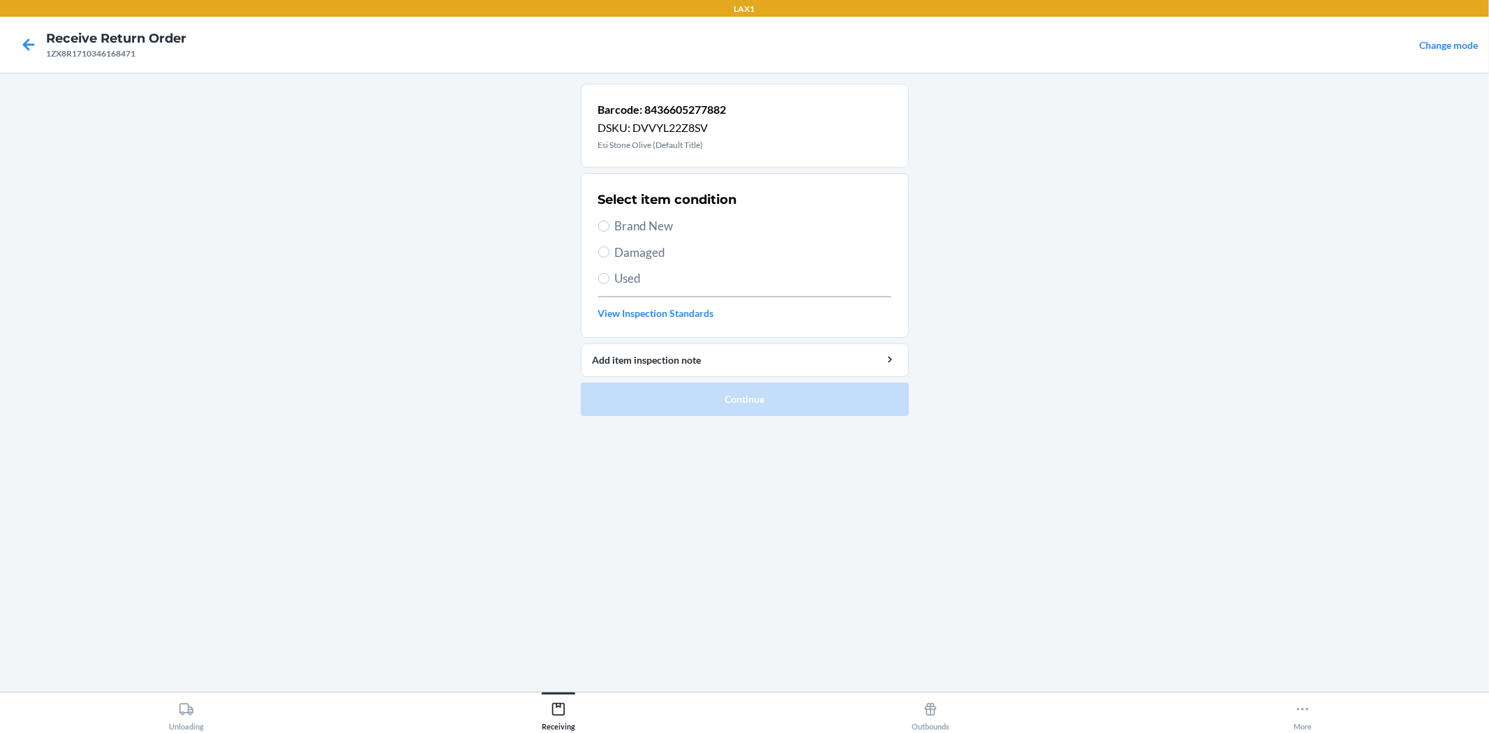
click at [750, 225] on span "Brand New" at bounding box center [753, 226] width 276 height 18
click at [609, 225] on input "Brand New" at bounding box center [603, 226] width 11 height 11
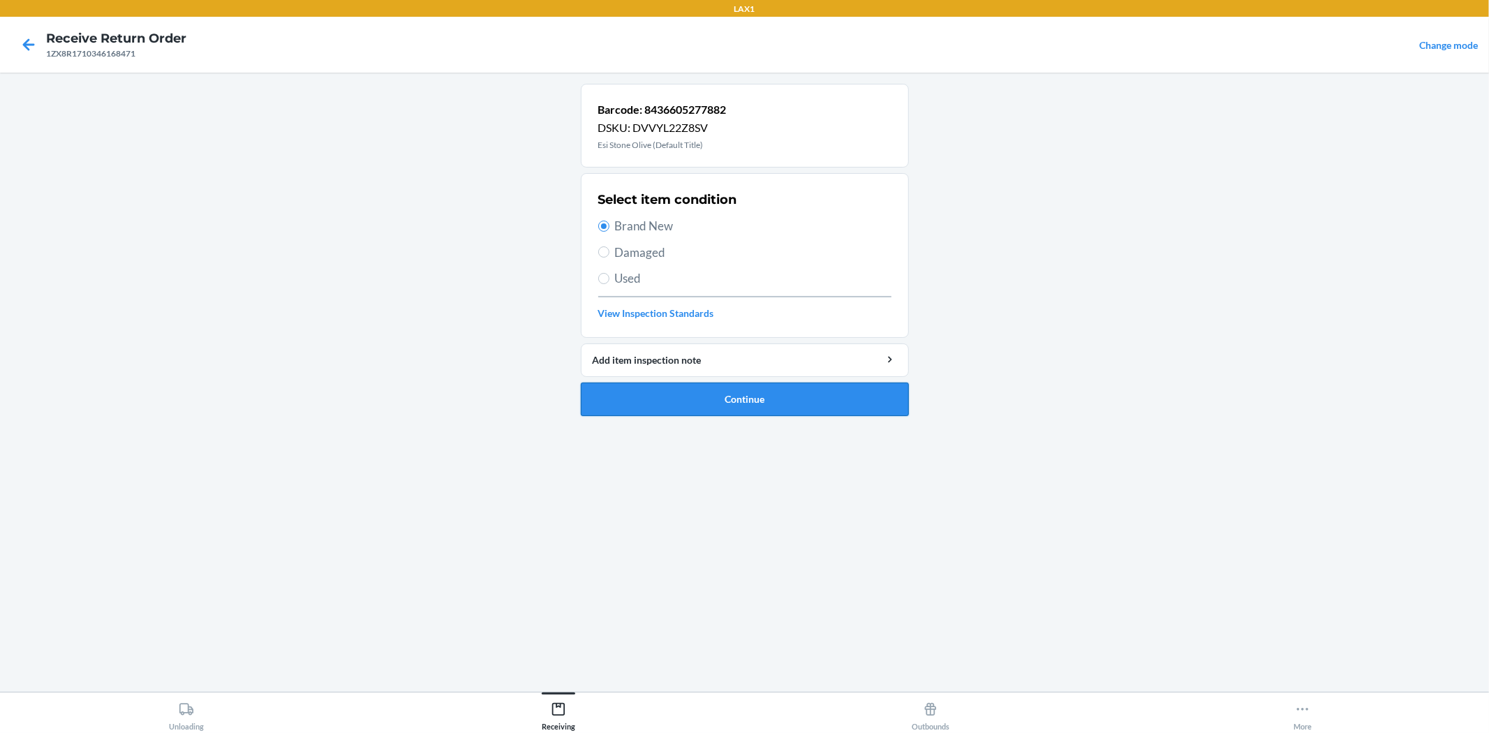
click at [751, 387] on button "Continue" at bounding box center [745, 400] width 328 height 34
click at [605, 225] on input "Brand New" at bounding box center [603, 226] width 11 height 11
click at [772, 392] on button "Continue" at bounding box center [745, 400] width 328 height 34
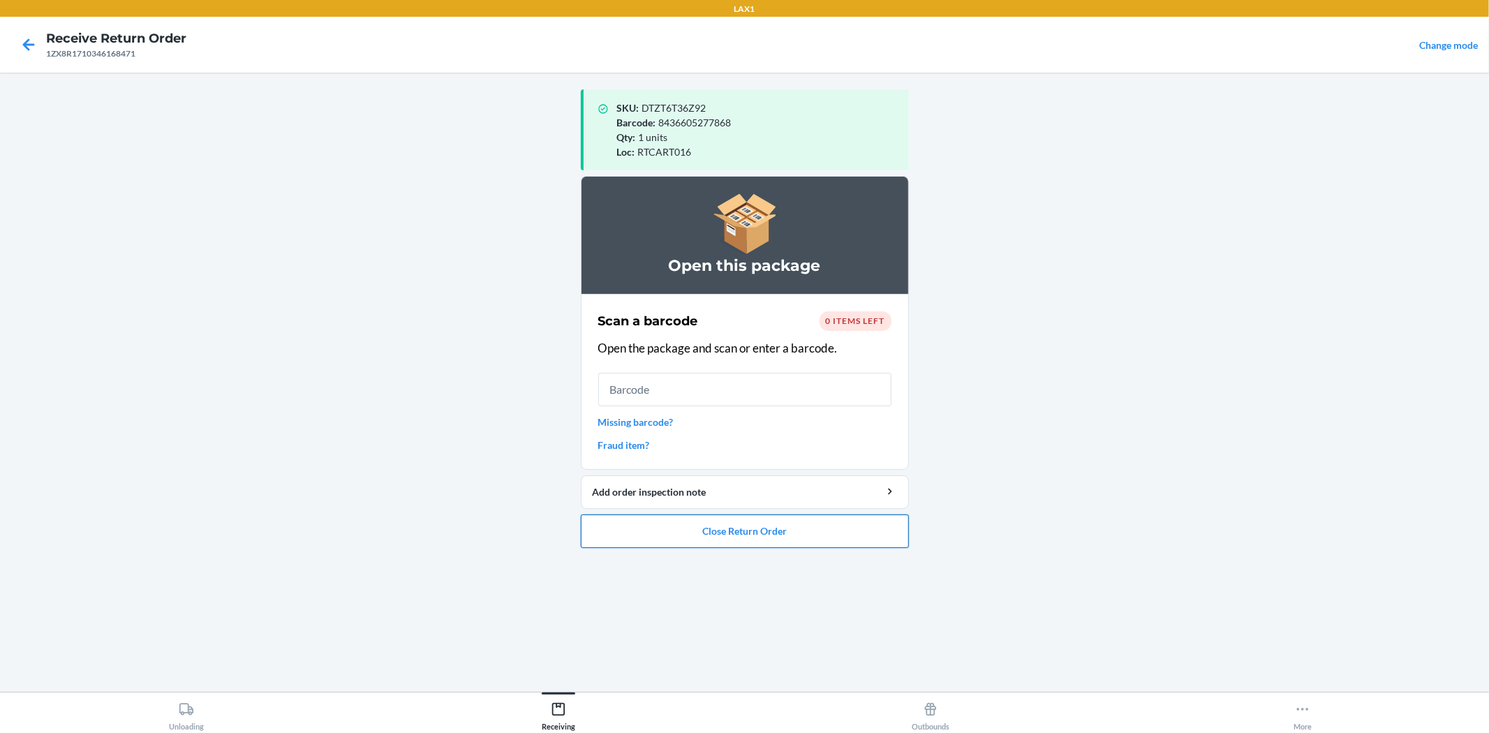
click at [826, 517] on button "Close Return Order" at bounding box center [745, 531] width 328 height 34
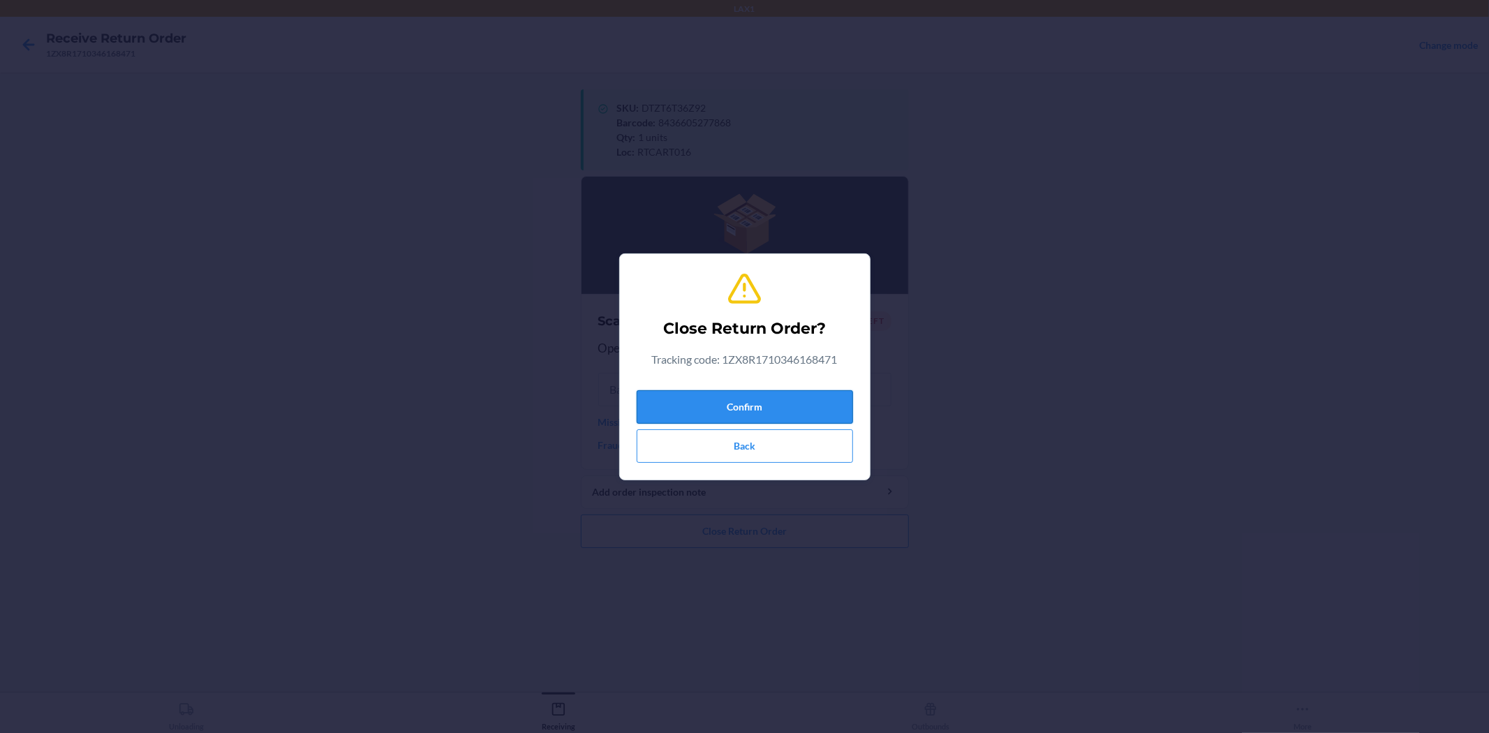
click at [756, 396] on button "Confirm" at bounding box center [745, 407] width 216 height 34
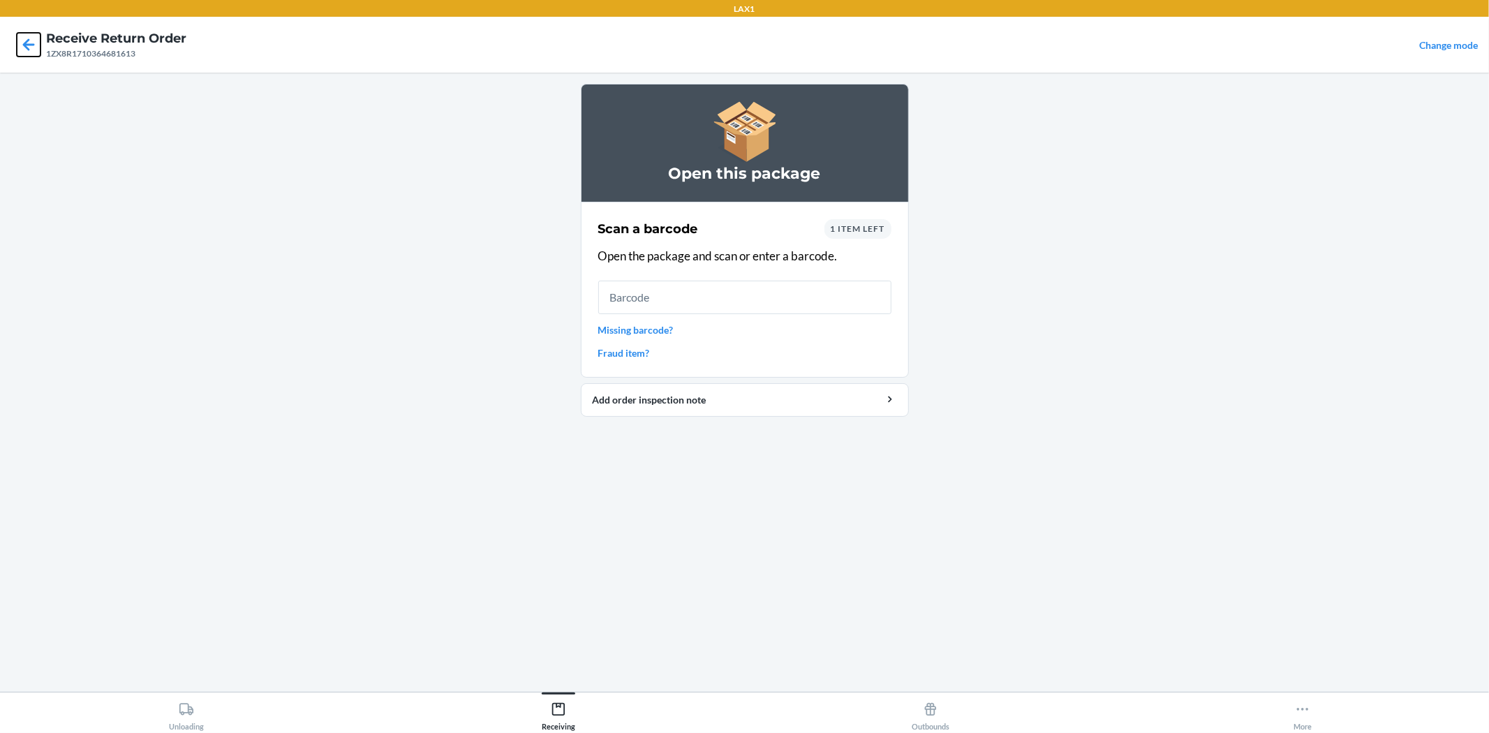
click at [33, 44] on icon at bounding box center [29, 44] width 12 height 12
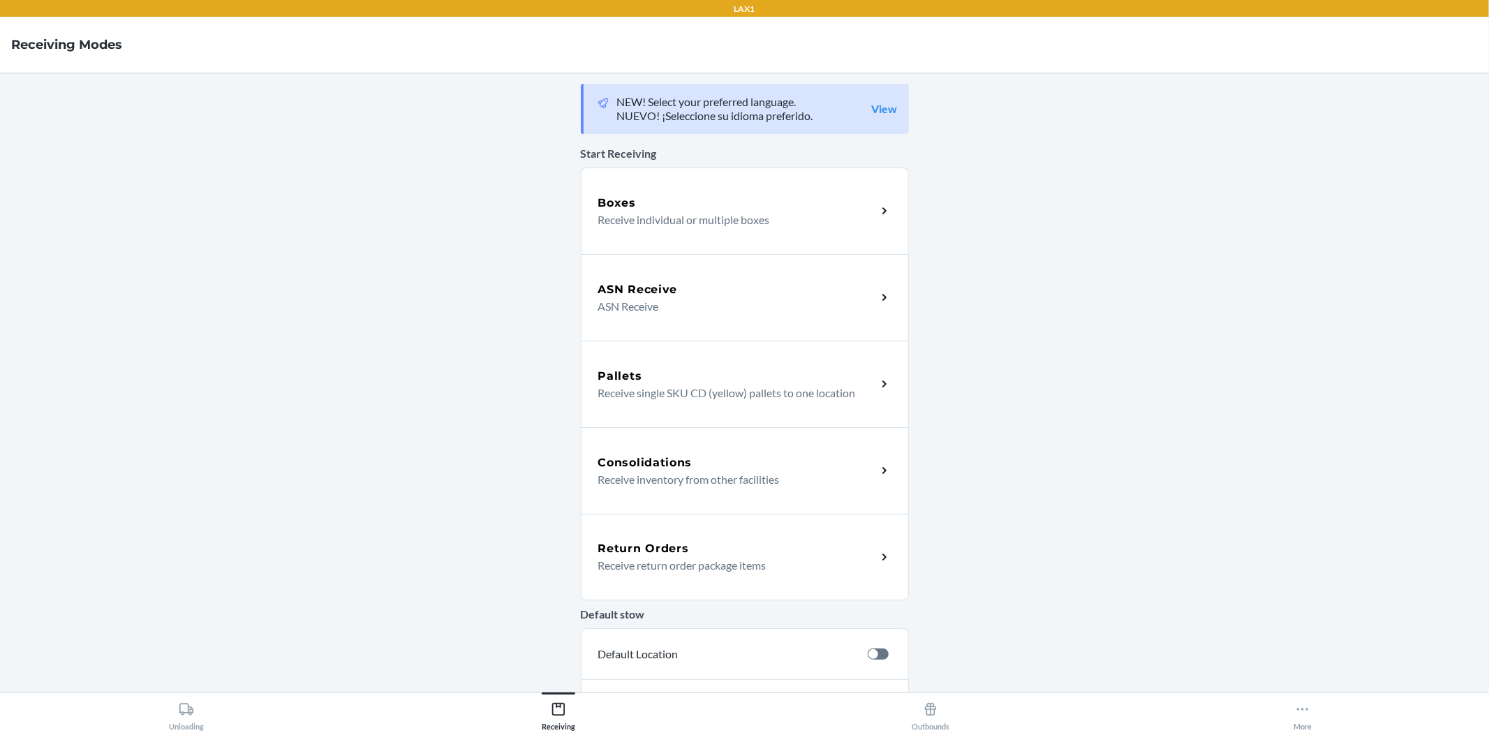
click at [769, 570] on p "Receive return order package items" at bounding box center [731, 565] width 267 height 17
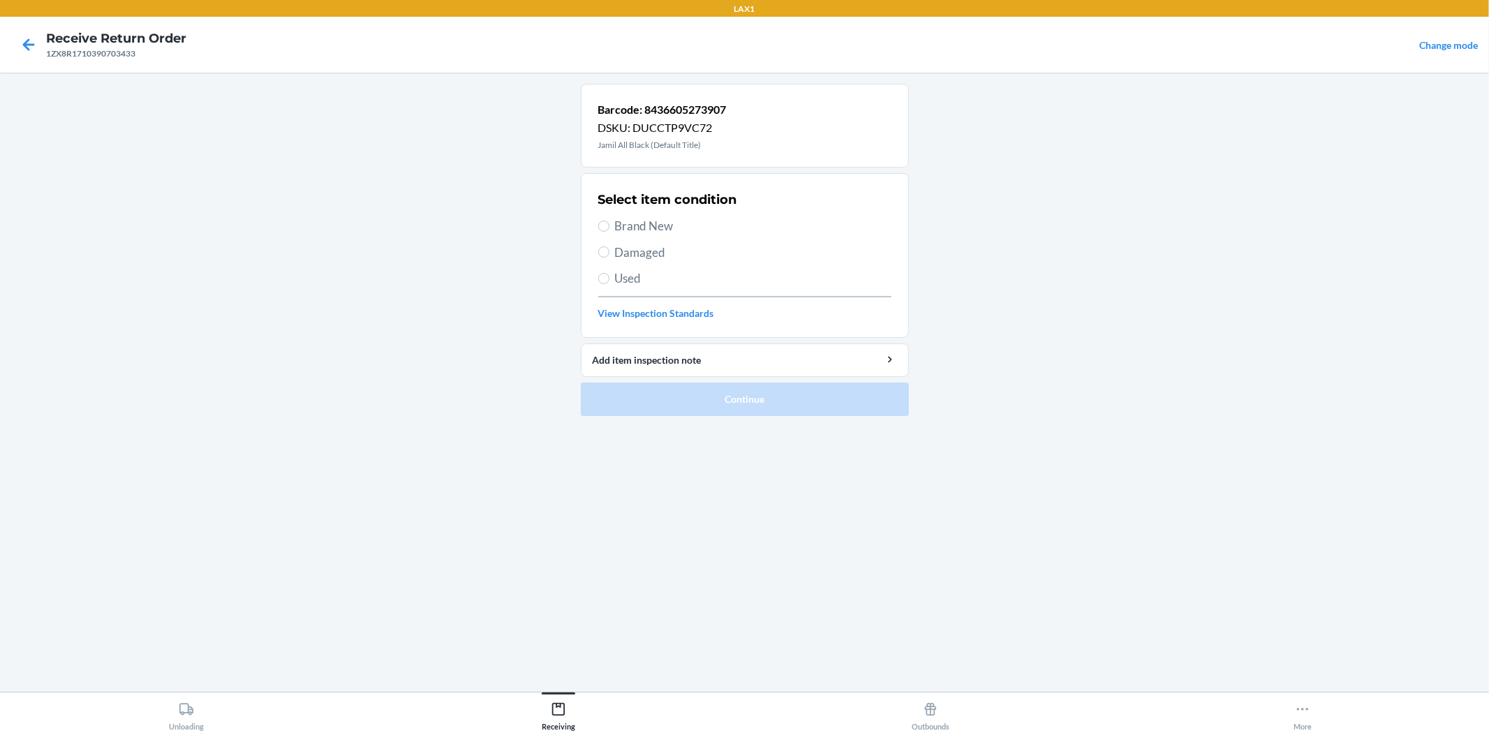
click at [648, 226] on span "Brand New" at bounding box center [753, 226] width 276 height 18
click at [609, 226] on input "Brand New" at bounding box center [603, 226] width 11 height 11
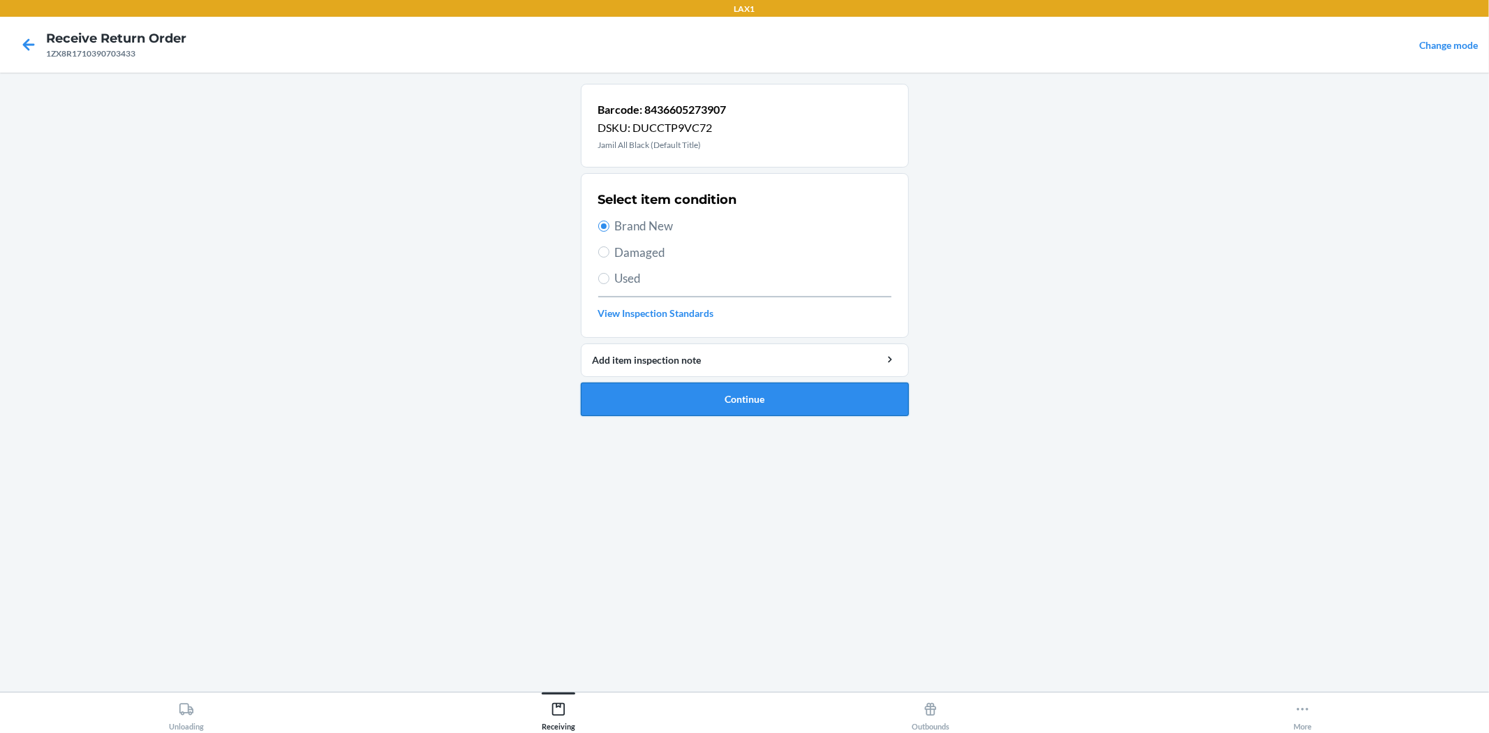
click at [752, 394] on button "Continue" at bounding box center [745, 400] width 328 height 34
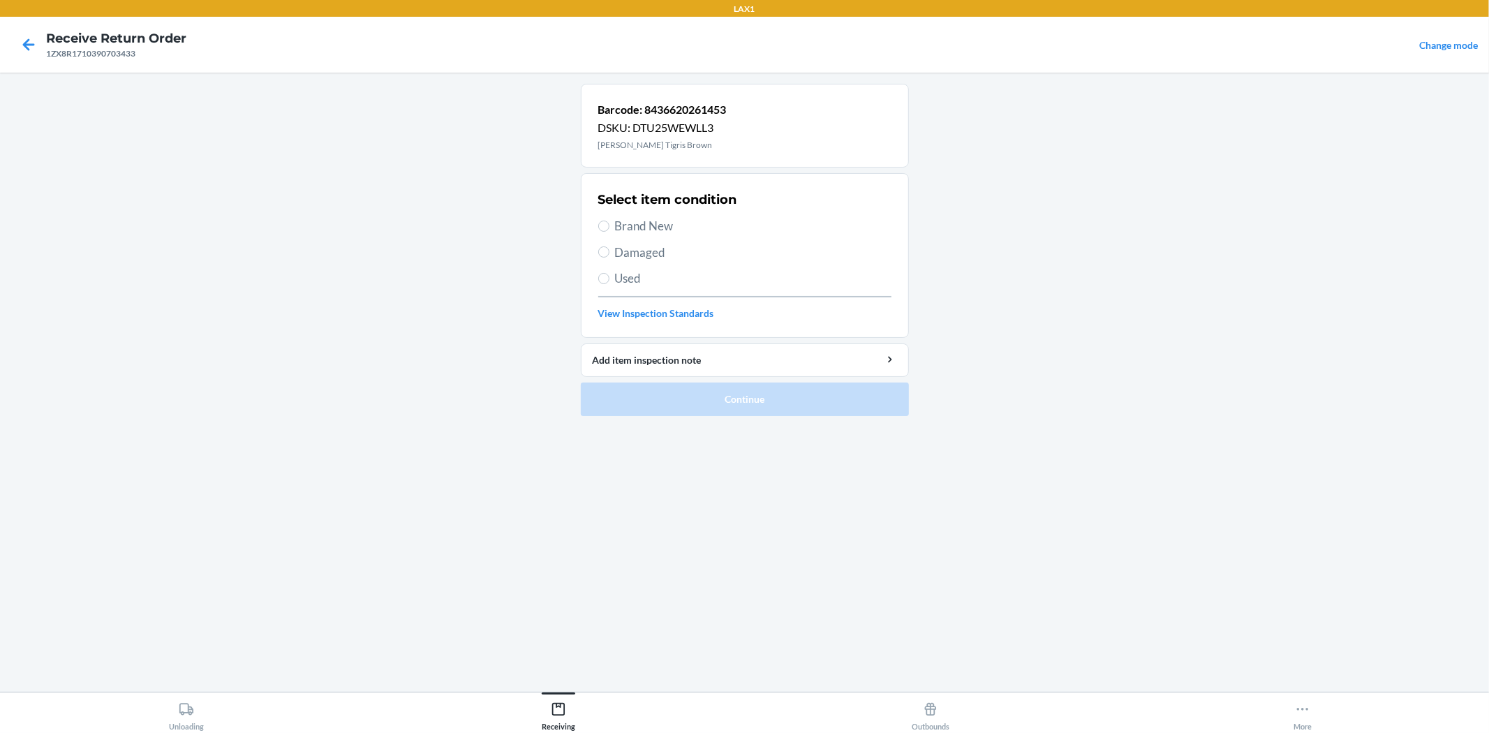
click at [653, 227] on span "Brand New" at bounding box center [753, 226] width 276 height 18
click at [609, 227] on input "Brand New" at bounding box center [603, 226] width 11 height 11
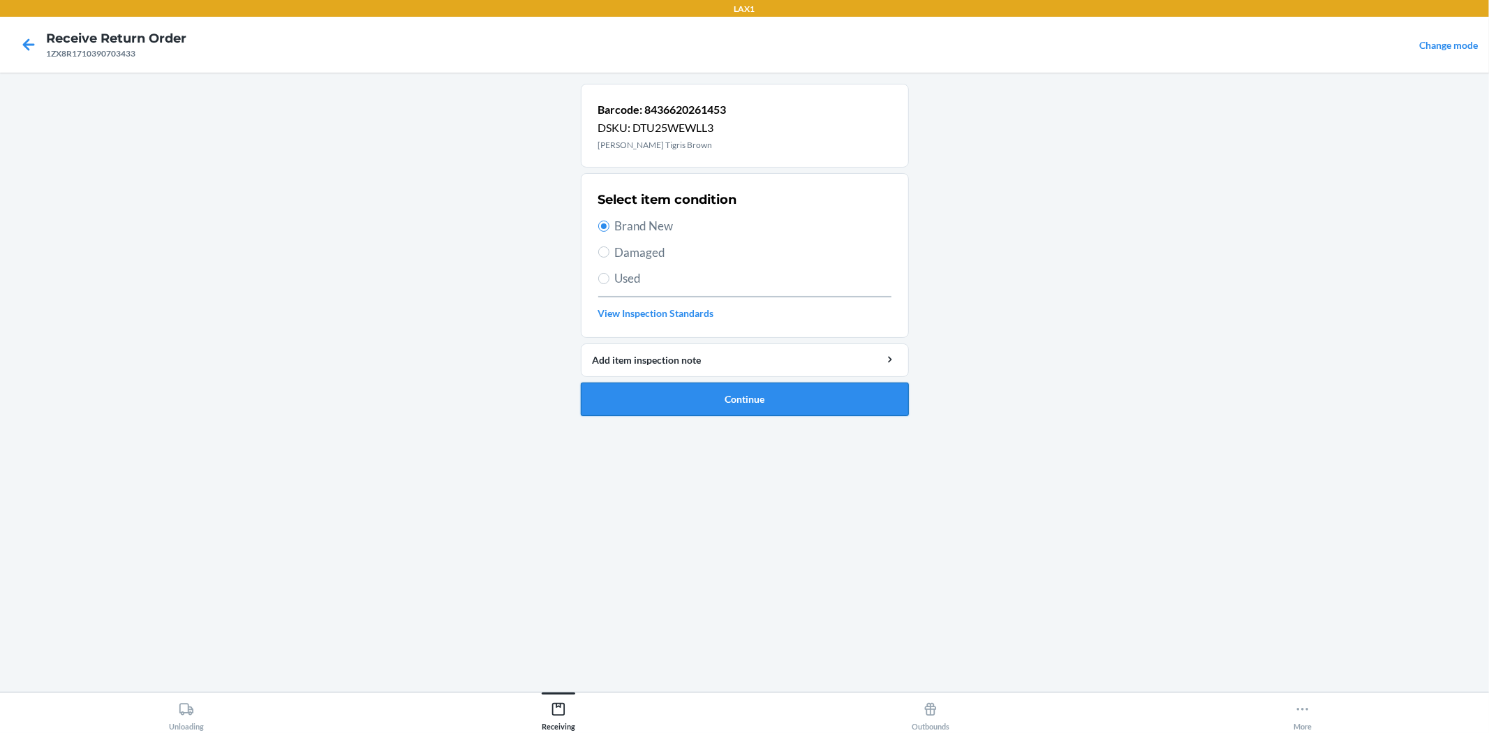
click at [785, 415] on button "Continue" at bounding box center [745, 400] width 328 height 34
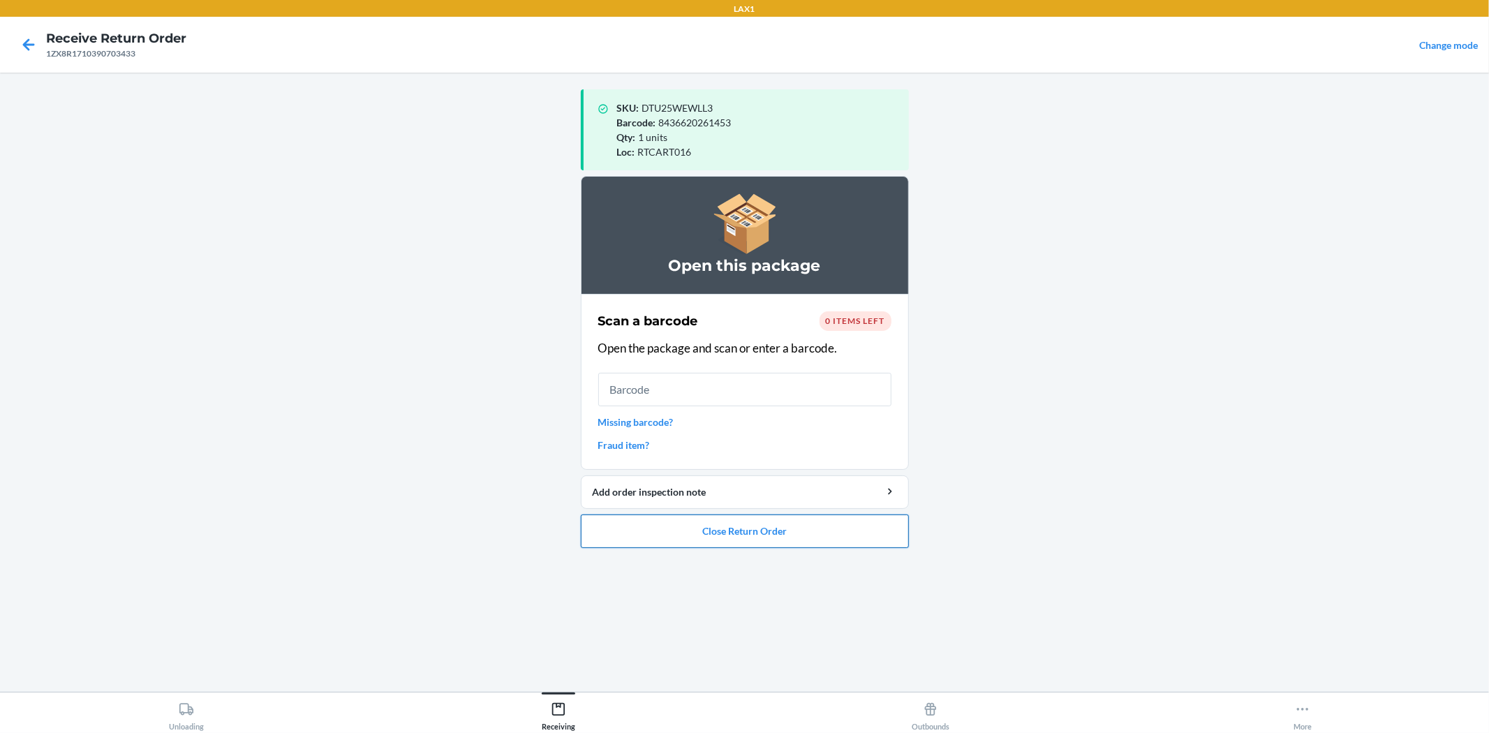
click at [829, 531] on button "Close Return Order" at bounding box center [745, 531] width 328 height 34
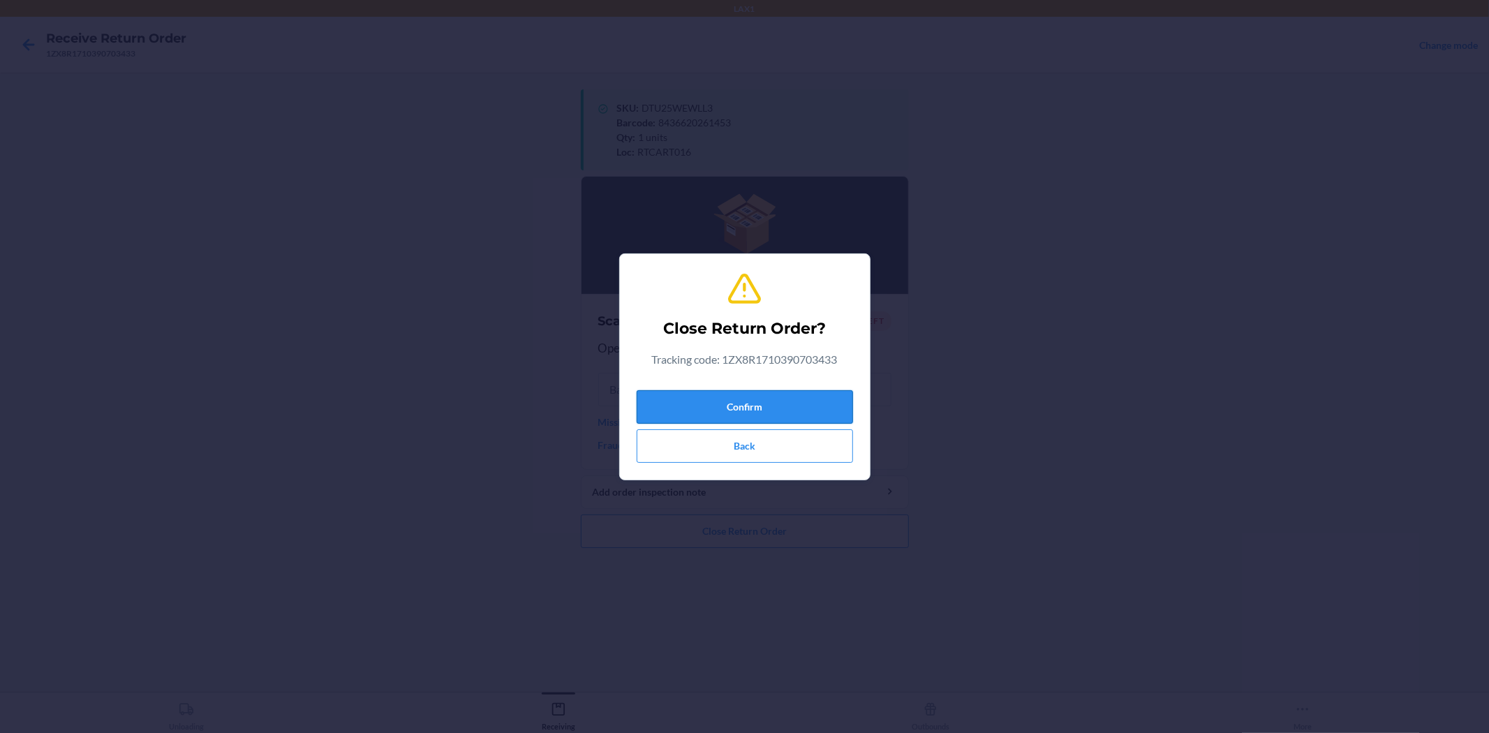
click at [821, 410] on button "Confirm" at bounding box center [745, 407] width 216 height 34
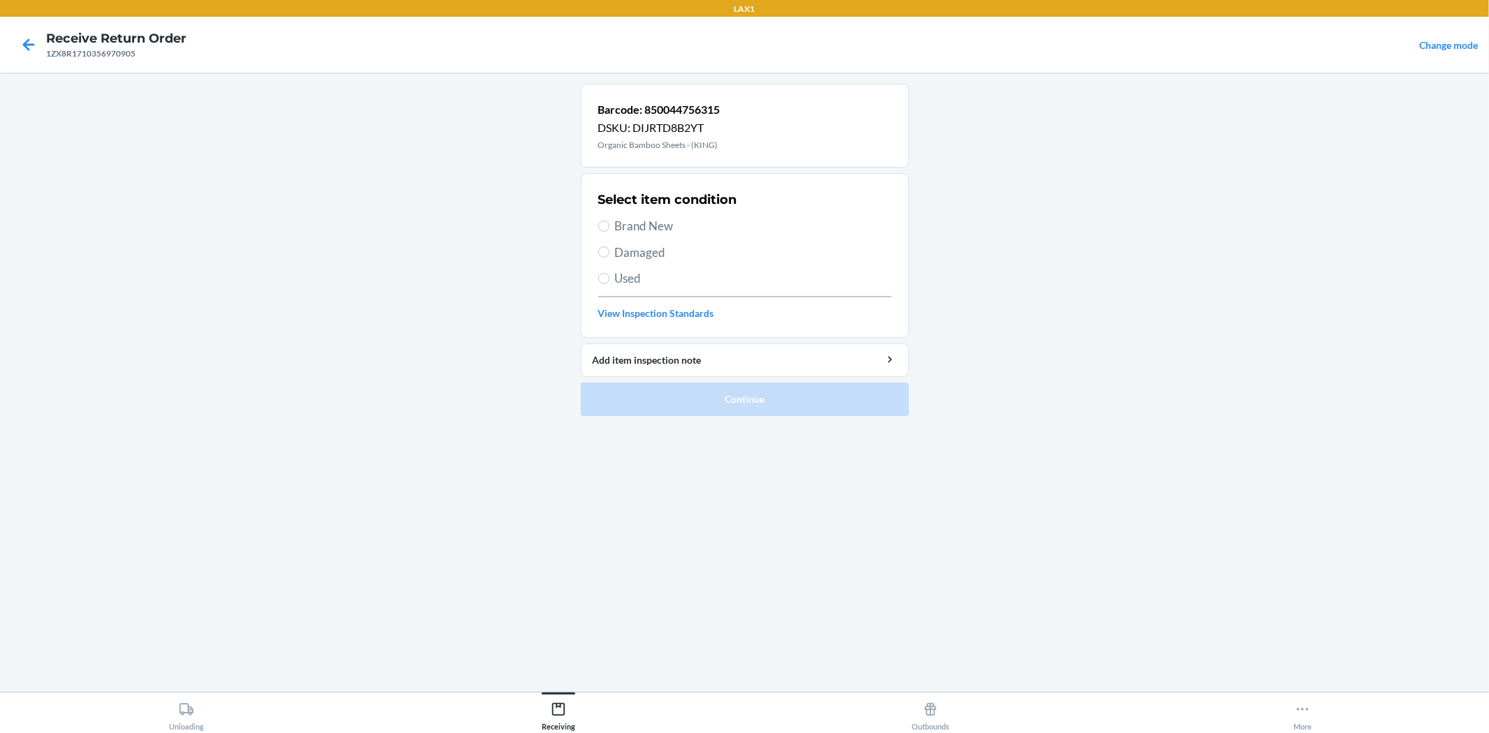
click at [664, 248] on span "Damaged" at bounding box center [753, 253] width 276 height 18
click at [609, 248] on input "Damaged" at bounding box center [603, 251] width 11 height 11
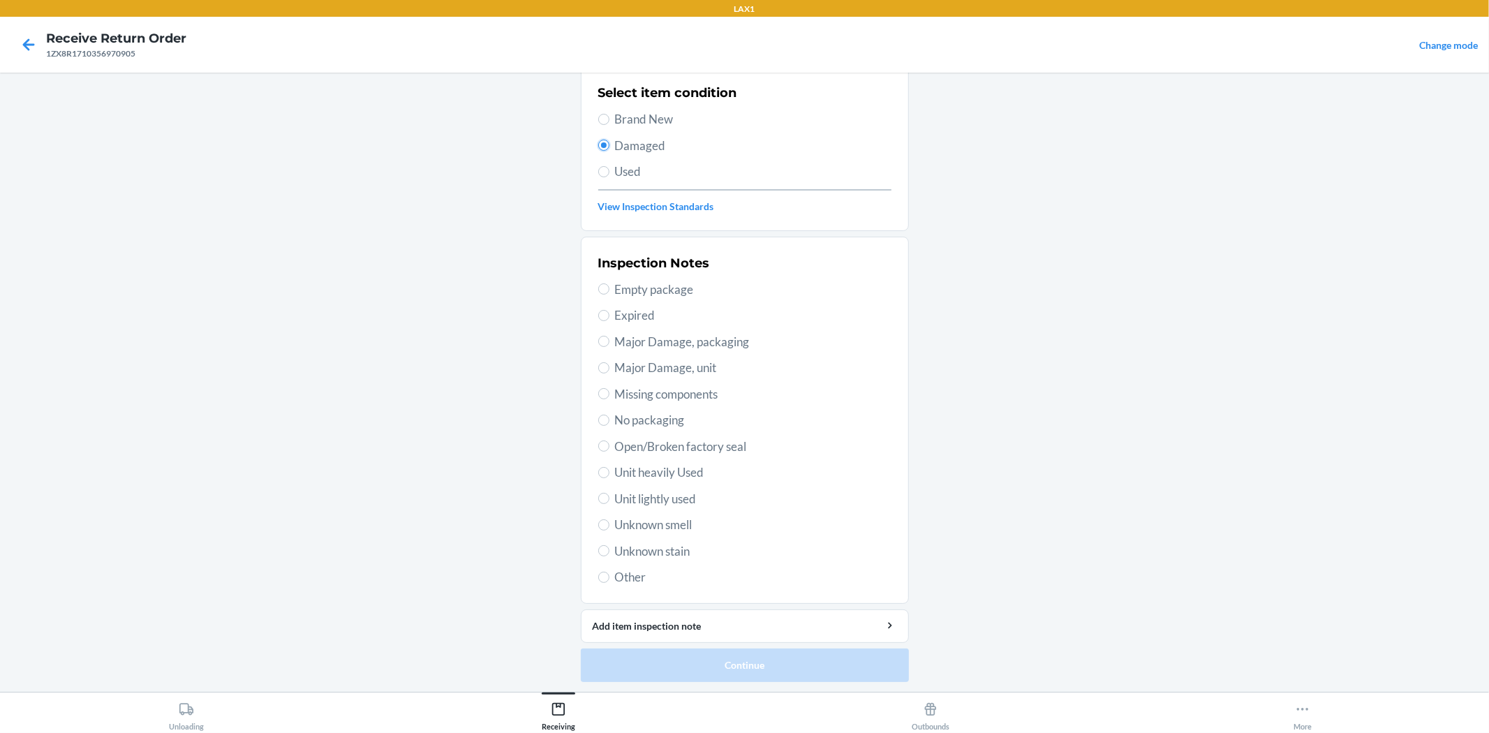
scroll to position [107, 0]
click at [707, 339] on span "Major Damage, packaging" at bounding box center [753, 341] width 276 height 18
click at [609, 339] on input "Major Damage, packaging" at bounding box center [603, 340] width 11 height 11
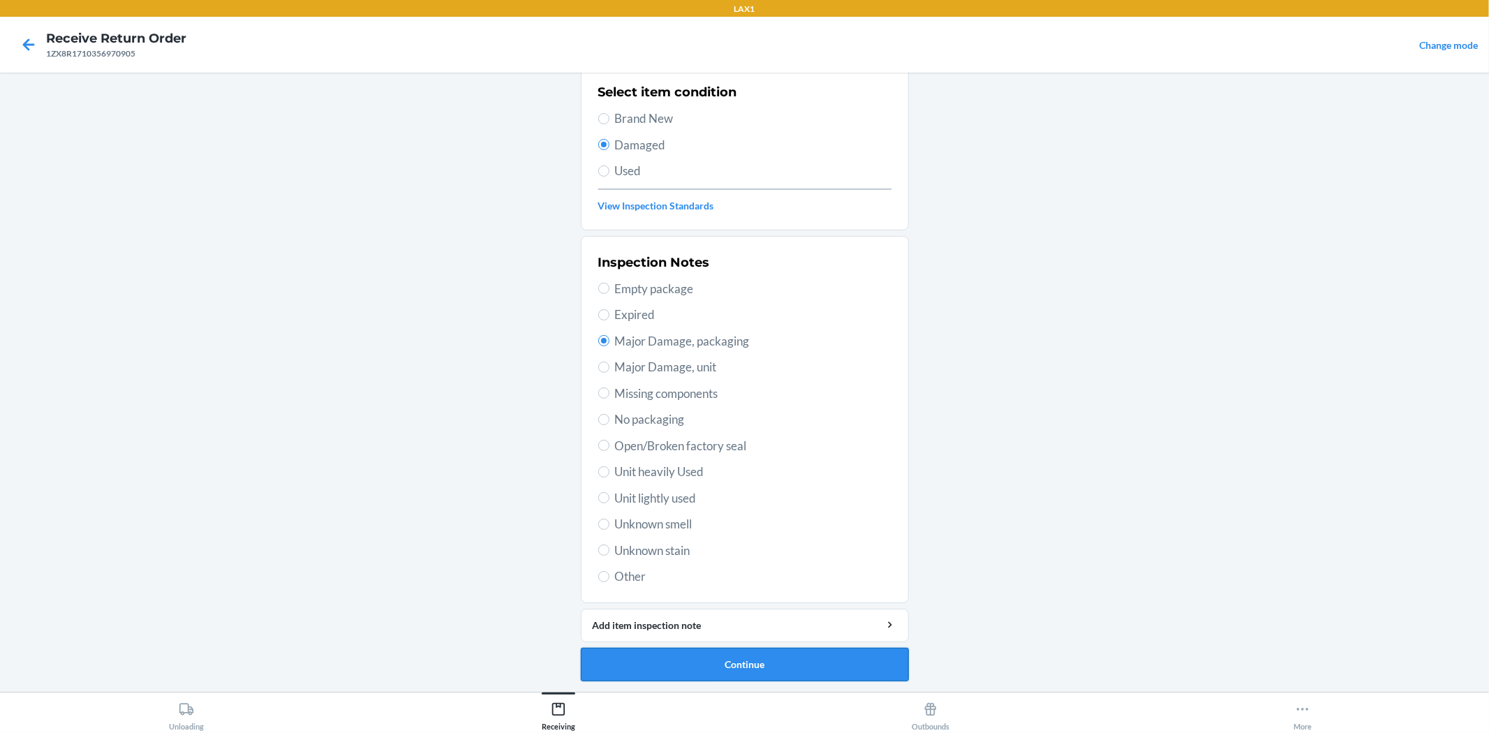
click at [787, 657] on button "Continue" at bounding box center [745, 665] width 328 height 34
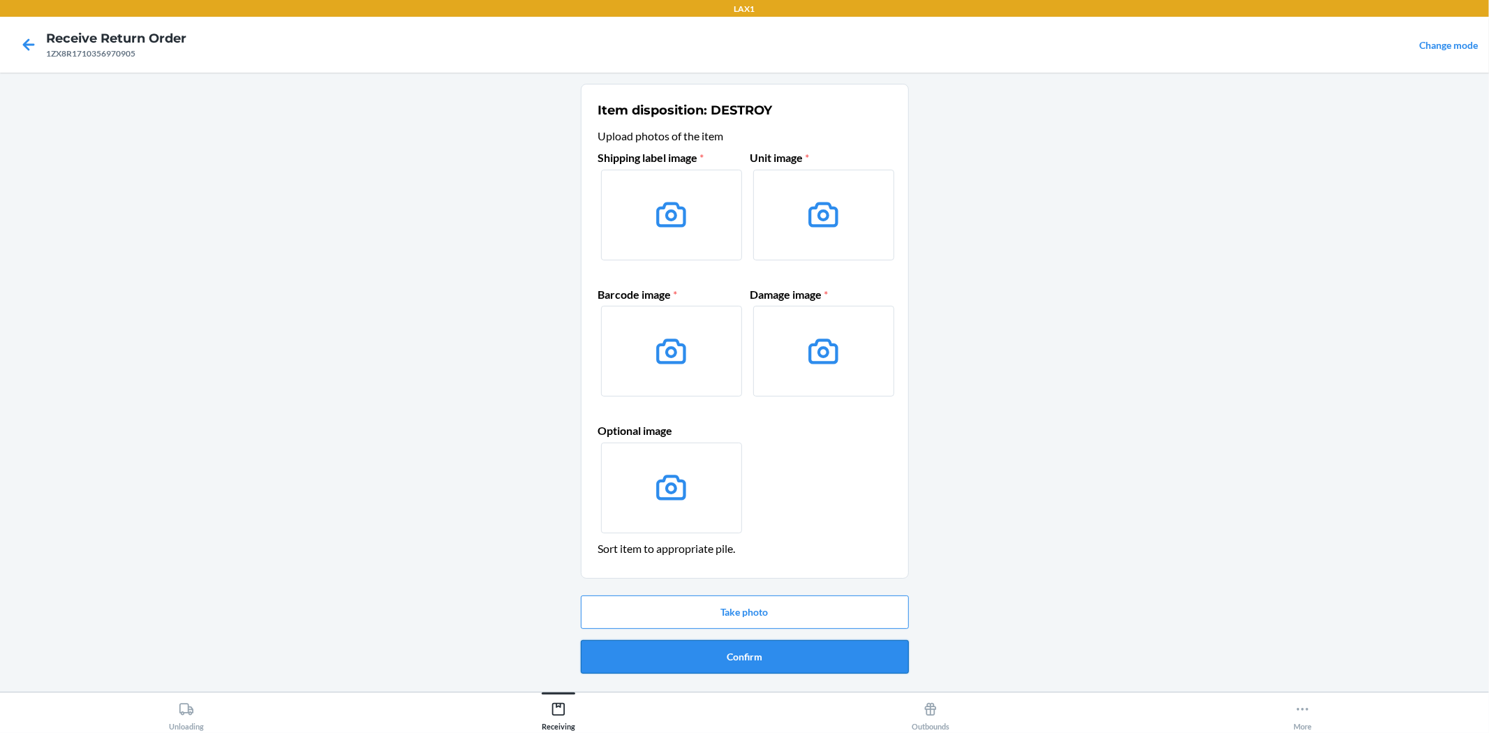
click at [746, 660] on button "Confirm" at bounding box center [745, 657] width 328 height 34
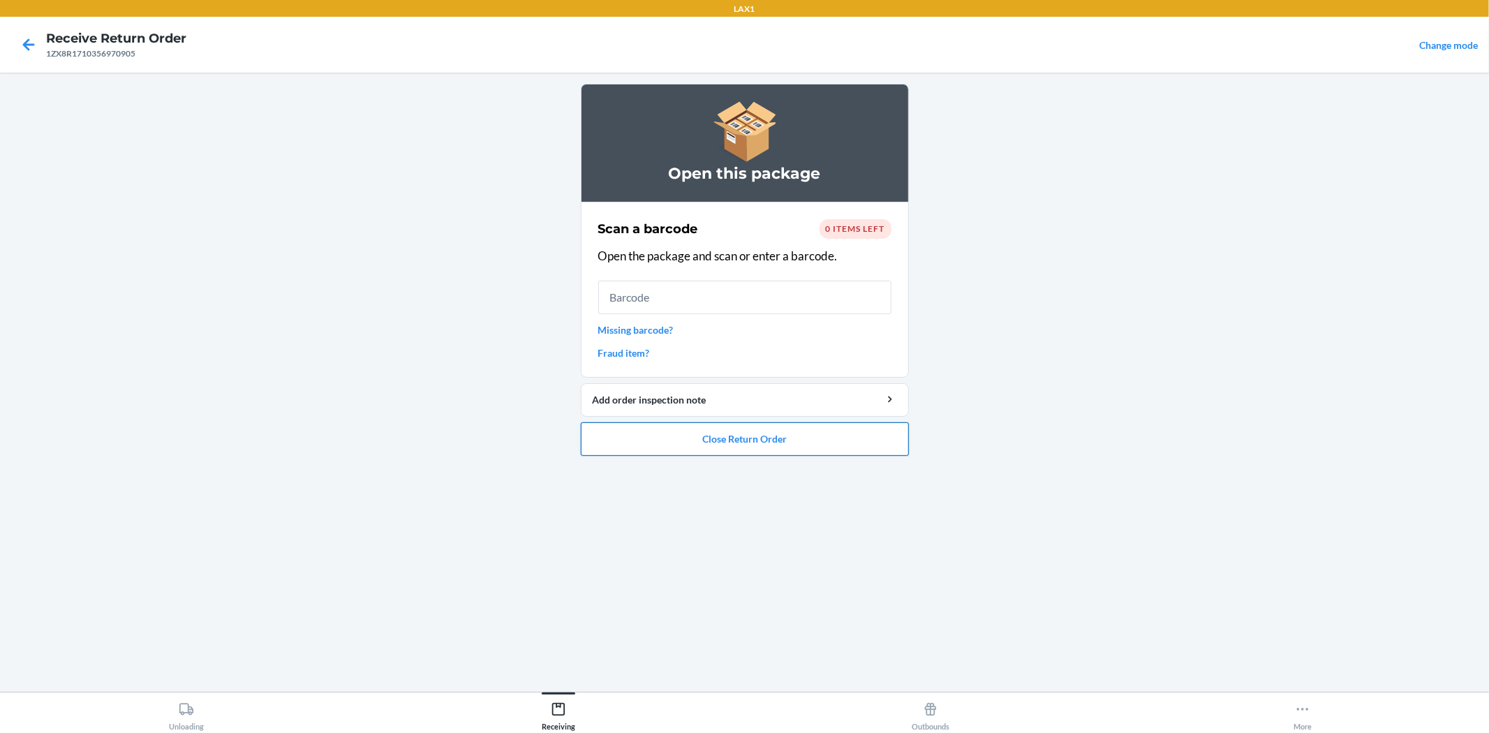
click at [718, 433] on button "Close Return Order" at bounding box center [745, 439] width 328 height 34
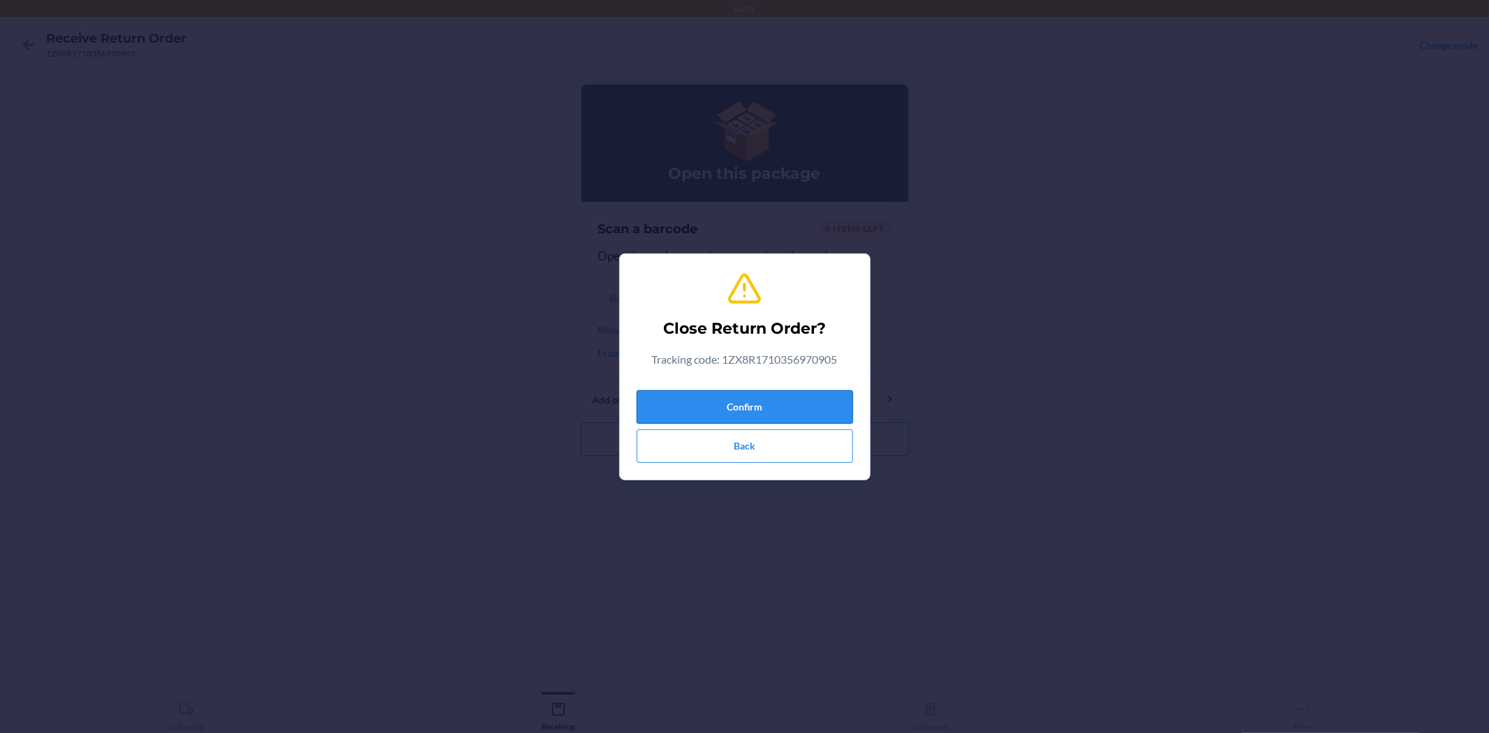
click at [820, 394] on button "Confirm" at bounding box center [745, 407] width 216 height 34
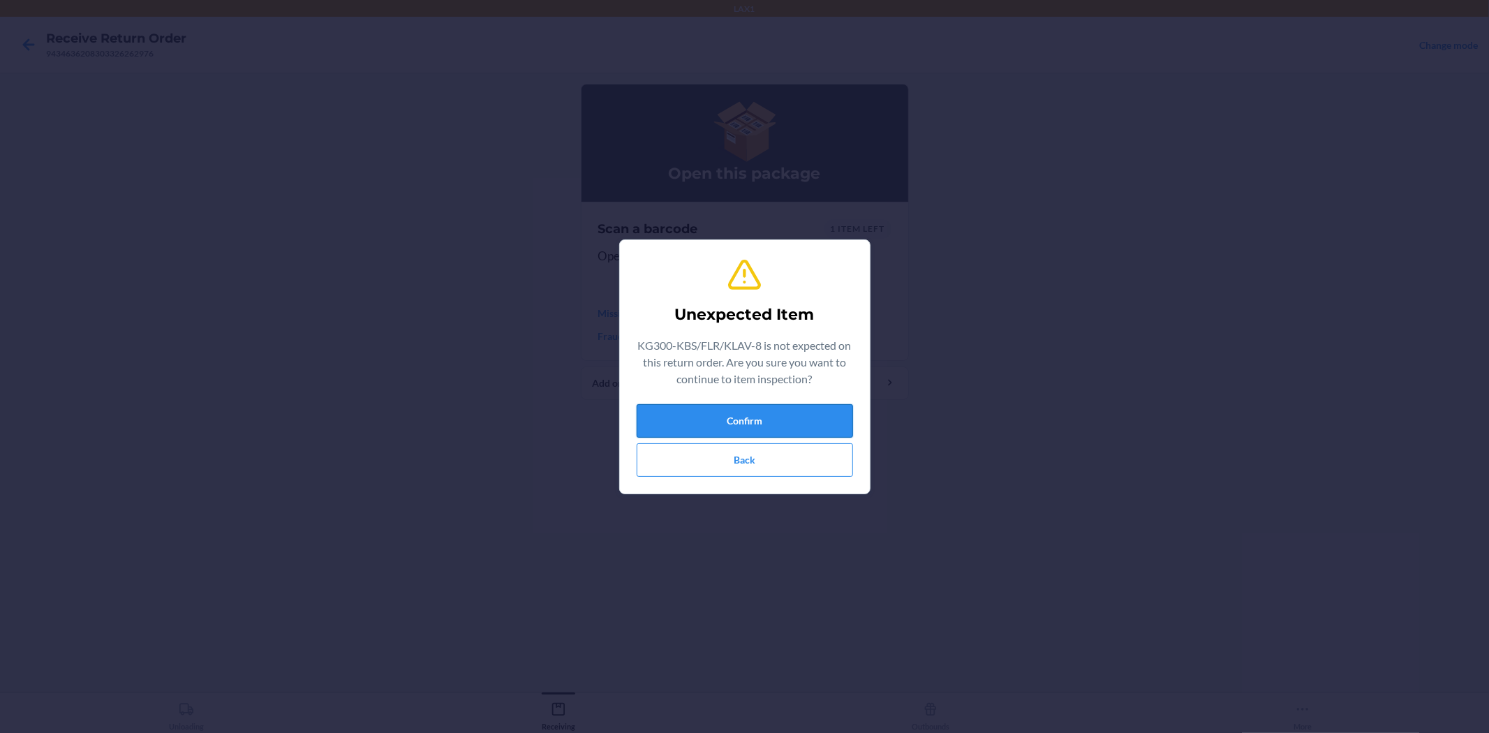
click at [804, 415] on button "Confirm" at bounding box center [745, 421] width 216 height 34
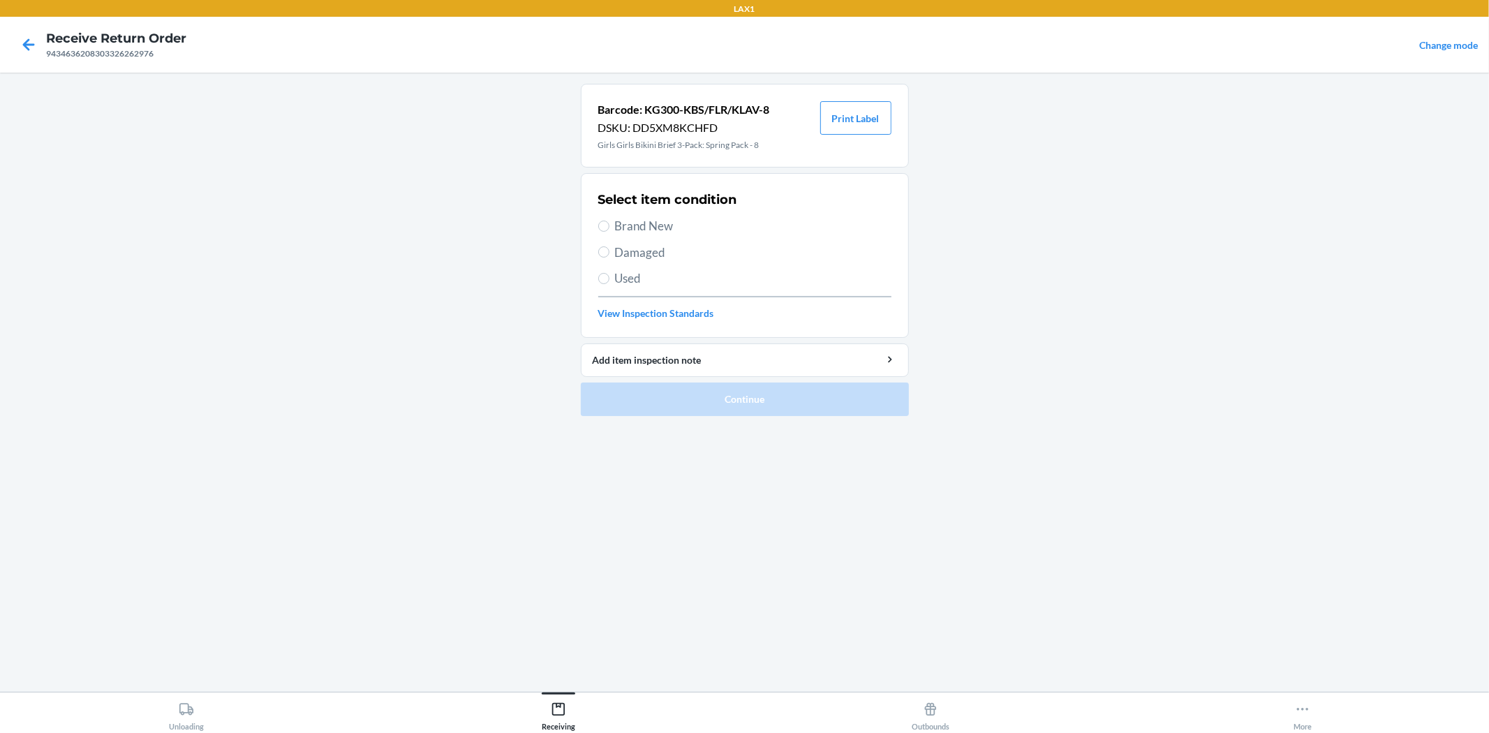
click at [648, 229] on span "Brand New" at bounding box center [753, 226] width 276 height 18
click at [609, 229] on input "Brand New" at bounding box center [603, 226] width 11 height 11
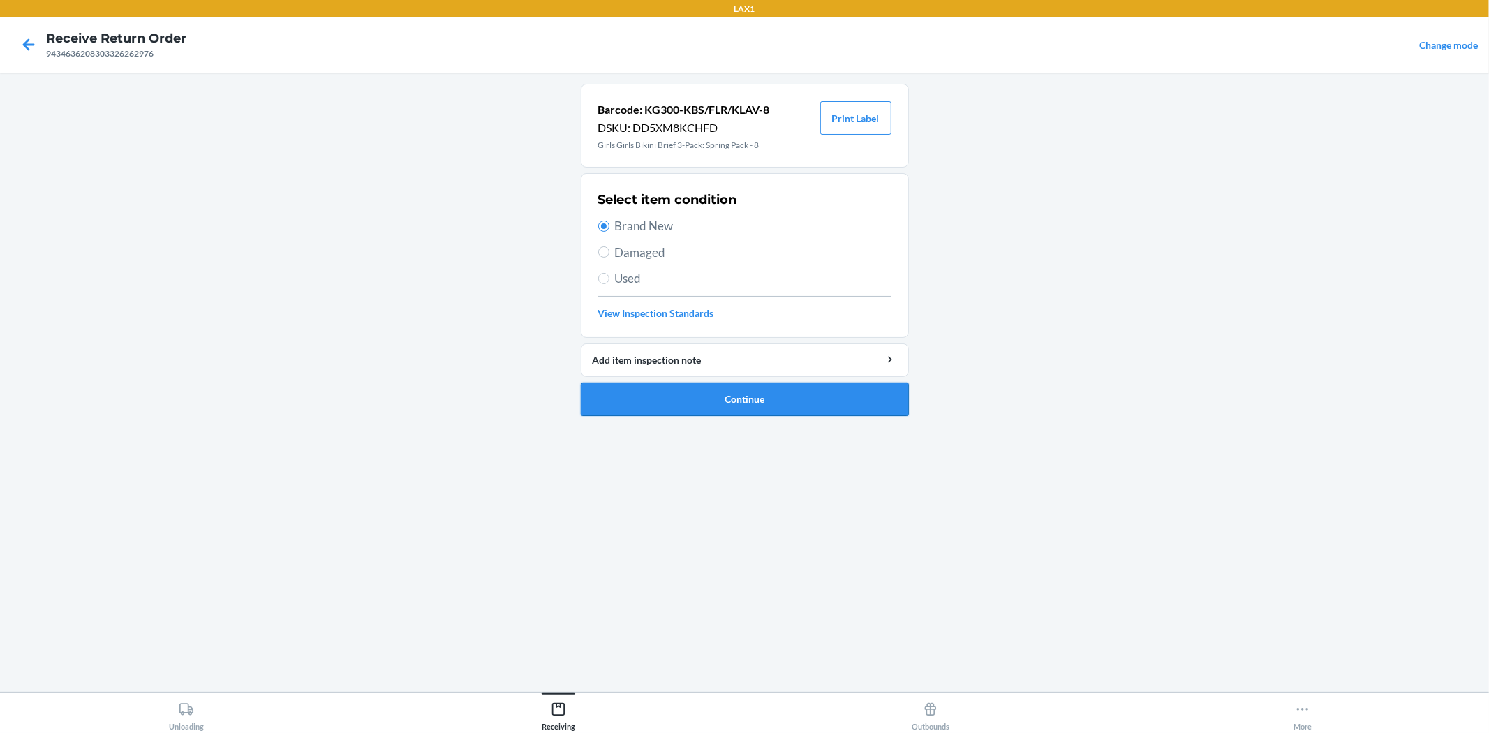
click at [746, 394] on button "Continue" at bounding box center [745, 400] width 328 height 34
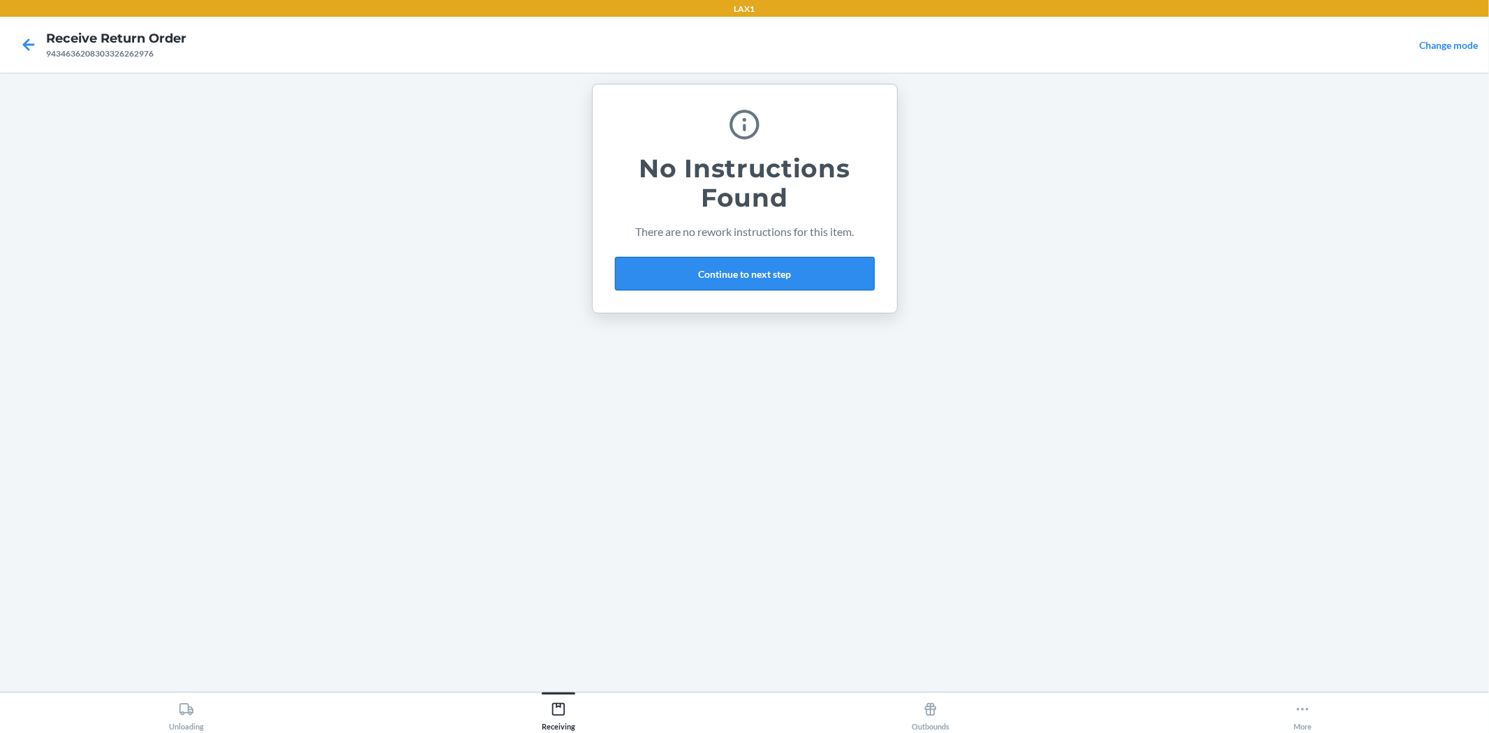
click at [762, 274] on button "Continue to next step" at bounding box center [745, 274] width 260 height 34
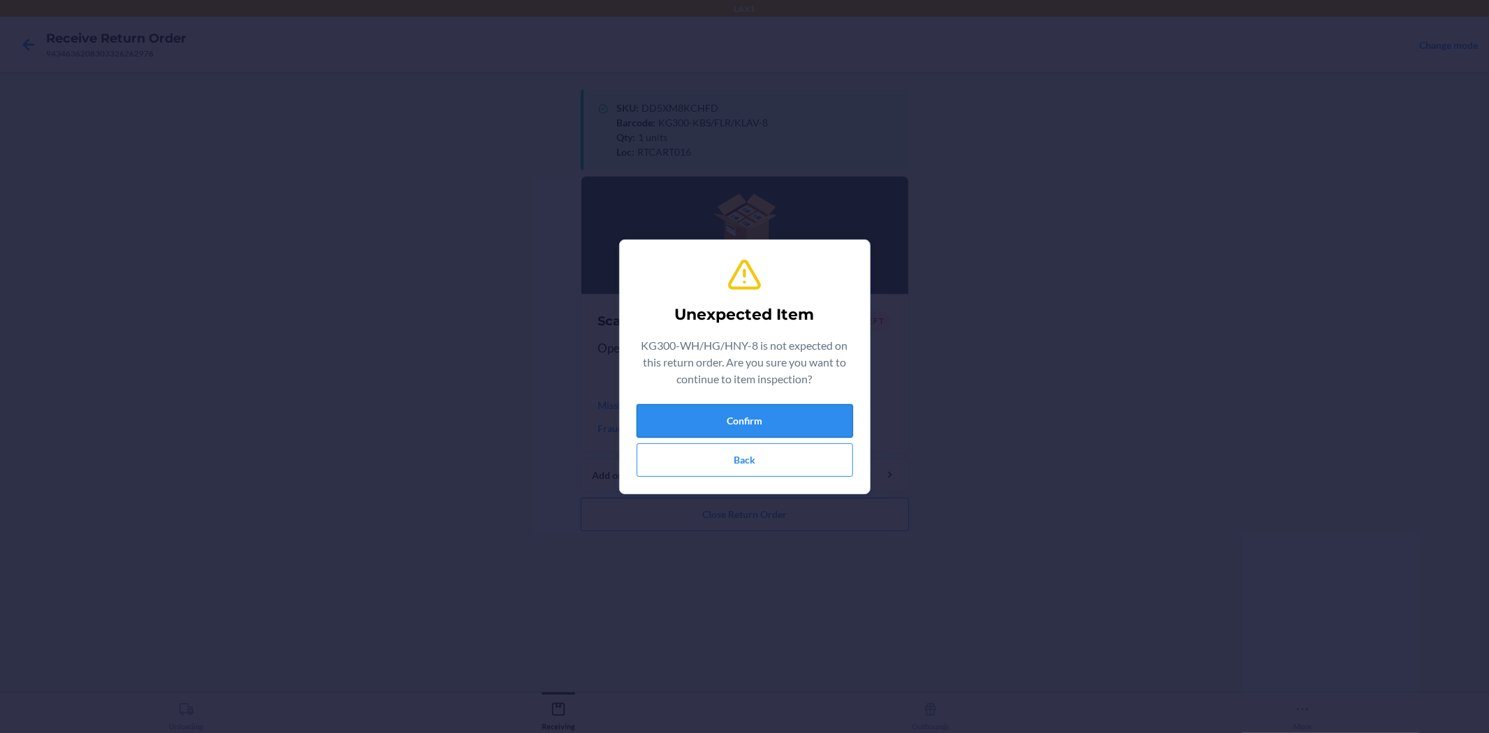
click at [780, 406] on button "Confirm" at bounding box center [745, 421] width 216 height 34
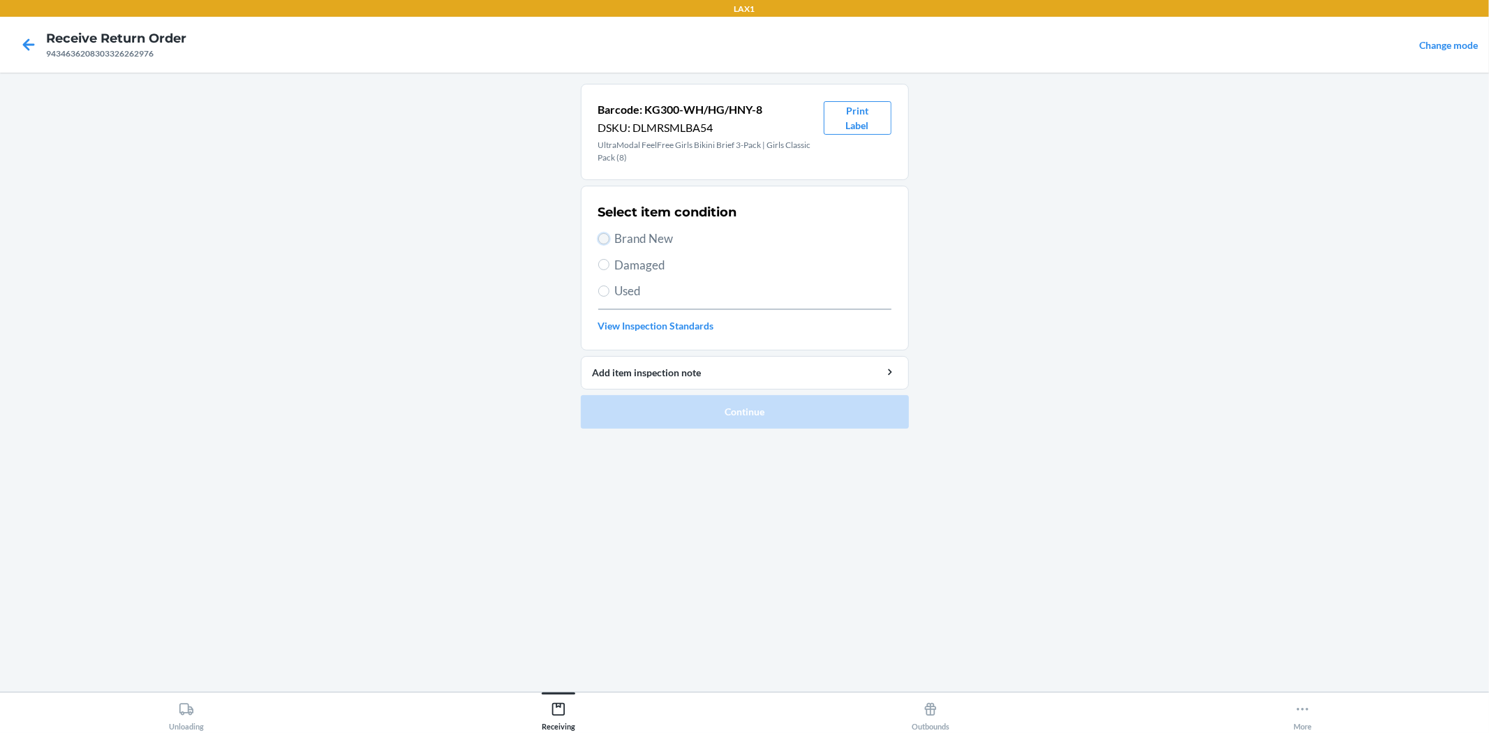
click at [602, 243] on input "Brand New" at bounding box center [603, 238] width 11 height 11
click at [832, 420] on button "Continue" at bounding box center [745, 412] width 328 height 34
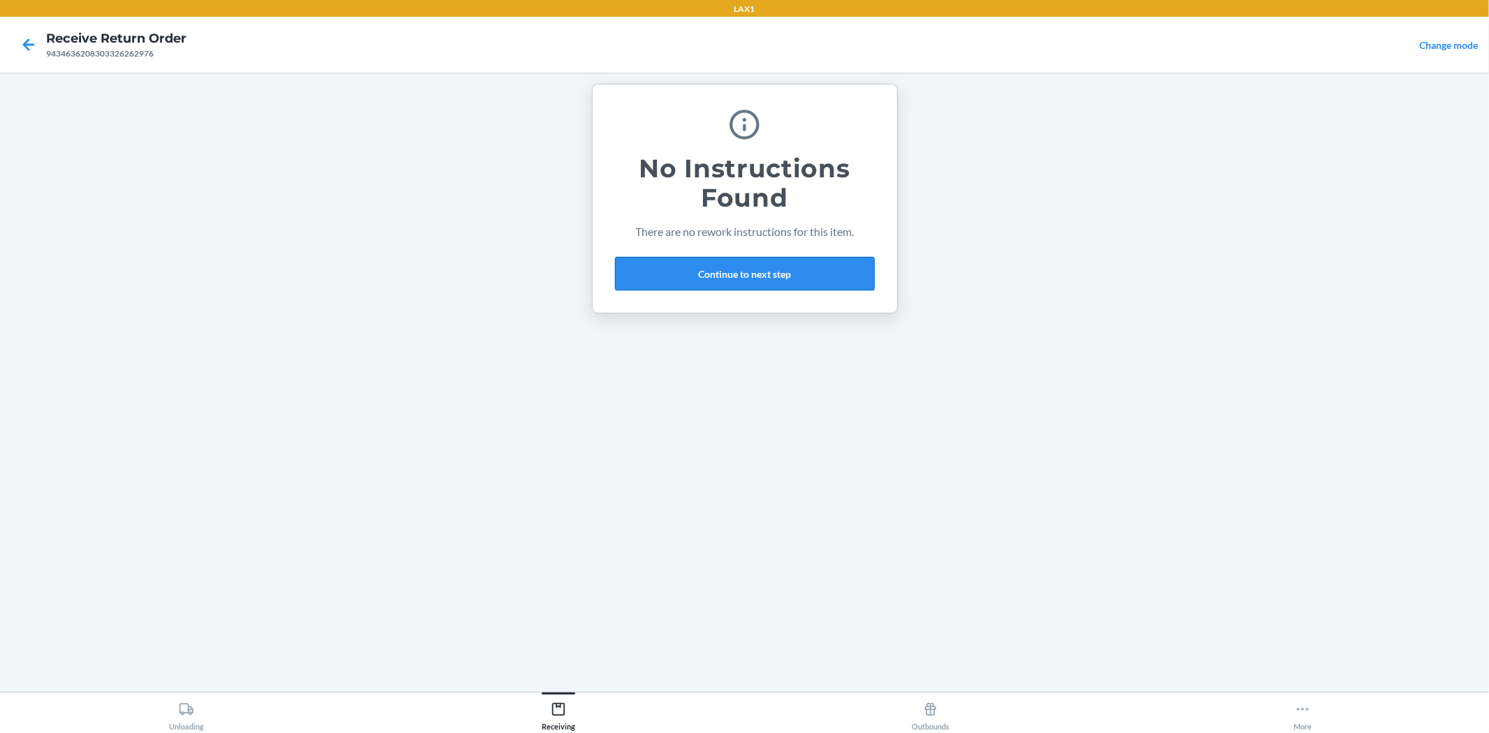
click at [855, 278] on button "Continue to next step" at bounding box center [745, 274] width 260 height 34
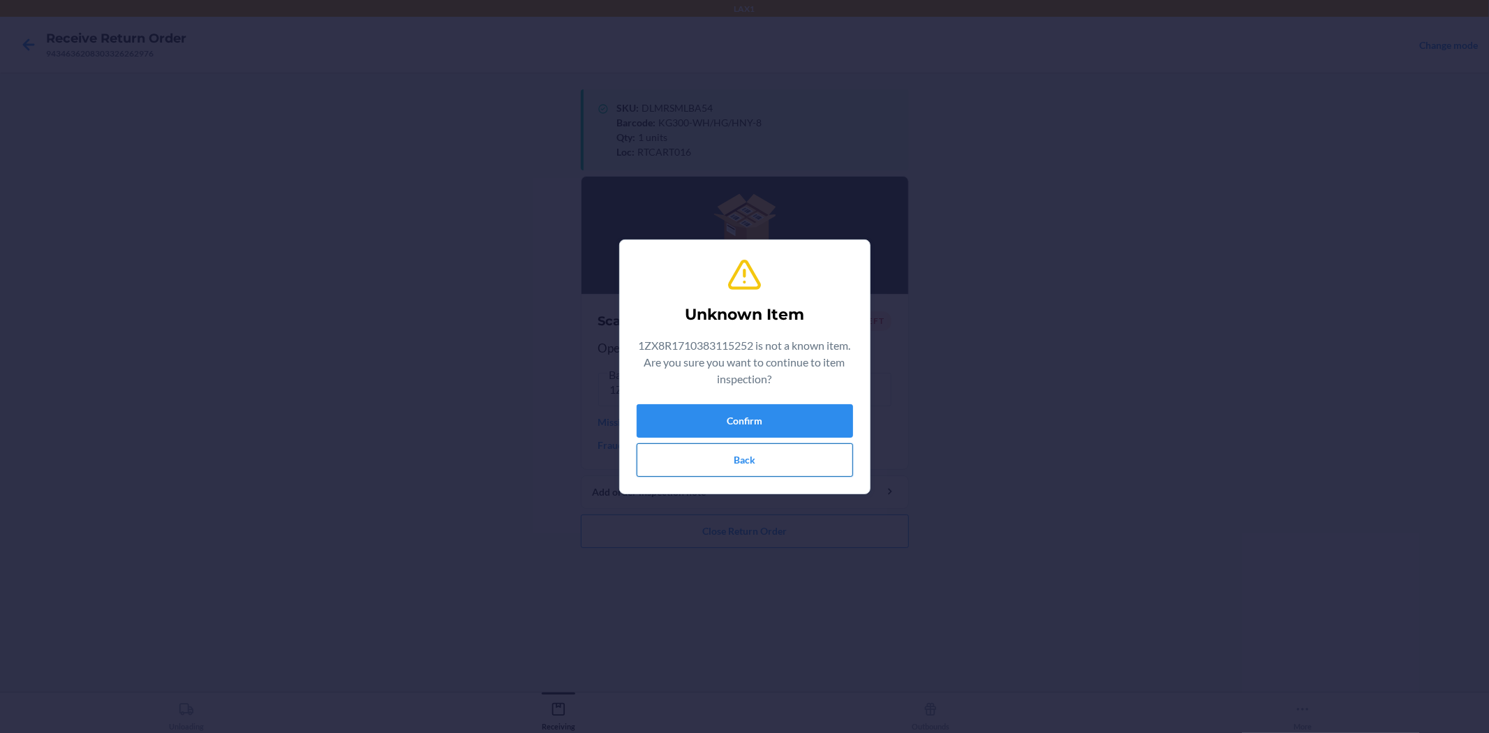
click at [826, 459] on button "Back" at bounding box center [745, 460] width 216 height 34
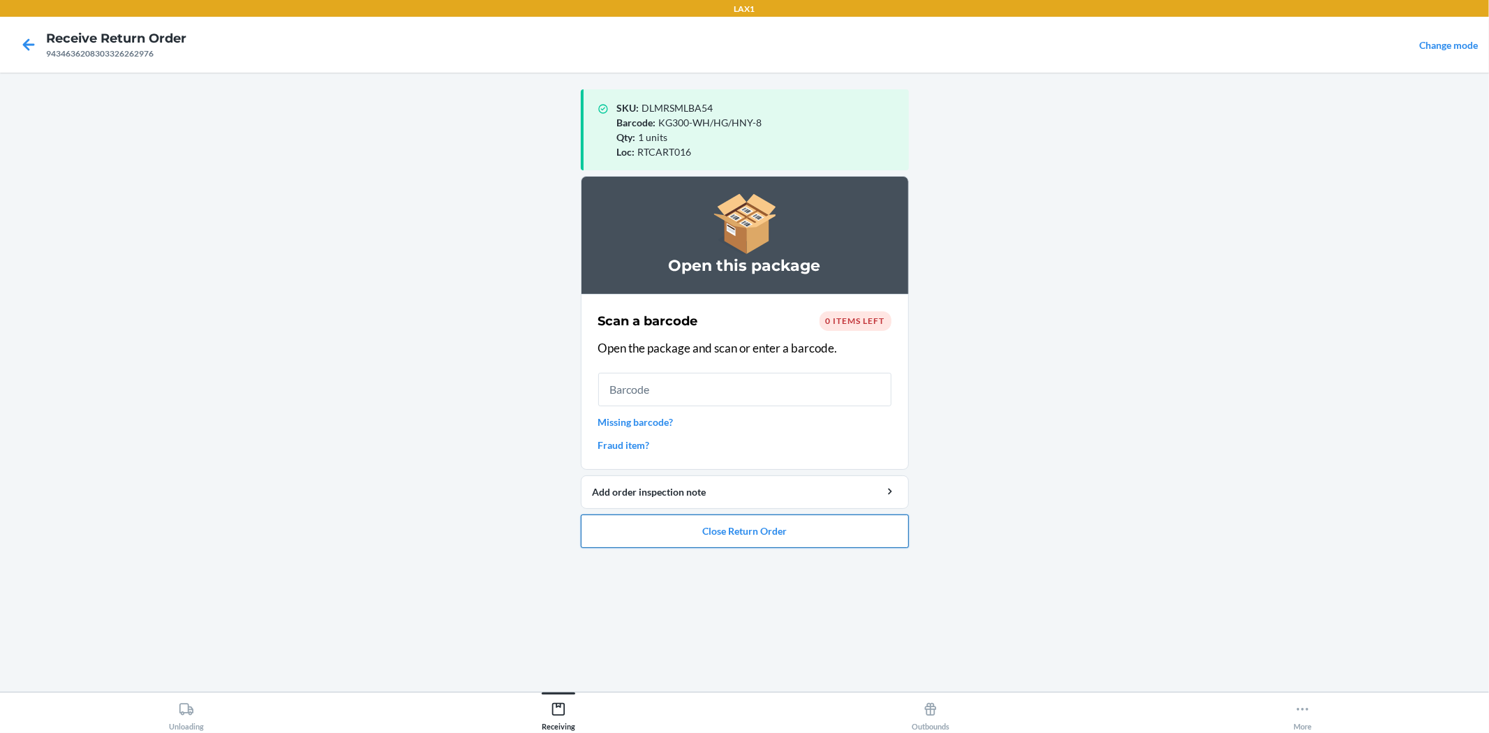
click at [776, 531] on button "Close Return Order" at bounding box center [745, 531] width 328 height 34
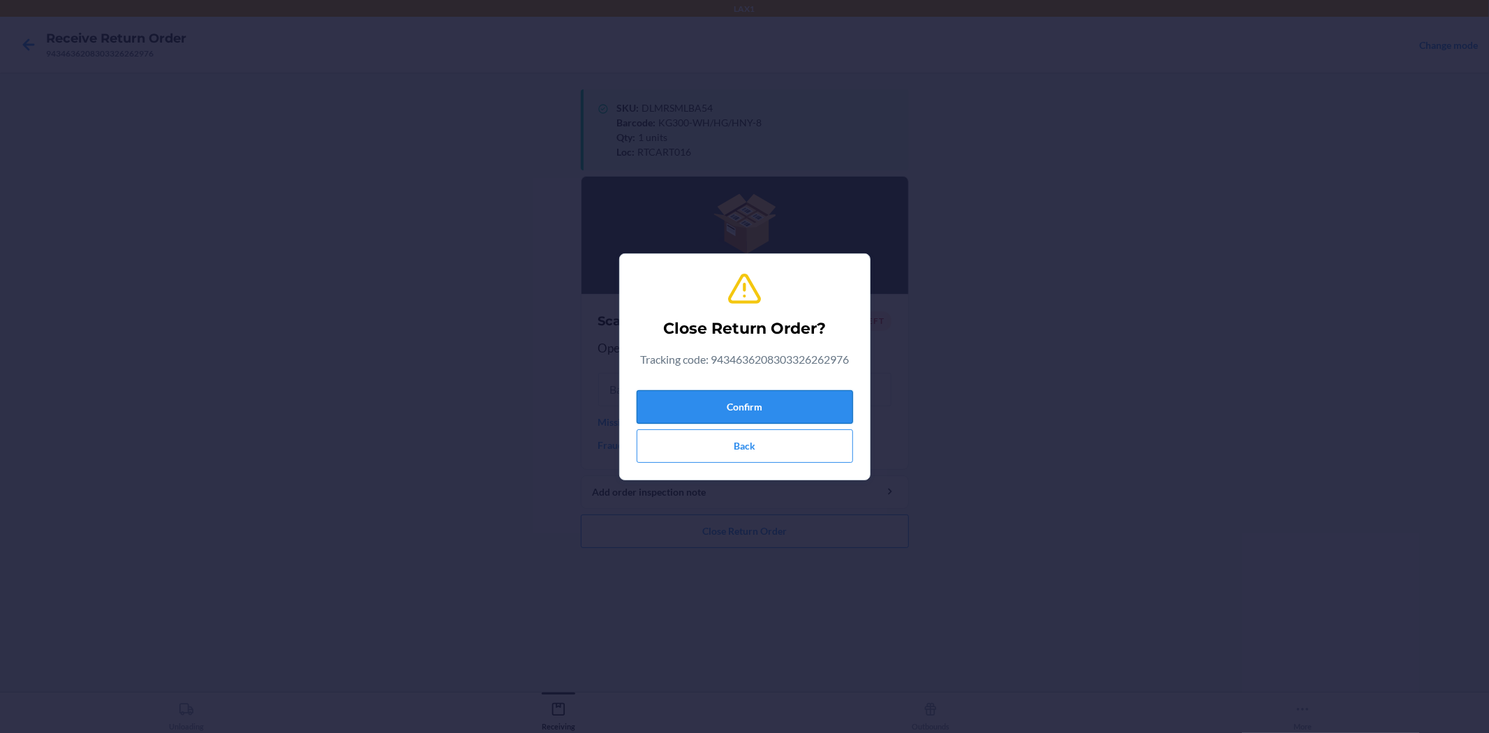
click at [775, 408] on button "Confirm" at bounding box center [745, 407] width 216 height 34
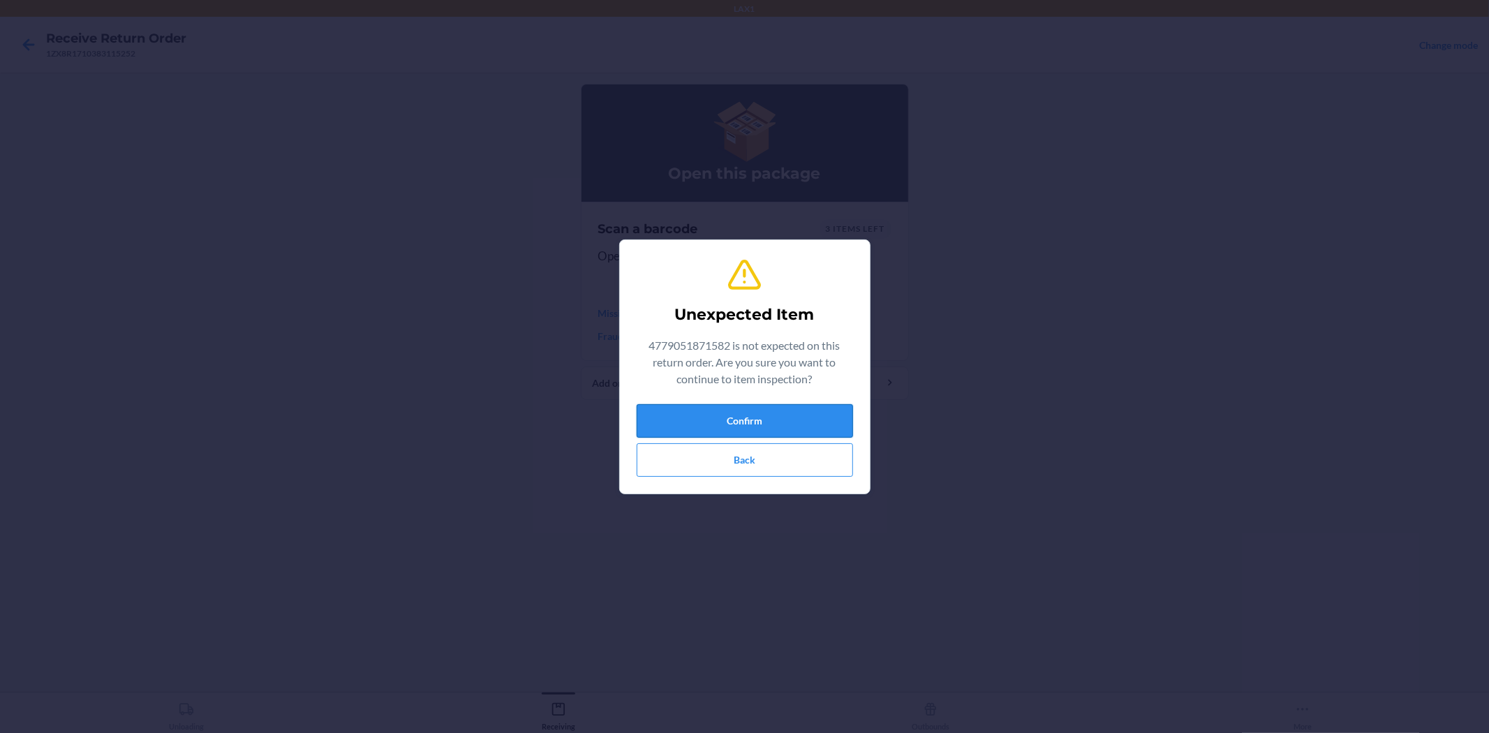
click at [803, 424] on button "Confirm" at bounding box center [745, 421] width 216 height 34
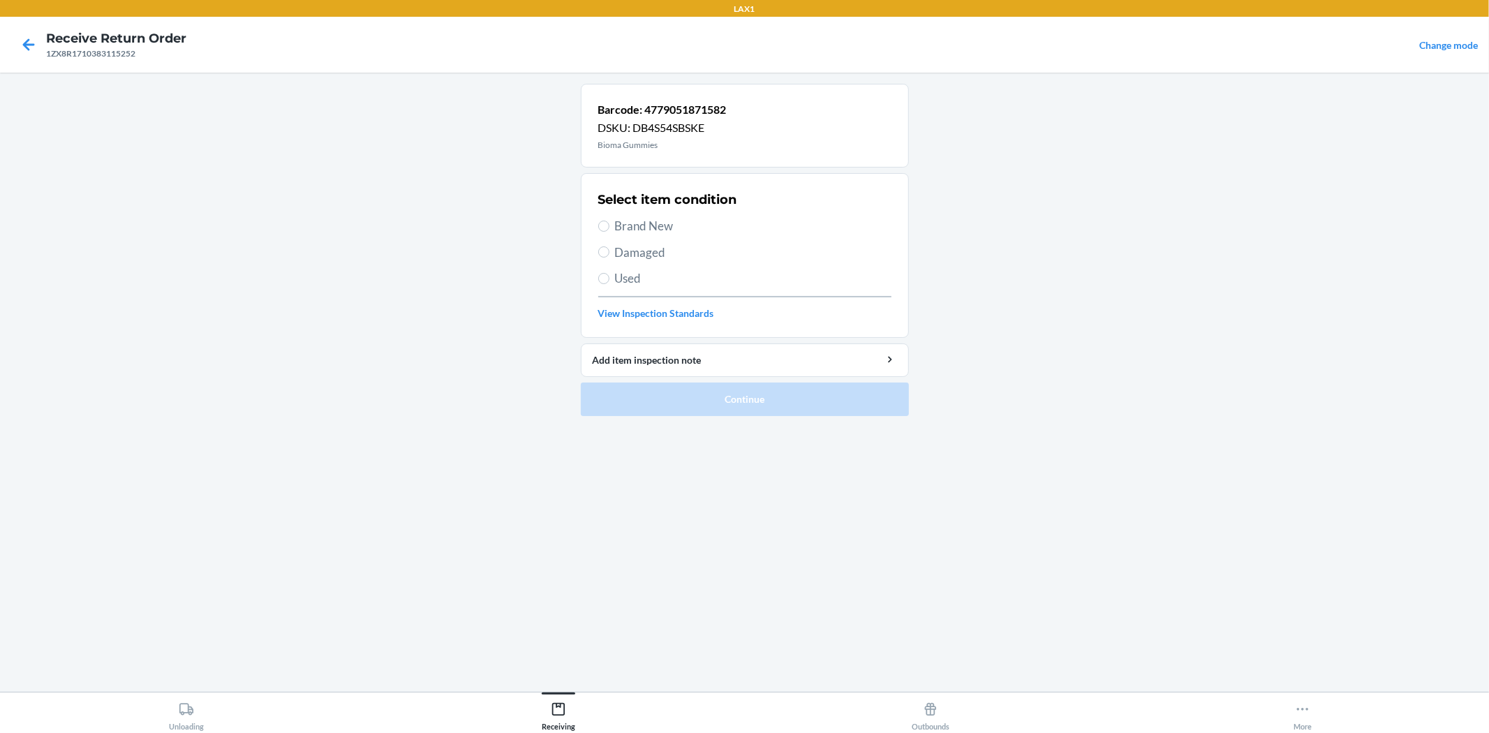
click at [670, 252] on span "Damaged" at bounding box center [753, 253] width 276 height 18
click at [609, 252] on input "Damaged" at bounding box center [603, 251] width 11 height 11
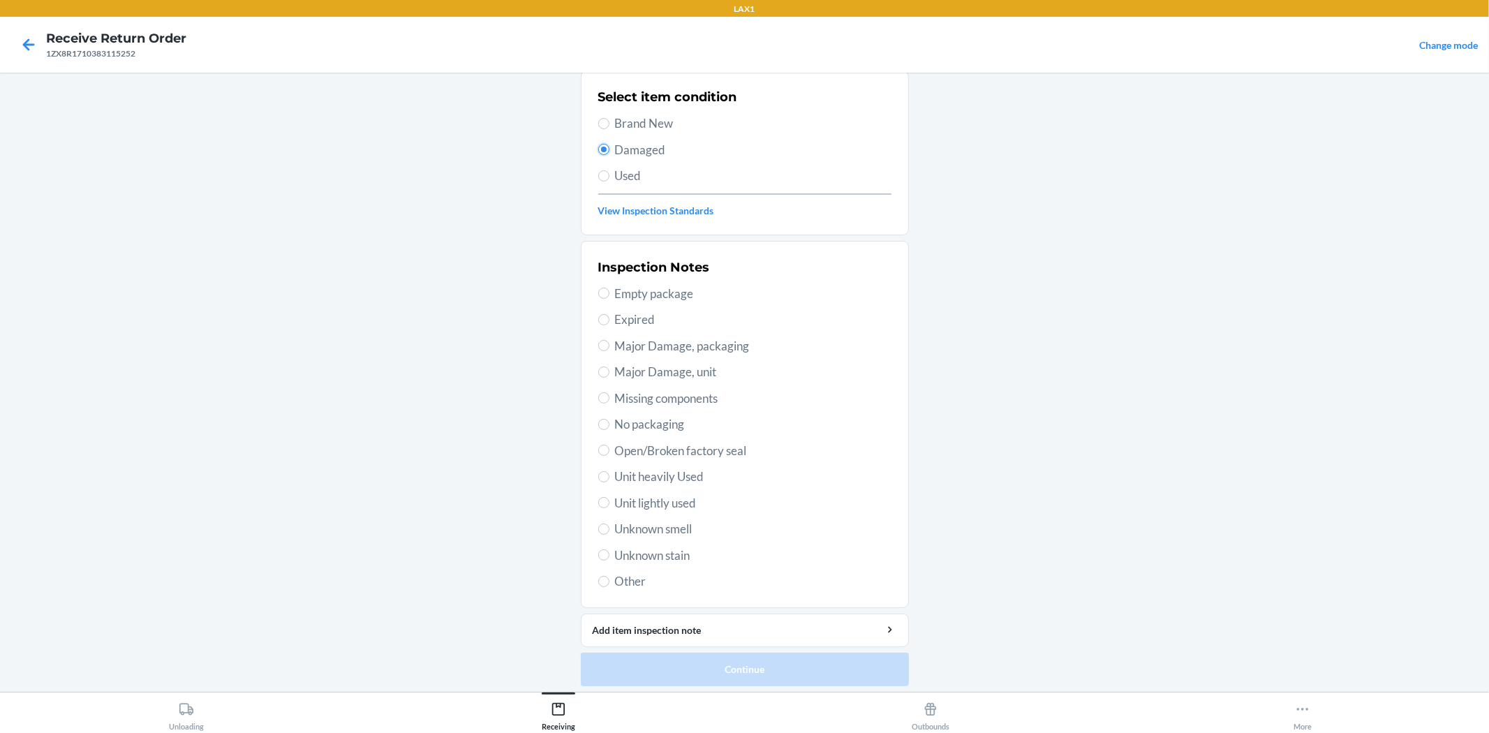
scroll to position [107, 0]
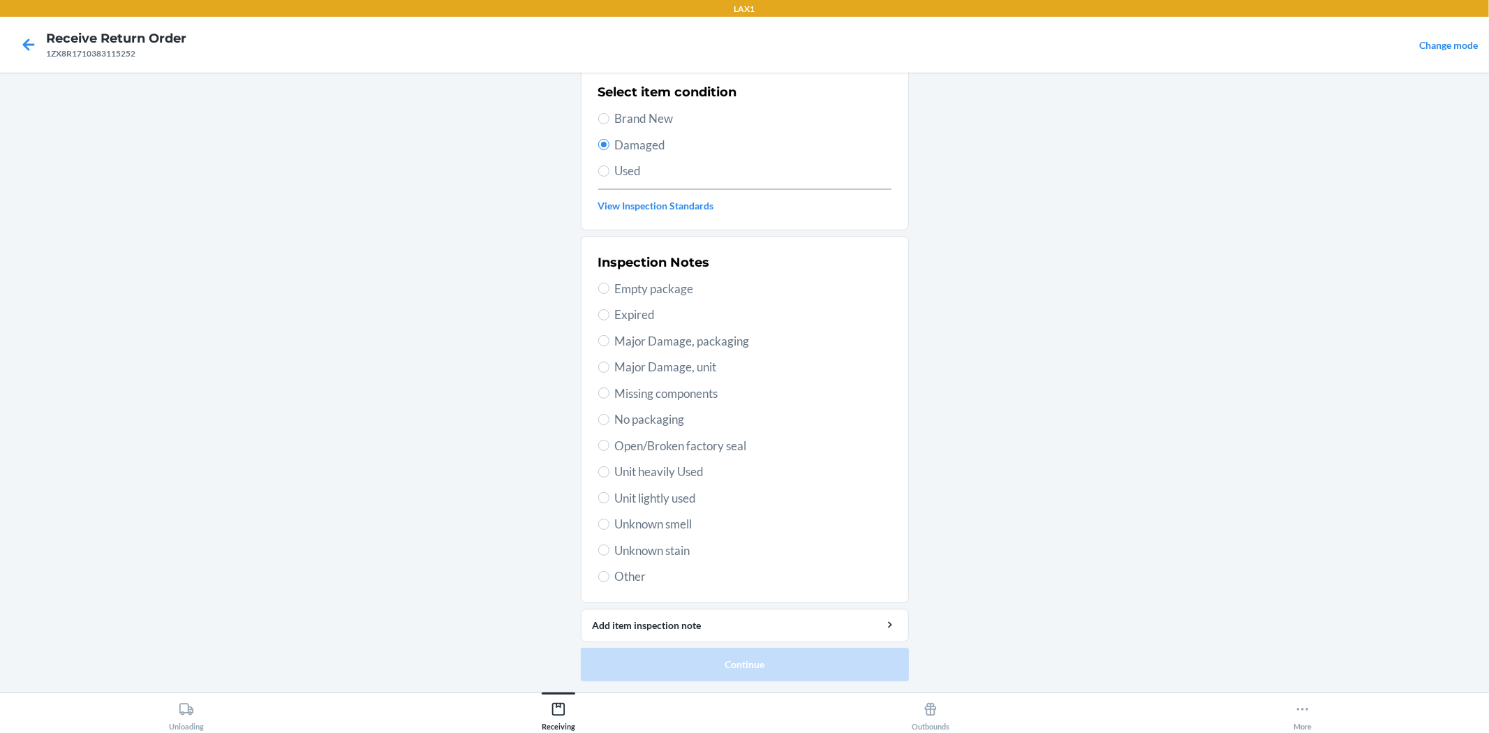
click at [661, 447] on span "Open/Broken factory seal" at bounding box center [753, 446] width 276 height 18
click at [609, 447] on input "Open/Broken factory seal" at bounding box center [603, 445] width 11 height 11
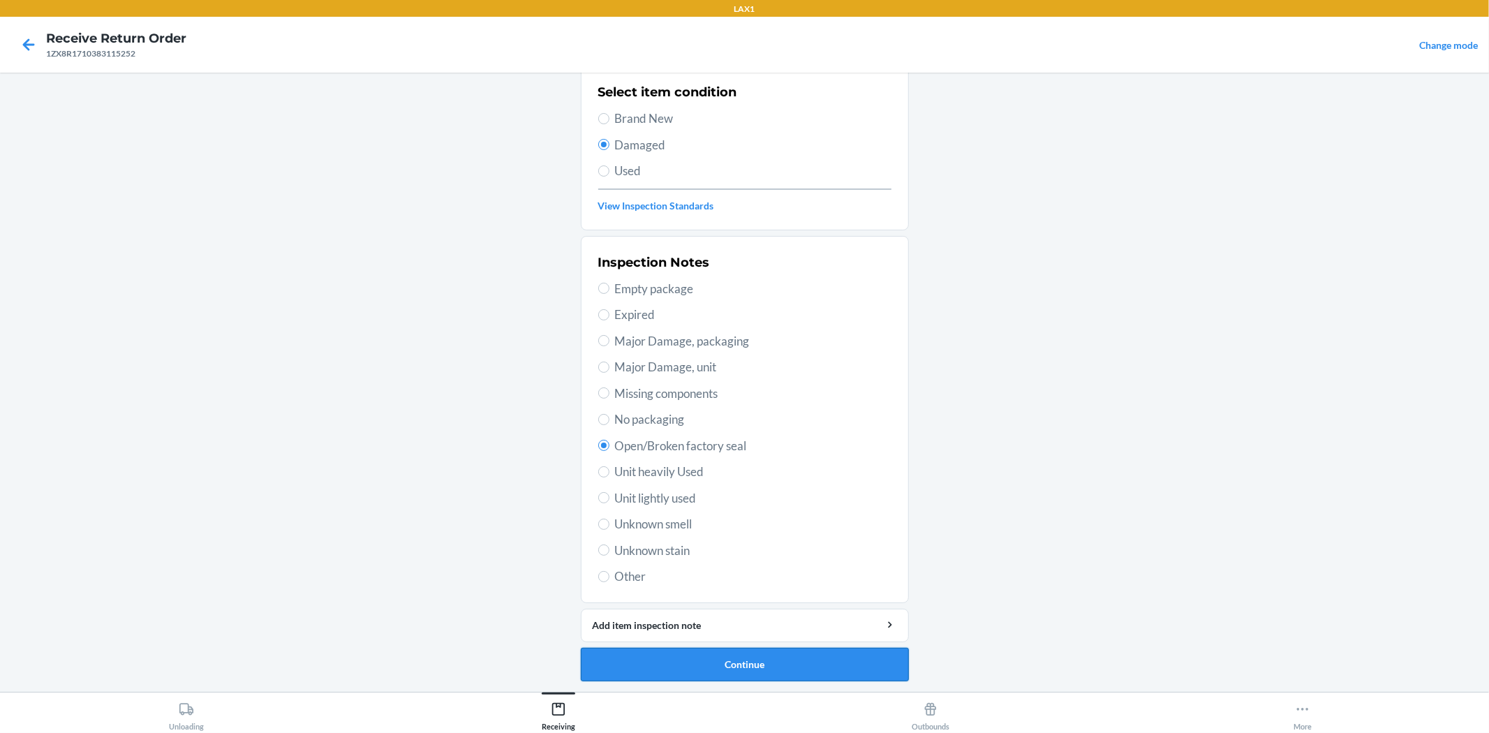
click at [803, 672] on button "Continue" at bounding box center [745, 665] width 328 height 34
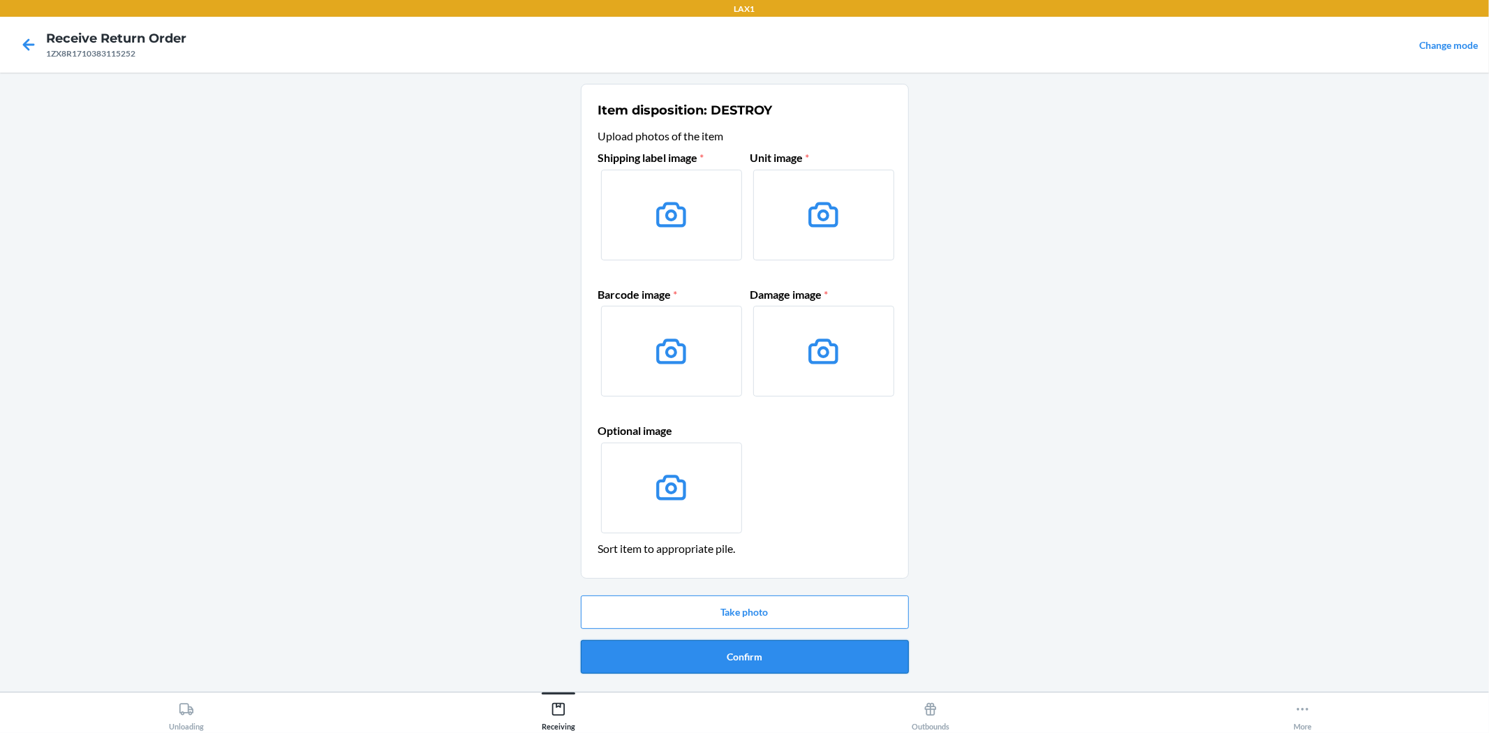
click at [810, 660] on button "Confirm" at bounding box center [745, 657] width 328 height 34
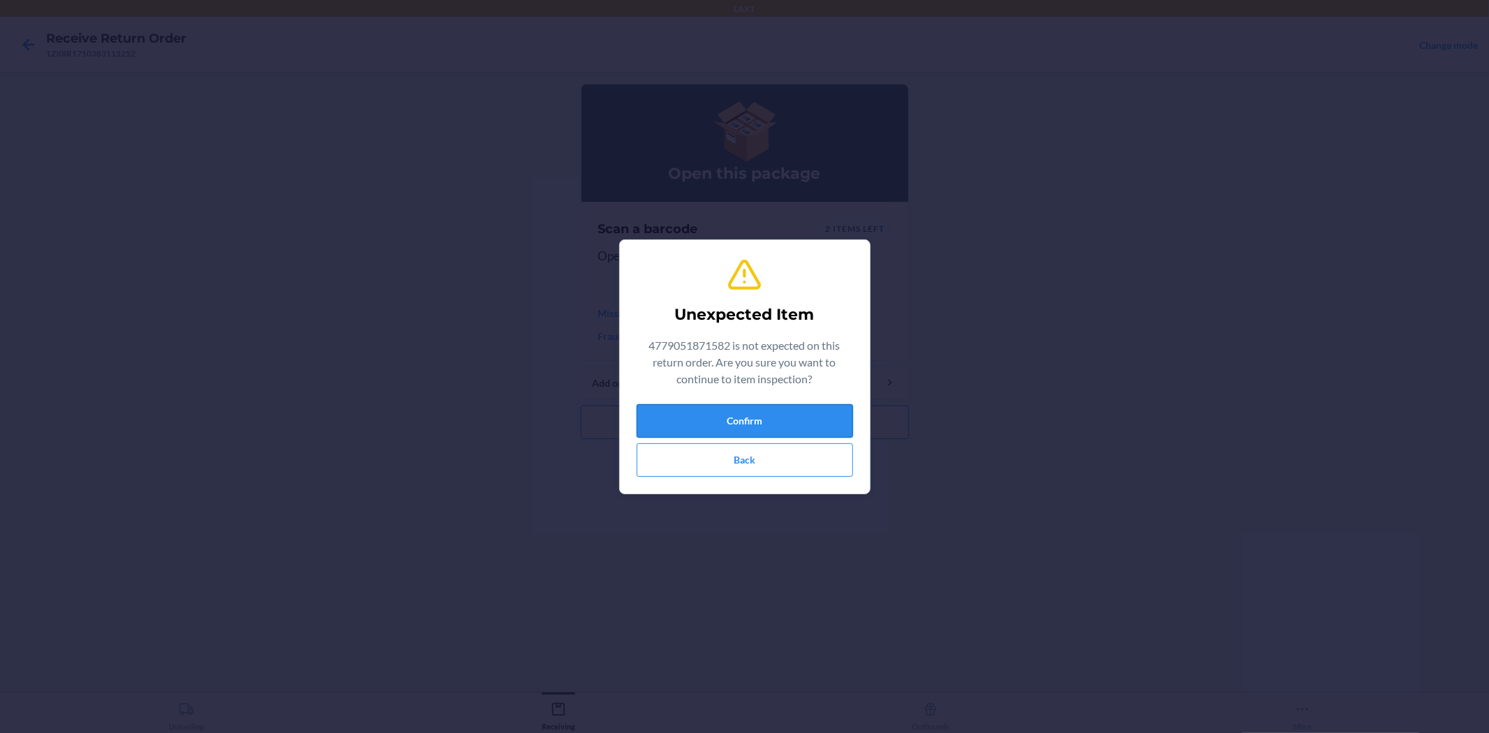
click at [783, 426] on button "Confirm" at bounding box center [745, 421] width 216 height 34
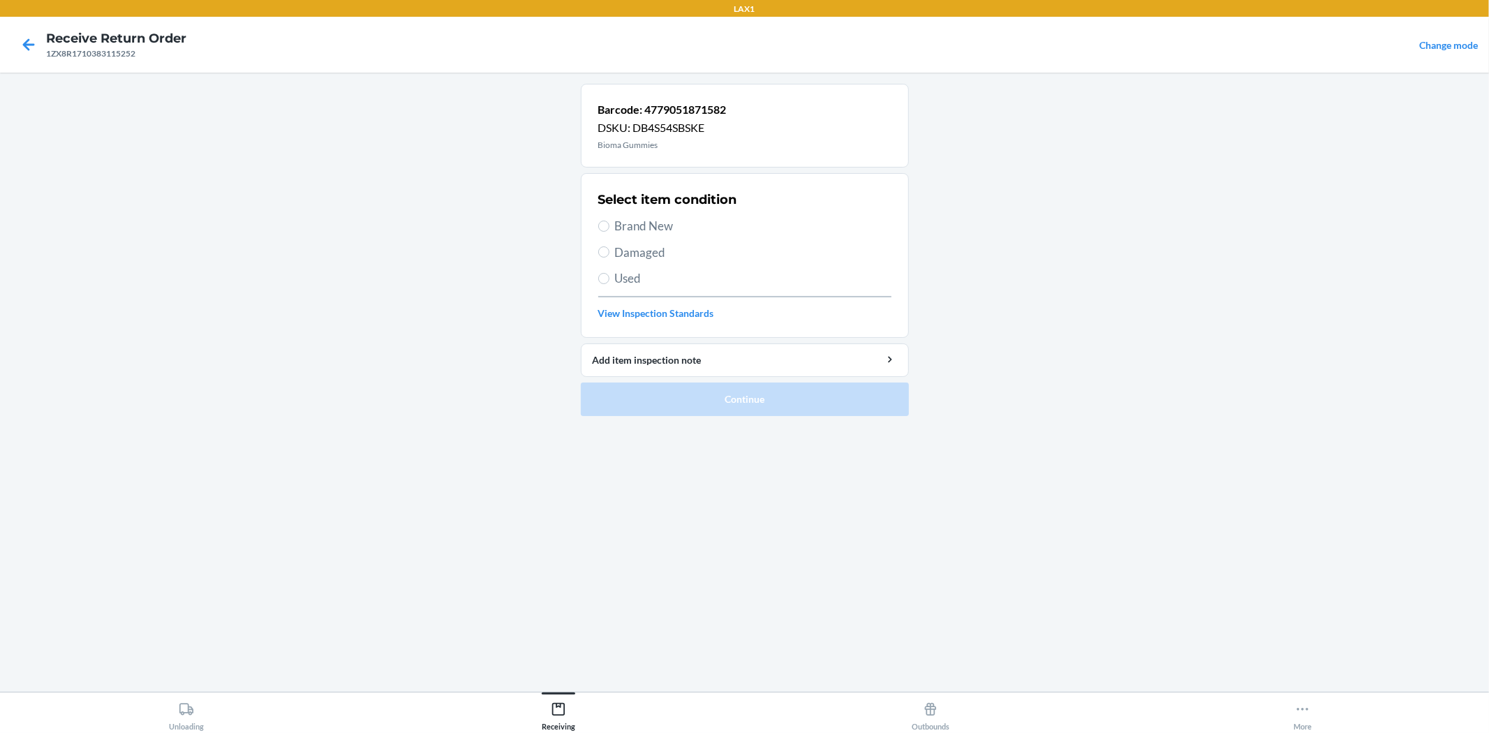
click at [668, 246] on span "Damaged" at bounding box center [753, 253] width 276 height 18
click at [609, 246] on input "Damaged" at bounding box center [603, 251] width 11 height 11
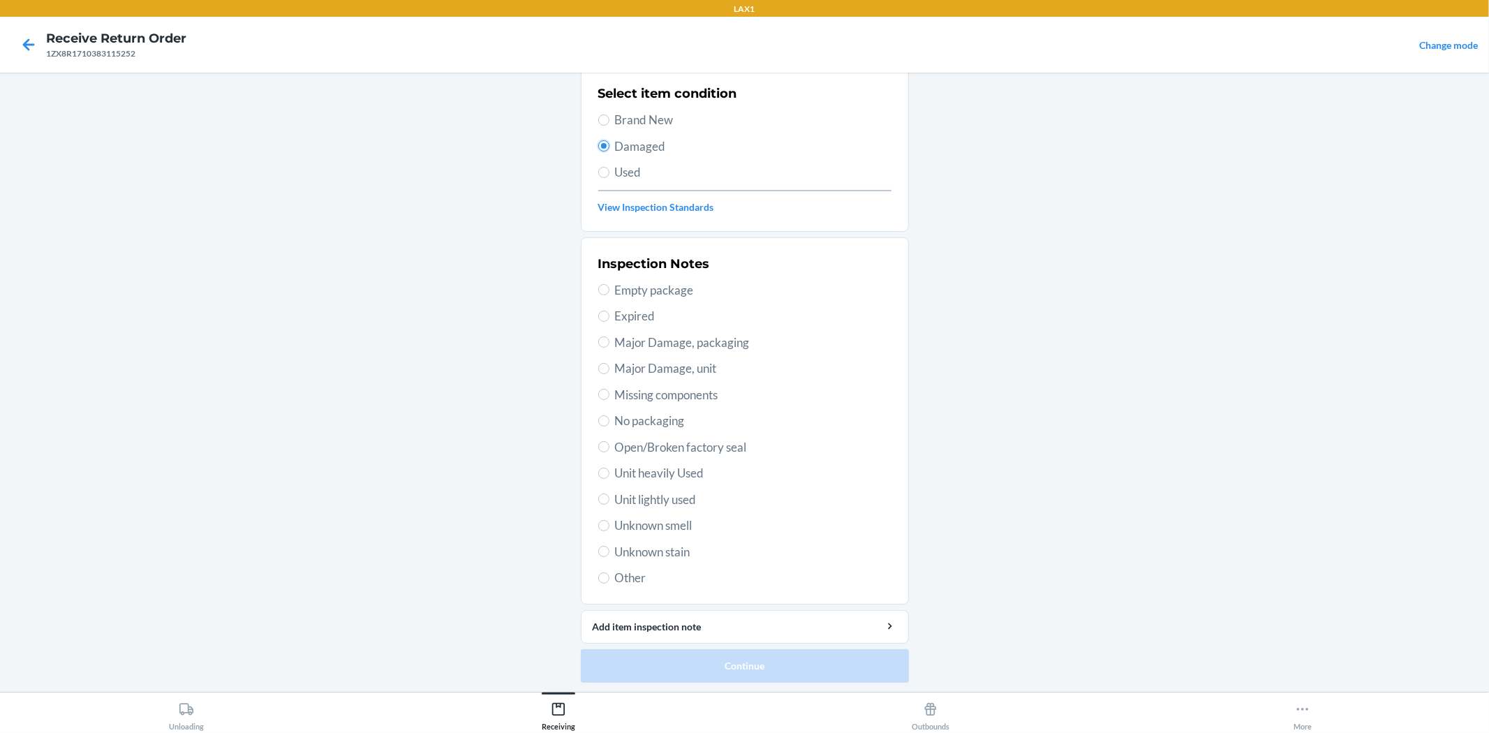
scroll to position [107, 0]
click at [702, 442] on span "Open/Broken factory seal" at bounding box center [753, 446] width 276 height 18
click at [609, 442] on input "Open/Broken factory seal" at bounding box center [603, 445] width 11 height 11
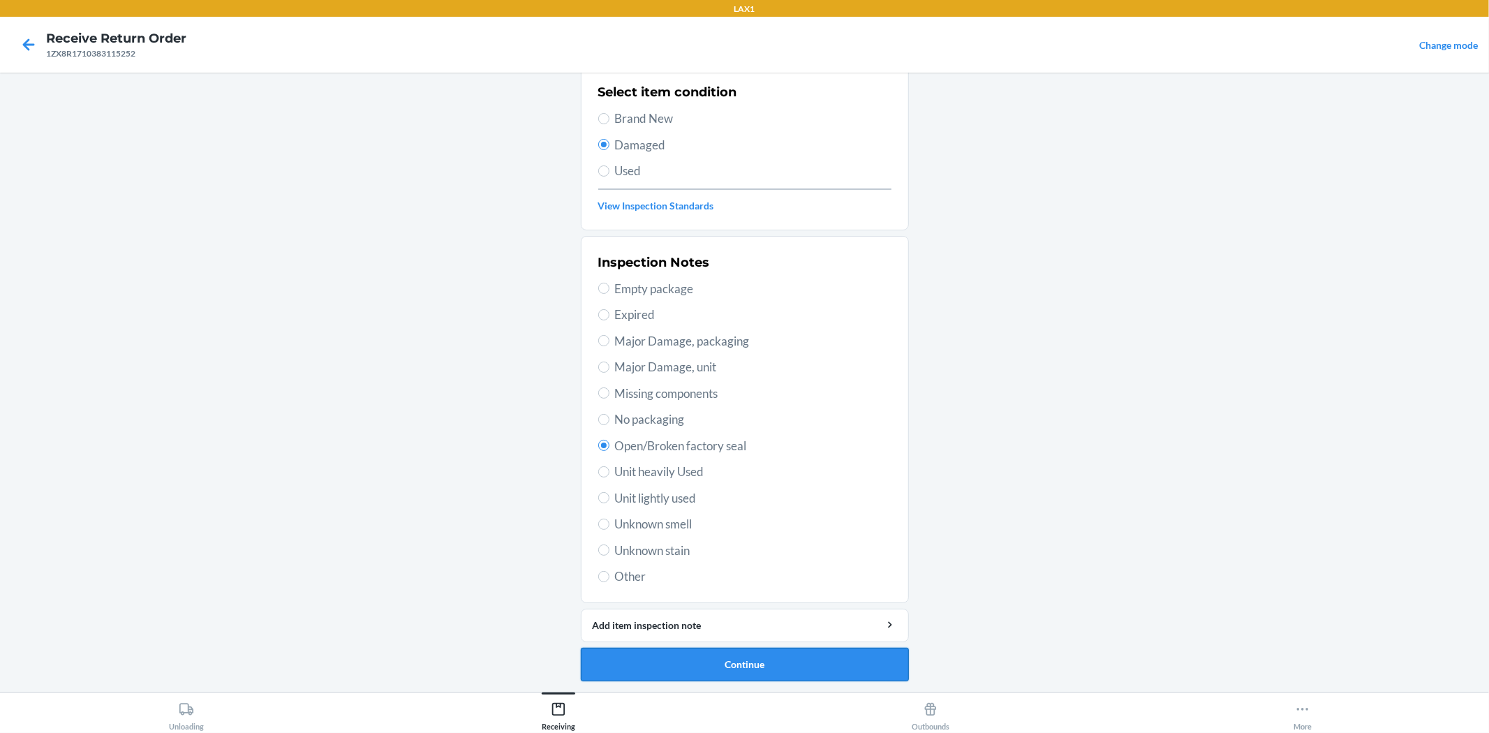
click at [859, 658] on button "Continue" at bounding box center [745, 665] width 328 height 34
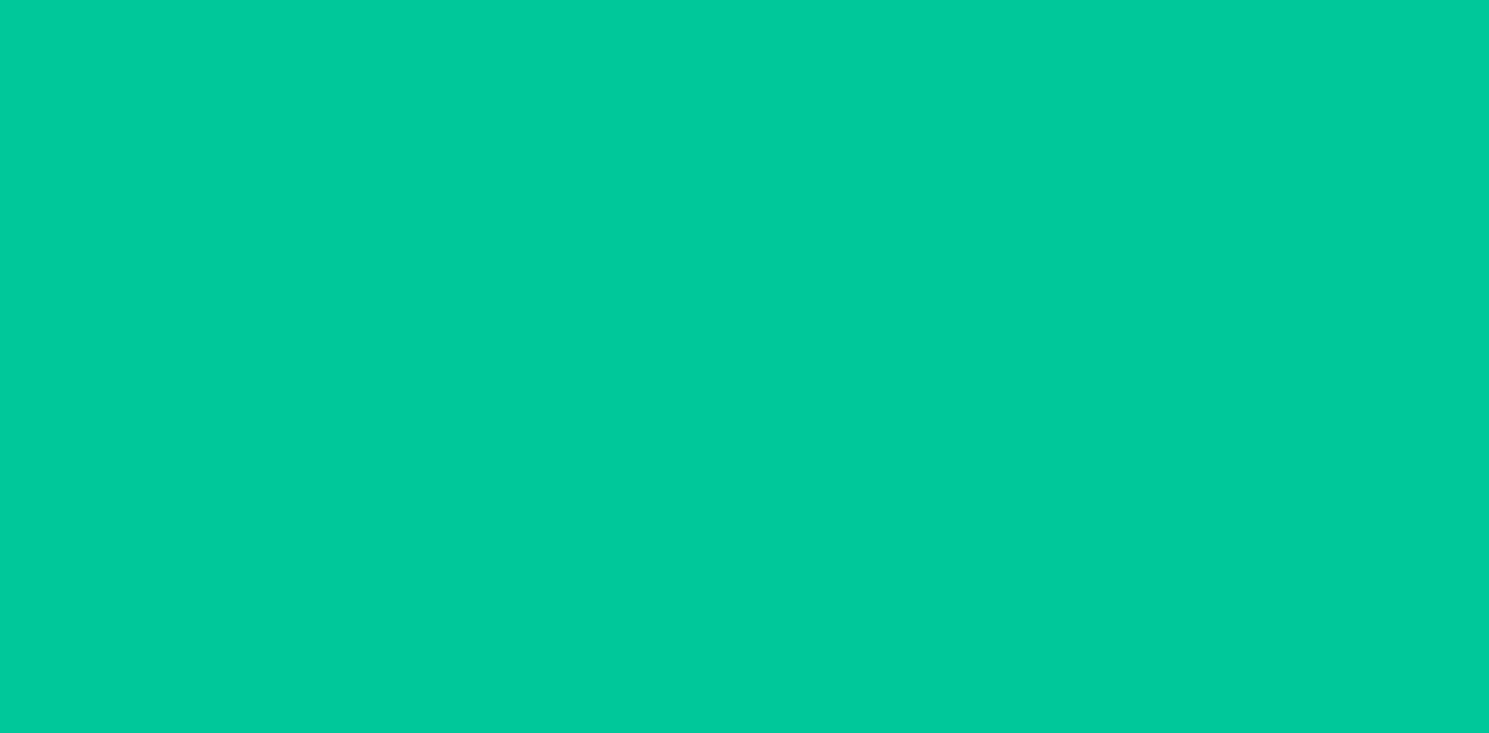
scroll to position [0, 0]
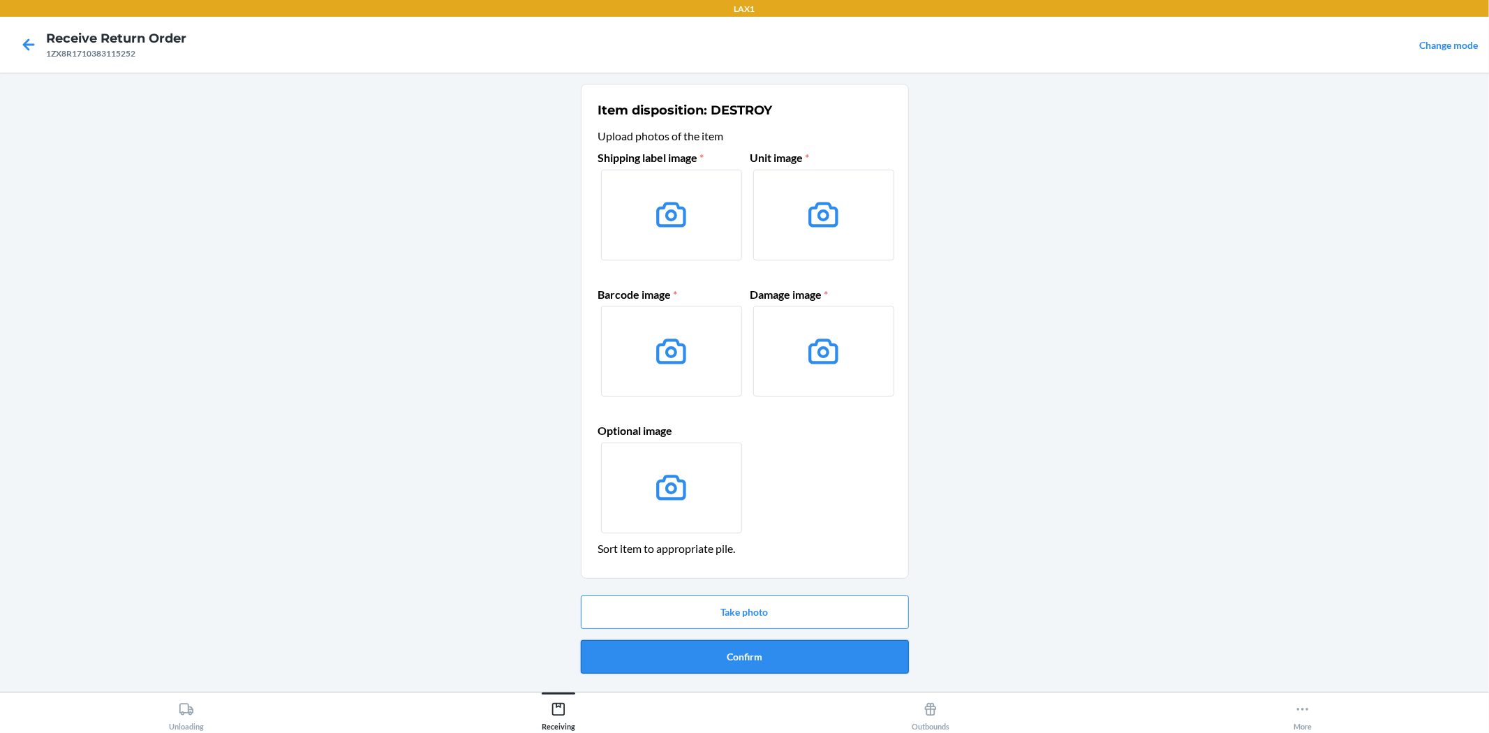
click at [700, 669] on button "Confirm" at bounding box center [745, 657] width 328 height 34
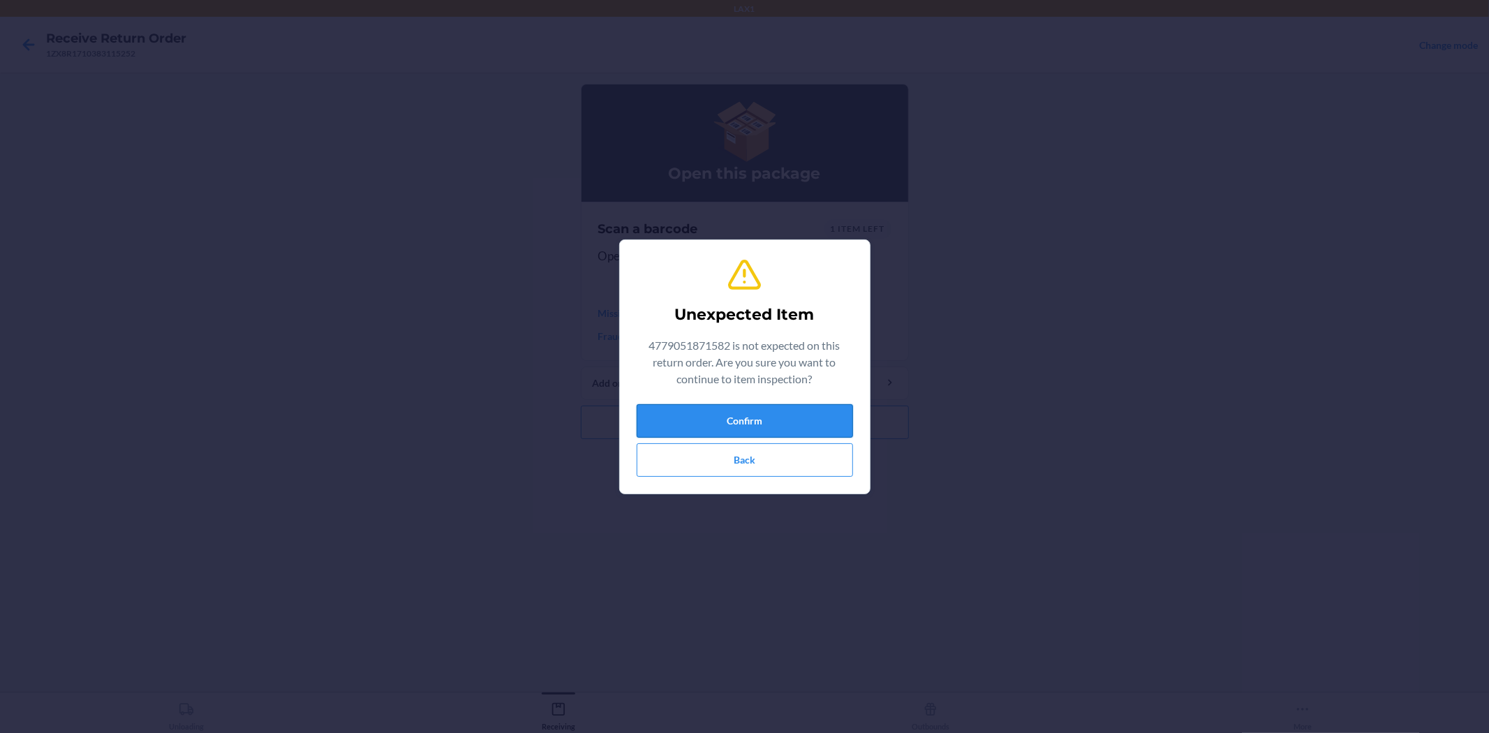
click at [838, 408] on button "Confirm" at bounding box center [745, 421] width 216 height 34
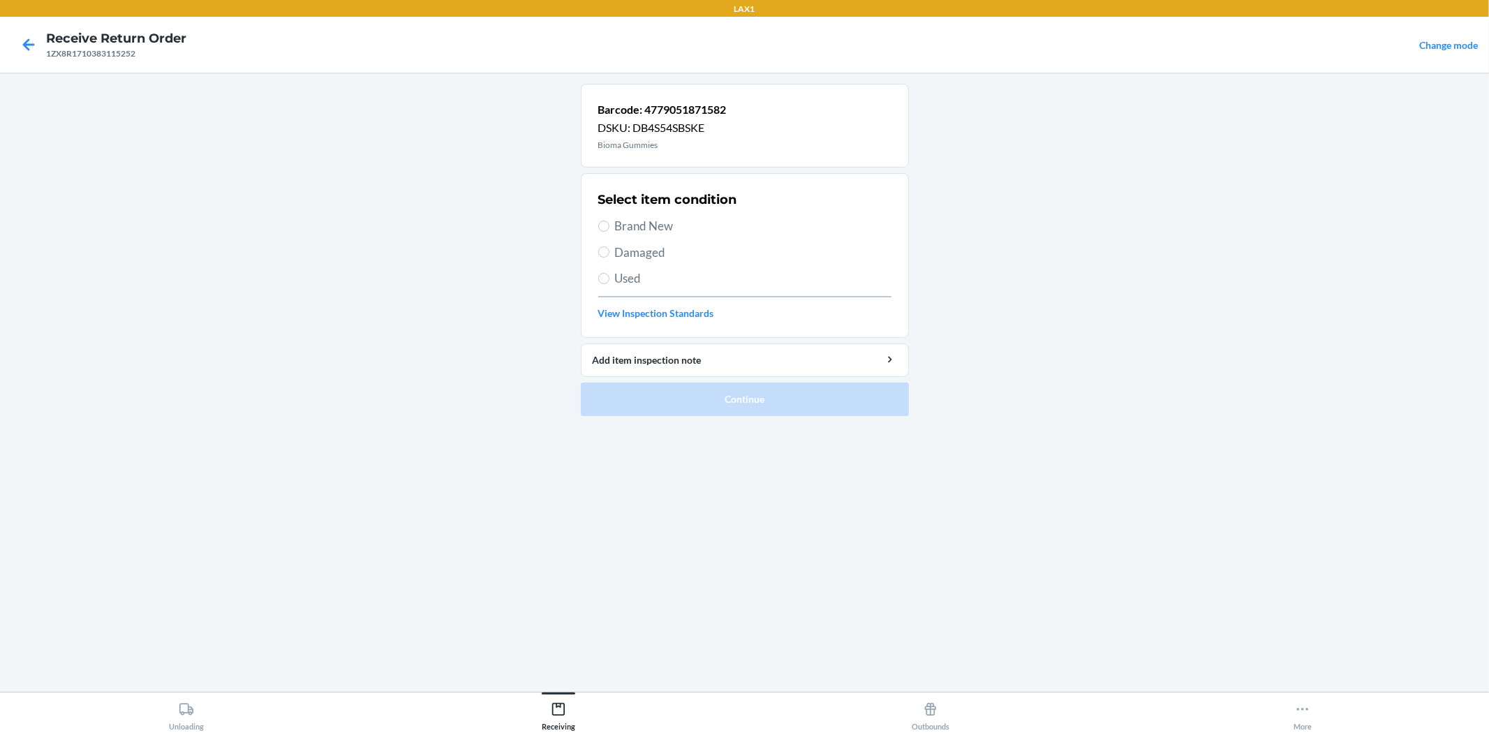
click at [645, 255] on span "Damaged" at bounding box center [753, 253] width 276 height 18
click at [609, 255] on input "Damaged" at bounding box center [603, 251] width 11 height 11
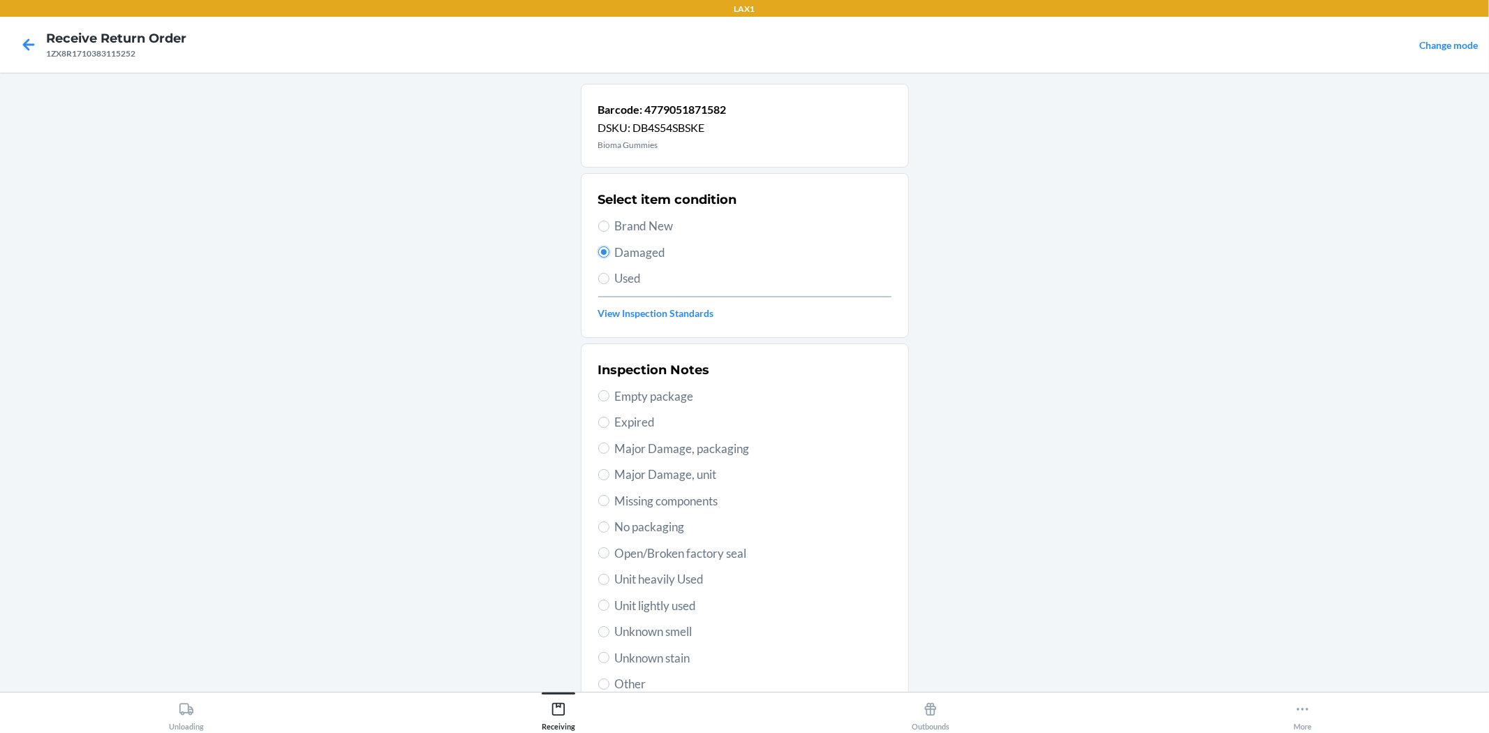
scroll to position [77, 0]
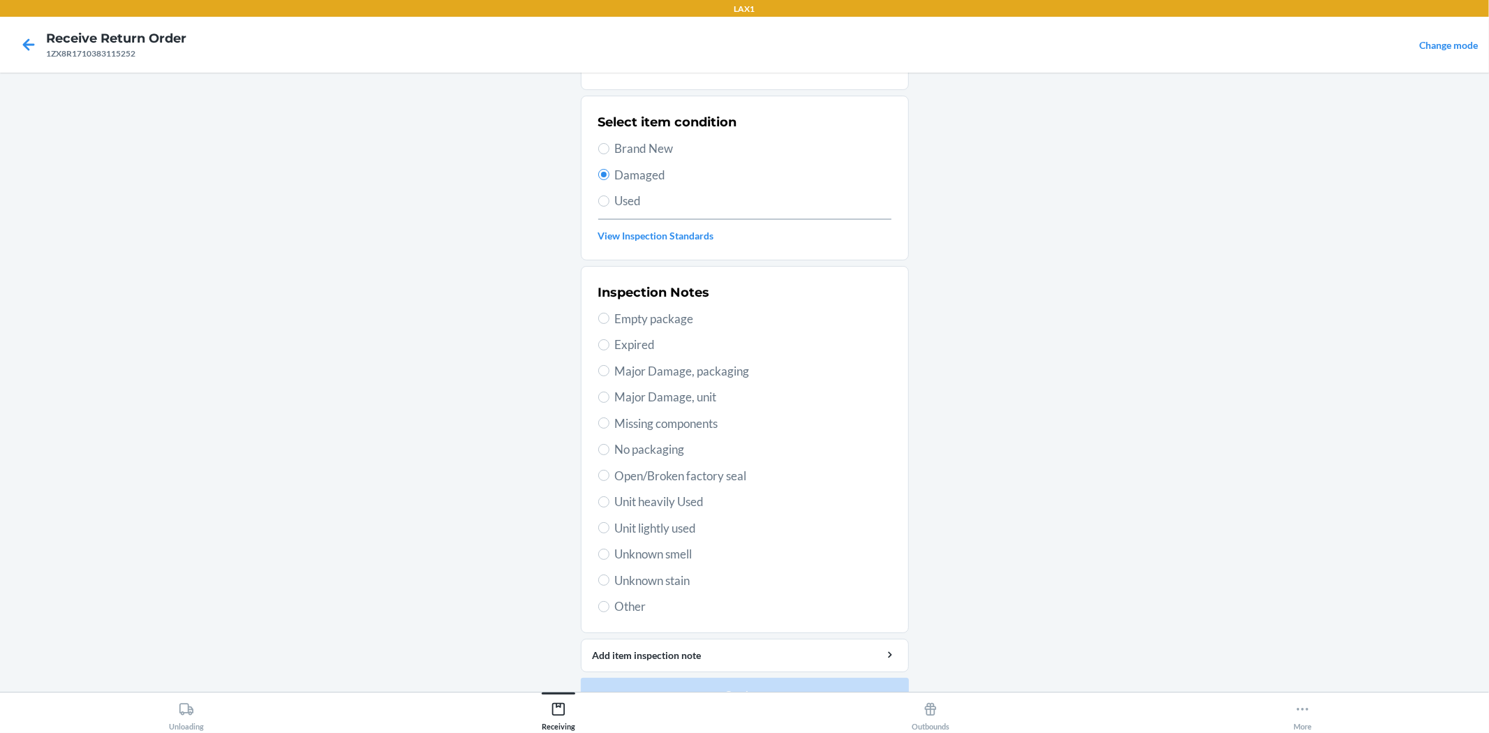
click at [685, 472] on span "Open/Broken factory seal" at bounding box center [753, 476] width 276 height 18
click at [609, 472] on input "Open/Broken factory seal" at bounding box center [603, 475] width 11 height 11
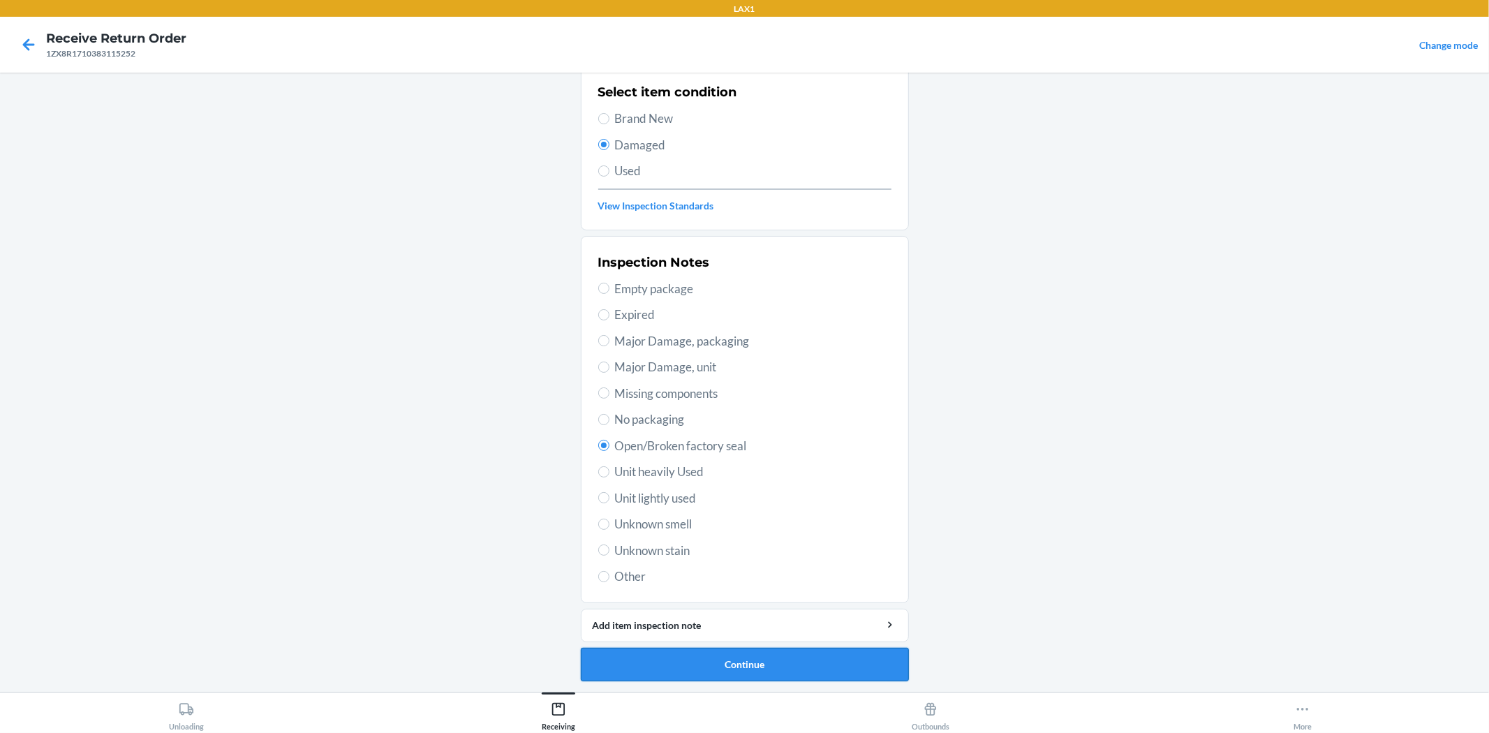
click at [796, 655] on button "Continue" at bounding box center [745, 665] width 328 height 34
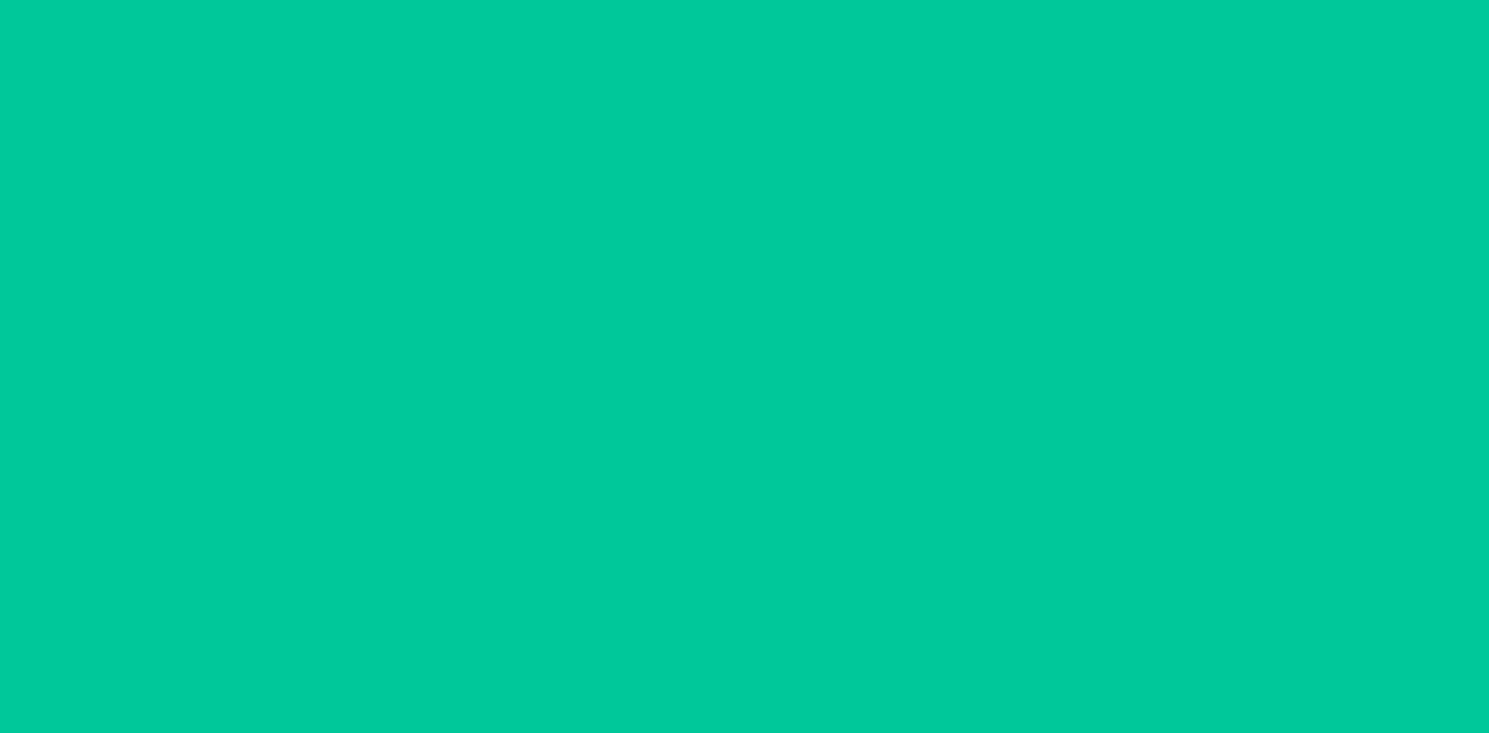
scroll to position [0, 0]
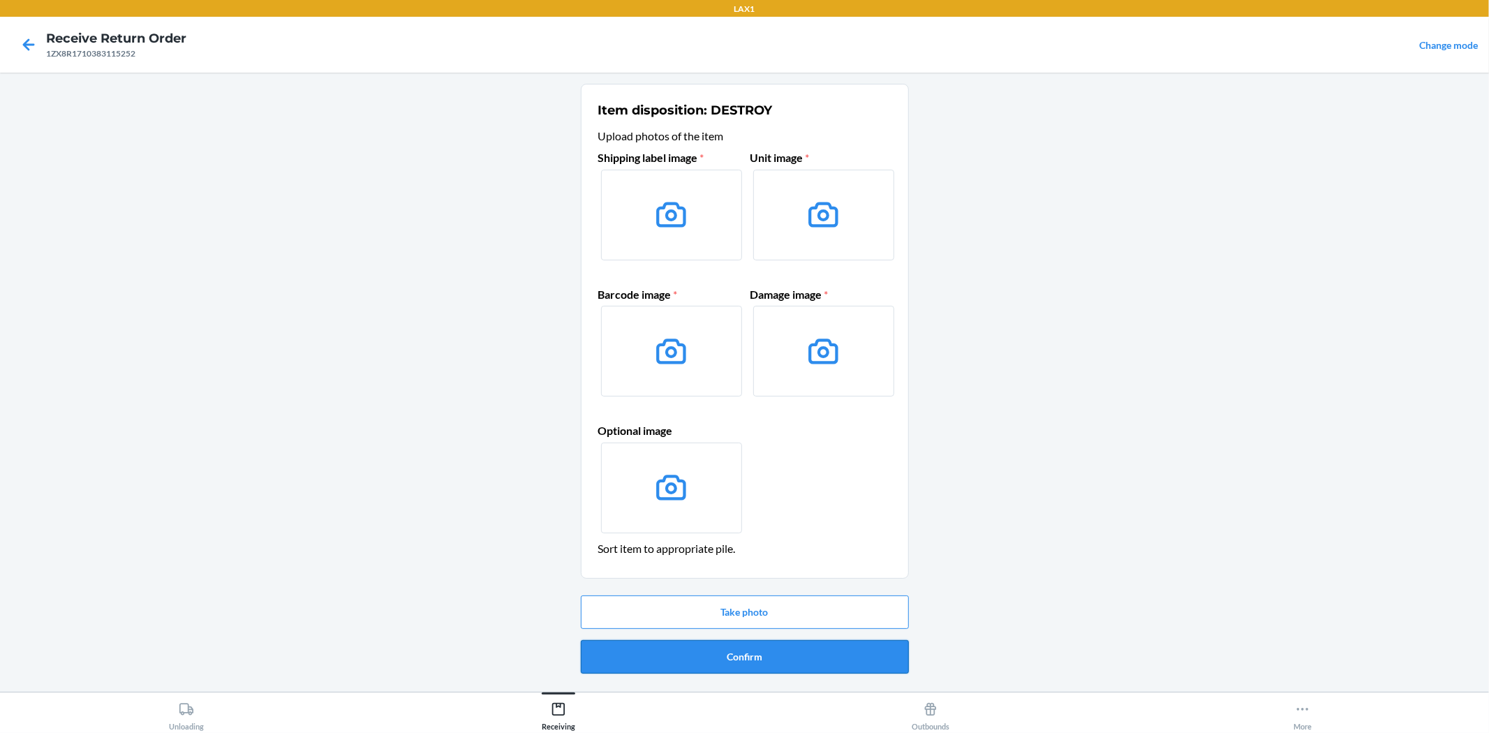
click at [818, 660] on button "Confirm" at bounding box center [745, 657] width 328 height 34
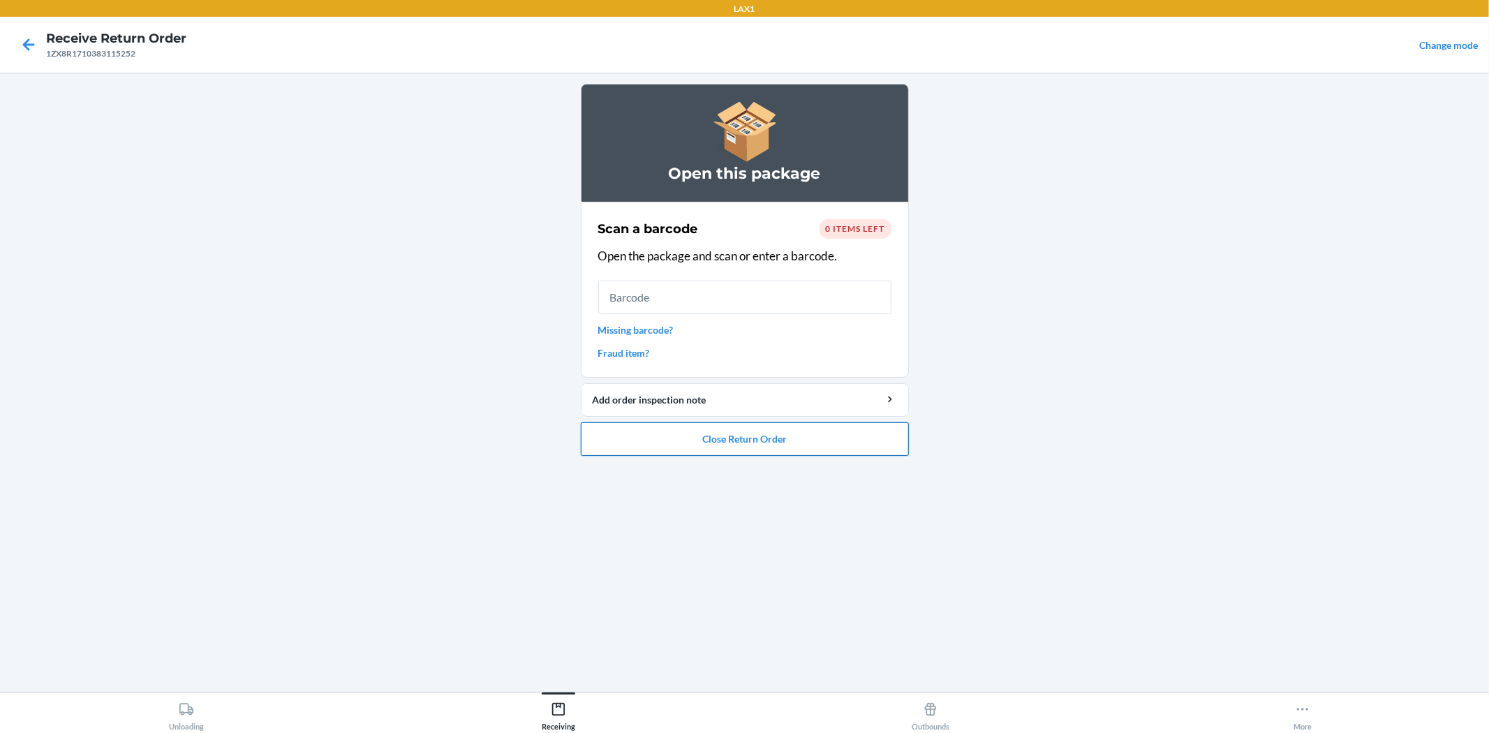
click at [820, 435] on button "Close Return Order" at bounding box center [745, 439] width 328 height 34
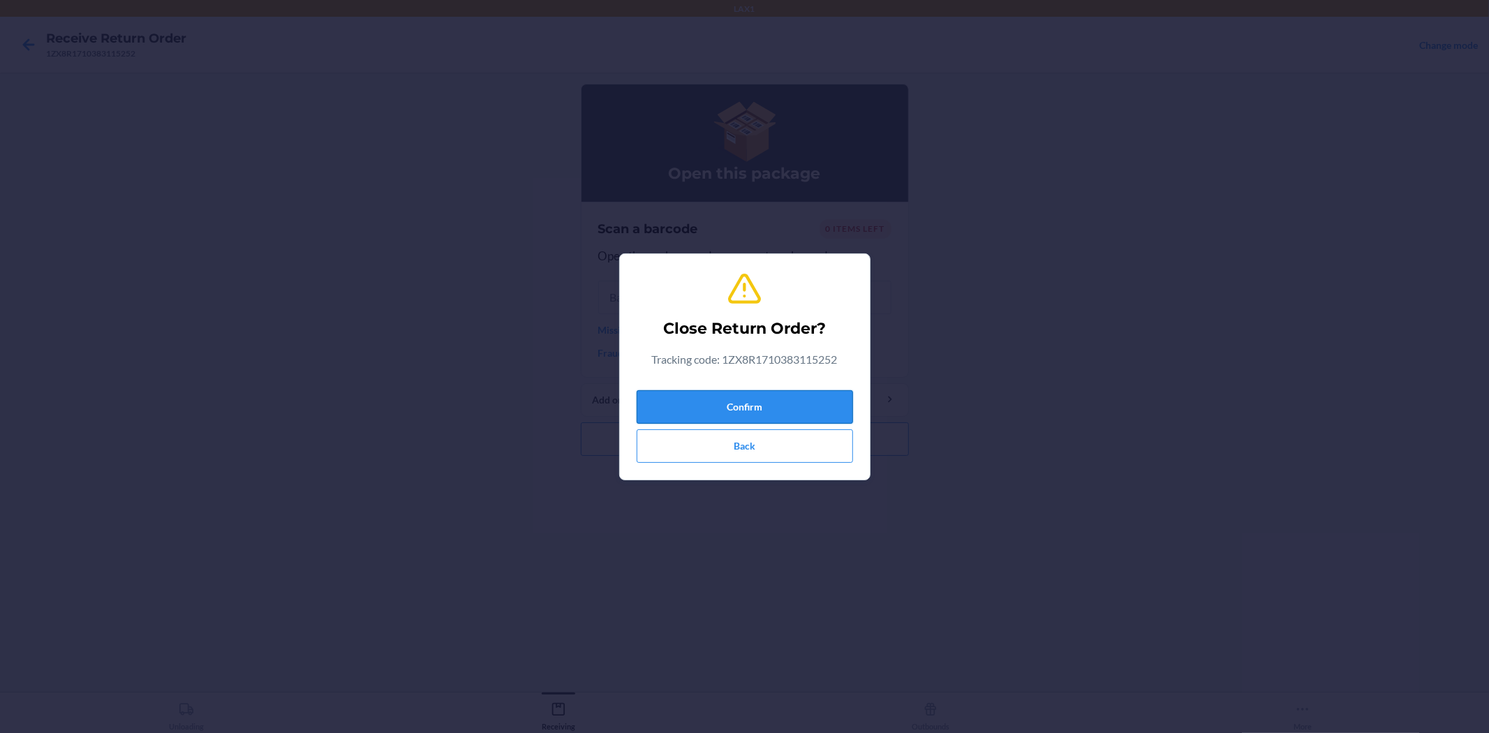
click at [820, 413] on button "Confirm" at bounding box center [745, 407] width 216 height 34
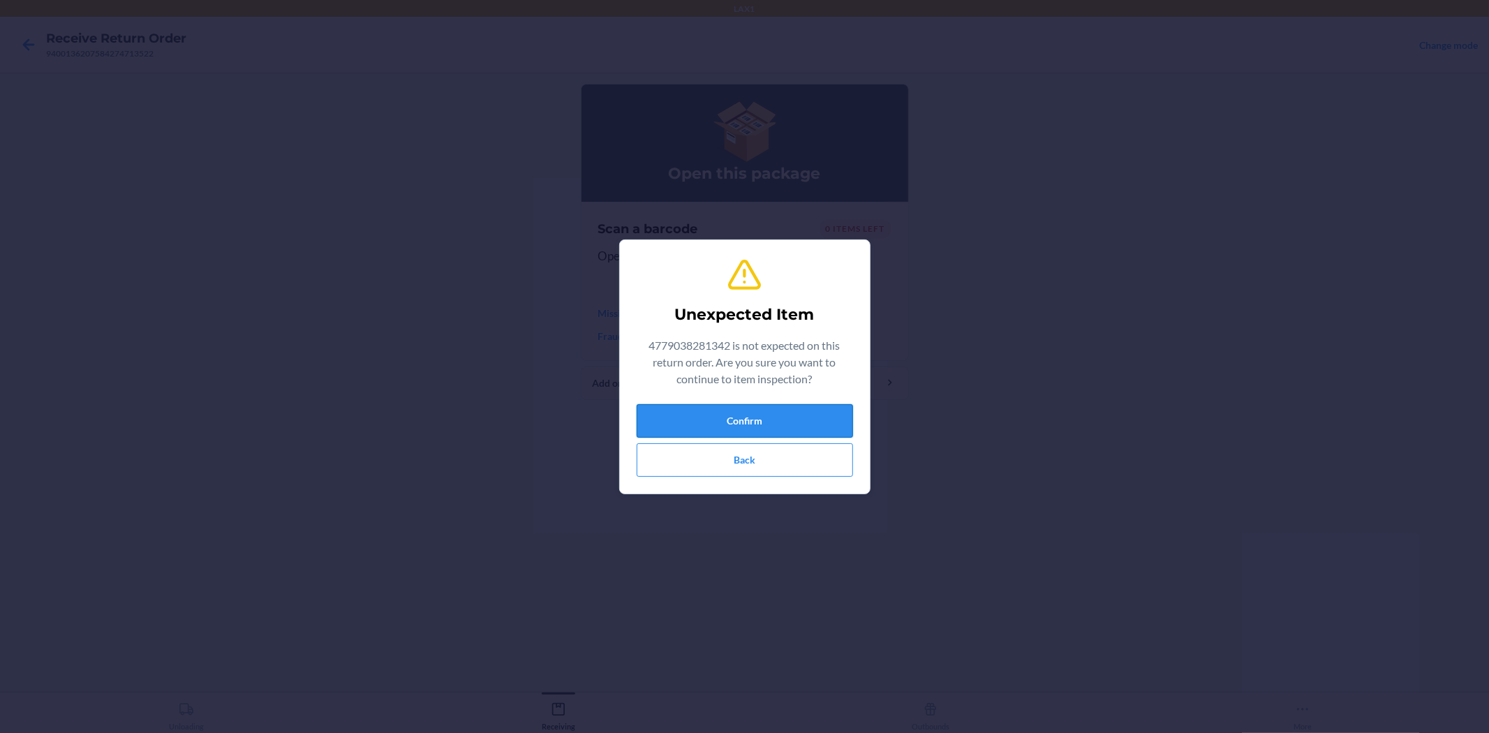
click at [687, 404] on button "Confirm" at bounding box center [745, 421] width 216 height 34
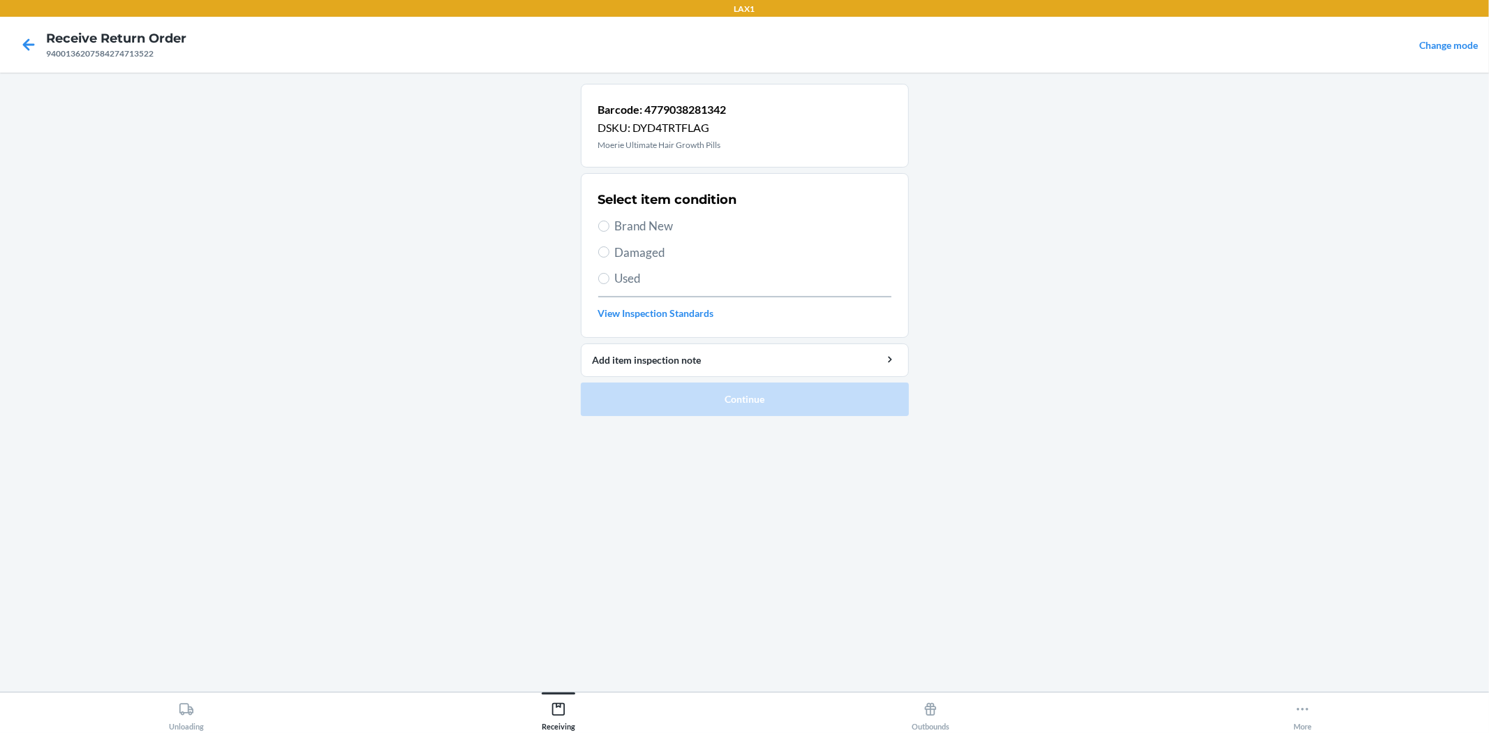
click at [636, 254] on span "Damaged" at bounding box center [753, 253] width 276 height 18
click at [609, 254] on input "Damaged" at bounding box center [603, 251] width 11 height 11
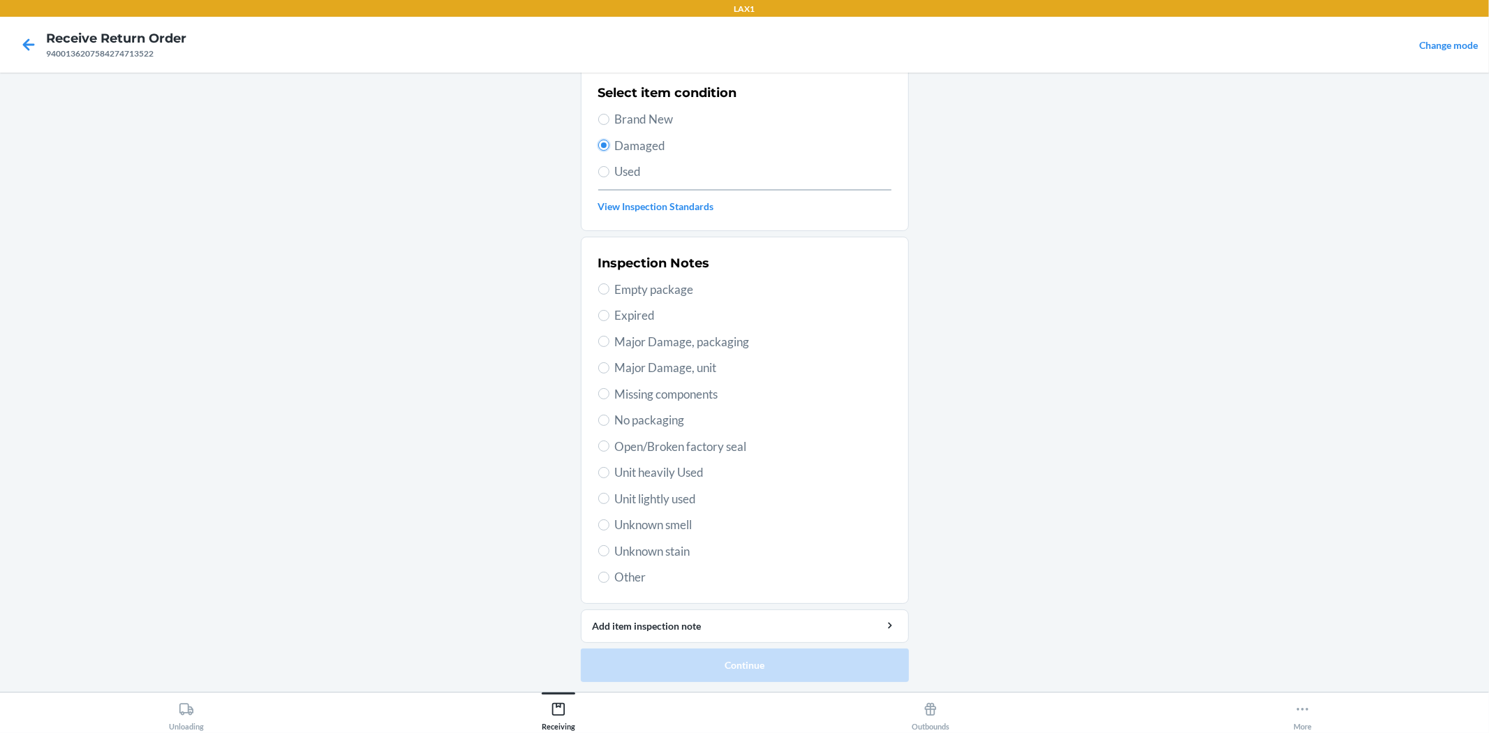
scroll to position [107, 0]
click at [681, 445] on span "Open/Broken factory seal" at bounding box center [753, 446] width 276 height 18
click at [609, 445] on input "Open/Broken factory seal" at bounding box center [603, 445] width 11 height 11
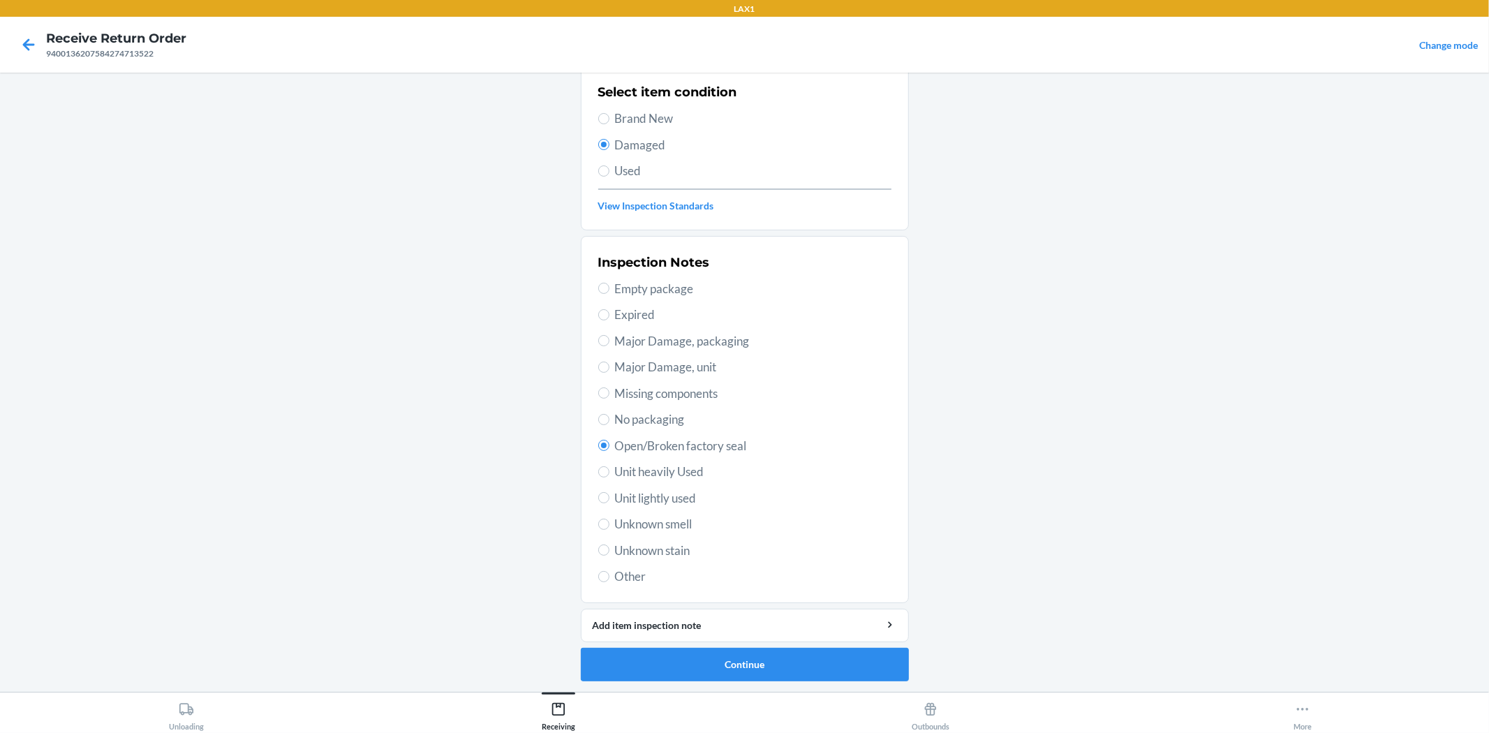
click at [652, 498] on span "Unit lightly used" at bounding box center [753, 498] width 276 height 18
click at [609, 498] on input "Unit lightly used" at bounding box center [603, 497] width 11 height 11
click at [726, 661] on button "Continue" at bounding box center [745, 665] width 328 height 34
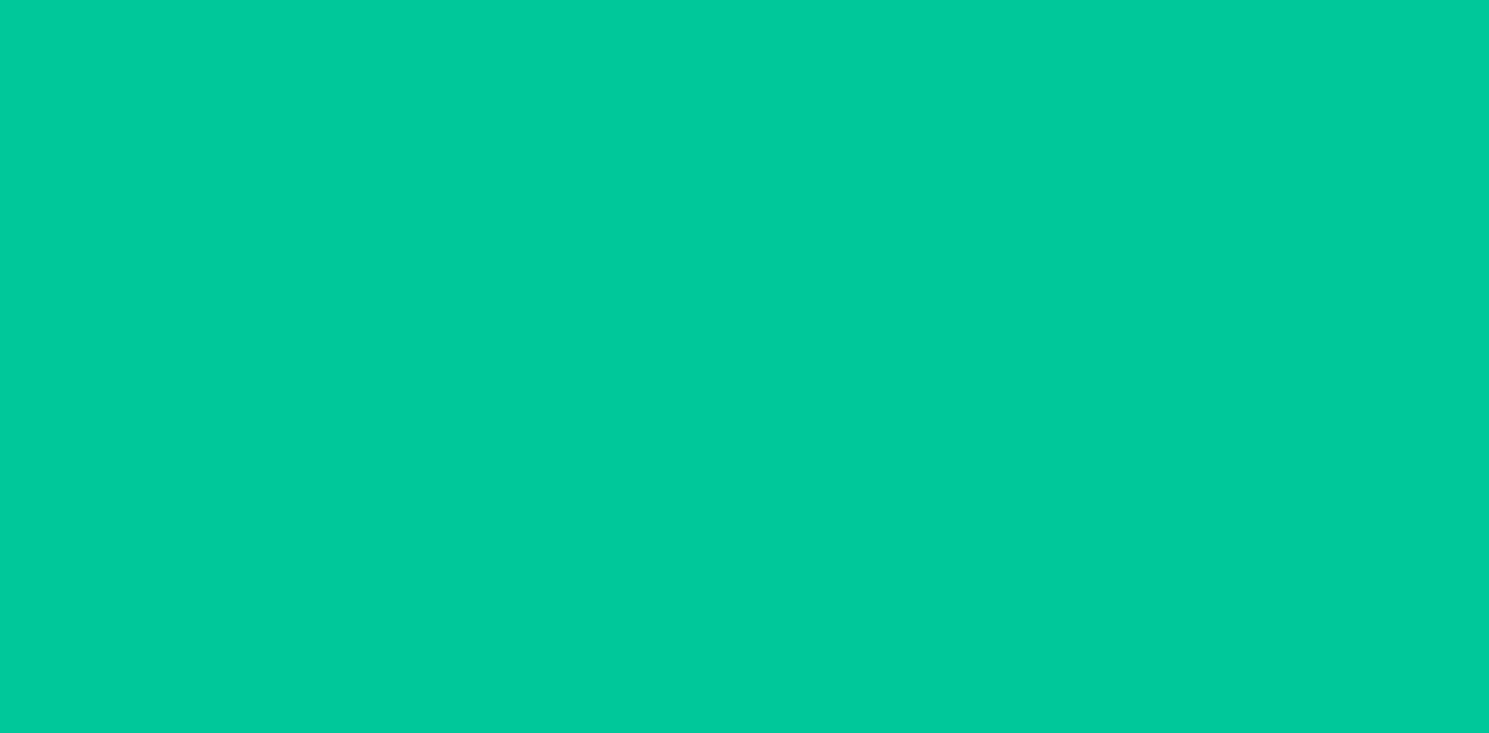
scroll to position [0, 0]
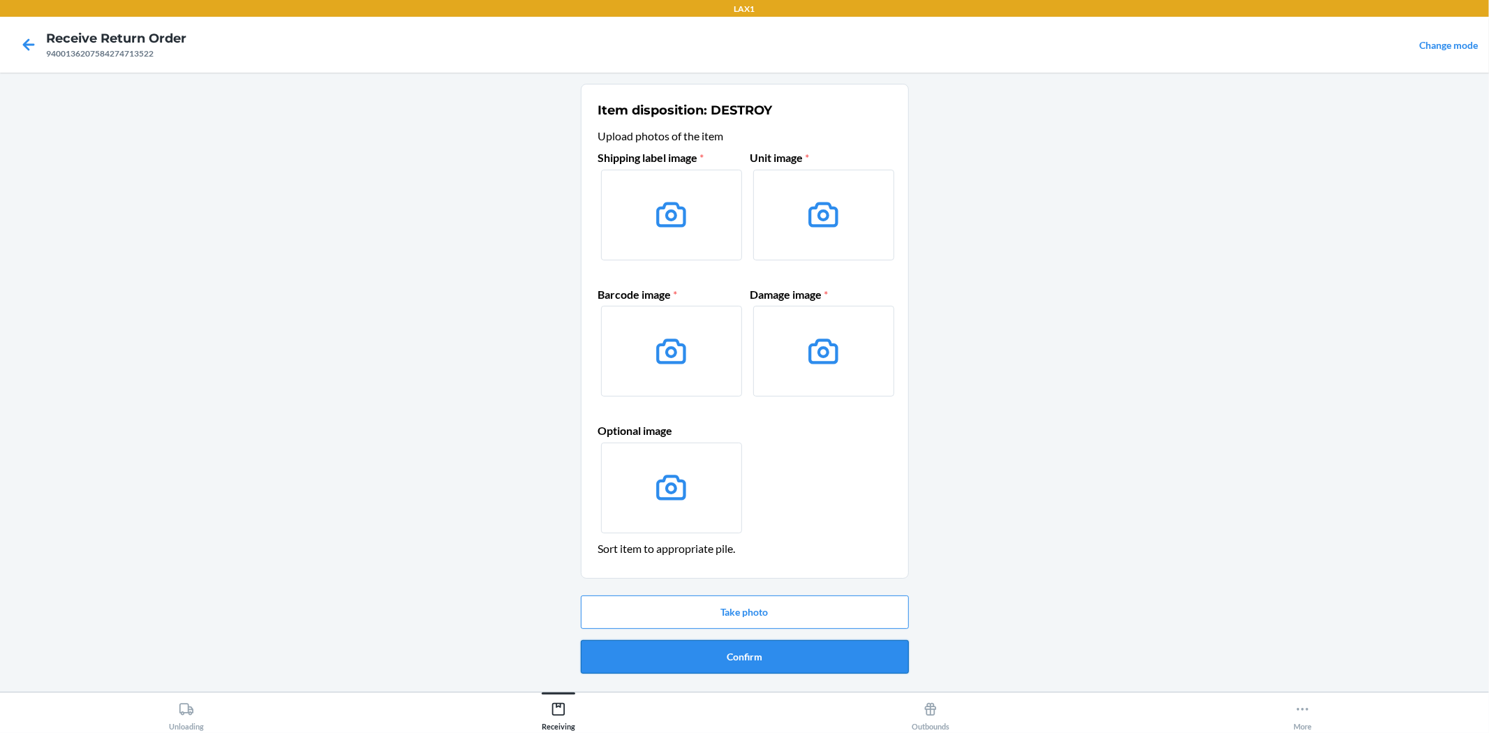
click at [734, 660] on button "Confirm" at bounding box center [745, 657] width 328 height 34
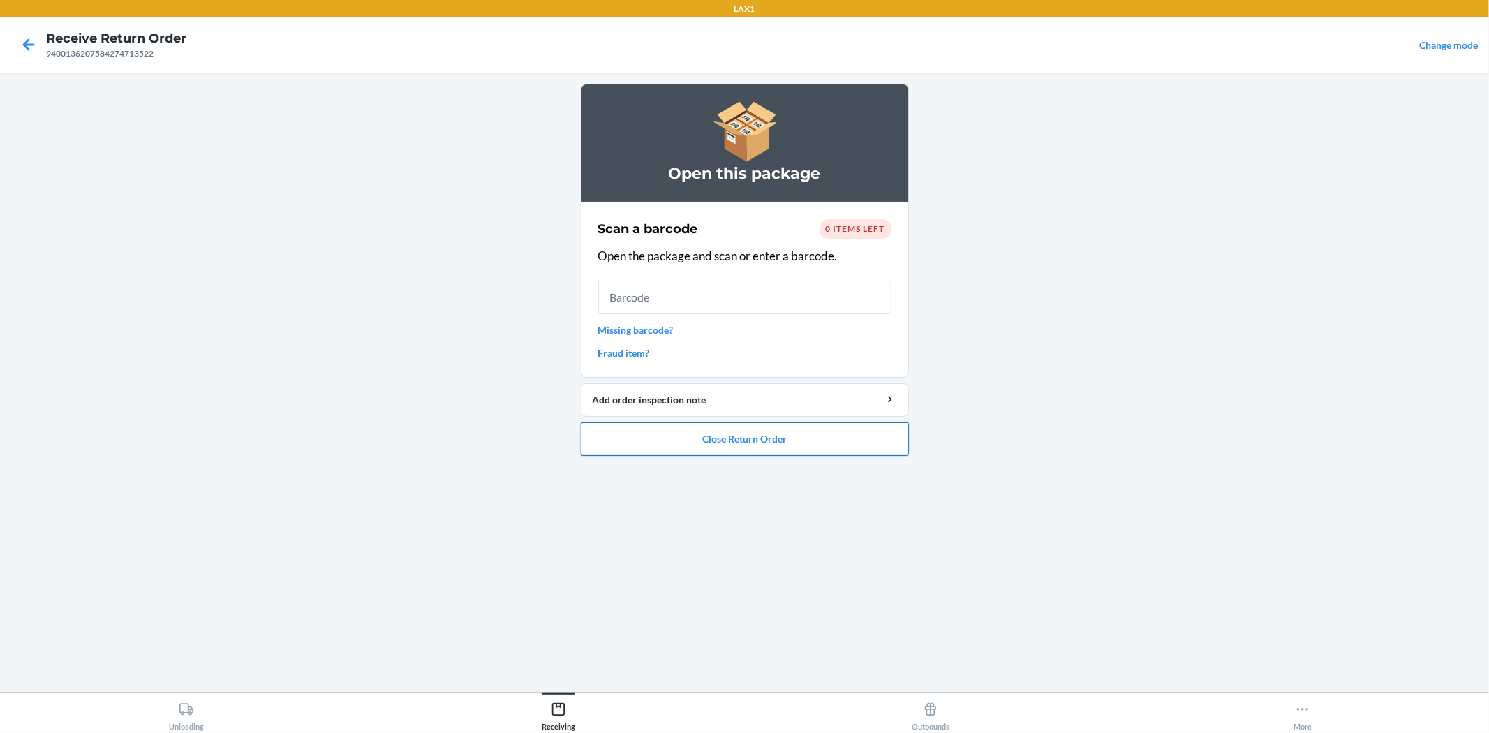
click at [852, 445] on button "Close Return Order" at bounding box center [745, 439] width 328 height 34
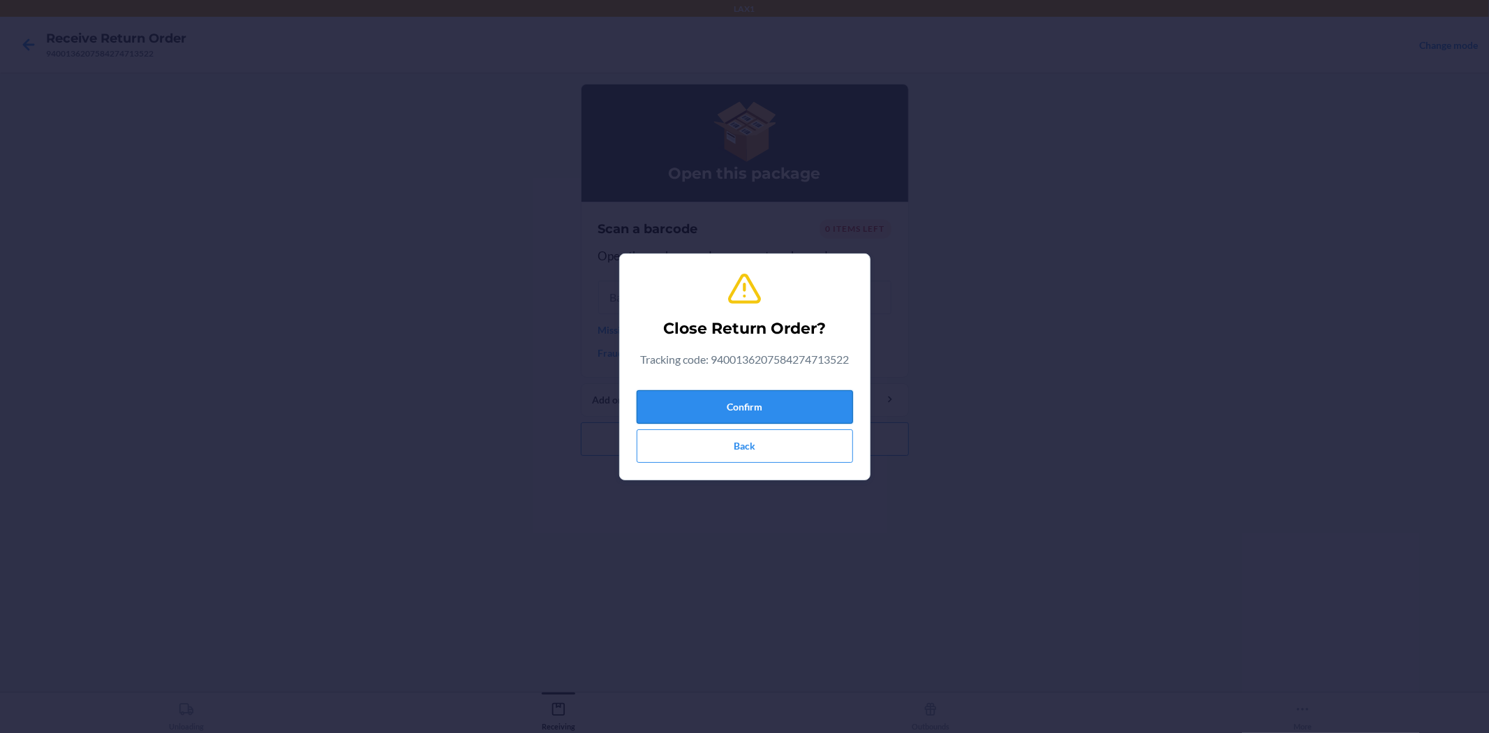
click at [818, 415] on button "Confirm" at bounding box center [745, 407] width 216 height 34
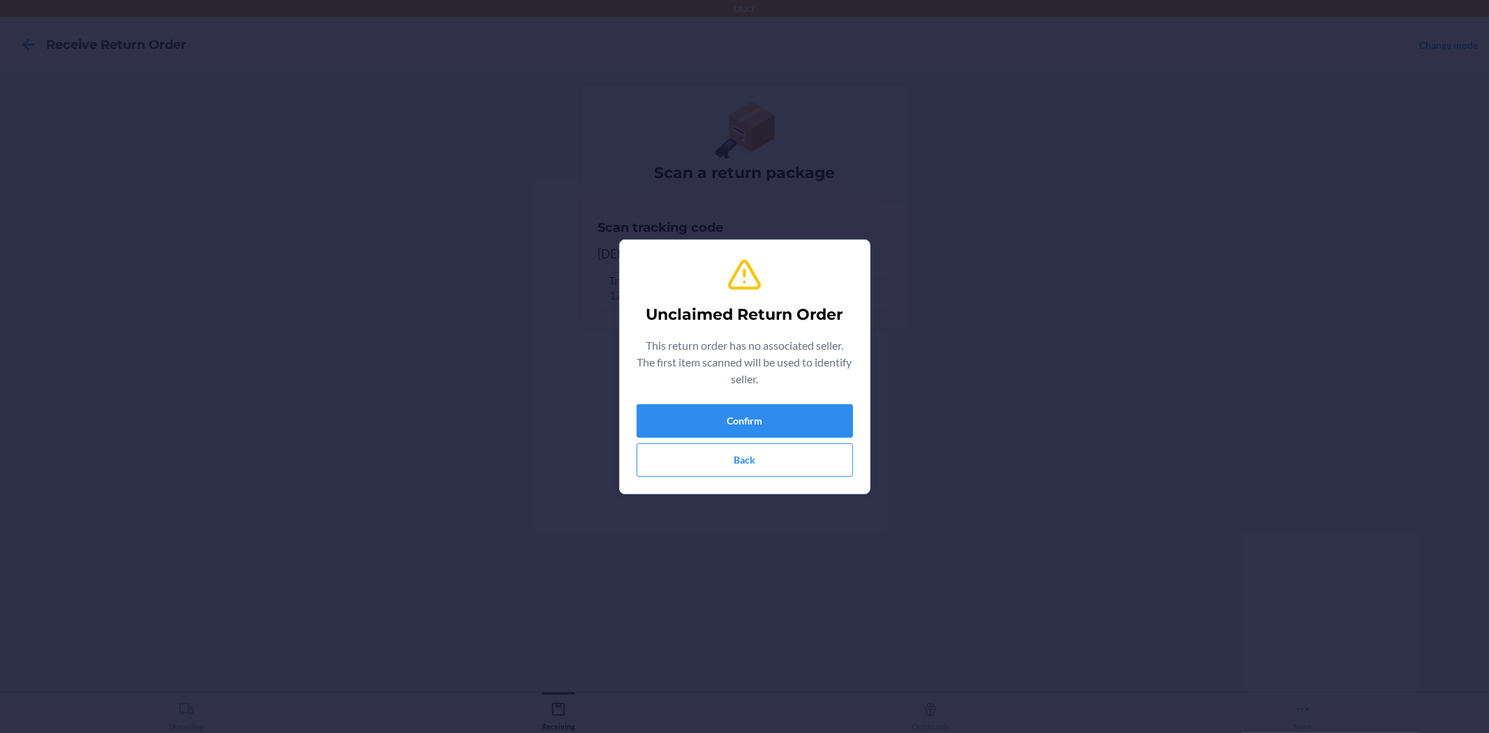
click at [756, 399] on div "Unclaimed Return Order This return order has no associated seller. The first it…" at bounding box center [745, 366] width 216 height 231
click at [759, 408] on button "Confirm" at bounding box center [745, 421] width 216 height 34
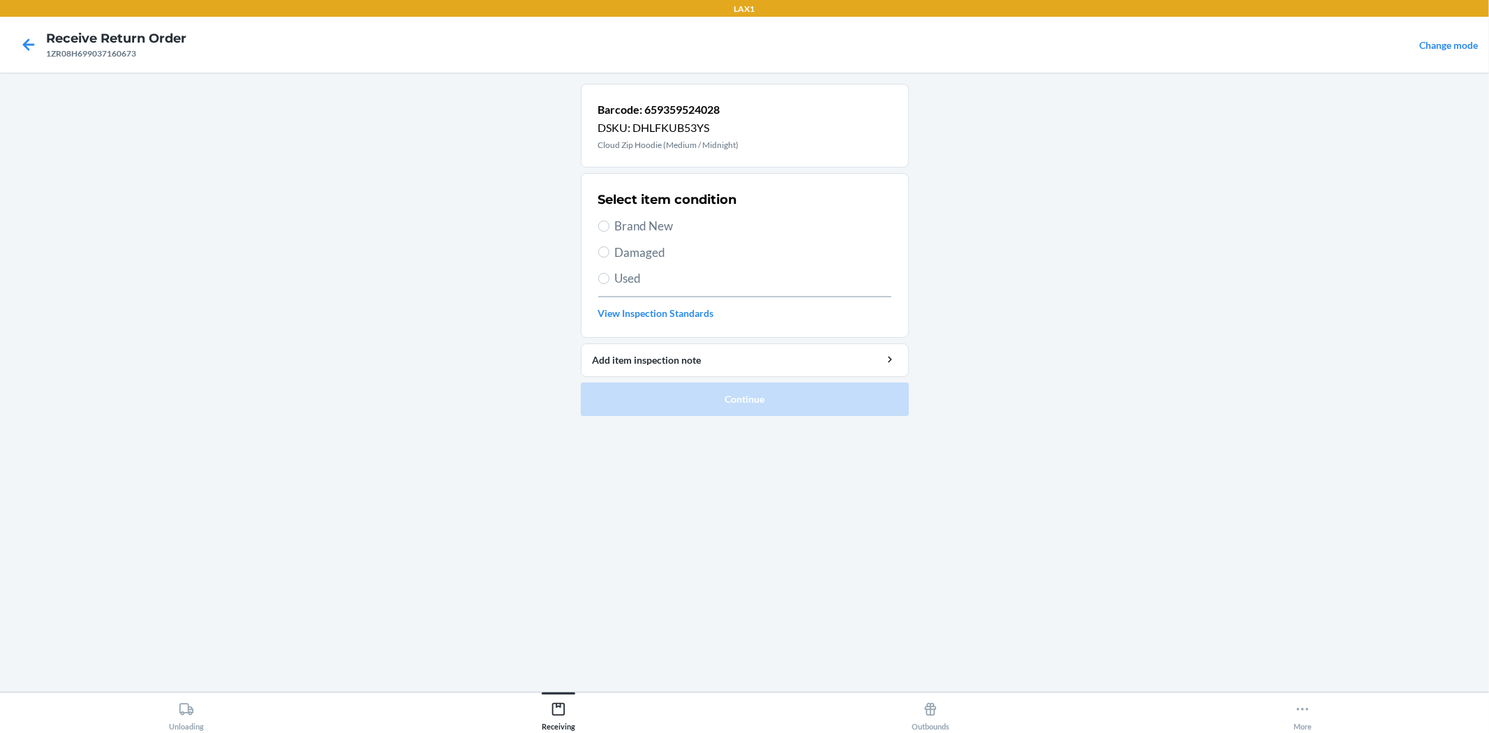
click at [658, 231] on span "Brand New" at bounding box center [753, 226] width 276 height 18
click at [609, 231] on input "Brand New" at bounding box center [603, 226] width 11 height 11
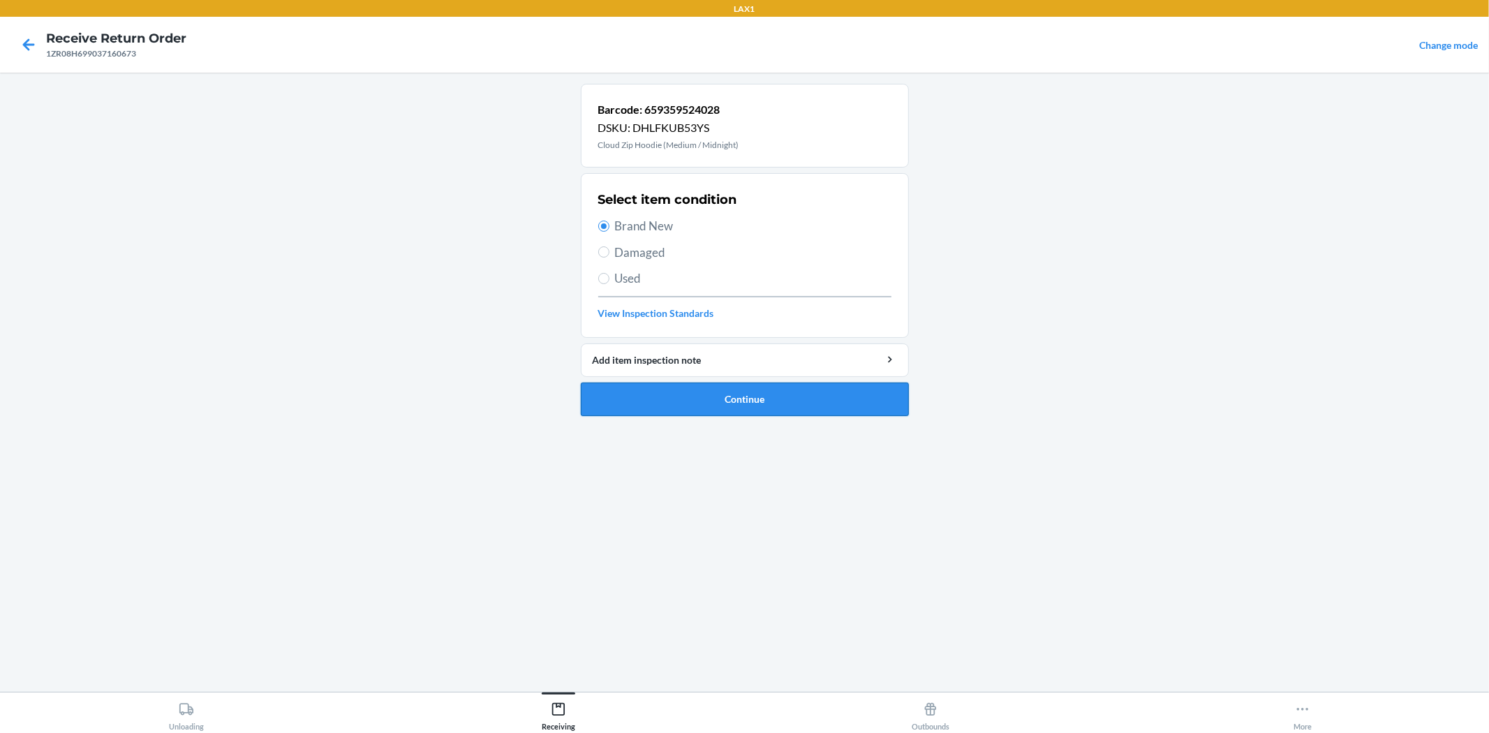
click at [775, 401] on button "Continue" at bounding box center [745, 400] width 328 height 34
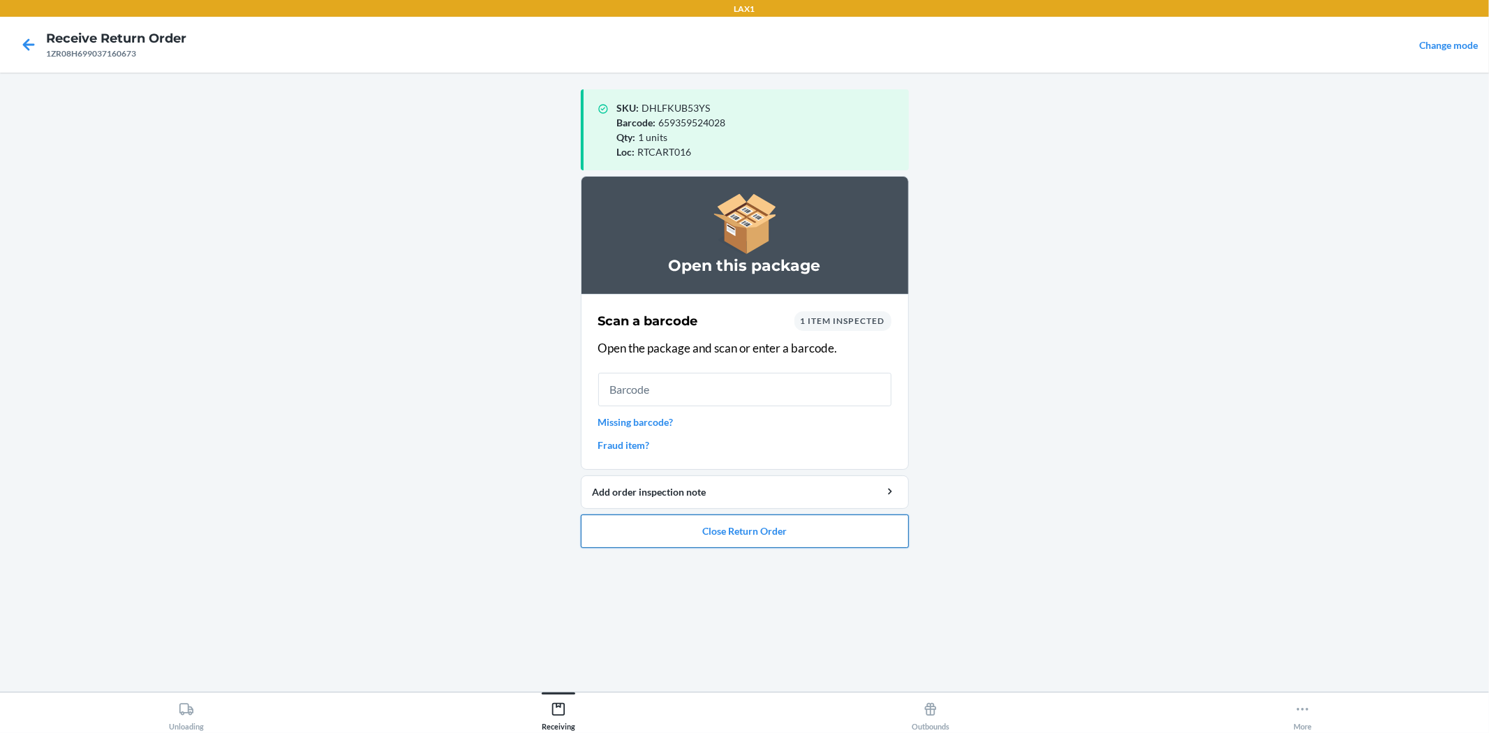
click at [667, 521] on button "Close Return Order" at bounding box center [745, 531] width 328 height 34
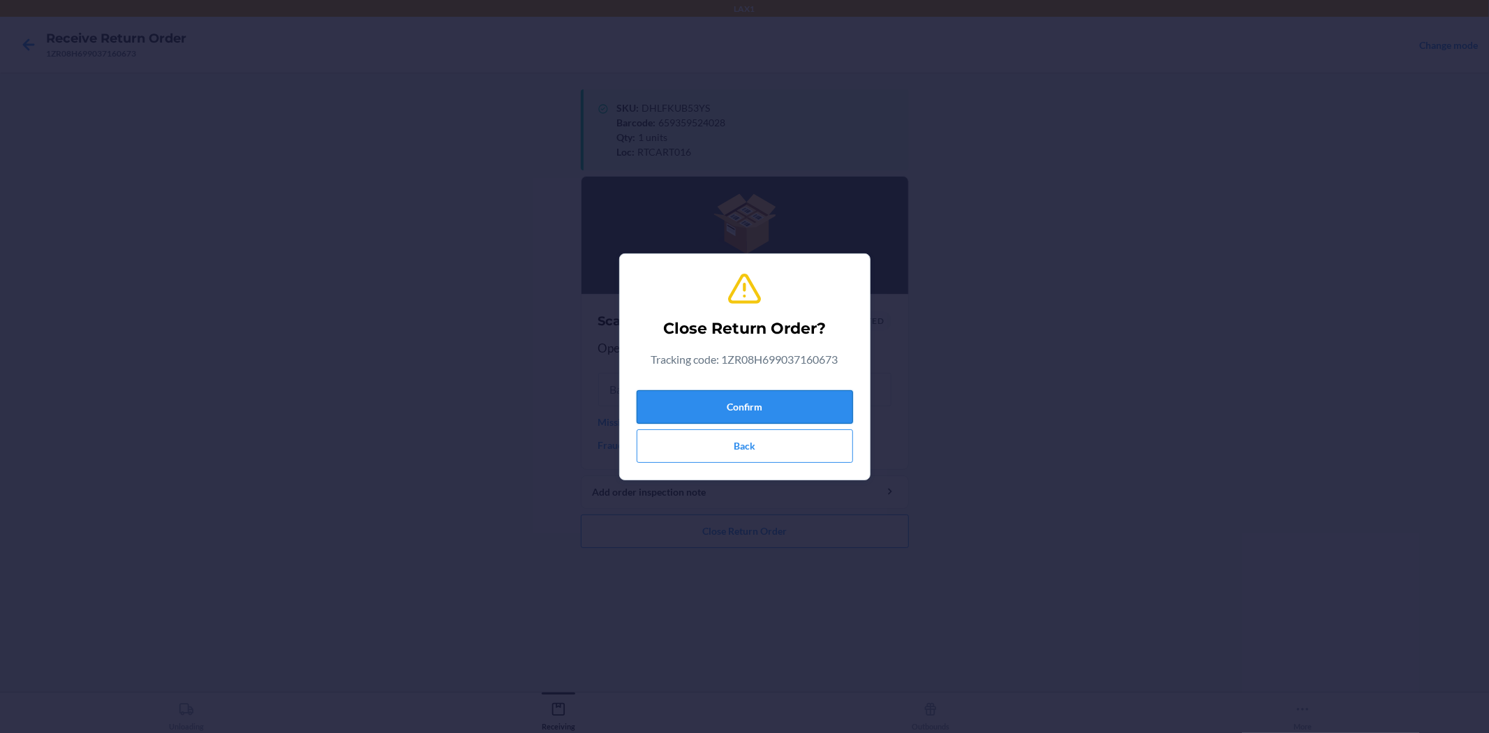
click at [817, 415] on button "Confirm" at bounding box center [745, 407] width 216 height 34
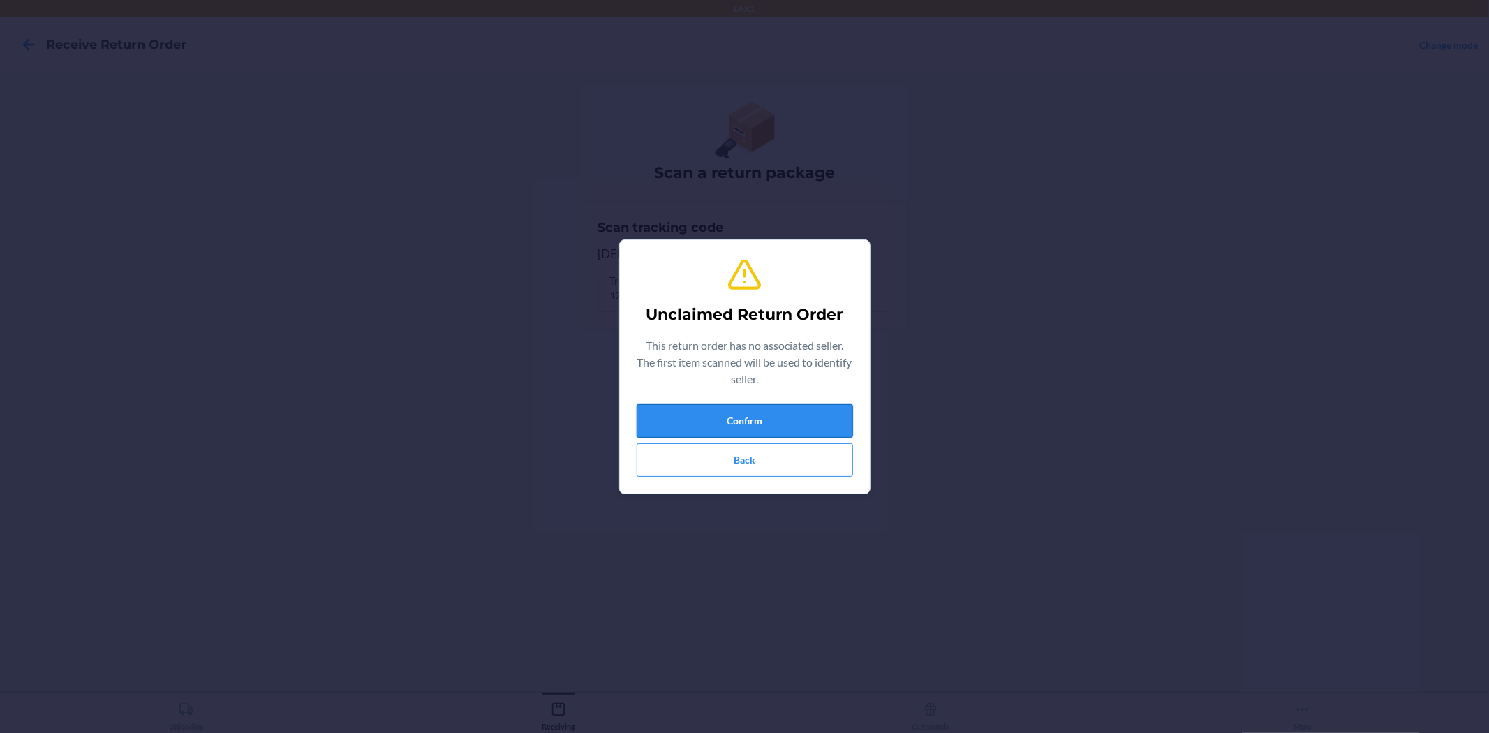
click at [786, 427] on button "Confirm" at bounding box center [745, 421] width 216 height 34
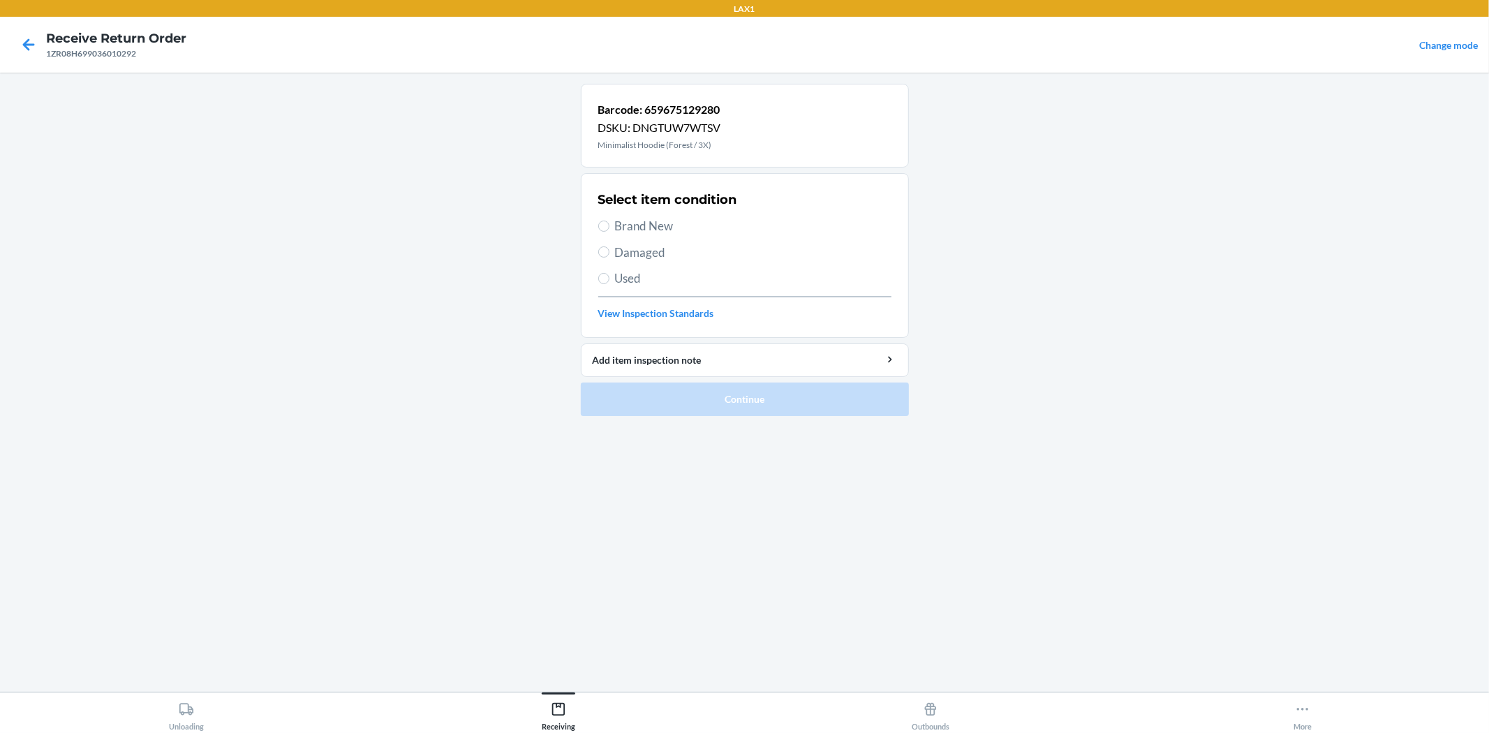
click at [634, 253] on span "Damaged" at bounding box center [753, 253] width 276 height 18
click at [609, 253] on input "Damaged" at bounding box center [603, 251] width 11 height 11
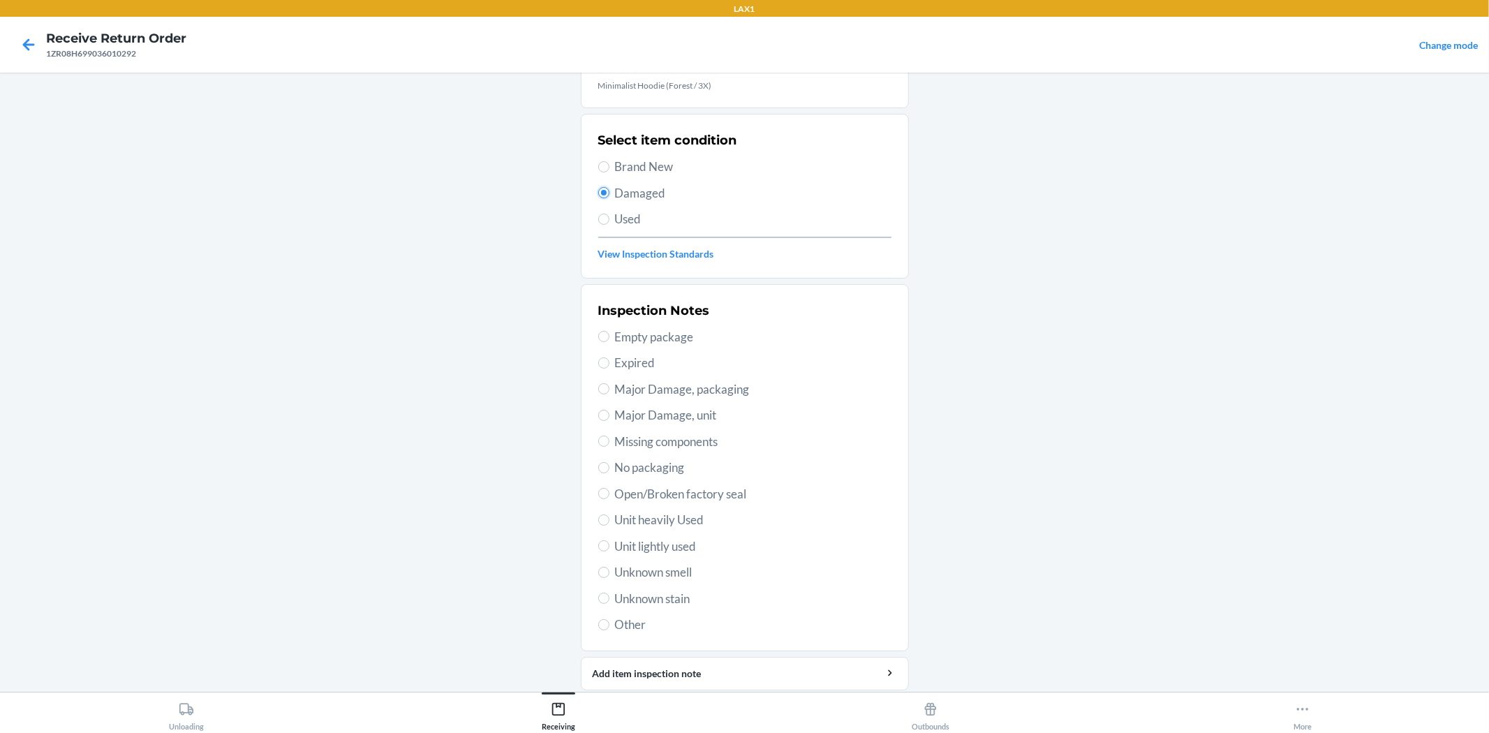
scroll to position [77, 0]
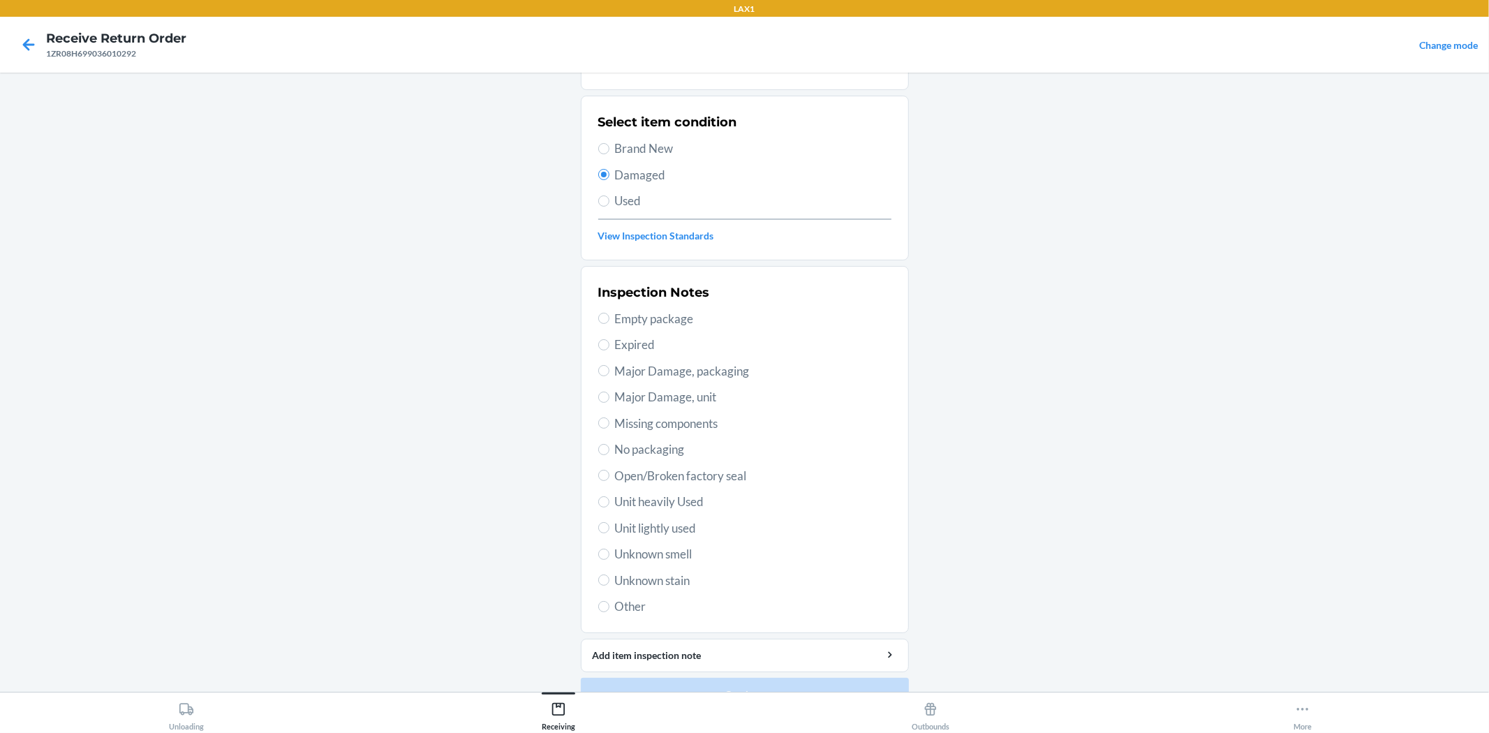
click at [607, 199] on label "Used" at bounding box center [744, 201] width 293 height 18
click at [607, 199] on input "Used" at bounding box center [603, 200] width 11 height 11
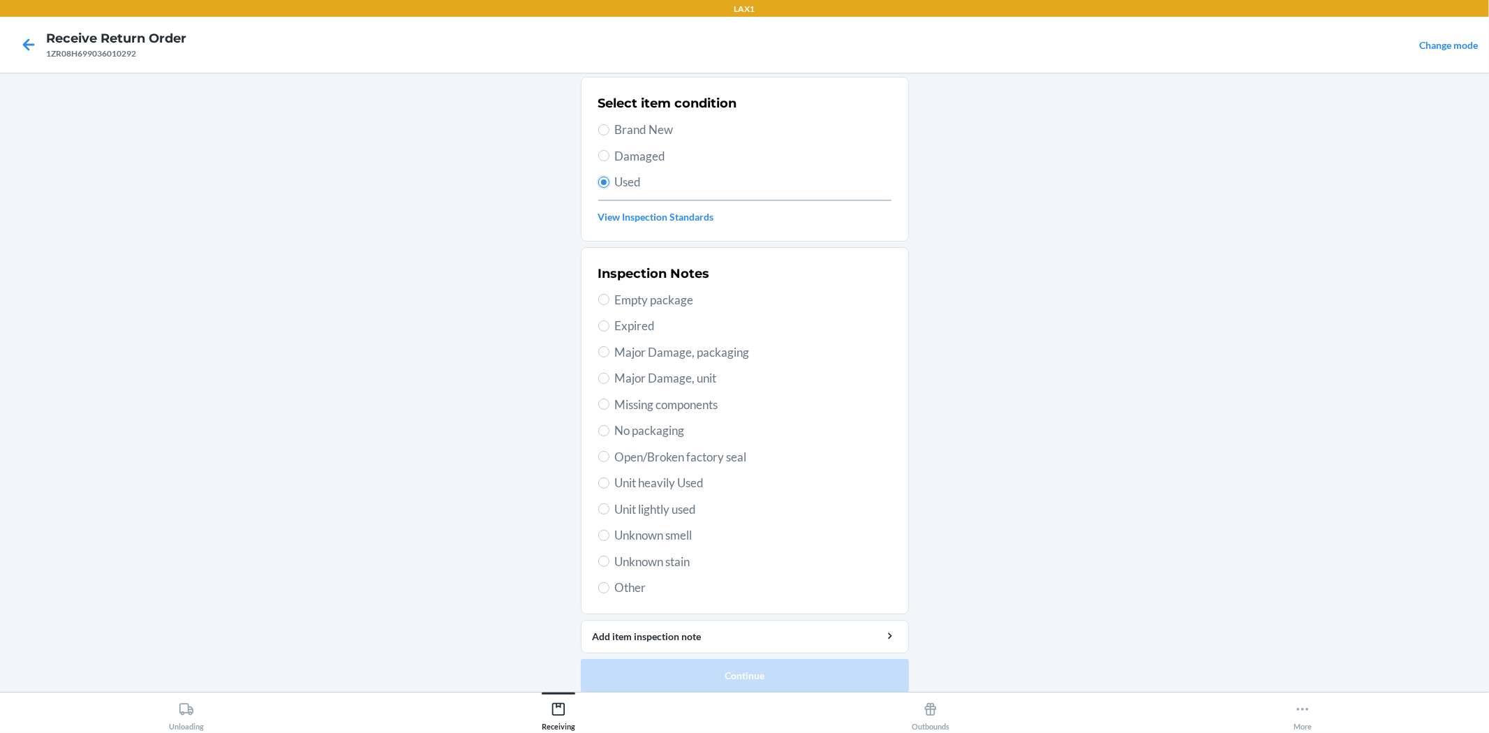
scroll to position [107, 0]
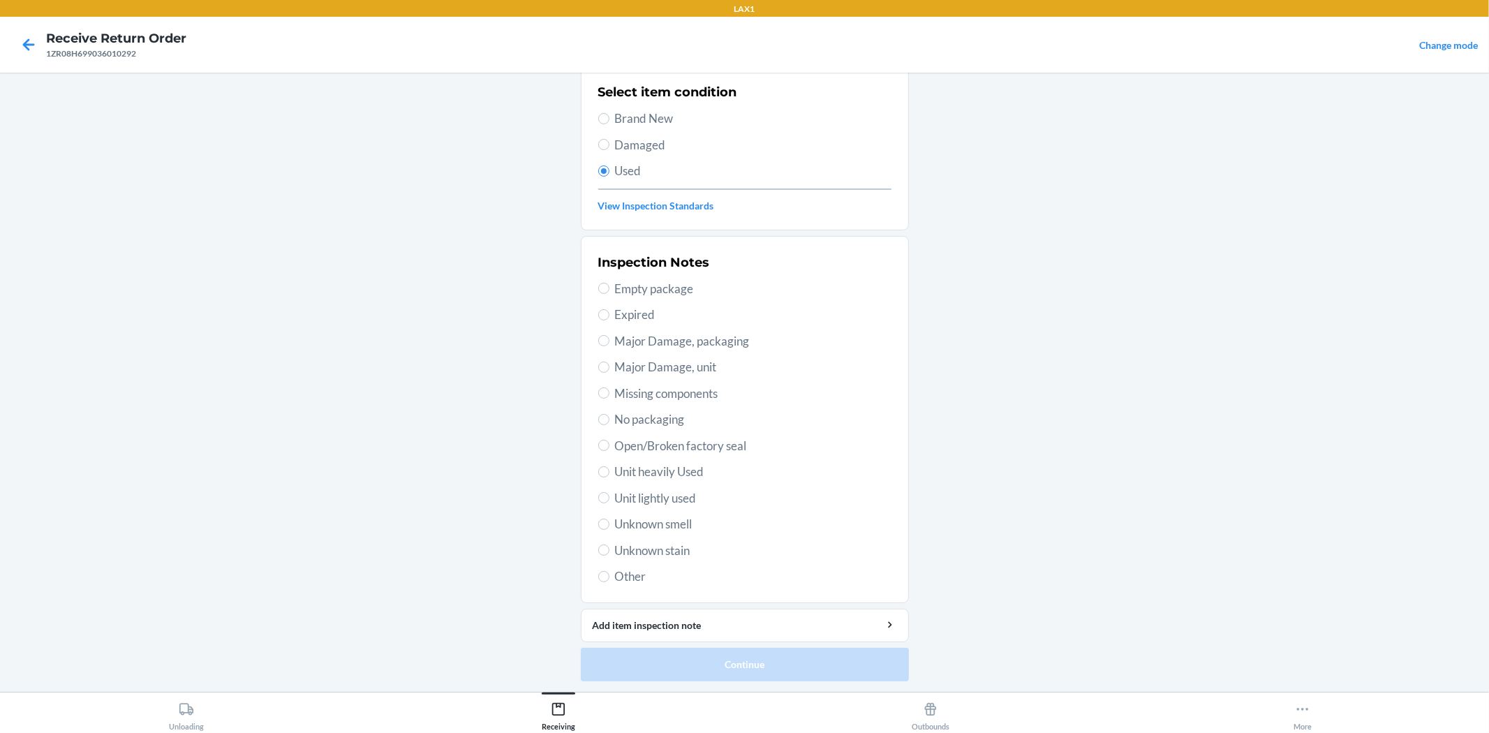
click at [692, 477] on span "Unit heavily Used" at bounding box center [753, 472] width 276 height 18
click at [609, 477] on input "Unit heavily Used" at bounding box center [603, 471] width 11 height 11
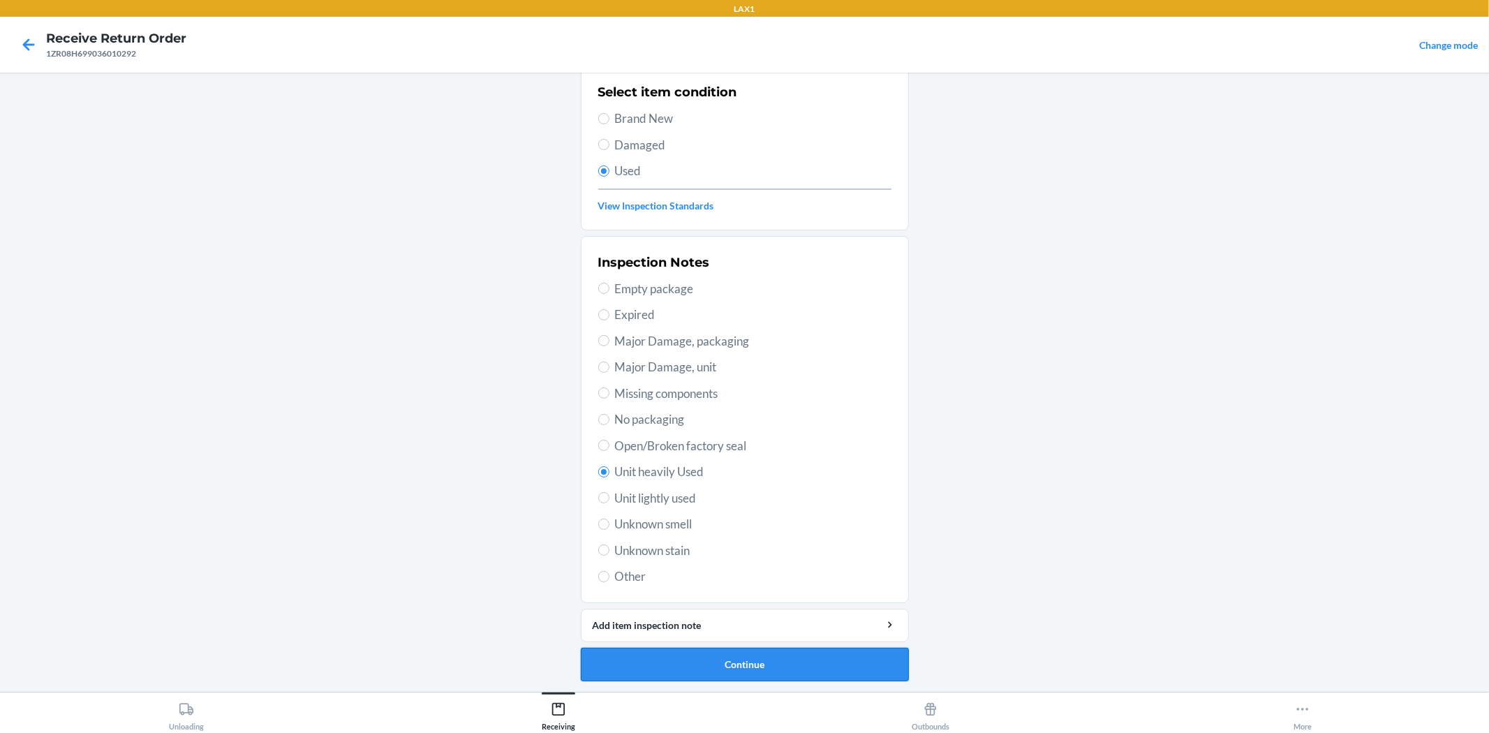
click at [789, 655] on button "Continue" at bounding box center [745, 665] width 328 height 34
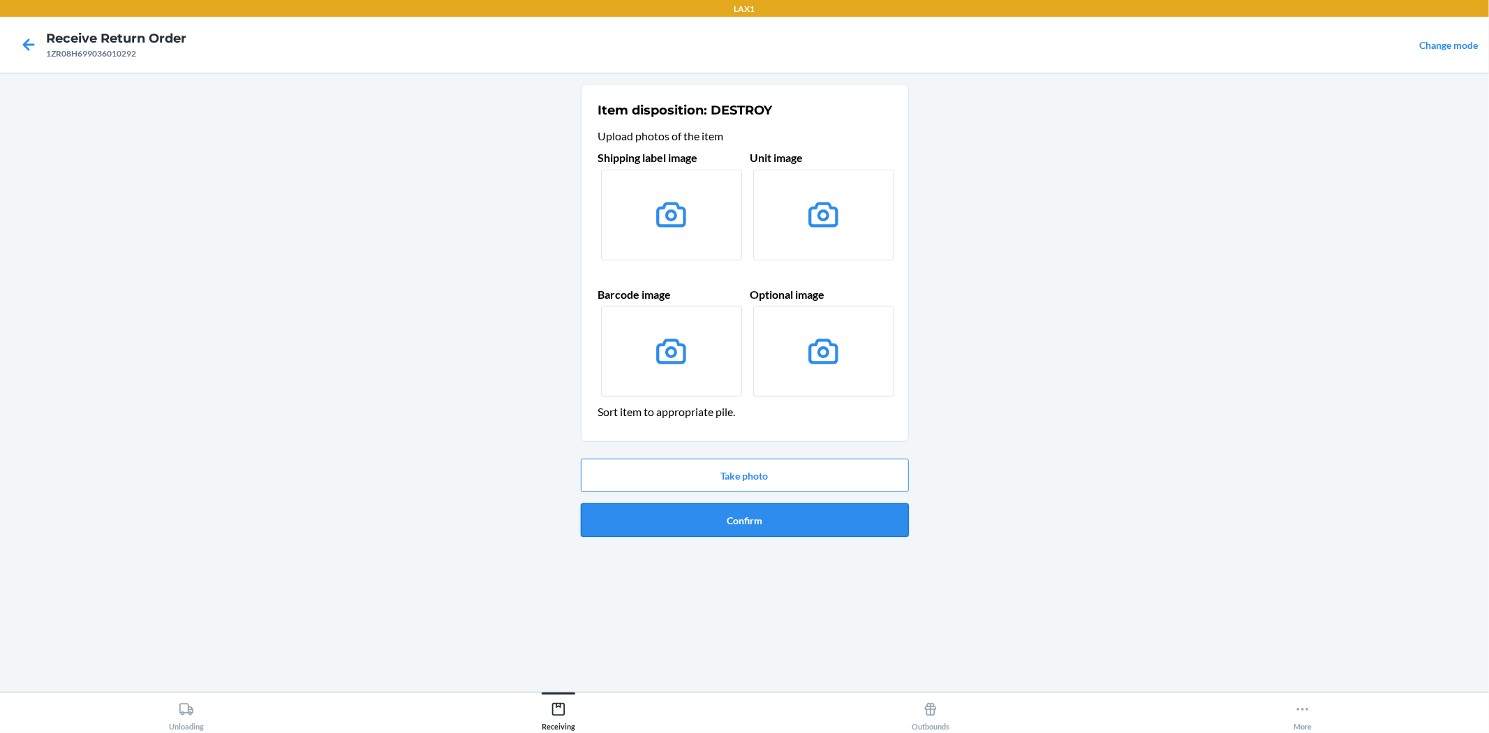
click at [771, 528] on button "Confirm" at bounding box center [745, 520] width 328 height 34
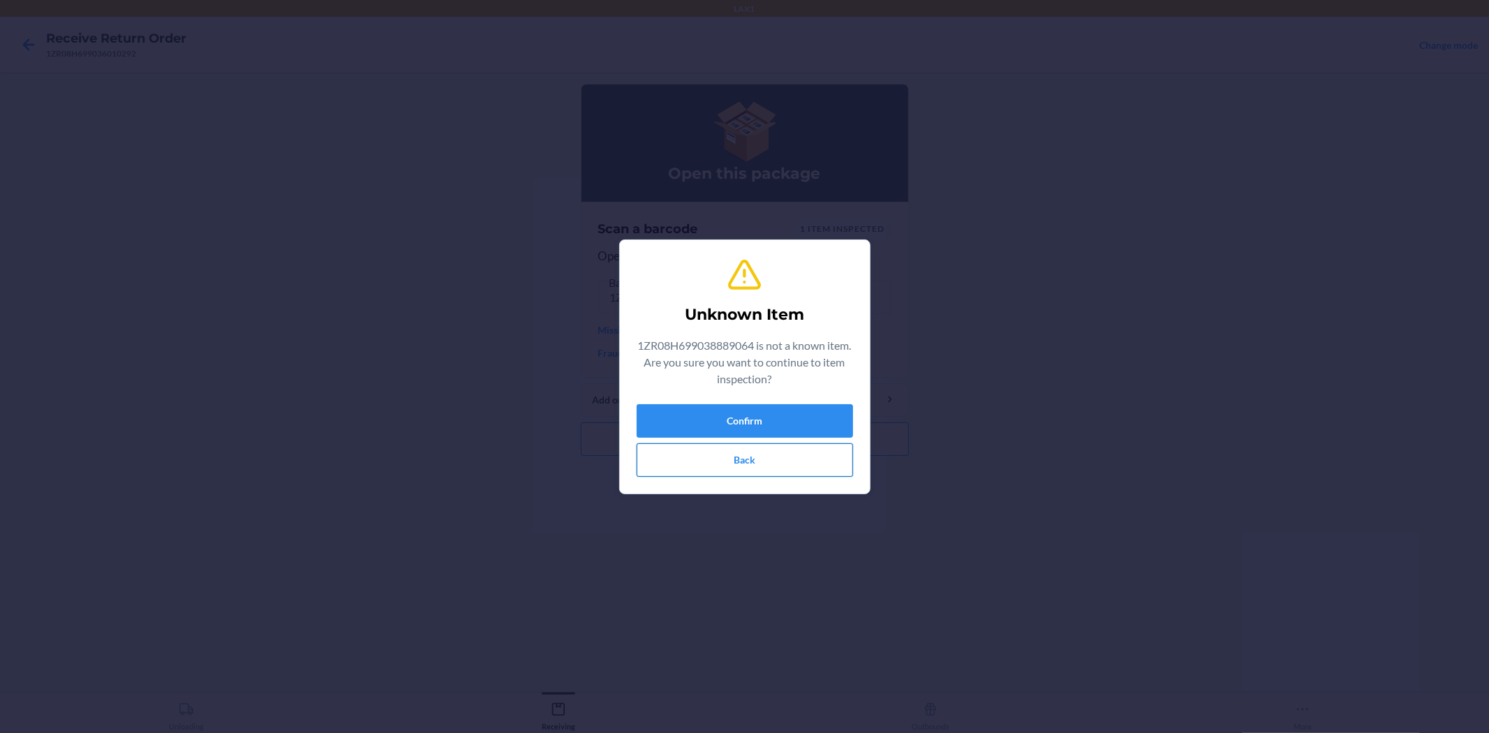
click at [762, 473] on button "Back" at bounding box center [745, 460] width 216 height 34
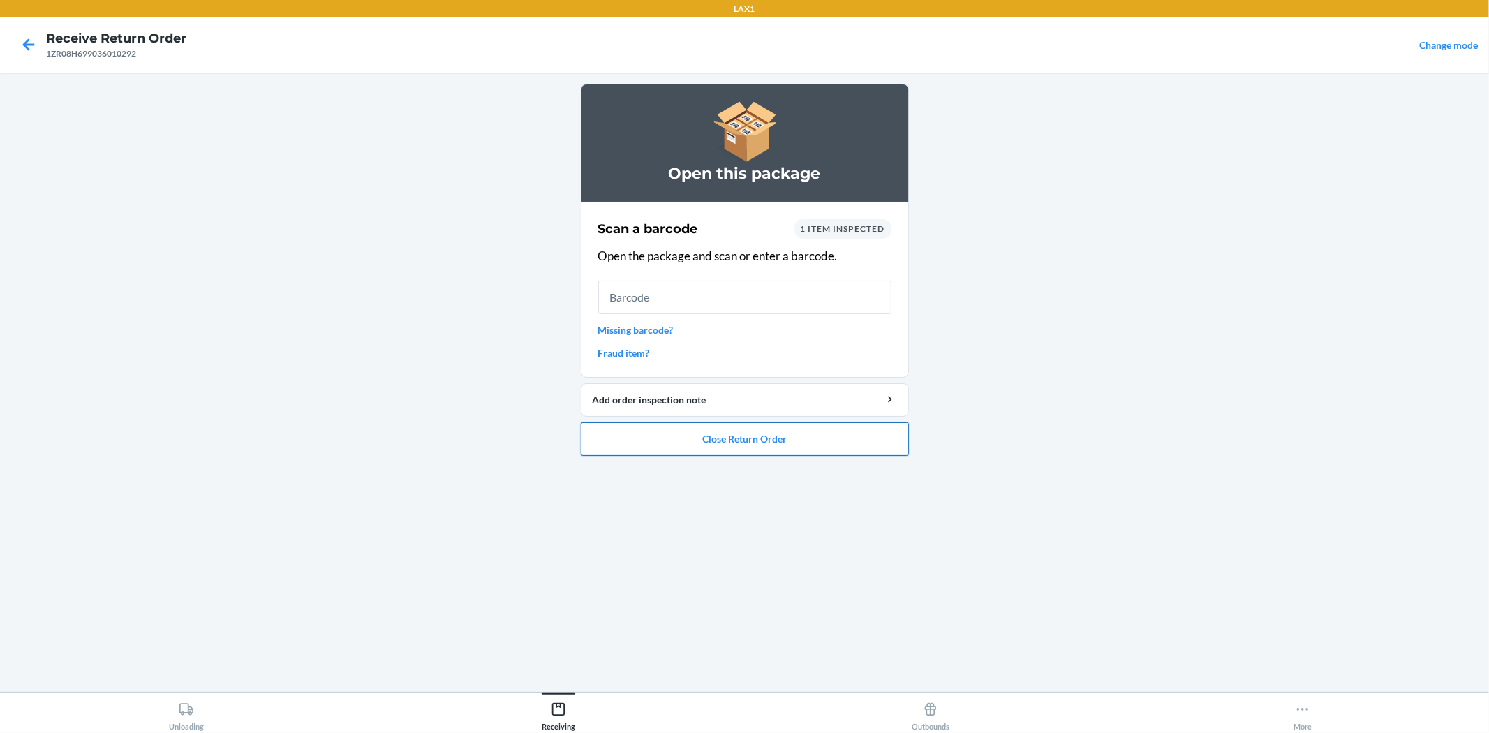
click at [768, 443] on button "Close Return Order" at bounding box center [745, 439] width 328 height 34
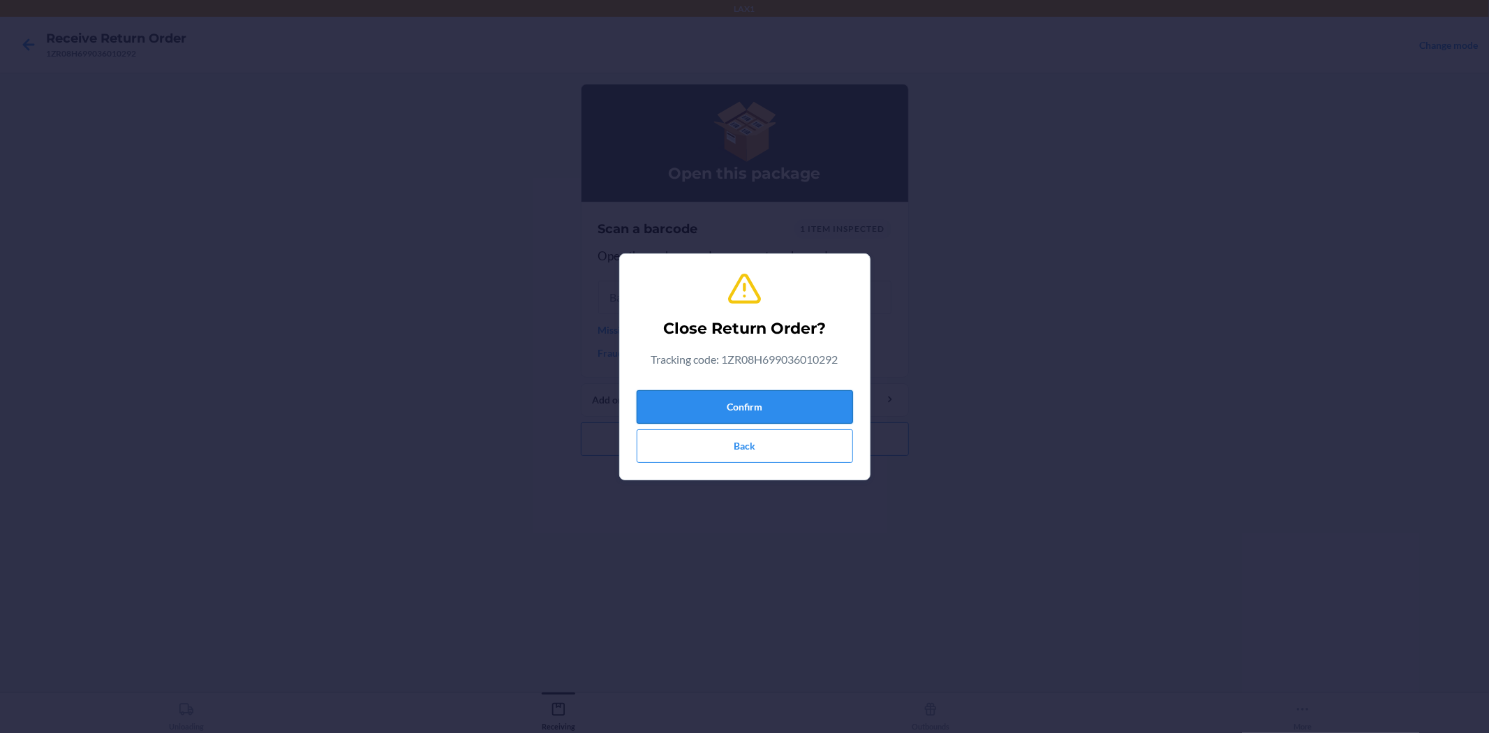
click at [766, 401] on button "Confirm" at bounding box center [745, 407] width 216 height 34
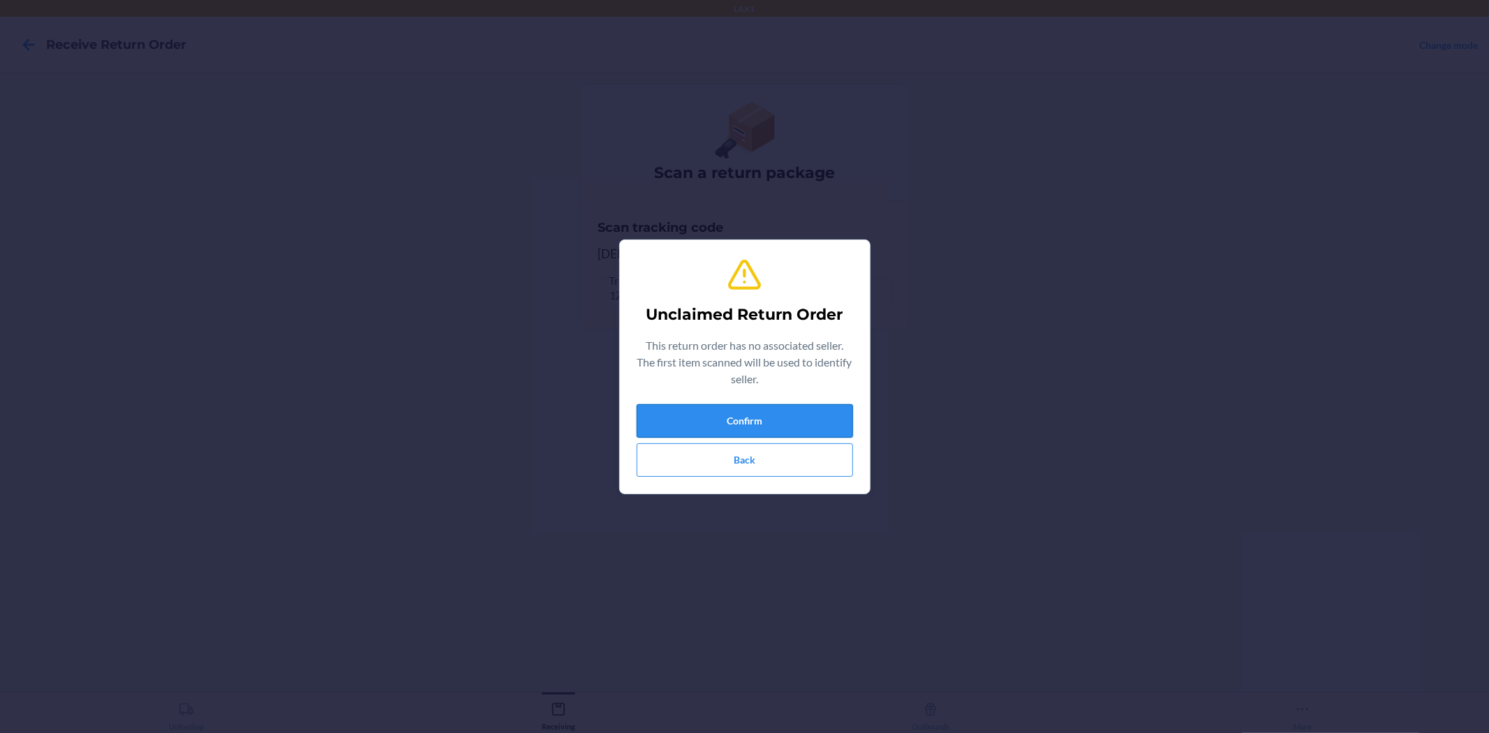
click at [798, 410] on button "Confirm" at bounding box center [745, 421] width 216 height 34
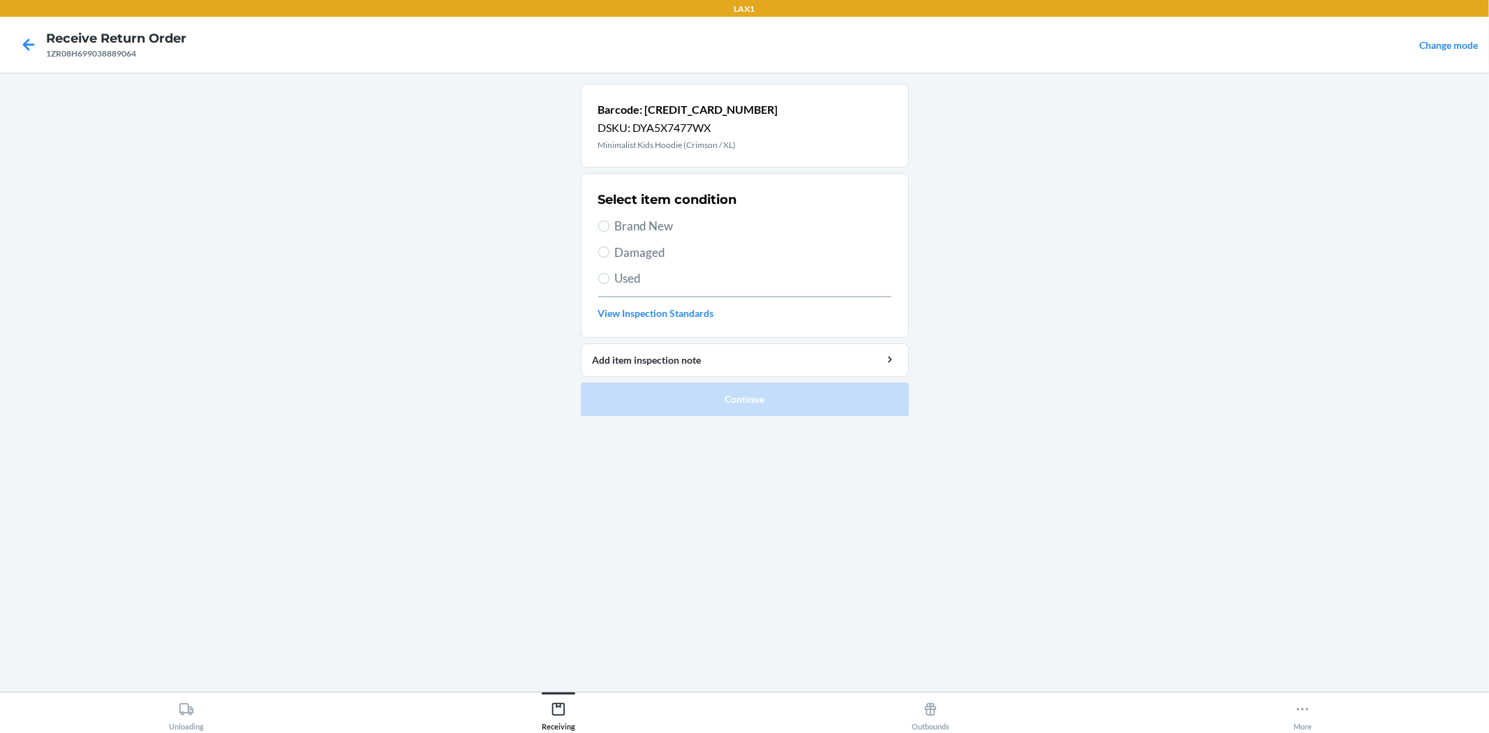
click at [667, 274] on span "Used" at bounding box center [753, 278] width 276 height 18
click at [609, 274] on input "Used" at bounding box center [603, 278] width 11 height 11
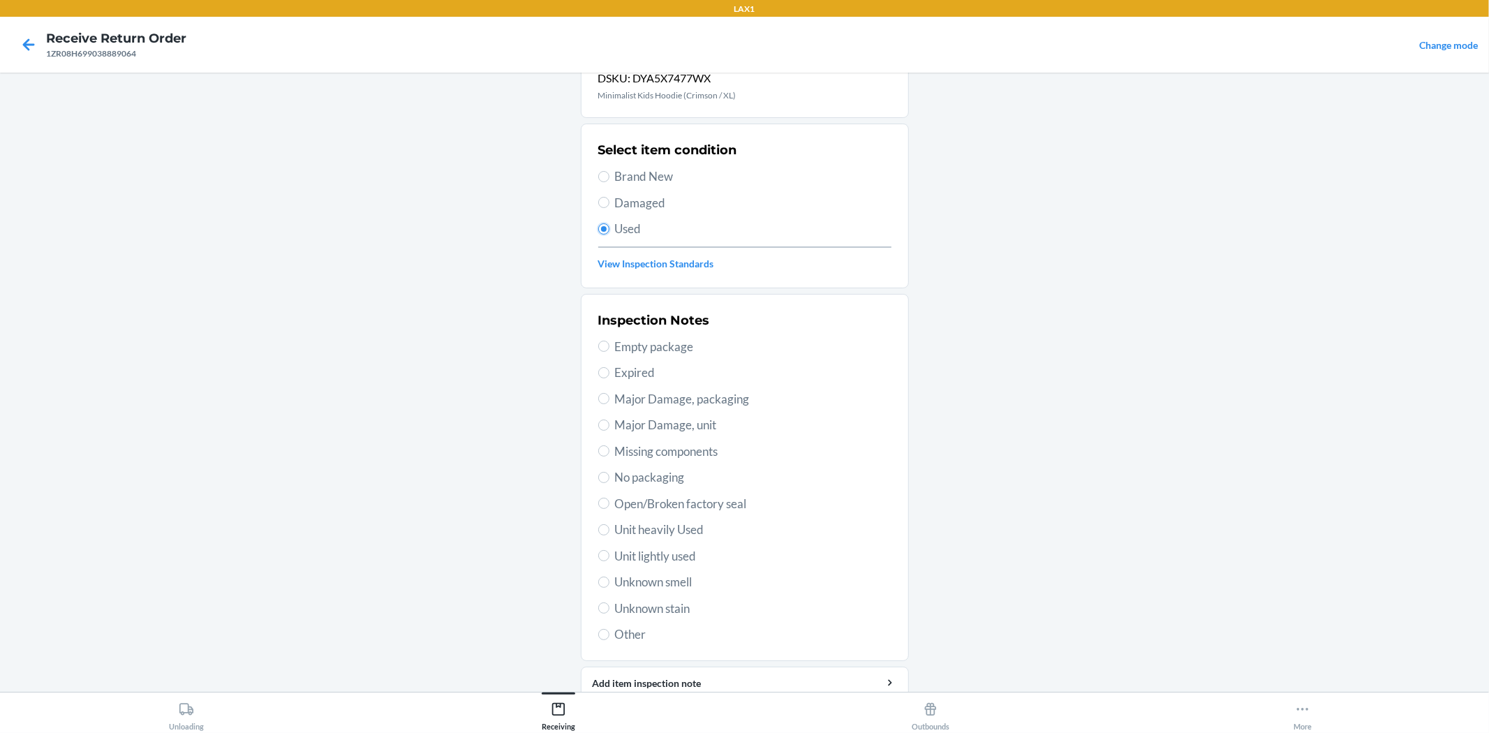
scroll to position [107, 0]
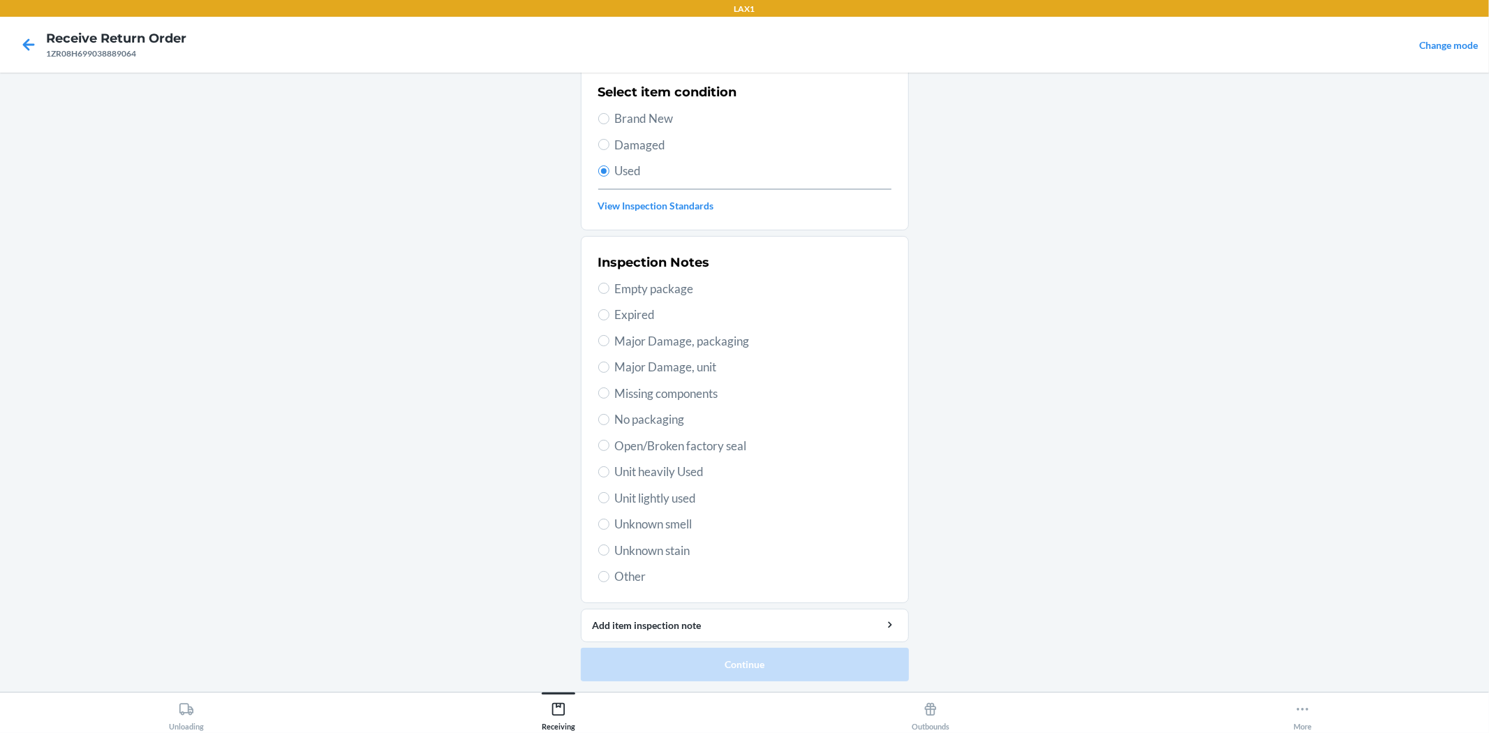
click at [702, 468] on span "Unit heavily Used" at bounding box center [753, 472] width 276 height 18
click at [609, 468] on input "Unit heavily Used" at bounding box center [603, 471] width 11 height 11
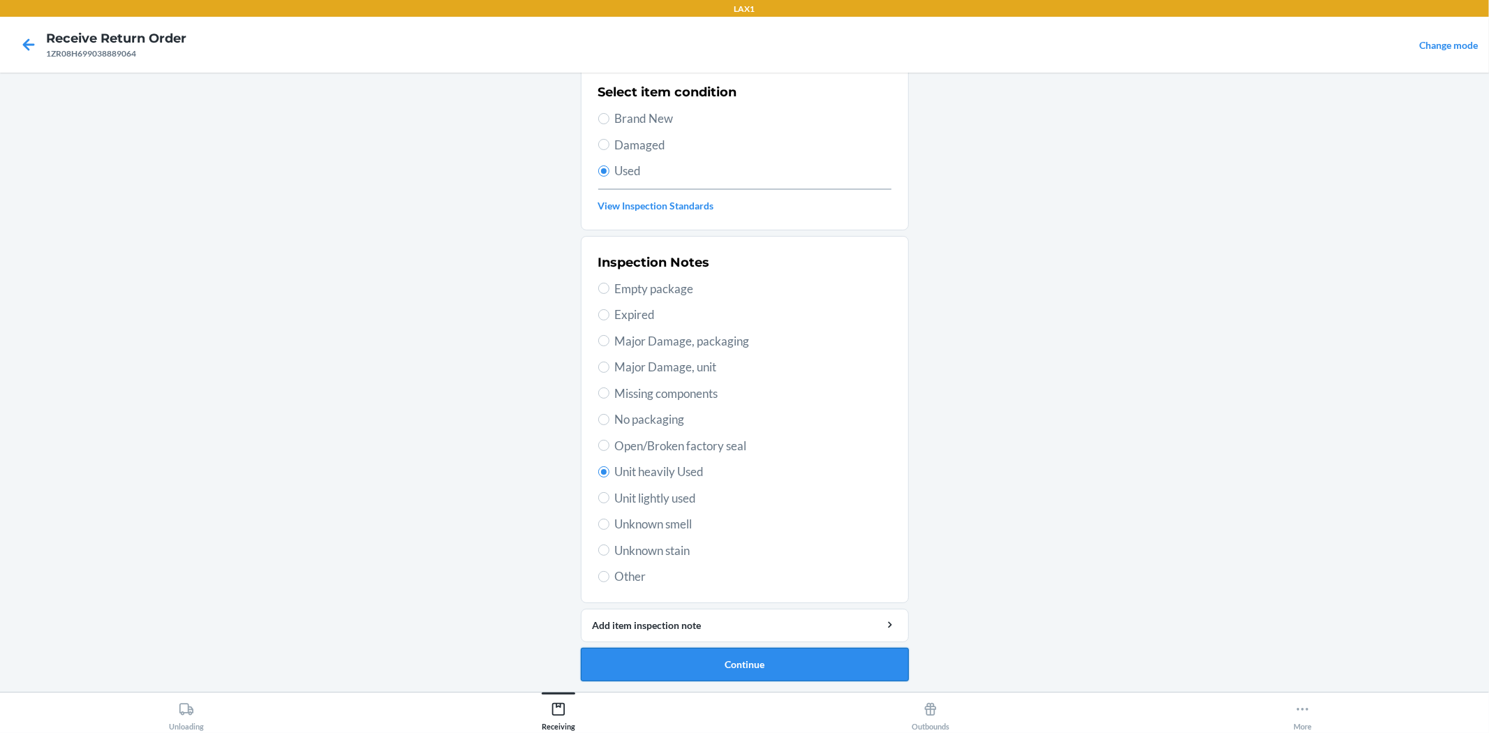
click at [803, 655] on button "Continue" at bounding box center [745, 665] width 328 height 34
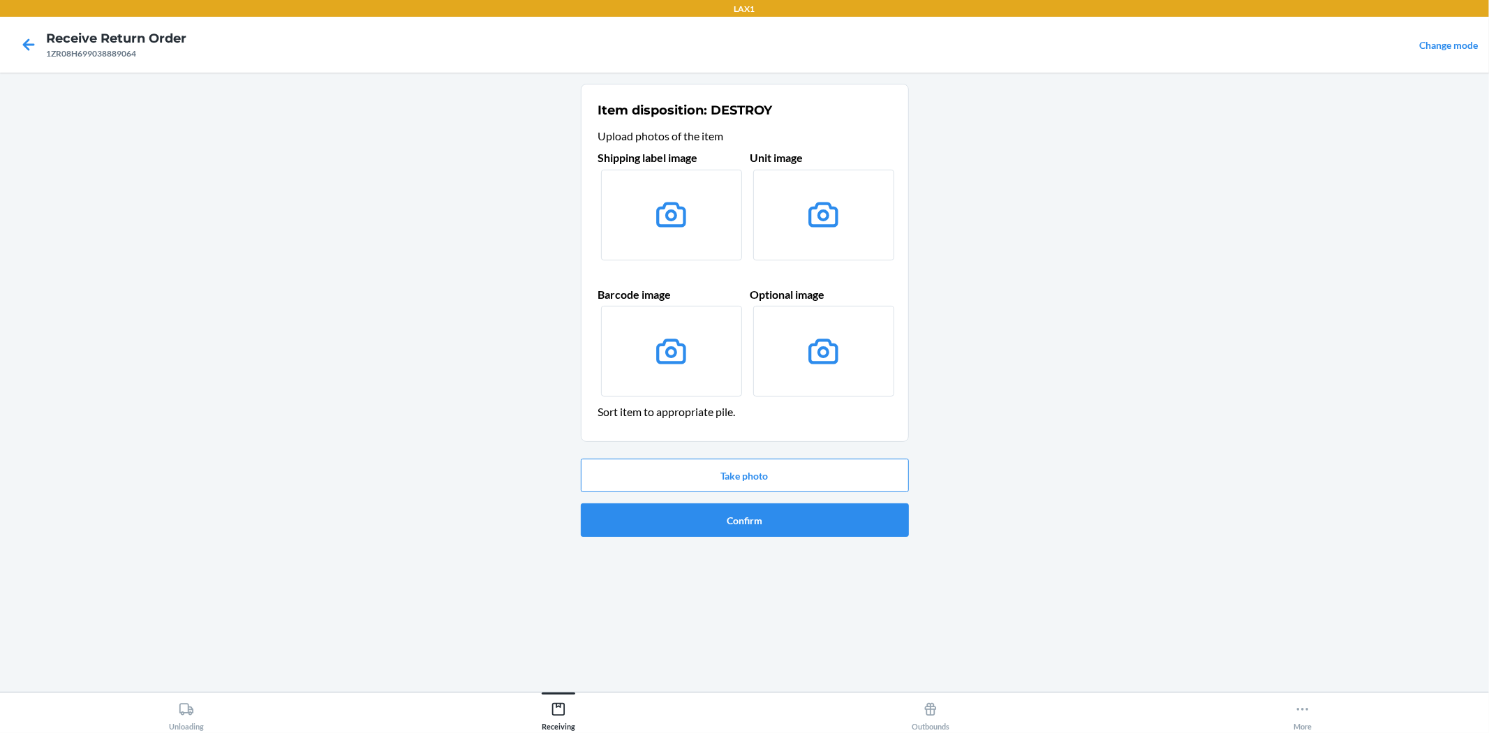
click at [771, 540] on div "Take photo Confirm" at bounding box center [745, 497] width 328 height 89
click at [773, 528] on button "Confirm" at bounding box center [745, 520] width 328 height 34
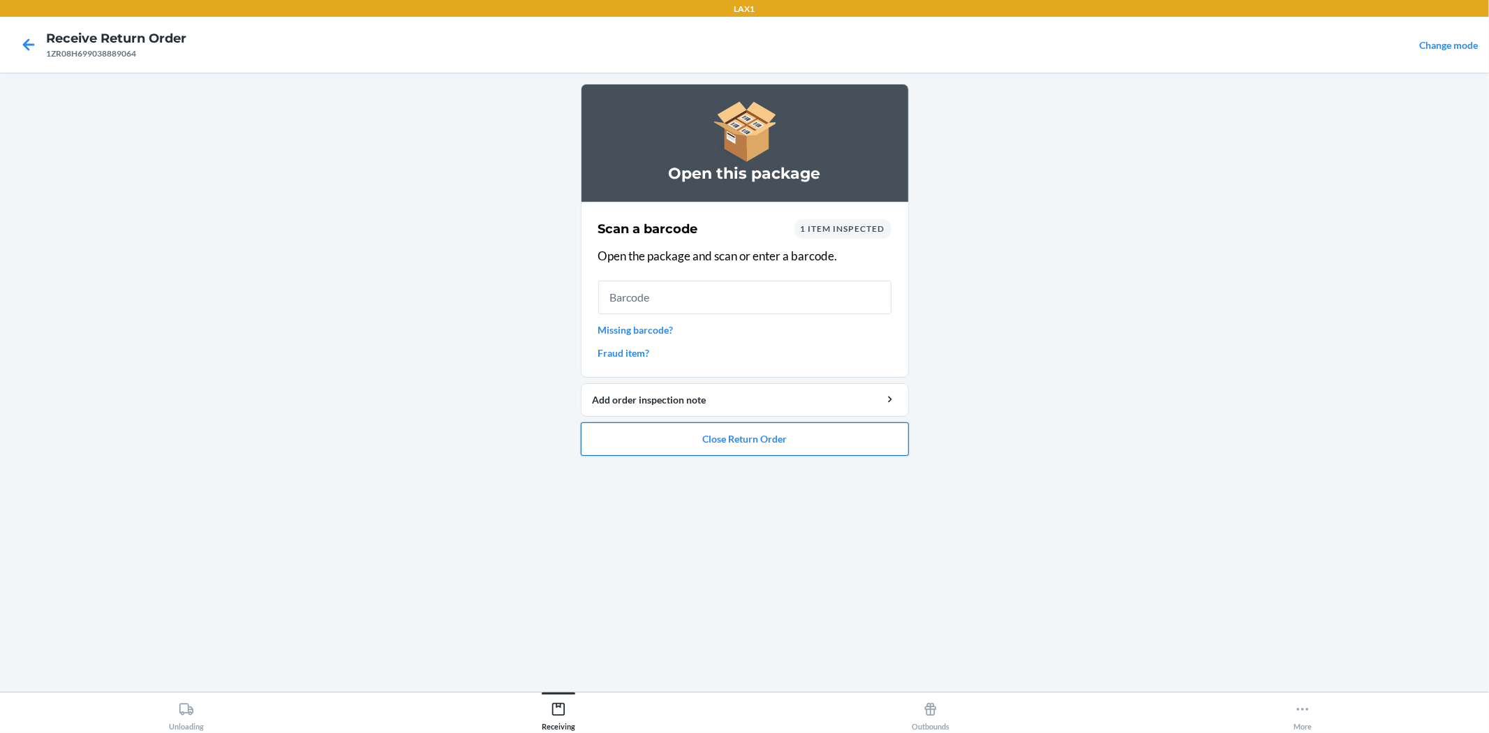
click at [783, 449] on button "Close Return Order" at bounding box center [745, 439] width 328 height 34
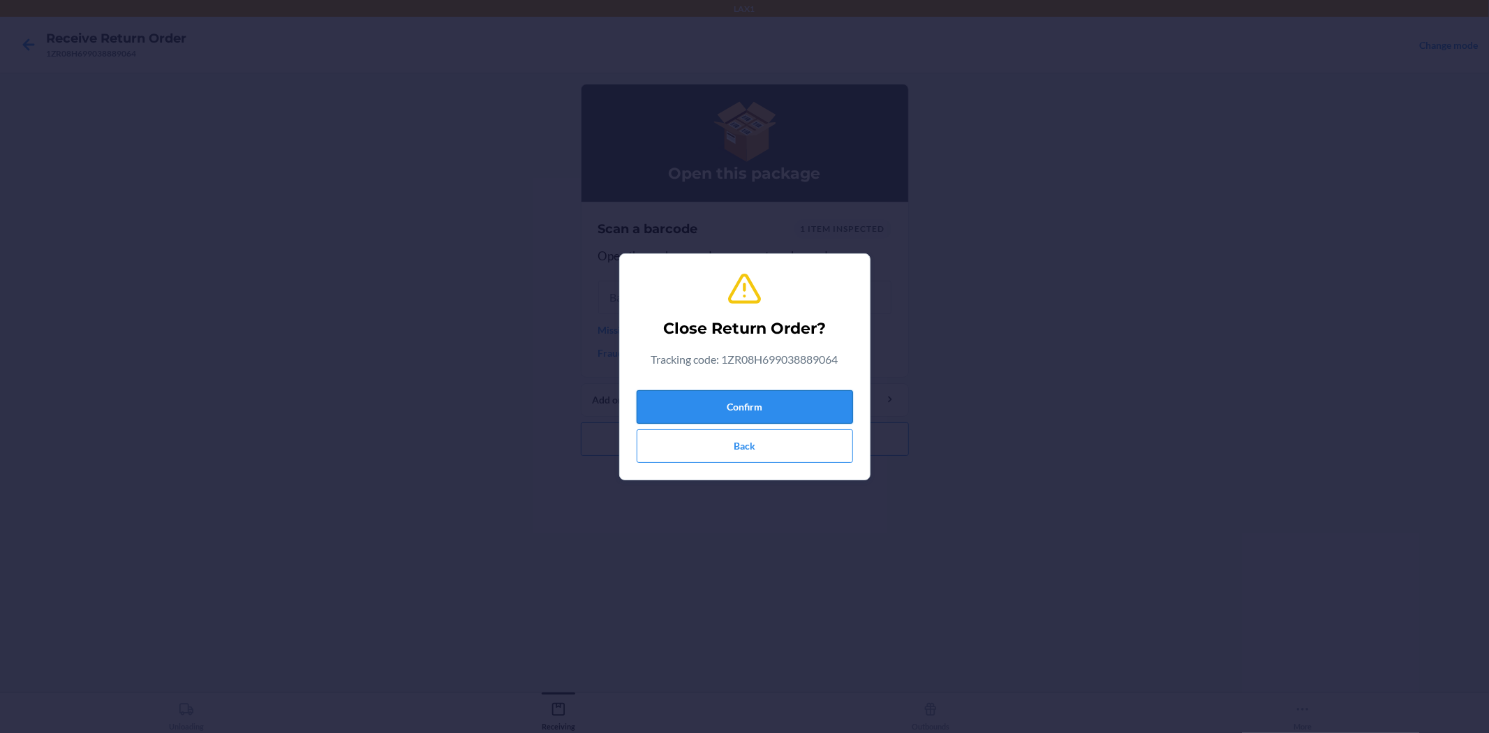
click at [799, 406] on button "Confirm" at bounding box center [745, 407] width 216 height 34
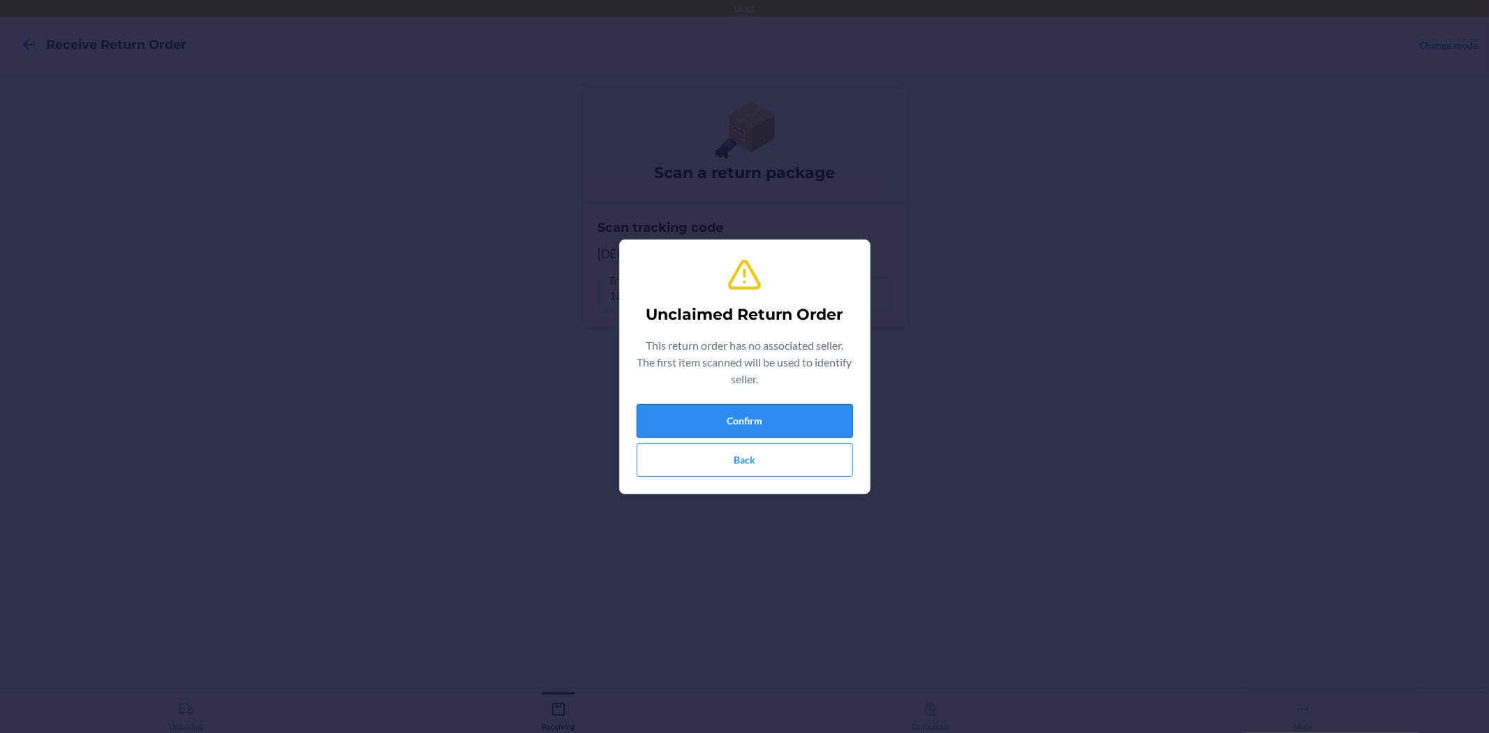
click at [835, 415] on button "Confirm" at bounding box center [745, 421] width 216 height 34
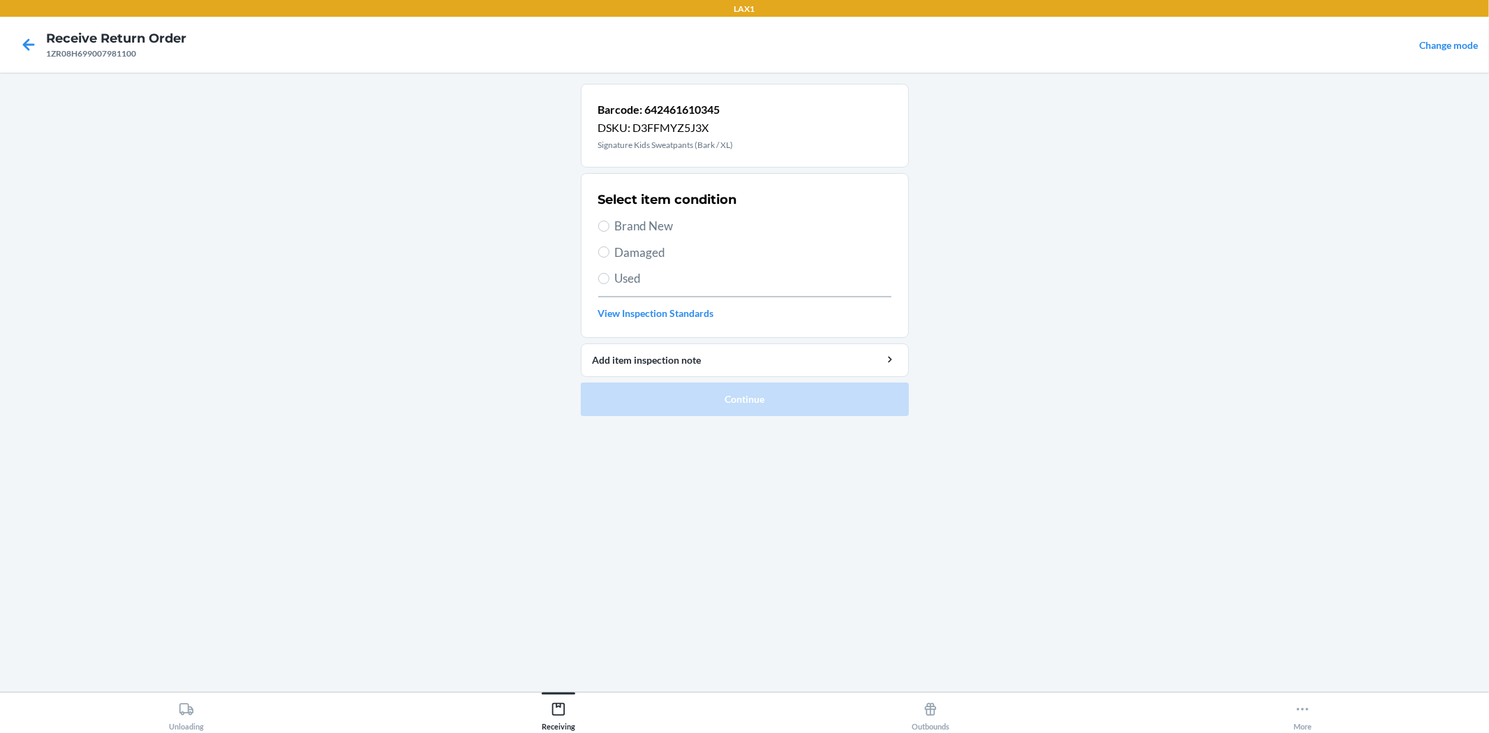
click at [637, 253] on span "Damaged" at bounding box center [753, 253] width 276 height 18
click at [609, 253] on input "Damaged" at bounding box center [603, 251] width 11 height 11
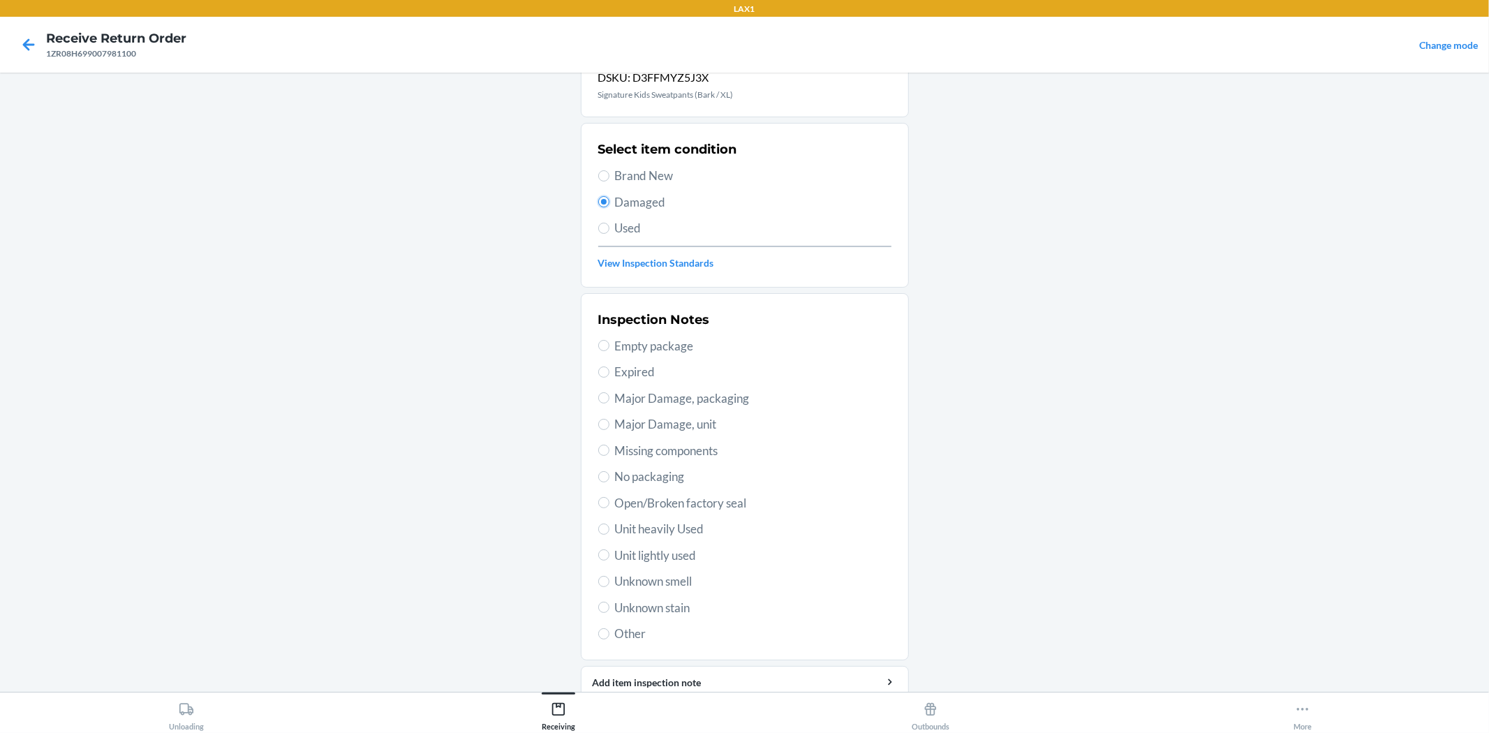
scroll to position [77, 0]
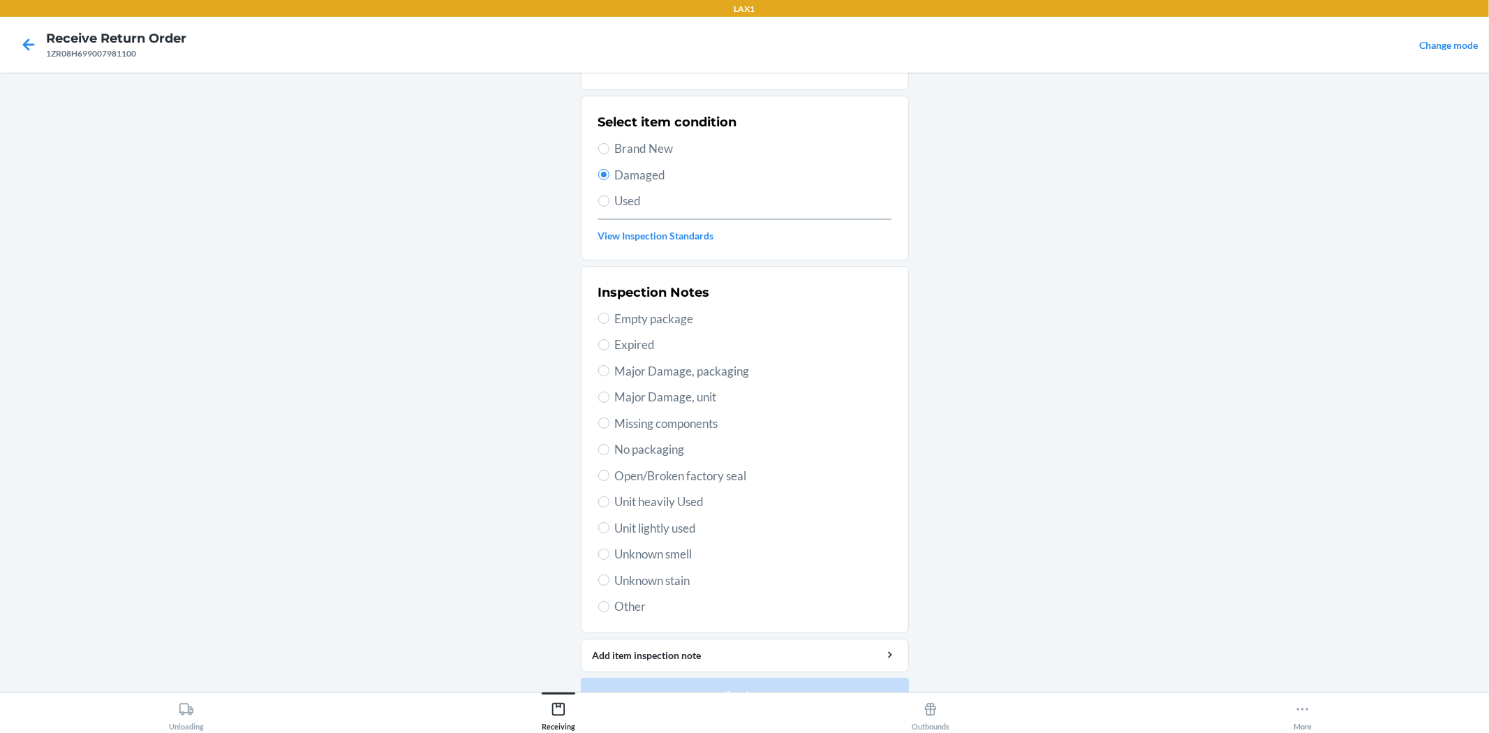
click at [750, 371] on span "Major Damage, packaging" at bounding box center [753, 371] width 276 height 18
click at [609, 371] on input "Major Damage, packaging" at bounding box center [603, 370] width 11 height 11
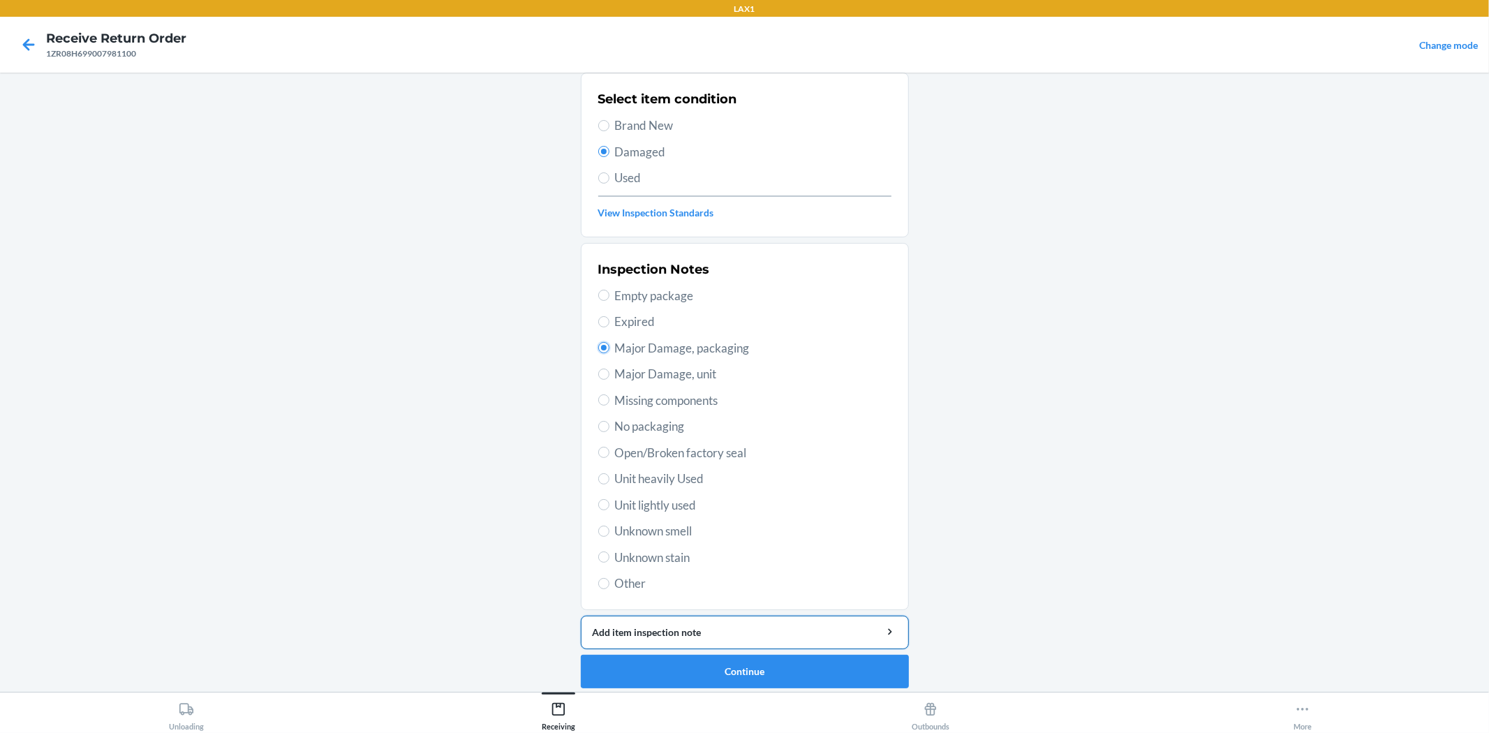
scroll to position [107, 0]
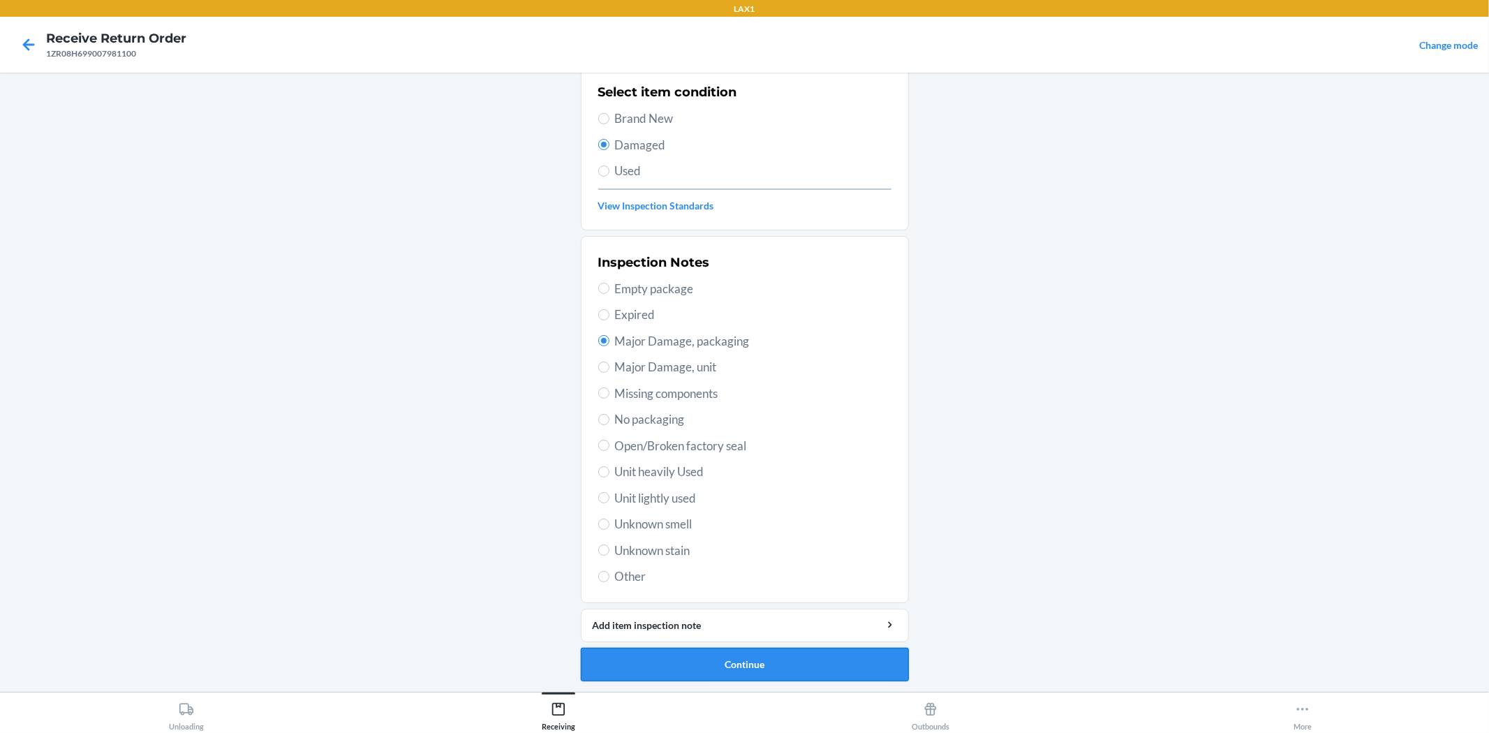
click at [776, 651] on button "Continue" at bounding box center [745, 665] width 328 height 34
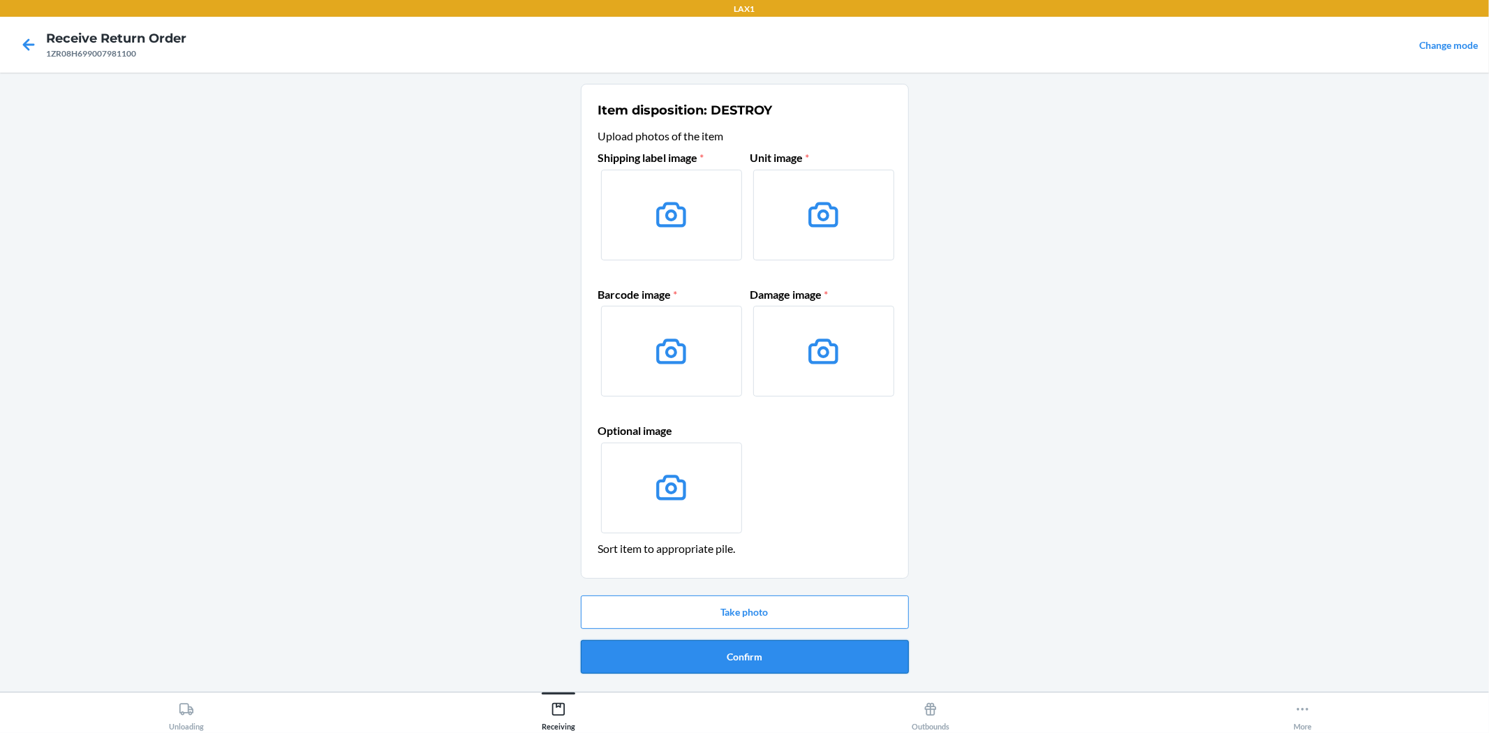
click at [759, 660] on button "Confirm" at bounding box center [745, 657] width 328 height 34
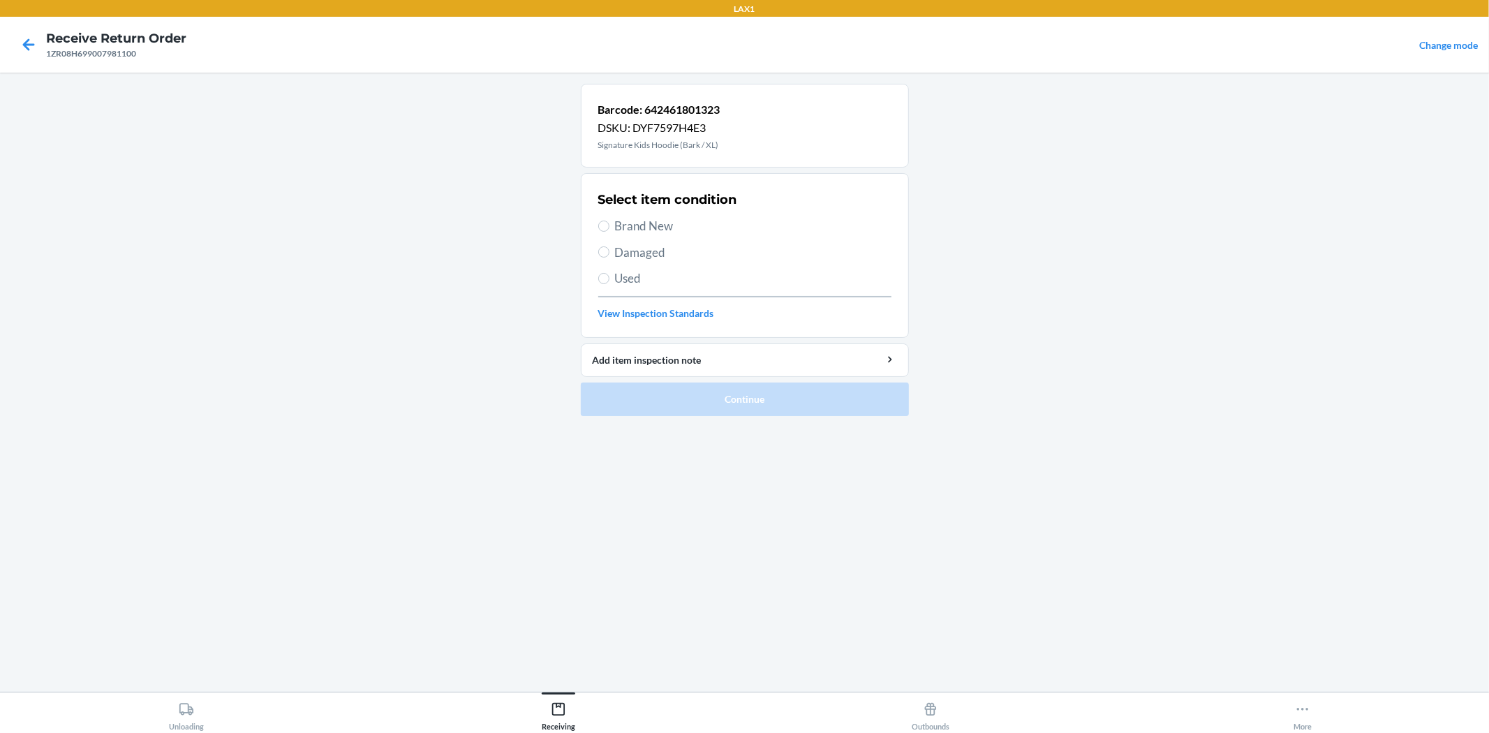
click at [660, 252] on span "Damaged" at bounding box center [753, 253] width 276 height 18
click at [609, 252] on input "Damaged" at bounding box center [603, 251] width 11 height 11
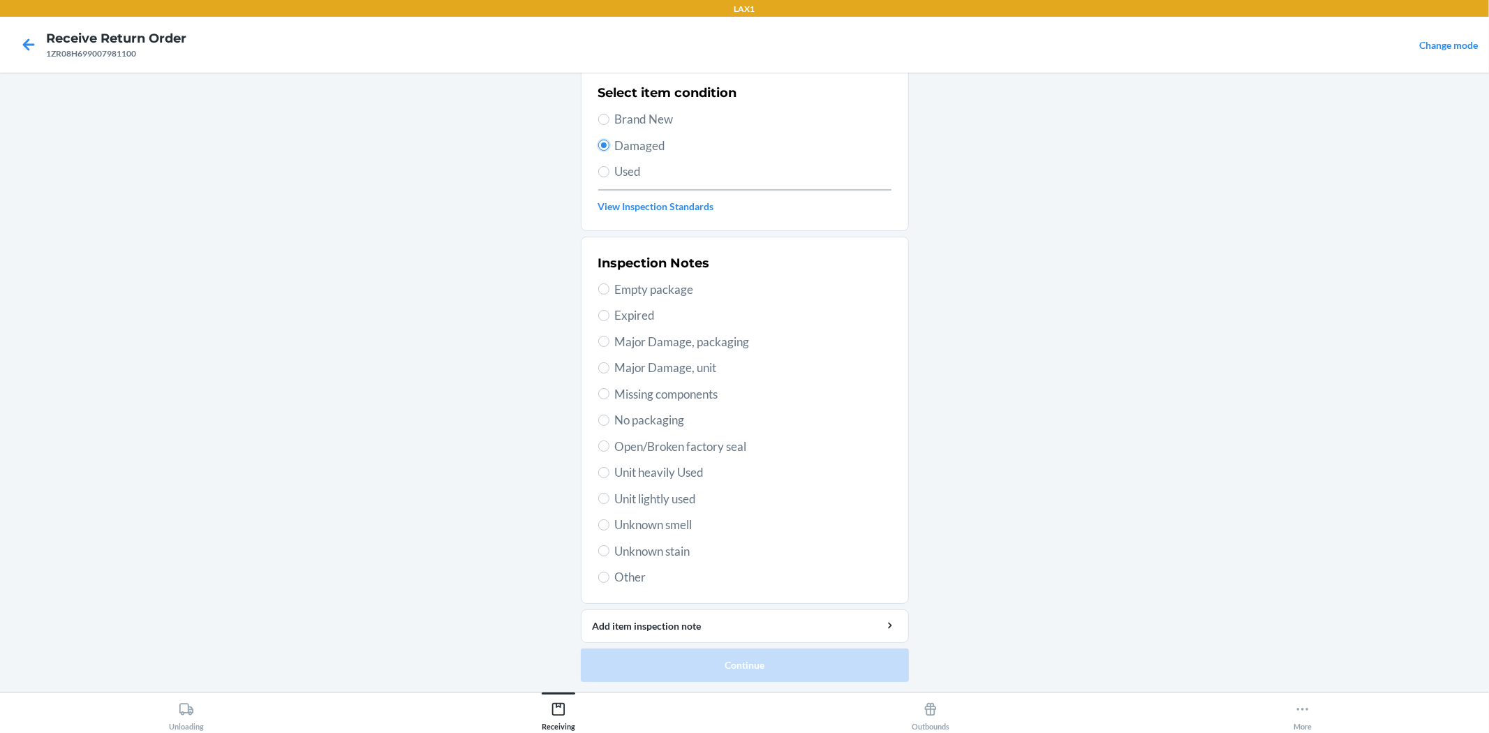
scroll to position [107, 0]
click at [706, 343] on span "Major Damage, packaging" at bounding box center [753, 341] width 276 height 18
click at [609, 343] on input "Major Damage, packaging" at bounding box center [603, 340] width 11 height 11
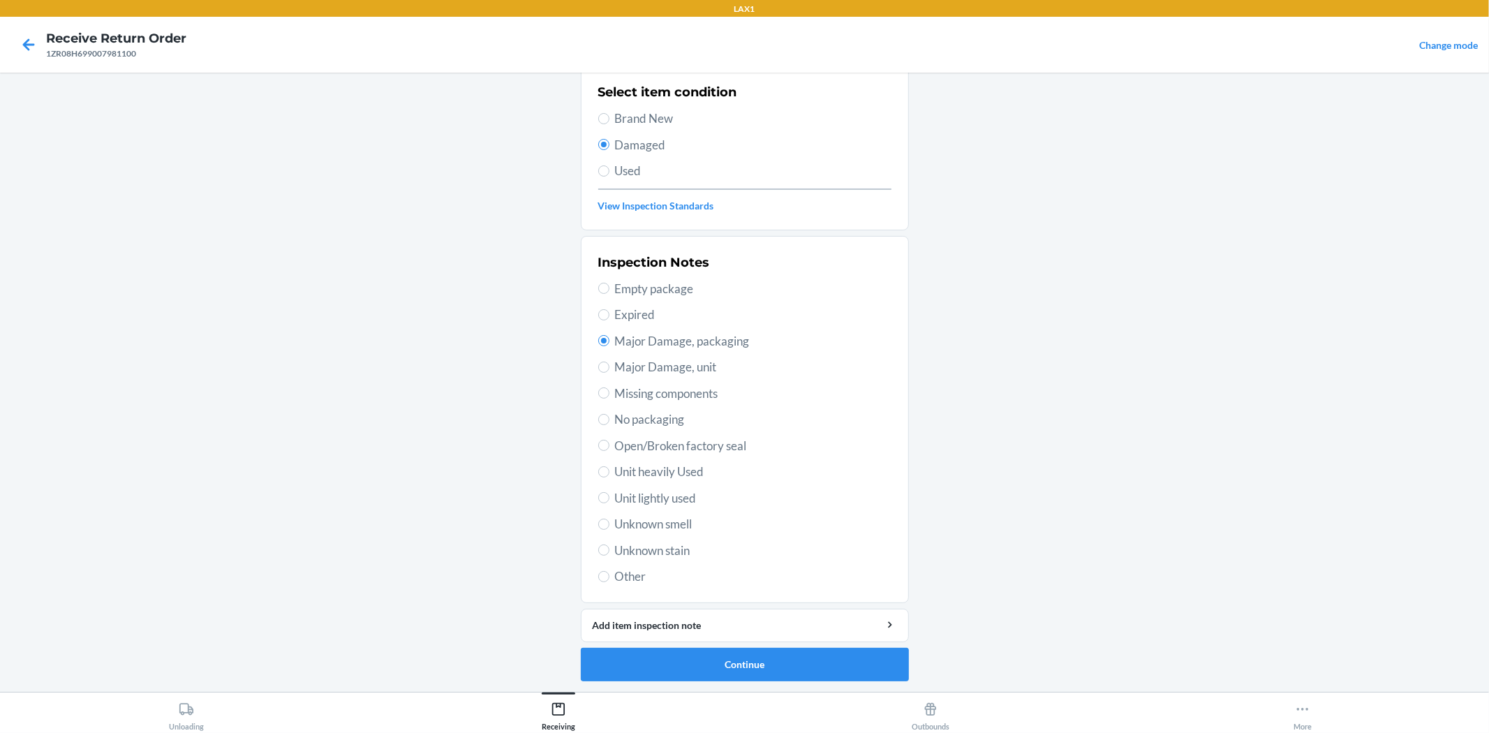
click at [699, 371] on span "Major Damage, unit" at bounding box center [753, 367] width 276 height 18
click at [609, 371] on input "Major Damage, unit" at bounding box center [603, 367] width 11 height 11
click at [811, 656] on button "Continue" at bounding box center [745, 665] width 328 height 34
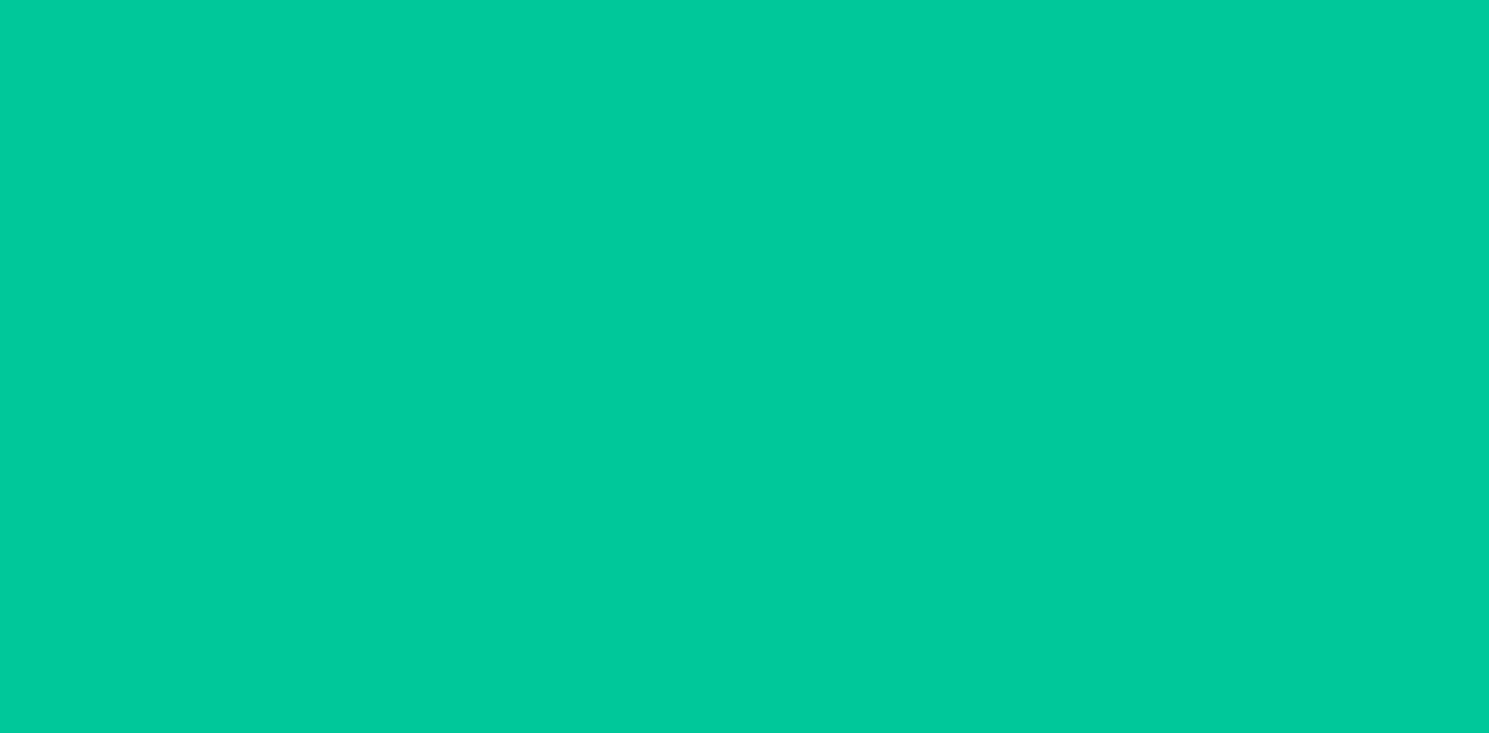
scroll to position [0, 0]
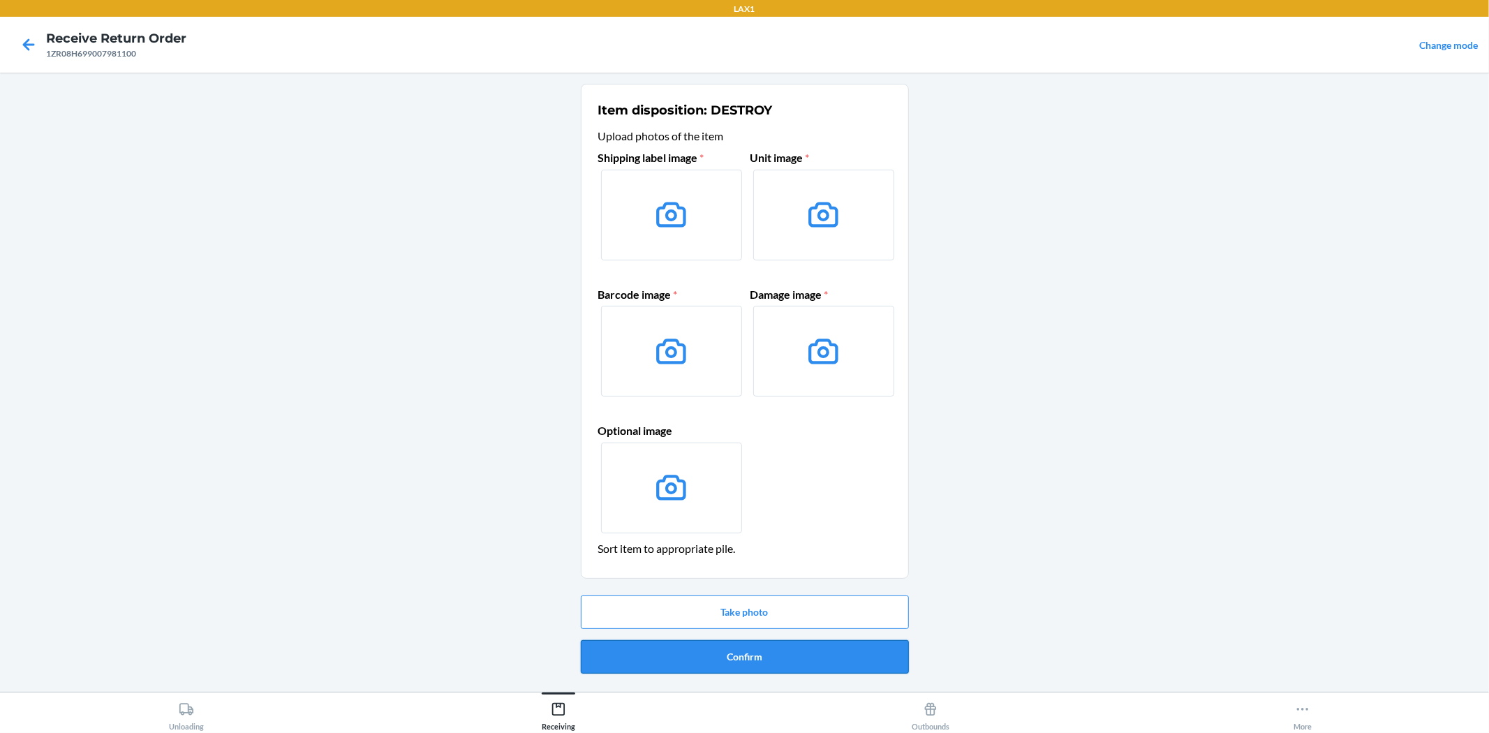
click at [762, 657] on button "Confirm" at bounding box center [745, 657] width 328 height 34
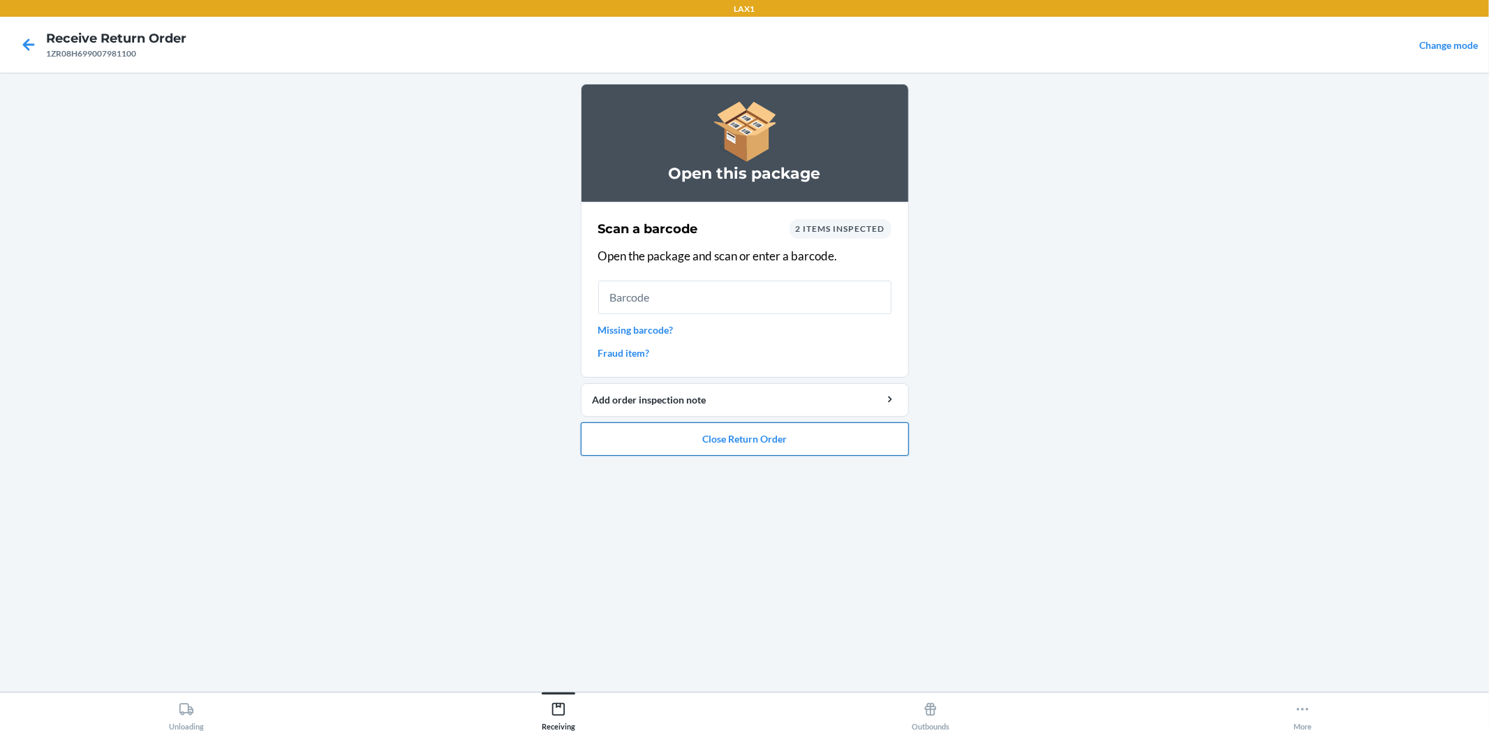
click at [861, 450] on button "Close Return Order" at bounding box center [745, 439] width 328 height 34
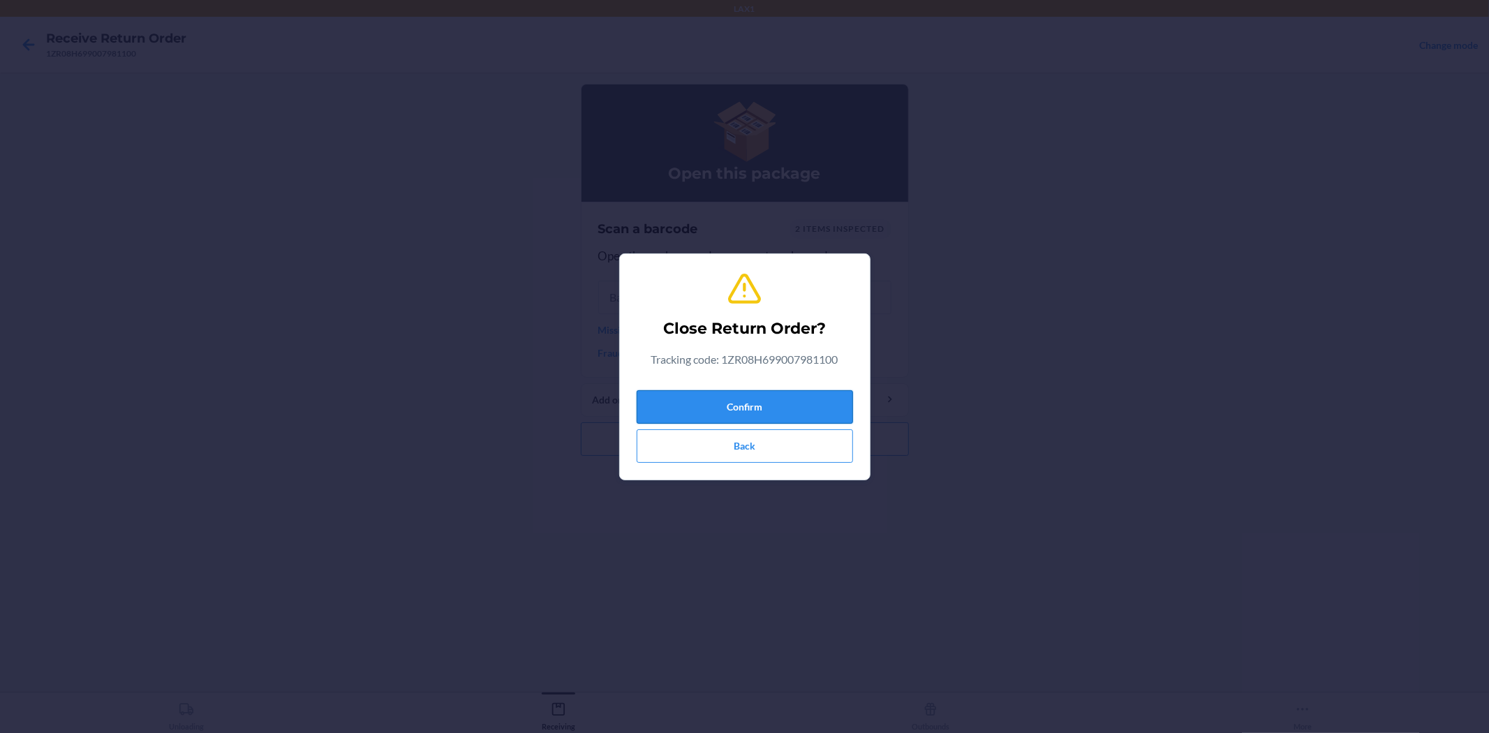
click at [789, 393] on button "Confirm" at bounding box center [745, 407] width 216 height 34
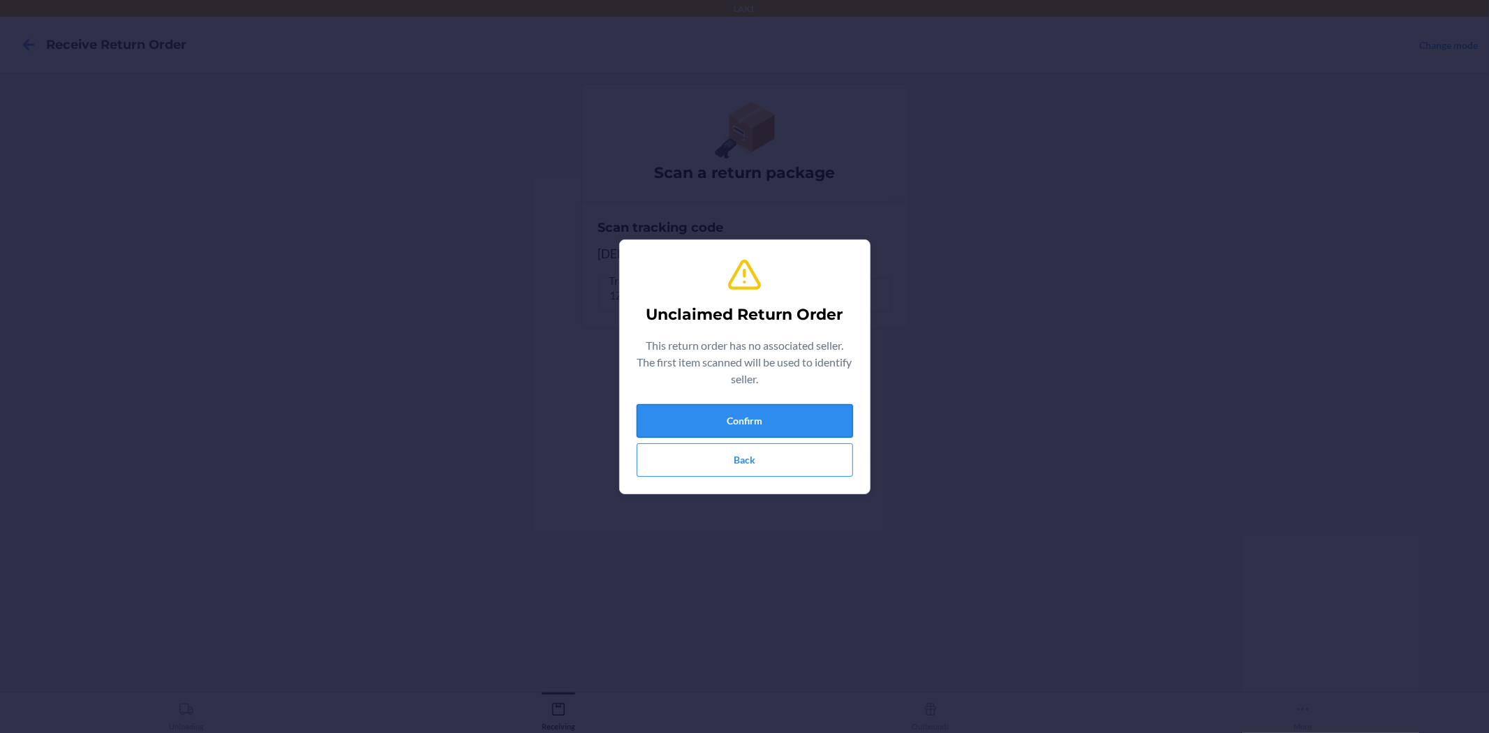
click at [820, 409] on button "Confirm" at bounding box center [745, 421] width 216 height 34
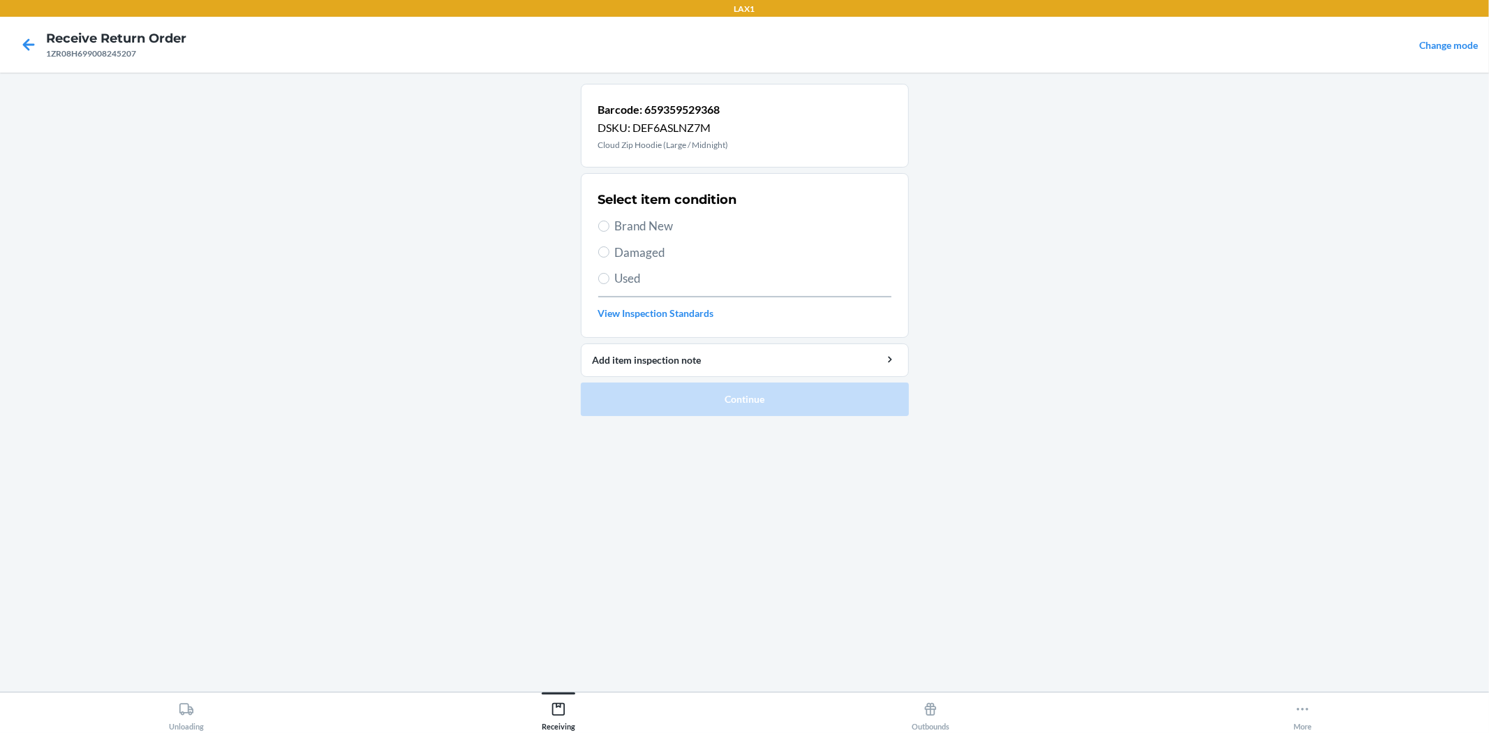
click at [631, 250] on span "Damaged" at bounding box center [753, 253] width 276 height 18
click at [609, 250] on input "Damaged" at bounding box center [603, 251] width 11 height 11
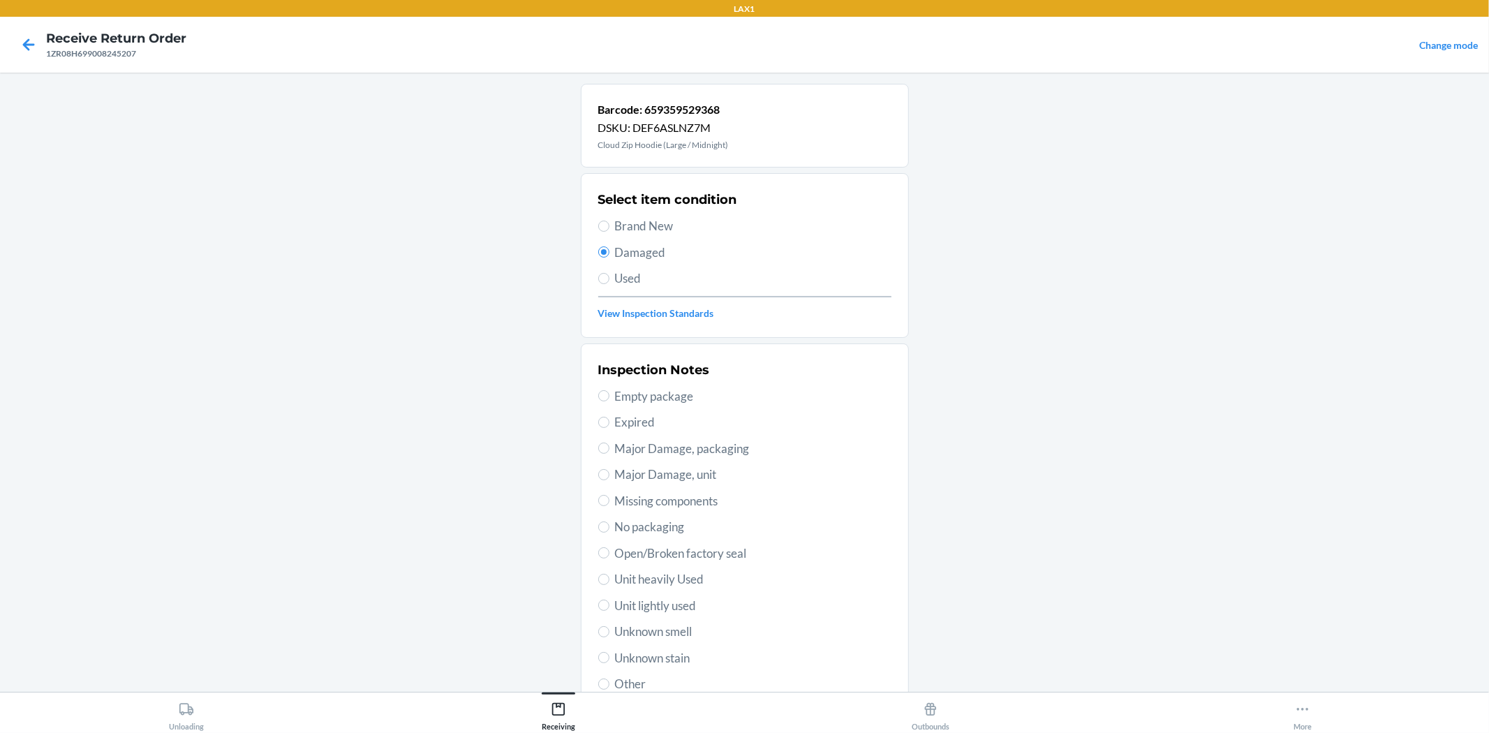
drag, startPoint x: 649, startPoint y: 473, endPoint x: 662, endPoint y: 477, distance: 13.5
click at [650, 473] on span "Major Damage, unit" at bounding box center [753, 475] width 276 height 18
click at [609, 473] on input "Major Damage, unit" at bounding box center [603, 474] width 11 height 11
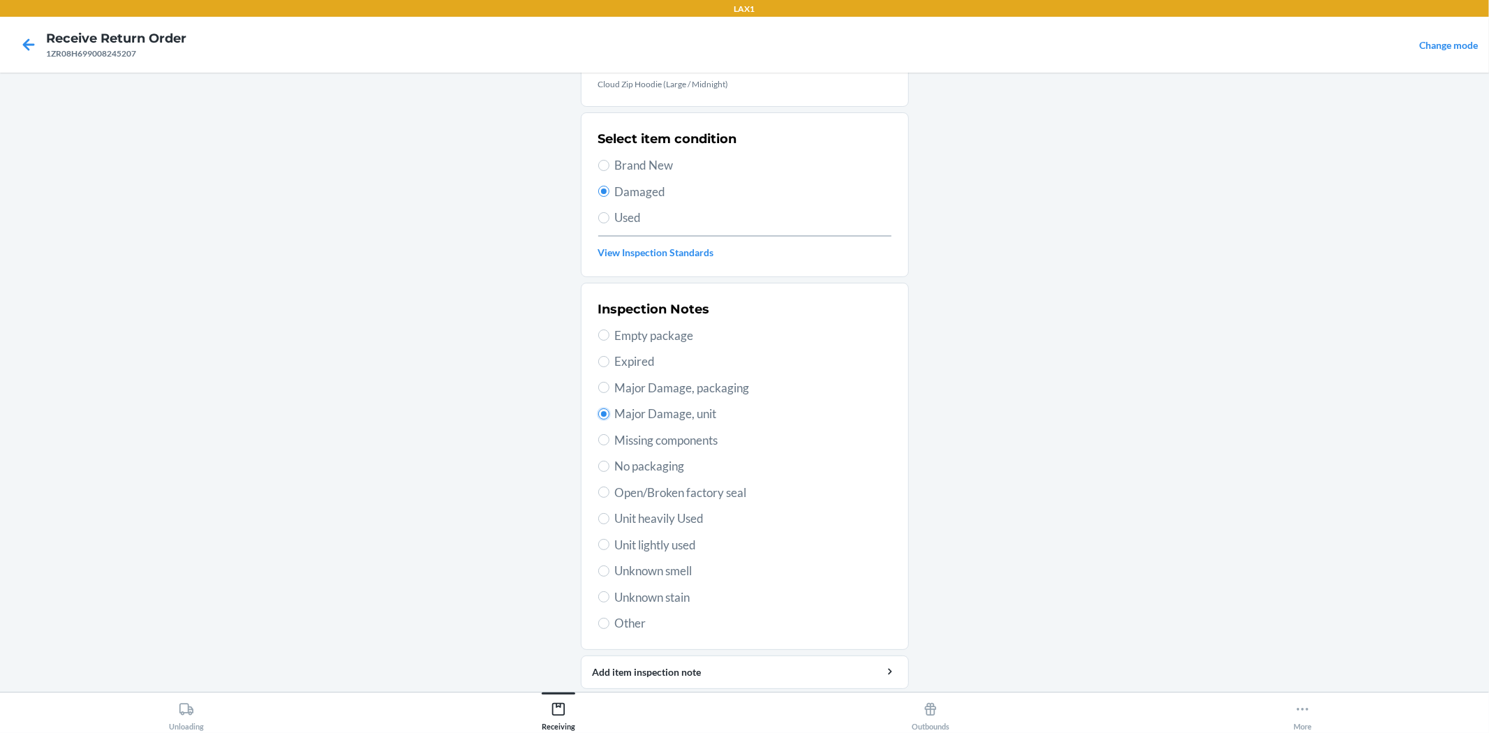
scroll to position [107, 0]
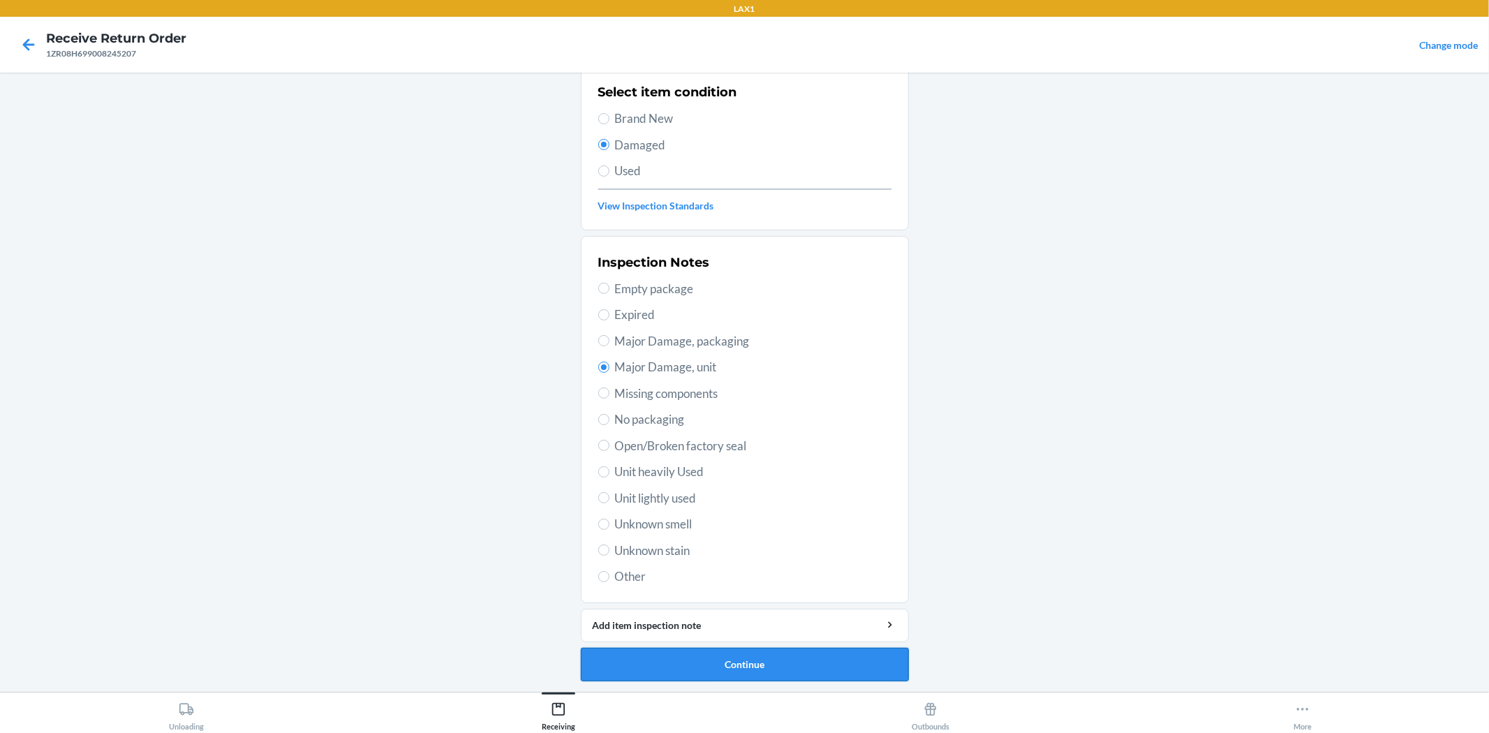
click at [792, 658] on button "Continue" at bounding box center [745, 665] width 328 height 34
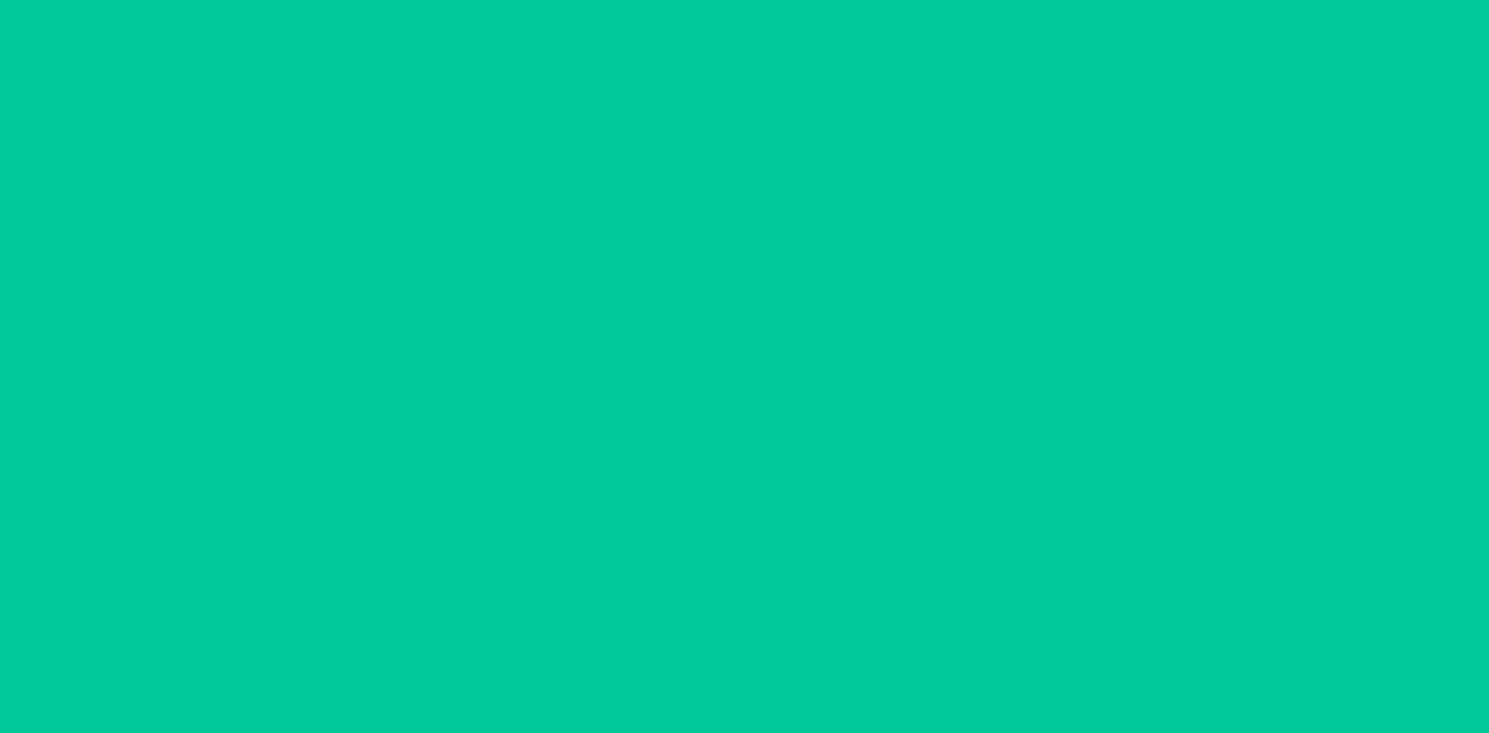
scroll to position [0, 0]
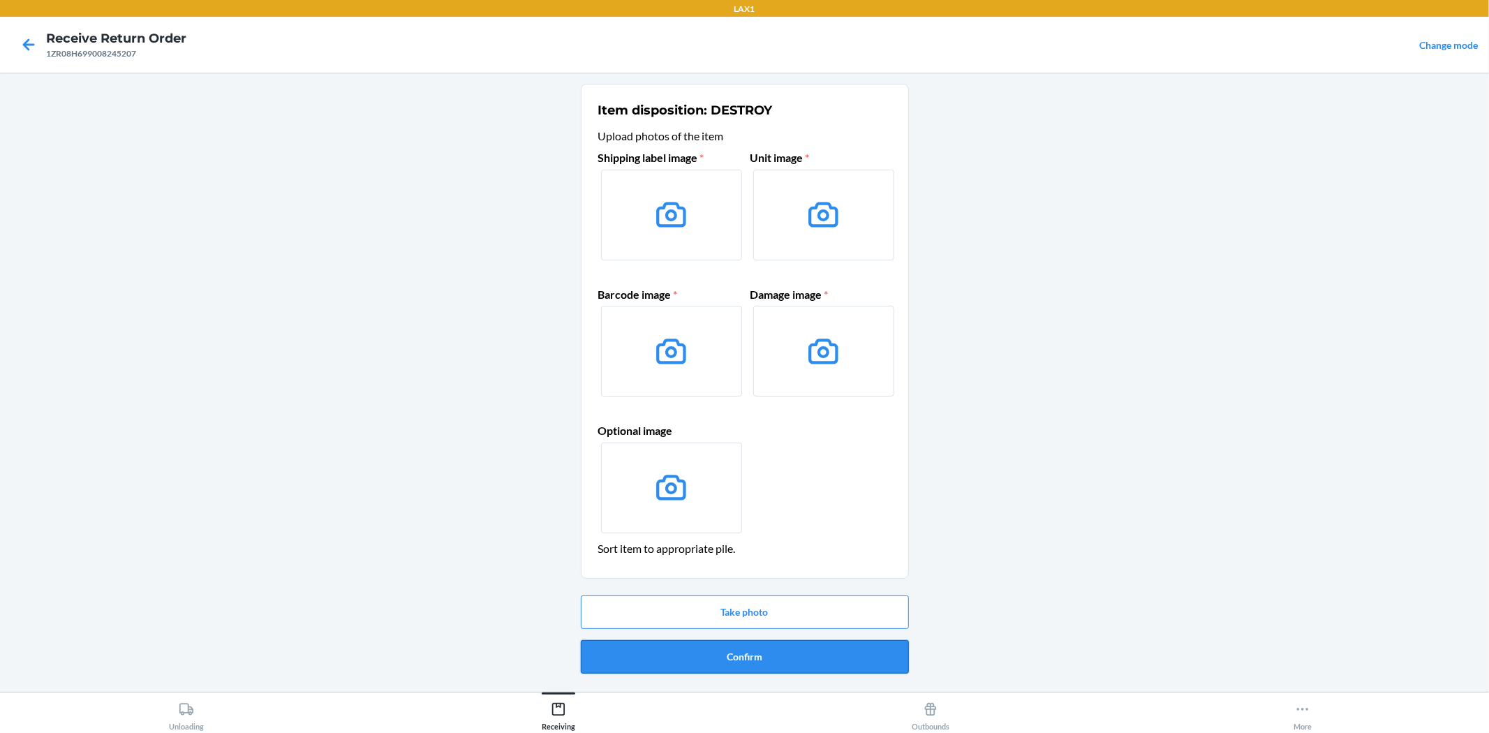
click at [797, 651] on button "Confirm" at bounding box center [745, 657] width 328 height 34
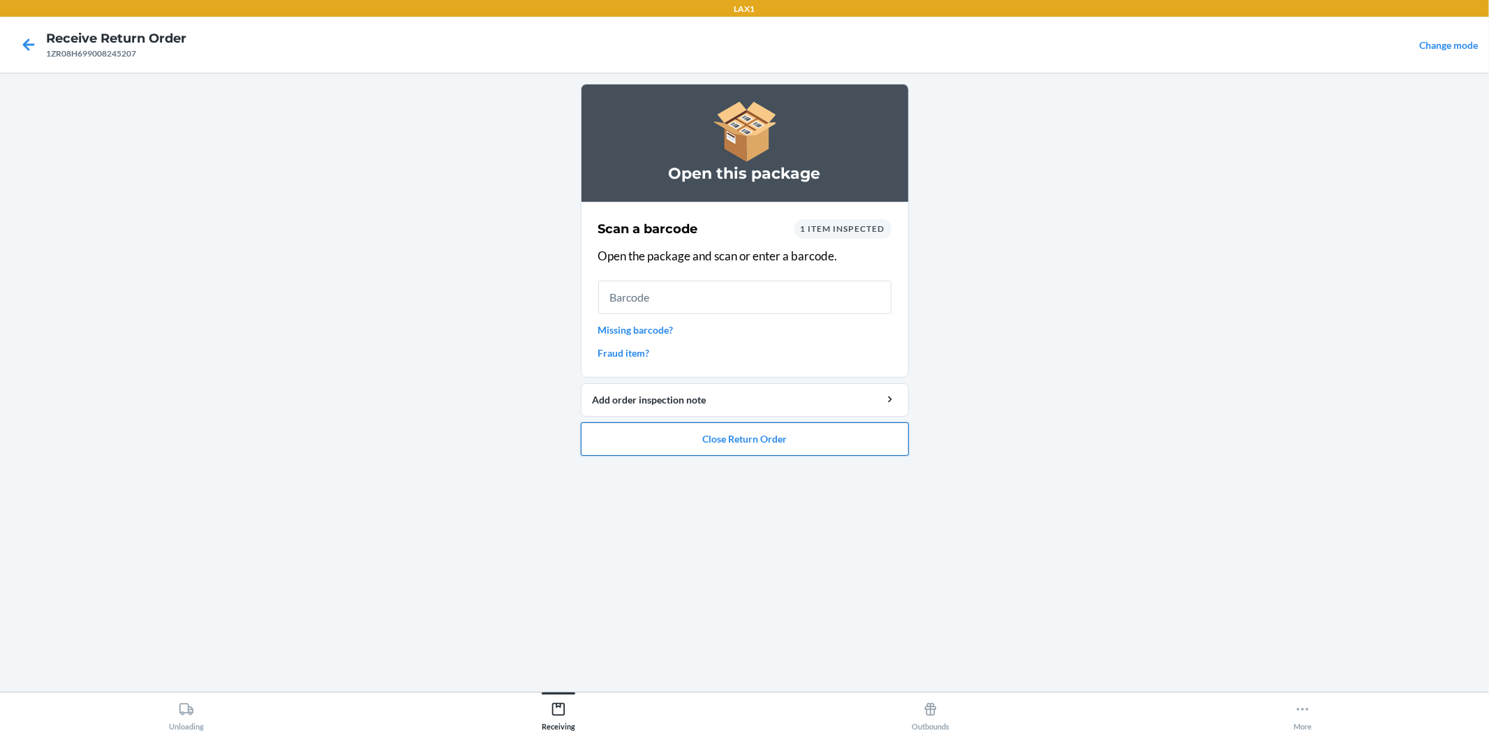
click at [818, 433] on button "Close Return Order" at bounding box center [745, 439] width 328 height 34
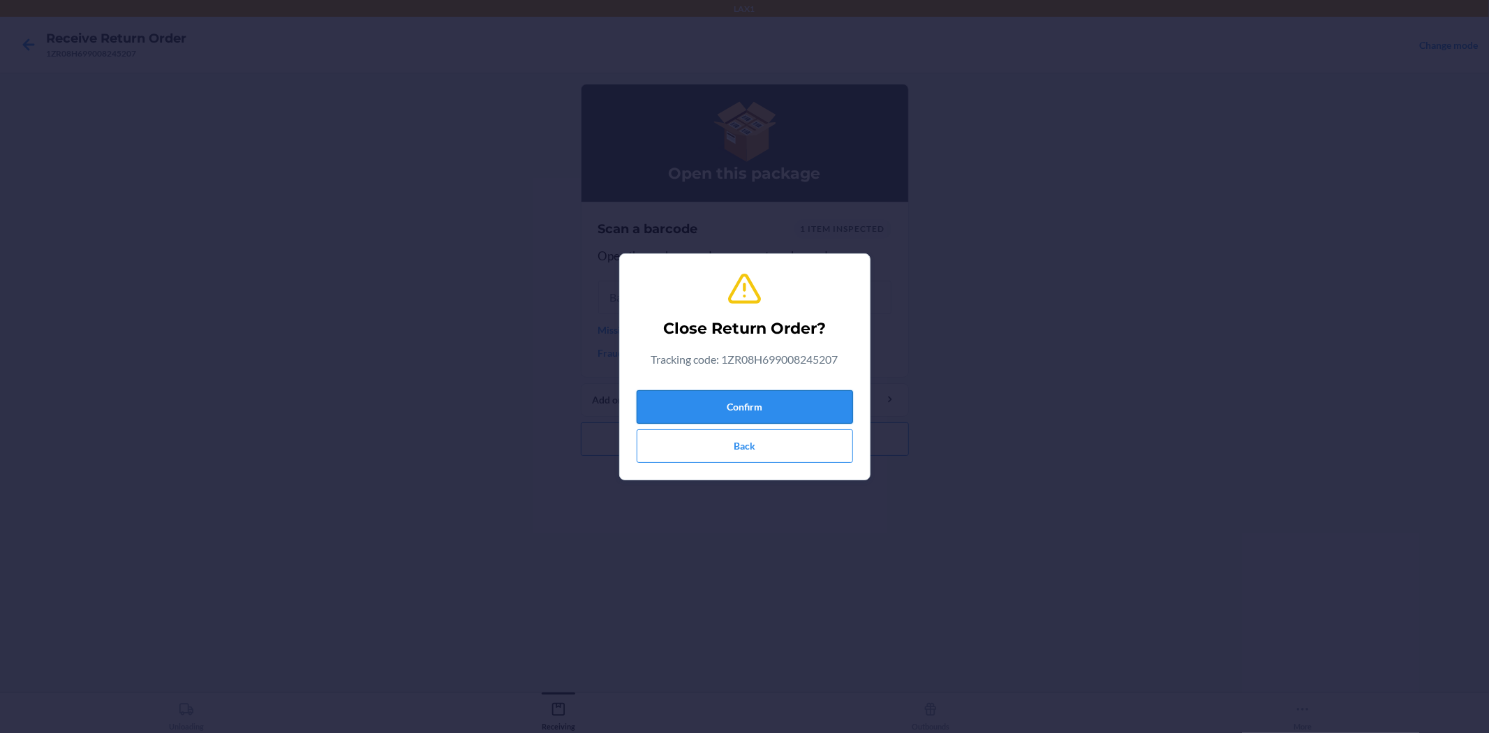
click at [799, 406] on button "Confirm" at bounding box center [745, 407] width 216 height 34
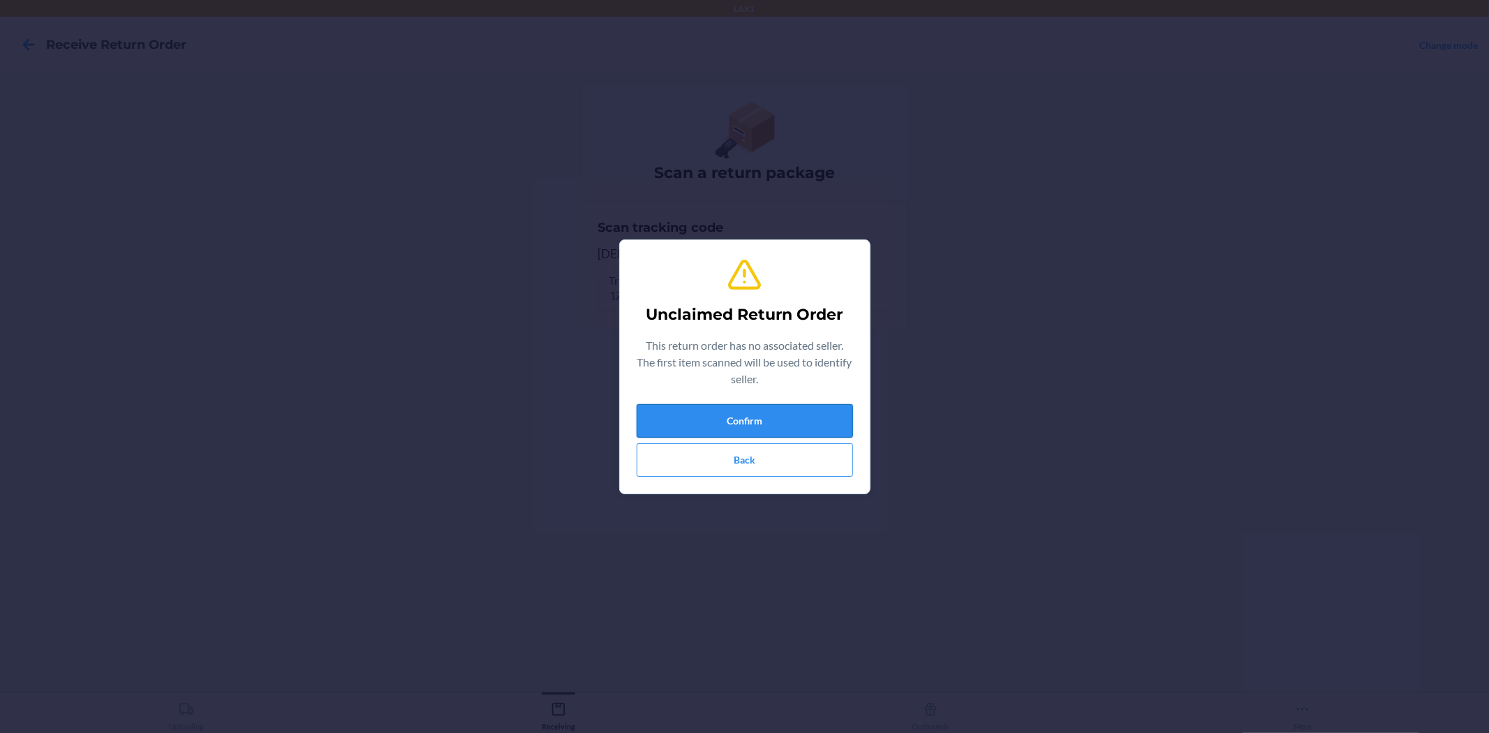
click at [754, 423] on button "Confirm" at bounding box center [745, 421] width 216 height 34
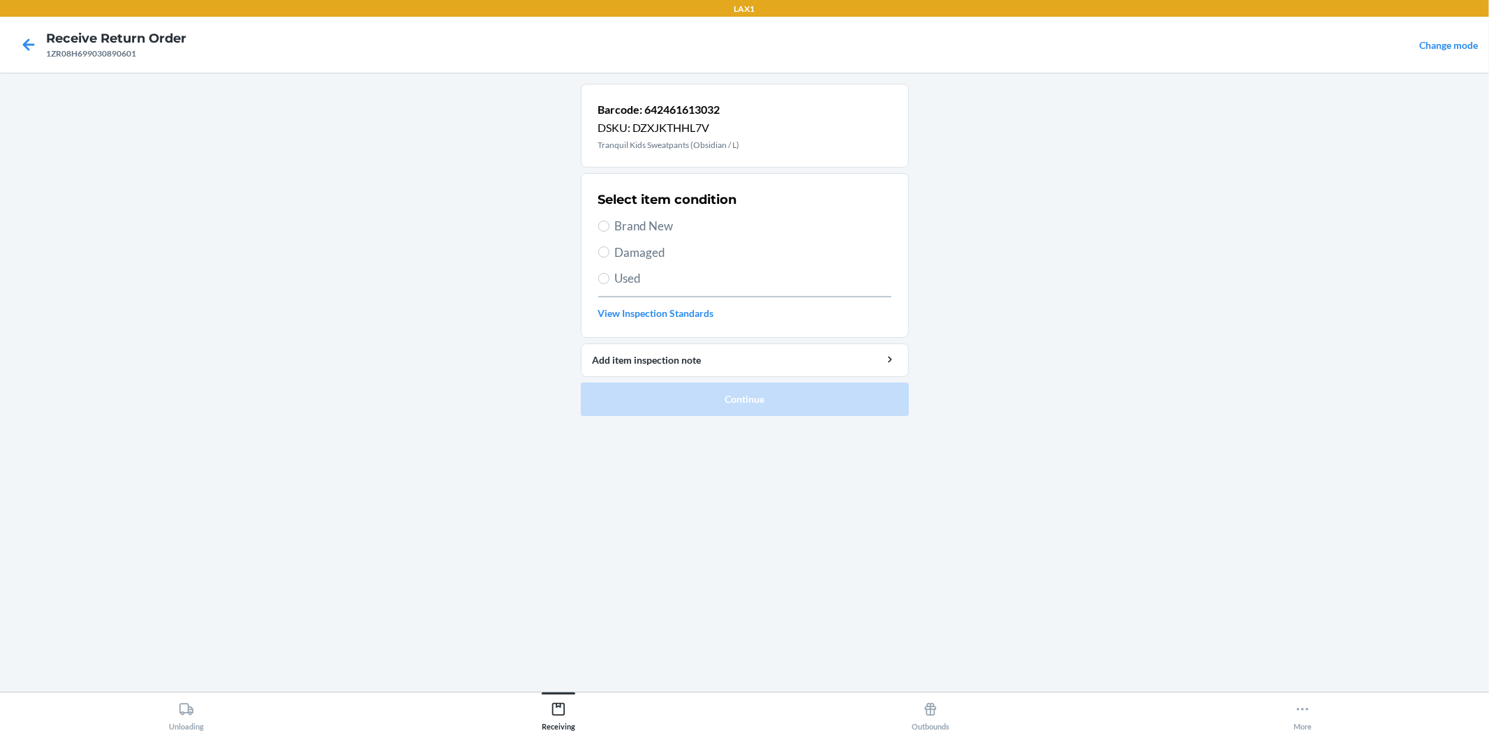
click at [651, 223] on span "Brand New" at bounding box center [753, 226] width 276 height 18
click at [609, 223] on input "Brand New" at bounding box center [603, 226] width 11 height 11
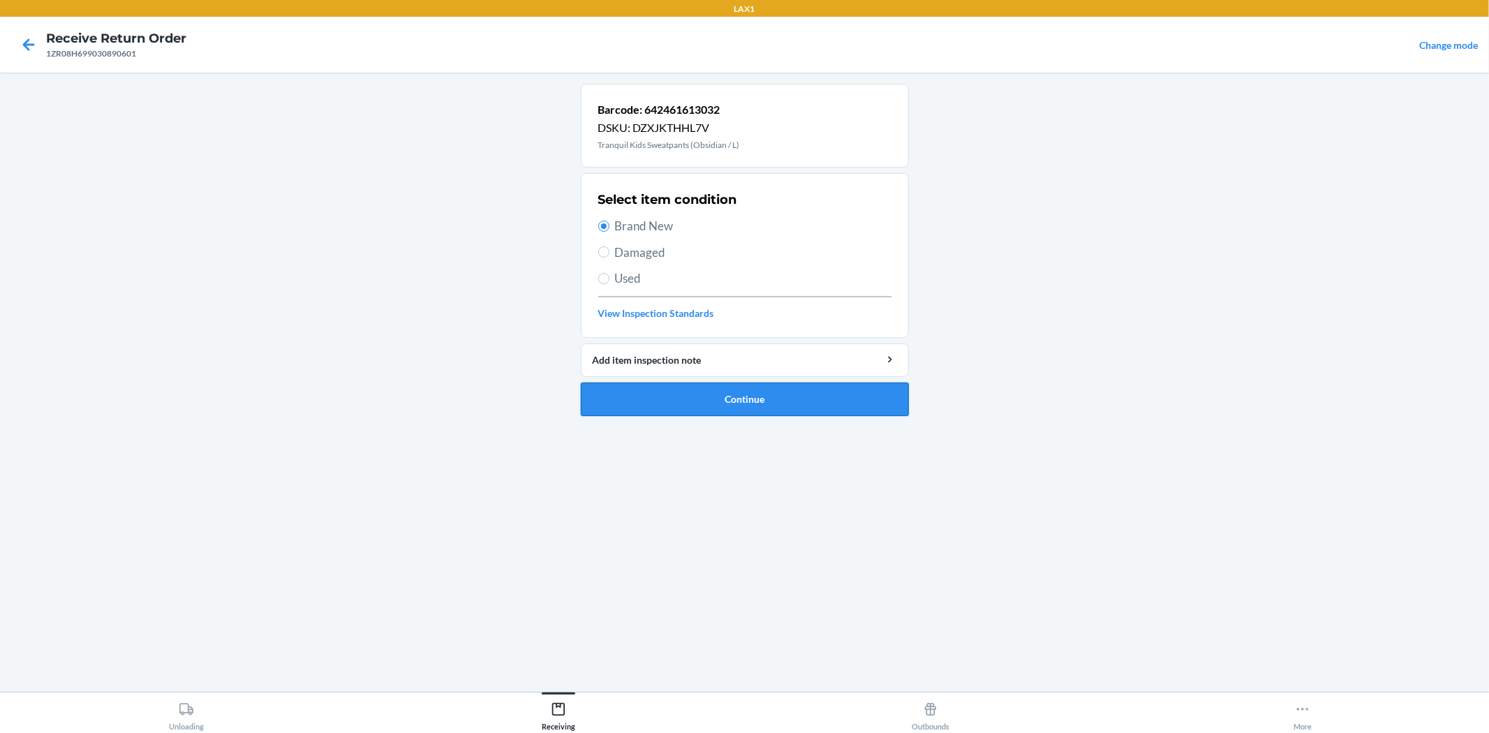
click at [727, 400] on button "Continue" at bounding box center [745, 400] width 328 height 34
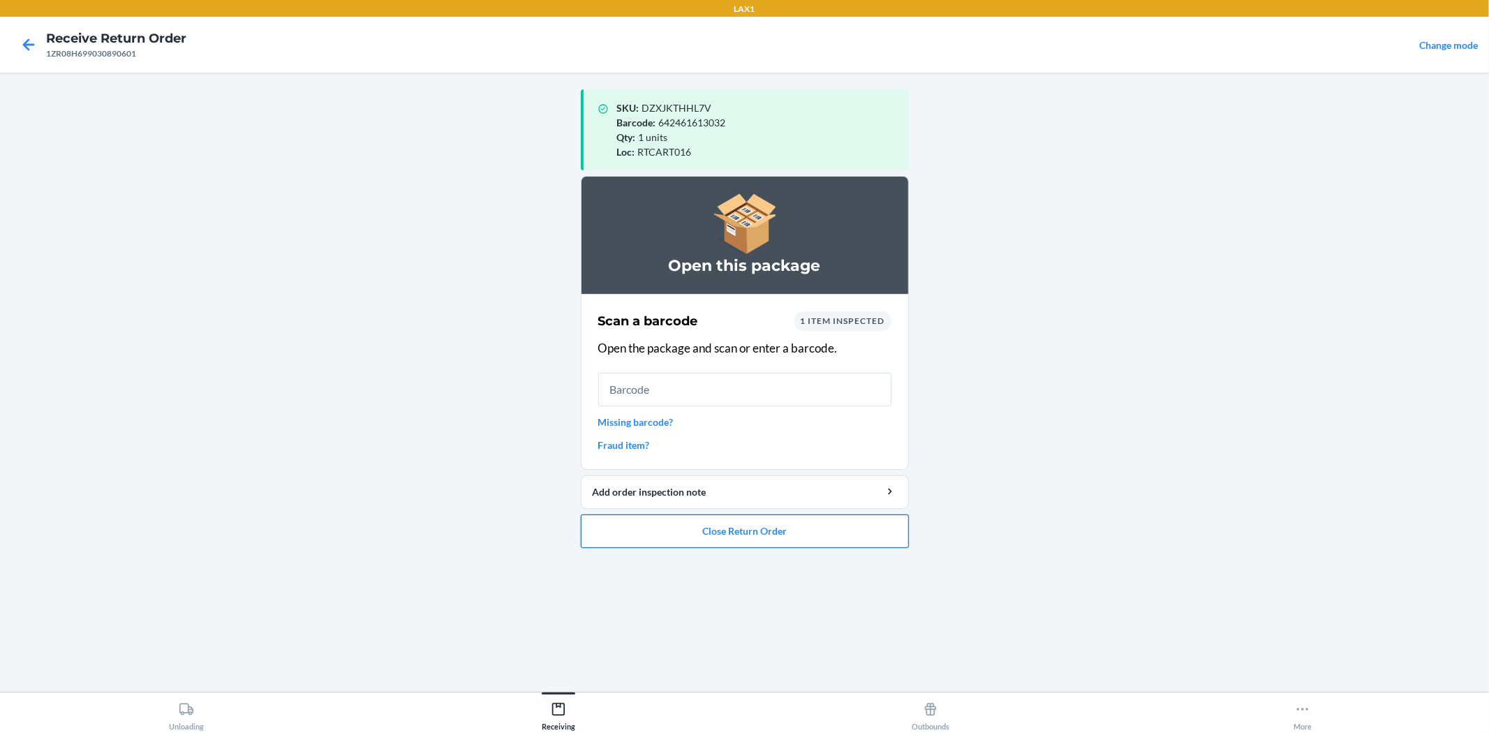
click at [810, 529] on button "Close Return Order" at bounding box center [745, 531] width 328 height 34
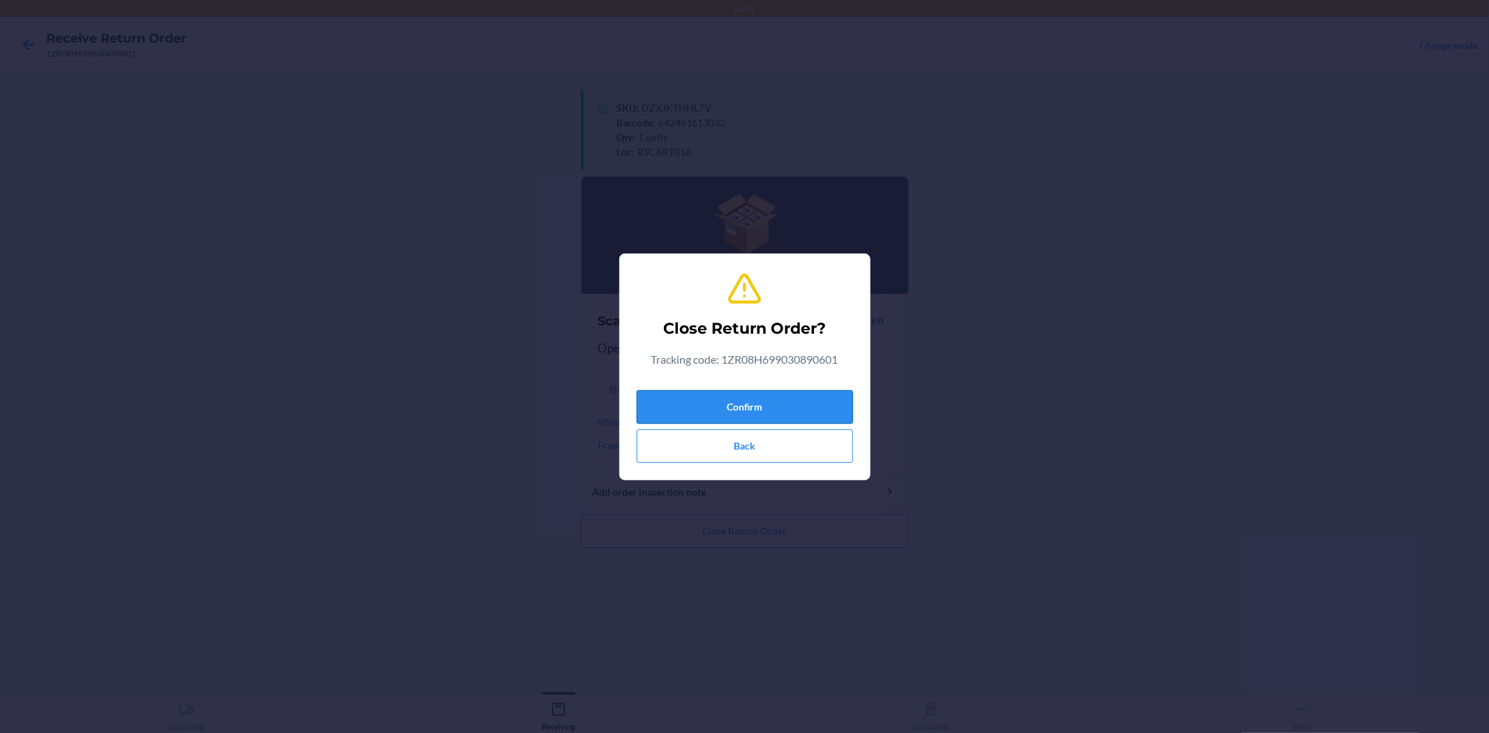
click at [778, 409] on button "Confirm" at bounding box center [745, 407] width 216 height 34
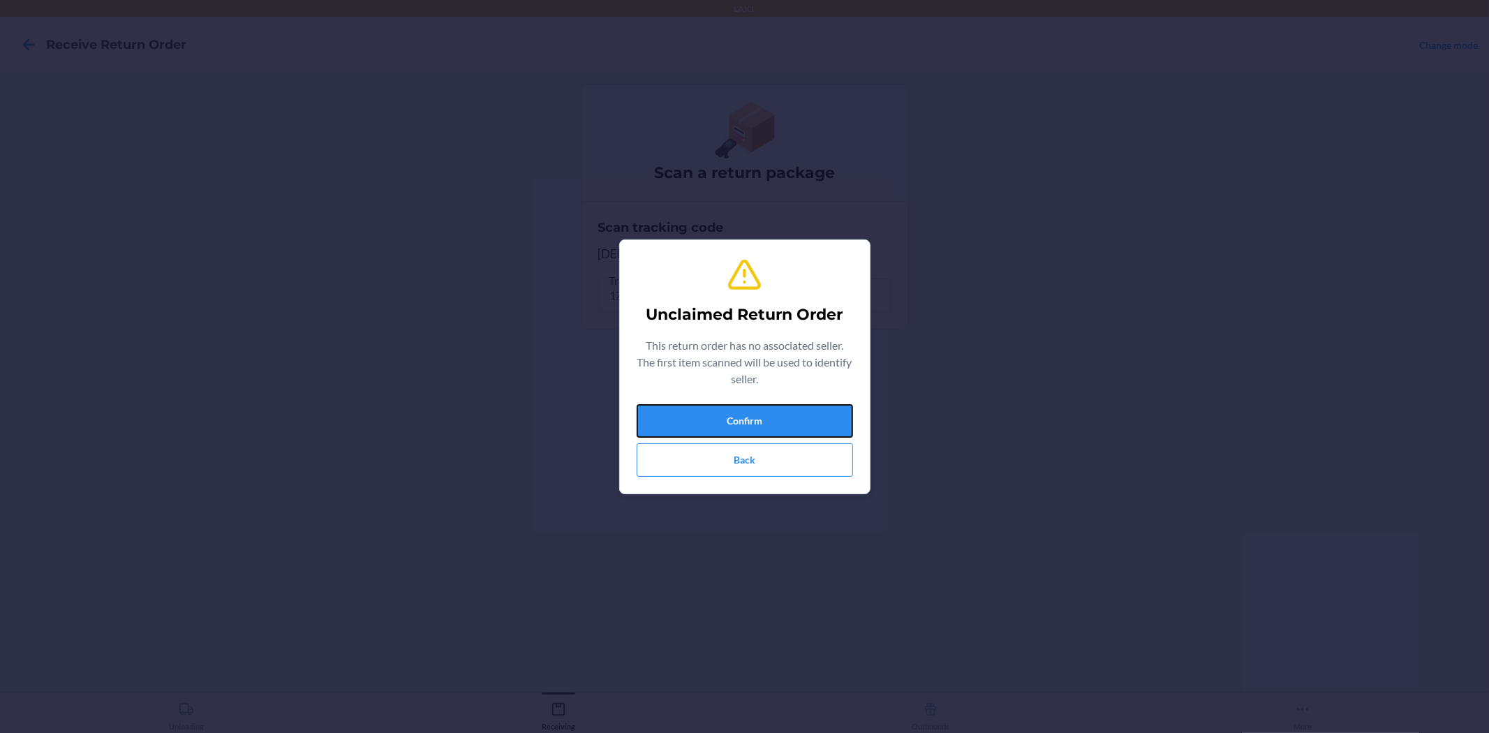
click at [778, 409] on button "Confirm" at bounding box center [745, 421] width 216 height 34
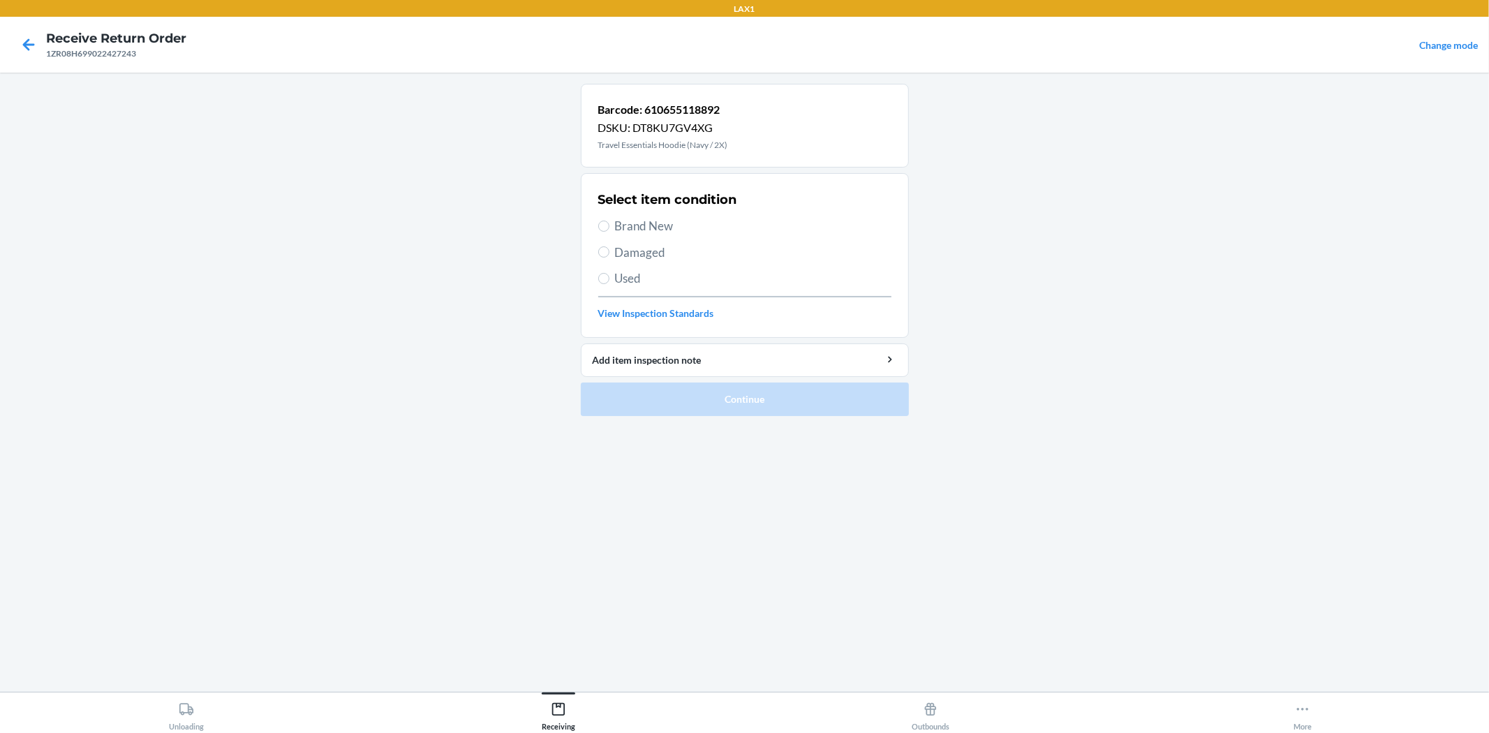
click at [666, 253] on span "Damaged" at bounding box center [753, 253] width 276 height 18
click at [609, 253] on input "Damaged" at bounding box center [603, 251] width 11 height 11
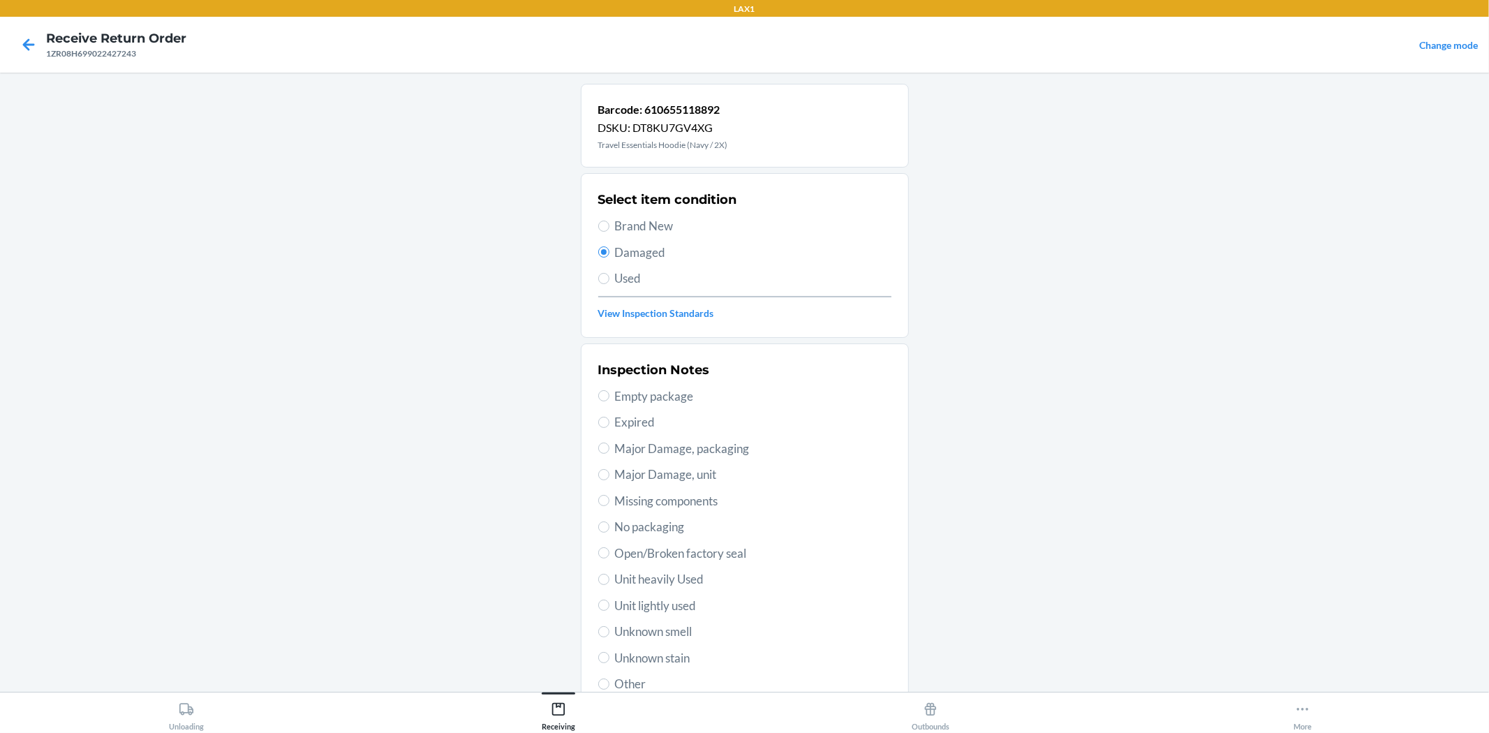
click at [695, 479] on span "Major Damage, unit" at bounding box center [753, 475] width 276 height 18
click at [609, 479] on input "Major Damage, unit" at bounding box center [603, 474] width 11 height 11
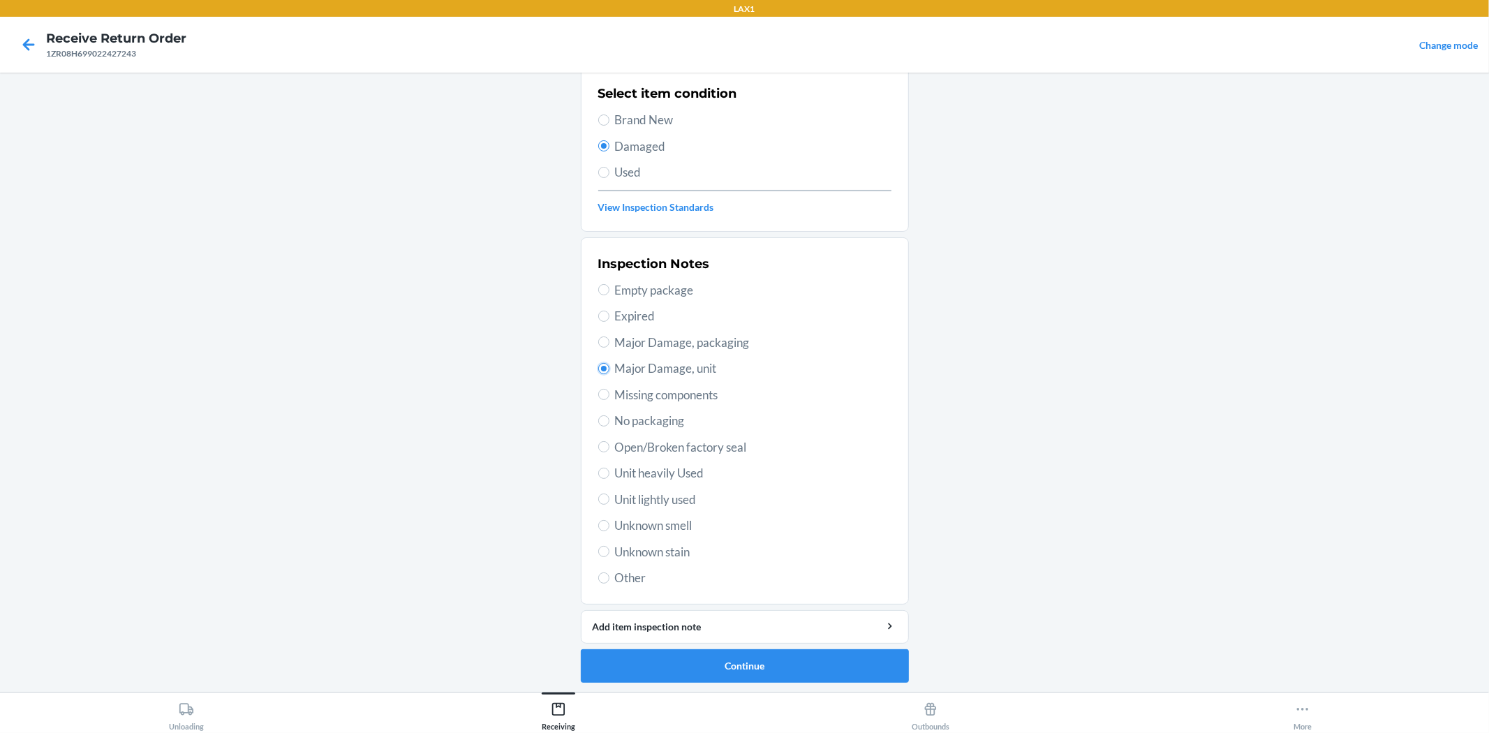
scroll to position [107, 0]
click at [733, 654] on button "Continue" at bounding box center [745, 665] width 328 height 34
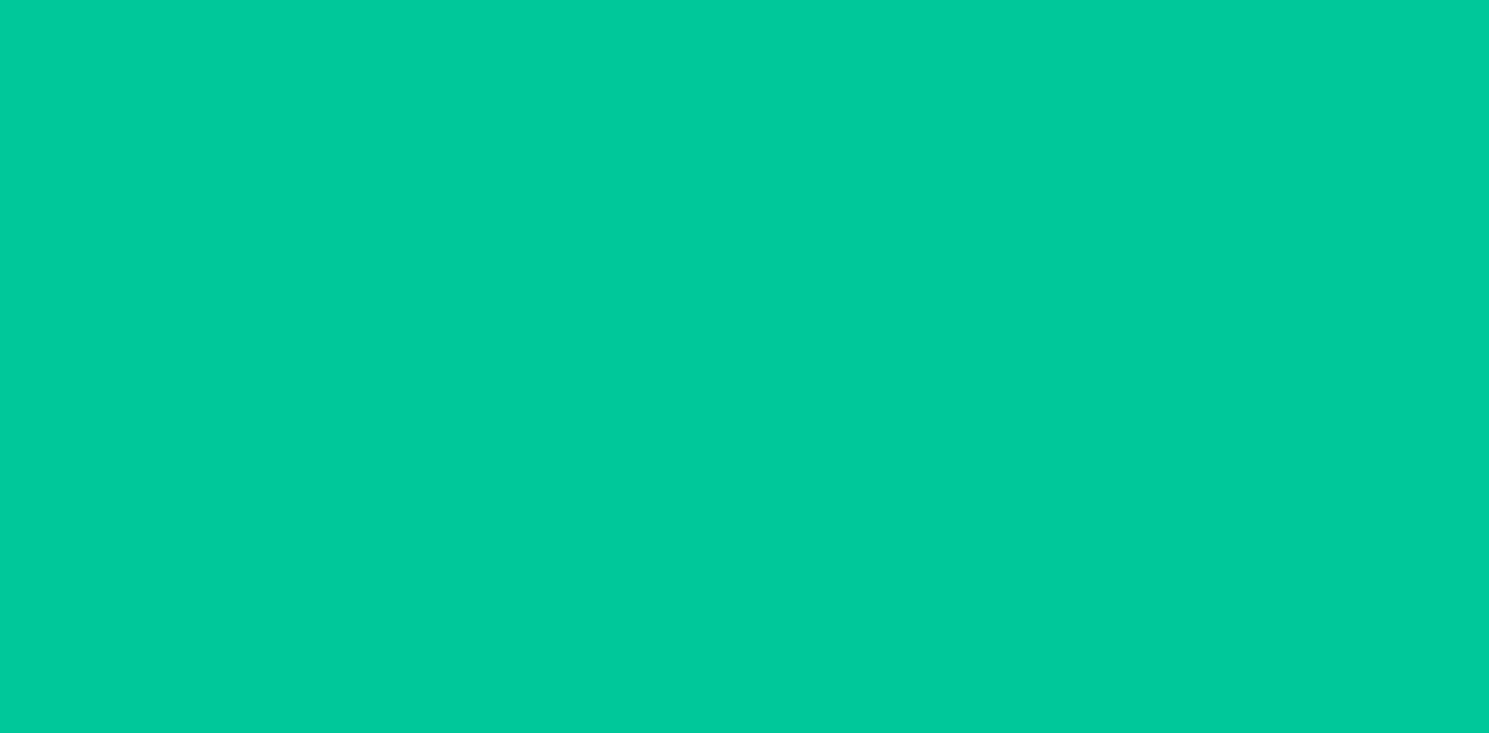
scroll to position [0, 0]
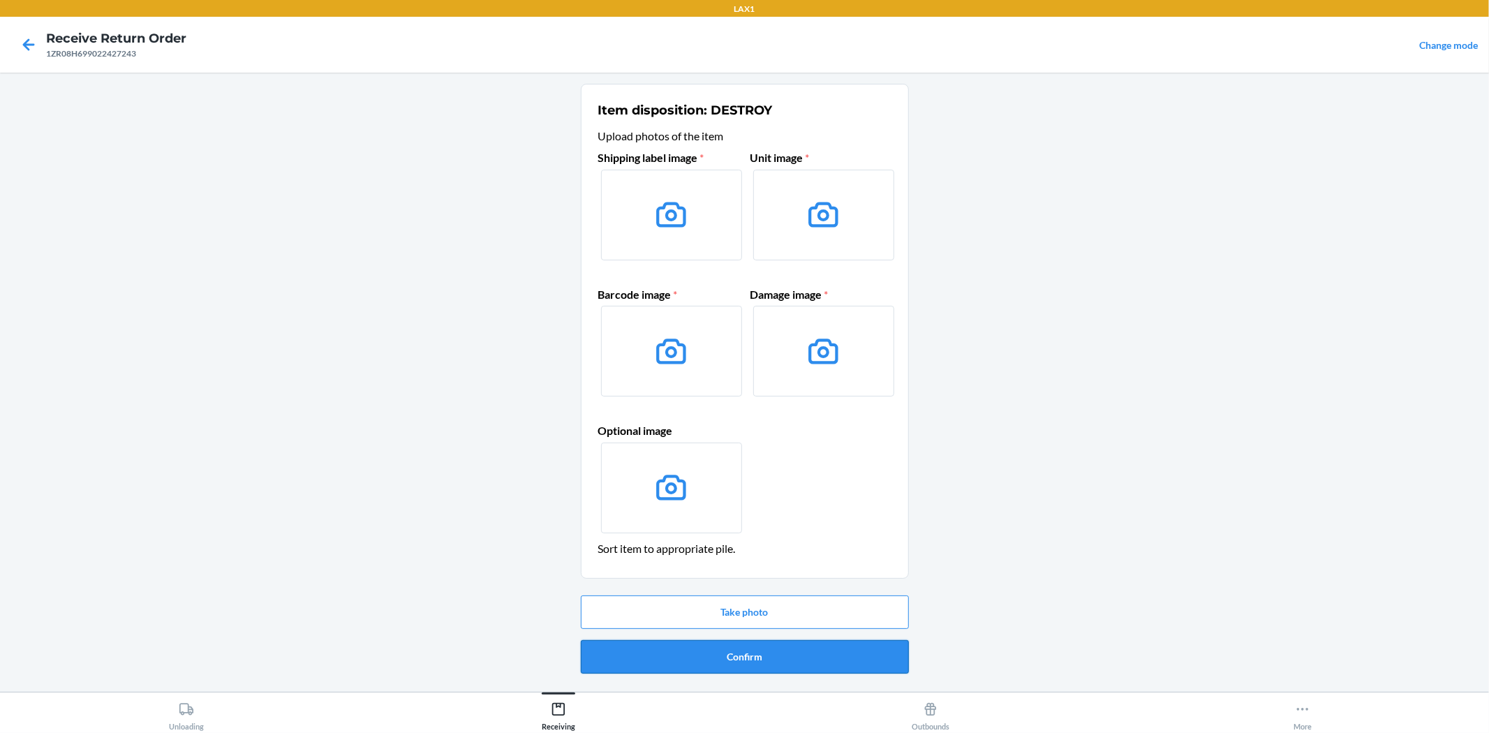
click at [646, 653] on button "Confirm" at bounding box center [745, 657] width 328 height 34
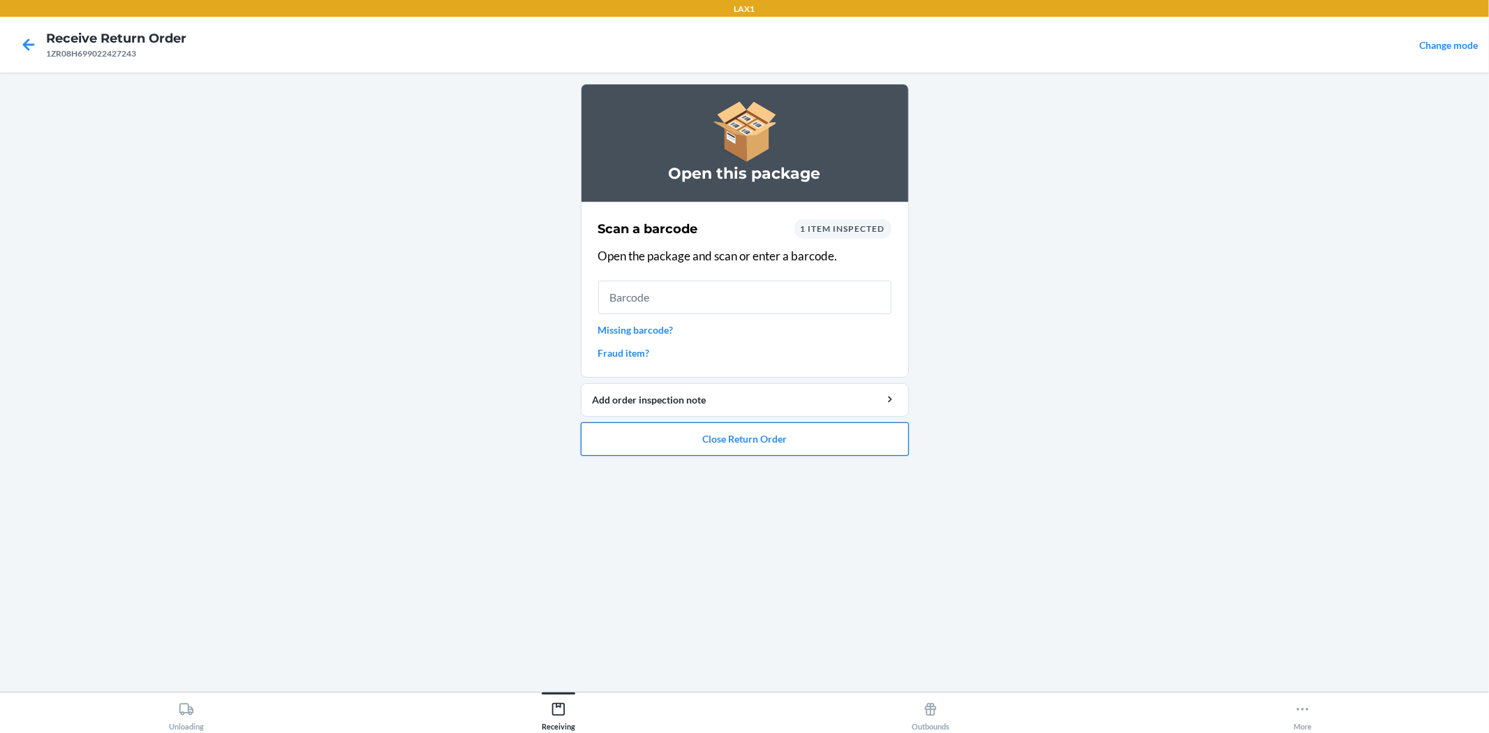
click at [715, 451] on button "Close Return Order" at bounding box center [745, 439] width 328 height 34
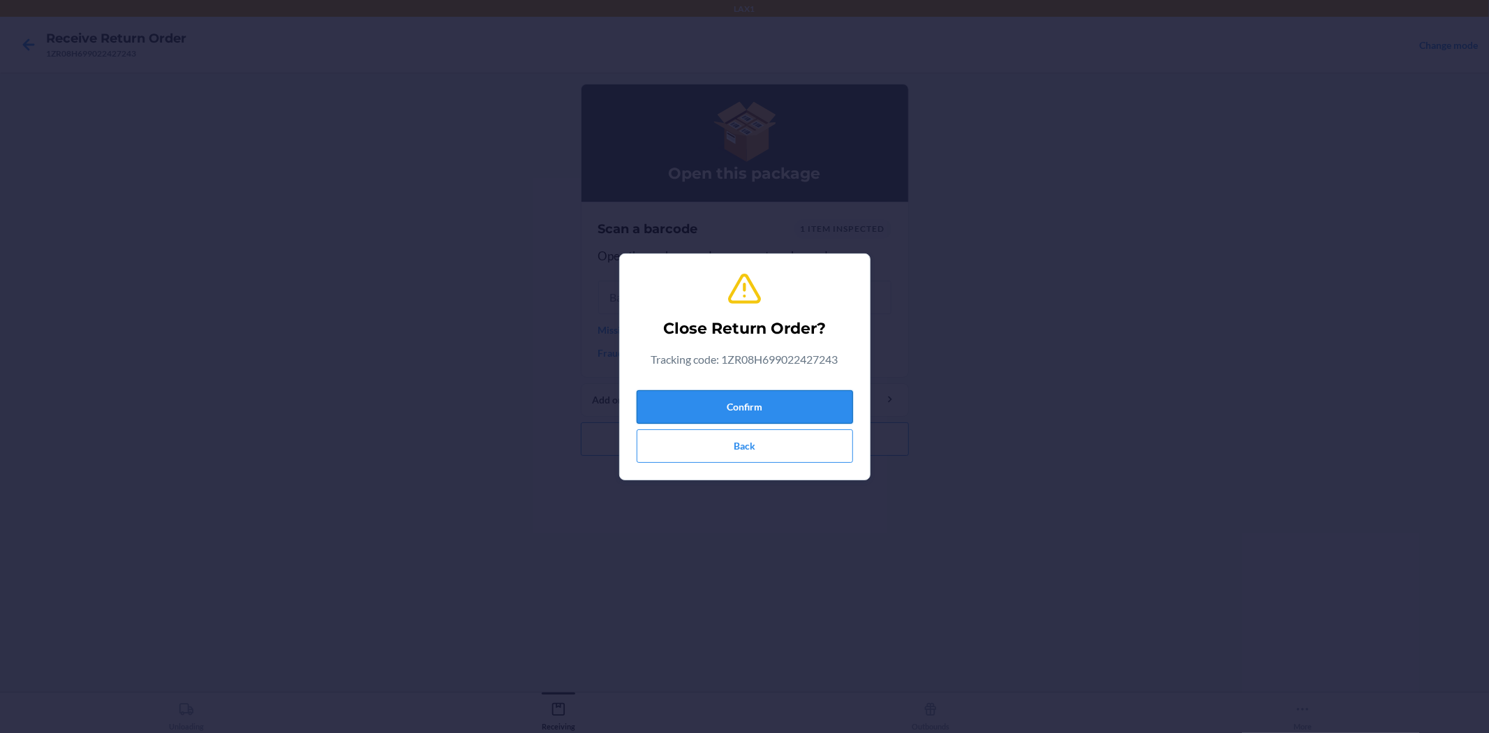
click at [762, 410] on button "Confirm" at bounding box center [745, 407] width 216 height 34
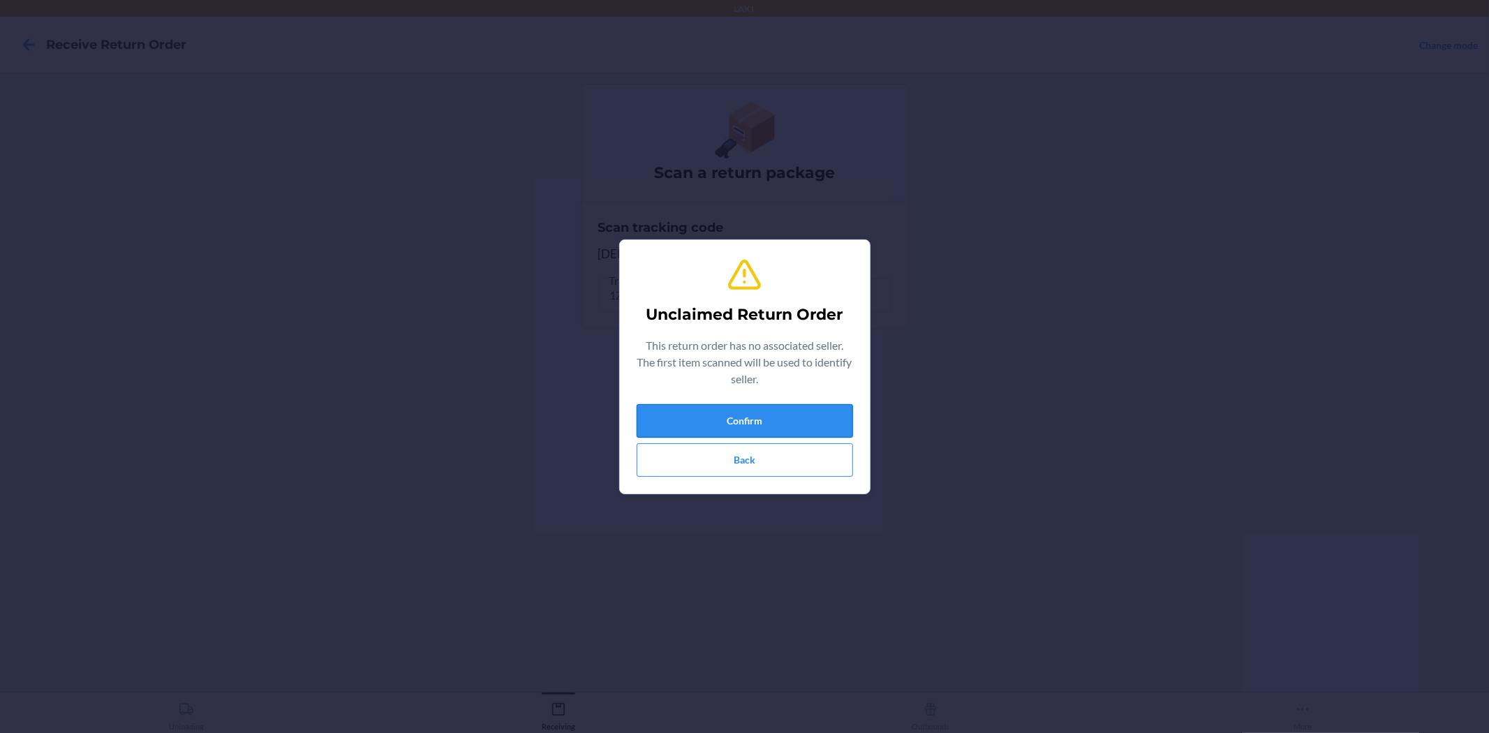
click at [777, 414] on button "Confirm" at bounding box center [745, 421] width 216 height 34
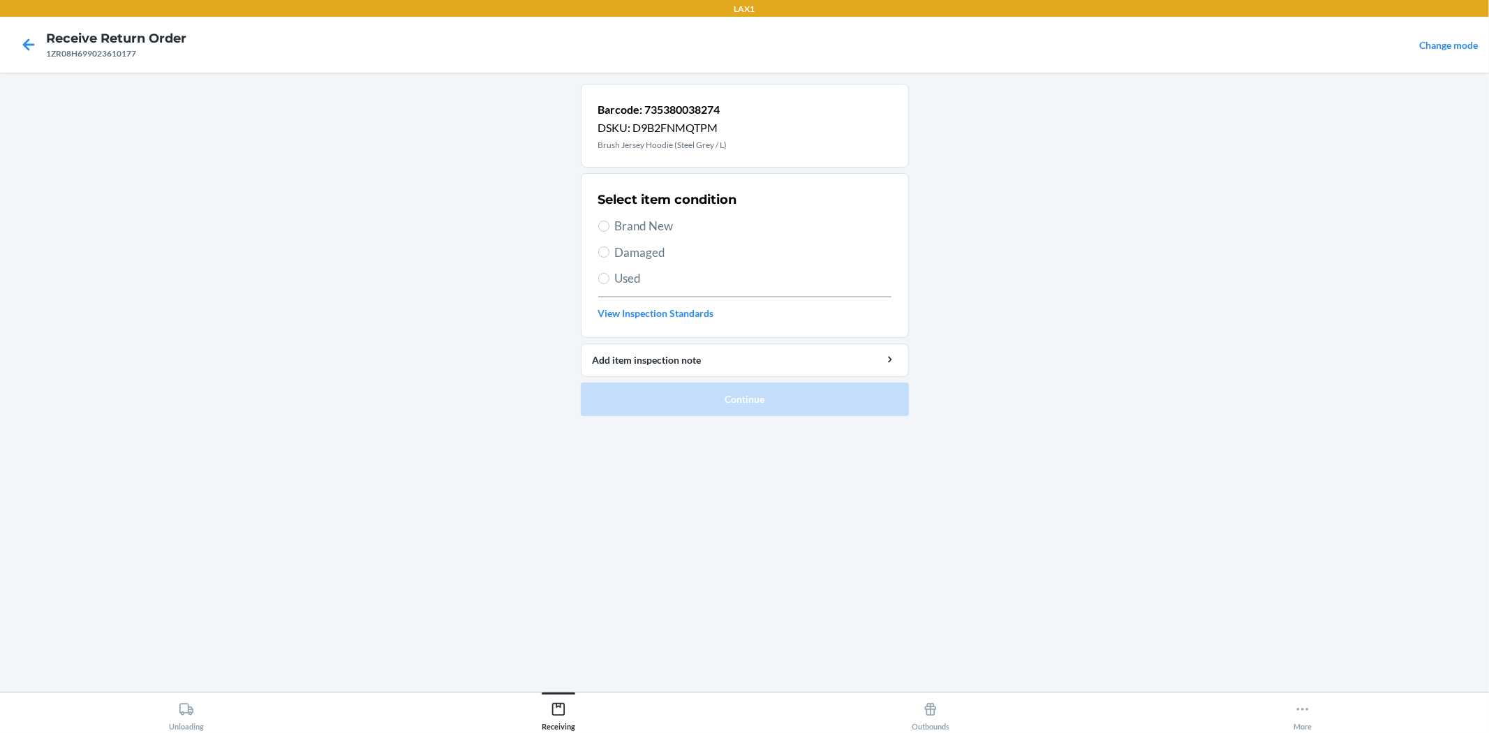
click at [665, 242] on div "Select item condition Brand New Damaged Used View Inspection Standards" at bounding box center [744, 255] width 293 height 138
click at [663, 251] on span "Damaged" at bounding box center [753, 253] width 276 height 18
click at [609, 251] on input "Damaged" at bounding box center [603, 251] width 11 height 11
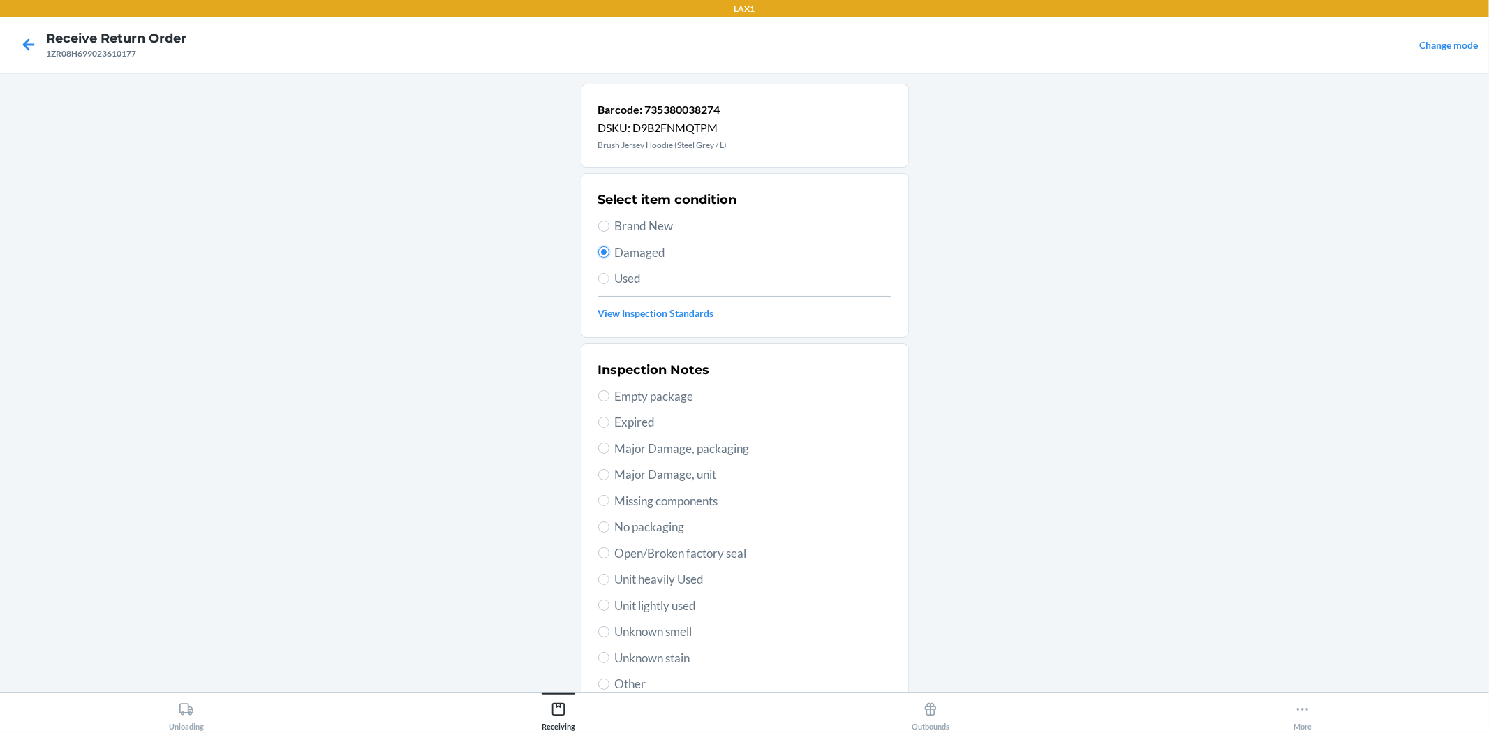
scroll to position [77, 0]
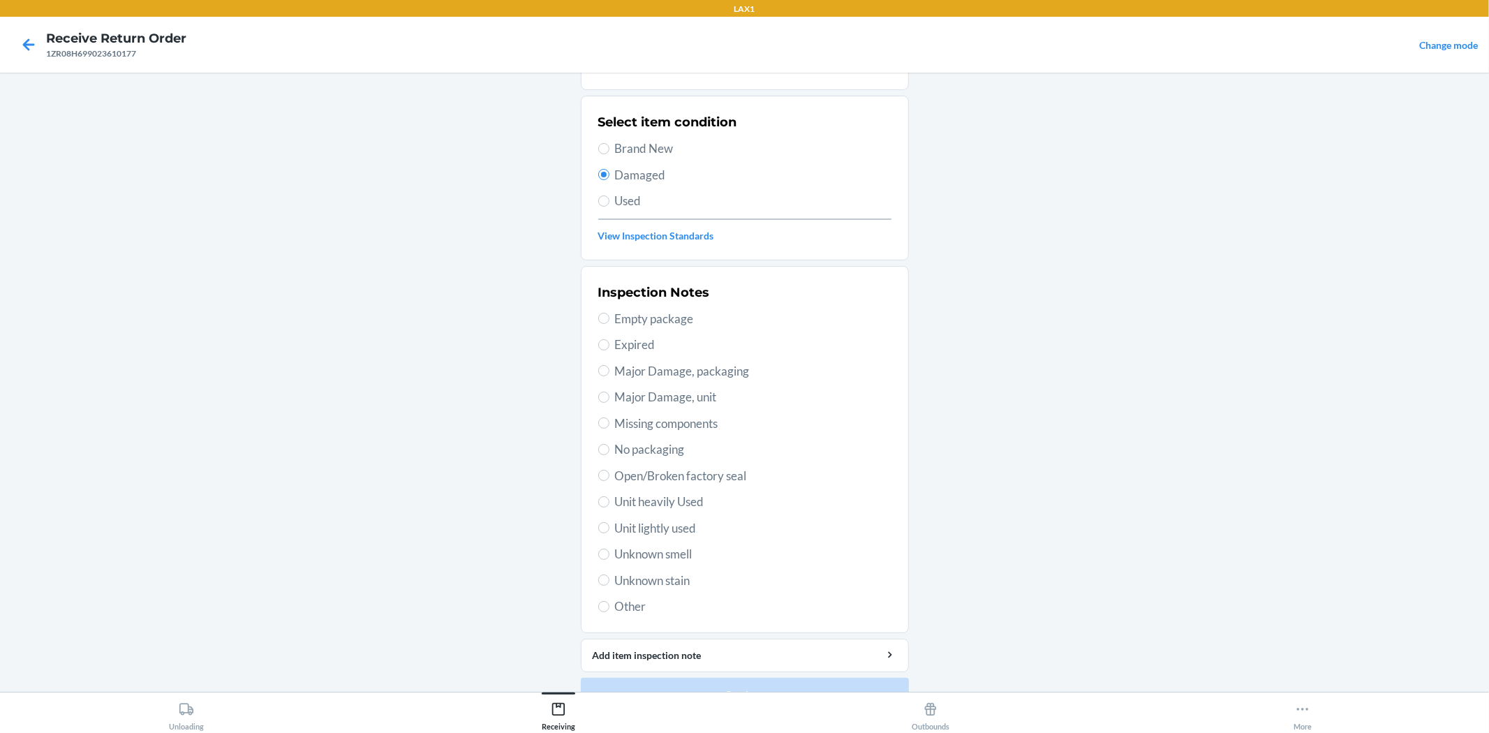
click at [635, 201] on span "Used" at bounding box center [753, 201] width 276 height 18
click at [609, 201] on input "Used" at bounding box center [603, 200] width 11 height 11
click at [675, 525] on span "Unit lightly used" at bounding box center [753, 528] width 276 height 18
click at [609, 525] on input "Unit lightly used" at bounding box center [603, 527] width 11 height 11
click at [756, 684] on button "Continue" at bounding box center [745, 695] width 328 height 34
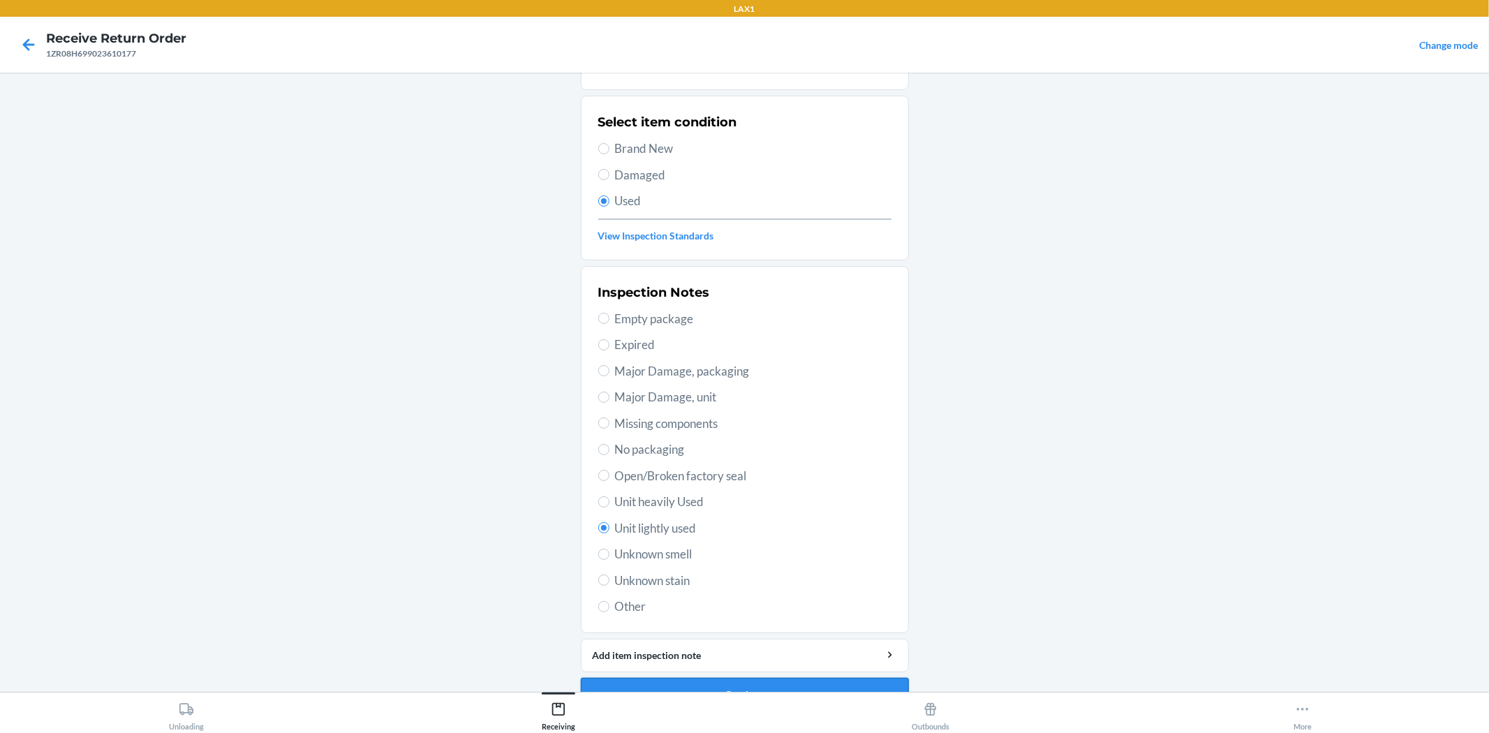
scroll to position [0, 0]
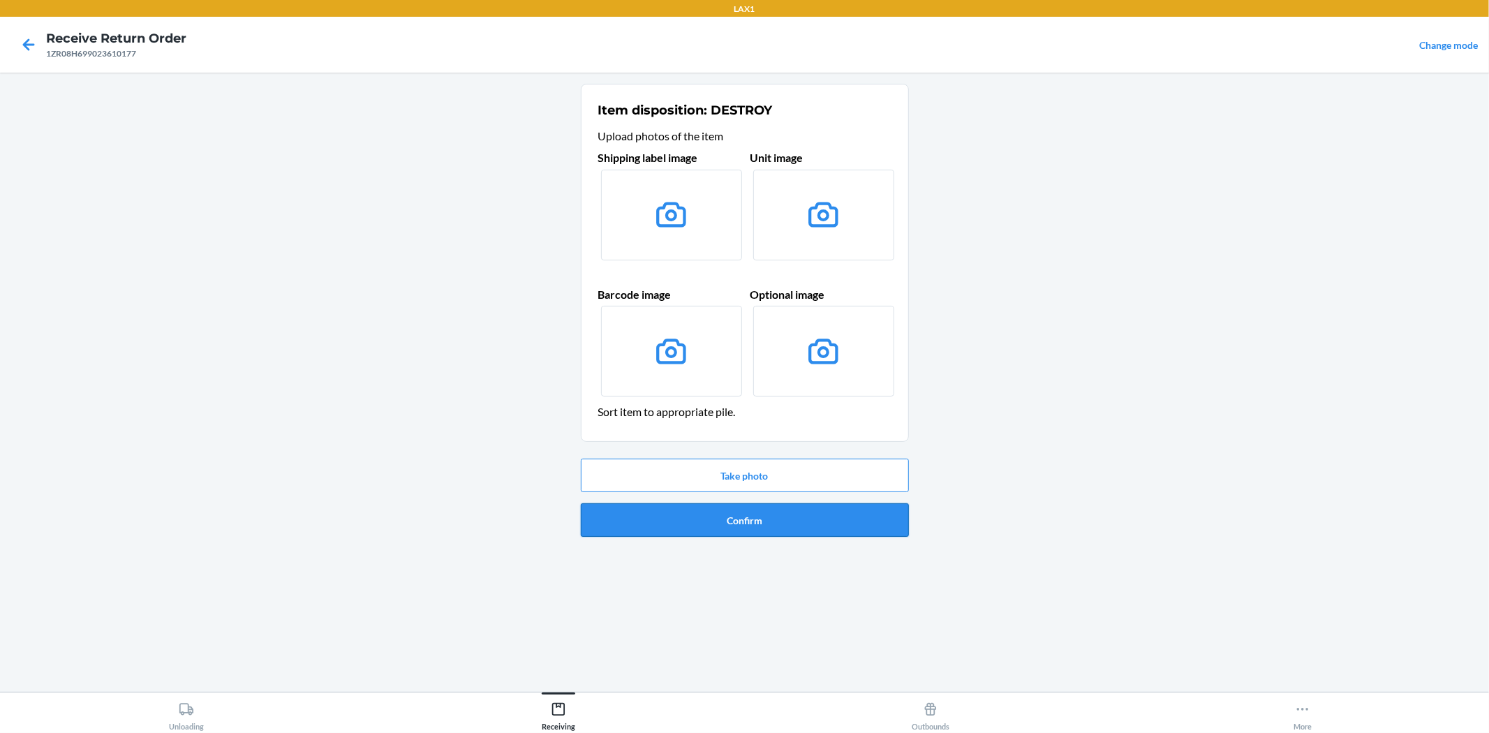
click at [762, 524] on button "Confirm" at bounding box center [745, 520] width 328 height 34
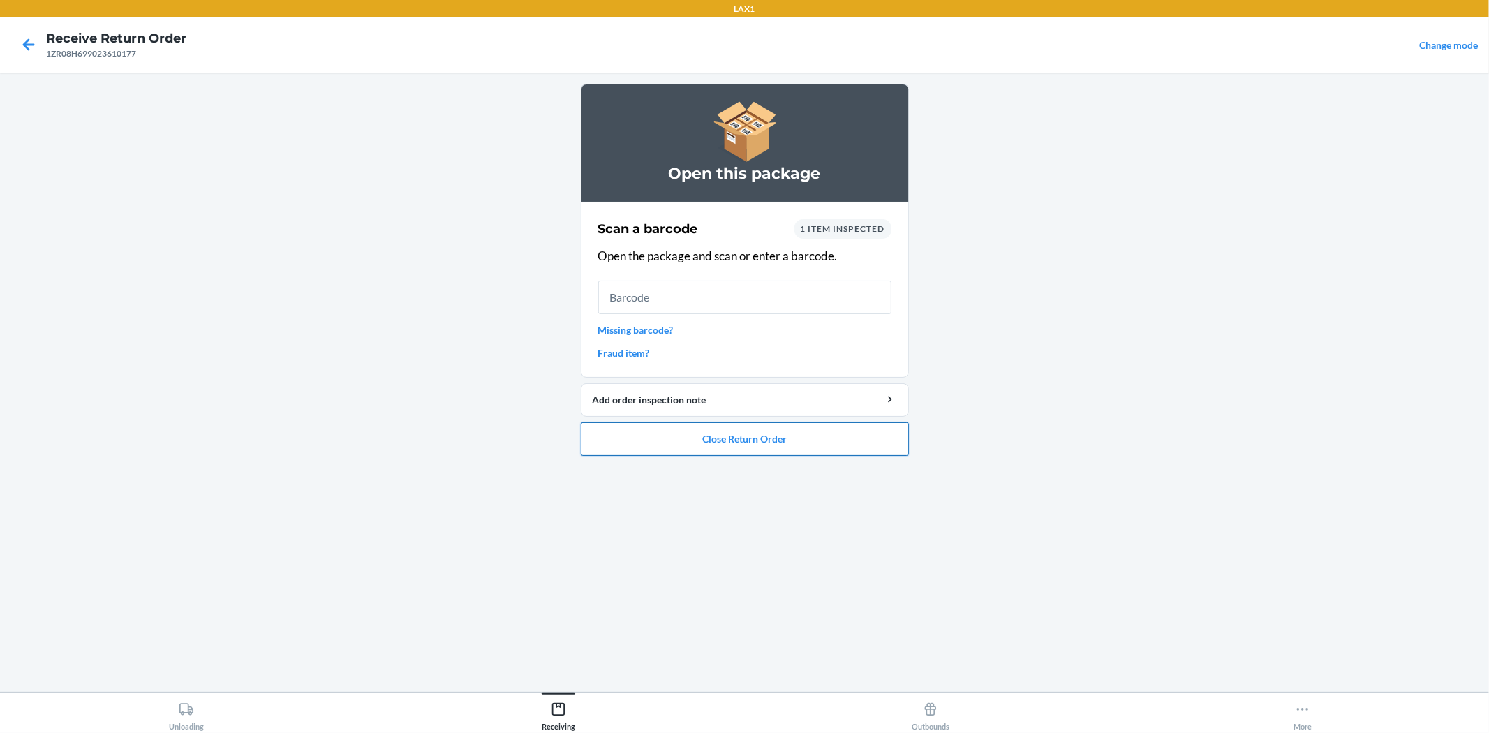
click at [846, 445] on button "Close Return Order" at bounding box center [745, 439] width 328 height 34
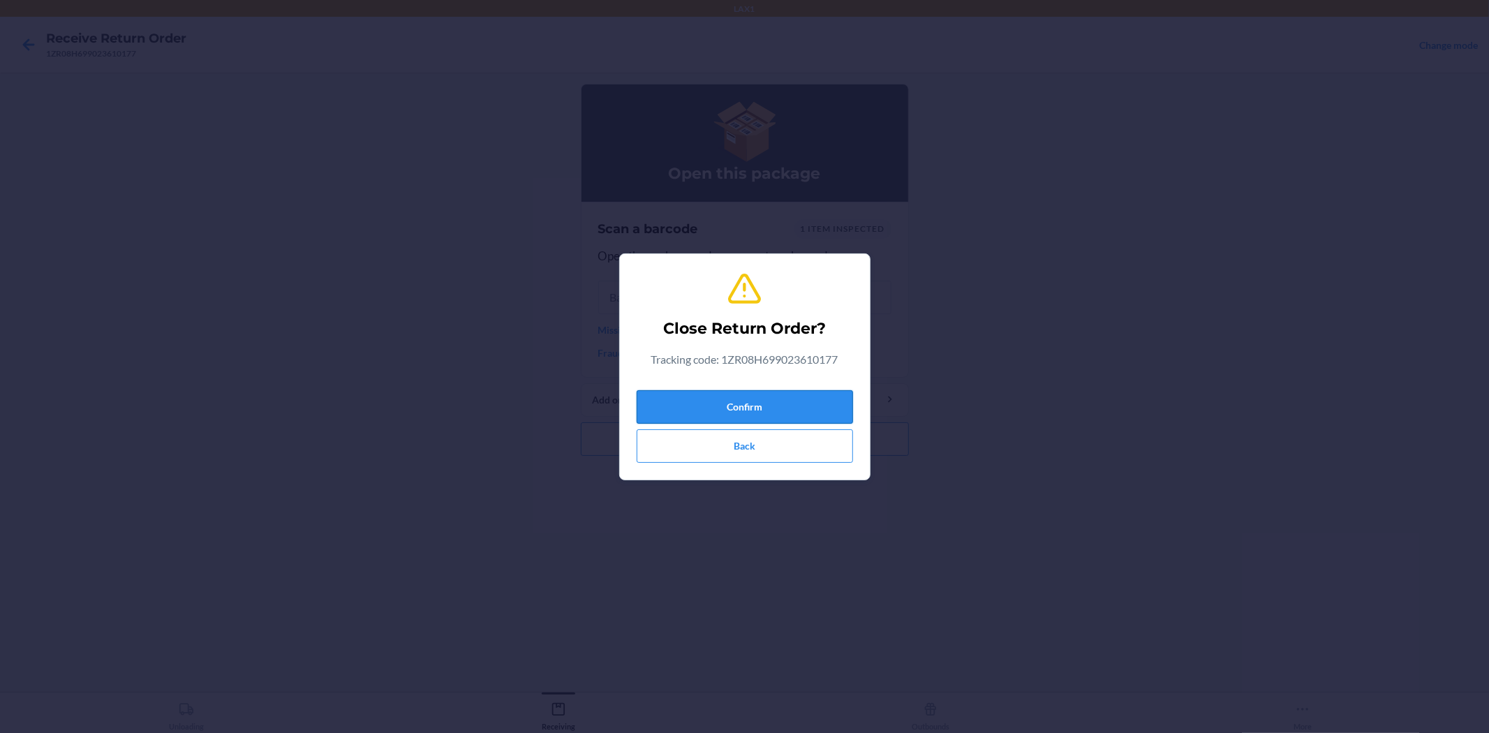
click at [810, 406] on button "Confirm" at bounding box center [745, 407] width 216 height 34
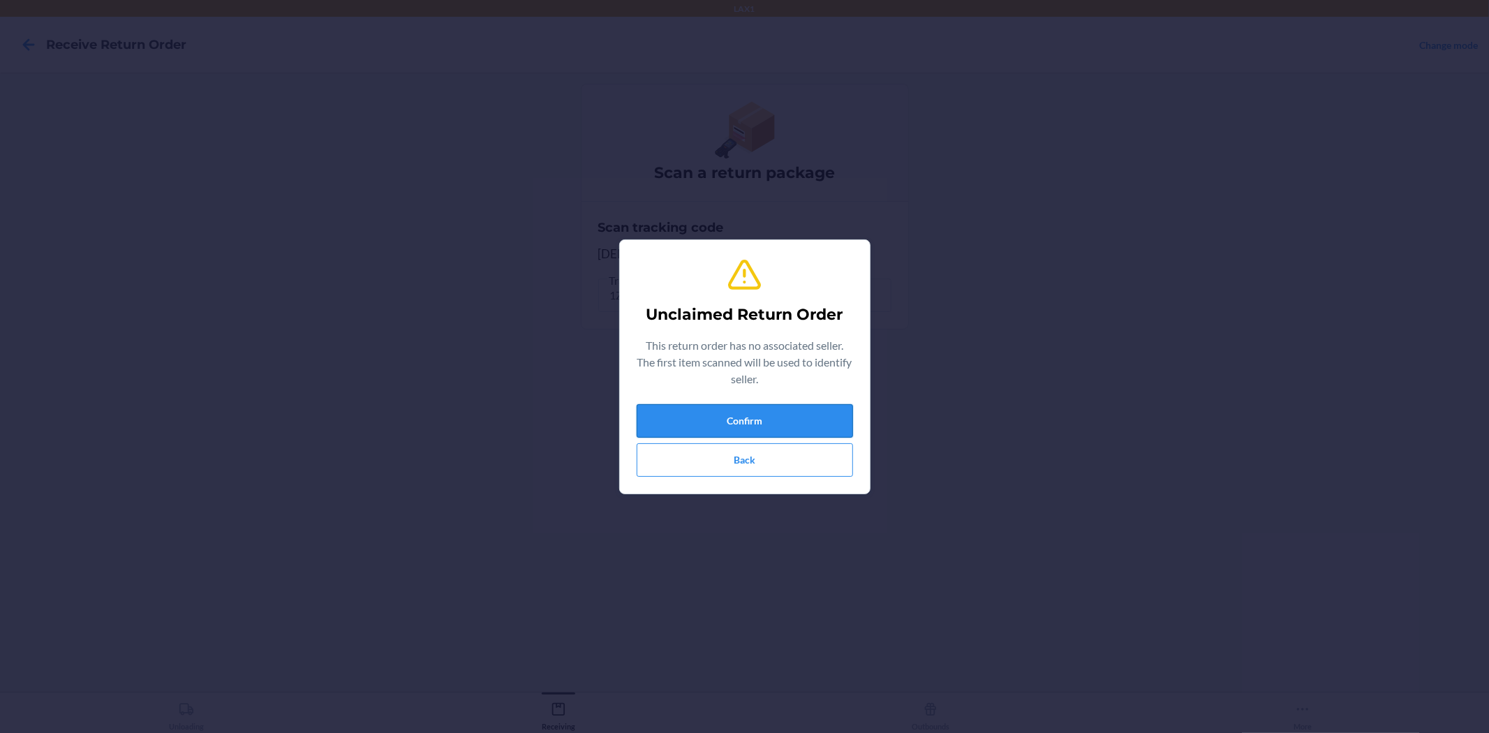
click at [805, 413] on button "Confirm" at bounding box center [745, 421] width 216 height 34
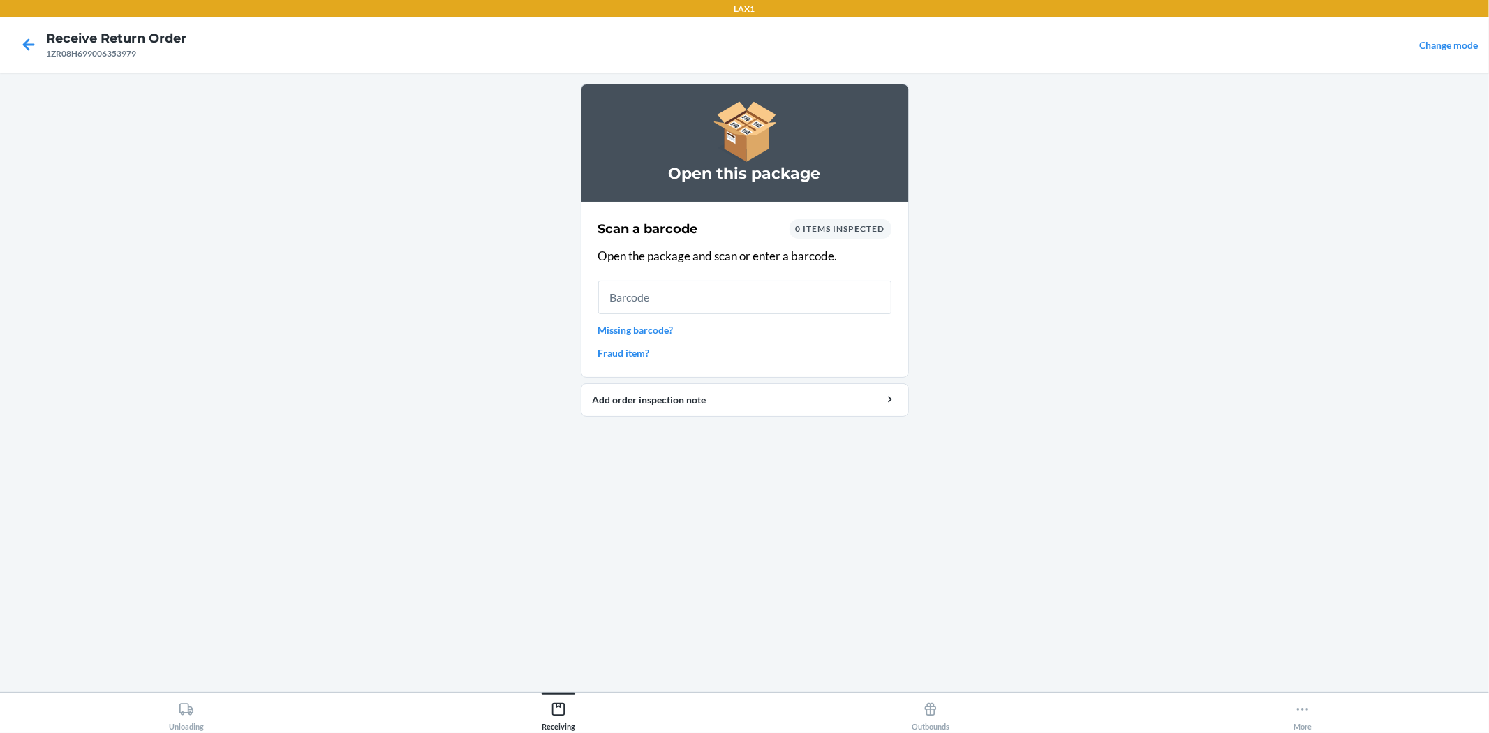
click at [659, 326] on link "Missing barcode?" at bounding box center [744, 329] width 293 height 15
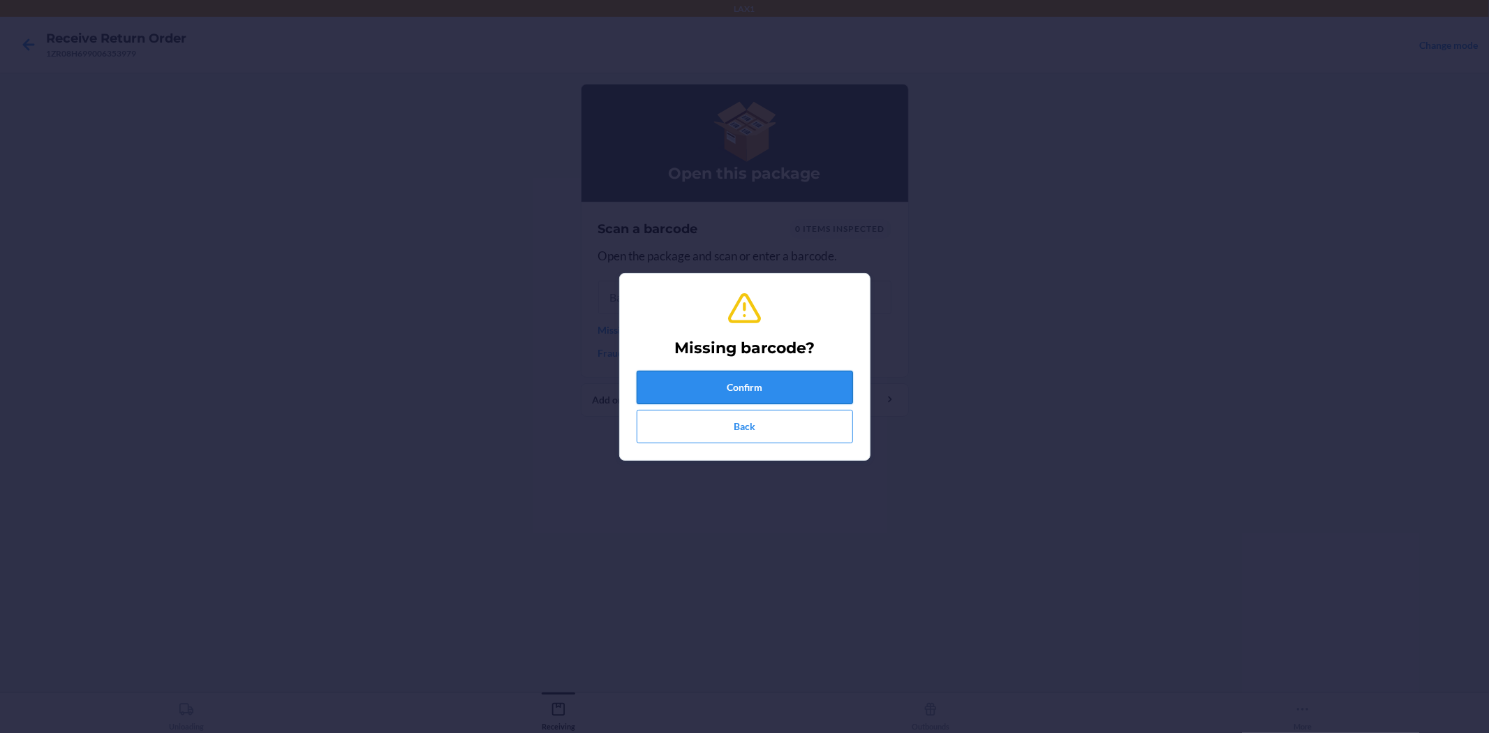
click at [778, 383] on button "Confirm" at bounding box center [745, 388] width 216 height 34
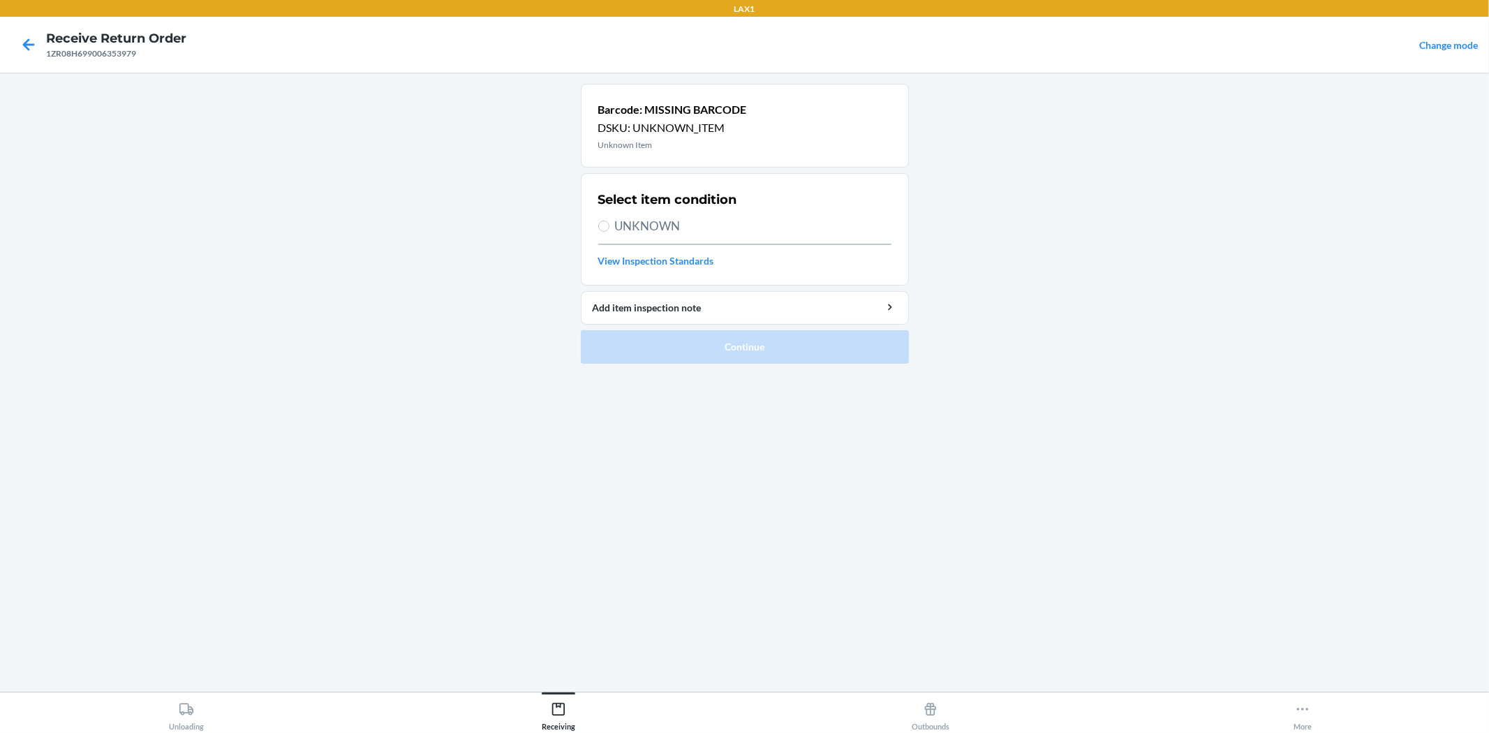
click at [615, 235] on div "Select item condition UNKNOWN View Inspection Standards" at bounding box center [744, 229] width 293 height 86
click at [610, 228] on label "UNKNOWN" at bounding box center [744, 226] width 293 height 18
click at [609, 228] on input "UNKNOWN" at bounding box center [603, 226] width 11 height 11
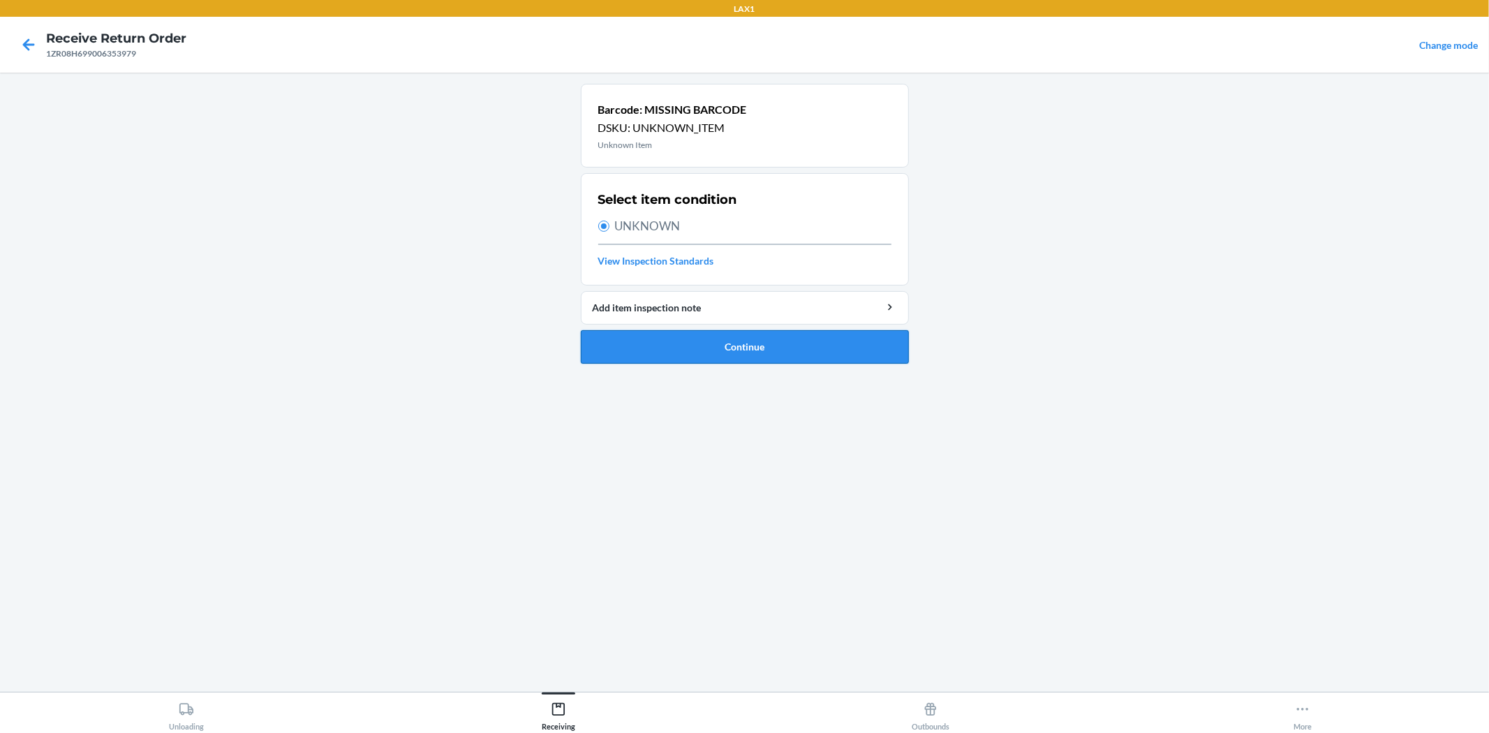
click at [725, 353] on button "Continue" at bounding box center [745, 347] width 328 height 34
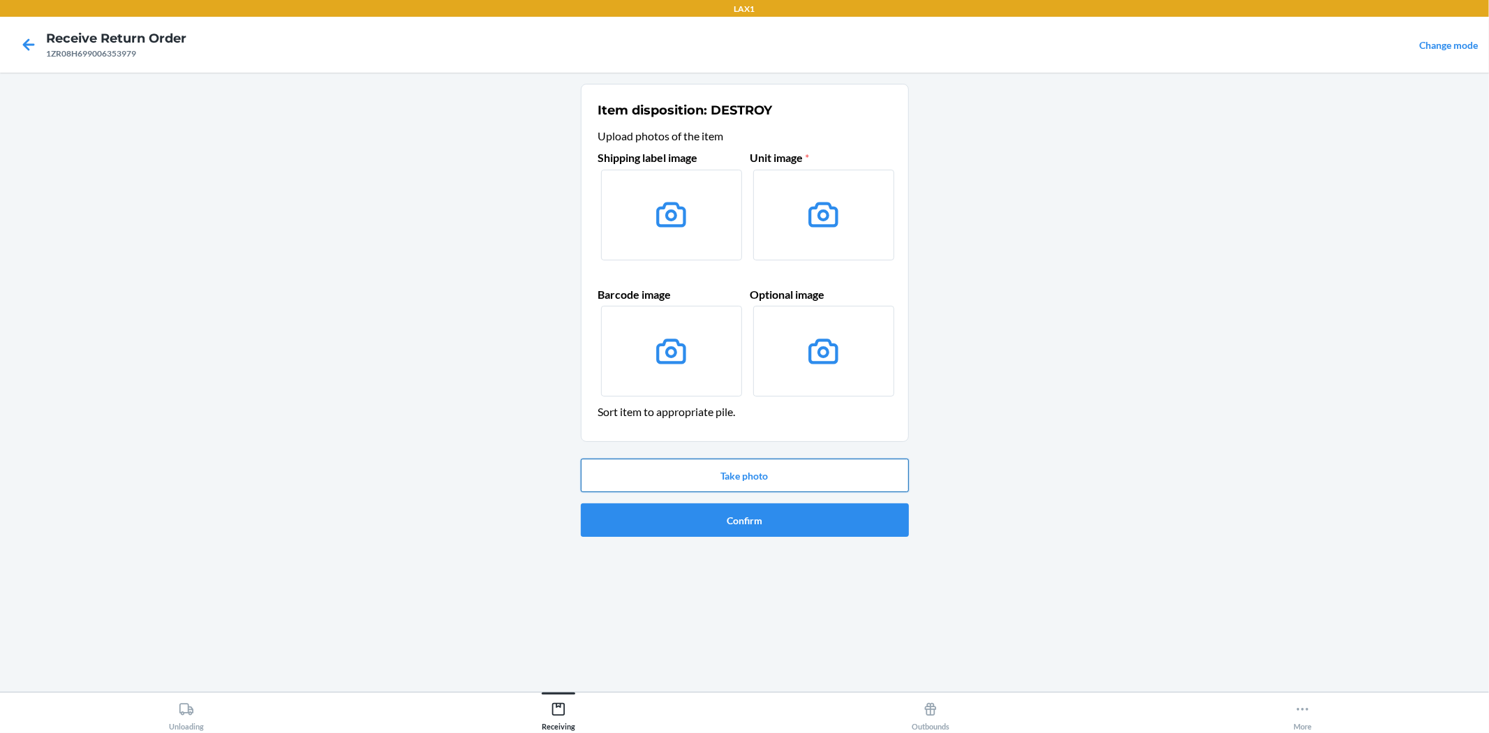
click at [745, 491] on button "Take photo" at bounding box center [745, 476] width 328 height 34
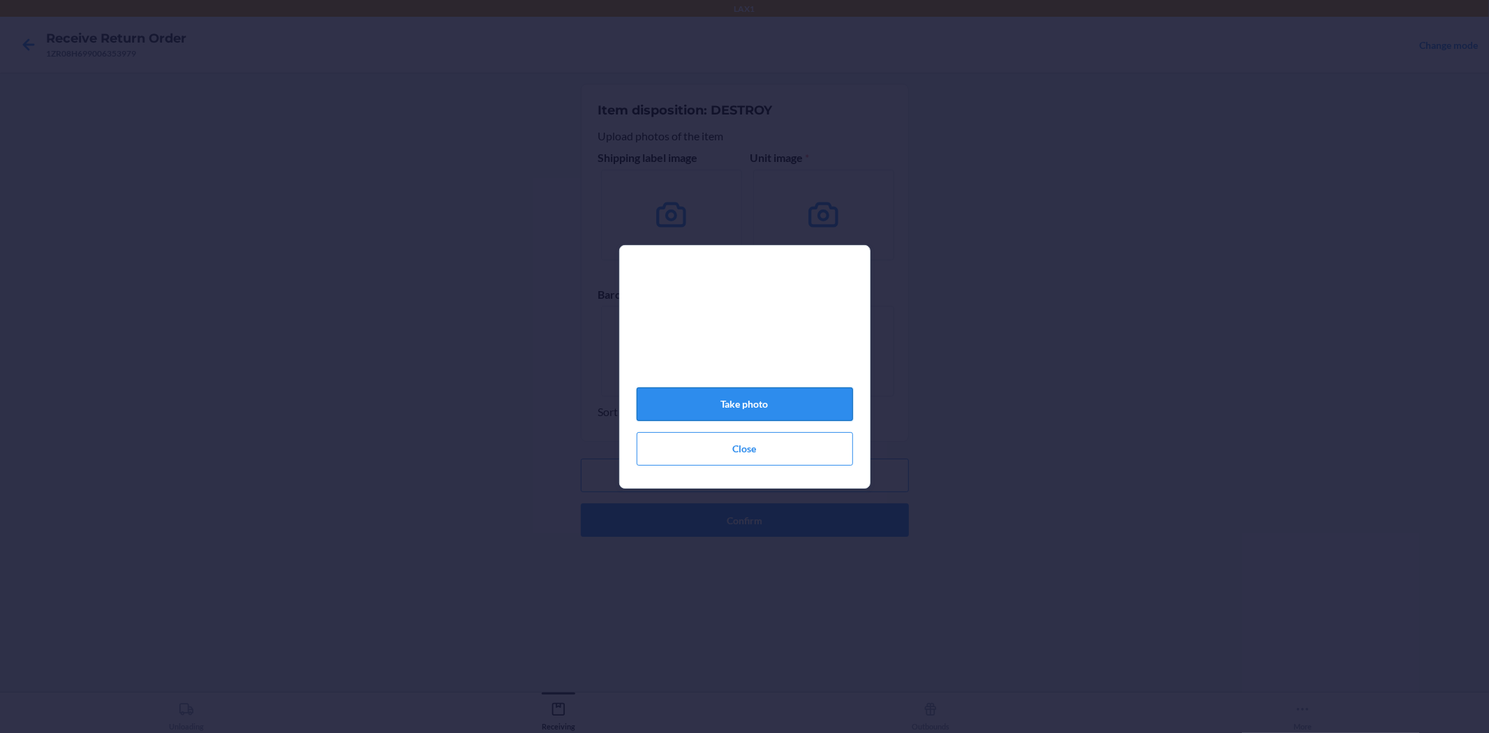
click at [794, 408] on button "Take photo" at bounding box center [745, 404] width 216 height 34
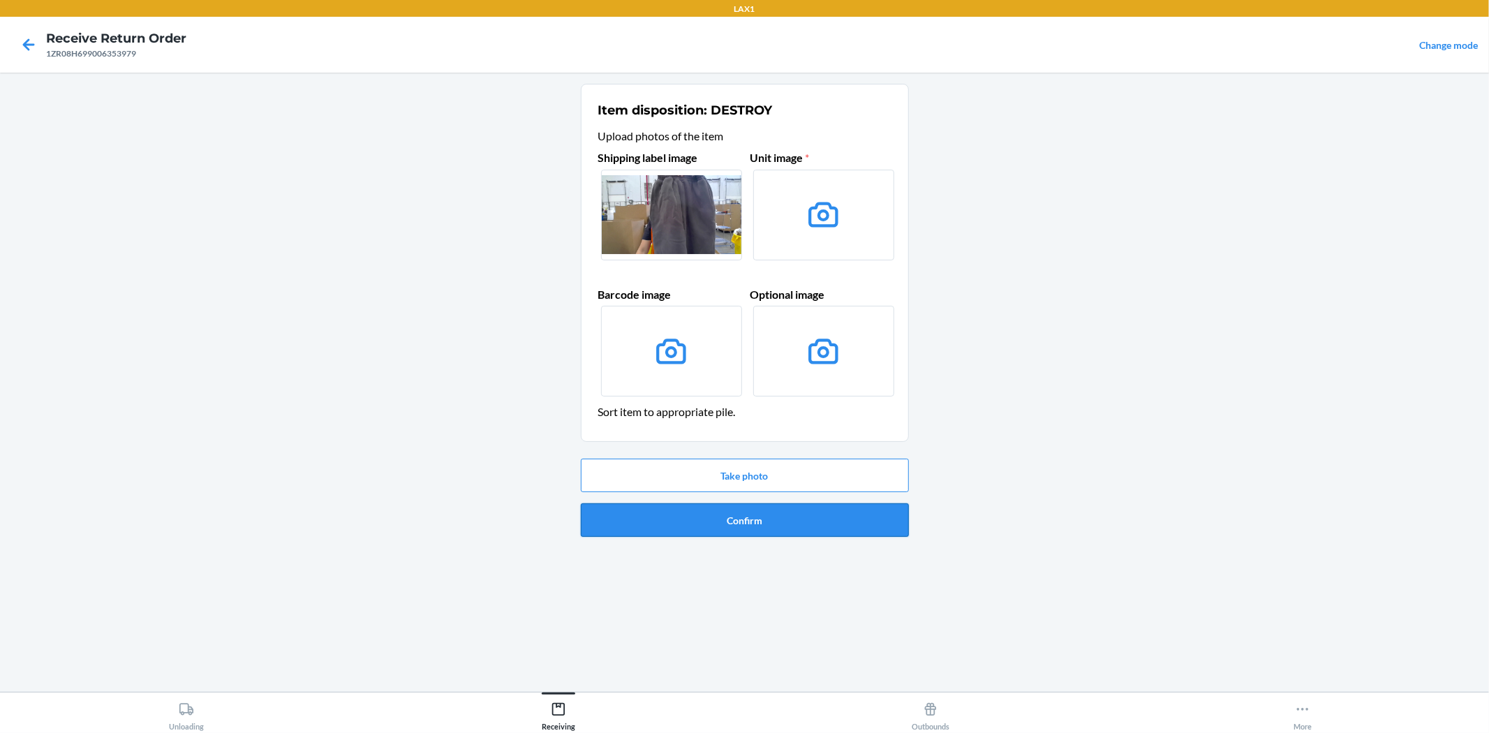
click at [771, 517] on button "Confirm" at bounding box center [745, 520] width 328 height 34
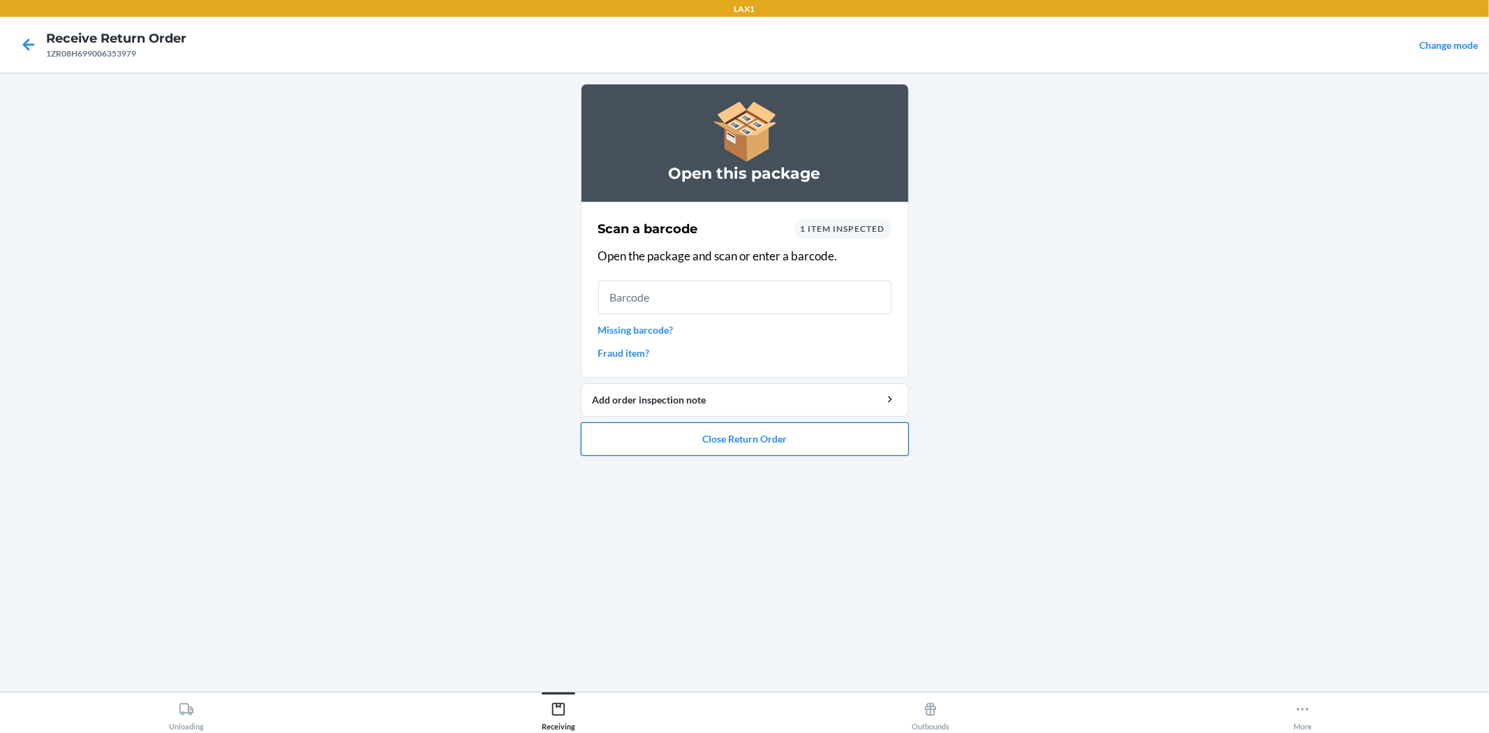
click at [859, 435] on button "Close Return Order" at bounding box center [745, 439] width 328 height 34
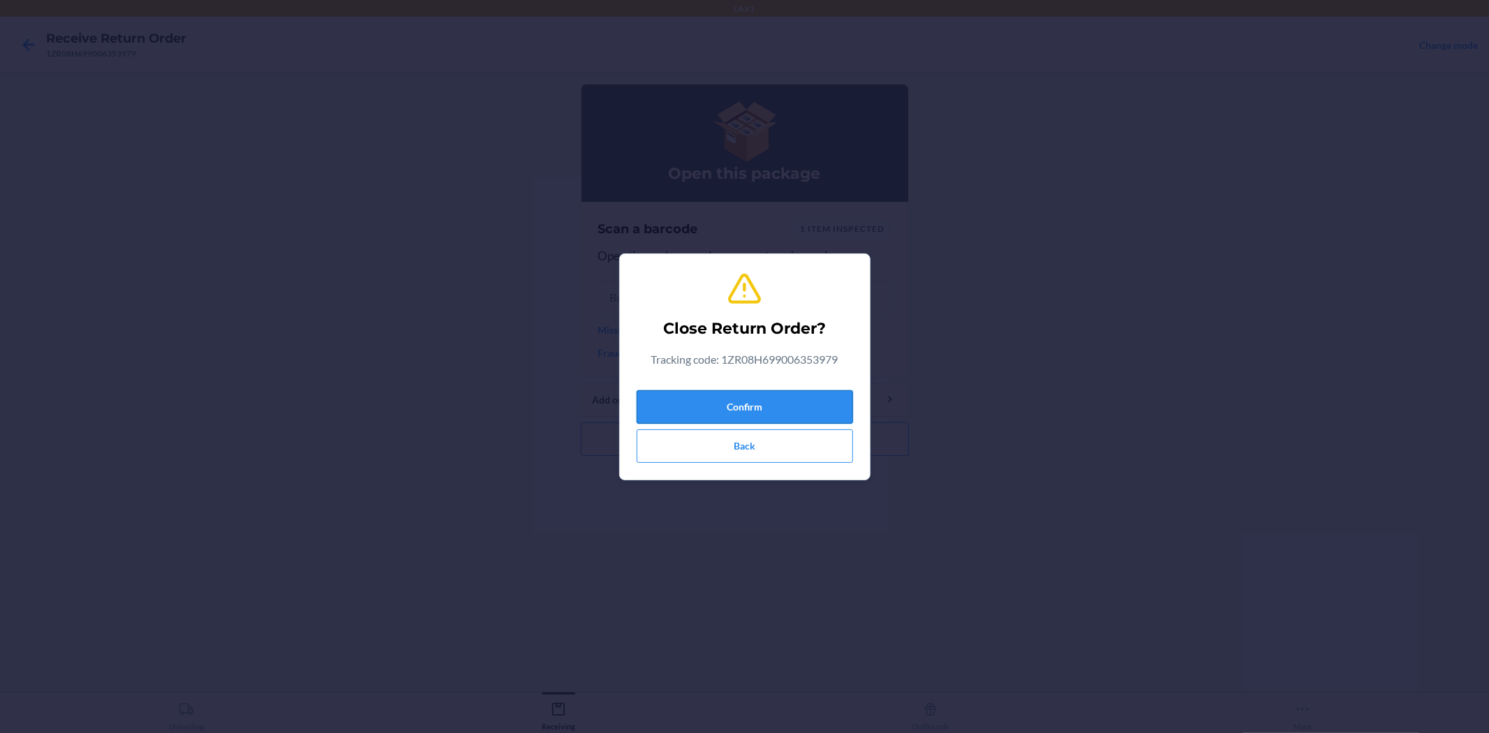
click at [756, 390] on button "Confirm" at bounding box center [745, 407] width 216 height 34
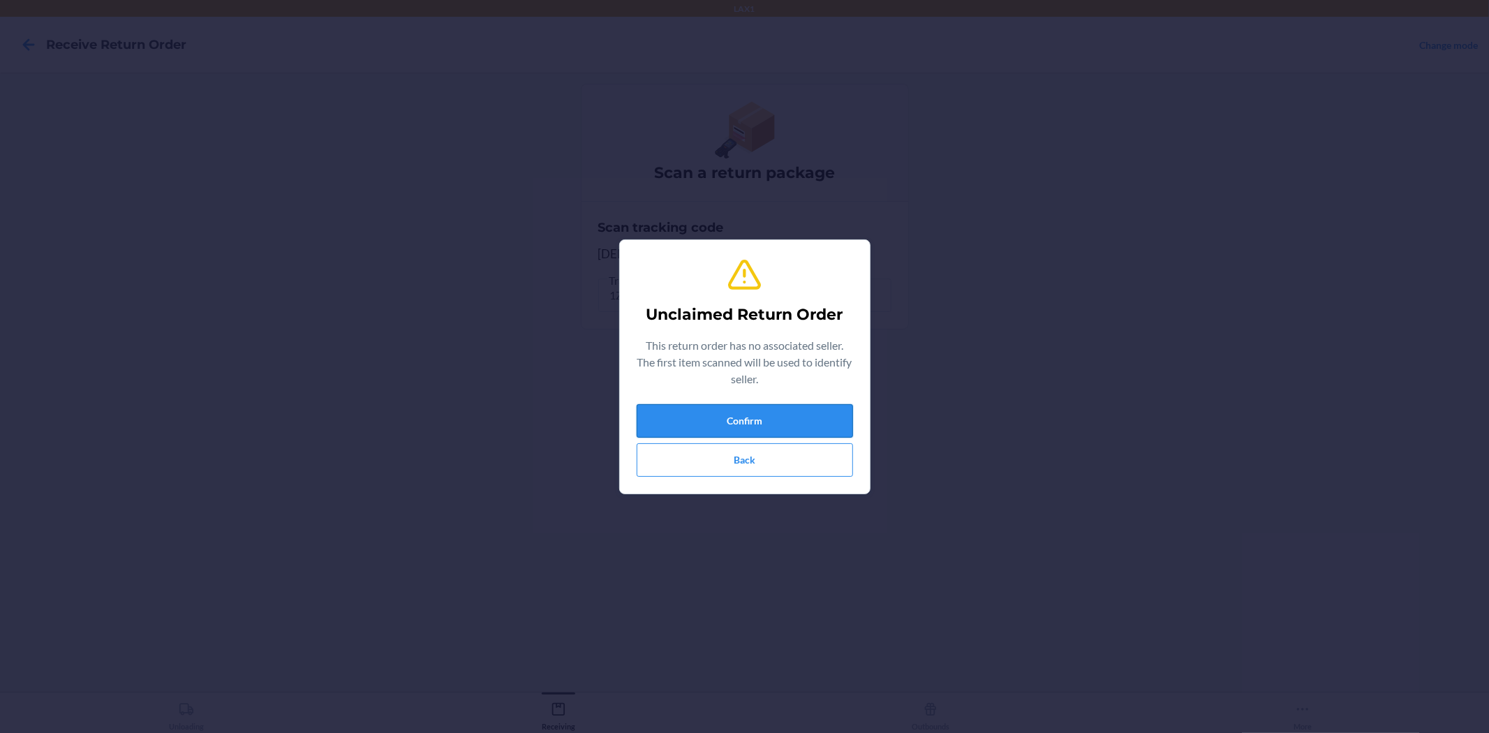
click at [798, 413] on button "Confirm" at bounding box center [745, 421] width 216 height 34
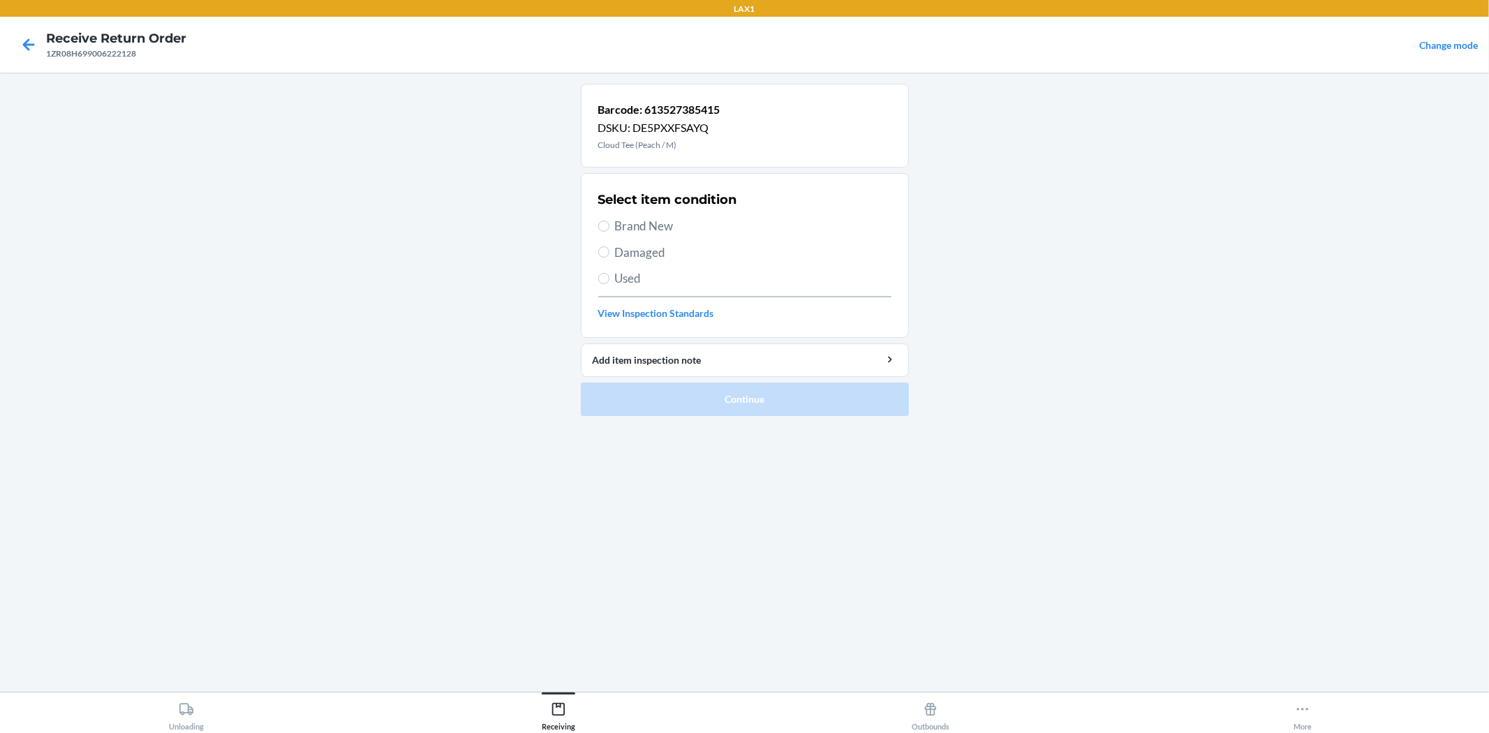
click at [688, 279] on span "Used" at bounding box center [753, 278] width 276 height 18
click at [609, 279] on input "Used" at bounding box center [603, 278] width 11 height 11
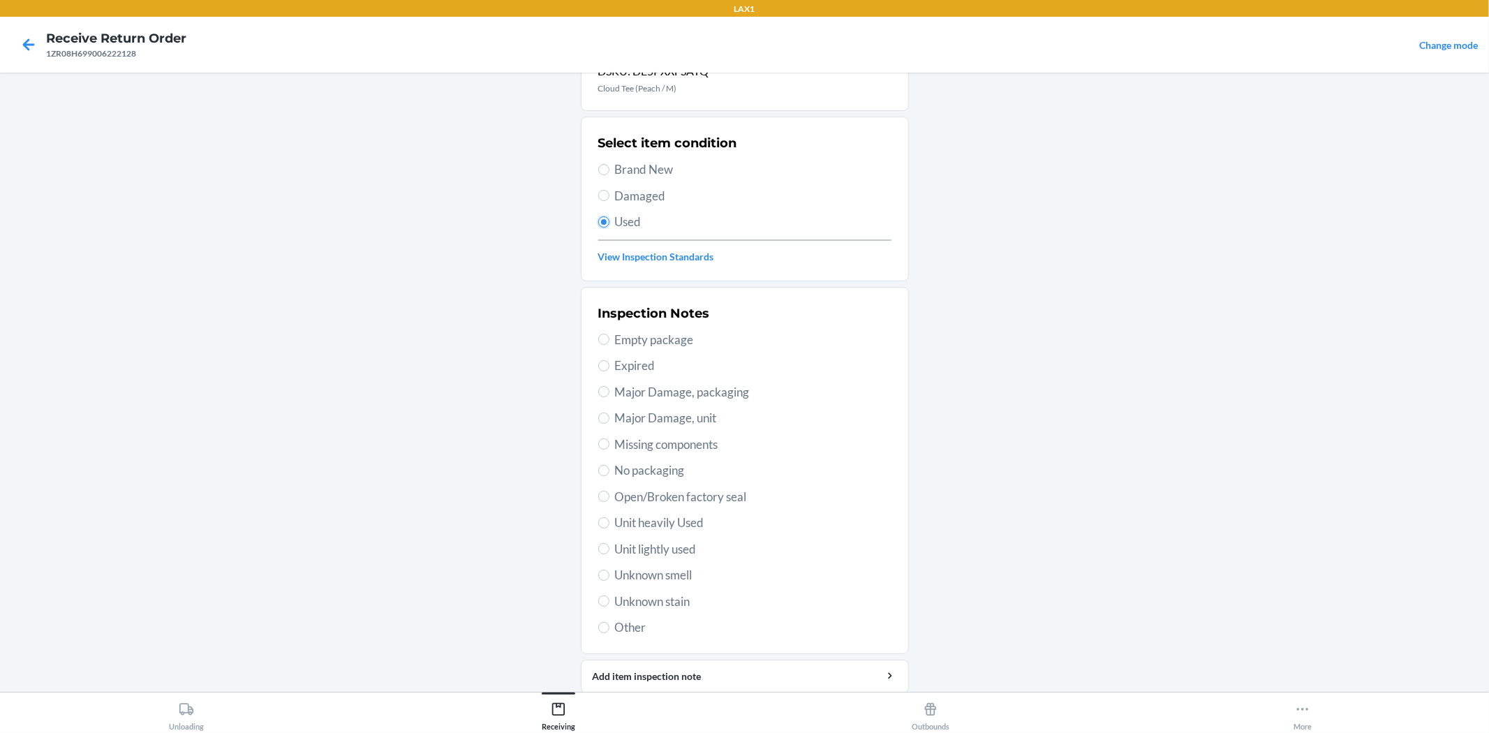
scroll to position [107, 0]
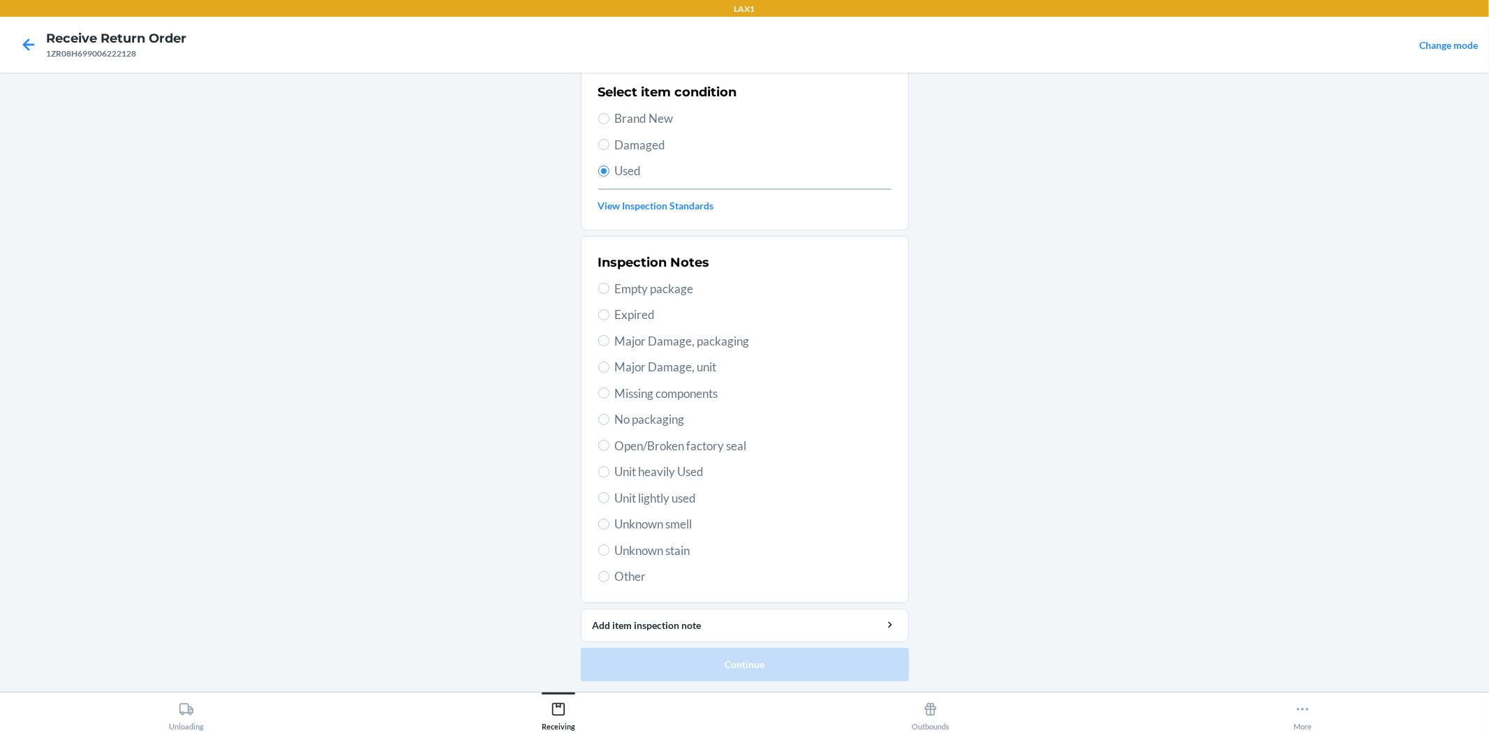
click at [697, 489] on span "Unit lightly used" at bounding box center [753, 498] width 276 height 18
click at [609, 492] on input "Unit lightly used" at bounding box center [603, 497] width 11 height 11
click at [822, 685] on ol "Barcode: 613527385415 DSKU: DE5PXXFSAYQ Cloud Tee (Peach / M) Select item condi…" at bounding box center [745, 334] width 328 height 716
click at [836, 660] on button "Continue" at bounding box center [745, 665] width 328 height 34
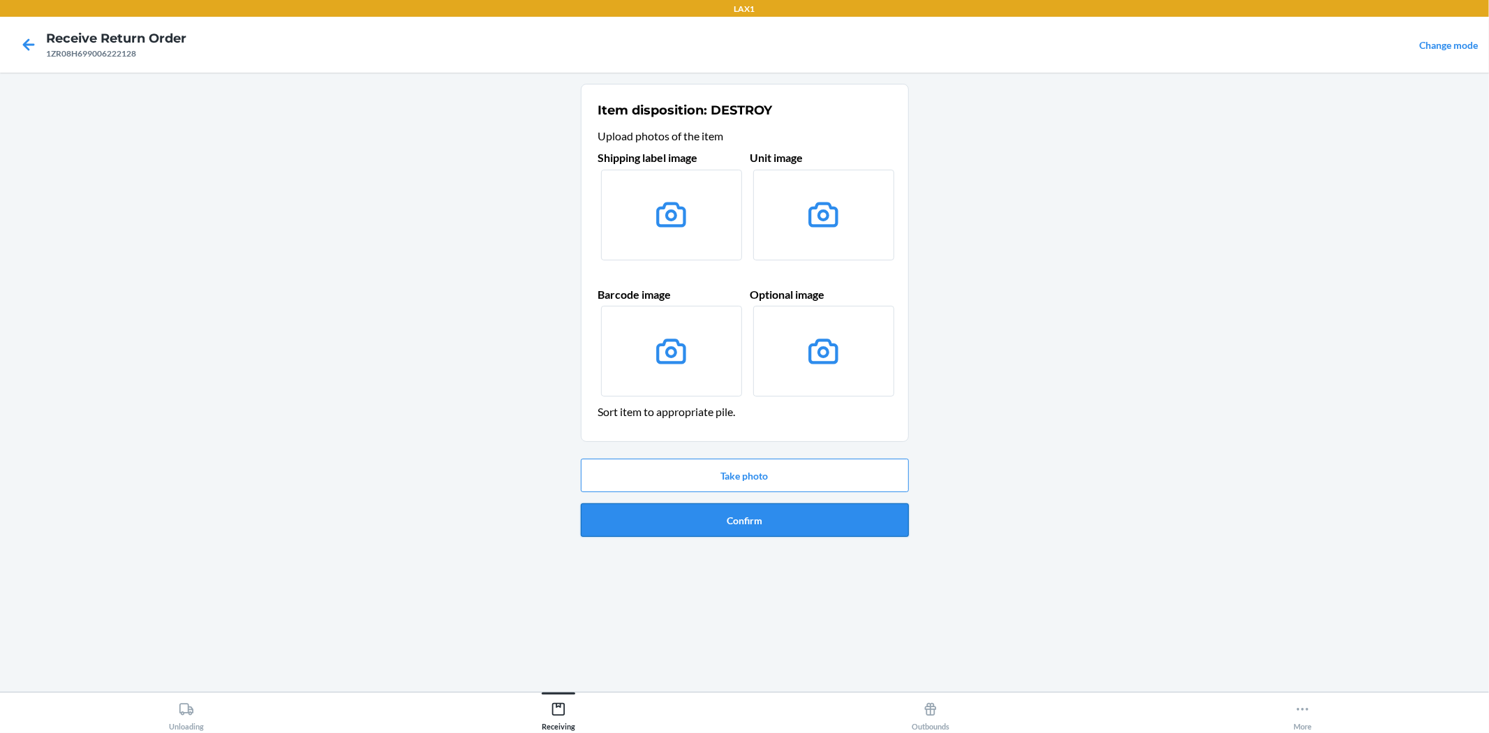
click at [898, 520] on button "Confirm" at bounding box center [745, 520] width 328 height 34
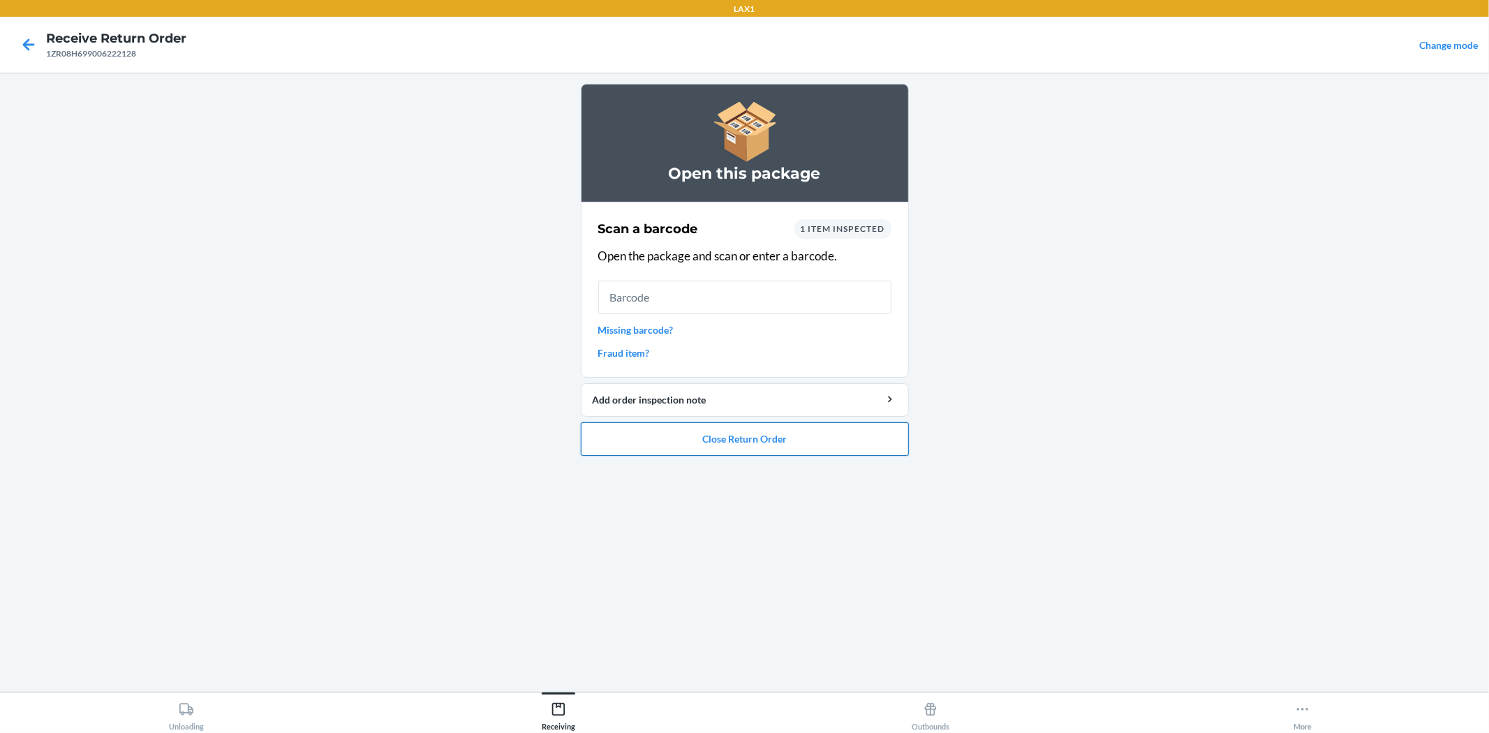
click at [691, 443] on button "Close Return Order" at bounding box center [745, 439] width 328 height 34
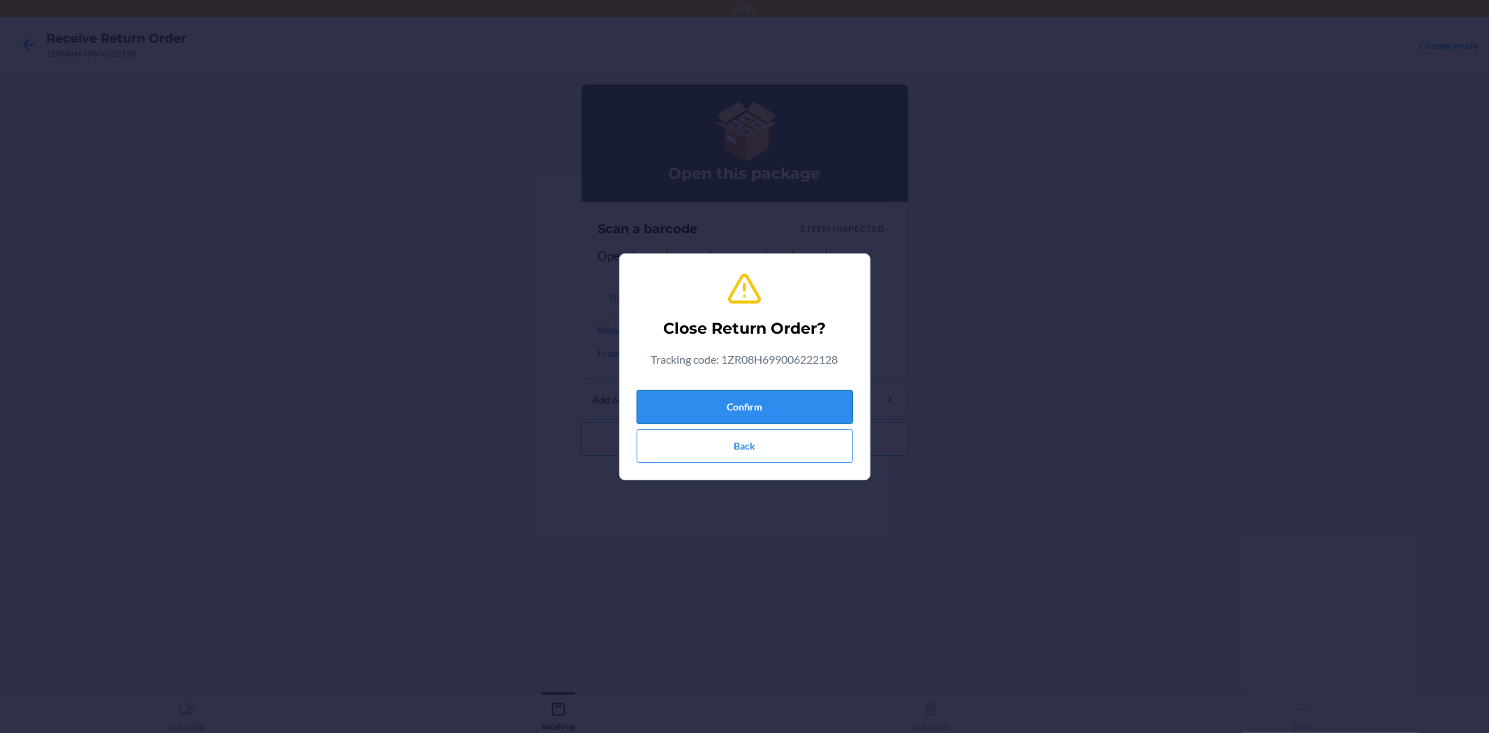
click at [755, 398] on button "Confirm" at bounding box center [745, 407] width 216 height 34
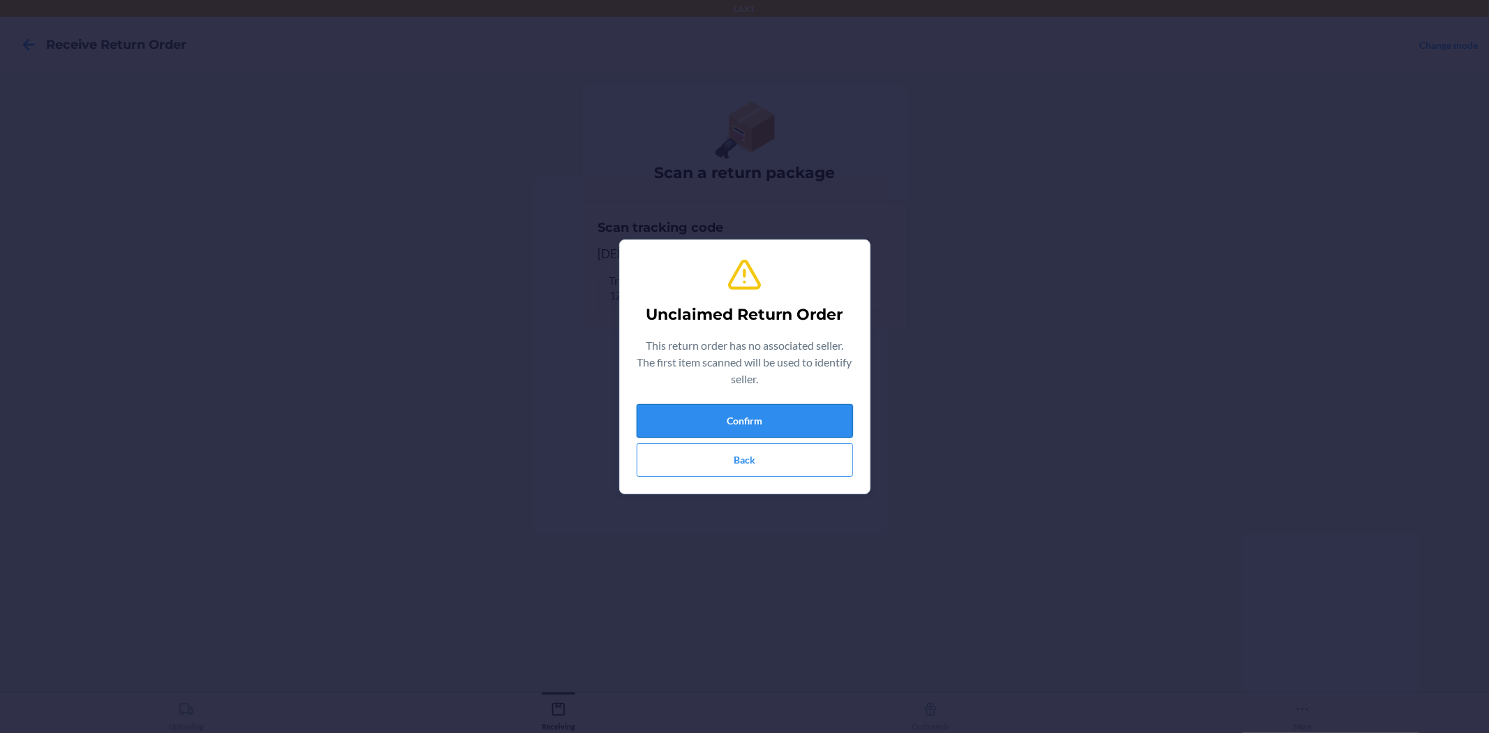
click at [800, 410] on button "Confirm" at bounding box center [745, 421] width 216 height 34
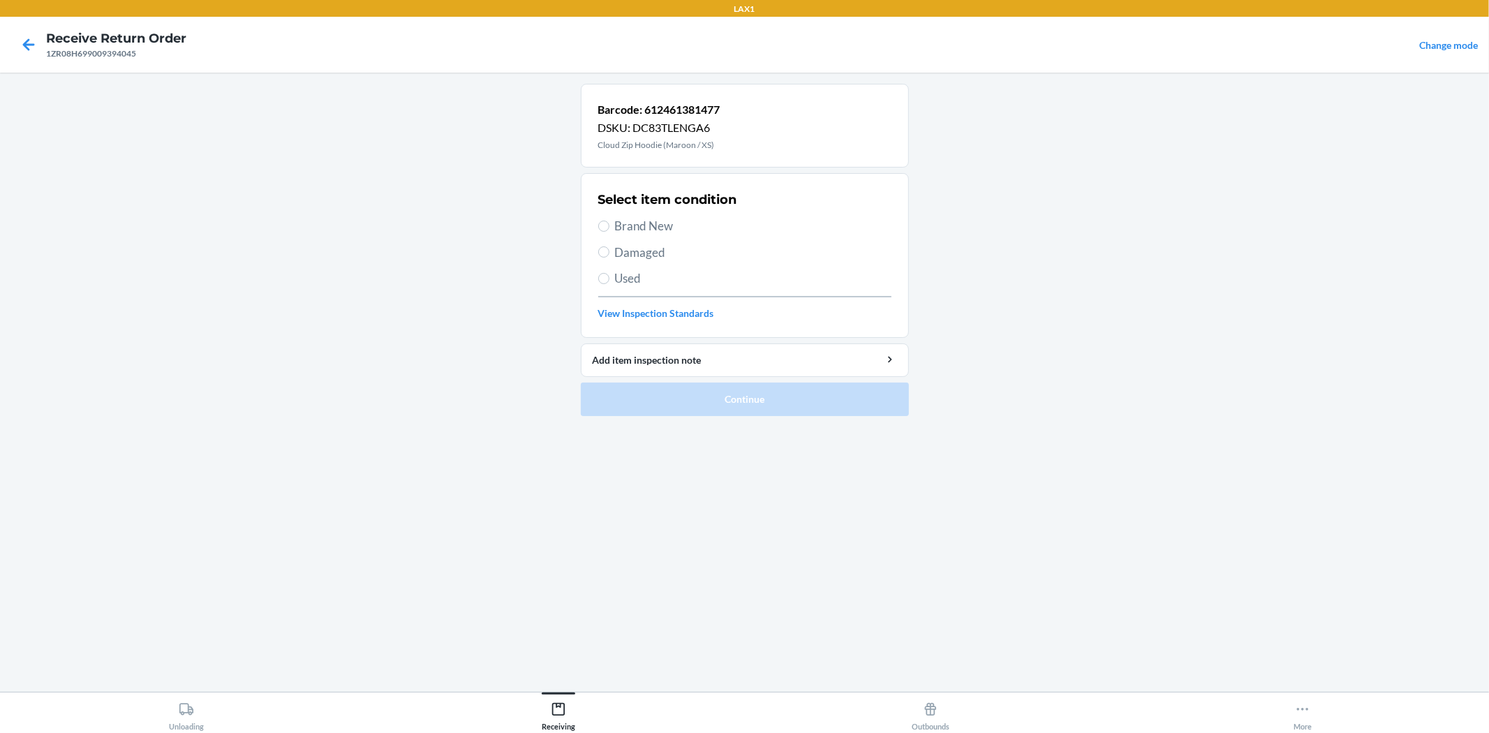
click at [646, 288] on div "Select item condition Brand New Damaged Used View Inspection Standards" at bounding box center [744, 255] width 293 height 138
click at [603, 273] on input "Used" at bounding box center [603, 278] width 11 height 11
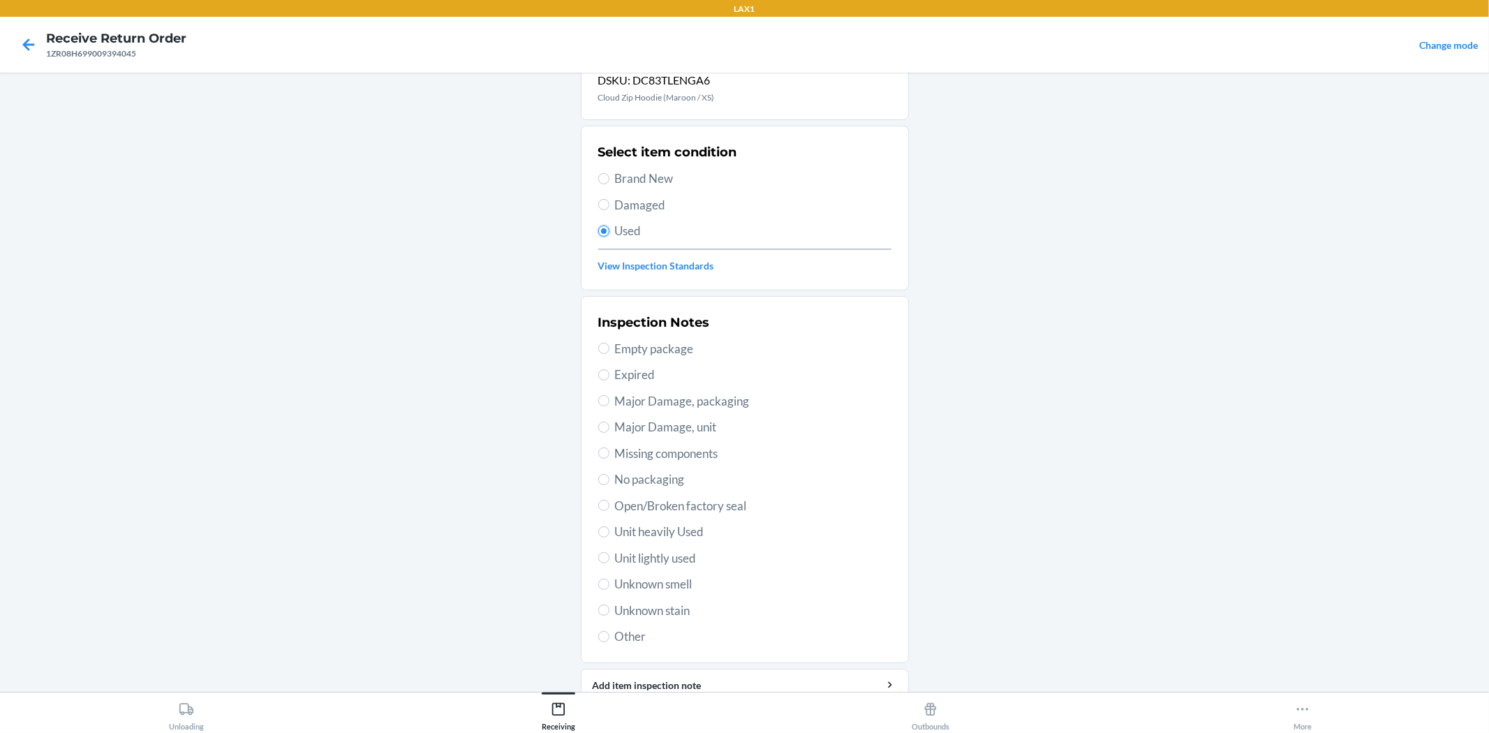
scroll to position [107, 0]
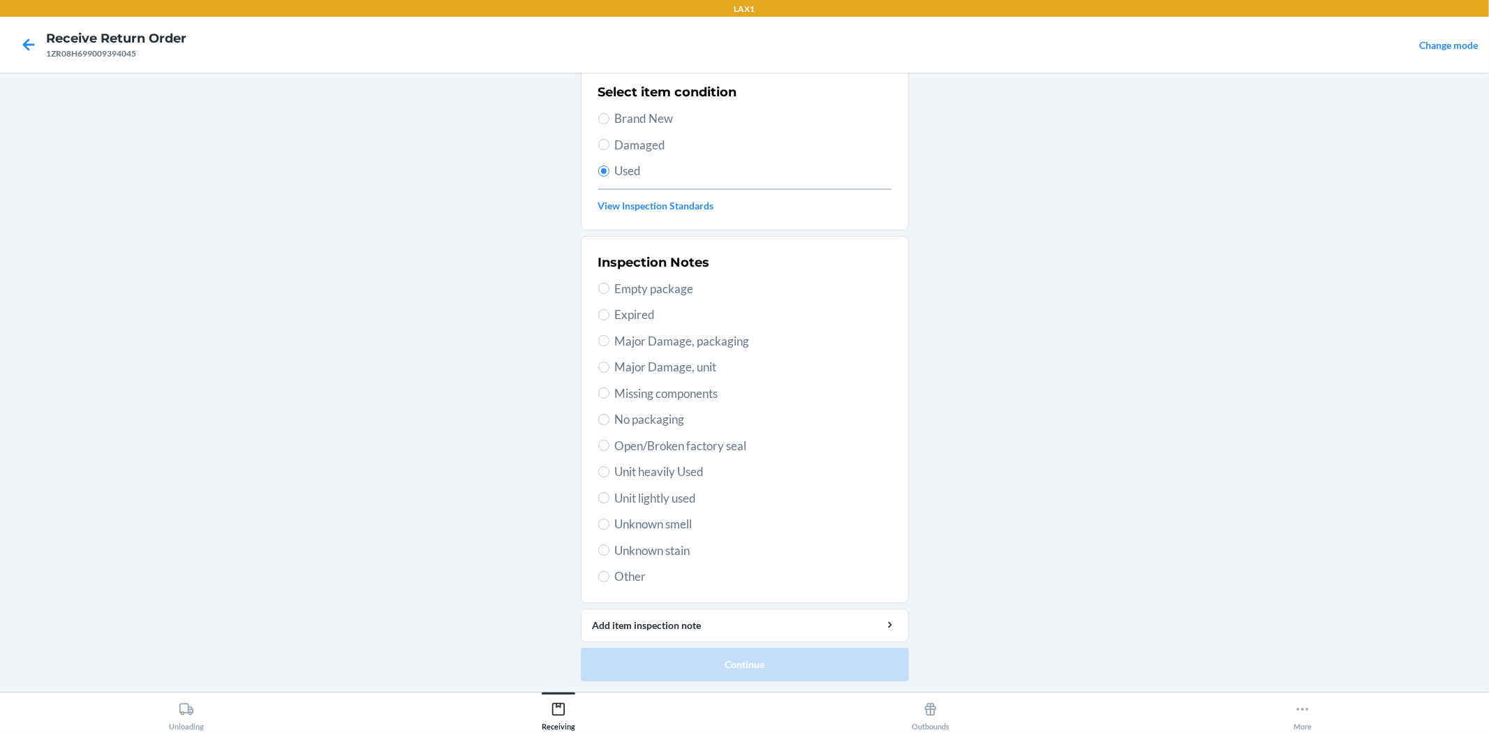
click at [679, 478] on span "Unit heavily Used" at bounding box center [753, 472] width 276 height 18
click at [609, 477] on input "Unit heavily Used" at bounding box center [603, 471] width 11 height 11
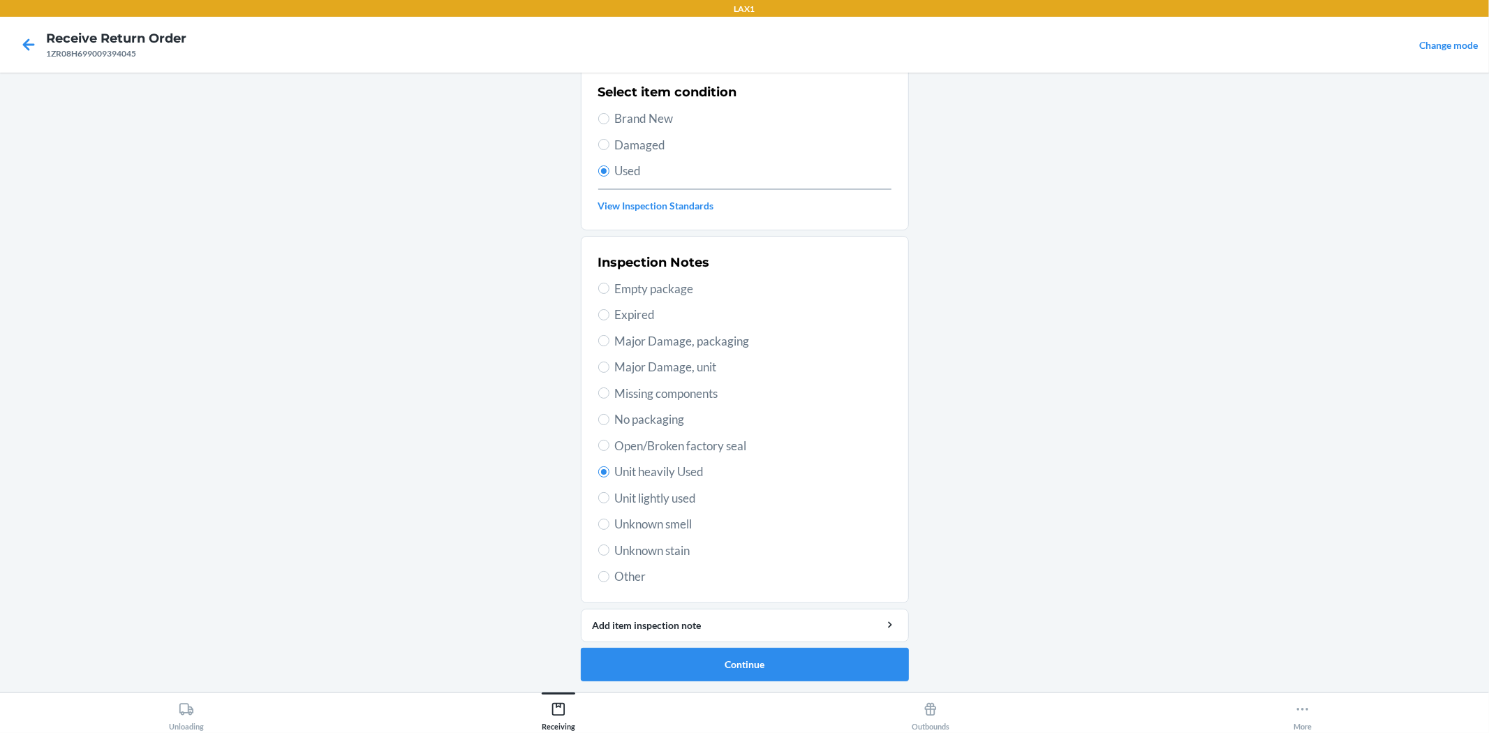
click at [626, 494] on span "Unit lightly used" at bounding box center [753, 498] width 276 height 18
click at [609, 494] on input "Unit lightly used" at bounding box center [603, 497] width 11 height 11
click at [789, 660] on button "Continue" at bounding box center [745, 665] width 328 height 34
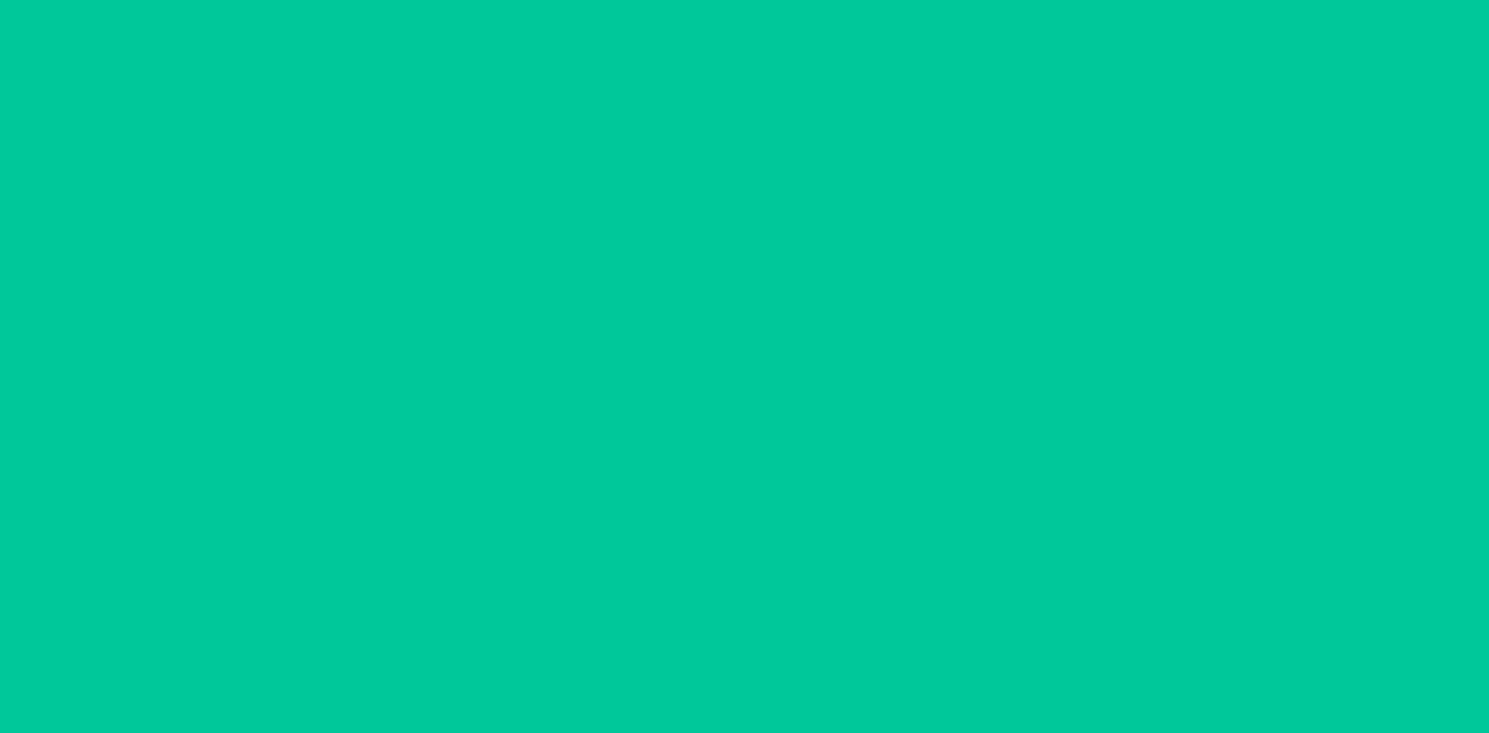
scroll to position [0, 0]
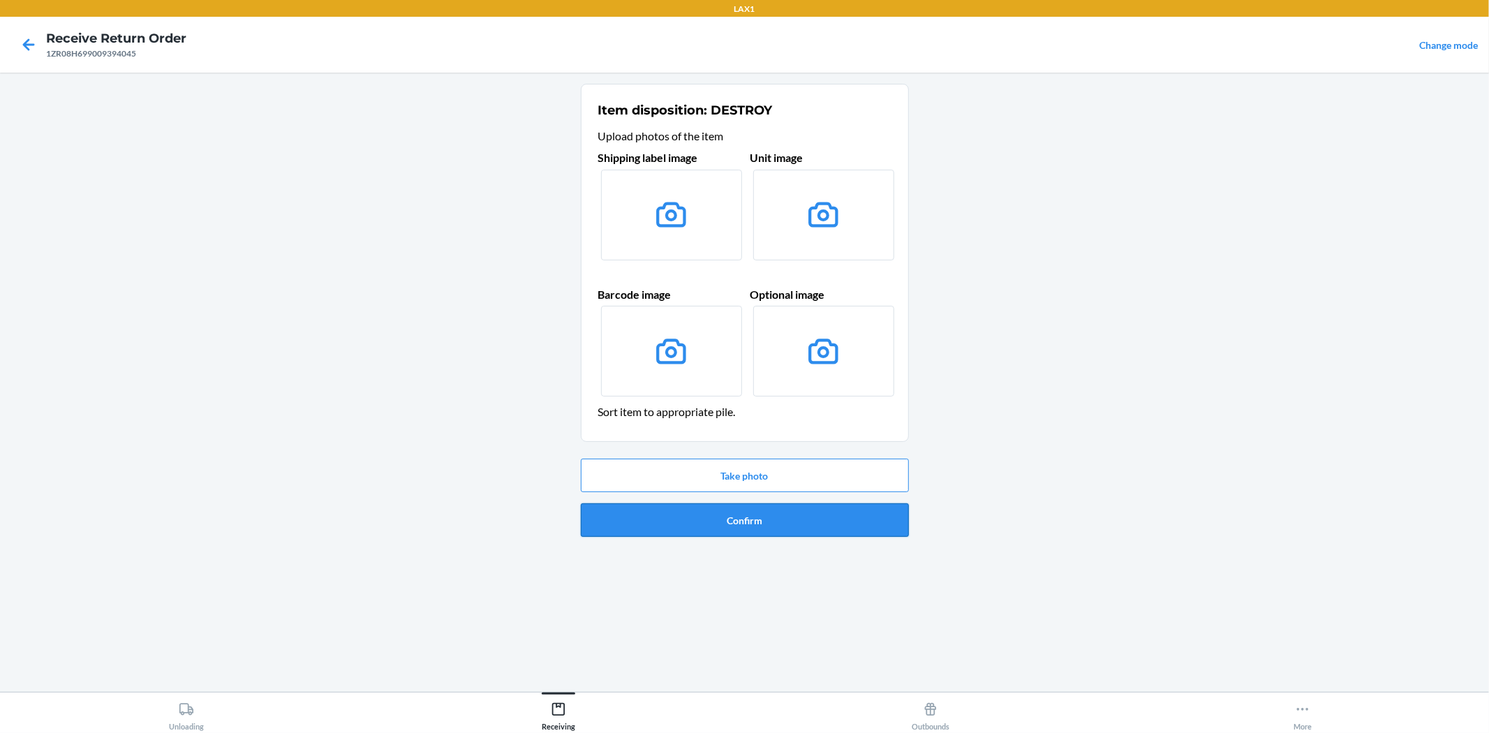
click at [725, 520] on button "Confirm" at bounding box center [745, 520] width 328 height 34
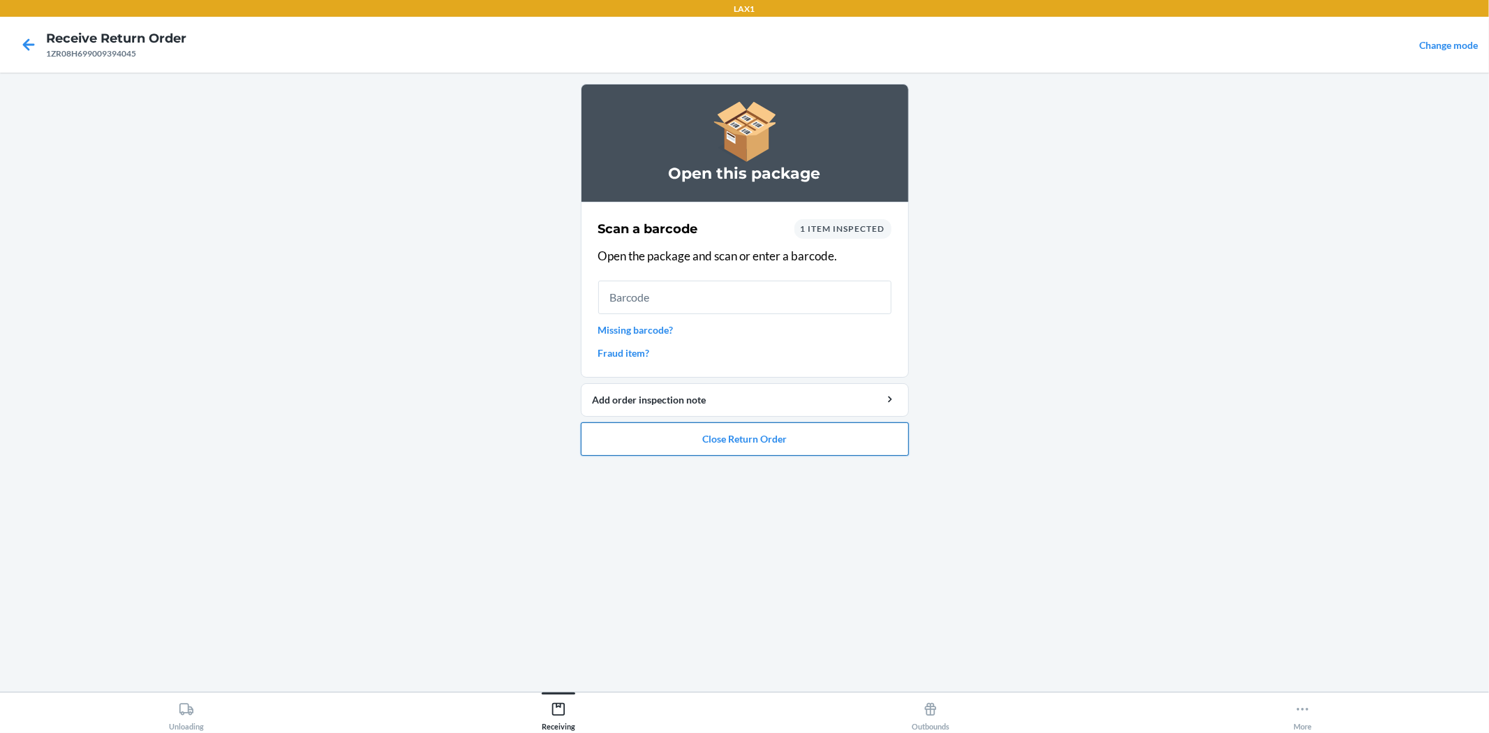
click at [741, 447] on button "Close Return Order" at bounding box center [745, 439] width 328 height 34
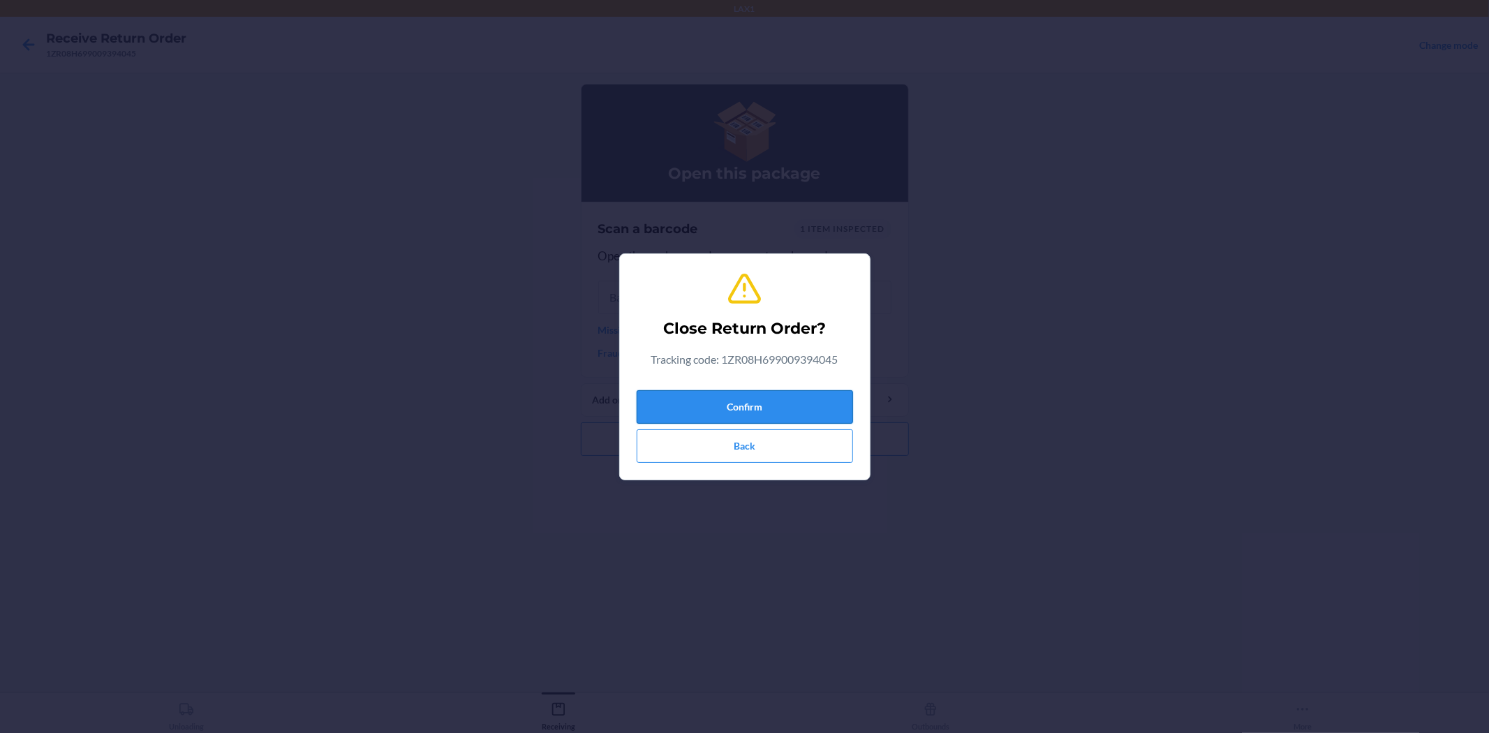
click at [747, 408] on button "Confirm" at bounding box center [745, 407] width 216 height 34
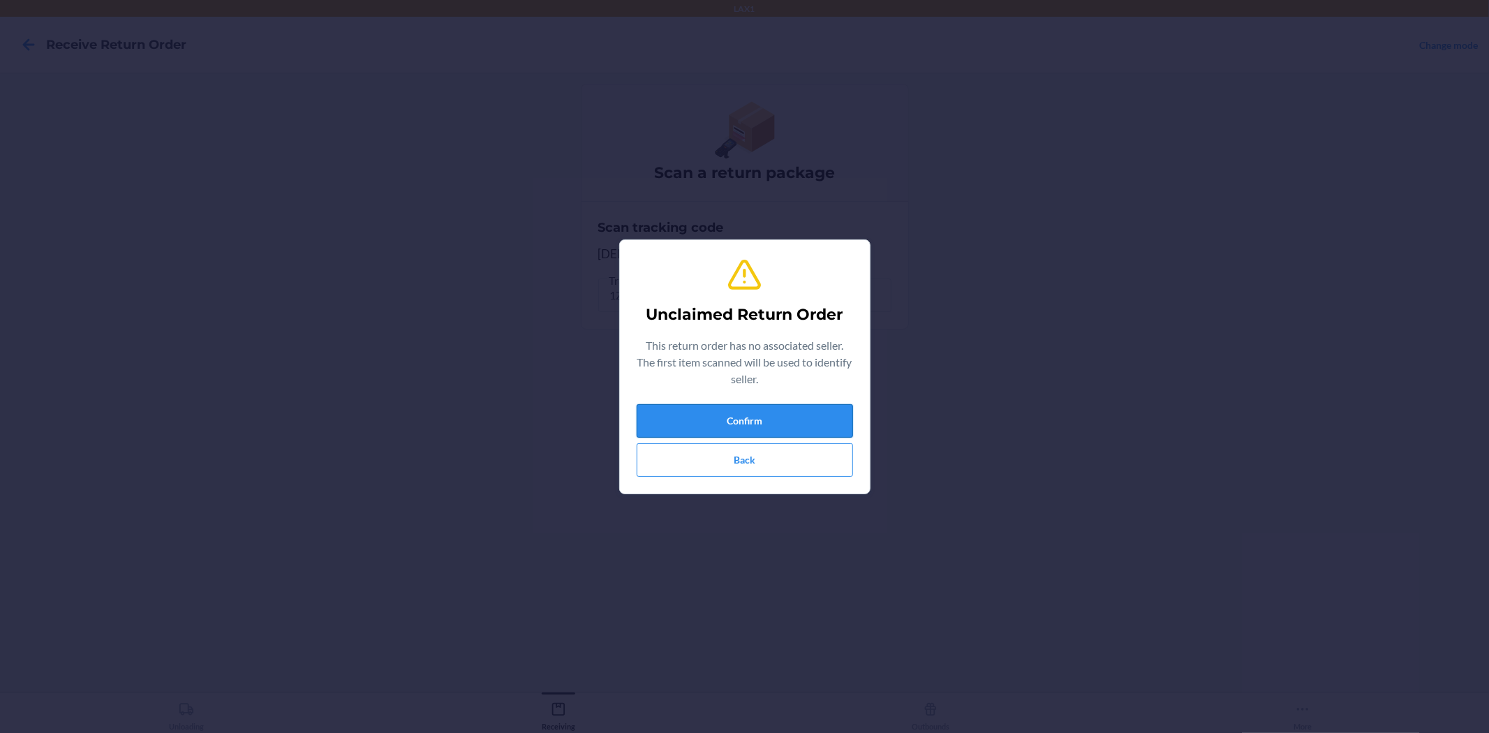
click at [769, 409] on button "Confirm" at bounding box center [745, 421] width 216 height 34
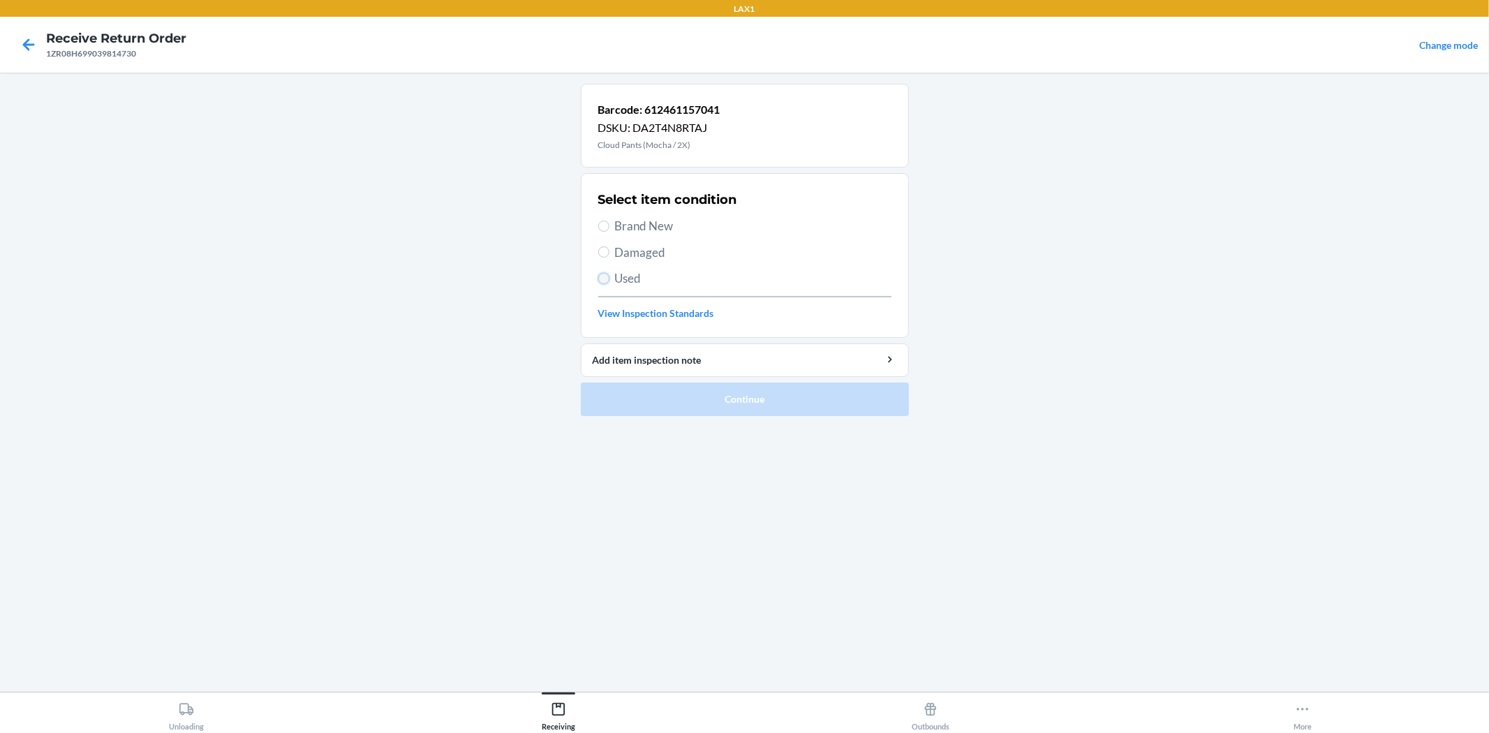
click at [600, 274] on input "Used" at bounding box center [603, 278] width 11 height 11
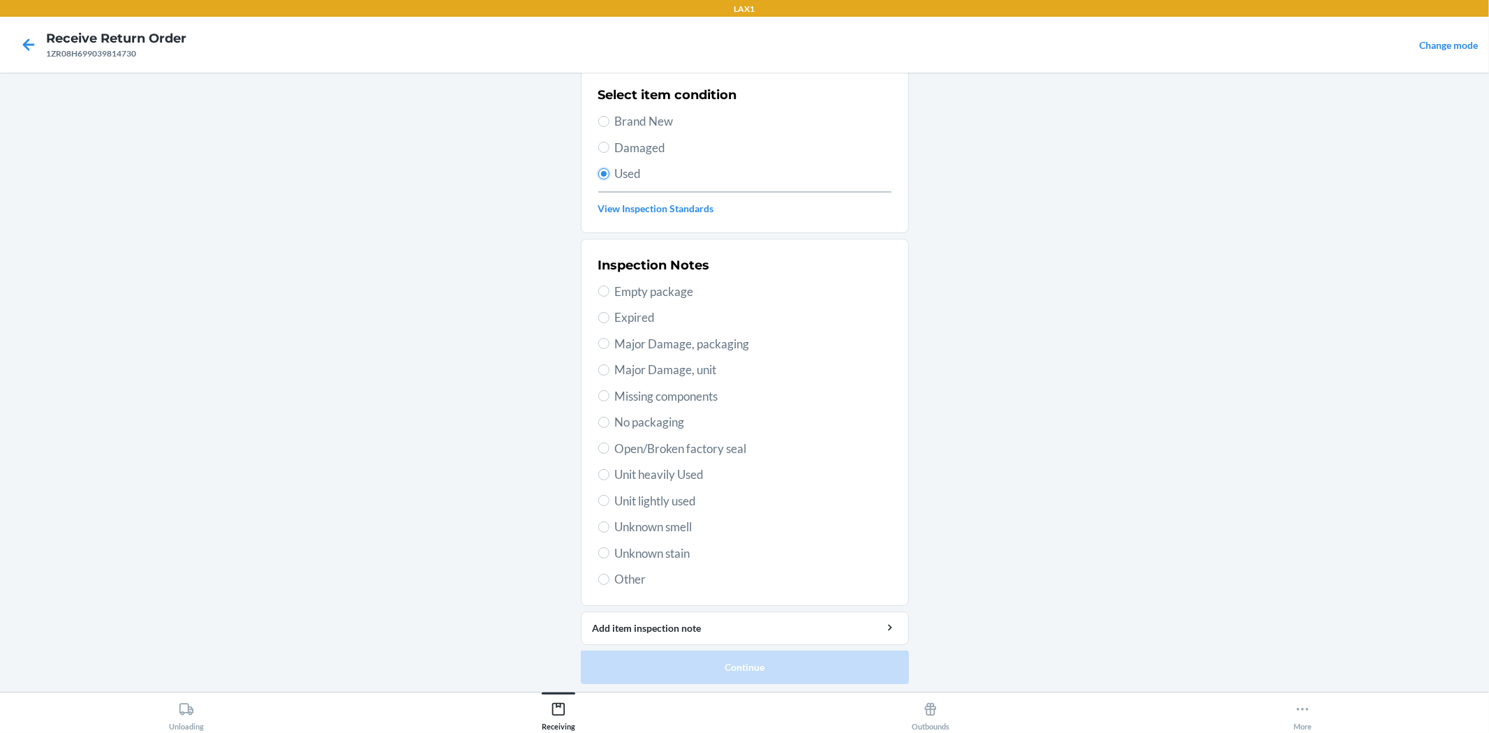
scroll to position [107, 0]
click at [684, 489] on span "Unit lightly used" at bounding box center [753, 498] width 276 height 18
click at [609, 492] on input "Unit lightly used" at bounding box center [603, 497] width 11 height 11
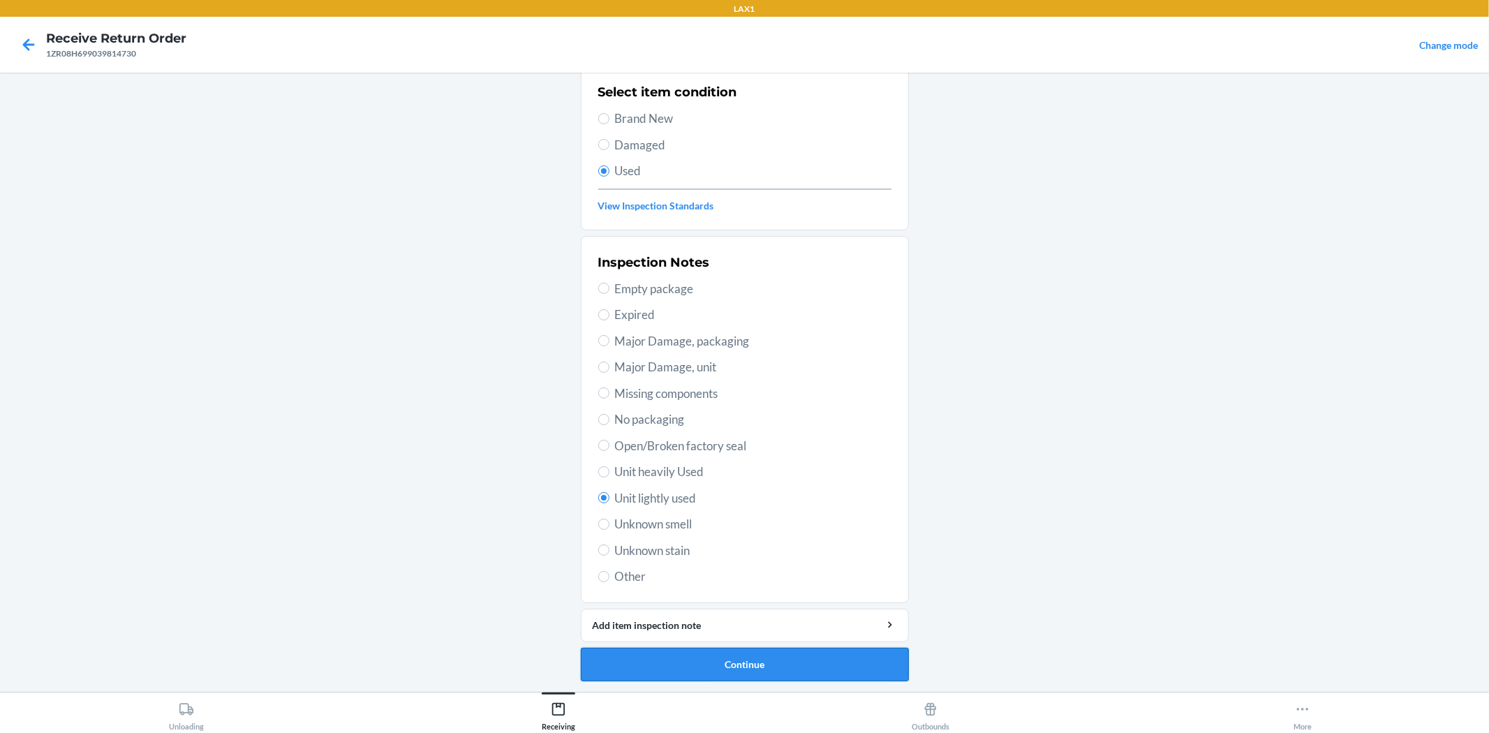
click at [699, 653] on button "Continue" at bounding box center [745, 665] width 328 height 34
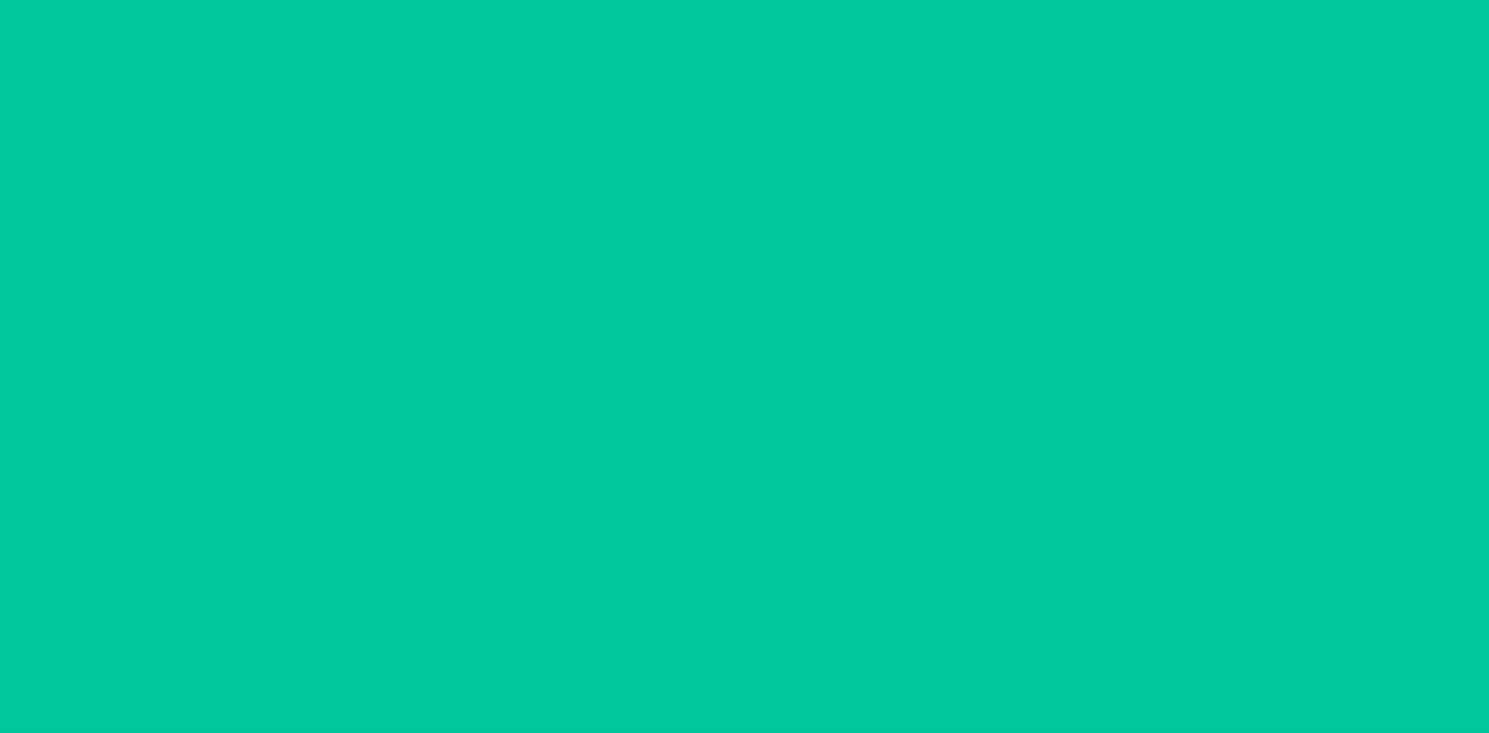
scroll to position [0, 0]
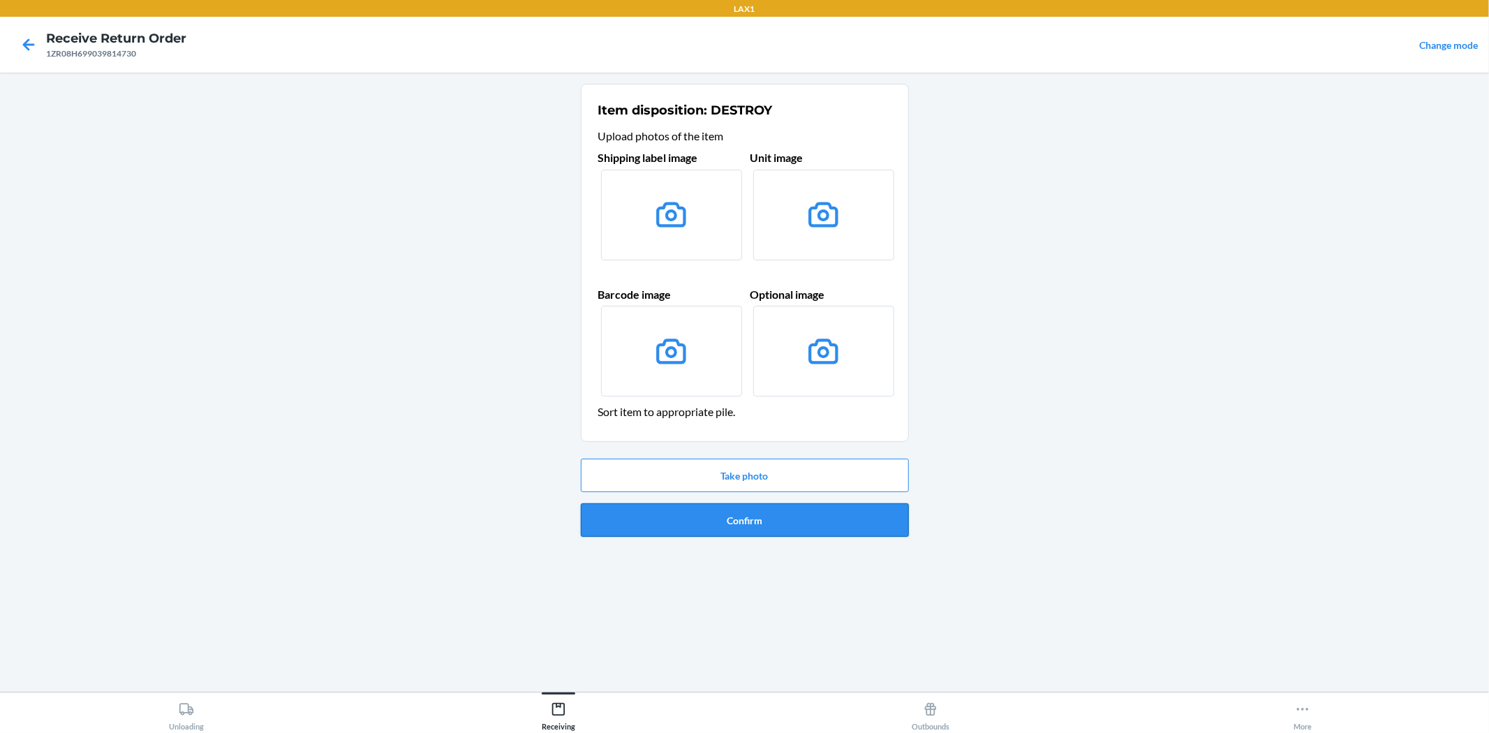
click at [695, 506] on button "Confirm" at bounding box center [745, 520] width 328 height 34
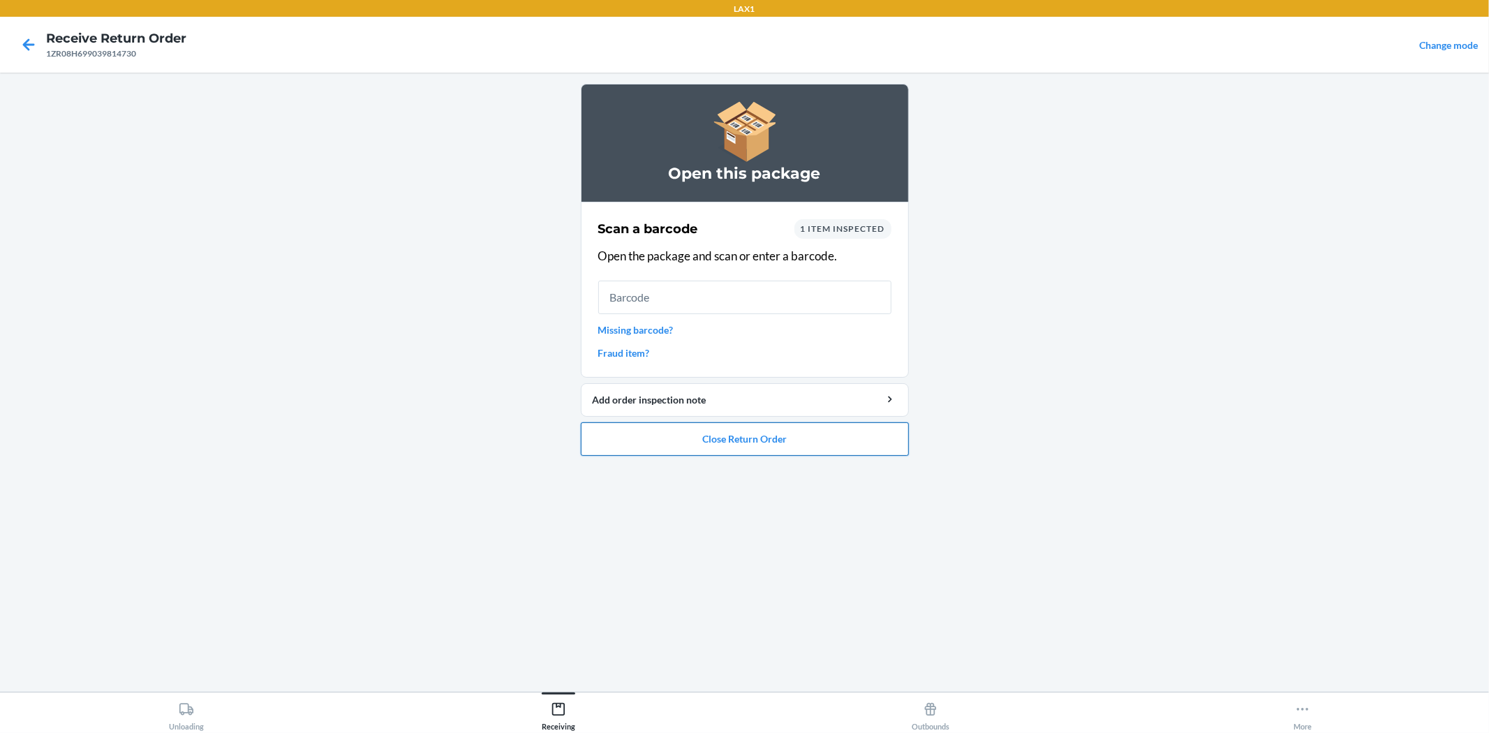
click at [776, 427] on button "Close Return Order" at bounding box center [745, 439] width 328 height 34
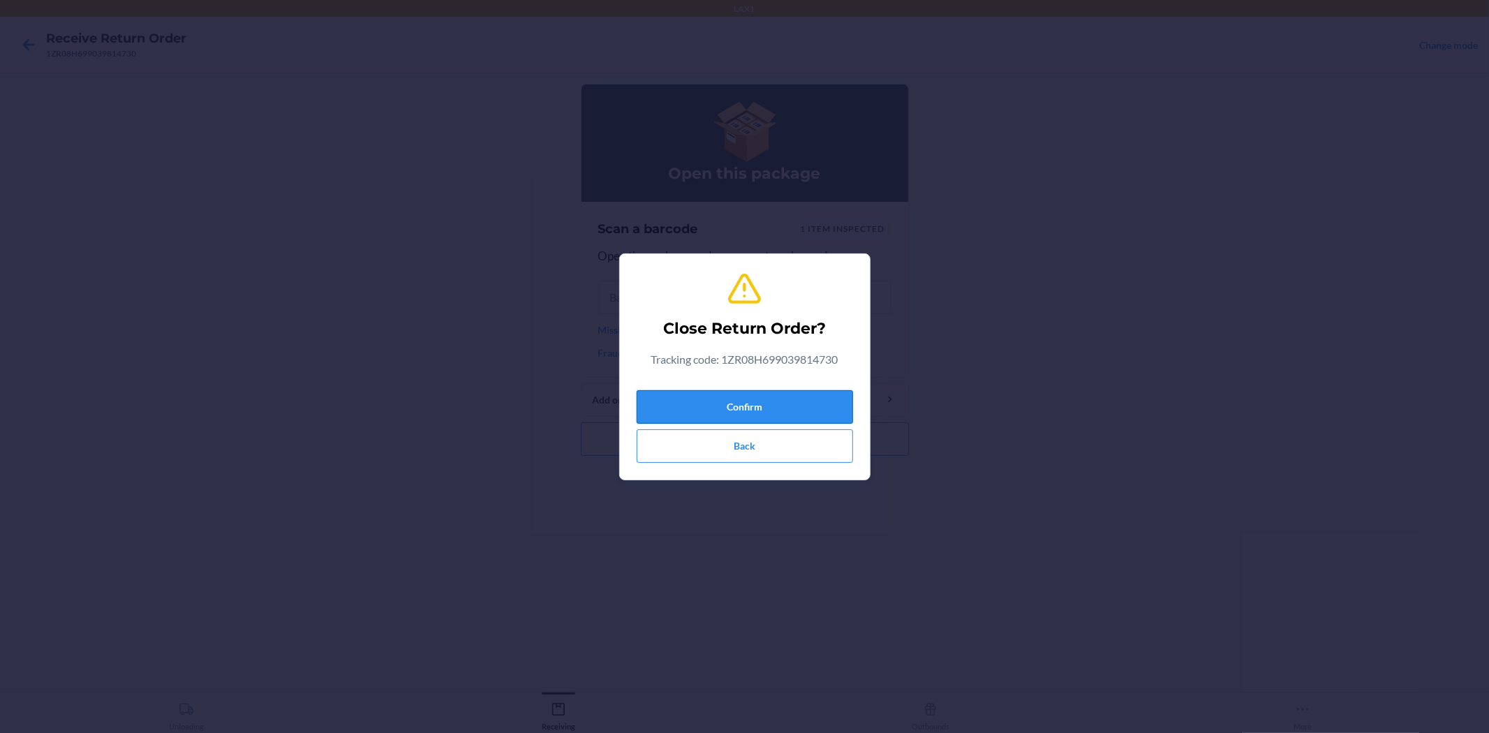
click at [755, 396] on button "Confirm" at bounding box center [745, 407] width 216 height 34
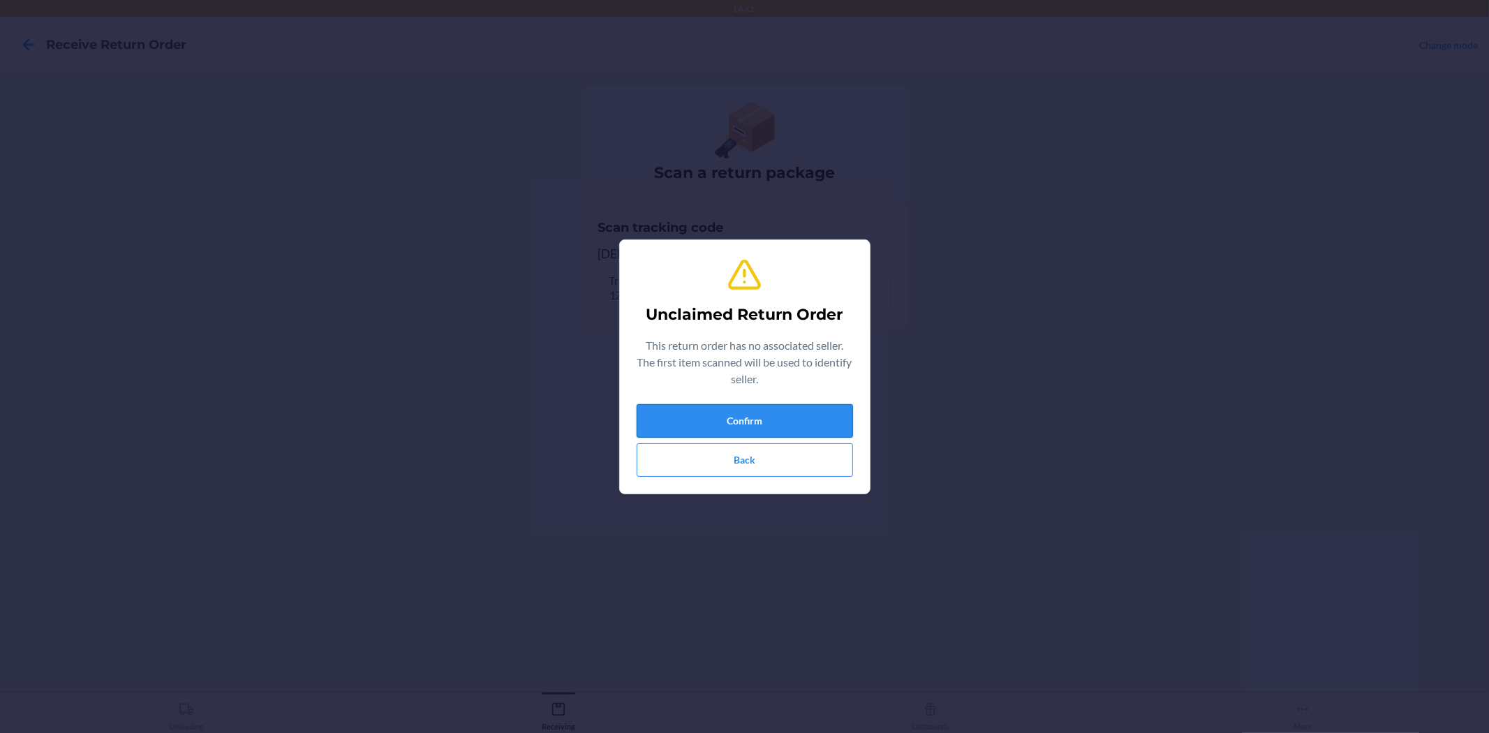
click at [684, 420] on button "Confirm" at bounding box center [745, 421] width 216 height 34
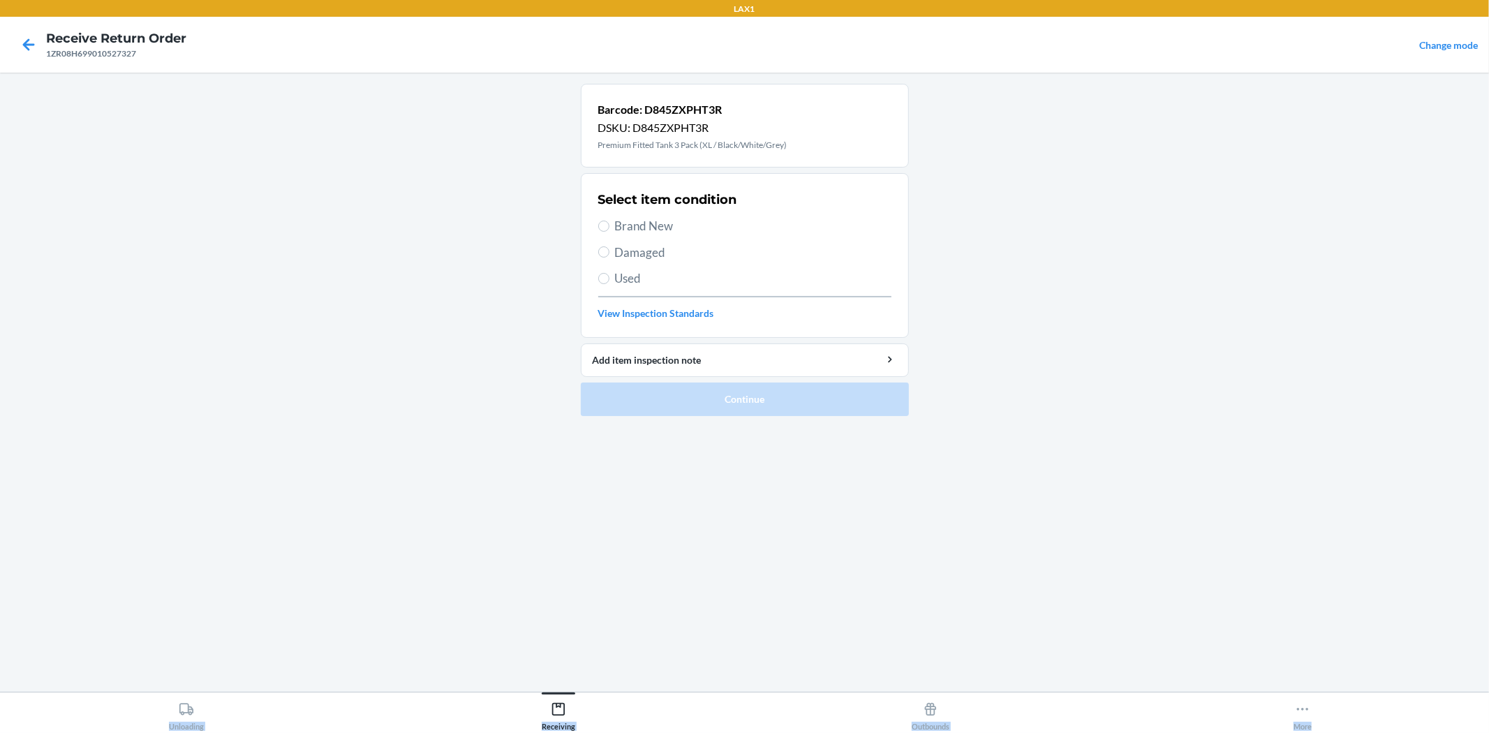
drag, startPoint x: 1488, startPoint y: 769, endPoint x: 1488, endPoint y: 688, distance: 81.7
click at [1488, 693] on div "LAX1 Receive Return Order 1ZR08H699010527327 Change mode Barcode: D845ZXPHT3R D…" at bounding box center [744, 366] width 1489 height 733
click at [618, 219] on span "Brand New" at bounding box center [753, 226] width 276 height 18
click at [609, 221] on input "Brand New" at bounding box center [603, 226] width 11 height 11
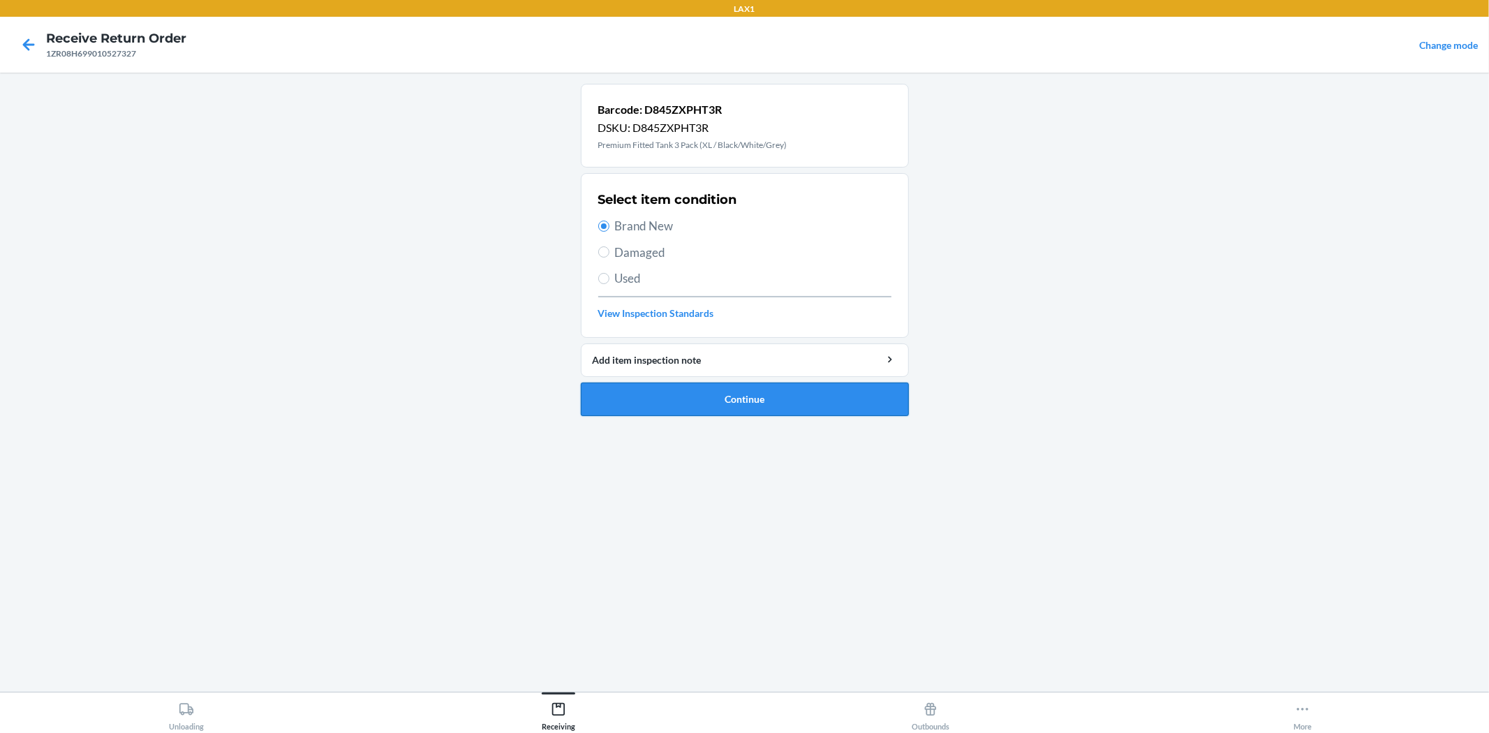
click at [771, 403] on button "Continue" at bounding box center [745, 400] width 328 height 34
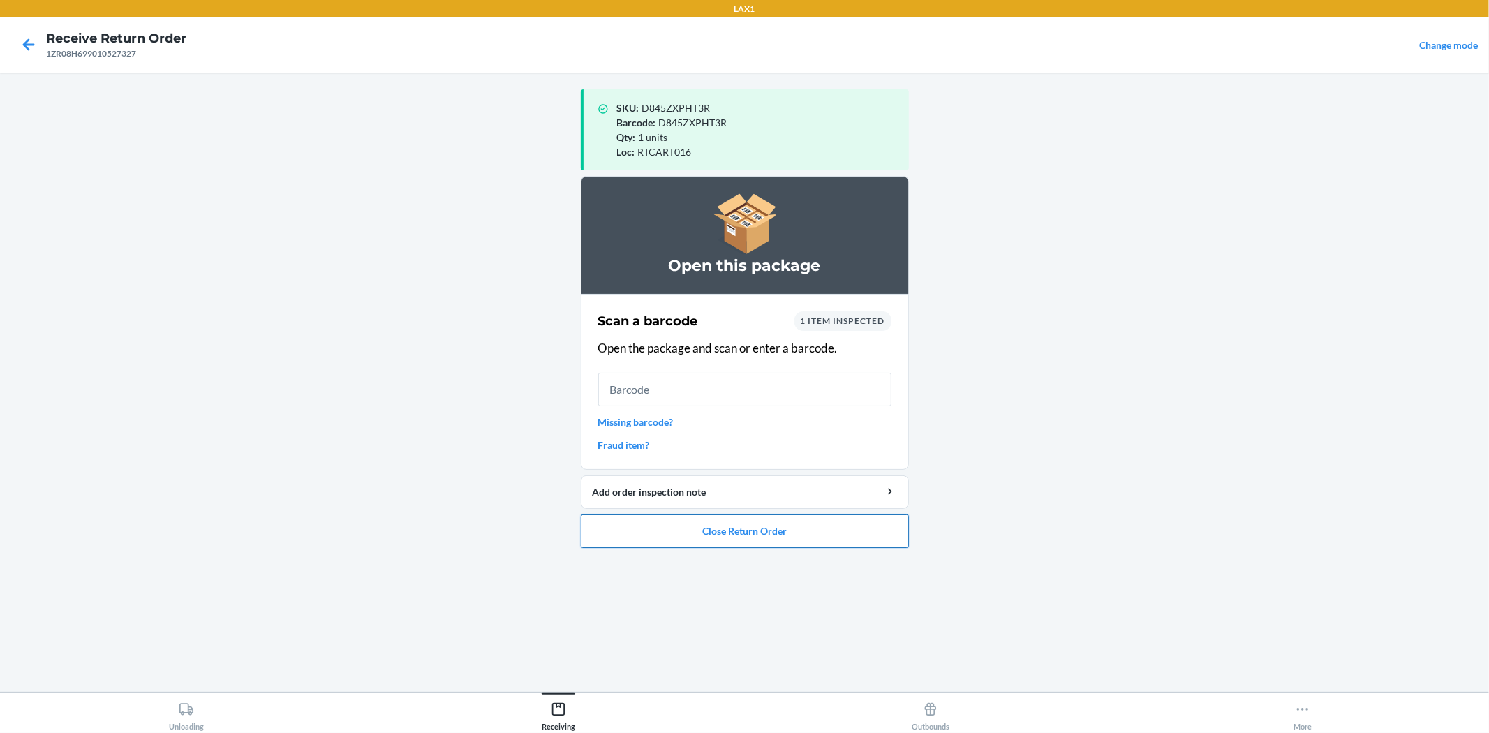
click at [777, 517] on button "Close Return Order" at bounding box center [745, 531] width 328 height 34
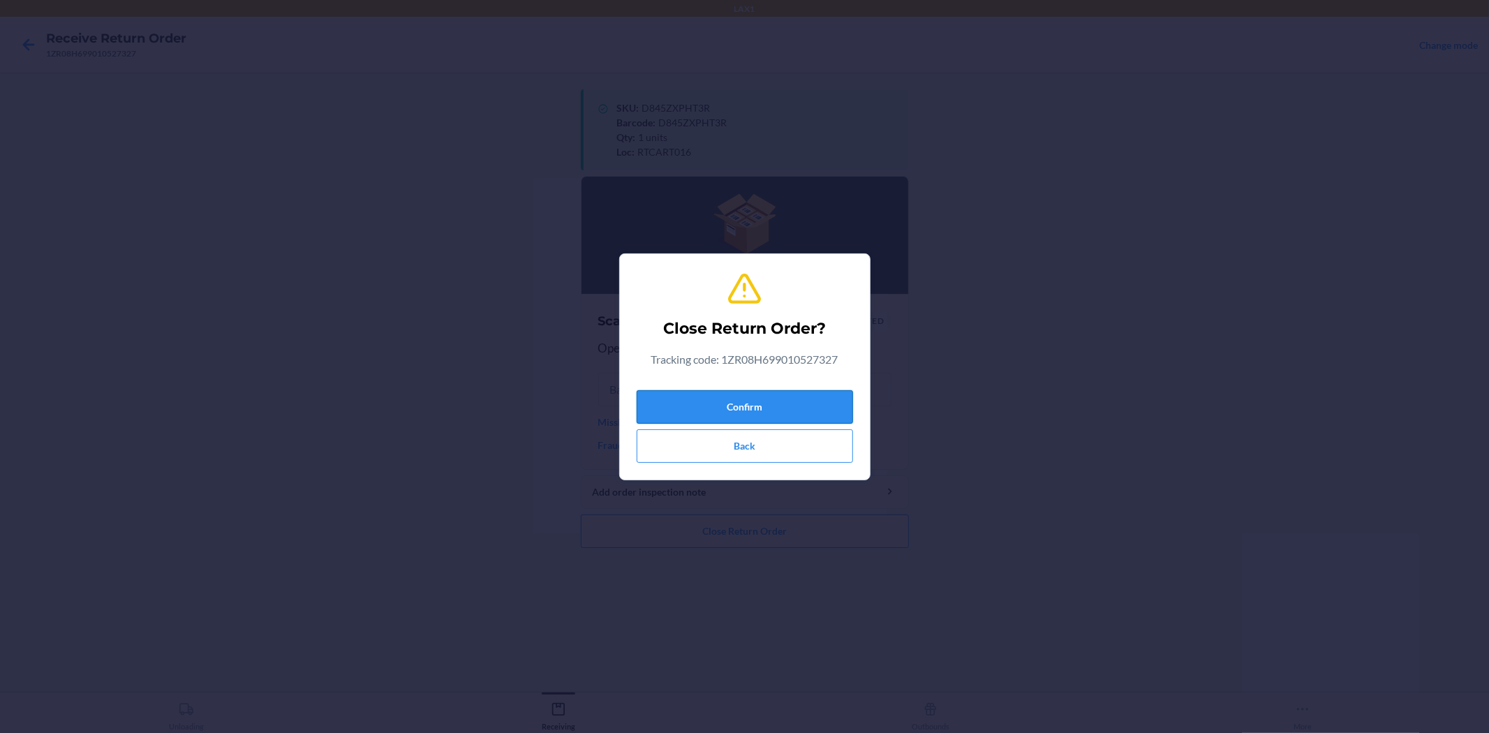
click at [713, 400] on button "Confirm" at bounding box center [745, 407] width 216 height 34
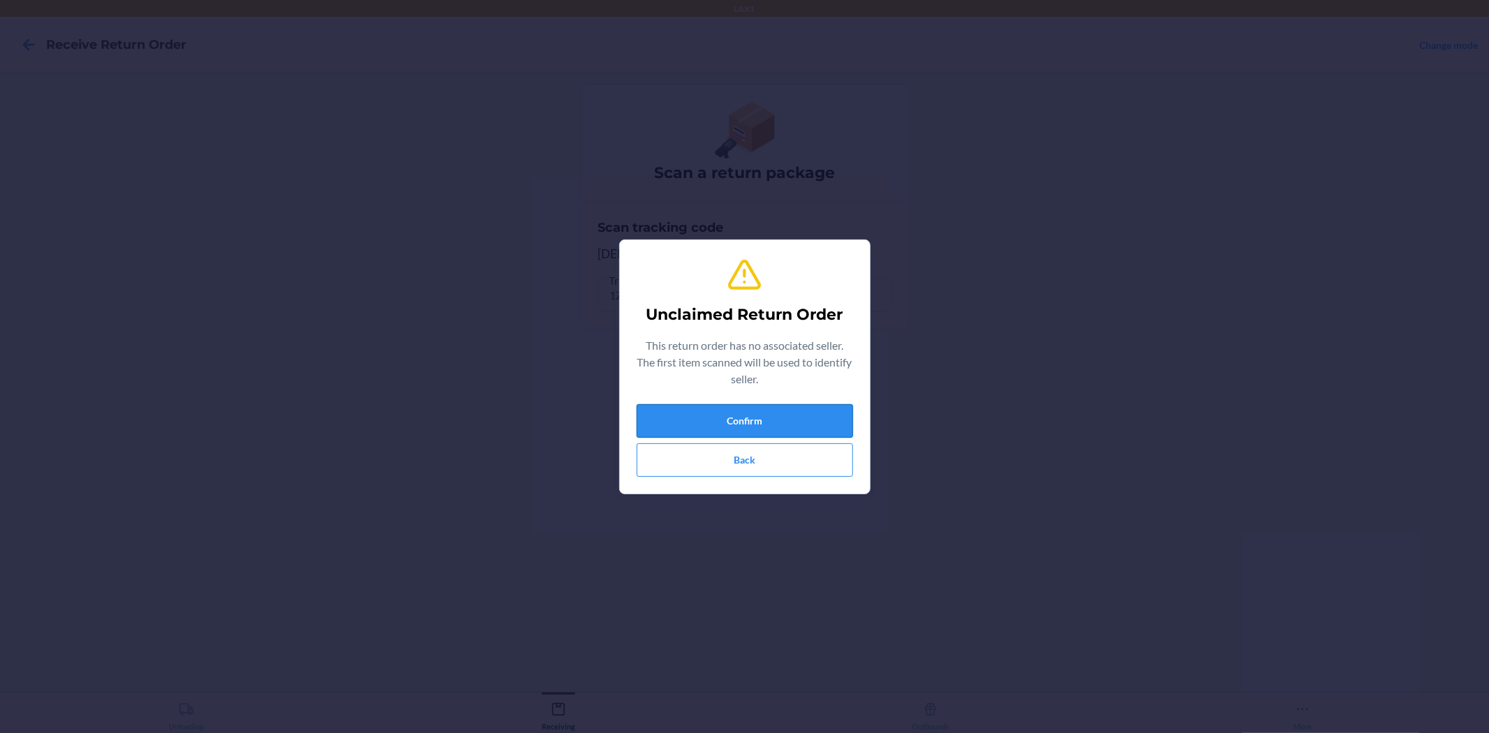
click at [721, 415] on button "Confirm" at bounding box center [745, 421] width 216 height 34
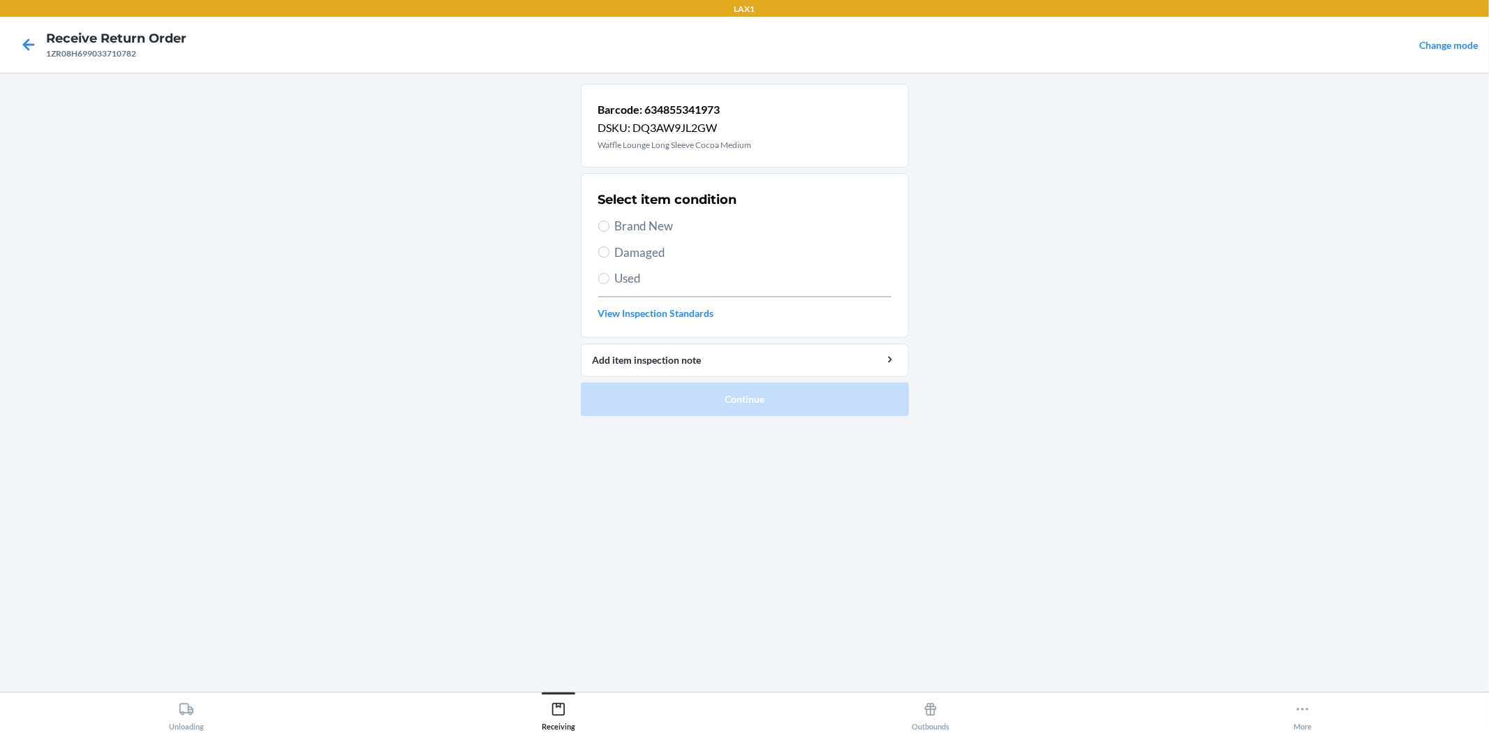
click at [630, 273] on span "Used" at bounding box center [753, 278] width 276 height 18
click at [609, 273] on input "Used" at bounding box center [603, 278] width 11 height 11
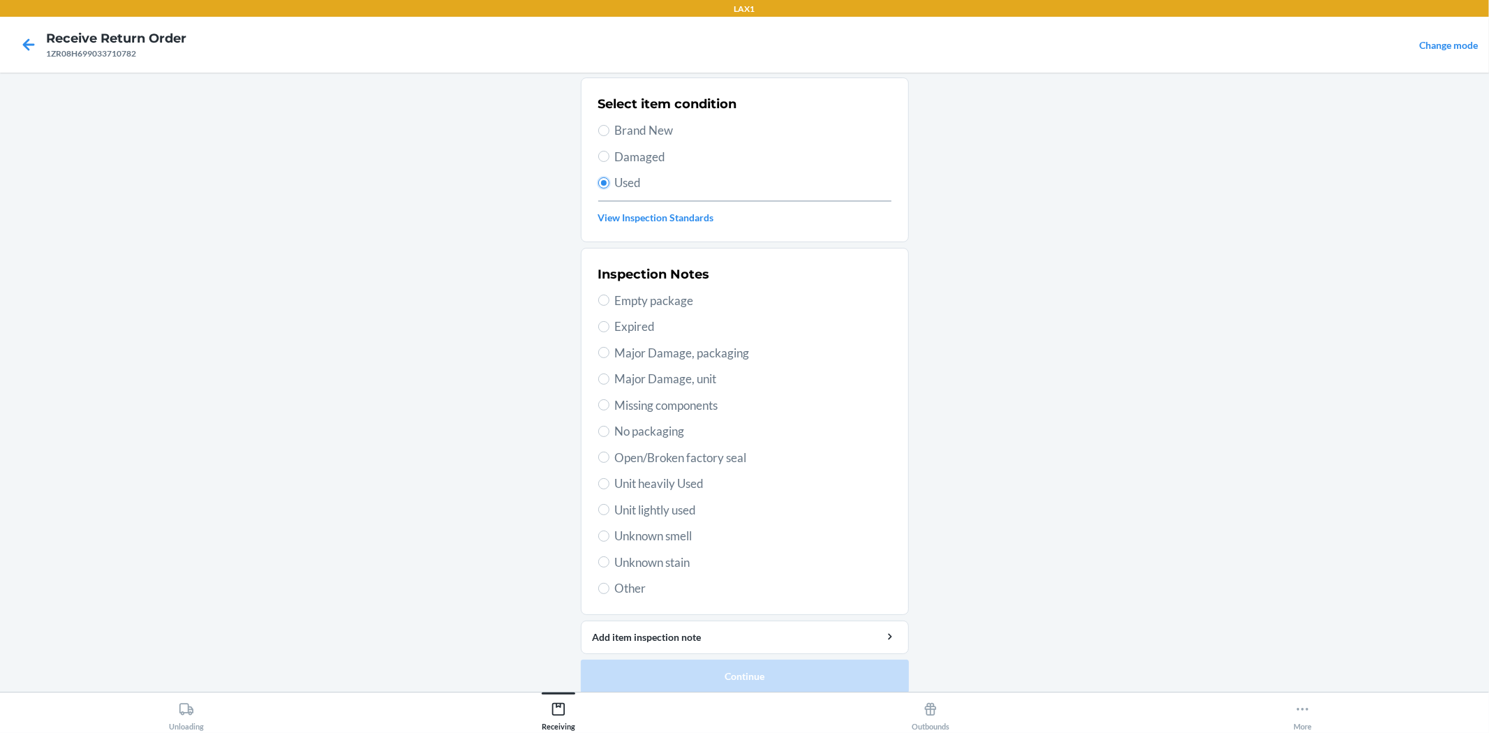
scroll to position [107, 0]
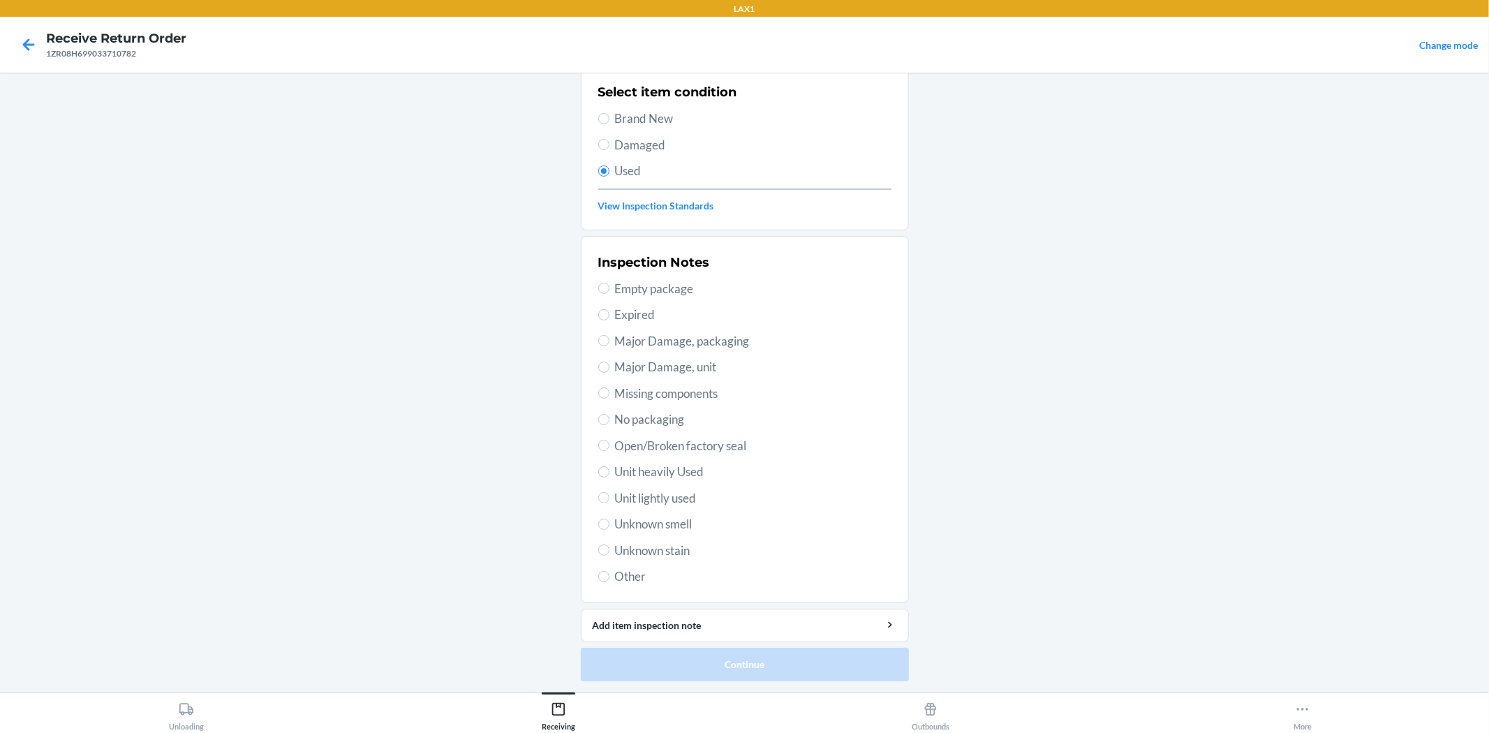
click at [681, 498] on span "Unit lightly used" at bounding box center [753, 498] width 276 height 18
click at [609, 498] on input "Unit lightly used" at bounding box center [603, 497] width 11 height 11
click at [806, 656] on button "Continue" at bounding box center [745, 665] width 328 height 34
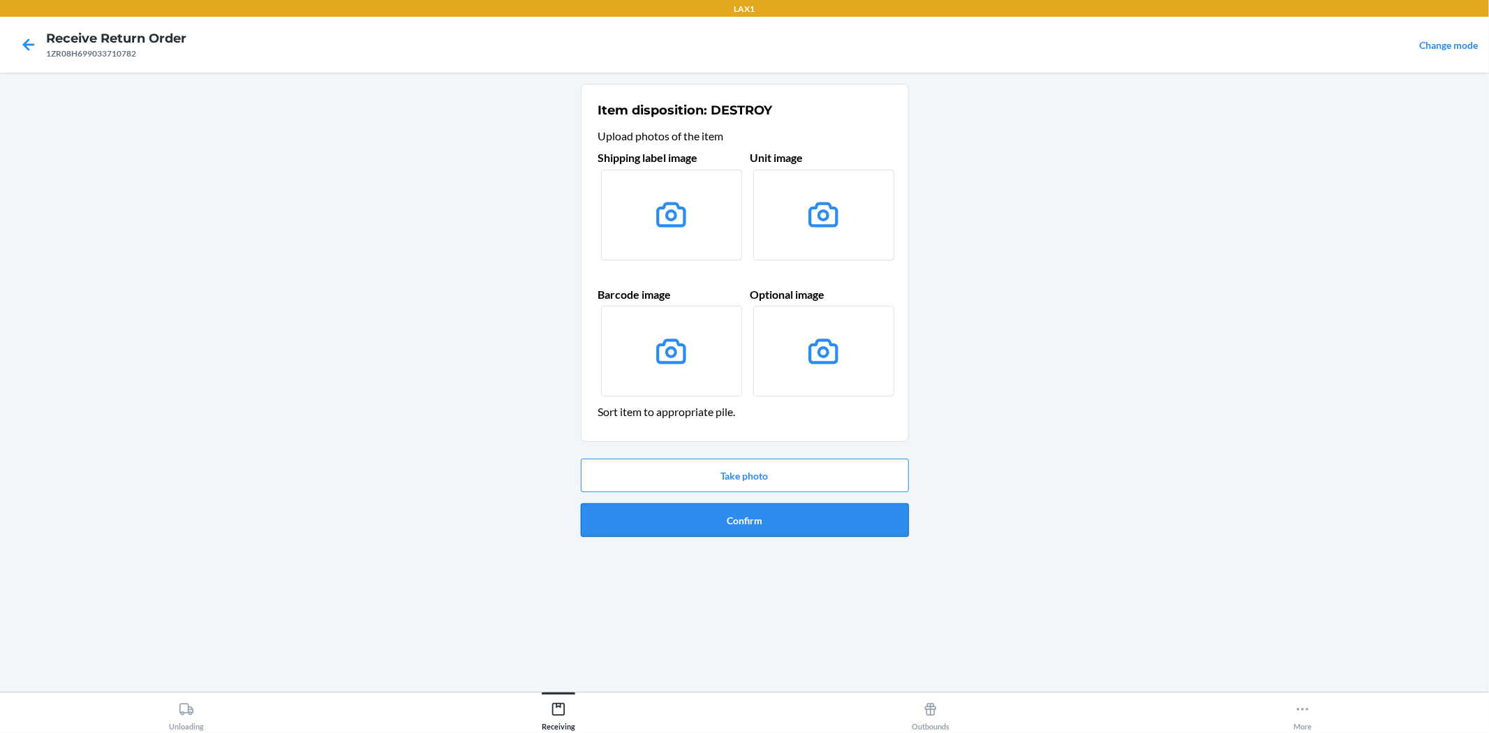
click at [778, 517] on button "Confirm" at bounding box center [745, 520] width 328 height 34
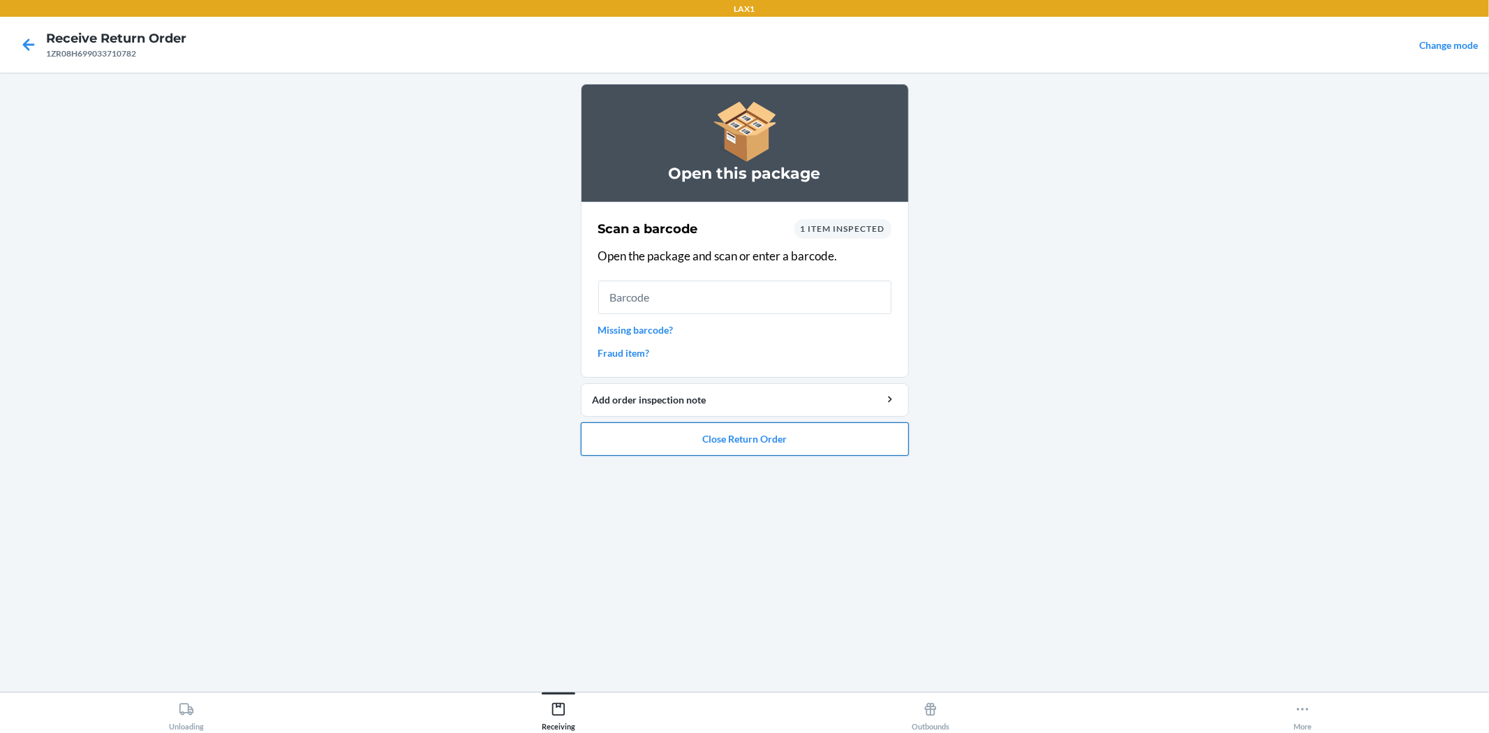
click at [743, 454] on button "Close Return Order" at bounding box center [745, 439] width 328 height 34
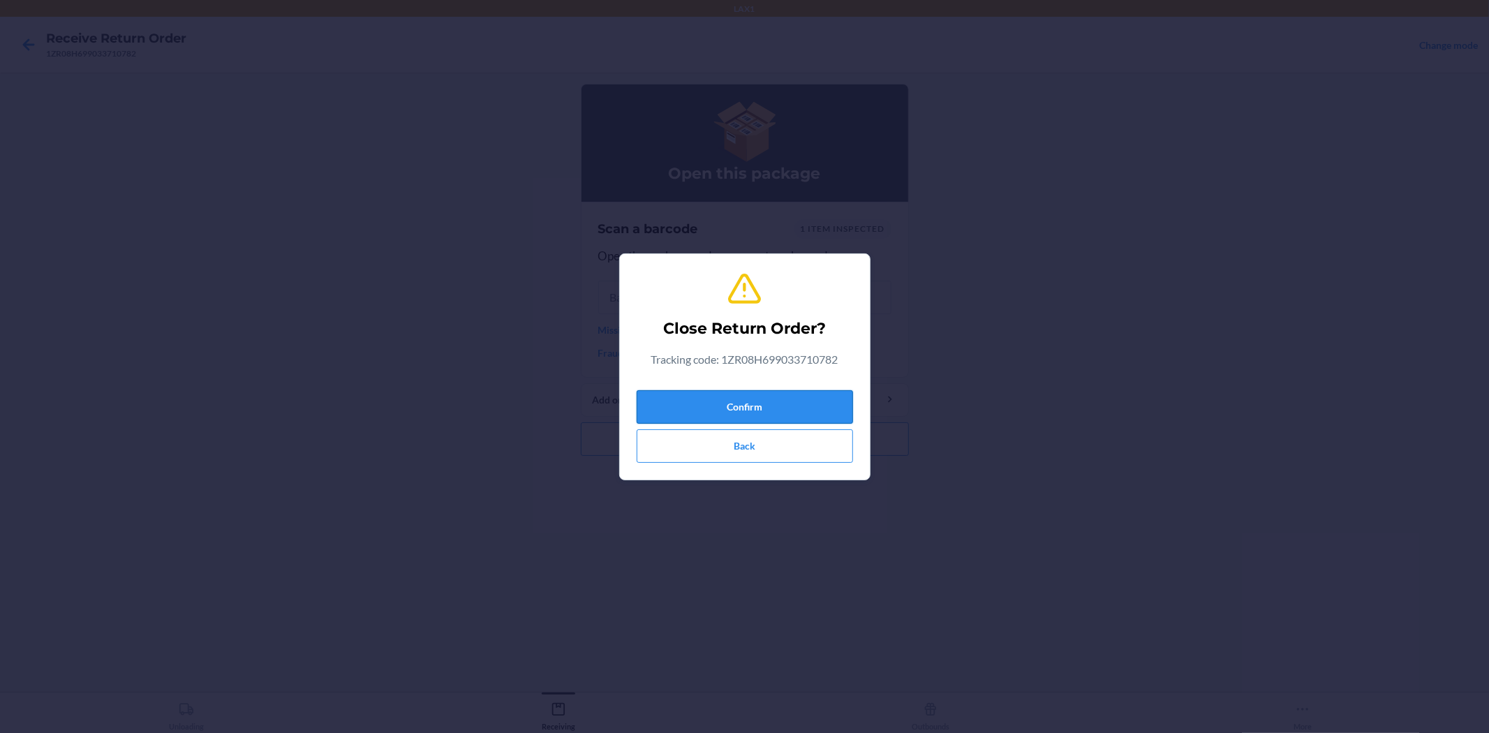
click at [758, 413] on button "Confirm" at bounding box center [745, 407] width 216 height 34
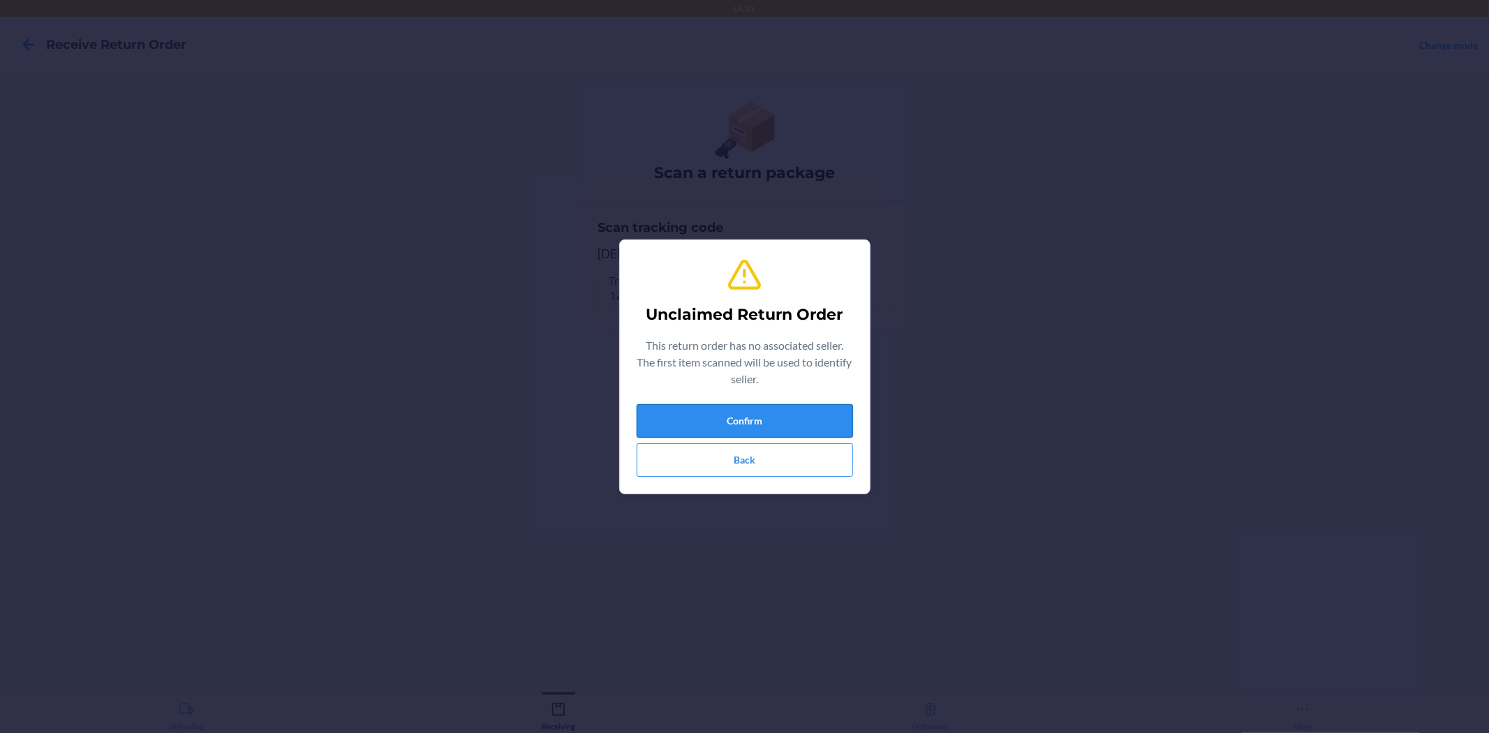
click at [765, 422] on button "Confirm" at bounding box center [745, 421] width 216 height 34
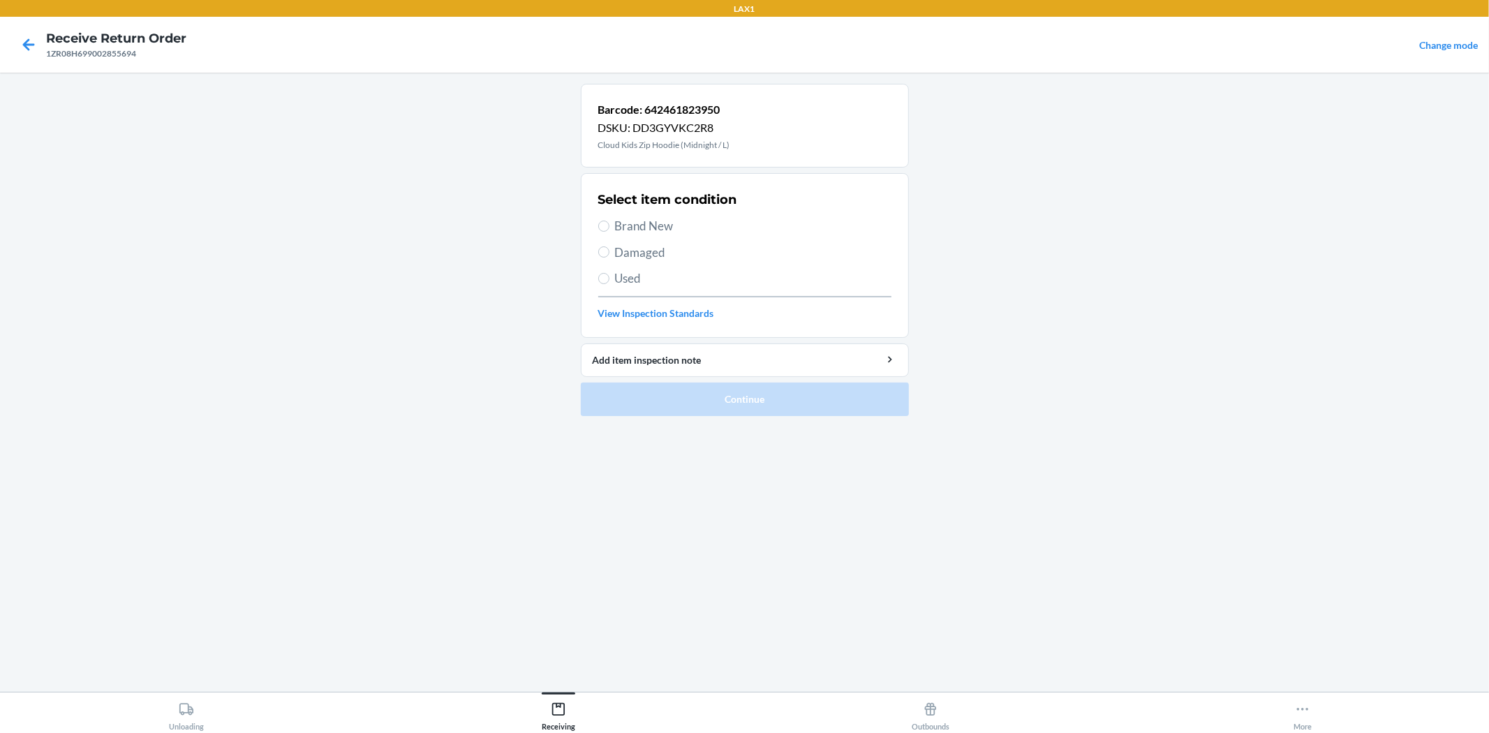
click at [642, 255] on span "Damaged" at bounding box center [753, 253] width 276 height 18
click at [609, 255] on input "Damaged" at bounding box center [603, 251] width 11 height 11
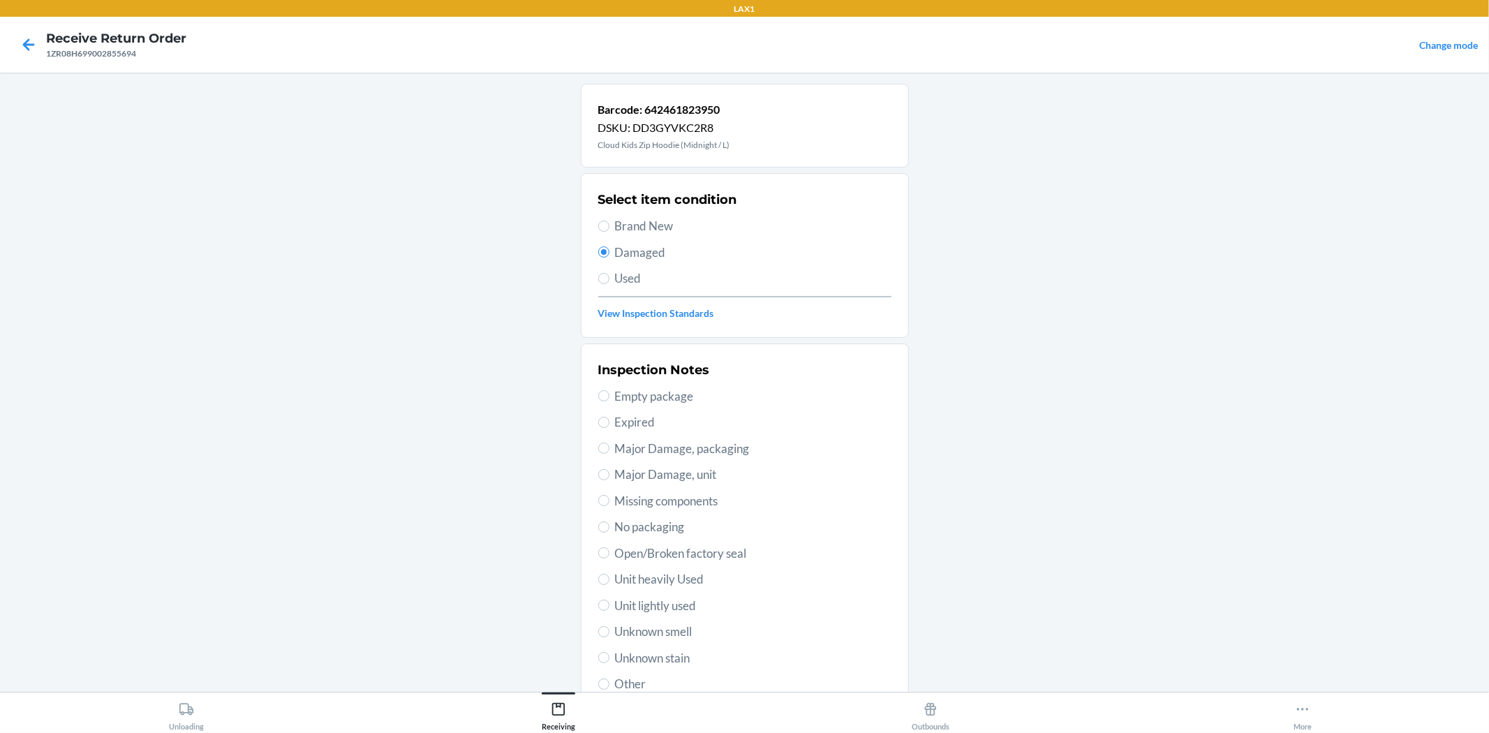
click at [688, 602] on span "Unit lightly used" at bounding box center [753, 606] width 276 height 18
click at [609, 602] on input "Unit lightly used" at bounding box center [603, 605] width 11 height 11
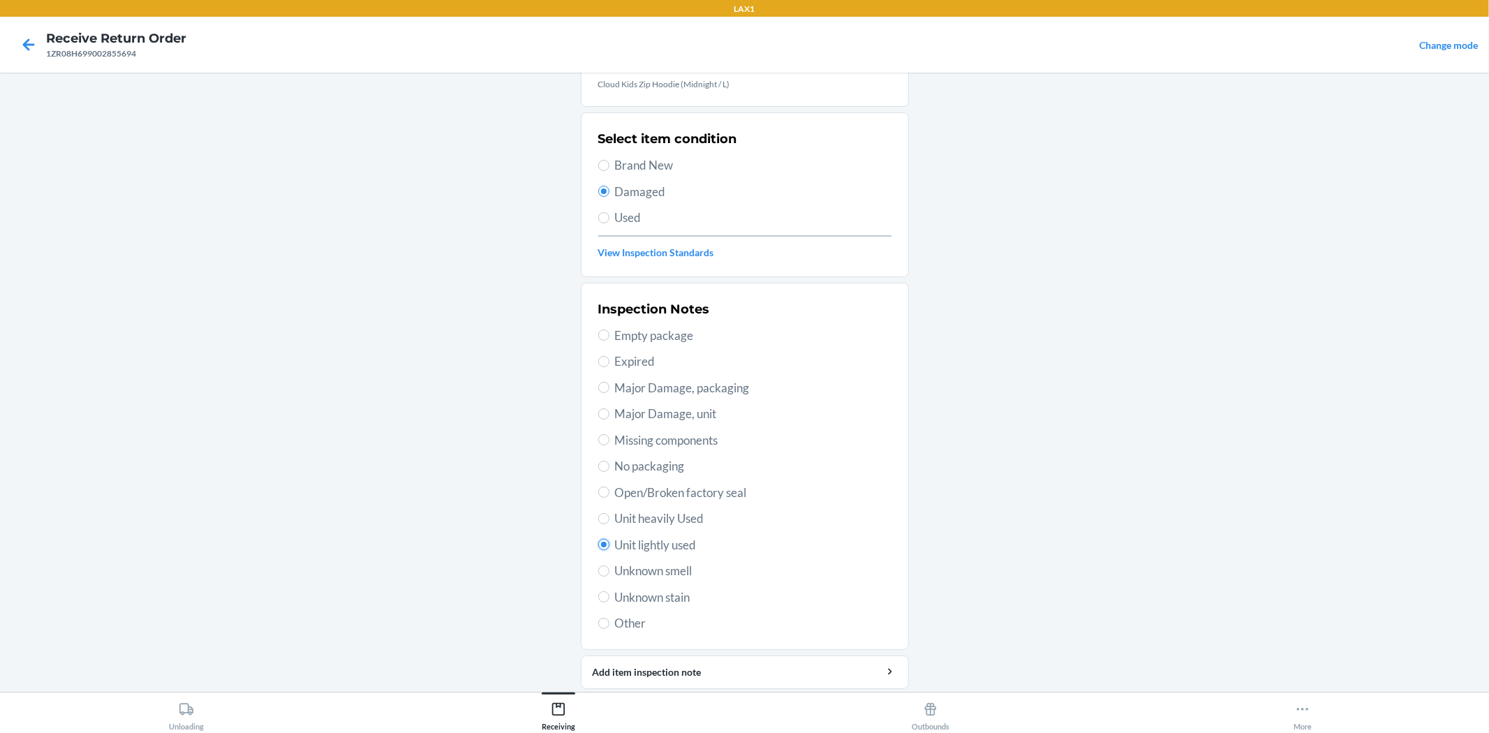
scroll to position [107, 0]
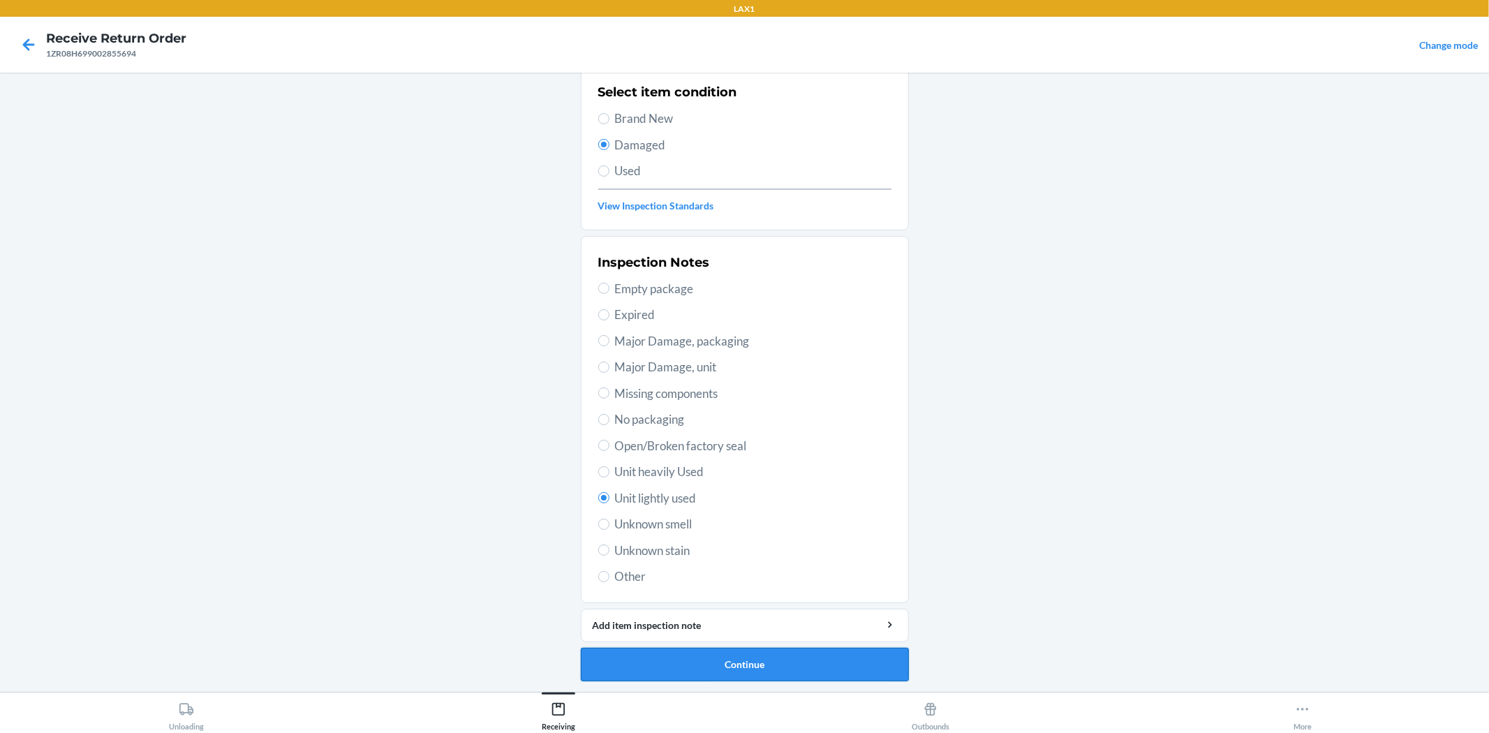
click at [766, 660] on button "Continue" at bounding box center [745, 665] width 328 height 34
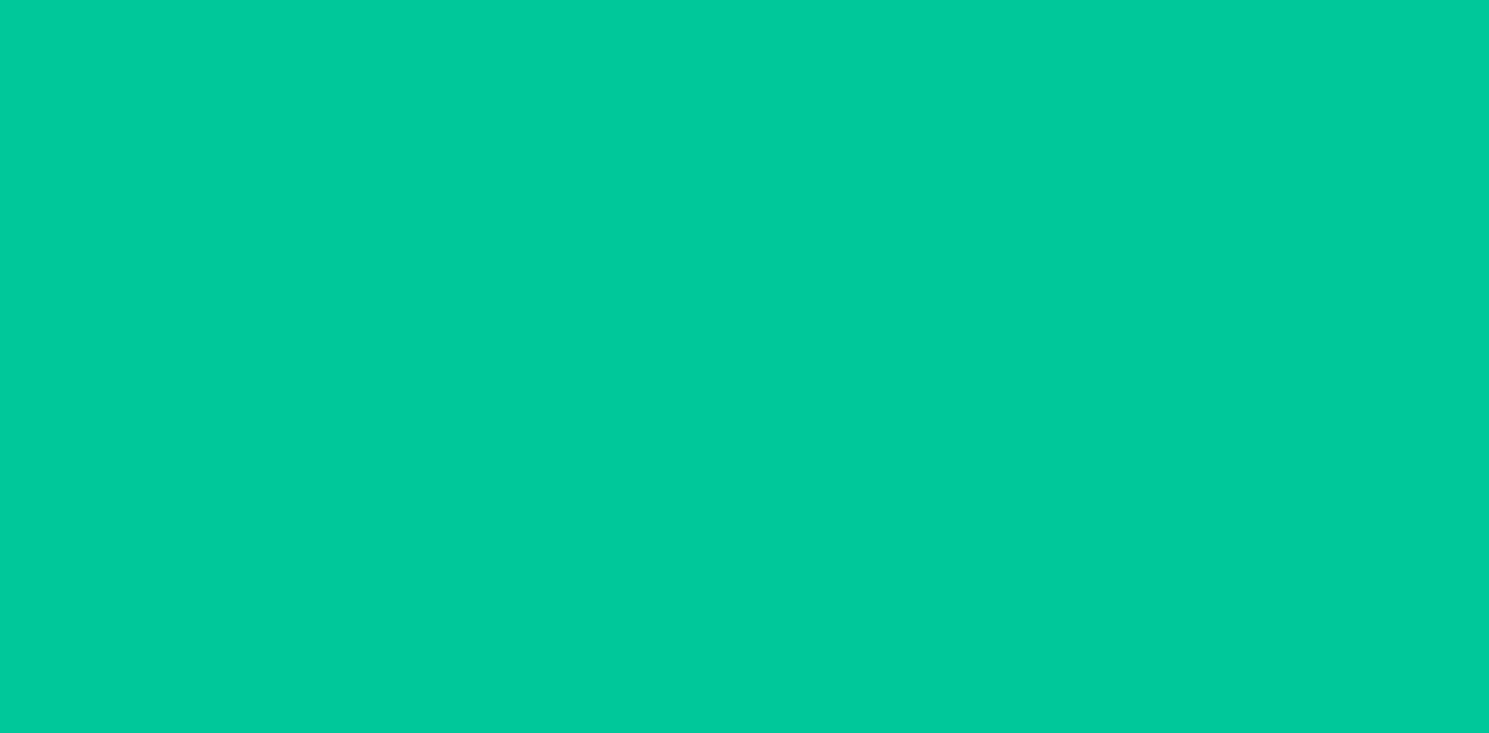
scroll to position [0, 0]
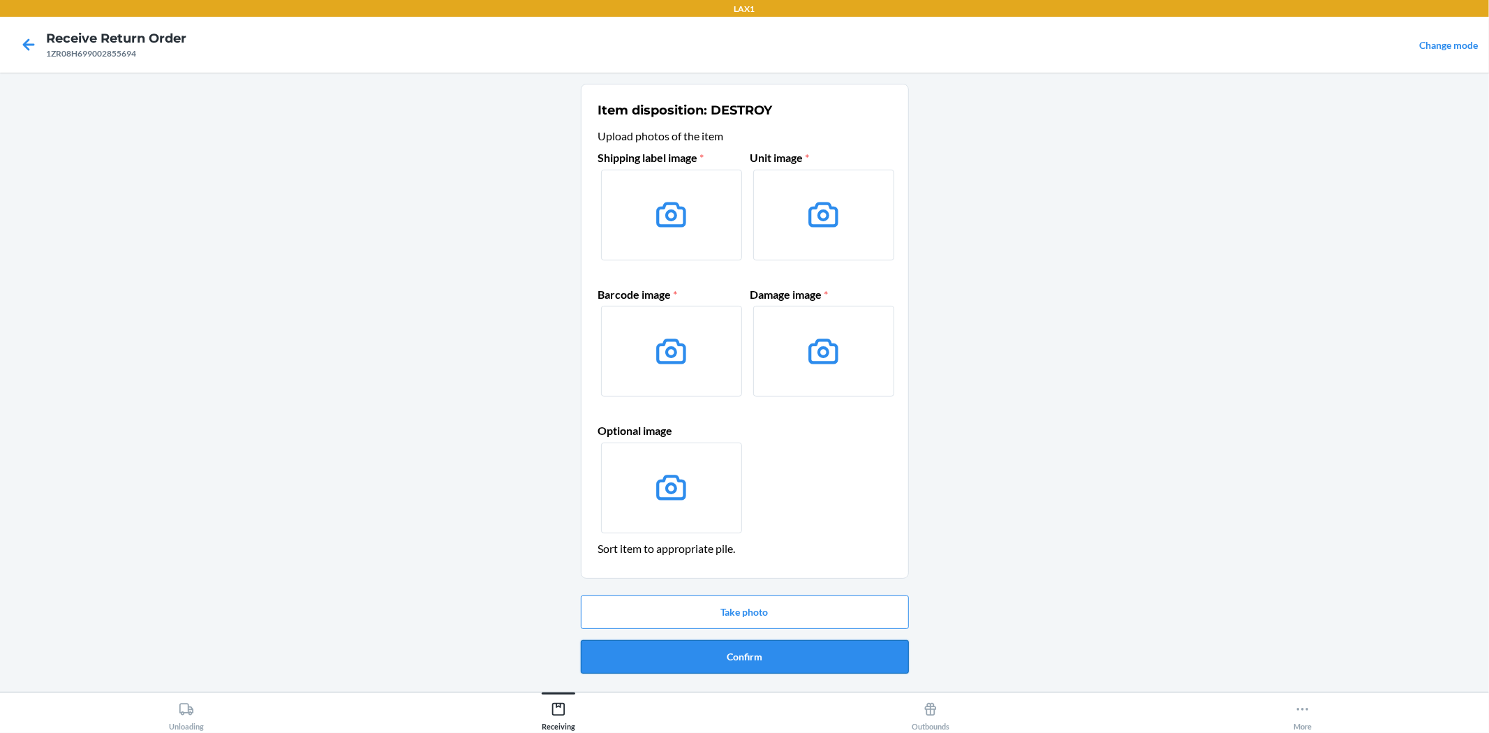
click at [796, 665] on button "Confirm" at bounding box center [745, 657] width 328 height 34
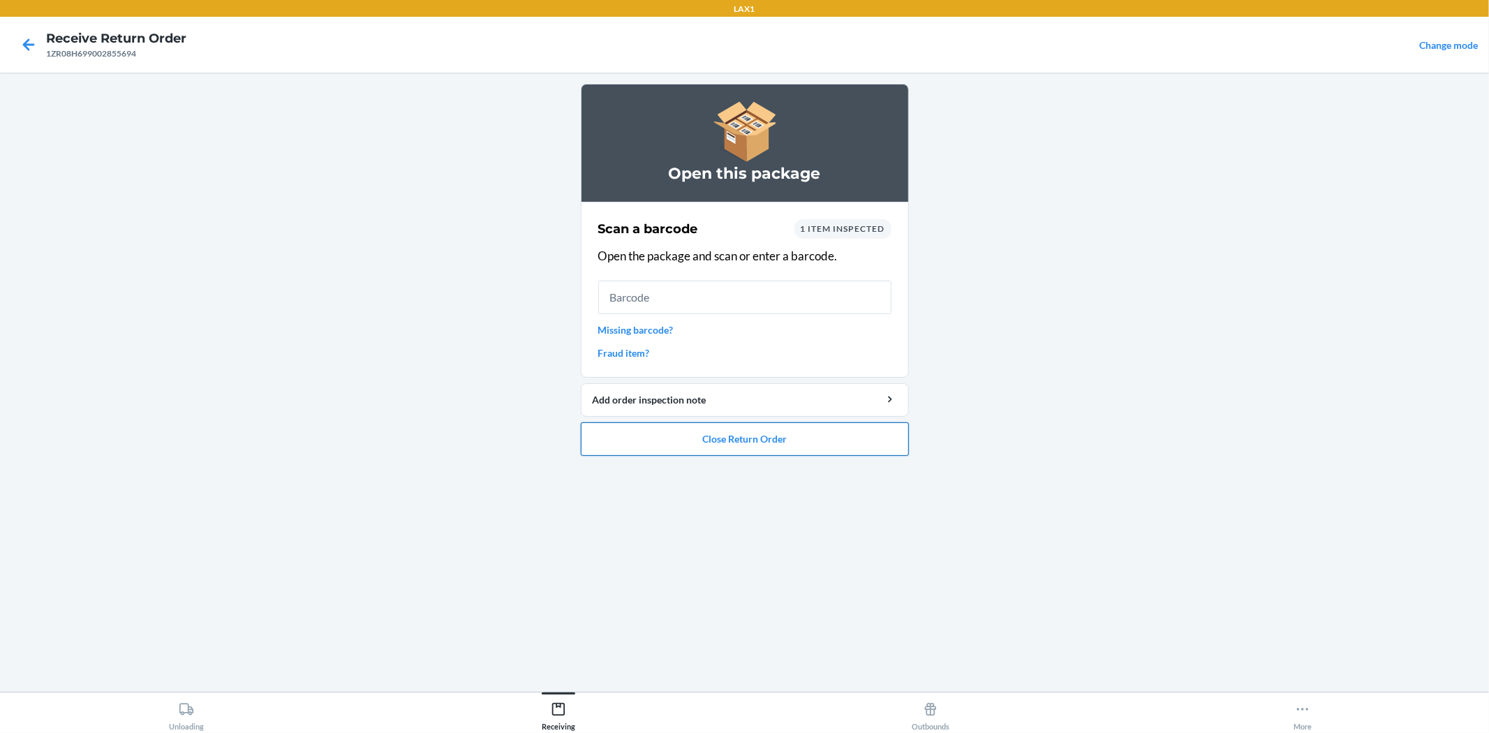
click at [801, 436] on button "Close Return Order" at bounding box center [745, 439] width 328 height 34
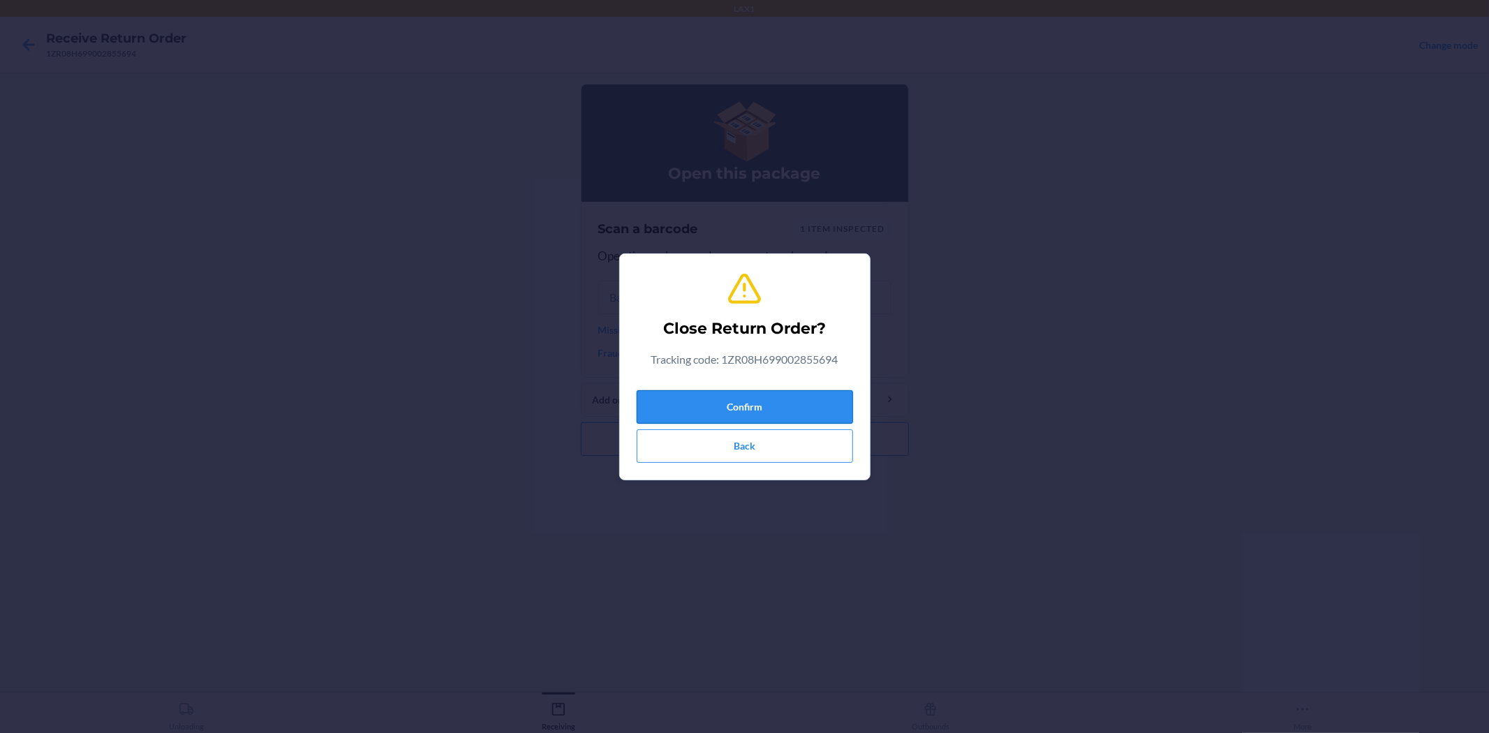
click at [824, 399] on button "Confirm" at bounding box center [745, 407] width 216 height 34
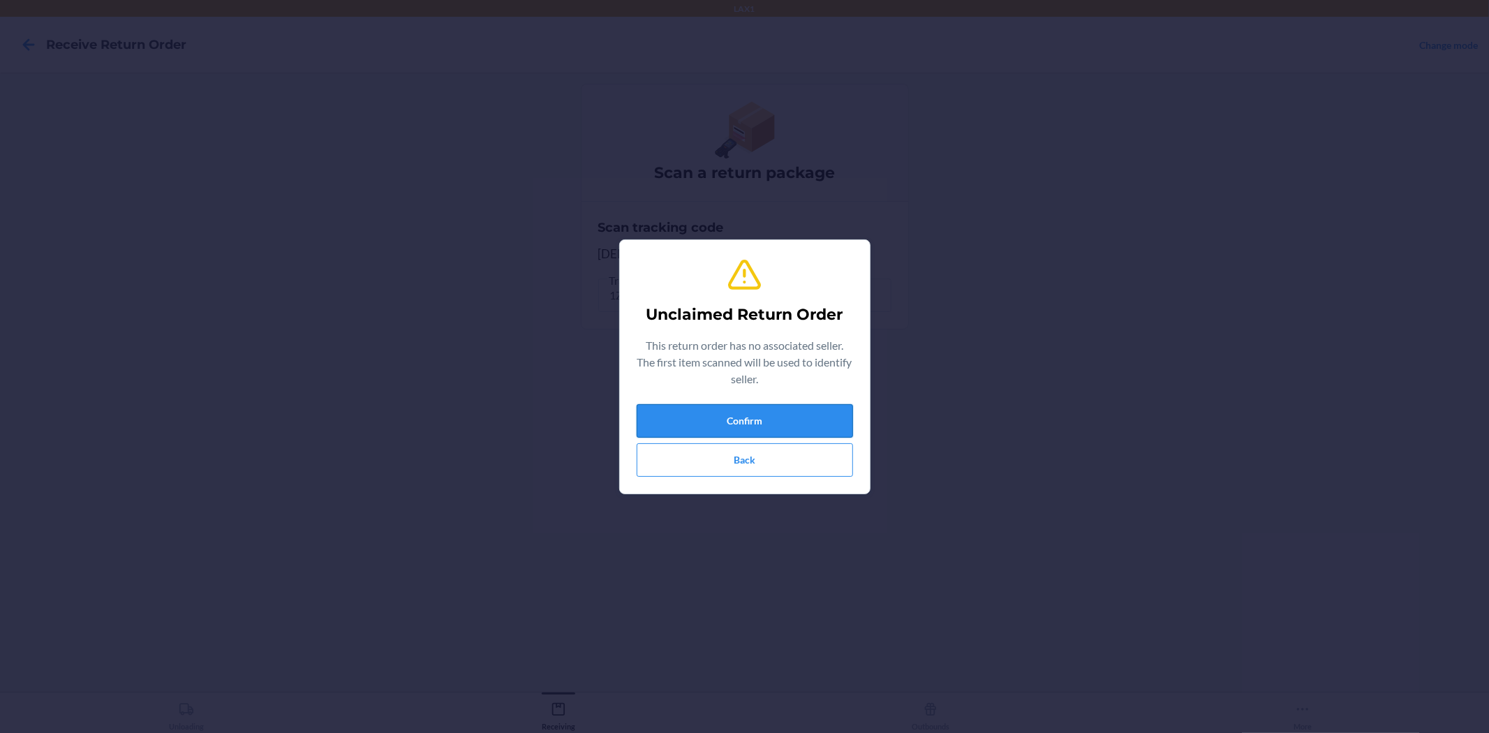
click at [748, 424] on button "Confirm" at bounding box center [745, 421] width 216 height 34
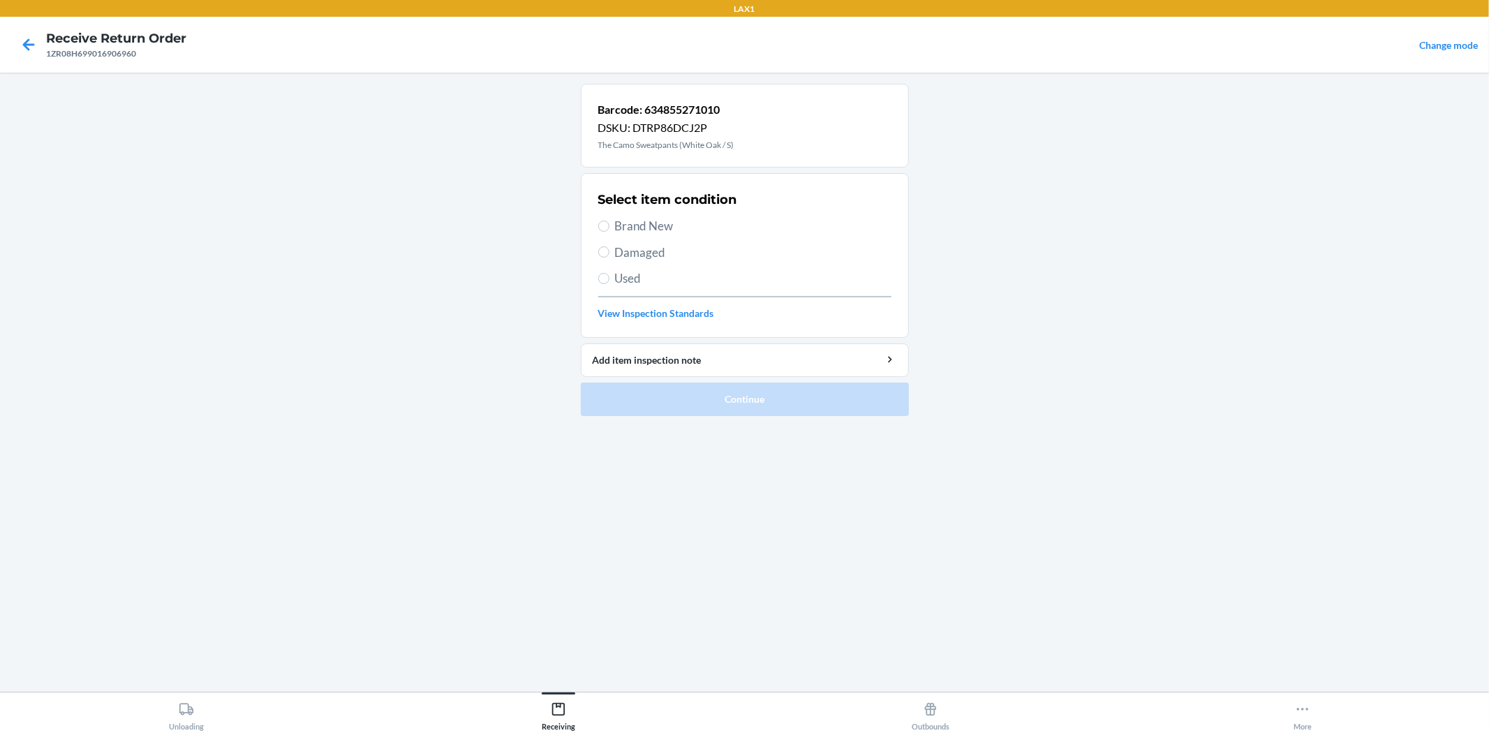
click at [610, 228] on label "Brand New" at bounding box center [744, 226] width 293 height 18
click at [609, 228] on input "Brand New" at bounding box center [603, 226] width 11 height 11
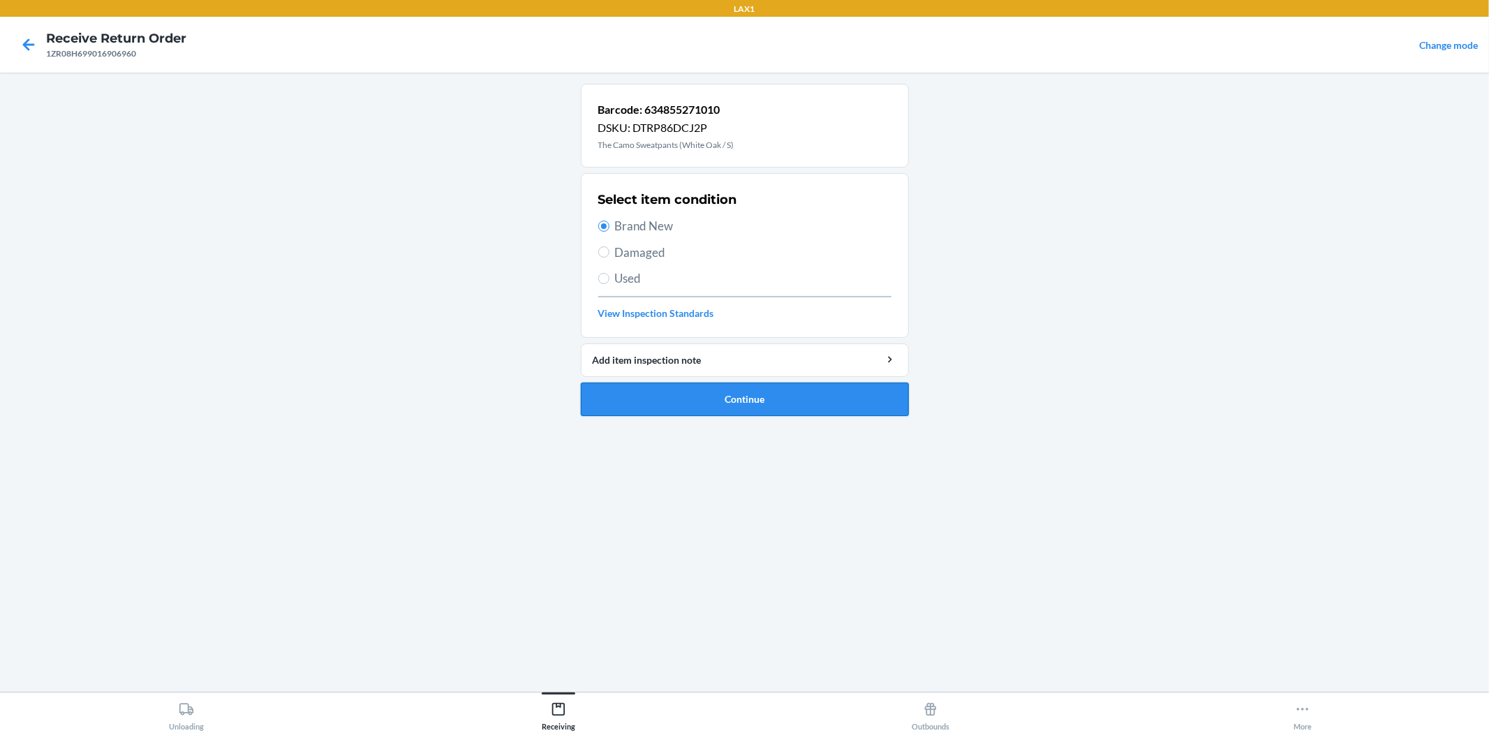
click at [699, 392] on button "Continue" at bounding box center [745, 400] width 328 height 34
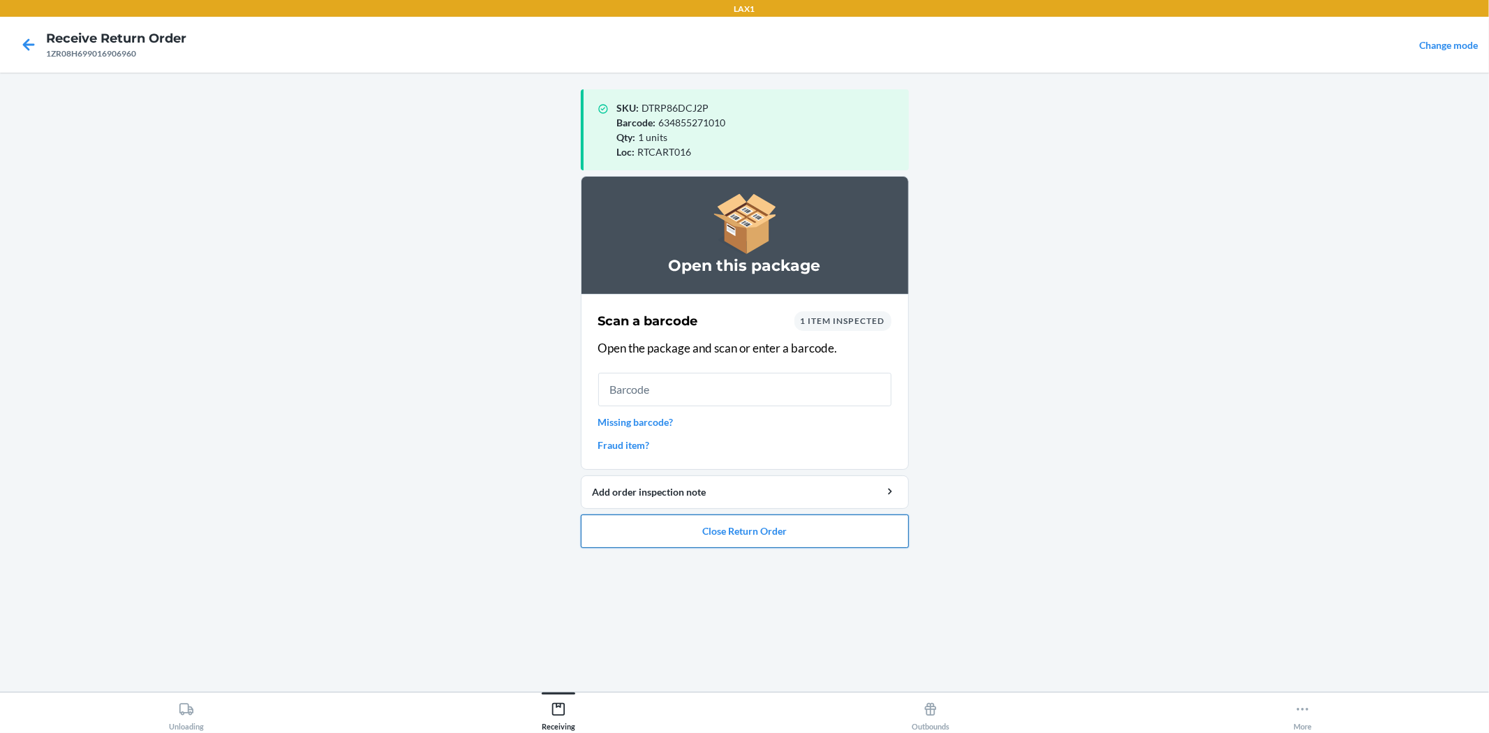
click at [846, 519] on button "Close Return Order" at bounding box center [745, 531] width 328 height 34
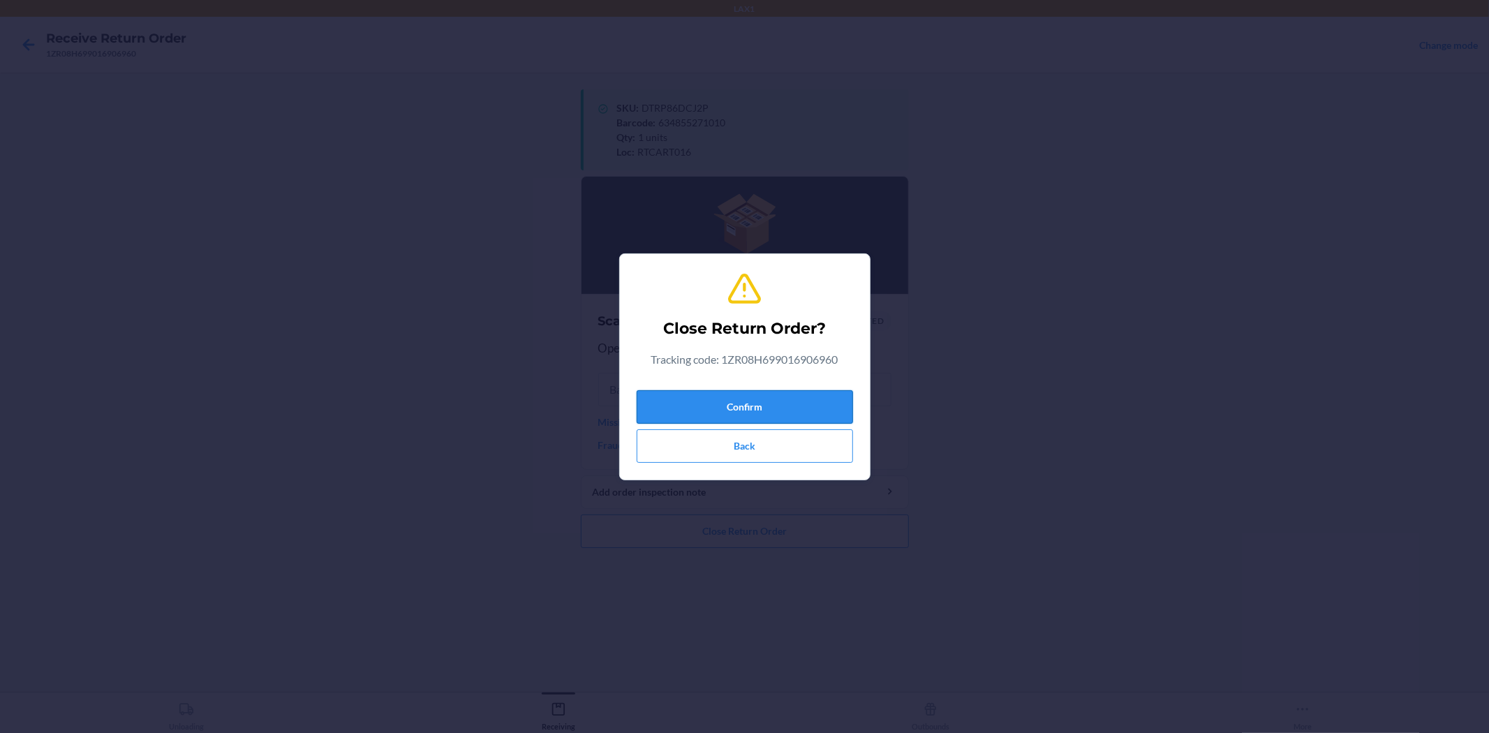
click at [782, 399] on button "Confirm" at bounding box center [745, 407] width 216 height 34
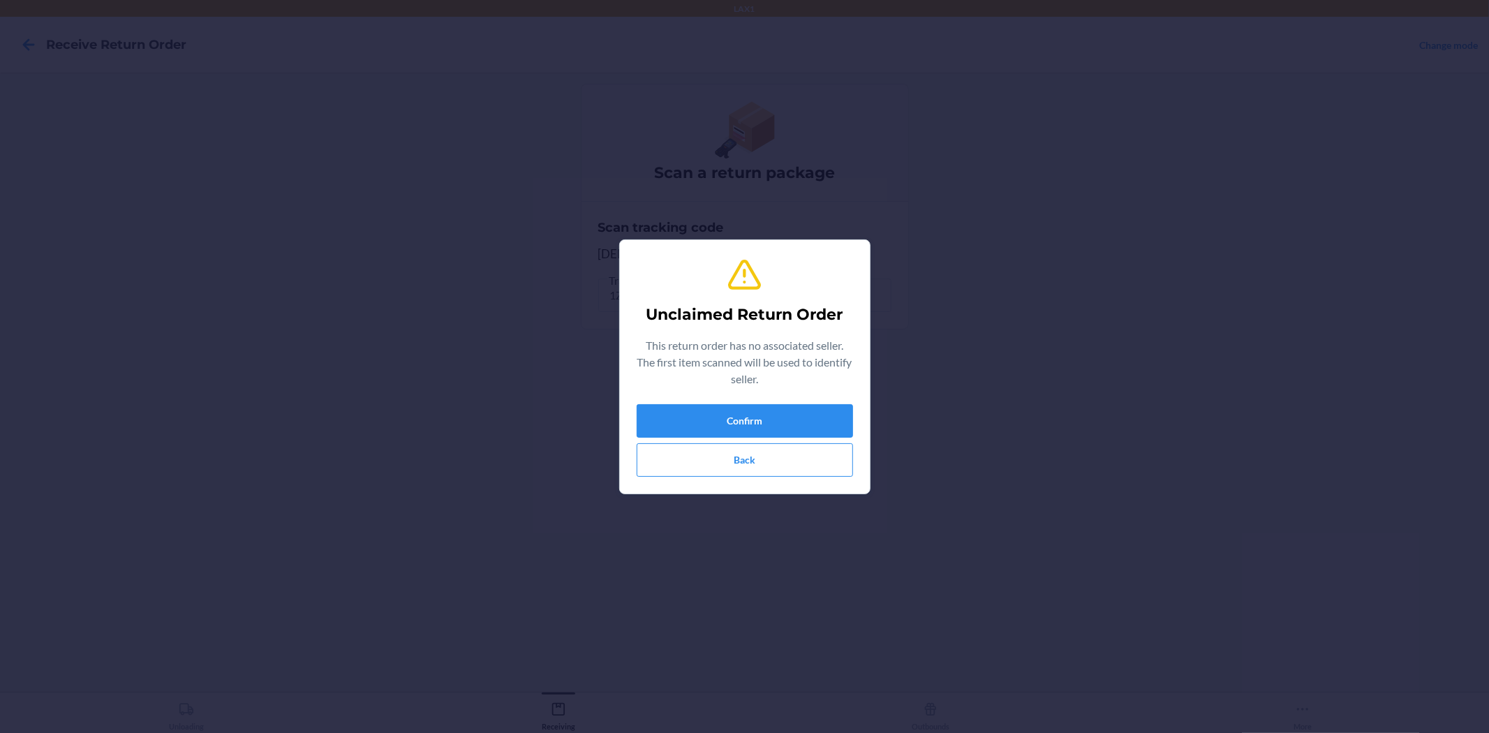
click at [751, 401] on div "Unclaimed Return Order This return order has no associated seller. The first it…" at bounding box center [745, 366] width 216 height 231
click at [752, 410] on button "Confirm" at bounding box center [745, 421] width 216 height 34
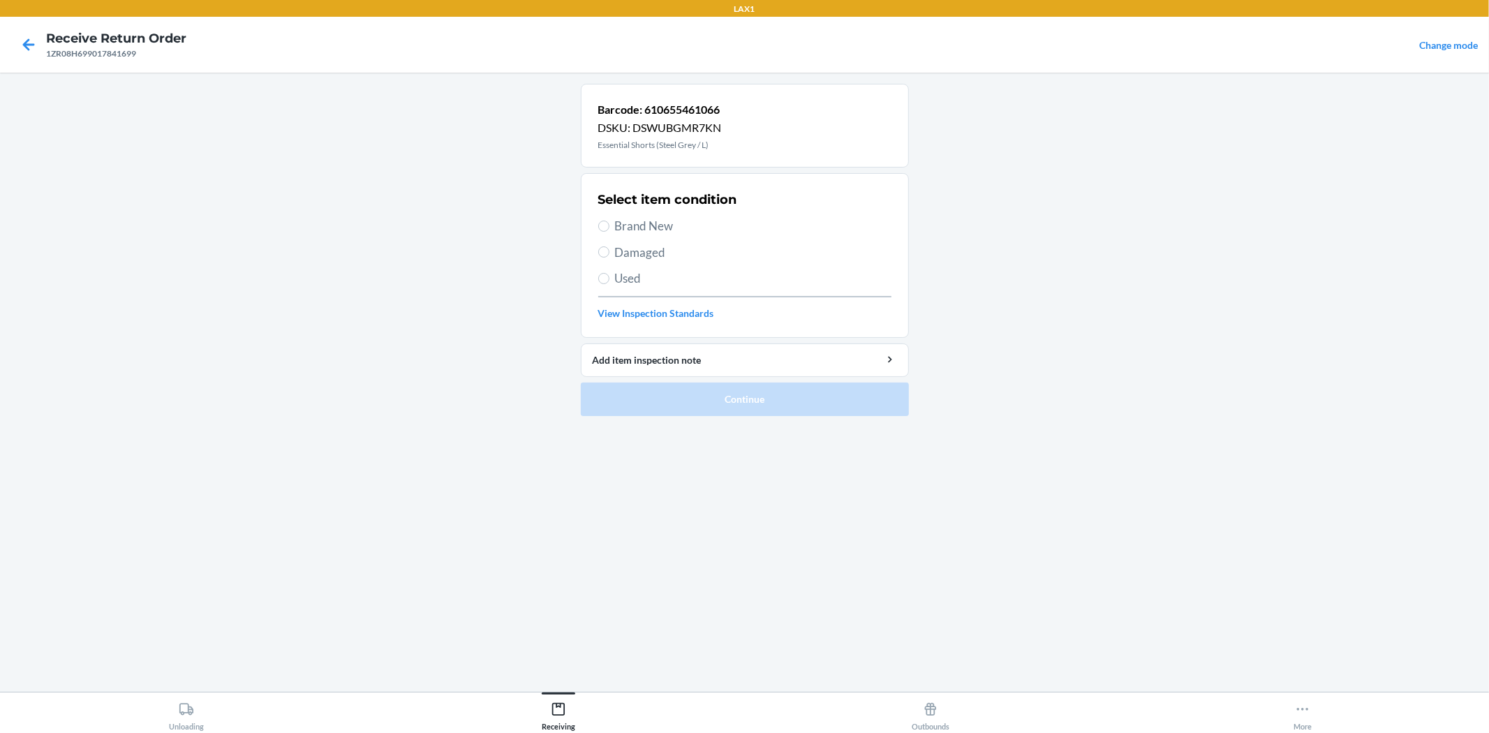
click at [653, 284] on span "Used" at bounding box center [753, 278] width 276 height 18
click at [609, 284] on input "Used" at bounding box center [603, 278] width 11 height 11
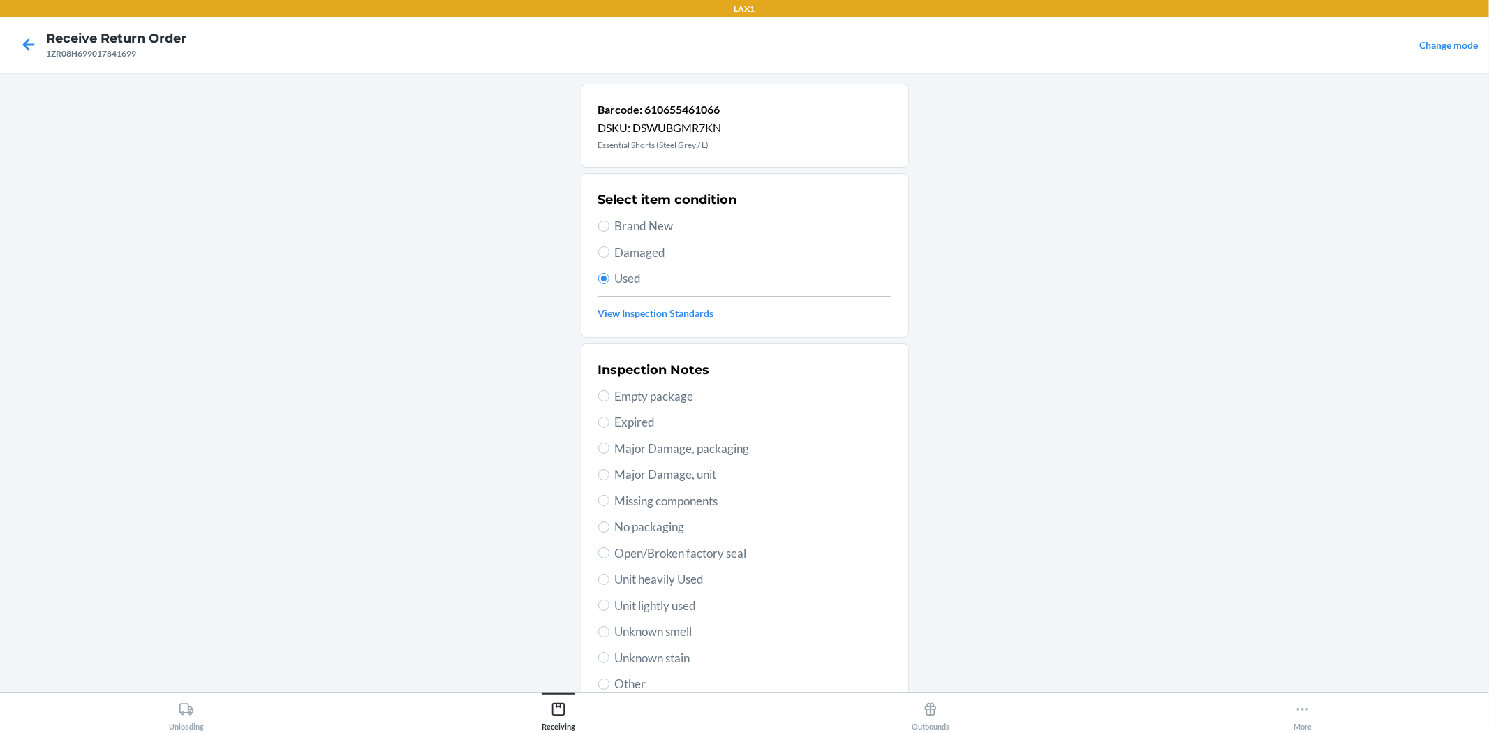
click at [687, 611] on span "Unit lightly used" at bounding box center [753, 606] width 276 height 18
click at [609, 611] on input "Unit lightly used" at bounding box center [603, 605] width 11 height 11
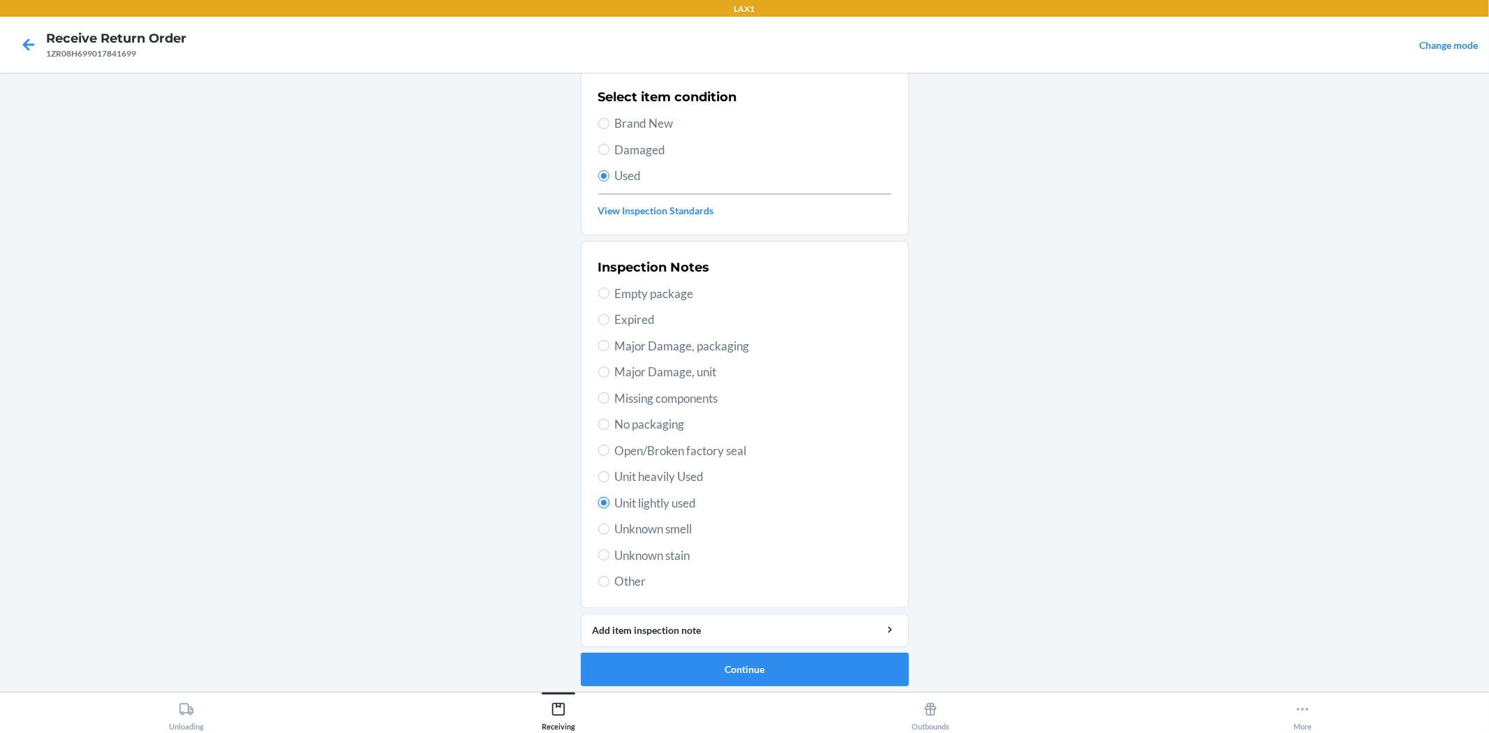
scroll to position [107, 0]
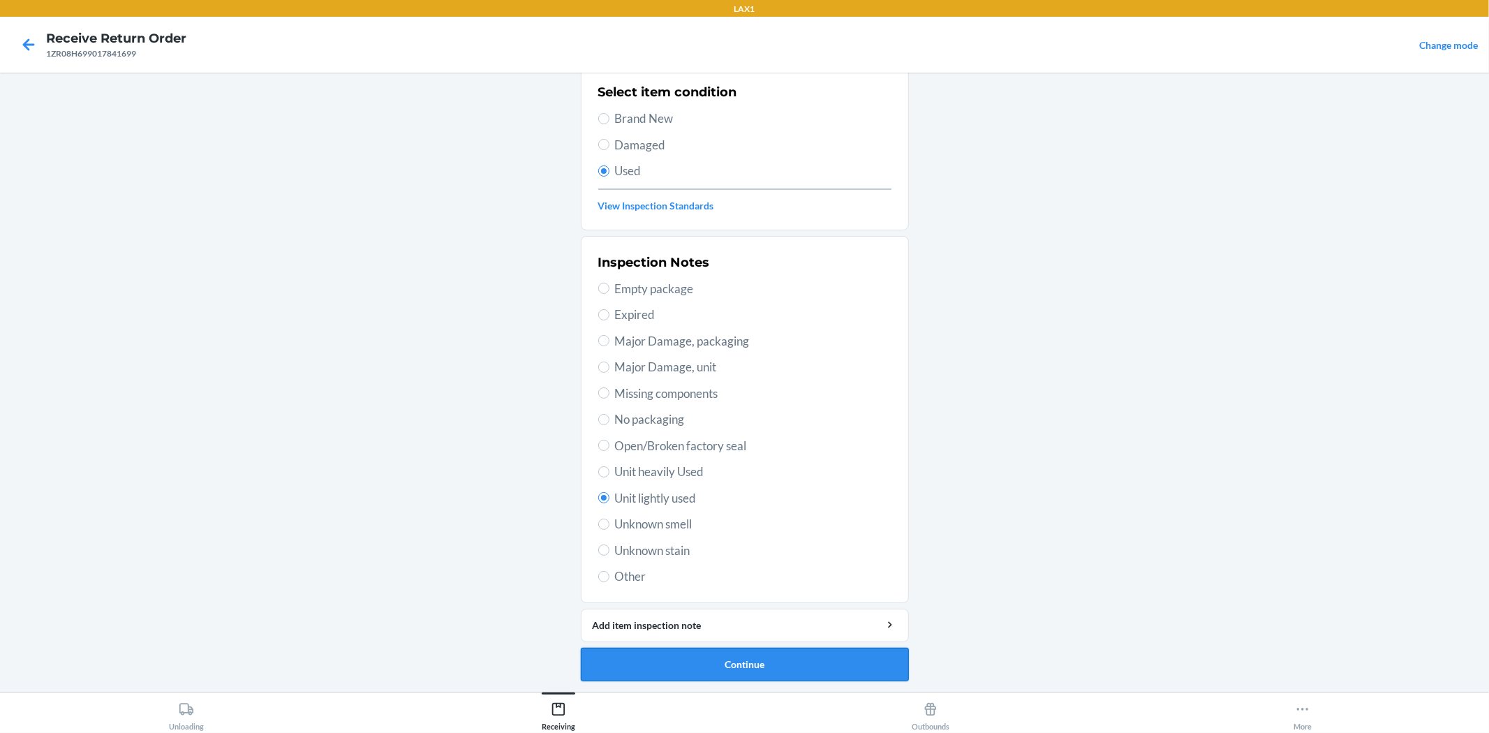
click at [676, 663] on button "Continue" at bounding box center [745, 665] width 328 height 34
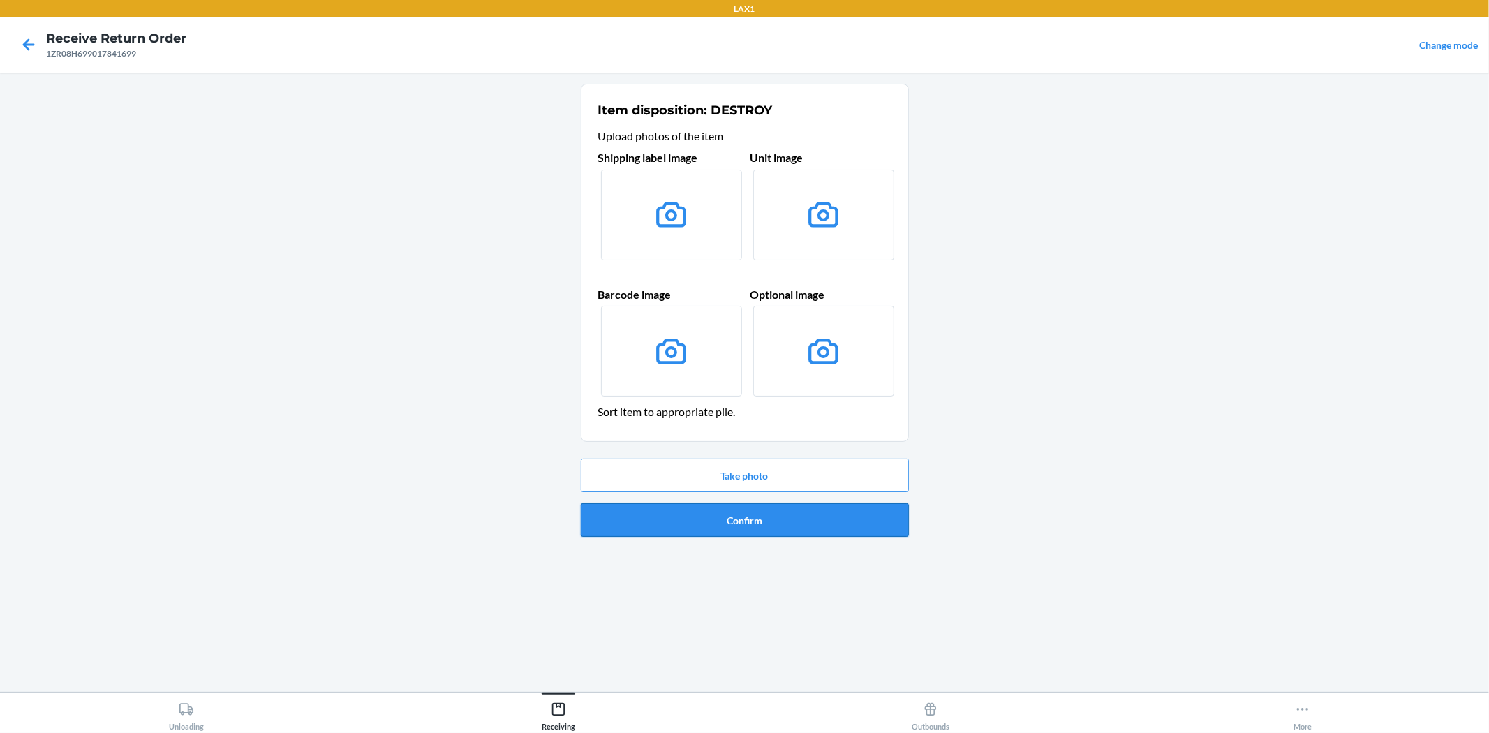
click at [727, 531] on button "Confirm" at bounding box center [745, 520] width 328 height 34
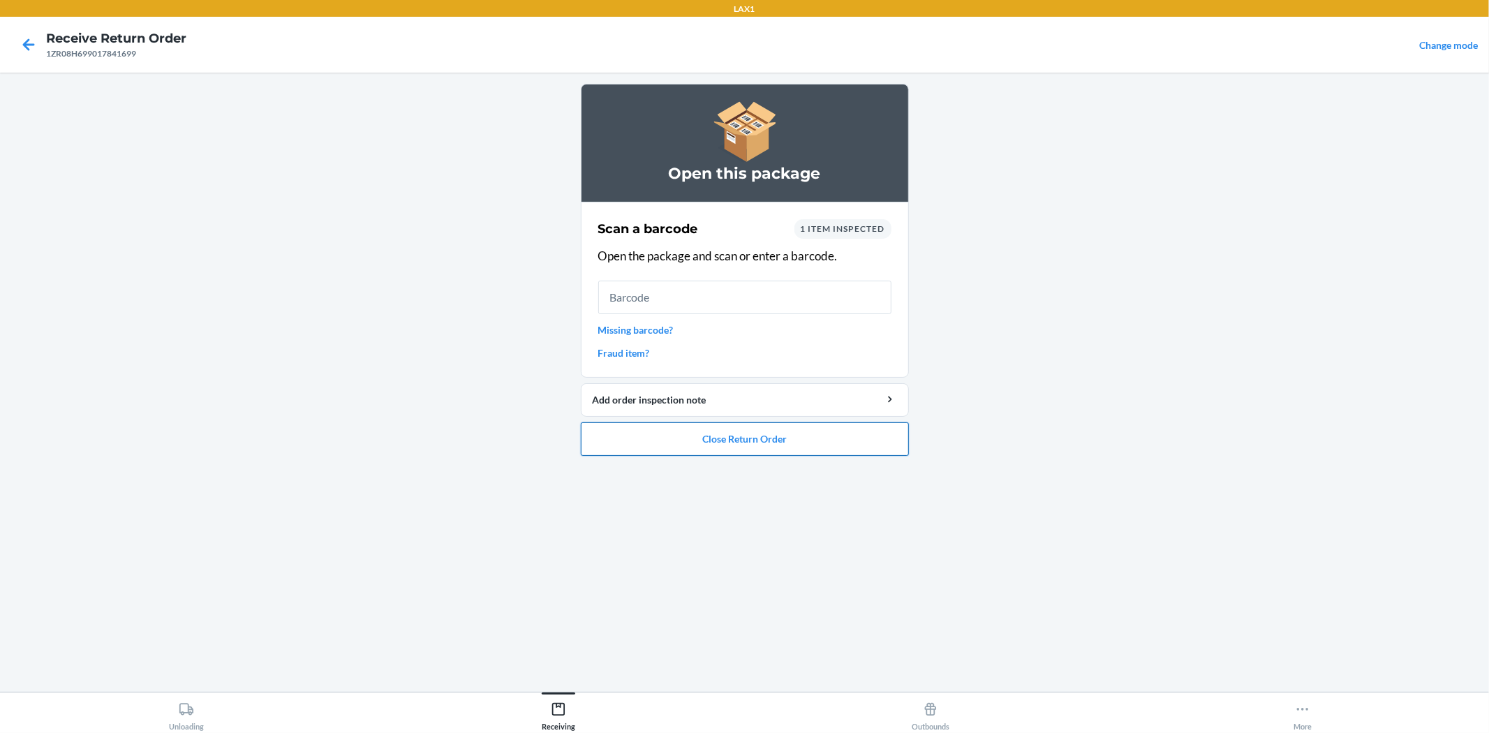
click at [833, 440] on button "Close Return Order" at bounding box center [745, 439] width 328 height 34
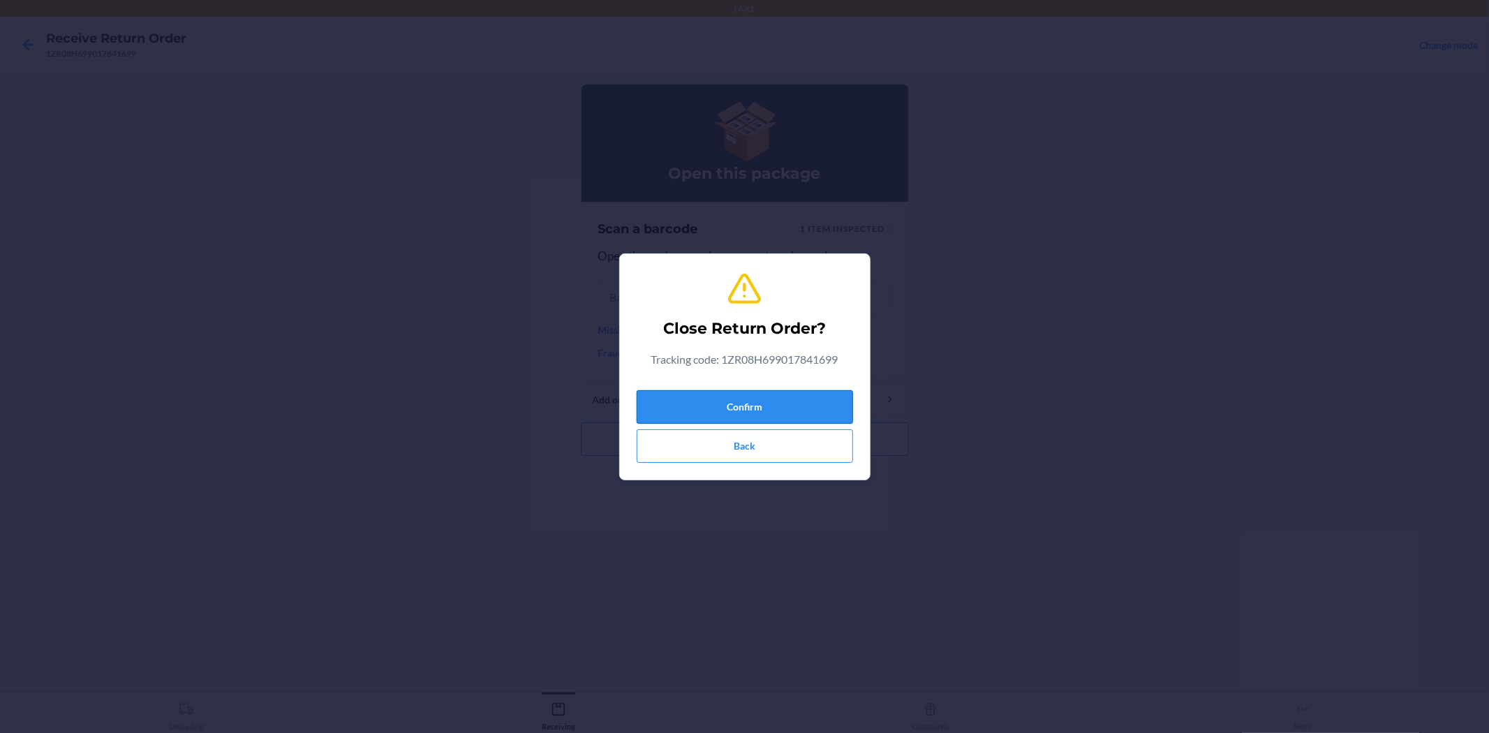
click at [826, 400] on button "Confirm" at bounding box center [745, 407] width 216 height 34
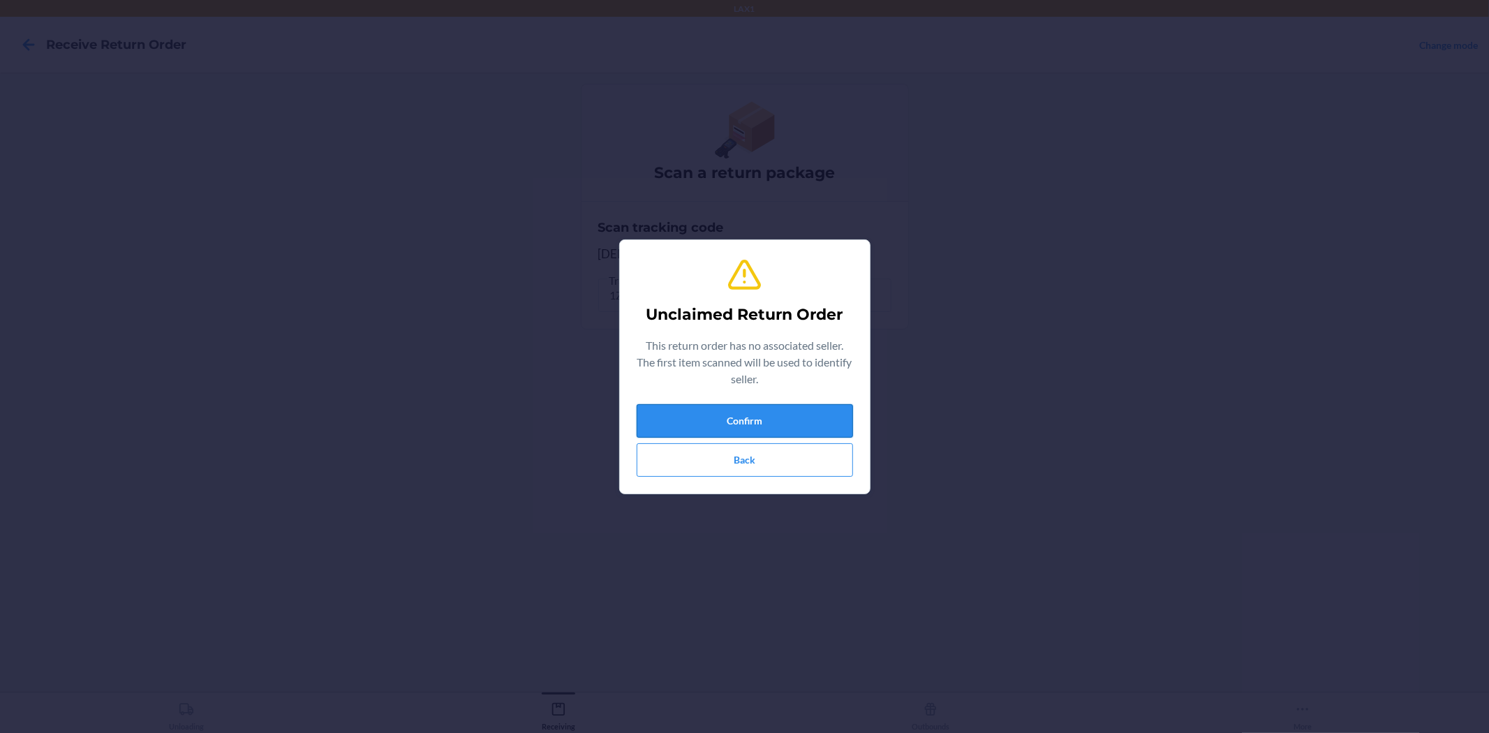
click at [735, 422] on button "Confirm" at bounding box center [745, 421] width 216 height 34
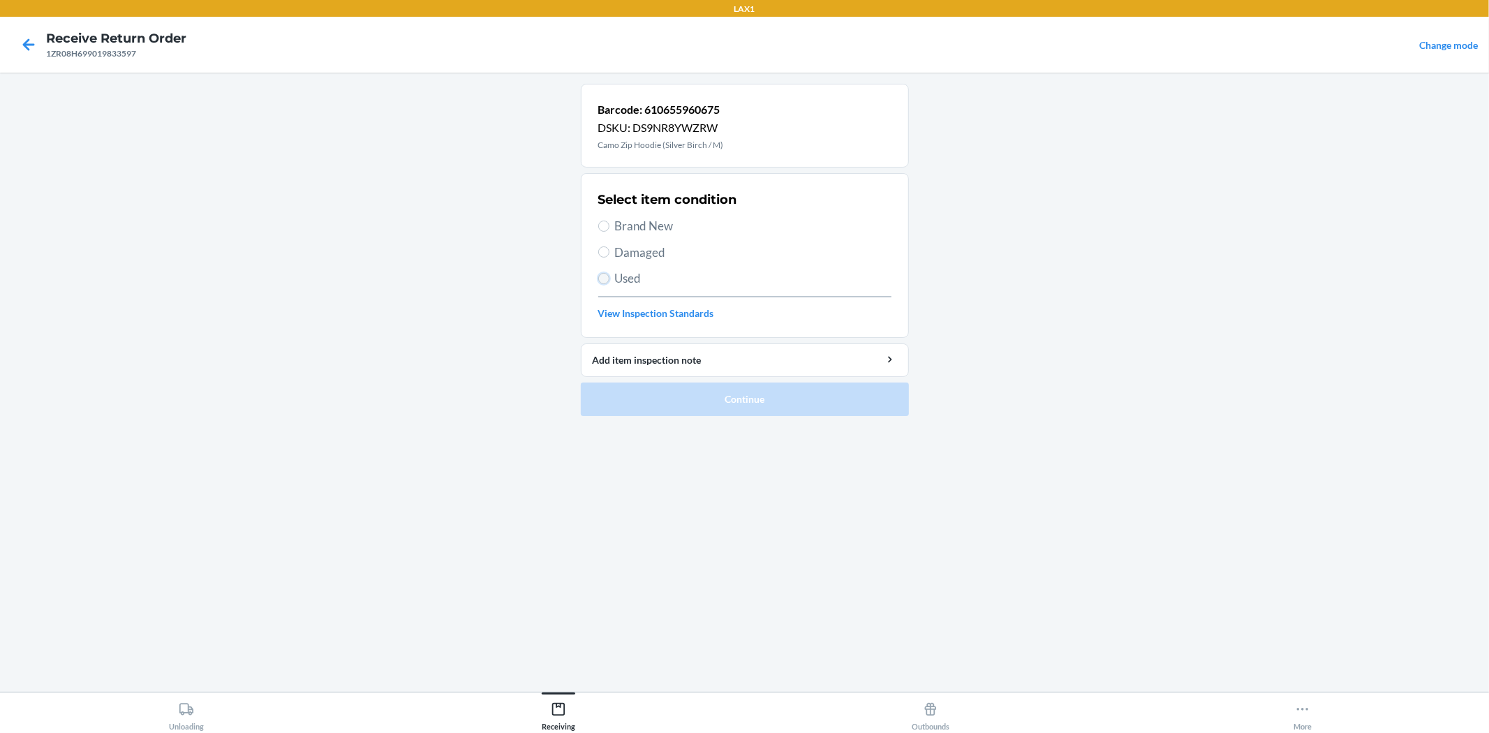
click at [598, 277] on input "Used" at bounding box center [603, 278] width 11 height 11
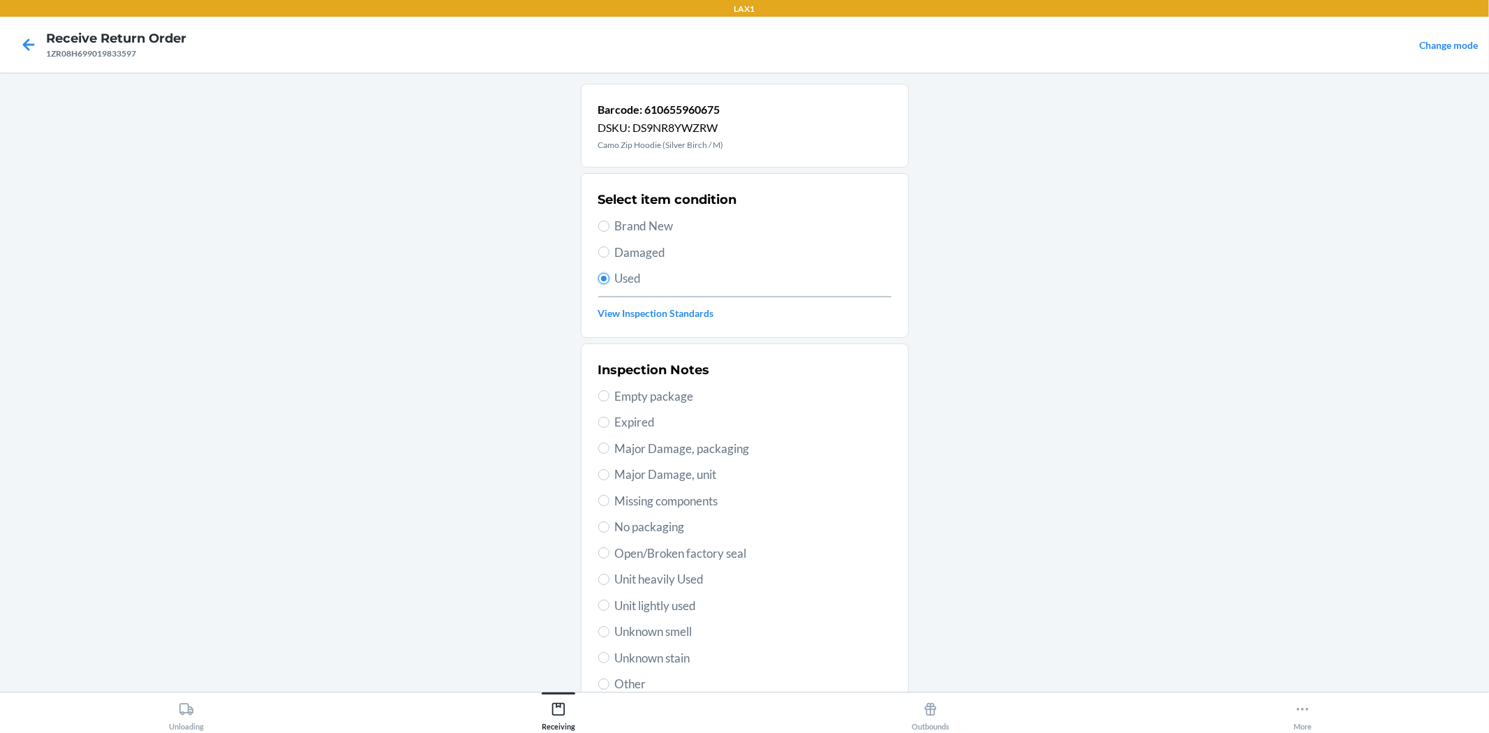
scroll to position [77, 0]
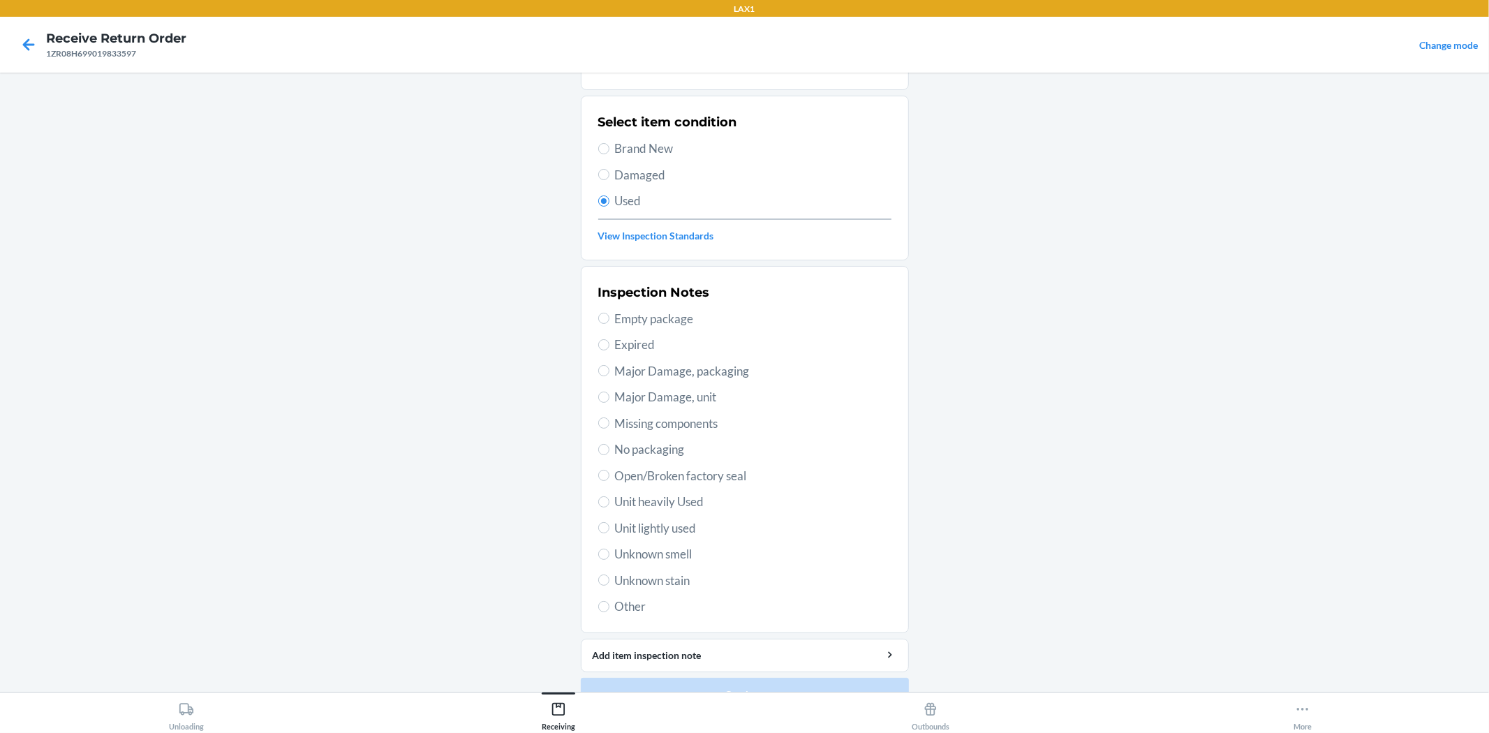
click at [664, 528] on span "Unit lightly used" at bounding box center [753, 528] width 276 height 18
click at [609, 528] on input "Unit lightly used" at bounding box center [603, 527] width 11 height 11
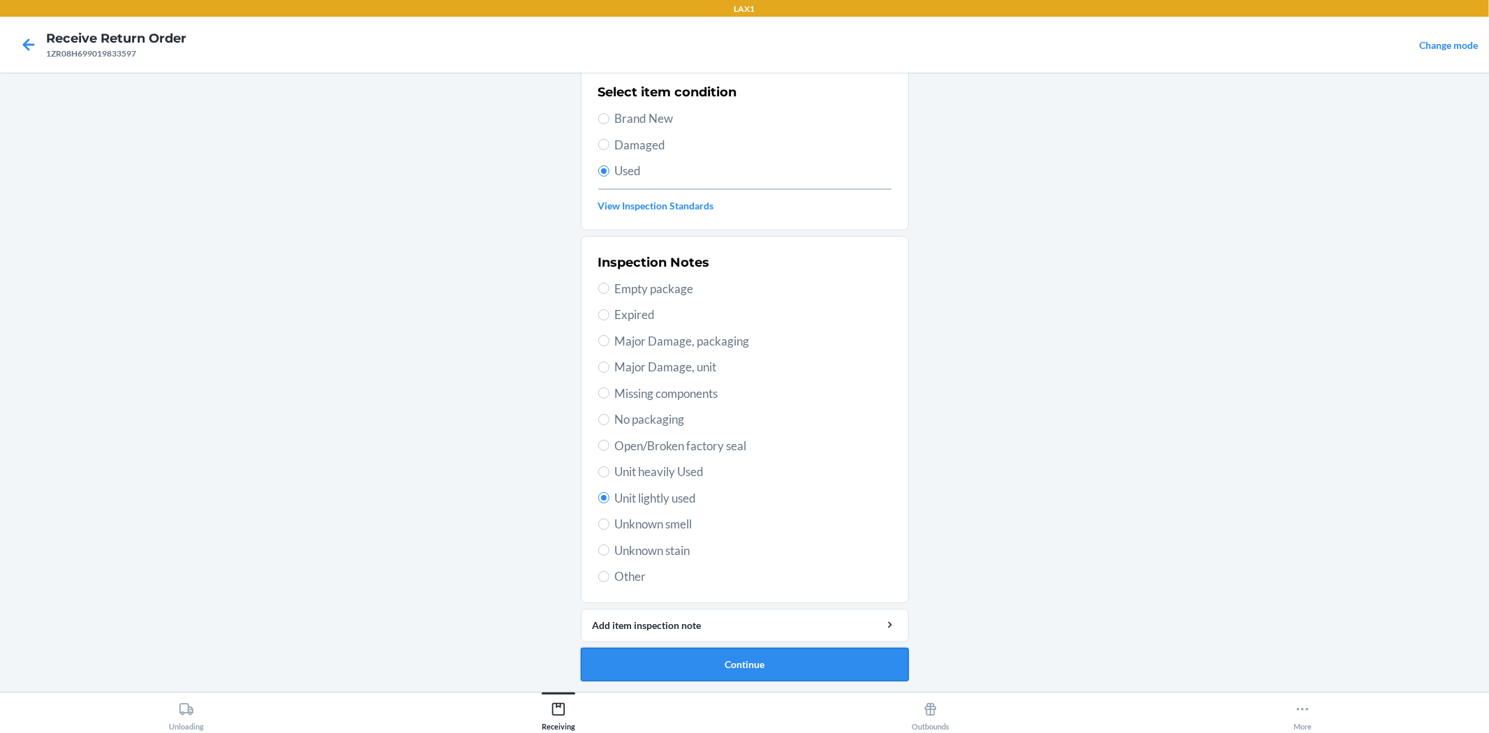
click at [707, 648] on button "Continue" at bounding box center [745, 665] width 328 height 34
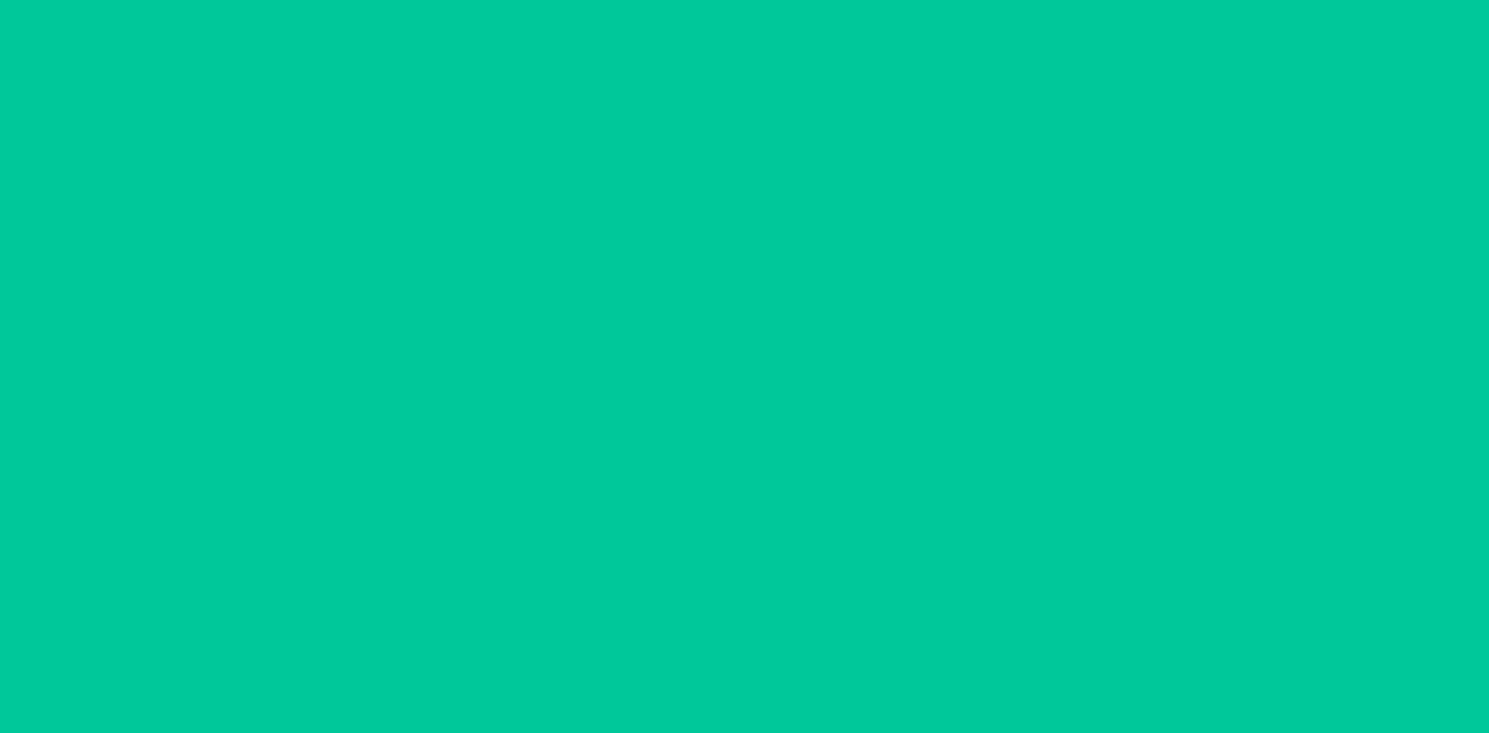
scroll to position [0, 0]
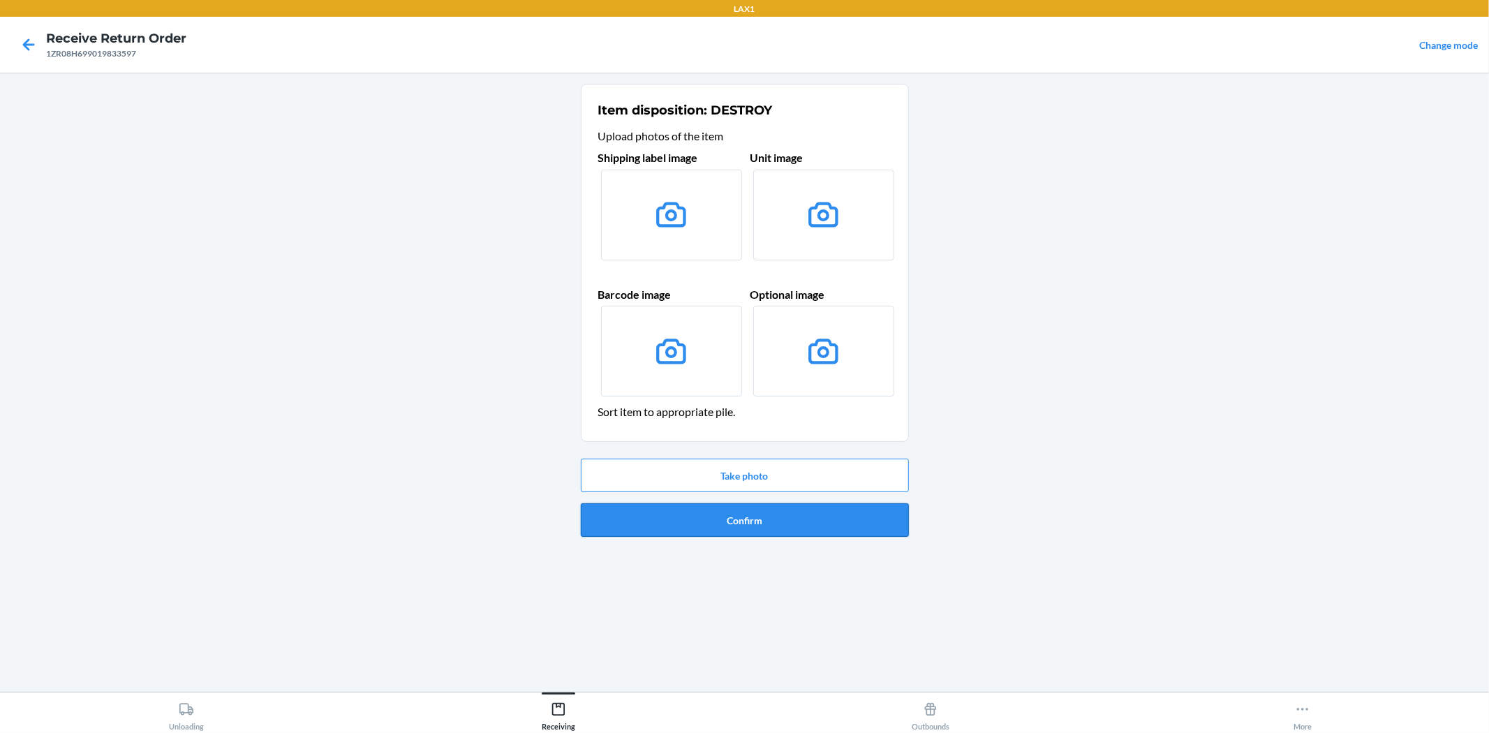
click at [757, 517] on button "Confirm" at bounding box center [745, 520] width 328 height 34
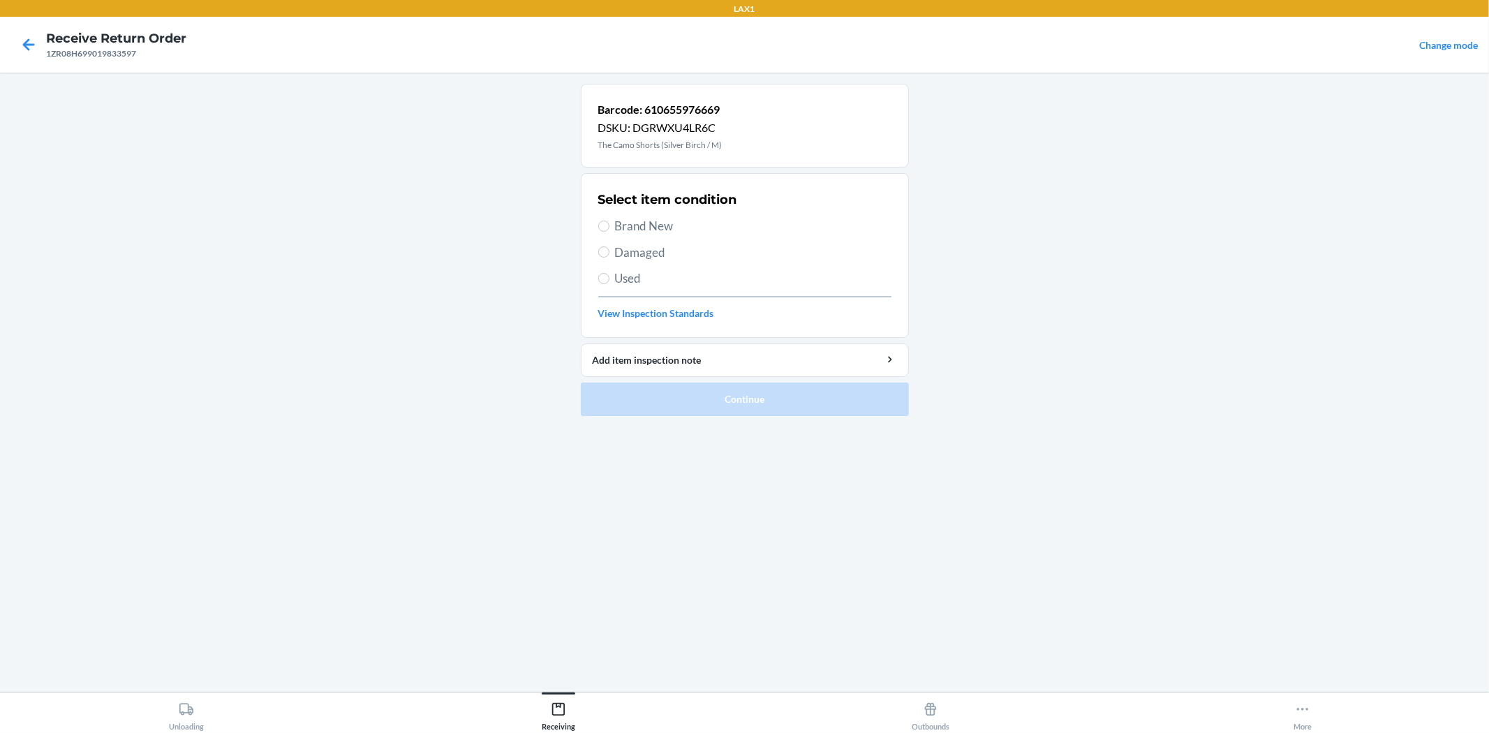
click at [611, 271] on label "Used" at bounding box center [744, 278] width 293 height 18
click at [609, 273] on input "Used" at bounding box center [603, 278] width 11 height 11
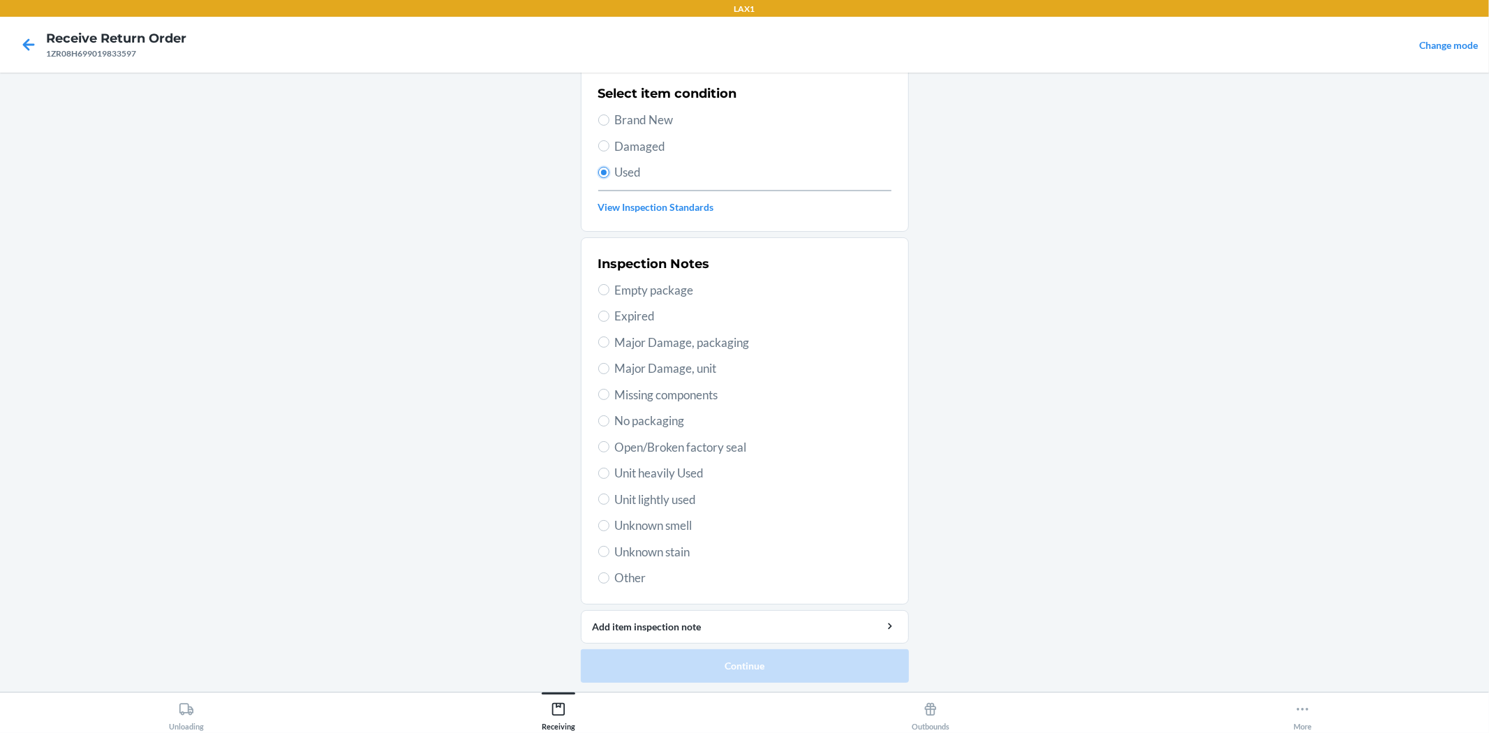
scroll to position [107, 0]
click at [662, 475] on span "Unit heavily Used" at bounding box center [753, 472] width 276 height 18
click at [609, 475] on input "Unit heavily Used" at bounding box center [603, 471] width 11 height 11
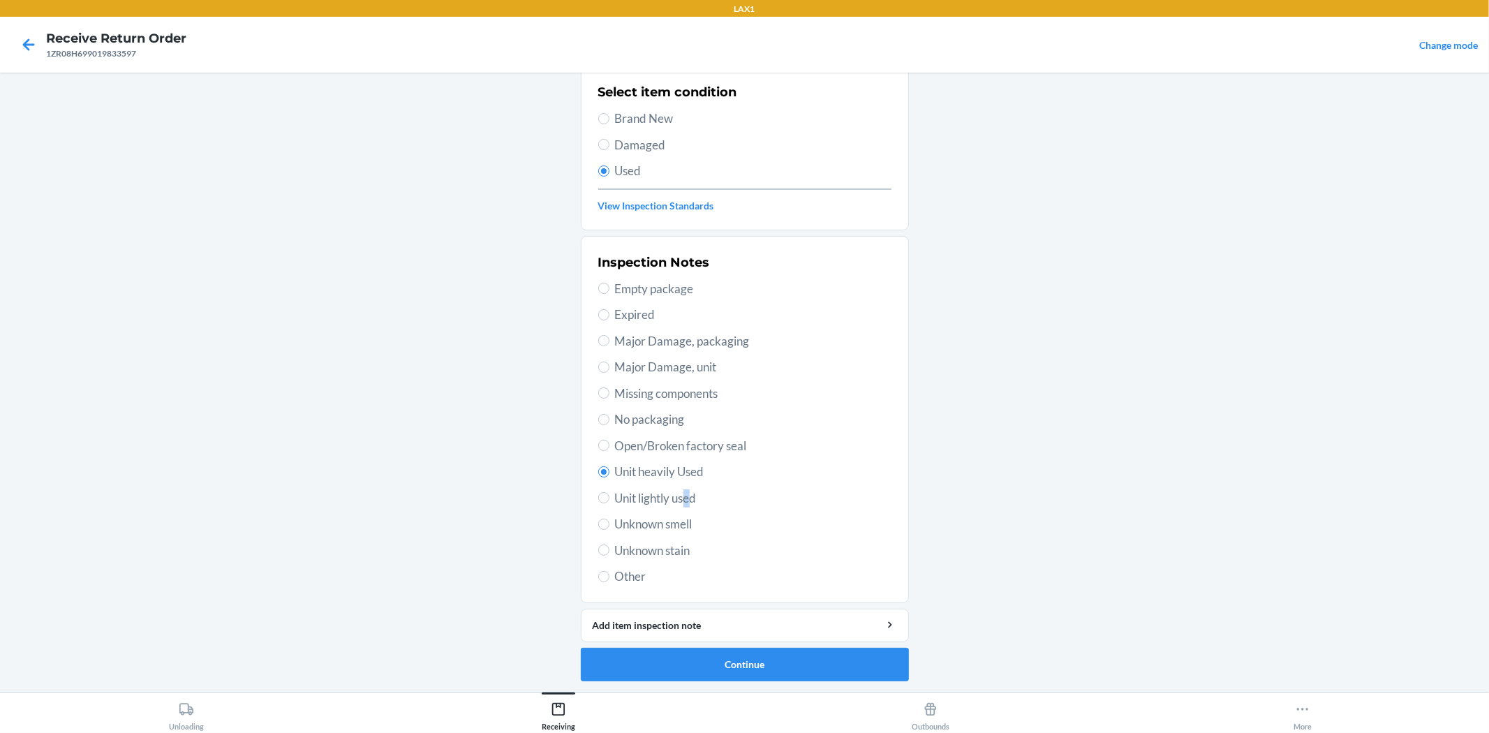
click at [685, 494] on span "Unit lightly used" at bounding box center [753, 498] width 276 height 18
click at [598, 494] on input "Unit lightly used" at bounding box center [603, 497] width 11 height 11
click at [815, 657] on button "Continue" at bounding box center [745, 665] width 328 height 34
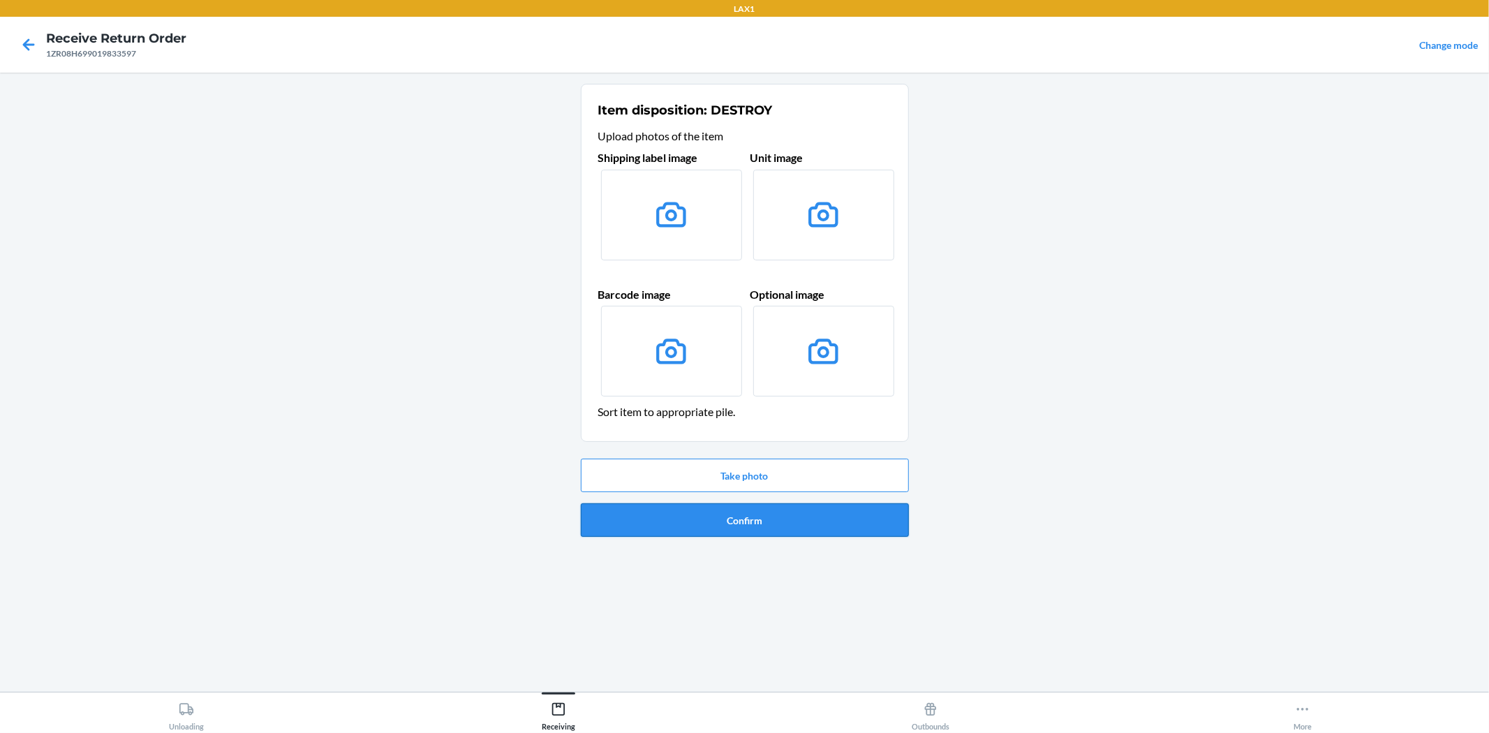
click at [771, 512] on button "Confirm" at bounding box center [745, 520] width 328 height 34
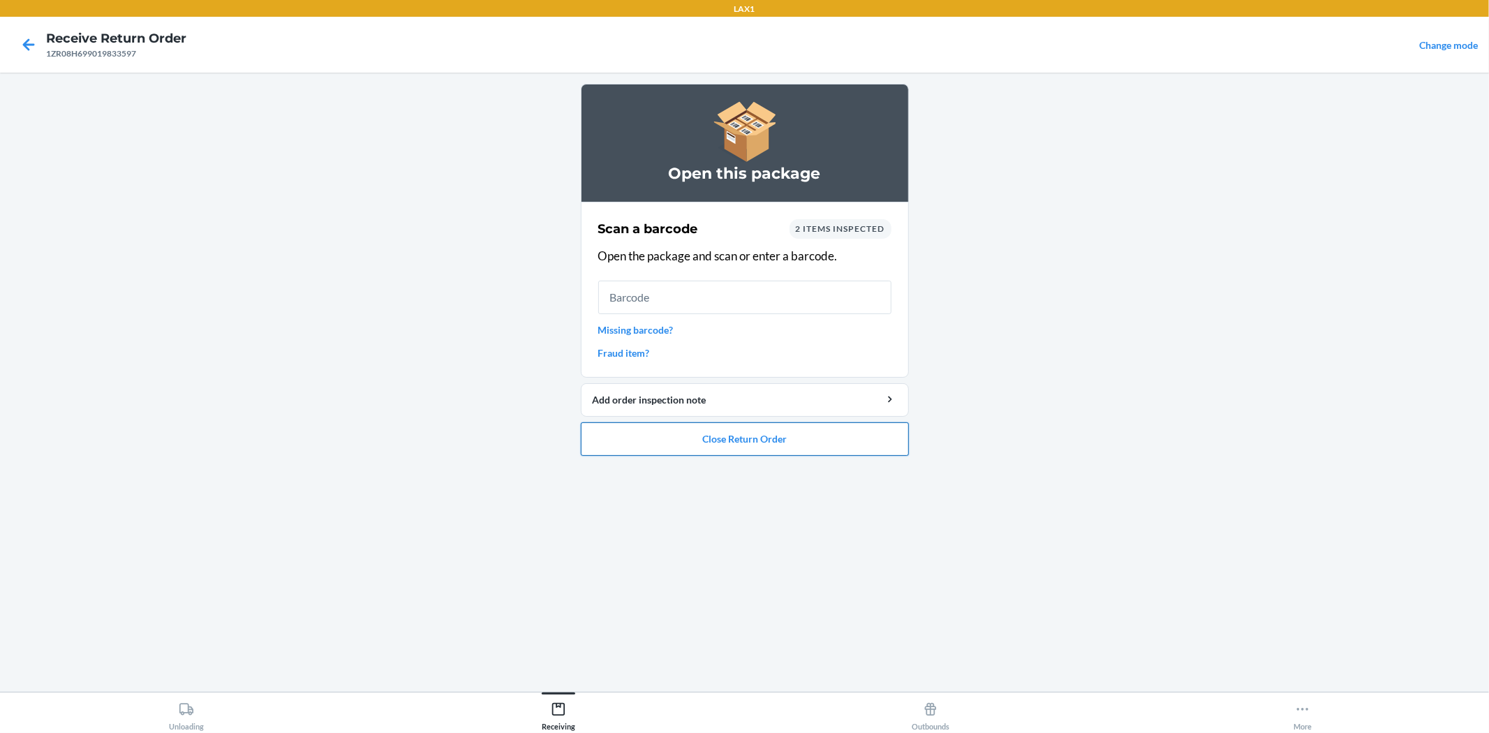
click at [846, 450] on button "Close Return Order" at bounding box center [745, 439] width 328 height 34
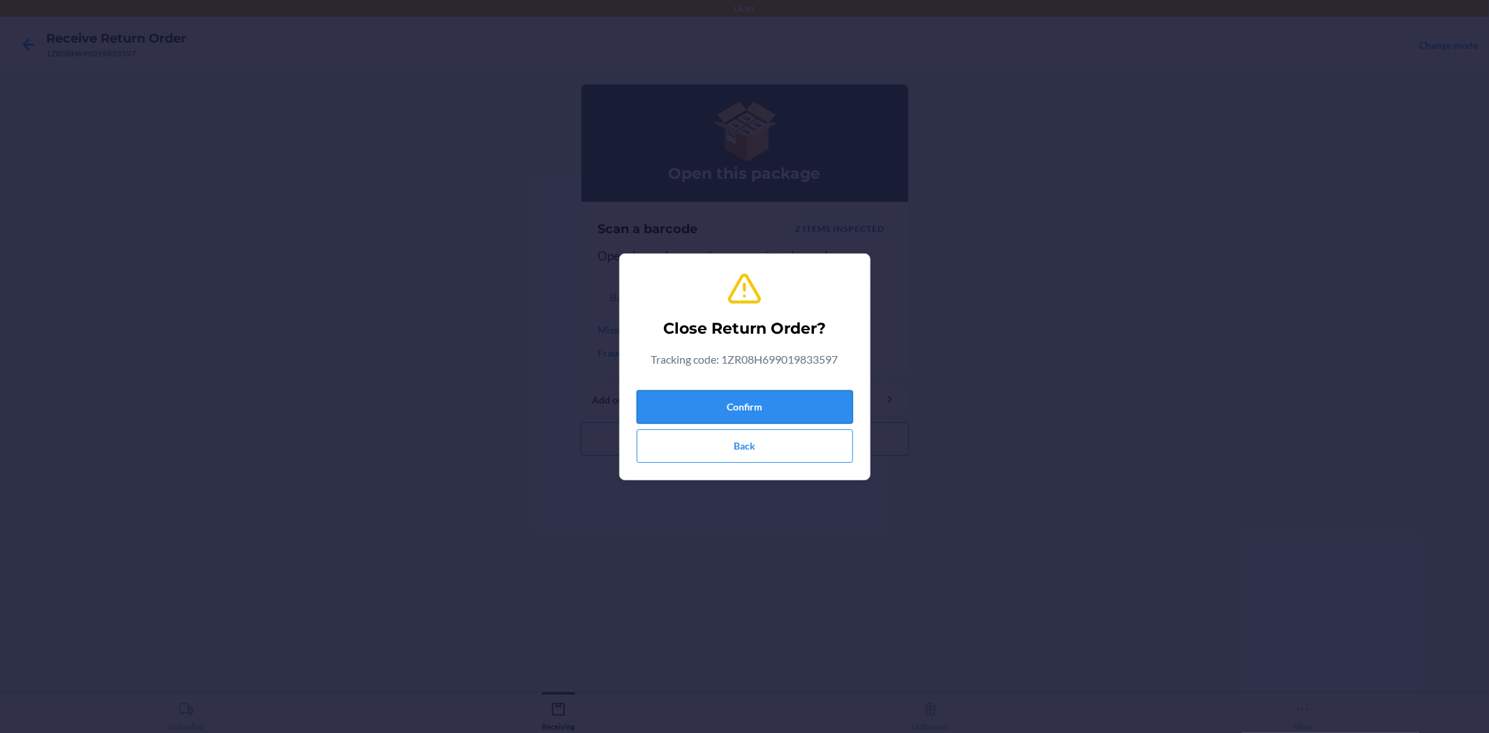
click at [794, 403] on button "Confirm" at bounding box center [745, 407] width 216 height 34
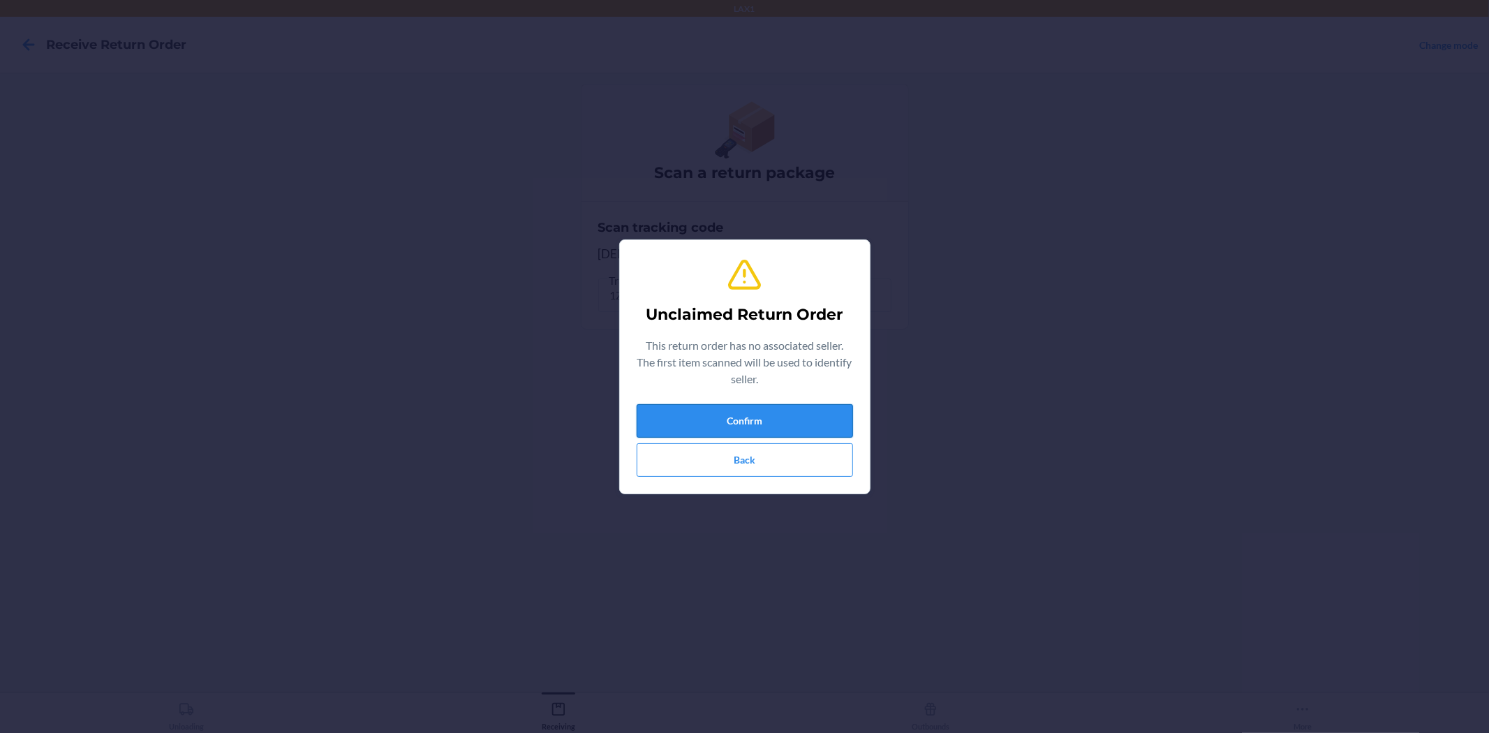
click at [789, 430] on button "Confirm" at bounding box center [745, 421] width 216 height 34
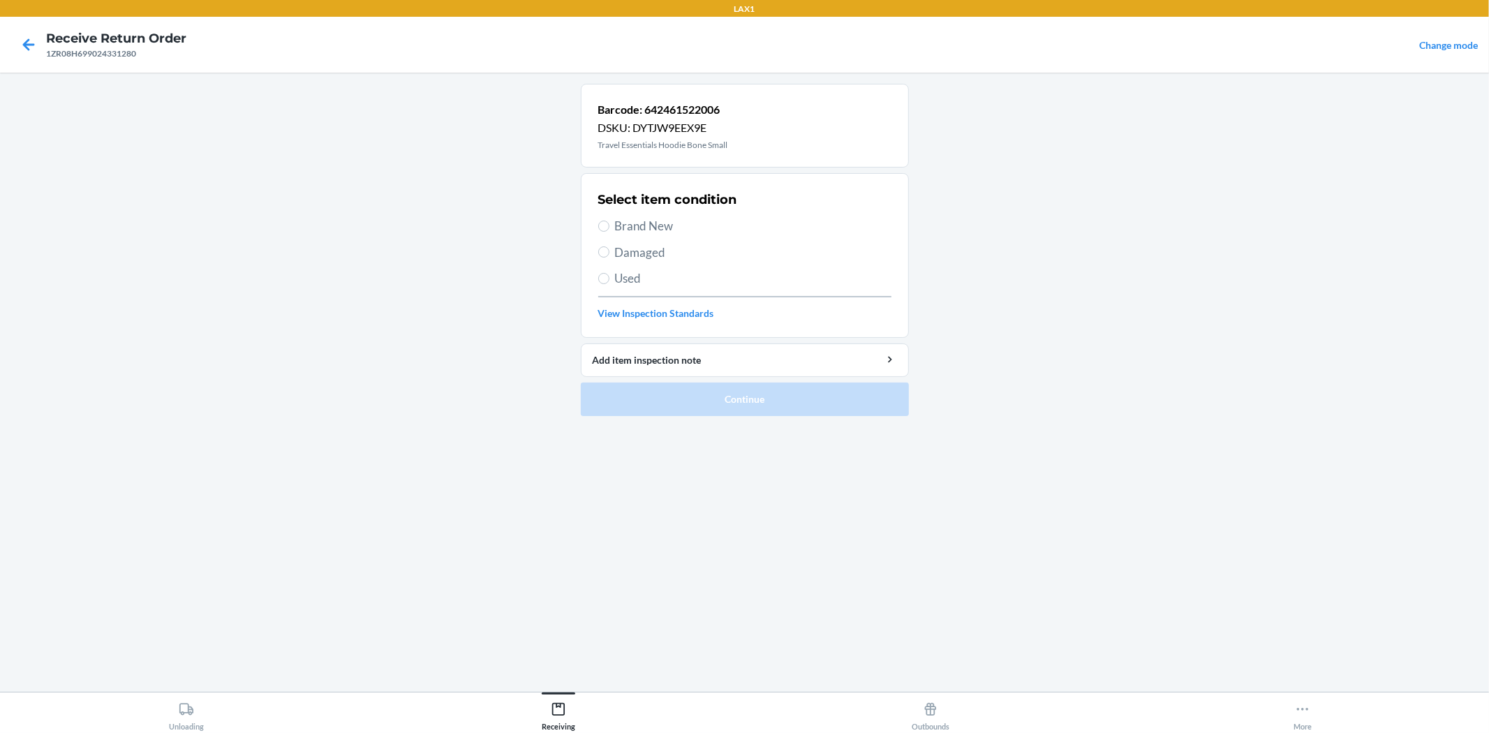
click at [626, 285] on span "Used" at bounding box center [753, 278] width 276 height 18
click at [609, 284] on input "Used" at bounding box center [603, 278] width 11 height 11
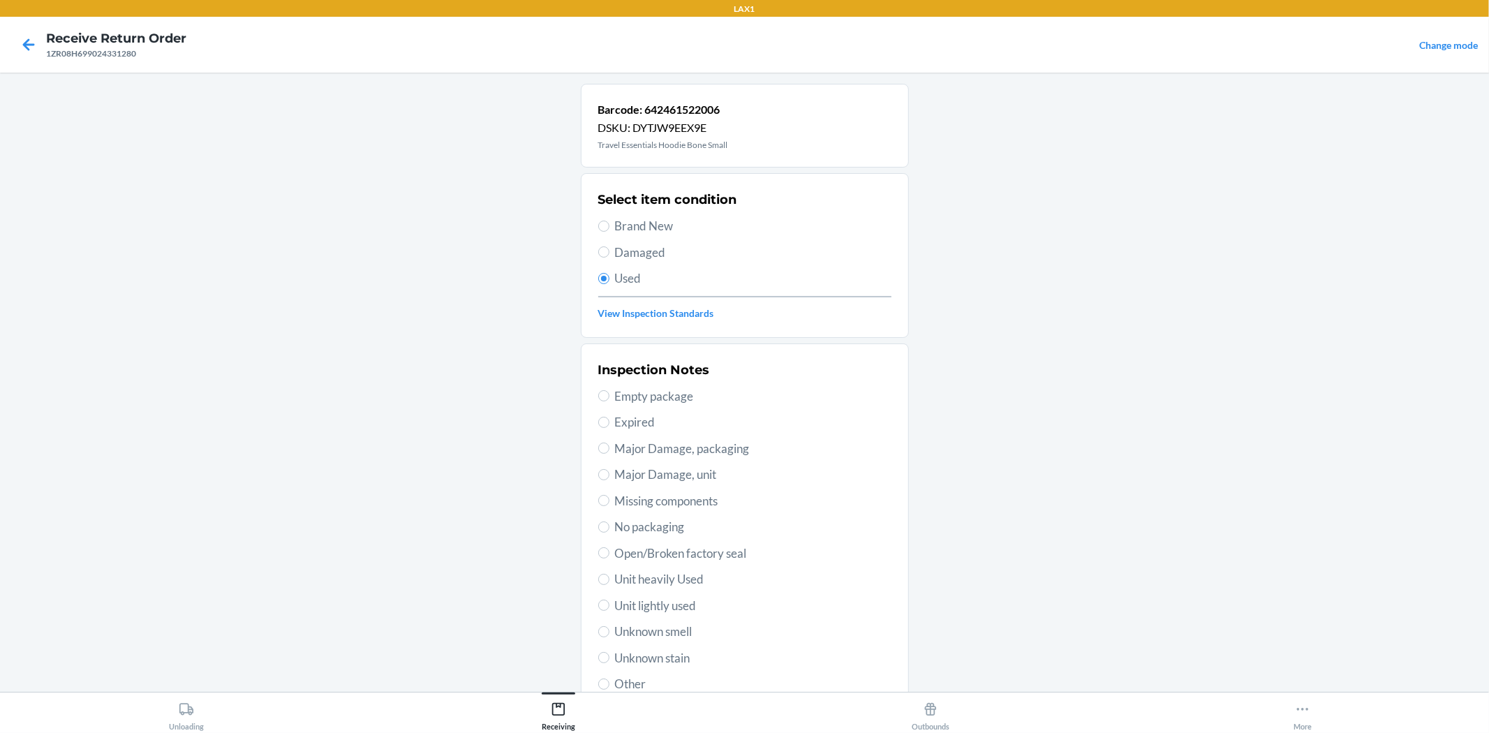
click at [665, 602] on span "Unit lightly used" at bounding box center [753, 606] width 276 height 18
click at [609, 602] on input "Unit lightly used" at bounding box center [603, 605] width 11 height 11
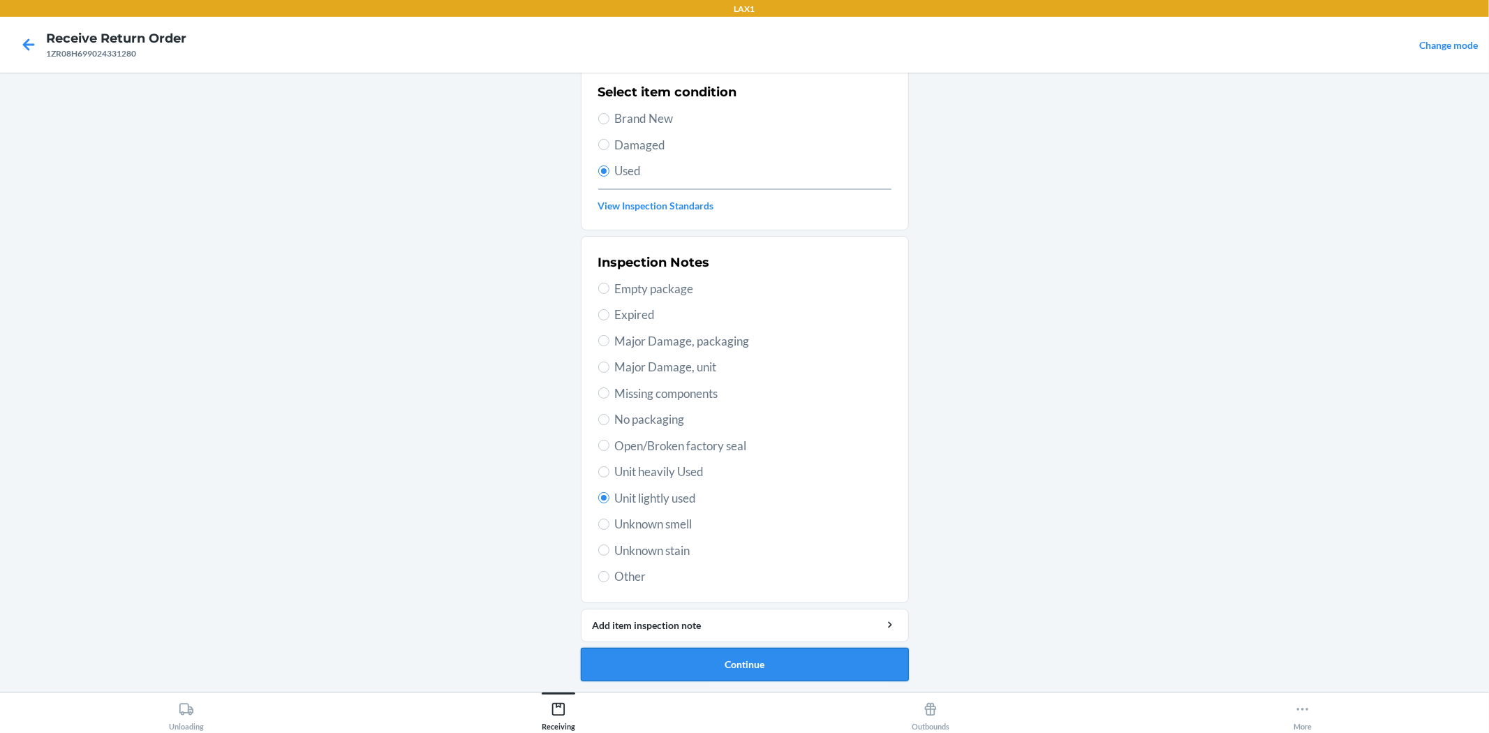
click at [732, 672] on button "Continue" at bounding box center [745, 665] width 328 height 34
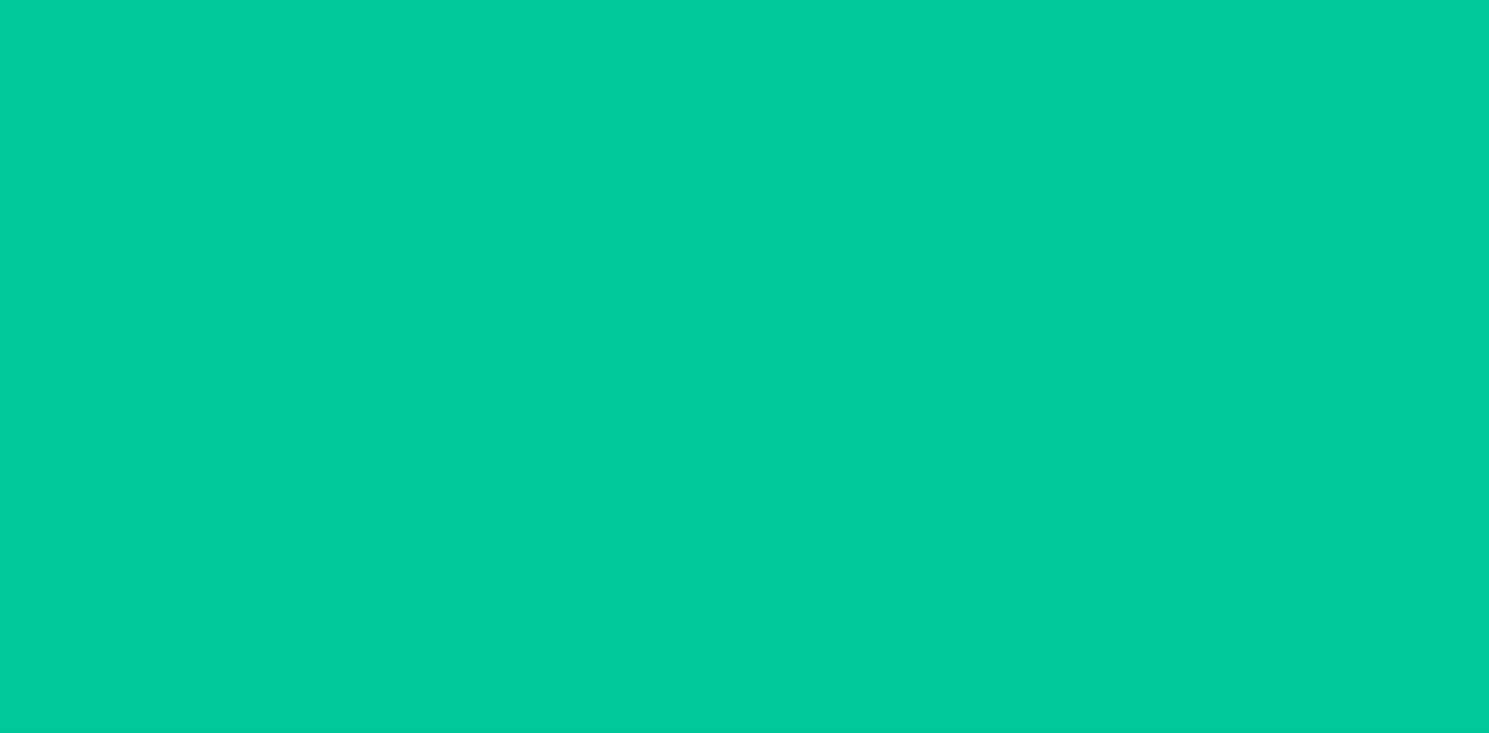
scroll to position [0, 0]
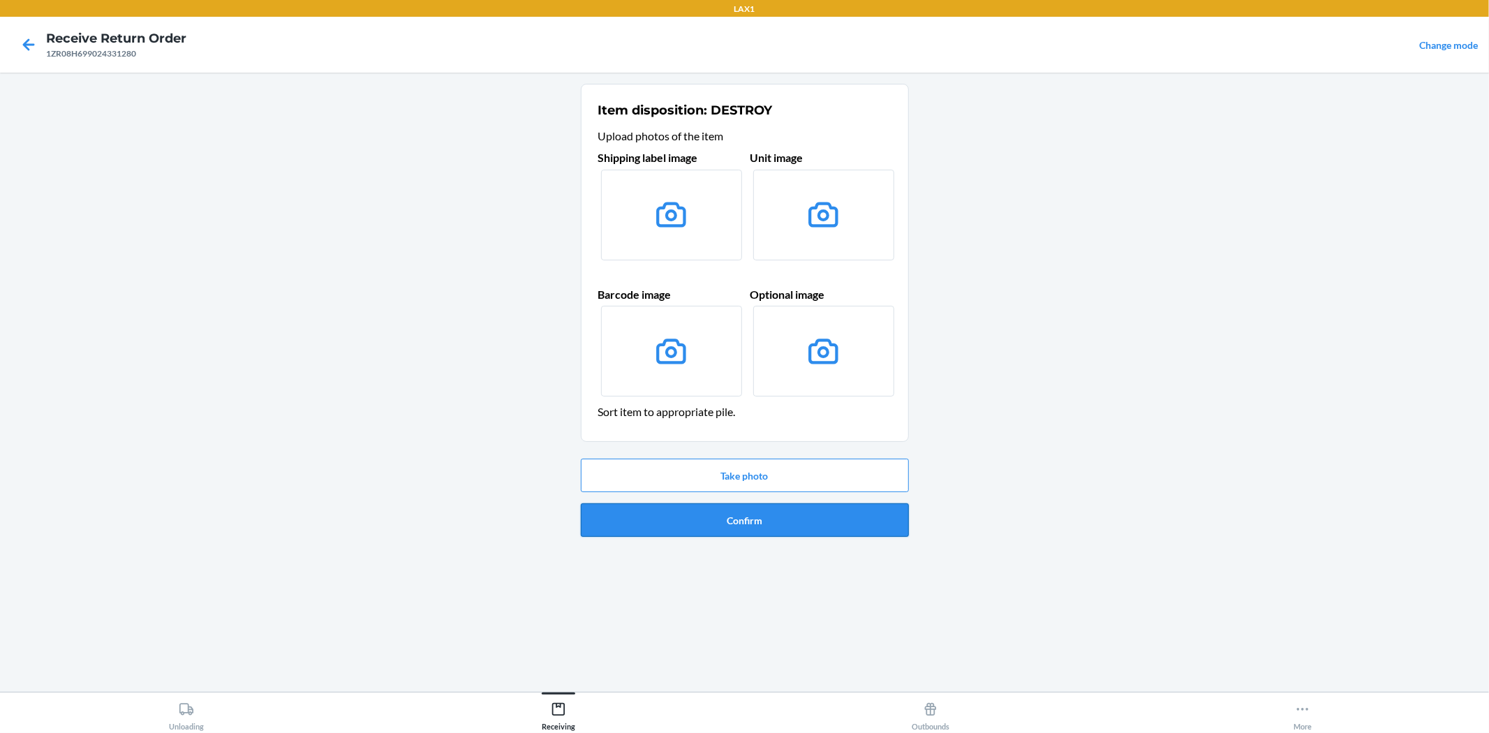
click at [777, 528] on button "Confirm" at bounding box center [745, 520] width 328 height 34
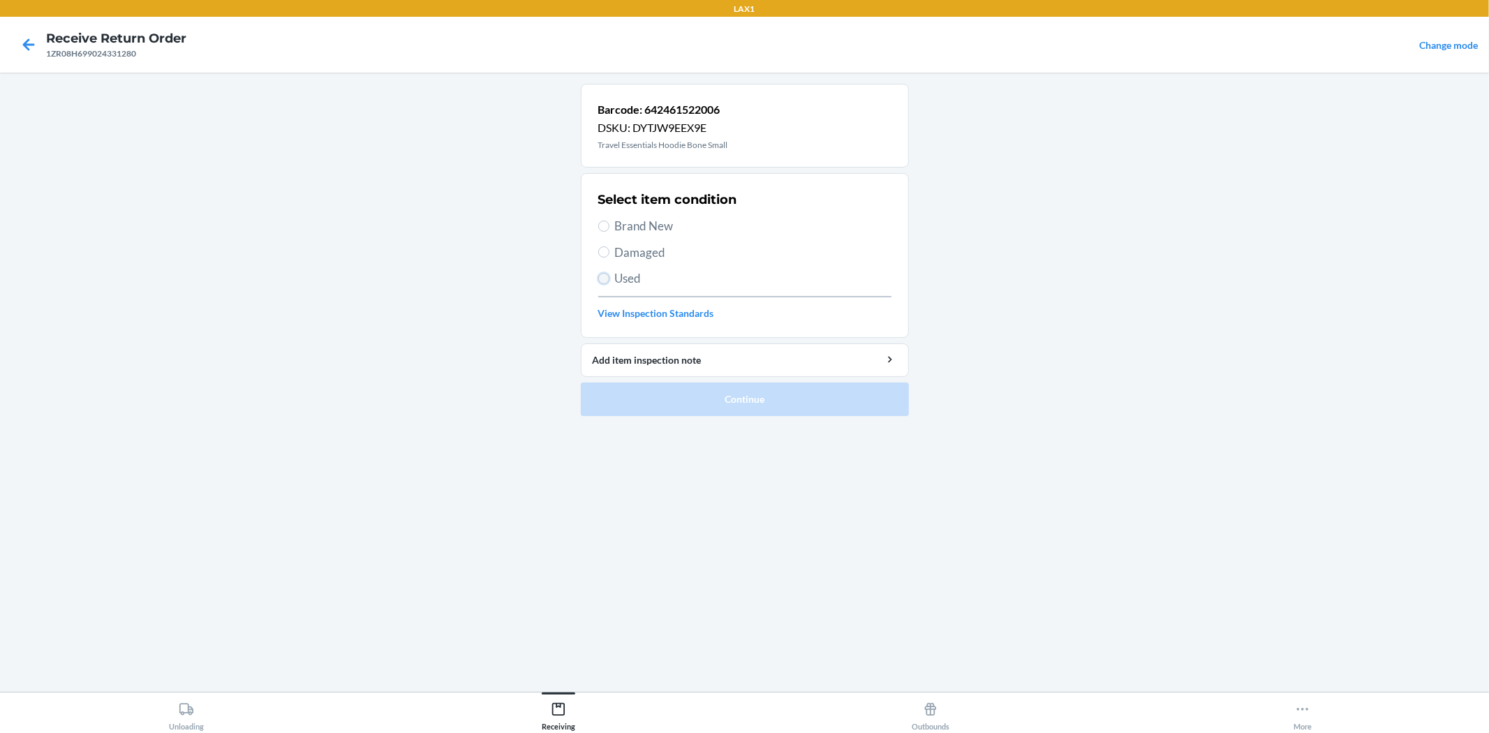
click at [598, 275] on input "Used" at bounding box center [603, 278] width 11 height 11
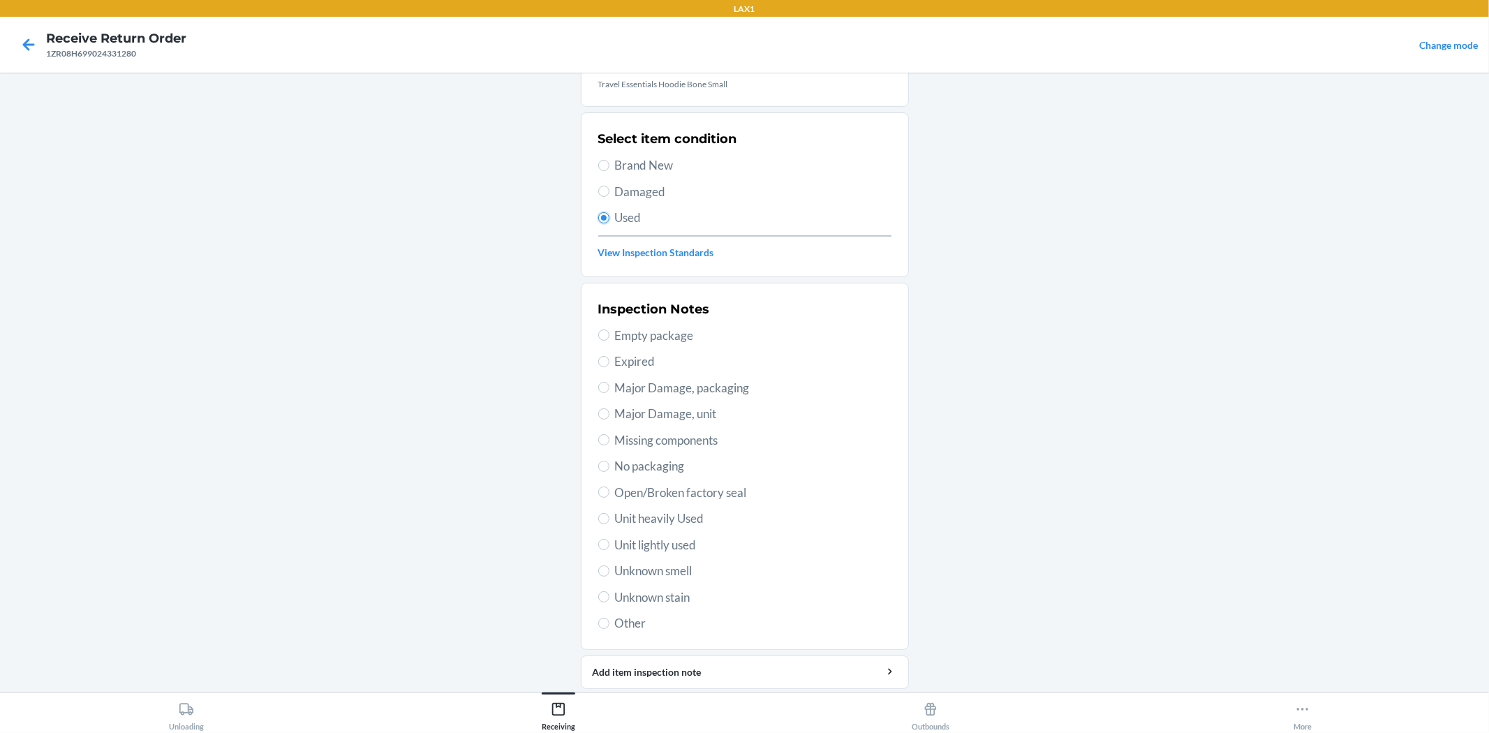
scroll to position [107, 0]
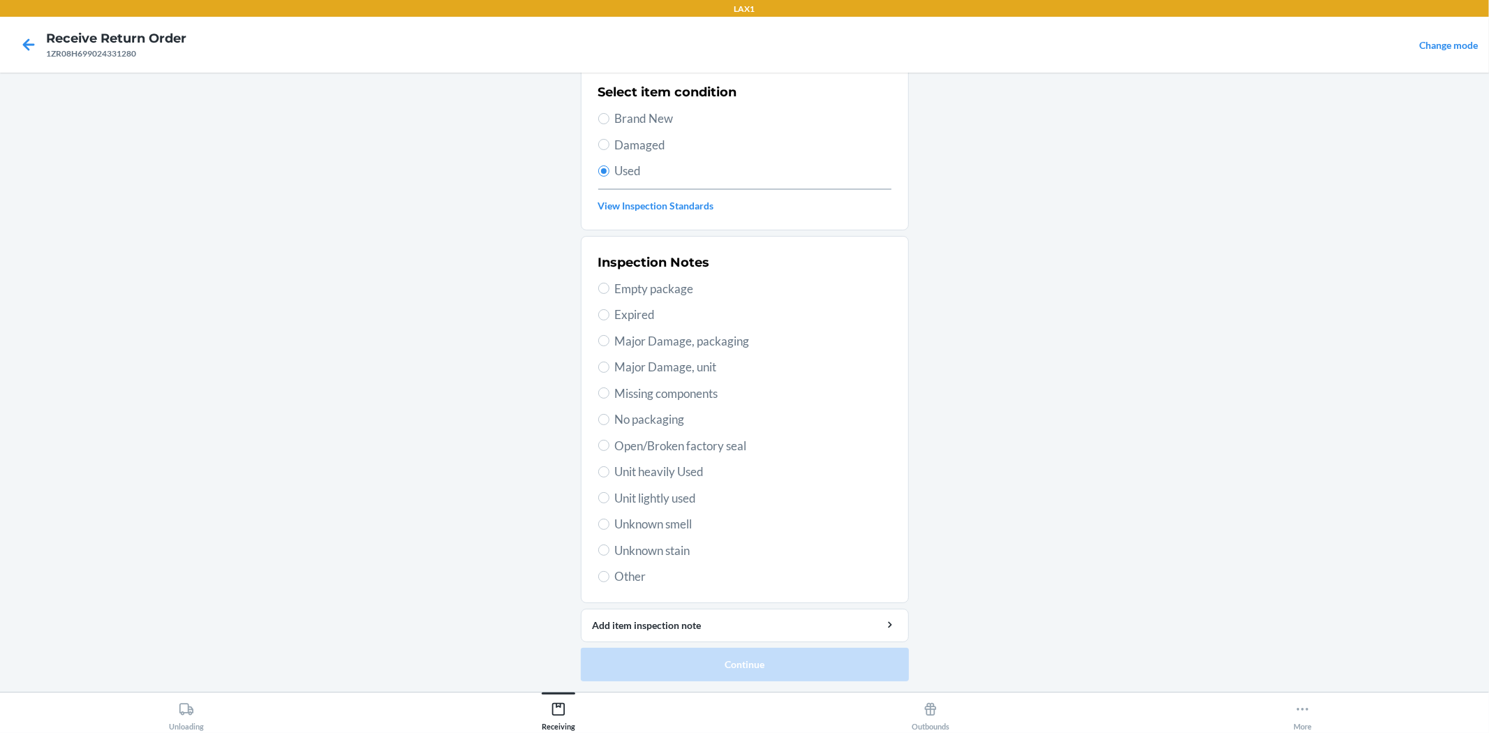
click at [671, 496] on span "Unit lightly used" at bounding box center [753, 498] width 276 height 18
click at [609, 496] on input "Unit lightly used" at bounding box center [603, 497] width 11 height 11
click at [732, 661] on button "Continue" at bounding box center [745, 665] width 328 height 34
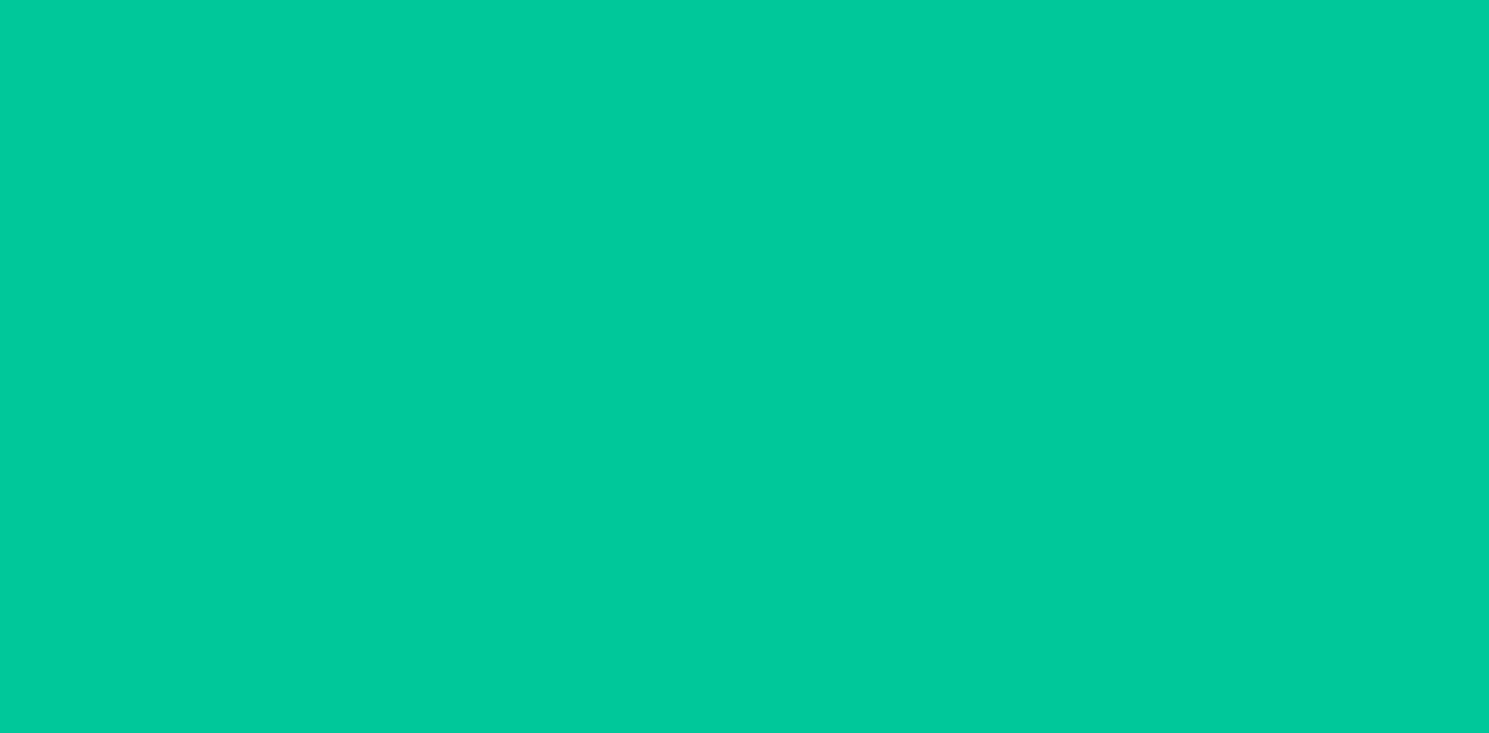
scroll to position [0, 0]
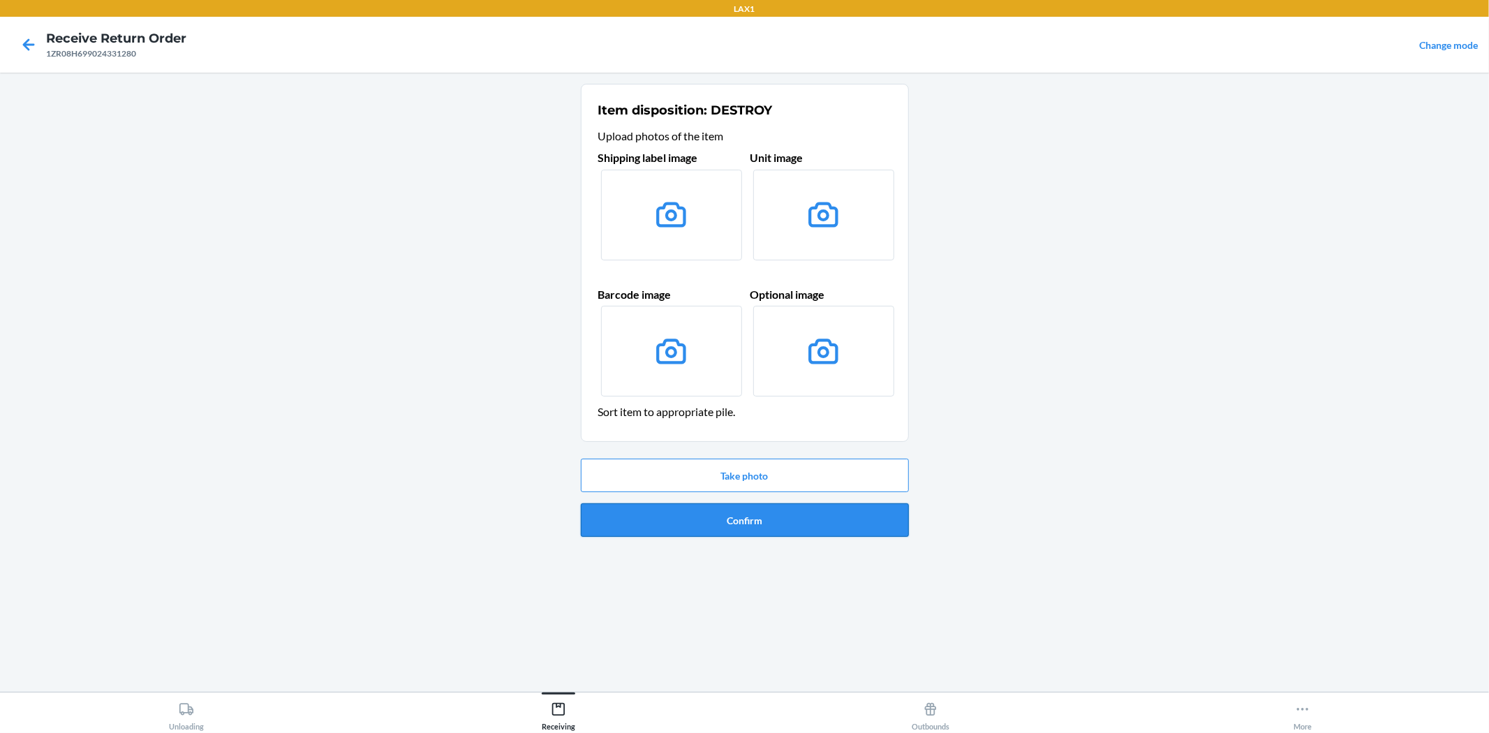
click at [779, 503] on button "Confirm" at bounding box center [745, 520] width 328 height 34
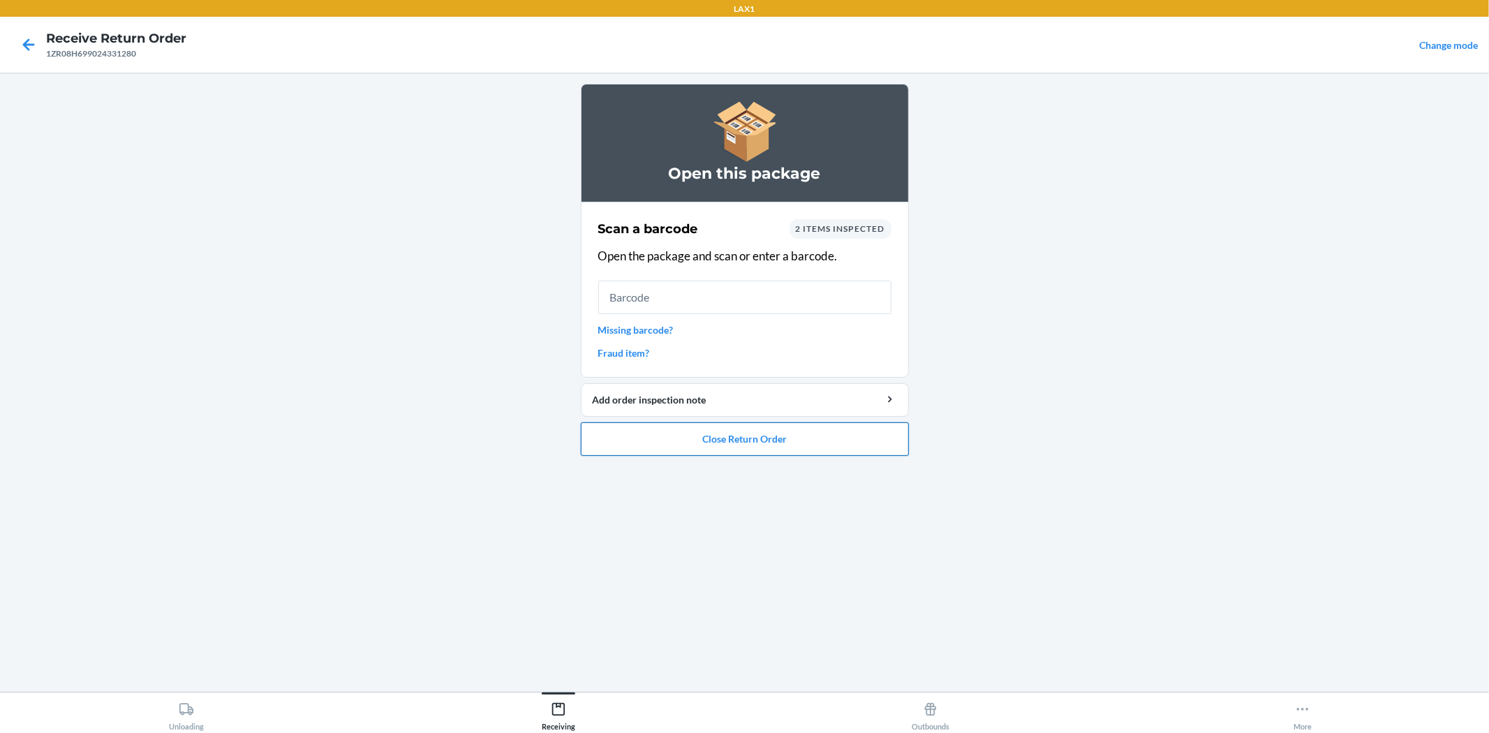
click at [703, 454] on button "Close Return Order" at bounding box center [745, 439] width 328 height 34
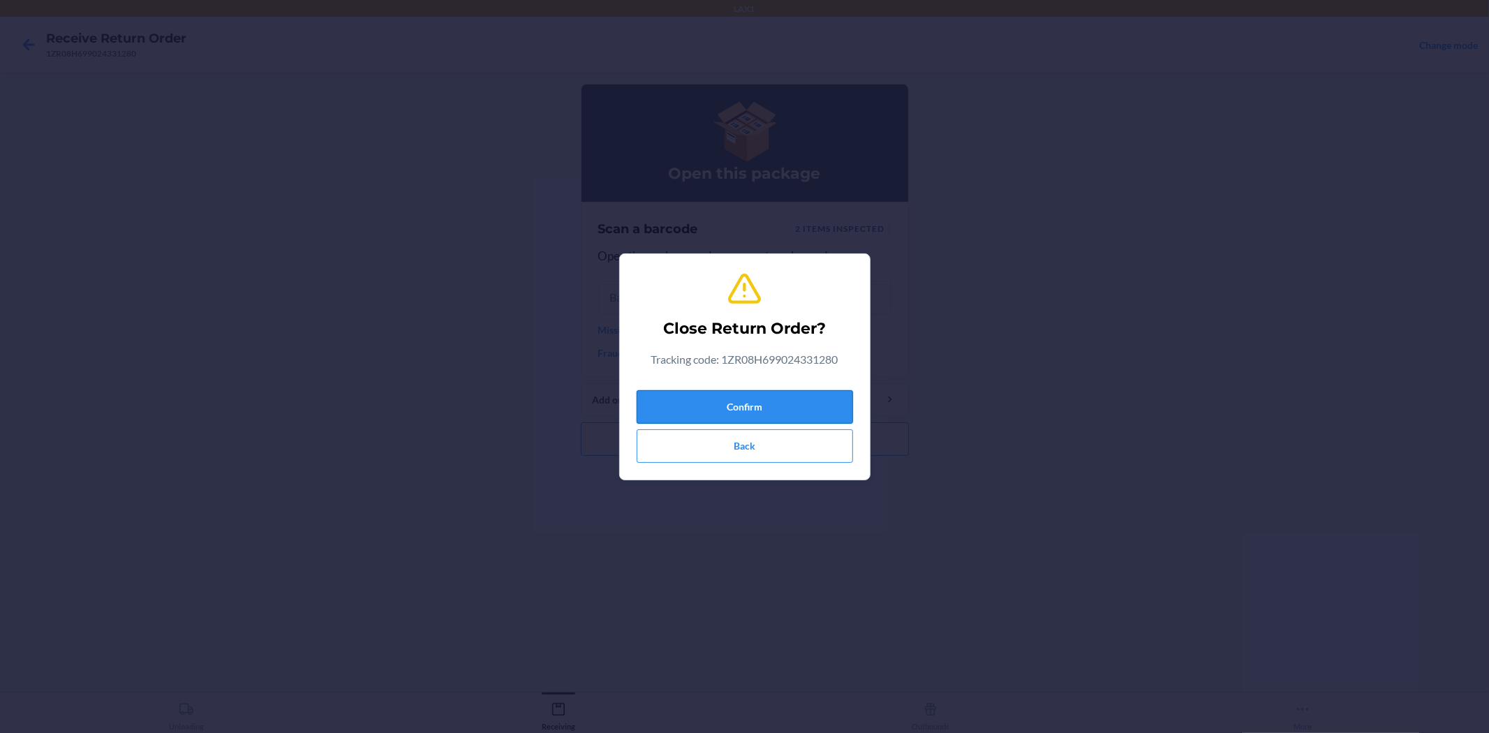
click at [765, 405] on button "Confirm" at bounding box center [745, 407] width 216 height 34
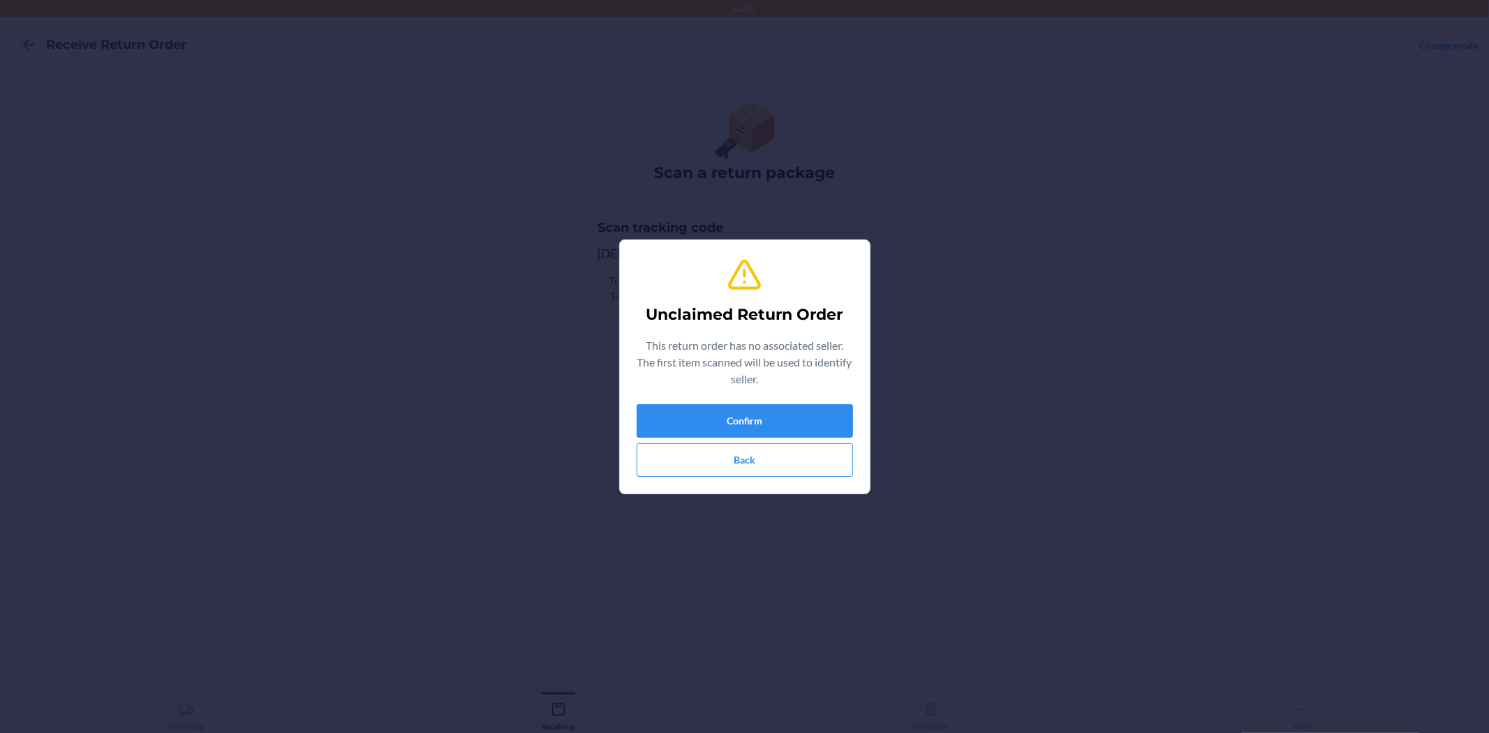
click at [806, 399] on div "Unclaimed Return Order This return order has no associated seller. The first it…" at bounding box center [745, 366] width 216 height 231
click at [799, 410] on button "Confirm" at bounding box center [745, 421] width 216 height 34
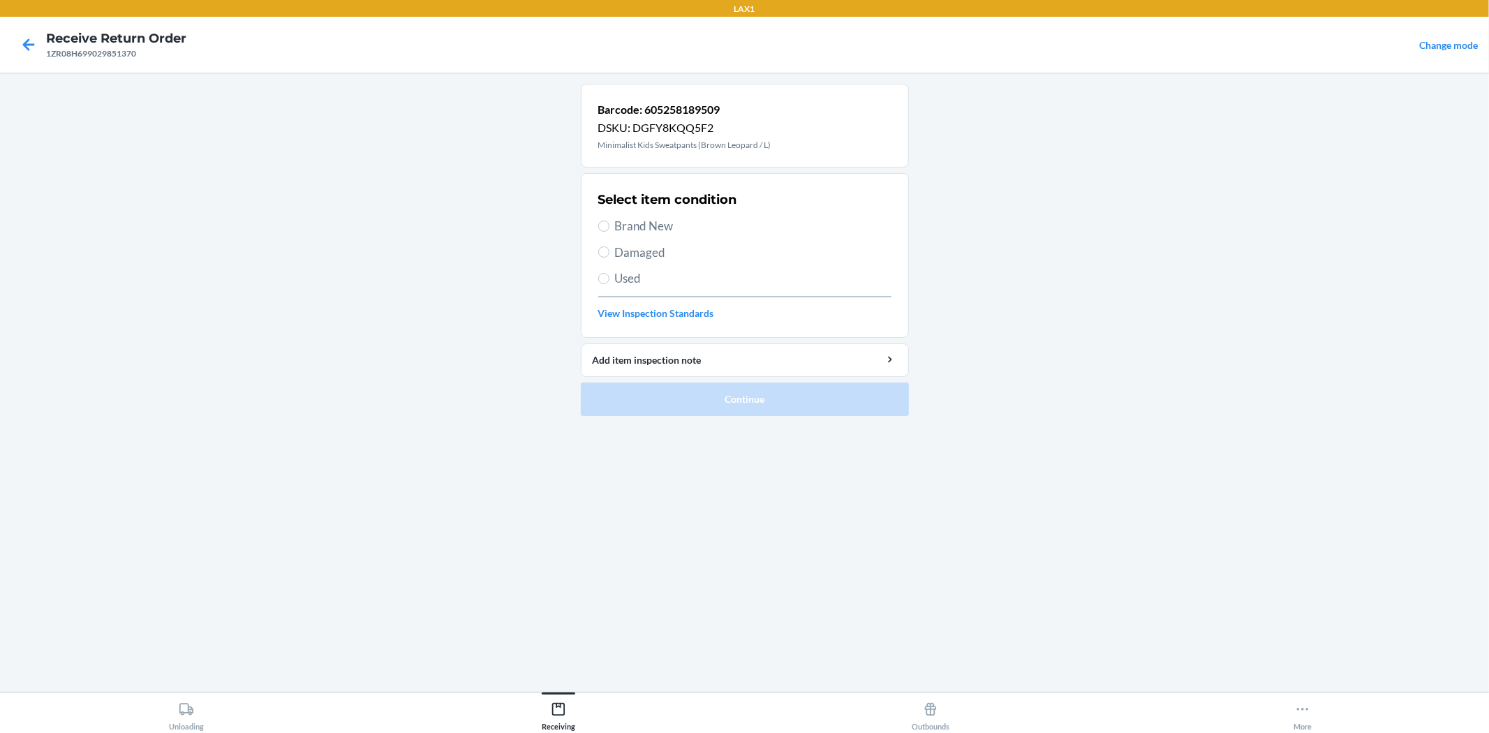
click at [665, 228] on span "Brand New" at bounding box center [753, 226] width 276 height 18
click at [609, 228] on input "Brand New" at bounding box center [603, 226] width 11 height 11
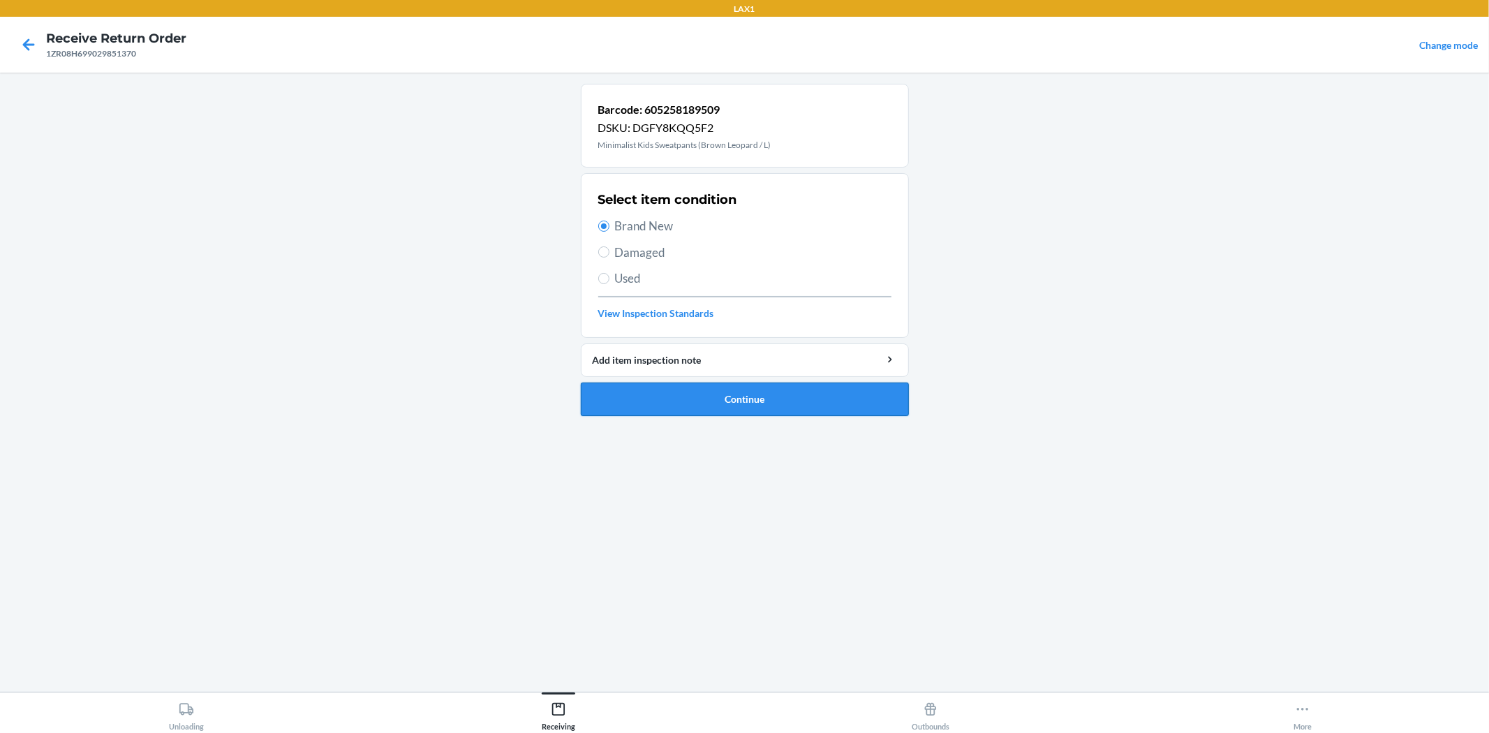
click at [734, 393] on button "Continue" at bounding box center [745, 400] width 328 height 34
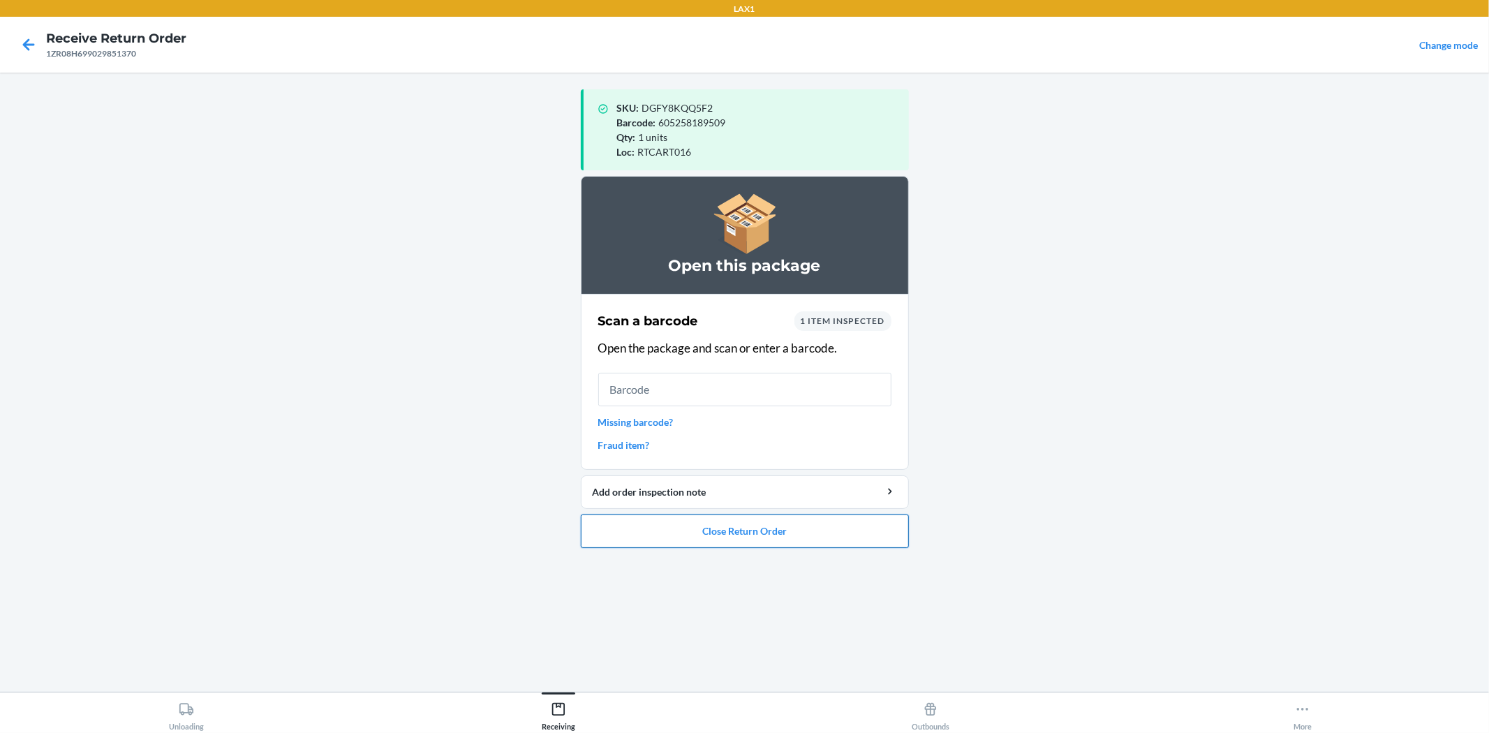
click at [876, 531] on button "Close Return Order" at bounding box center [745, 531] width 328 height 34
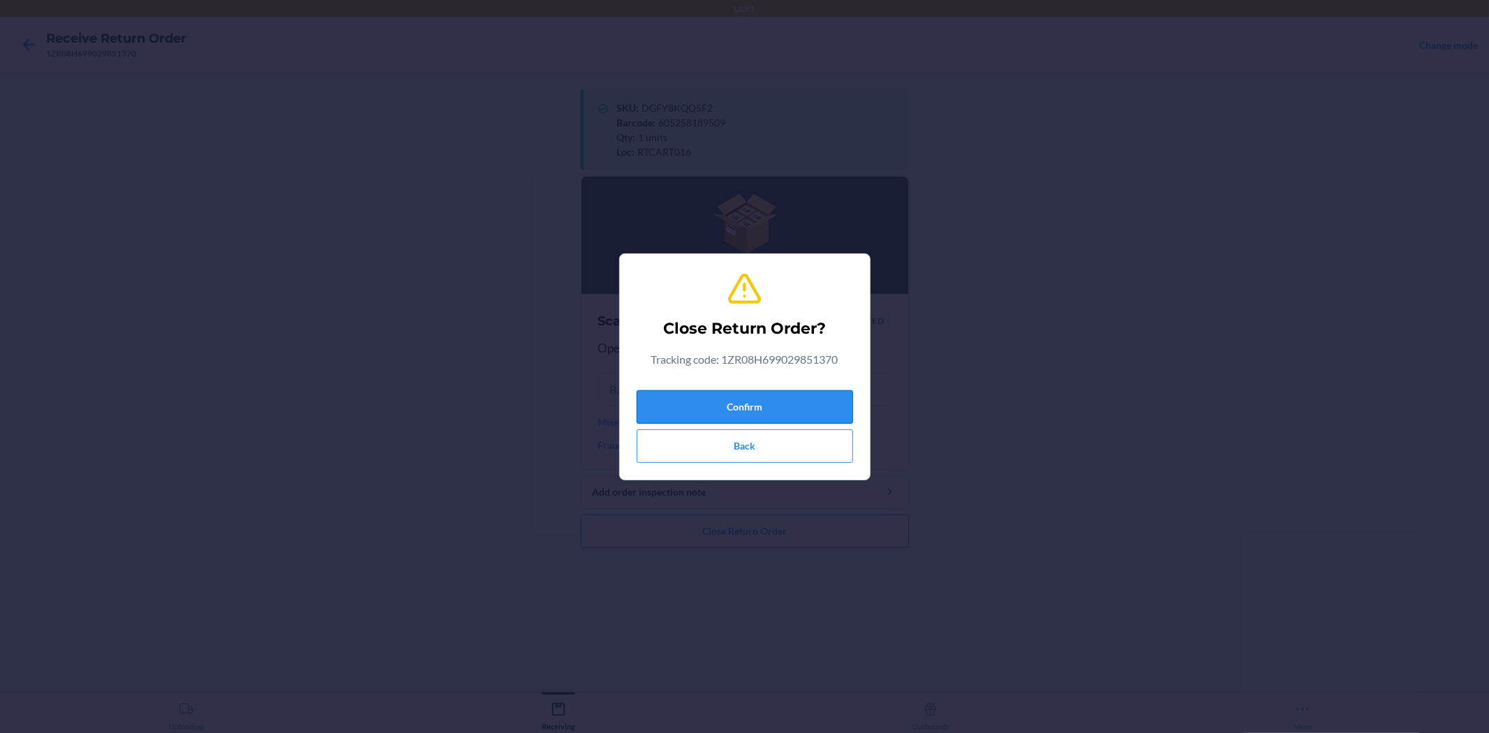
click at [807, 407] on button "Confirm" at bounding box center [745, 407] width 216 height 34
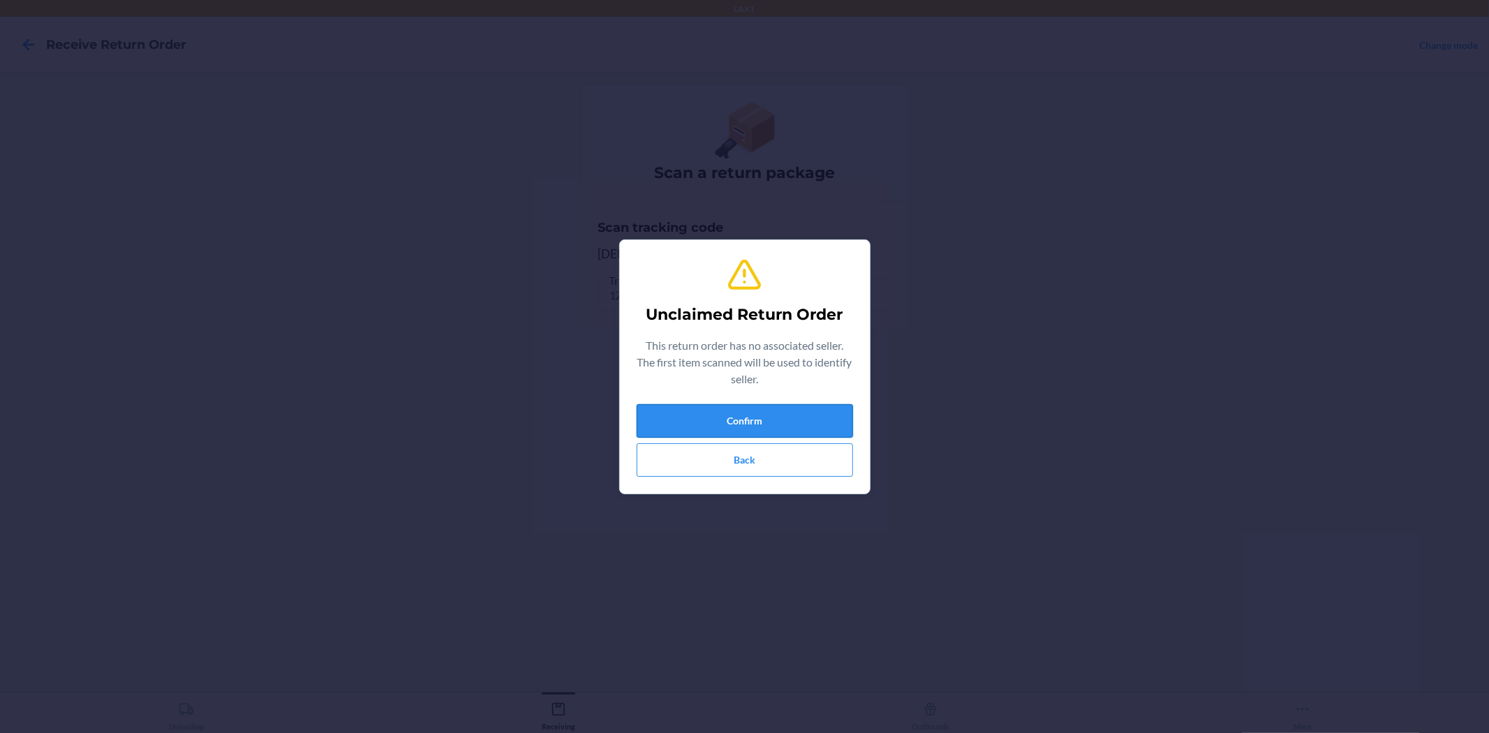
click at [832, 412] on button "Confirm" at bounding box center [745, 421] width 216 height 34
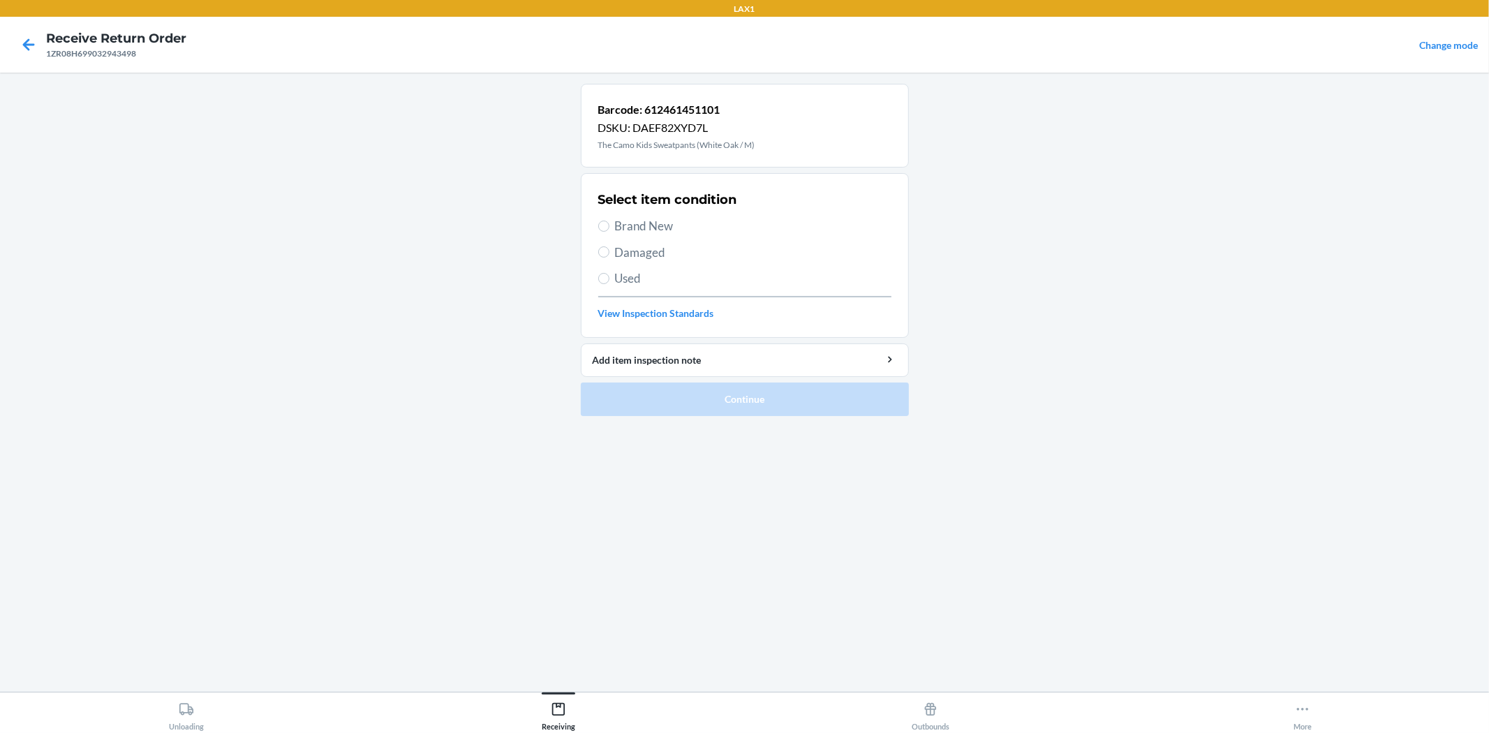
click at [663, 251] on span "Damaged" at bounding box center [753, 253] width 276 height 18
click at [609, 251] on input "Damaged" at bounding box center [603, 251] width 11 height 11
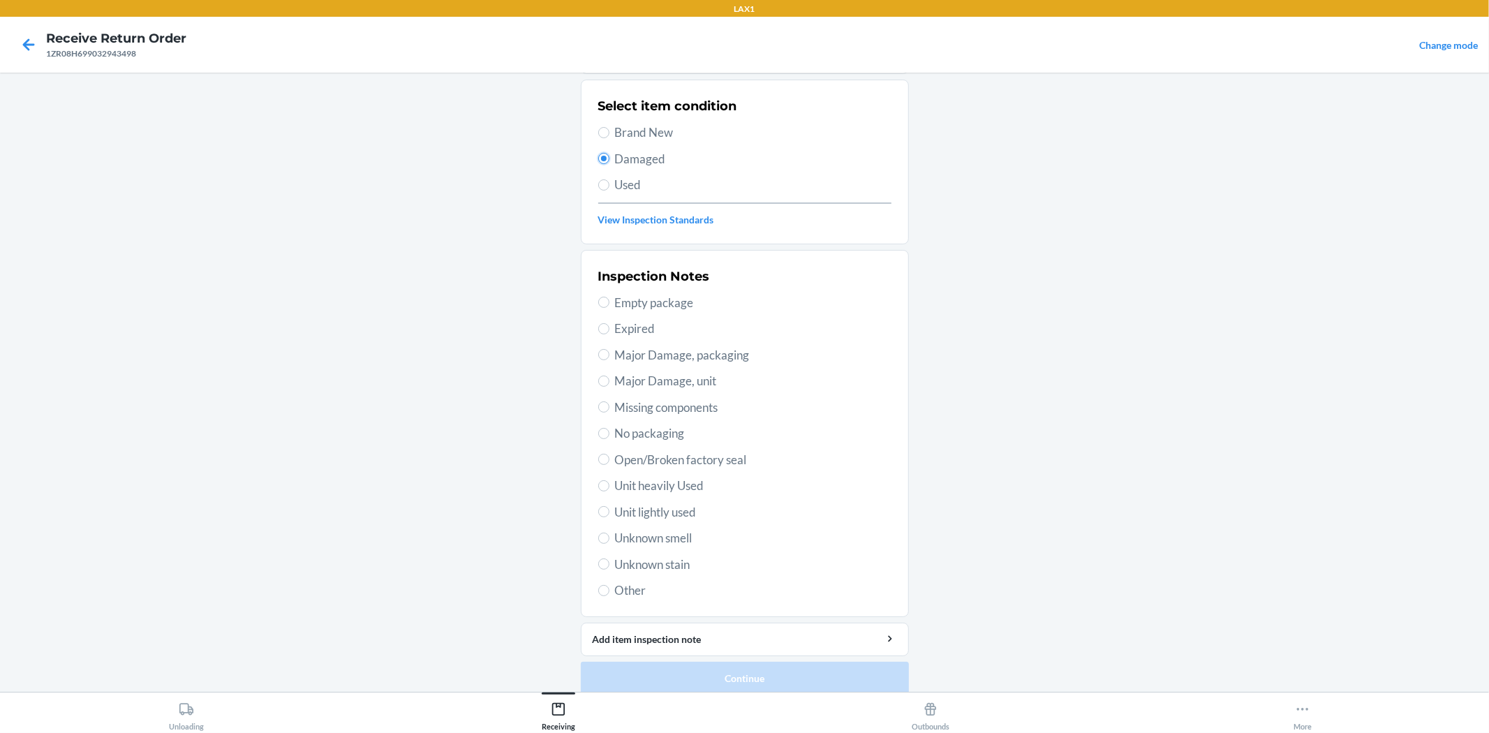
scroll to position [107, 0]
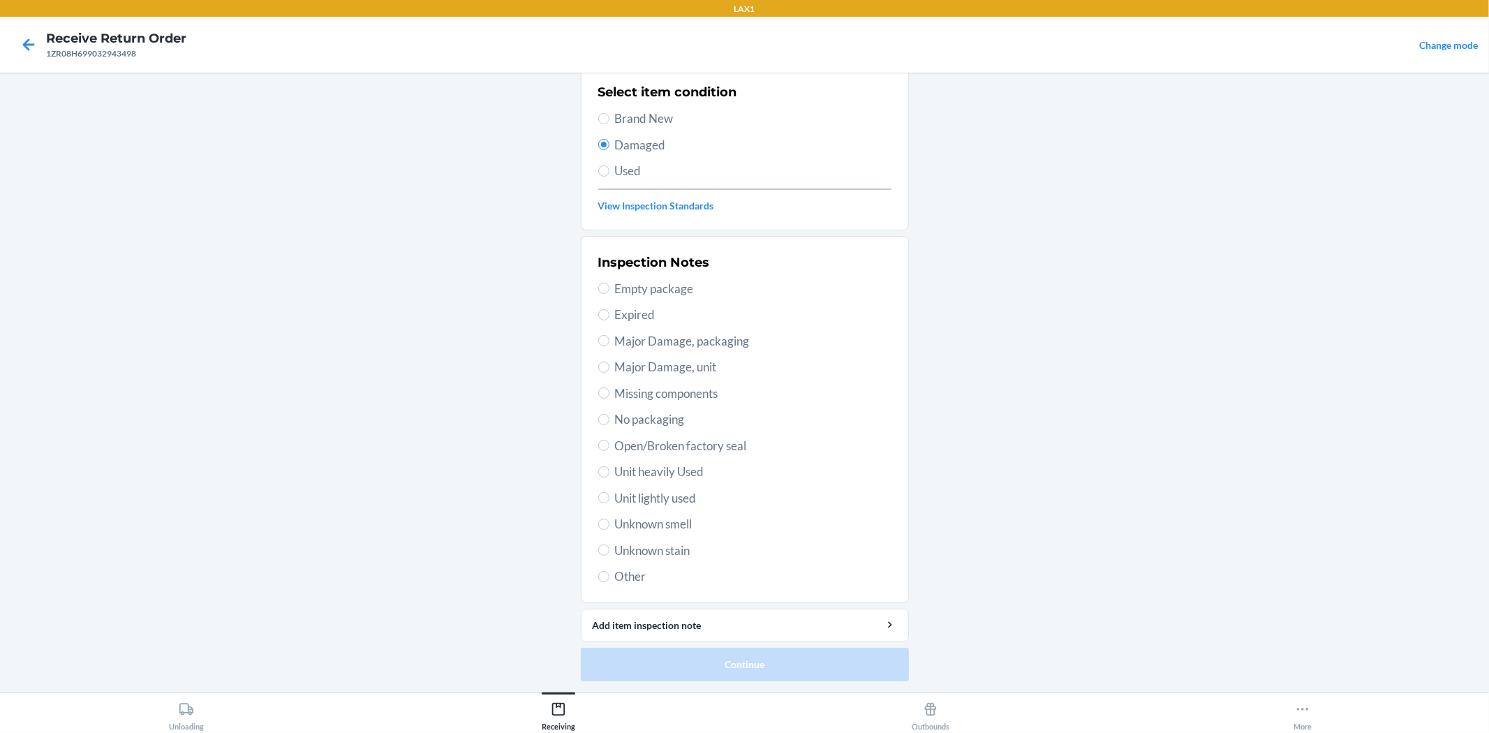
click at [694, 342] on span "Major Damage, packaging" at bounding box center [753, 341] width 276 height 18
click at [609, 342] on input "Major Damage, packaging" at bounding box center [603, 340] width 11 height 11
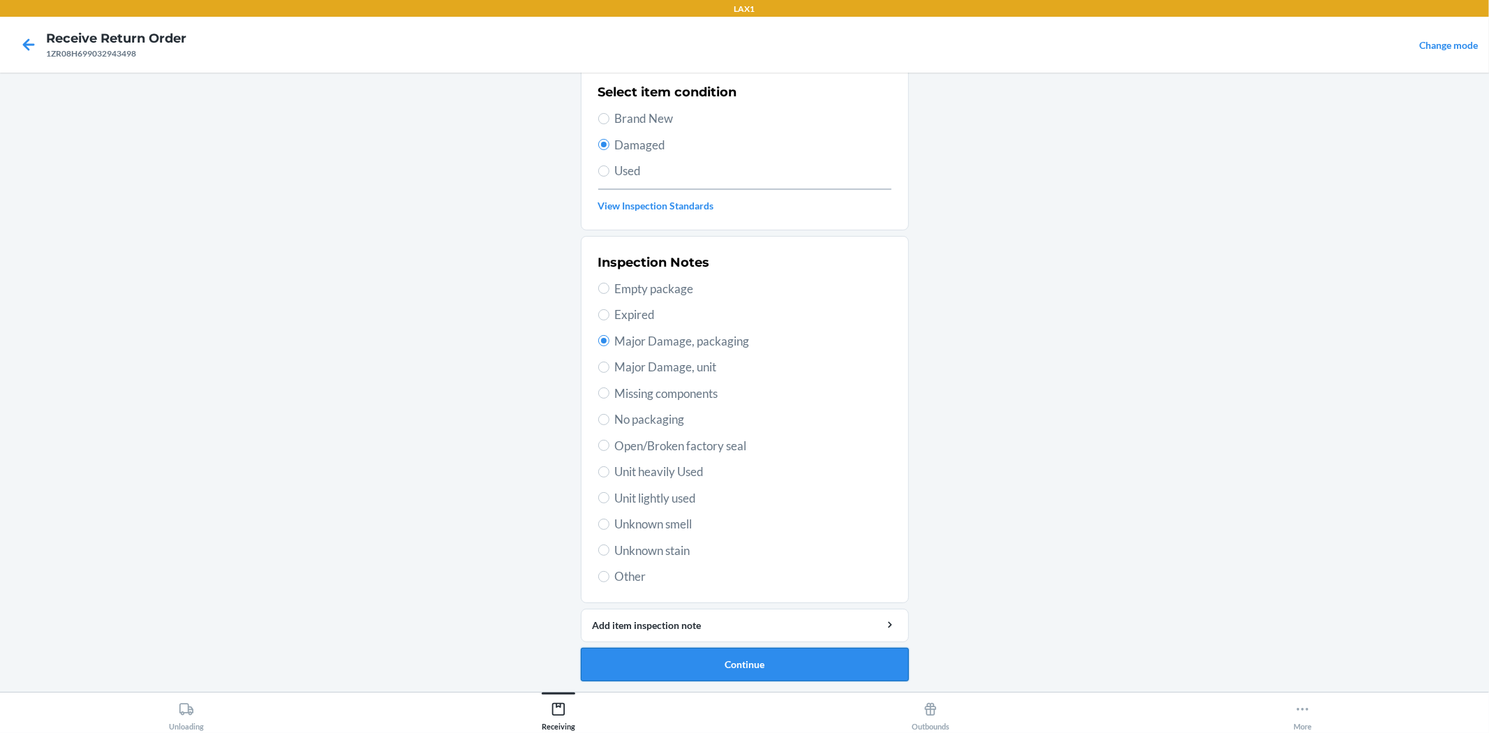
click at [764, 660] on button "Continue" at bounding box center [745, 665] width 328 height 34
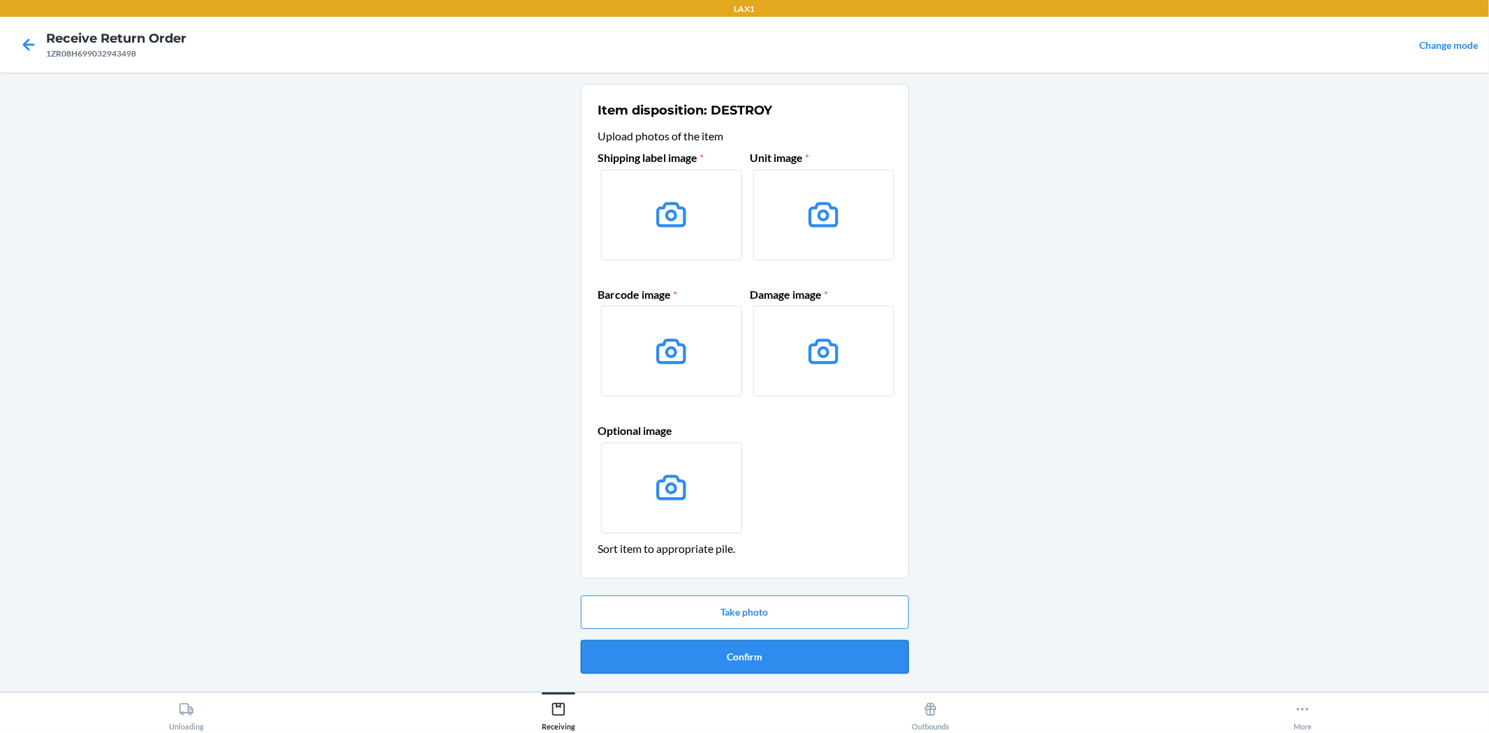
click at [827, 657] on button "Confirm" at bounding box center [745, 657] width 328 height 34
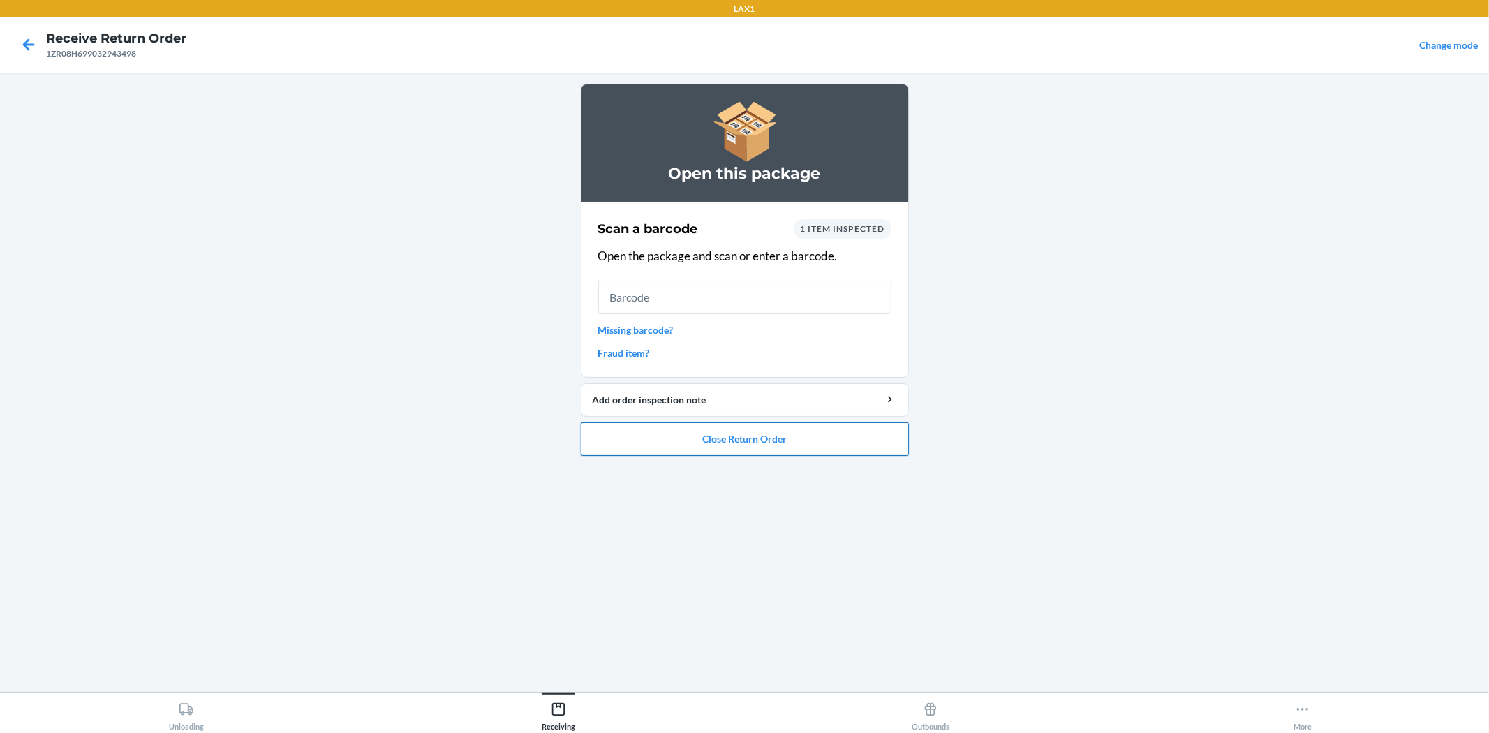
click at [728, 438] on button "Close Return Order" at bounding box center [745, 439] width 328 height 34
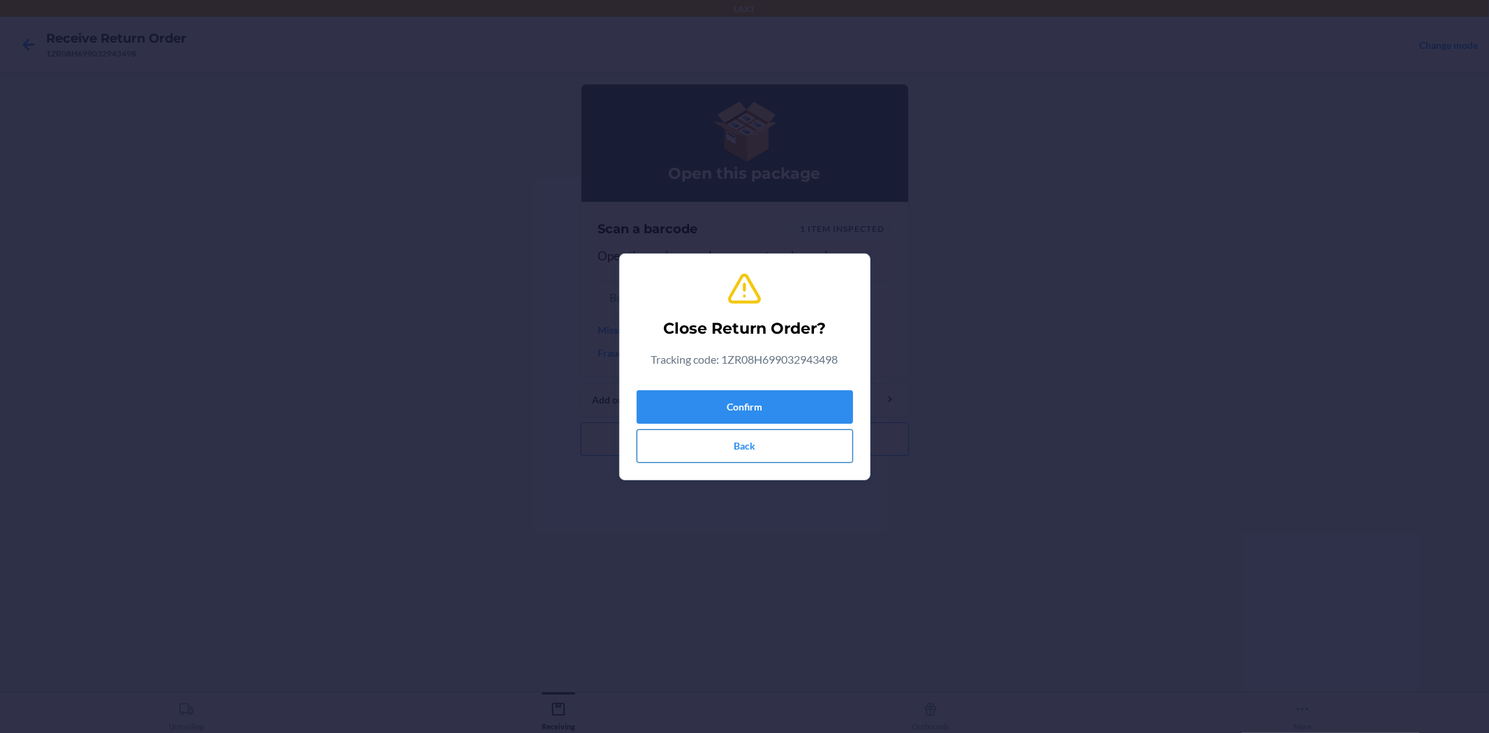
click at [790, 459] on button "Back" at bounding box center [745, 446] width 216 height 34
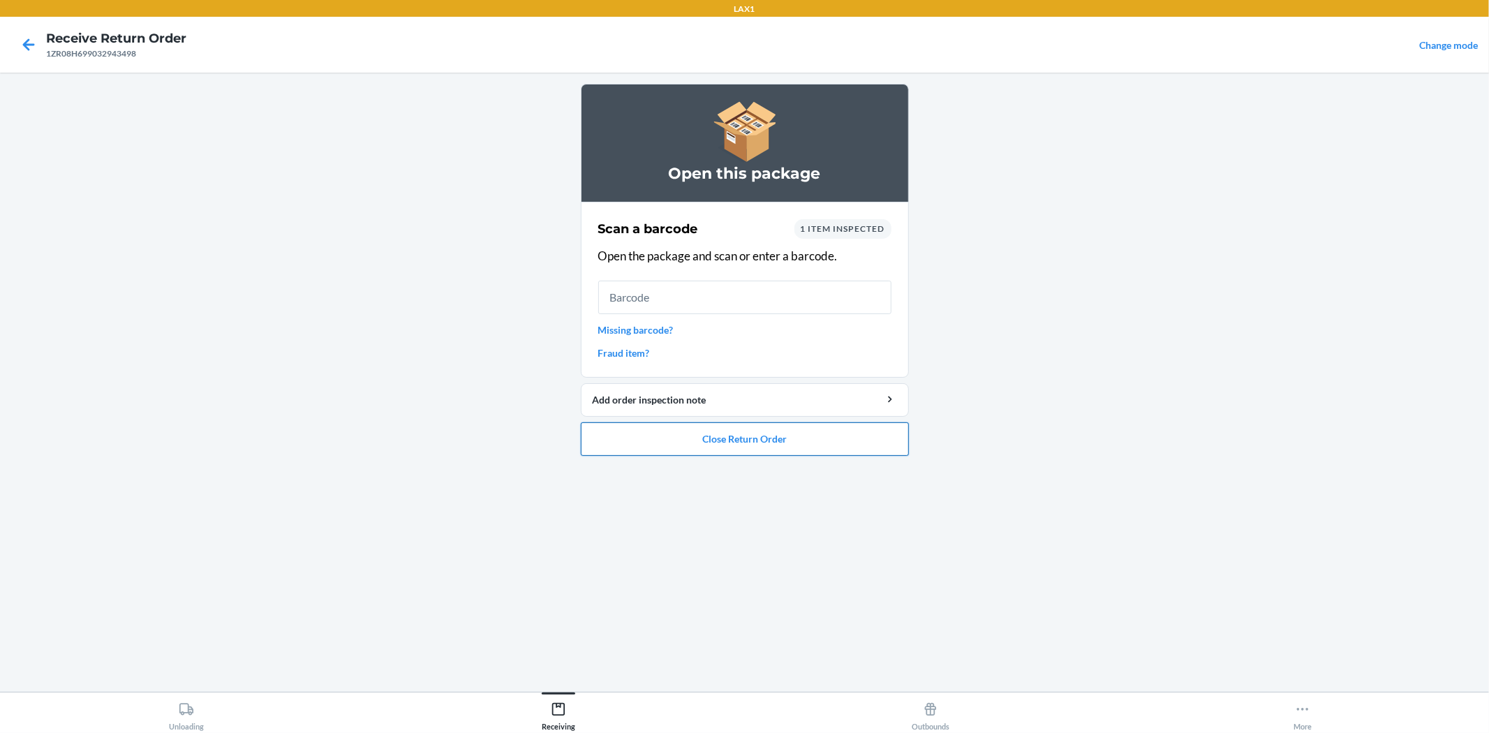
click at [799, 444] on button "Close Return Order" at bounding box center [745, 439] width 328 height 34
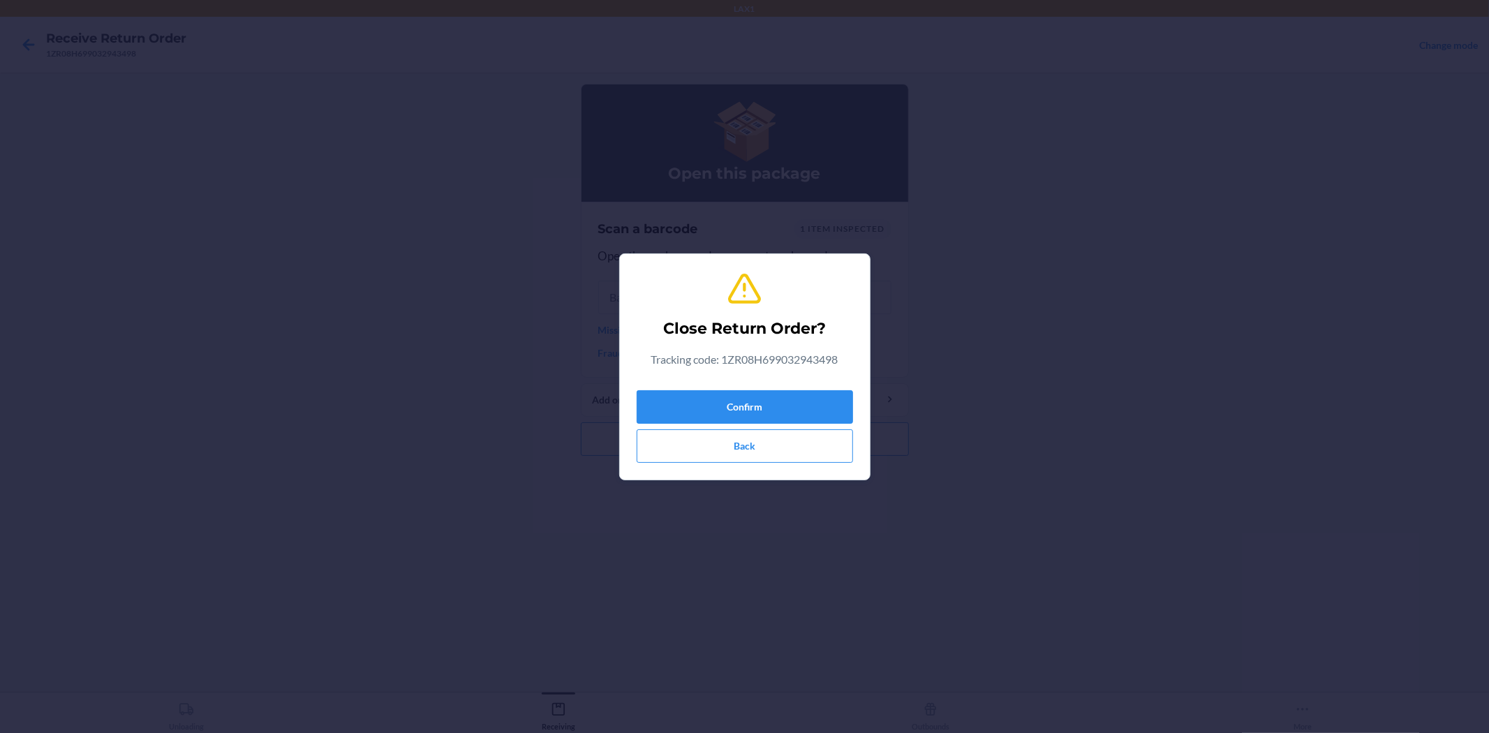
click at [804, 423] on div "Confirm Back" at bounding box center [745, 424] width 216 height 78
click at [808, 406] on button "Confirm" at bounding box center [745, 407] width 216 height 34
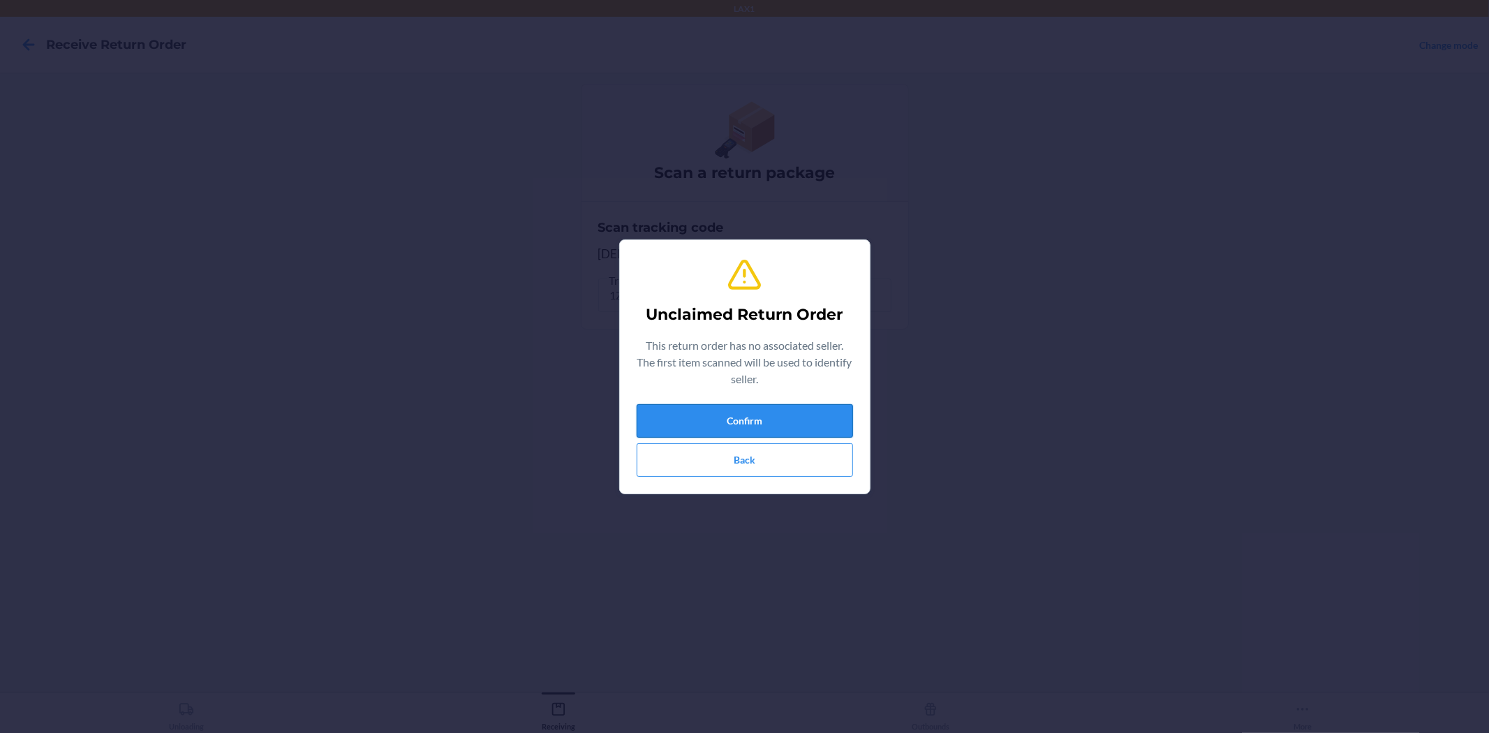
click at [728, 413] on button "Confirm" at bounding box center [745, 421] width 216 height 34
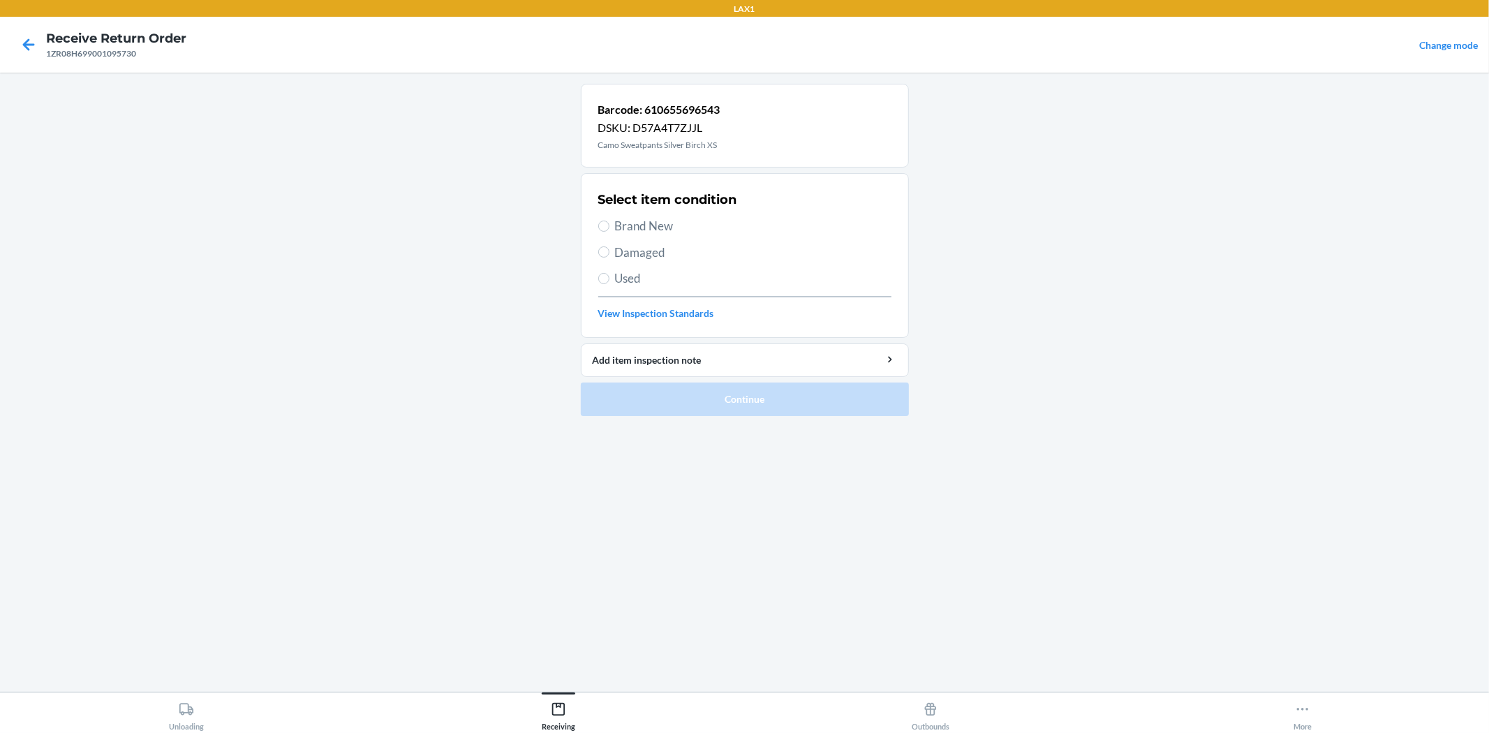
click at [622, 218] on span "Brand New" at bounding box center [753, 226] width 276 height 18
click at [609, 221] on input "Brand New" at bounding box center [603, 226] width 11 height 11
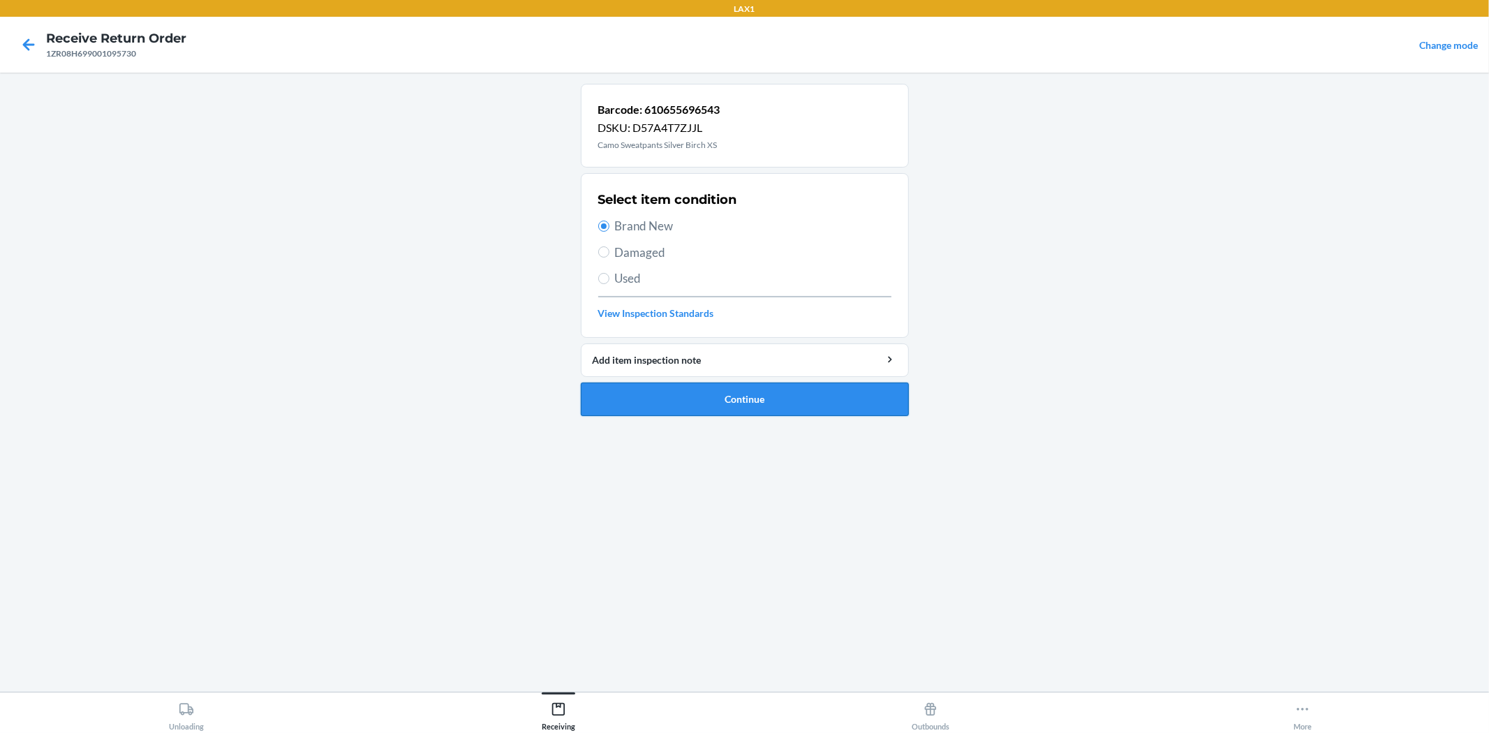
click at [749, 395] on button "Continue" at bounding box center [745, 400] width 328 height 34
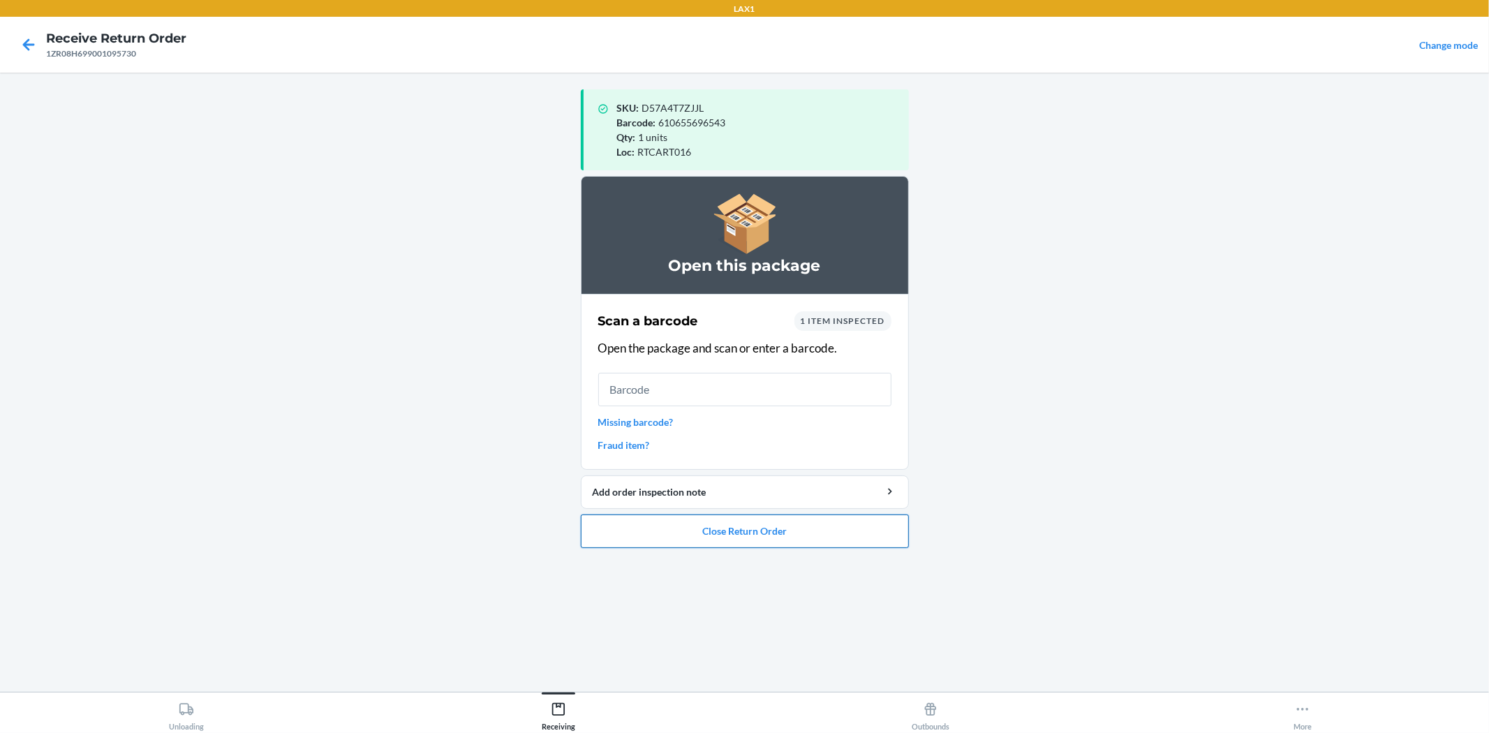
click at [791, 534] on button "Close Return Order" at bounding box center [745, 531] width 328 height 34
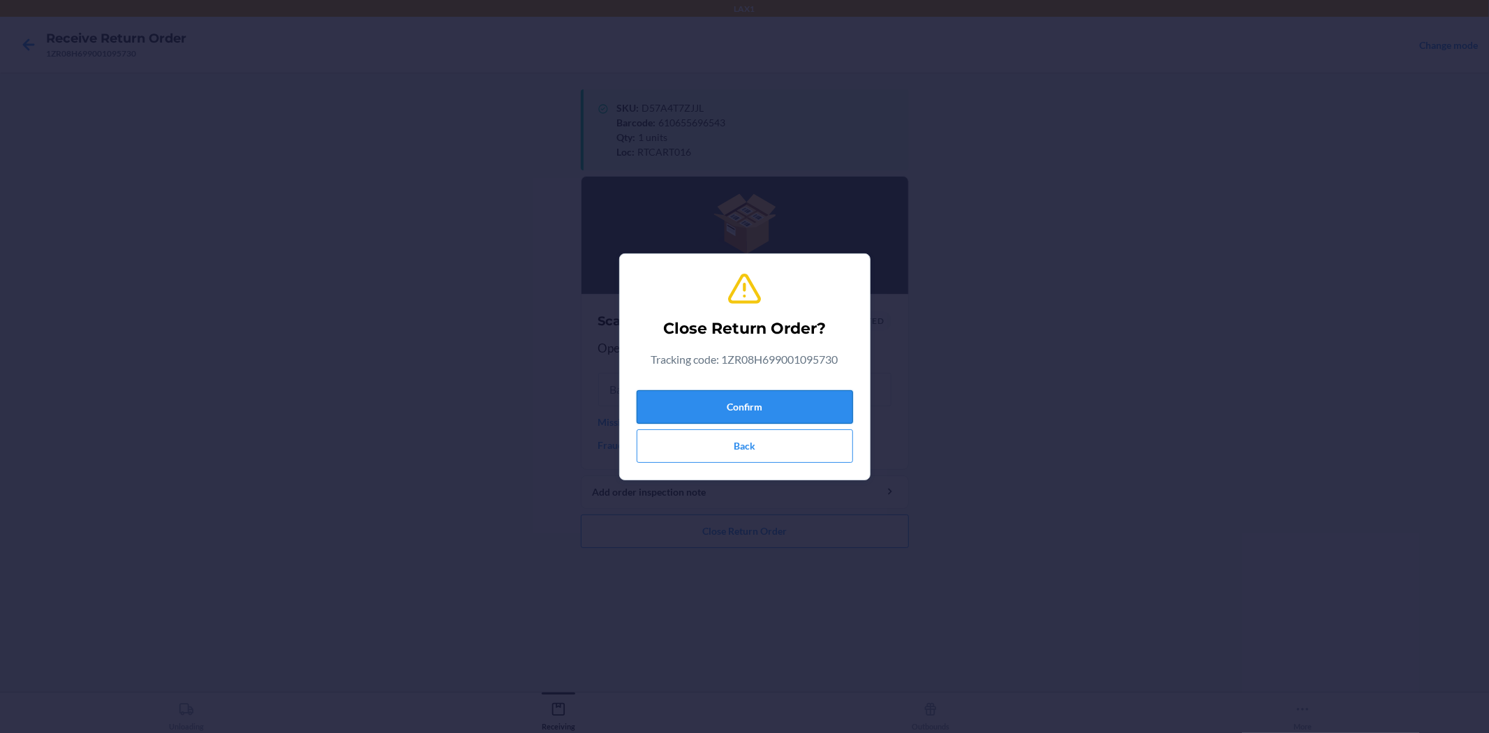
click at [803, 395] on button "Confirm" at bounding box center [745, 407] width 216 height 34
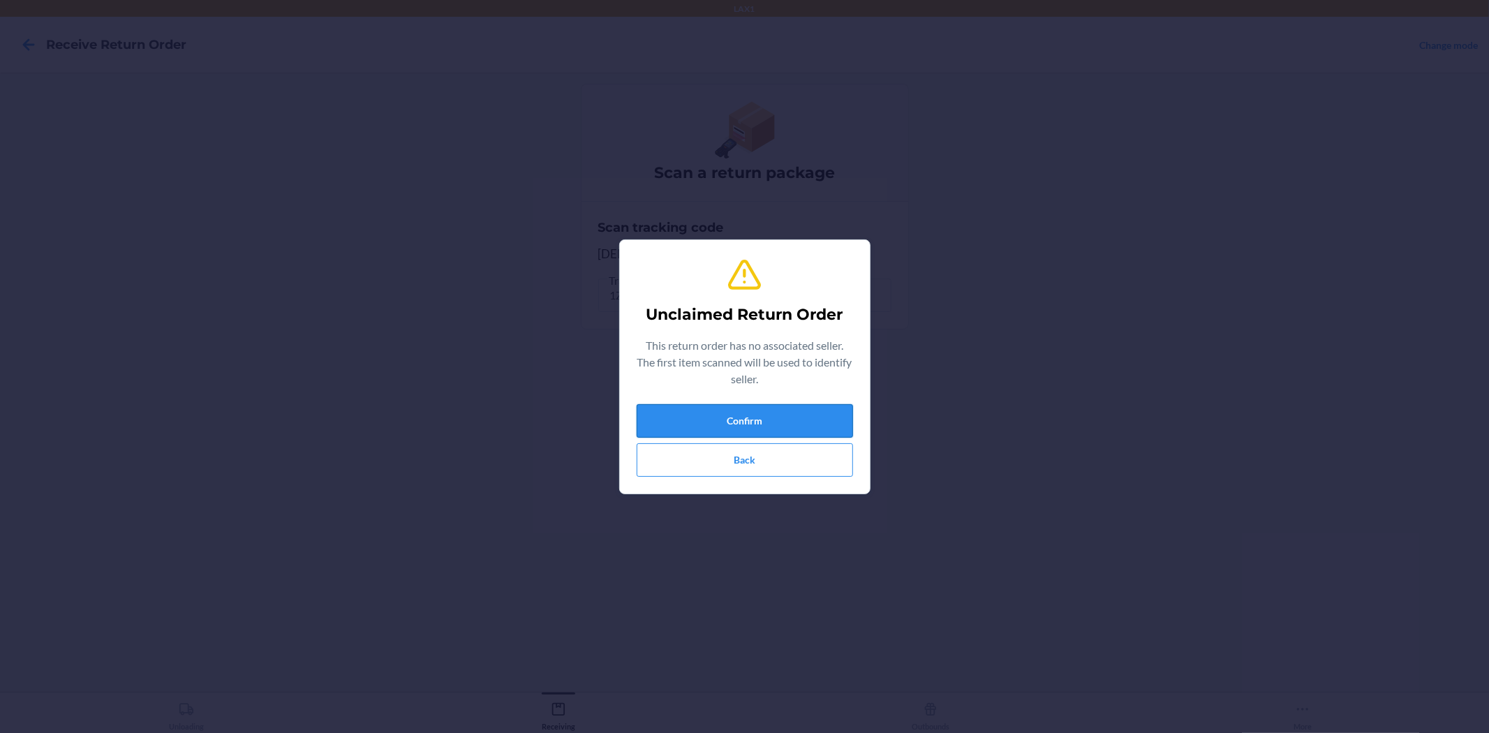
click at [810, 429] on button "Confirm" at bounding box center [745, 421] width 216 height 34
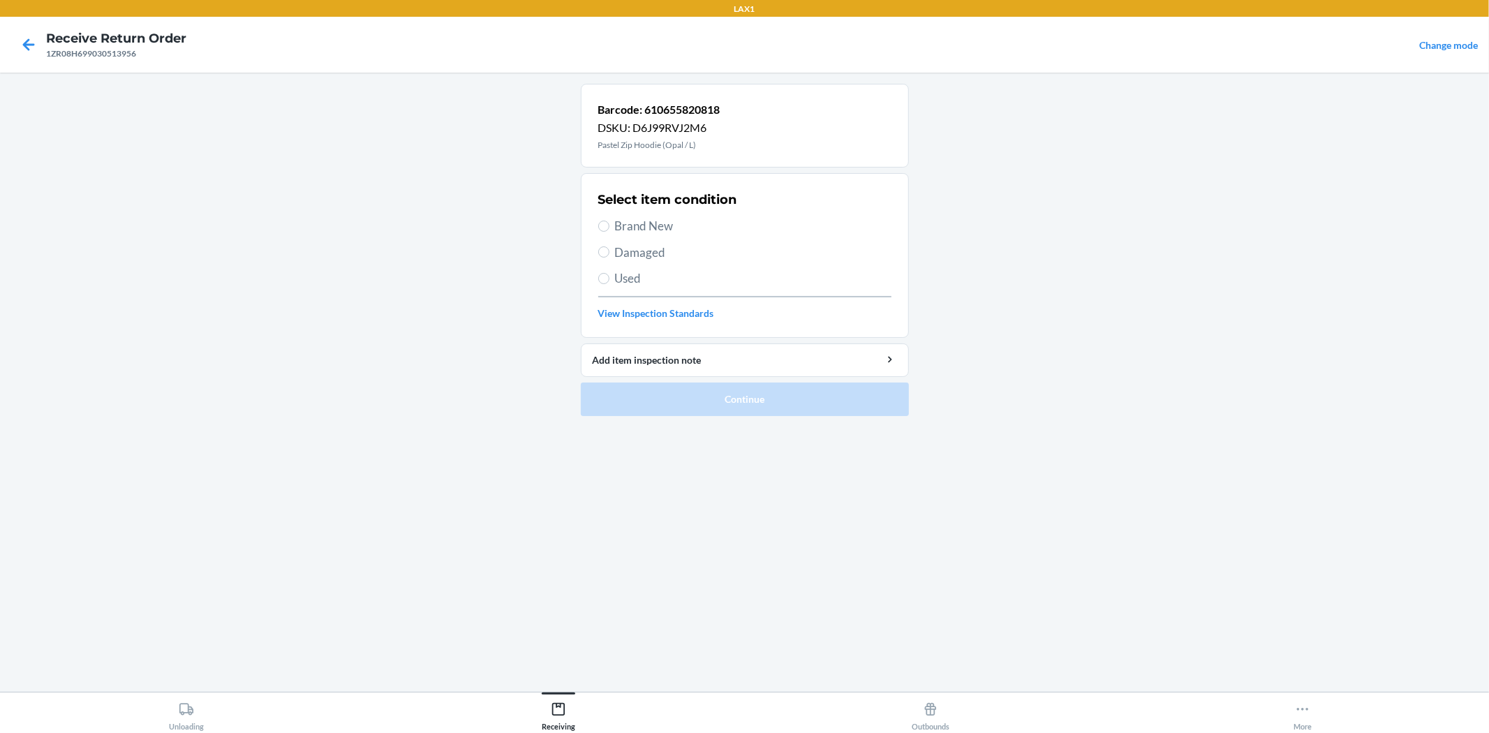
click at [662, 251] on span "Damaged" at bounding box center [753, 253] width 276 height 18
click at [609, 251] on input "Damaged" at bounding box center [603, 251] width 11 height 11
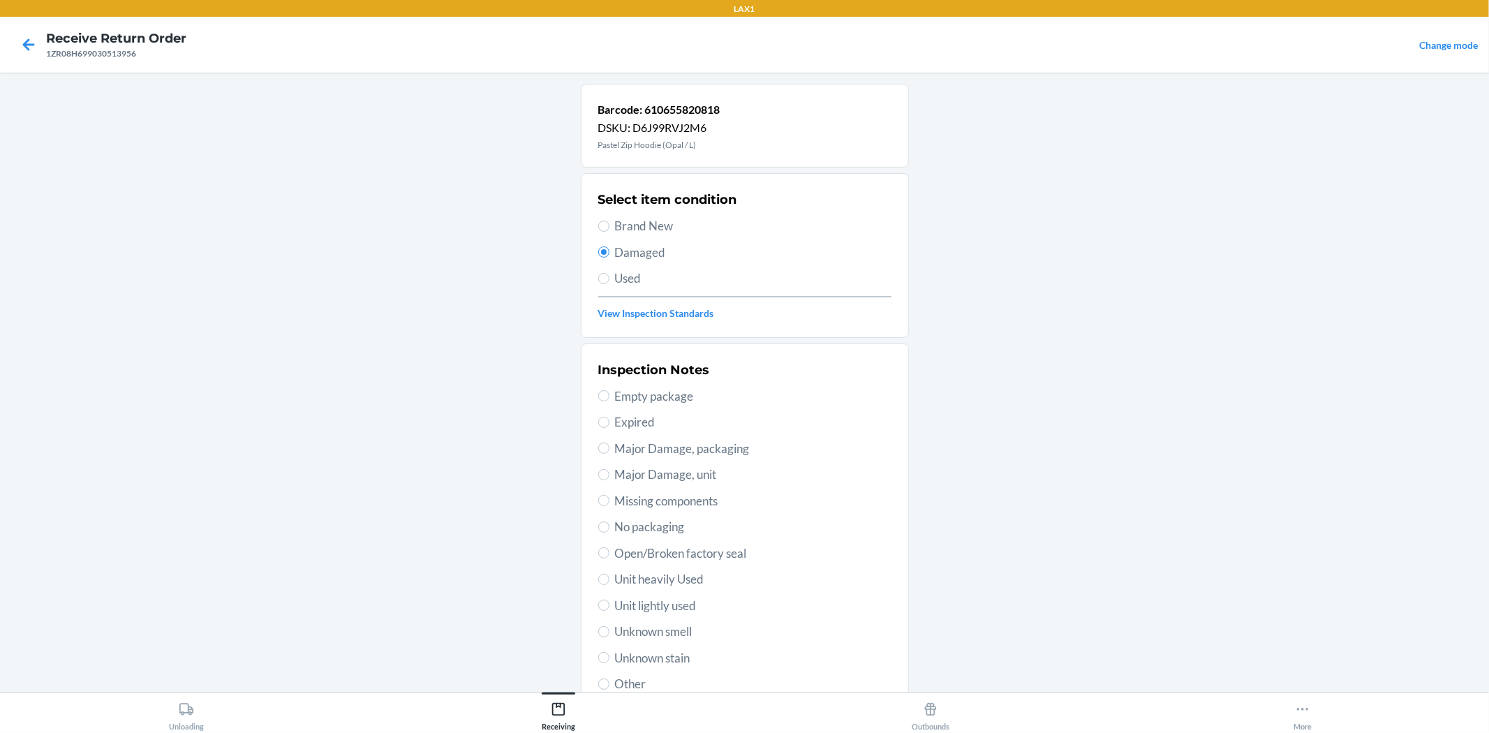
click at [670, 605] on span "Unit lightly used" at bounding box center [753, 606] width 276 height 18
click at [609, 605] on input "Unit lightly used" at bounding box center [603, 605] width 11 height 11
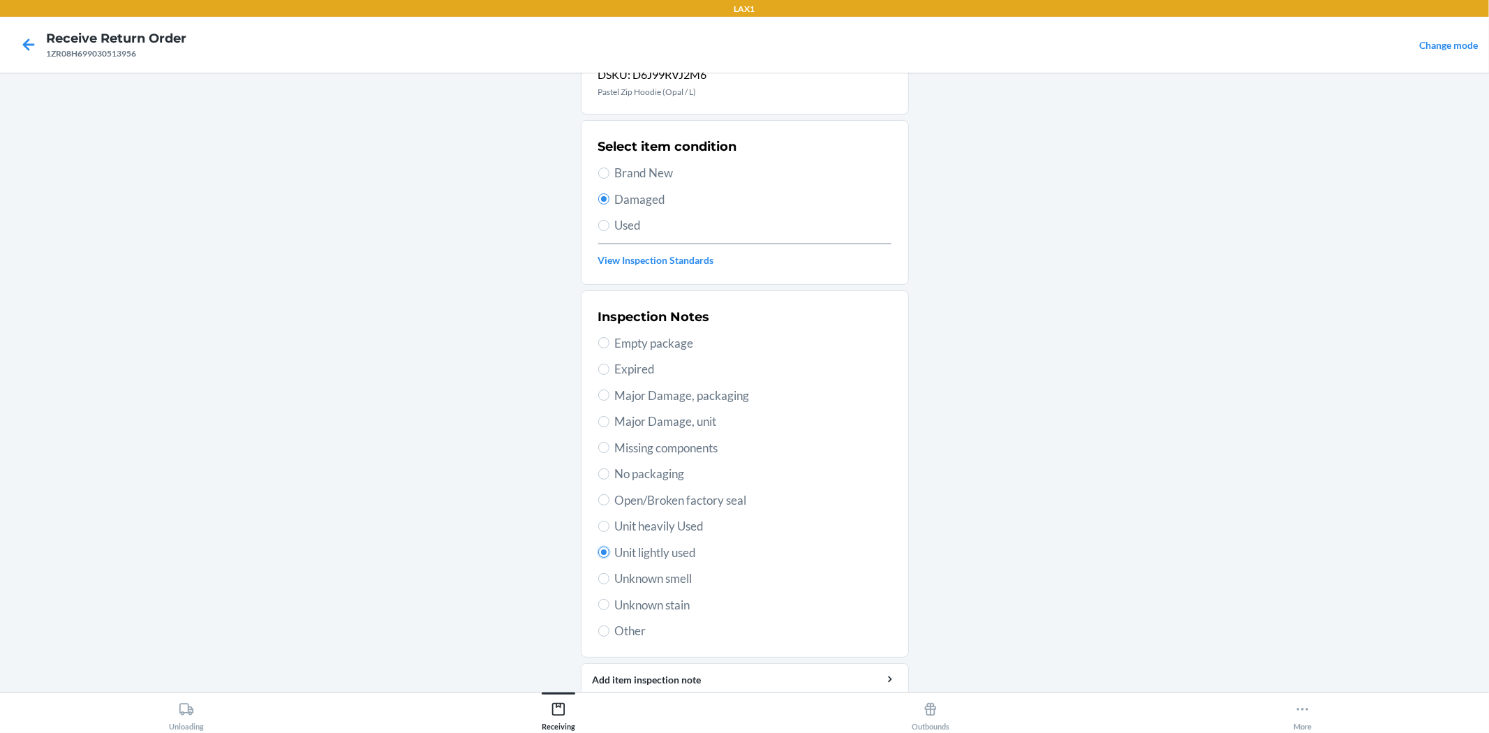
scroll to position [107, 0]
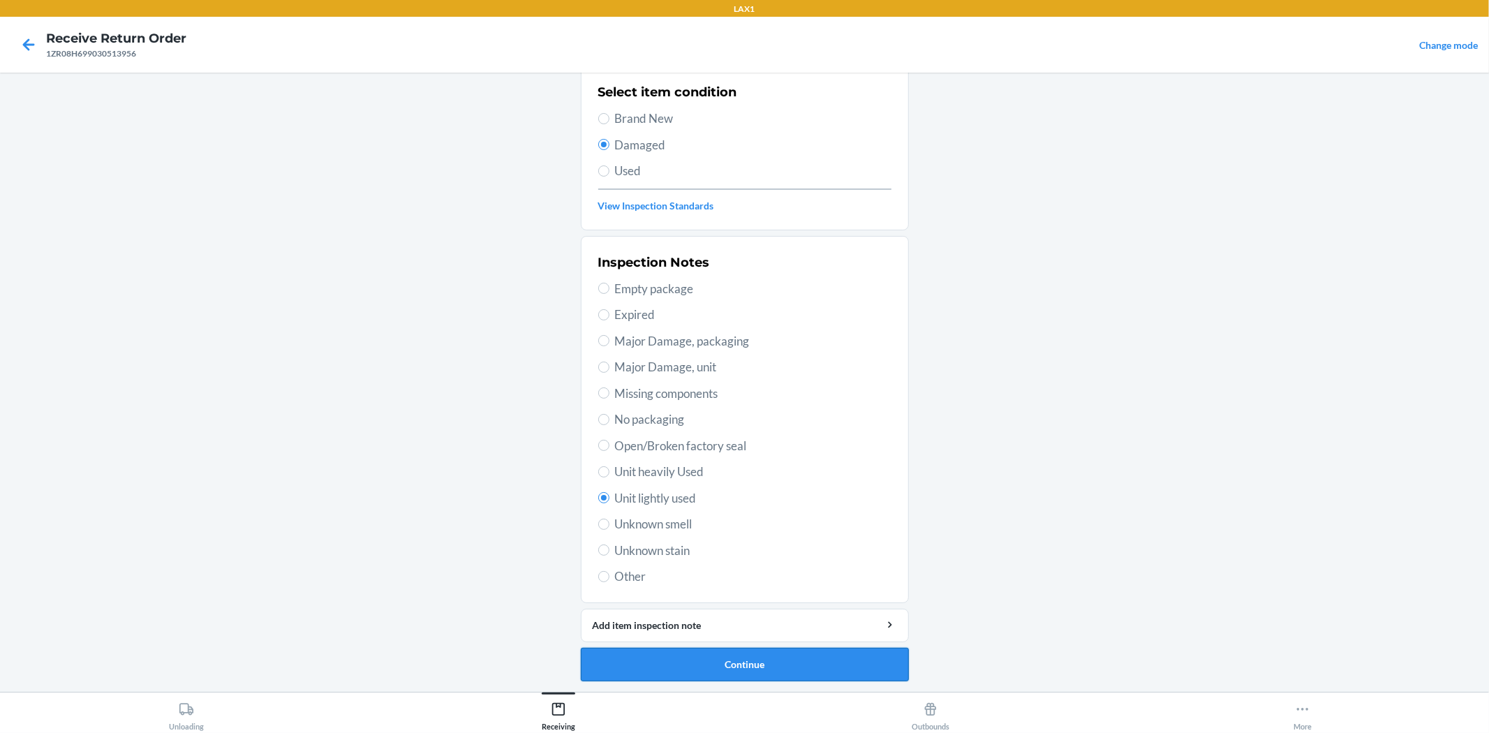
click at [755, 667] on button "Continue" at bounding box center [745, 665] width 328 height 34
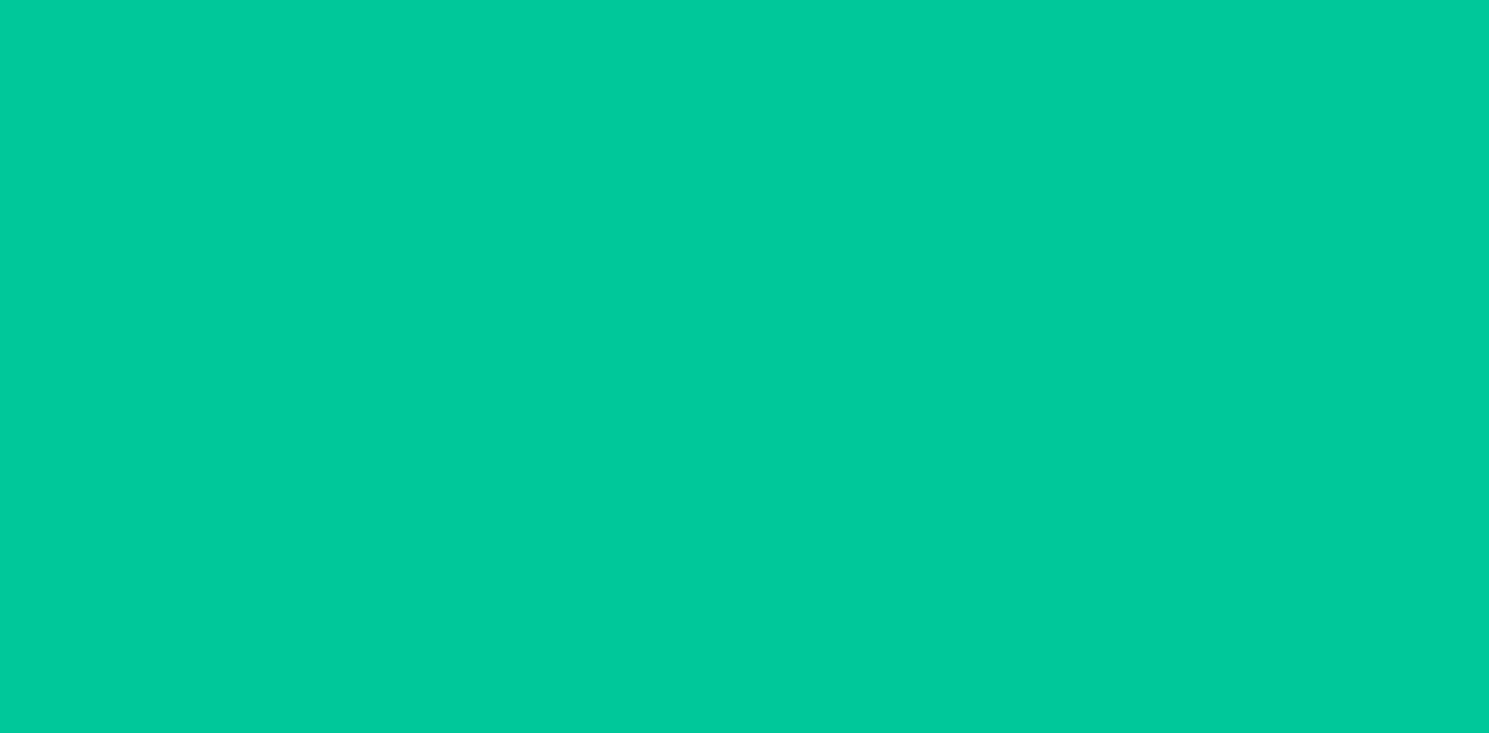
scroll to position [0, 0]
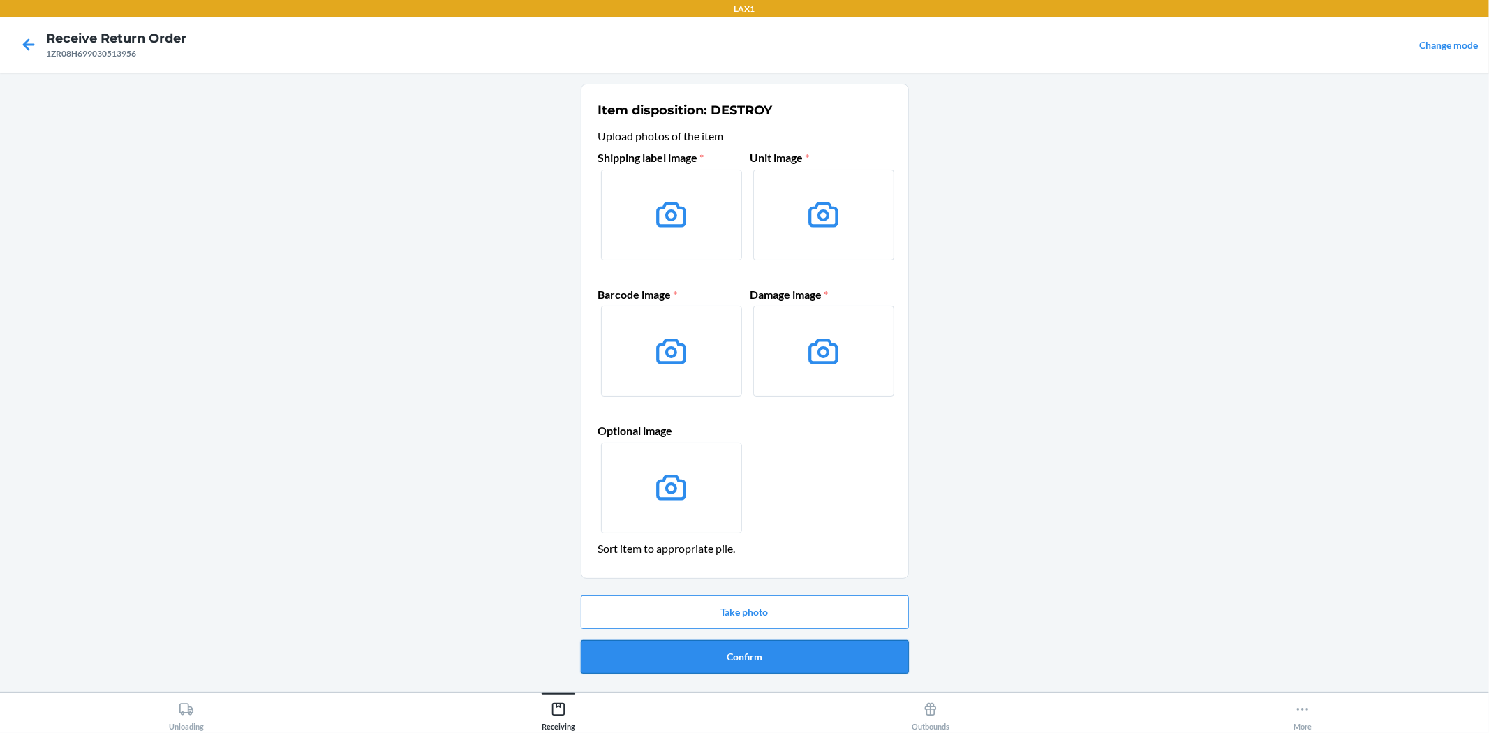
click at [777, 654] on button "Confirm" at bounding box center [745, 657] width 328 height 34
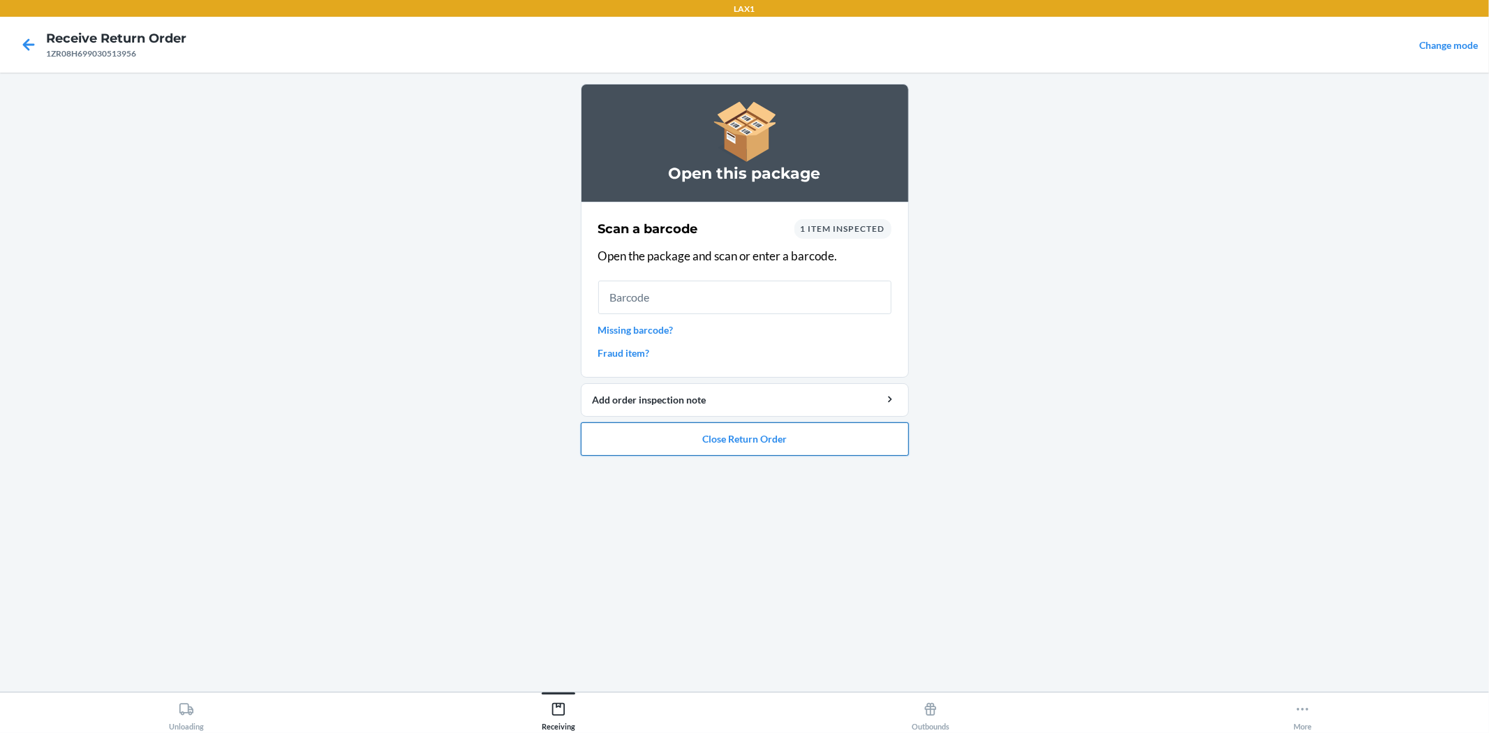
click at [817, 443] on button "Close Return Order" at bounding box center [745, 439] width 328 height 34
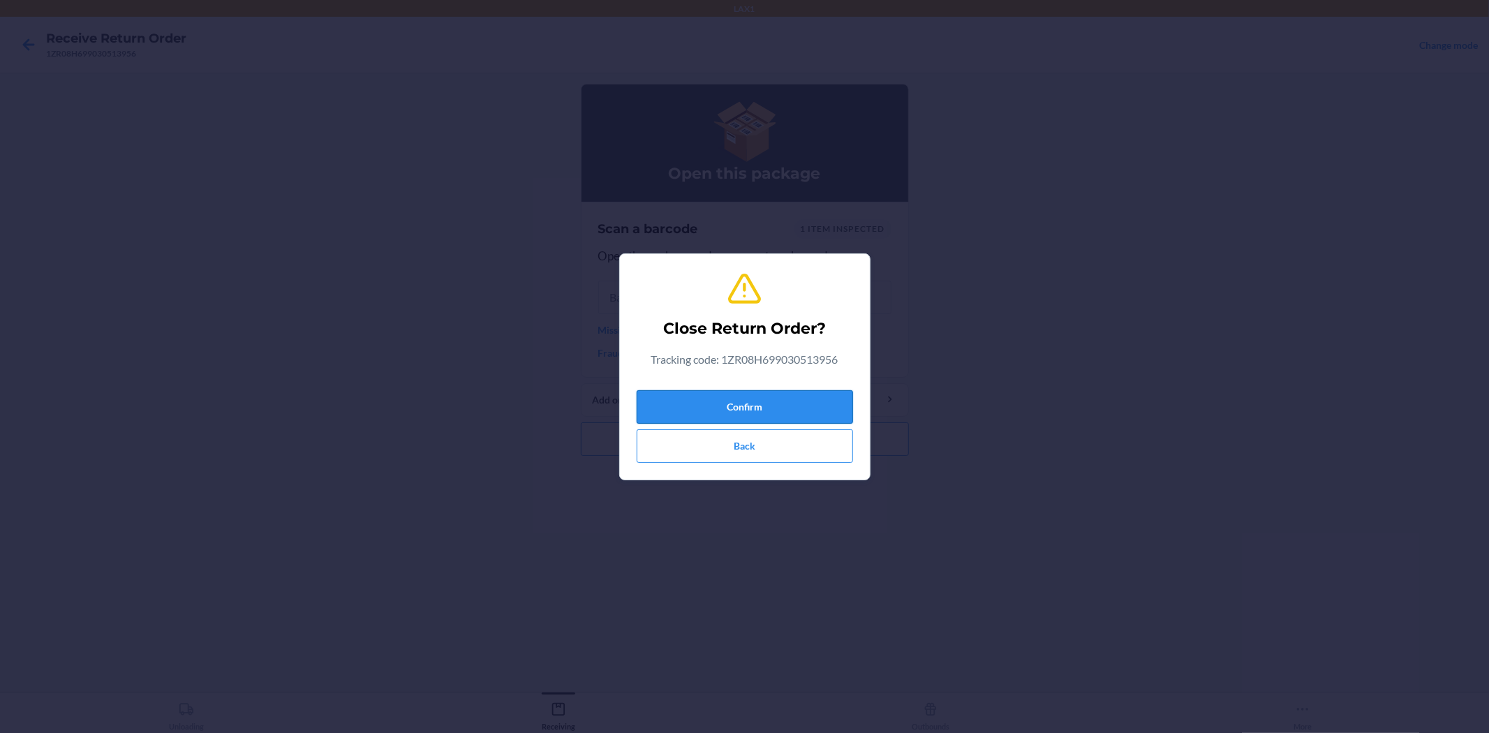
click at [815, 400] on button "Confirm" at bounding box center [745, 407] width 216 height 34
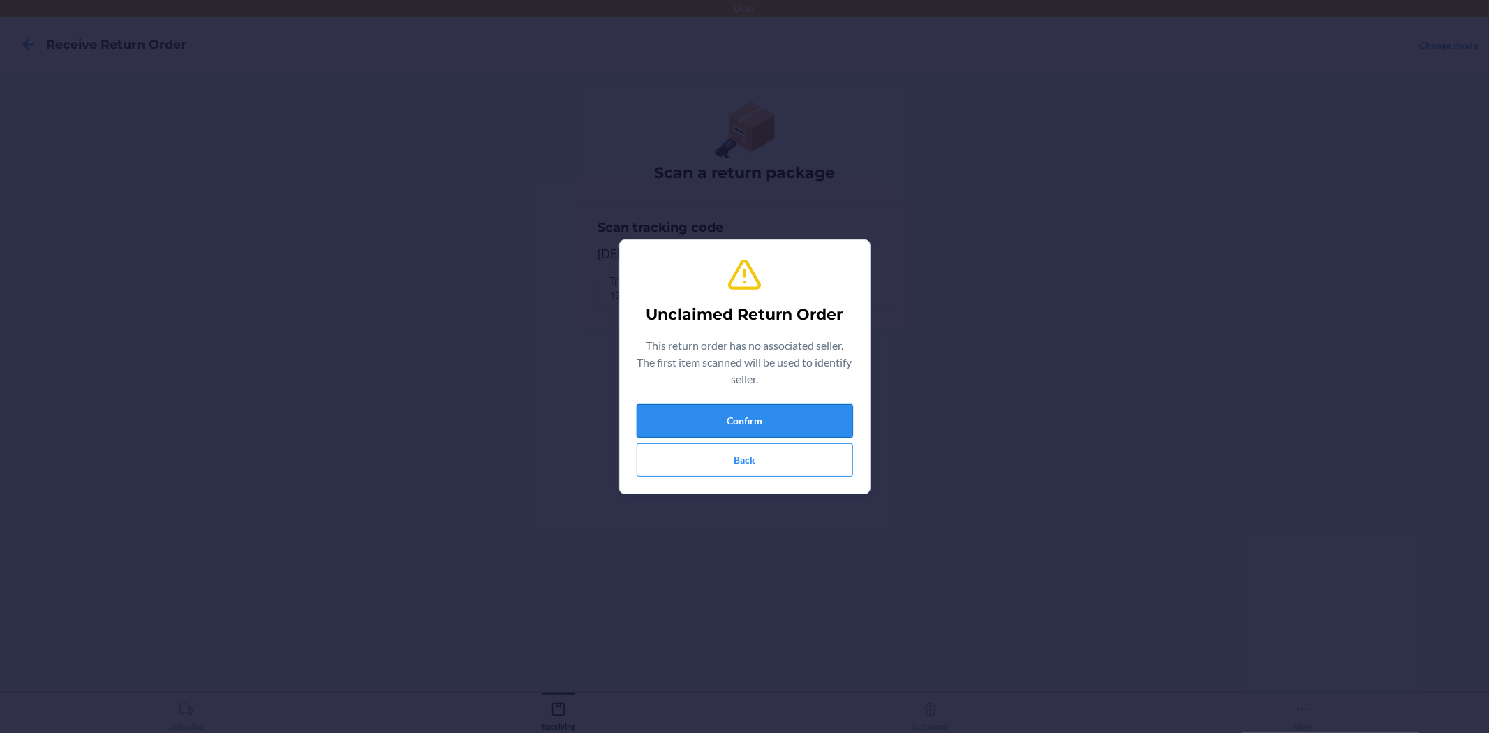
click at [811, 417] on button "Confirm" at bounding box center [745, 421] width 216 height 34
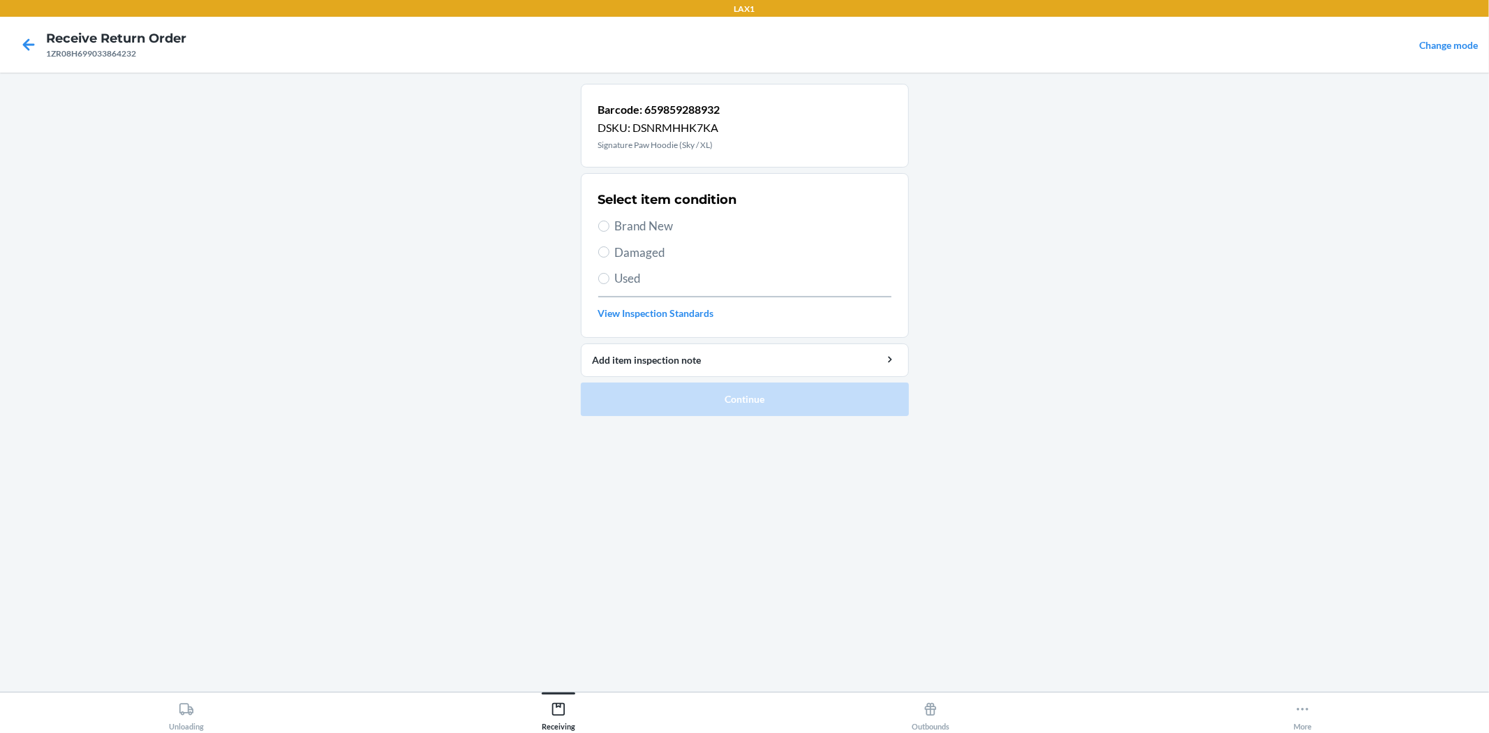
click at [617, 281] on span "Used" at bounding box center [753, 278] width 276 height 18
click at [609, 281] on input "Used" at bounding box center [603, 278] width 11 height 11
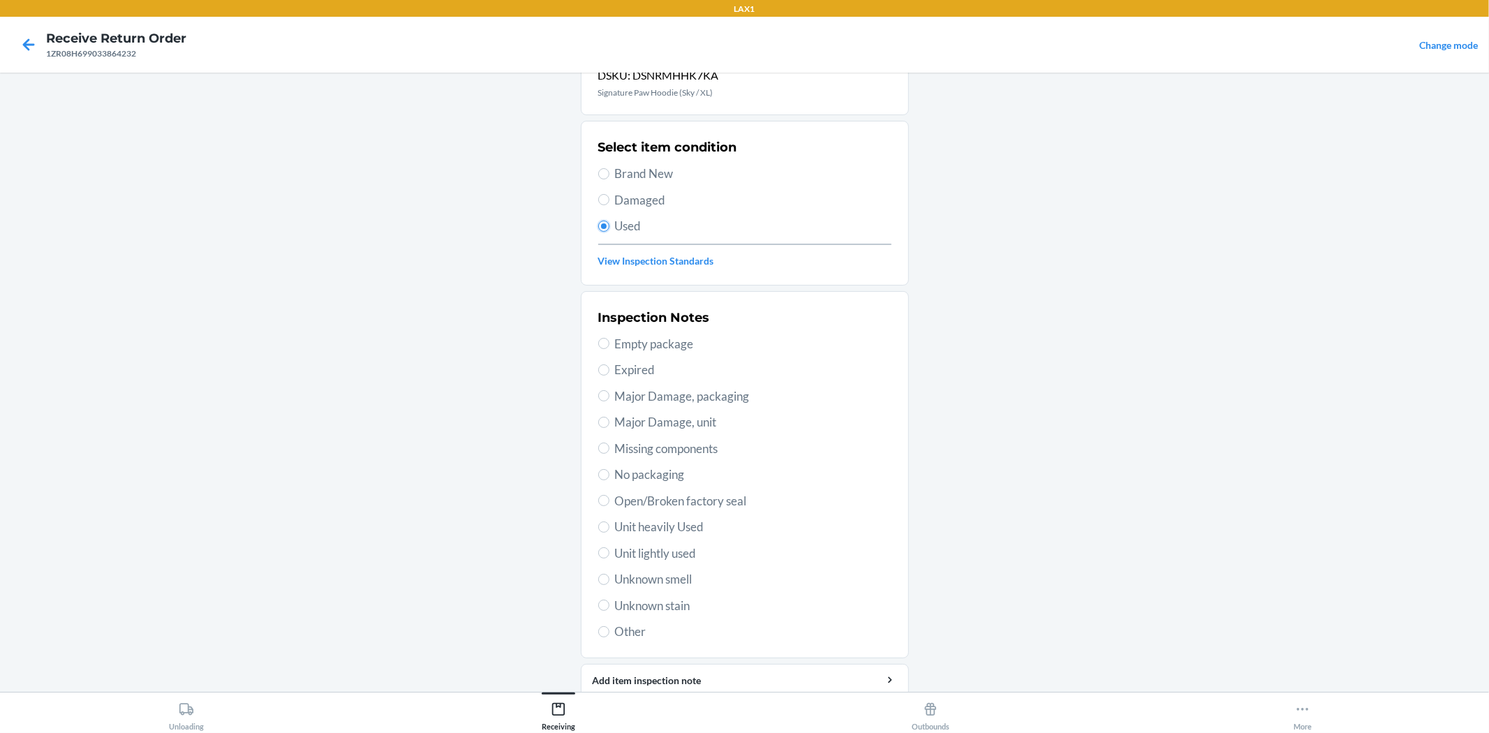
scroll to position [107, 0]
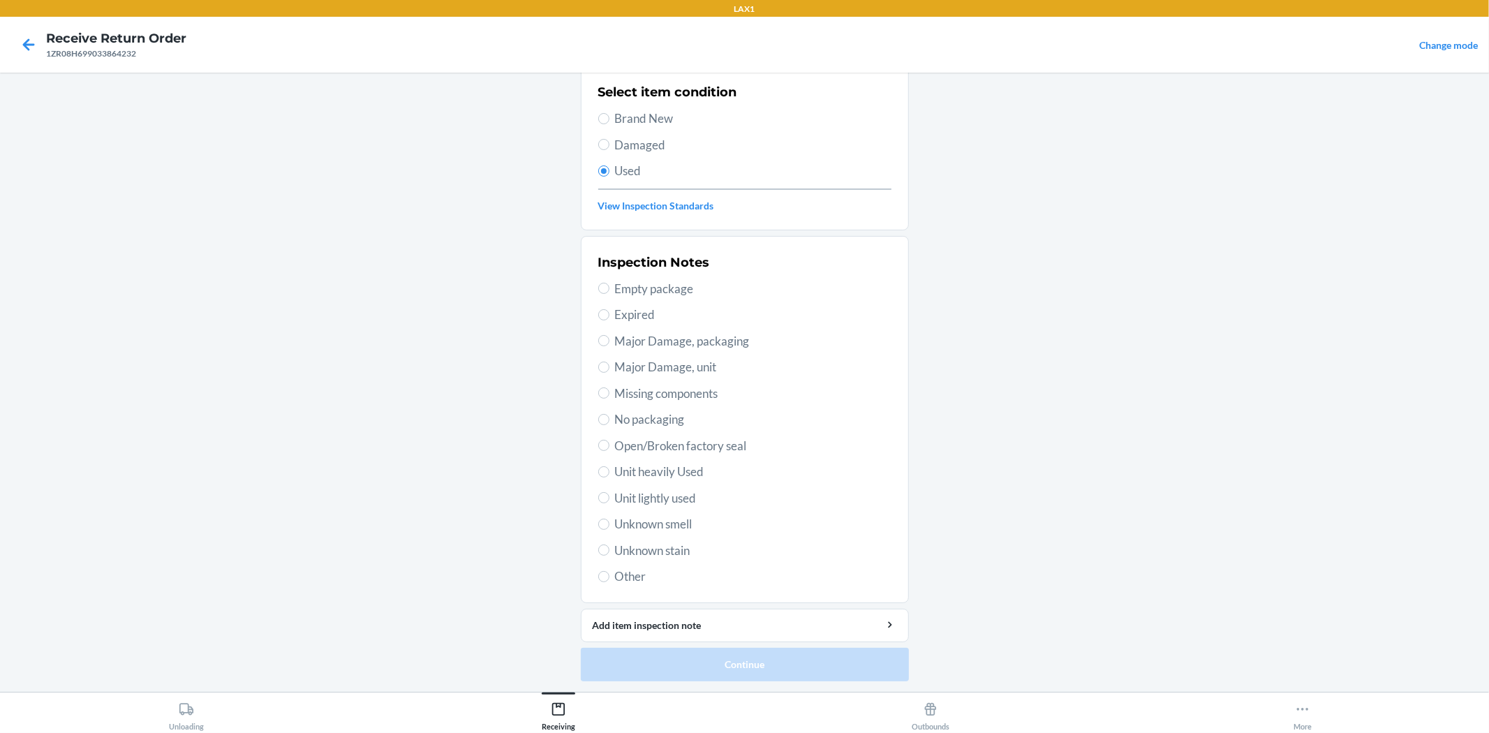
click at [671, 496] on span "Unit lightly used" at bounding box center [753, 498] width 276 height 18
click at [609, 496] on input "Unit lightly used" at bounding box center [603, 497] width 11 height 11
click at [843, 668] on button "Continue" at bounding box center [745, 665] width 328 height 34
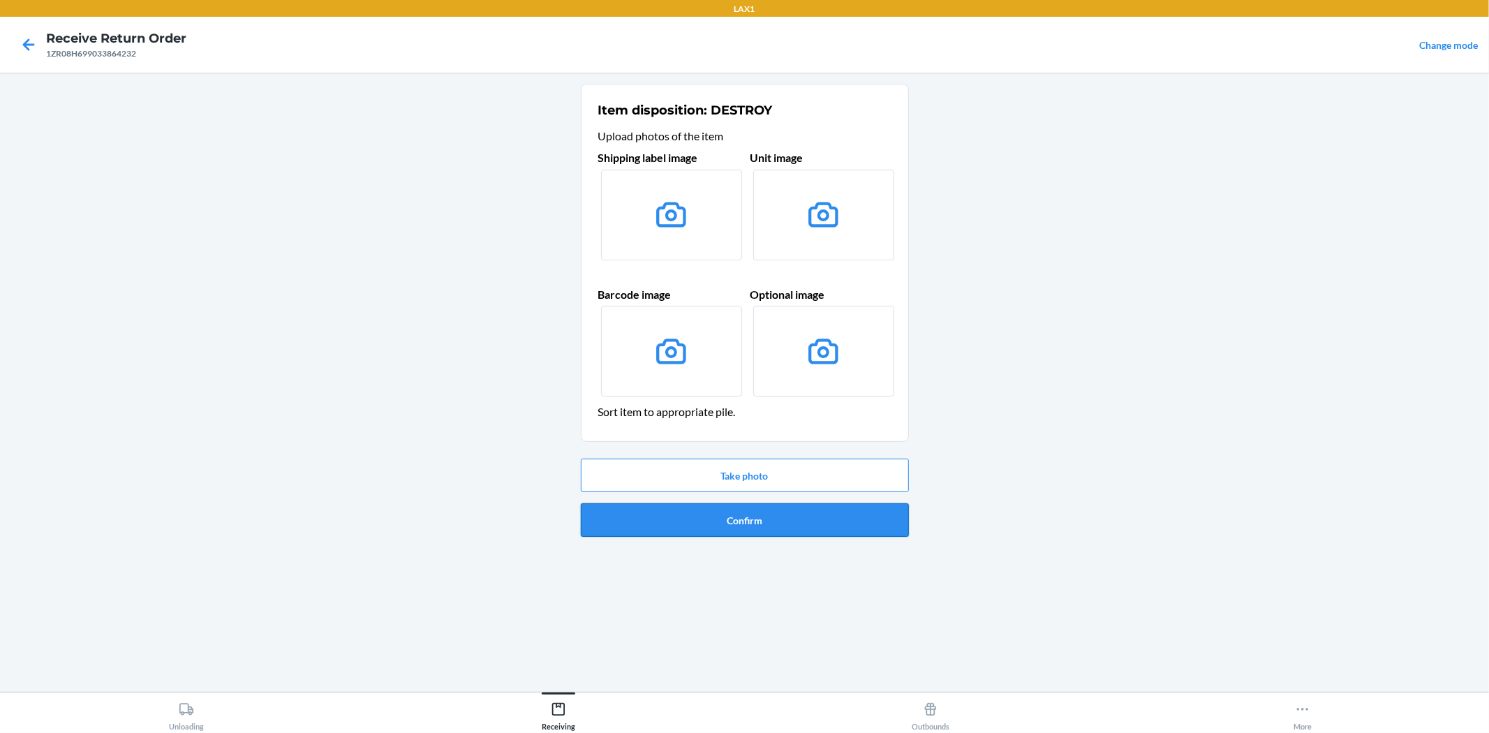
click at [793, 513] on button "Confirm" at bounding box center [745, 520] width 328 height 34
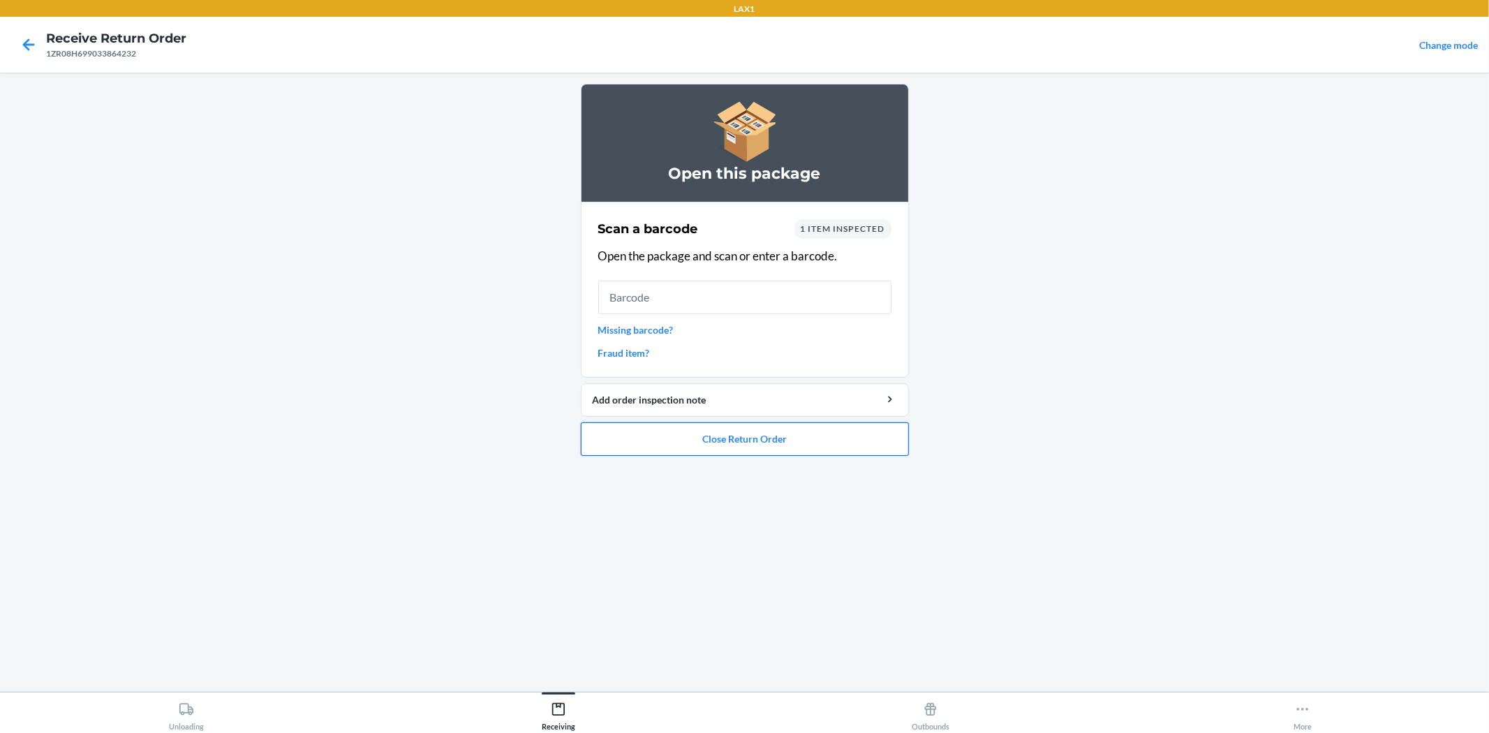
click at [778, 429] on button "Close Return Order" at bounding box center [745, 439] width 328 height 34
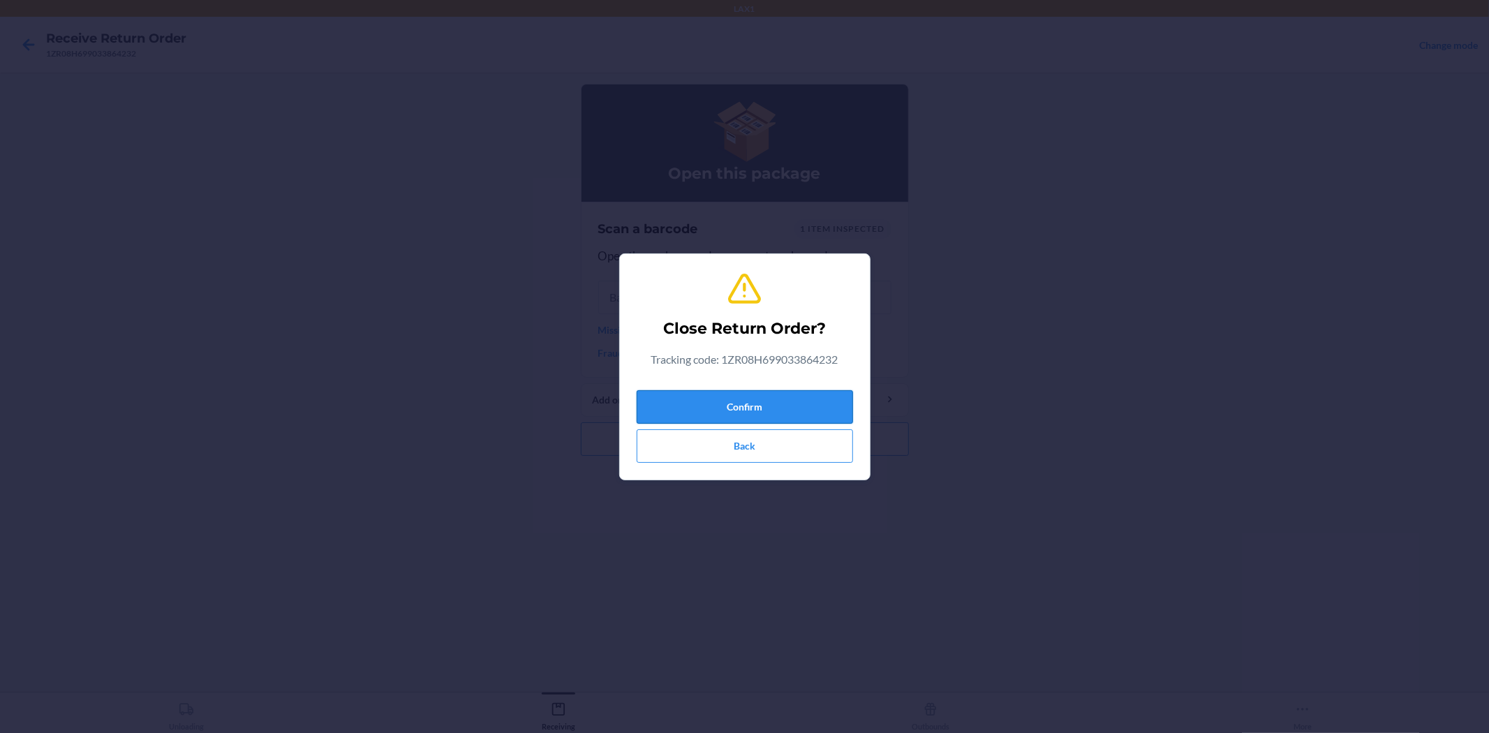
click at [783, 399] on button "Confirm" at bounding box center [745, 407] width 216 height 34
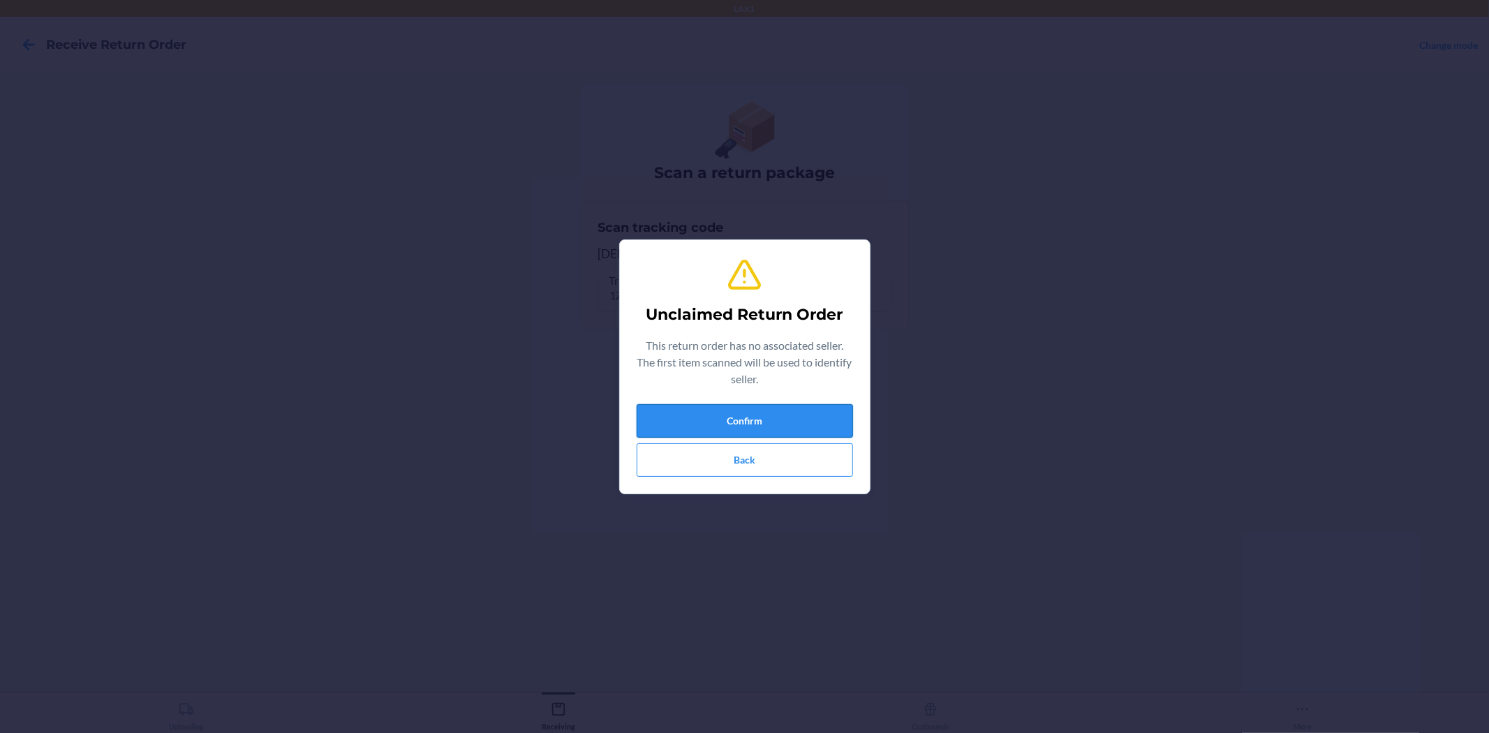
click at [759, 417] on button "Confirm" at bounding box center [745, 421] width 216 height 34
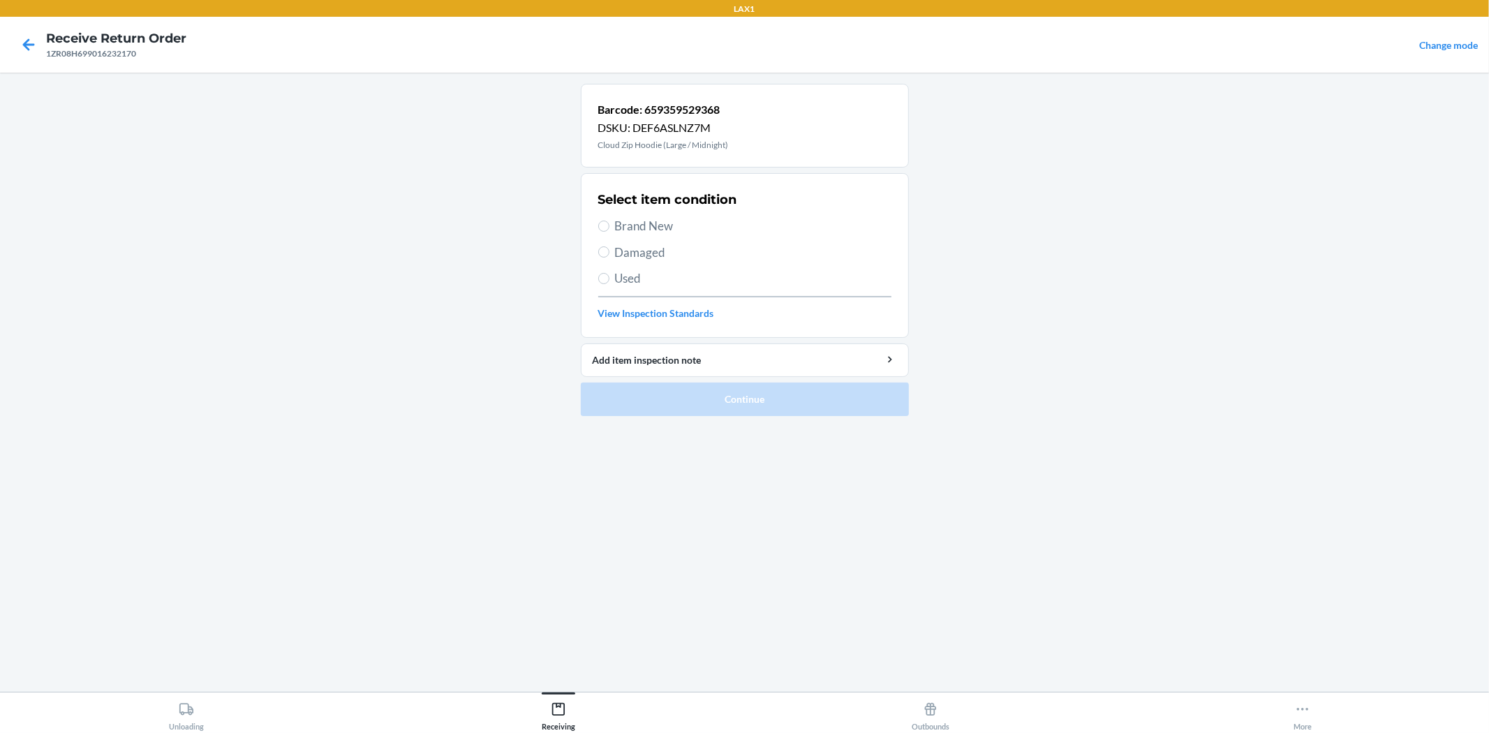
click at [649, 255] on span "Damaged" at bounding box center [753, 253] width 276 height 18
click at [609, 255] on input "Damaged" at bounding box center [603, 251] width 11 height 11
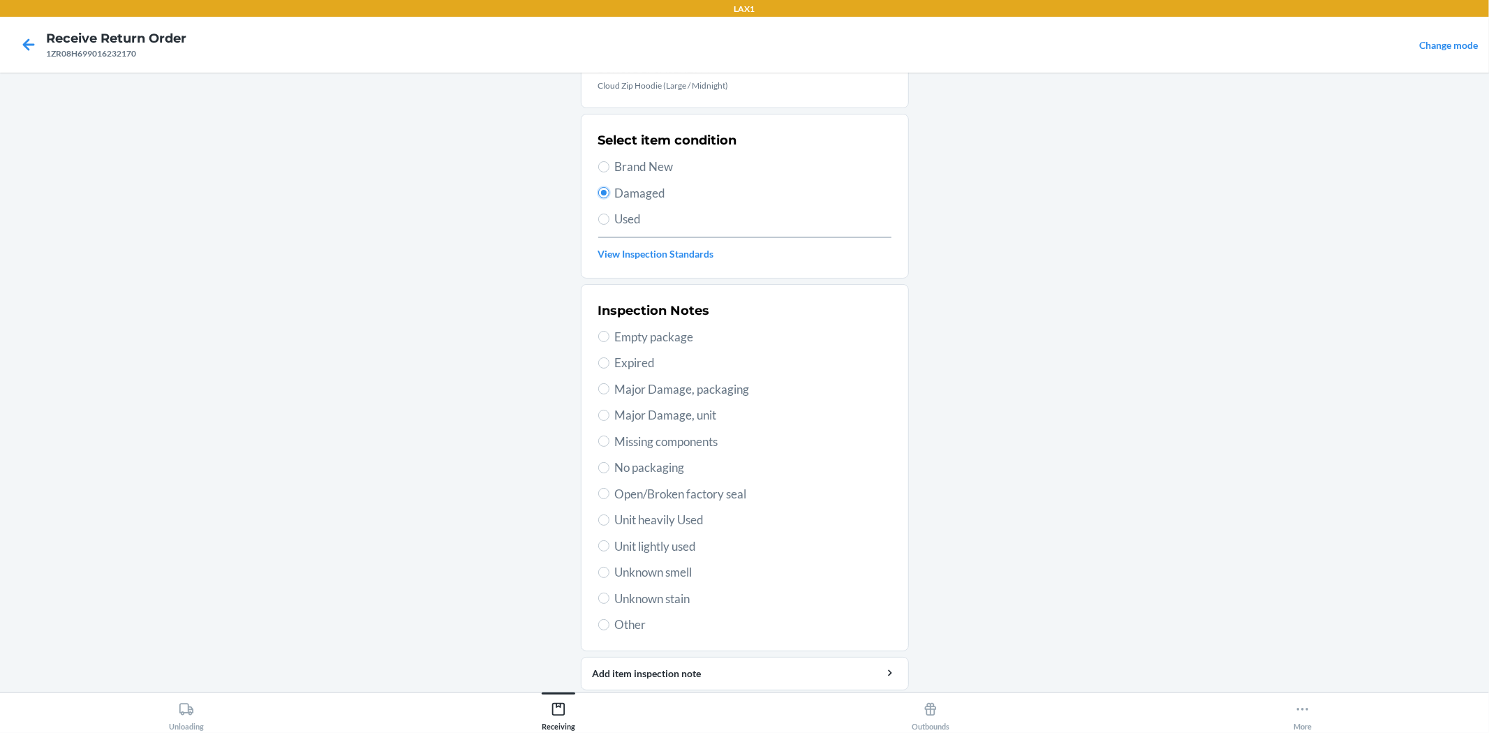
scroll to position [77, 0]
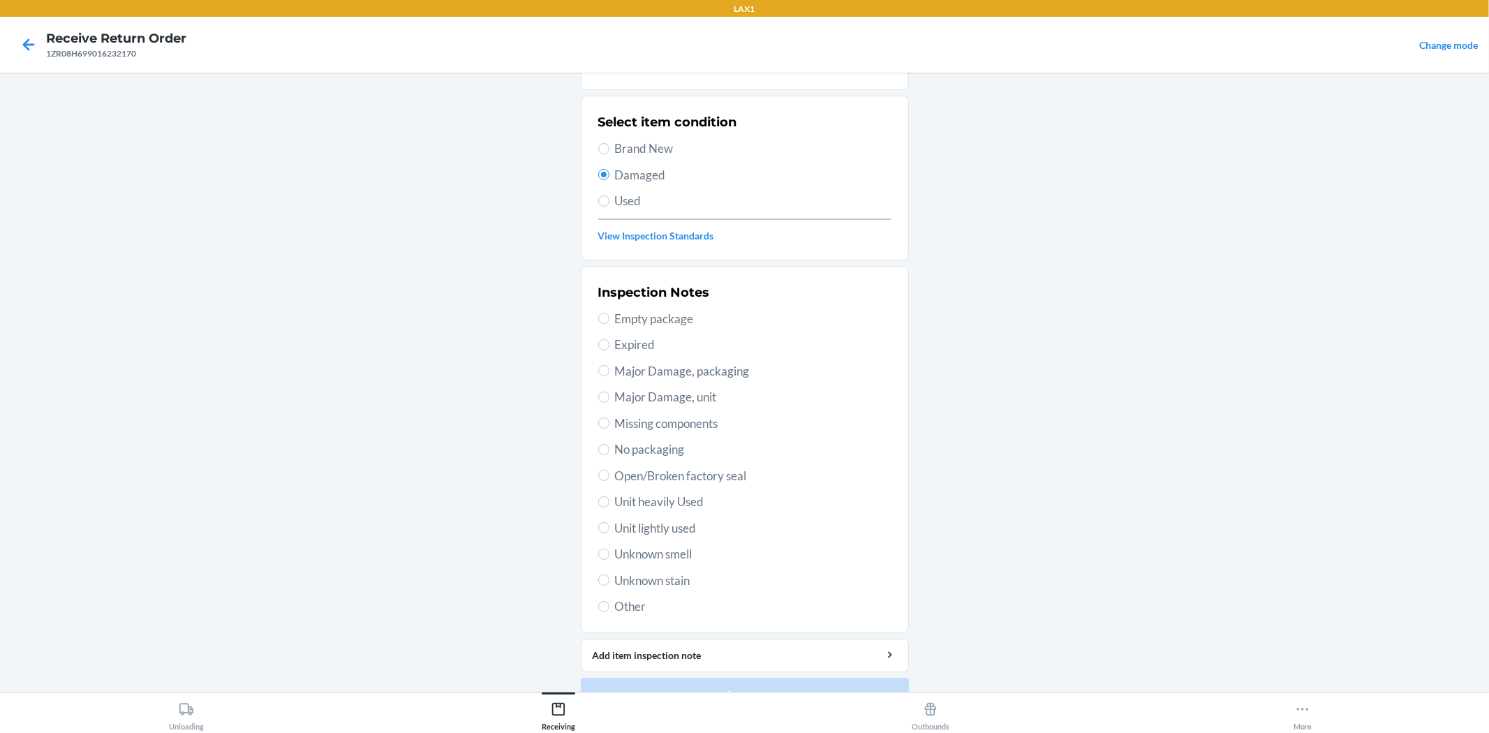
click at [673, 529] on span "Unit lightly used" at bounding box center [753, 528] width 276 height 18
click at [609, 529] on input "Unit lightly used" at bounding box center [603, 527] width 11 height 11
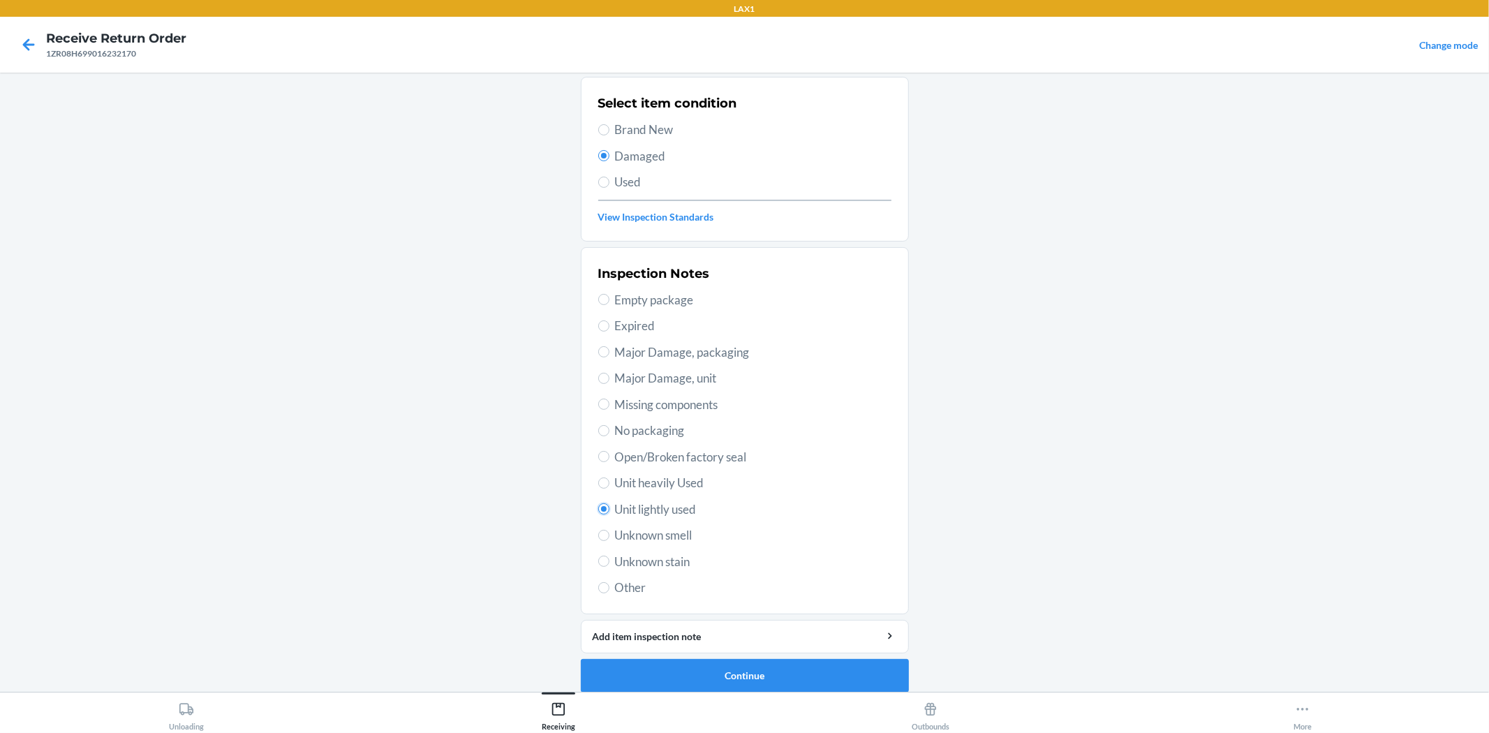
scroll to position [107, 0]
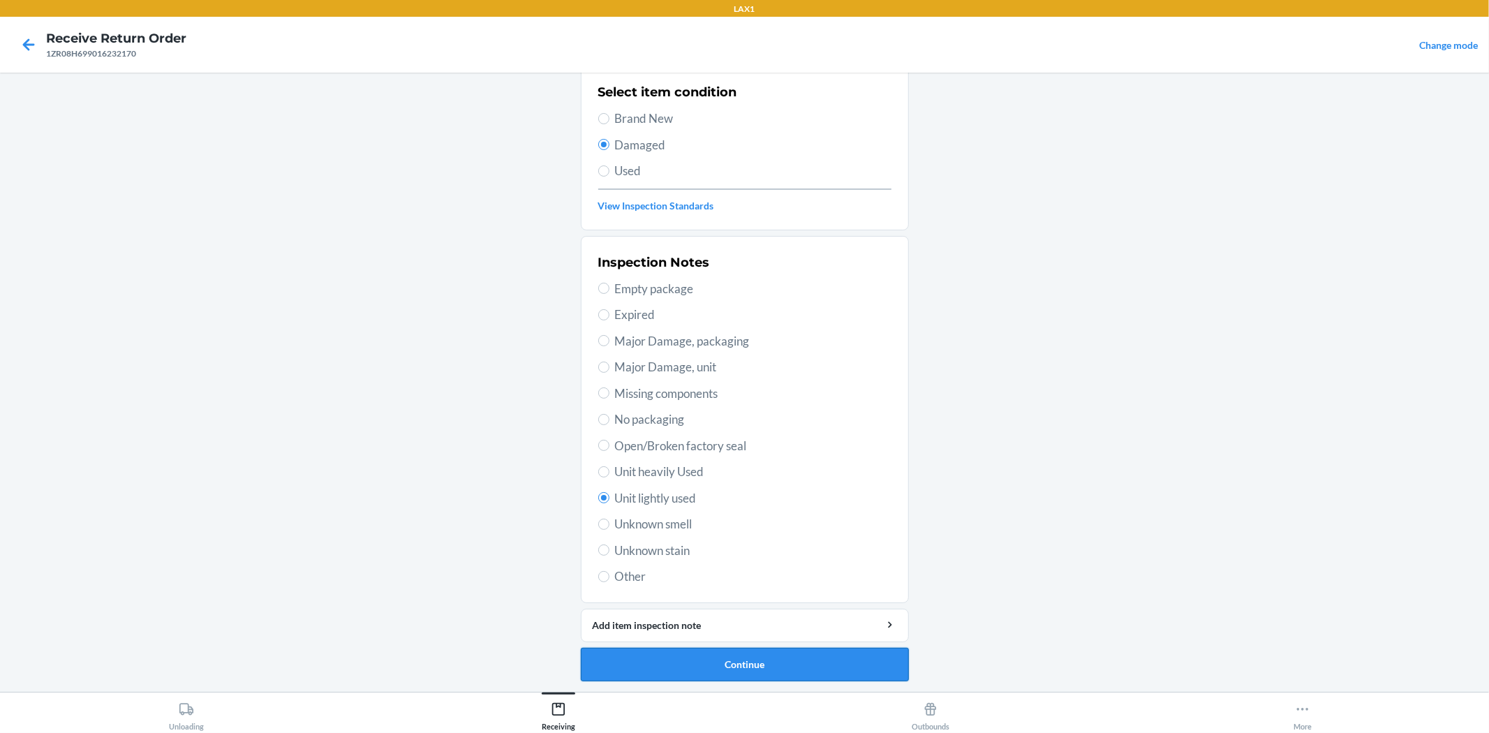
click at [779, 660] on button "Continue" at bounding box center [745, 665] width 328 height 34
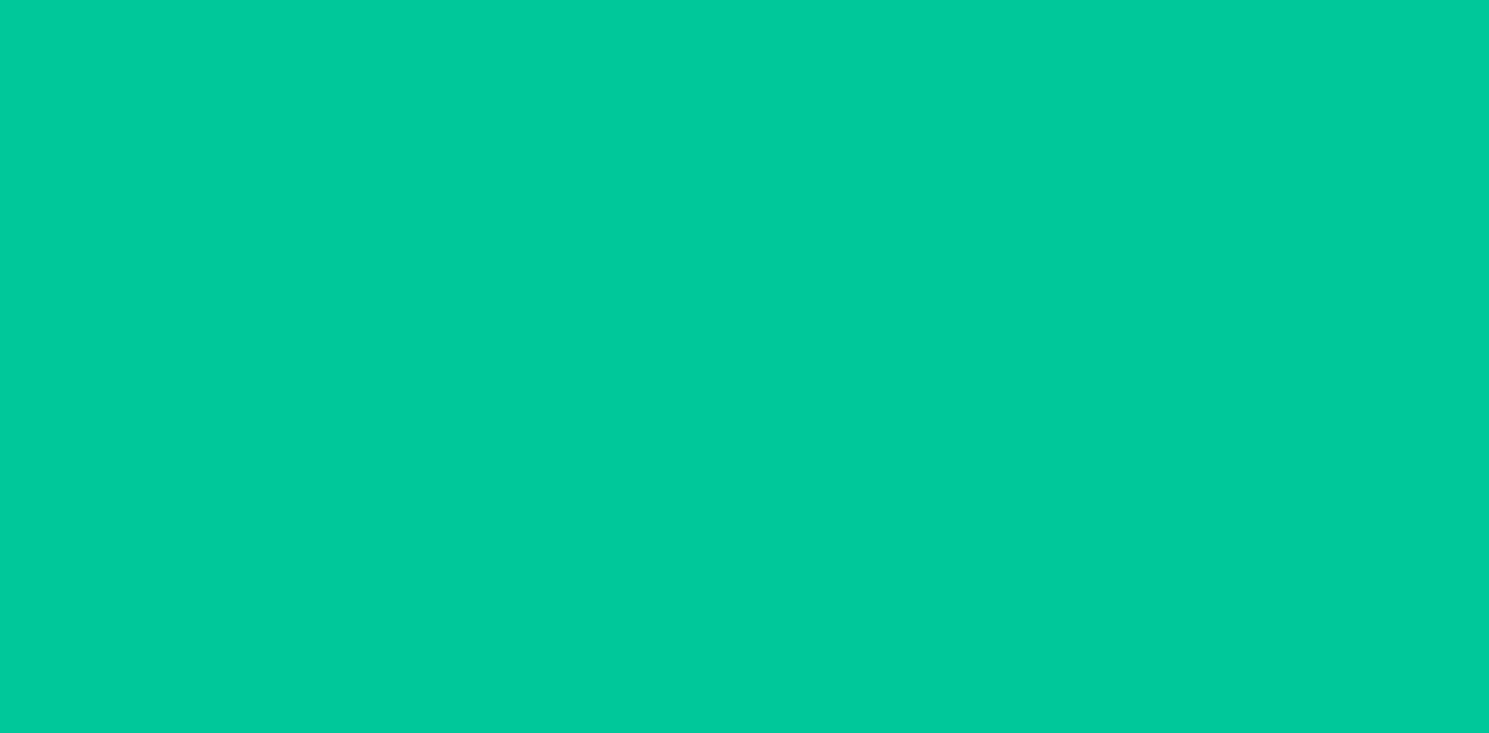
scroll to position [0, 0]
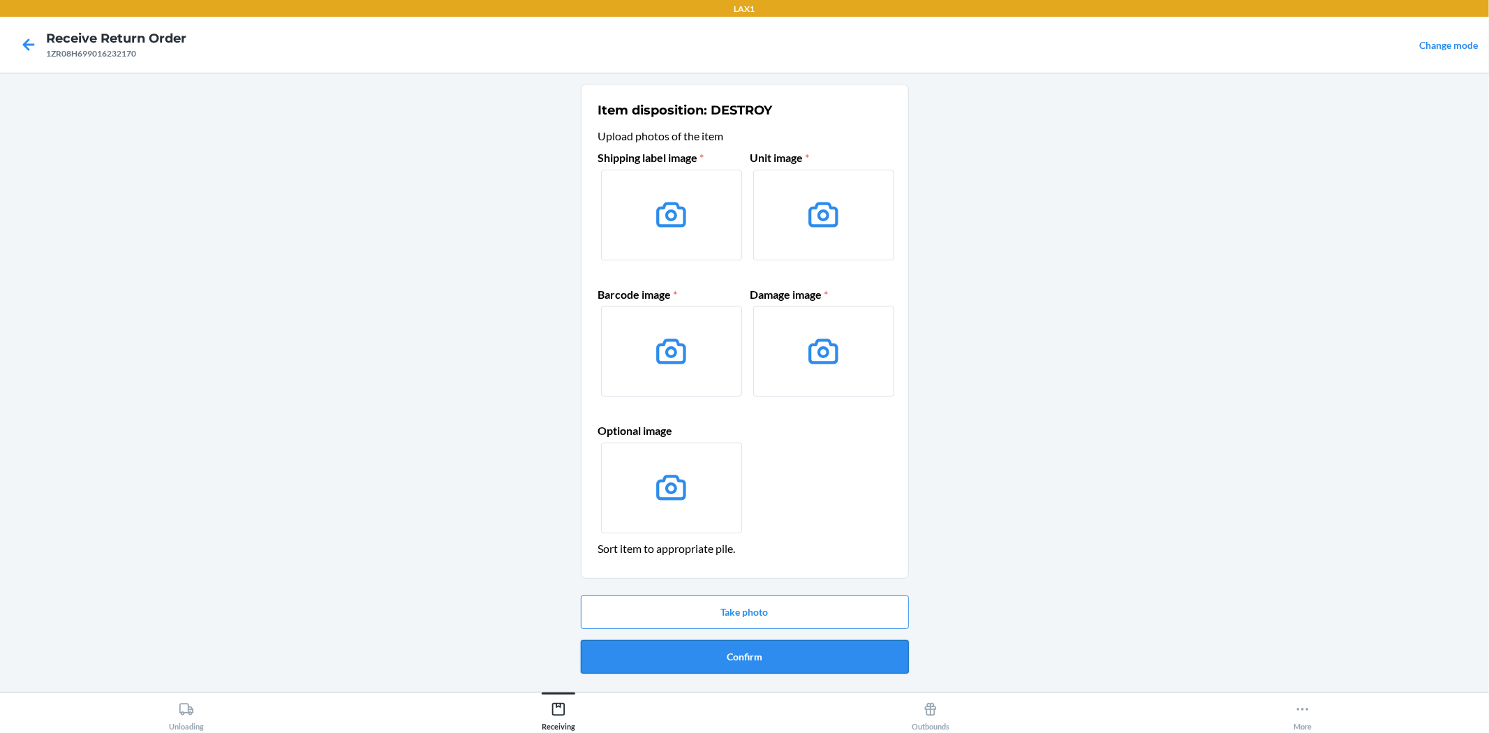
click at [789, 653] on button "Confirm" at bounding box center [745, 657] width 328 height 34
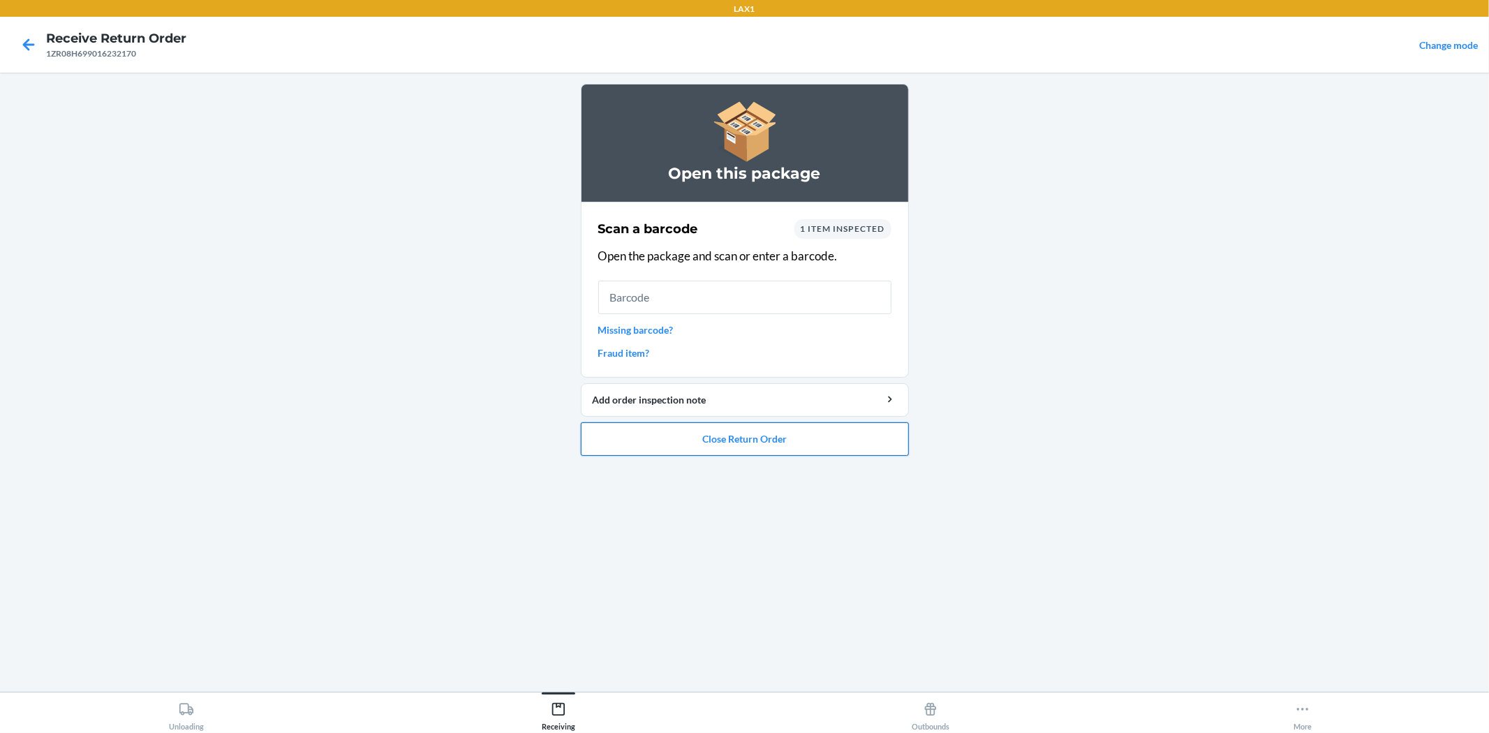
click at [750, 434] on button "Close Return Order" at bounding box center [745, 439] width 328 height 34
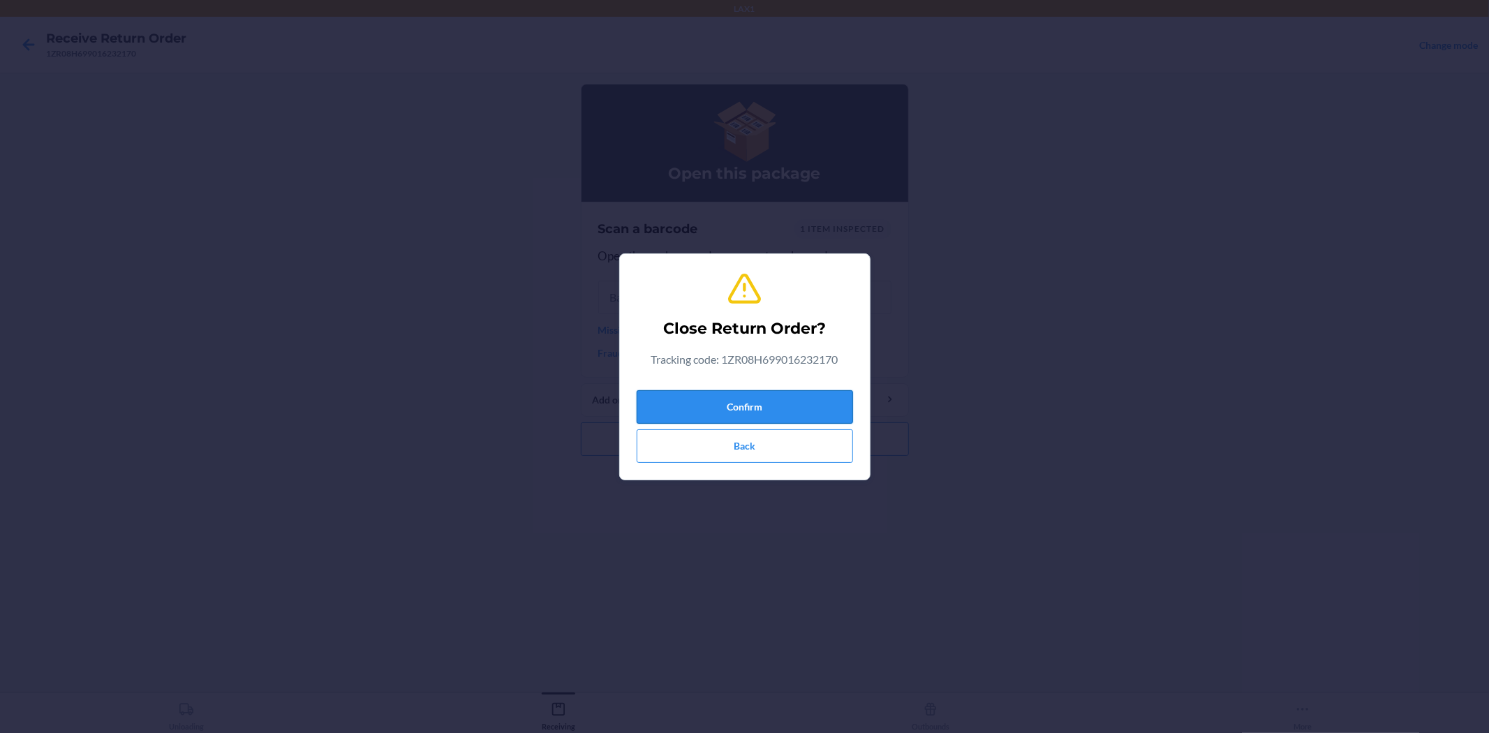
click at [773, 410] on button "Confirm" at bounding box center [745, 407] width 216 height 34
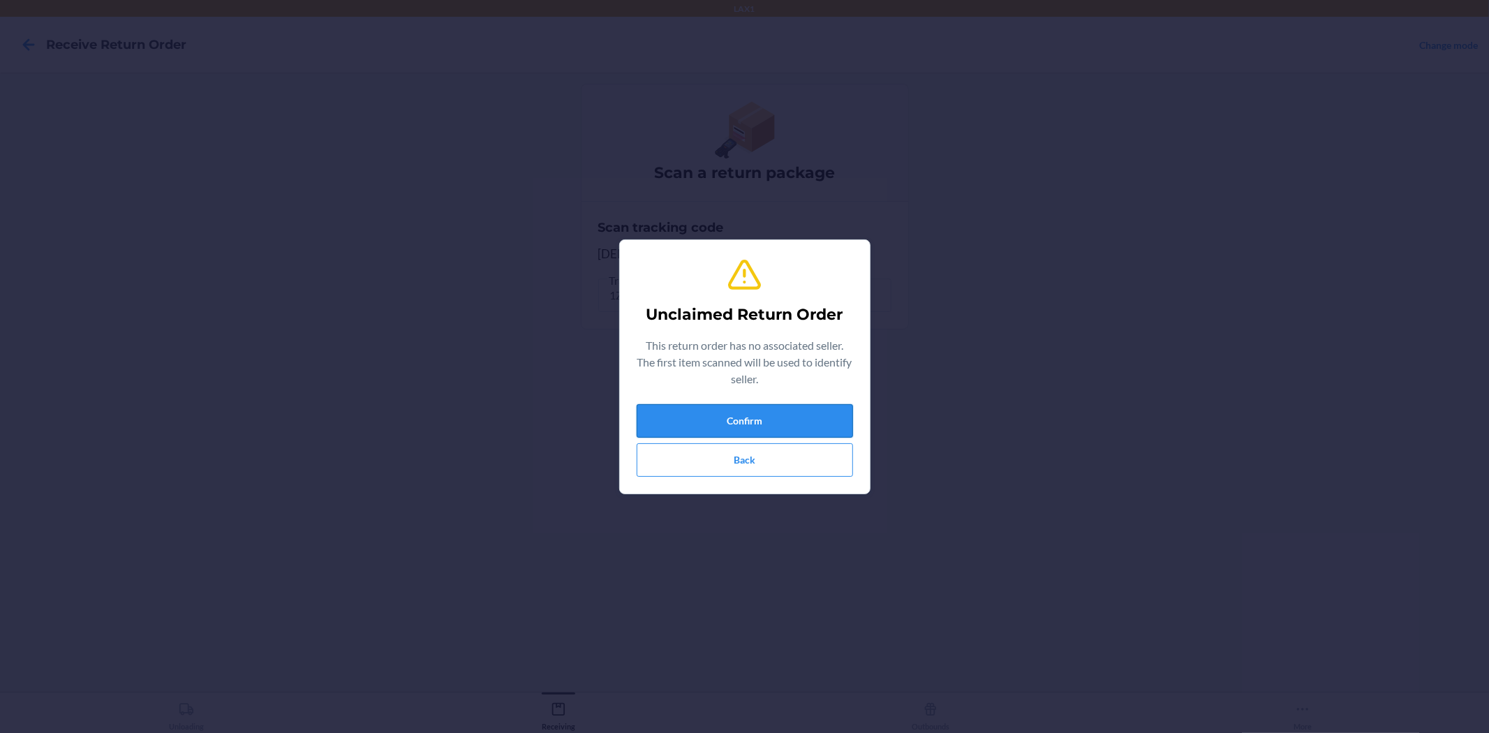
click at [845, 430] on button "Confirm" at bounding box center [745, 421] width 216 height 34
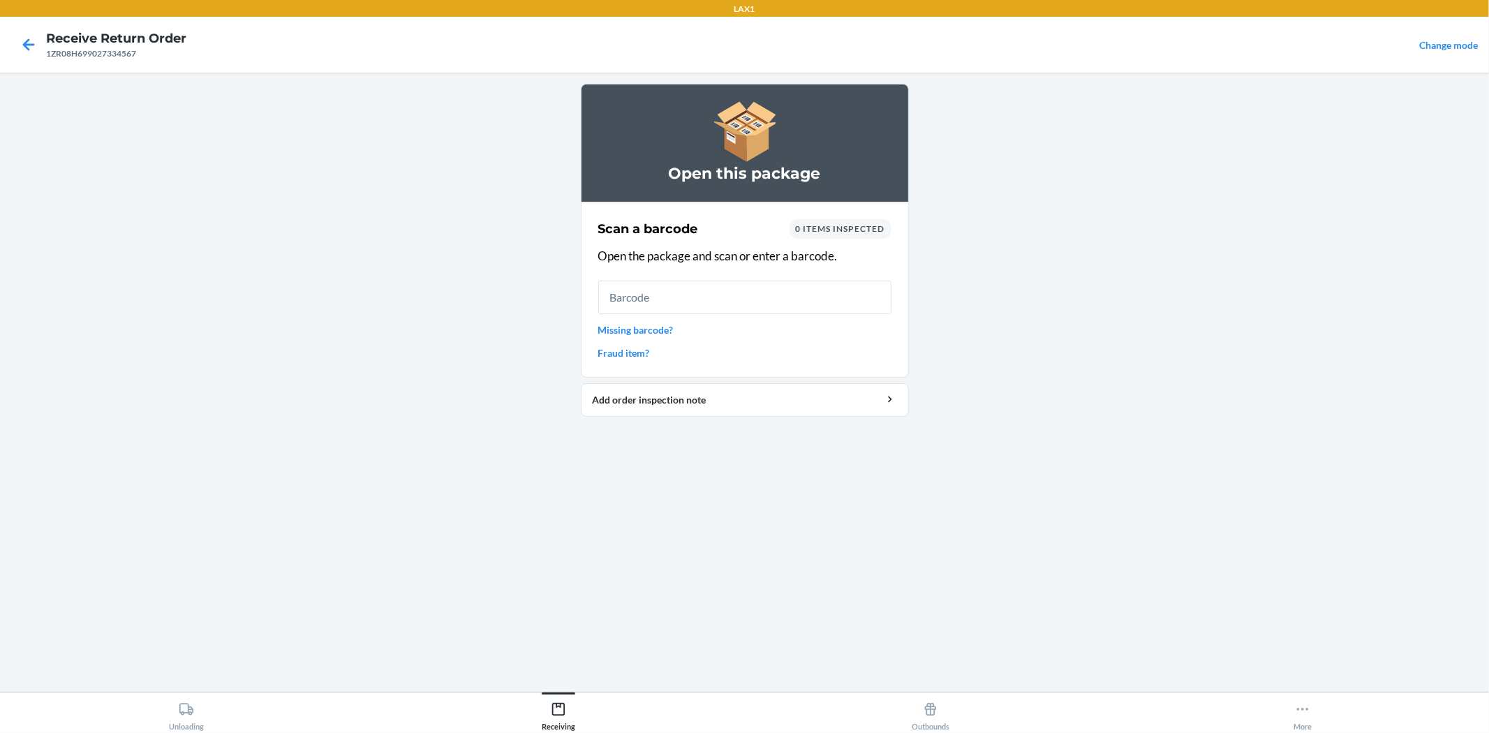
click at [637, 329] on link "Missing barcode?" at bounding box center [744, 329] width 293 height 15
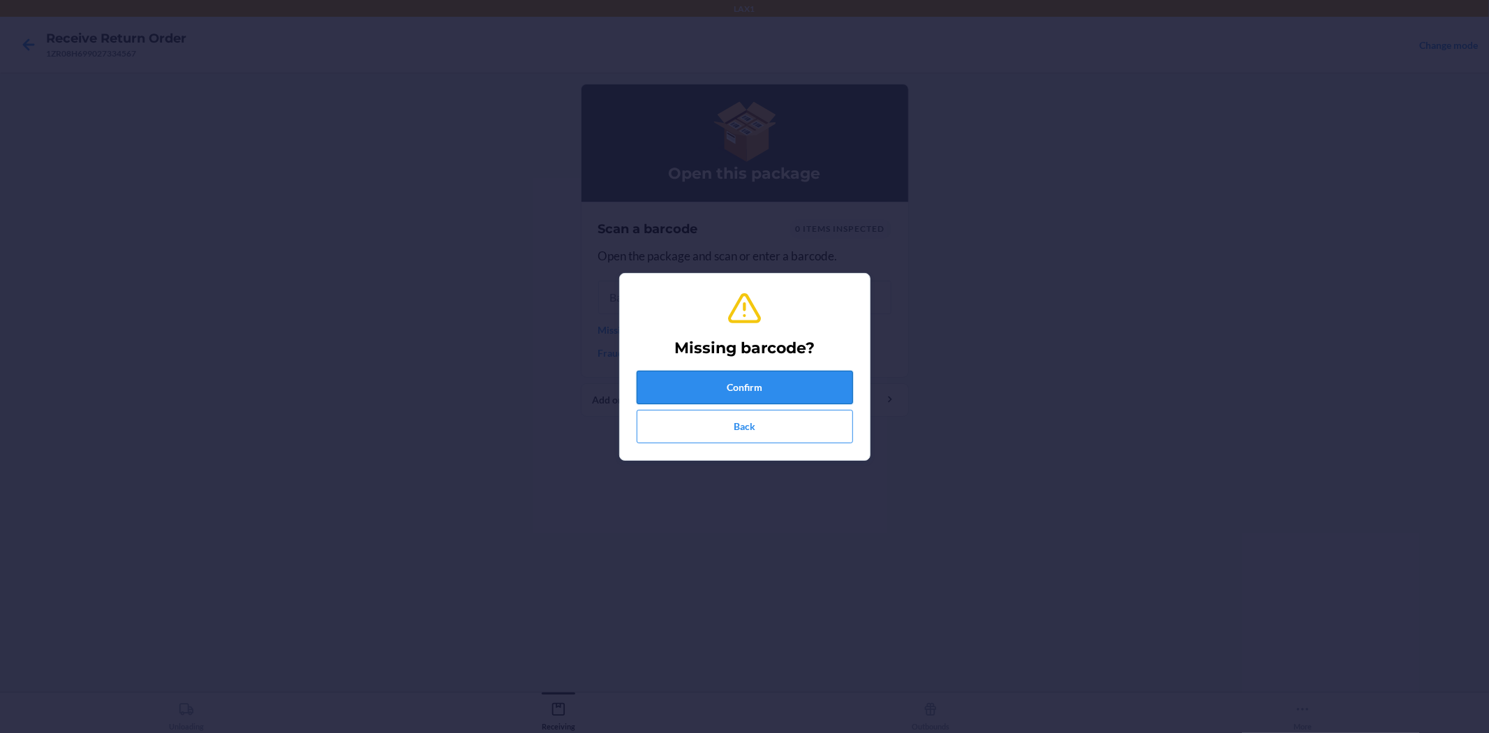
click at [723, 381] on button "Confirm" at bounding box center [745, 388] width 216 height 34
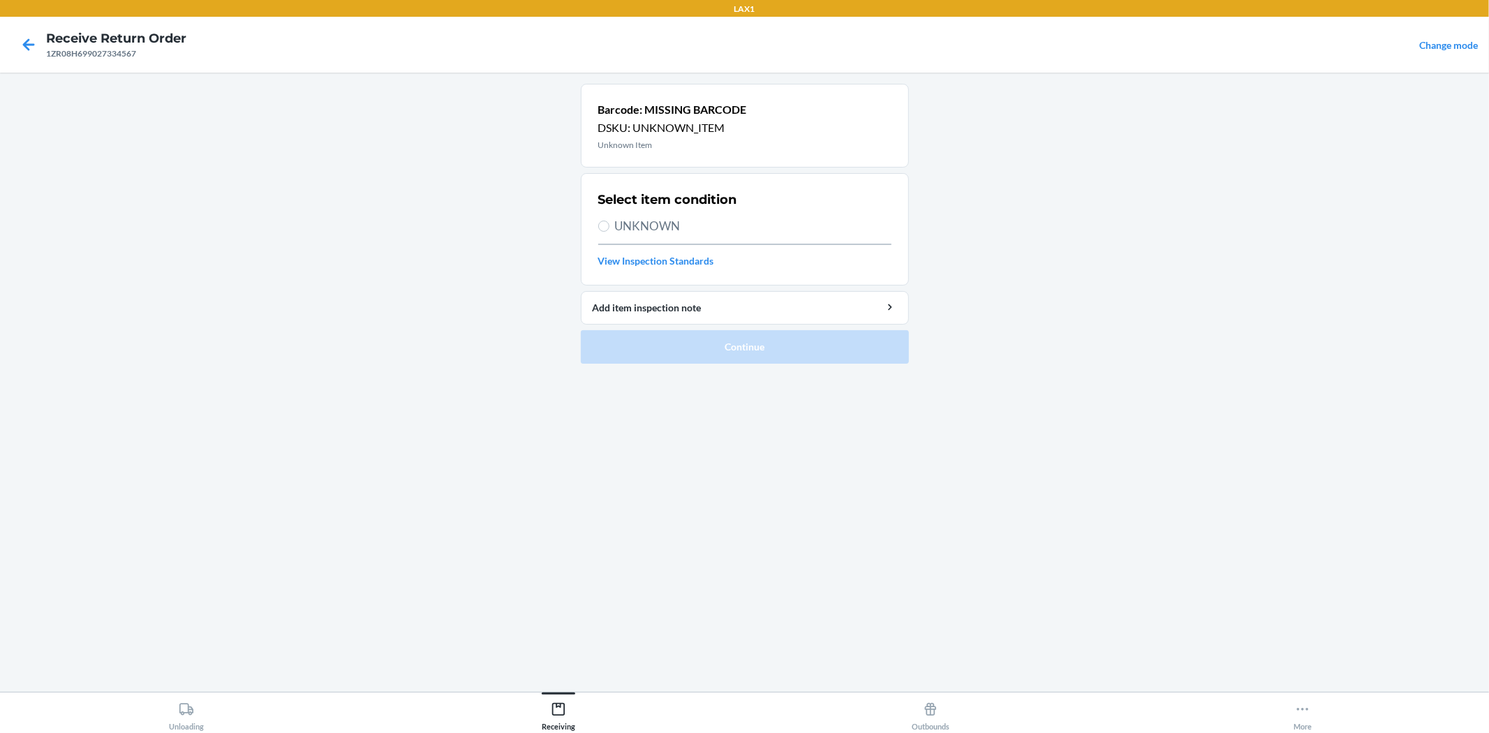
click at [665, 234] on span "UNKNOWN" at bounding box center [753, 226] width 276 height 18
click at [609, 232] on input "UNKNOWN" at bounding box center [603, 226] width 11 height 11
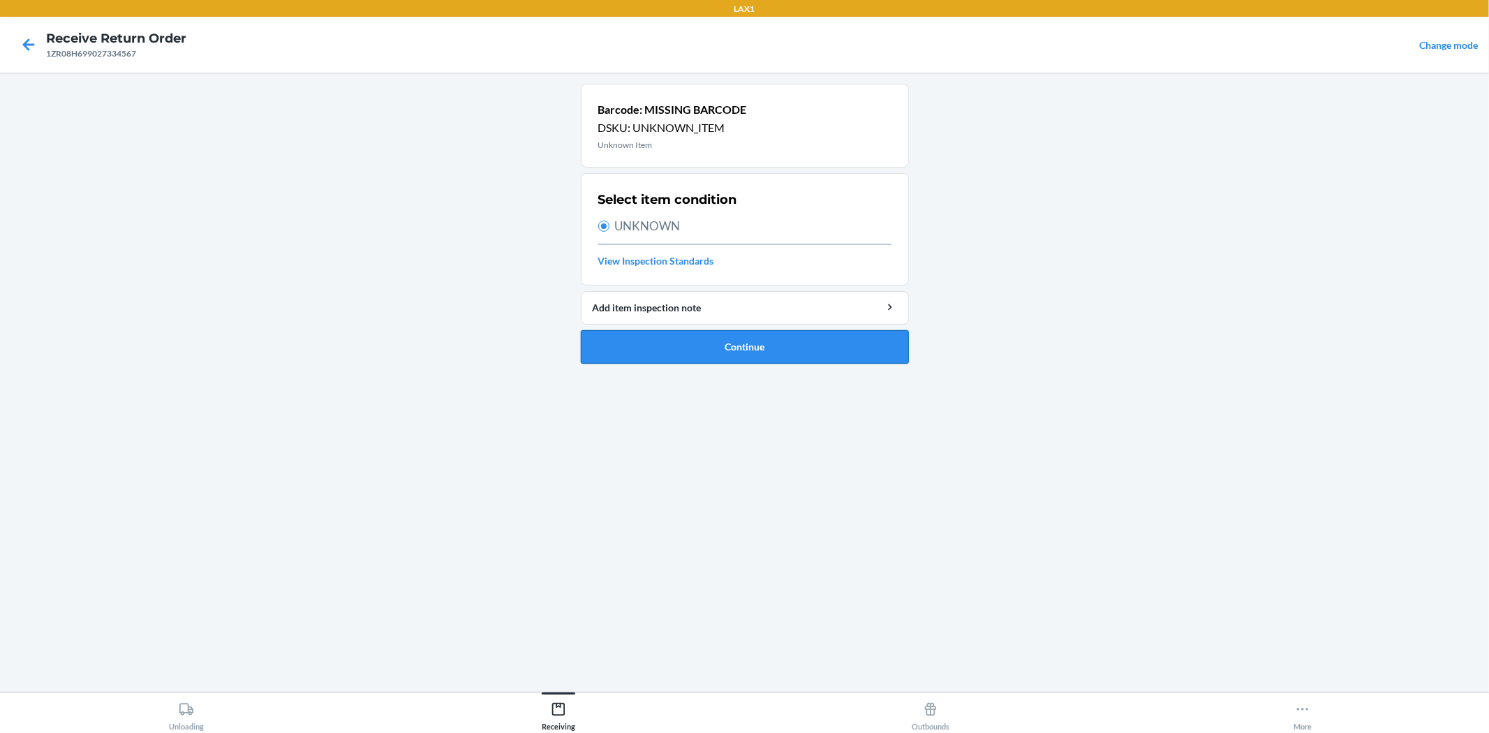
click at [717, 336] on button "Continue" at bounding box center [745, 347] width 328 height 34
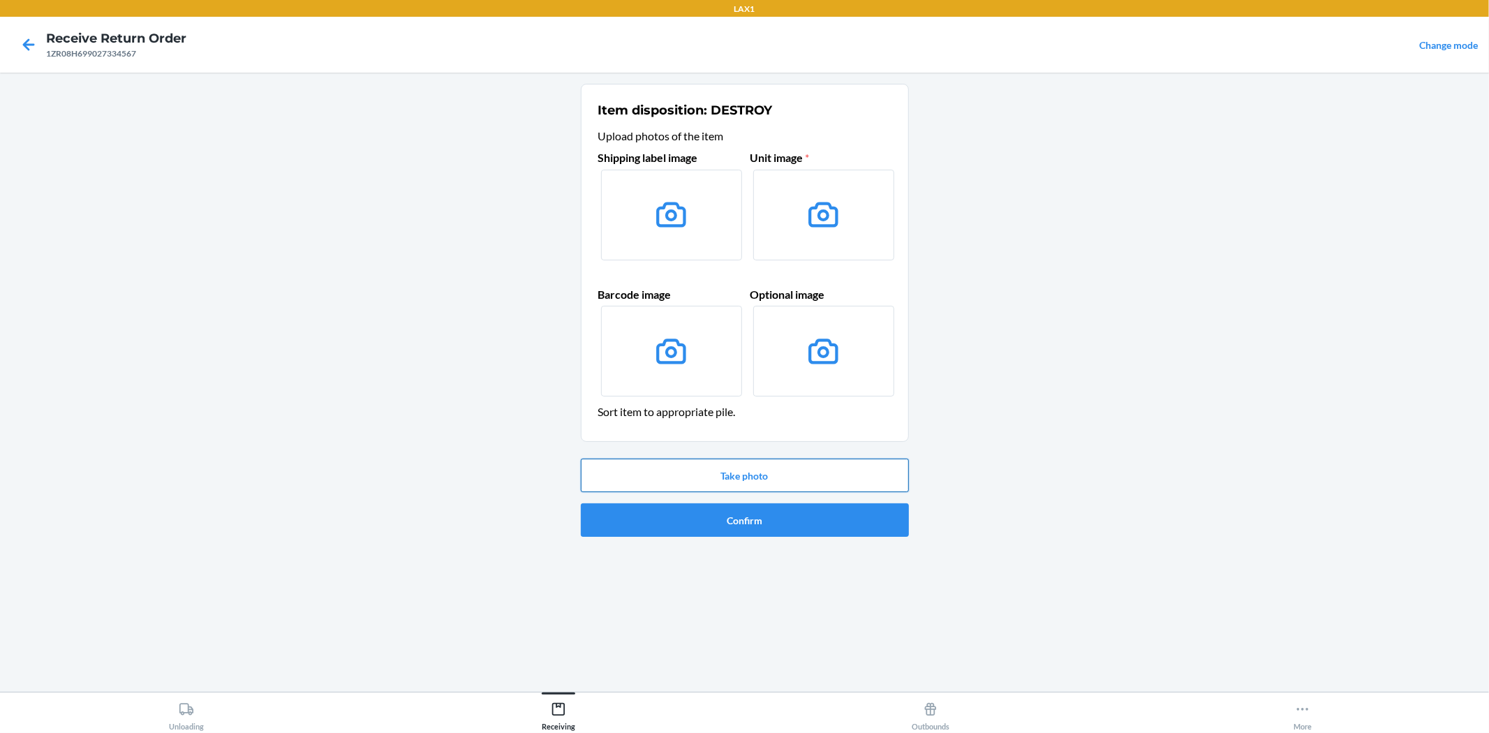
click at [764, 465] on button "Take photo" at bounding box center [745, 476] width 328 height 34
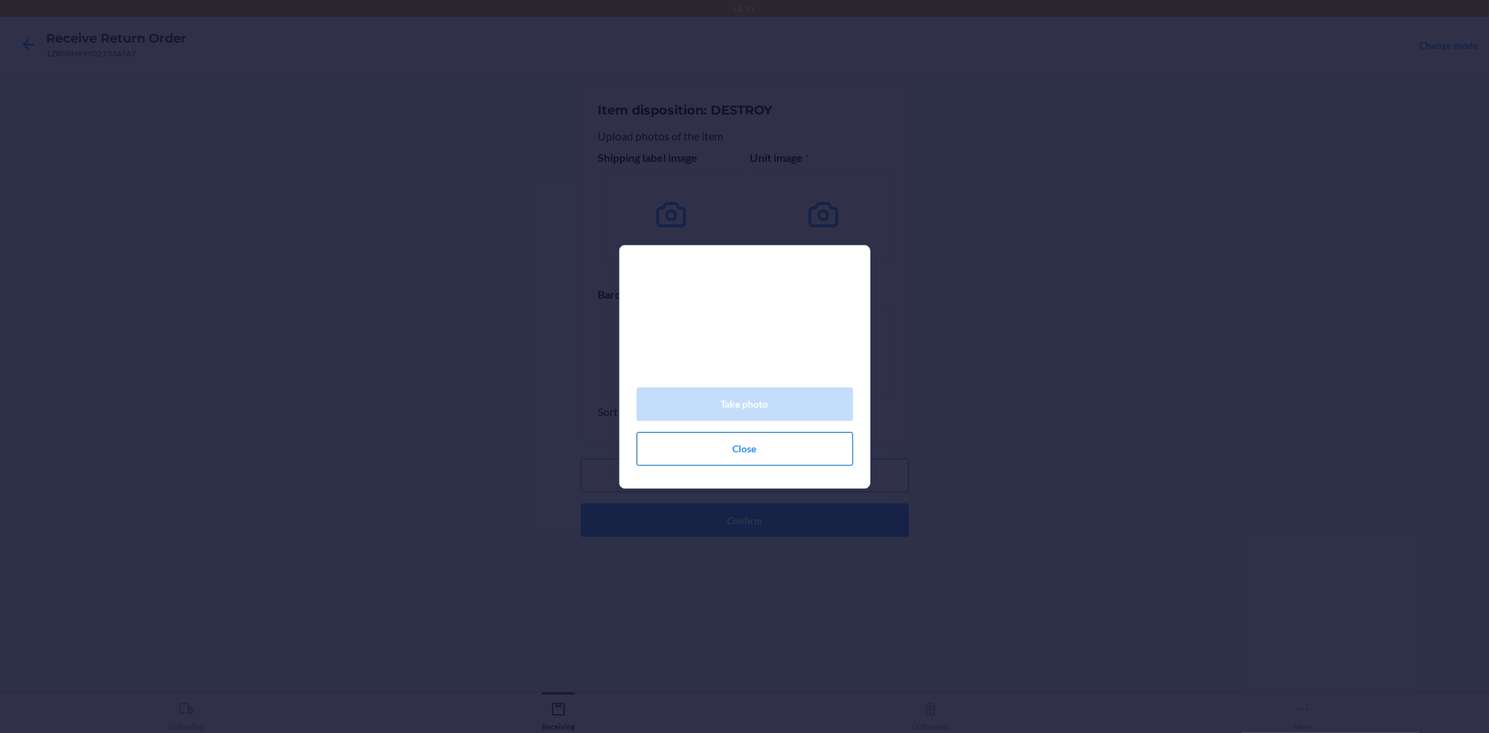
click at [751, 450] on button "Close" at bounding box center [745, 449] width 216 height 34
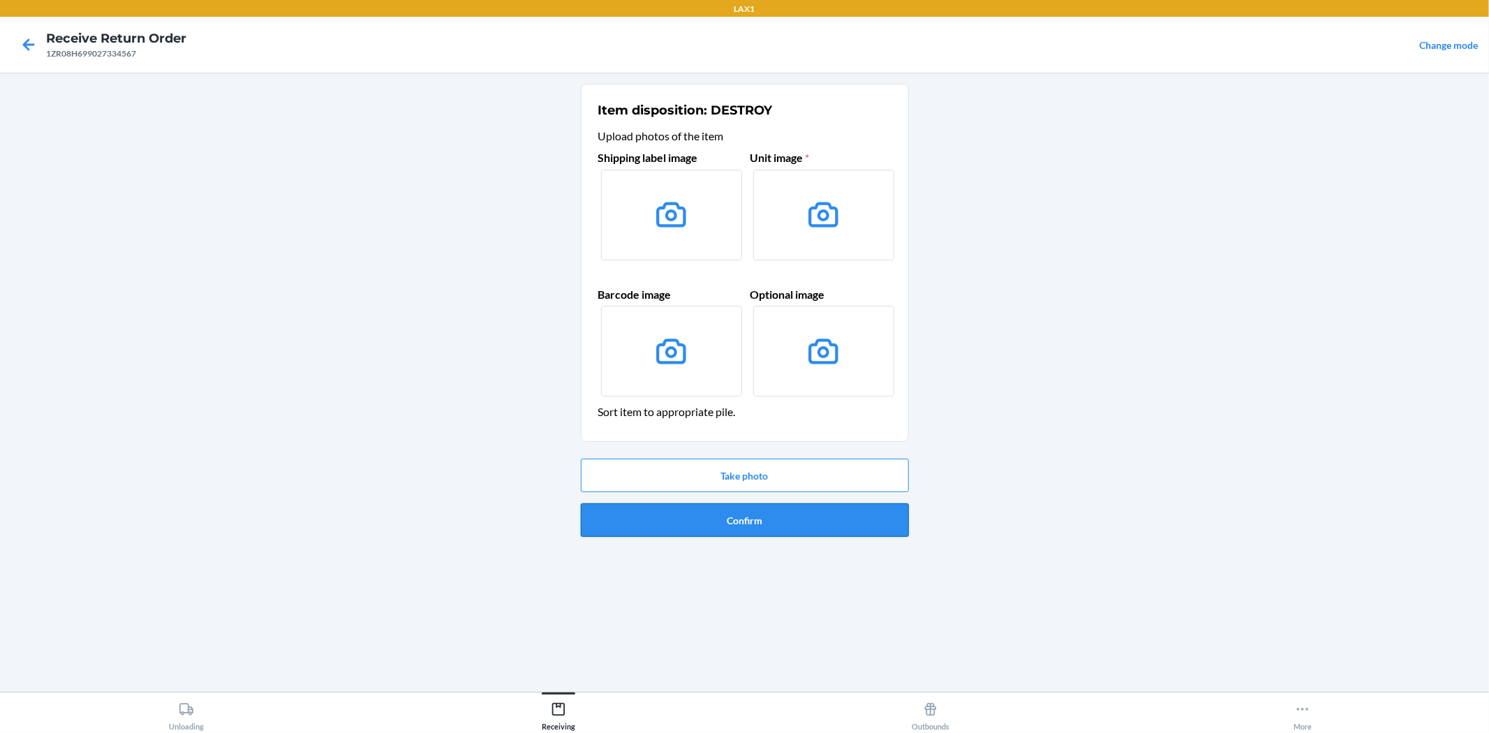
click at [776, 511] on button "Confirm" at bounding box center [745, 520] width 328 height 34
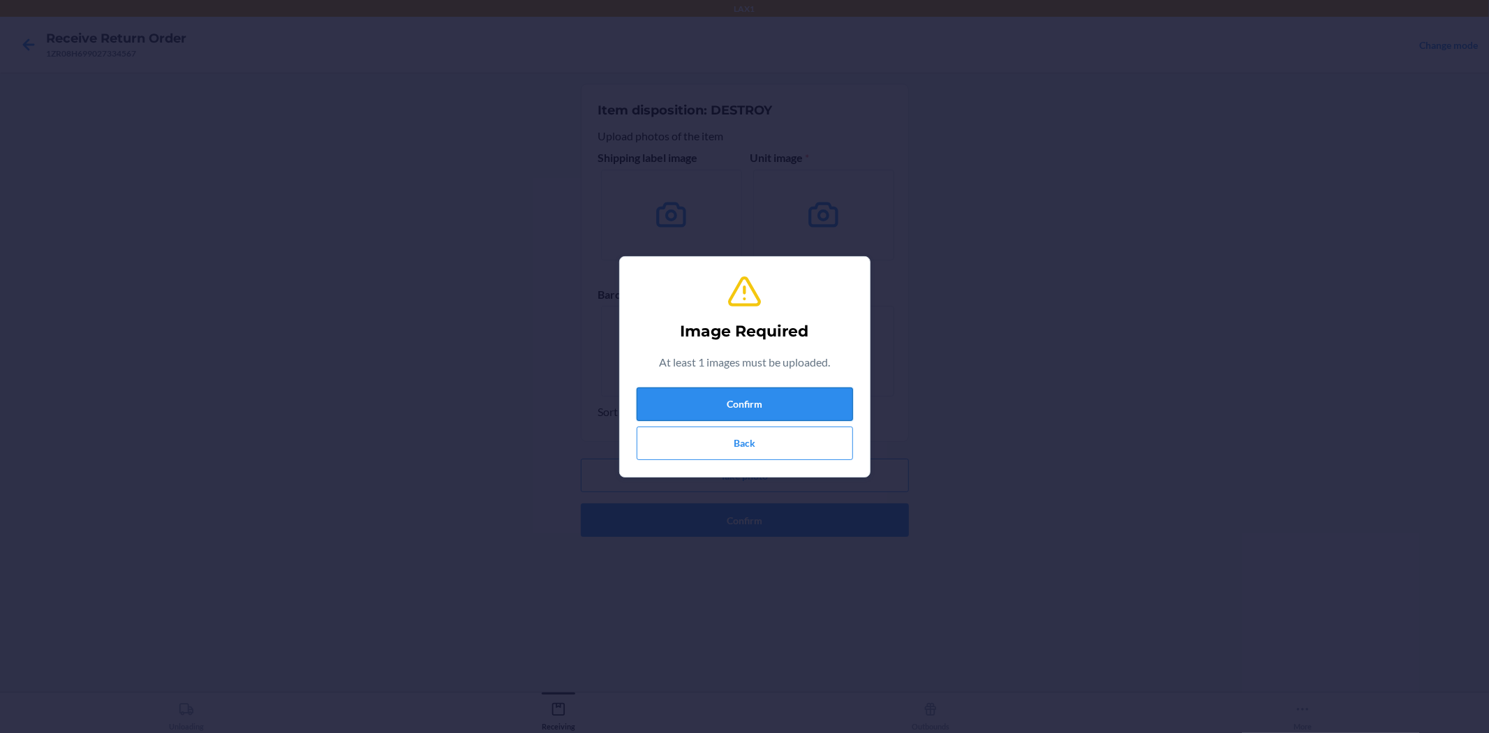
click at [770, 400] on button "Confirm" at bounding box center [745, 404] width 216 height 34
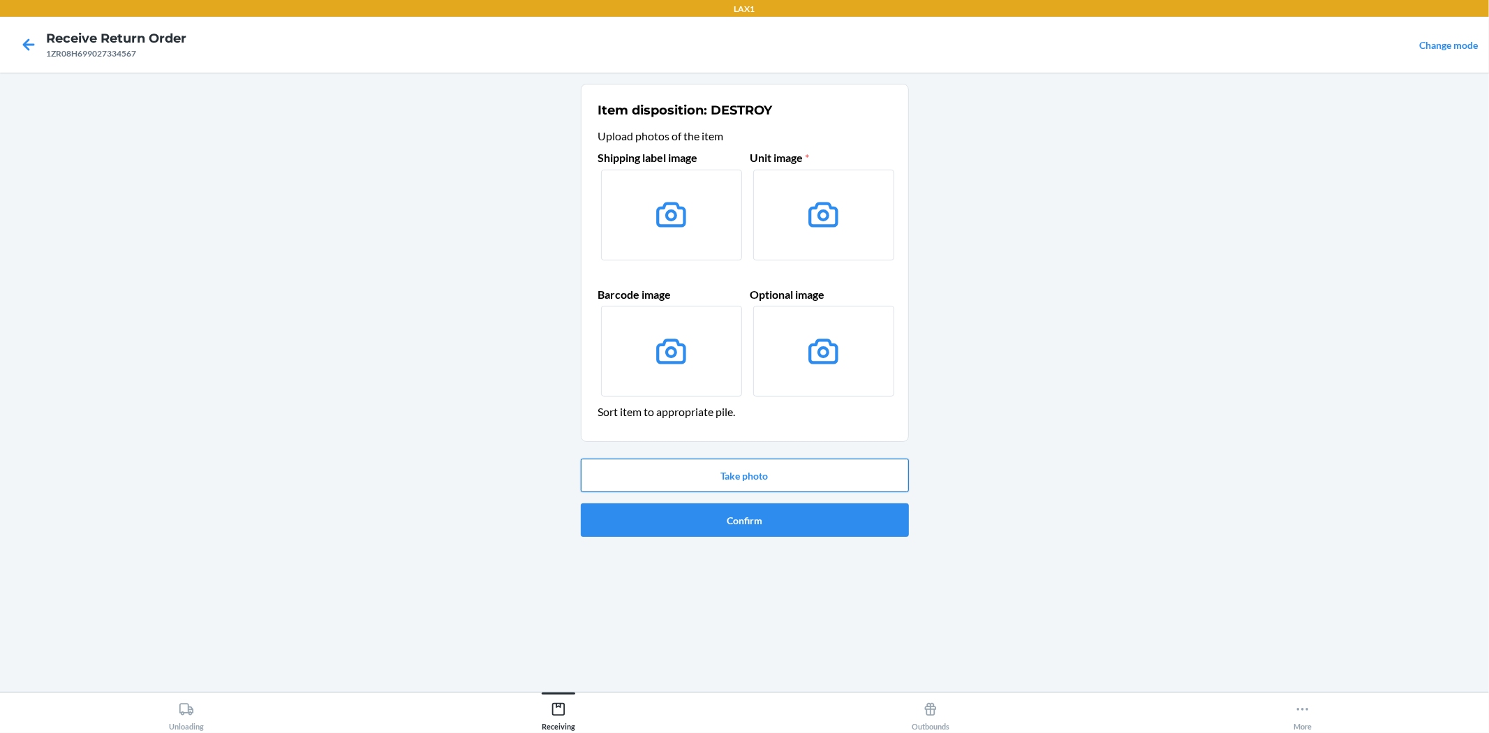
click at [798, 472] on button "Take photo" at bounding box center [745, 476] width 328 height 34
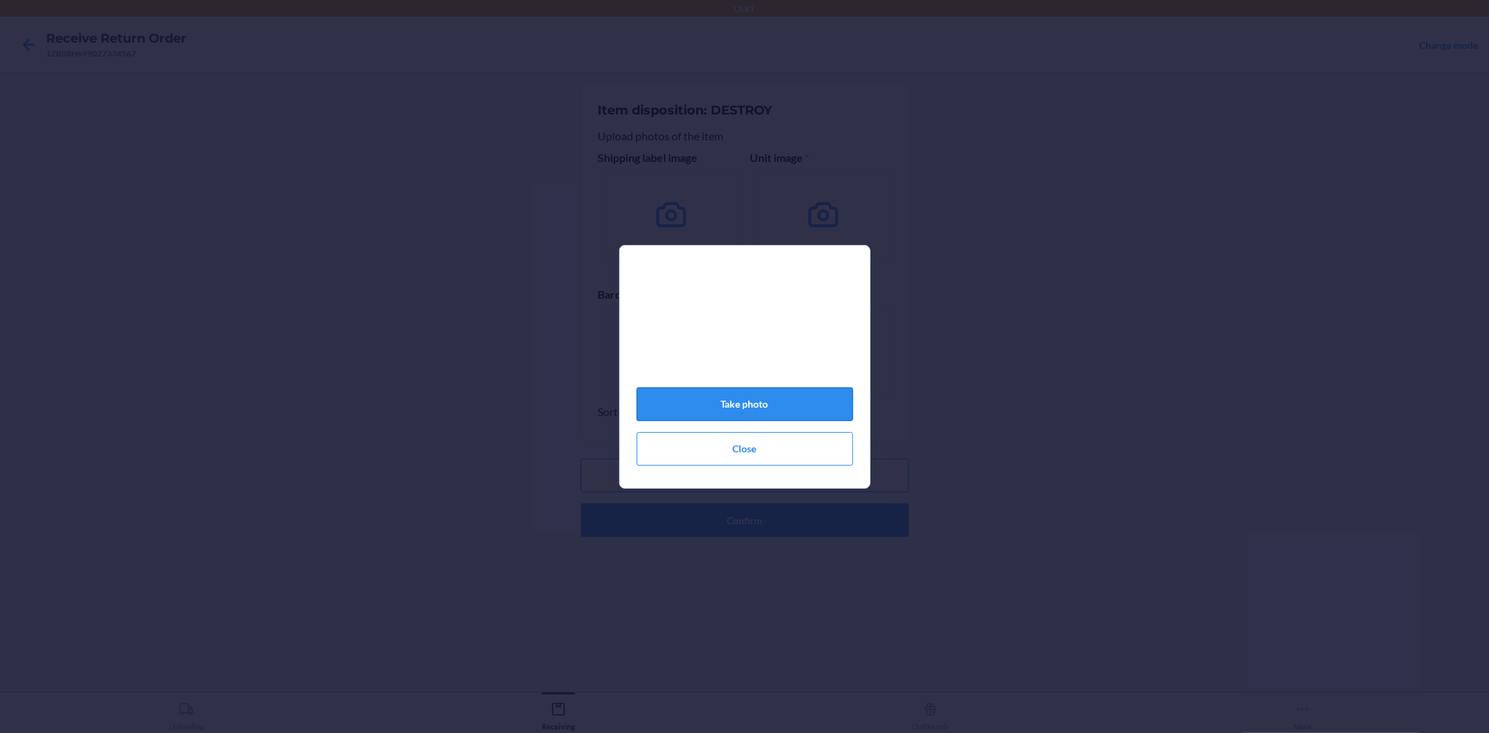
click at [801, 406] on button "Take photo" at bounding box center [745, 404] width 216 height 34
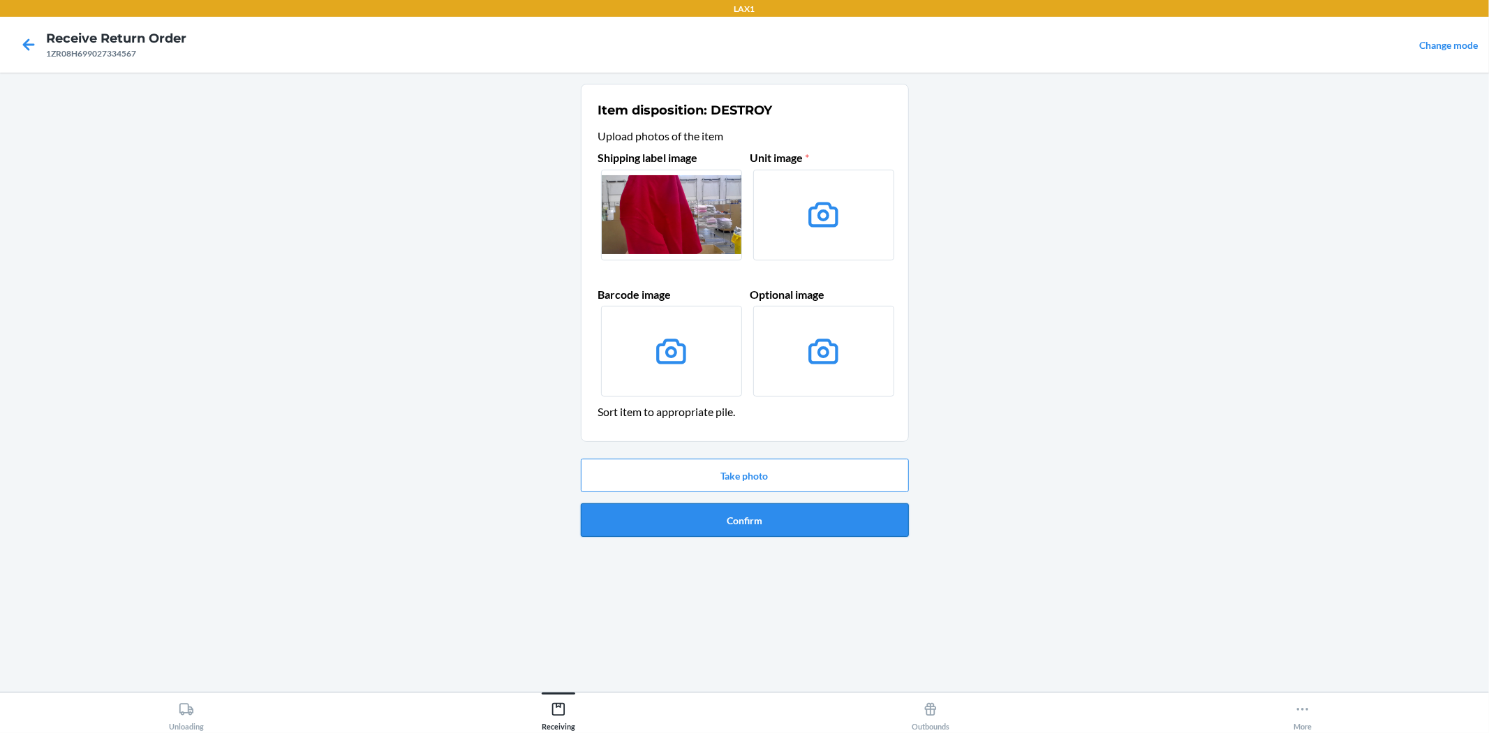
click at [732, 506] on button "Confirm" at bounding box center [745, 520] width 328 height 34
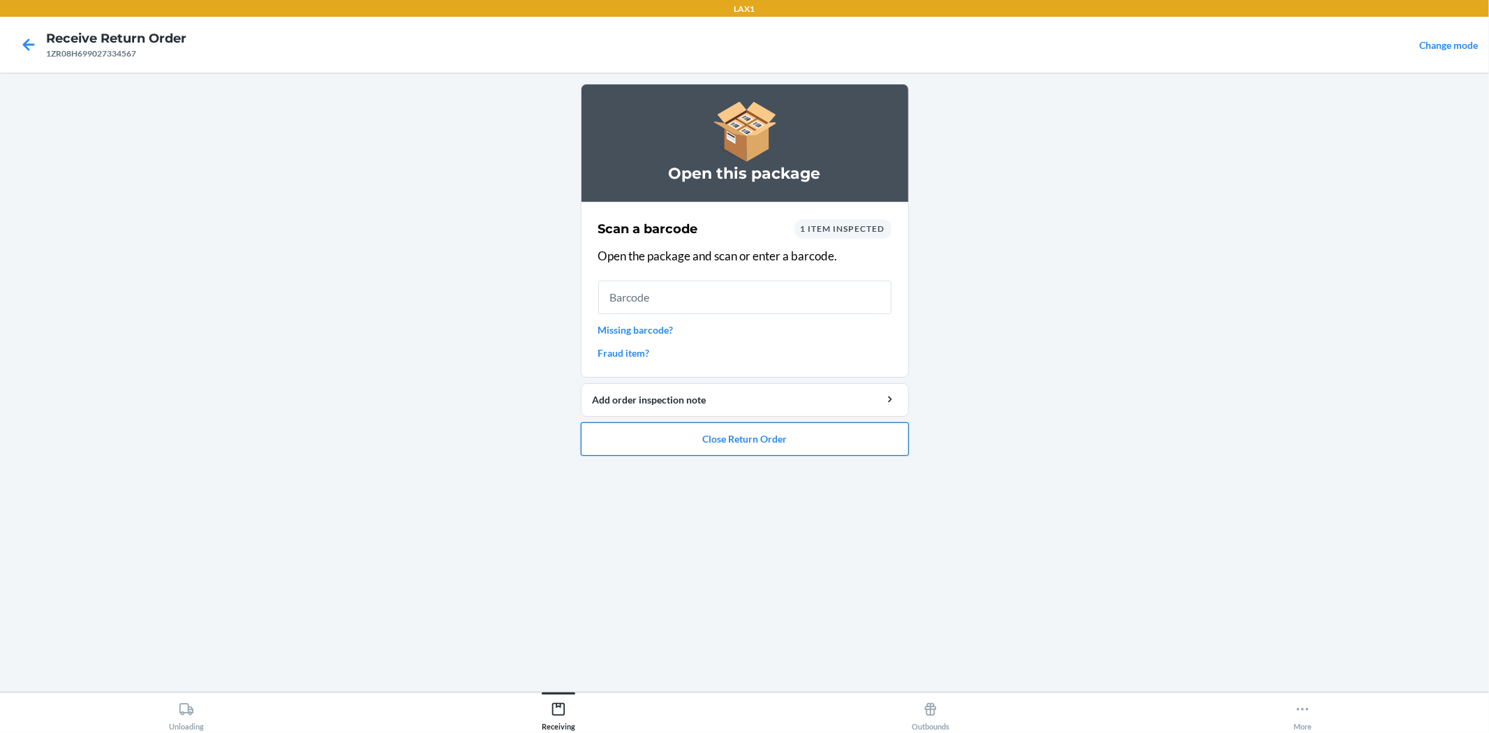
click at [813, 447] on button "Close Return Order" at bounding box center [745, 439] width 328 height 34
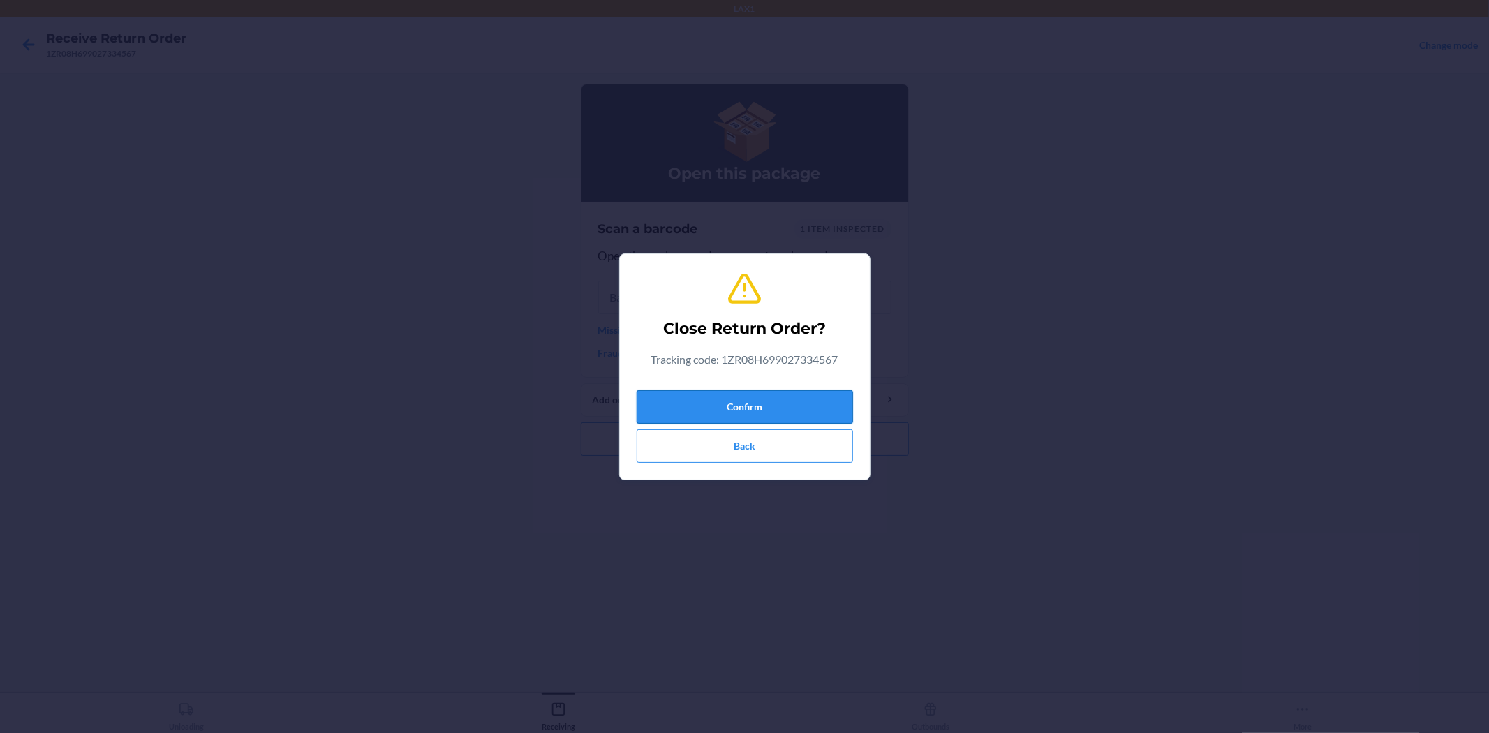
click at [749, 413] on button "Confirm" at bounding box center [745, 407] width 216 height 34
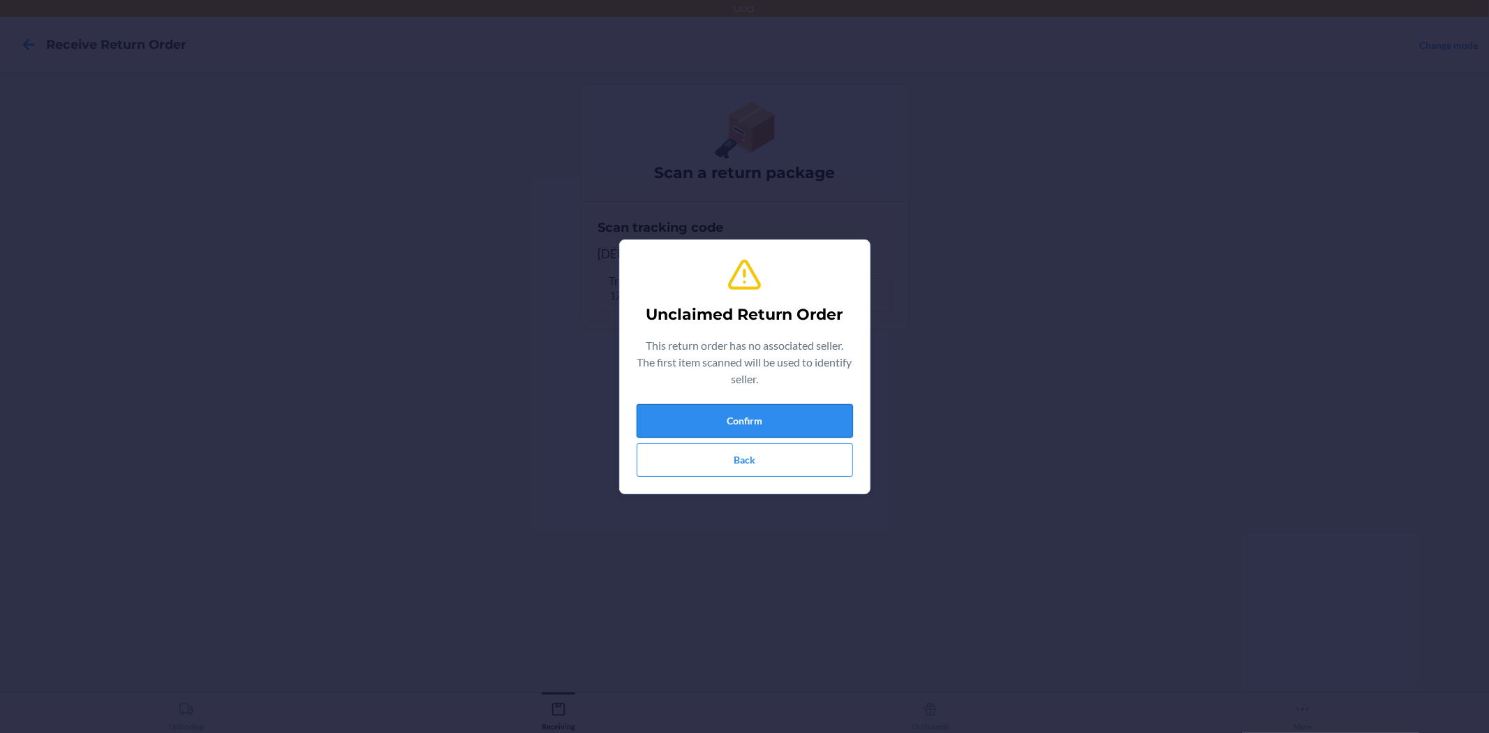
click at [778, 415] on button "Confirm" at bounding box center [745, 421] width 216 height 34
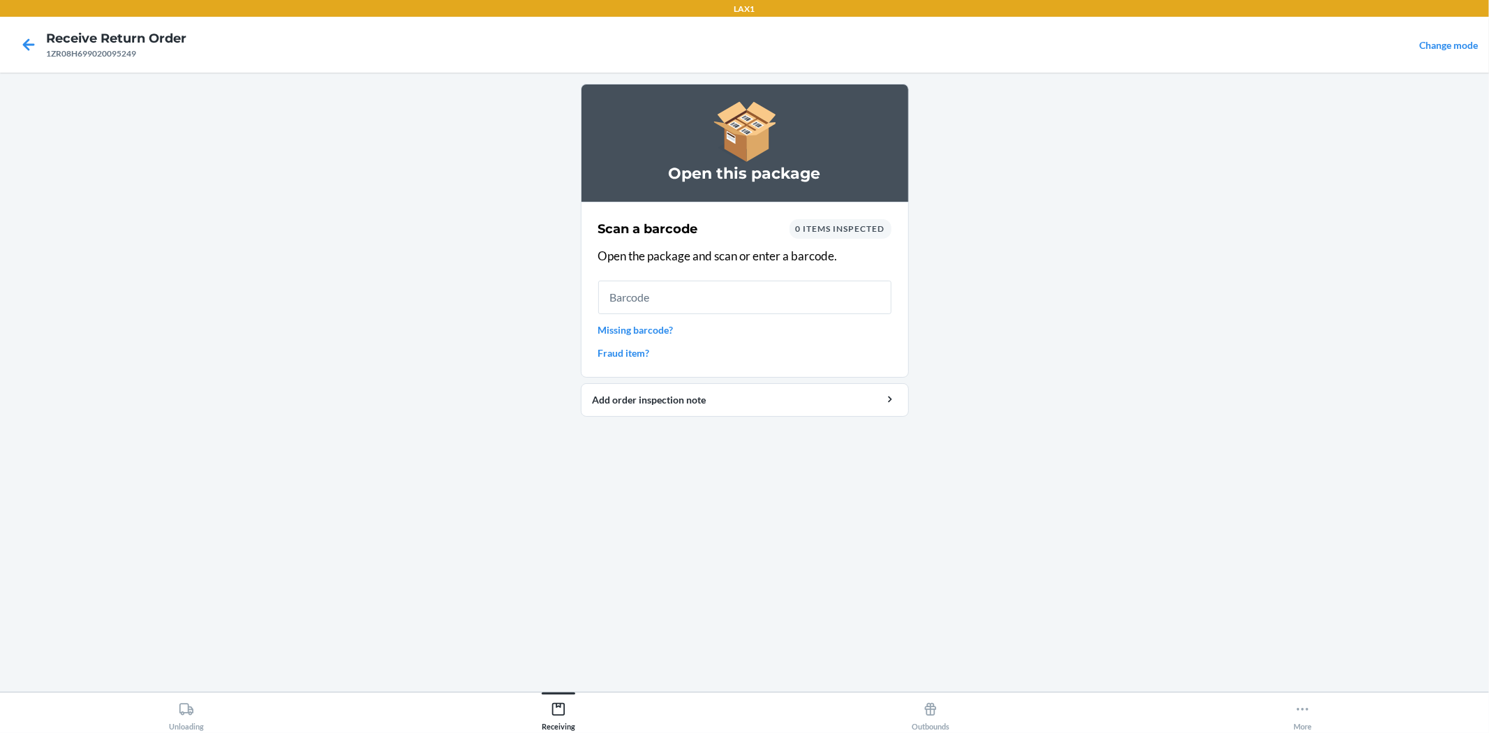
click at [654, 328] on link "Missing barcode?" at bounding box center [744, 329] width 293 height 15
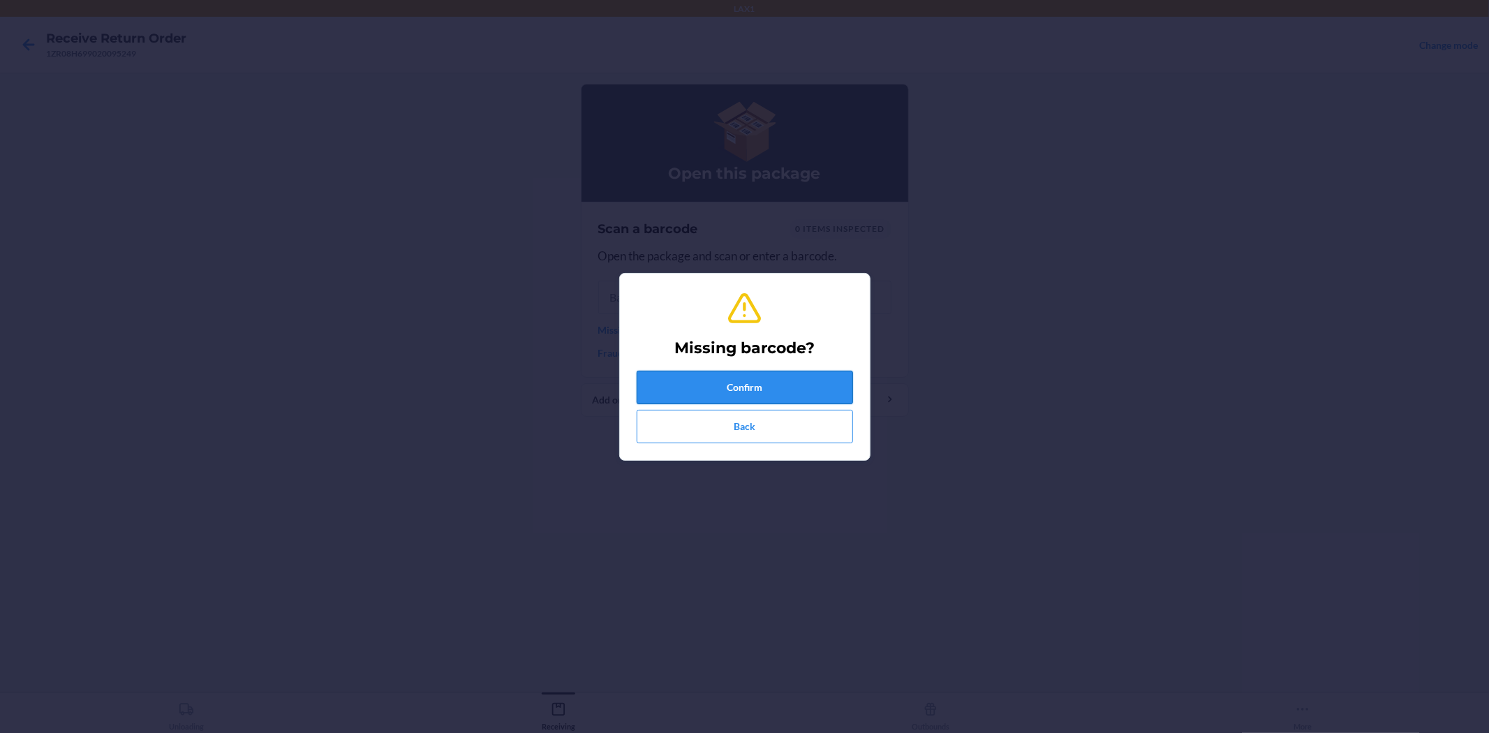
click at [704, 372] on button "Confirm" at bounding box center [745, 388] width 216 height 34
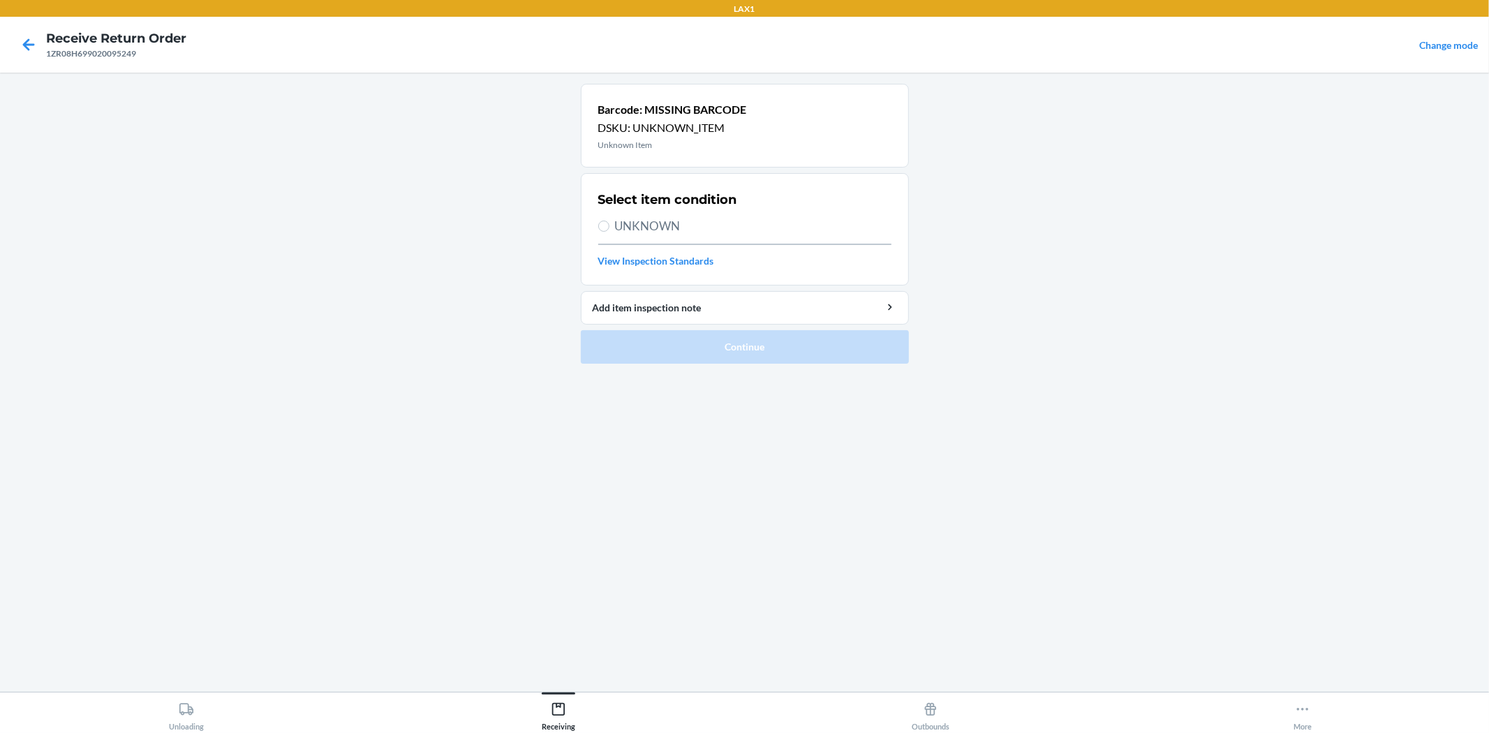
click at [729, 224] on span "UNKNOWN" at bounding box center [753, 226] width 276 height 18
click at [609, 224] on input "UNKNOWN" at bounding box center [603, 226] width 11 height 11
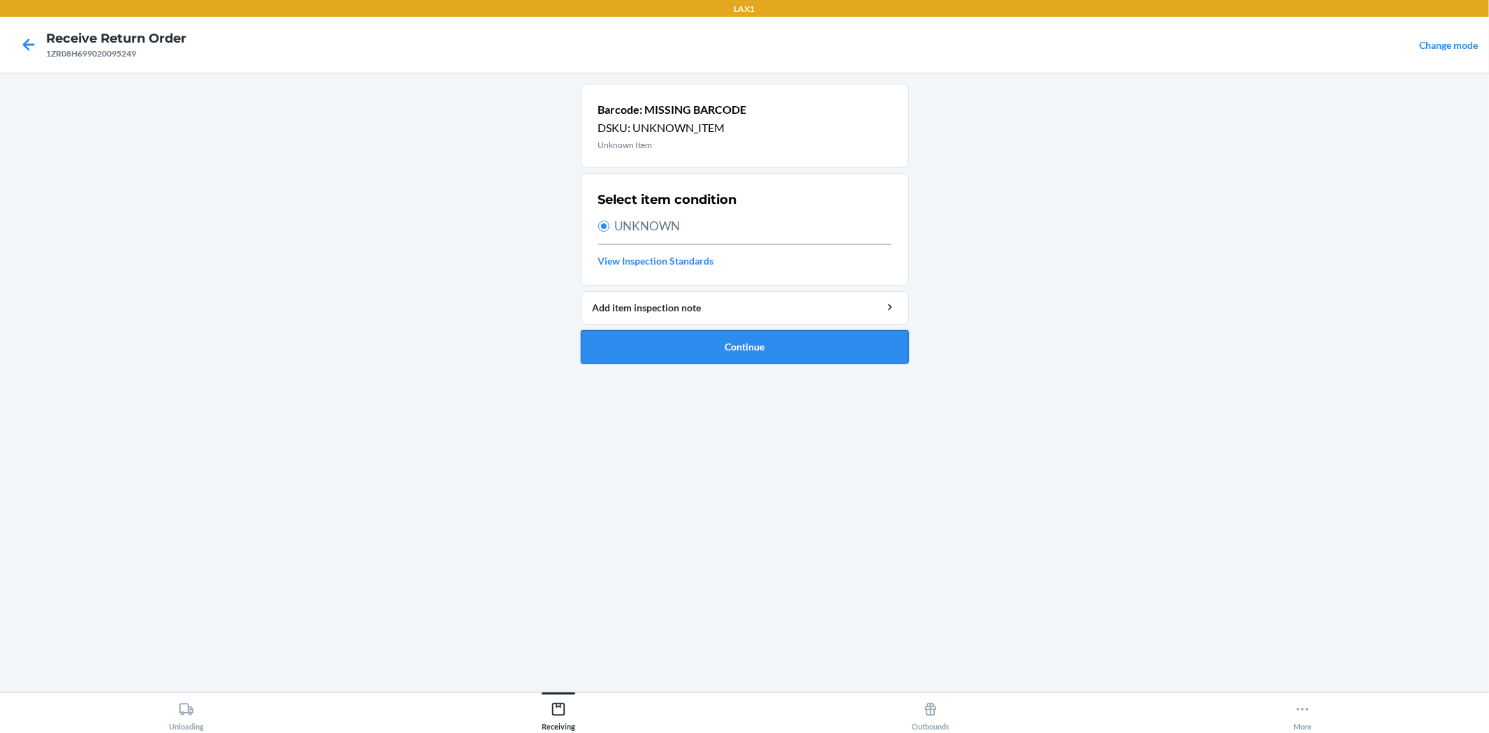
click at [707, 334] on button "Continue" at bounding box center [745, 347] width 328 height 34
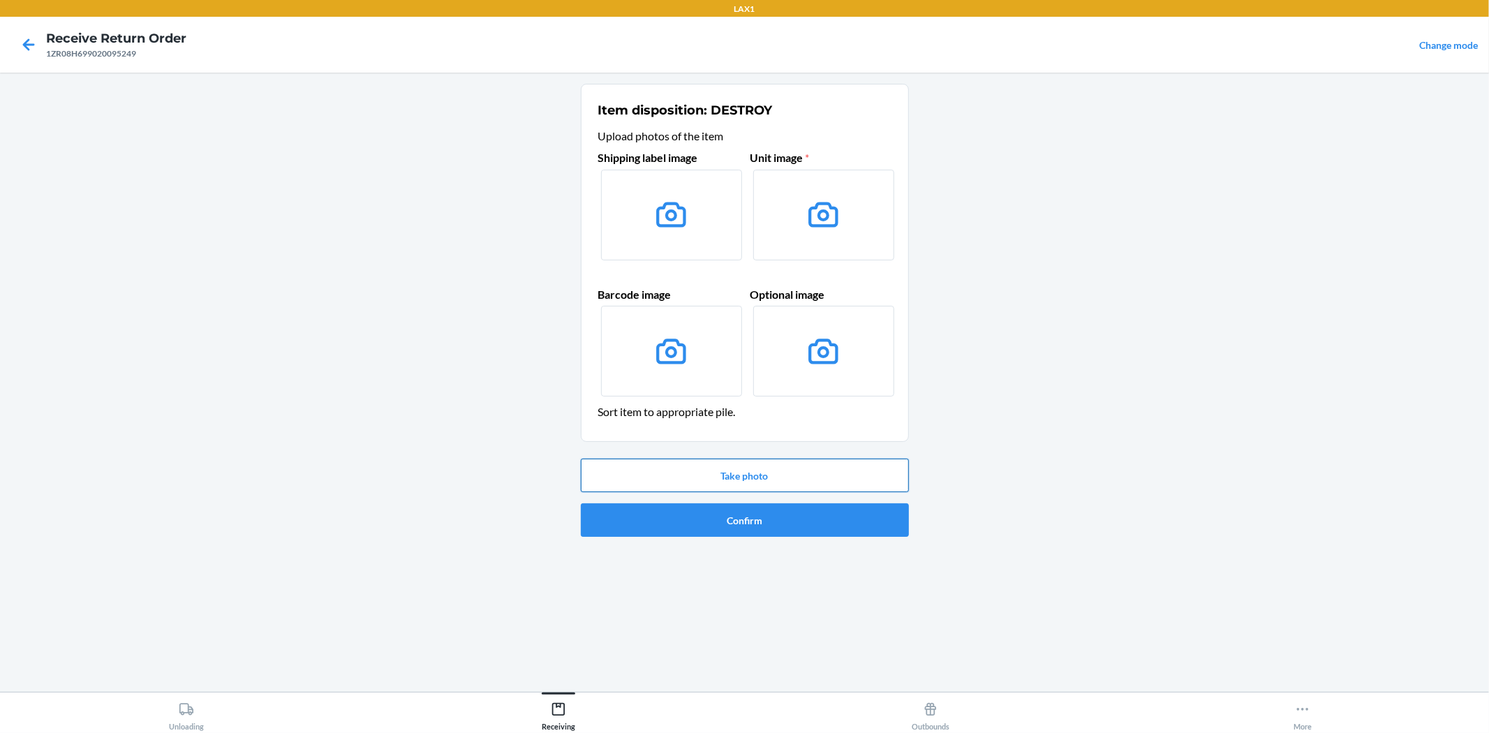
click at [752, 463] on button "Take photo" at bounding box center [745, 476] width 328 height 34
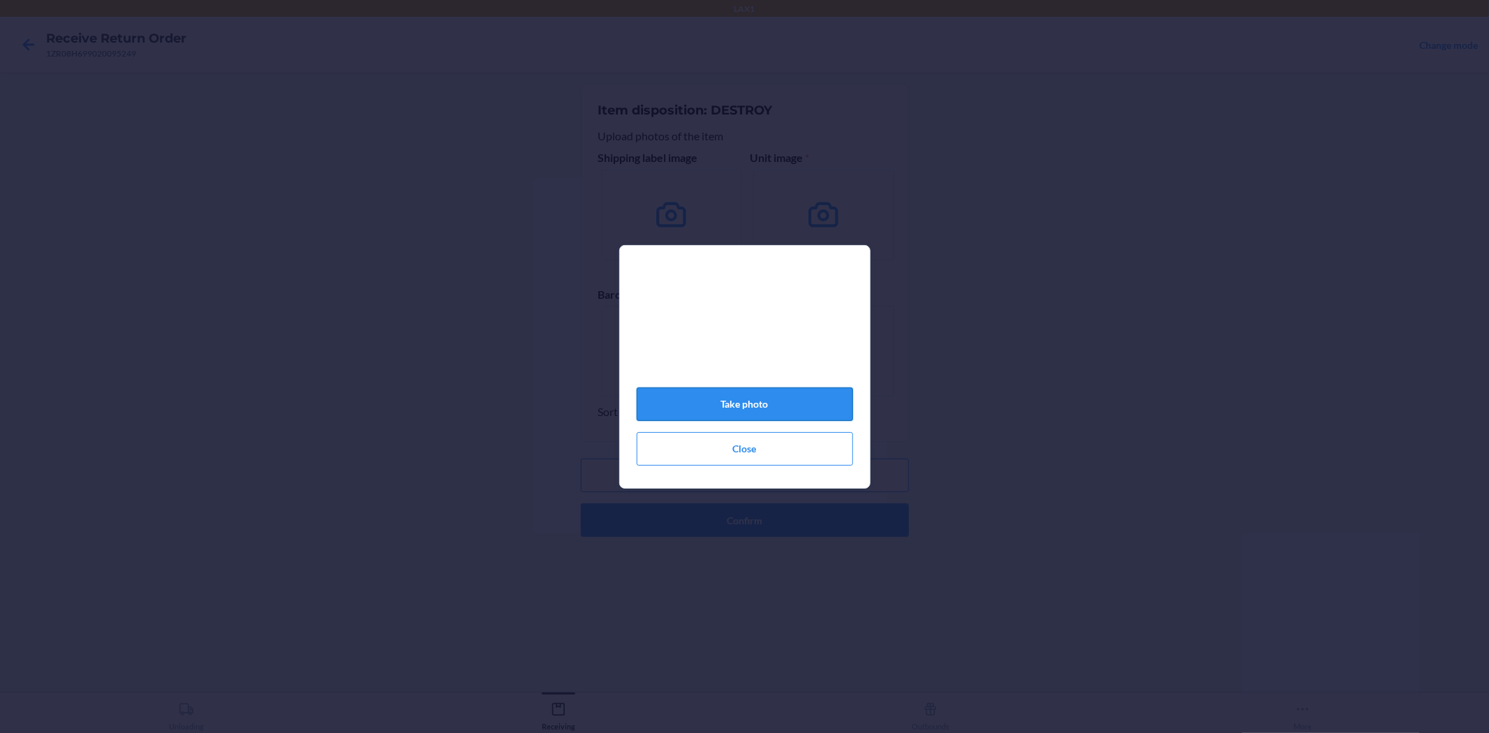
click at [849, 406] on button "Take photo" at bounding box center [745, 404] width 216 height 34
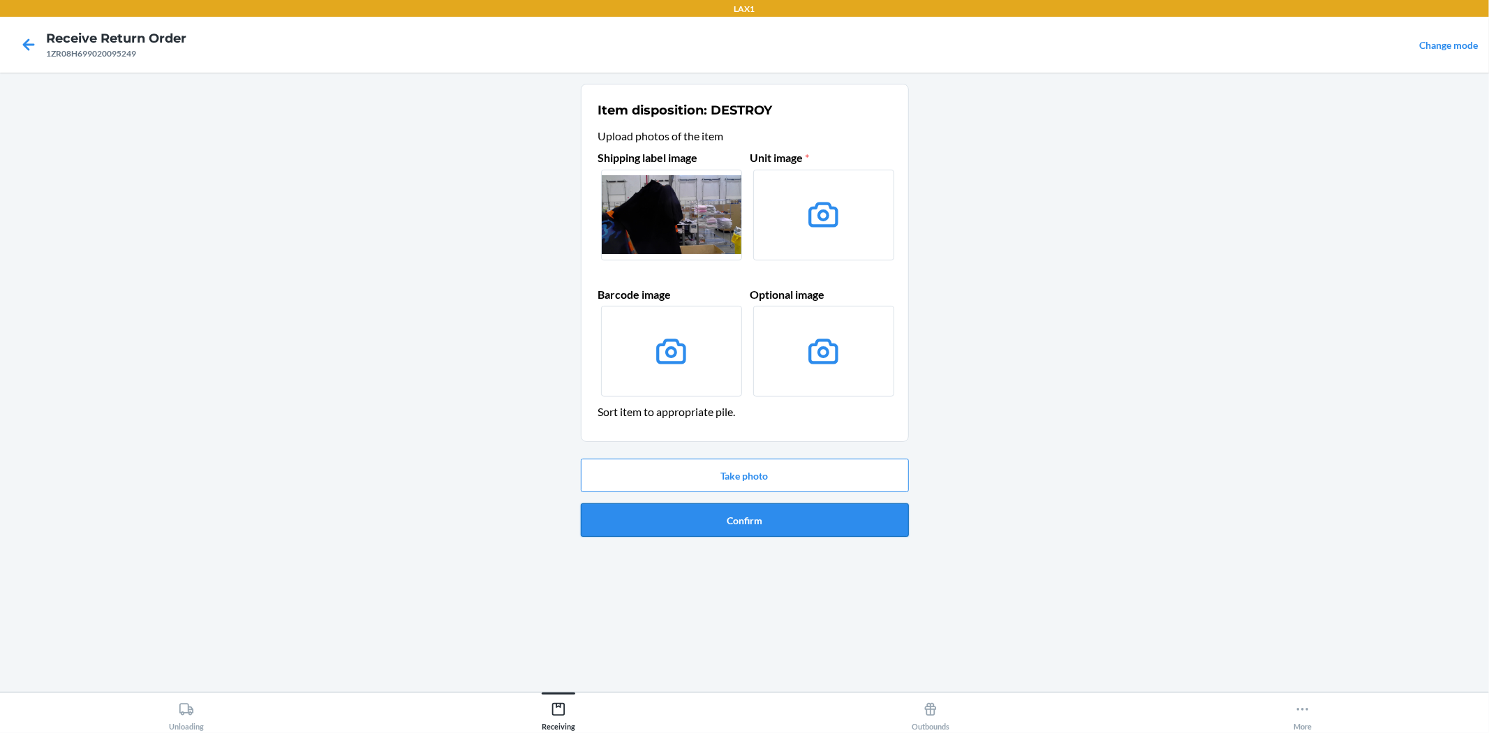
click at [870, 519] on button "Confirm" at bounding box center [745, 520] width 328 height 34
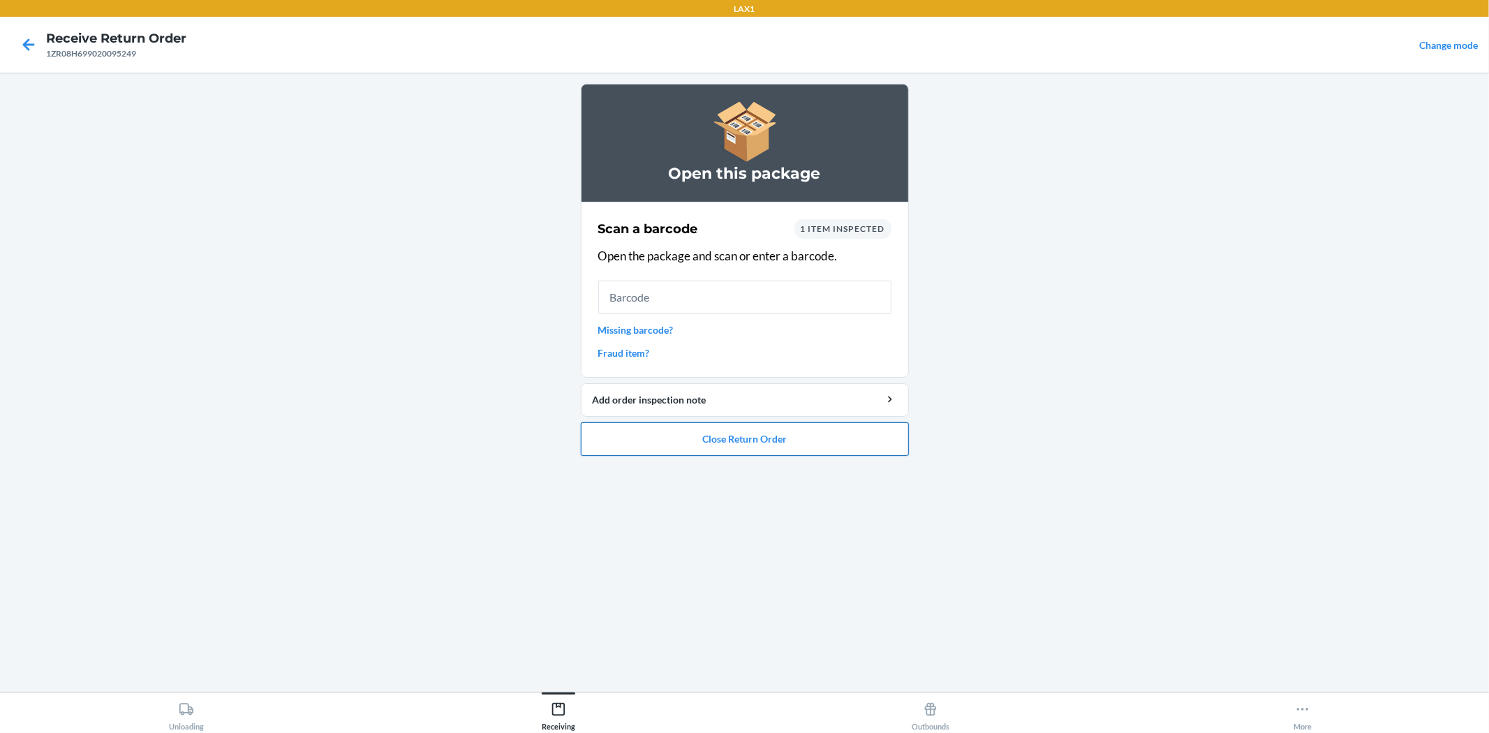
click at [799, 433] on button "Close Return Order" at bounding box center [745, 439] width 328 height 34
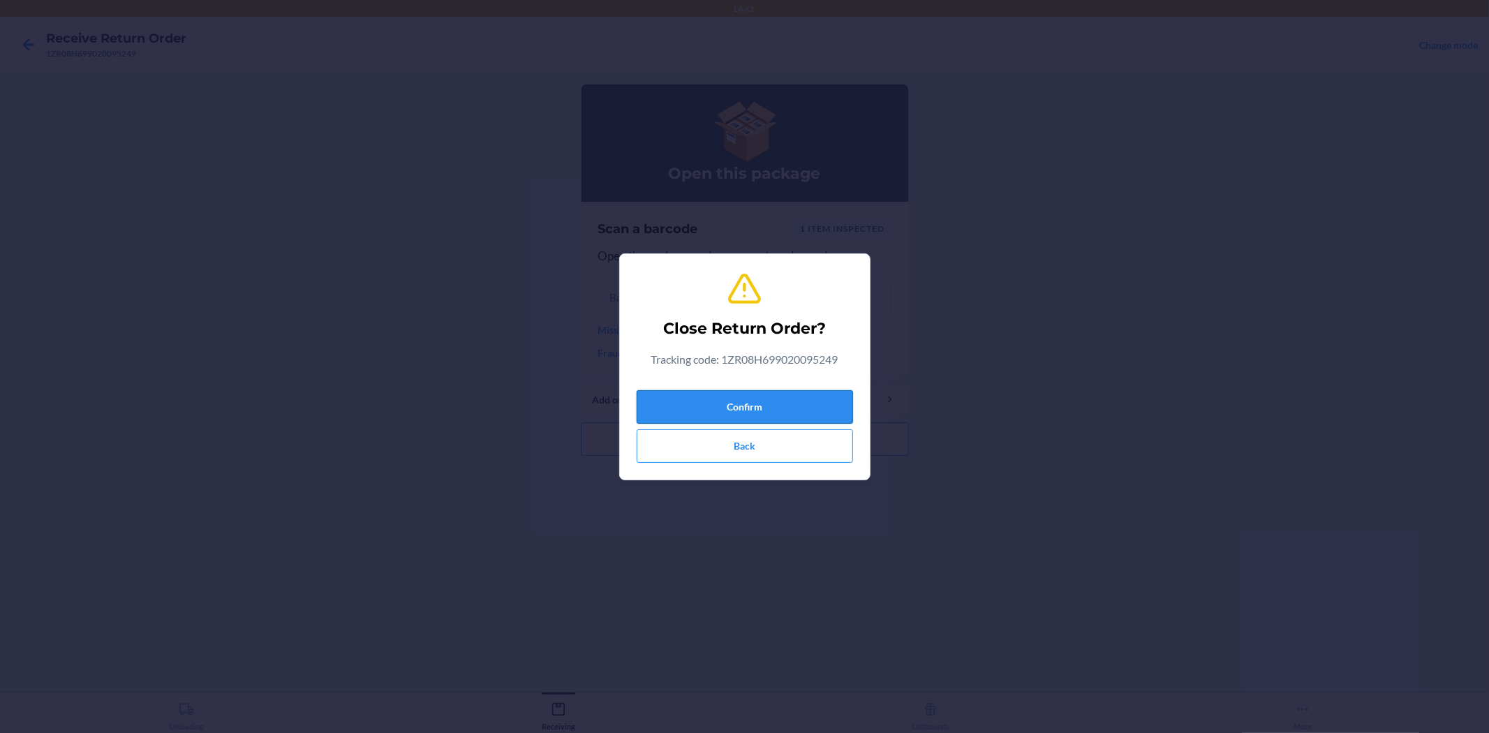
click at [783, 393] on button "Confirm" at bounding box center [745, 407] width 216 height 34
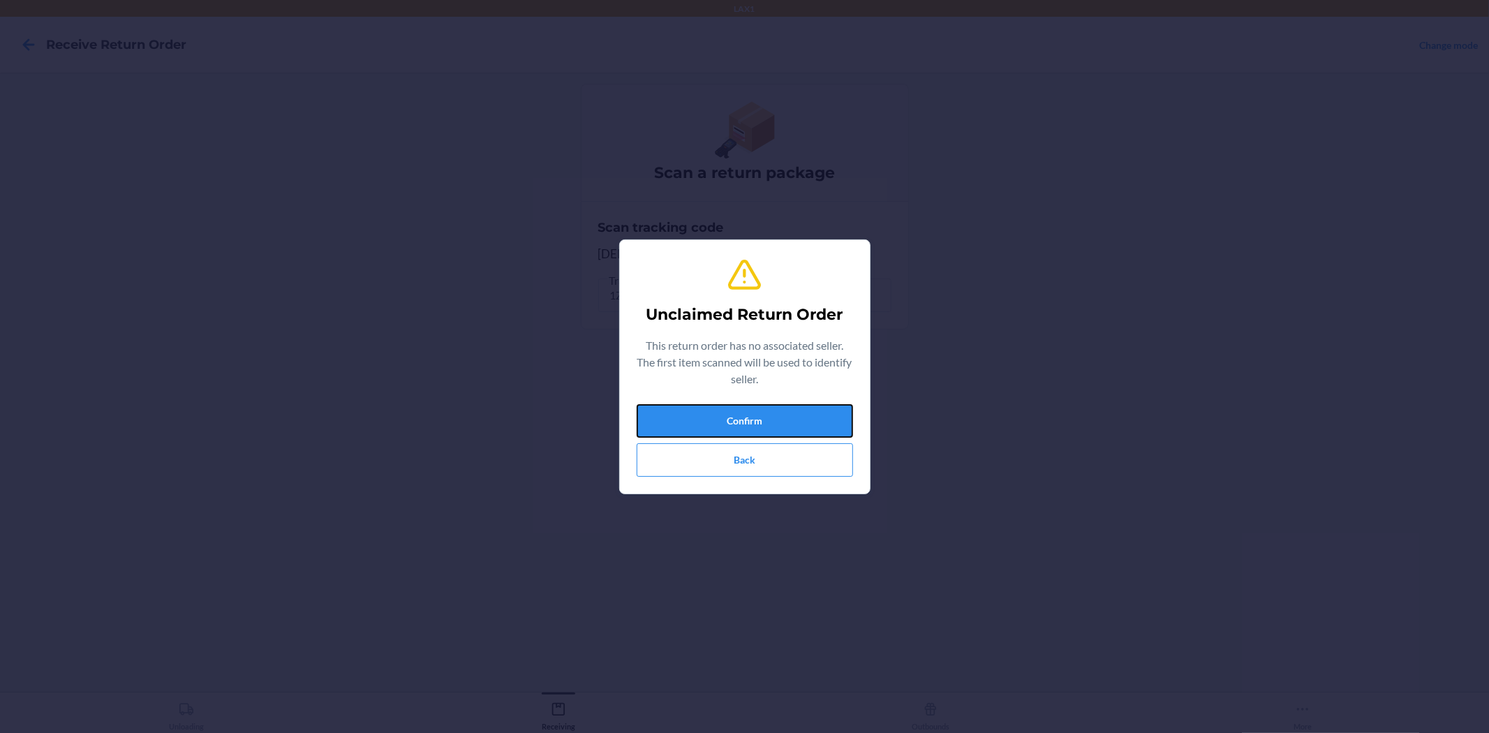
click at [787, 417] on button "Confirm" at bounding box center [745, 421] width 216 height 34
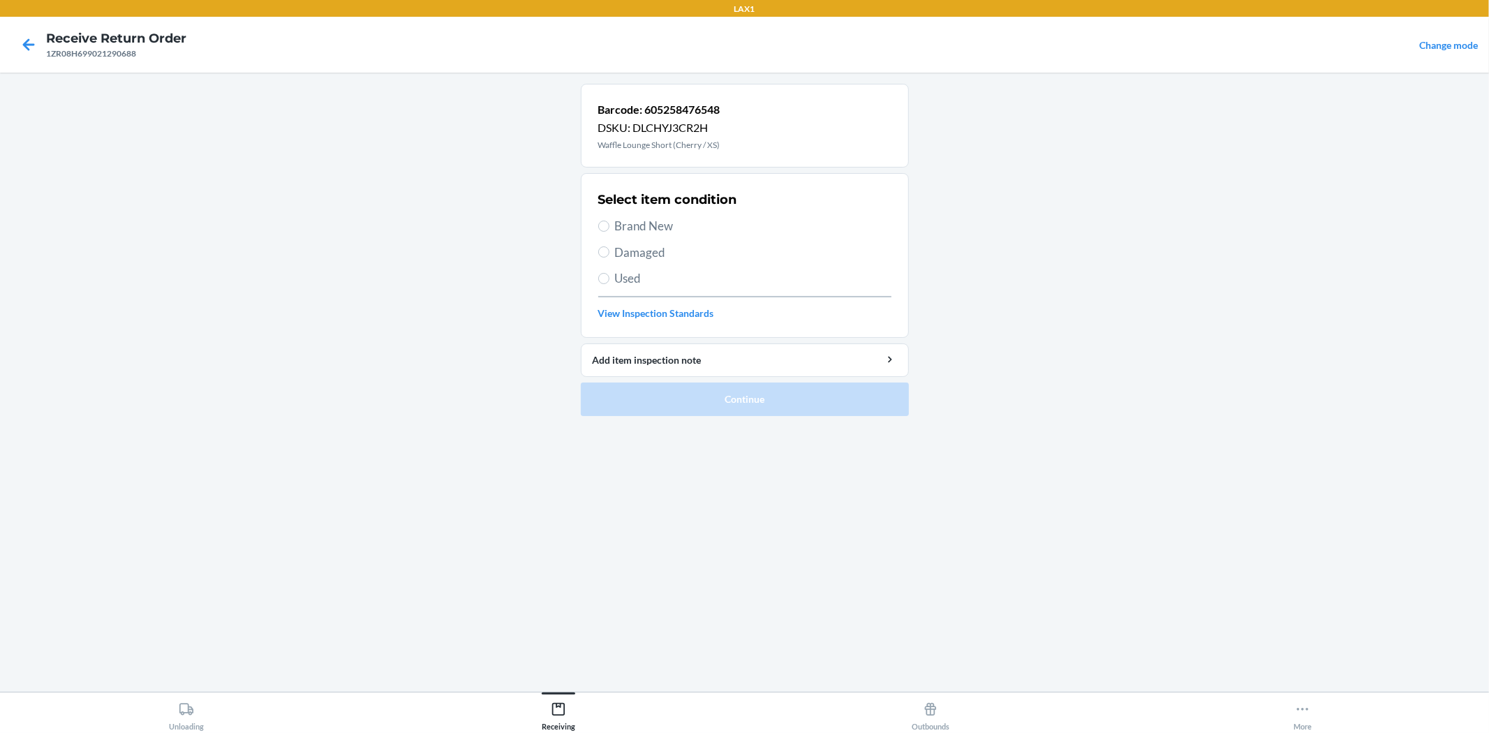
click at [631, 281] on span "Used" at bounding box center [753, 278] width 276 height 18
click at [609, 281] on input "Used" at bounding box center [603, 278] width 11 height 11
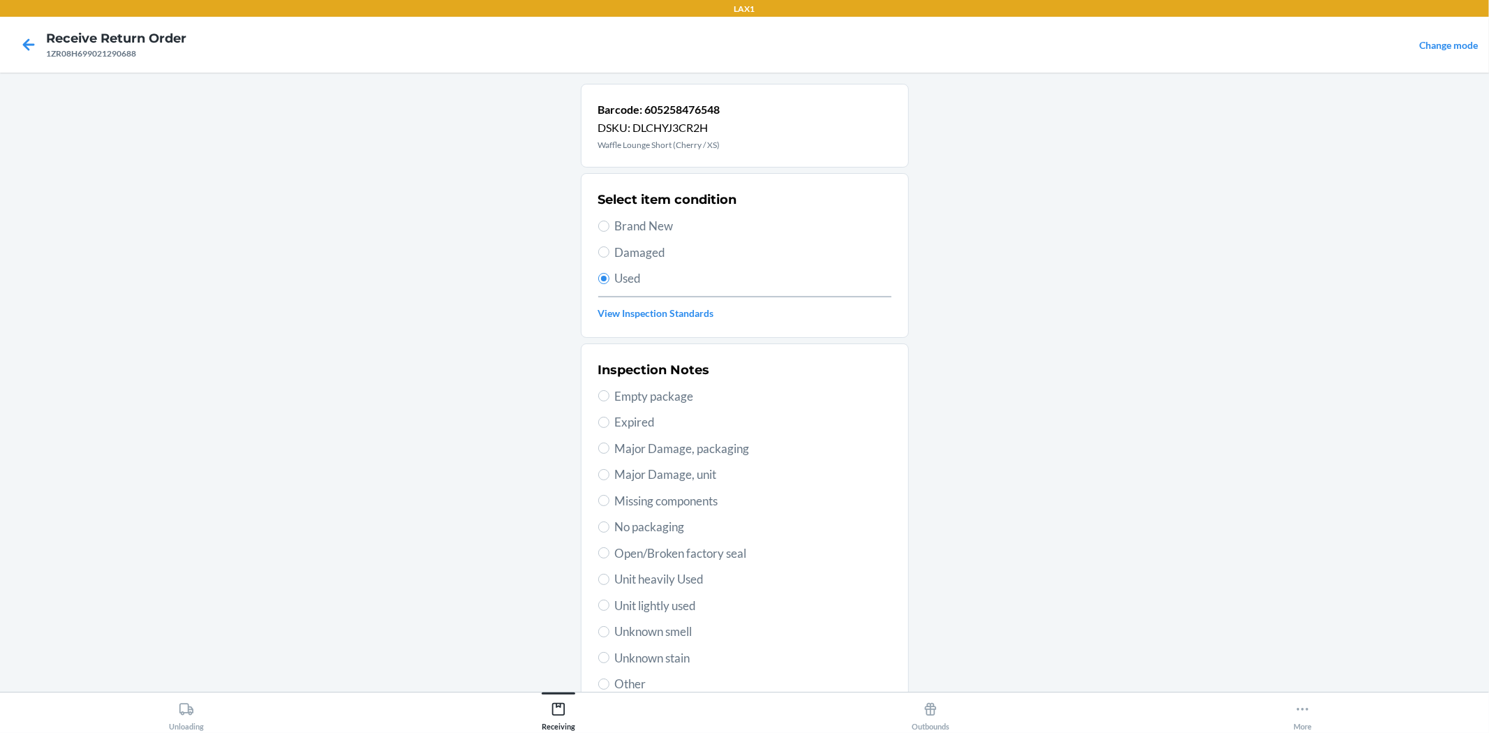
click at [680, 600] on span "Unit lightly used" at bounding box center [753, 606] width 276 height 18
click at [609, 600] on input "Unit lightly used" at bounding box center [603, 605] width 11 height 11
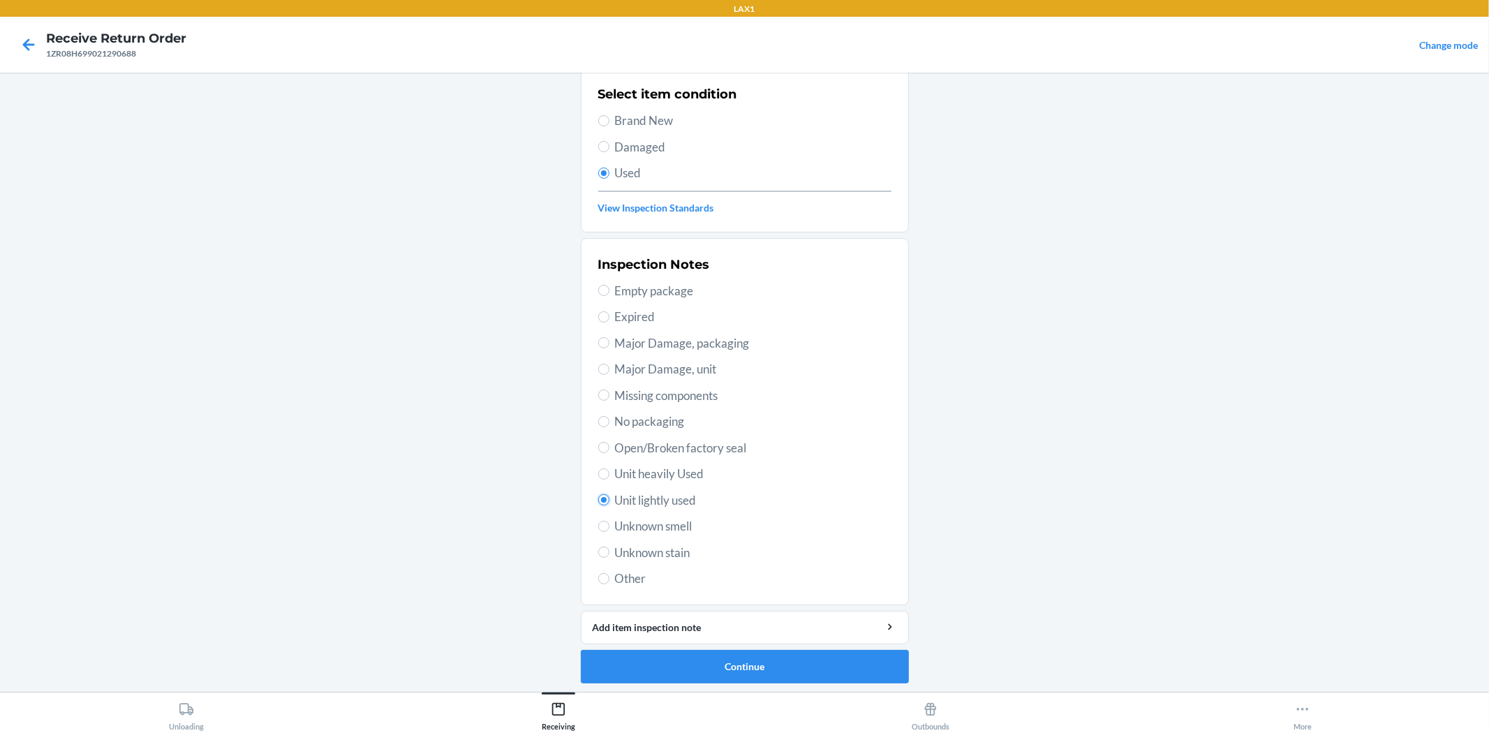
scroll to position [107, 0]
click at [735, 656] on button "Continue" at bounding box center [745, 665] width 328 height 34
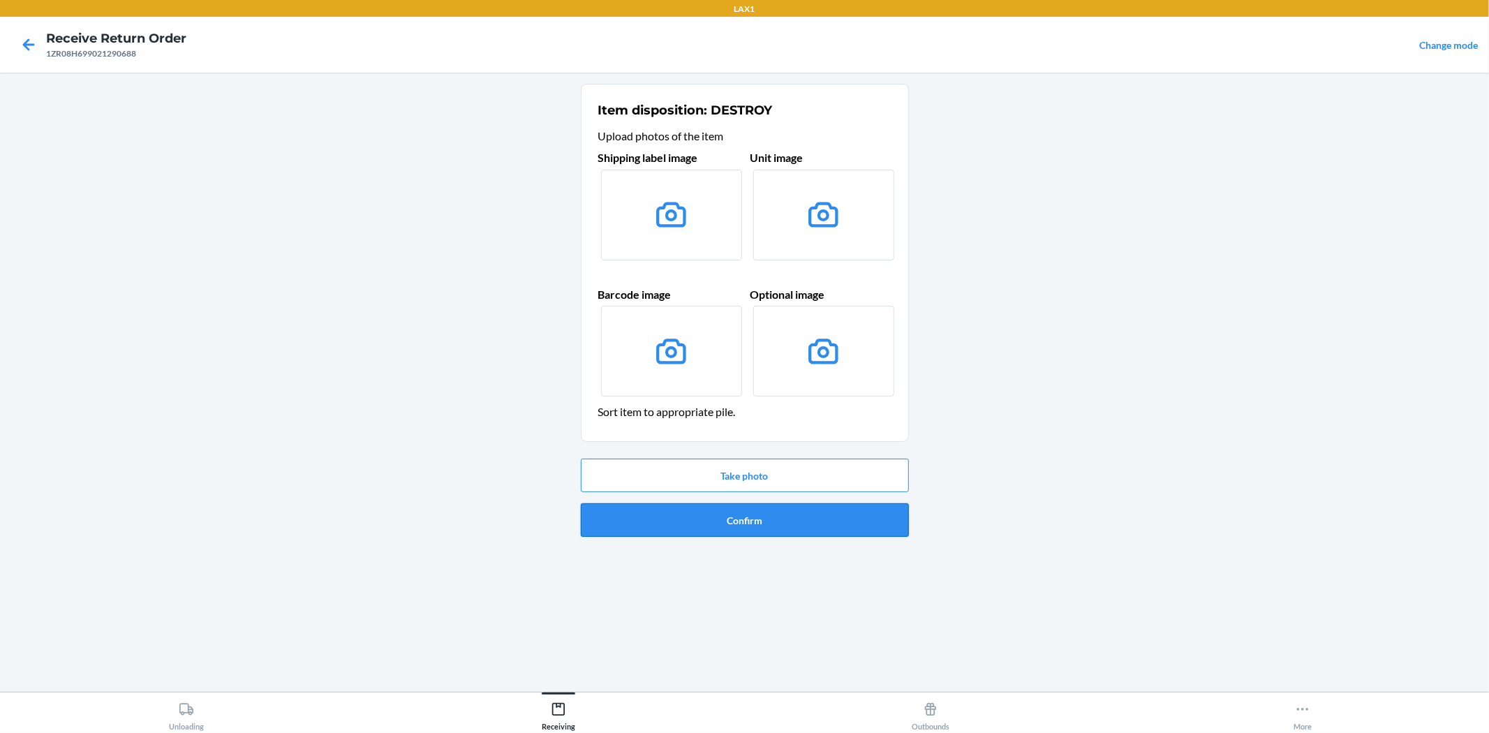
click at [748, 517] on button "Confirm" at bounding box center [745, 520] width 328 height 34
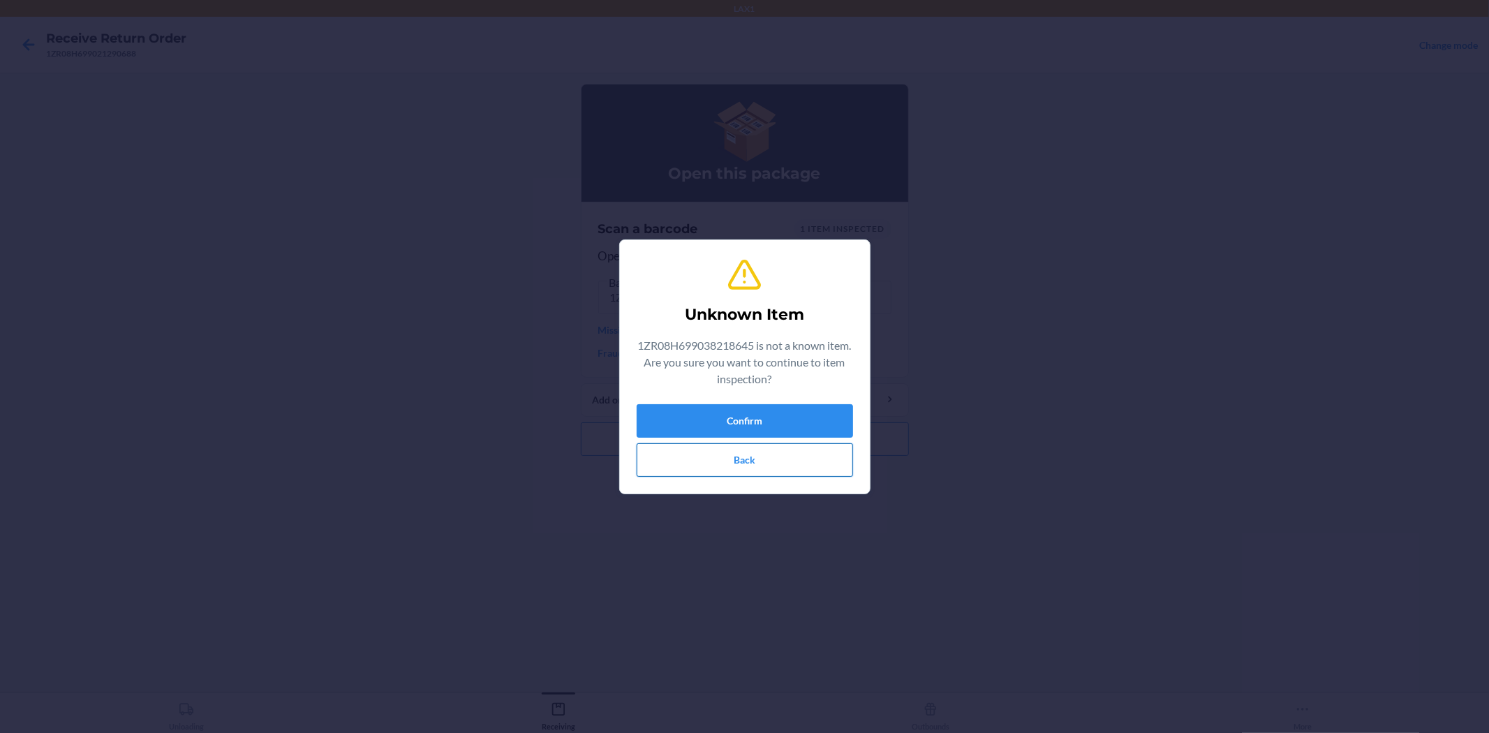
click at [757, 466] on button "Back" at bounding box center [745, 460] width 216 height 34
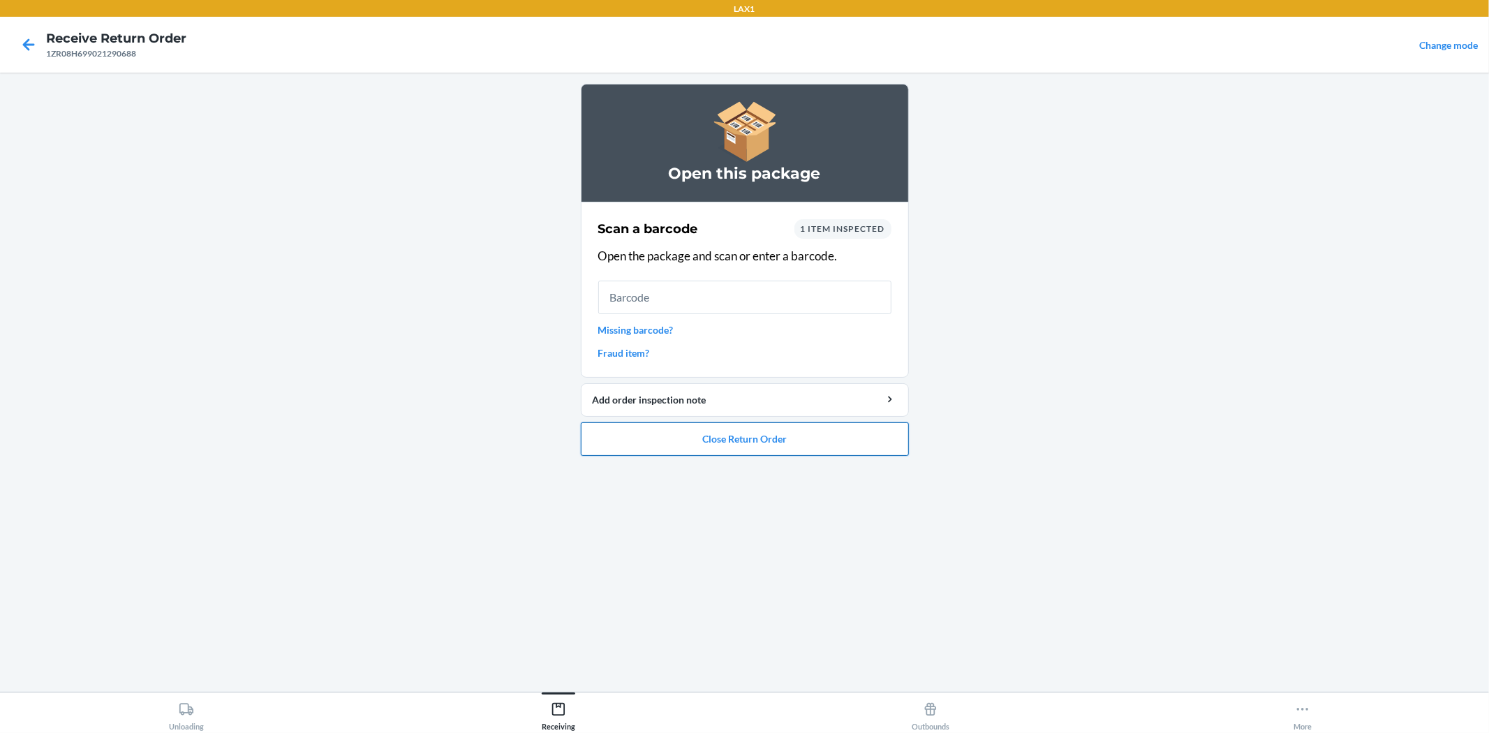
click at [819, 431] on button "Close Return Order" at bounding box center [745, 439] width 328 height 34
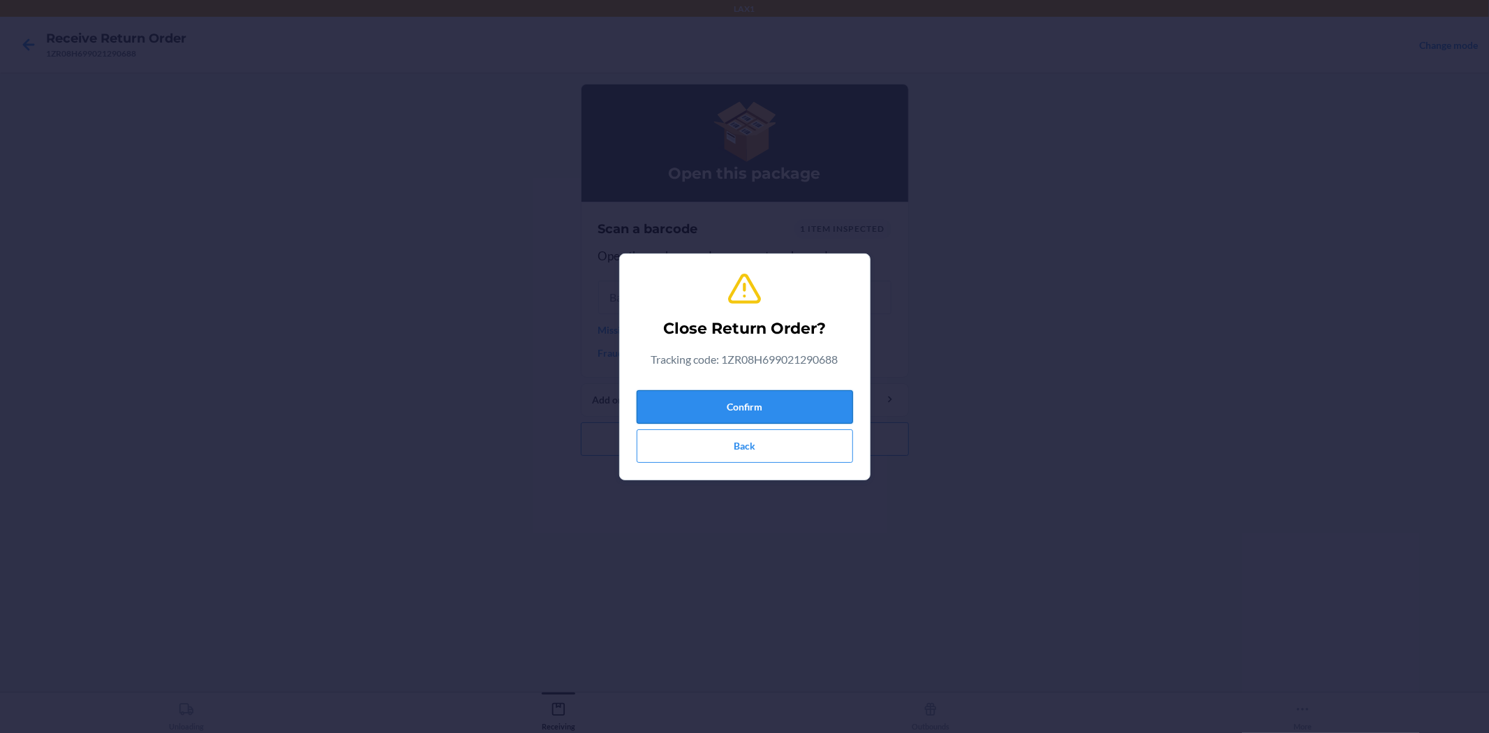
click at [780, 408] on button "Confirm" at bounding box center [745, 407] width 216 height 34
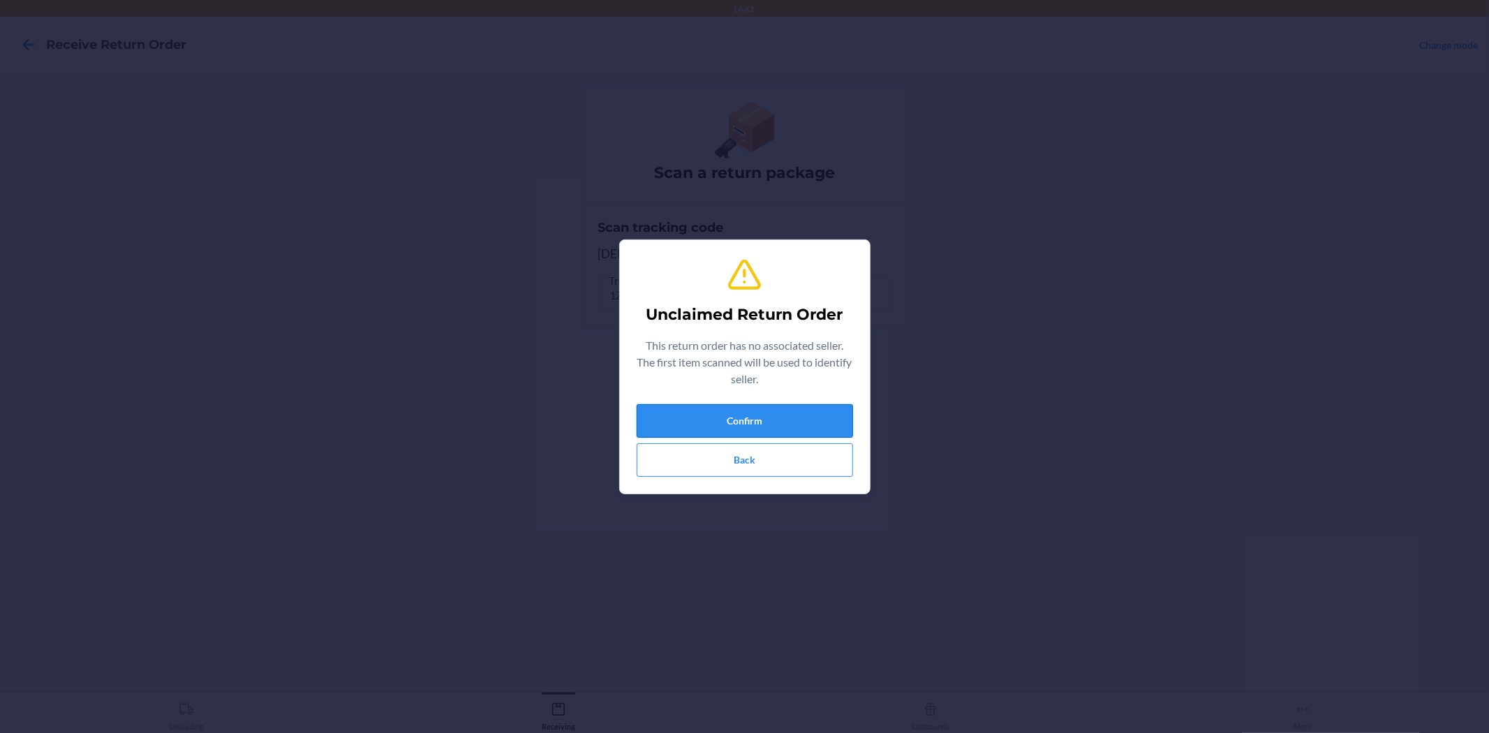
click at [744, 427] on button "Confirm" at bounding box center [745, 421] width 216 height 34
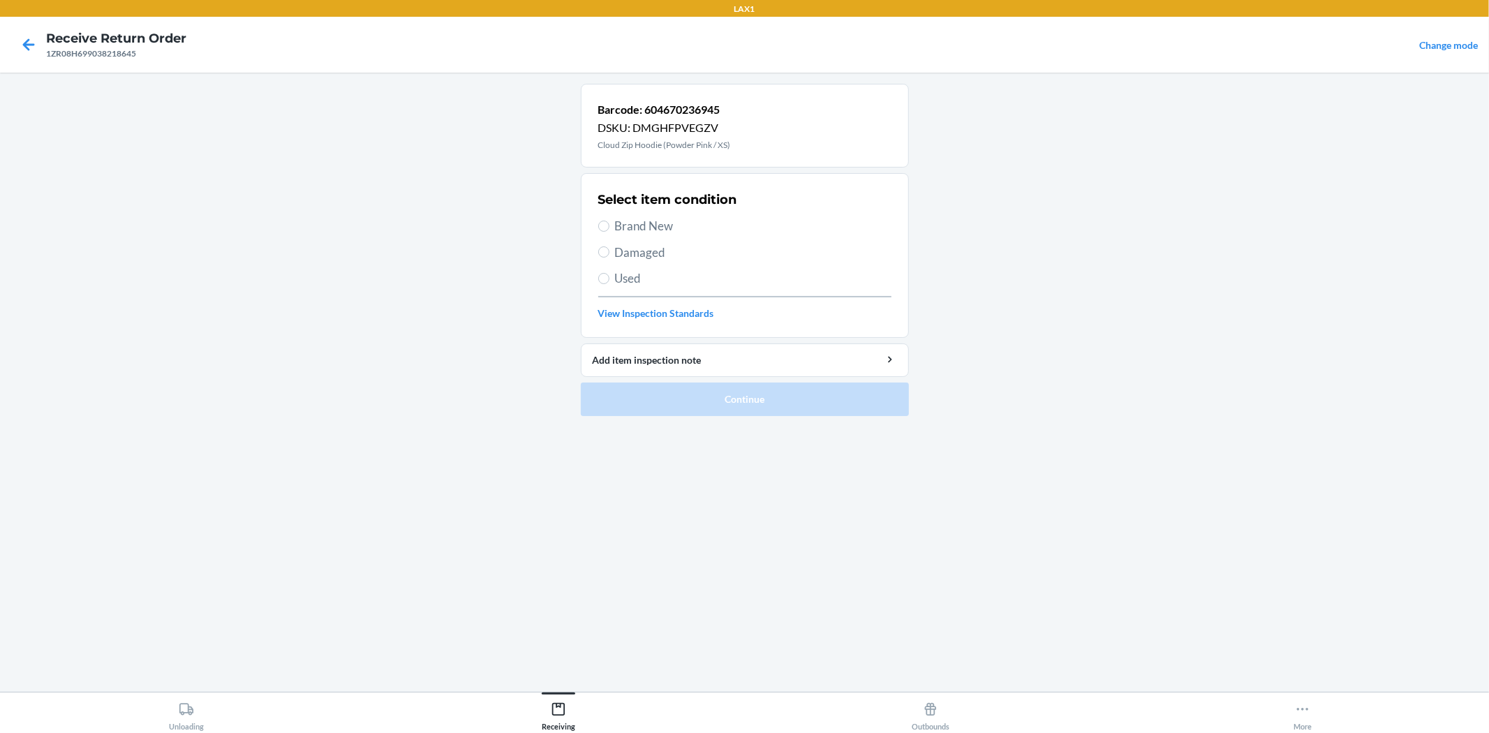
click at [622, 285] on span "Used" at bounding box center [753, 278] width 276 height 18
click at [609, 284] on input "Used" at bounding box center [603, 278] width 11 height 11
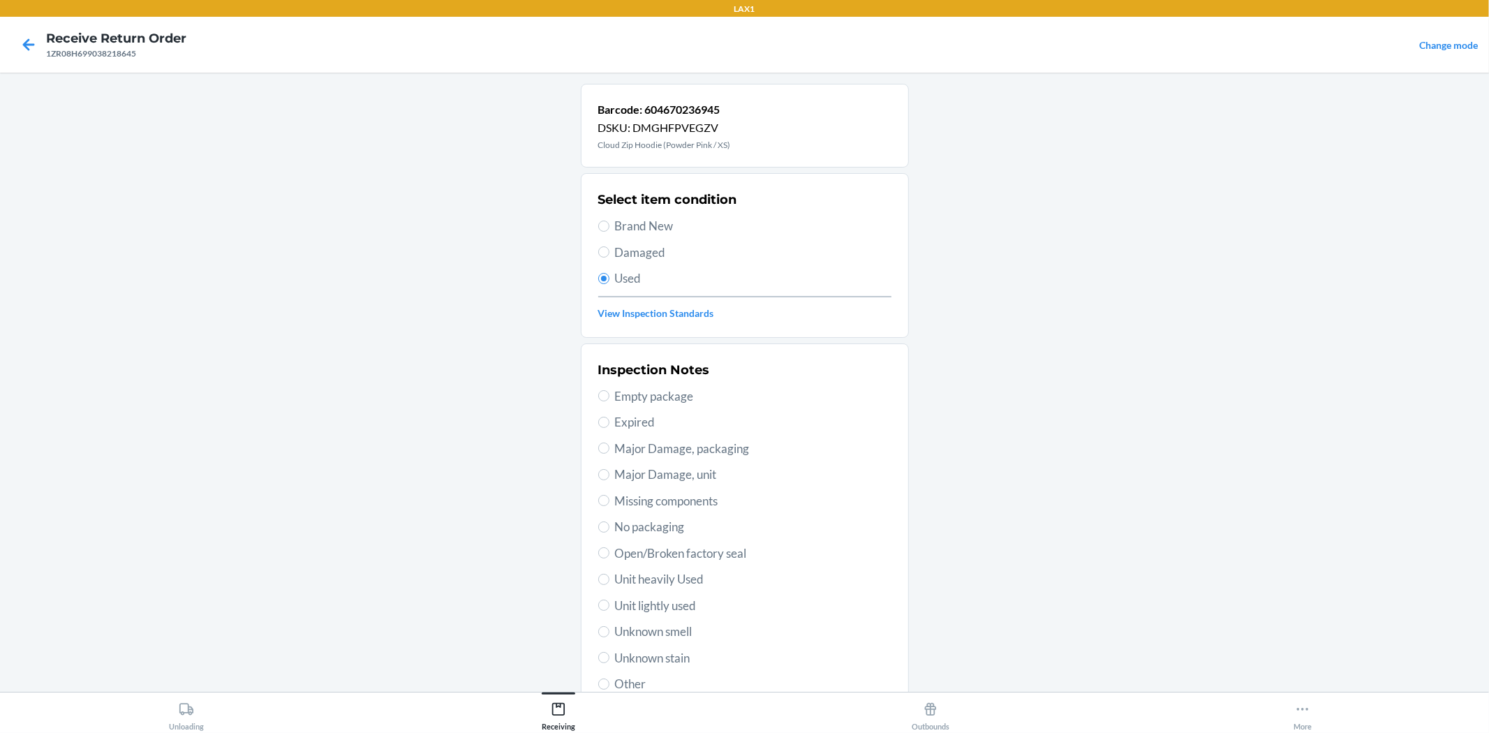
click at [657, 605] on span "Unit lightly used" at bounding box center [753, 606] width 276 height 18
click at [609, 605] on input "Unit lightly used" at bounding box center [603, 605] width 11 height 11
click at [665, 628] on span "Unknown smell" at bounding box center [753, 632] width 276 height 18
click at [609, 628] on input "Unknown smell" at bounding box center [603, 631] width 11 height 11
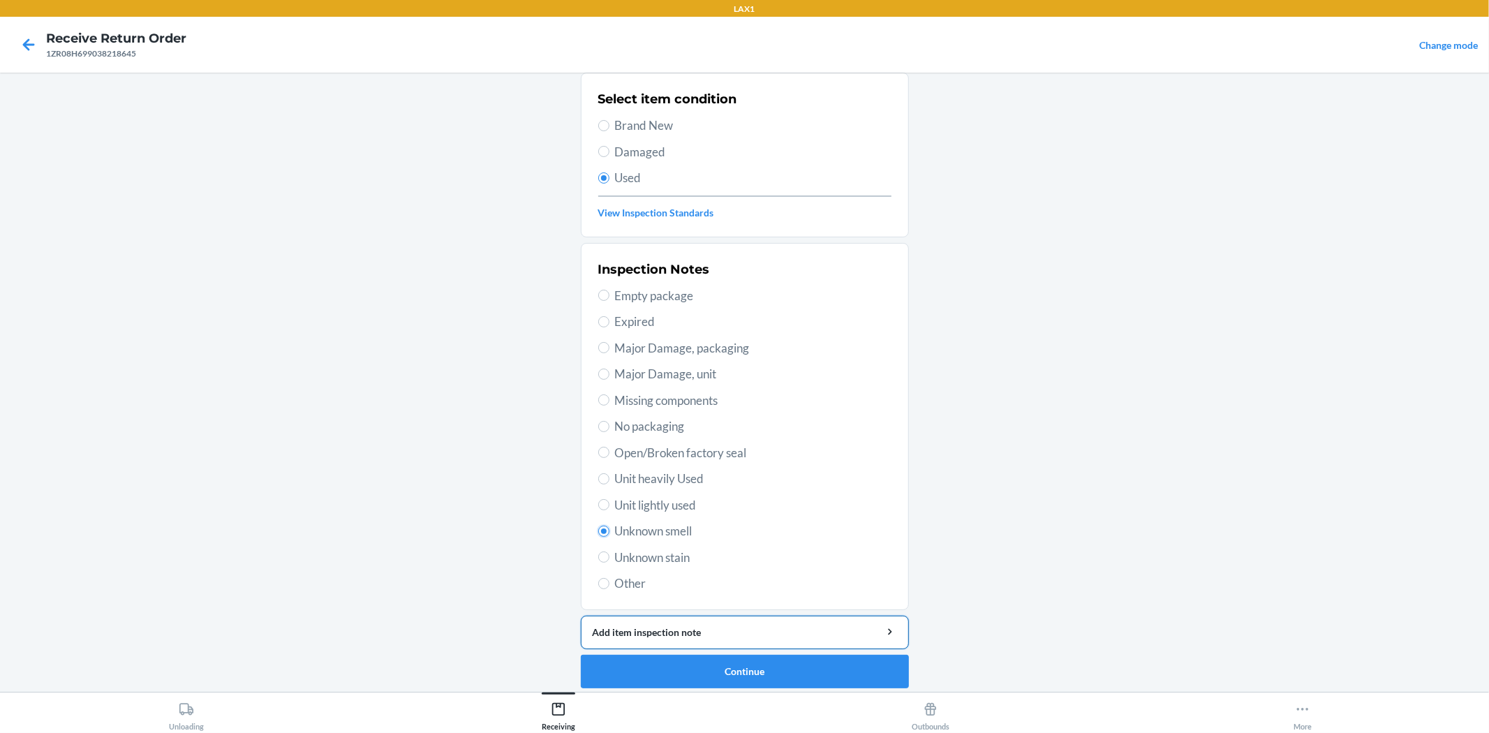
scroll to position [107, 0]
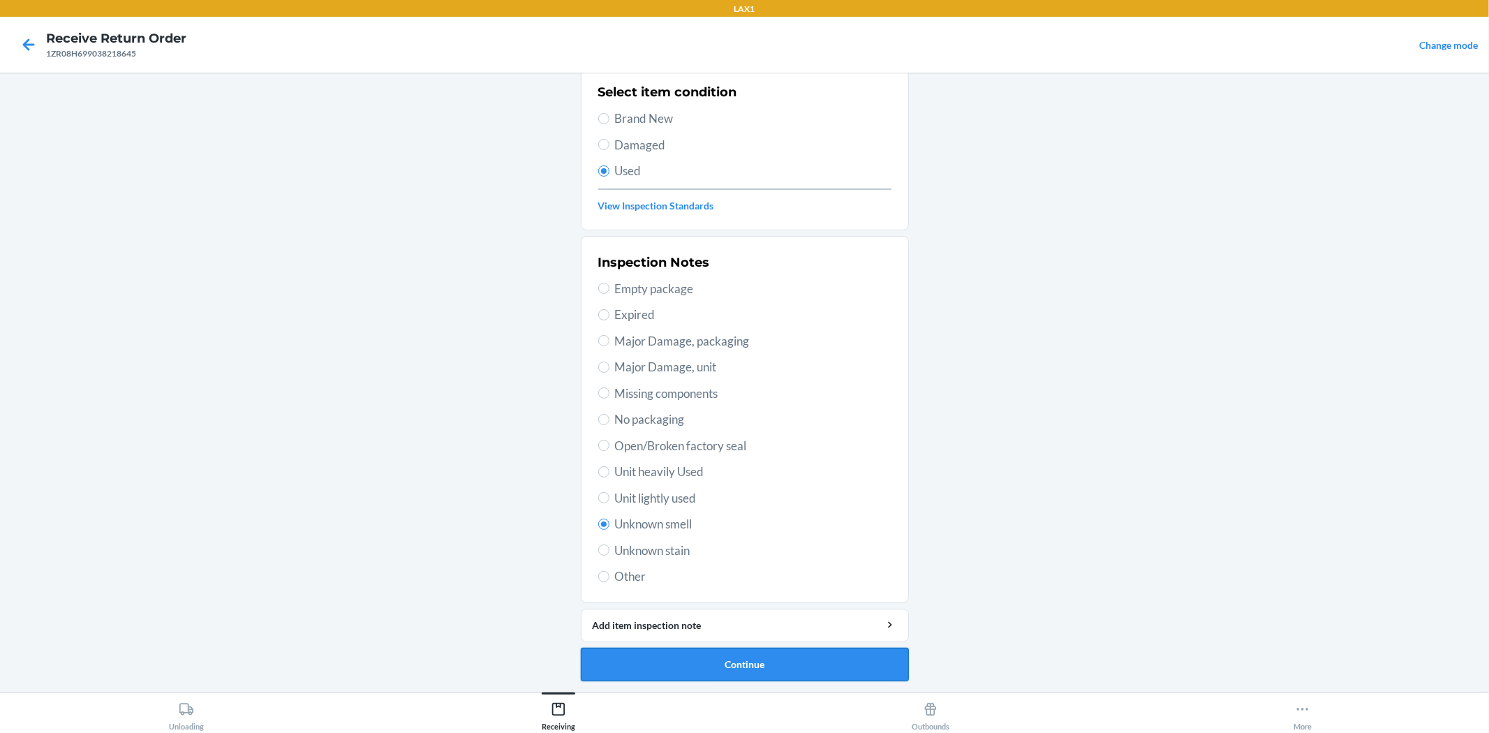
click at [711, 660] on button "Continue" at bounding box center [745, 665] width 328 height 34
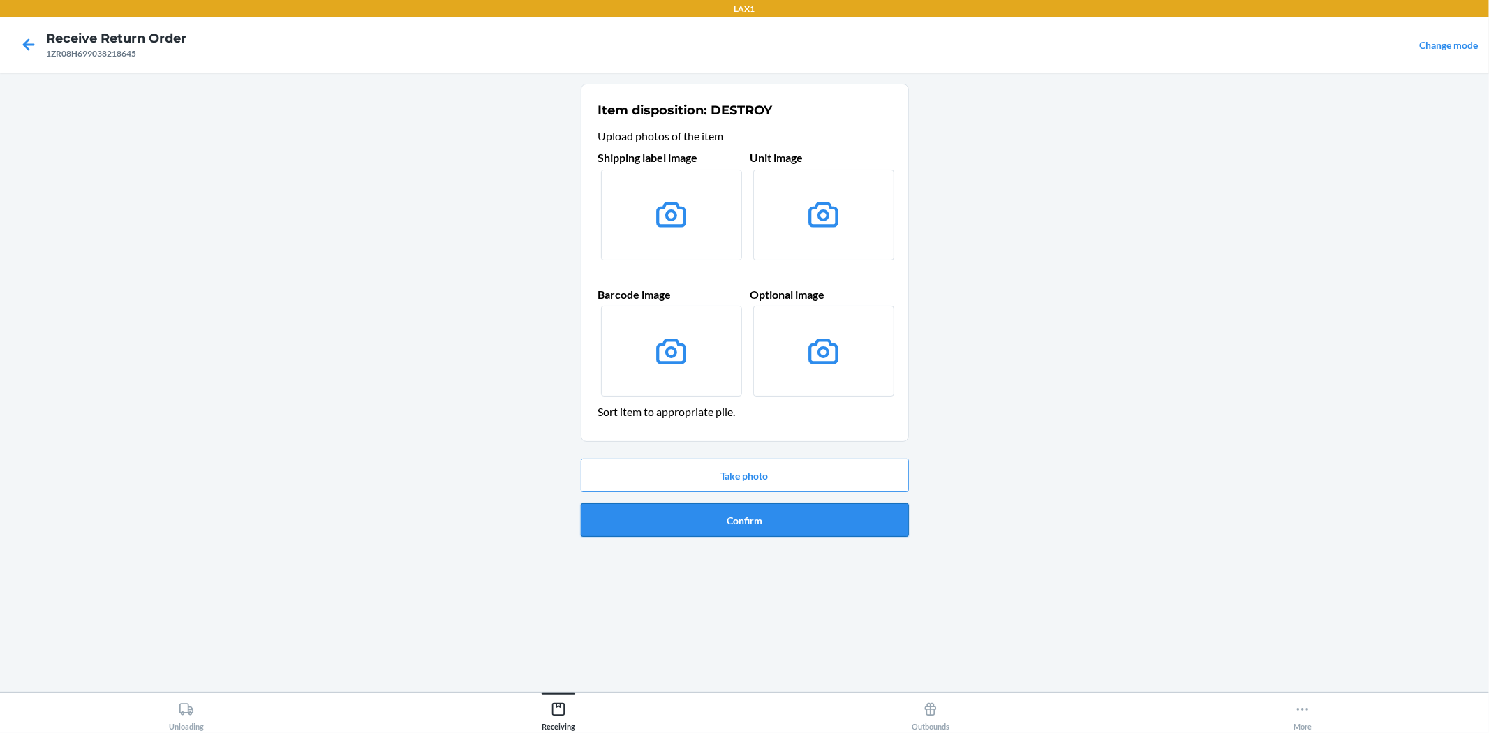
click at [699, 525] on button "Confirm" at bounding box center [745, 520] width 328 height 34
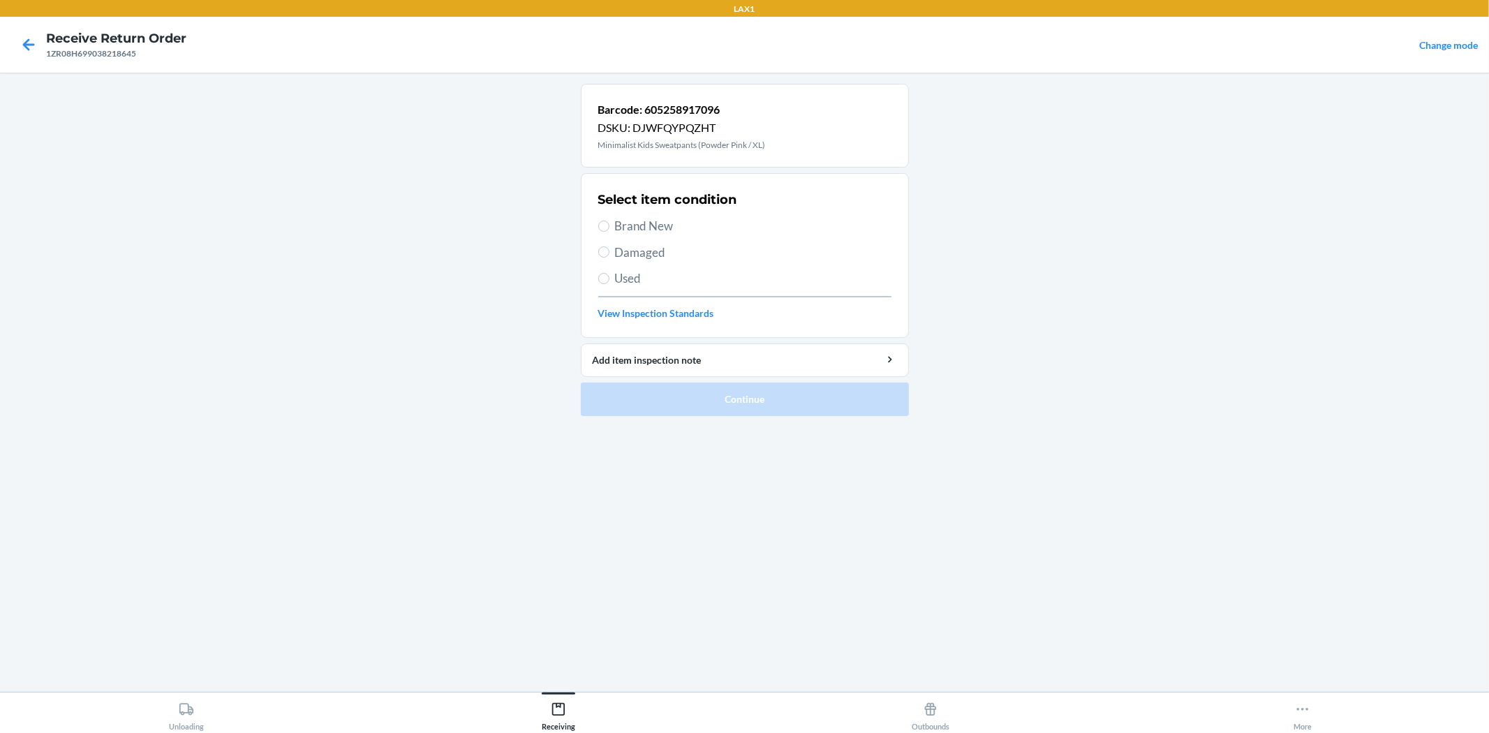
click at [628, 280] on span "Used" at bounding box center [753, 278] width 276 height 18
click at [609, 280] on input "Used" at bounding box center [603, 278] width 11 height 11
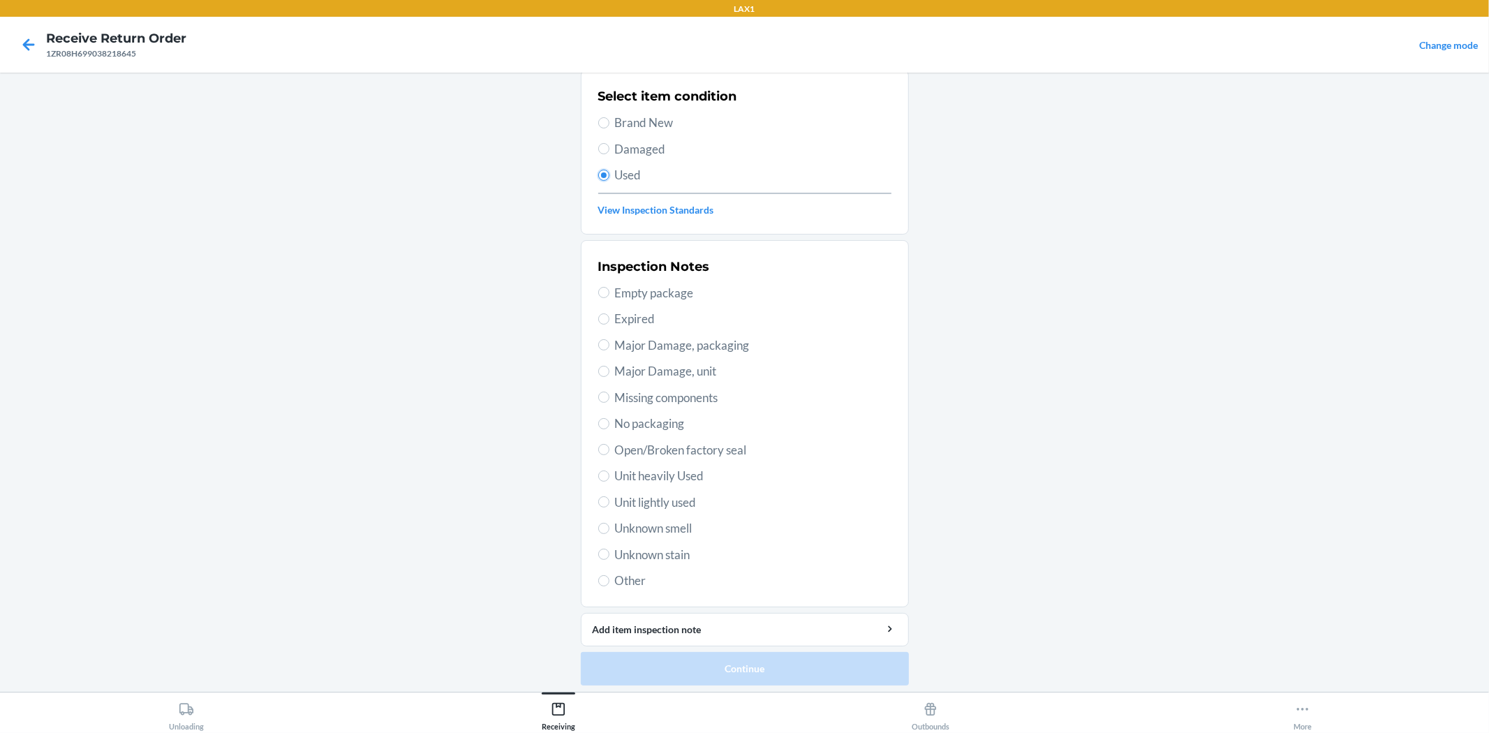
scroll to position [107, 0]
click at [646, 470] on span "Unit heavily Used" at bounding box center [753, 472] width 276 height 18
click at [609, 470] on input "Unit heavily Used" at bounding box center [603, 471] width 11 height 11
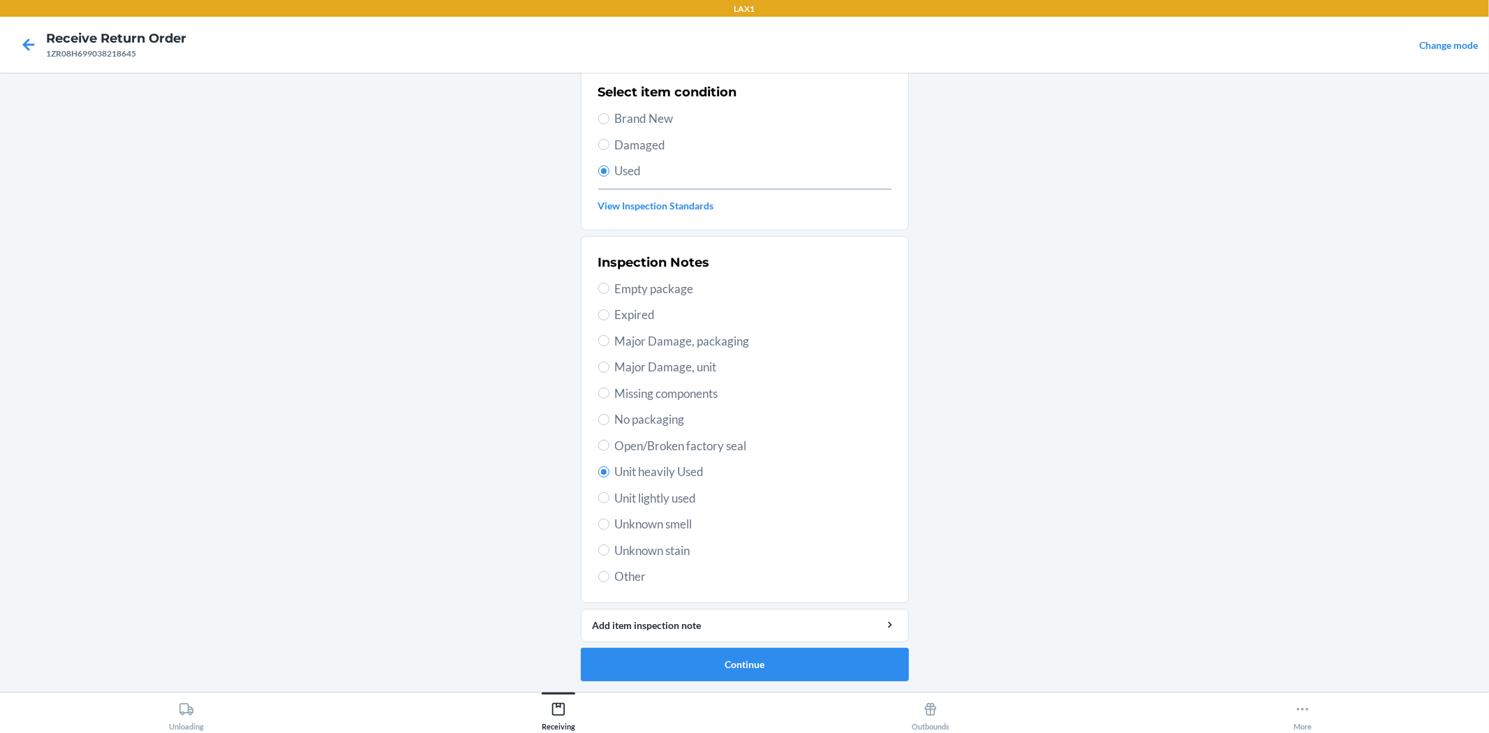
click at [658, 493] on span "Unit lightly used" at bounding box center [753, 498] width 276 height 18
click at [609, 493] on input "Unit lightly used" at bounding box center [603, 497] width 11 height 11
click at [672, 527] on span "Unknown smell" at bounding box center [753, 524] width 276 height 18
click at [609, 527] on input "Unknown smell" at bounding box center [603, 524] width 11 height 11
click at [728, 671] on button "Continue" at bounding box center [745, 665] width 328 height 34
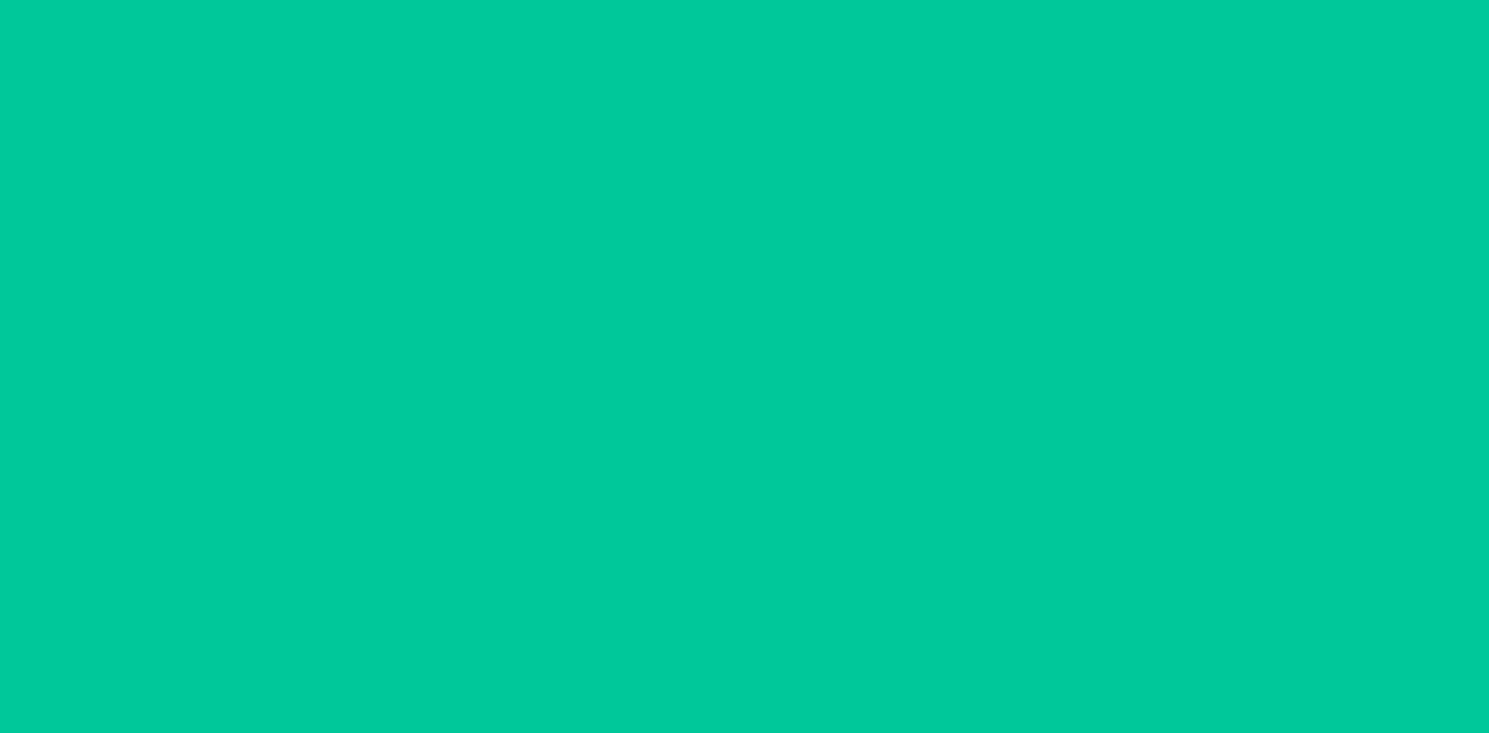
scroll to position [0, 0]
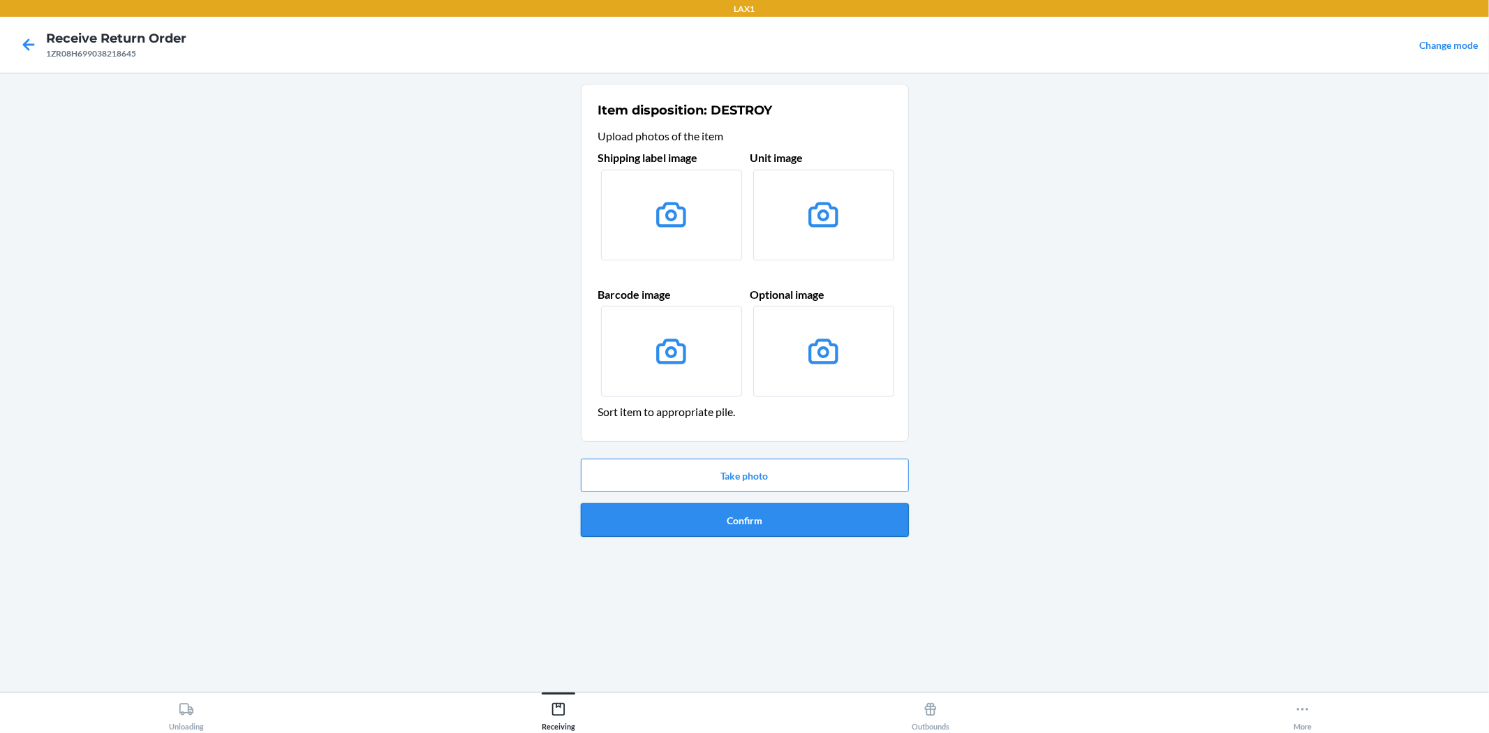
click at [751, 518] on button "Confirm" at bounding box center [745, 520] width 328 height 34
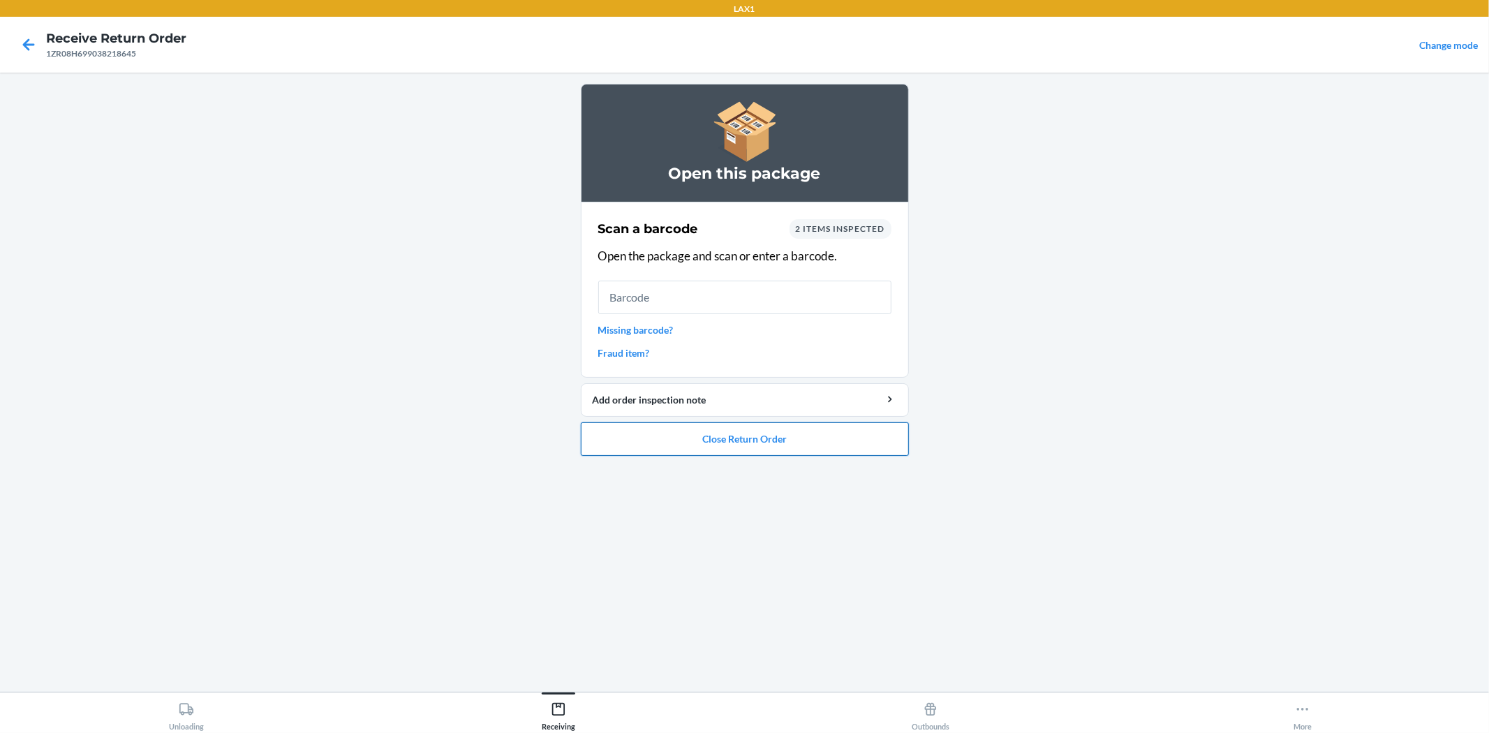
click at [786, 448] on button "Close Return Order" at bounding box center [745, 439] width 328 height 34
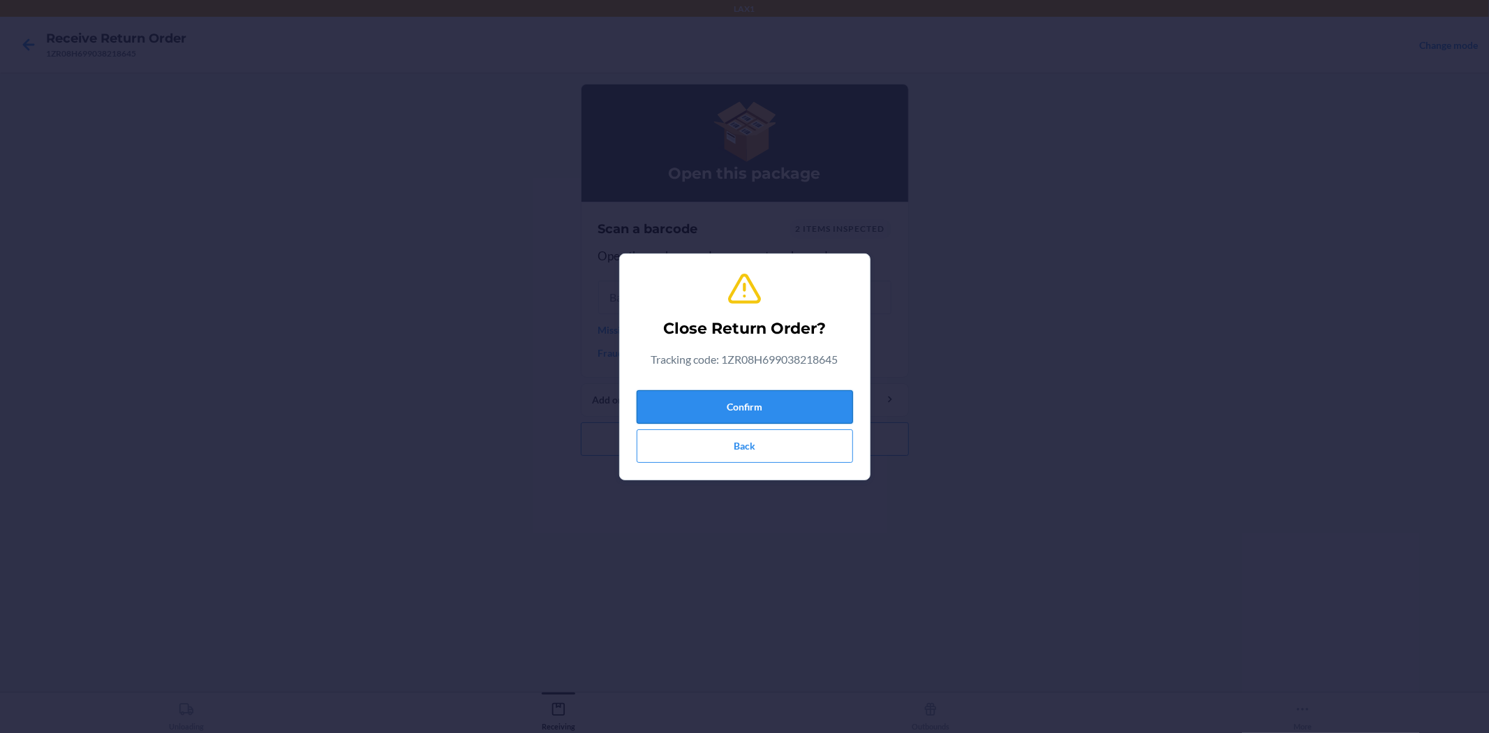
click at [785, 414] on button "Confirm" at bounding box center [745, 407] width 216 height 34
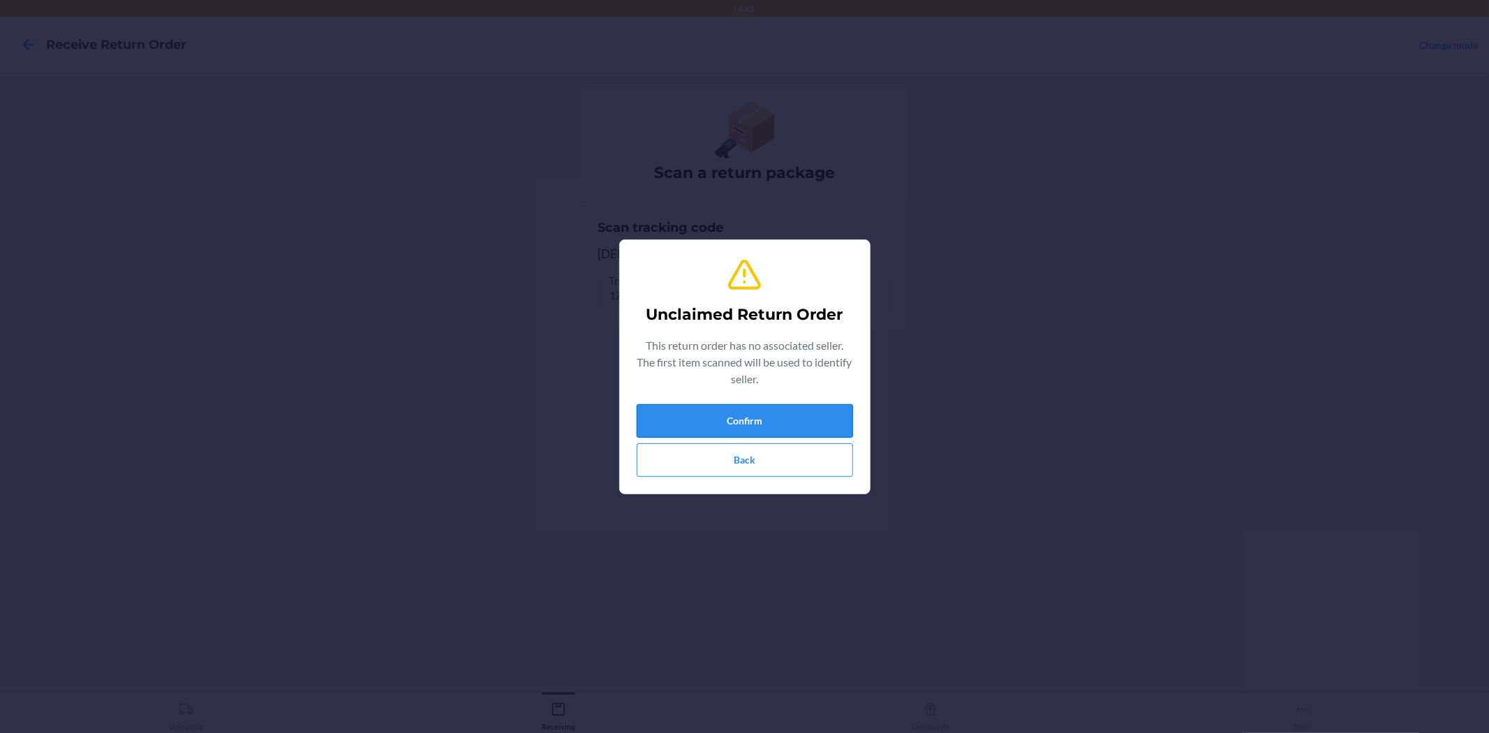
click at [714, 422] on button "Confirm" at bounding box center [745, 421] width 216 height 34
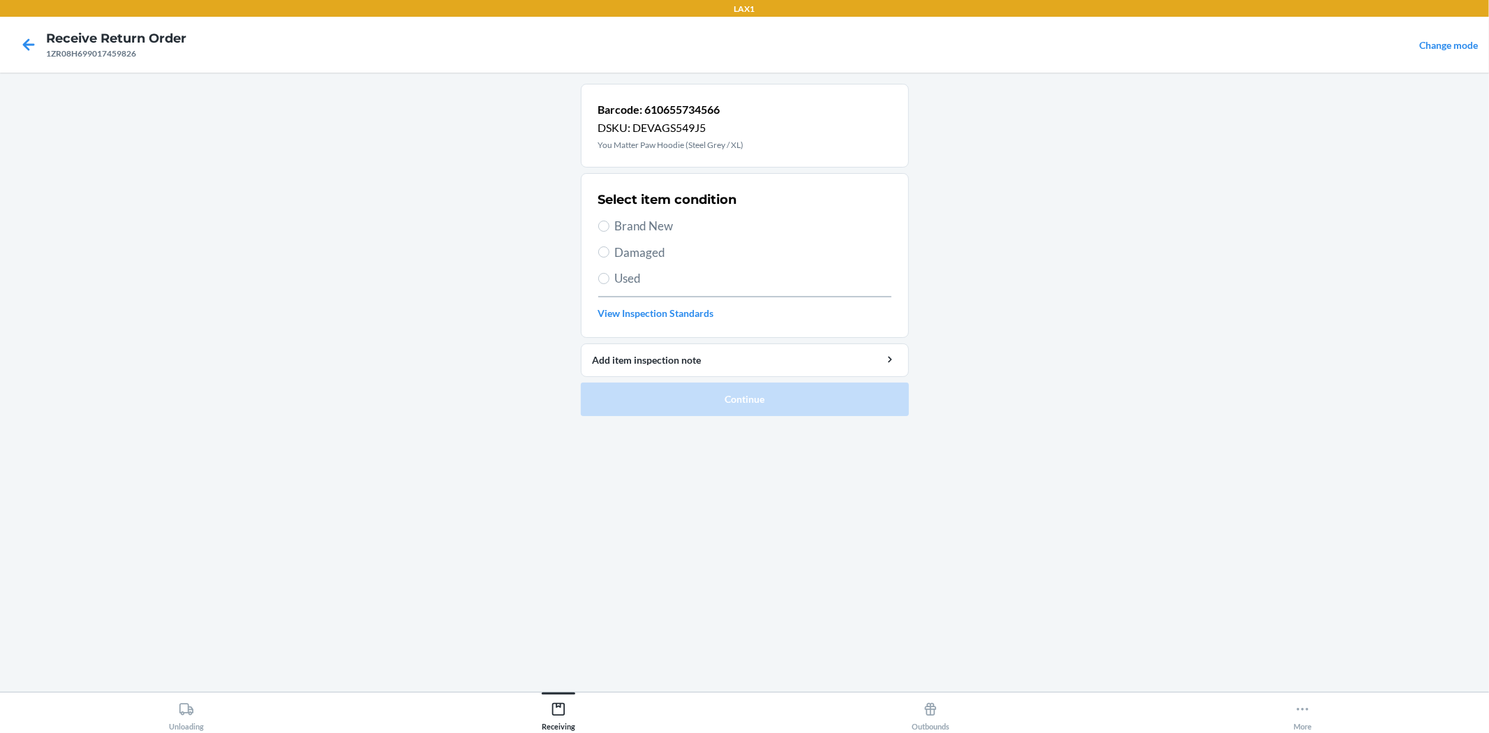
click at [642, 278] on span "Used" at bounding box center [753, 278] width 276 height 18
click at [609, 278] on input "Used" at bounding box center [603, 278] width 11 height 11
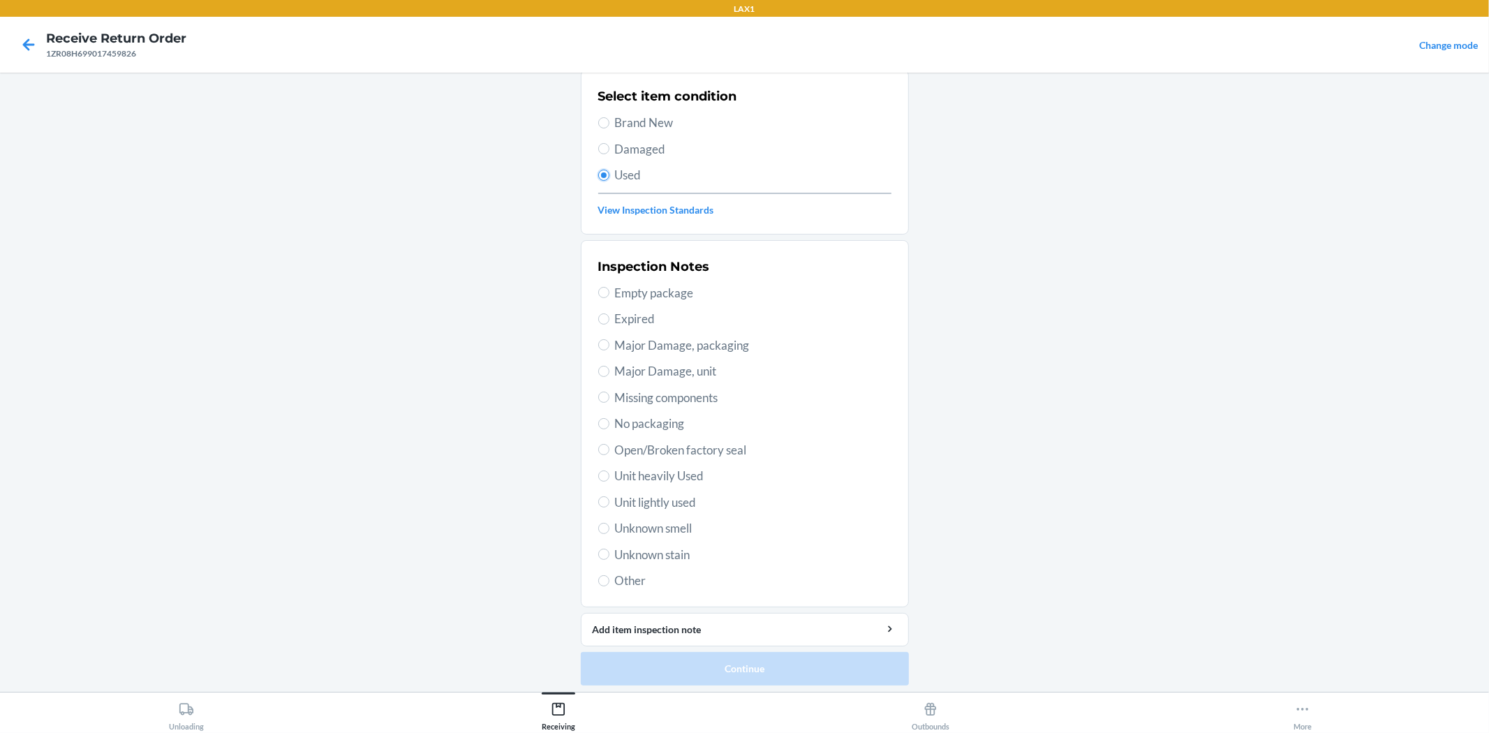
scroll to position [107, 0]
click at [692, 493] on span "Unit lightly used" at bounding box center [753, 498] width 276 height 18
click at [609, 493] on input "Unit lightly used" at bounding box center [603, 497] width 11 height 11
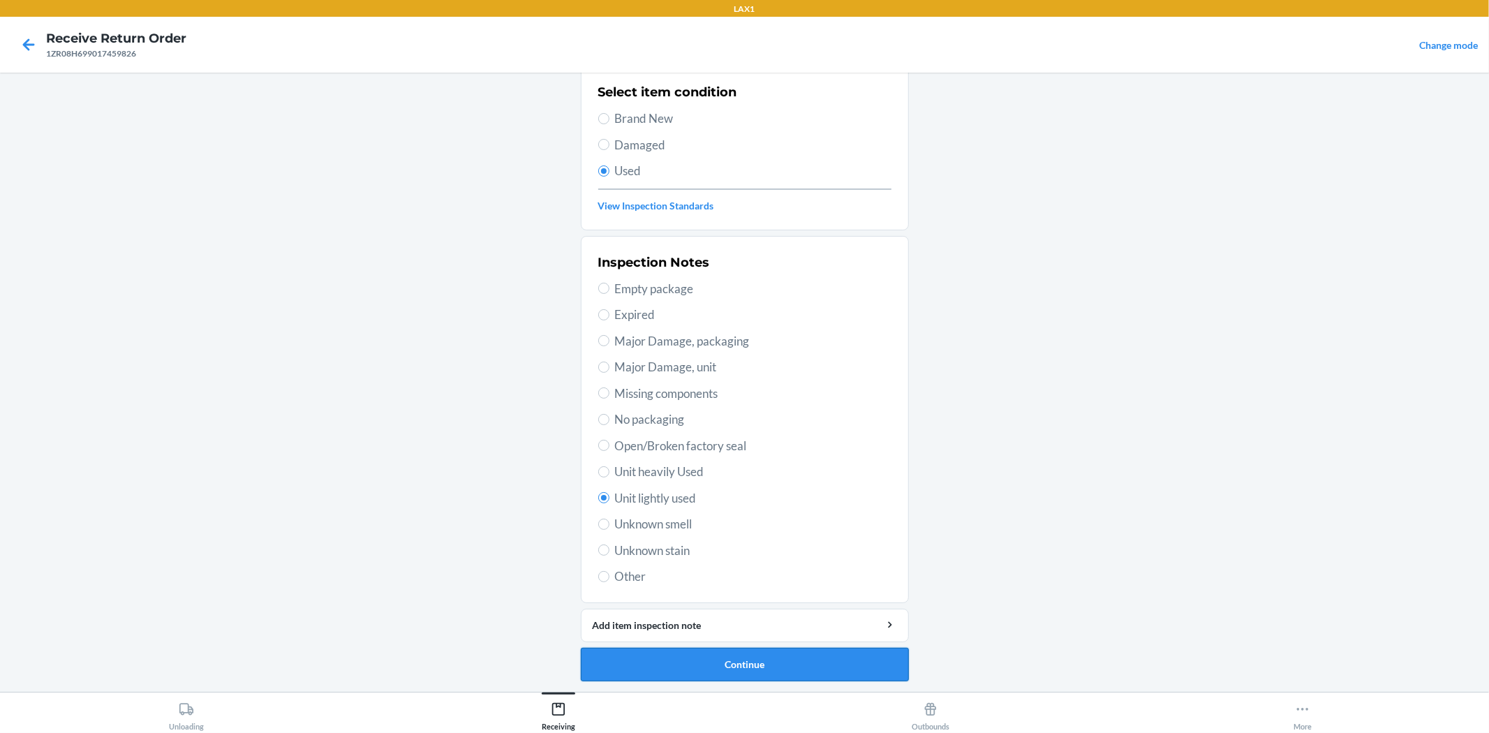
click at [778, 661] on button "Continue" at bounding box center [745, 665] width 328 height 34
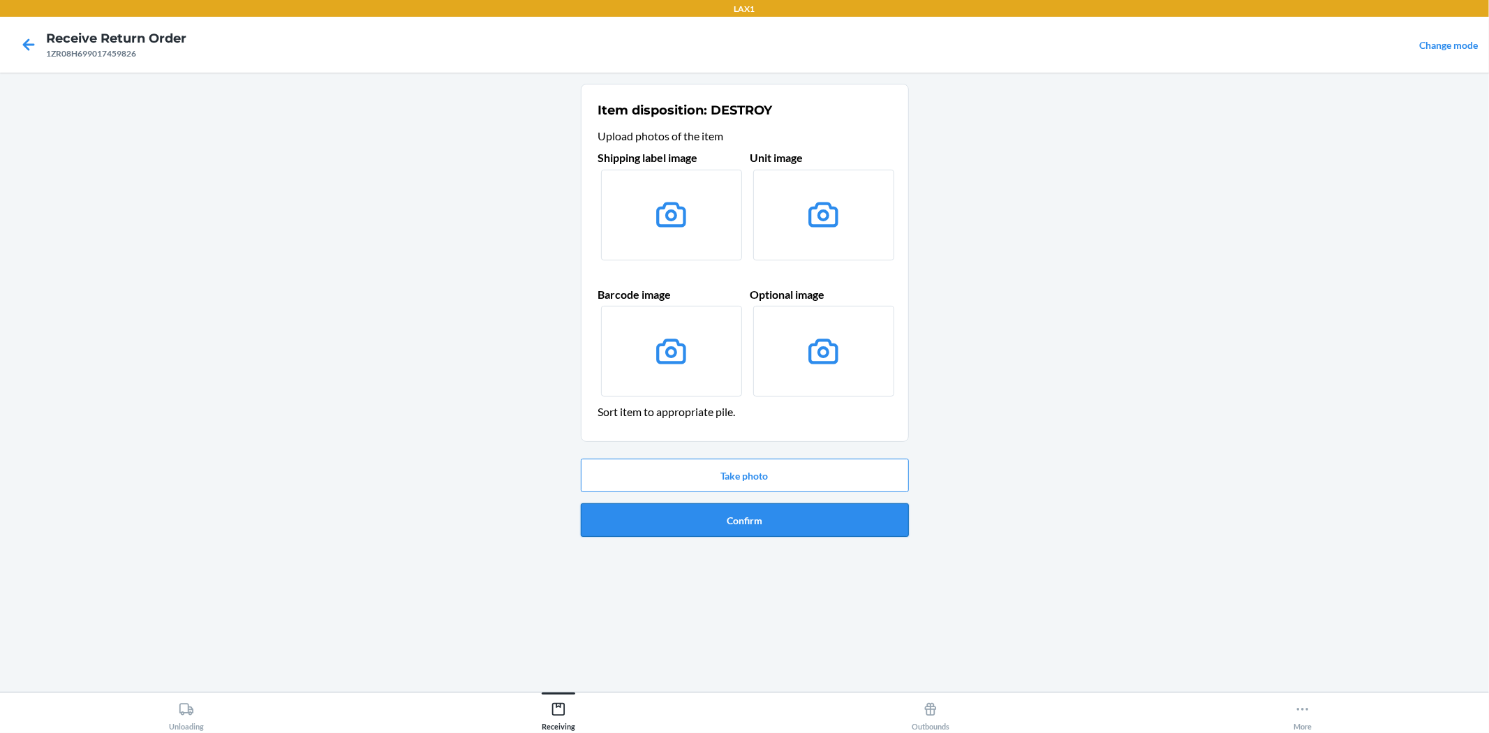
click at [772, 524] on button "Confirm" at bounding box center [745, 520] width 328 height 34
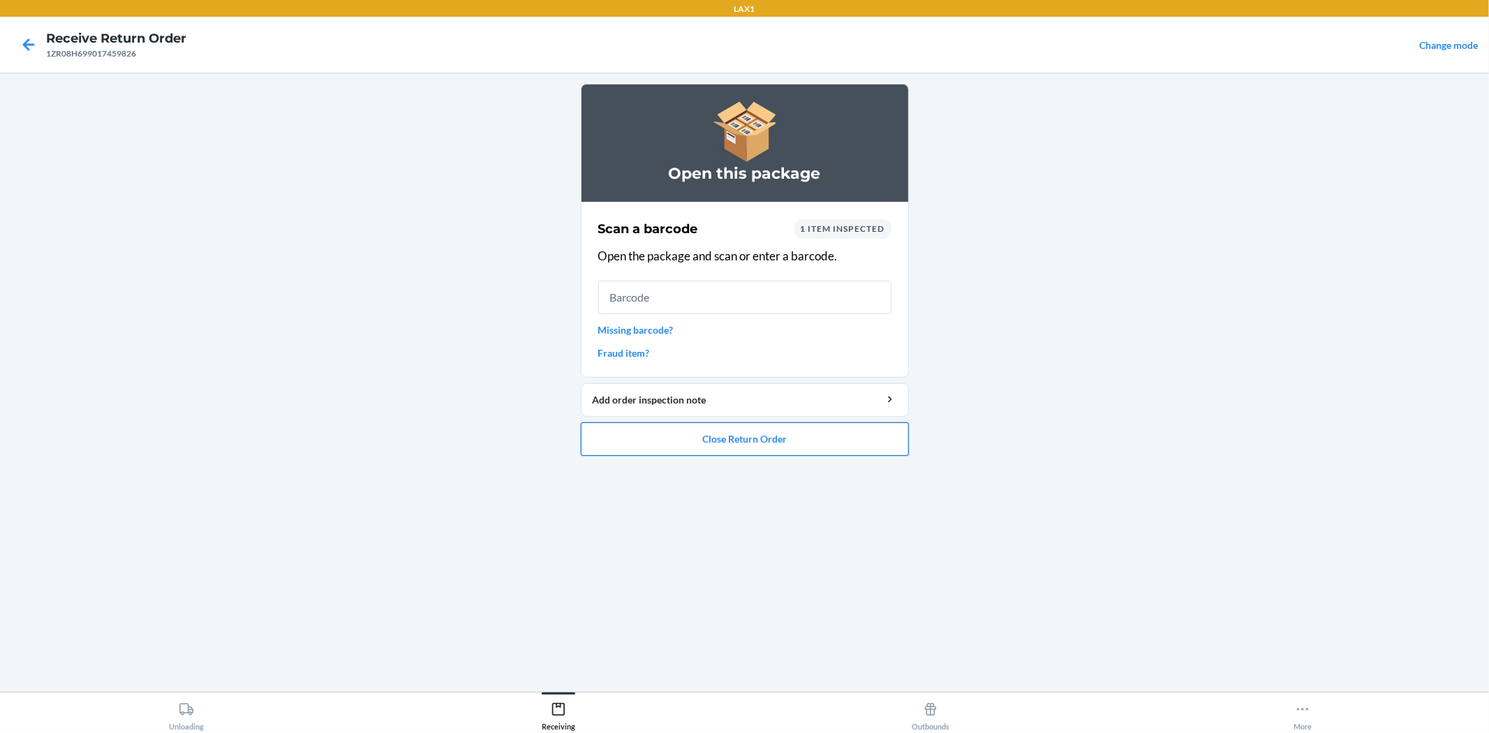
click at [790, 426] on button "Close Return Order" at bounding box center [745, 439] width 328 height 34
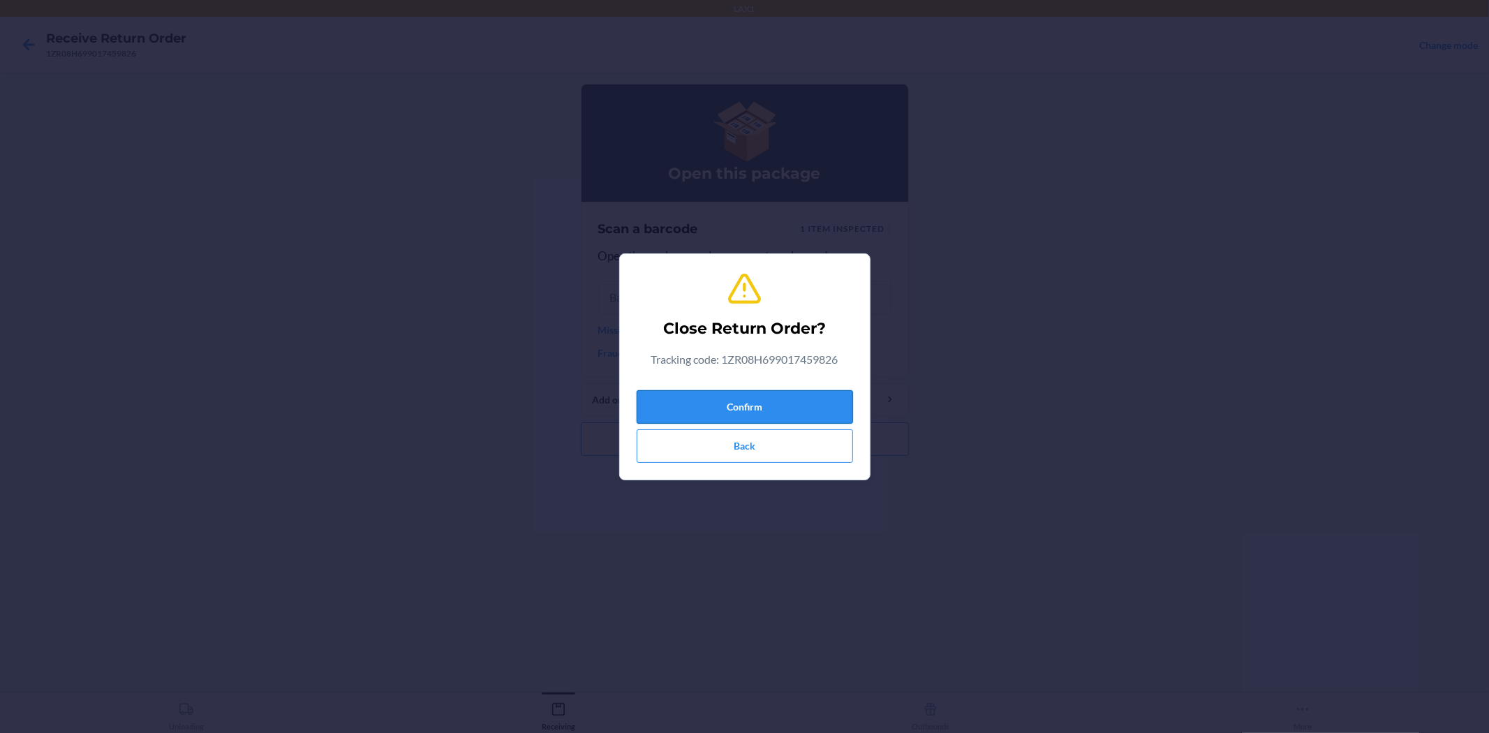
click at [782, 399] on button "Confirm" at bounding box center [745, 407] width 216 height 34
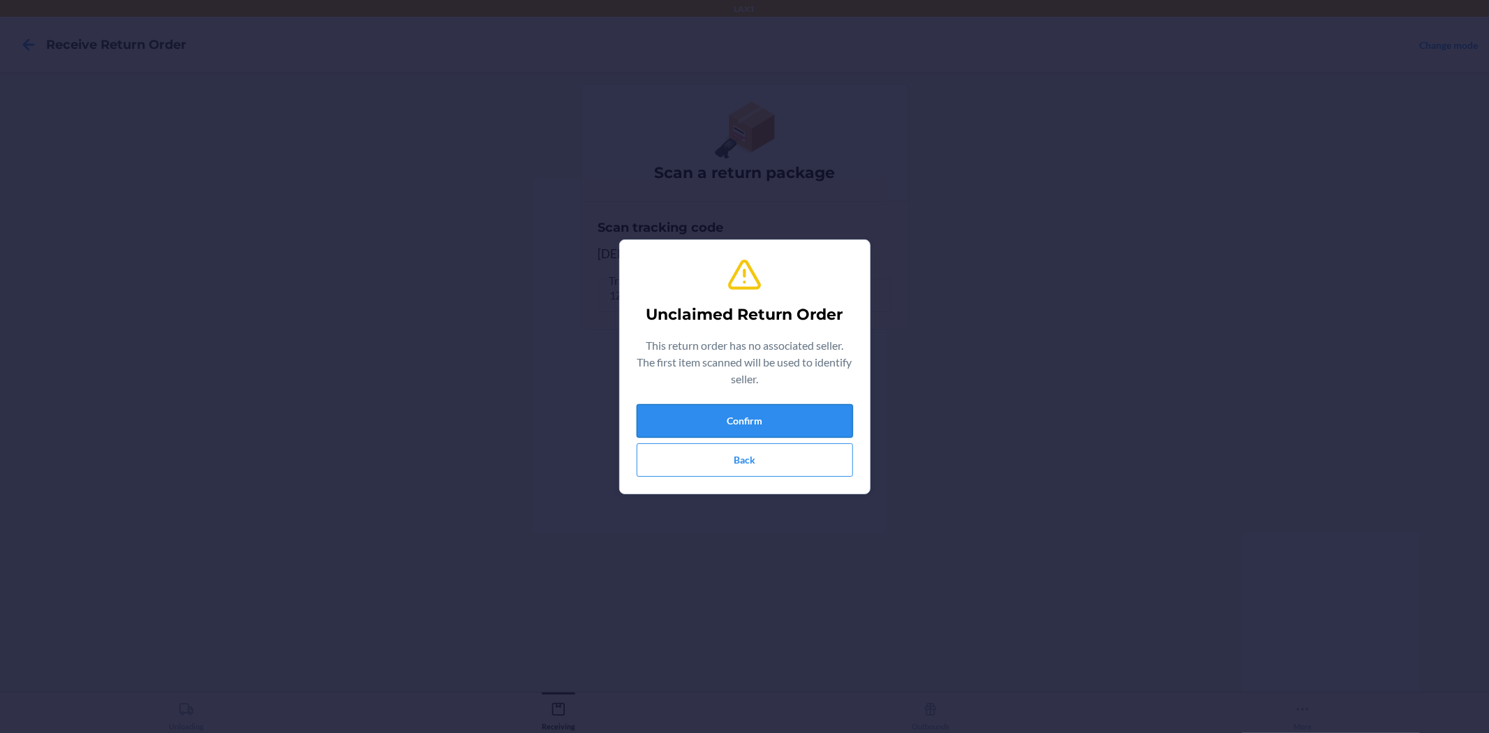
click at [771, 416] on button "Confirm" at bounding box center [745, 421] width 216 height 34
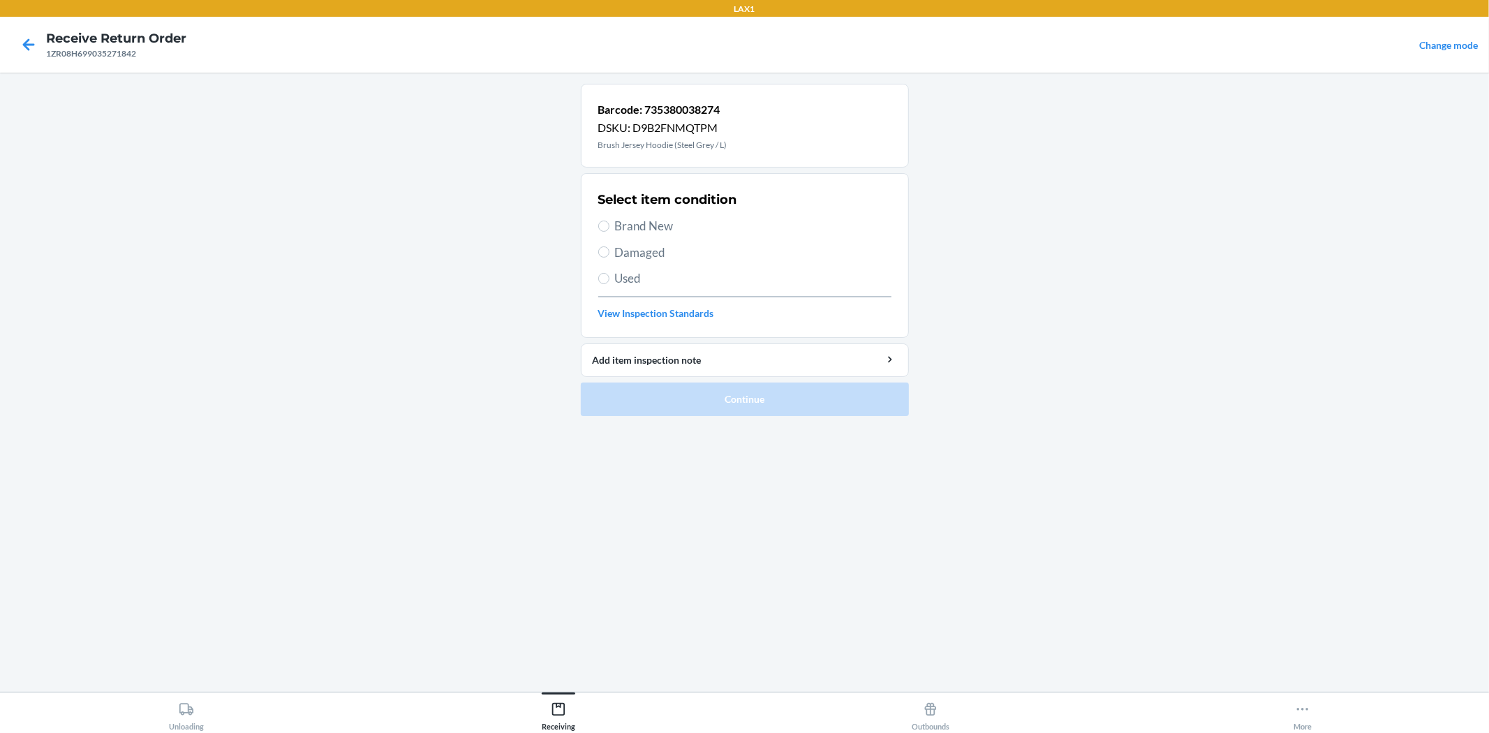
click at [651, 274] on span "Used" at bounding box center [753, 278] width 276 height 18
click at [609, 274] on input "Used" at bounding box center [603, 278] width 11 height 11
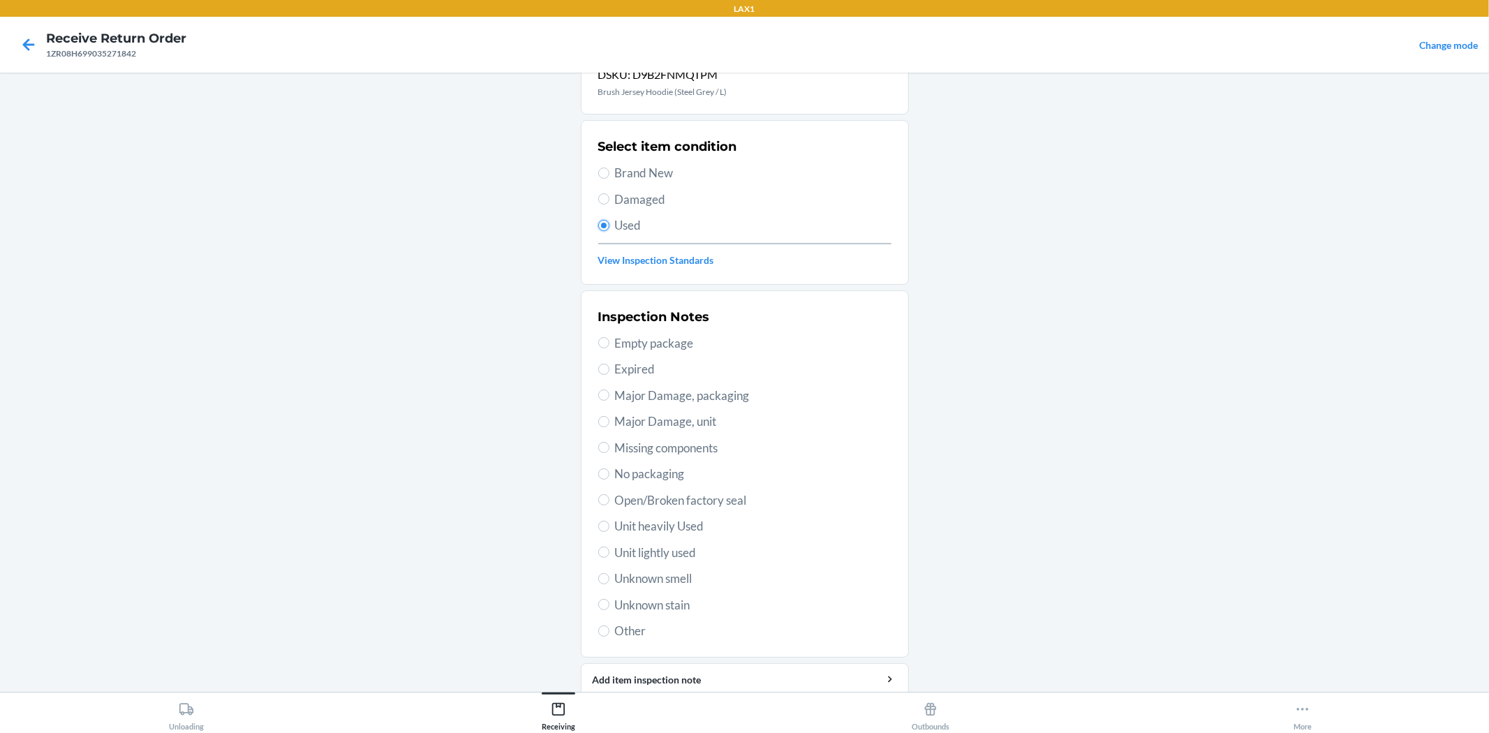
scroll to position [107, 0]
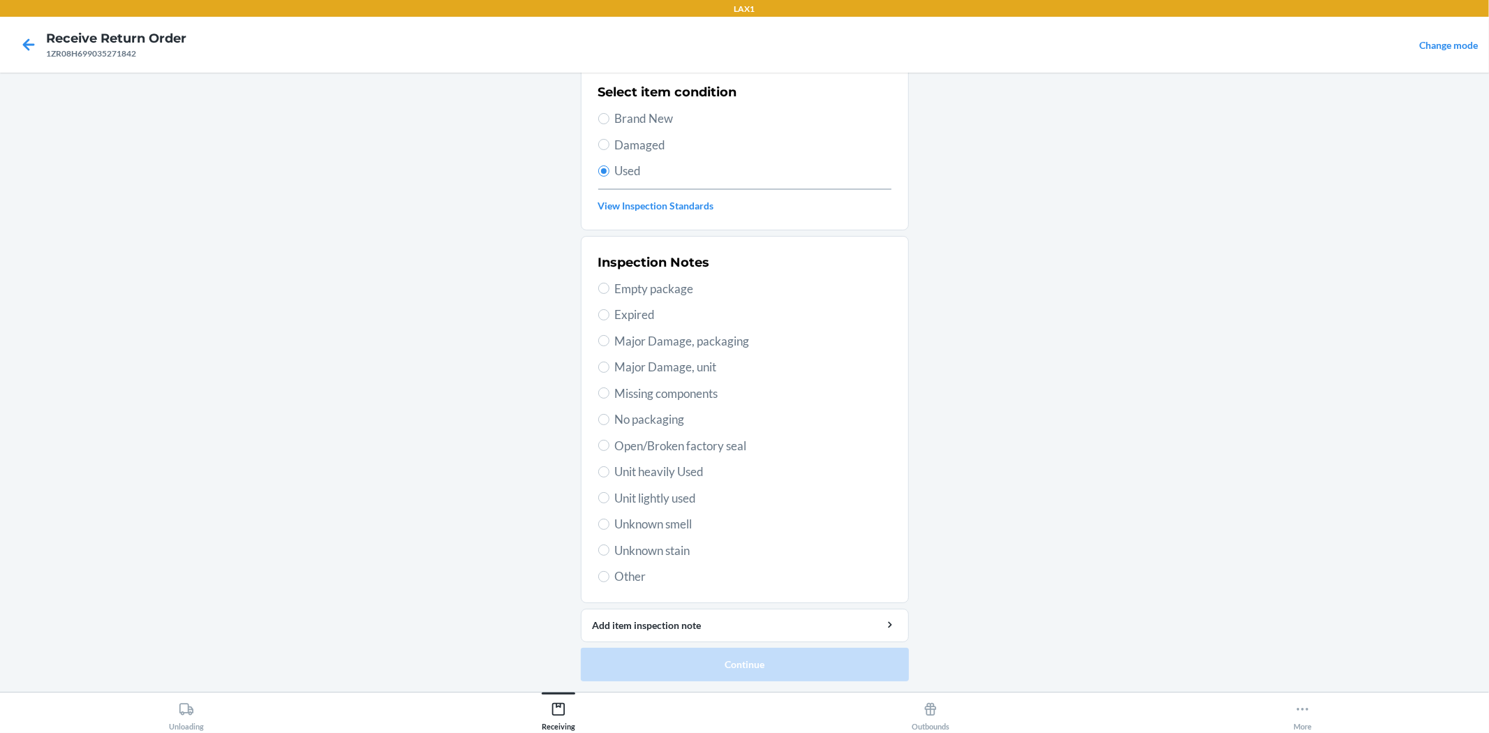
click at [675, 491] on span "Unit lightly used" at bounding box center [753, 498] width 276 height 18
click at [609, 492] on input "Unit lightly used" at bounding box center [603, 497] width 11 height 11
click at [789, 651] on button "Continue" at bounding box center [745, 665] width 328 height 34
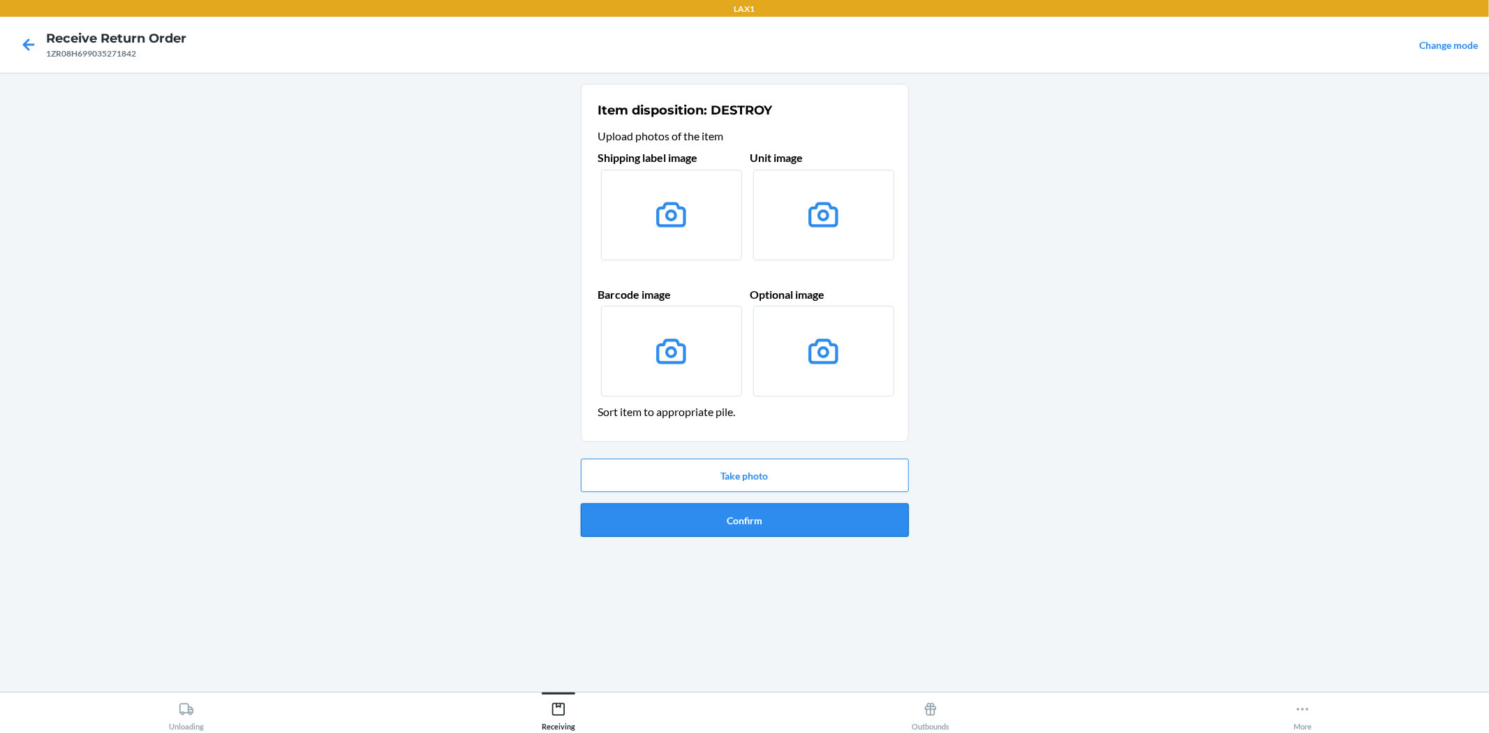
click at [804, 508] on button "Confirm" at bounding box center [745, 520] width 328 height 34
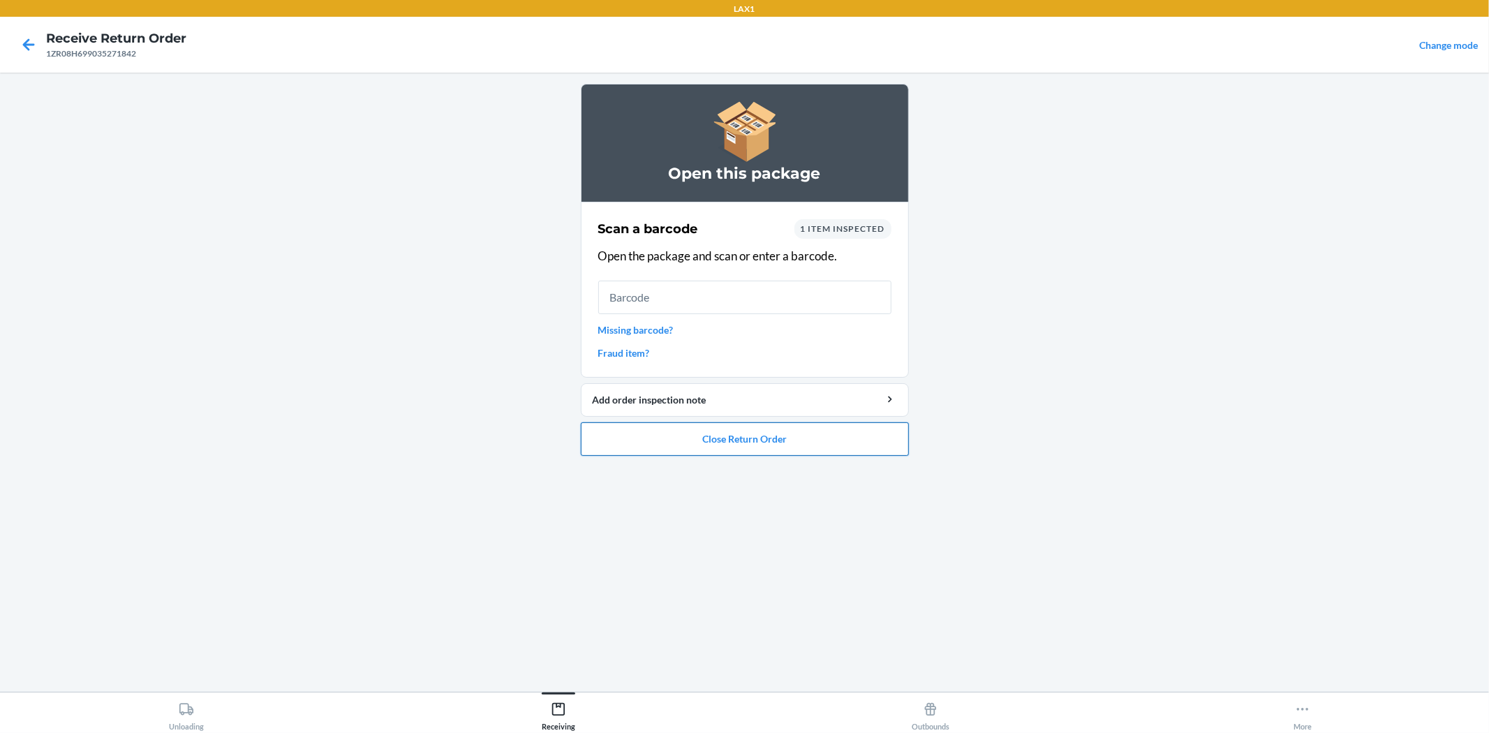
click at [792, 429] on button "Close Return Order" at bounding box center [745, 439] width 328 height 34
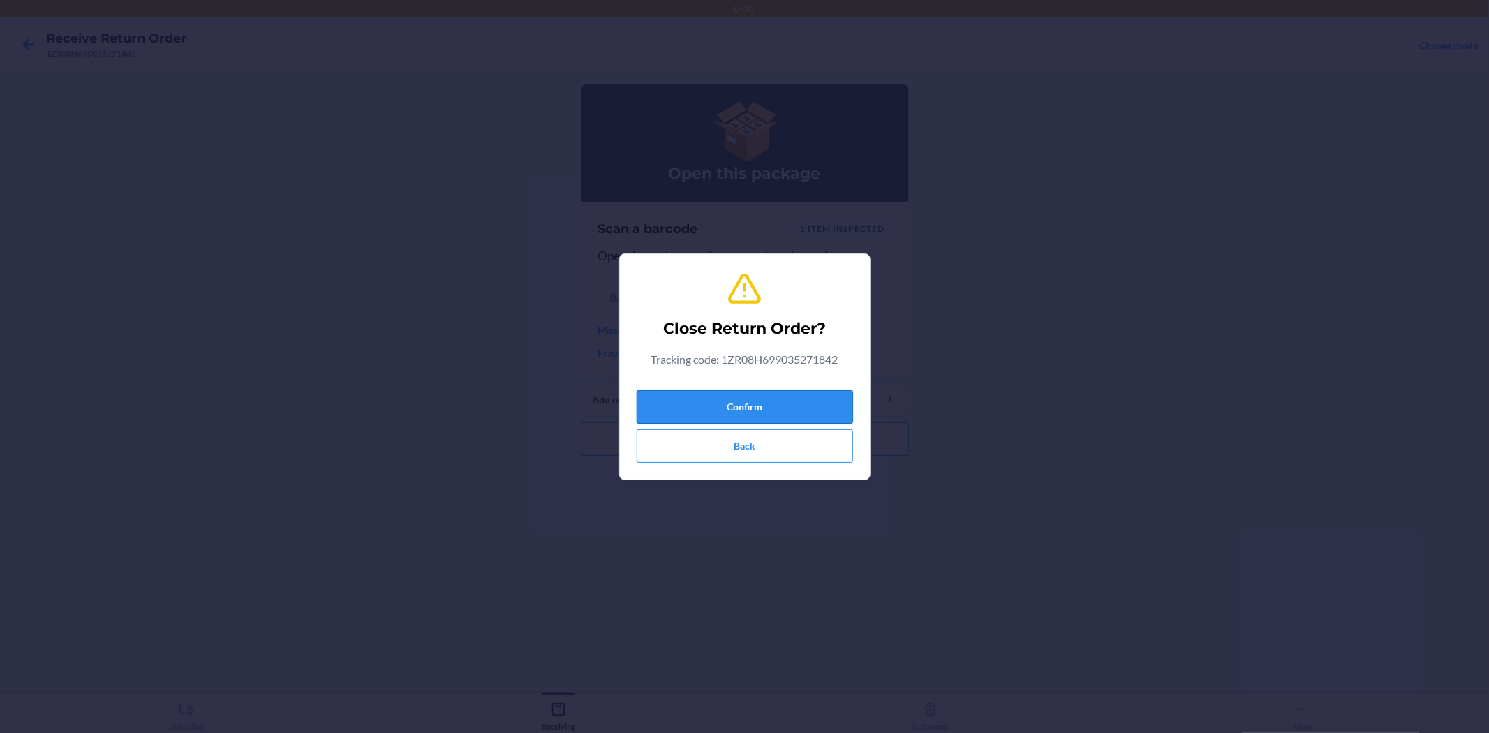
click at [790, 405] on button "Confirm" at bounding box center [745, 407] width 216 height 34
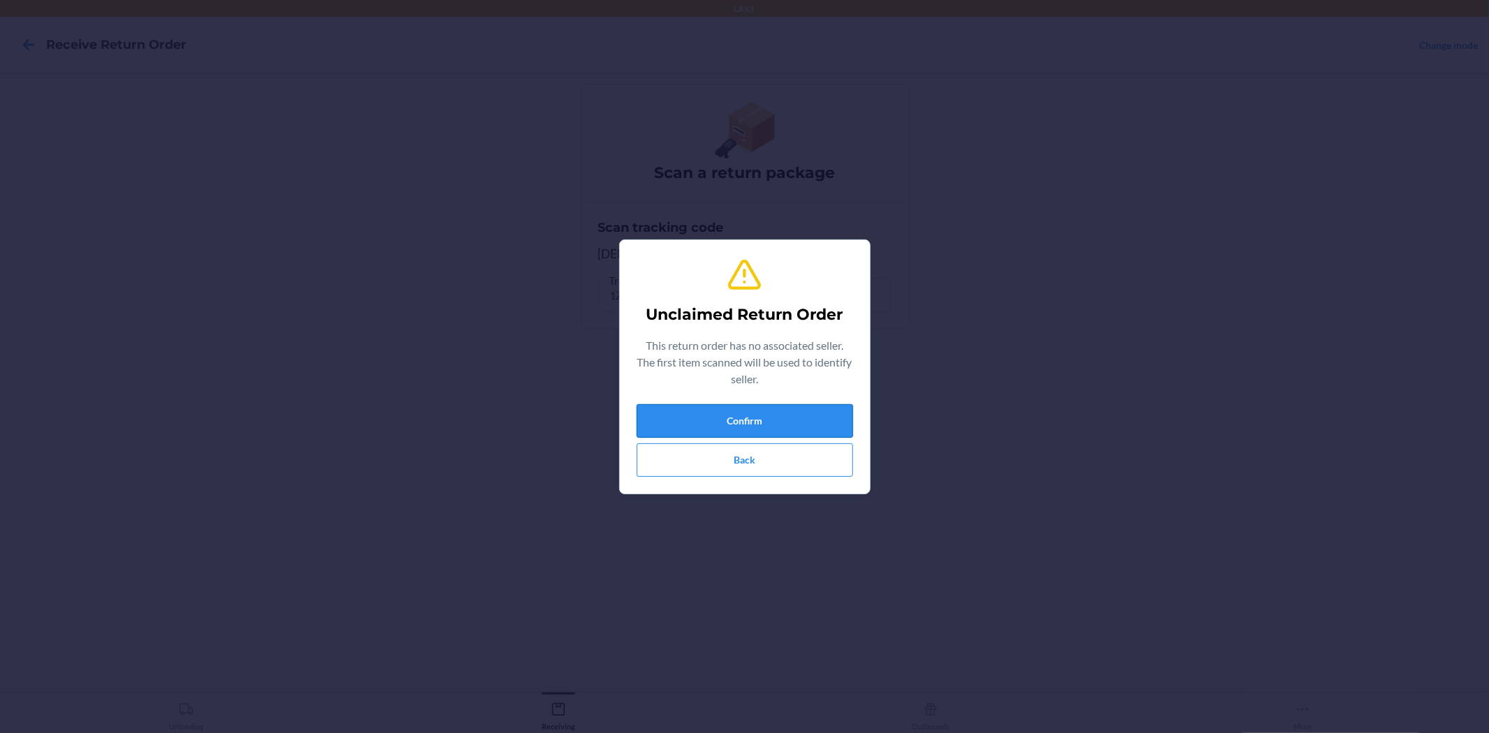
click at [785, 413] on button "Confirm" at bounding box center [745, 421] width 216 height 34
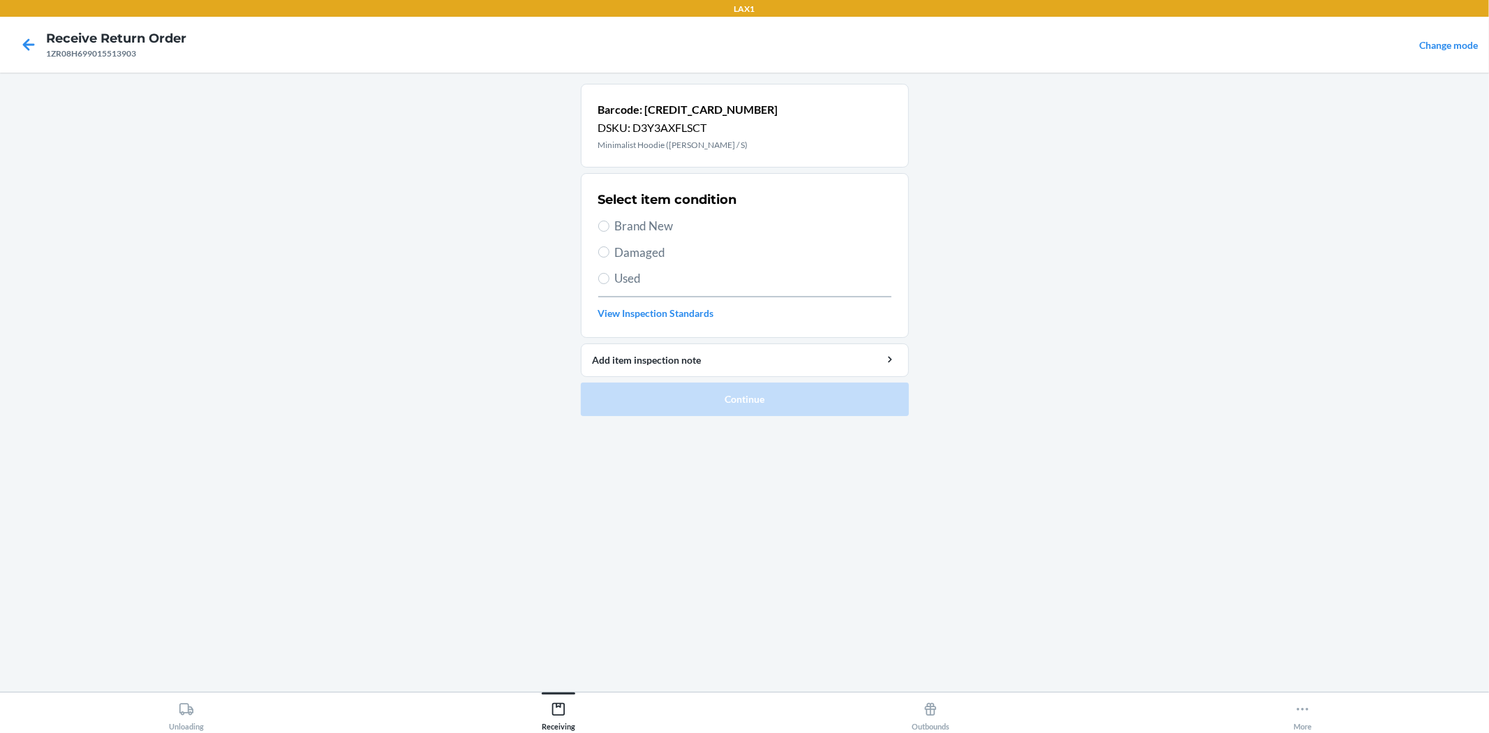
click at [633, 276] on span "Used" at bounding box center [753, 278] width 276 height 18
click at [609, 276] on input "Used" at bounding box center [603, 278] width 11 height 11
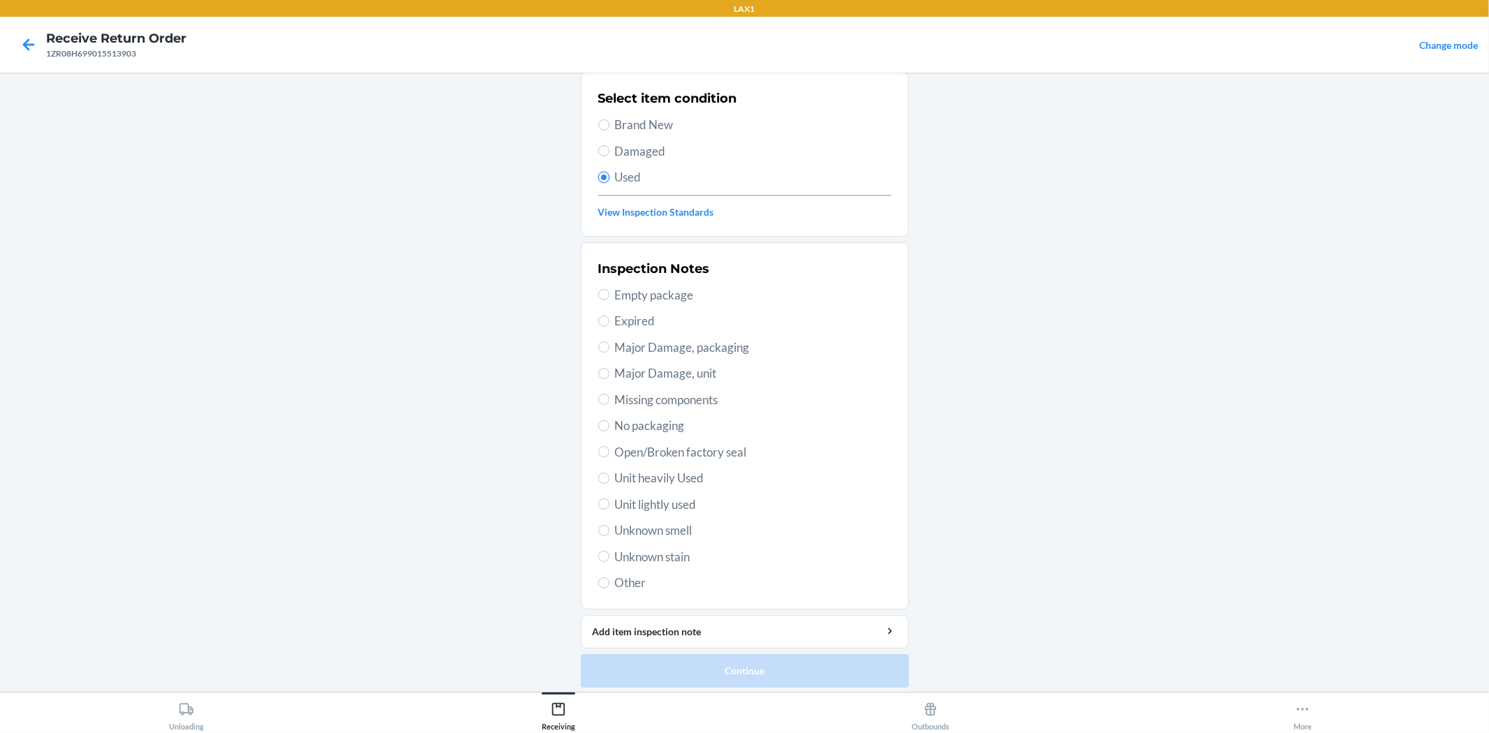
scroll to position [107, 0]
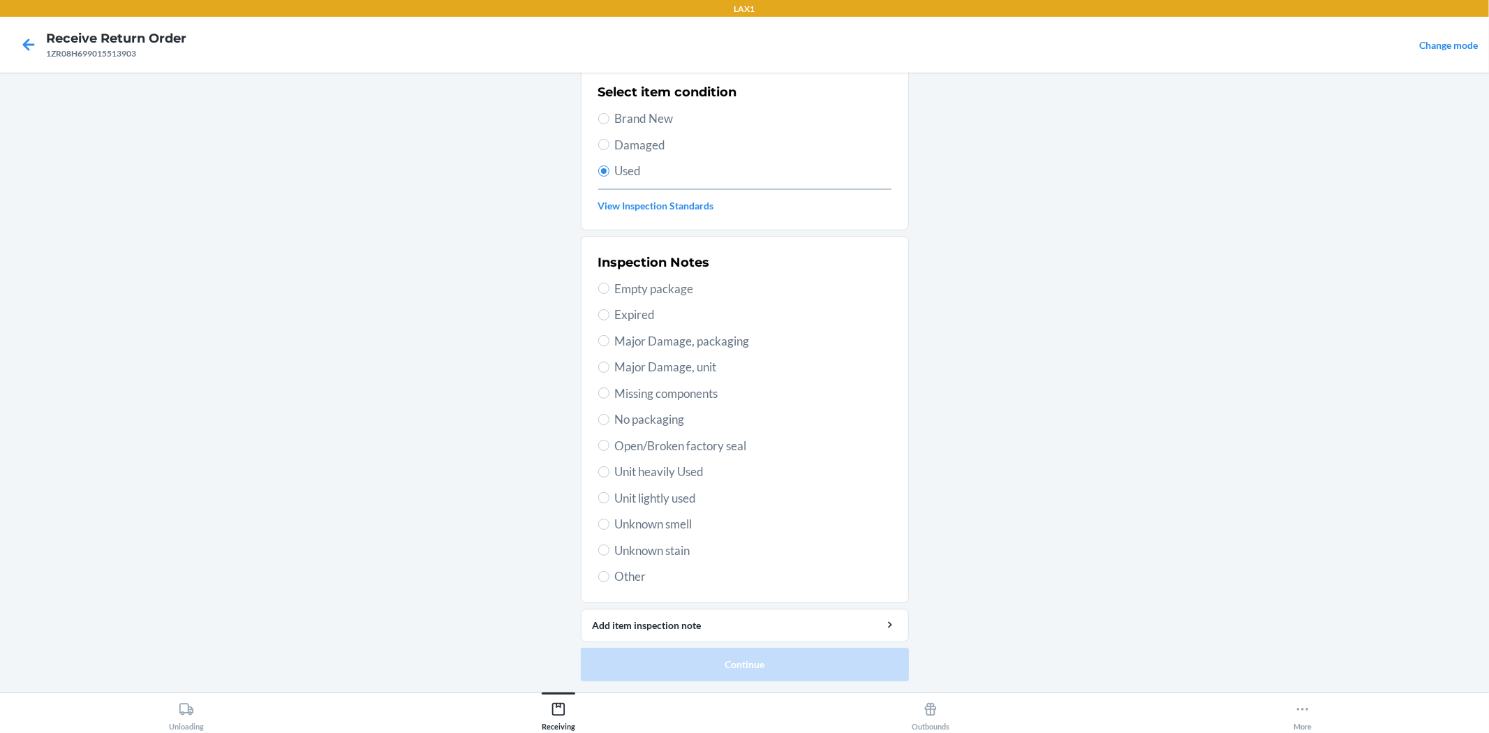
click at [692, 489] on span "Unit lightly used" at bounding box center [753, 498] width 276 height 18
click at [609, 492] on input "Unit lightly used" at bounding box center [603, 497] width 11 height 11
click at [716, 655] on button "Continue" at bounding box center [745, 665] width 328 height 34
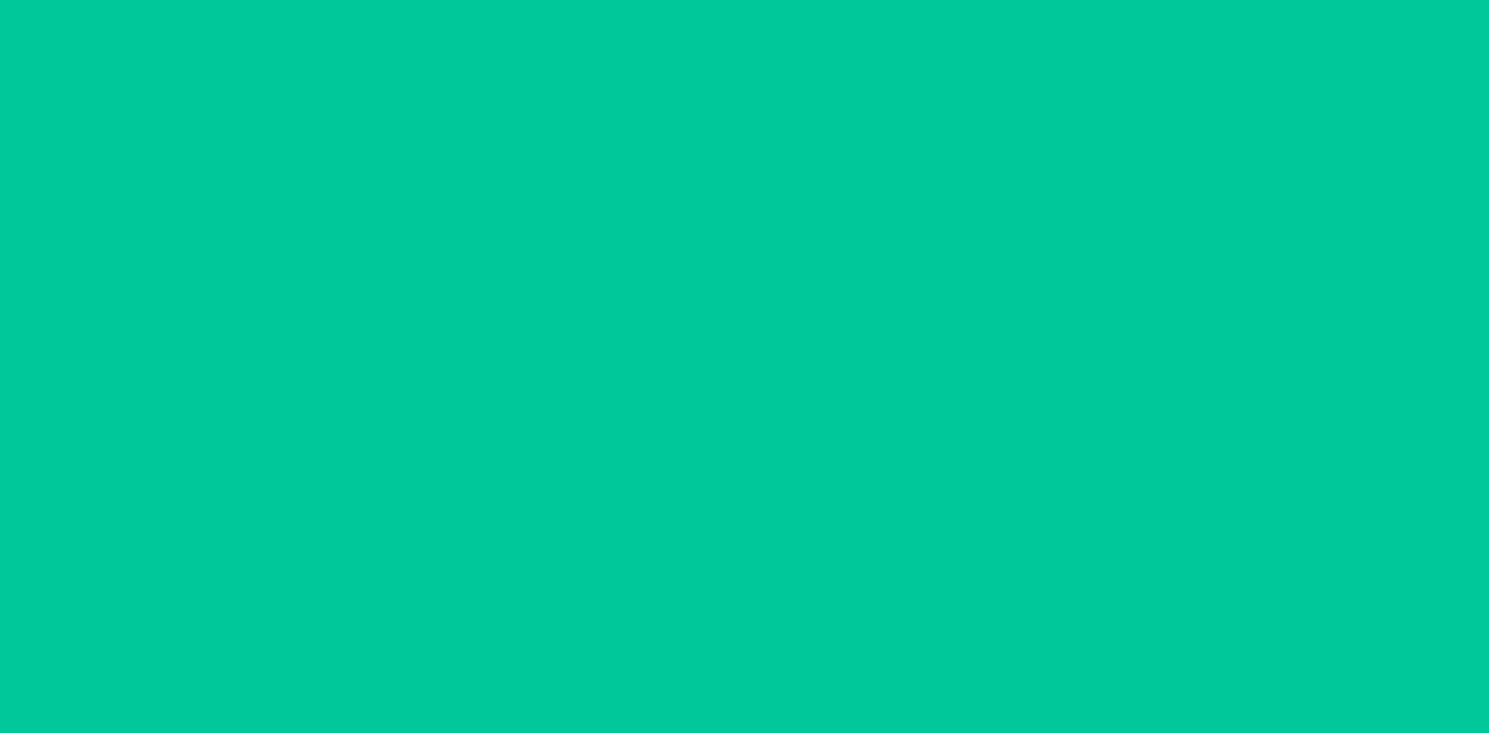
scroll to position [0, 0]
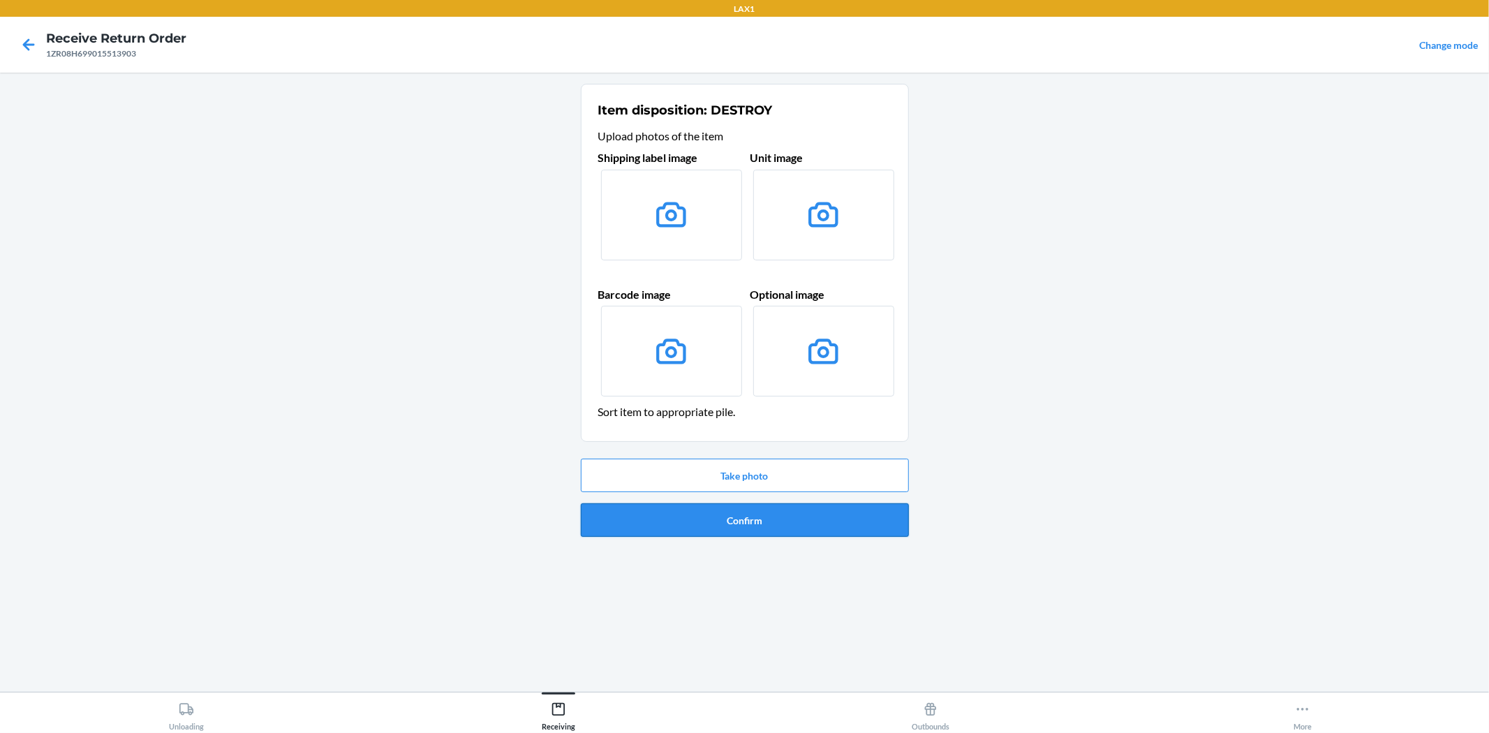
click at [776, 514] on button "Confirm" at bounding box center [745, 520] width 328 height 34
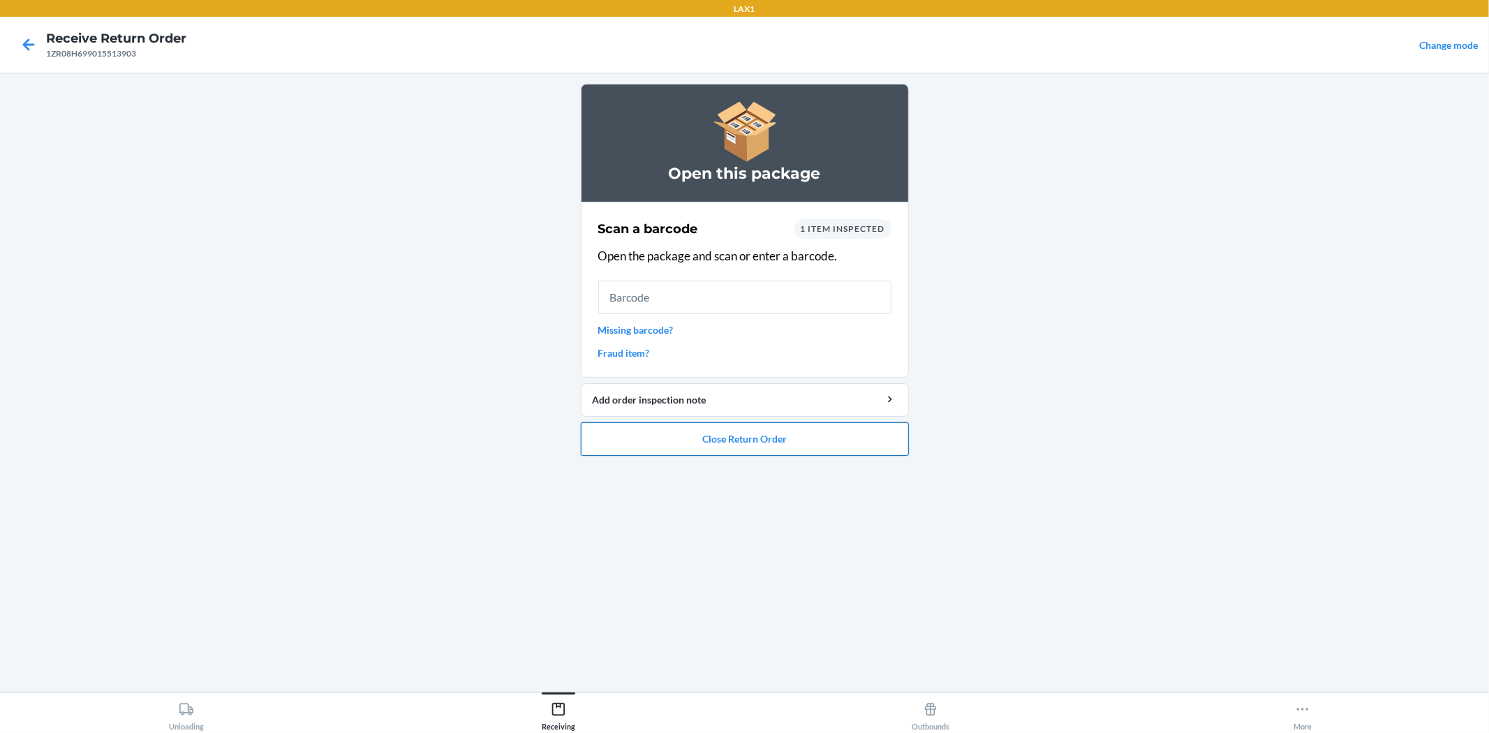
click at [736, 429] on button "Close Return Order" at bounding box center [745, 439] width 328 height 34
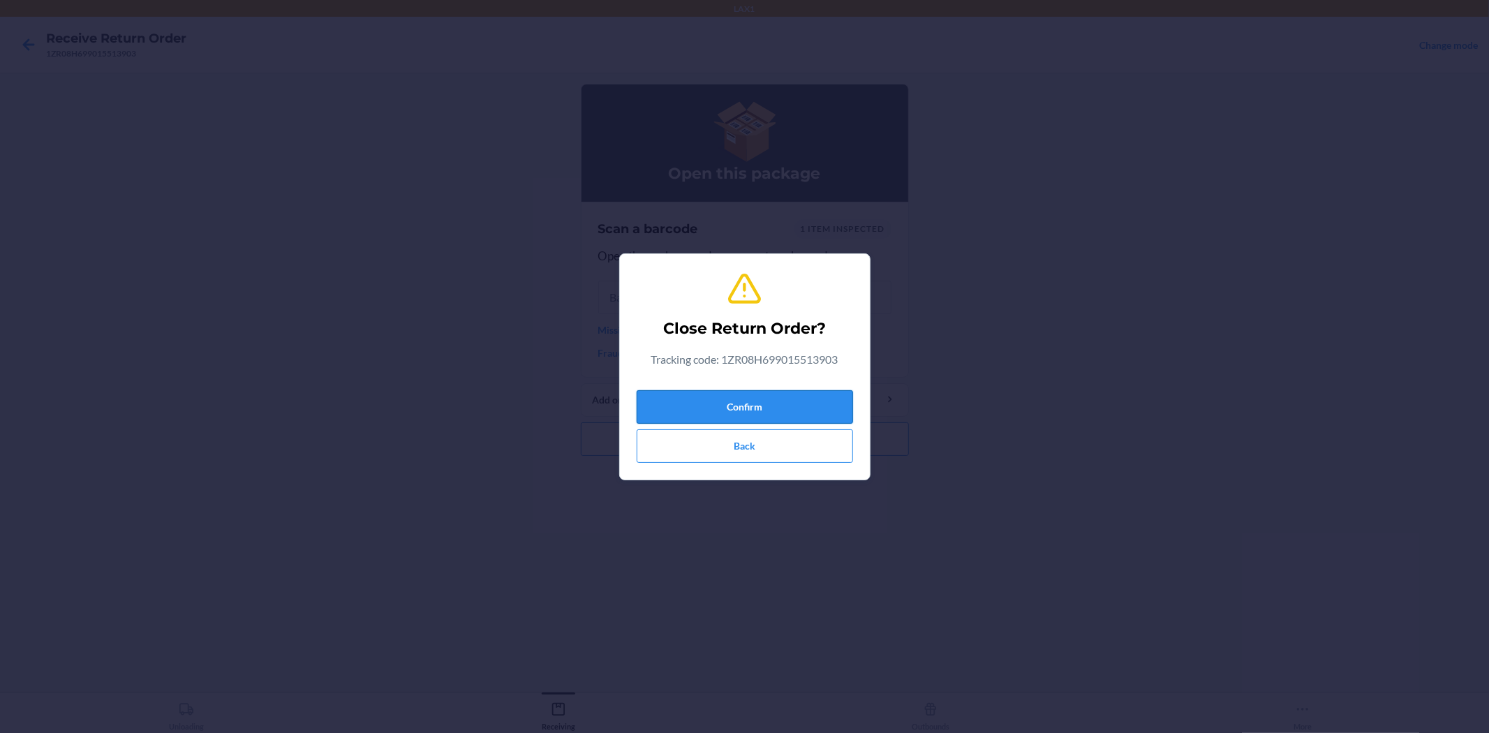
click at [770, 408] on button "Confirm" at bounding box center [745, 407] width 216 height 34
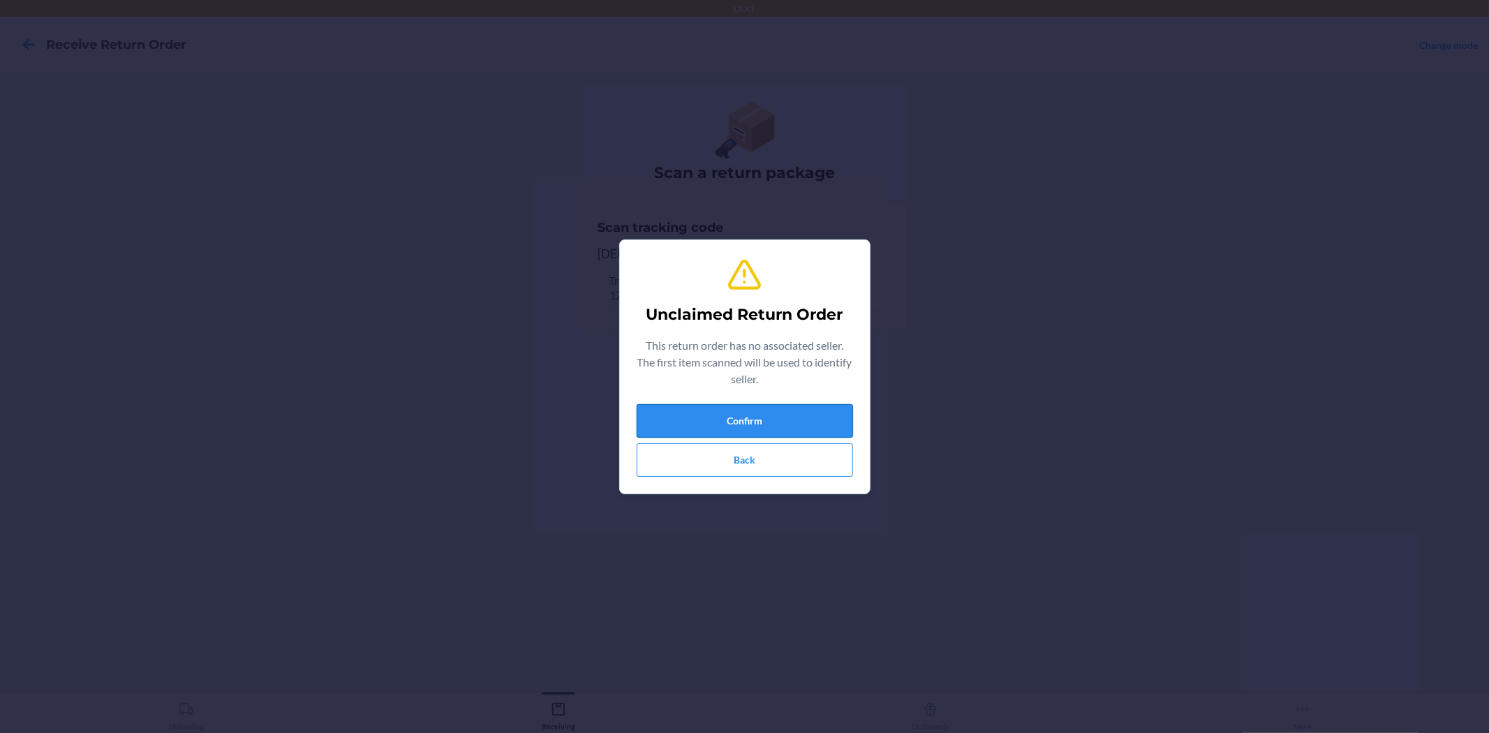
click at [818, 413] on button "Confirm" at bounding box center [745, 421] width 216 height 34
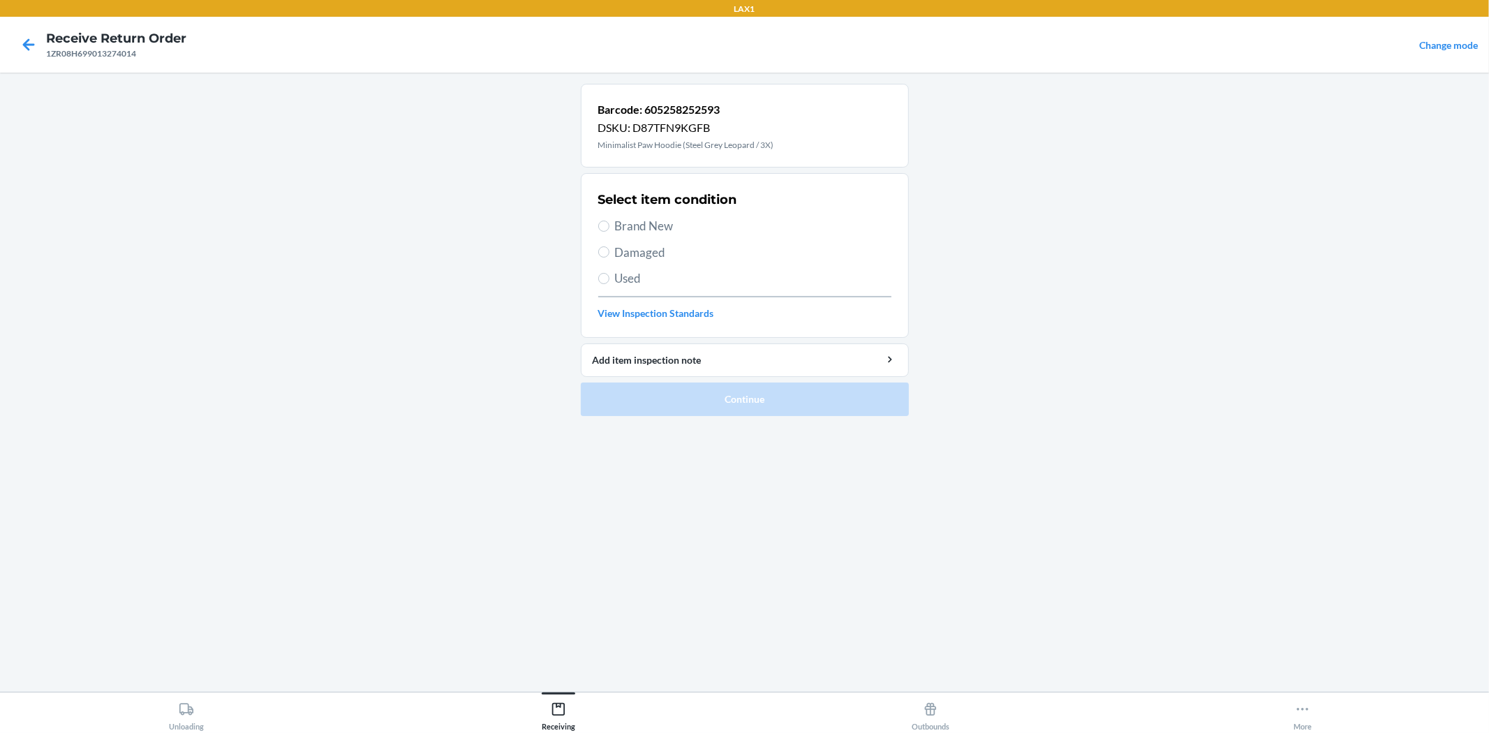
click at [637, 248] on span "Damaged" at bounding box center [753, 253] width 276 height 18
click at [609, 248] on input "Damaged" at bounding box center [603, 251] width 11 height 11
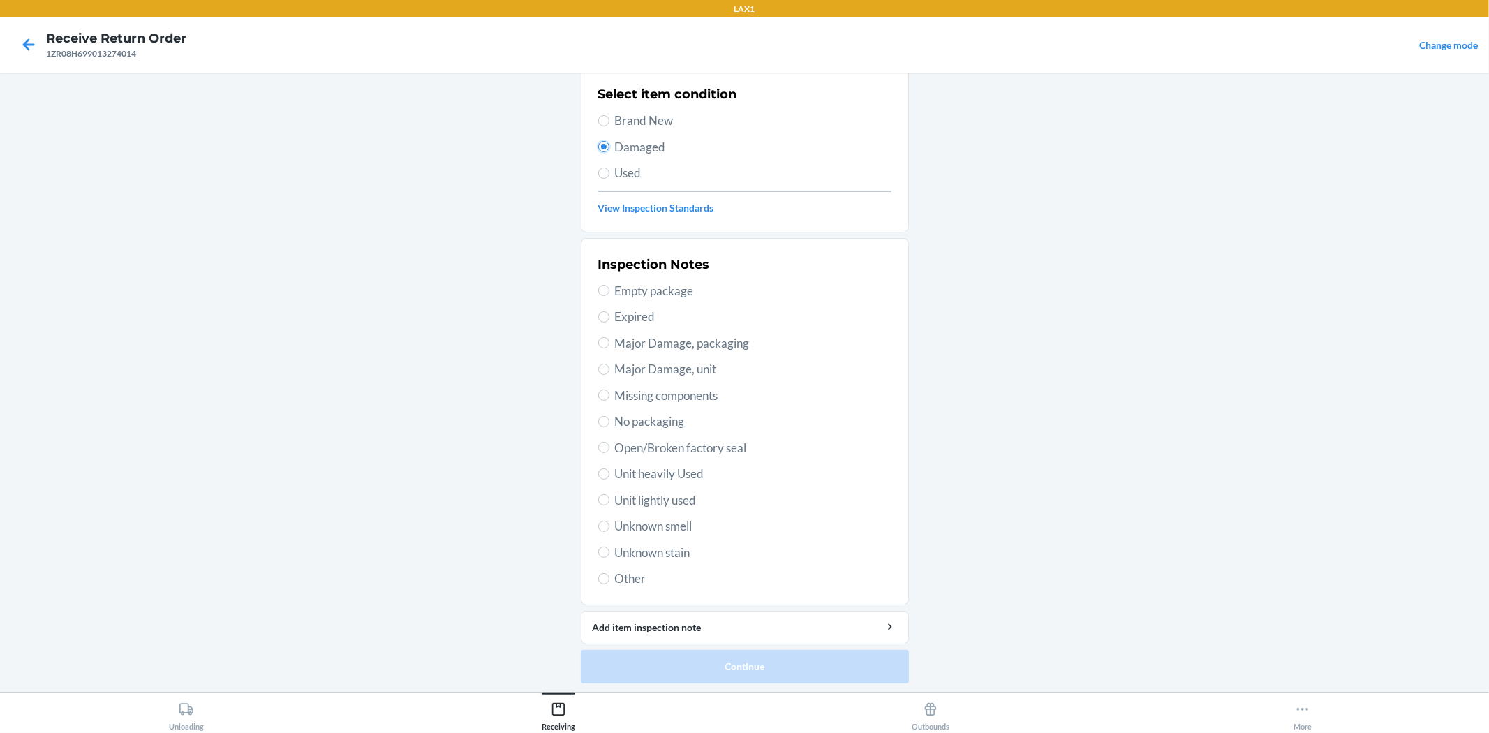
scroll to position [107, 0]
click at [691, 492] on span "Unit lightly used" at bounding box center [753, 498] width 276 height 18
click at [609, 492] on input "Unit lightly used" at bounding box center [603, 497] width 11 height 11
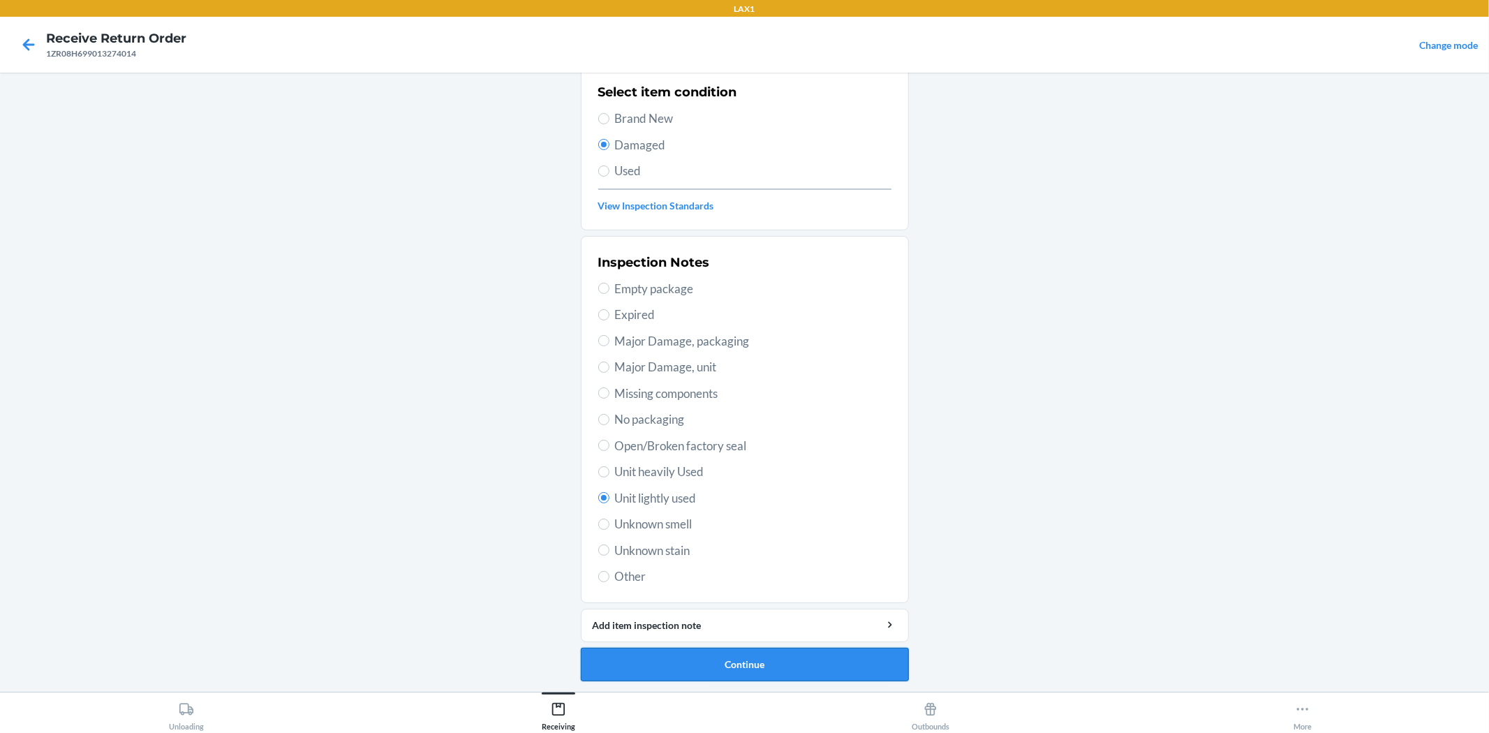
click at [829, 667] on button "Continue" at bounding box center [745, 665] width 328 height 34
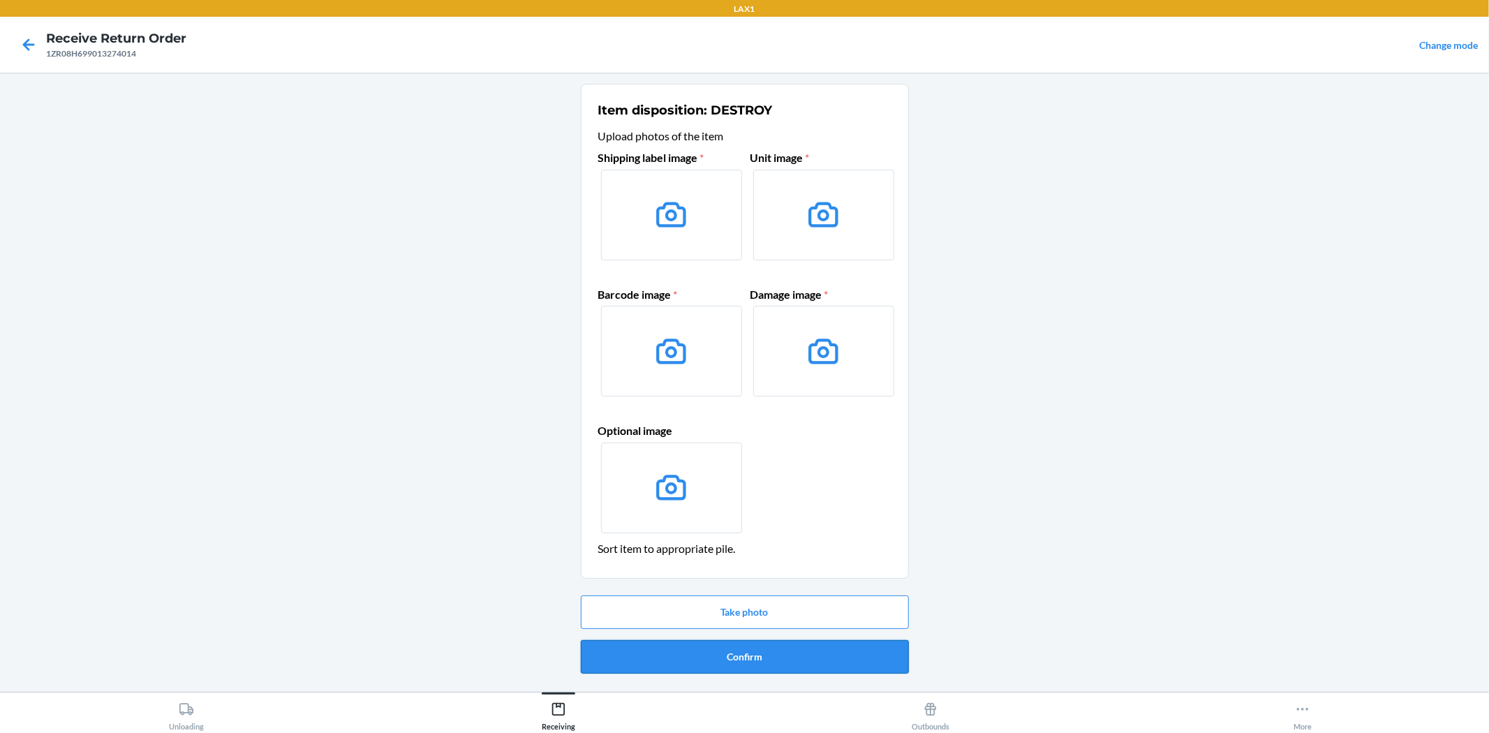
click at [696, 653] on button "Confirm" at bounding box center [745, 657] width 328 height 34
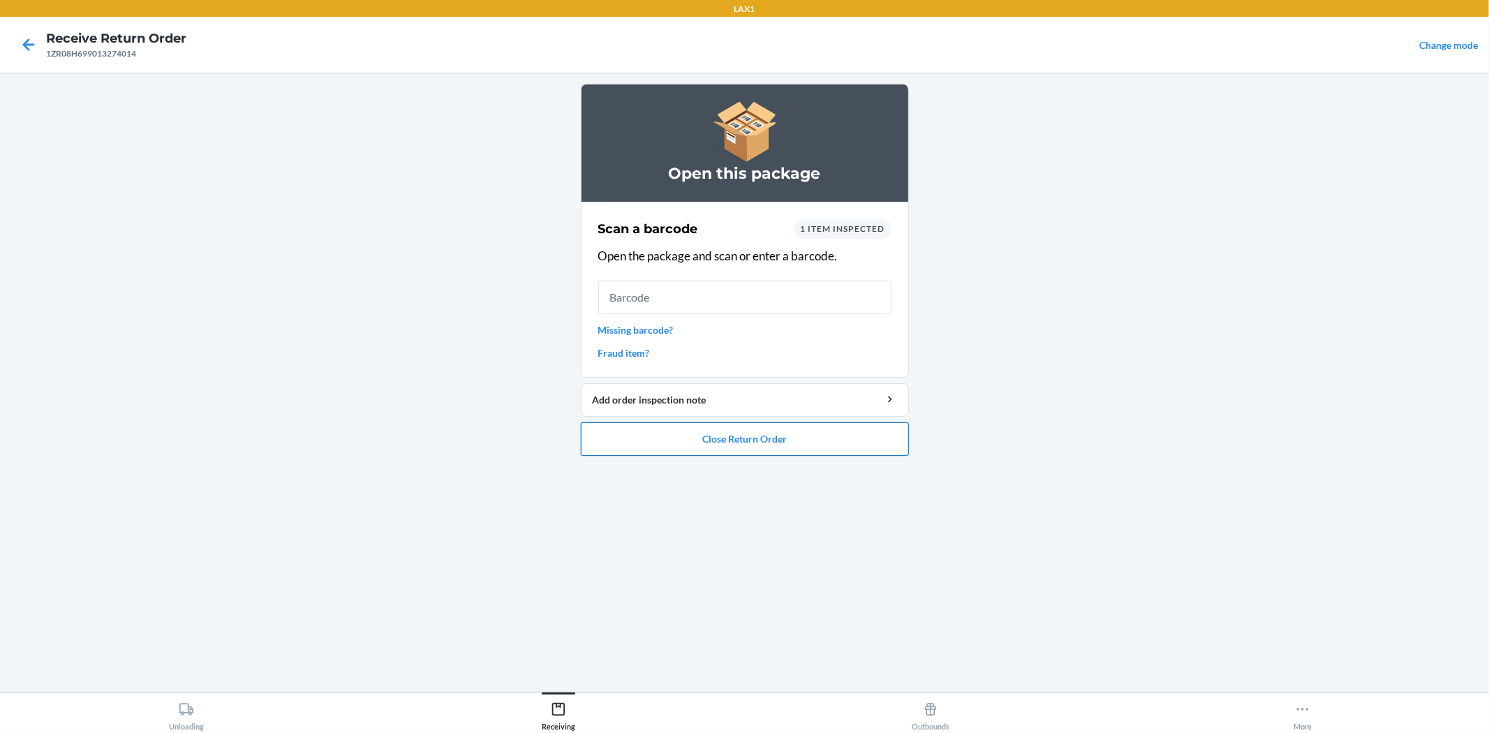
click at [800, 424] on button "Close Return Order" at bounding box center [745, 439] width 328 height 34
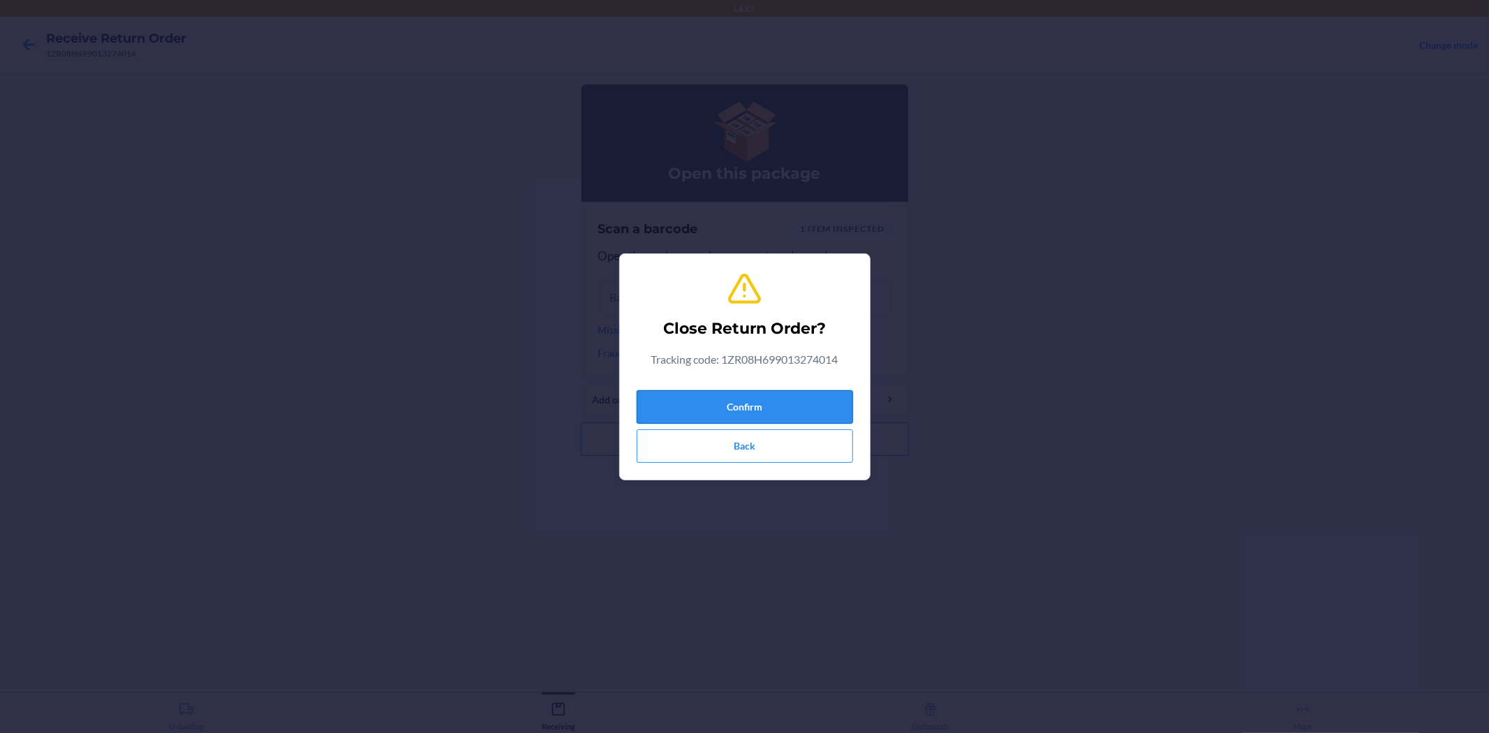
click at [800, 409] on button "Confirm" at bounding box center [745, 407] width 216 height 34
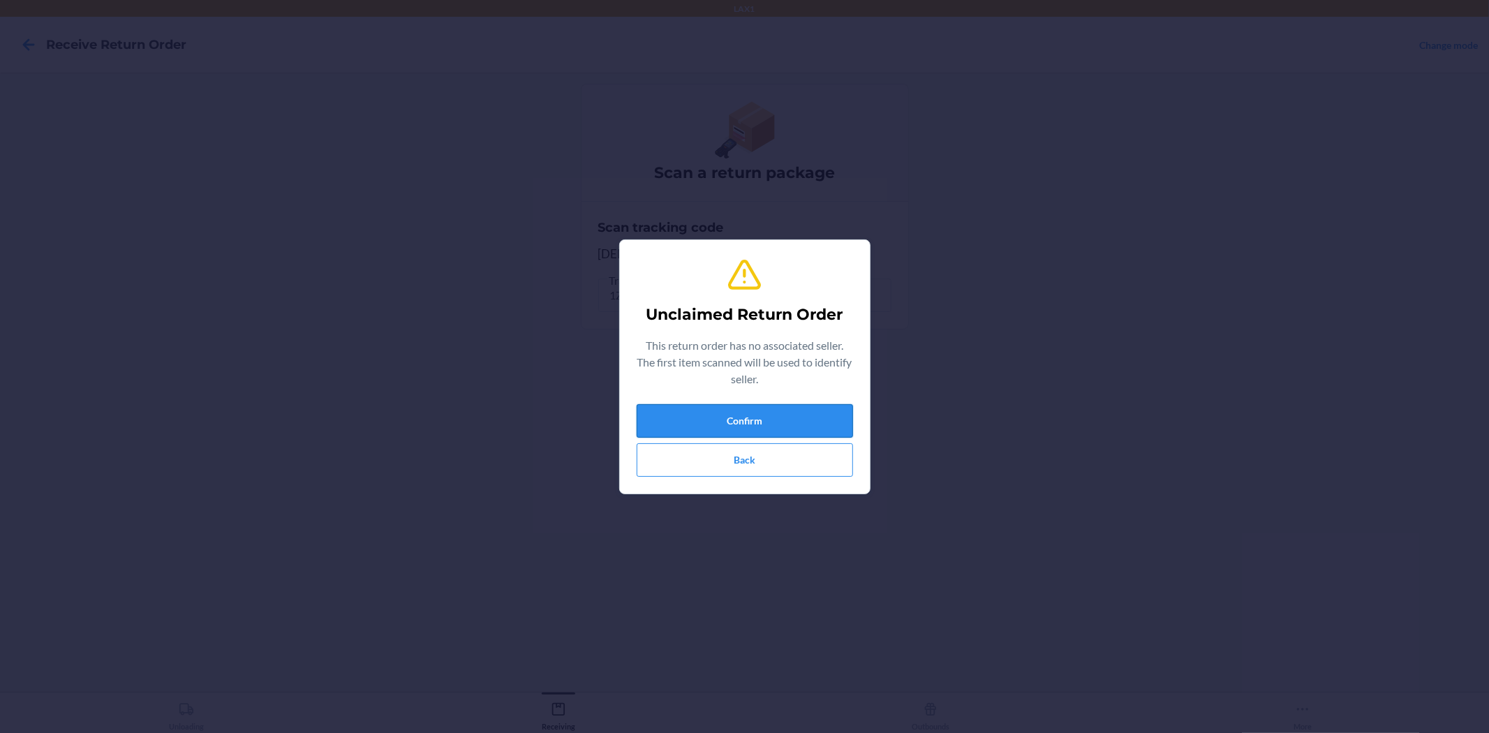
click at [812, 408] on button "Confirm" at bounding box center [745, 421] width 216 height 34
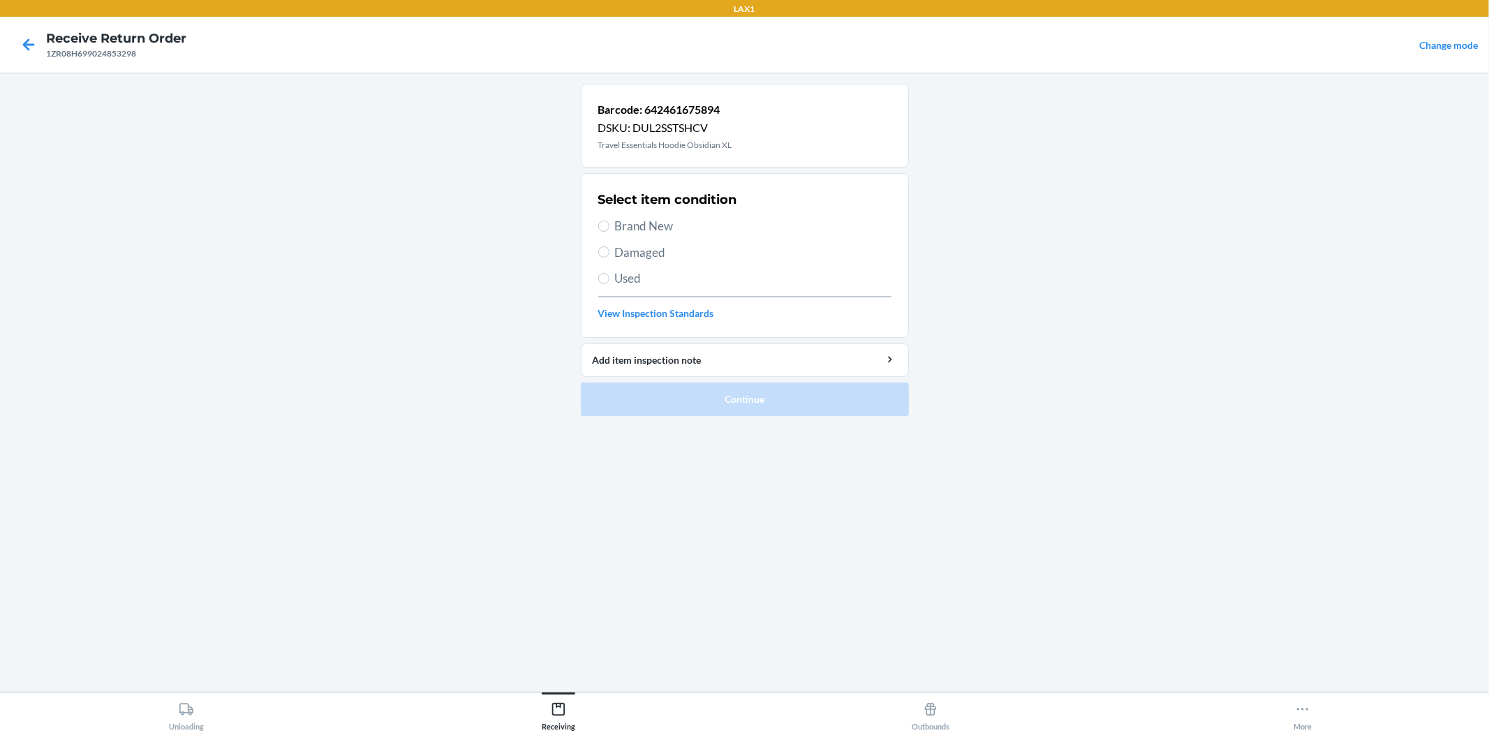
click at [636, 245] on span "Damaged" at bounding box center [753, 253] width 276 height 18
click at [609, 246] on input "Damaged" at bounding box center [603, 251] width 11 height 11
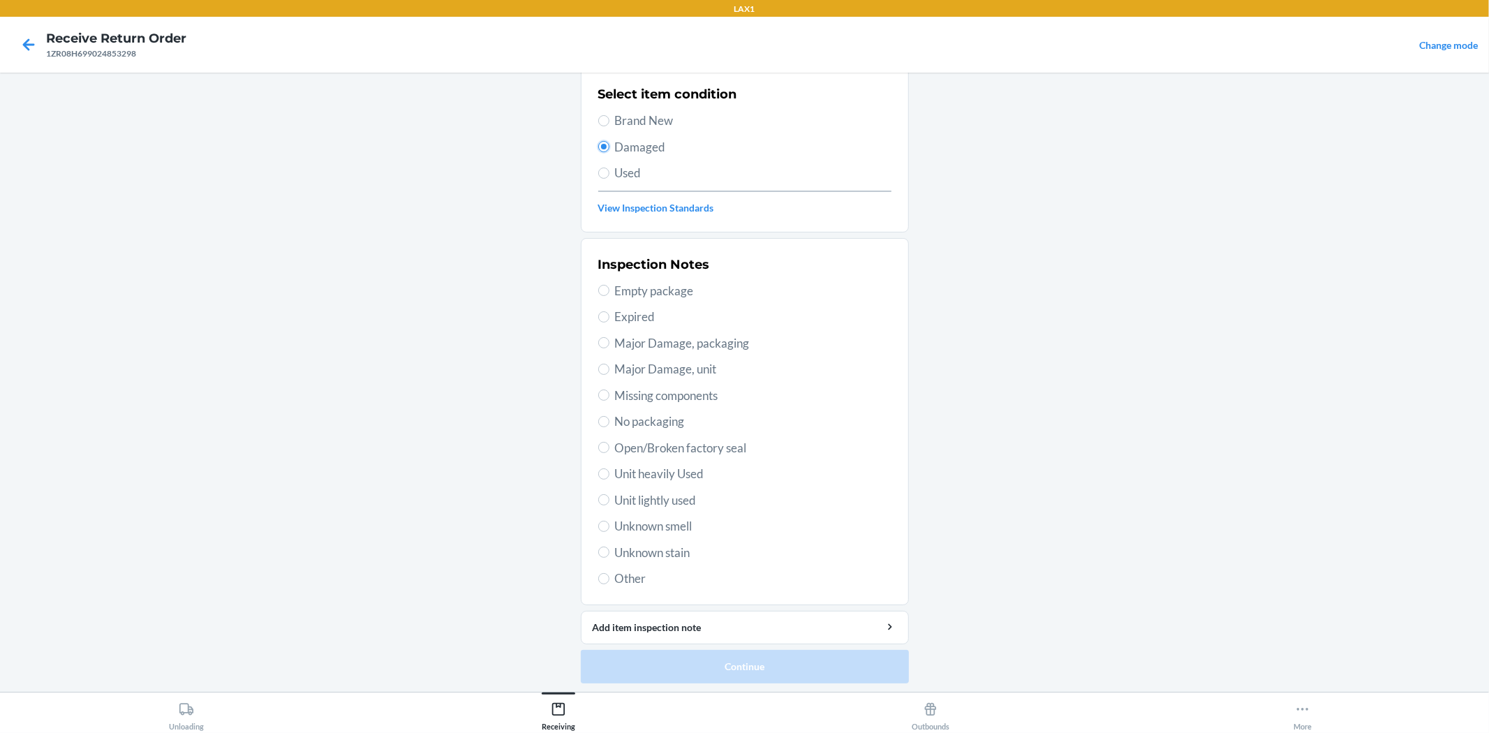
scroll to position [107, 0]
click at [696, 472] on span "Unit heavily Used" at bounding box center [753, 472] width 276 height 18
click at [609, 472] on input "Unit heavily Used" at bounding box center [603, 471] width 11 height 11
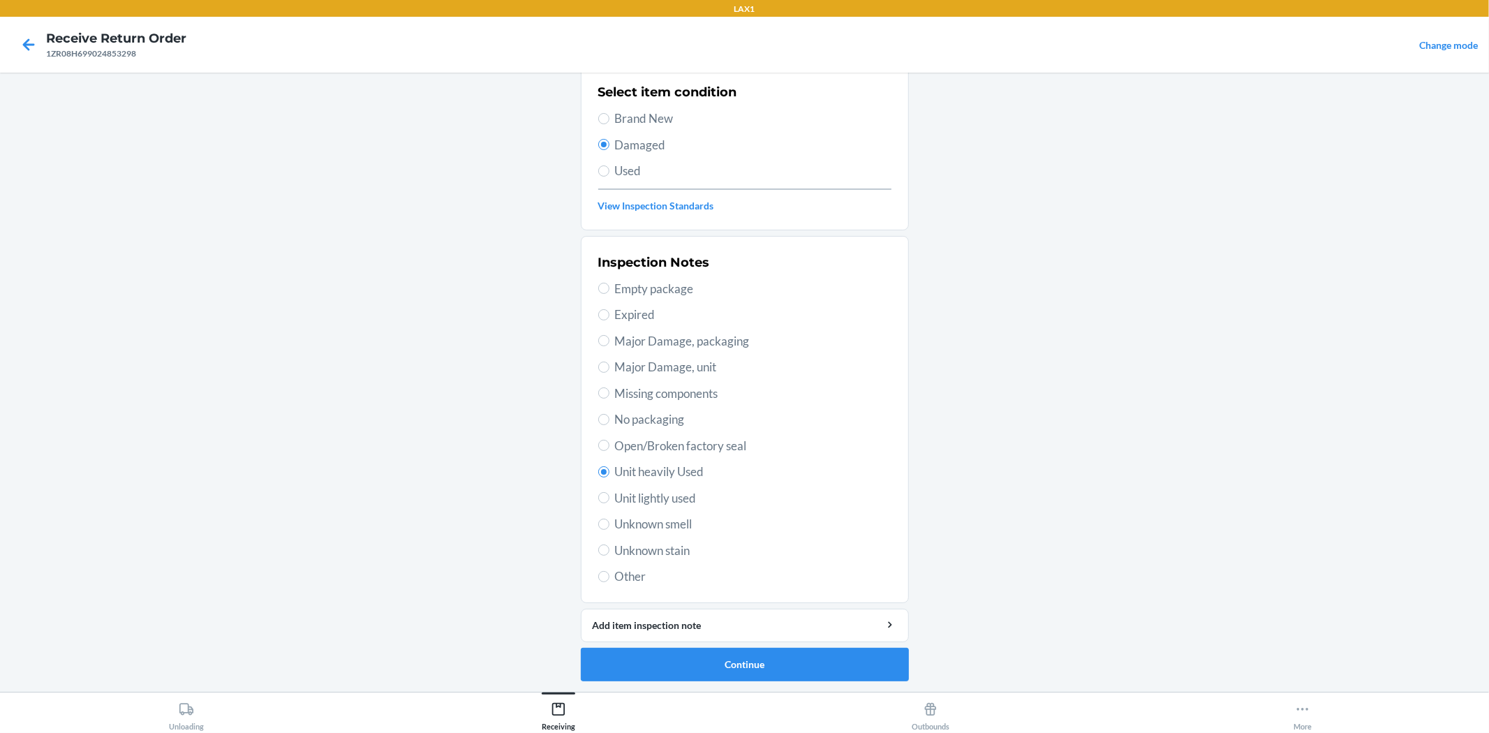
click at [687, 496] on span "Unit lightly used" at bounding box center [753, 498] width 276 height 18
click at [609, 496] on input "Unit lightly used" at bounding box center [603, 497] width 11 height 11
click at [817, 651] on button "Continue" at bounding box center [745, 665] width 328 height 34
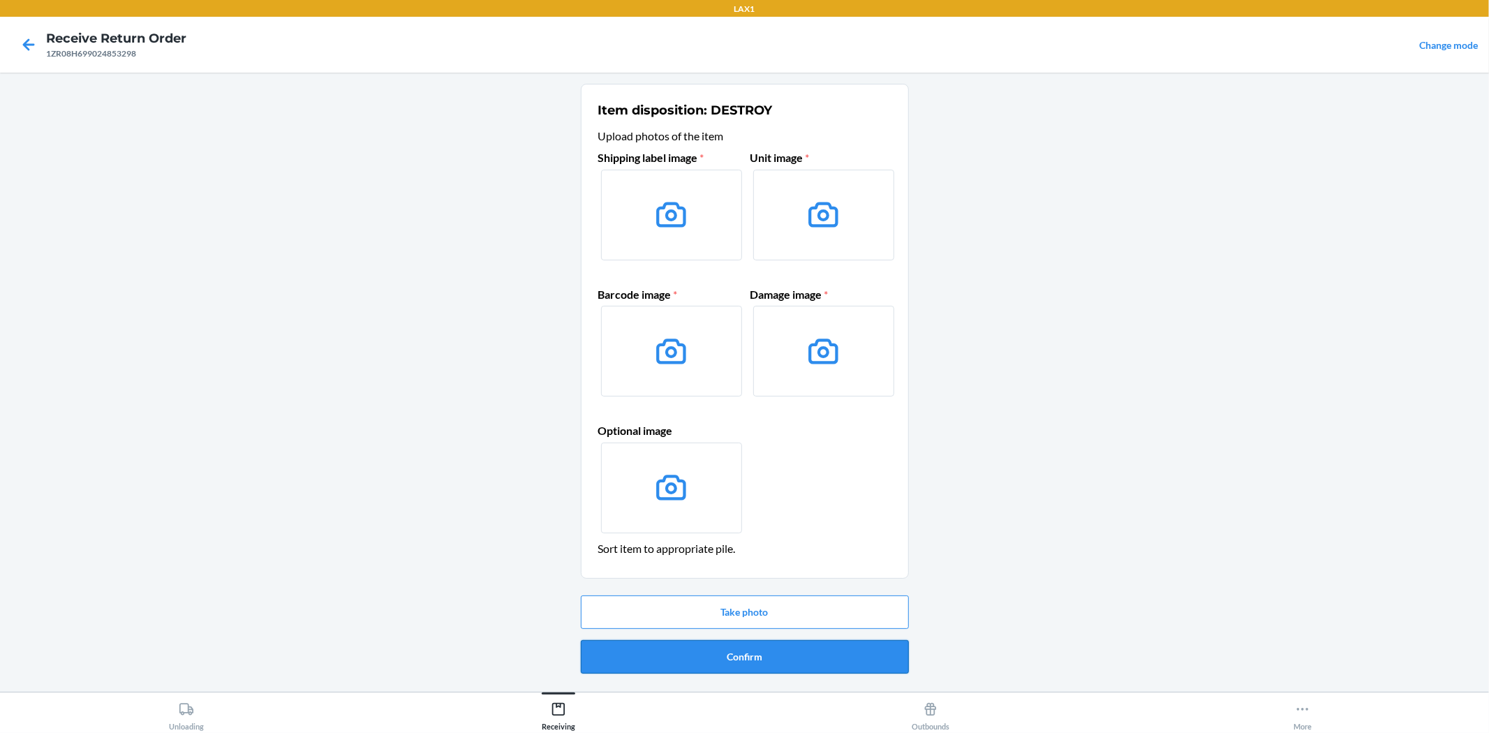
click at [866, 665] on button "Confirm" at bounding box center [745, 657] width 328 height 34
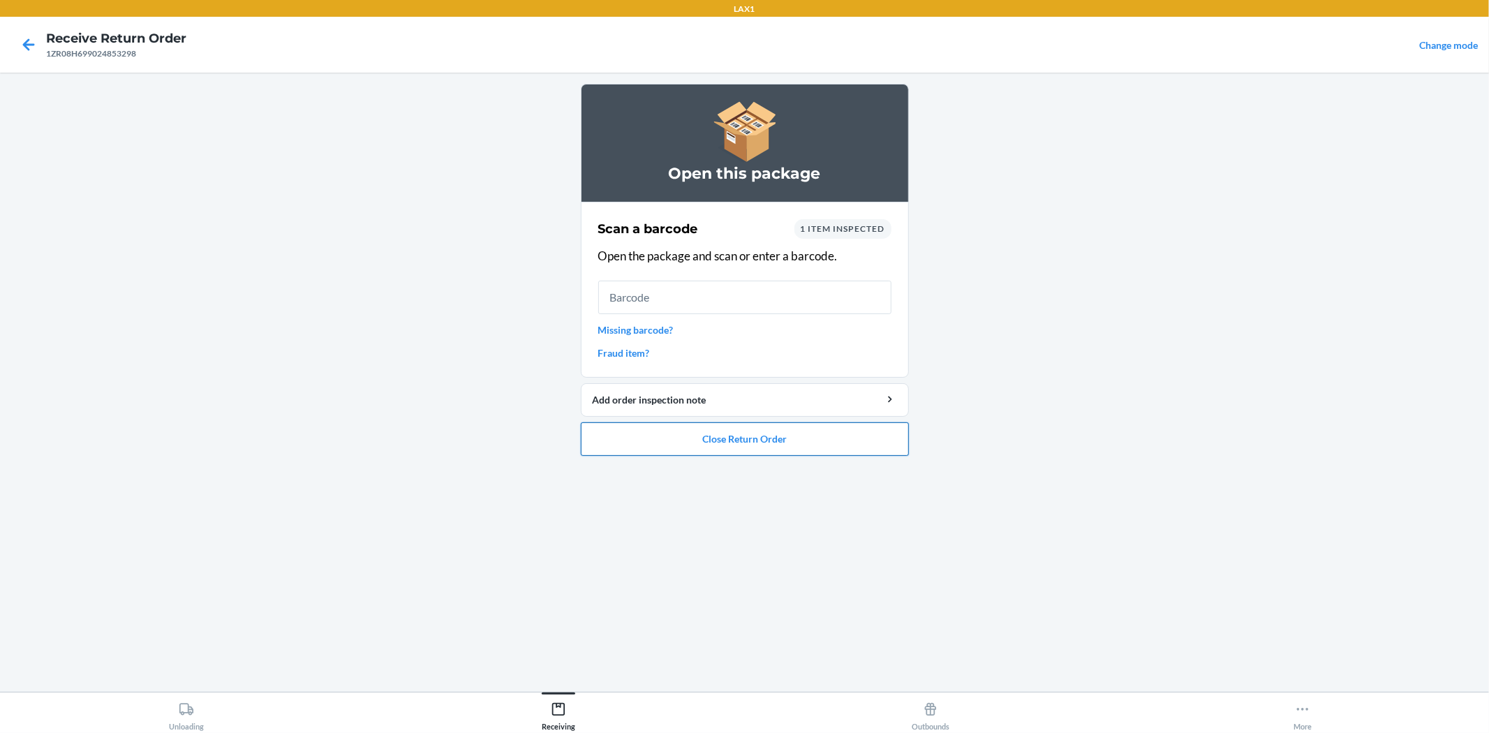
click at [757, 433] on button "Close Return Order" at bounding box center [745, 439] width 328 height 34
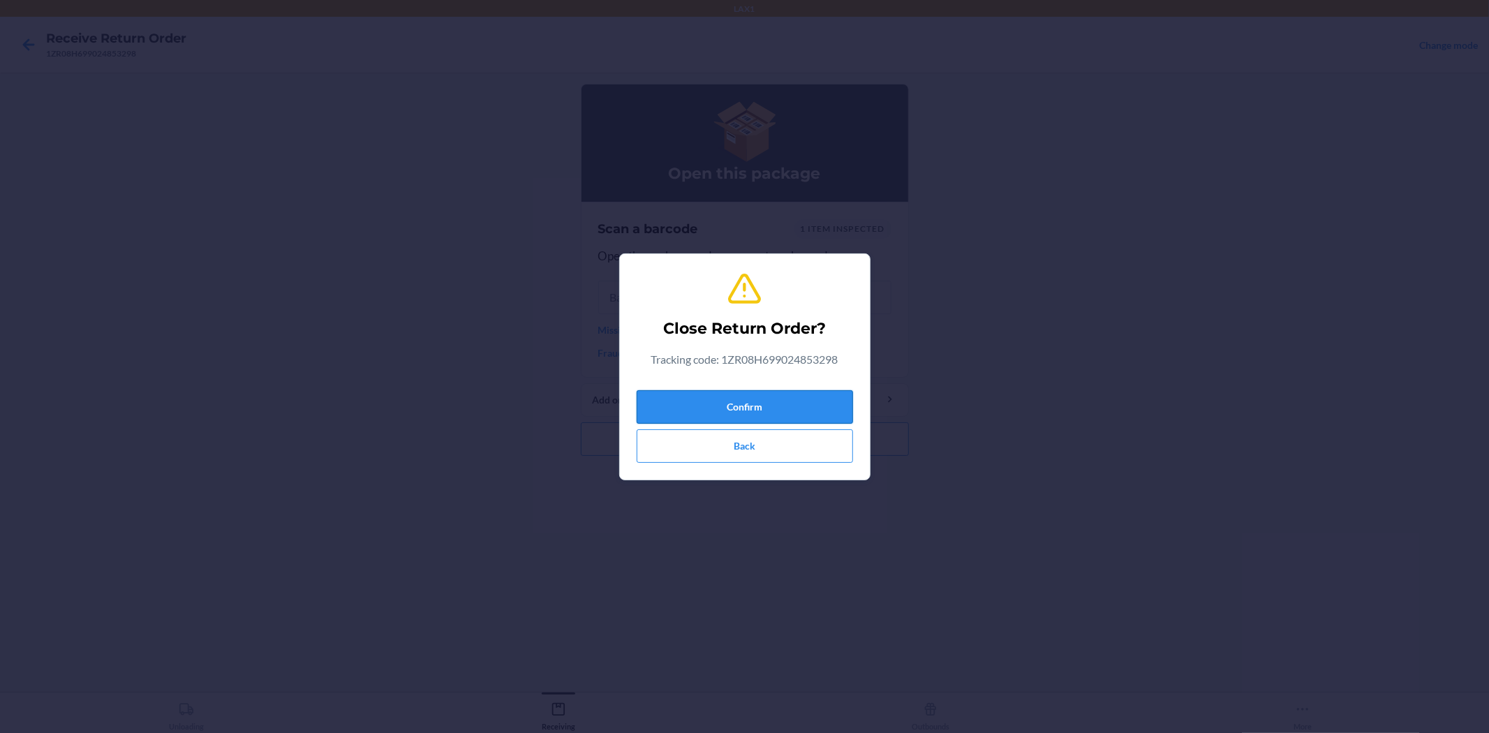
click at [806, 406] on button "Confirm" at bounding box center [745, 407] width 216 height 34
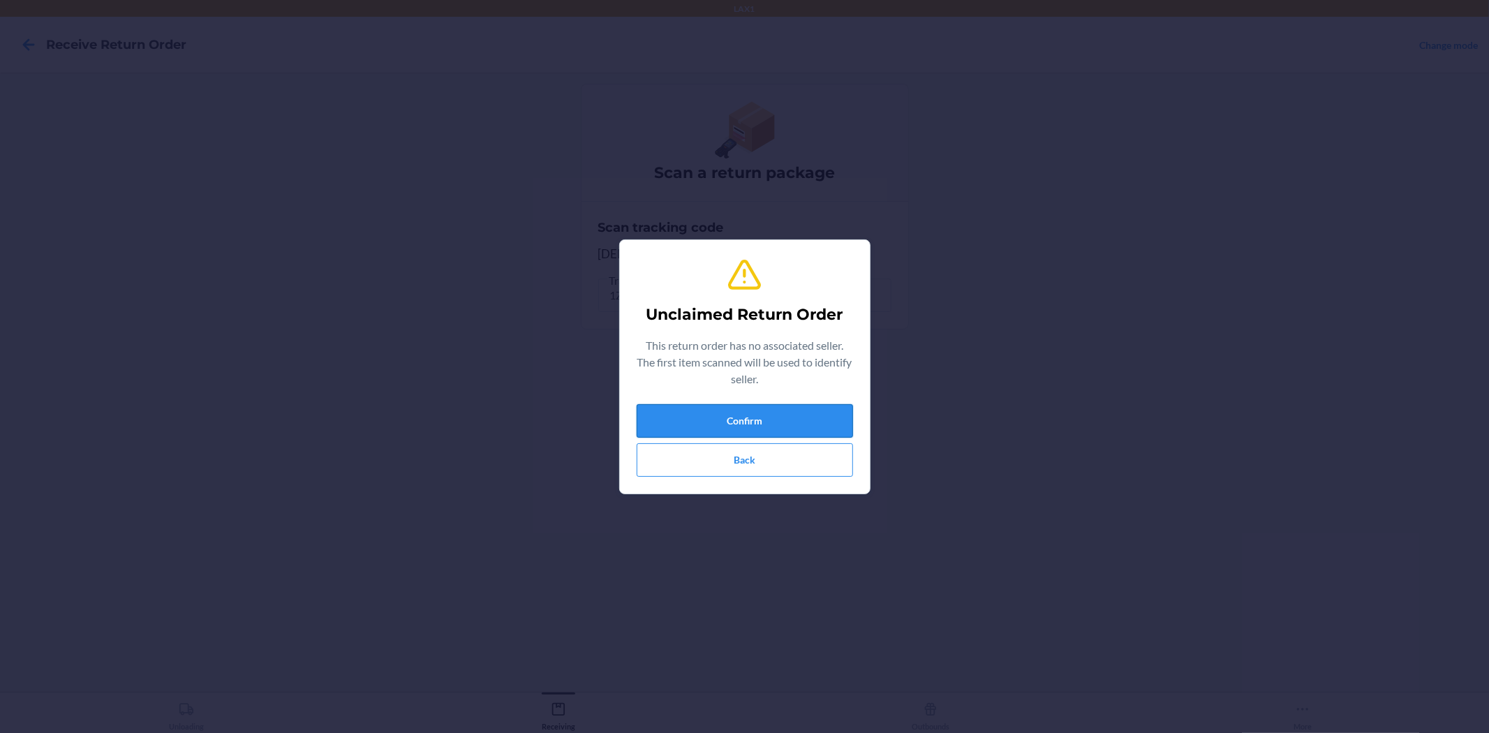
click at [695, 408] on button "Confirm" at bounding box center [745, 421] width 216 height 34
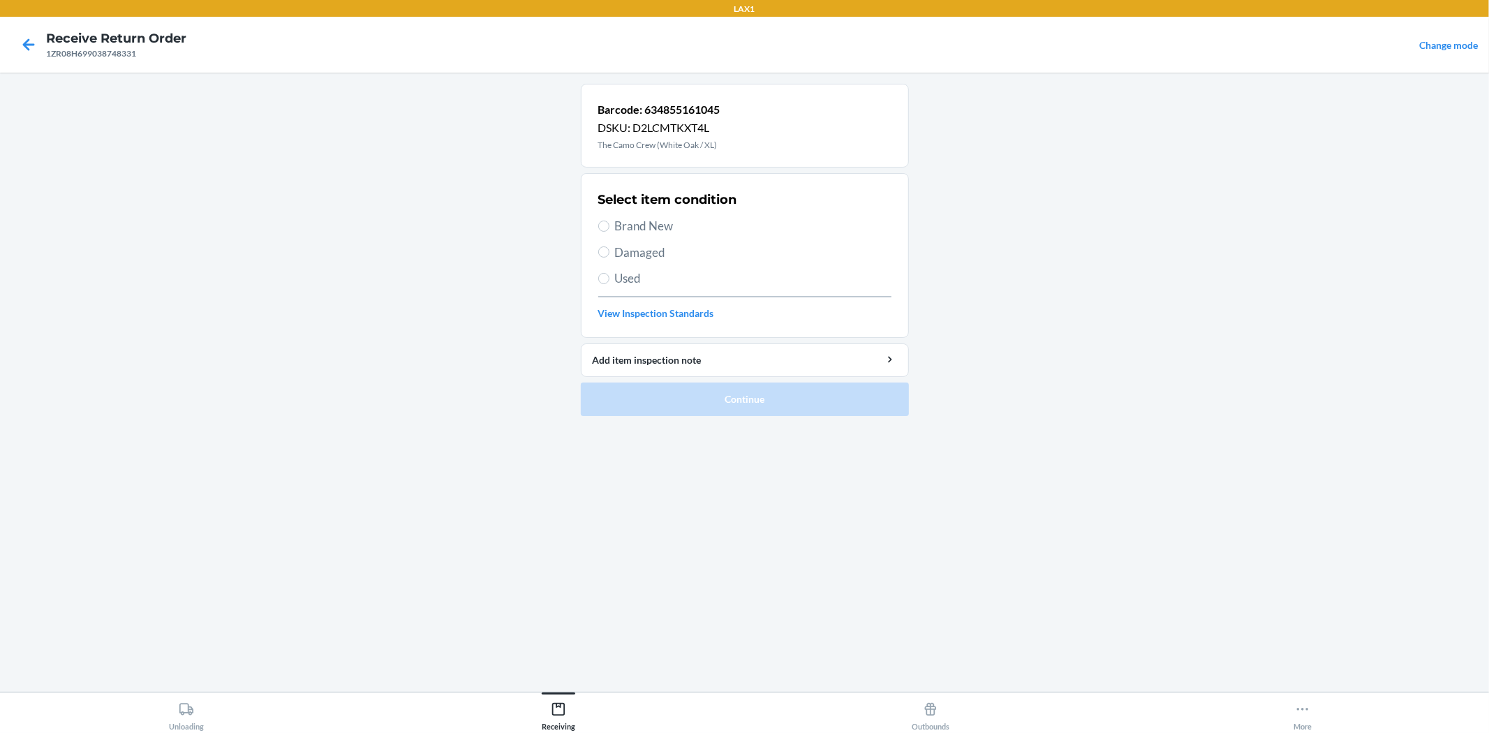
click at [619, 274] on span "Used" at bounding box center [753, 278] width 276 height 18
click at [609, 274] on input "Used" at bounding box center [603, 278] width 11 height 11
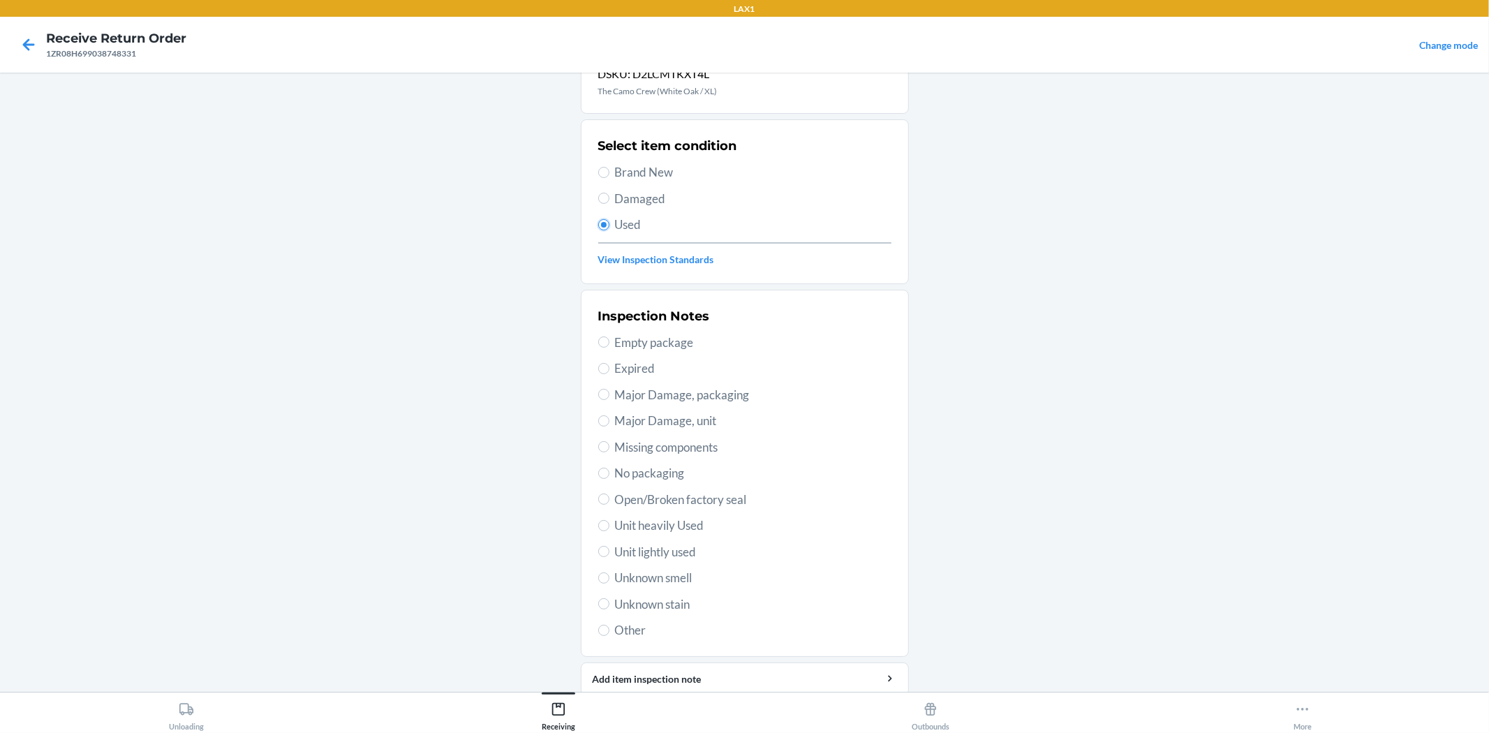
scroll to position [107, 0]
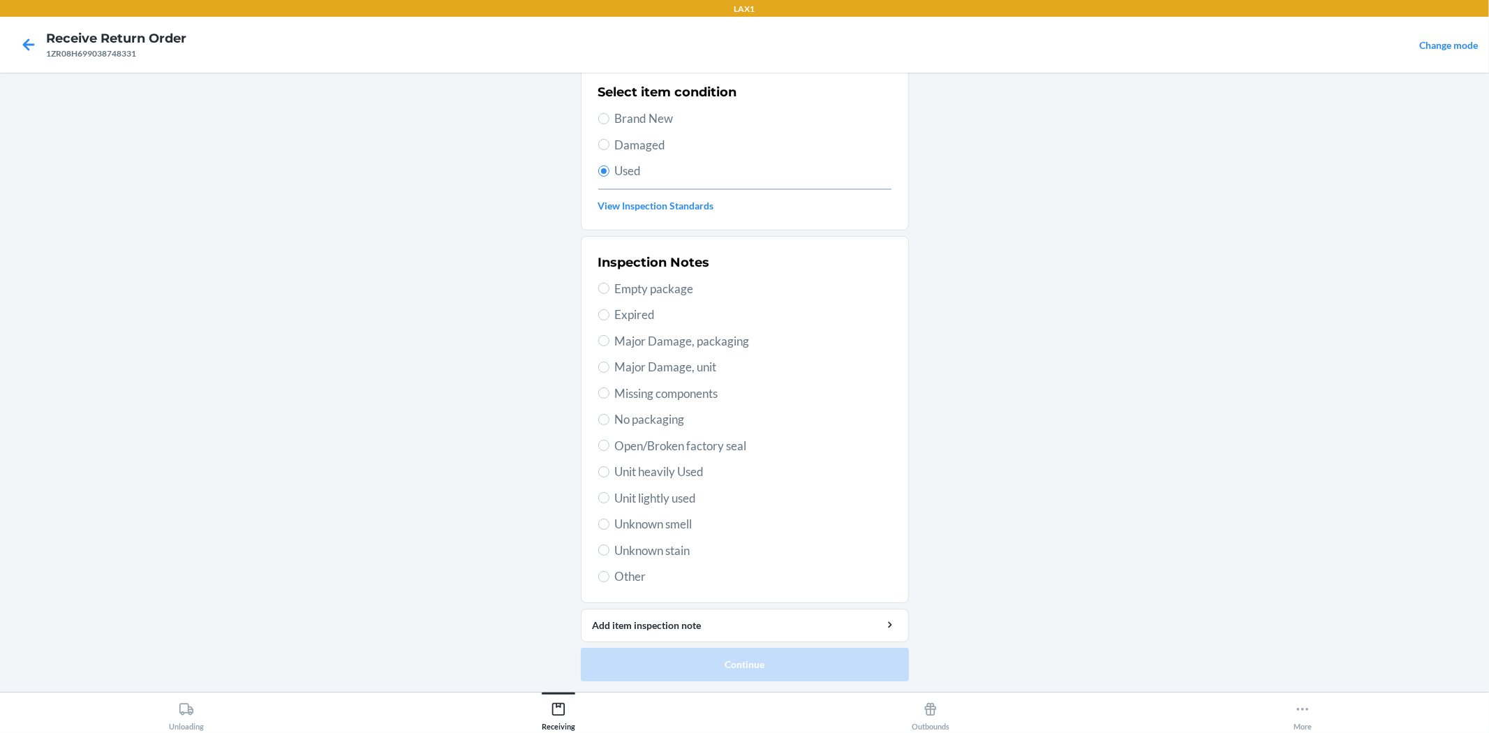
click at [677, 498] on span "Unit lightly used" at bounding box center [753, 498] width 276 height 18
click at [609, 498] on input "Unit lightly used" at bounding box center [603, 497] width 11 height 11
click at [754, 655] on button "Continue" at bounding box center [745, 665] width 328 height 34
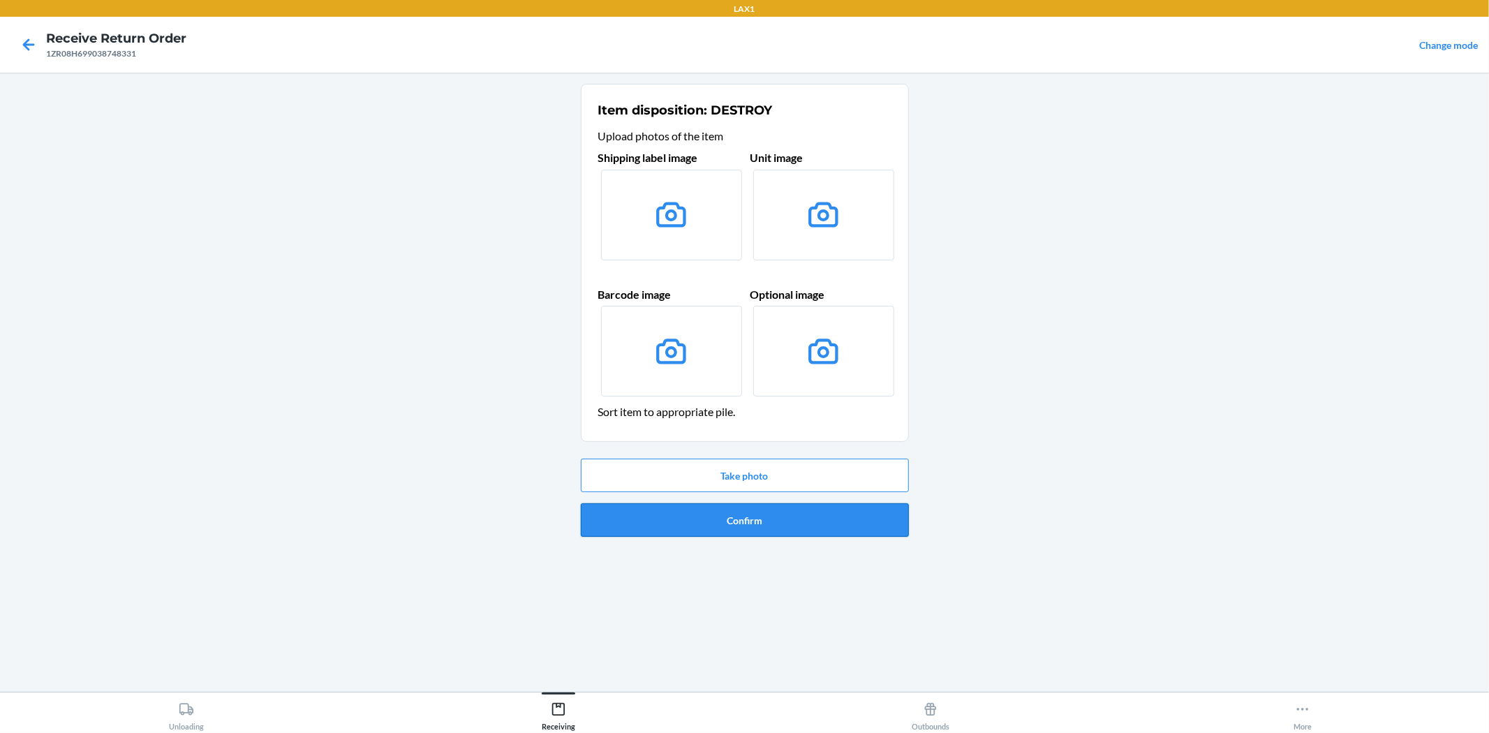
click at [747, 514] on button "Confirm" at bounding box center [745, 520] width 328 height 34
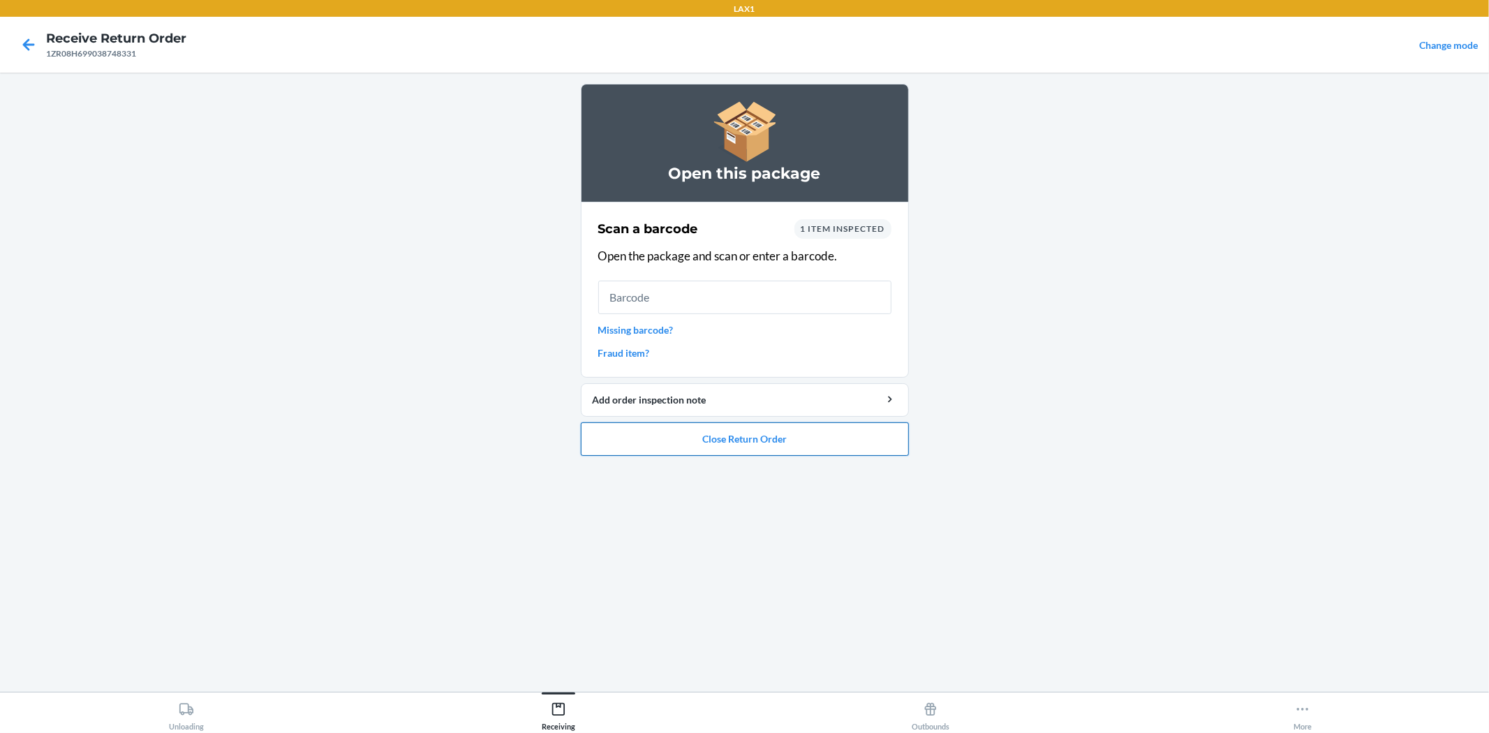
click at [884, 431] on button "Close Return Order" at bounding box center [745, 439] width 328 height 34
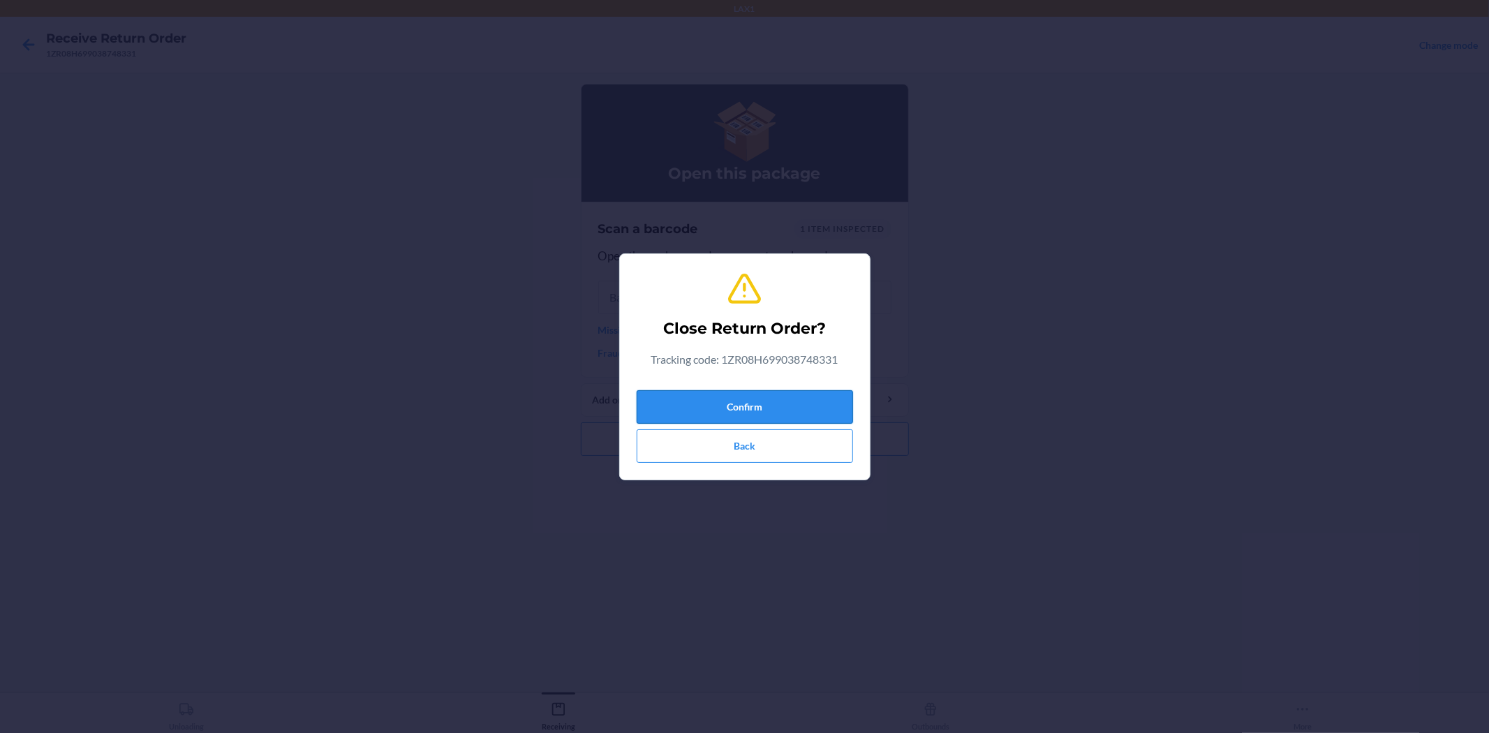
click at [810, 405] on button "Confirm" at bounding box center [745, 407] width 216 height 34
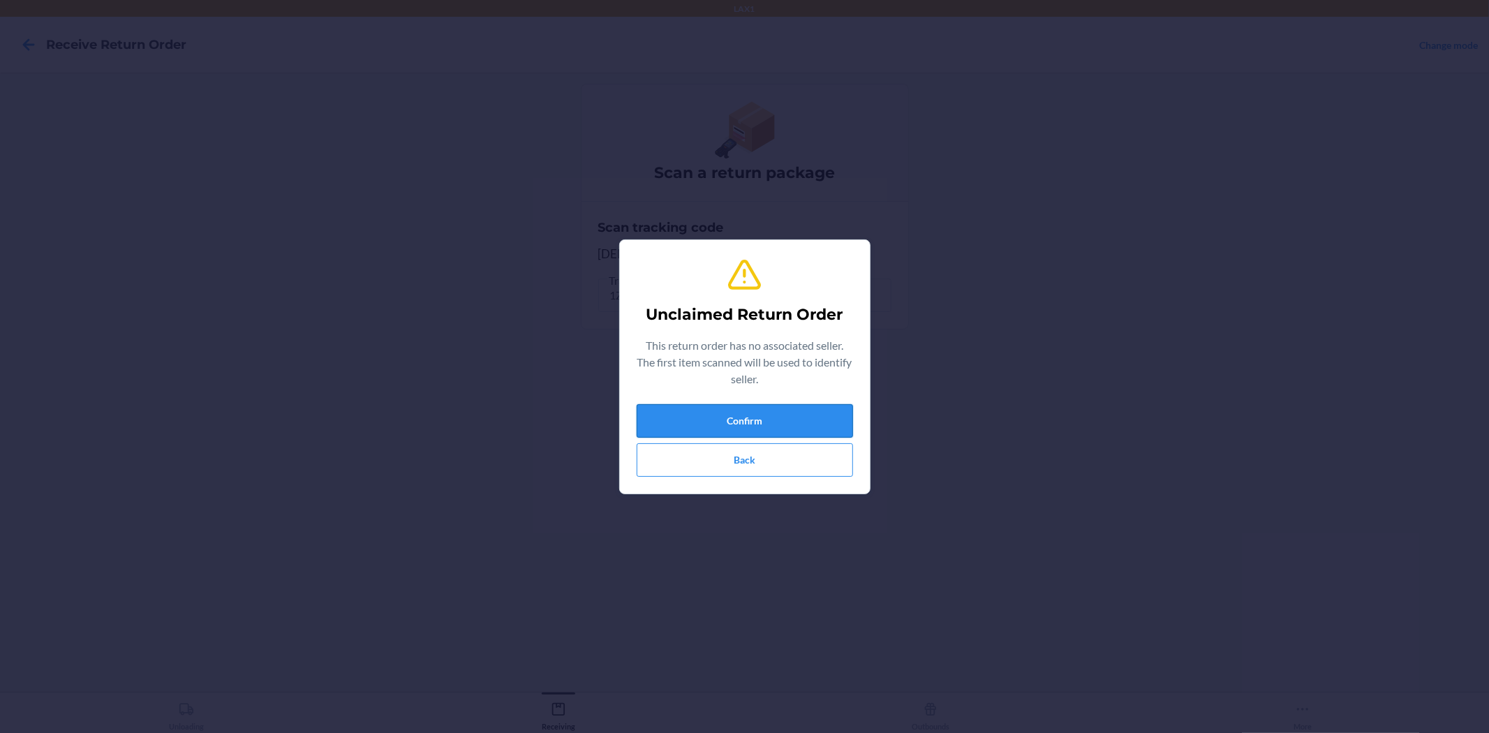
click at [759, 419] on button "Confirm" at bounding box center [745, 421] width 216 height 34
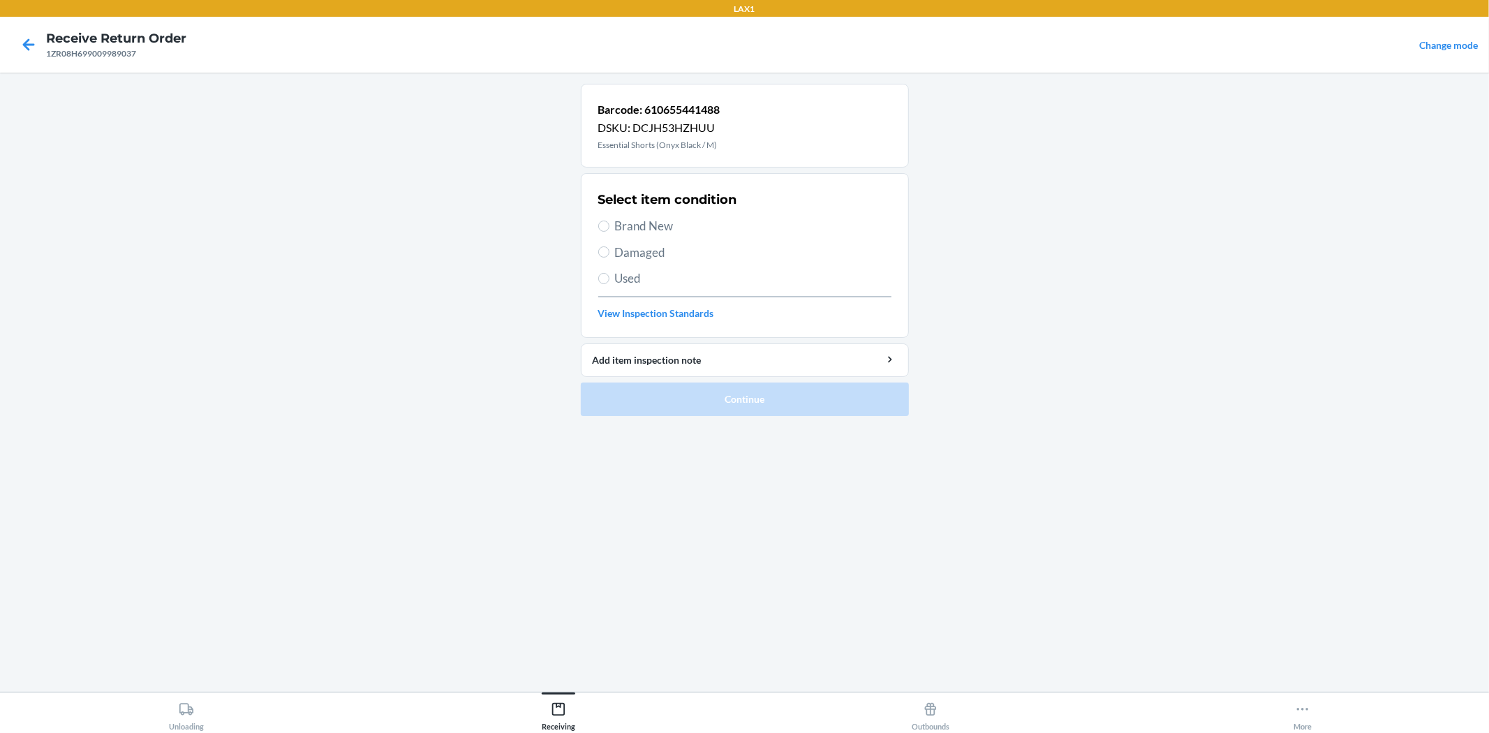
click at [641, 225] on span "Brand New" at bounding box center [753, 226] width 276 height 18
click at [609, 225] on input "Brand New" at bounding box center [603, 226] width 11 height 11
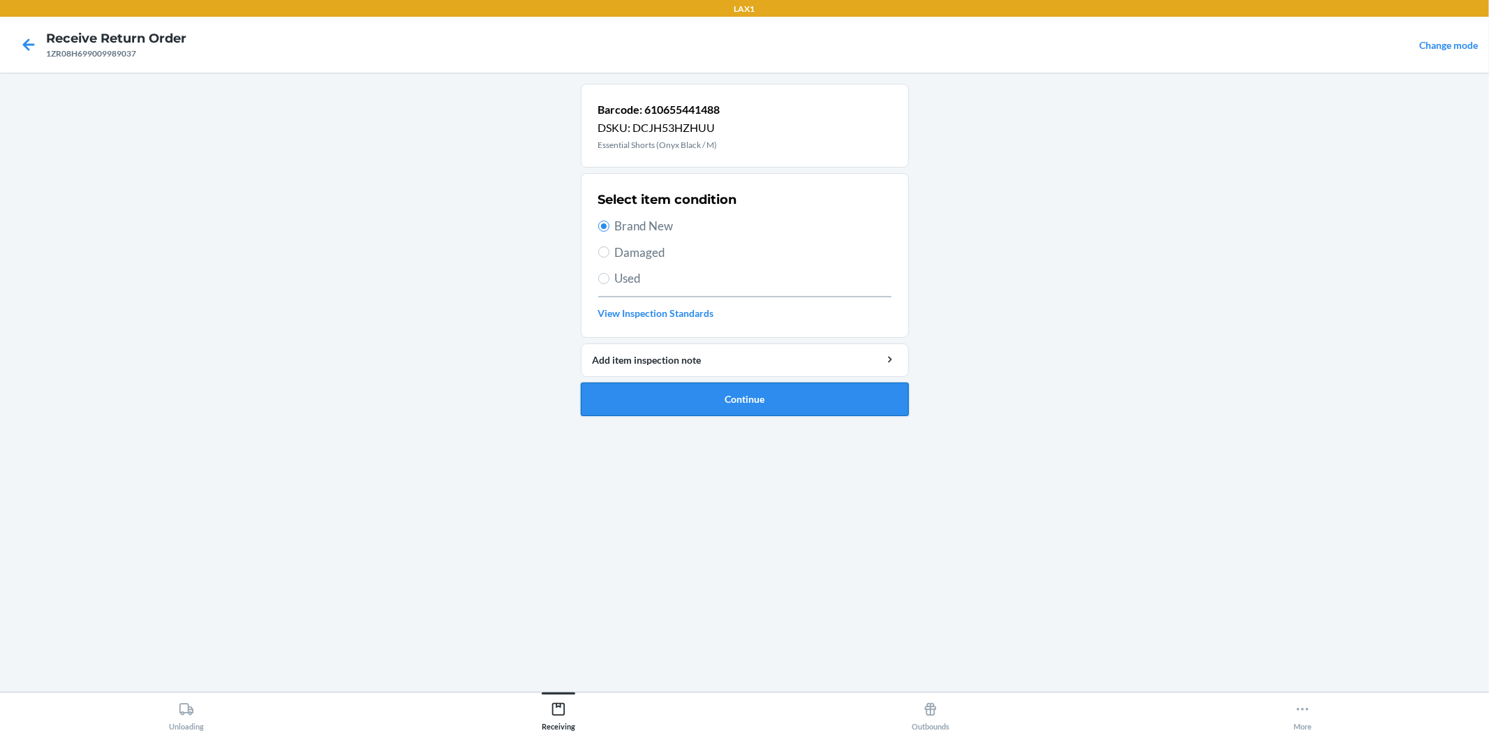
click at [863, 392] on button "Continue" at bounding box center [745, 400] width 328 height 34
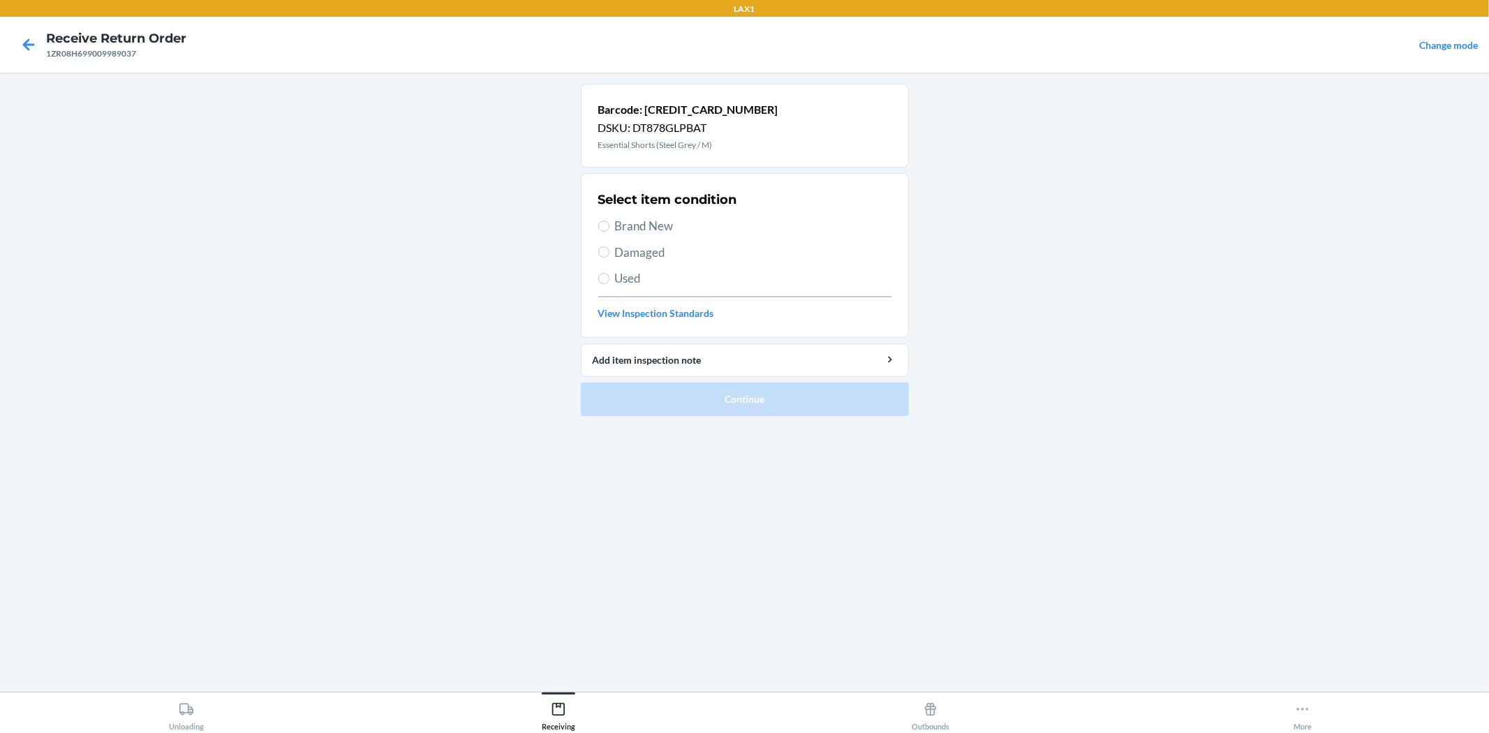
click at [640, 228] on span "Brand New" at bounding box center [753, 226] width 276 height 18
click at [609, 228] on input "Brand New" at bounding box center [603, 226] width 11 height 11
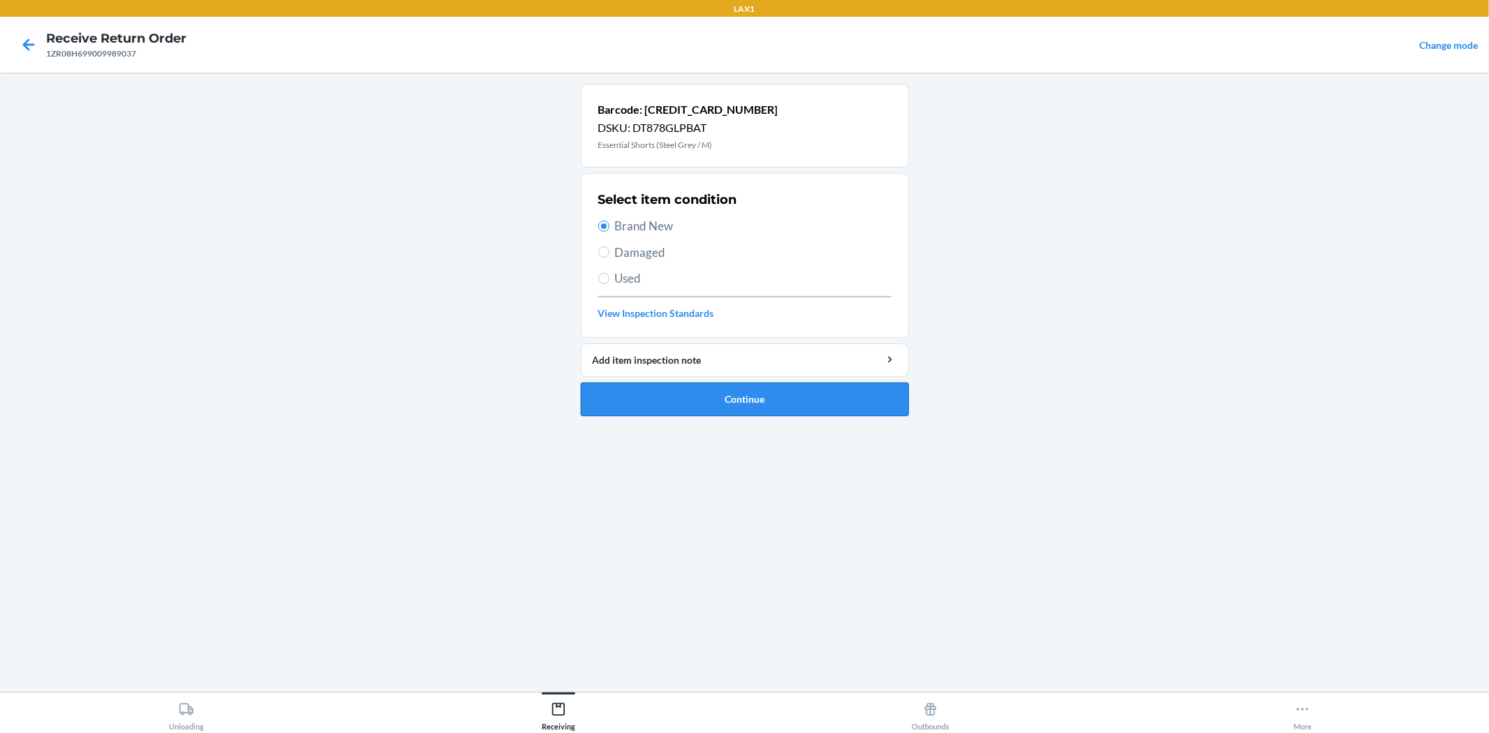
click at [812, 395] on button "Continue" at bounding box center [745, 400] width 328 height 34
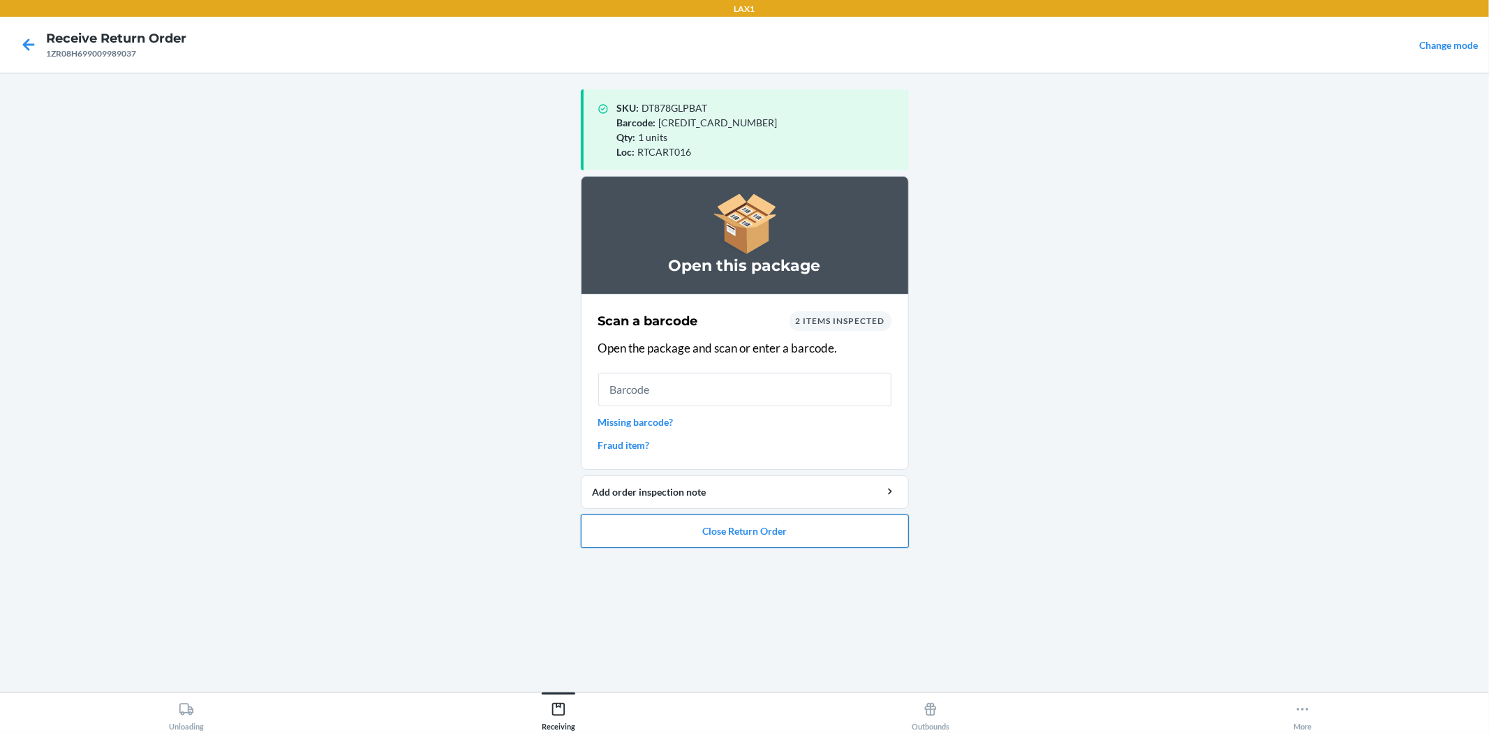
click at [778, 522] on button "Close Return Order" at bounding box center [745, 531] width 328 height 34
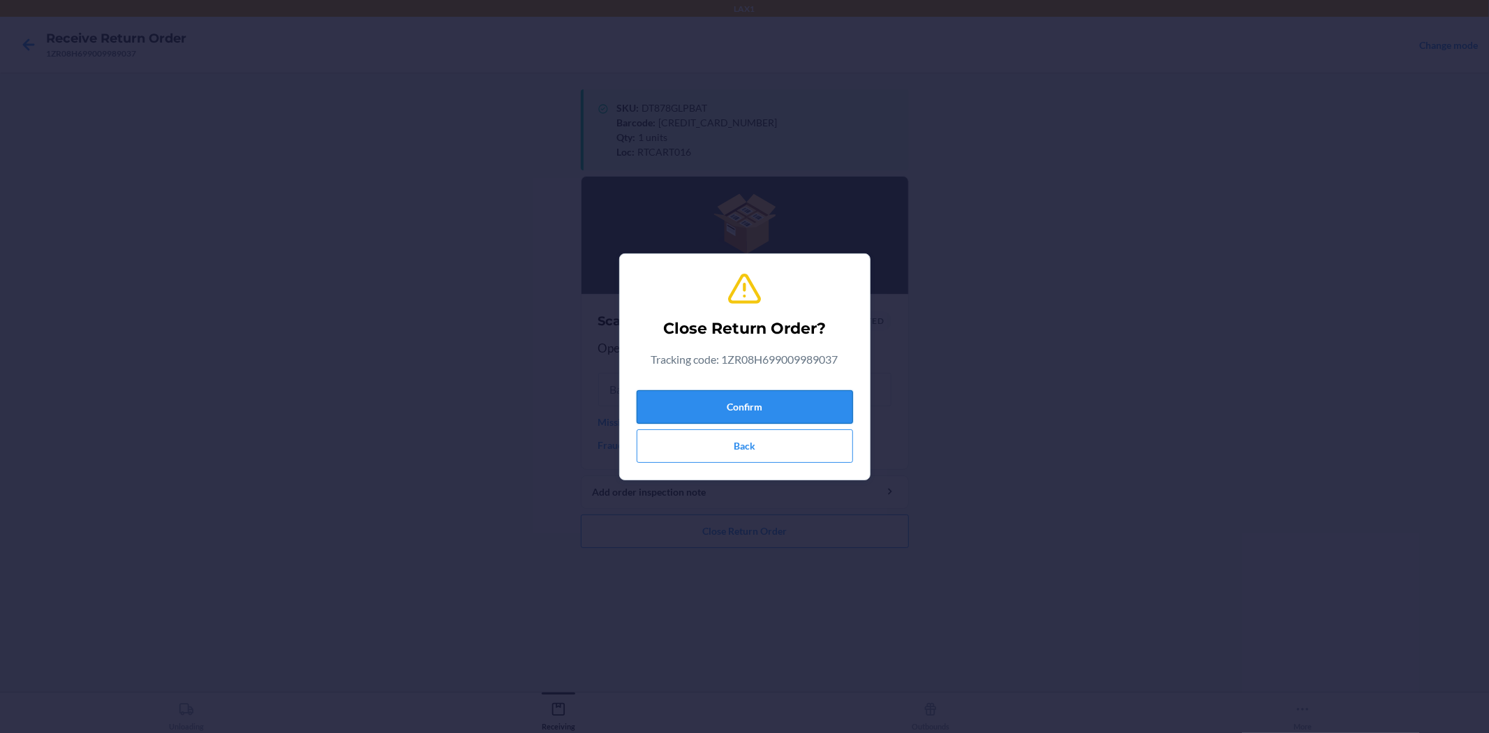
click at [744, 394] on button "Confirm" at bounding box center [745, 407] width 216 height 34
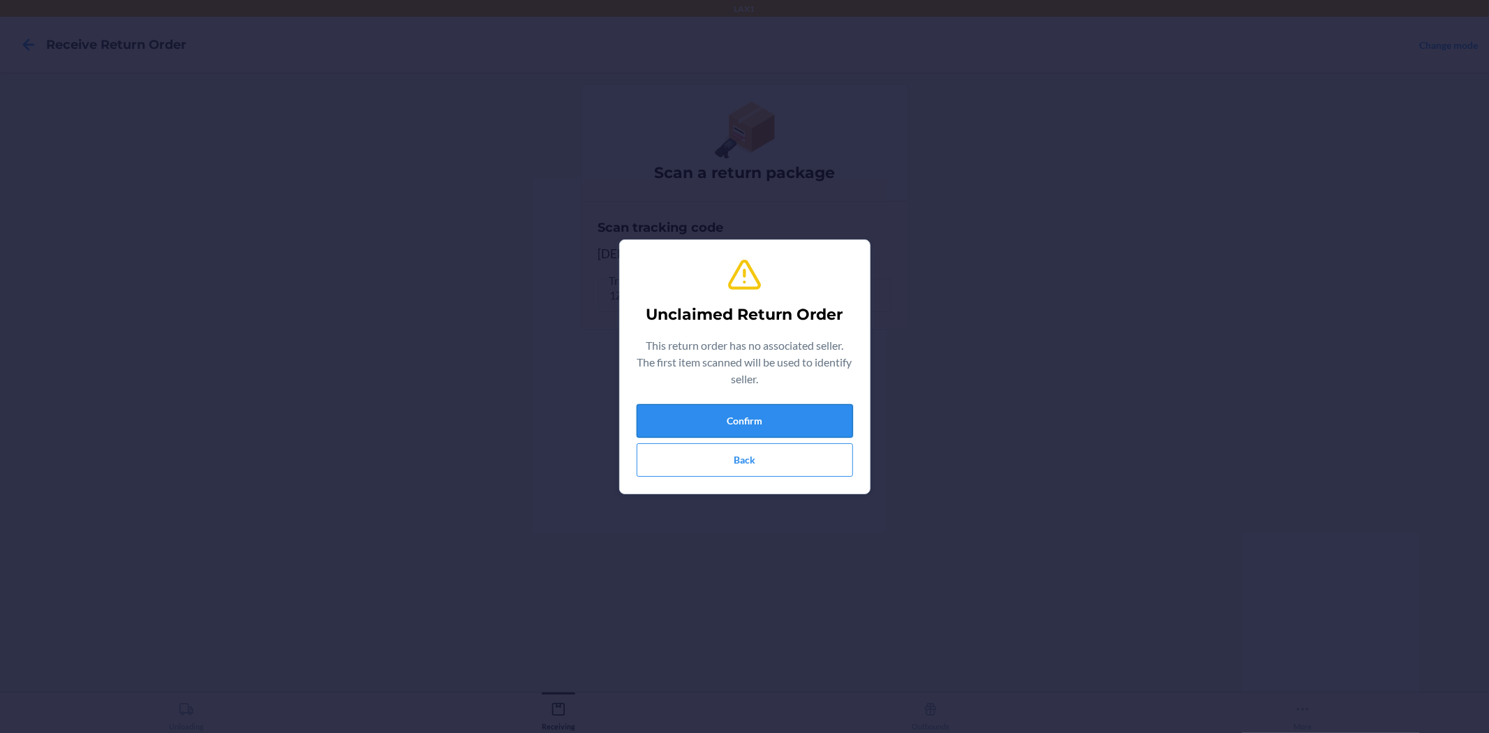
click at [822, 408] on button "Confirm" at bounding box center [745, 421] width 216 height 34
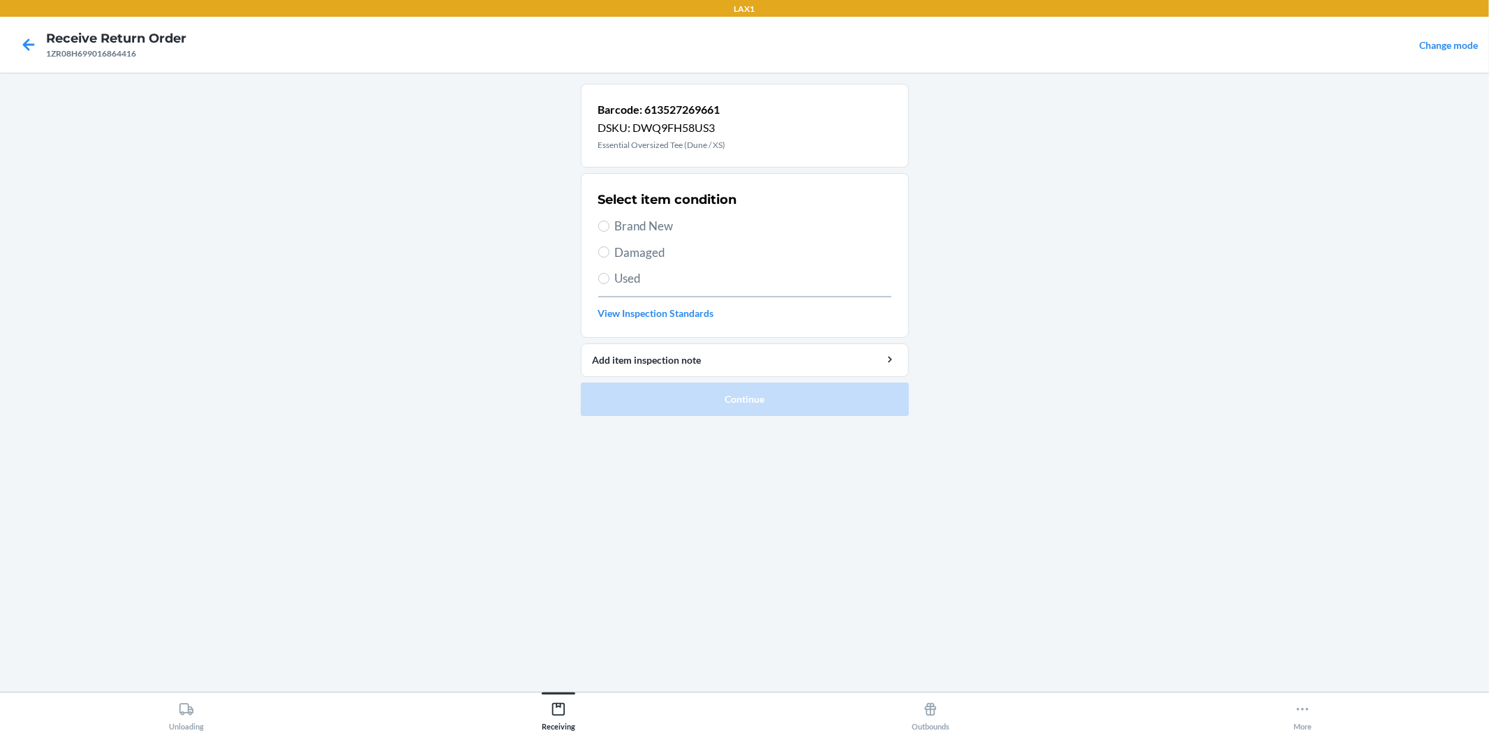
click at [663, 225] on span "Brand New" at bounding box center [753, 226] width 276 height 18
click at [609, 225] on input "Brand New" at bounding box center [603, 226] width 11 height 11
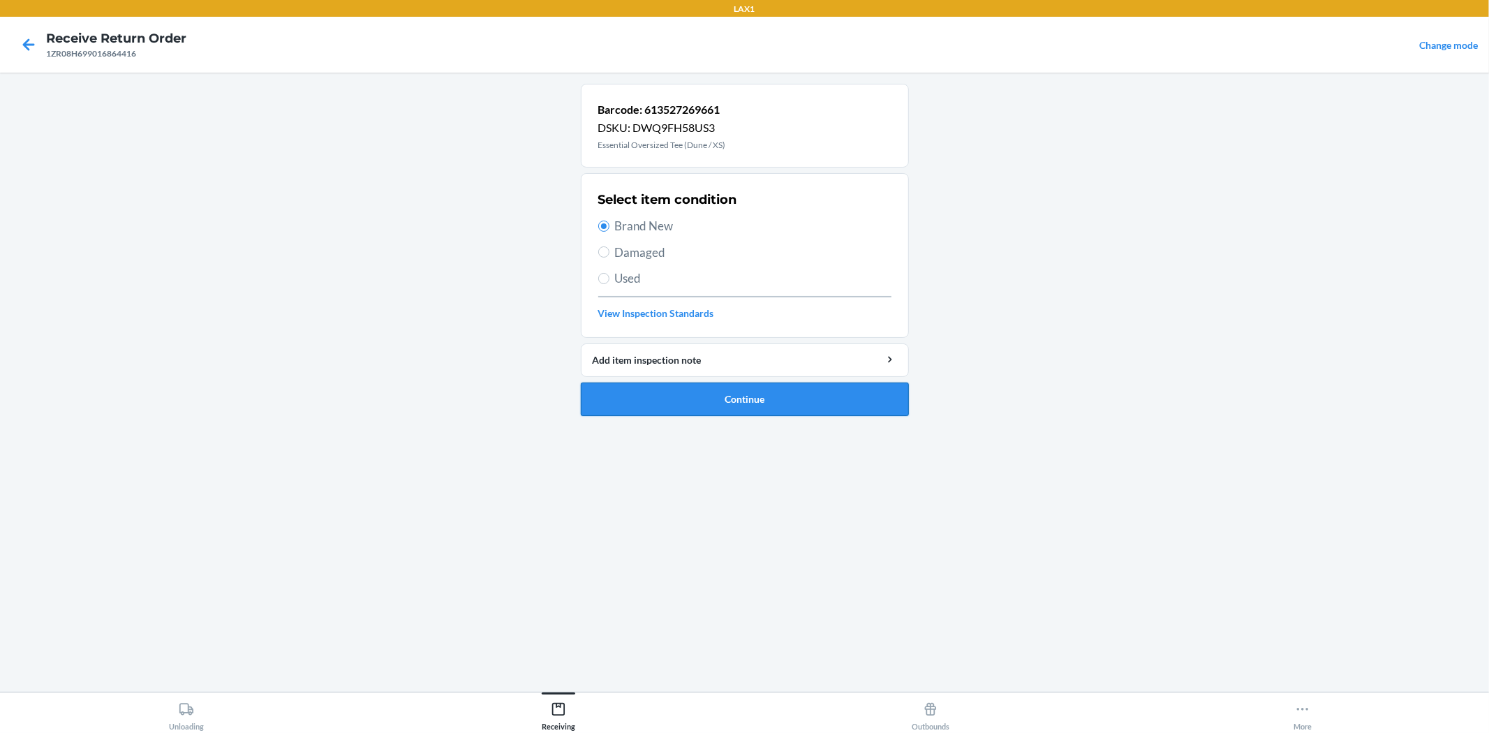
click at [713, 399] on button "Continue" at bounding box center [745, 400] width 328 height 34
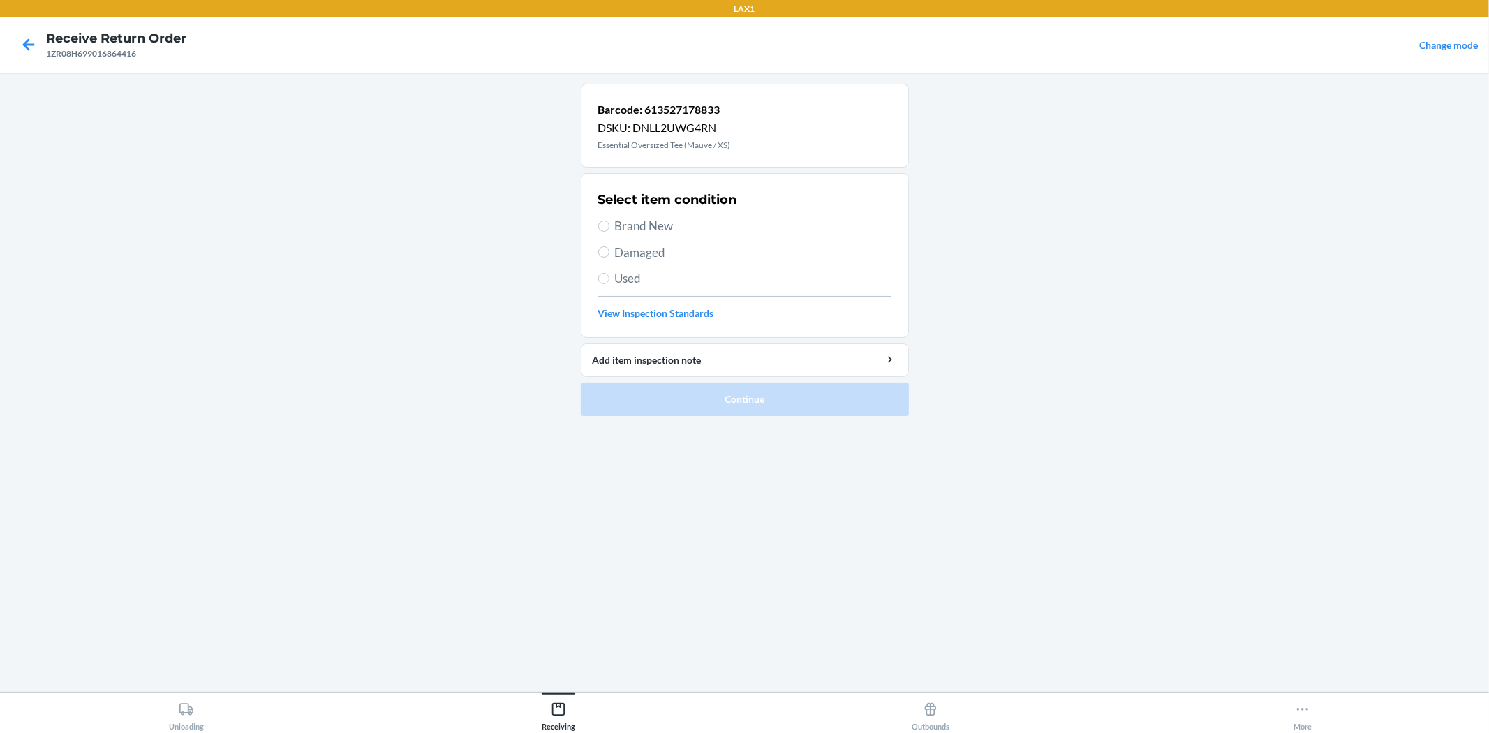
click at [613, 281] on label "Used" at bounding box center [744, 278] width 293 height 18
click at [609, 281] on input "Used" at bounding box center [603, 278] width 11 height 11
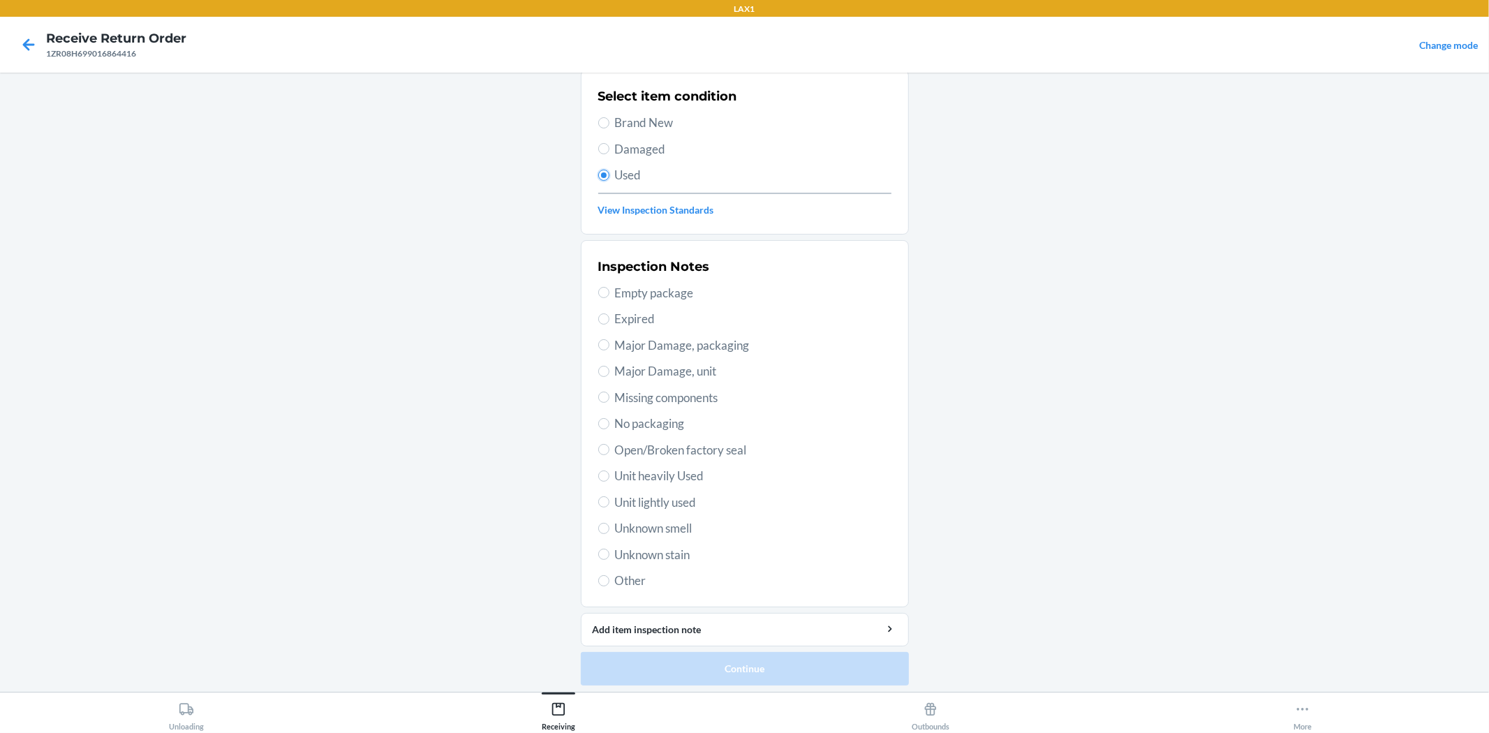
scroll to position [107, 0]
click at [676, 464] on span "Unit heavily Used" at bounding box center [753, 472] width 276 height 18
click at [609, 466] on input "Unit heavily Used" at bounding box center [603, 471] width 11 height 11
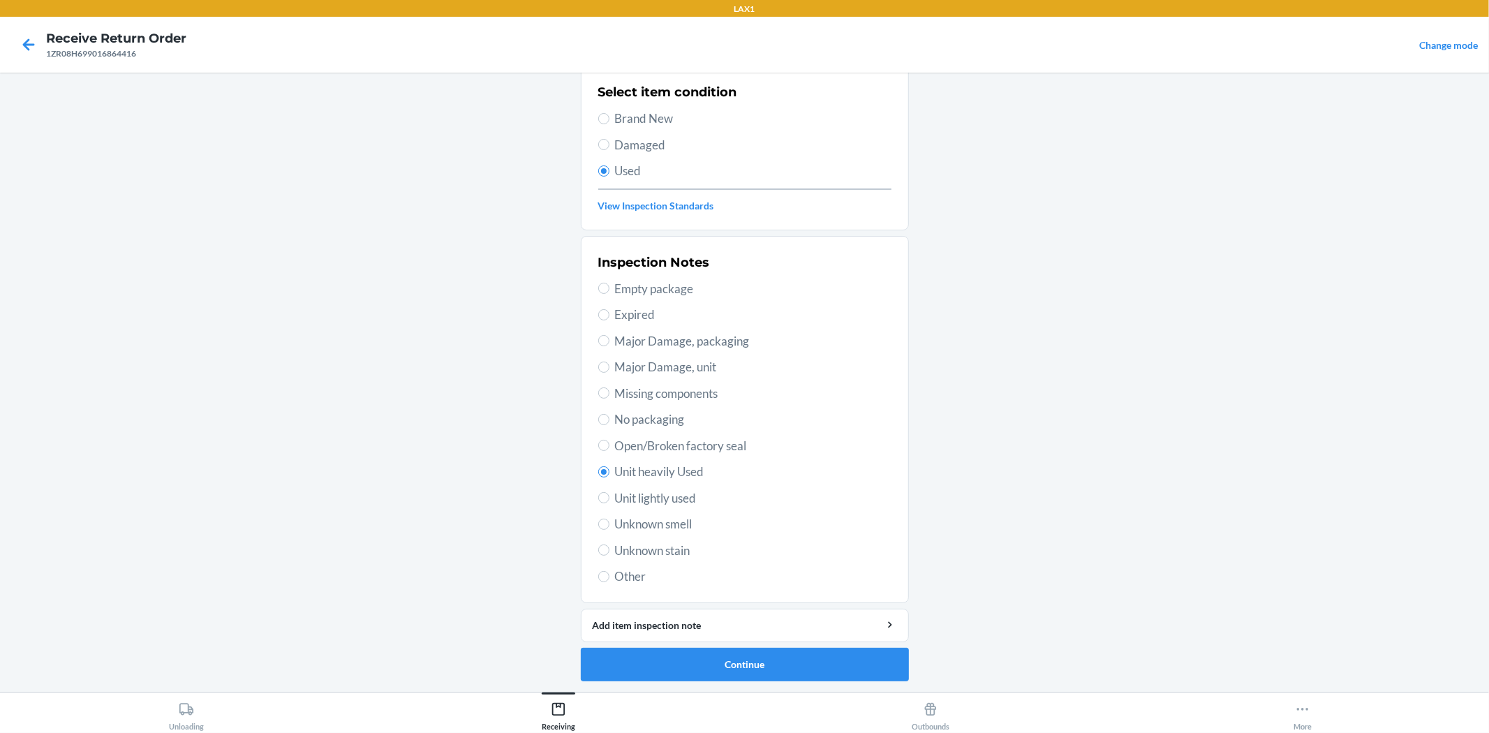
click at [680, 492] on span "Unit lightly used" at bounding box center [753, 498] width 276 height 18
click at [609, 492] on input "Unit lightly used" at bounding box center [603, 497] width 11 height 11
click at [736, 667] on button "Continue" at bounding box center [745, 665] width 328 height 34
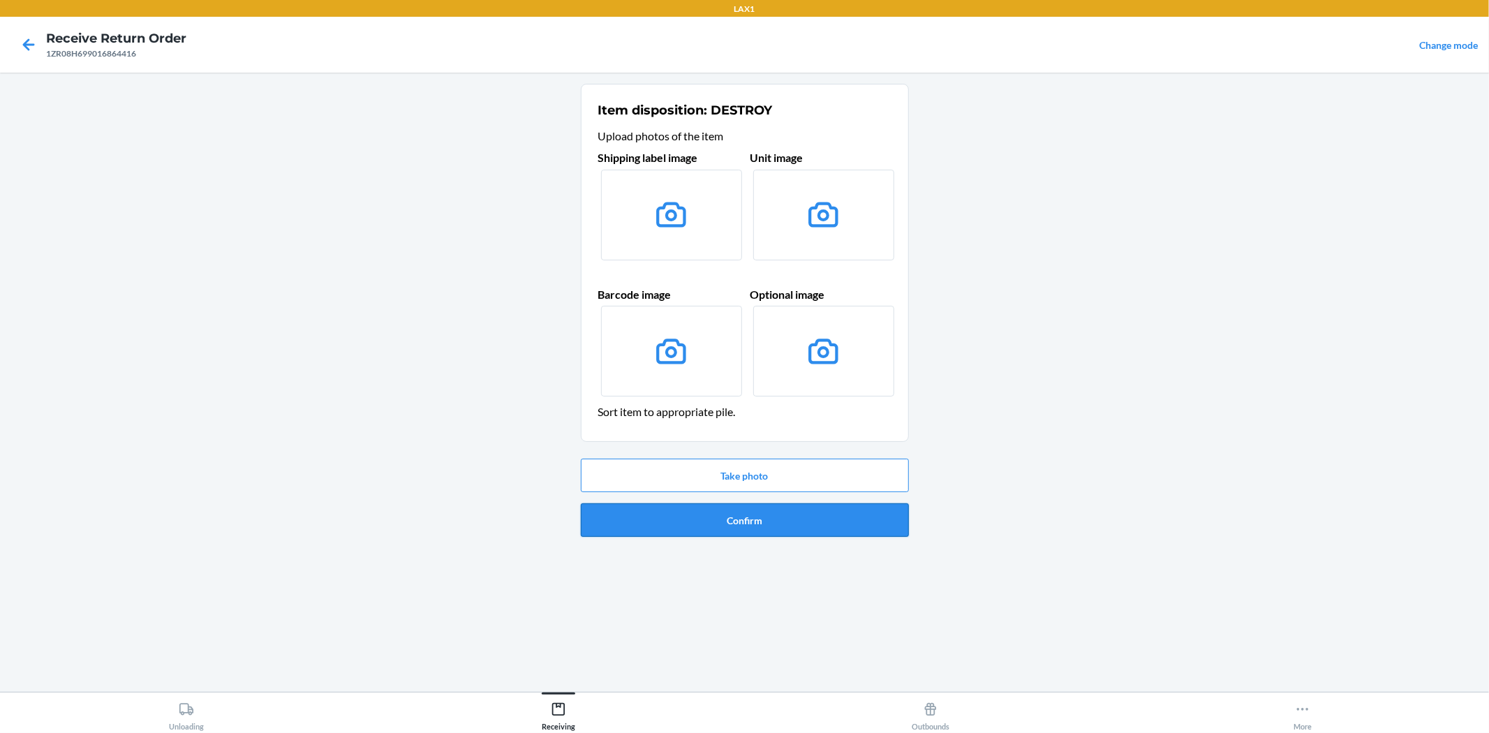
click at [783, 521] on button "Confirm" at bounding box center [745, 520] width 328 height 34
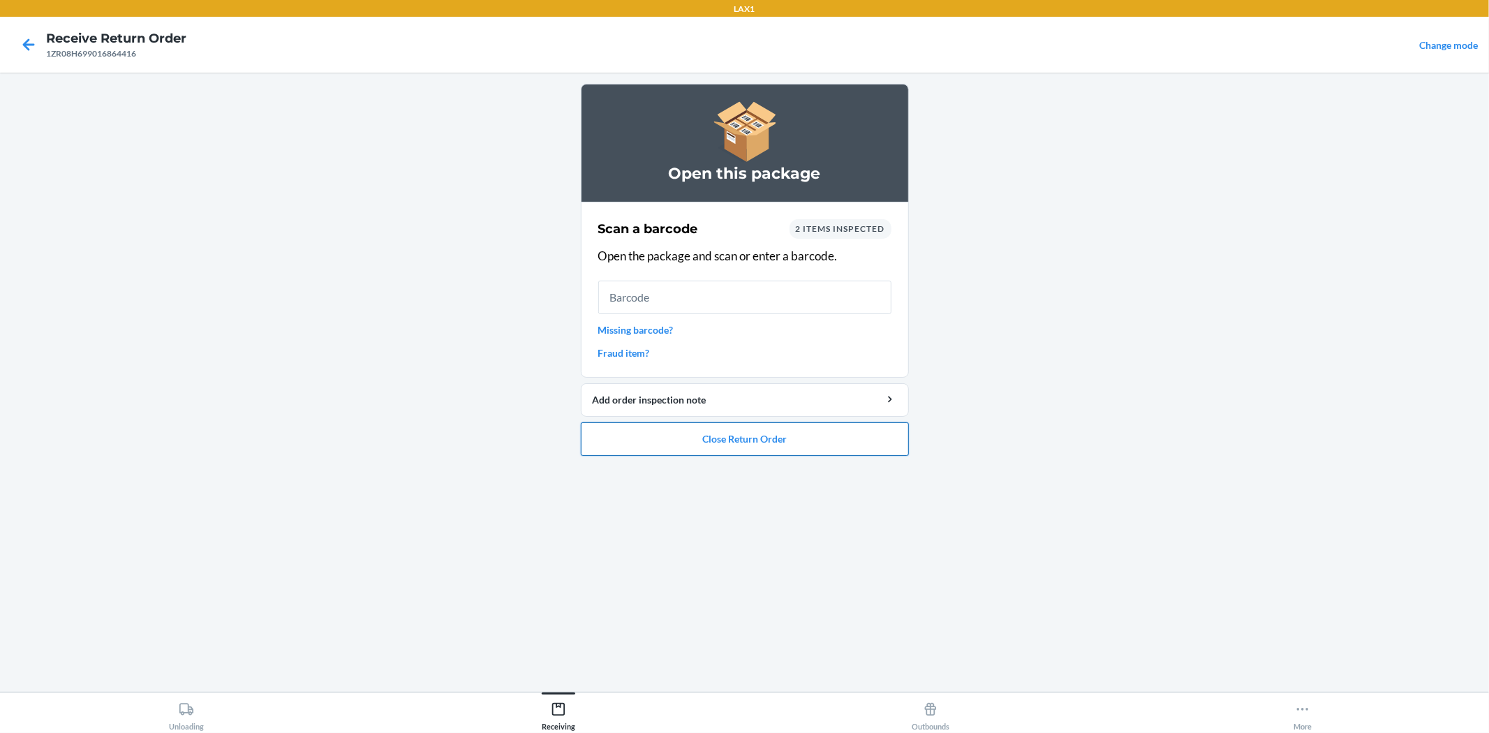
click at [785, 426] on button "Close Return Order" at bounding box center [745, 439] width 328 height 34
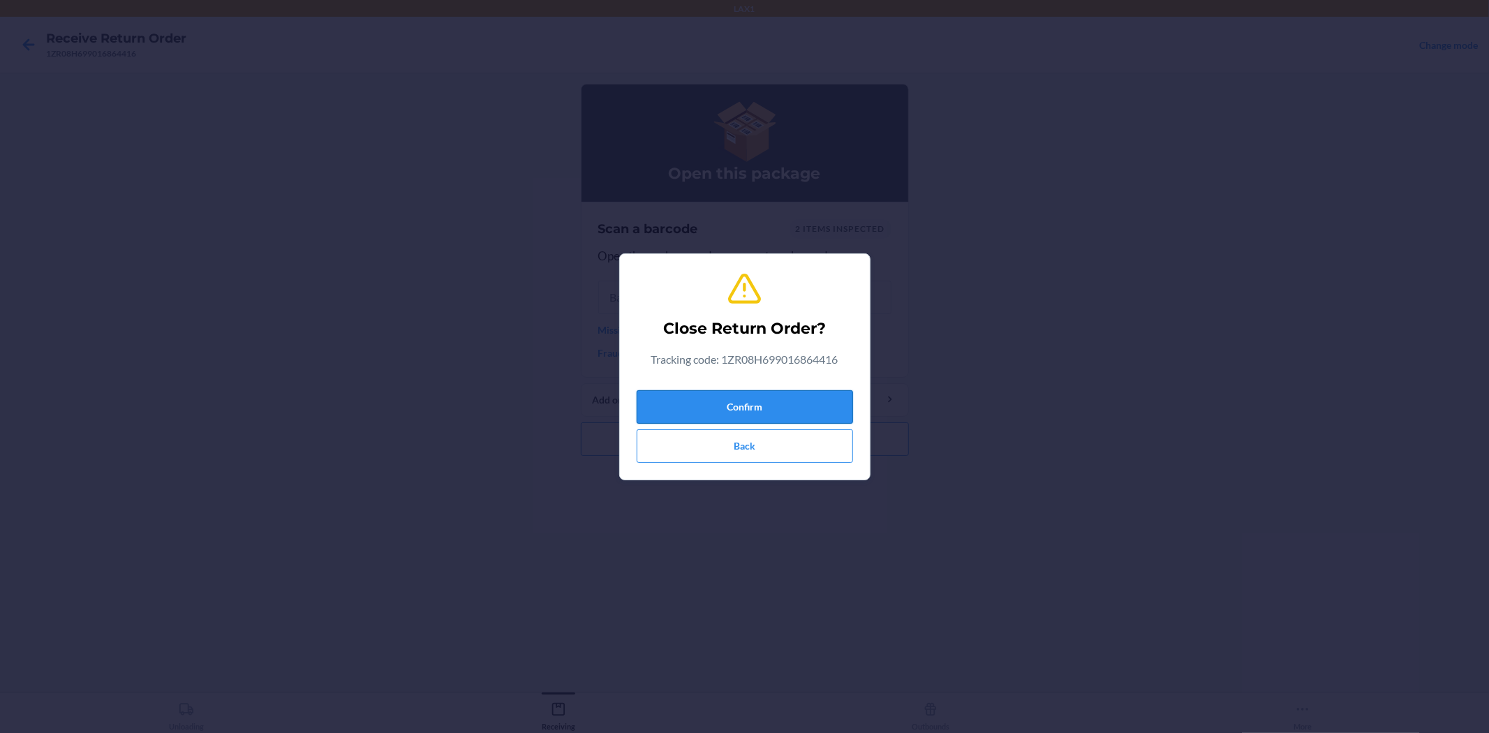
click at [785, 403] on button "Confirm" at bounding box center [745, 407] width 216 height 34
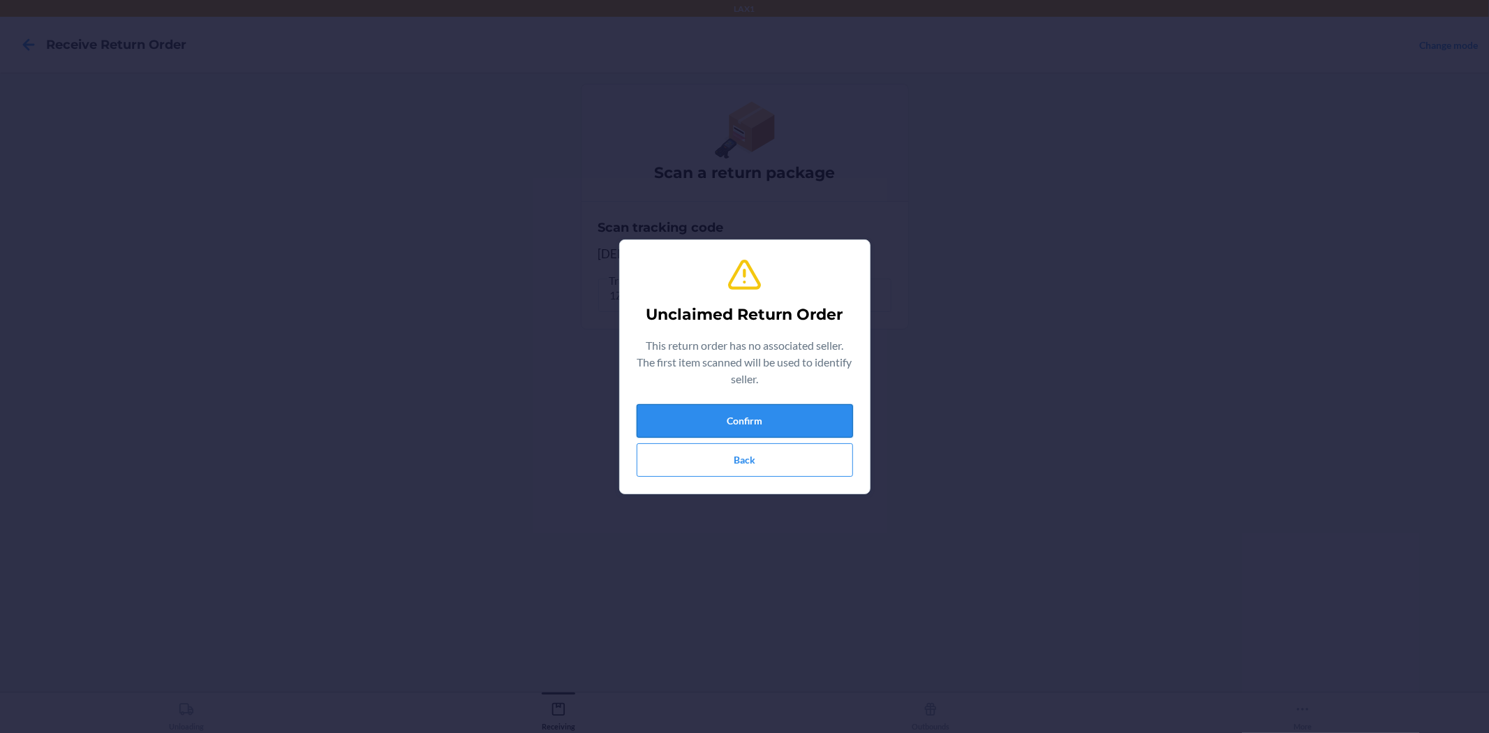
click at [804, 417] on button "Confirm" at bounding box center [745, 421] width 216 height 34
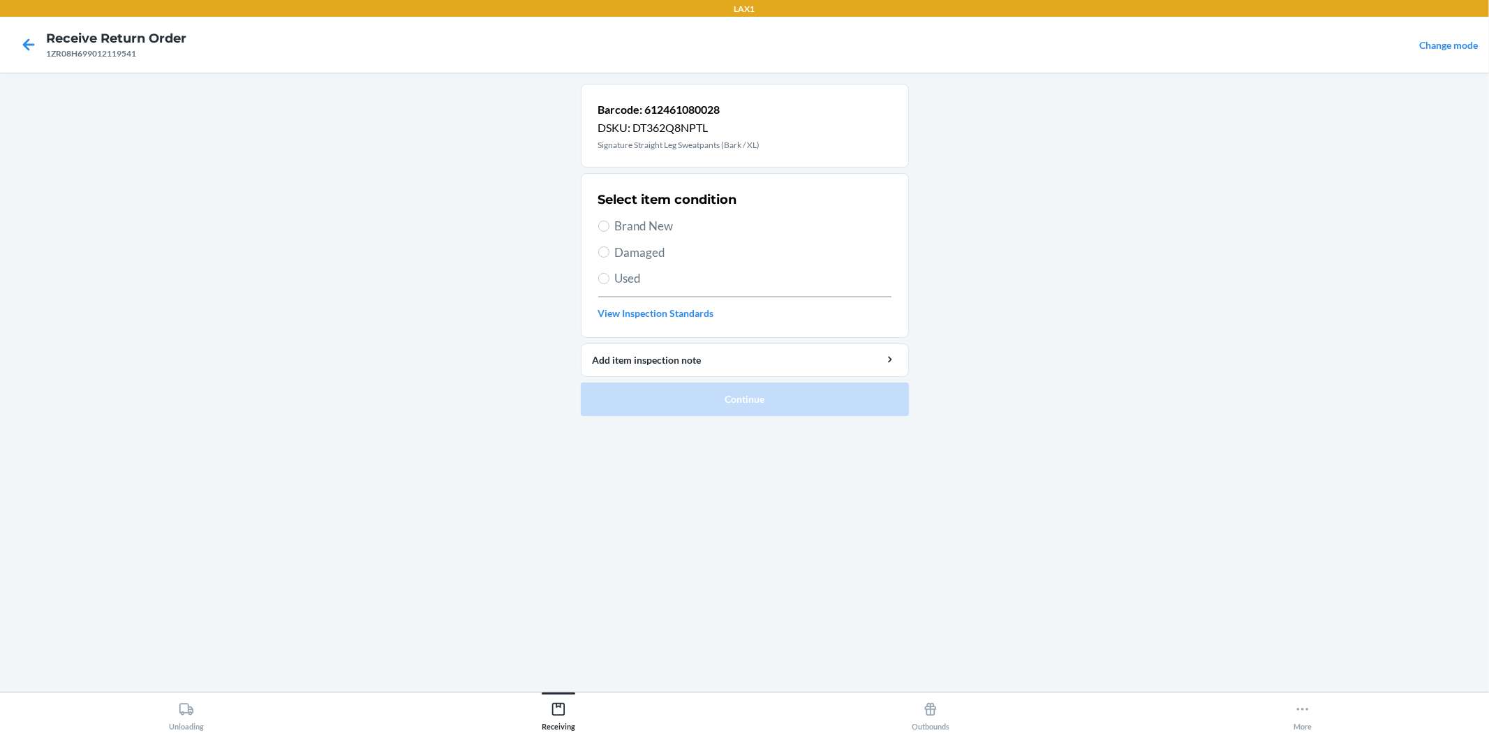
click at [647, 276] on span "Used" at bounding box center [753, 278] width 276 height 18
click at [609, 276] on input "Used" at bounding box center [603, 278] width 11 height 11
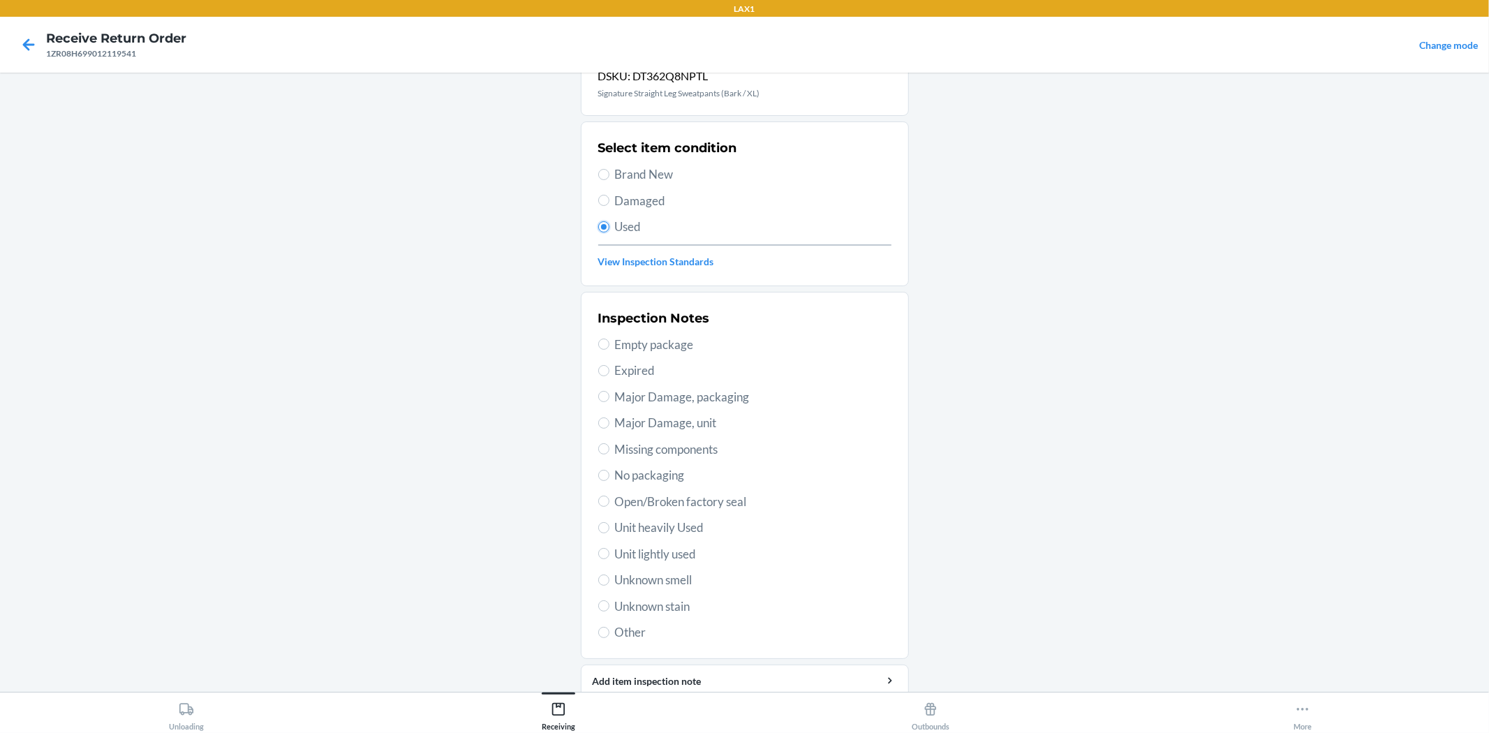
scroll to position [107, 0]
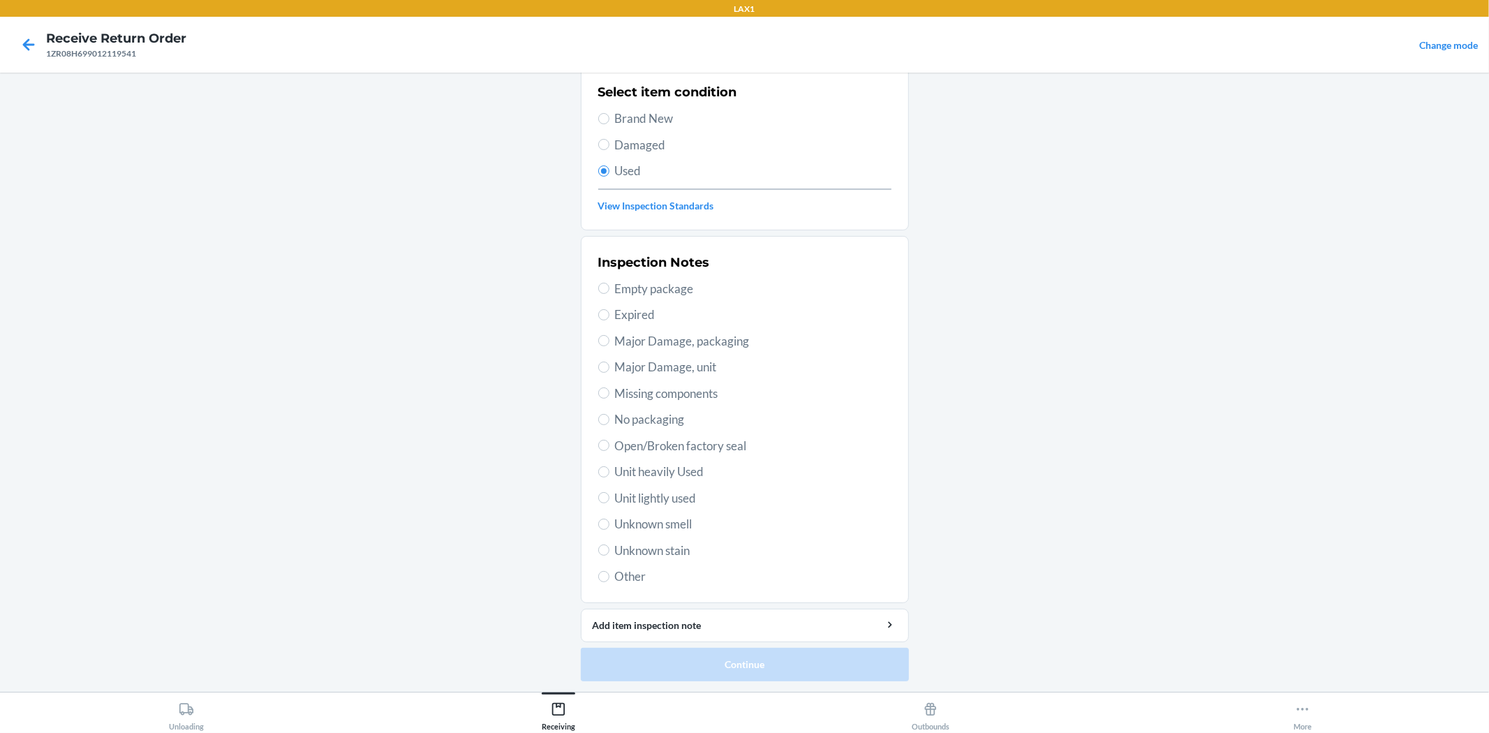
click at [691, 498] on span "Unit lightly used" at bounding box center [753, 498] width 276 height 18
click at [609, 498] on input "Unit lightly used" at bounding box center [603, 497] width 11 height 11
click at [699, 658] on button "Continue" at bounding box center [745, 665] width 328 height 34
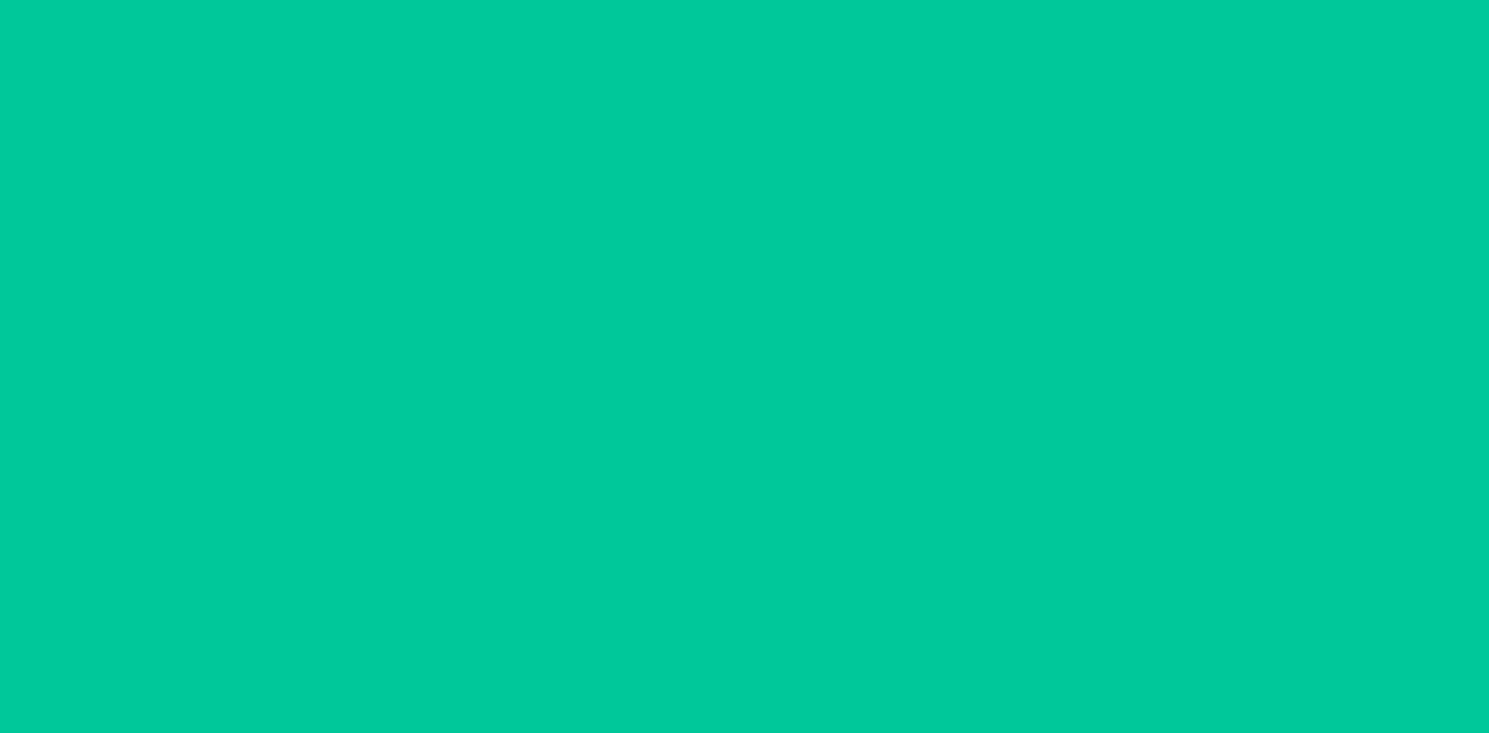
scroll to position [0, 0]
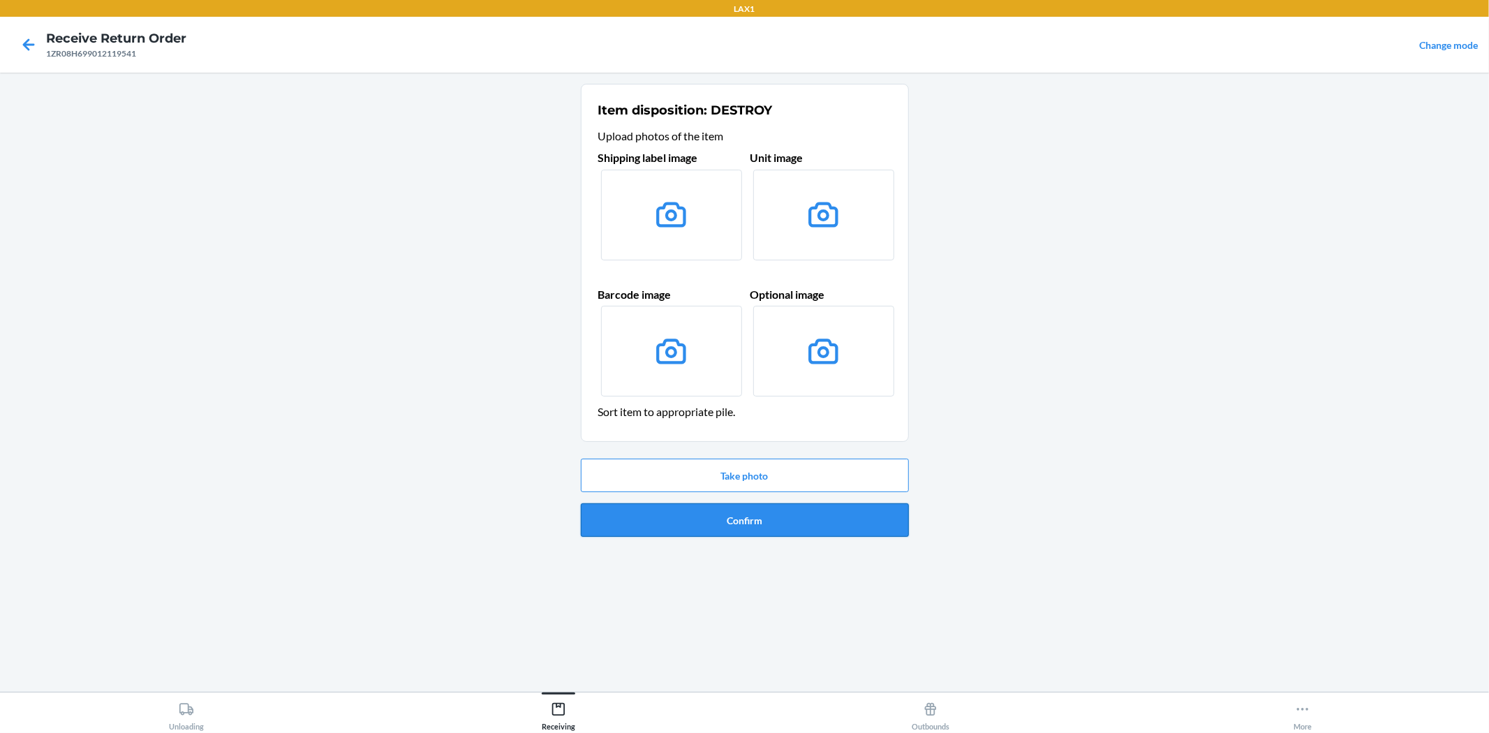
click at [688, 521] on button "Confirm" at bounding box center [745, 520] width 328 height 34
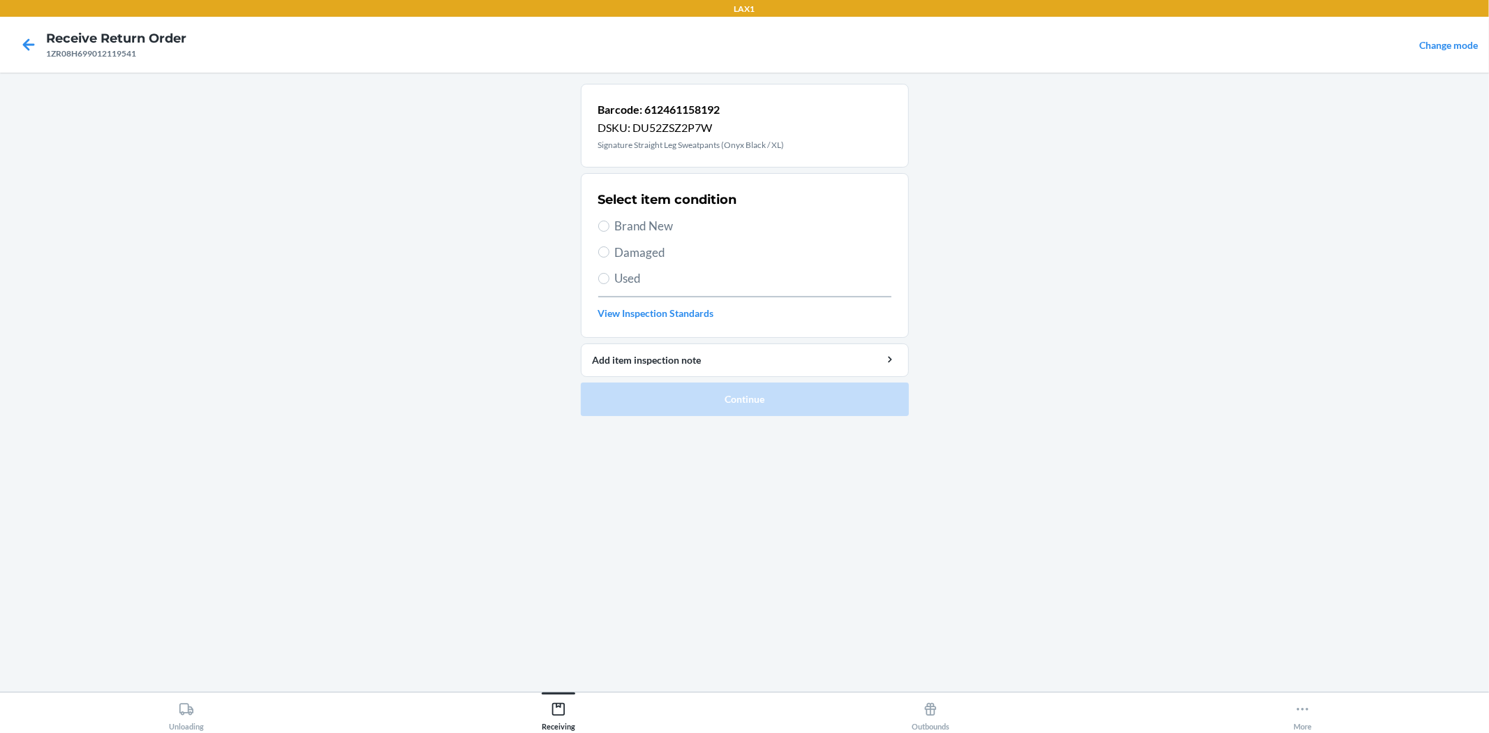
click at [655, 219] on span "Brand New" at bounding box center [753, 226] width 276 height 18
click at [609, 221] on input "Brand New" at bounding box center [603, 226] width 11 height 11
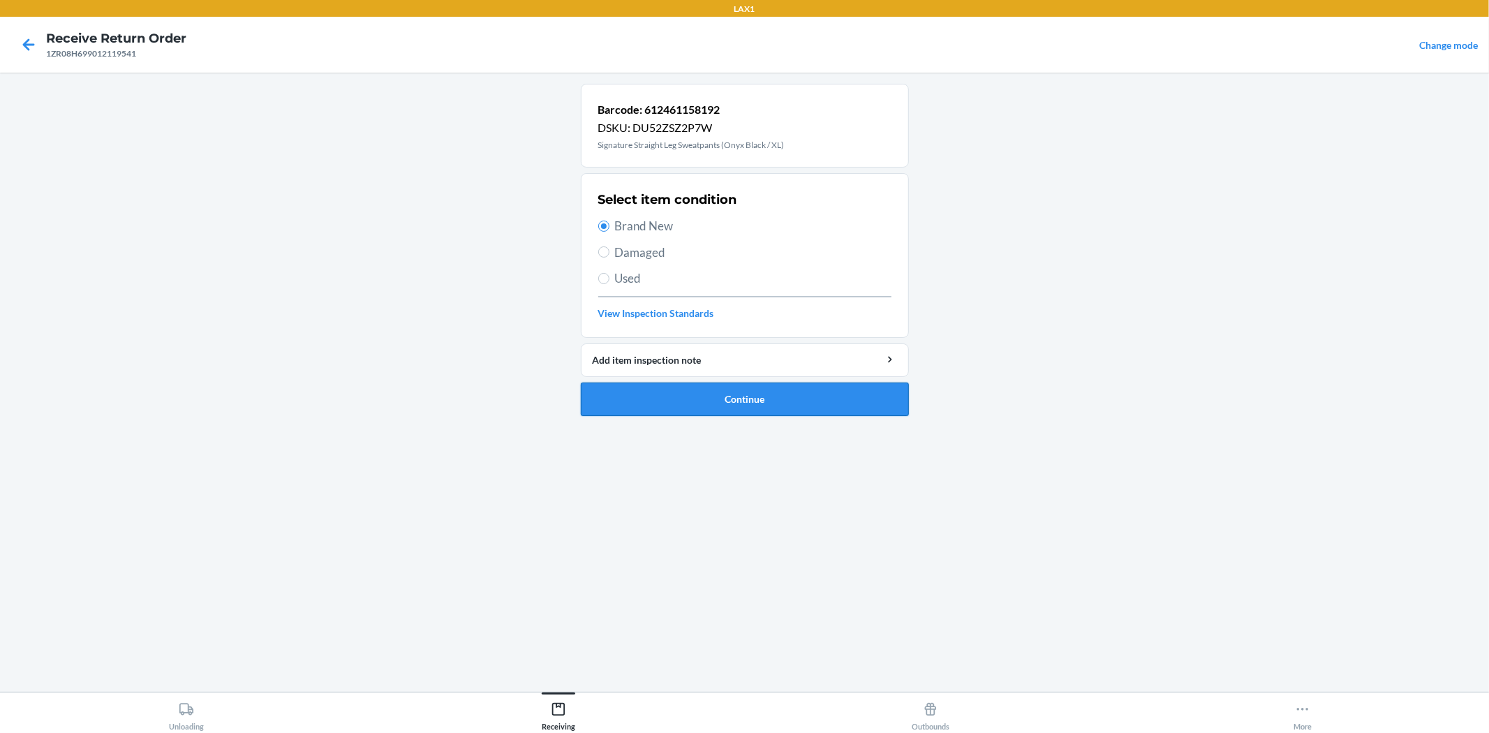
click at [771, 396] on button "Continue" at bounding box center [745, 400] width 328 height 34
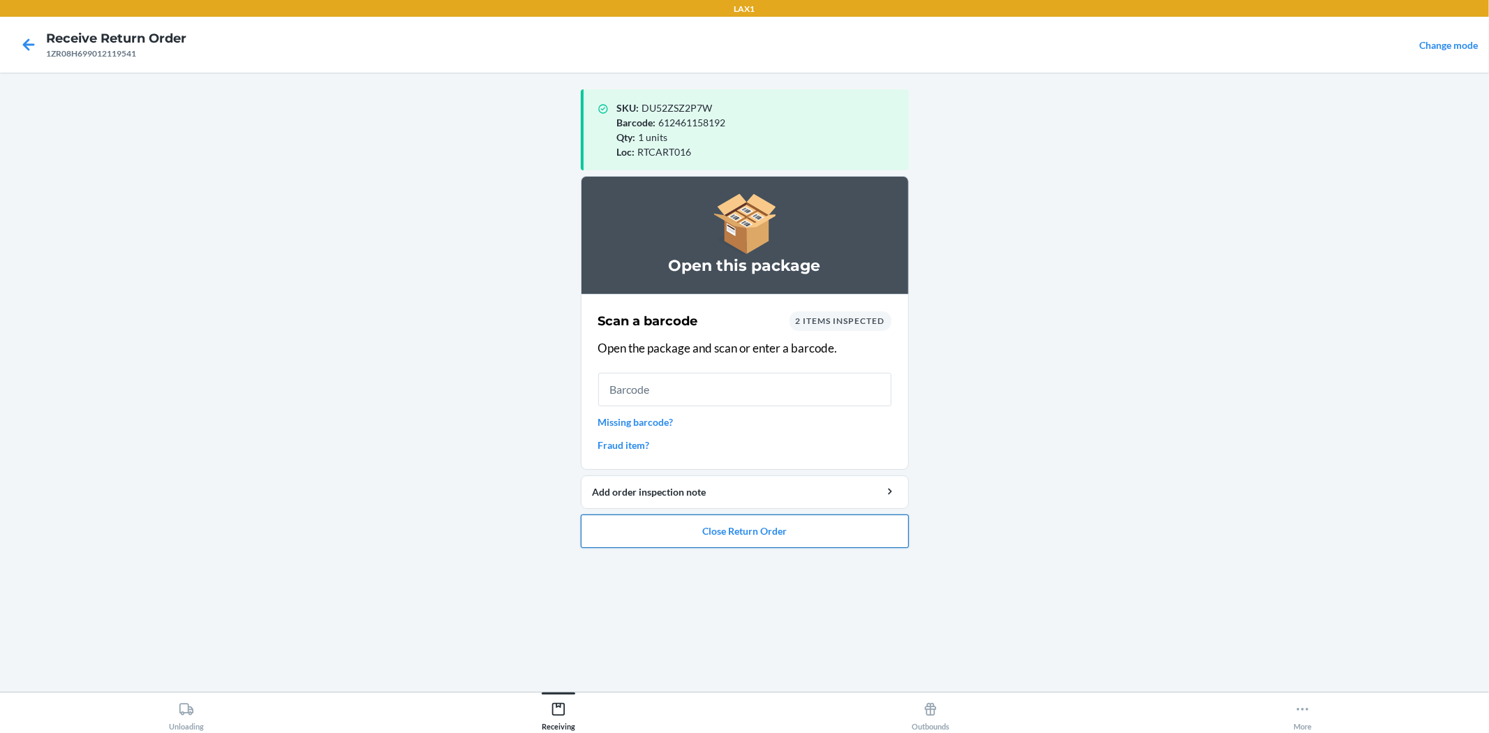
click at [734, 540] on button "Close Return Order" at bounding box center [745, 531] width 328 height 34
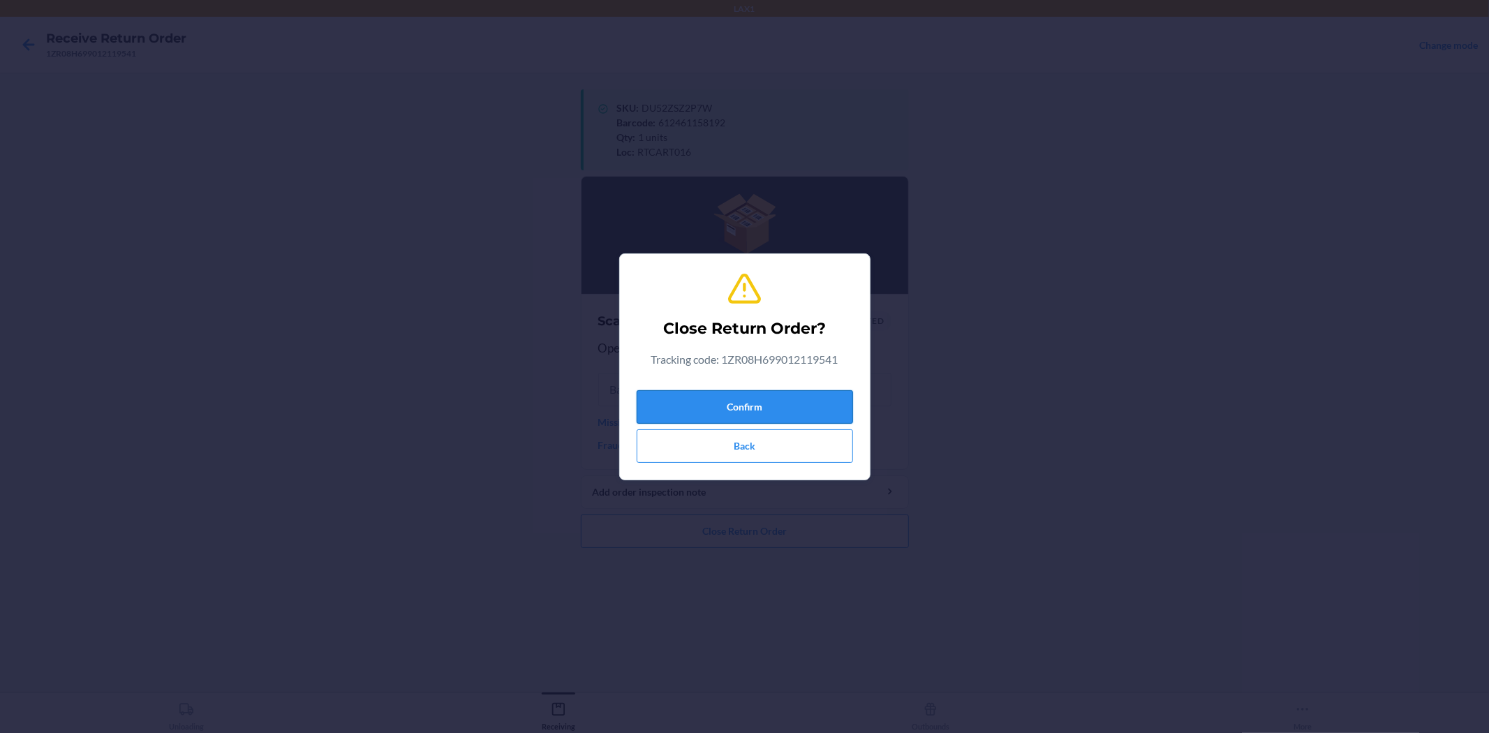
click at [783, 415] on button "Confirm" at bounding box center [745, 407] width 216 height 34
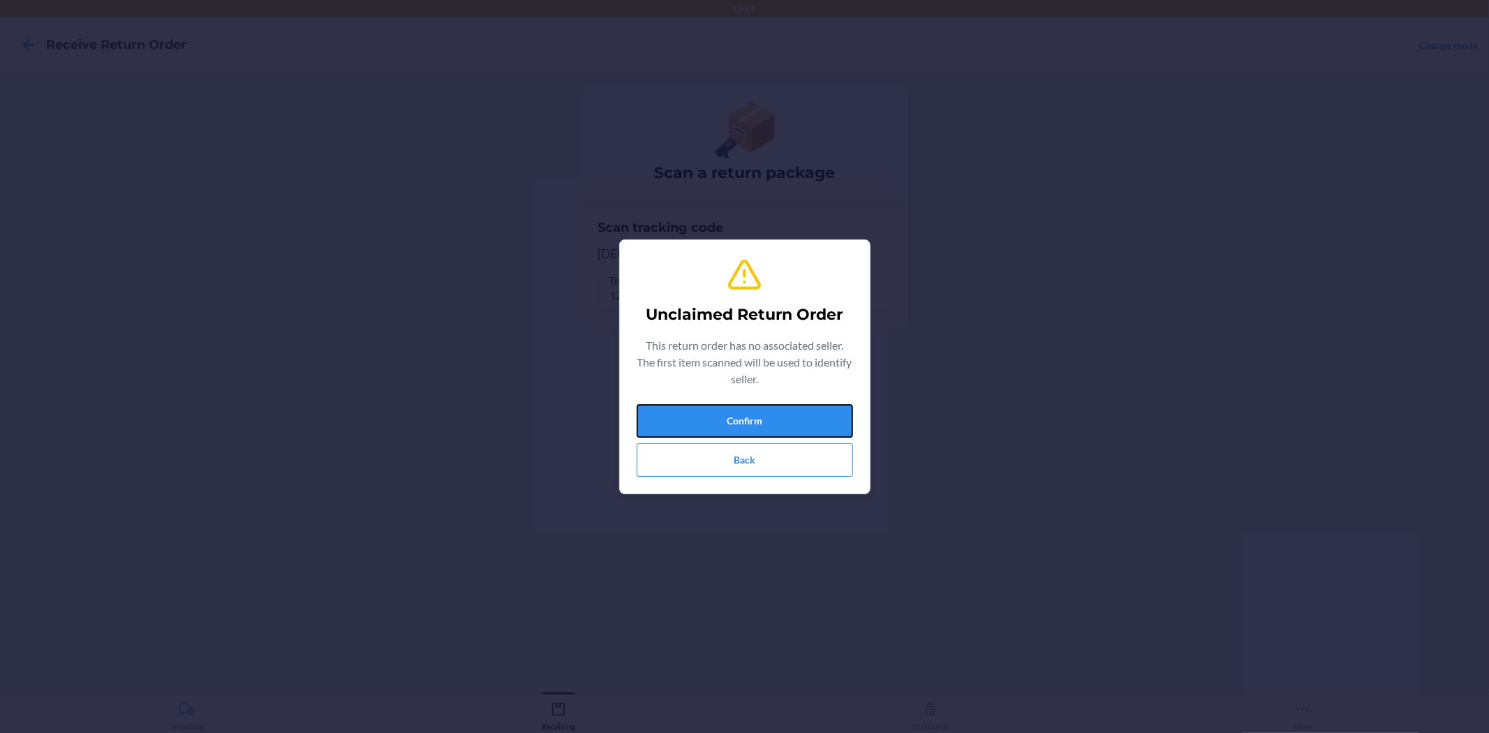
click at [789, 410] on button "Confirm" at bounding box center [745, 421] width 216 height 34
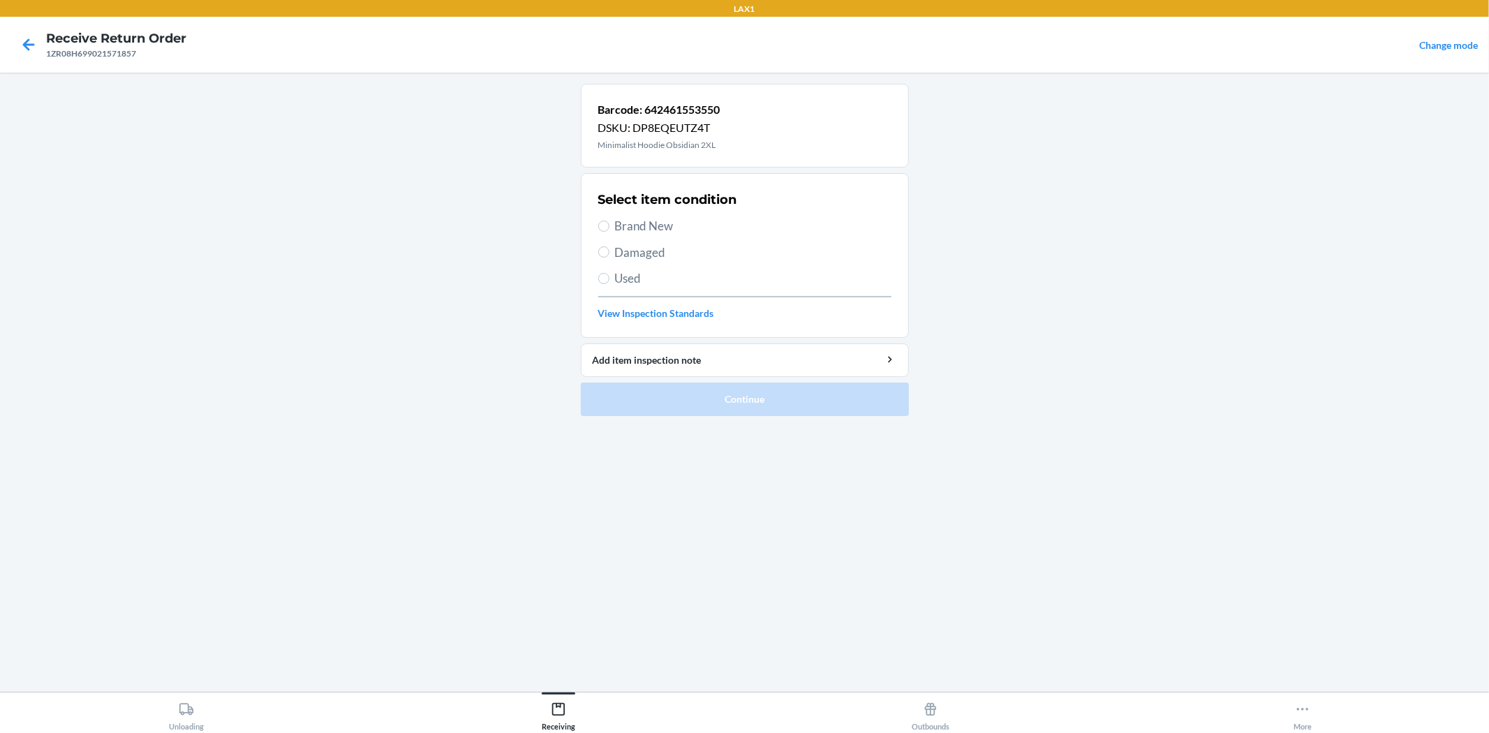
click at [623, 284] on span "Used" at bounding box center [753, 278] width 276 height 18
click at [609, 284] on input "Used" at bounding box center [603, 278] width 11 height 11
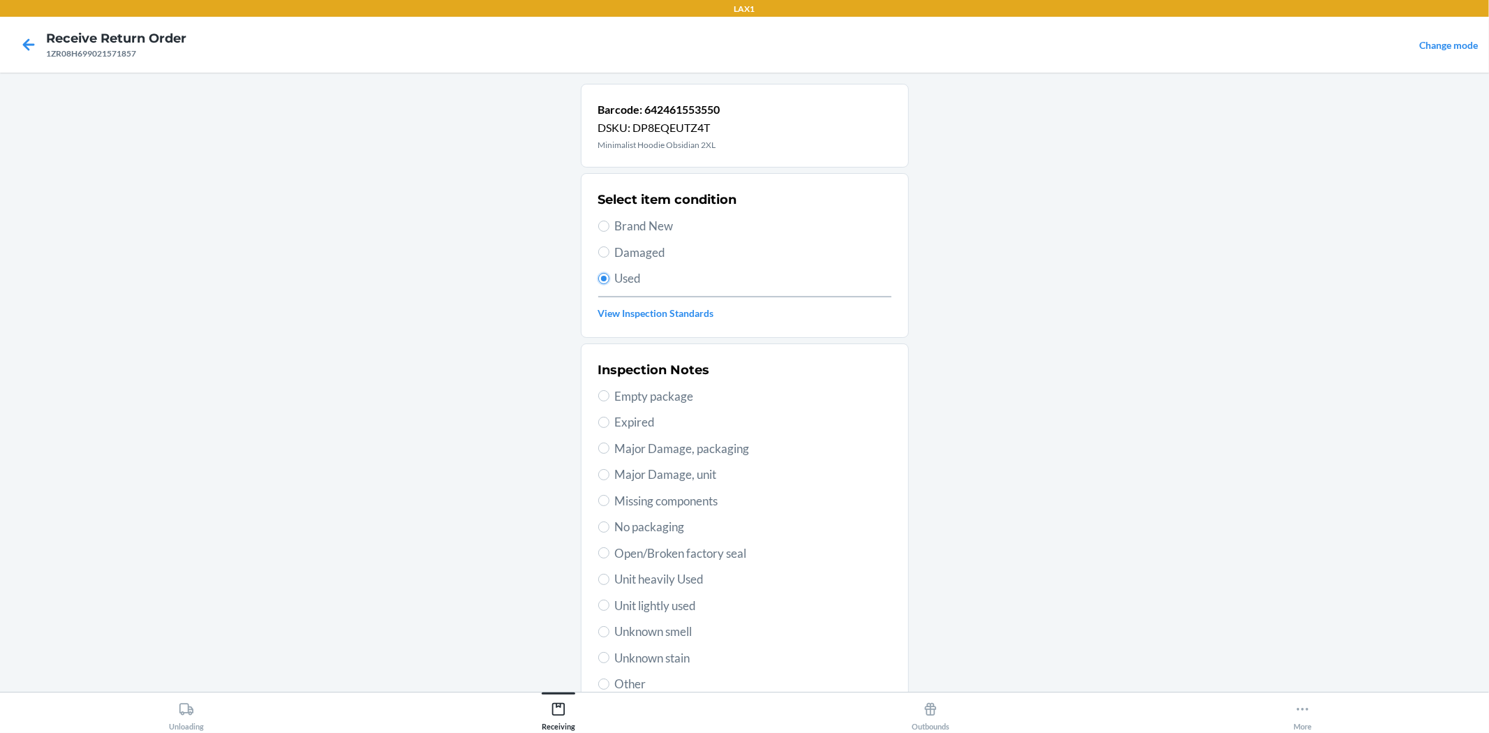
scroll to position [77, 0]
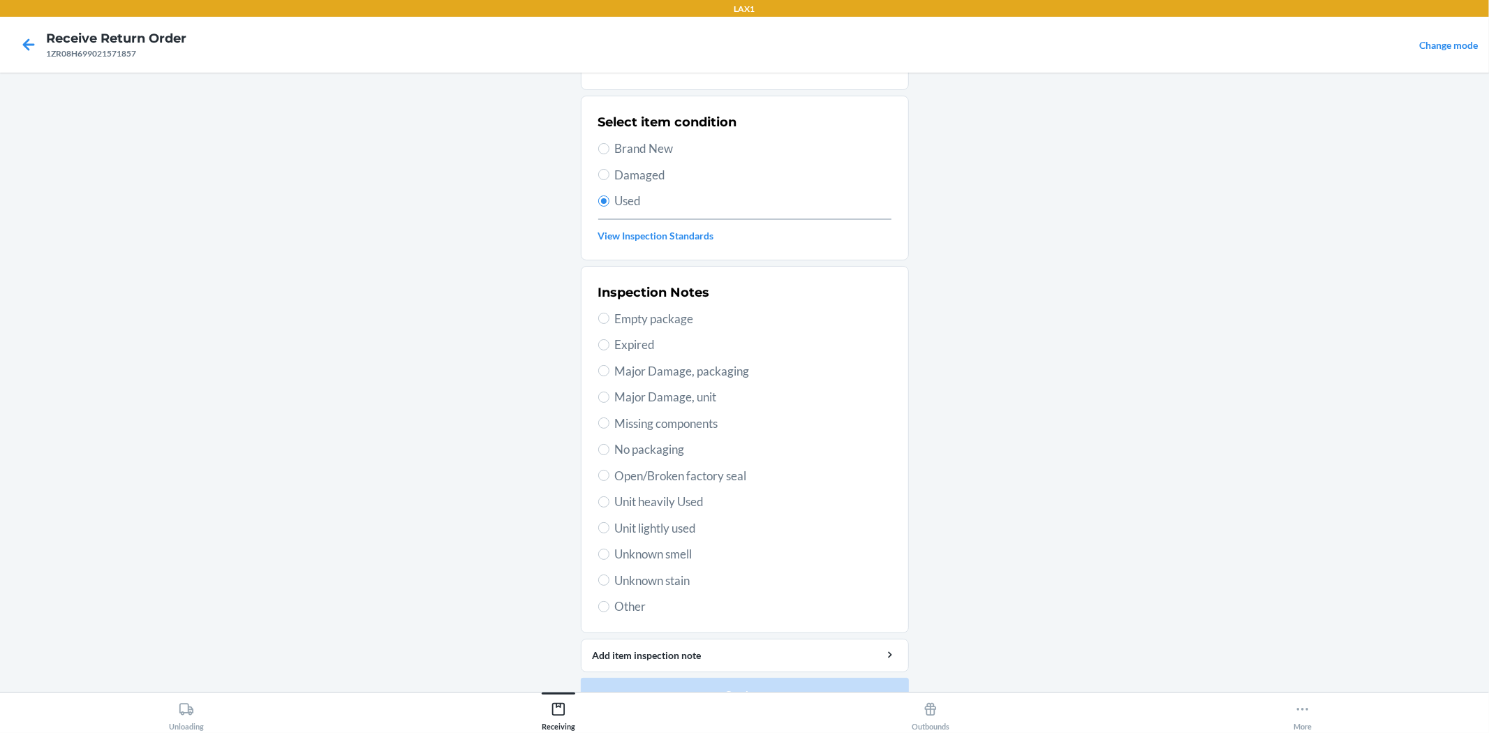
click at [663, 522] on span "Unit lightly used" at bounding box center [753, 528] width 276 height 18
click at [609, 522] on input "Unit lightly used" at bounding box center [603, 527] width 11 height 11
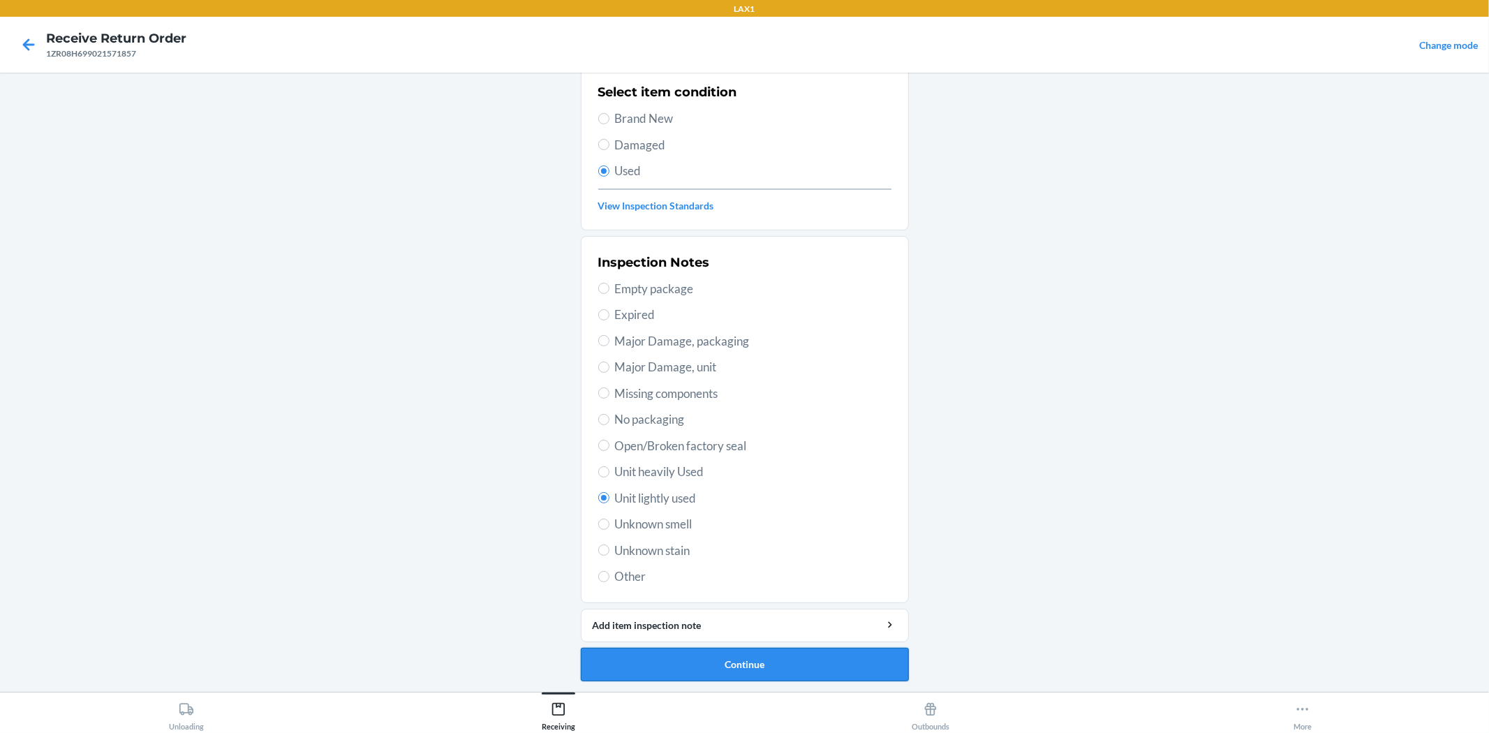
click at [777, 664] on button "Continue" at bounding box center [745, 665] width 328 height 34
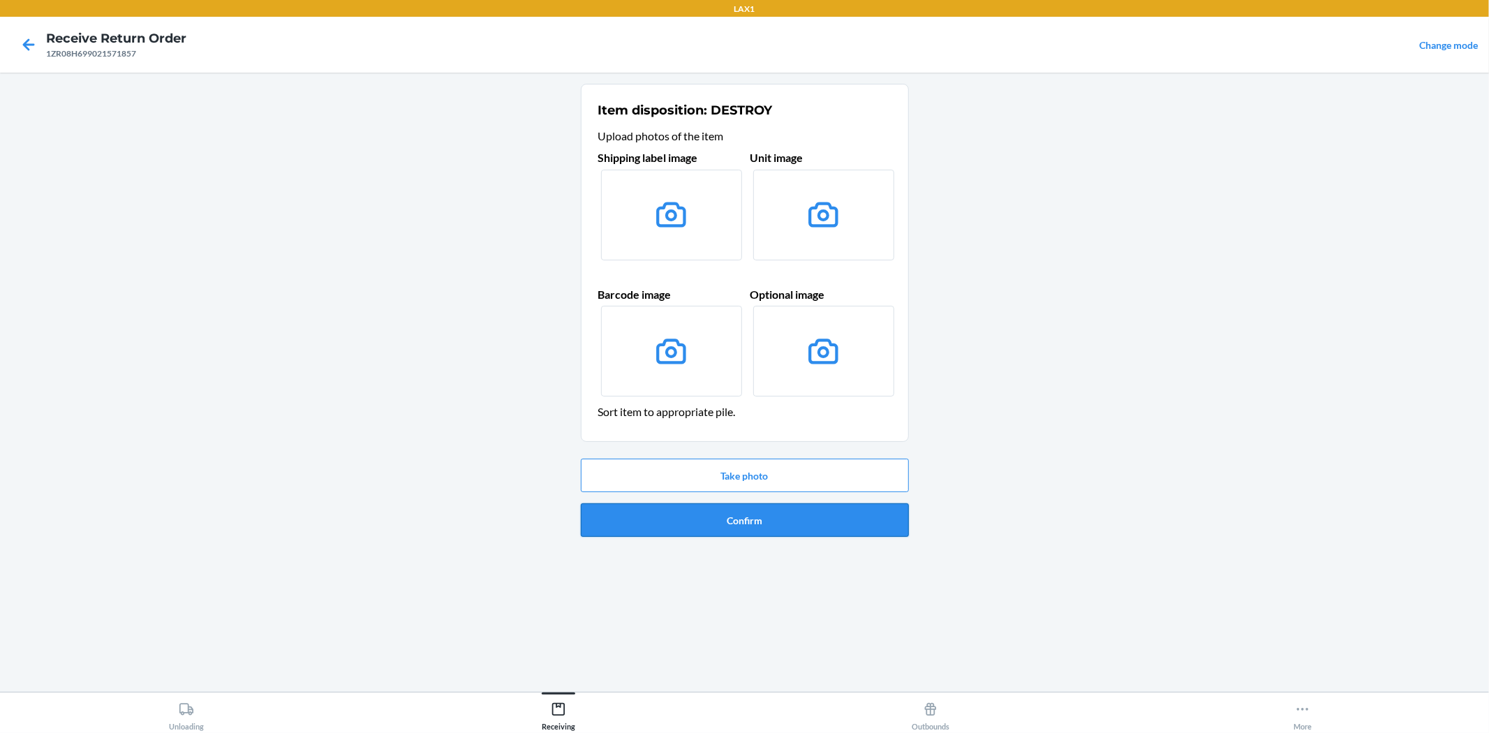
click at [750, 508] on button "Confirm" at bounding box center [745, 520] width 328 height 34
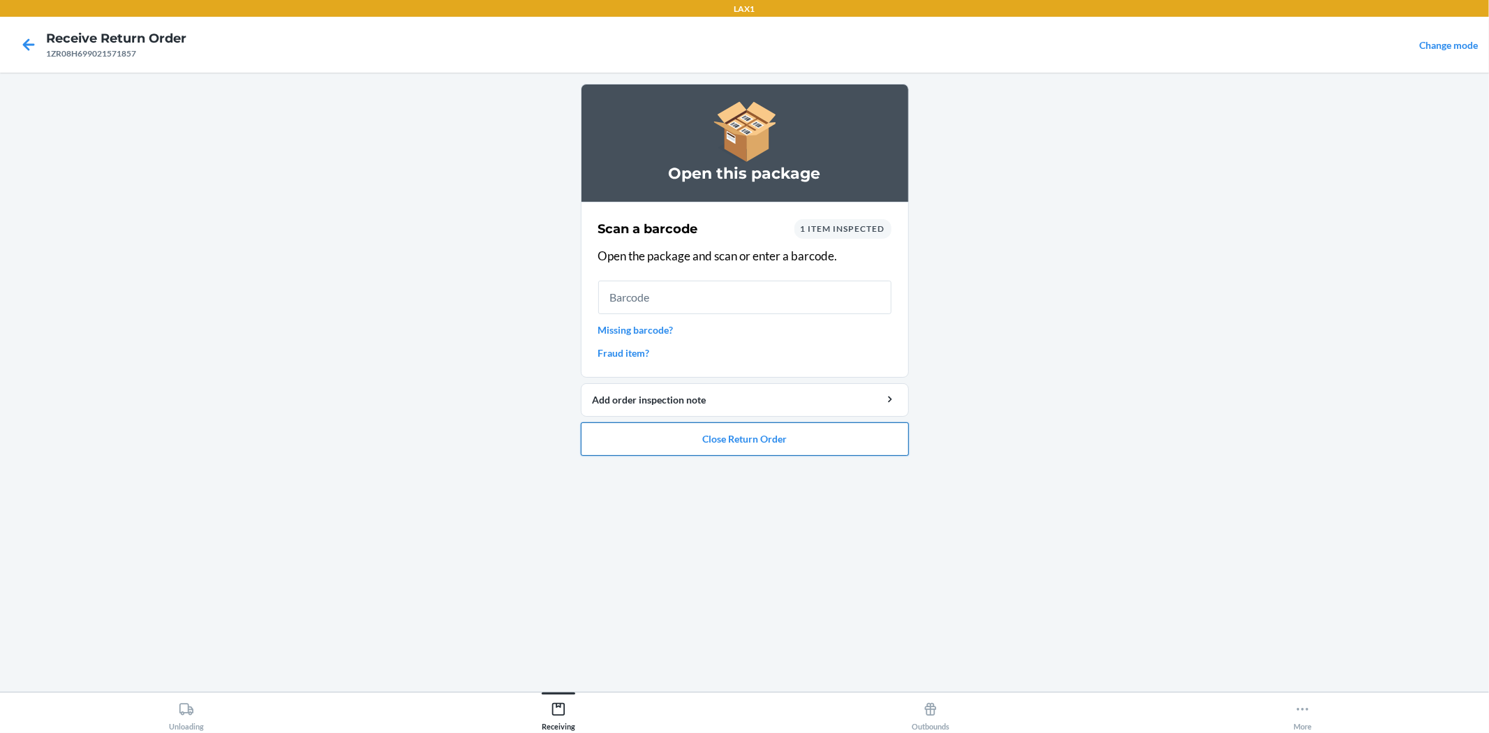
click at [733, 434] on button "Close Return Order" at bounding box center [745, 439] width 328 height 34
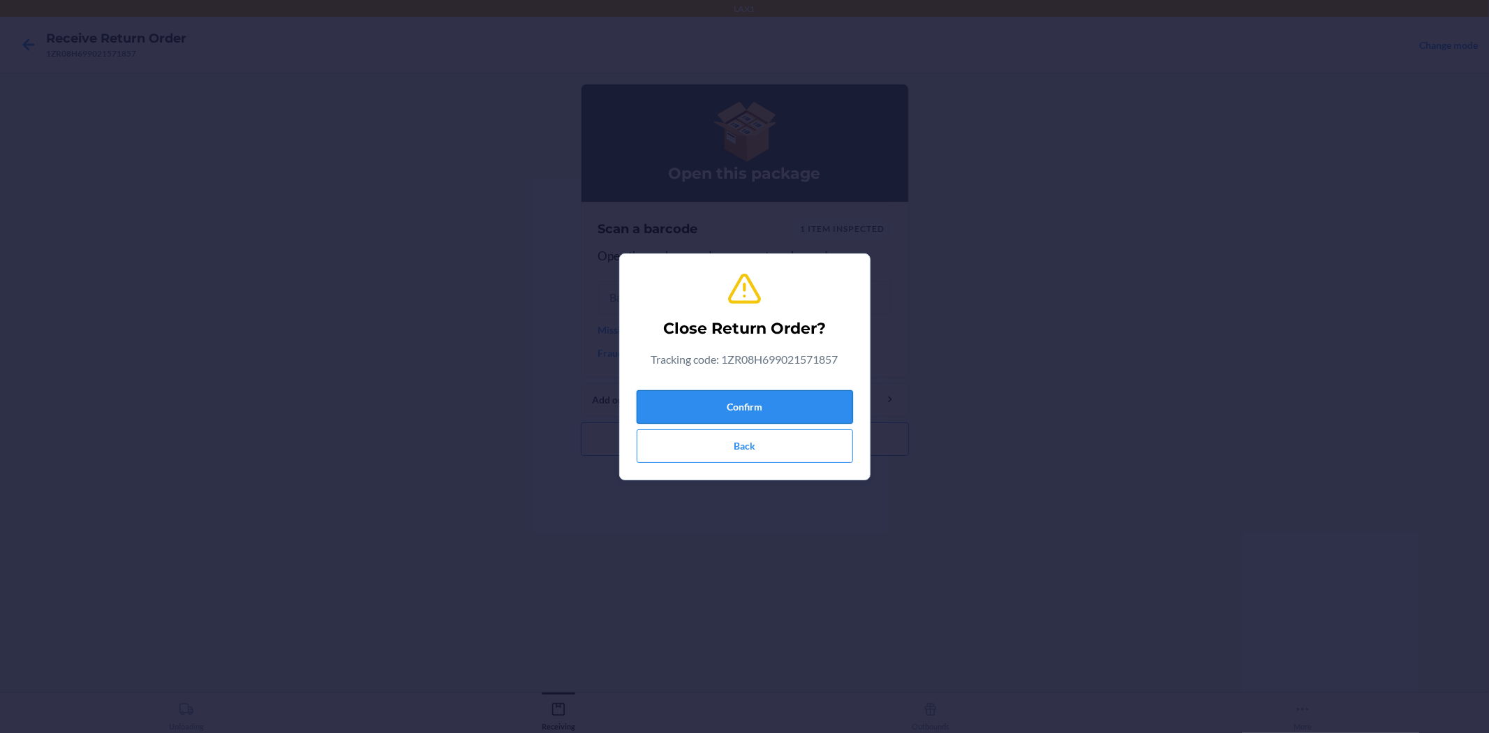
click at [831, 406] on button "Confirm" at bounding box center [745, 407] width 216 height 34
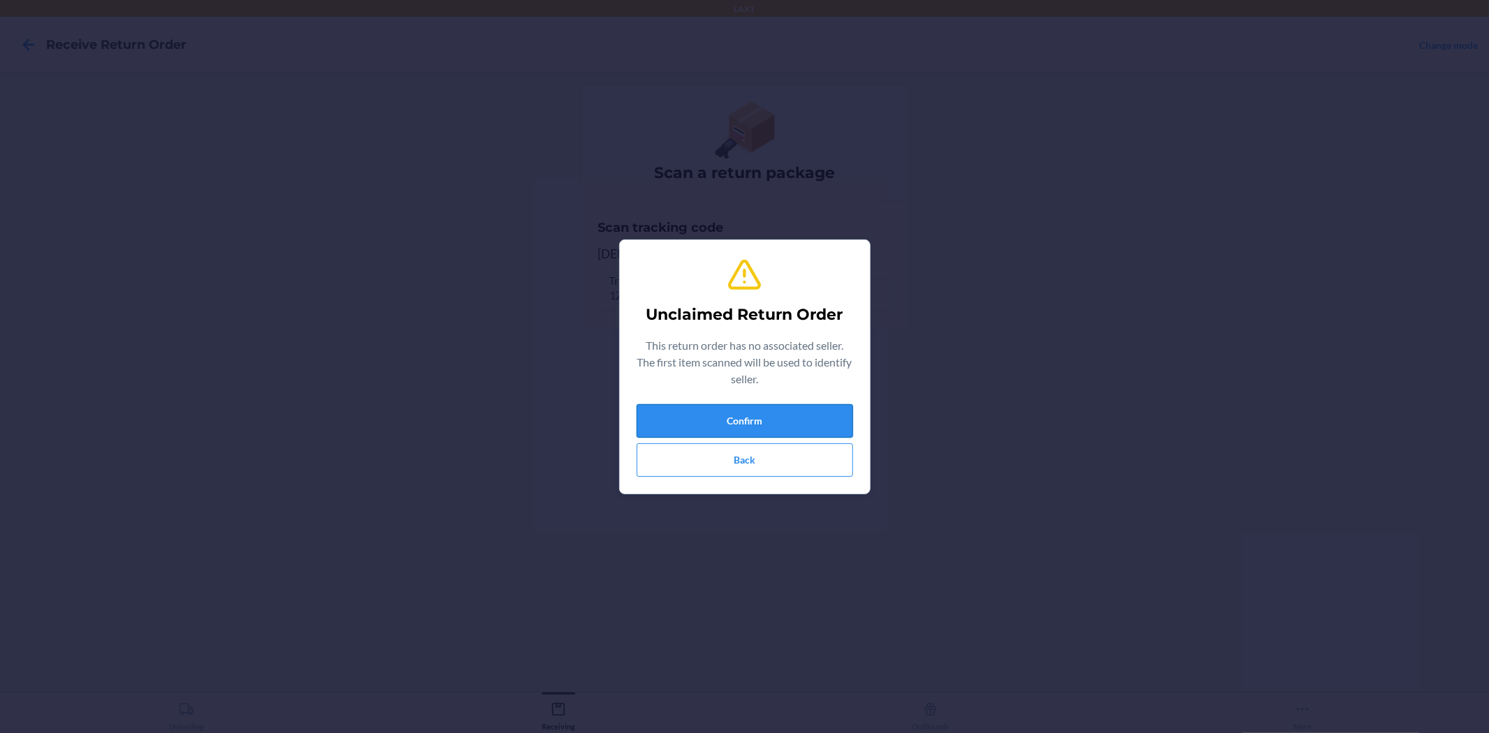
click at [792, 422] on button "Confirm" at bounding box center [745, 421] width 216 height 34
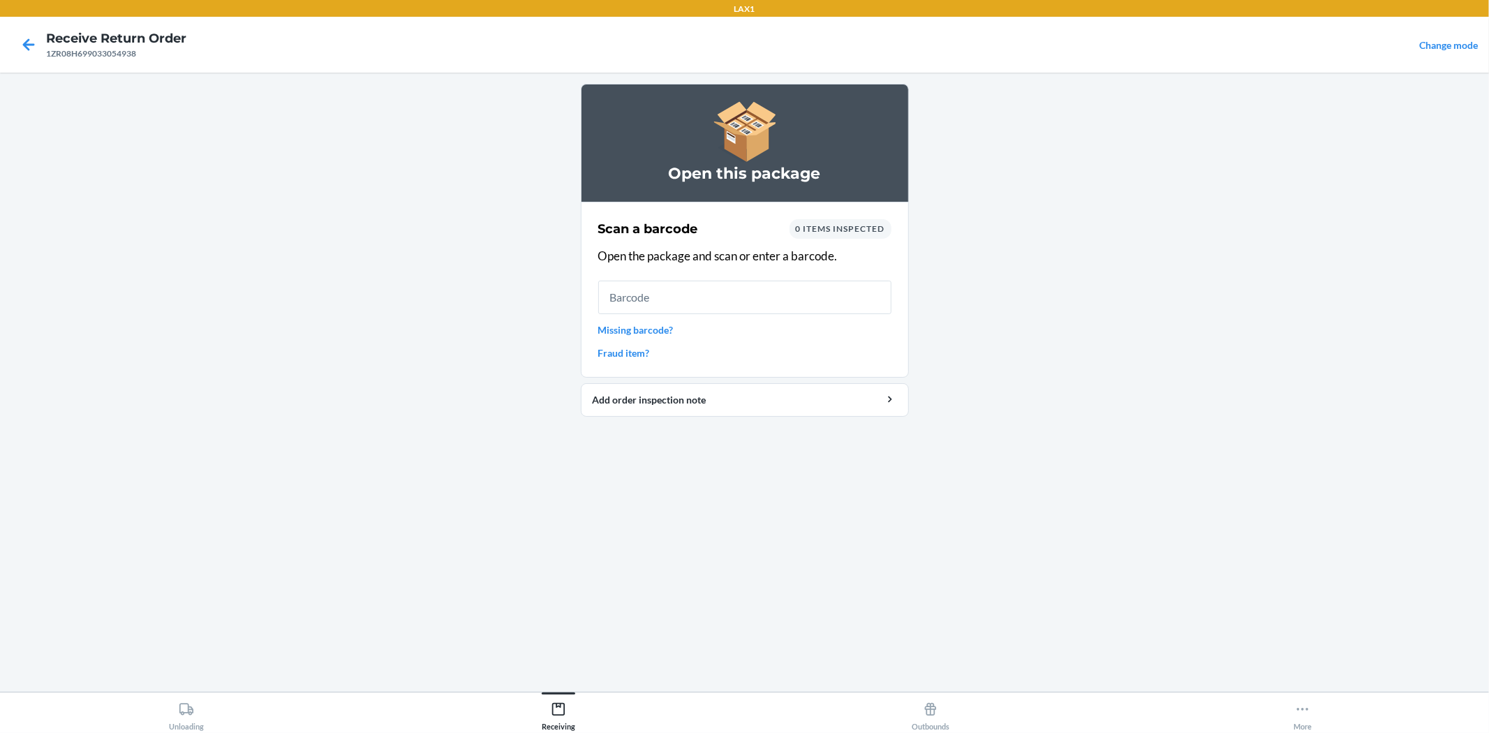
click at [639, 332] on link "Missing barcode?" at bounding box center [744, 329] width 293 height 15
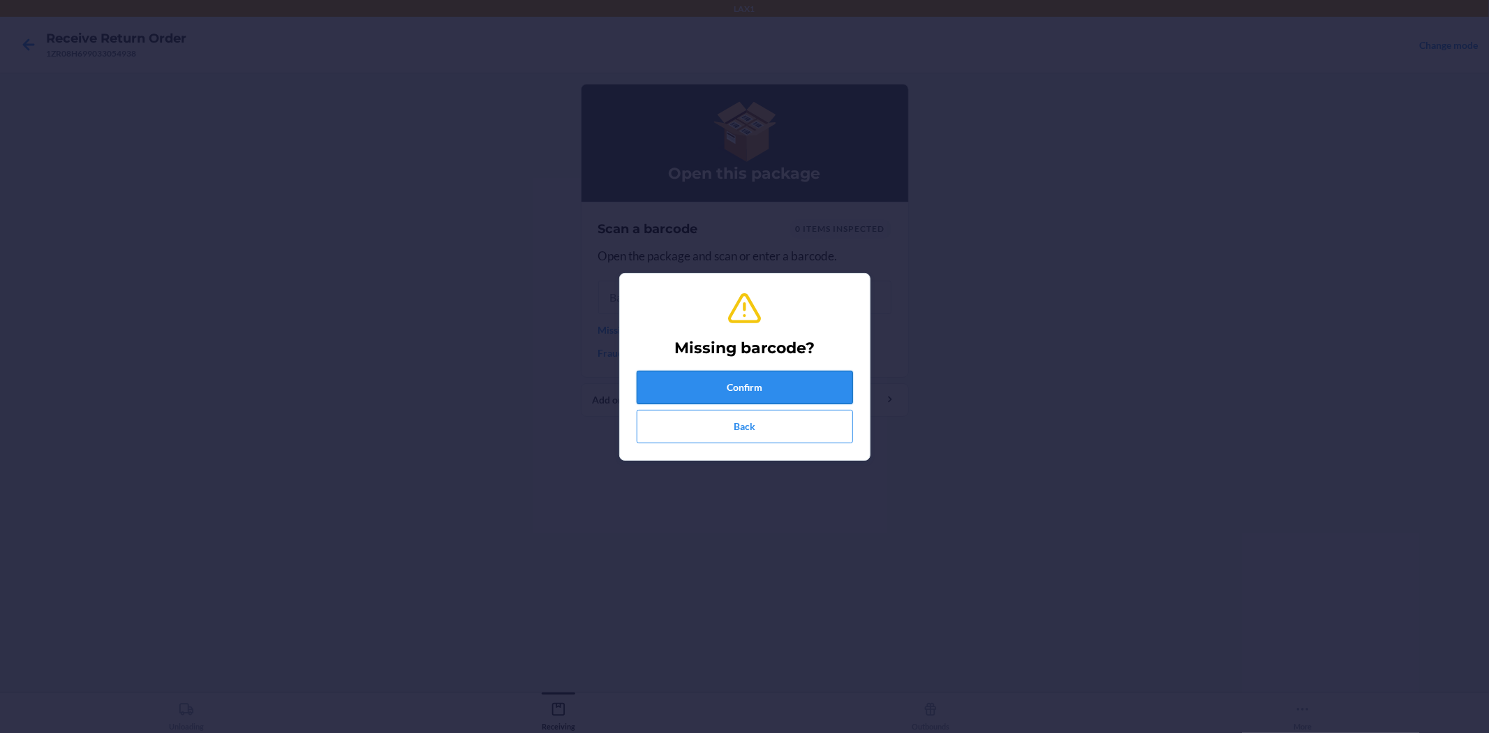
click at [727, 375] on button "Confirm" at bounding box center [745, 388] width 216 height 34
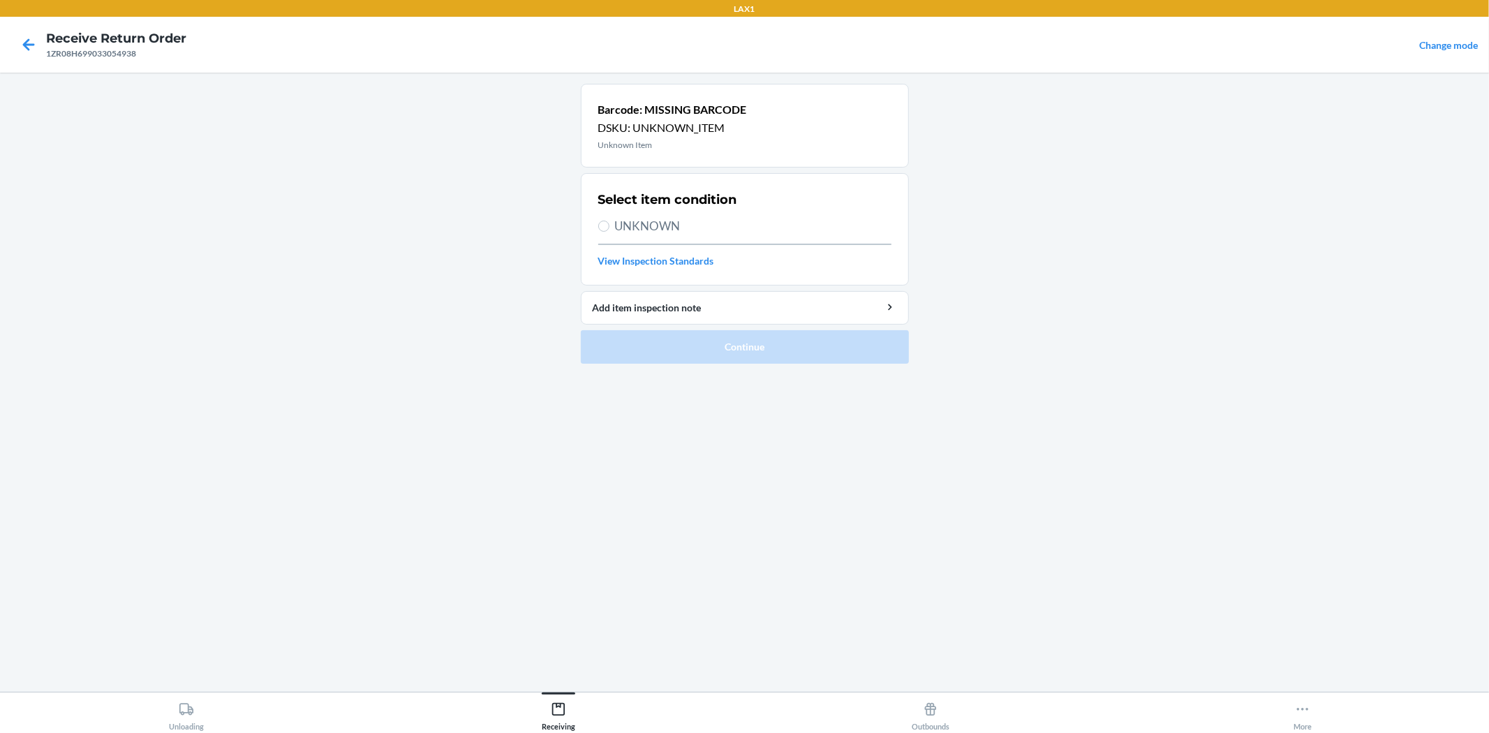
click at [656, 228] on span "UNKNOWN" at bounding box center [753, 226] width 276 height 18
click at [609, 228] on input "UNKNOWN" at bounding box center [603, 226] width 11 height 11
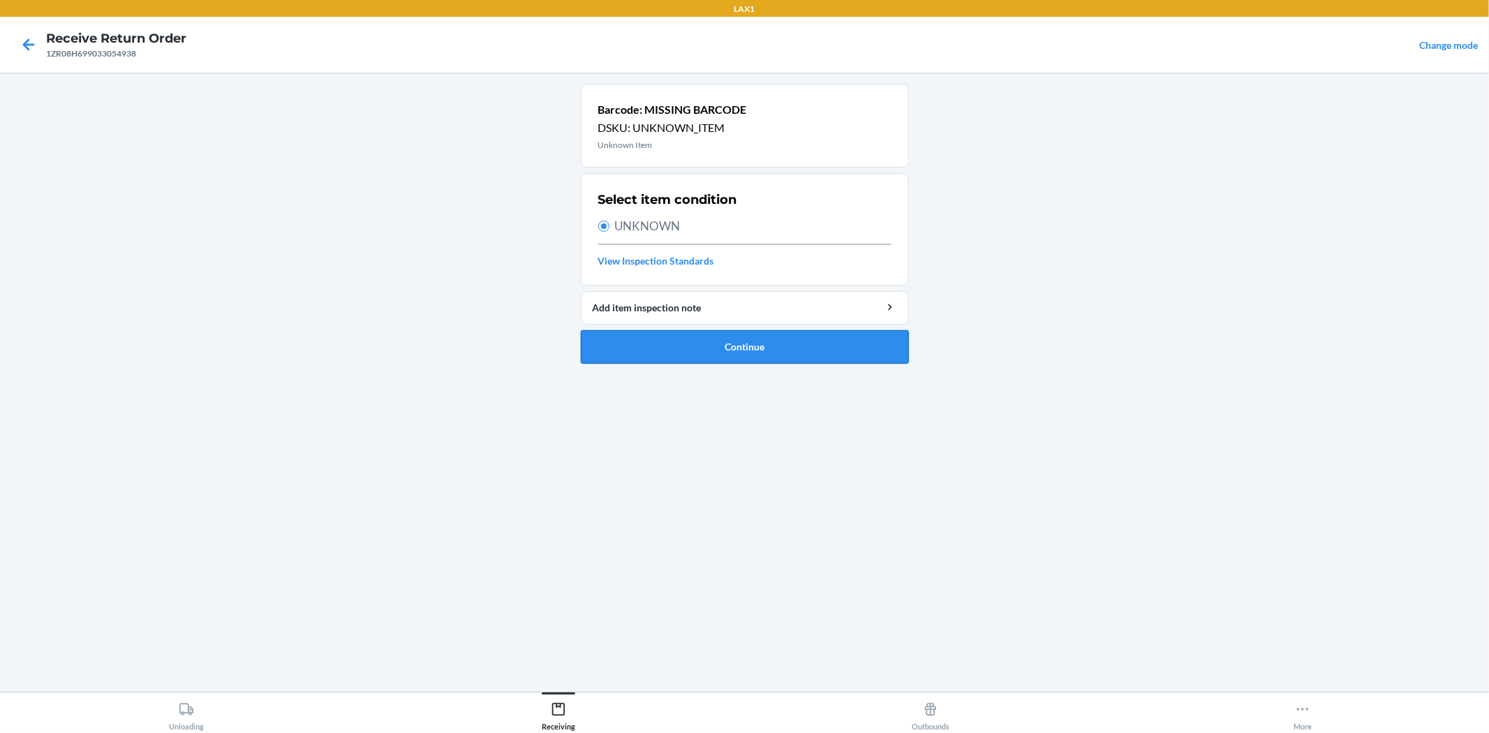
click at [741, 336] on button "Continue" at bounding box center [745, 347] width 328 height 34
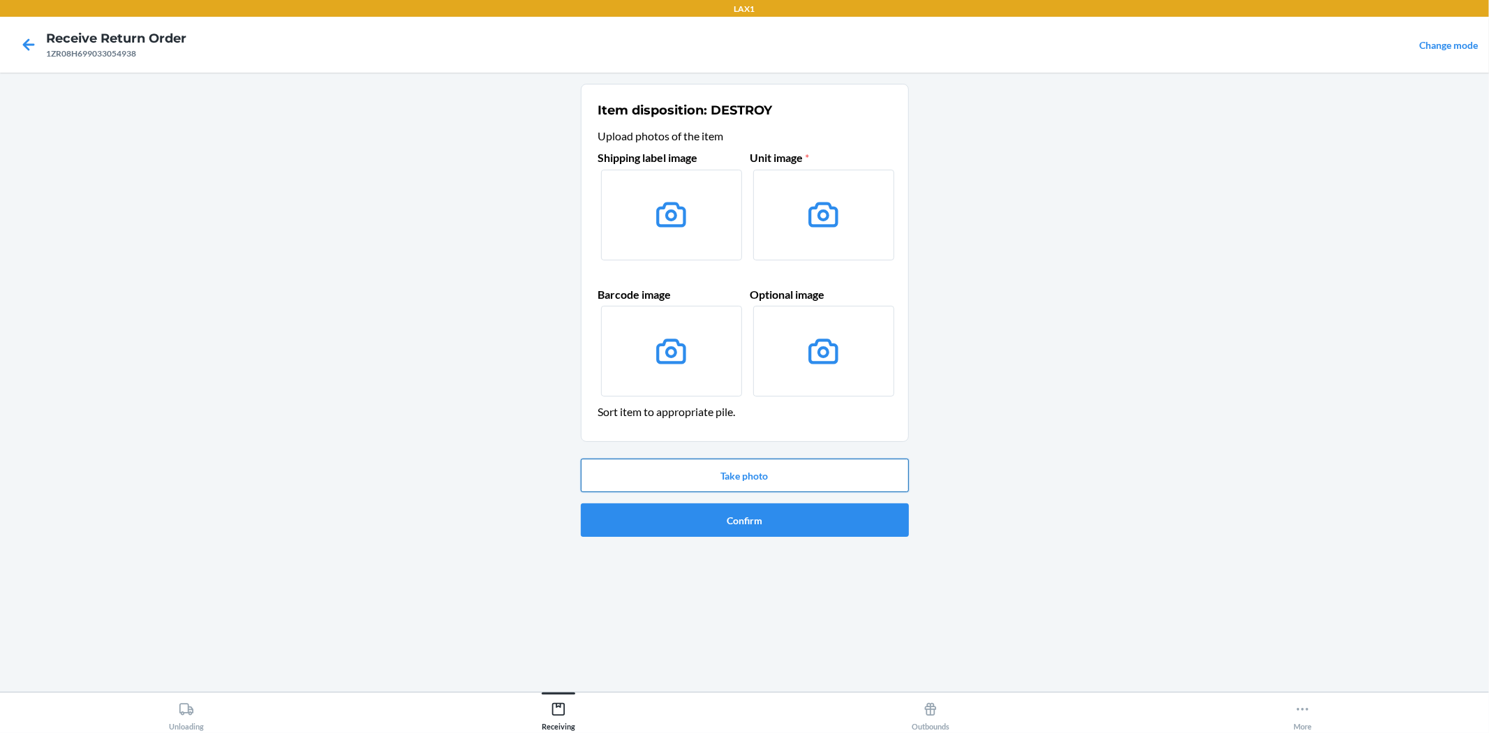
click at [711, 469] on button "Take photo" at bounding box center [745, 476] width 328 height 34
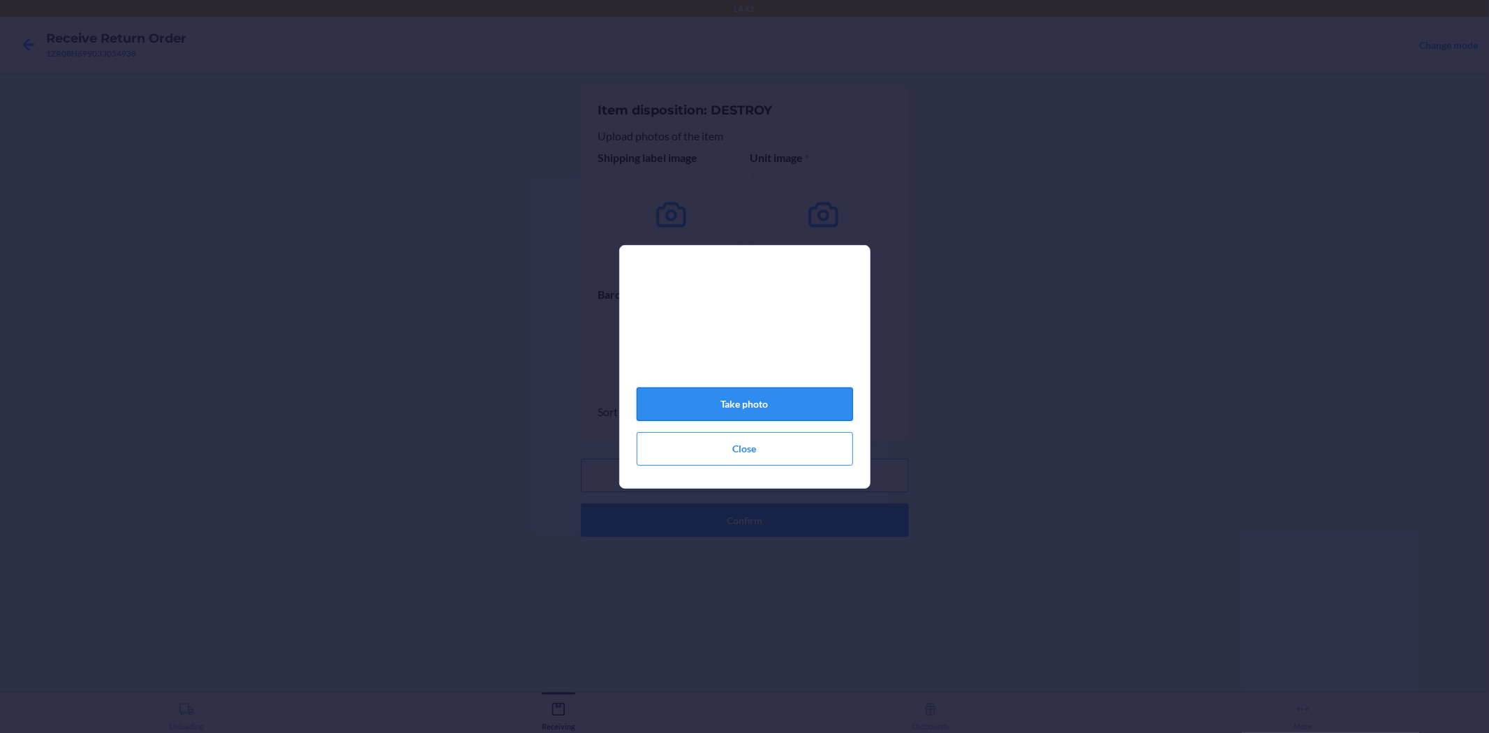
click at [824, 410] on button "Take photo" at bounding box center [745, 404] width 216 height 34
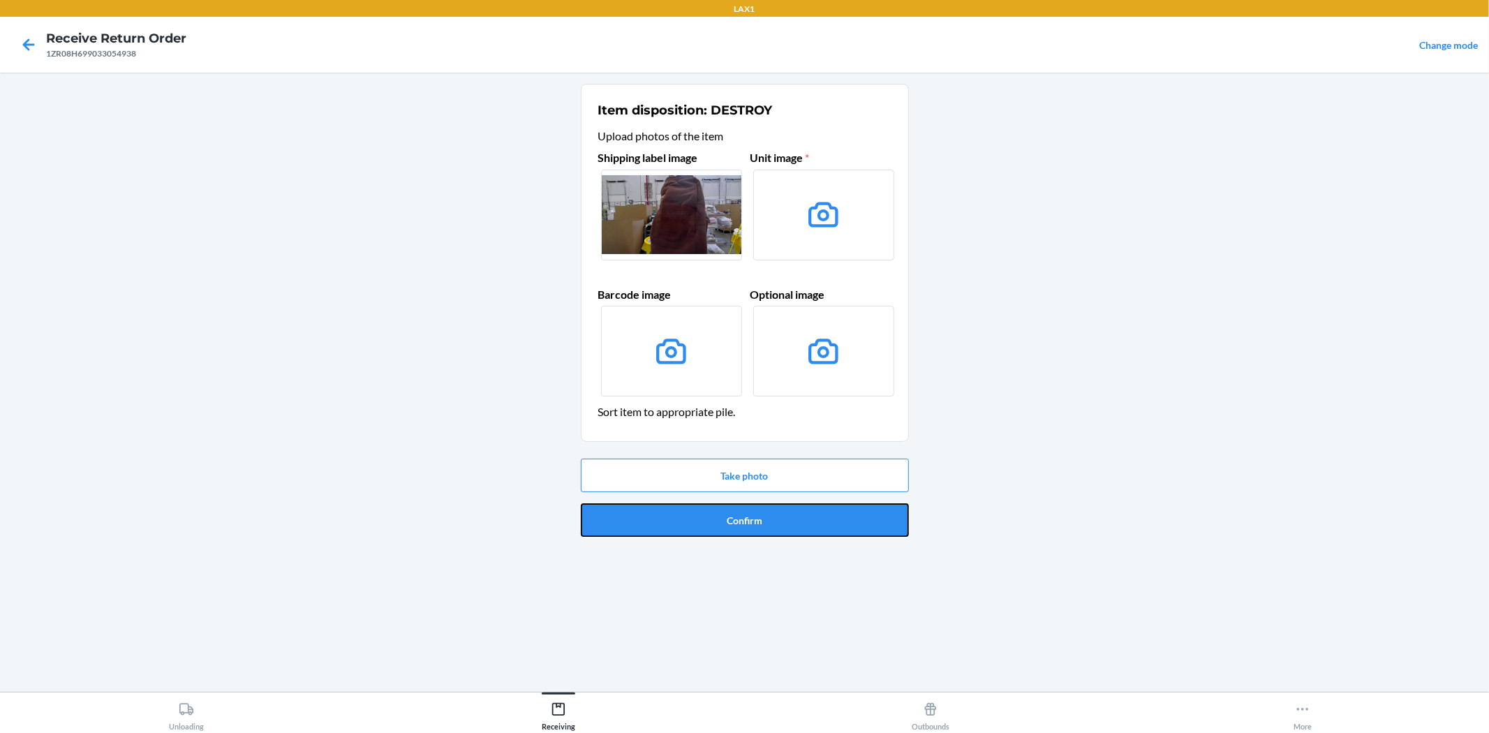
click at [850, 514] on button "Confirm" at bounding box center [745, 520] width 328 height 34
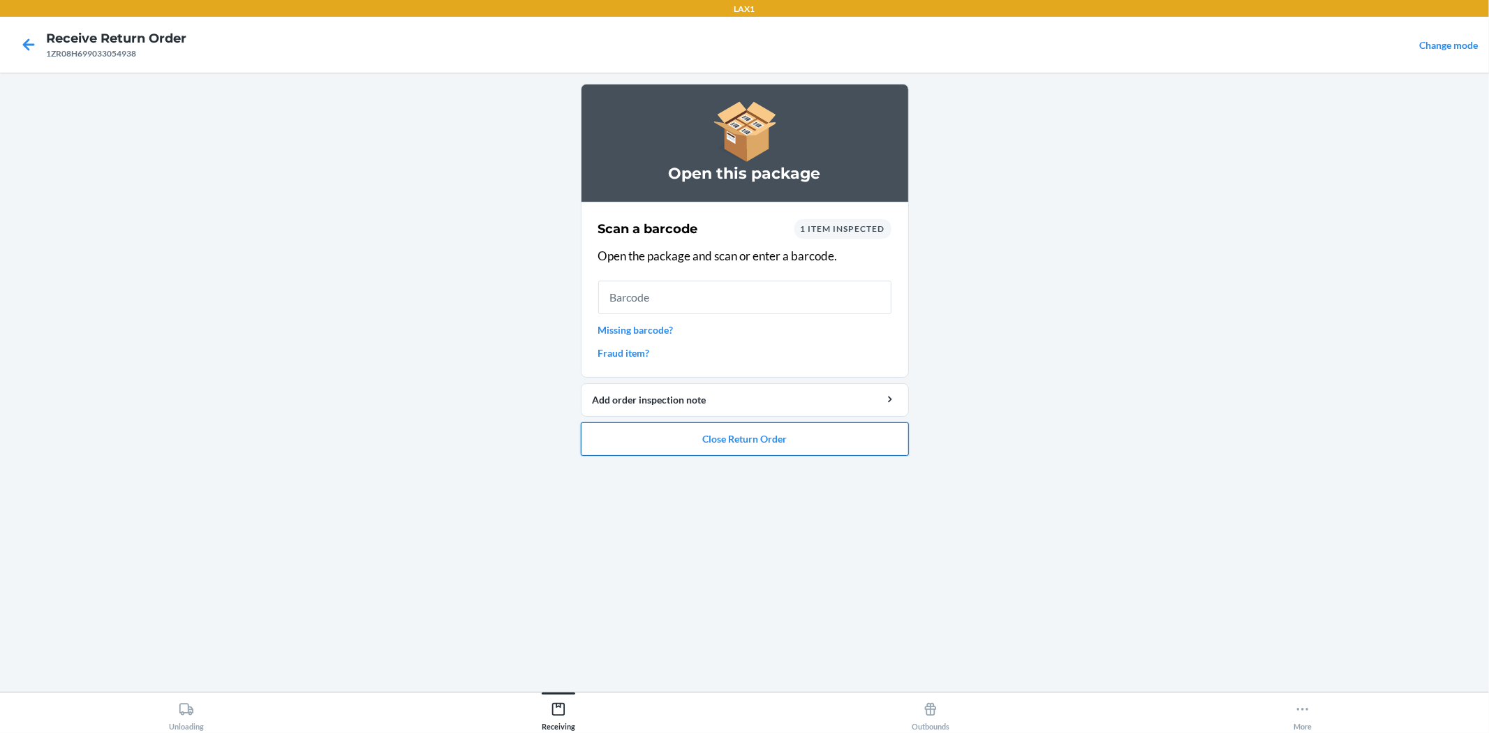
click at [810, 445] on button "Close Return Order" at bounding box center [745, 439] width 328 height 34
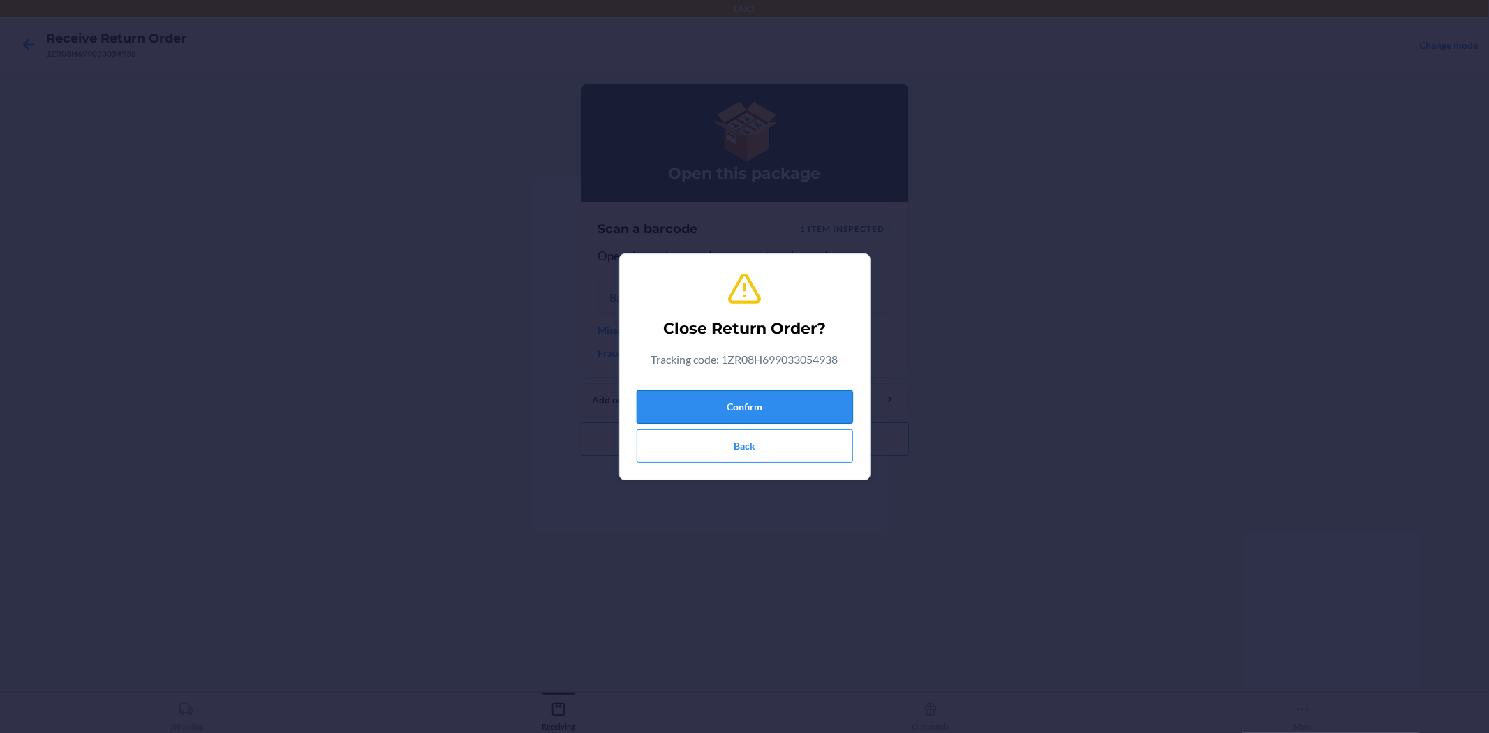
click at [829, 401] on button "Confirm" at bounding box center [745, 407] width 216 height 34
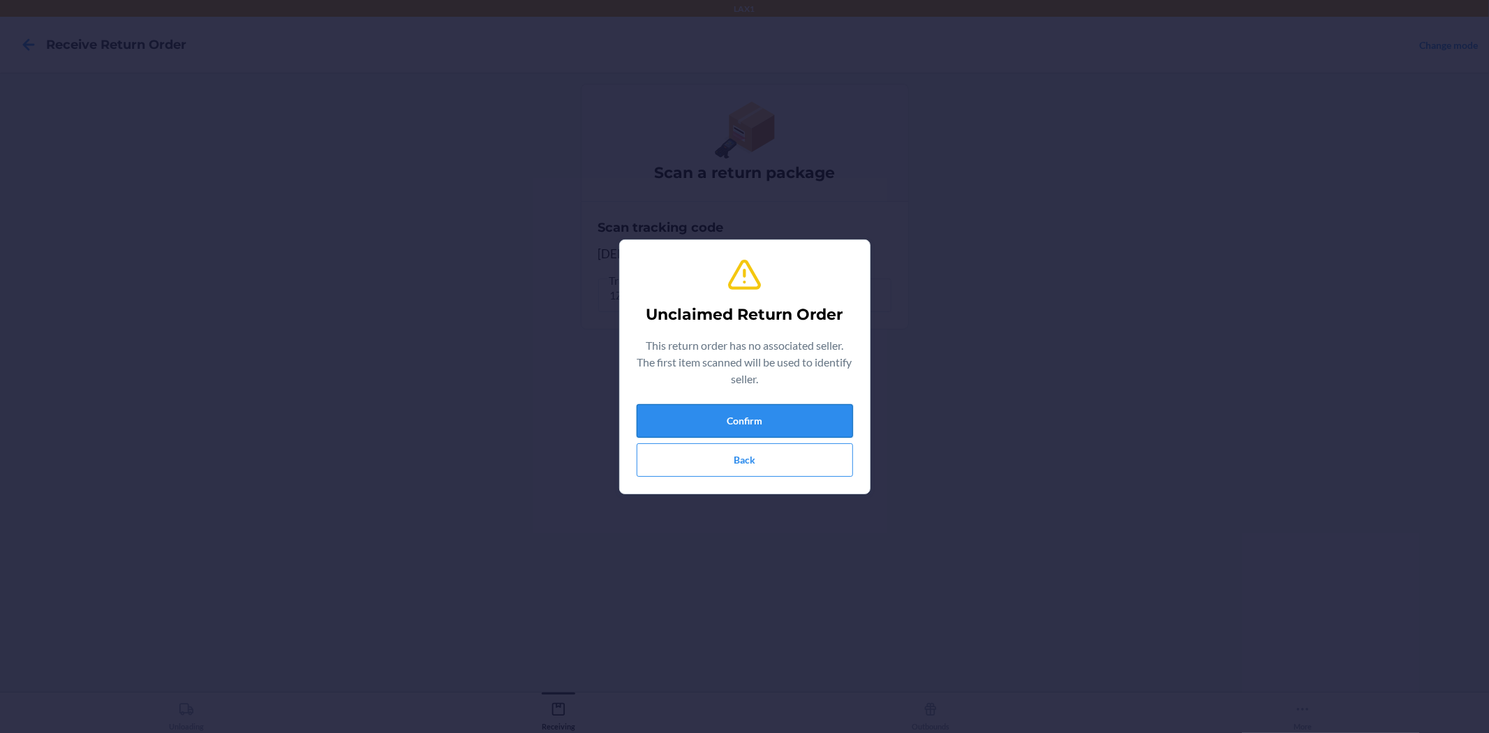
click at [794, 405] on button "Confirm" at bounding box center [745, 421] width 216 height 34
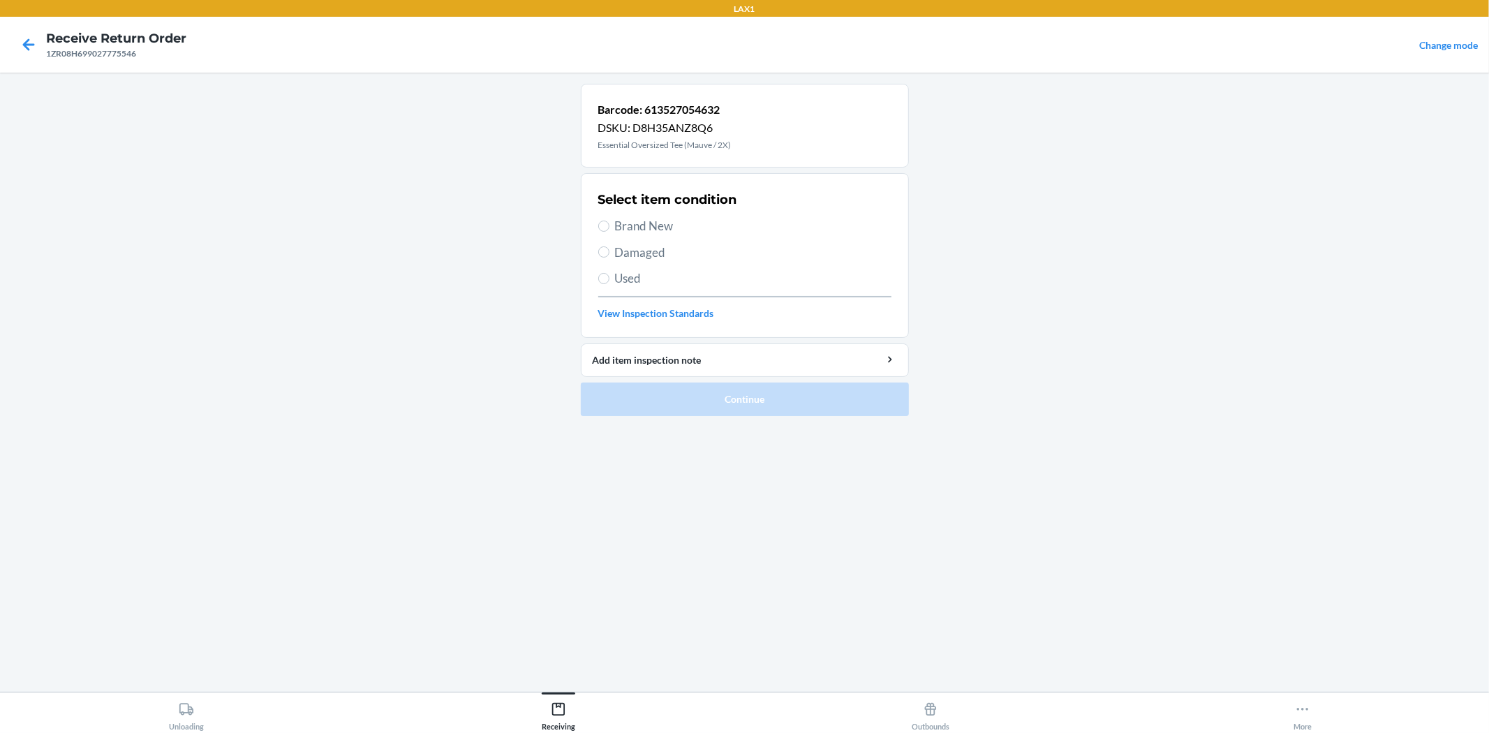
click at [637, 247] on span "Damaged" at bounding box center [753, 253] width 276 height 18
click at [609, 247] on input "Damaged" at bounding box center [603, 251] width 11 height 11
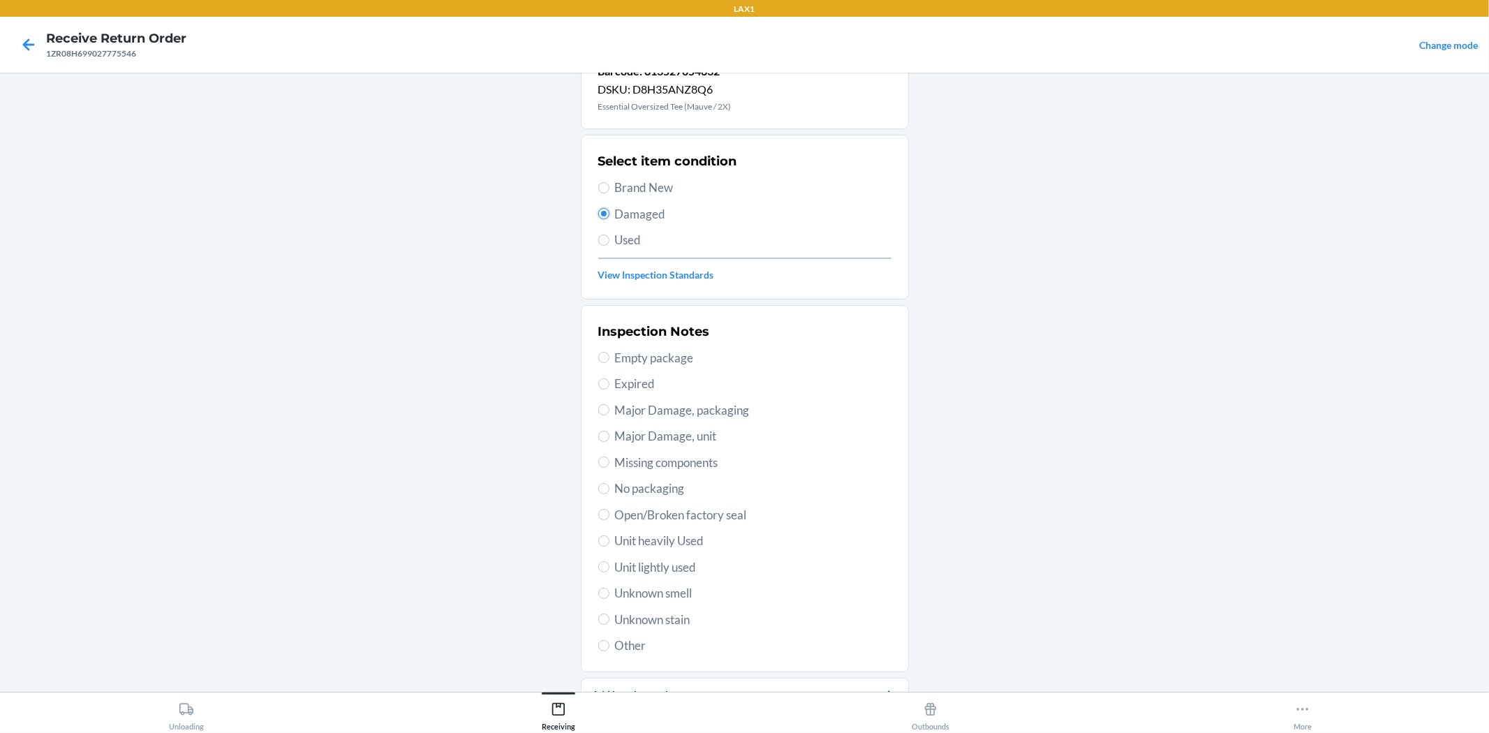
scroll to position [77, 0]
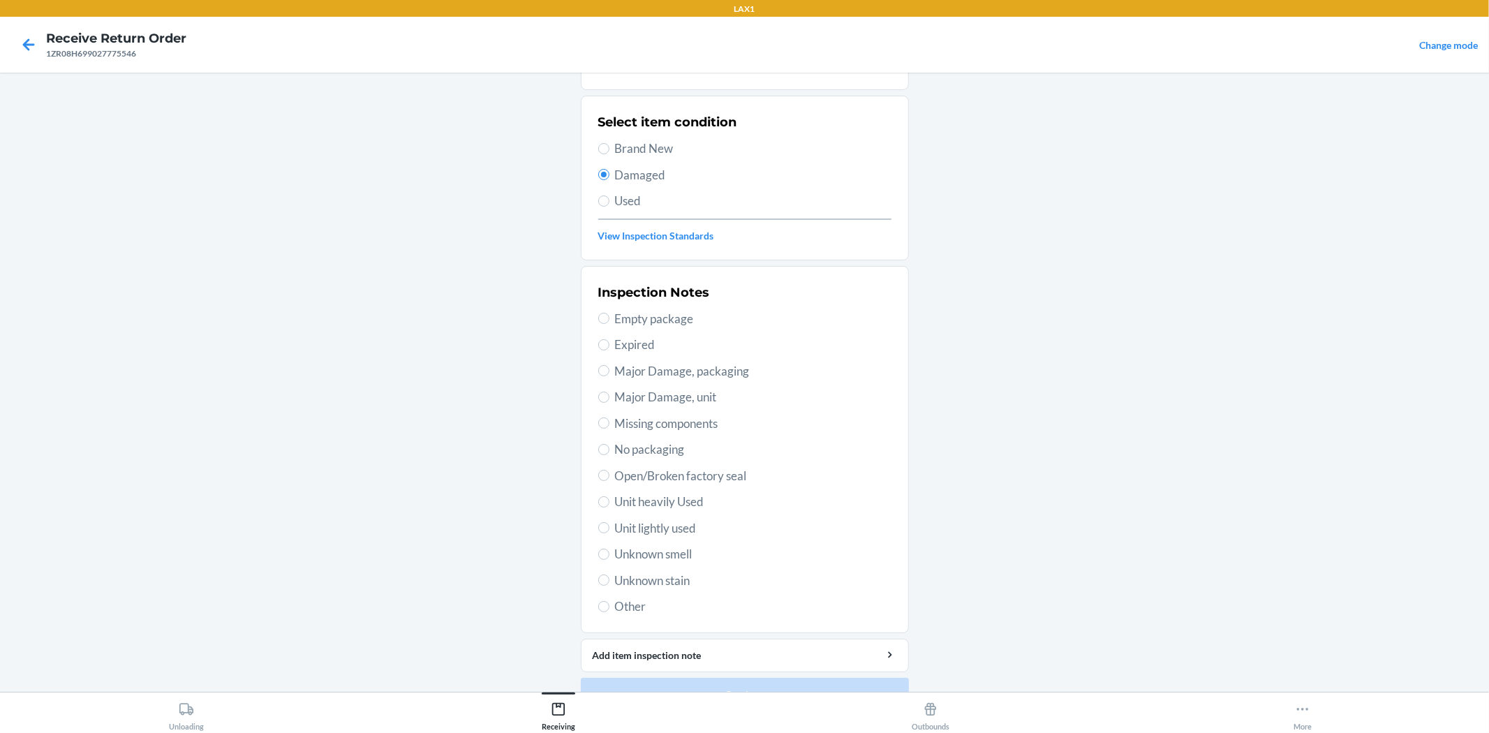
click at [687, 529] on span "Unit lightly used" at bounding box center [753, 528] width 276 height 18
click at [609, 529] on input "Unit lightly used" at bounding box center [603, 527] width 11 height 11
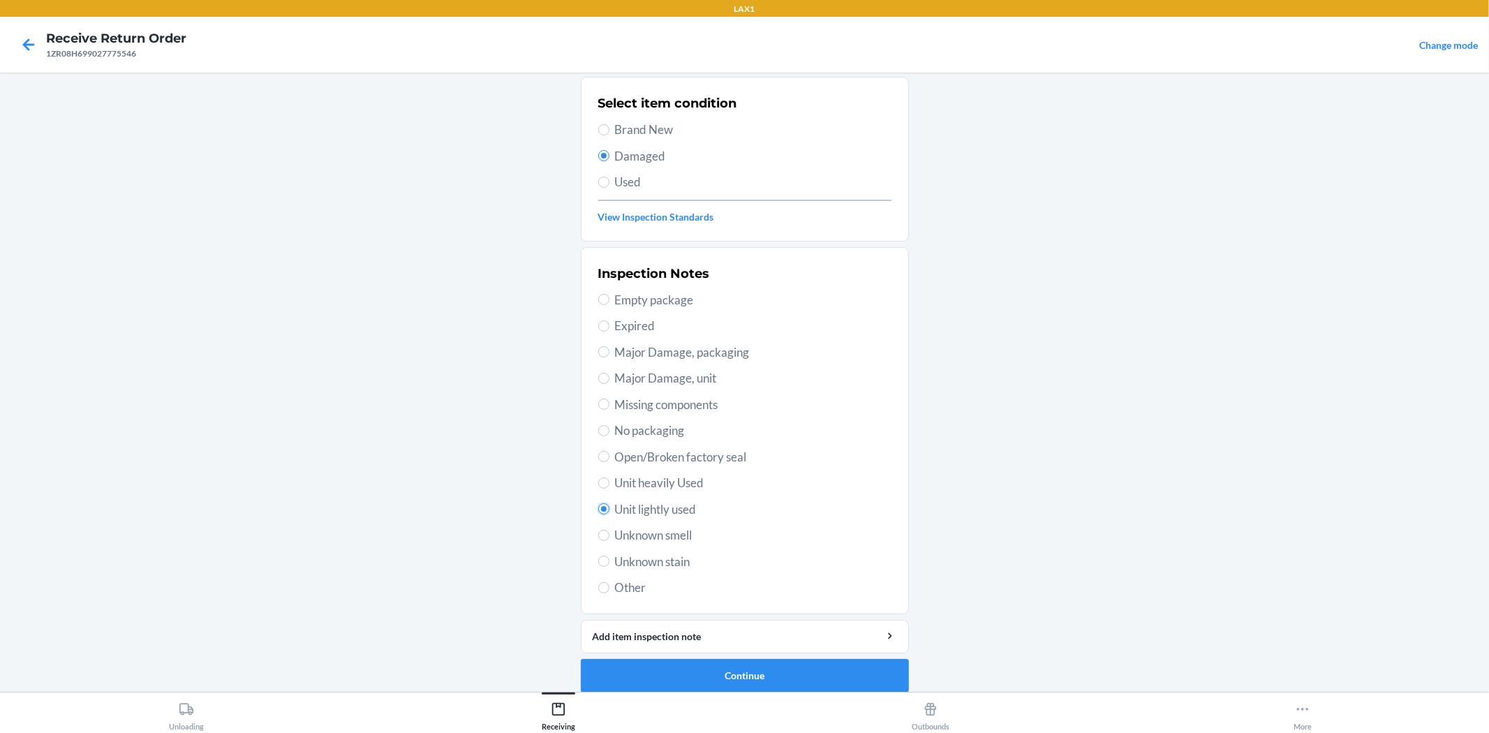
scroll to position [107, 0]
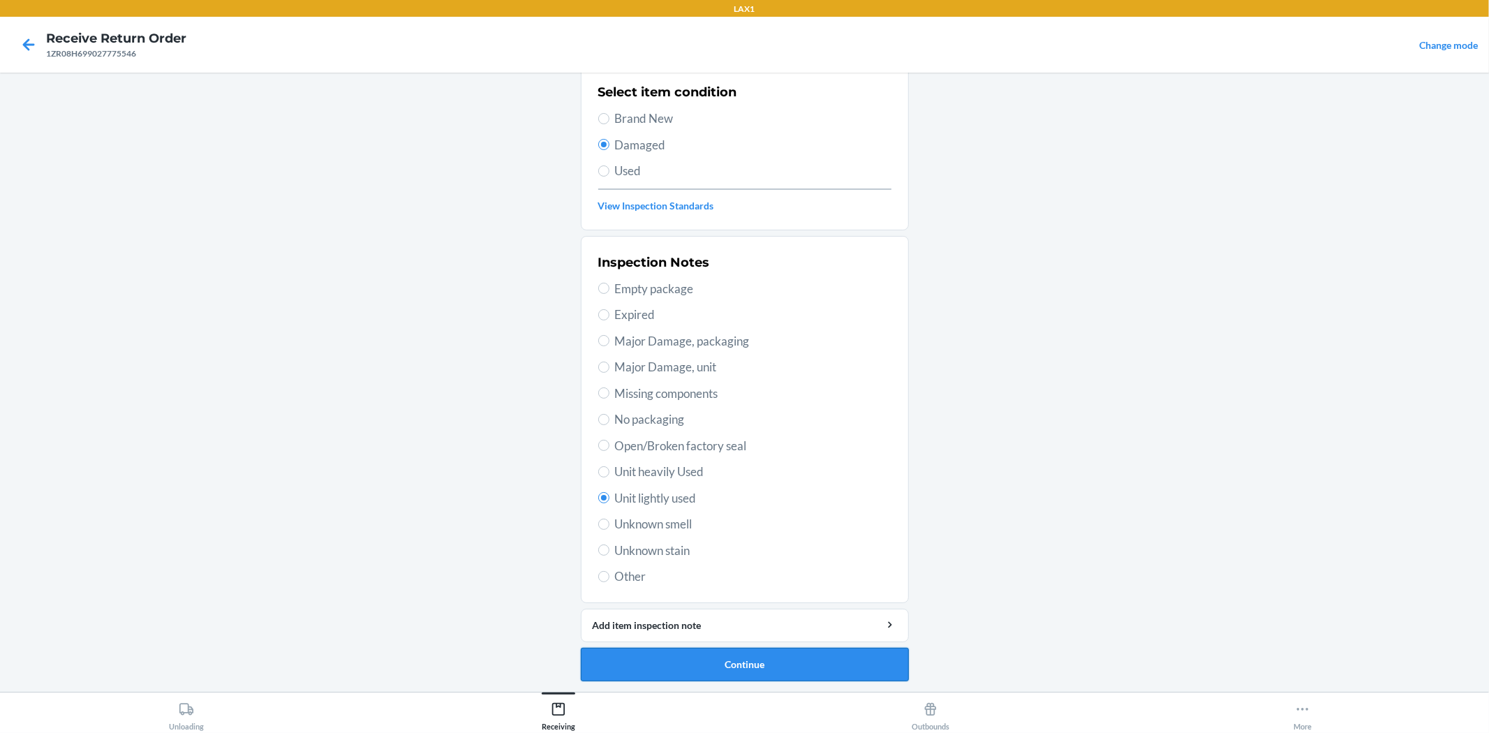
click at [799, 656] on button "Continue" at bounding box center [745, 665] width 328 height 34
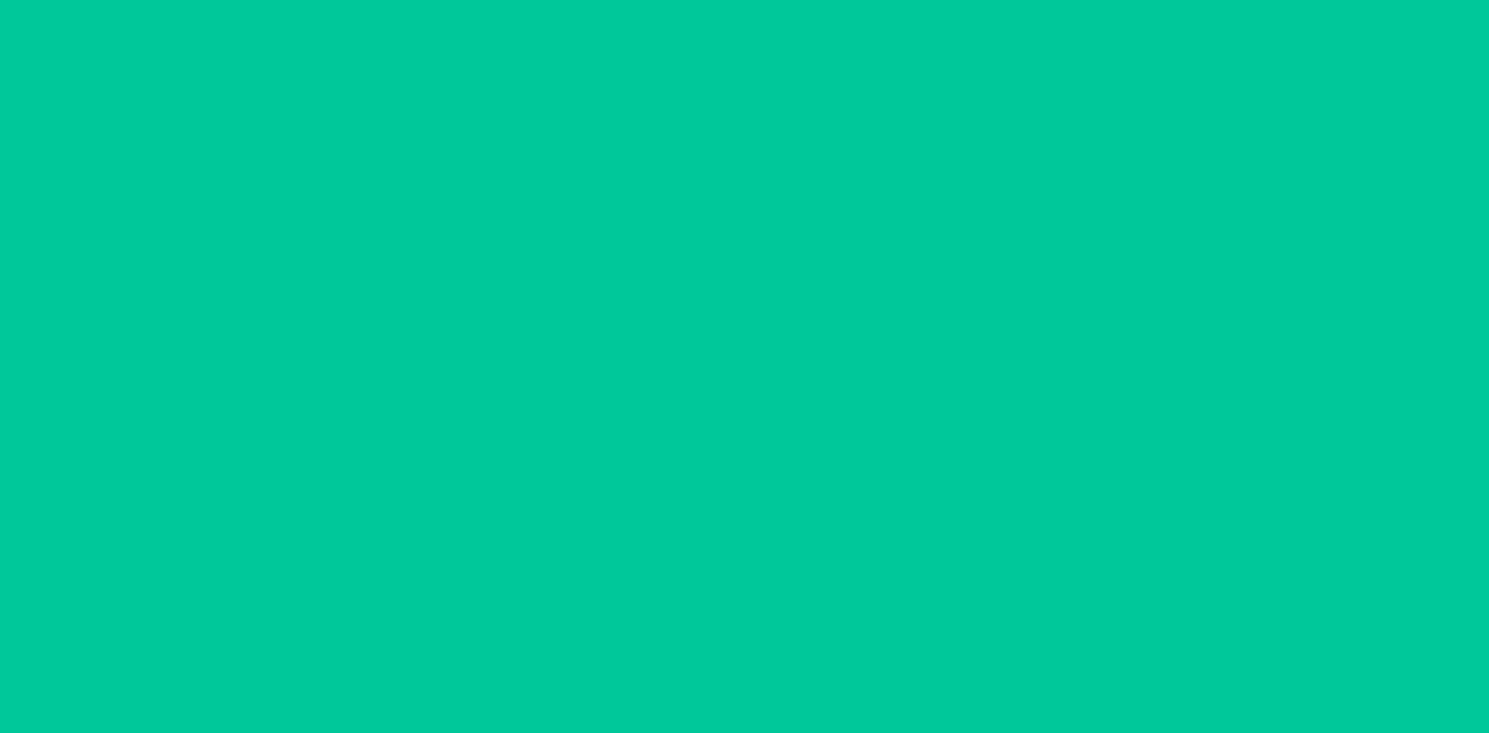
scroll to position [0, 0]
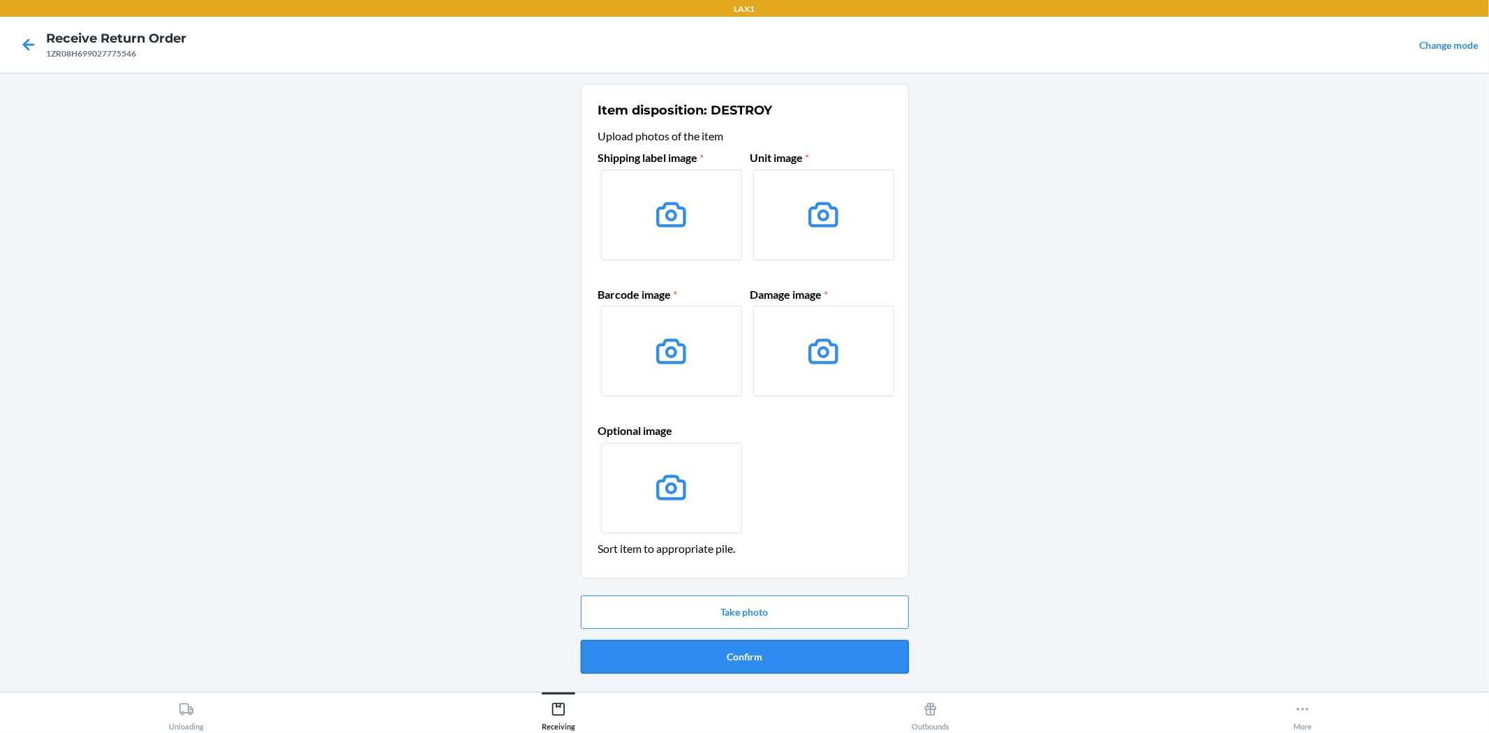
click at [793, 652] on button "Confirm" at bounding box center [745, 657] width 328 height 34
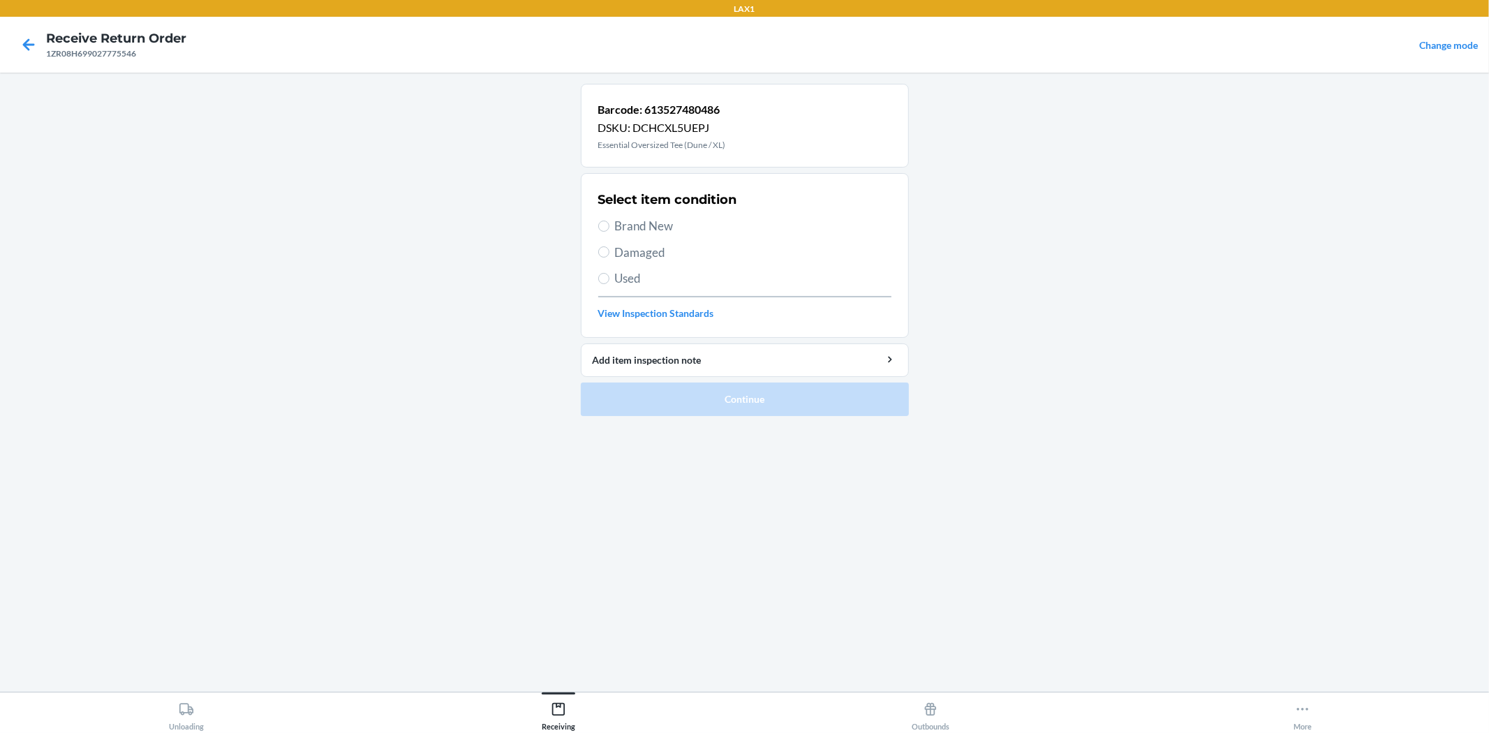
click at [630, 229] on span "Brand New" at bounding box center [753, 226] width 276 height 18
click at [609, 229] on input "Brand New" at bounding box center [603, 226] width 11 height 11
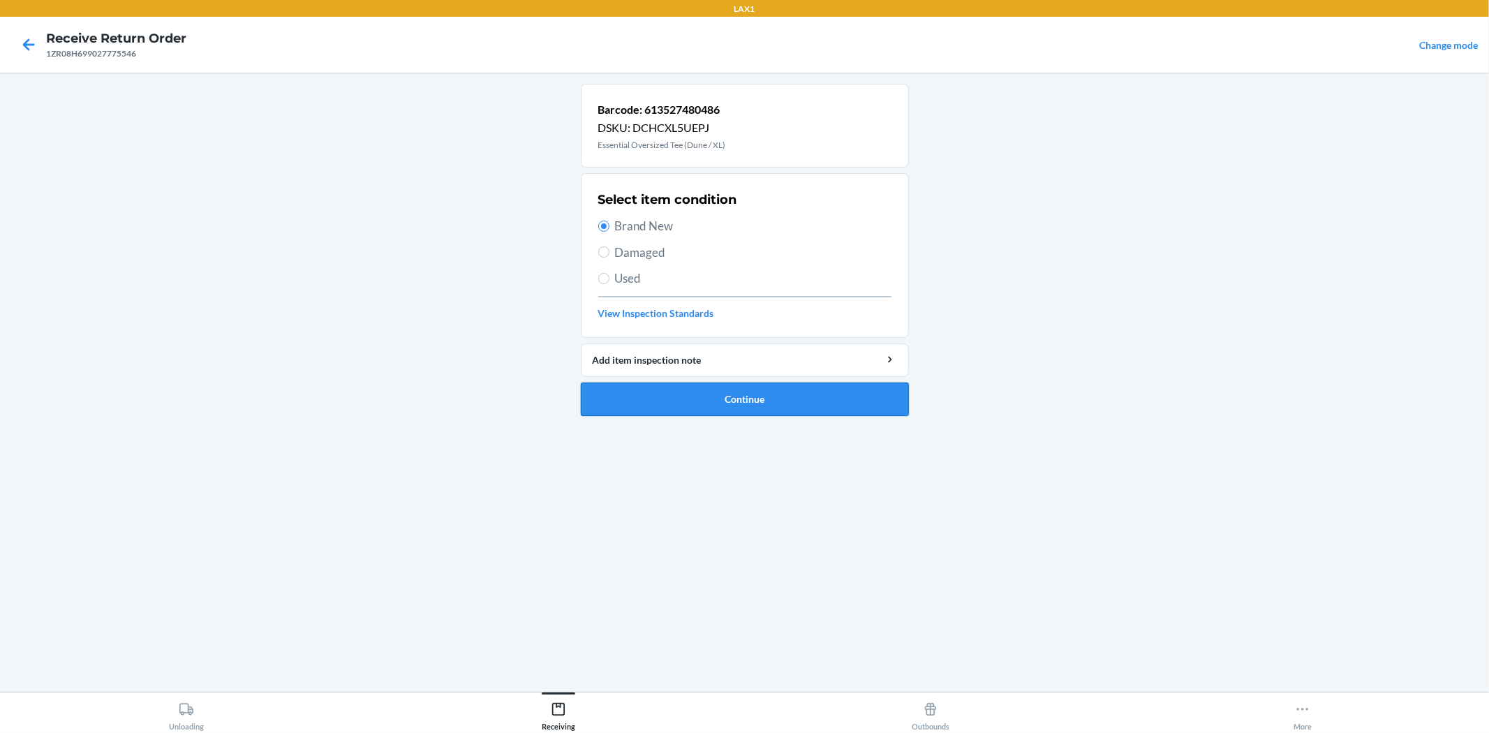
click at [799, 394] on button "Continue" at bounding box center [745, 400] width 328 height 34
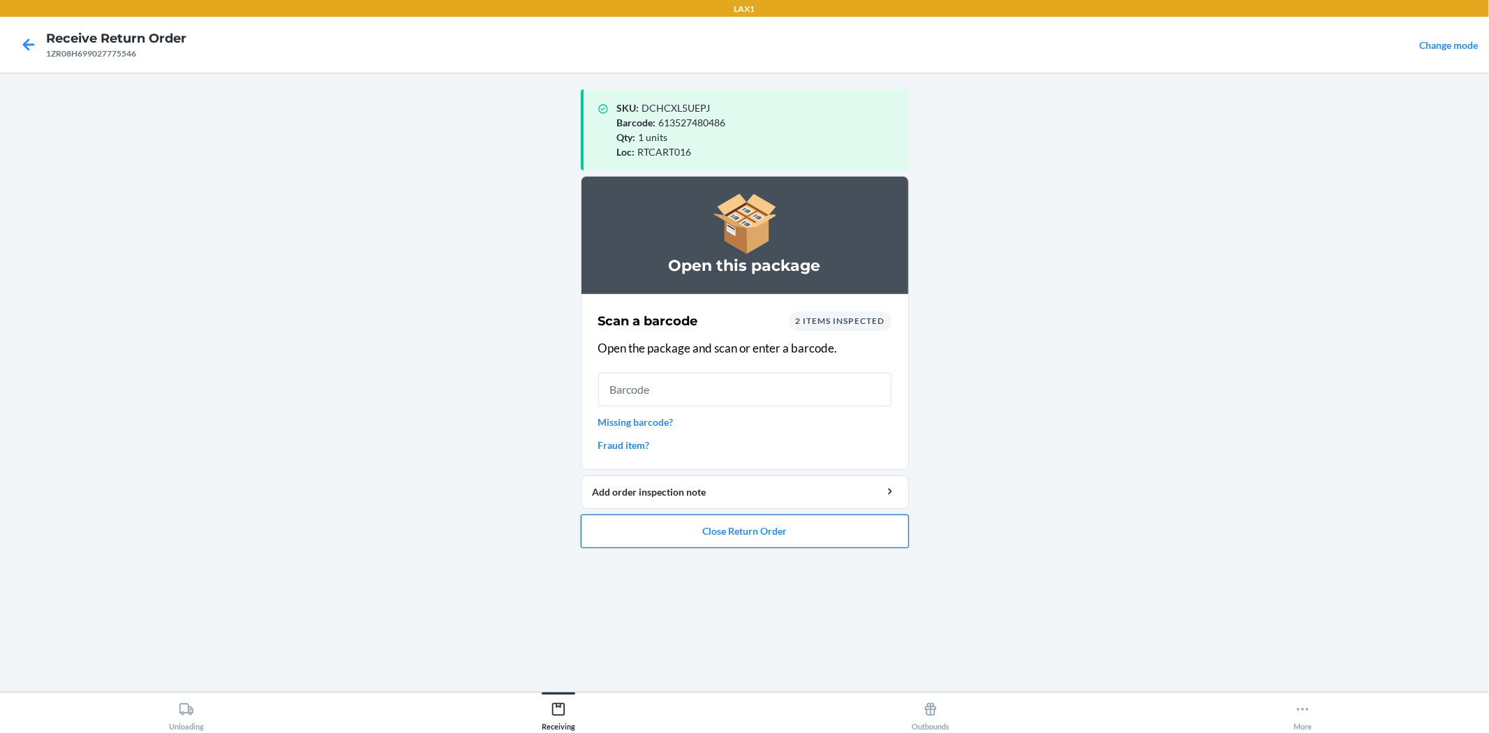
click at [778, 528] on button "Close Return Order" at bounding box center [745, 531] width 328 height 34
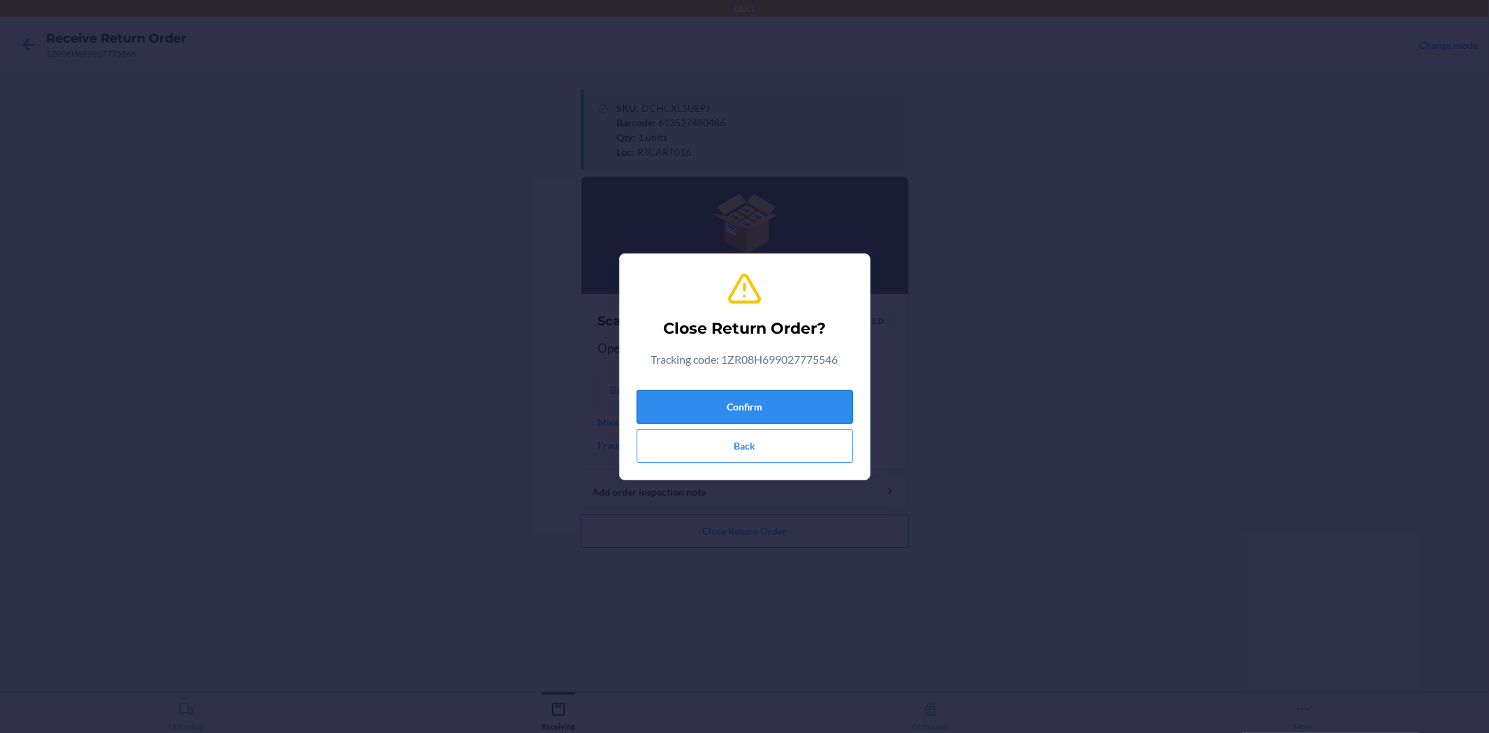
click at [723, 407] on button "Confirm" at bounding box center [745, 407] width 216 height 34
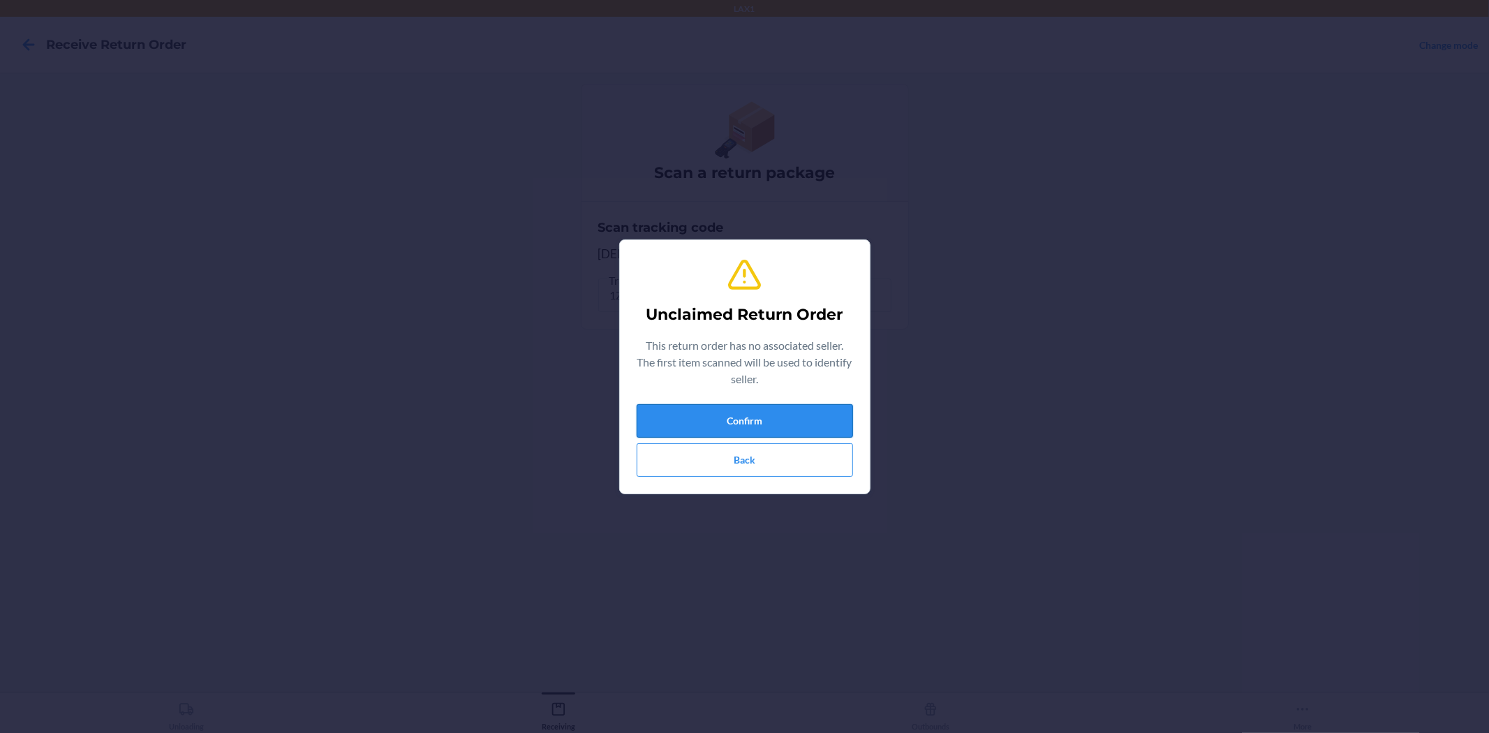
click at [750, 428] on button "Confirm" at bounding box center [745, 421] width 216 height 34
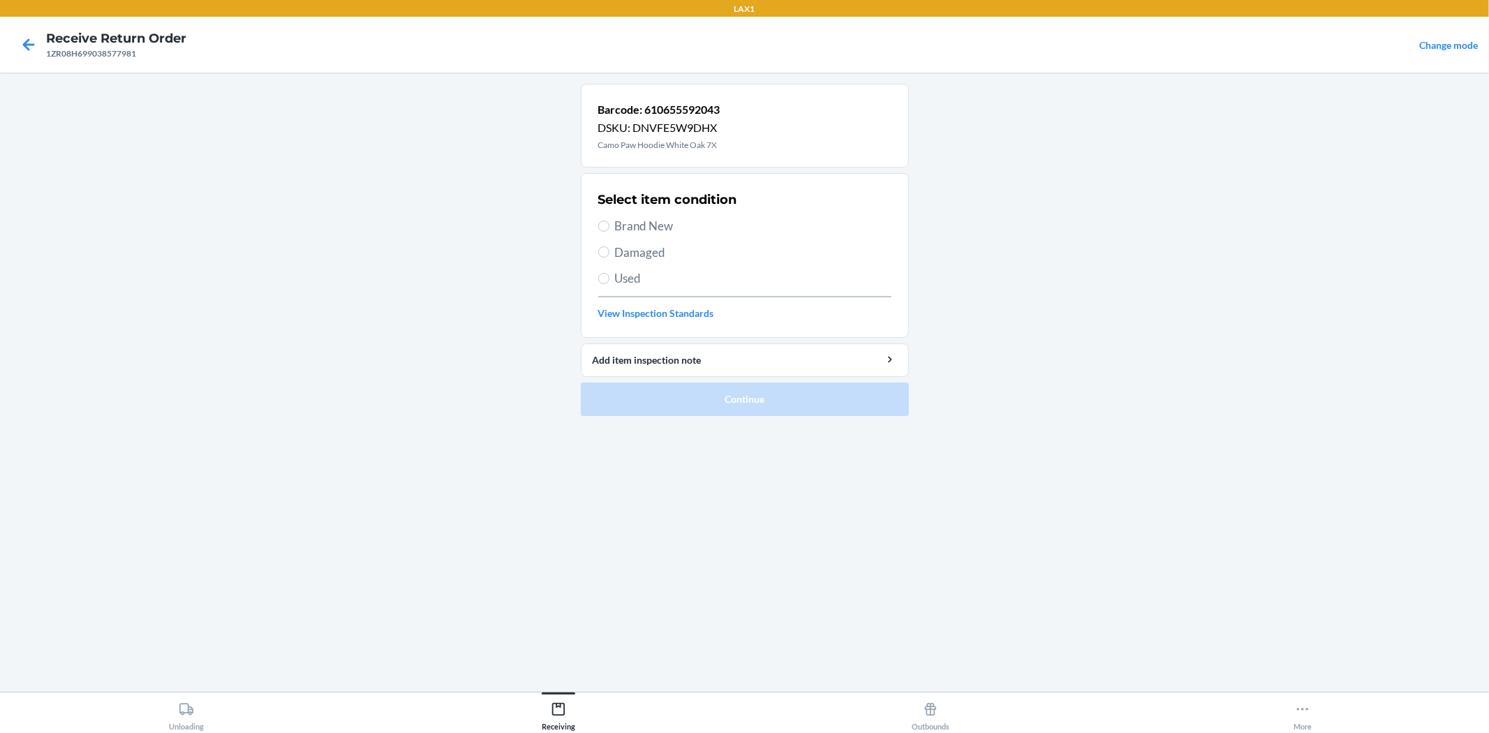
click at [631, 282] on span "Used" at bounding box center [753, 278] width 276 height 18
click at [609, 282] on input "Used" at bounding box center [603, 278] width 11 height 11
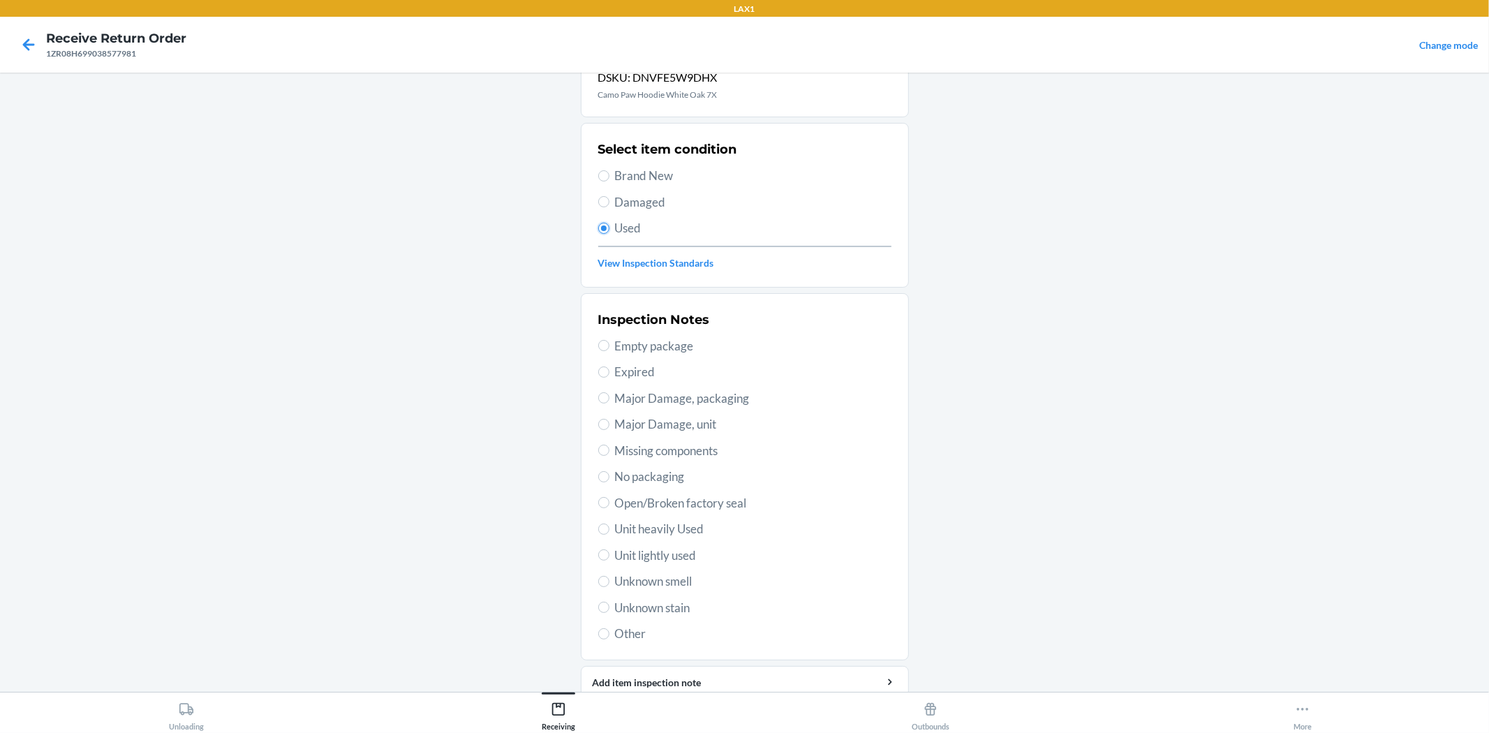
scroll to position [77, 0]
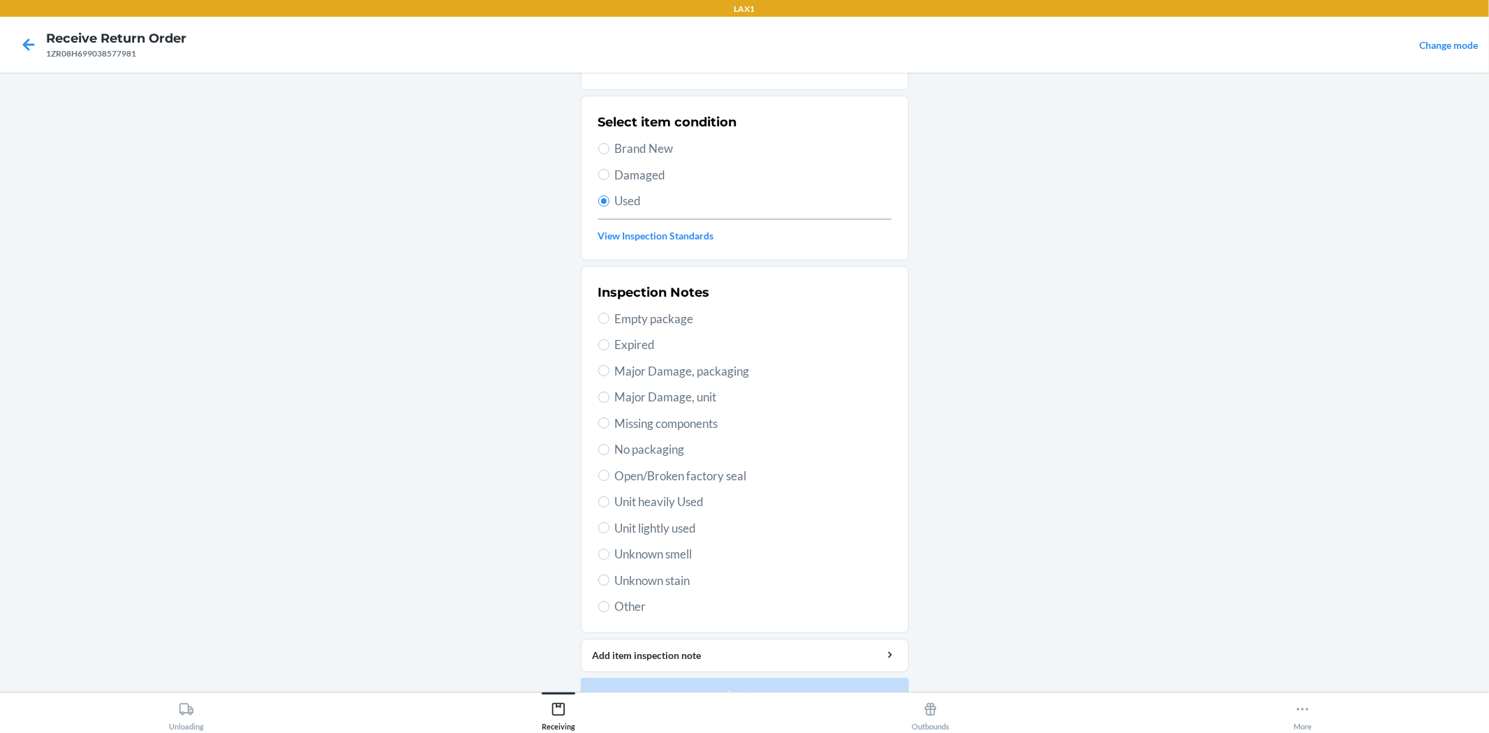
click at [691, 501] on span "Unit heavily Used" at bounding box center [753, 502] width 276 height 18
click at [609, 501] on input "Unit heavily Used" at bounding box center [603, 501] width 11 height 11
click at [681, 540] on div "Inspection Notes Empty package Expired Major Damage, packaging Major Damage, un…" at bounding box center [744, 449] width 293 height 341
click at [681, 531] on span "Unit lightly used" at bounding box center [753, 528] width 276 height 18
click at [609, 531] on input "Unit lightly used" at bounding box center [603, 527] width 11 height 11
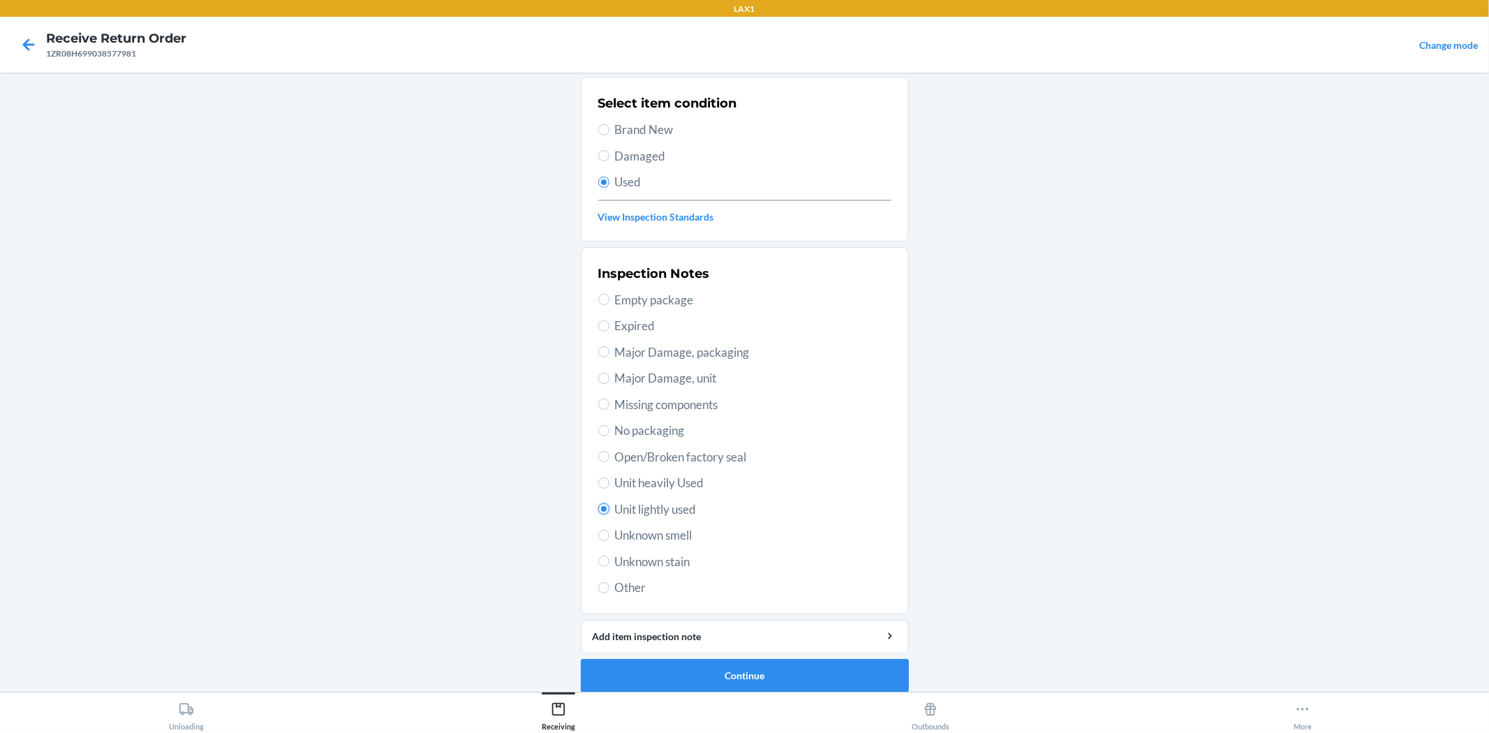
scroll to position [107, 0]
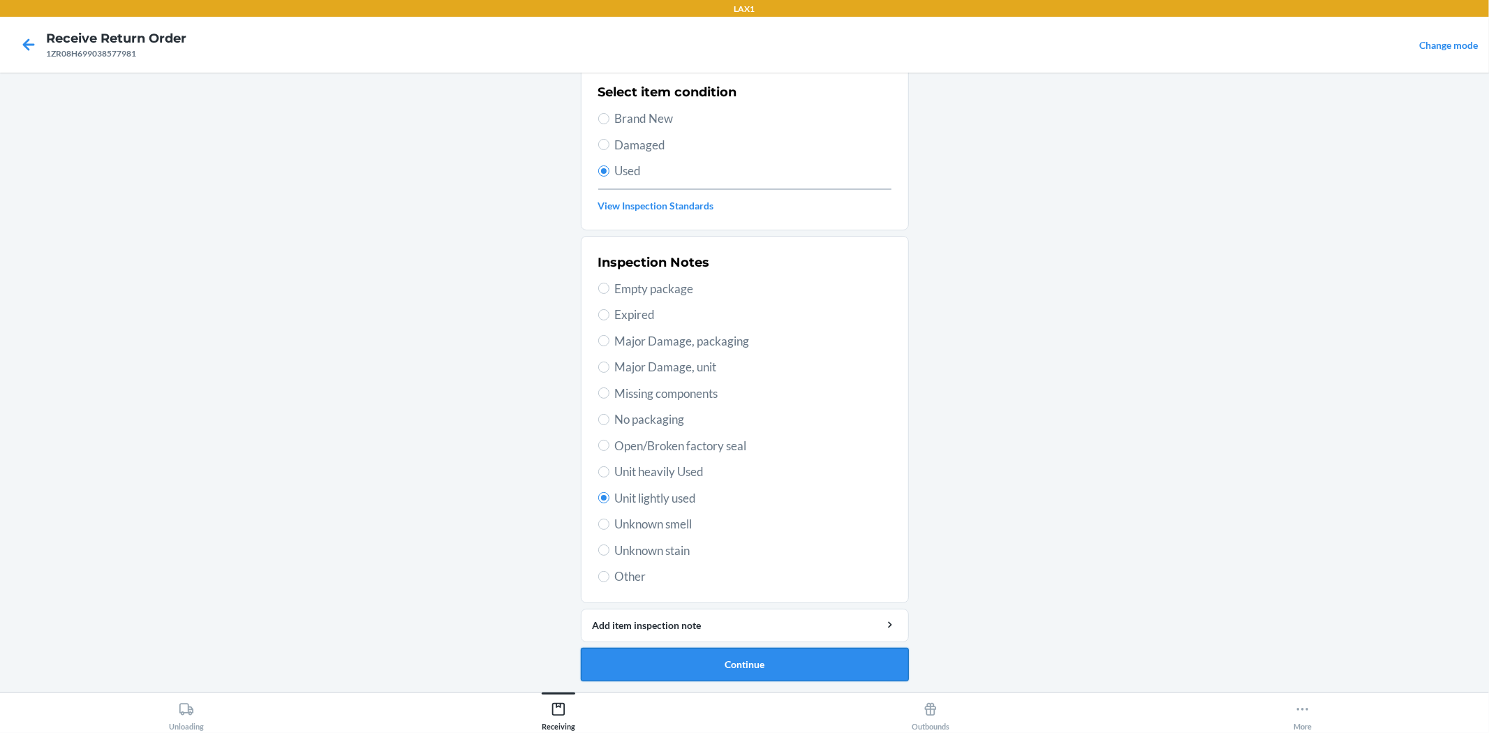
click at [778, 660] on button "Continue" at bounding box center [745, 665] width 328 height 34
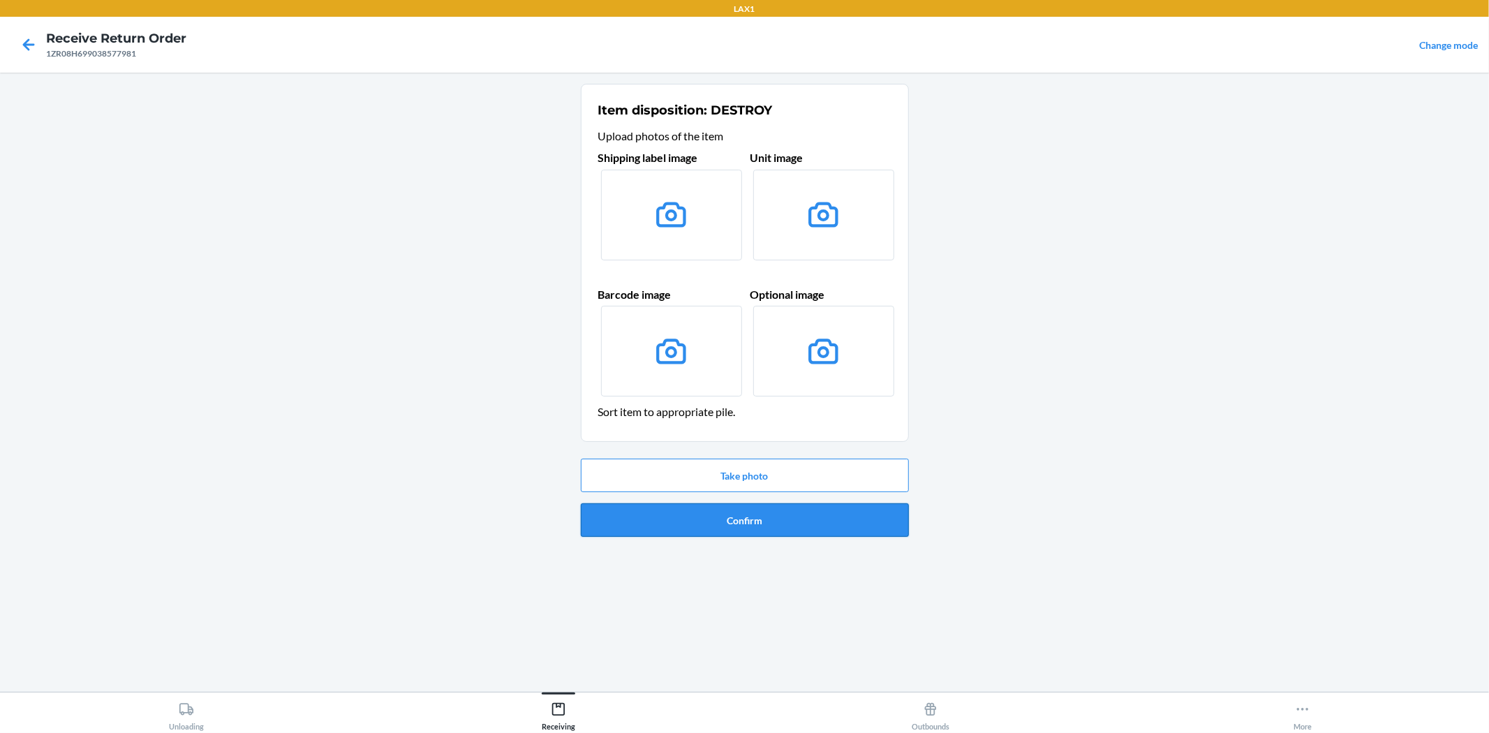
click at [766, 514] on button "Confirm" at bounding box center [745, 520] width 328 height 34
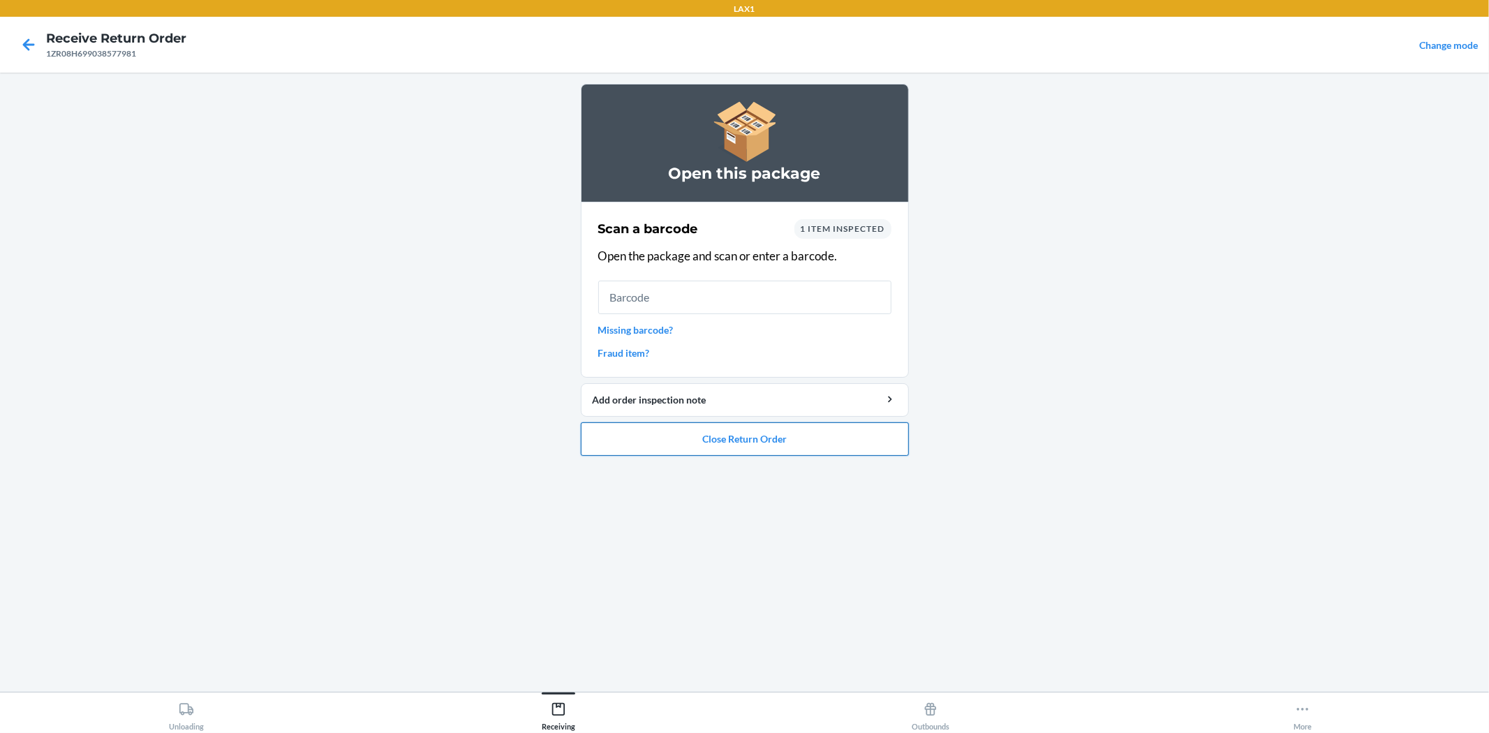
click at [840, 440] on button "Close Return Order" at bounding box center [745, 439] width 328 height 34
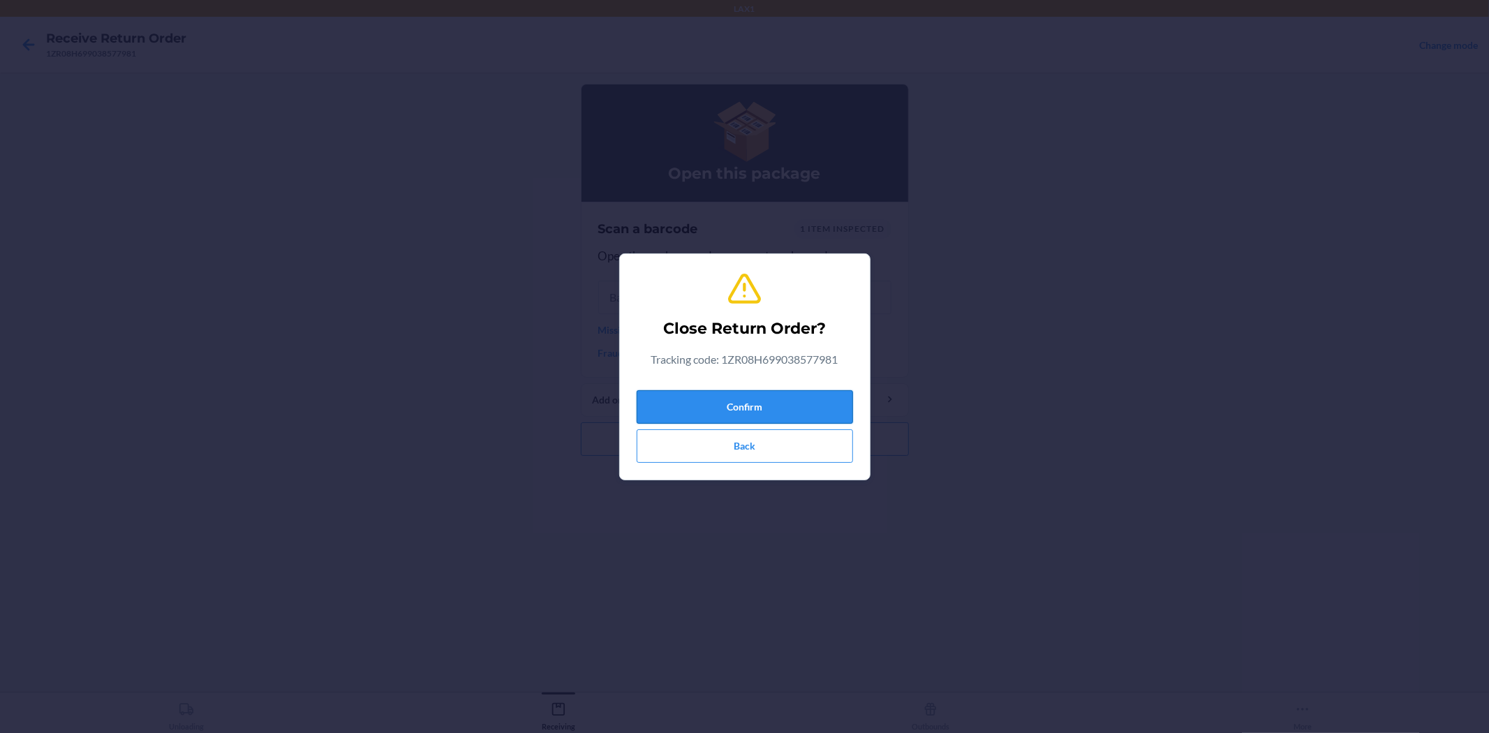
click at [780, 407] on button "Confirm" at bounding box center [745, 407] width 216 height 34
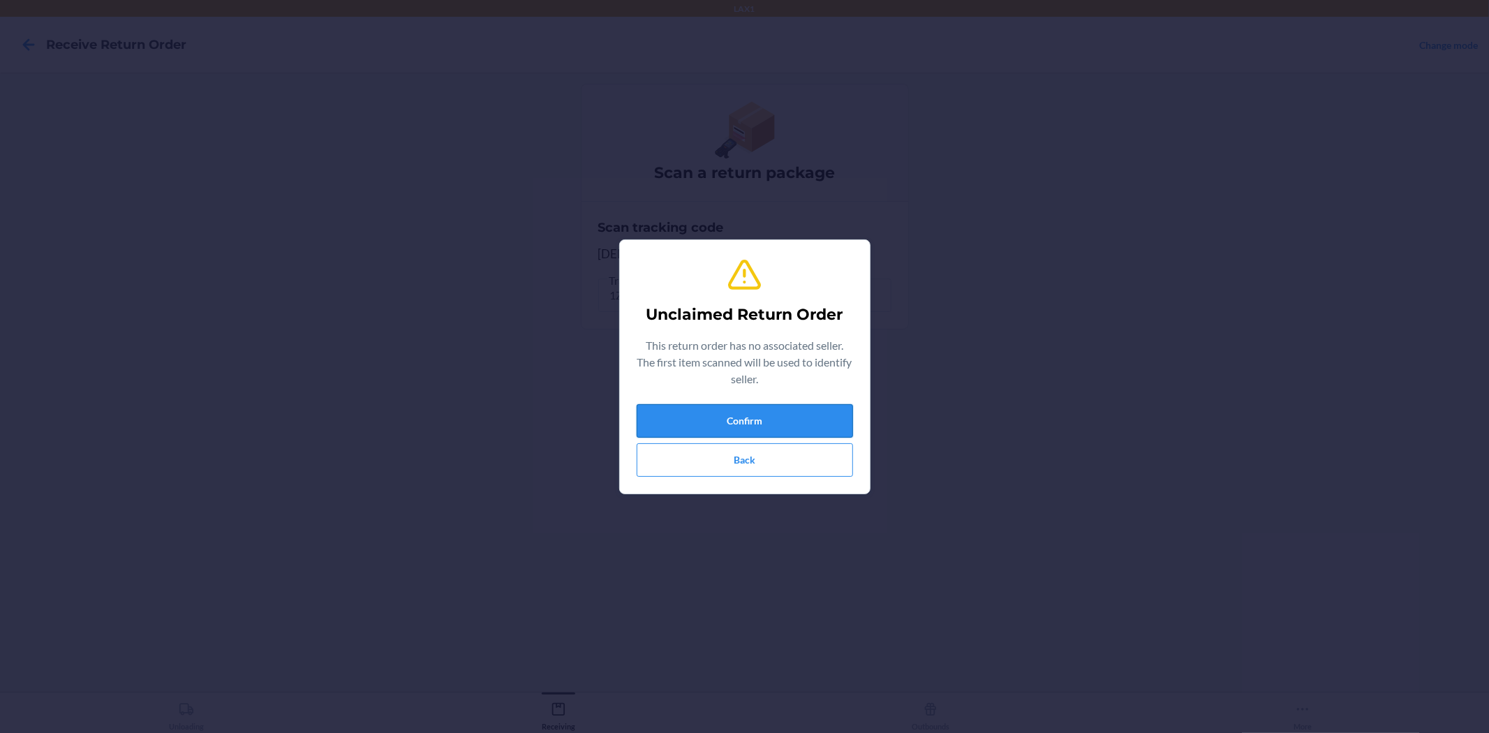
click at [776, 423] on button "Confirm" at bounding box center [745, 421] width 216 height 34
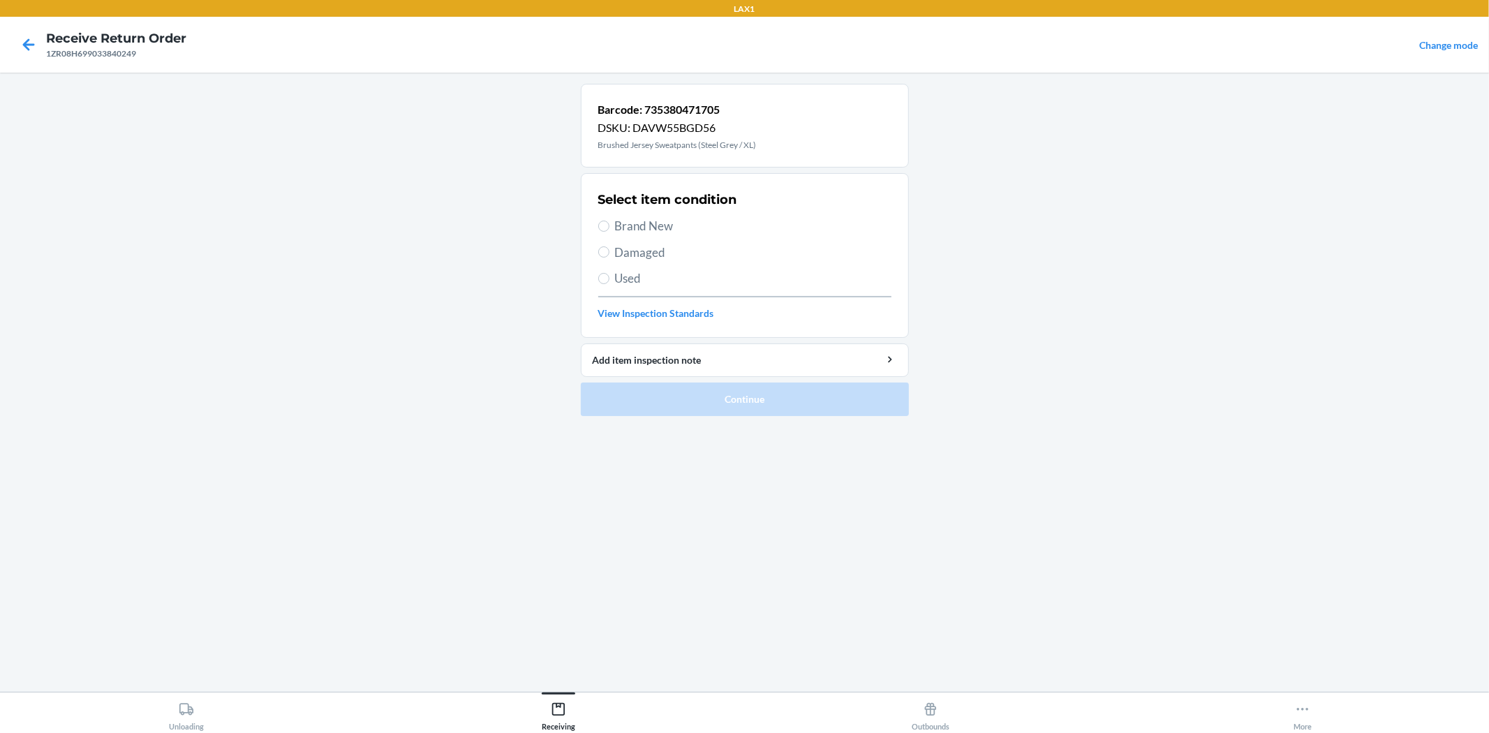
click at [621, 275] on span "Used" at bounding box center [753, 278] width 276 height 18
click at [609, 275] on input "Used" at bounding box center [603, 278] width 11 height 11
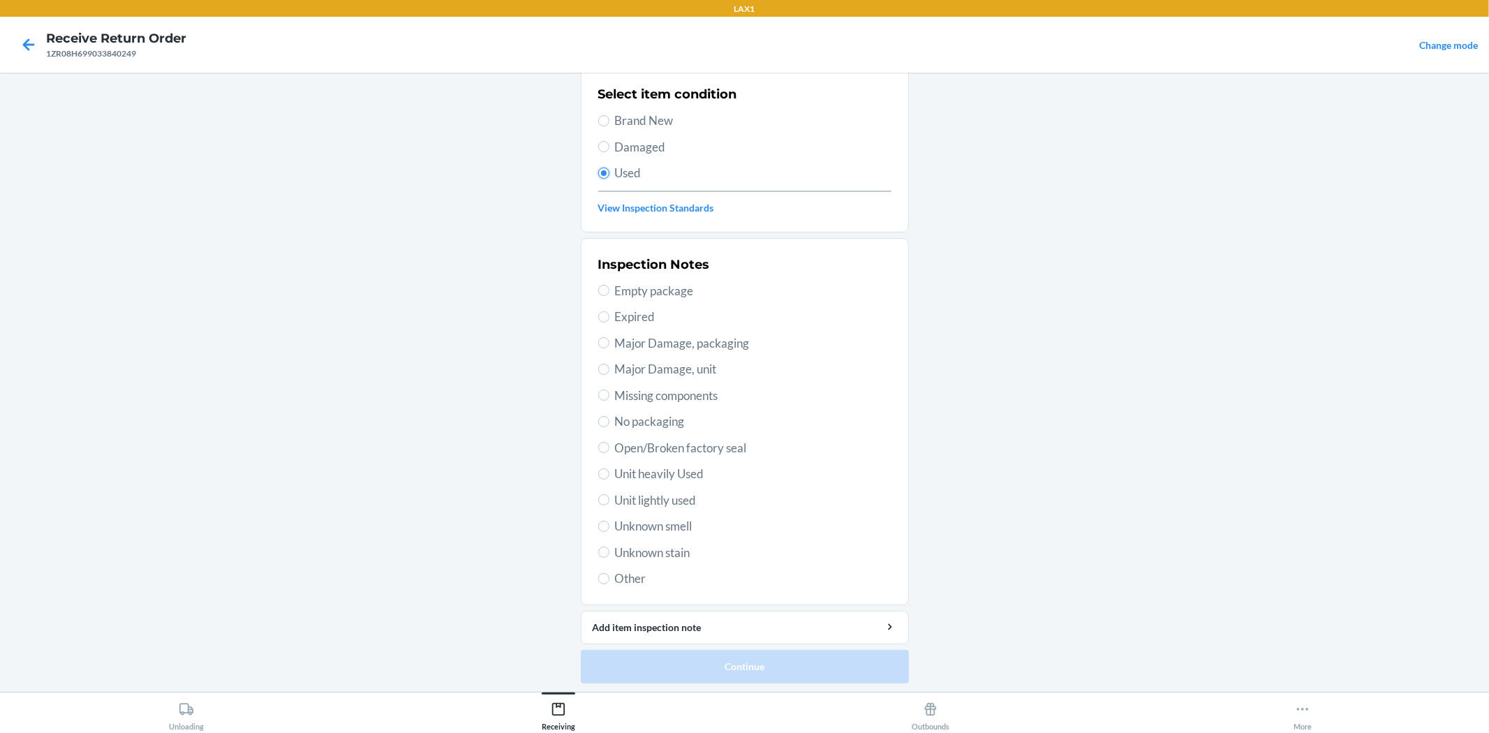
scroll to position [107, 0]
click at [685, 496] on span "Unit lightly used" at bounding box center [753, 498] width 276 height 18
click at [609, 496] on input "Unit lightly used" at bounding box center [603, 497] width 11 height 11
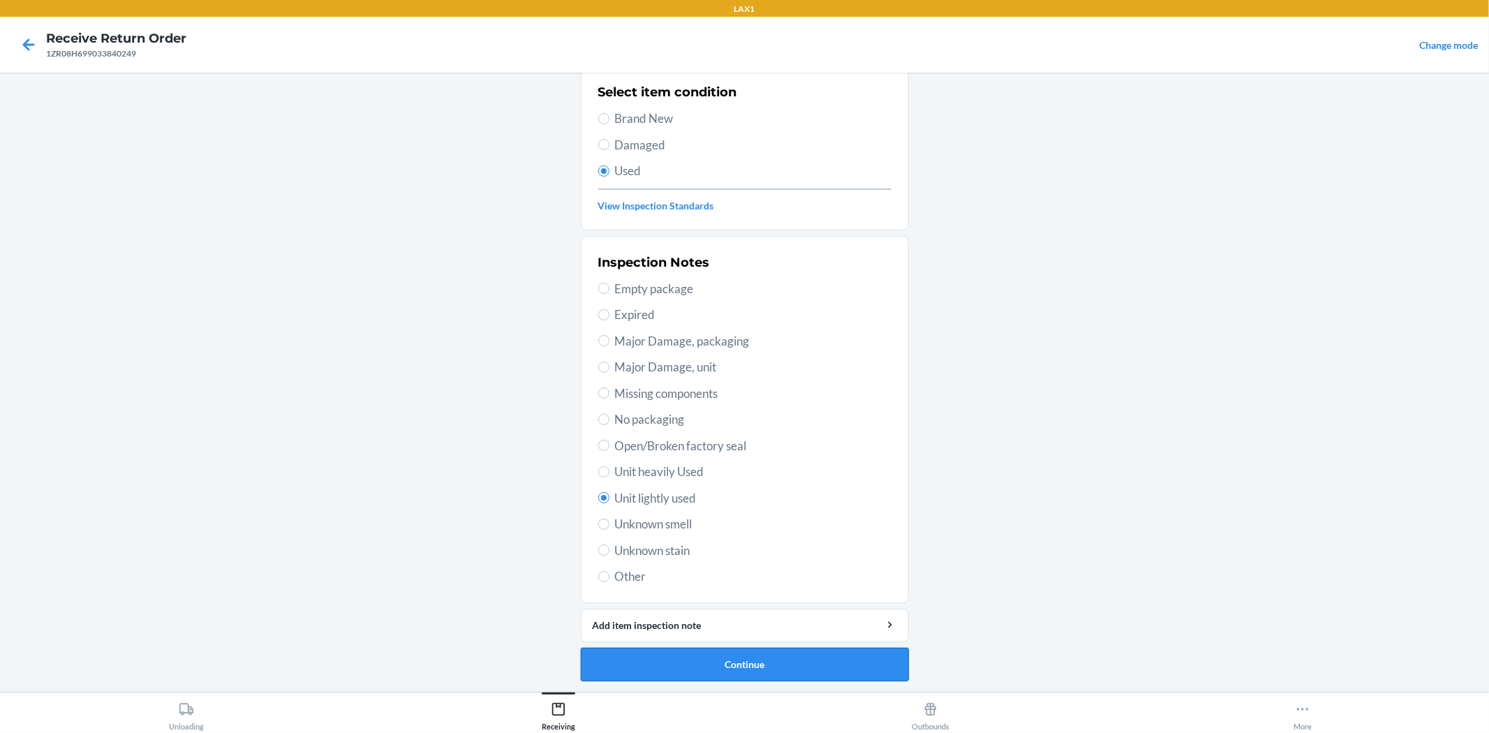
click at [734, 660] on button "Continue" at bounding box center [745, 665] width 328 height 34
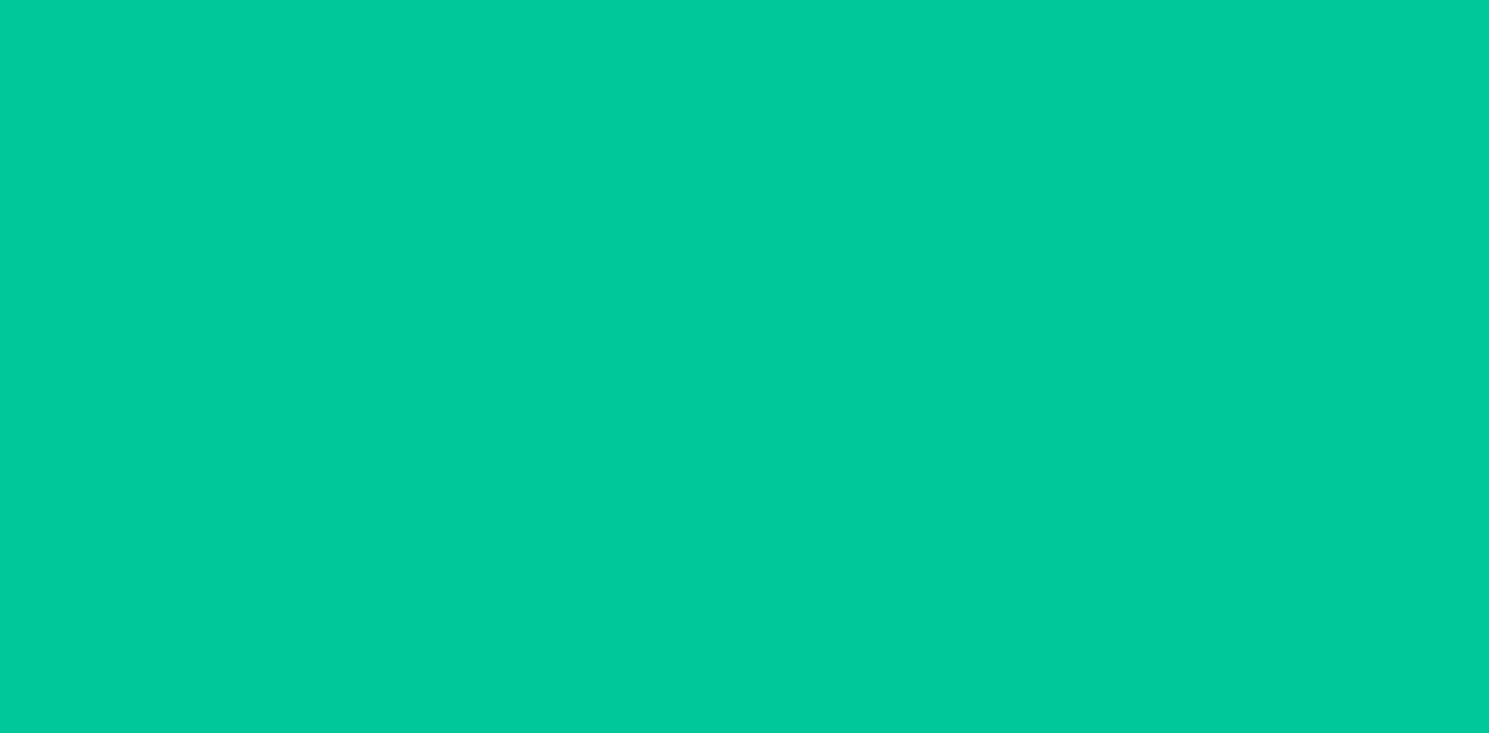
scroll to position [0, 0]
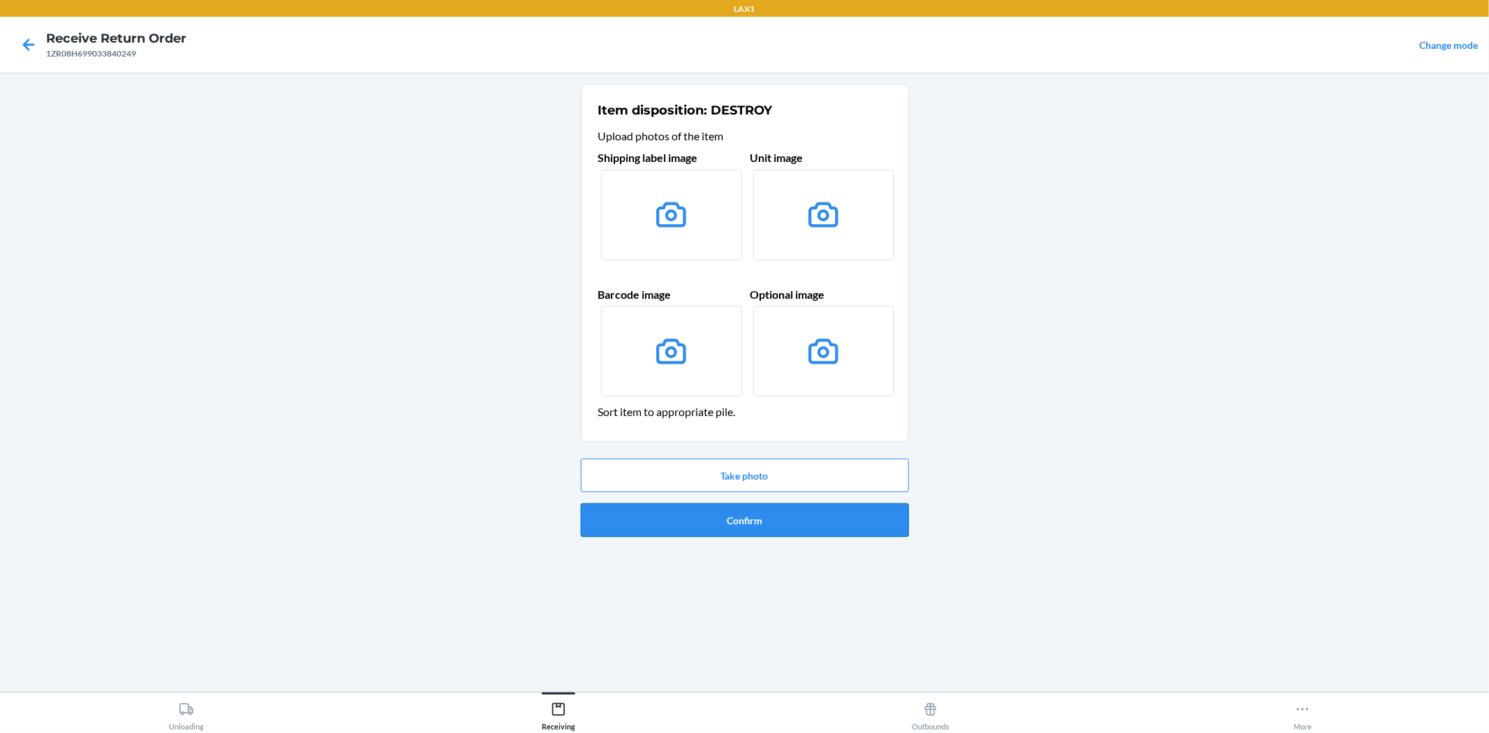
click at [699, 524] on button "Confirm" at bounding box center [745, 520] width 328 height 34
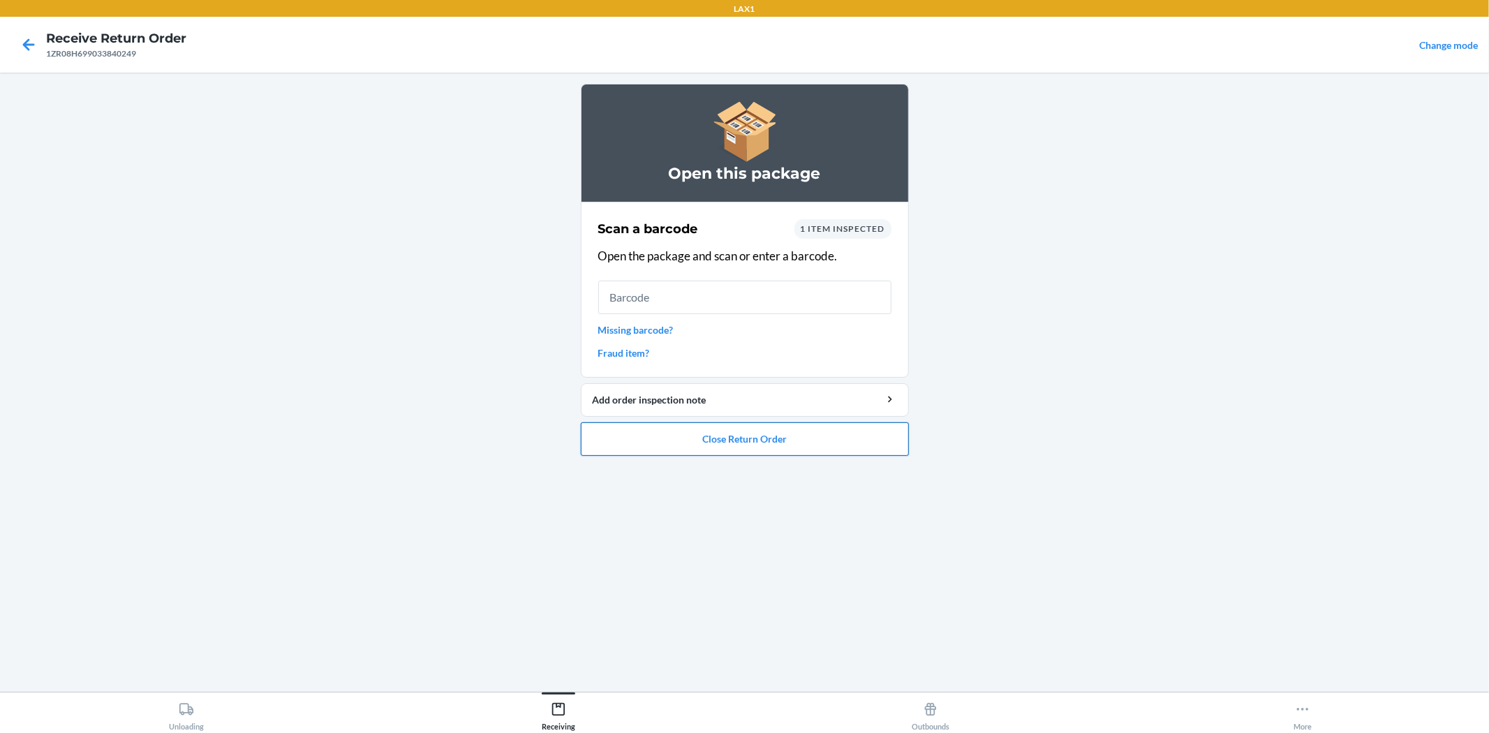
click at [786, 448] on button "Close Return Order" at bounding box center [745, 439] width 328 height 34
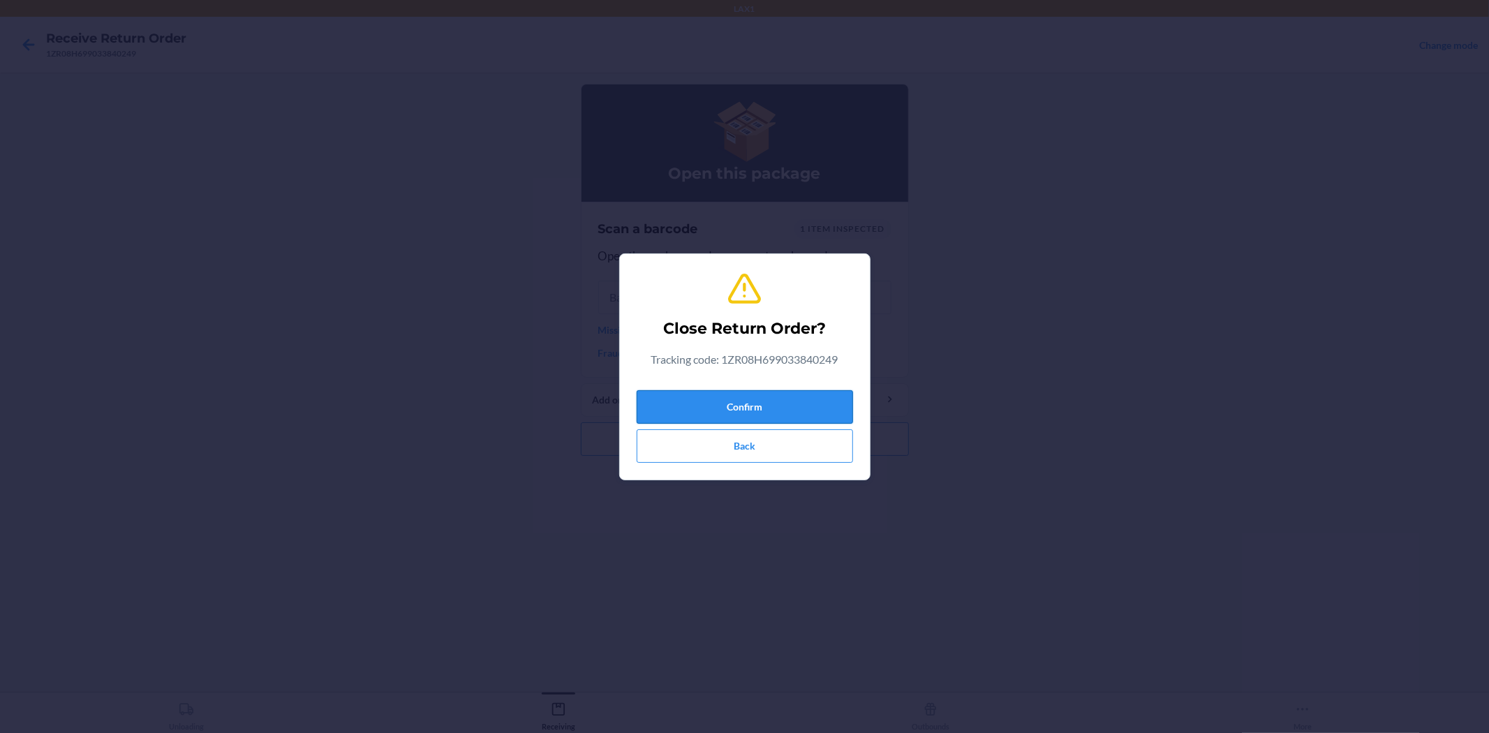
click at [780, 403] on button "Confirm" at bounding box center [745, 407] width 216 height 34
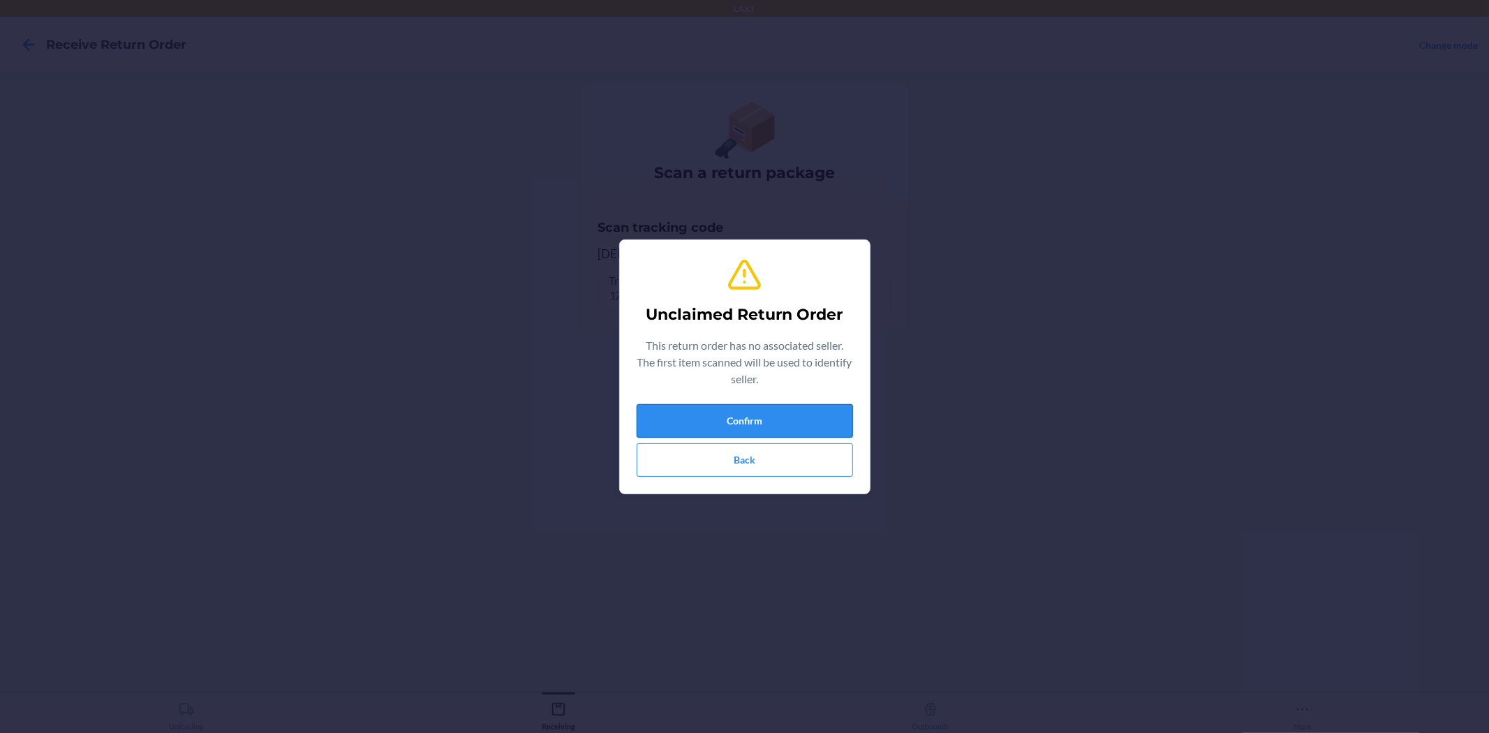
click at [771, 433] on button "Confirm" at bounding box center [745, 421] width 216 height 34
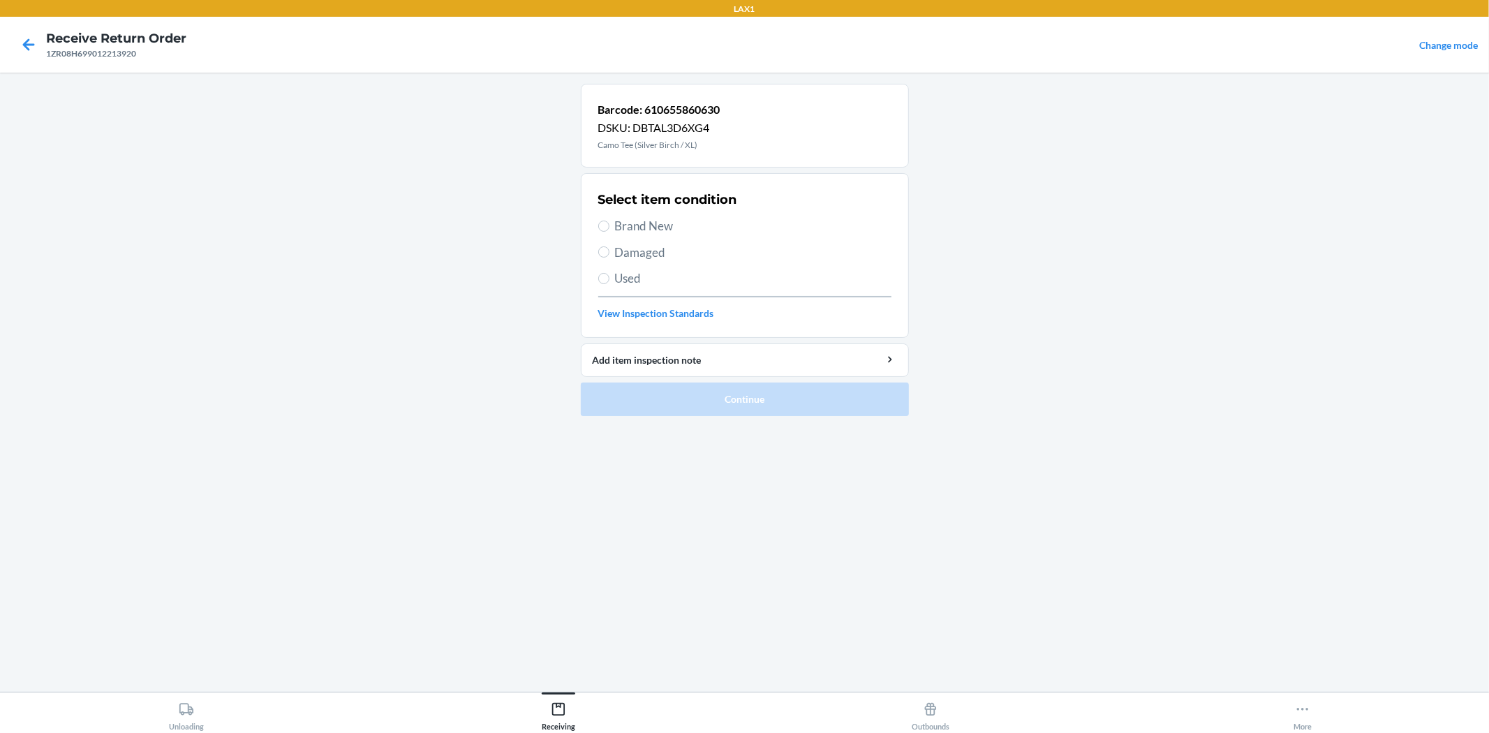
click at [635, 276] on span "Used" at bounding box center [753, 278] width 276 height 18
click at [609, 276] on input "Used" at bounding box center [603, 278] width 11 height 11
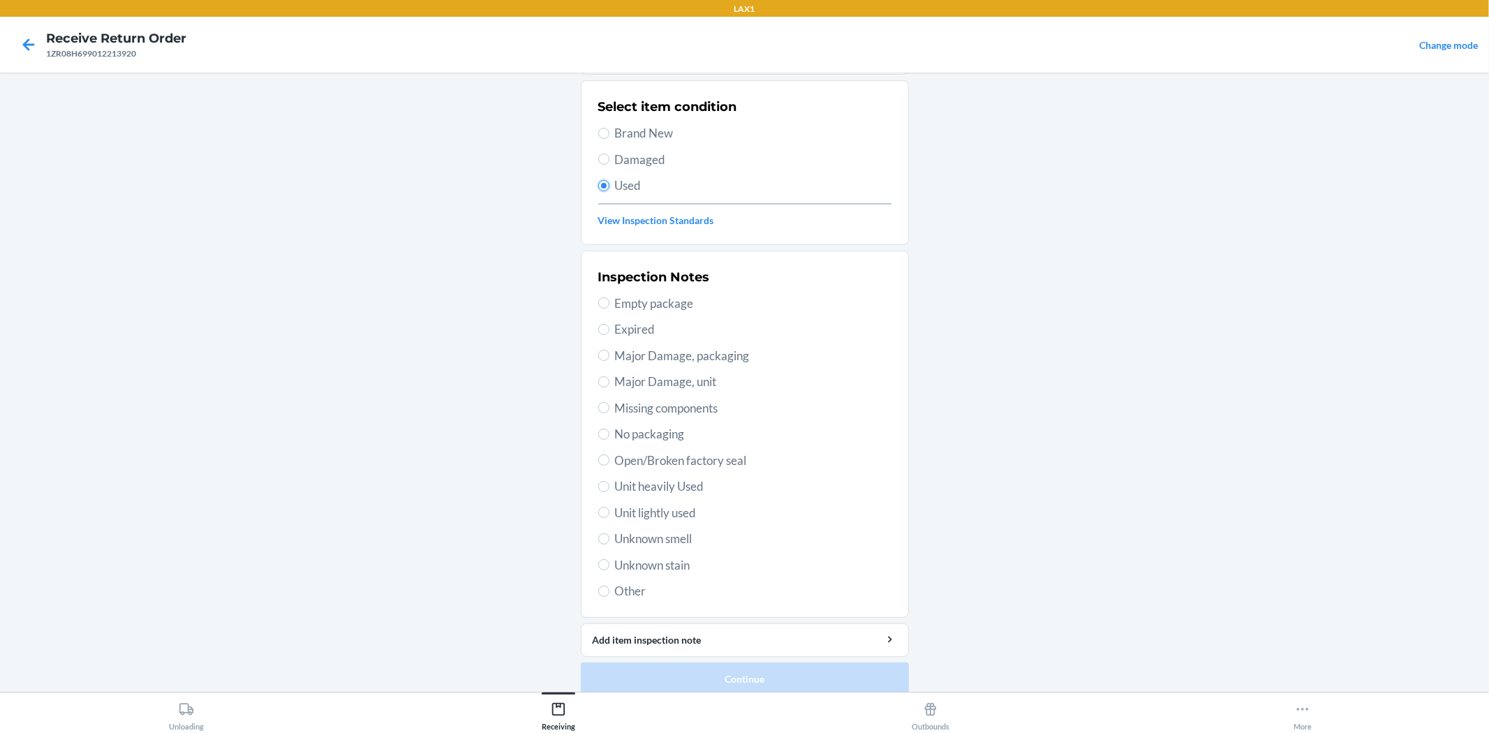
scroll to position [107, 0]
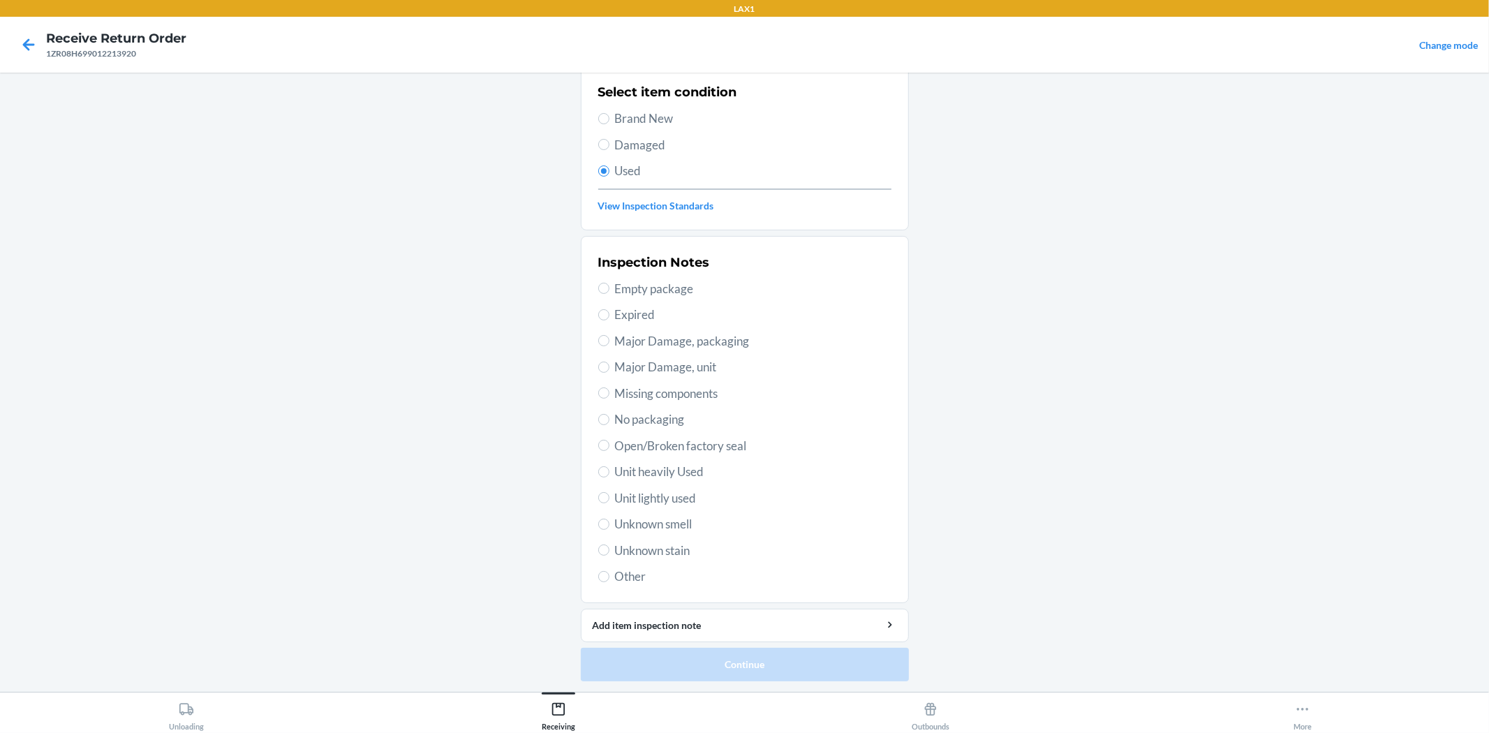
click at [682, 491] on span "Unit lightly used" at bounding box center [753, 498] width 276 height 18
click at [609, 492] on input "Unit lightly used" at bounding box center [603, 497] width 11 height 11
click at [797, 658] on button "Continue" at bounding box center [745, 665] width 328 height 34
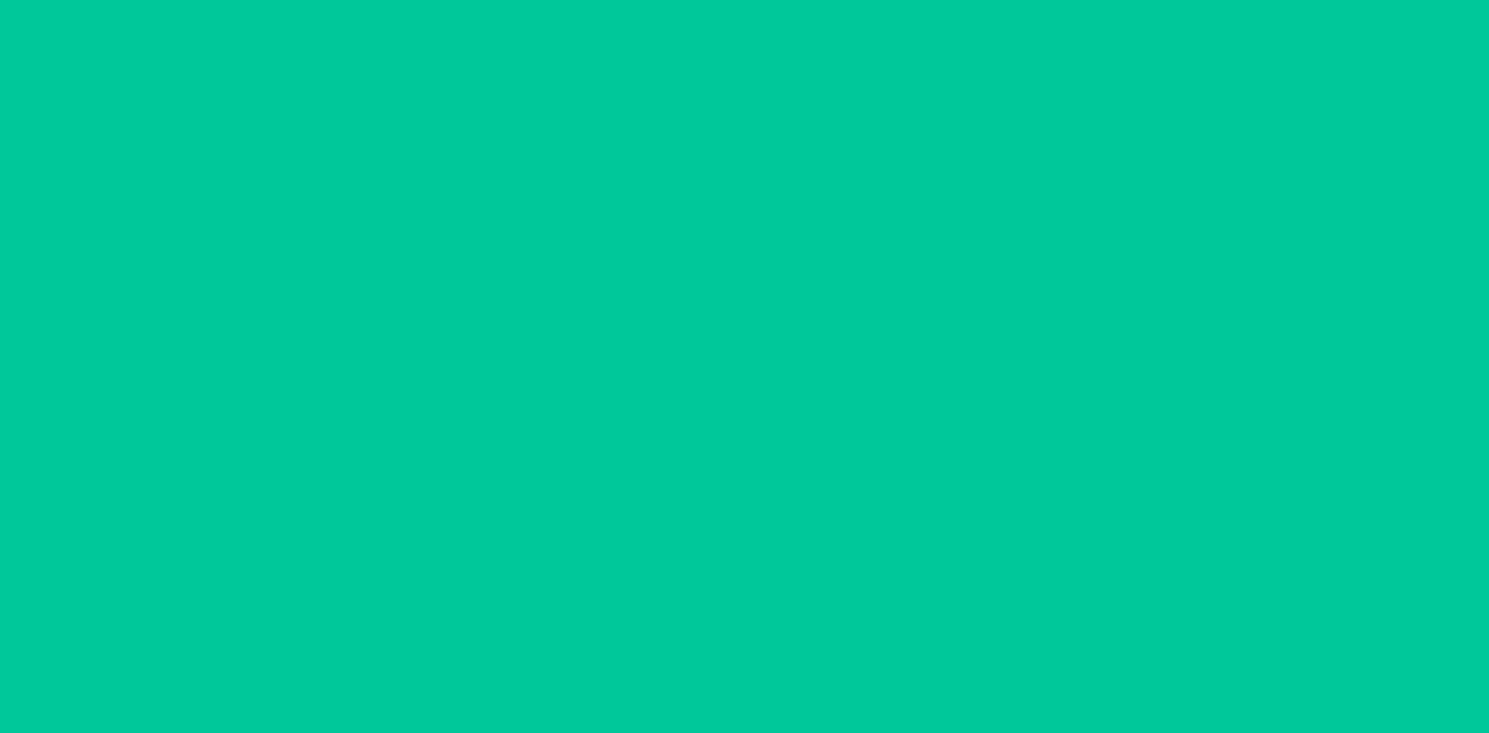
scroll to position [0, 0]
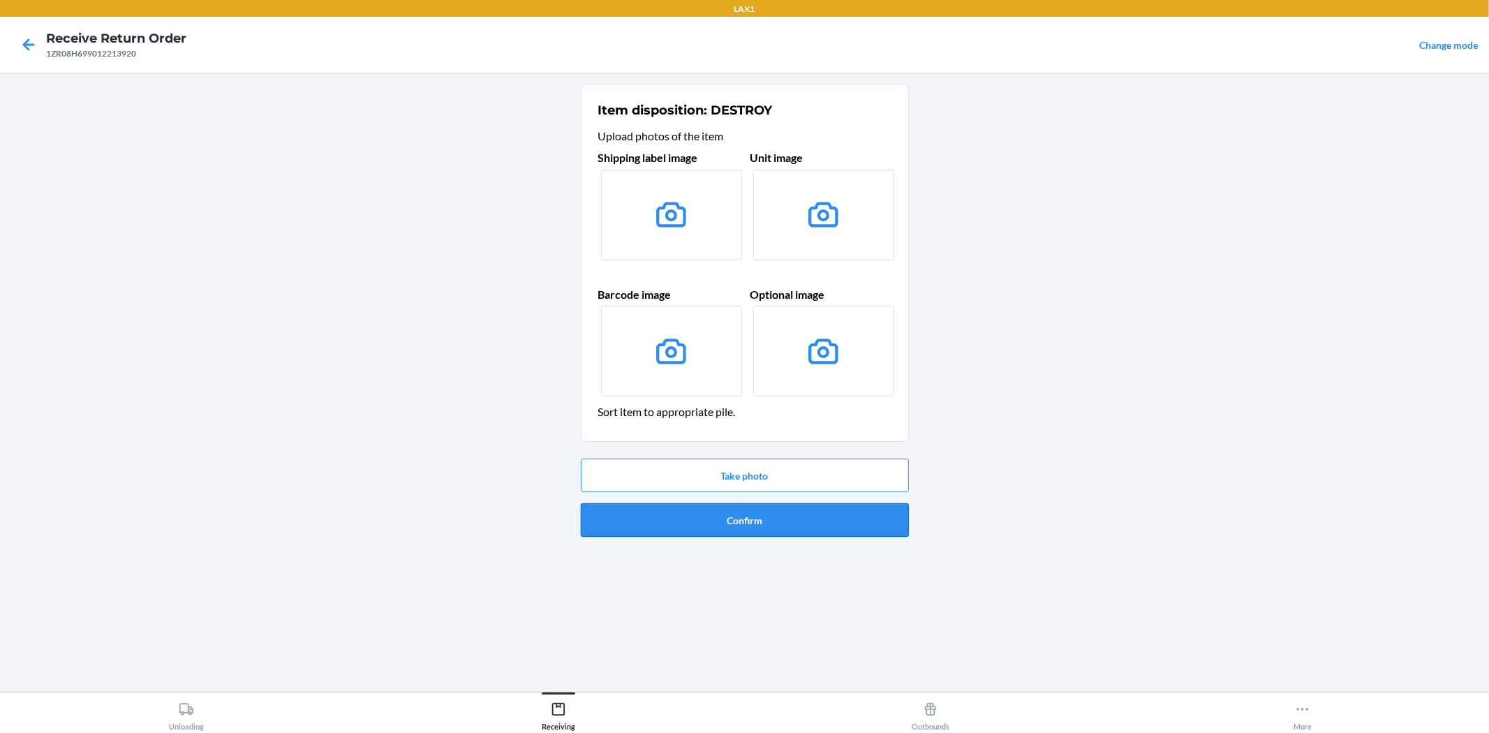
click at [826, 526] on button "Confirm" at bounding box center [745, 520] width 328 height 34
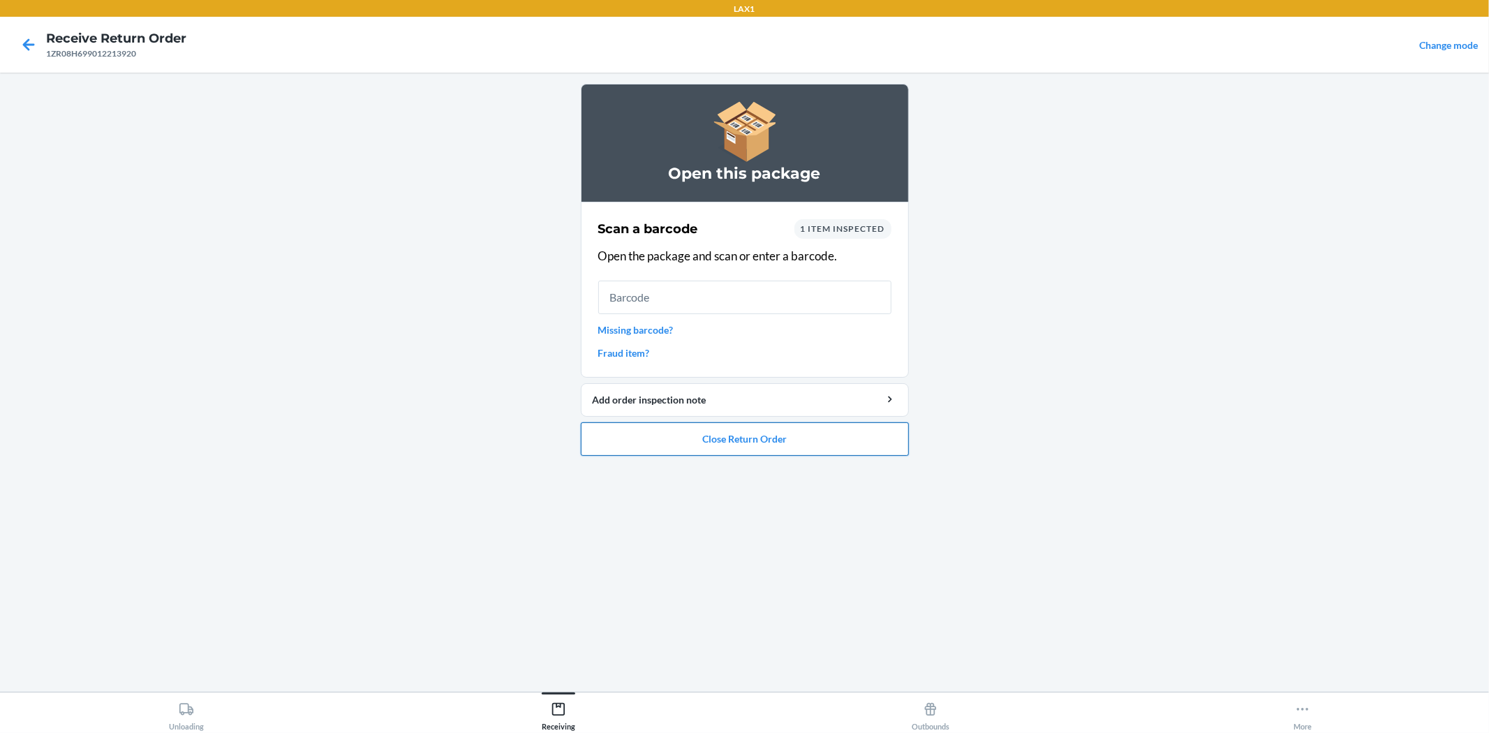
click at [863, 438] on button "Close Return Order" at bounding box center [745, 439] width 328 height 34
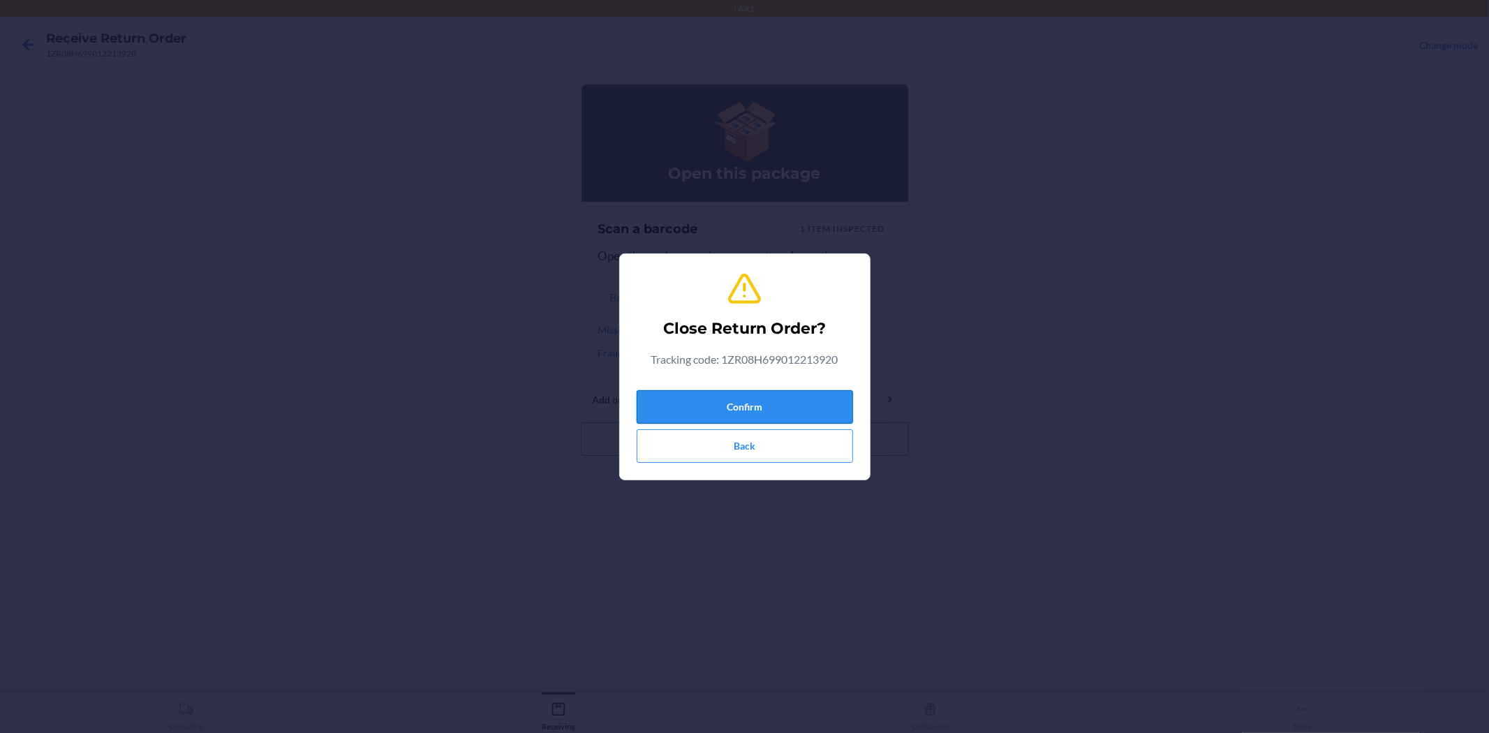
click at [776, 410] on button "Confirm" at bounding box center [745, 407] width 216 height 34
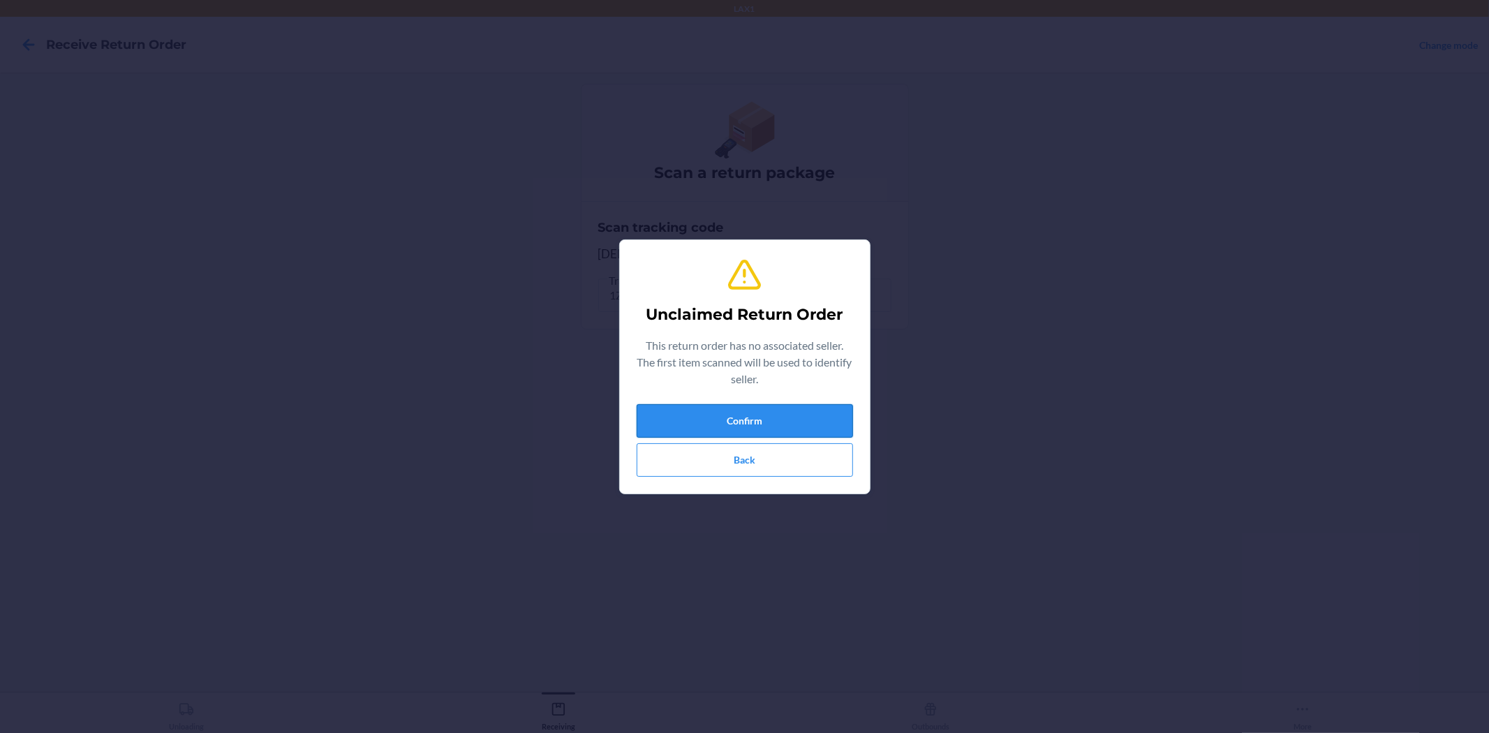
click at [772, 417] on button "Confirm" at bounding box center [745, 421] width 216 height 34
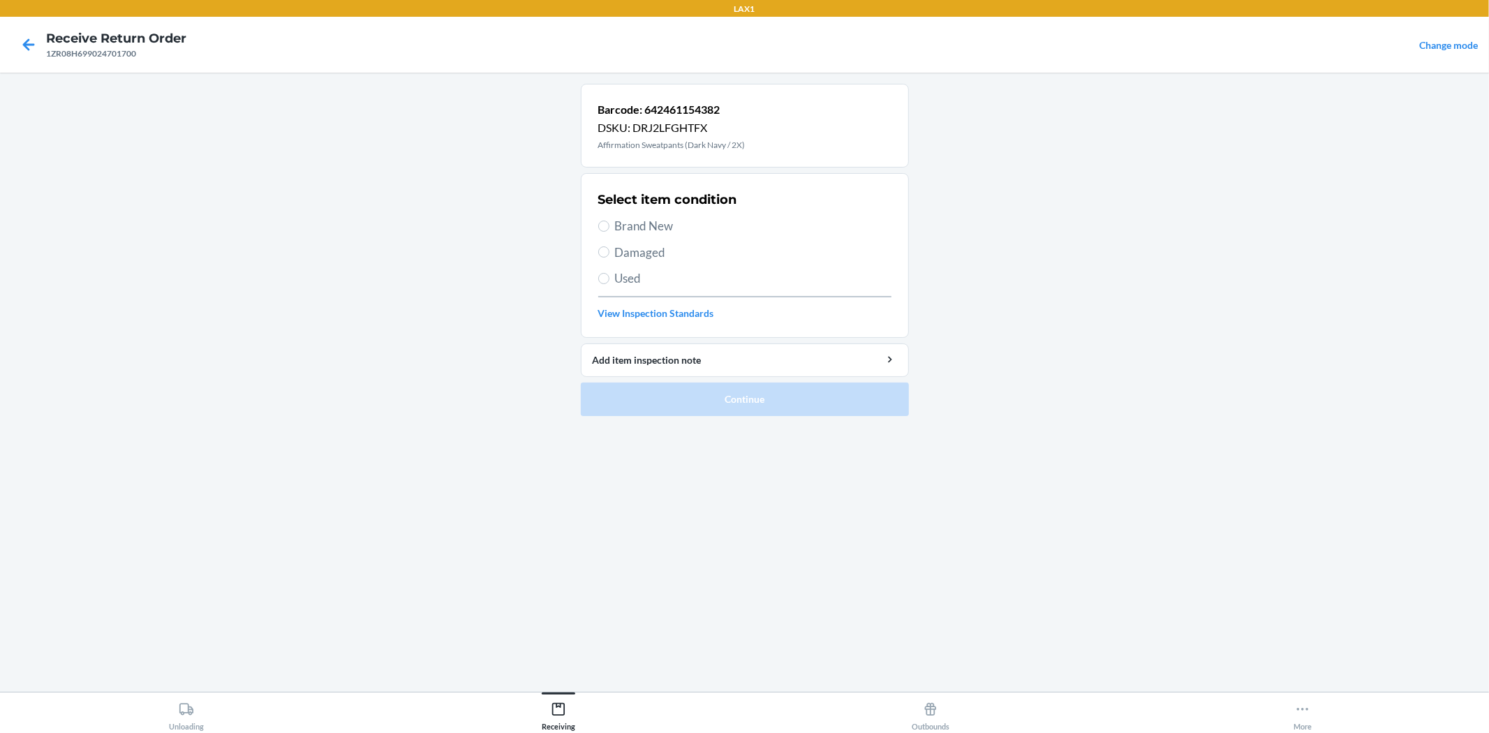
click at [663, 281] on span "Used" at bounding box center [753, 278] width 276 height 18
click at [609, 281] on input "Used" at bounding box center [603, 278] width 11 height 11
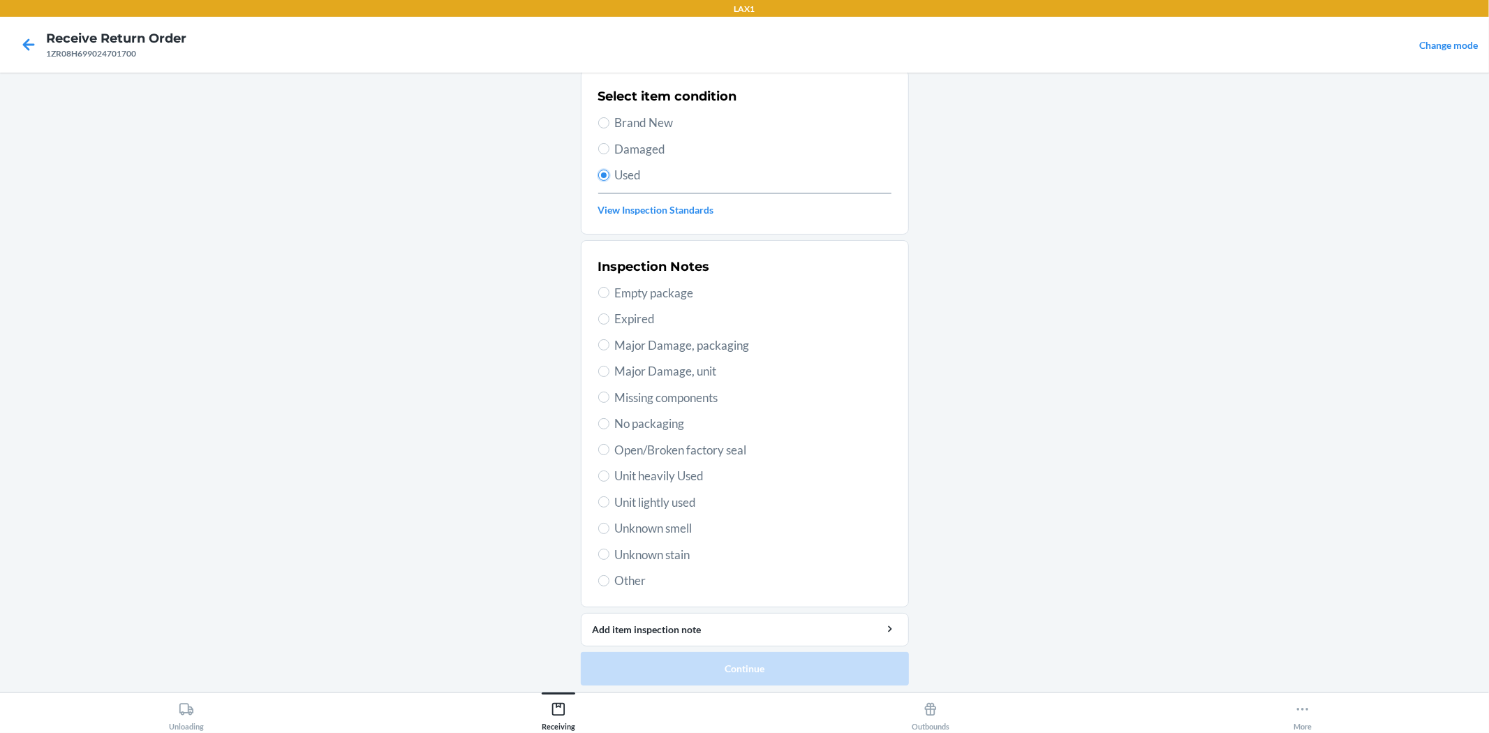
scroll to position [107, 0]
click at [684, 500] on span "Unit lightly used" at bounding box center [753, 498] width 276 height 18
click at [609, 500] on input "Unit lightly used" at bounding box center [603, 497] width 11 height 11
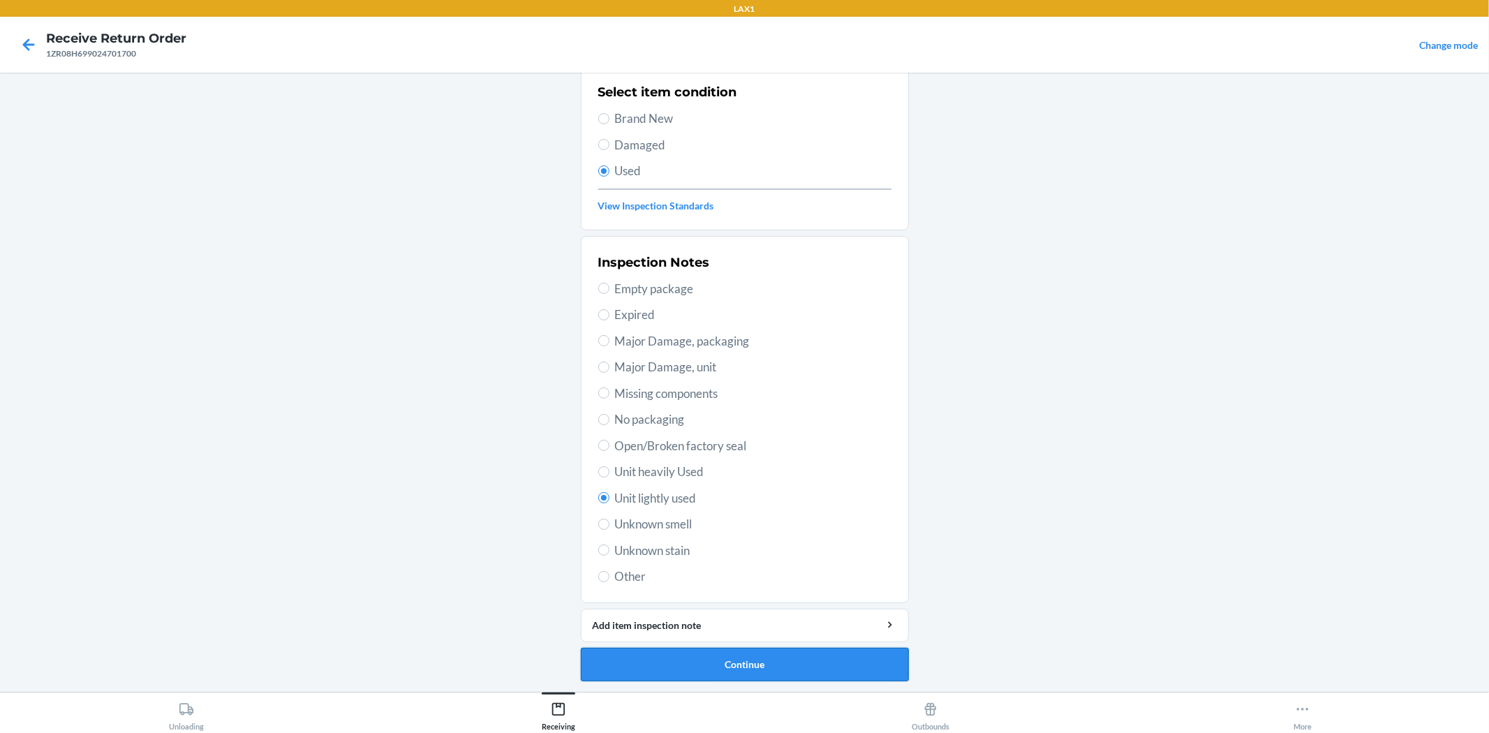
click at [778, 653] on button "Continue" at bounding box center [745, 665] width 328 height 34
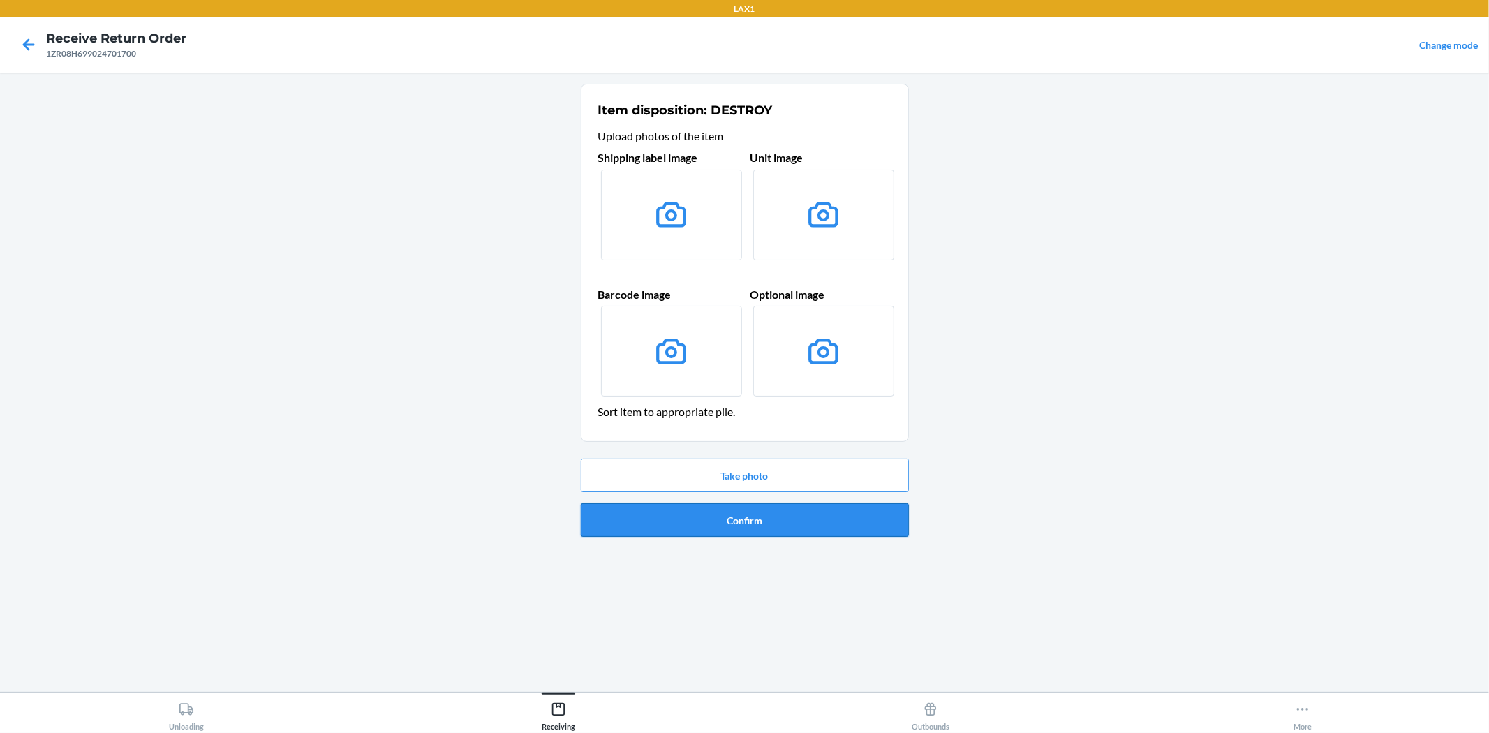
click at [763, 525] on button "Confirm" at bounding box center [745, 520] width 328 height 34
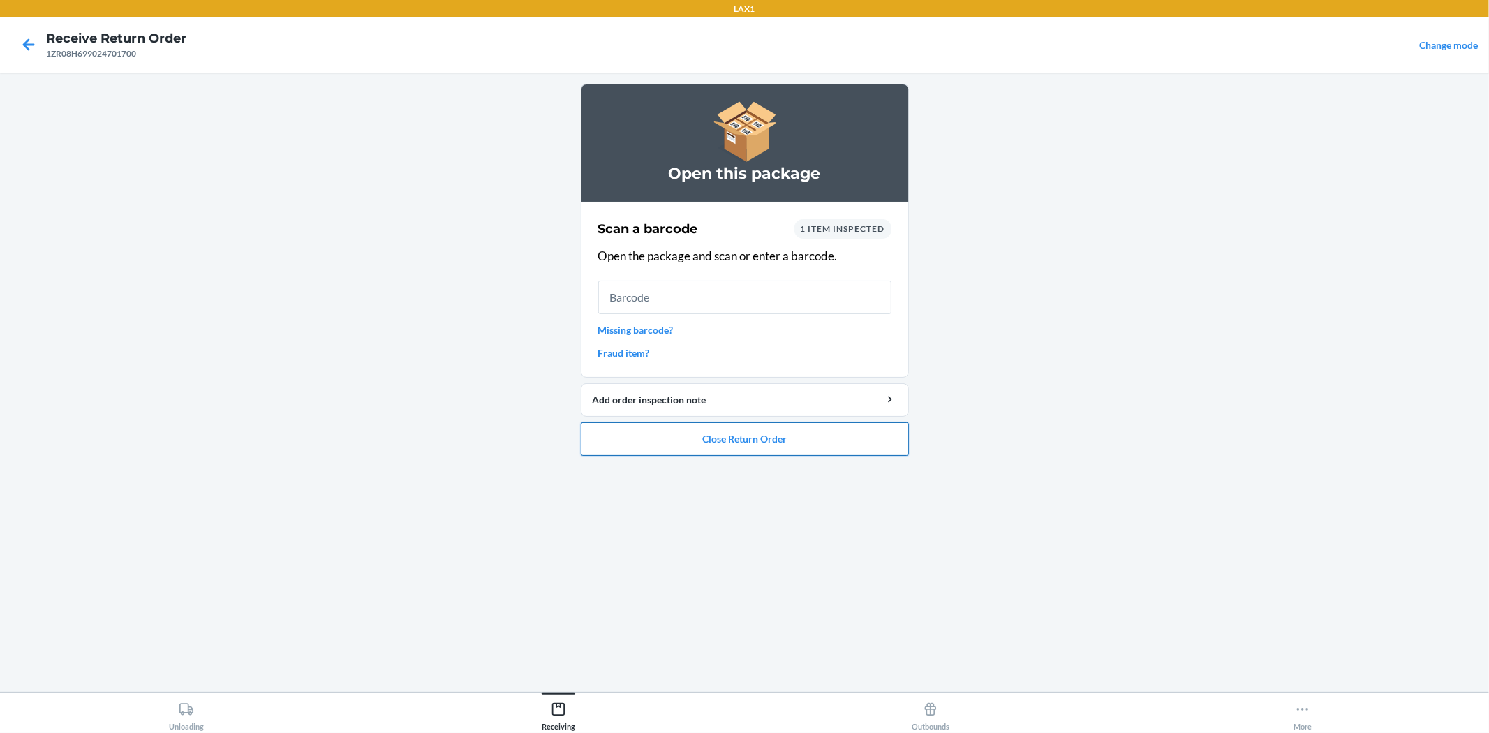
click at [769, 447] on button "Close Return Order" at bounding box center [745, 439] width 328 height 34
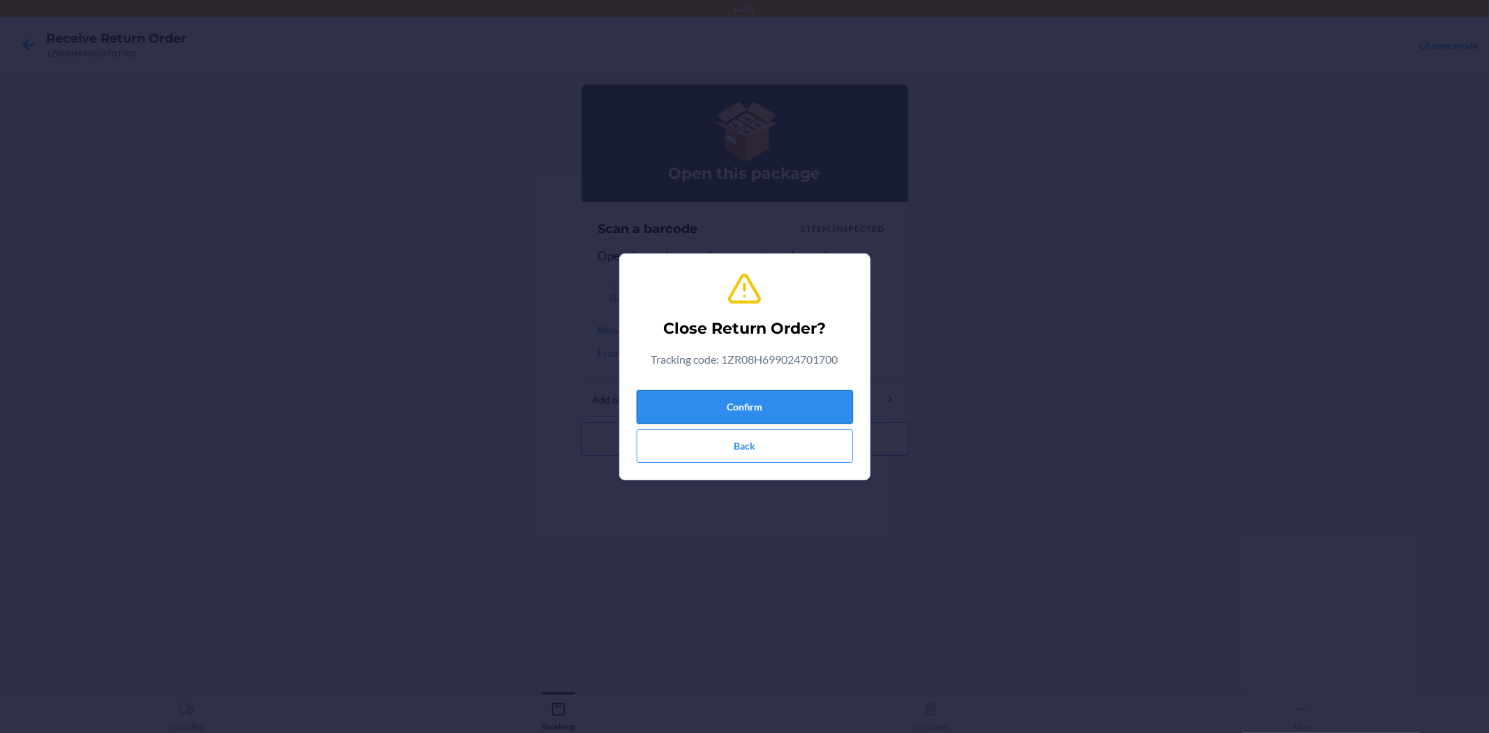
click at [824, 391] on button "Confirm" at bounding box center [745, 407] width 216 height 34
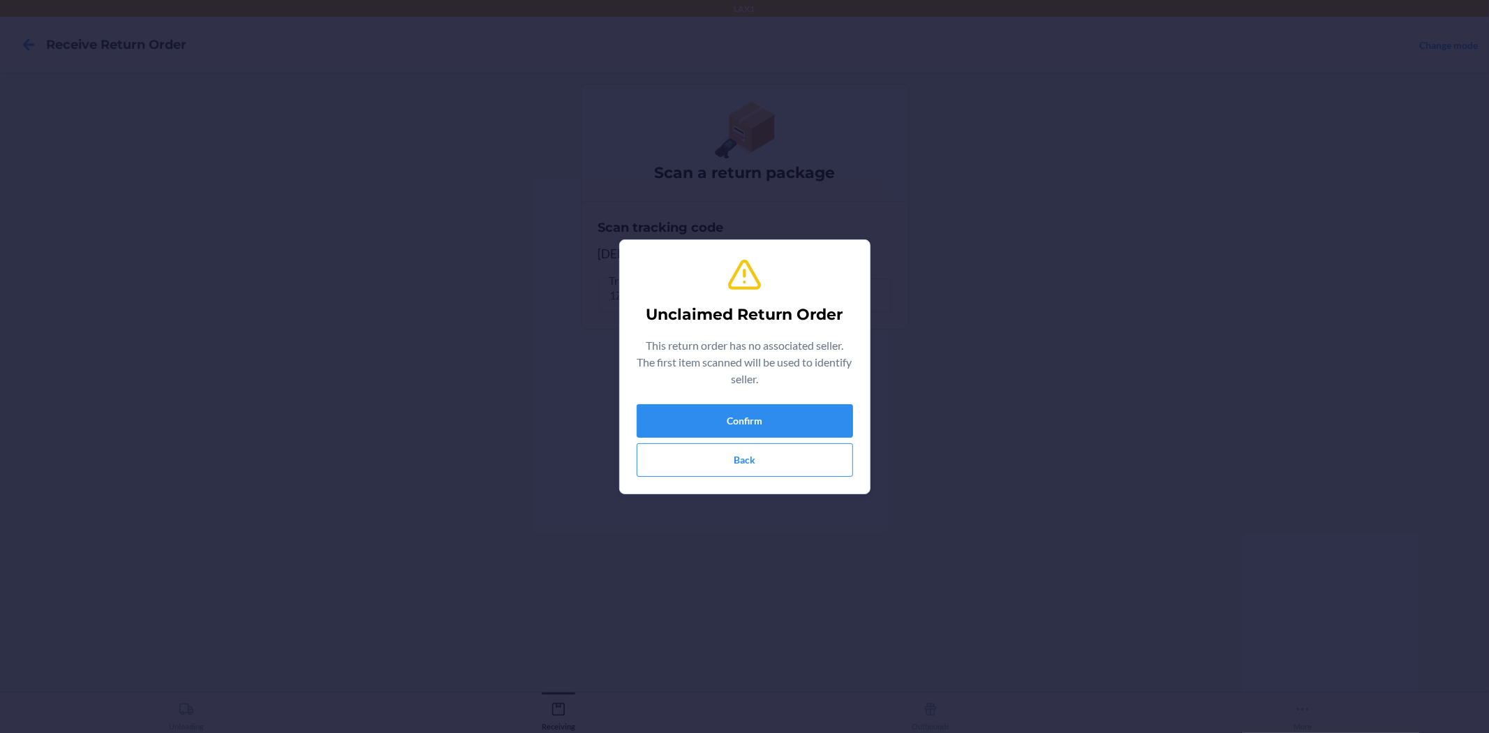
click at [752, 400] on div "Unclaimed Return Order This return order has no associated seller. The first it…" at bounding box center [745, 366] width 216 height 231
click at [755, 414] on button "Confirm" at bounding box center [745, 421] width 216 height 34
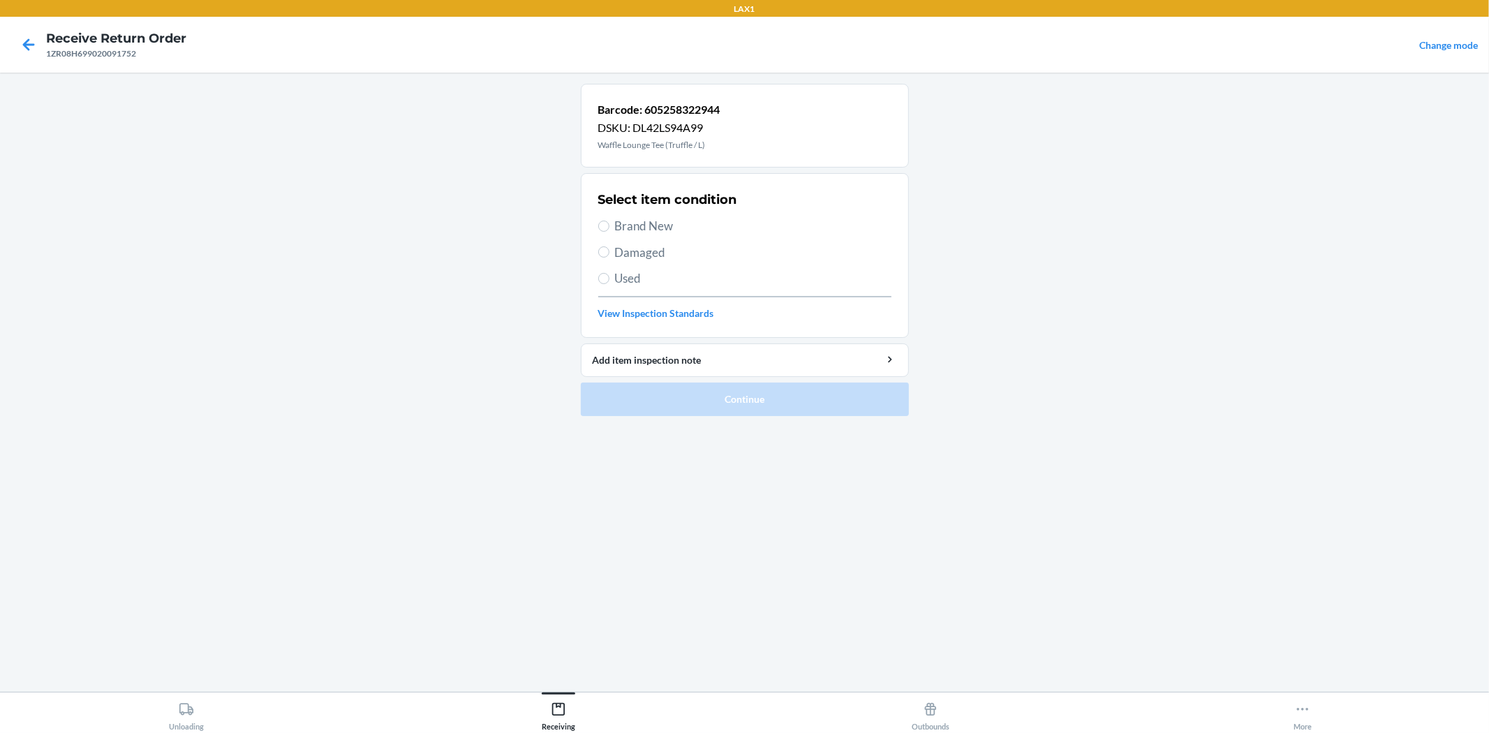
click at [643, 252] on span "Damaged" at bounding box center [753, 253] width 276 height 18
click at [609, 252] on input "Damaged" at bounding box center [603, 251] width 11 height 11
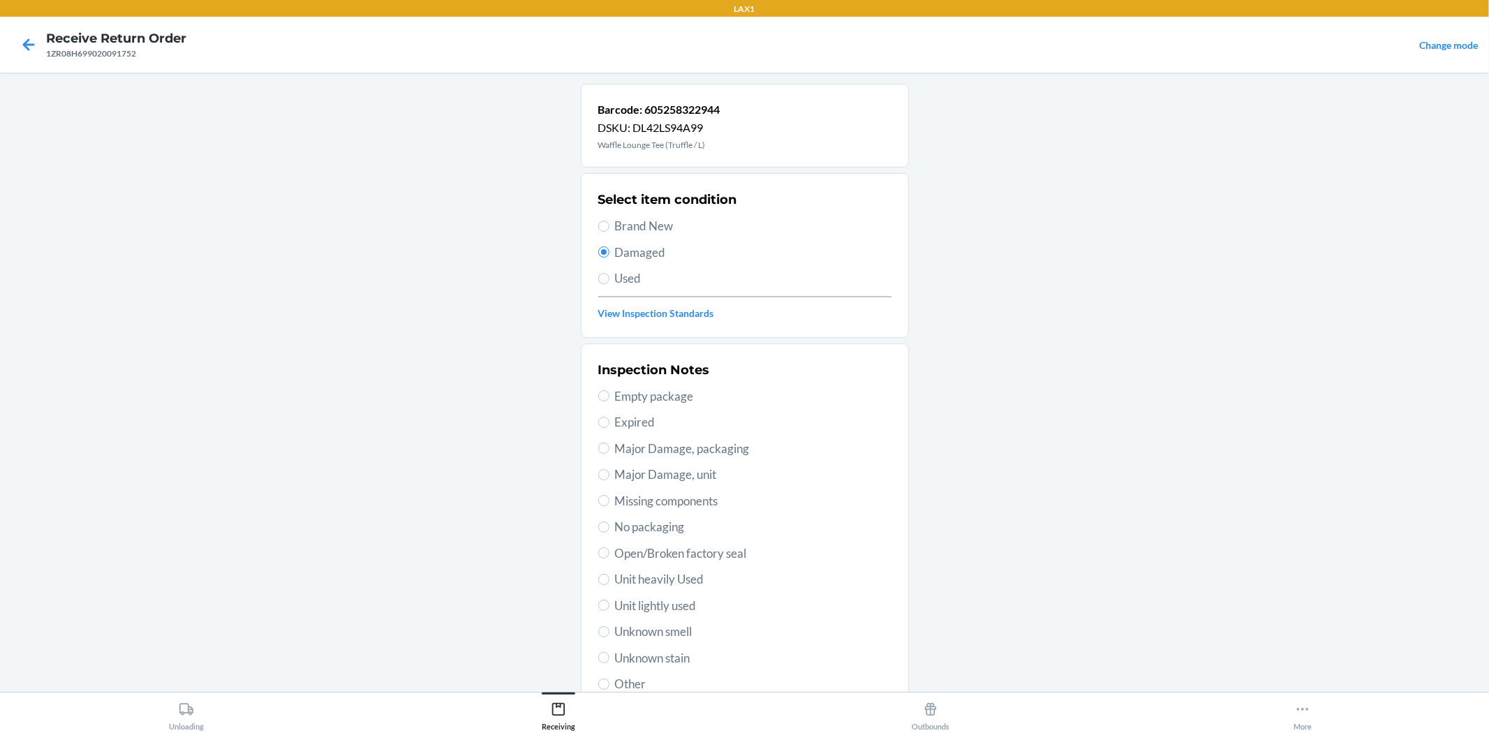
click at [656, 282] on span "Used" at bounding box center [753, 278] width 276 height 18
click at [609, 282] on input "Used" at bounding box center [603, 278] width 11 height 11
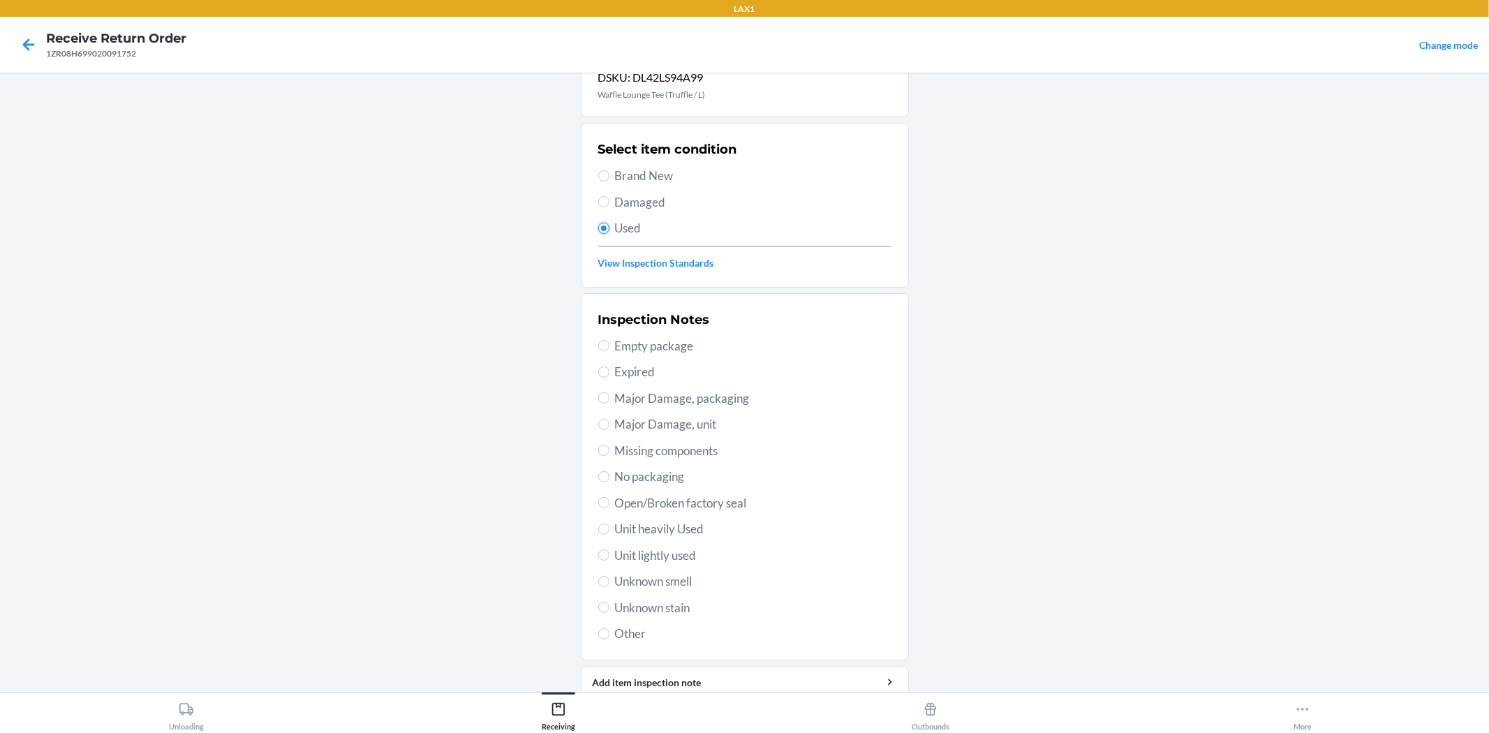
scroll to position [77, 0]
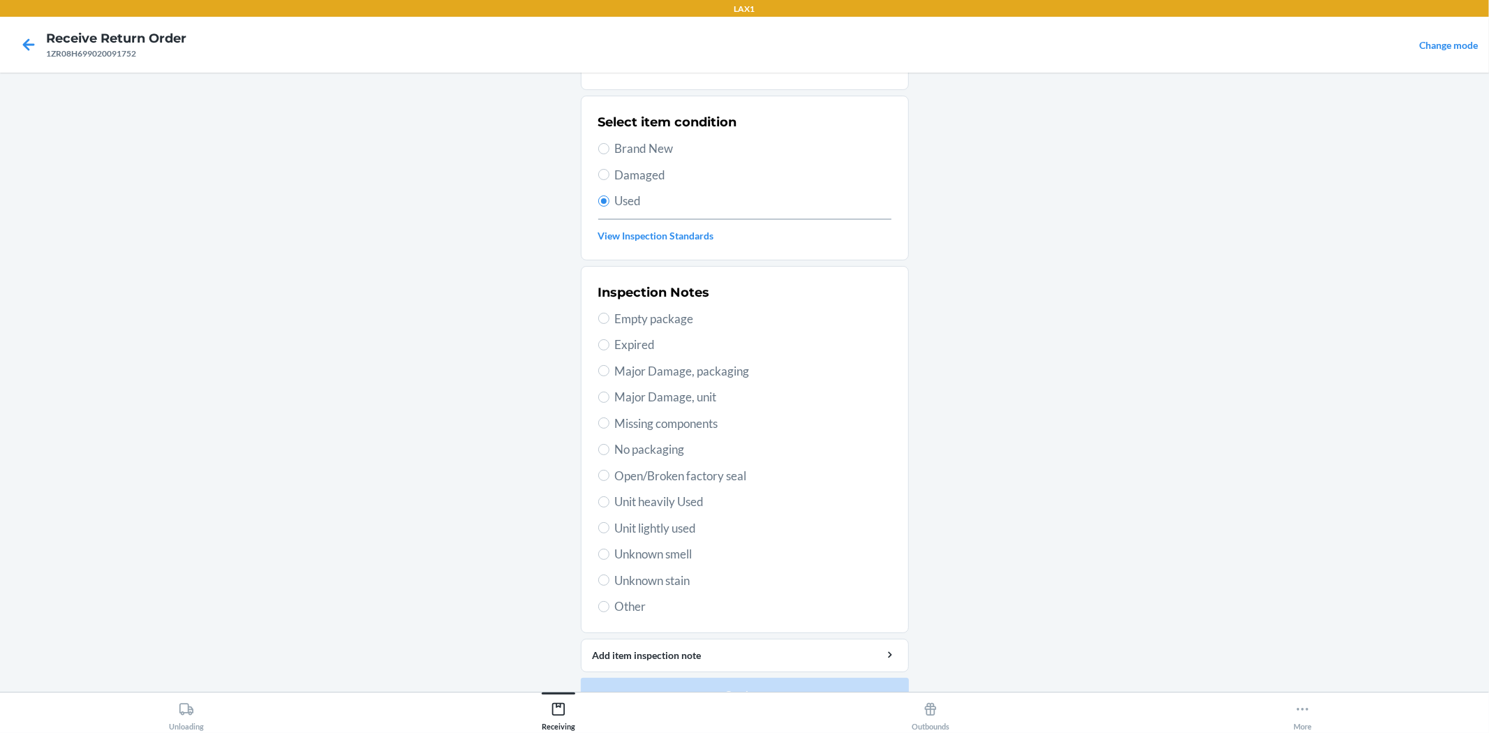
click at [683, 531] on span "Unit lightly used" at bounding box center [753, 528] width 276 height 18
click at [609, 531] on input "Unit lightly used" at bounding box center [603, 527] width 11 height 11
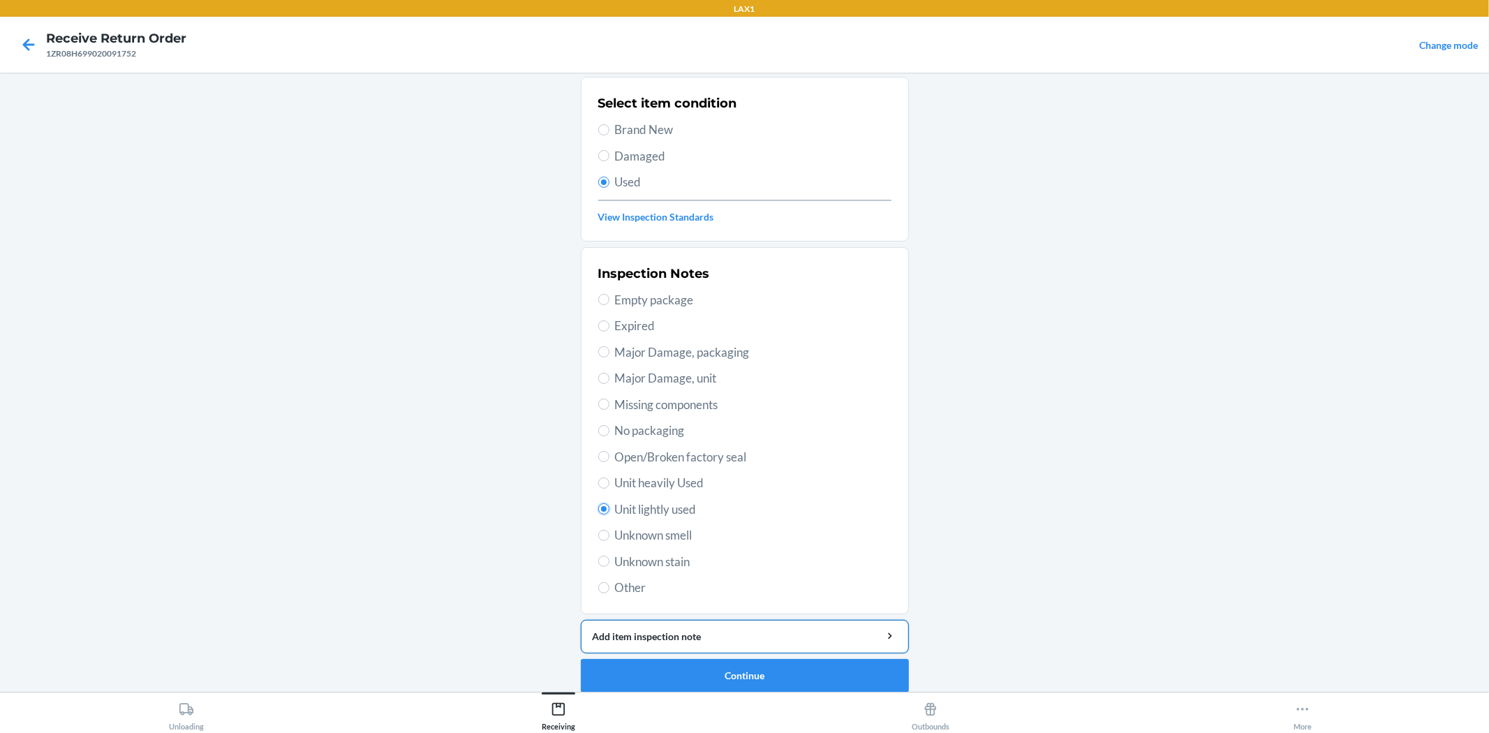
scroll to position [107, 0]
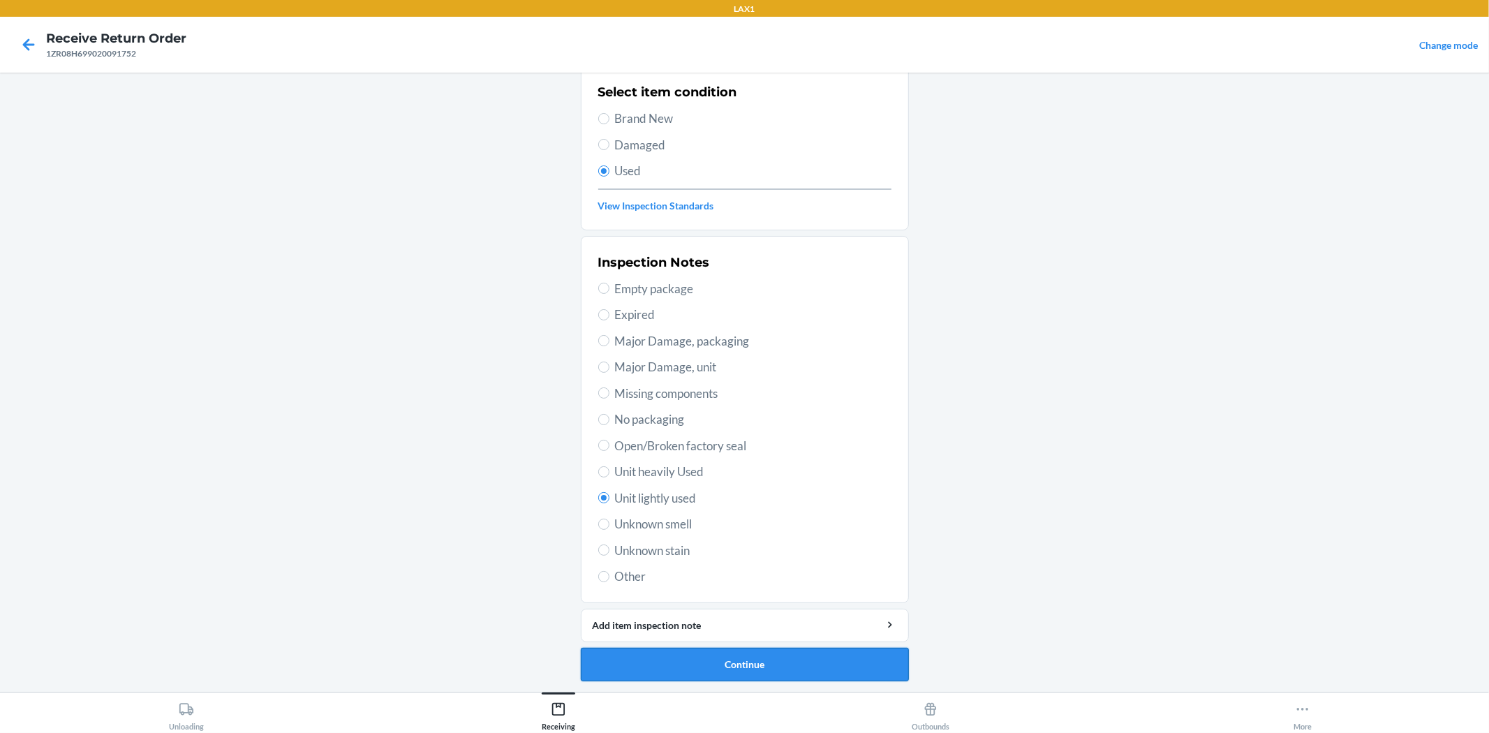
click at [734, 659] on button "Continue" at bounding box center [745, 665] width 328 height 34
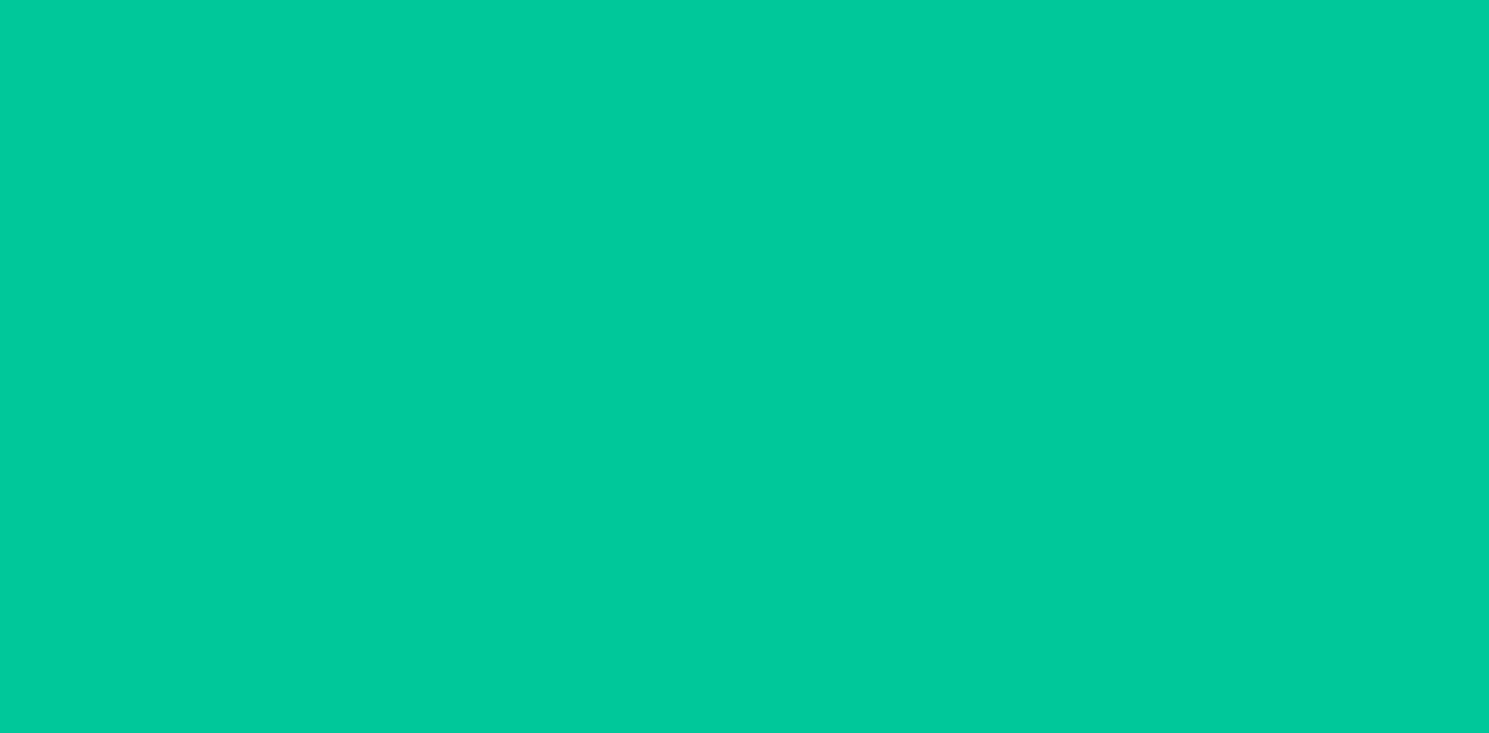
scroll to position [0, 0]
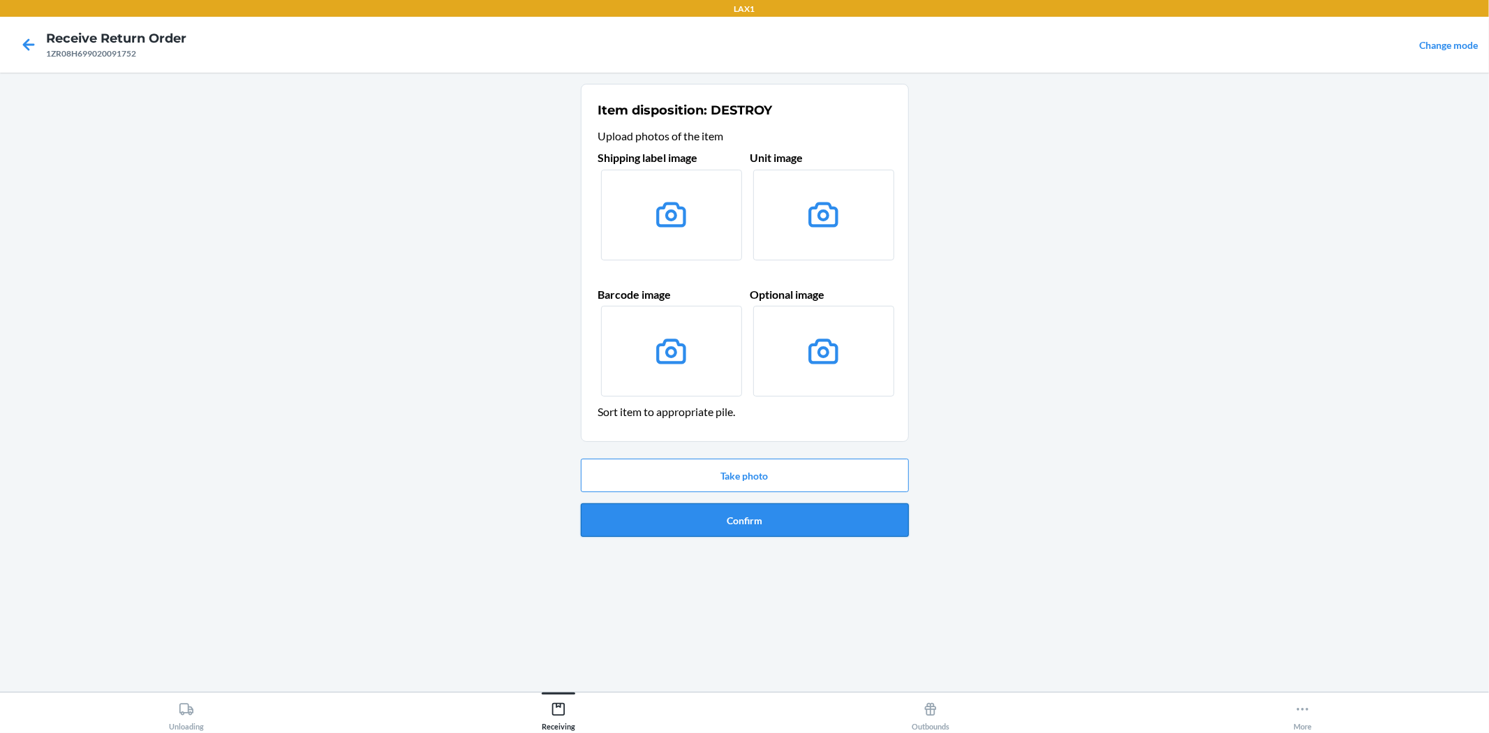
click at [738, 514] on button "Confirm" at bounding box center [745, 520] width 328 height 34
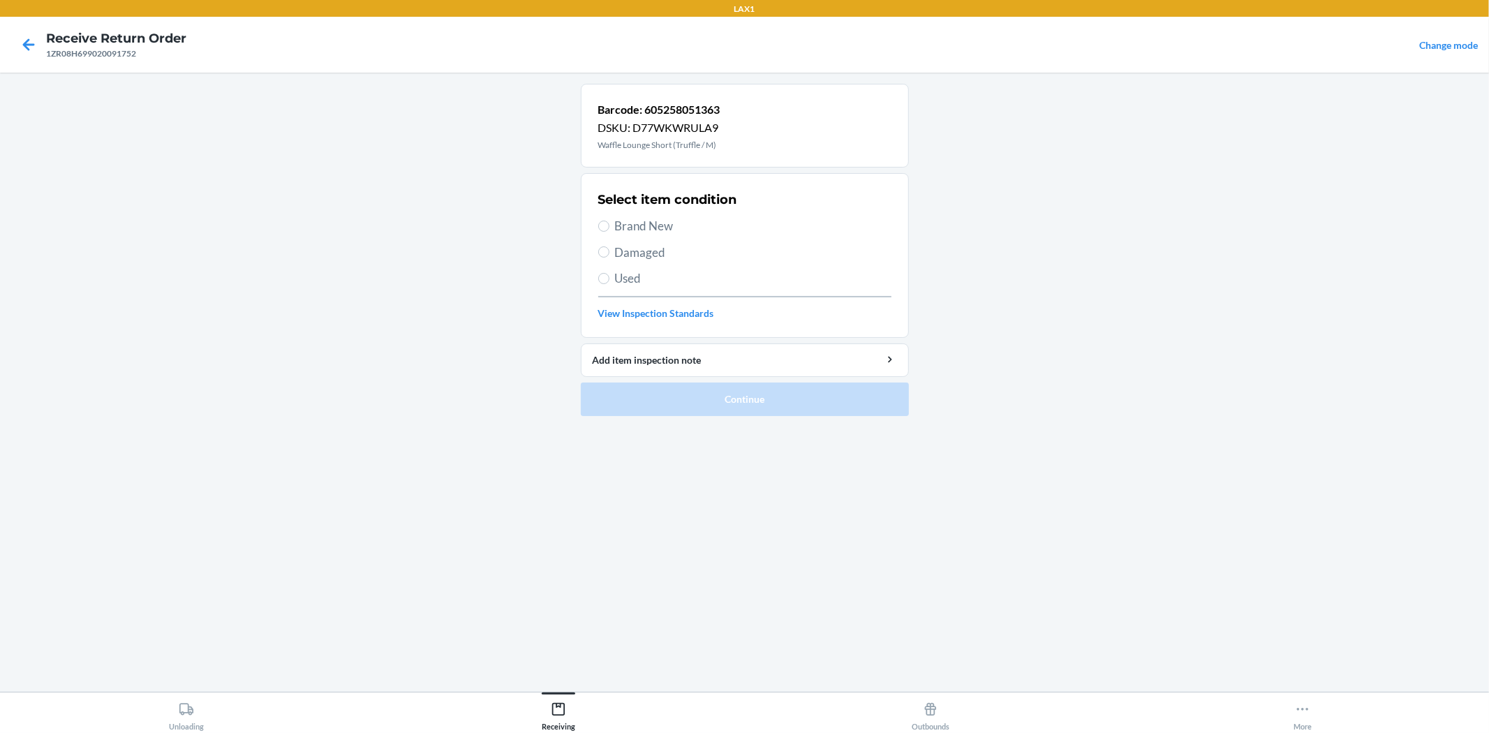
click at [632, 278] on span "Used" at bounding box center [753, 278] width 276 height 18
click at [609, 278] on input "Used" at bounding box center [603, 278] width 11 height 11
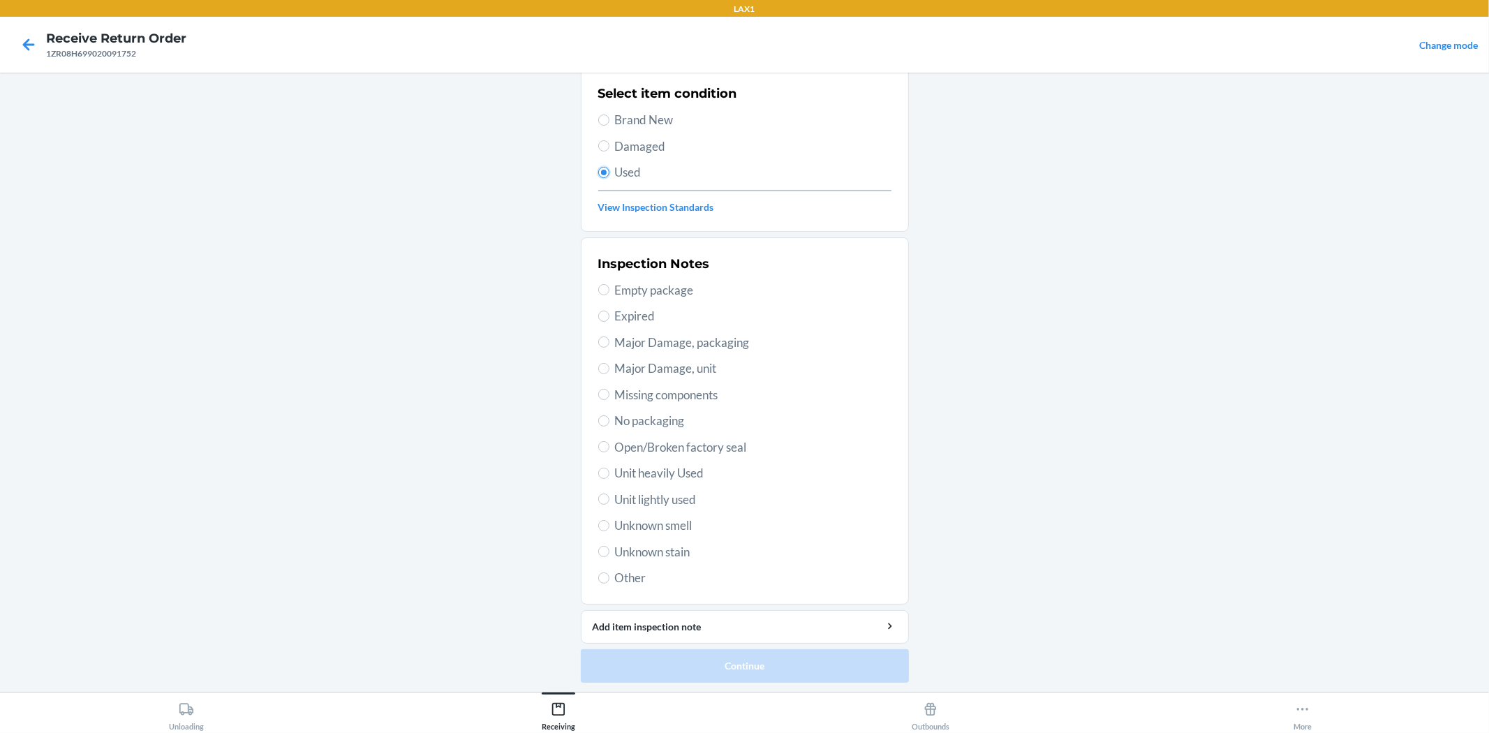
scroll to position [107, 0]
click at [632, 503] on span "Unit lightly used" at bounding box center [753, 498] width 276 height 18
click at [609, 503] on input "Unit lightly used" at bounding box center [603, 497] width 11 height 11
click at [792, 654] on button "Continue" at bounding box center [745, 665] width 328 height 34
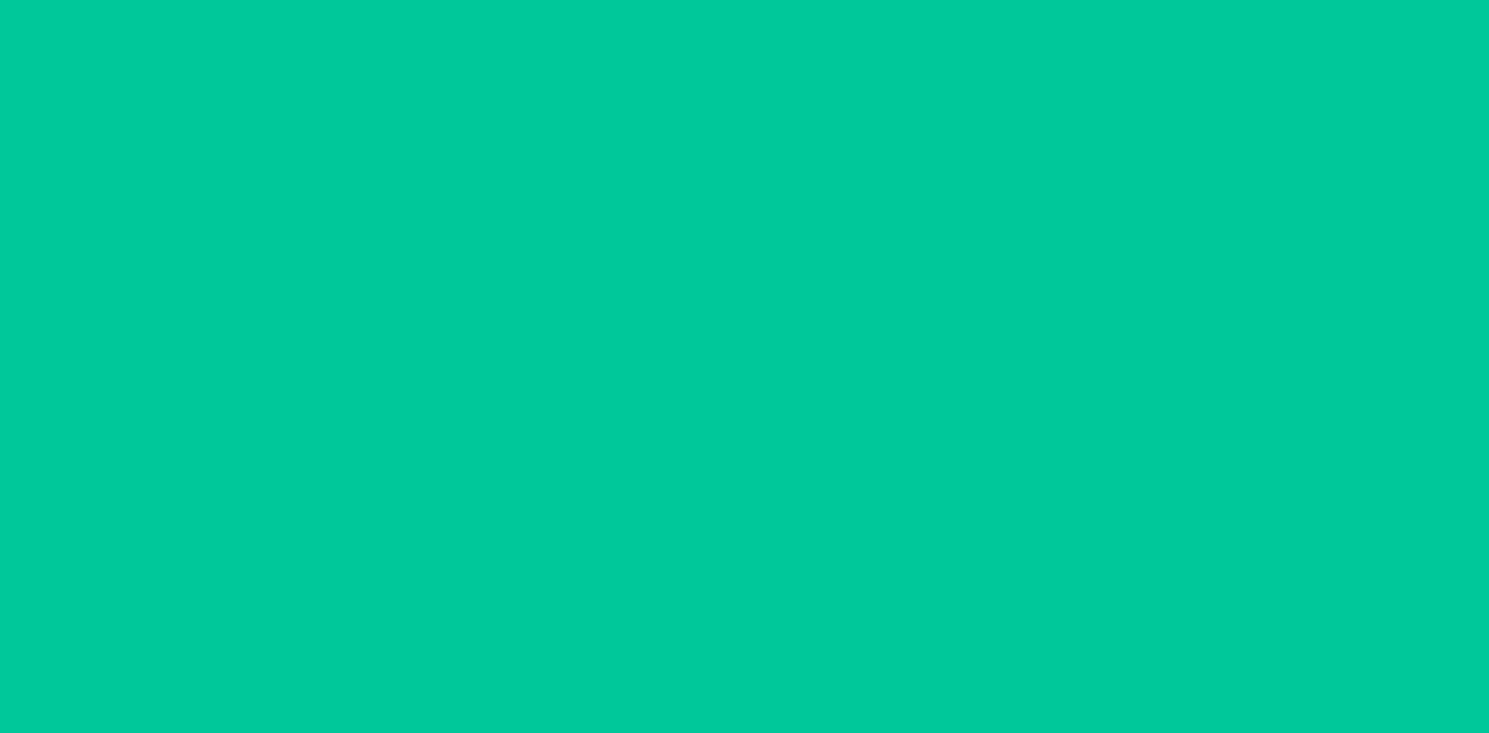
scroll to position [0, 0]
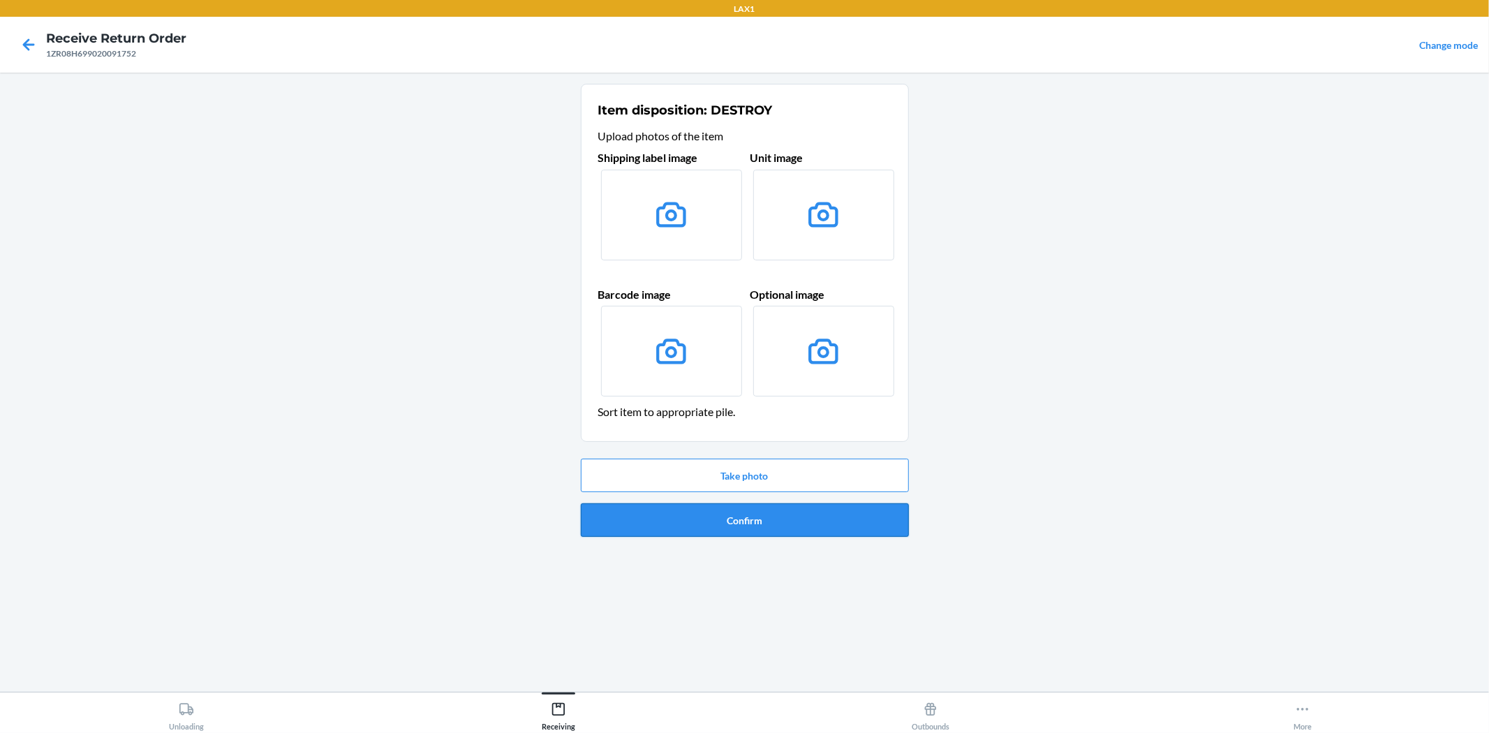
click at [745, 521] on button "Confirm" at bounding box center [745, 520] width 328 height 34
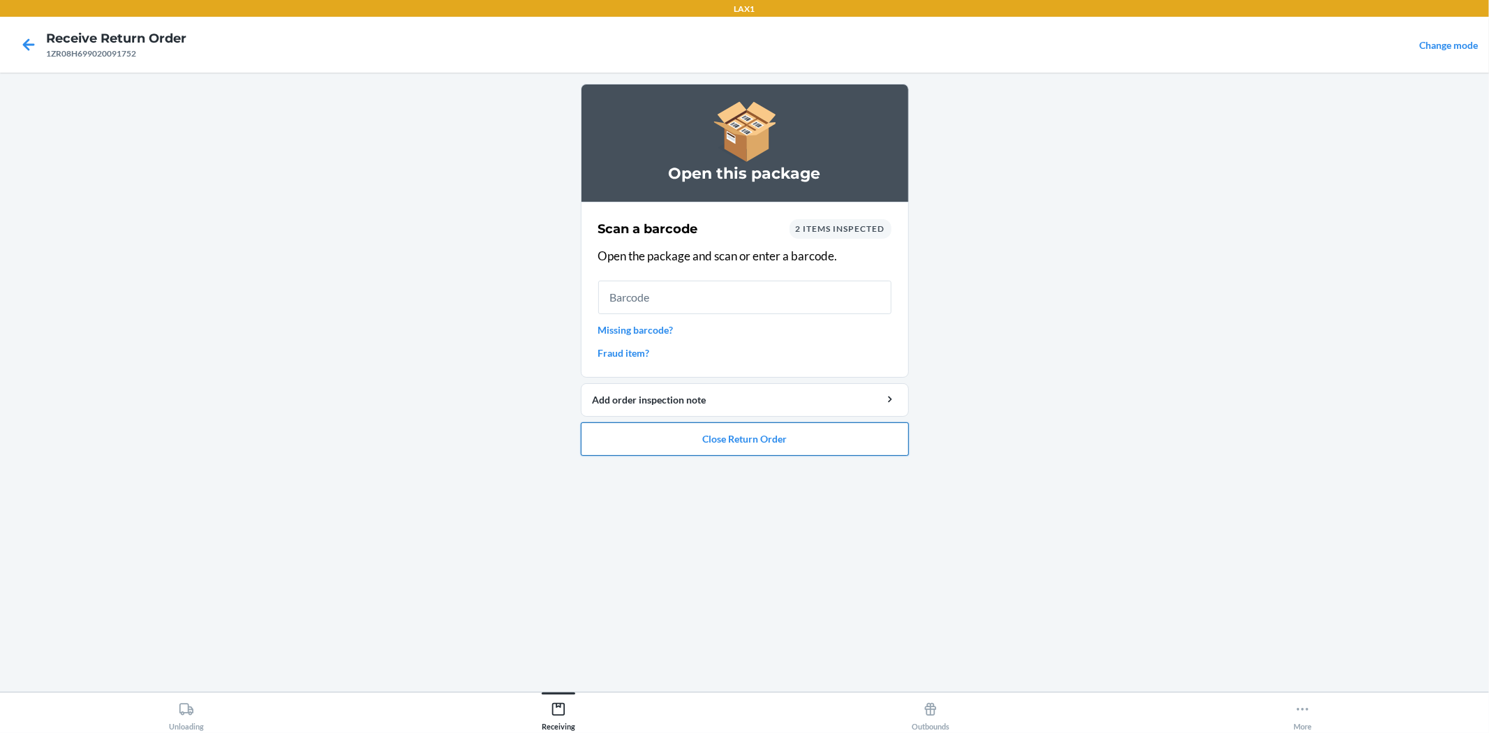
click at [833, 426] on button "Close Return Order" at bounding box center [745, 439] width 328 height 34
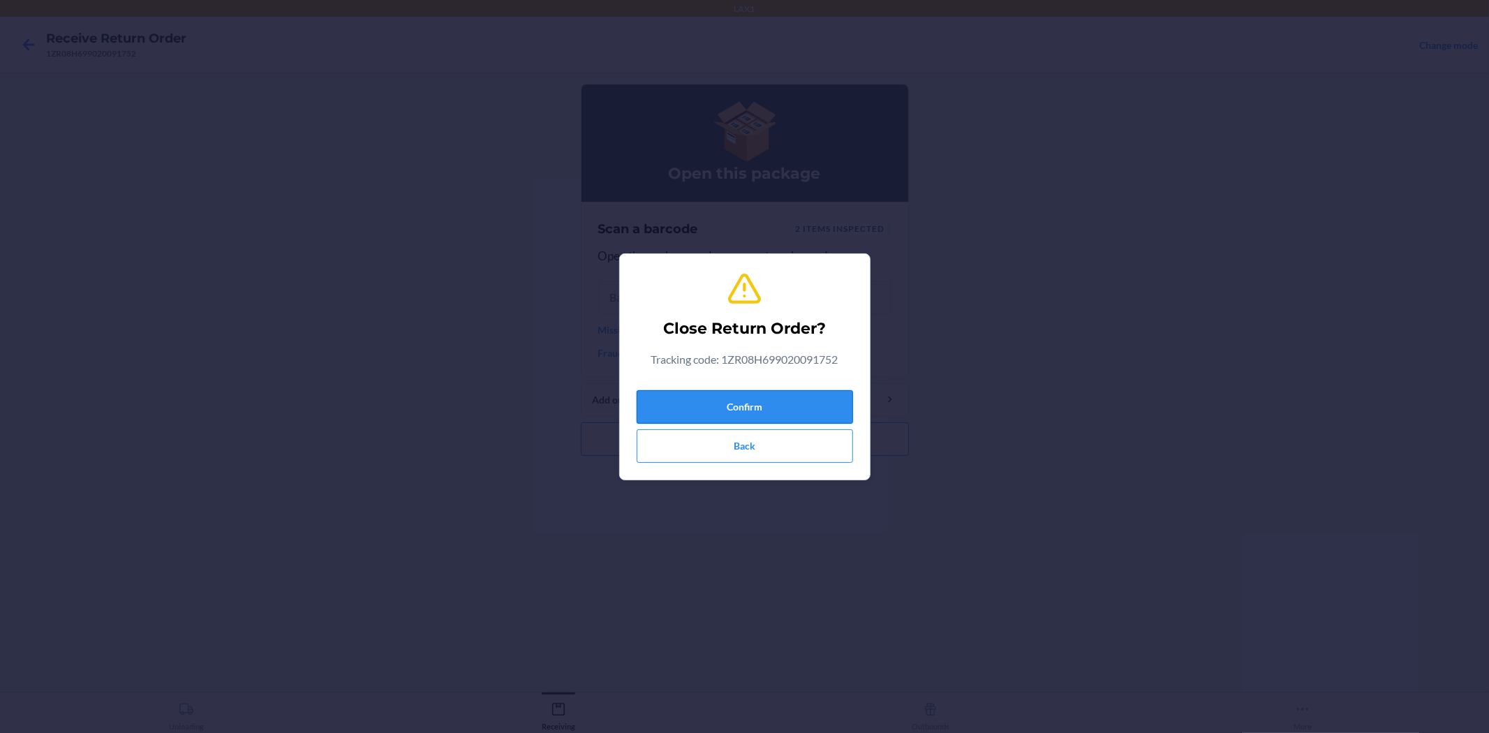
click at [846, 414] on button "Confirm" at bounding box center [745, 407] width 216 height 34
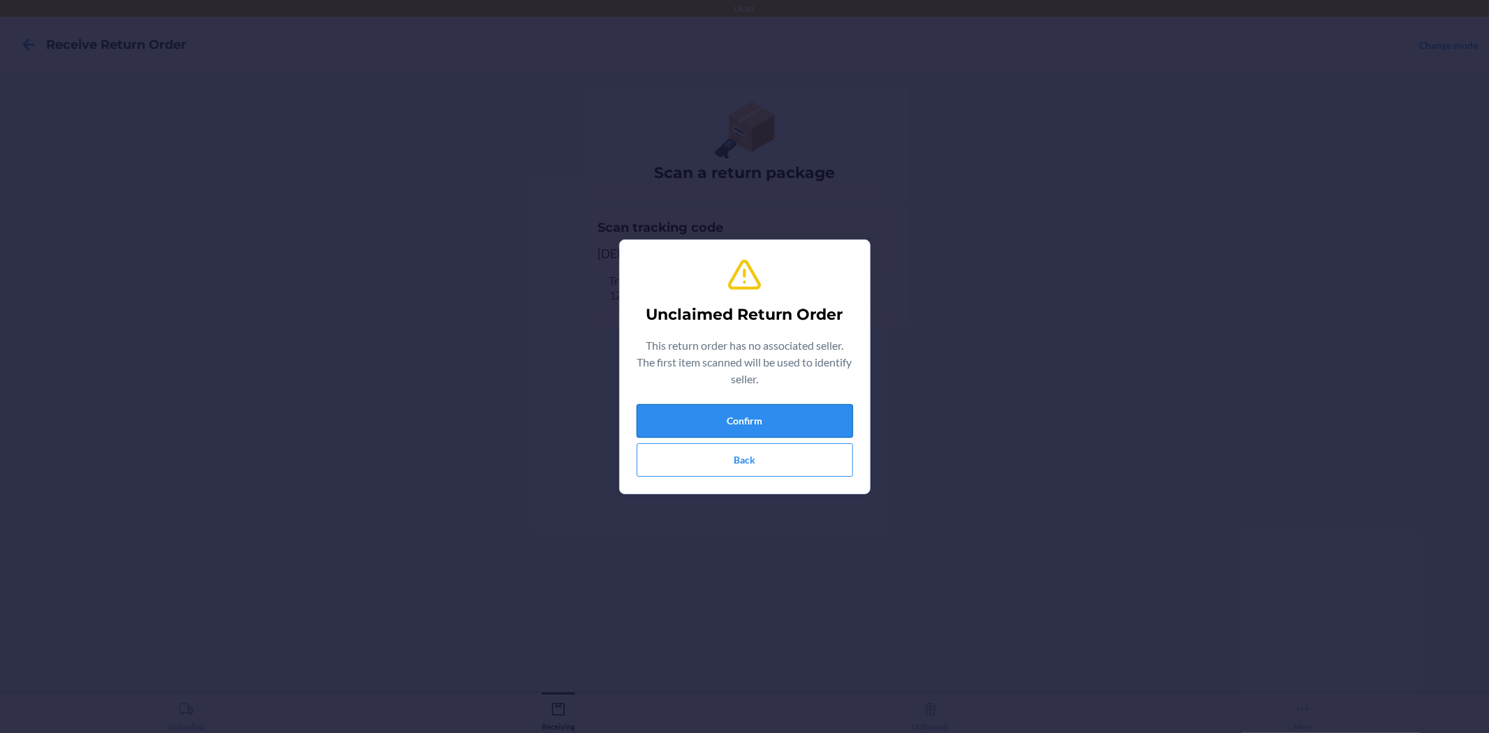
click at [813, 431] on button "Confirm" at bounding box center [745, 421] width 216 height 34
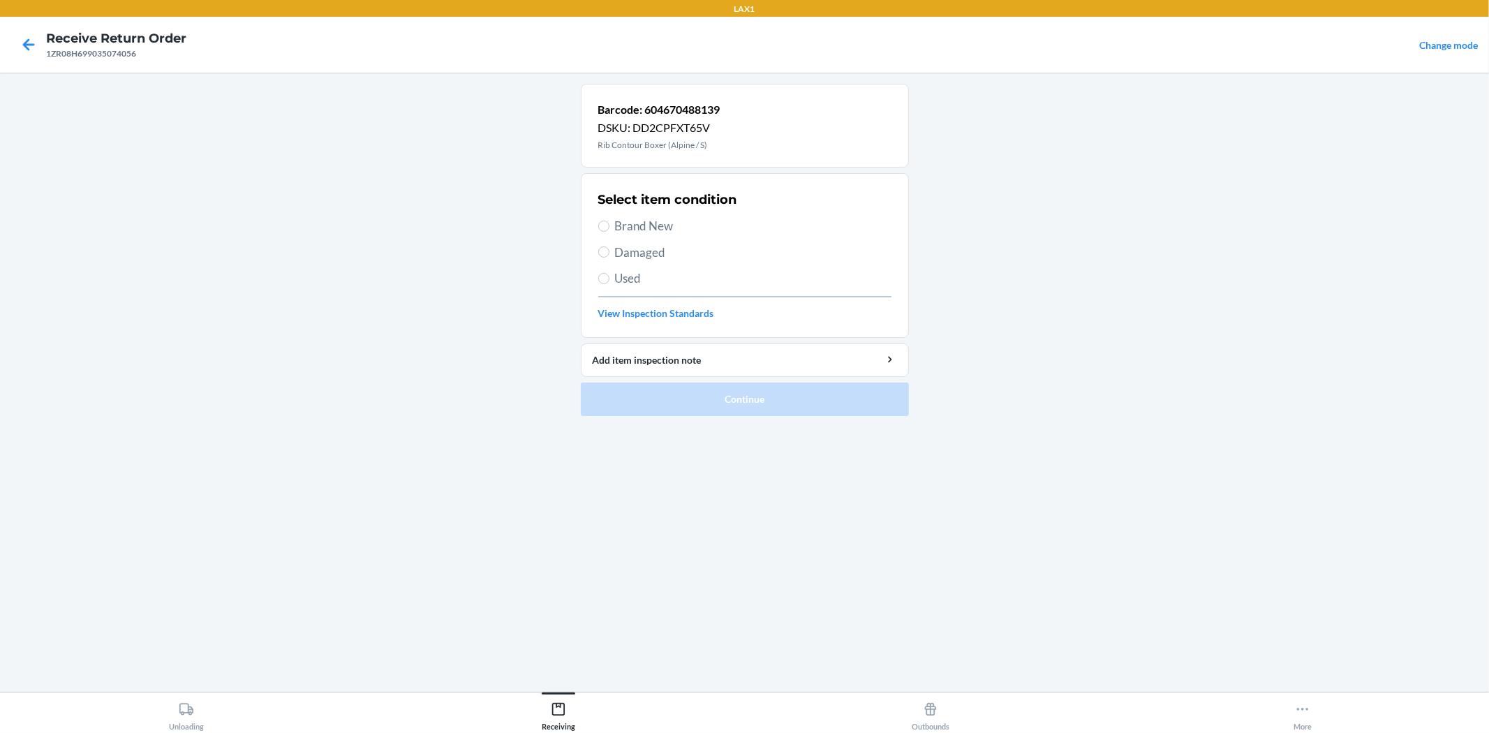
click at [658, 274] on span "Used" at bounding box center [753, 278] width 276 height 18
click at [609, 274] on input "Used" at bounding box center [603, 278] width 11 height 11
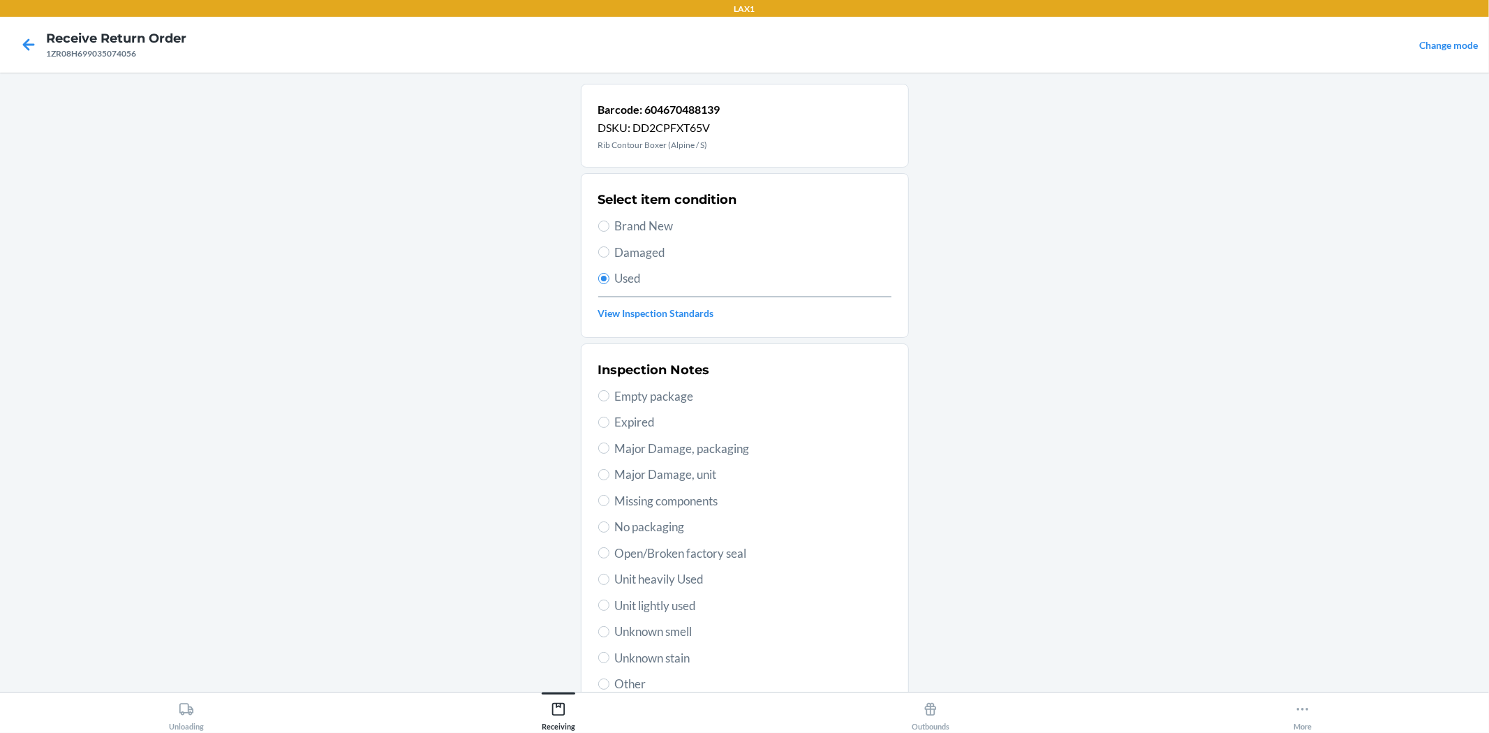
click at [675, 610] on span "Unit lightly used" at bounding box center [753, 606] width 276 height 18
click at [609, 610] on input "Unit lightly used" at bounding box center [603, 605] width 11 height 11
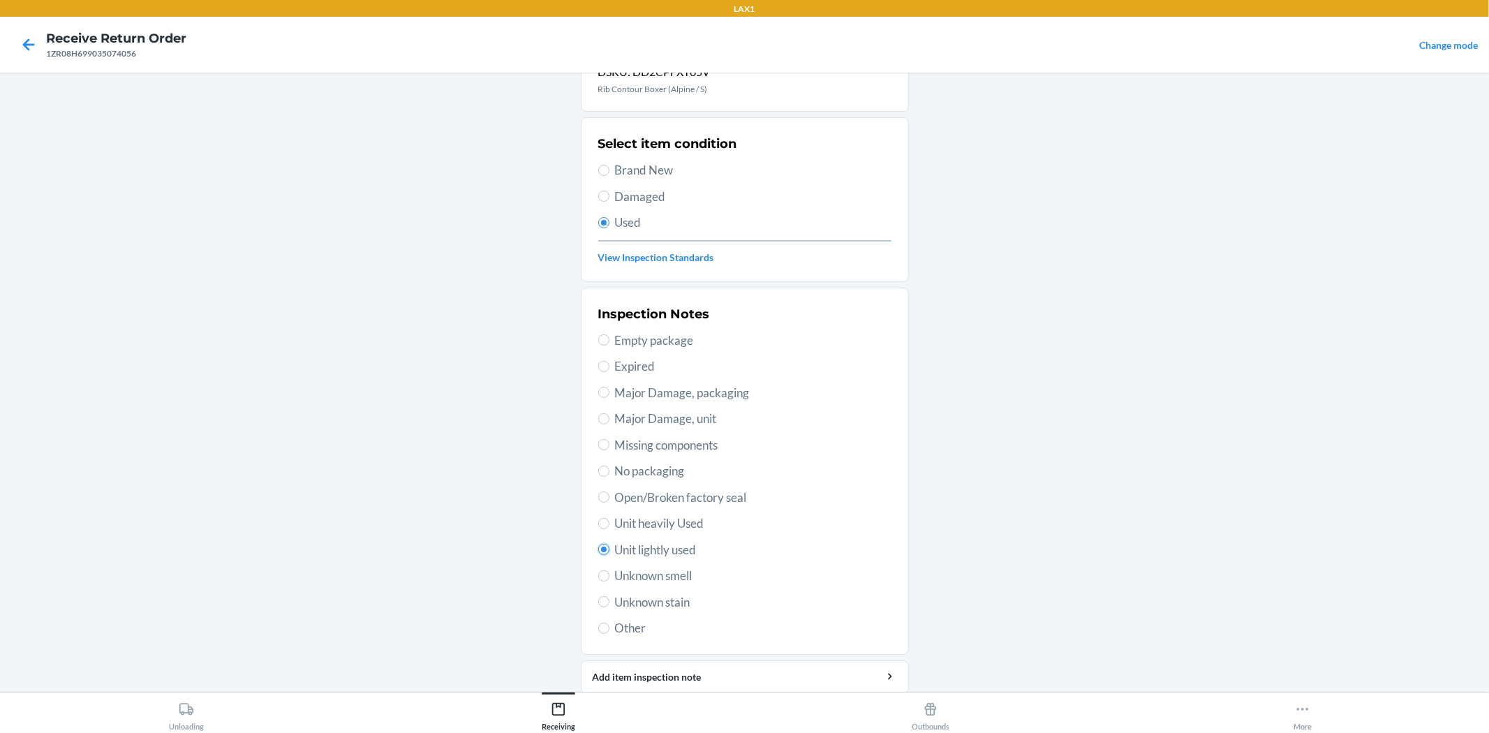
scroll to position [107, 0]
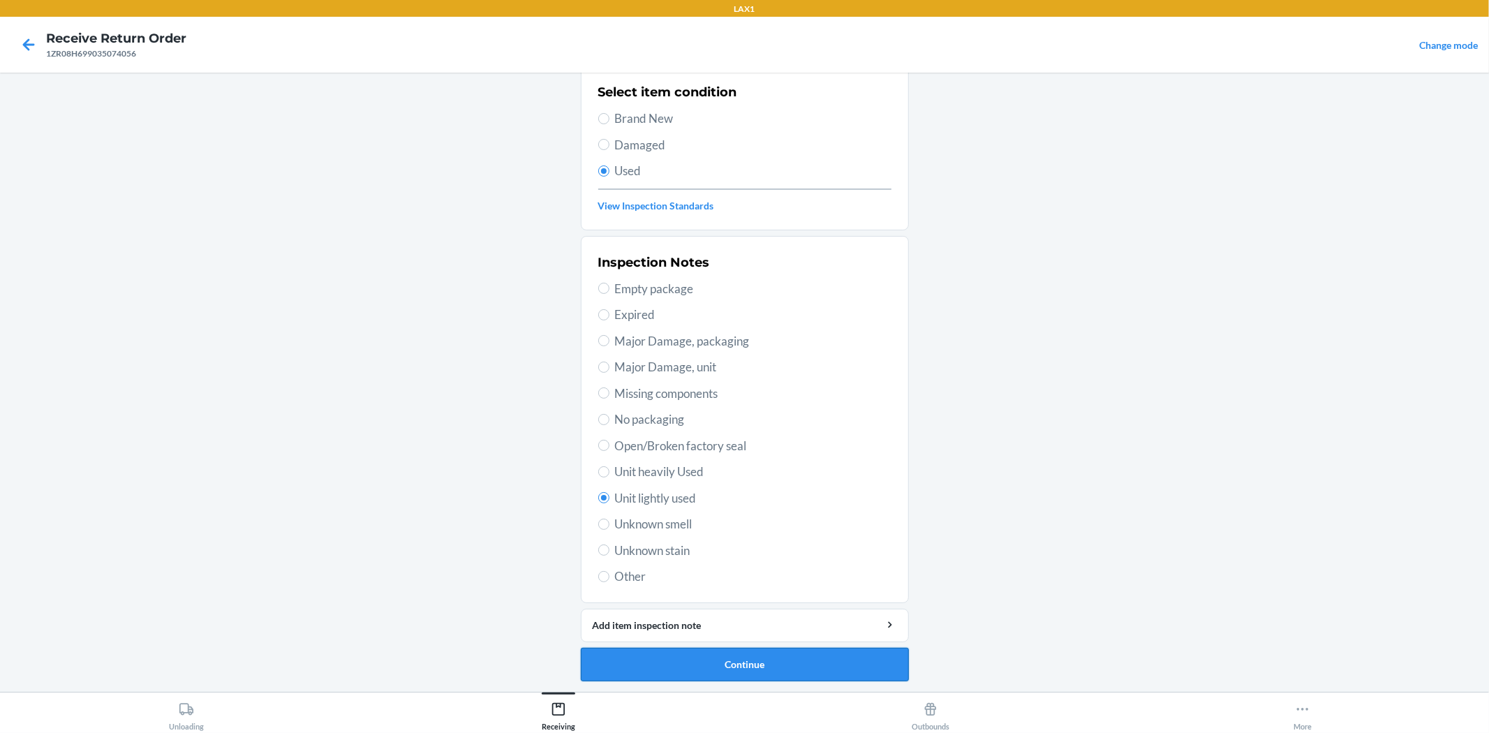
click at [794, 660] on button "Continue" at bounding box center [745, 665] width 328 height 34
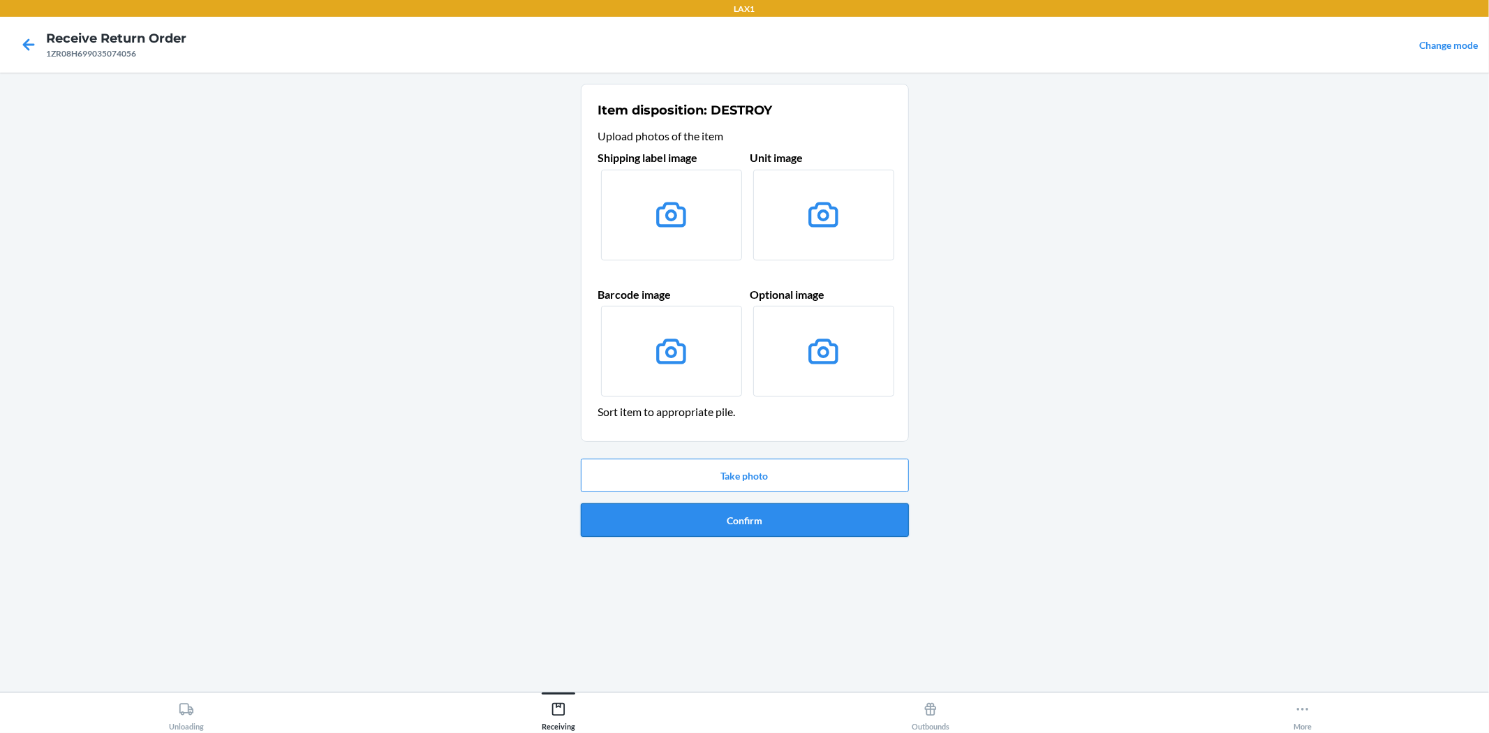
click at [883, 524] on button "Confirm" at bounding box center [745, 520] width 328 height 34
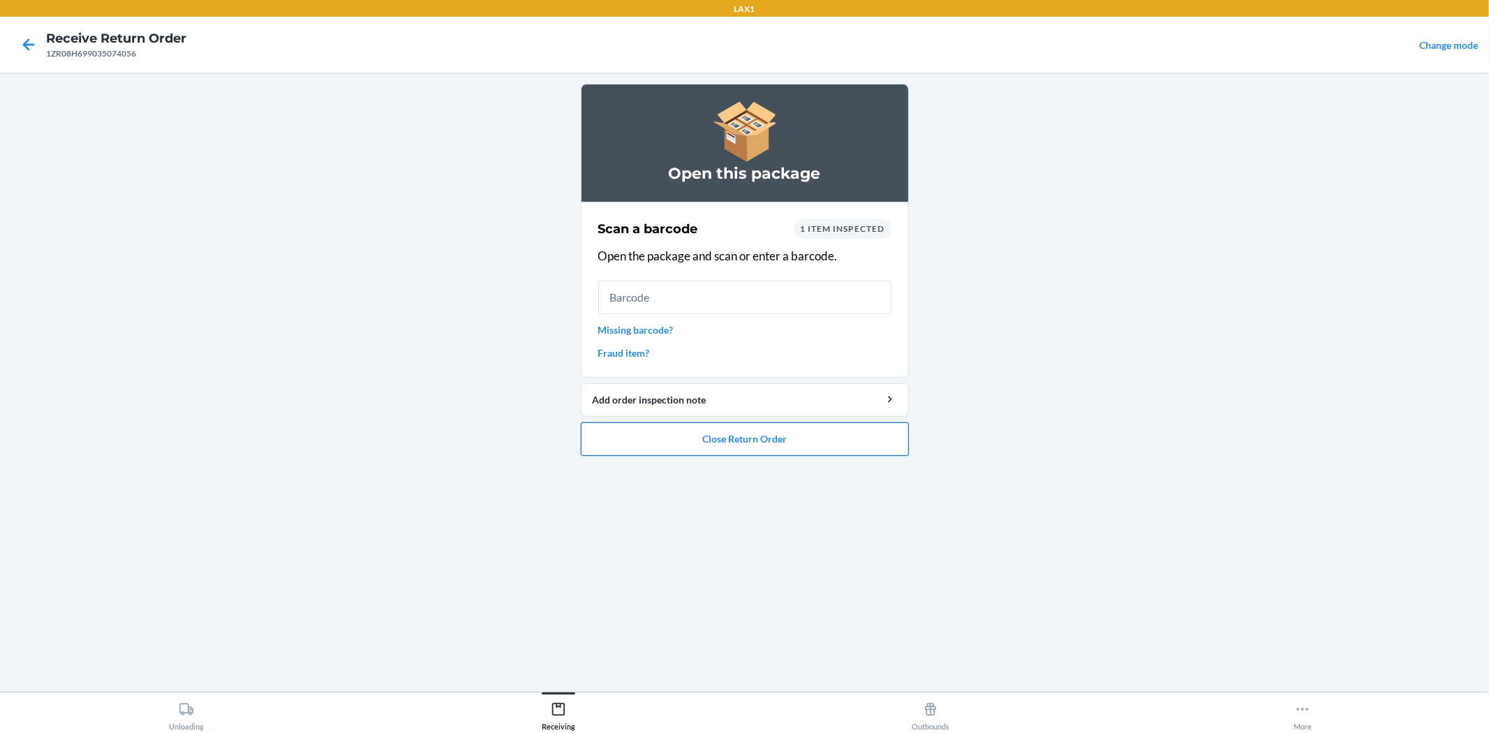
click at [780, 437] on button "Close Return Order" at bounding box center [745, 439] width 328 height 34
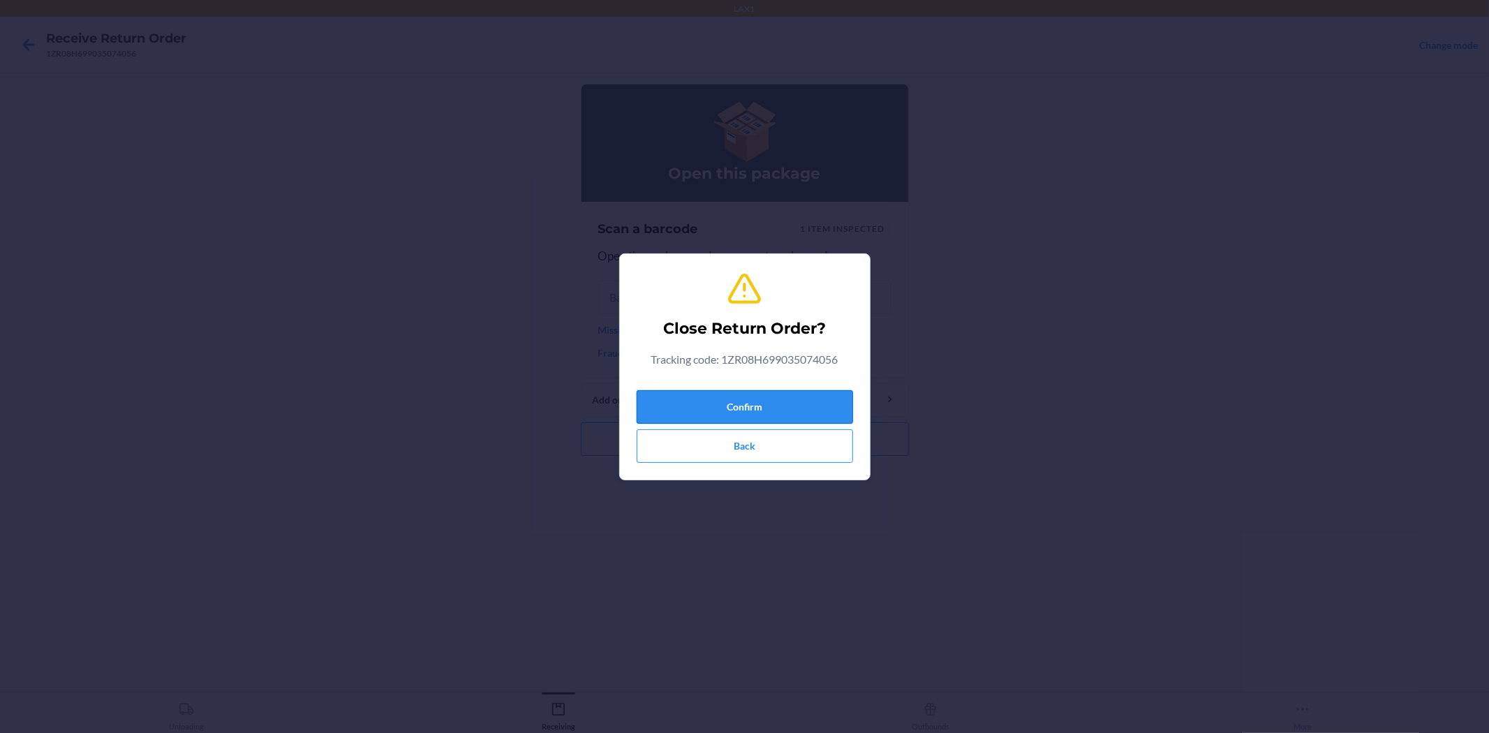
click at [787, 405] on button "Confirm" at bounding box center [745, 407] width 216 height 34
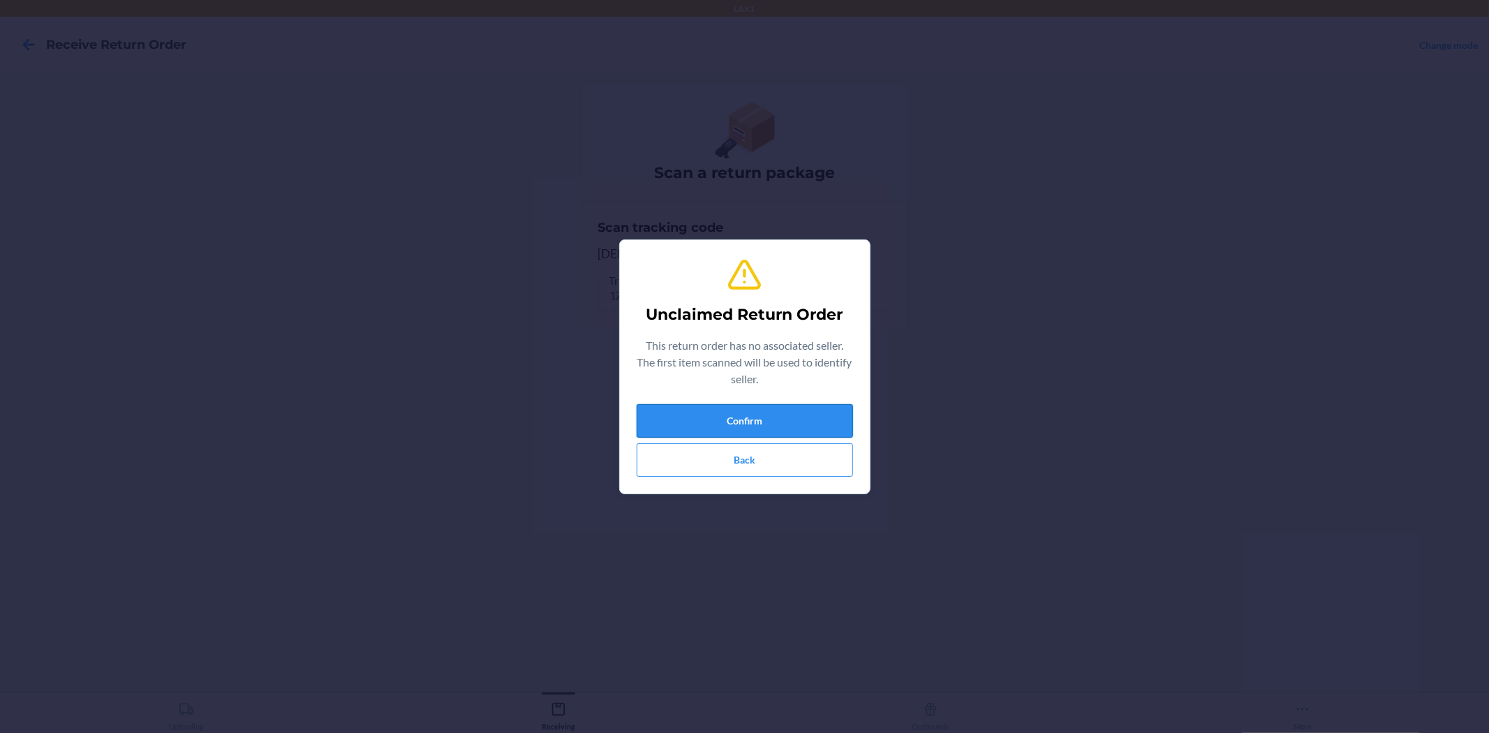
click at [785, 417] on button "Confirm" at bounding box center [745, 421] width 216 height 34
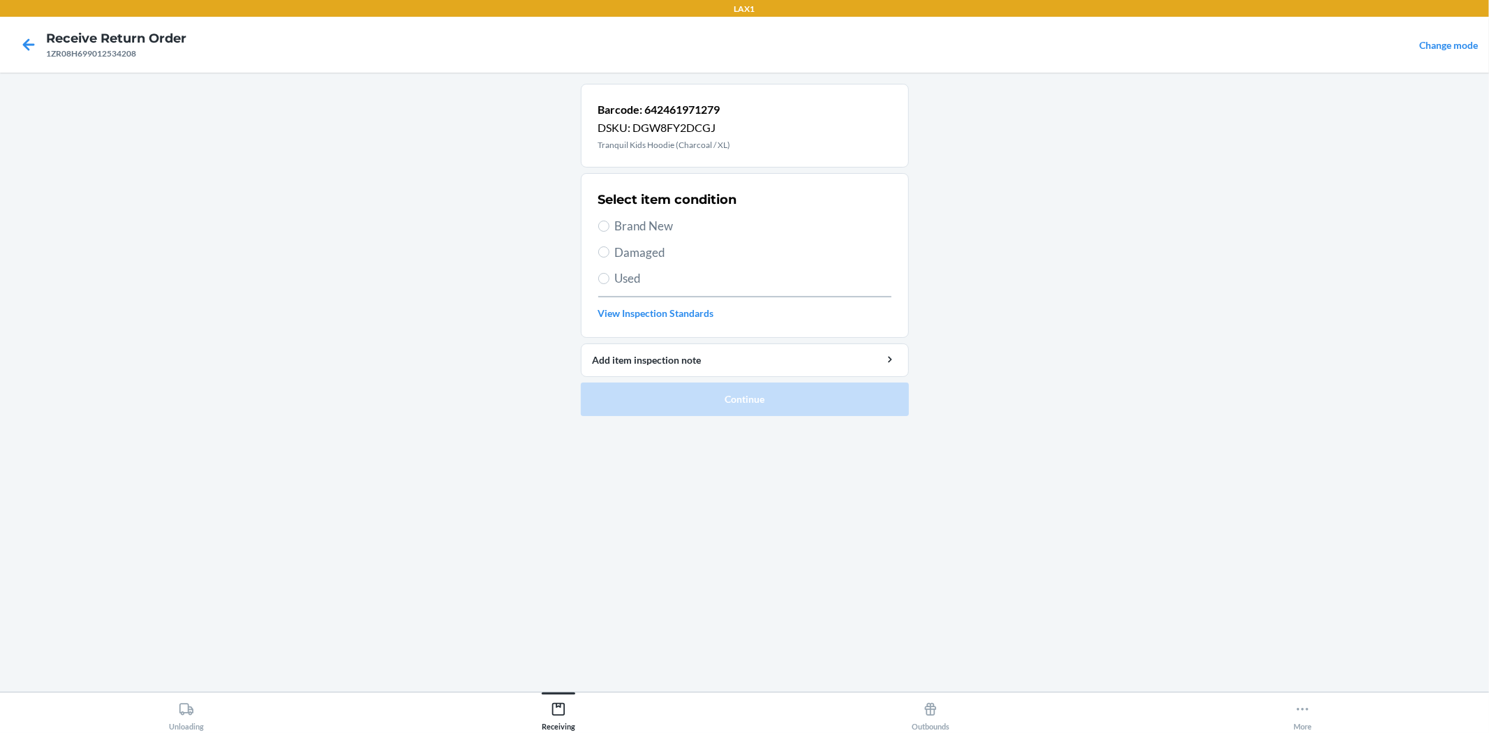
click at [625, 281] on span "Used" at bounding box center [753, 278] width 276 height 18
click at [609, 281] on input "Used" at bounding box center [603, 278] width 11 height 11
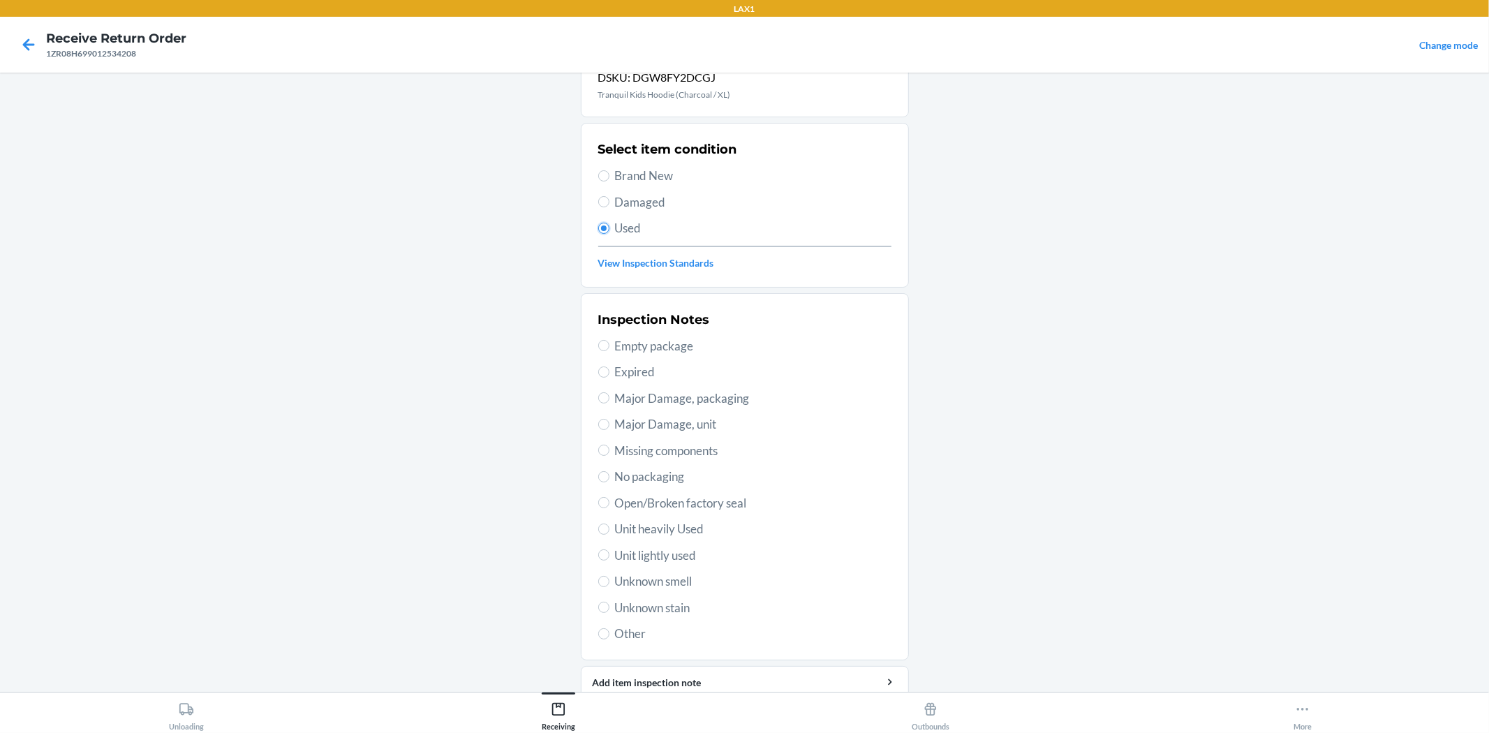
scroll to position [77, 0]
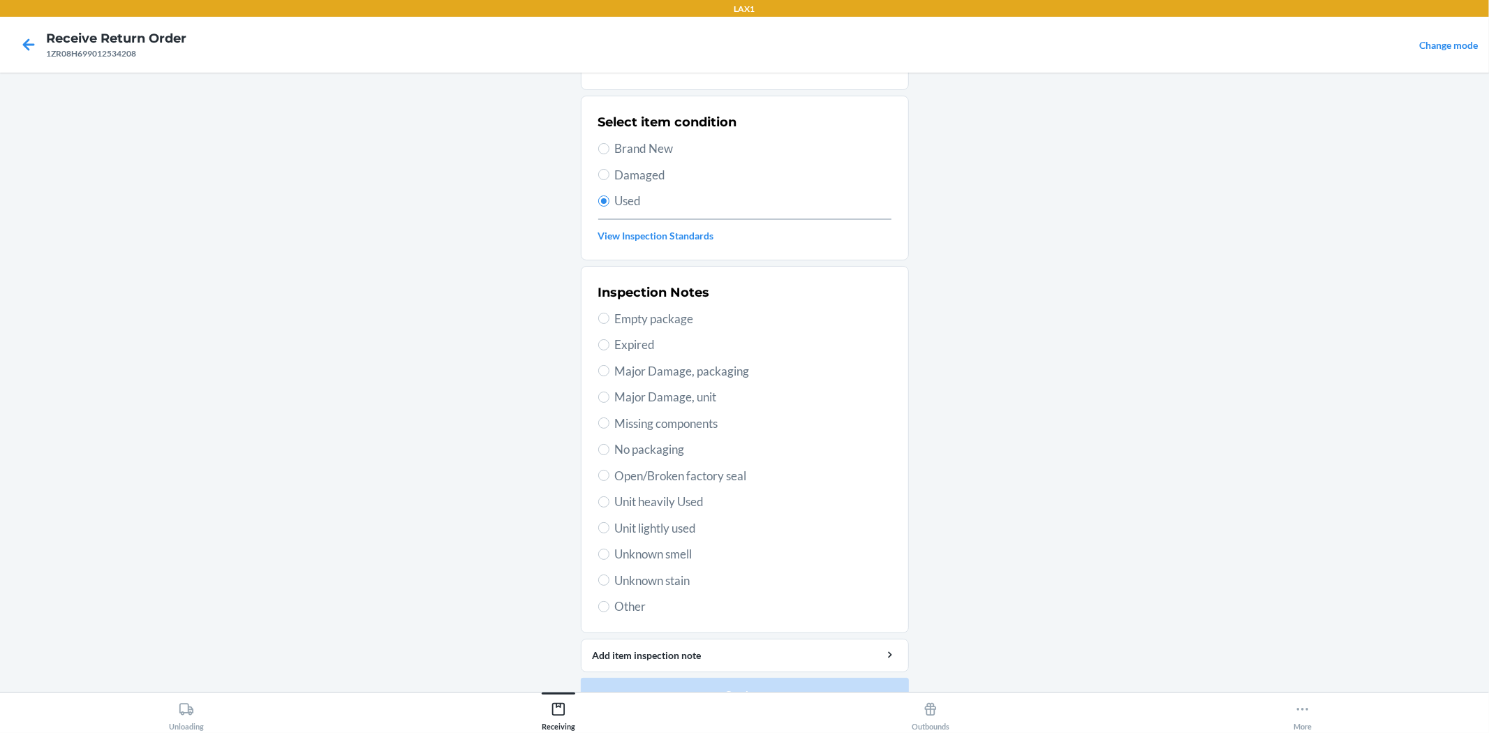
click at [678, 528] on span "Unit lightly used" at bounding box center [753, 528] width 276 height 18
click at [609, 528] on input "Unit lightly used" at bounding box center [603, 527] width 11 height 11
click at [737, 678] on button "Continue" at bounding box center [745, 695] width 328 height 34
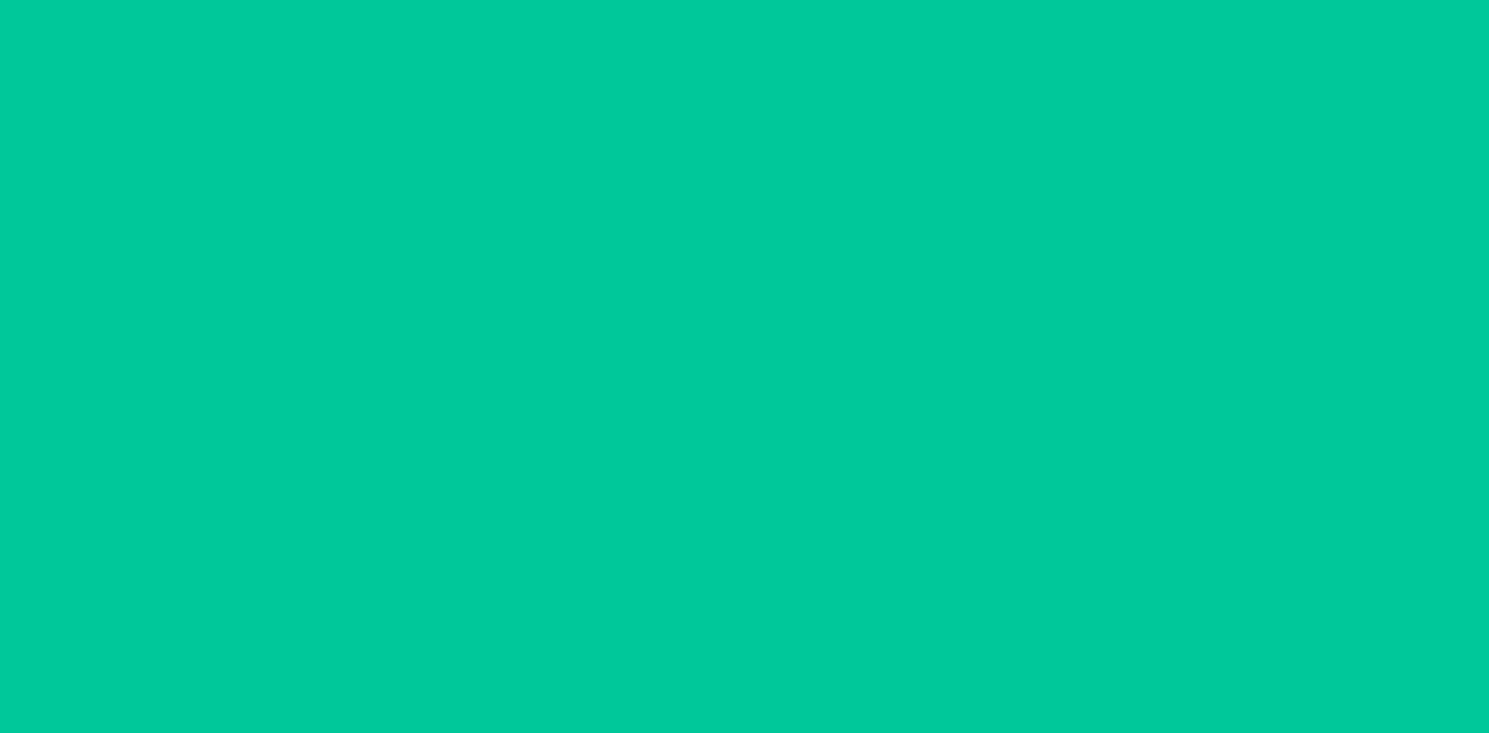
scroll to position [0, 0]
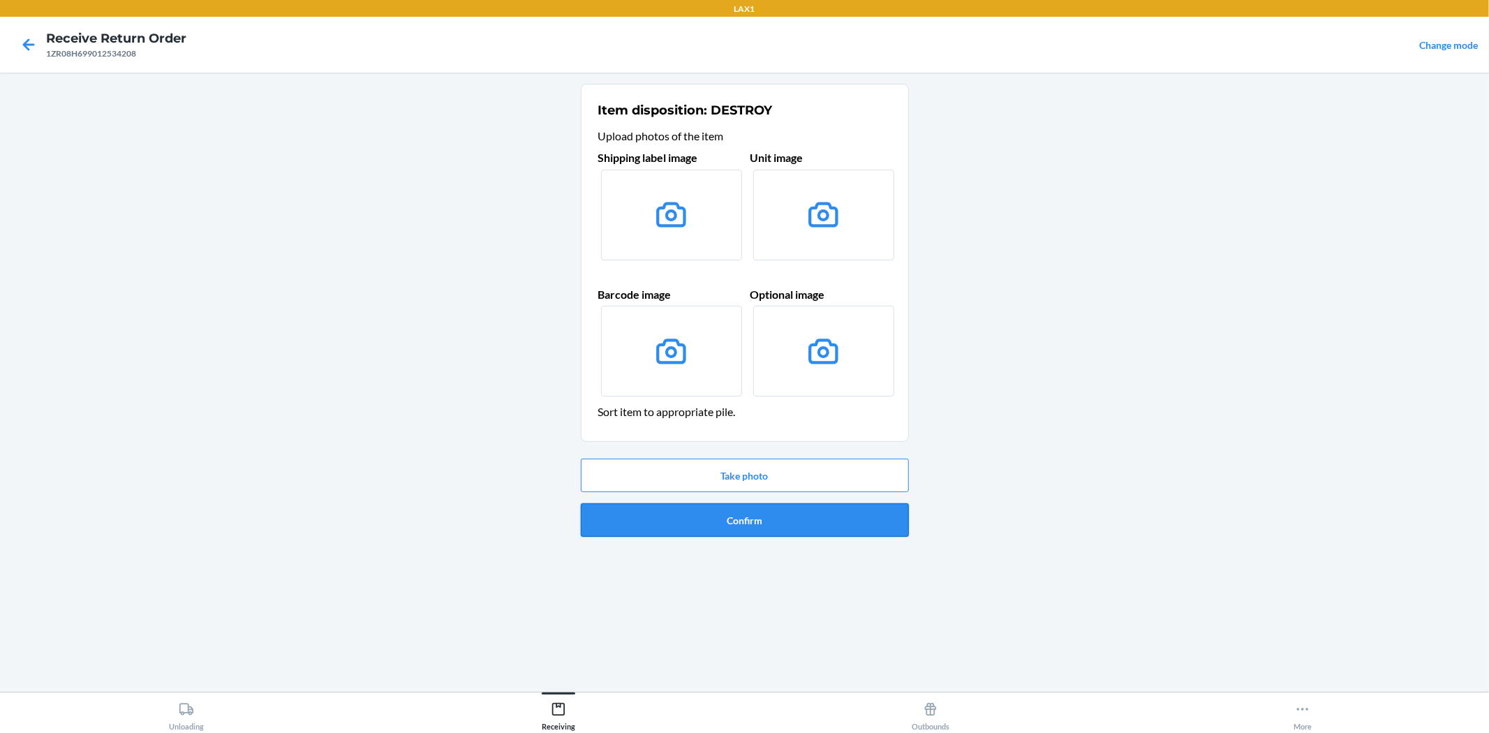
click at [739, 517] on button "Confirm" at bounding box center [745, 520] width 328 height 34
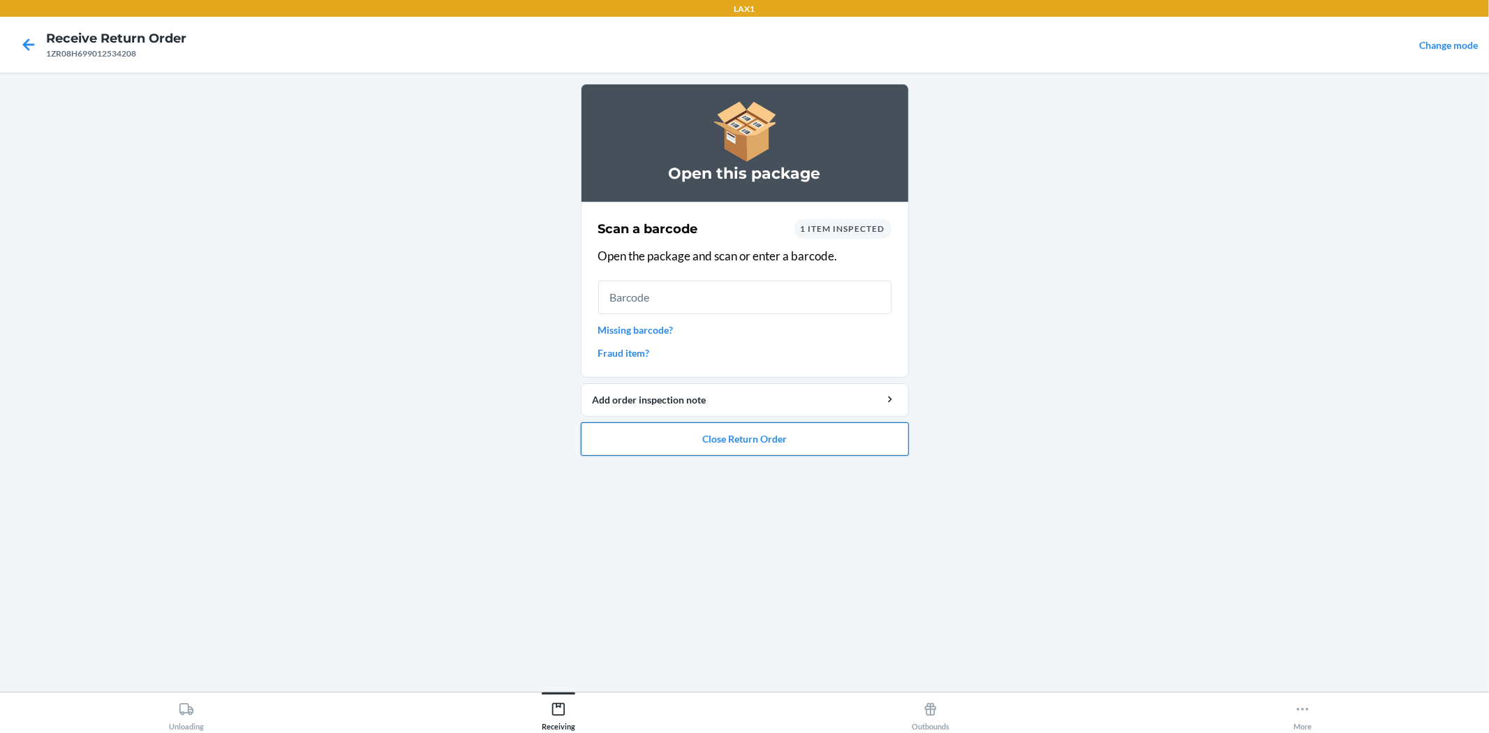
click at [688, 434] on button "Close Return Order" at bounding box center [745, 439] width 328 height 34
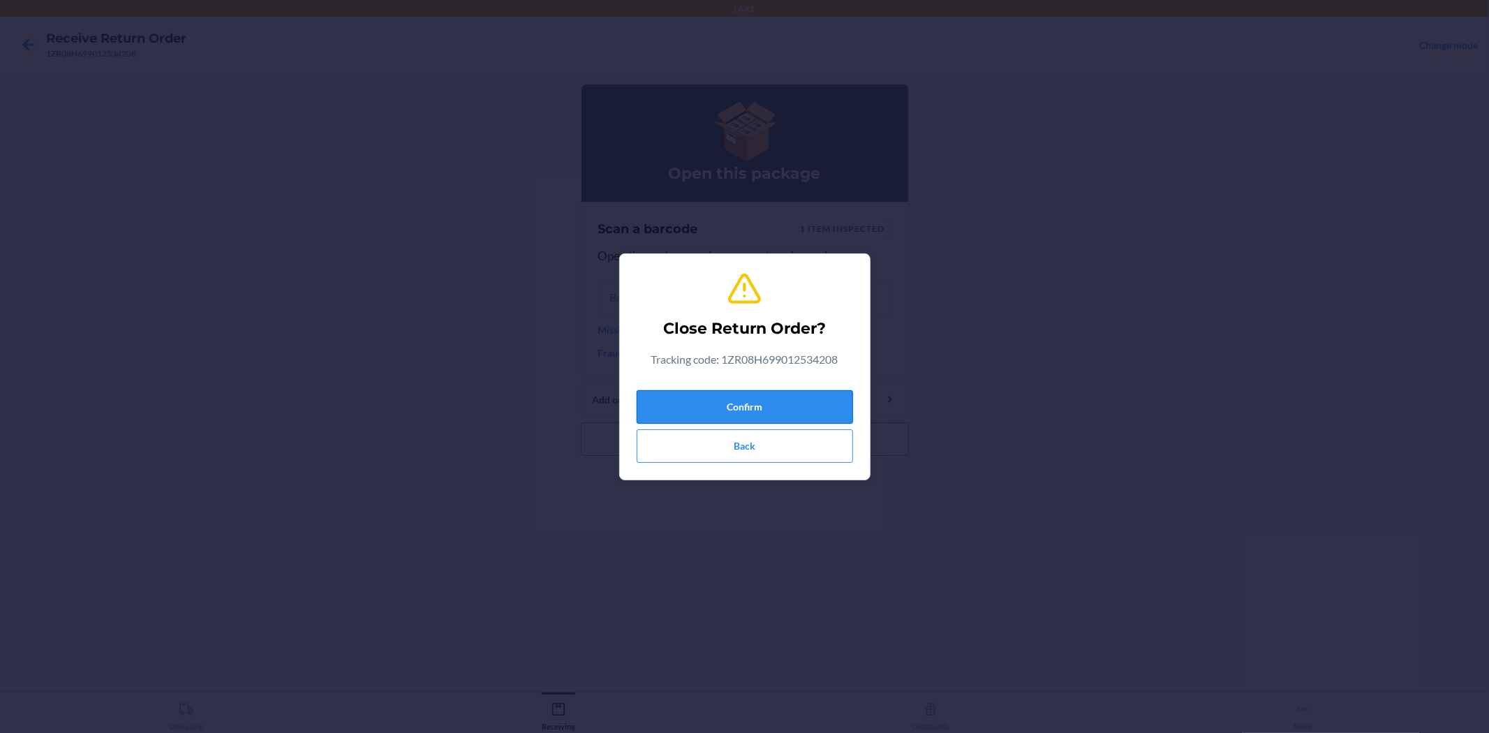
click at [741, 399] on button "Confirm" at bounding box center [745, 407] width 216 height 34
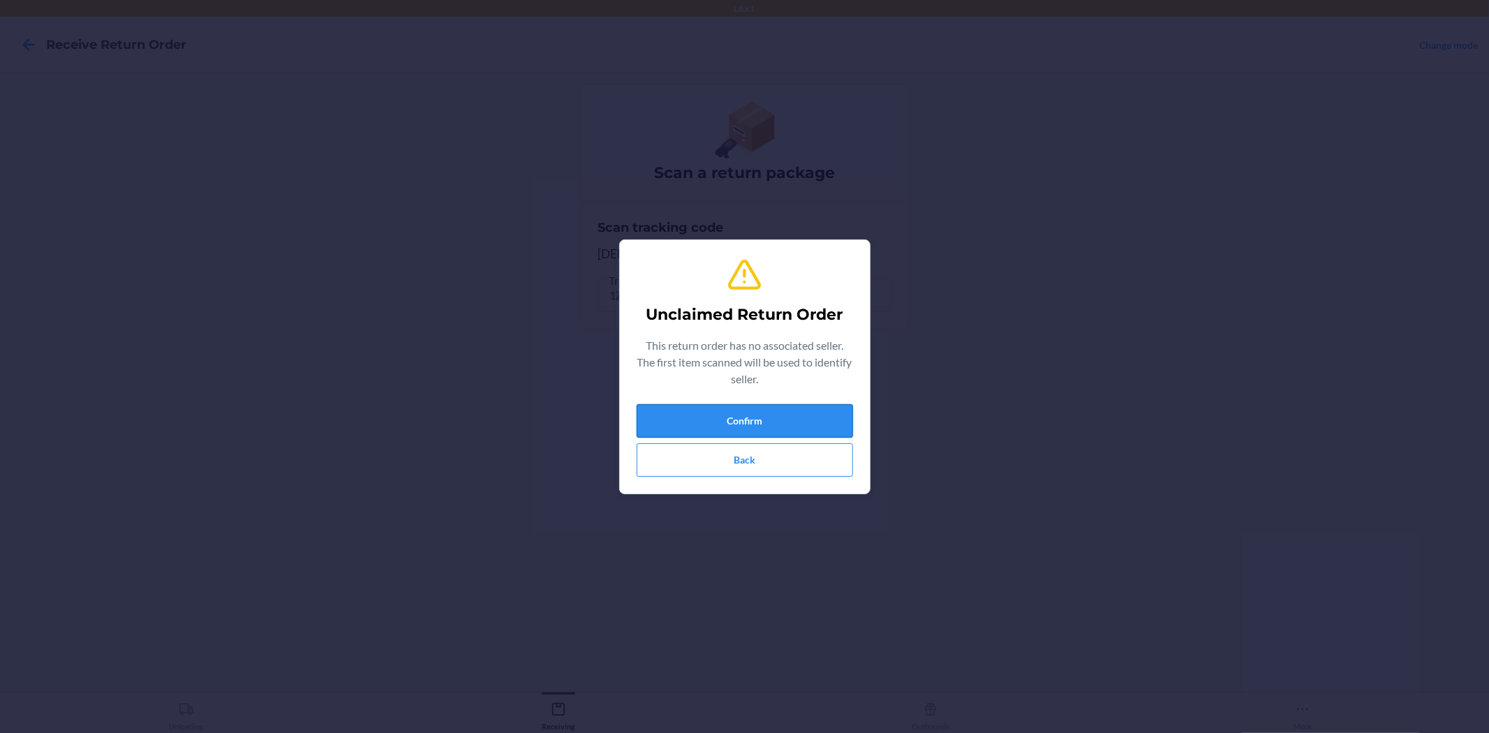
click at [764, 423] on button "Confirm" at bounding box center [745, 421] width 216 height 34
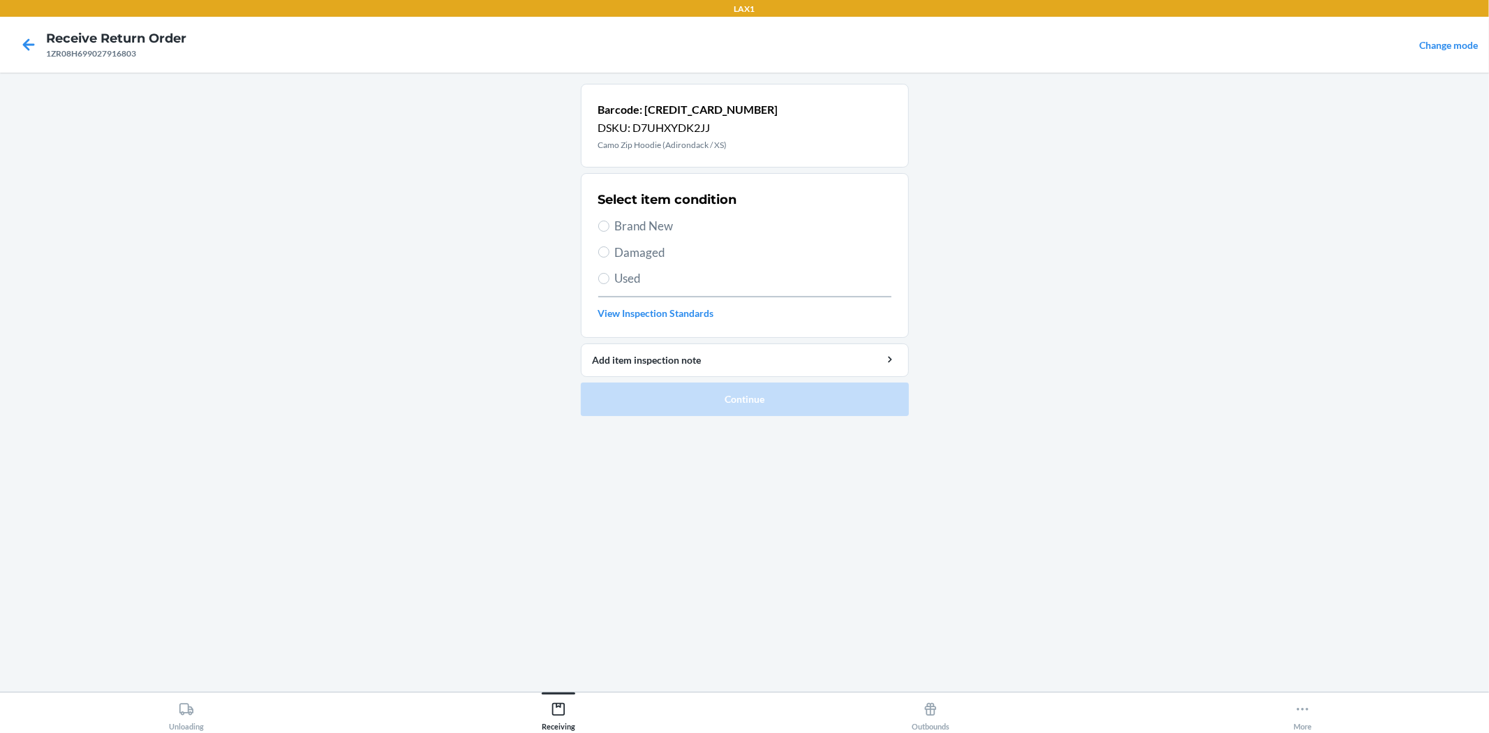
click at [639, 283] on span "Used" at bounding box center [753, 278] width 276 height 18
click at [609, 283] on input "Used" at bounding box center [603, 278] width 11 height 11
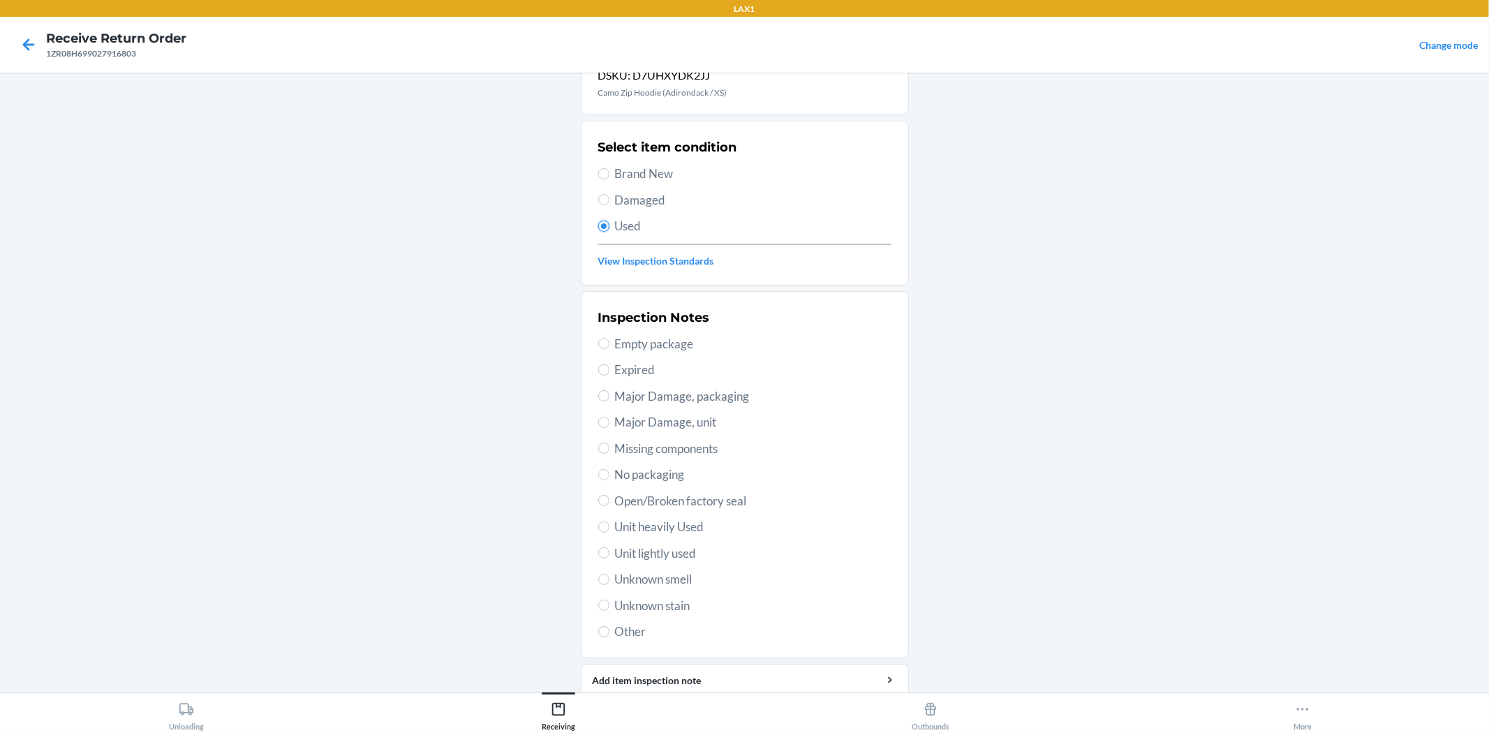
scroll to position [107, 0]
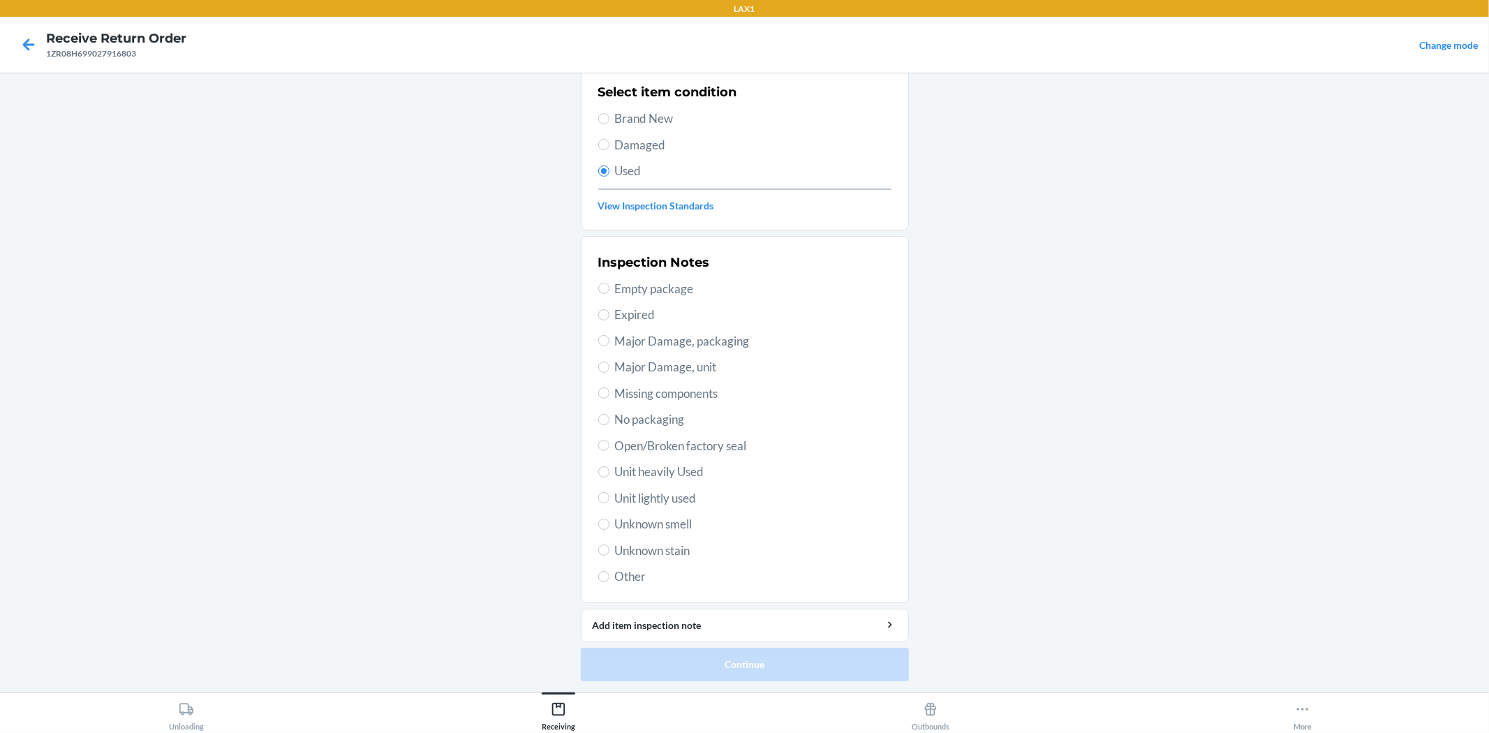
click at [676, 497] on span "Unit lightly used" at bounding box center [753, 498] width 276 height 18
click at [609, 497] on input "Unit lightly used" at bounding box center [603, 497] width 11 height 11
click at [768, 651] on button "Continue" at bounding box center [745, 665] width 328 height 34
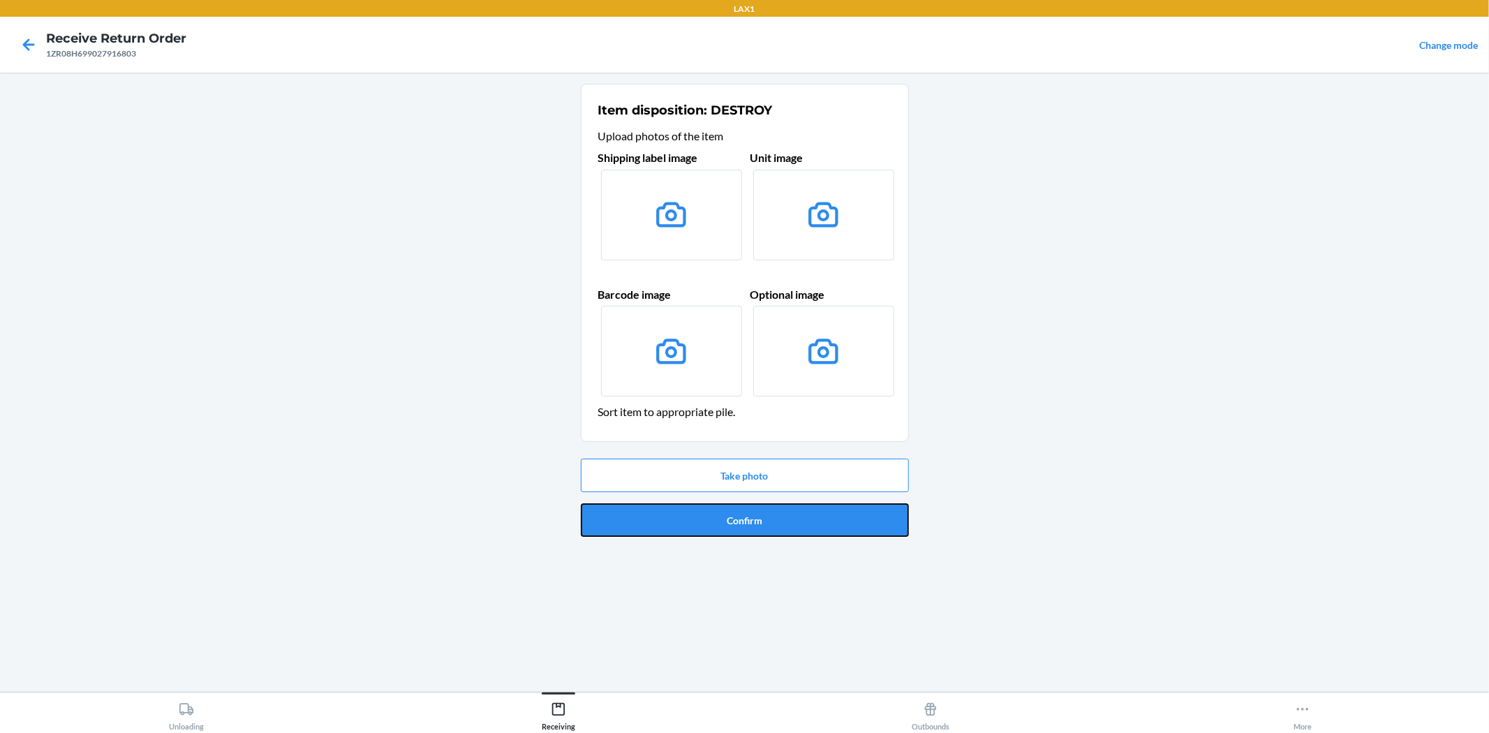
click at [712, 528] on button "Confirm" at bounding box center [745, 520] width 328 height 34
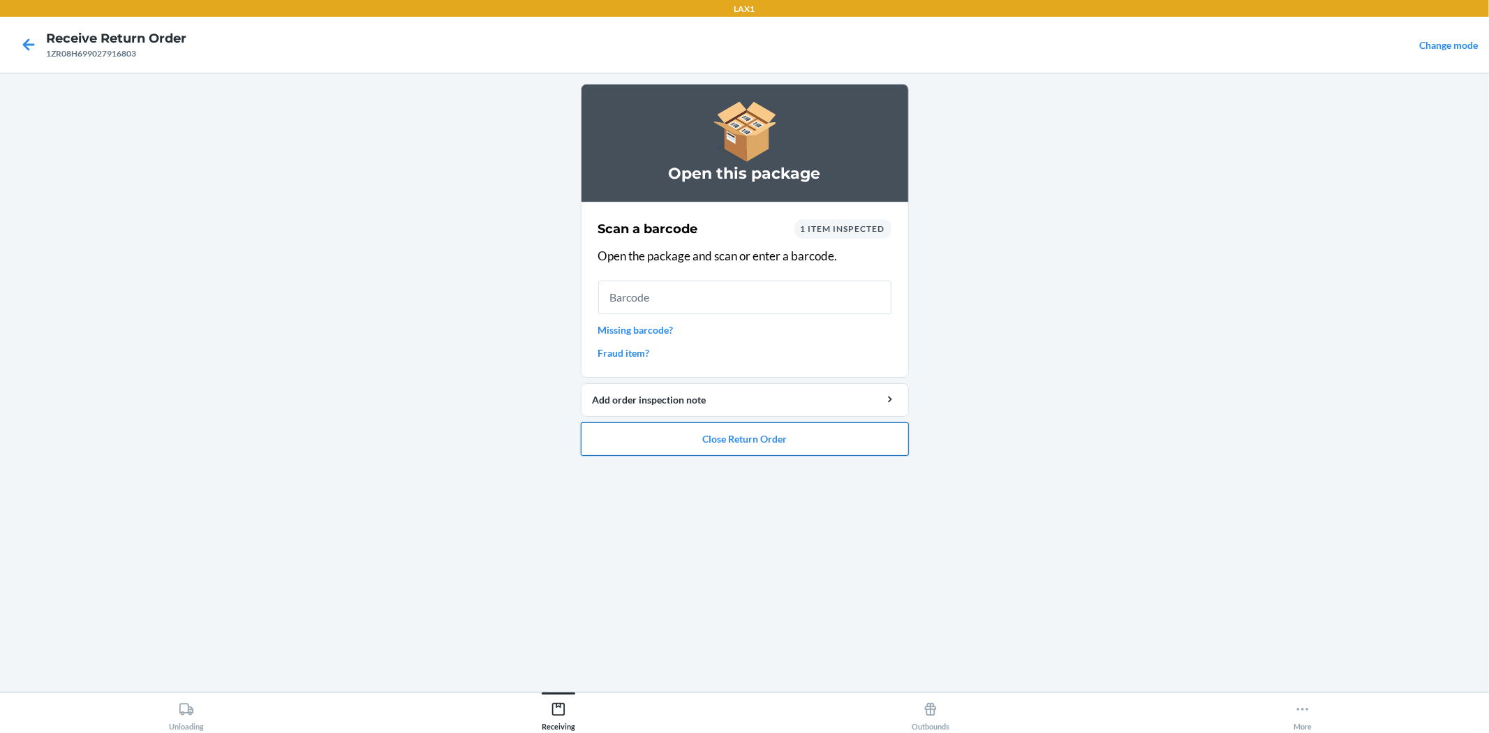
click at [780, 427] on button "Close Return Order" at bounding box center [745, 439] width 328 height 34
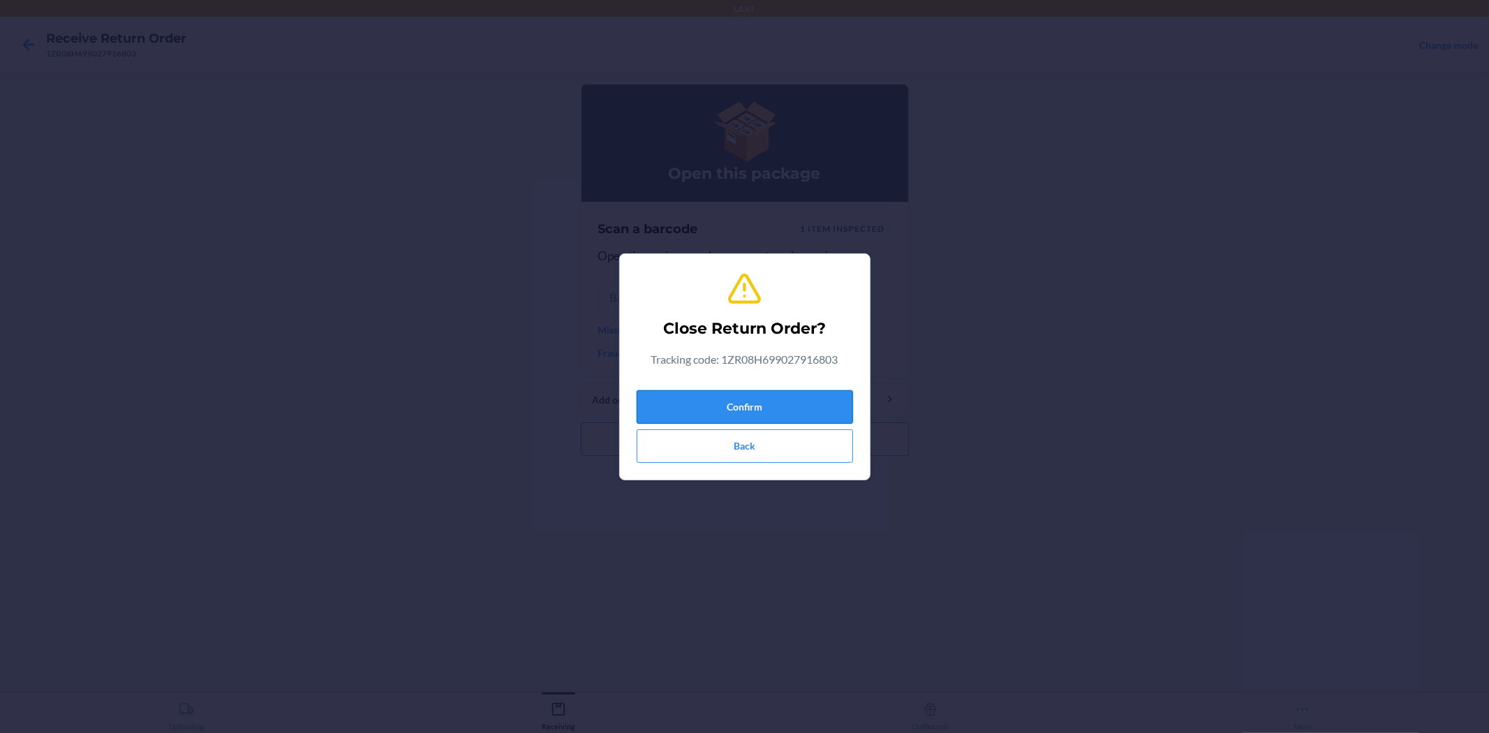
click at [828, 401] on button "Confirm" at bounding box center [745, 407] width 216 height 34
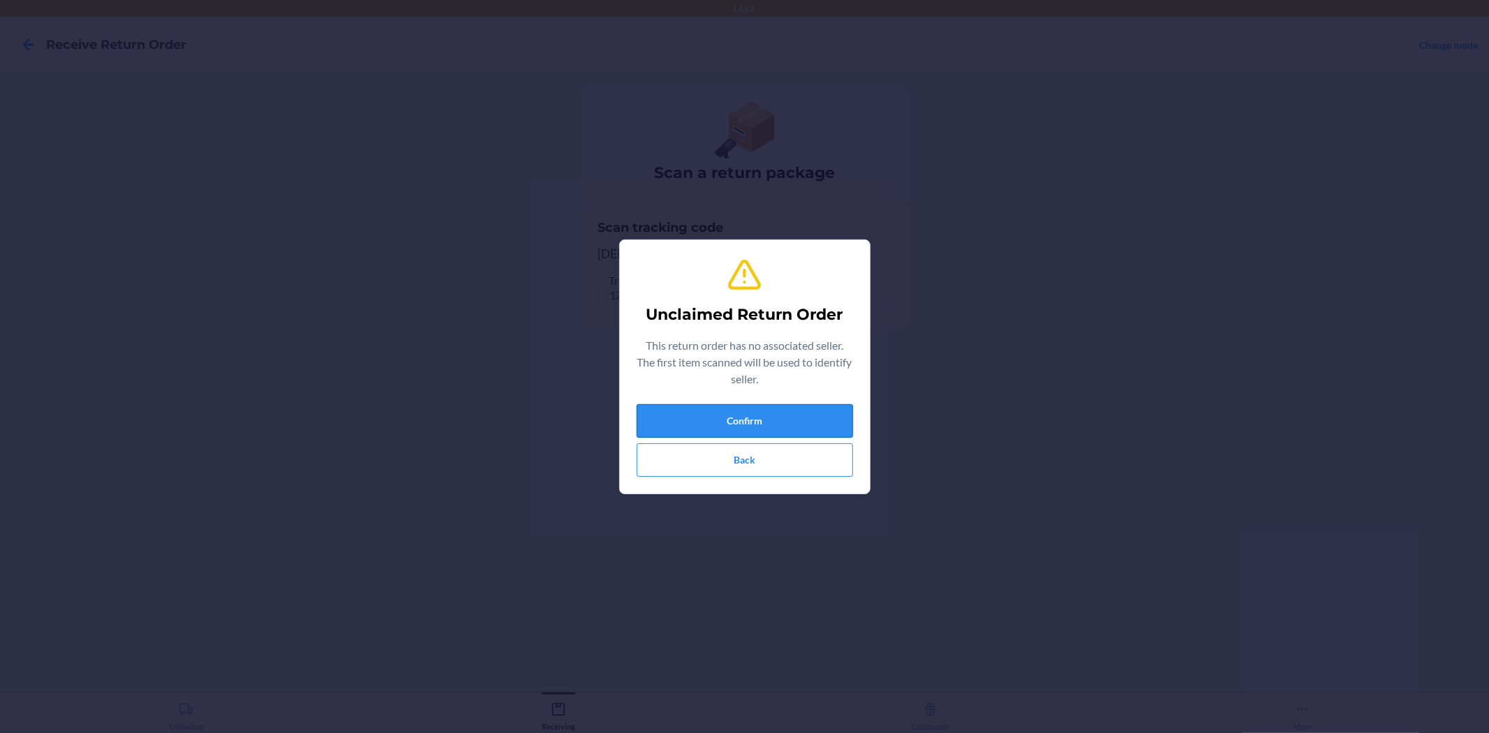
click at [783, 410] on button "Confirm" at bounding box center [745, 421] width 216 height 34
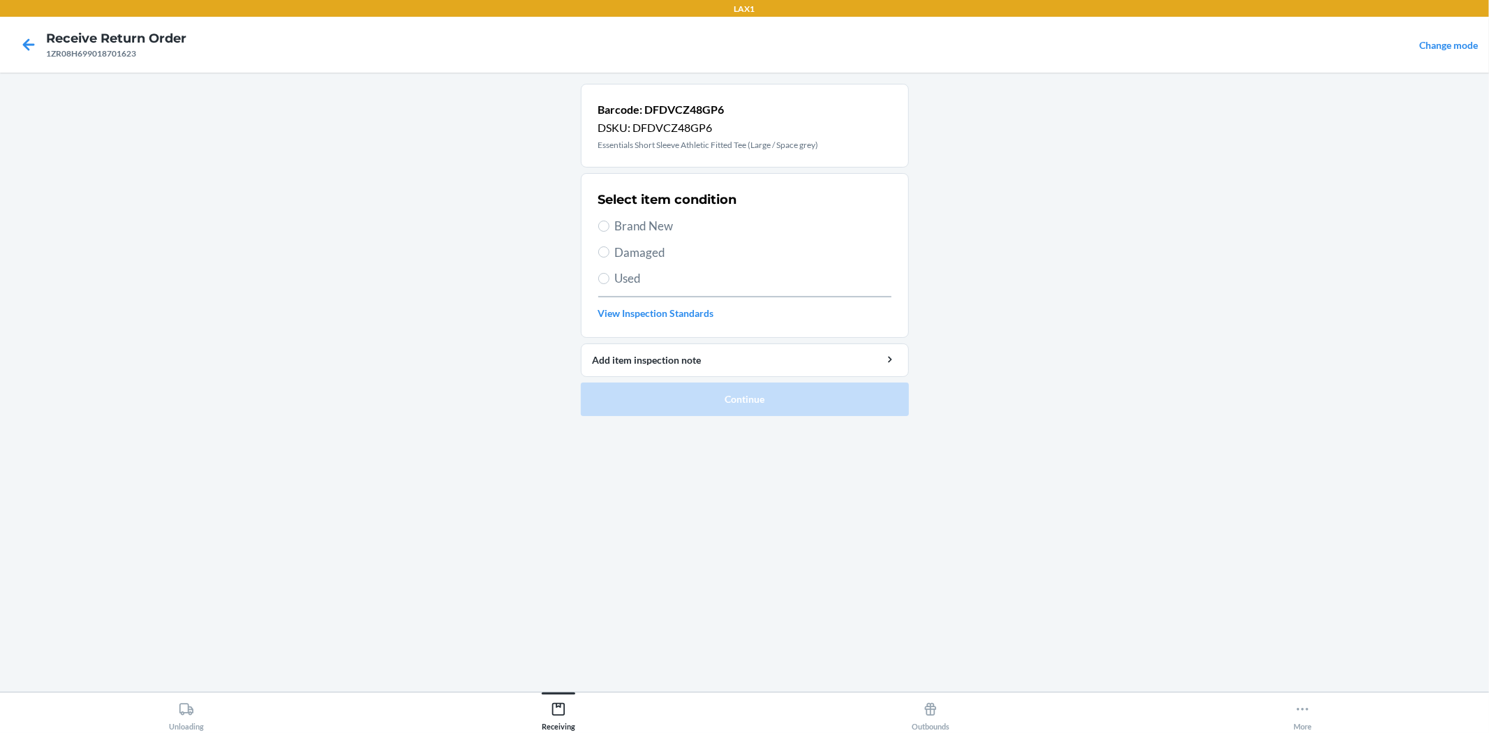
click at [610, 276] on label "Used" at bounding box center [744, 278] width 293 height 18
click at [609, 276] on input "Used" at bounding box center [603, 278] width 11 height 11
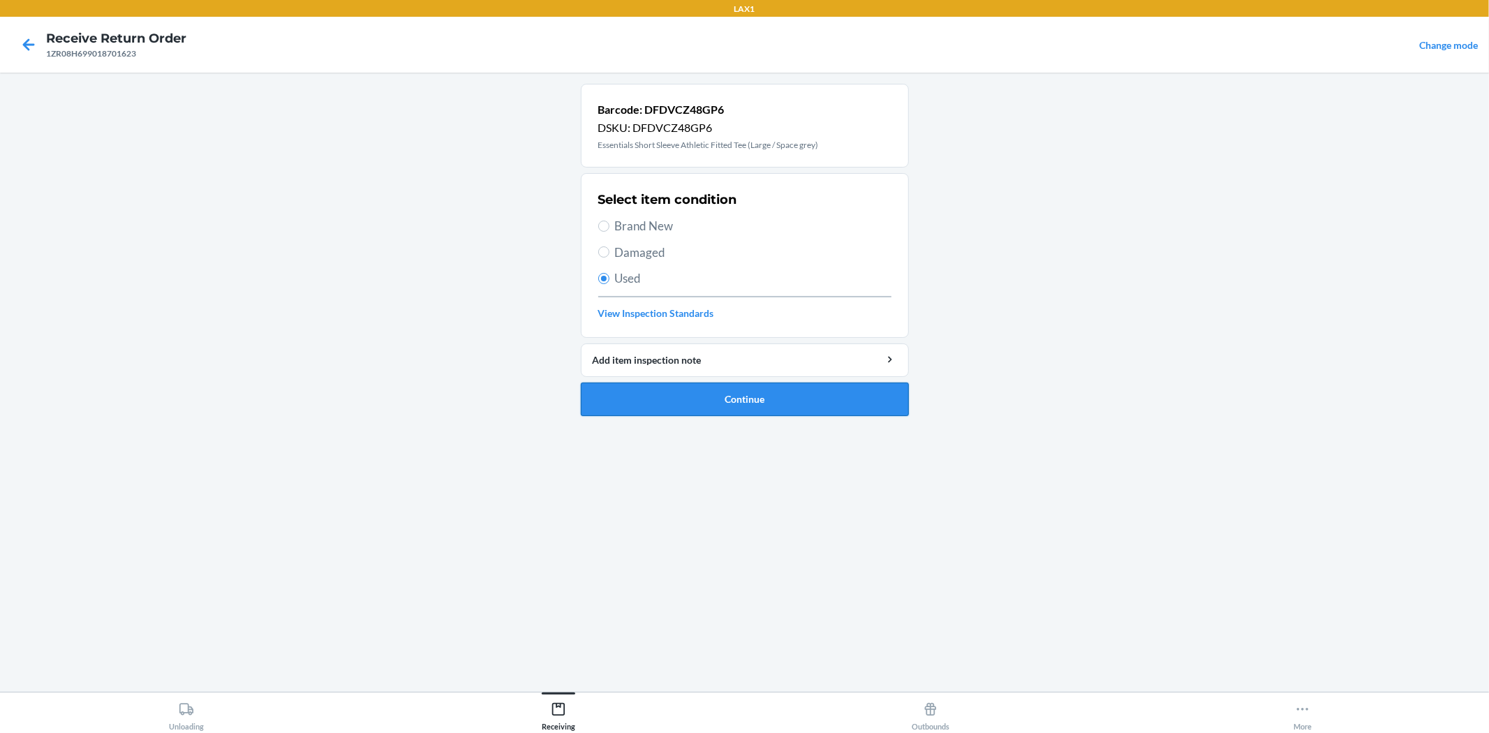
click at [690, 406] on button "Continue" at bounding box center [745, 400] width 328 height 34
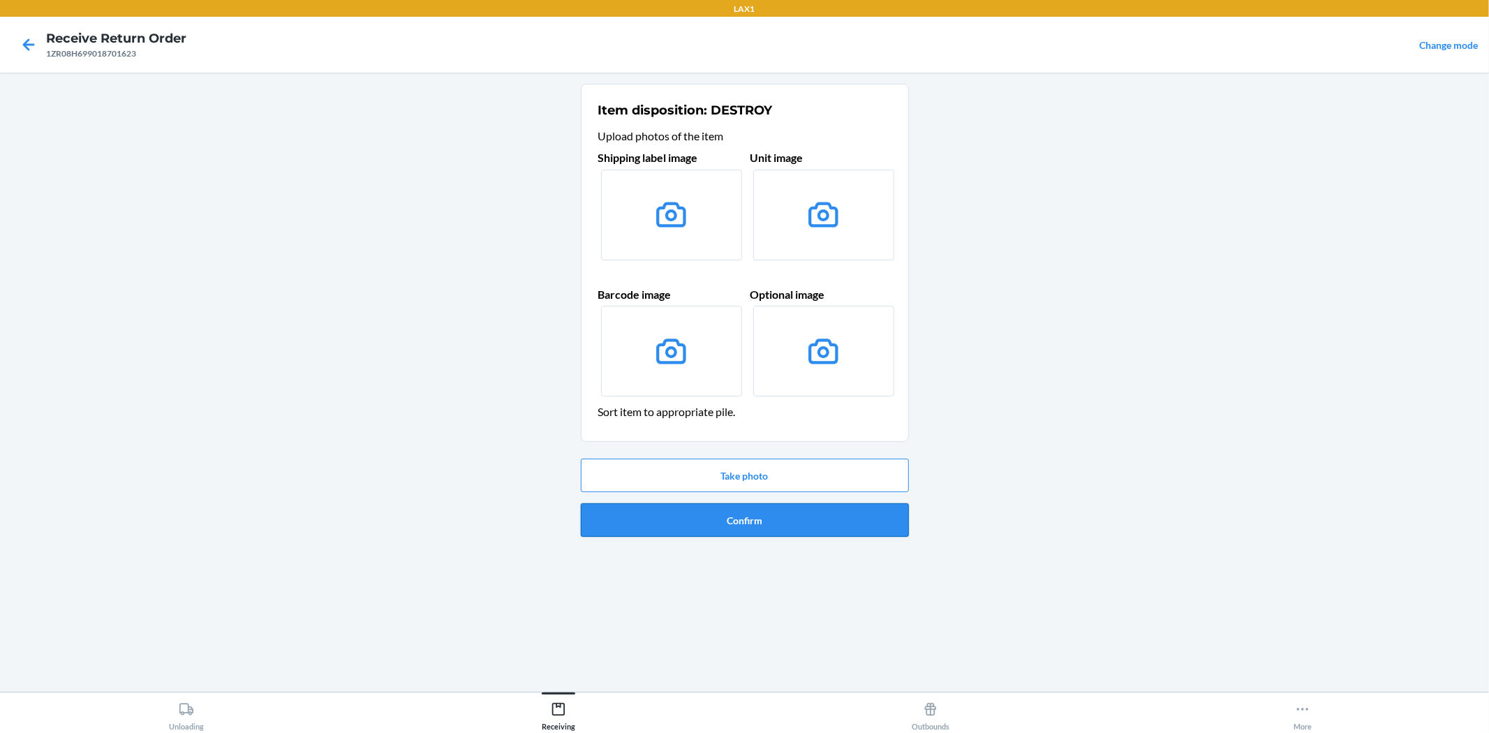
click at [727, 524] on button "Confirm" at bounding box center [745, 520] width 328 height 34
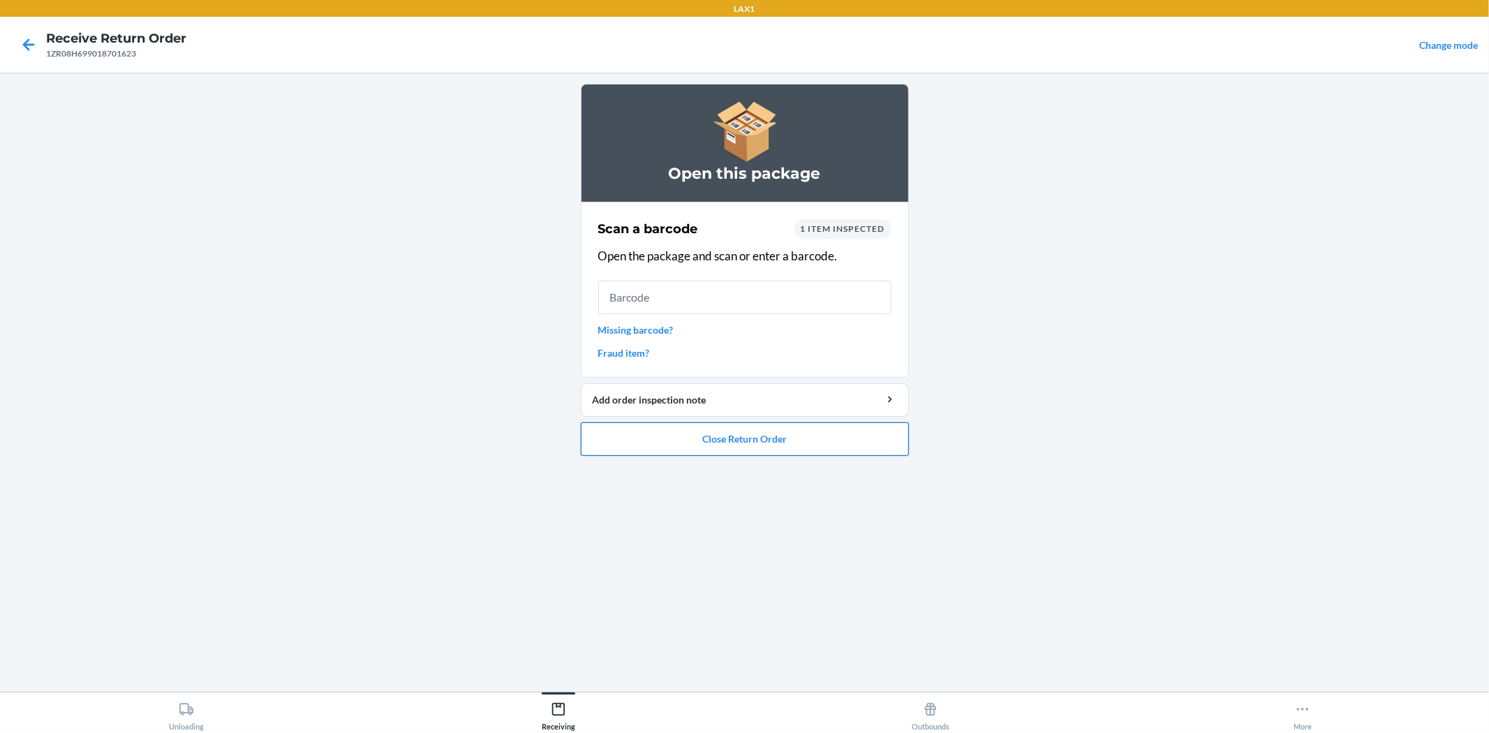
click at [746, 426] on button "Close Return Order" at bounding box center [745, 439] width 328 height 34
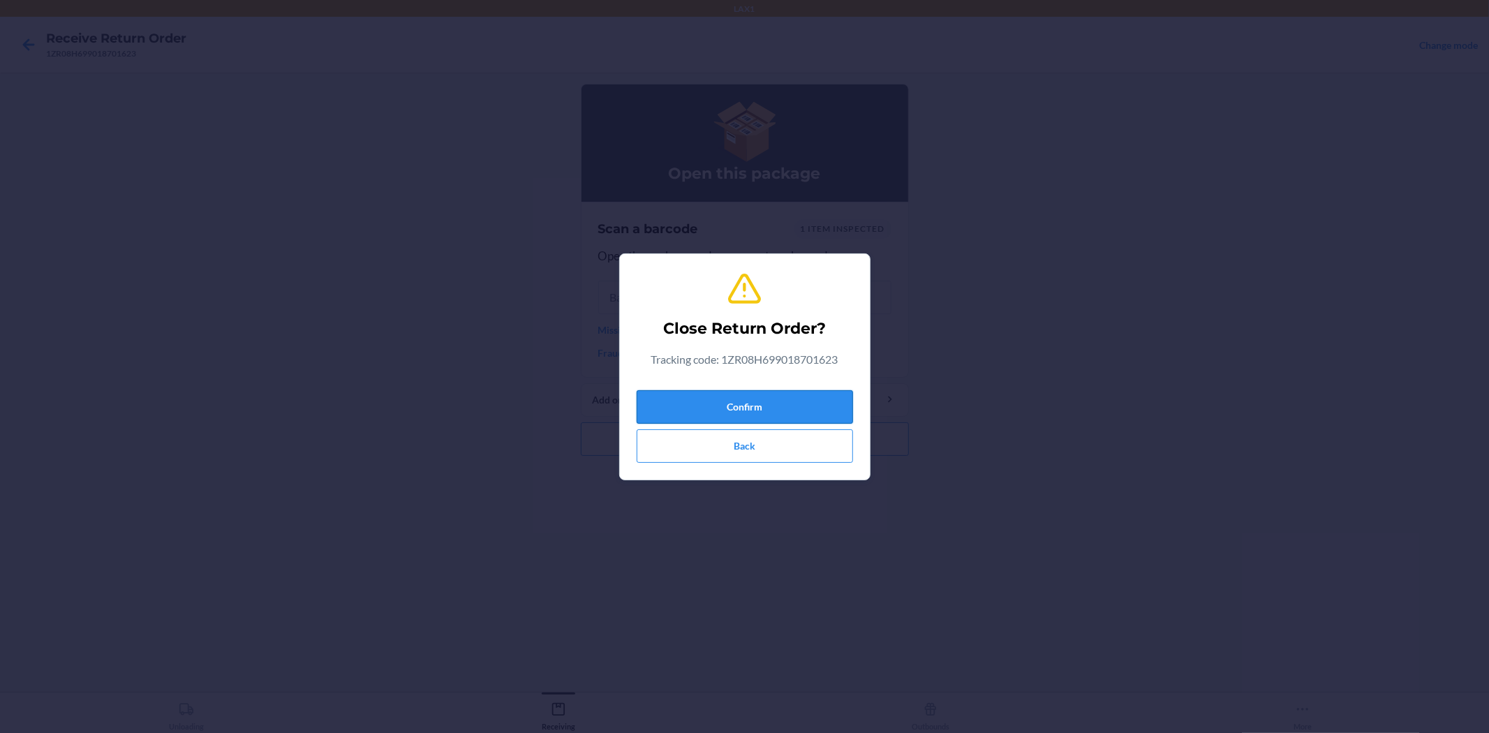
click at [768, 394] on button "Confirm" at bounding box center [745, 407] width 216 height 34
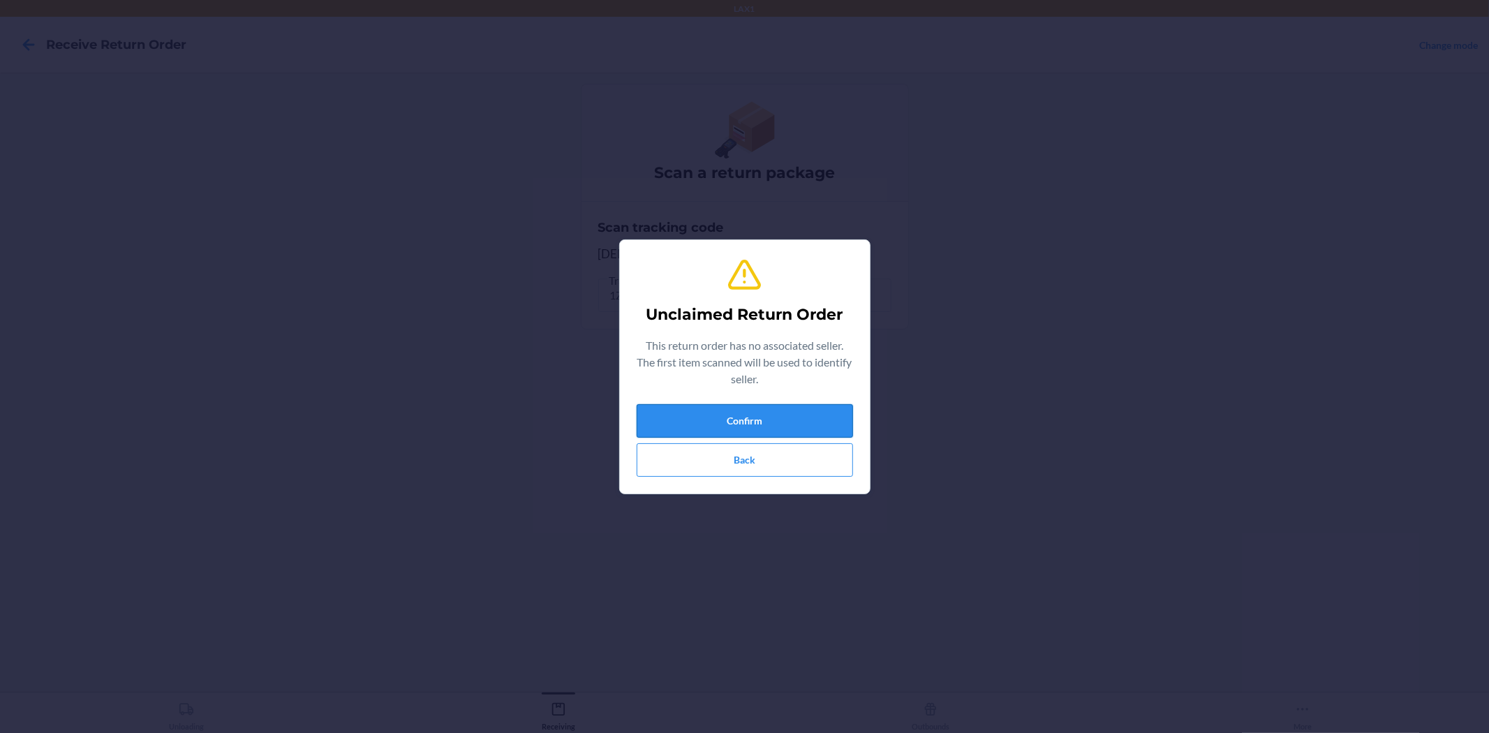
click at [780, 415] on button "Confirm" at bounding box center [745, 421] width 216 height 34
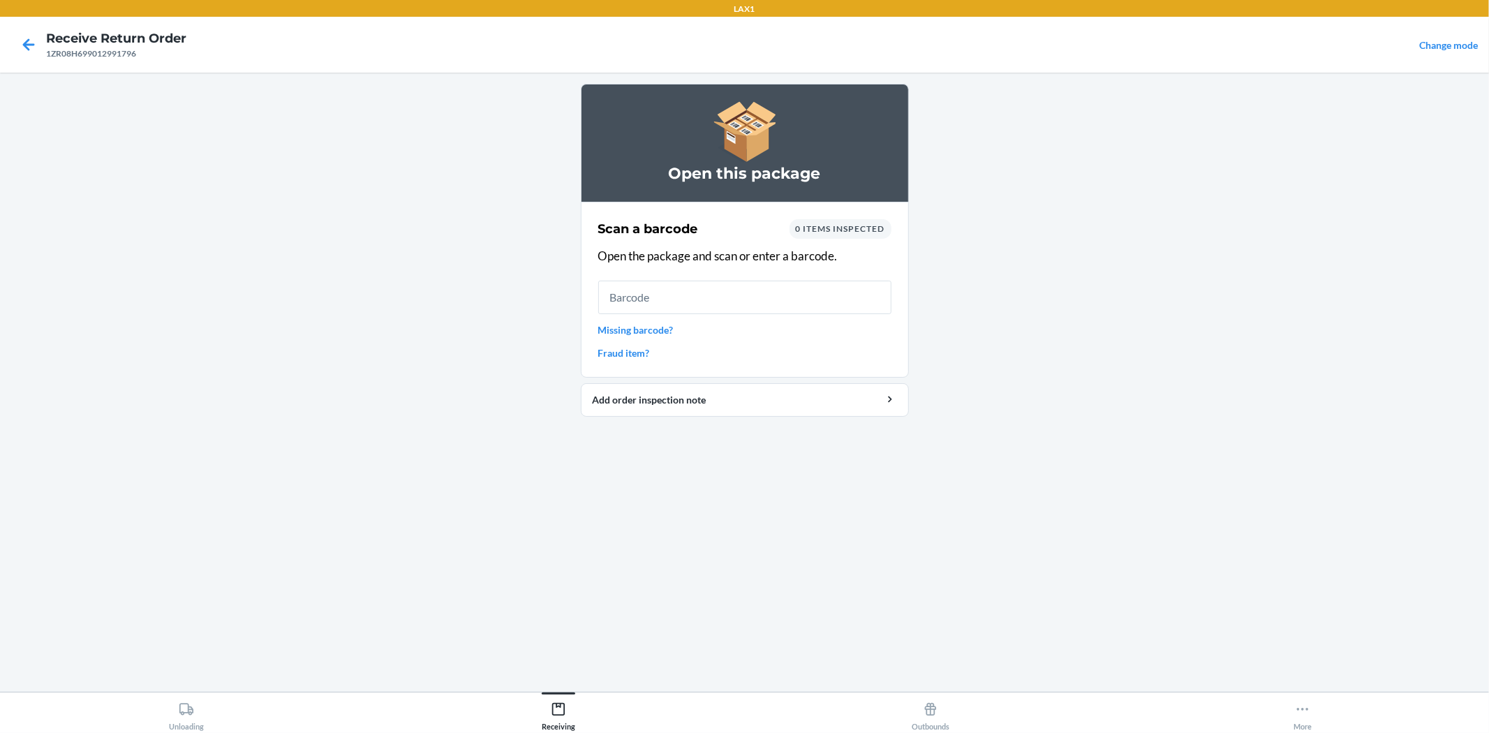
click at [657, 331] on link "Missing barcode?" at bounding box center [744, 329] width 293 height 15
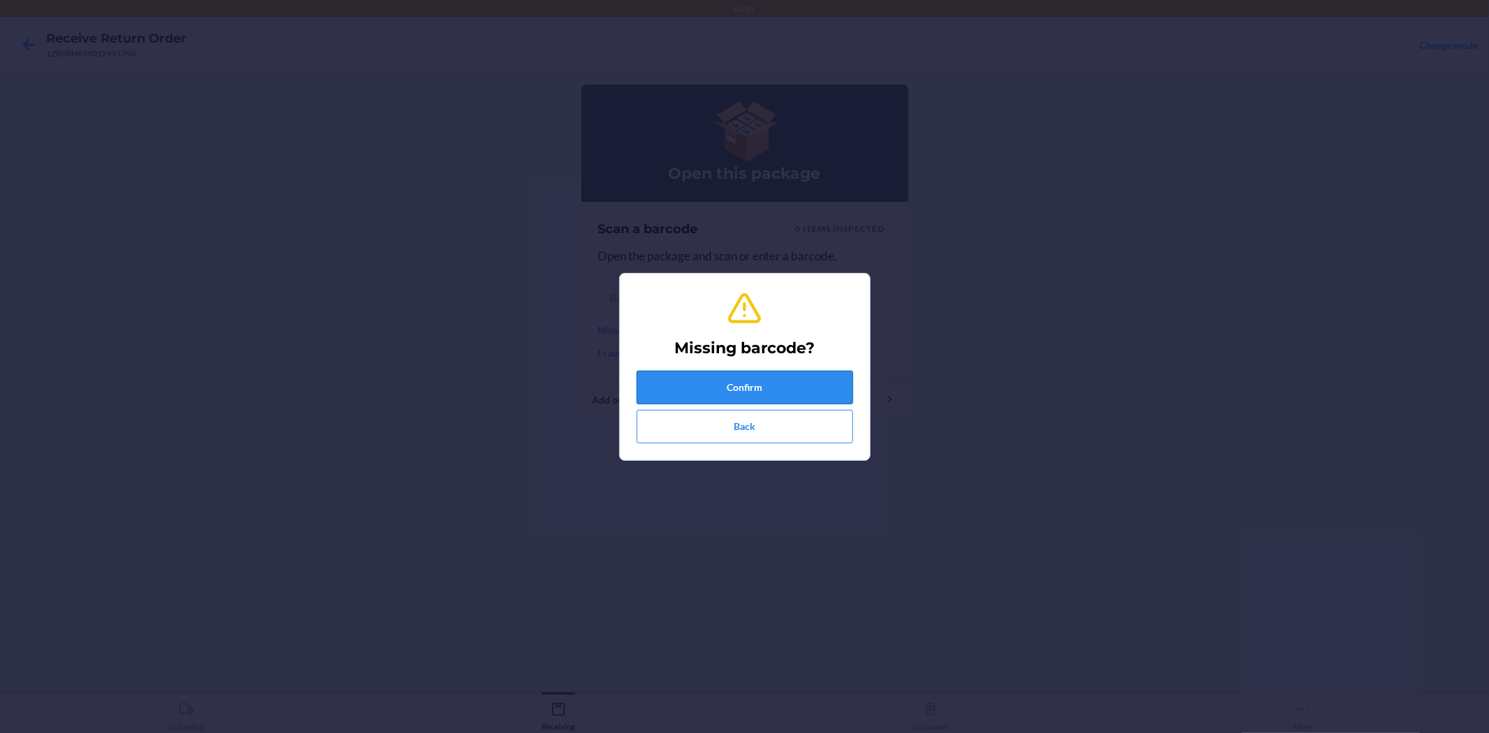
click at [728, 392] on button "Confirm" at bounding box center [745, 388] width 216 height 34
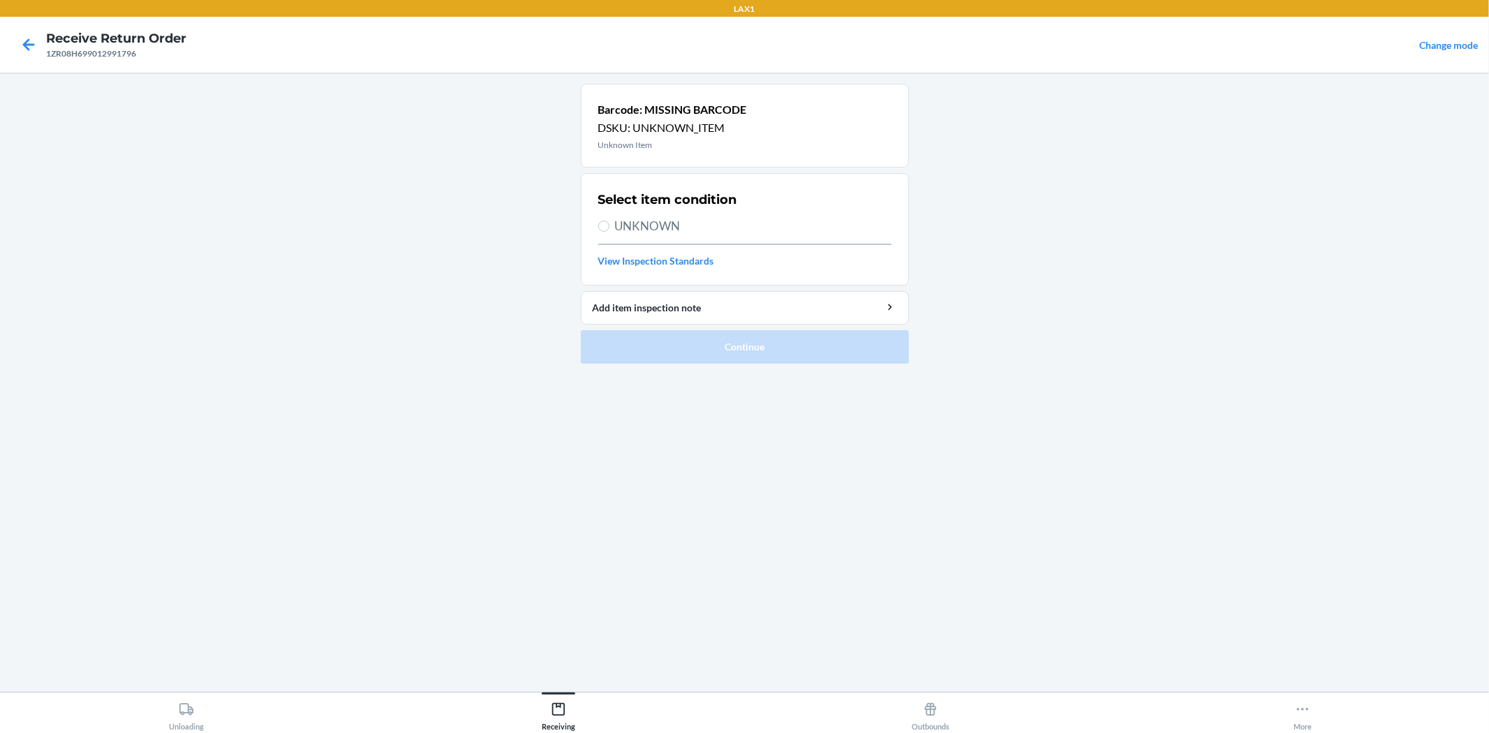
click at [688, 225] on span "UNKNOWN" at bounding box center [753, 226] width 276 height 18
click at [609, 225] on input "UNKNOWN" at bounding box center [603, 226] width 11 height 11
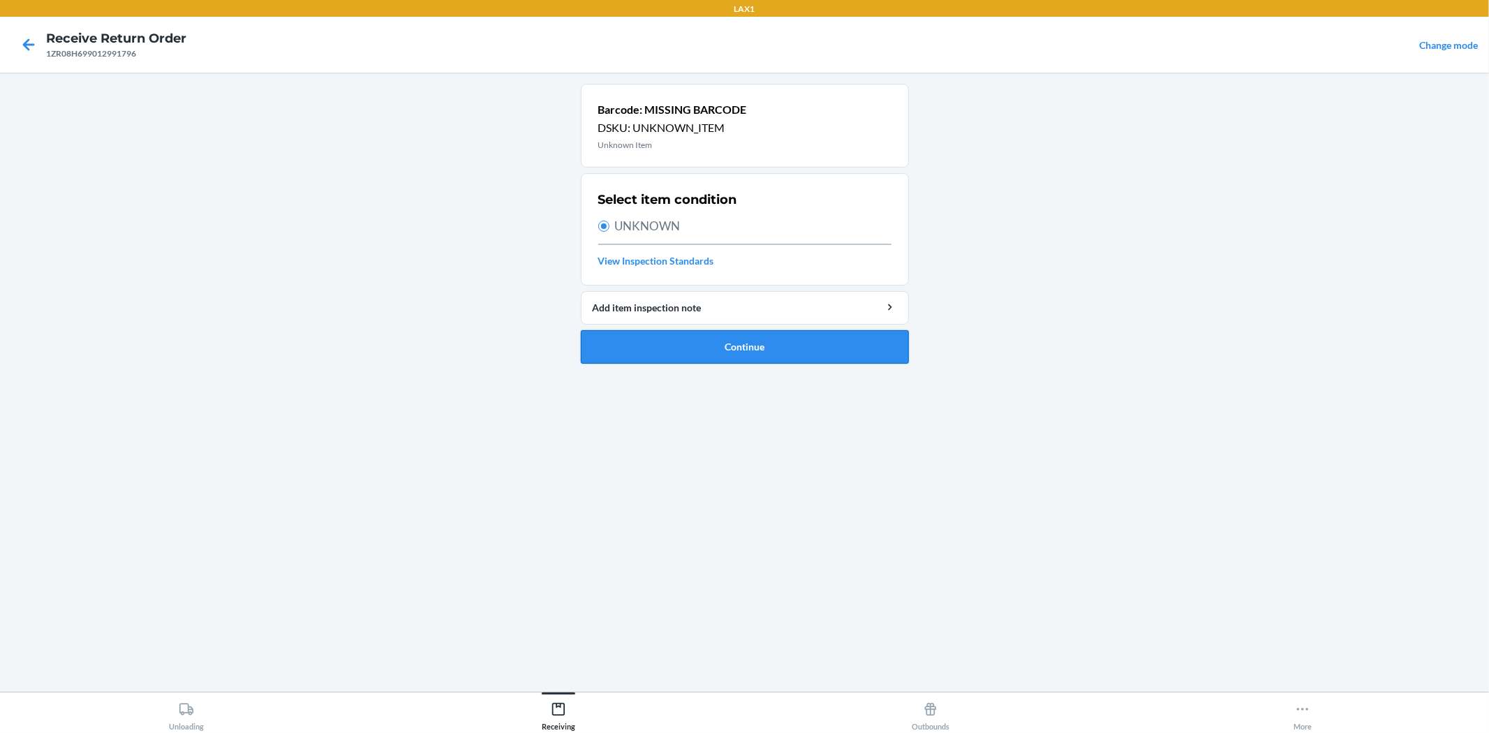
click at [719, 349] on button "Continue" at bounding box center [745, 347] width 328 height 34
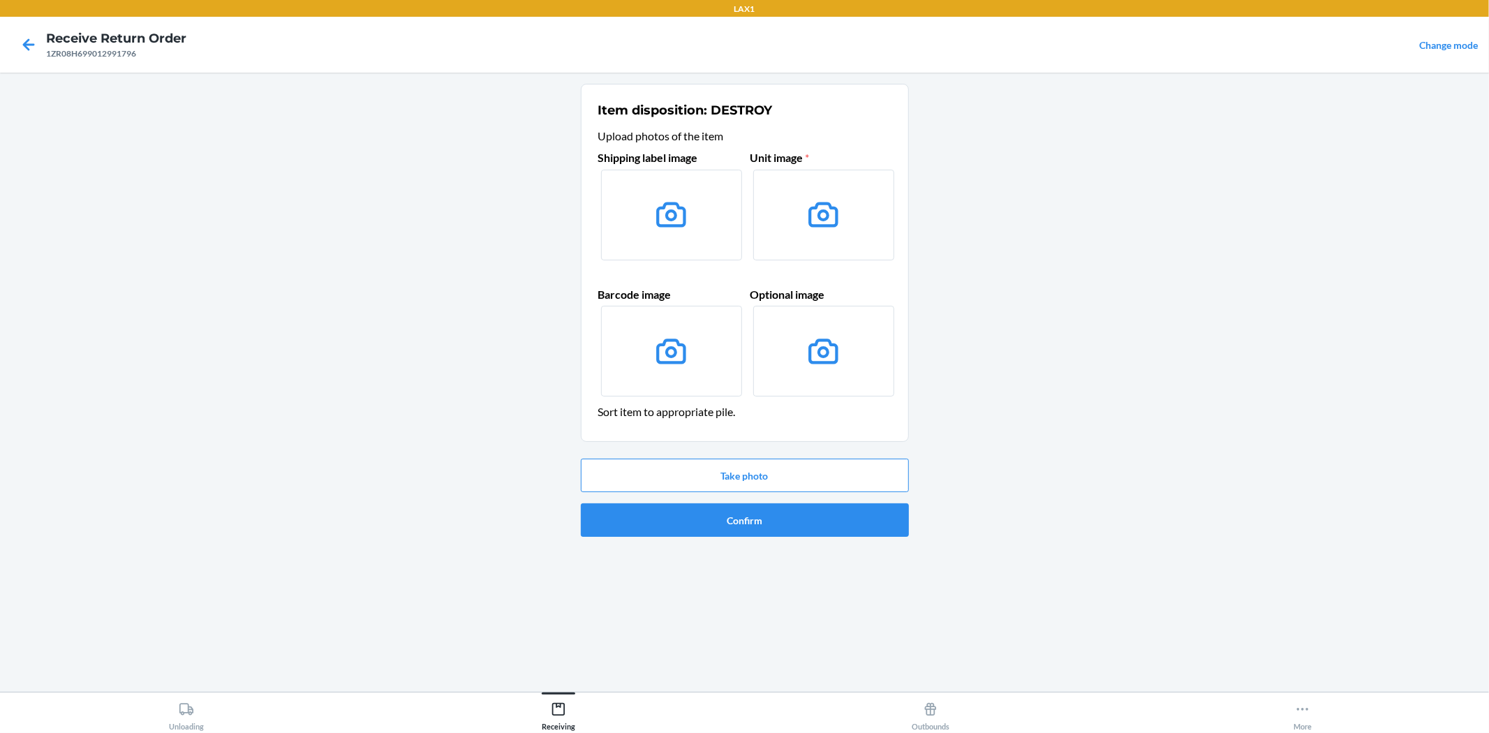
click at [667, 217] on icon at bounding box center [671, 214] width 30 height 25
click at [0, 0] on input "file" at bounding box center [0, 0] width 0 height 0
click at [739, 465] on button "Take photo" at bounding box center [745, 476] width 328 height 34
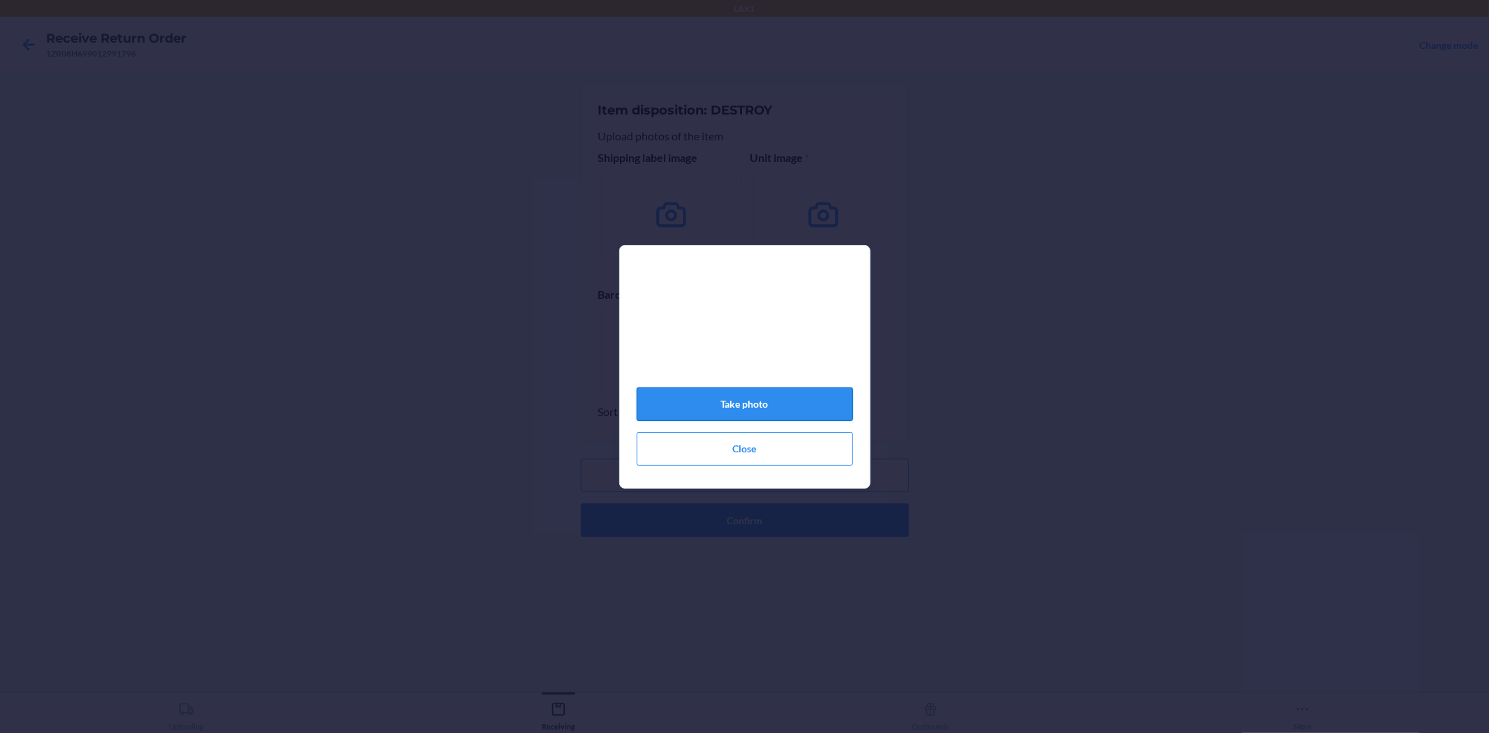
click at [815, 394] on button "Take photo" at bounding box center [745, 404] width 216 height 34
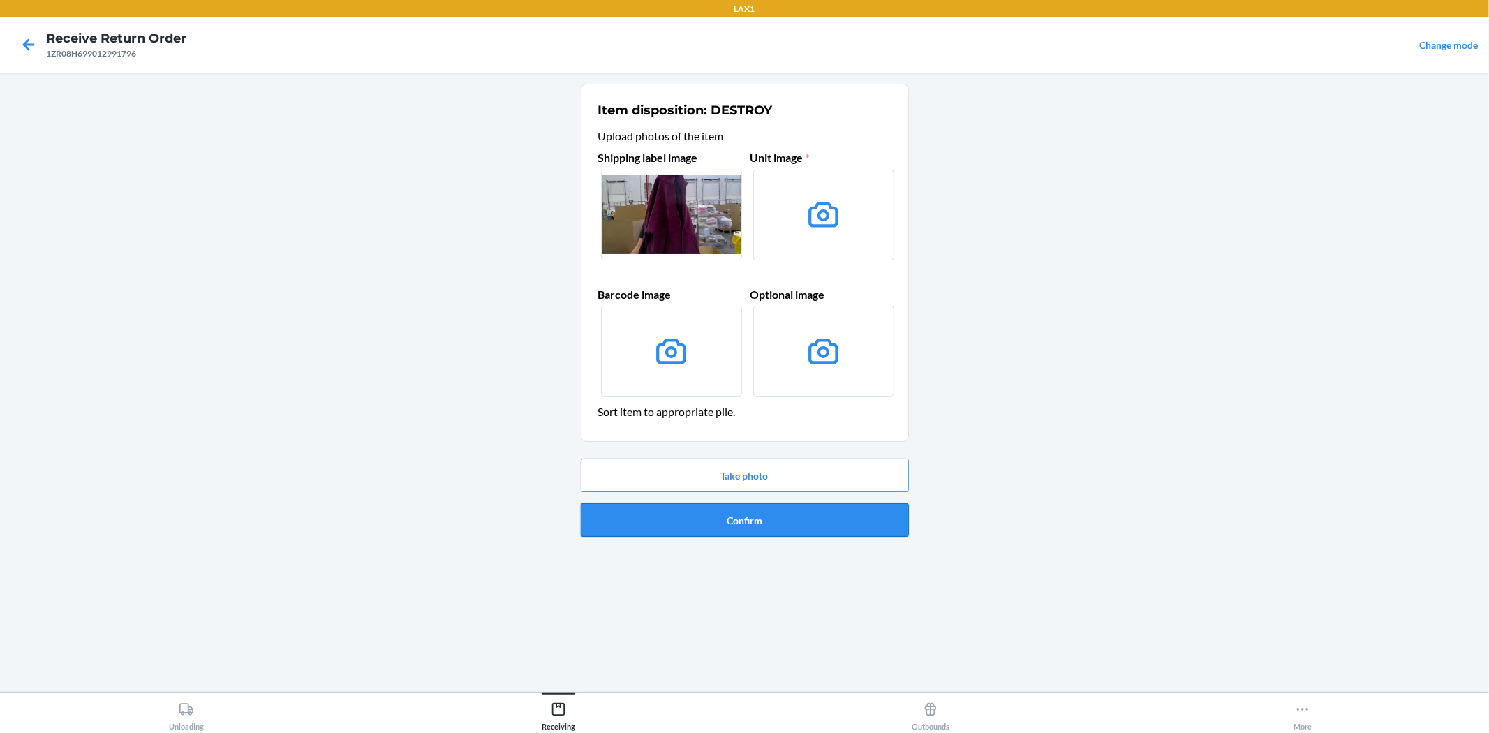
click at [808, 511] on button "Confirm" at bounding box center [745, 520] width 328 height 34
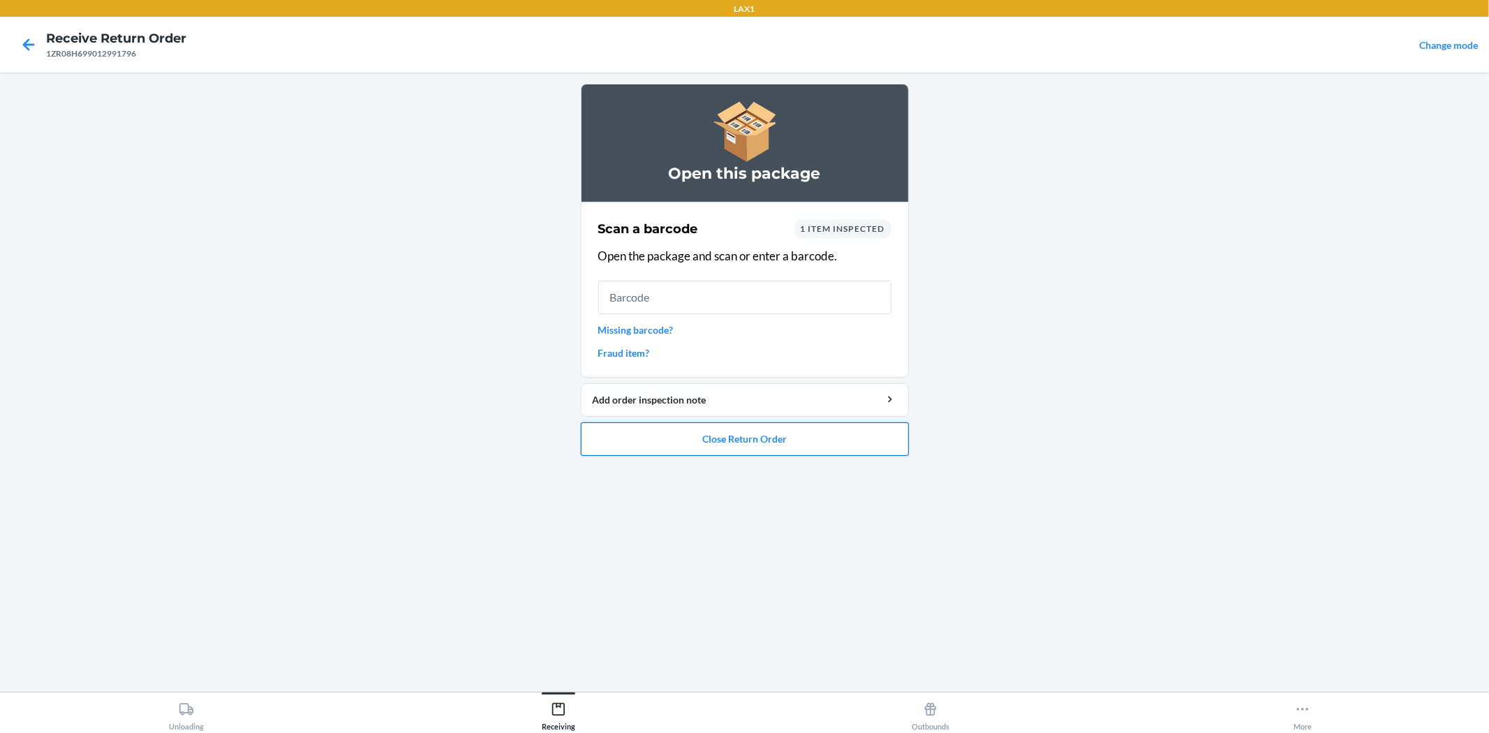
click at [758, 426] on button "Close Return Order" at bounding box center [745, 439] width 328 height 34
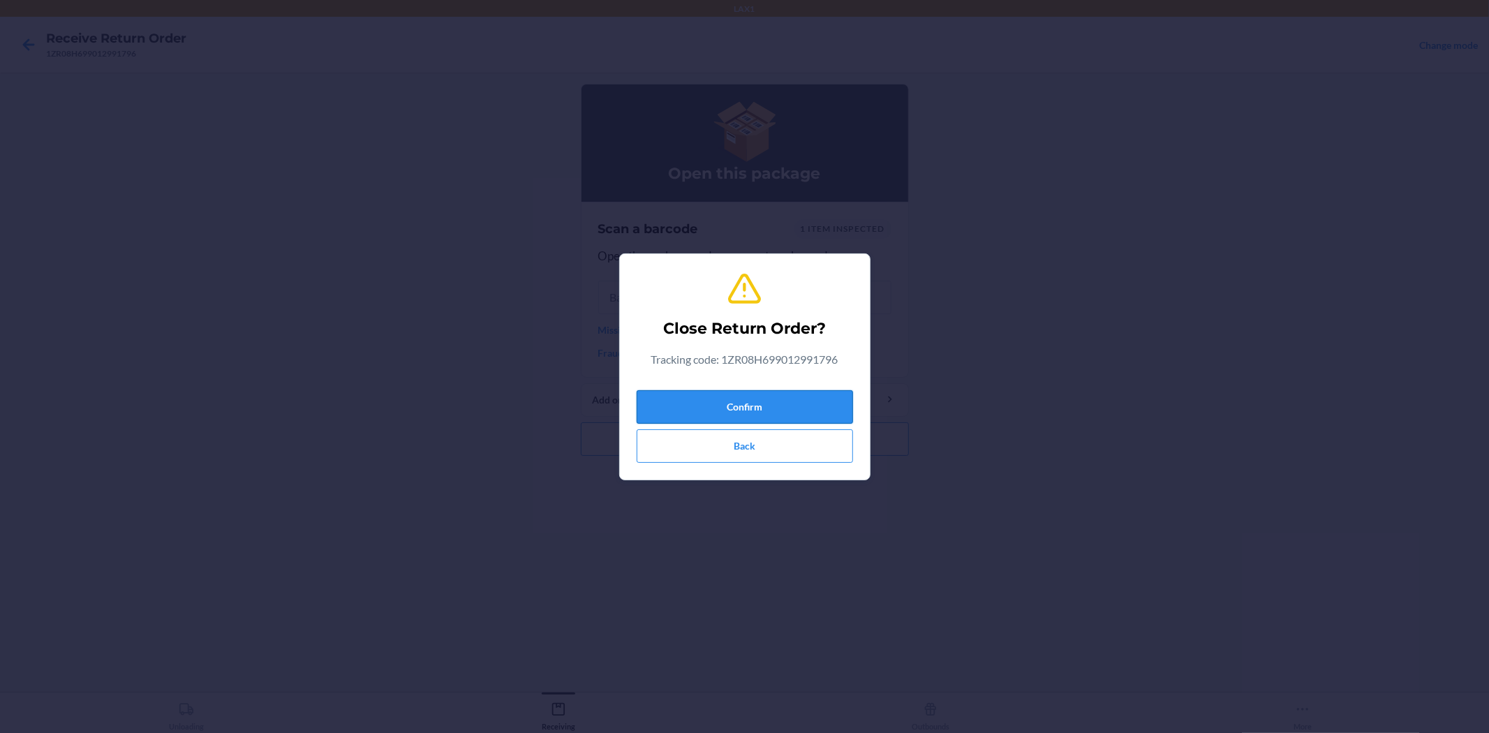
click at [736, 405] on button "Confirm" at bounding box center [745, 407] width 216 height 34
